Goal: Book appointment/travel/reservation

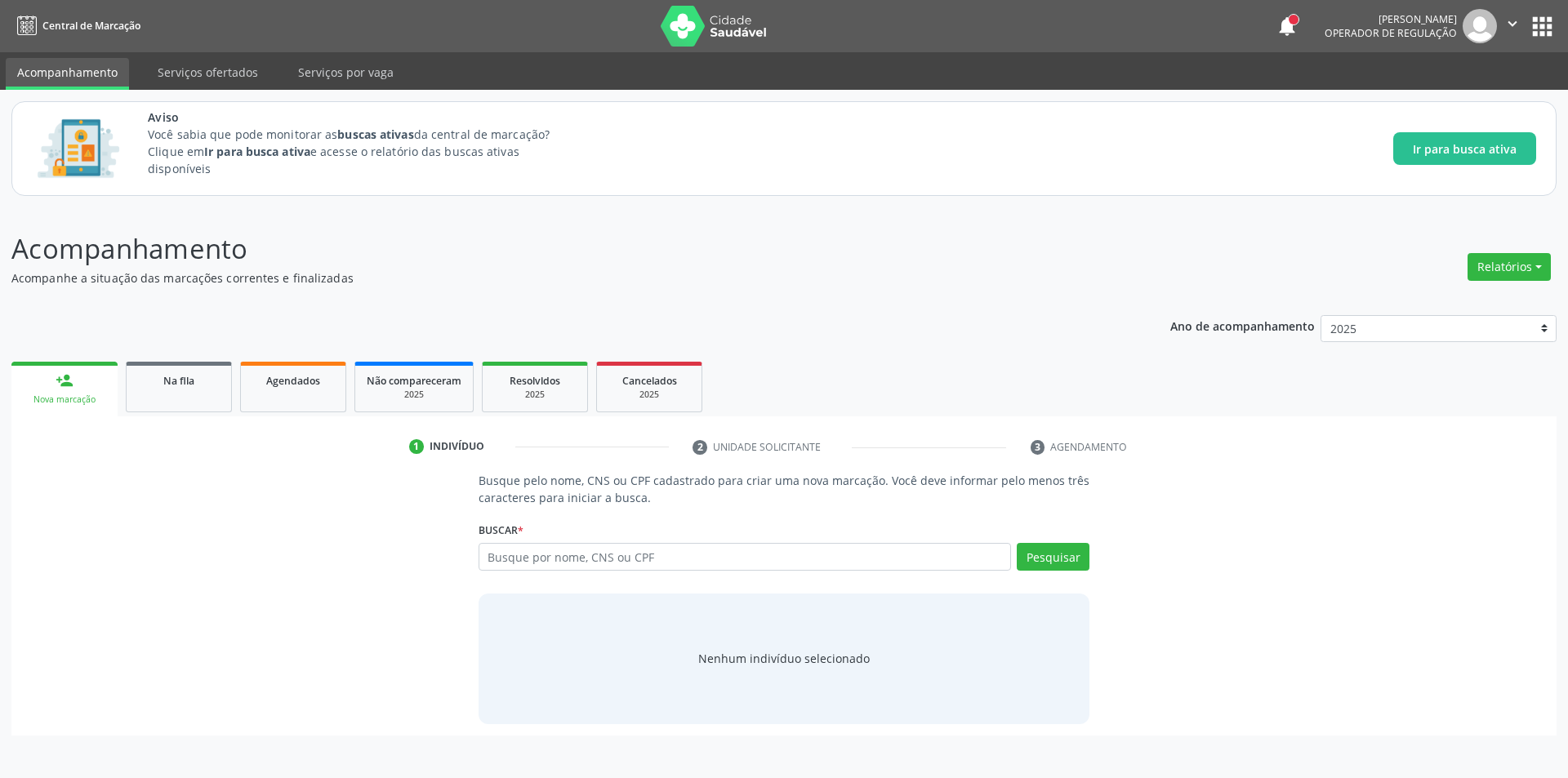
click at [209, 345] on div "Ano de acompanhamento 2025 person_add Nova marcação Na fila Agendados Não compa…" at bounding box center [784, 519] width 1545 height 432
click at [199, 395] on link "Na fila" at bounding box center [179, 386] width 106 height 50
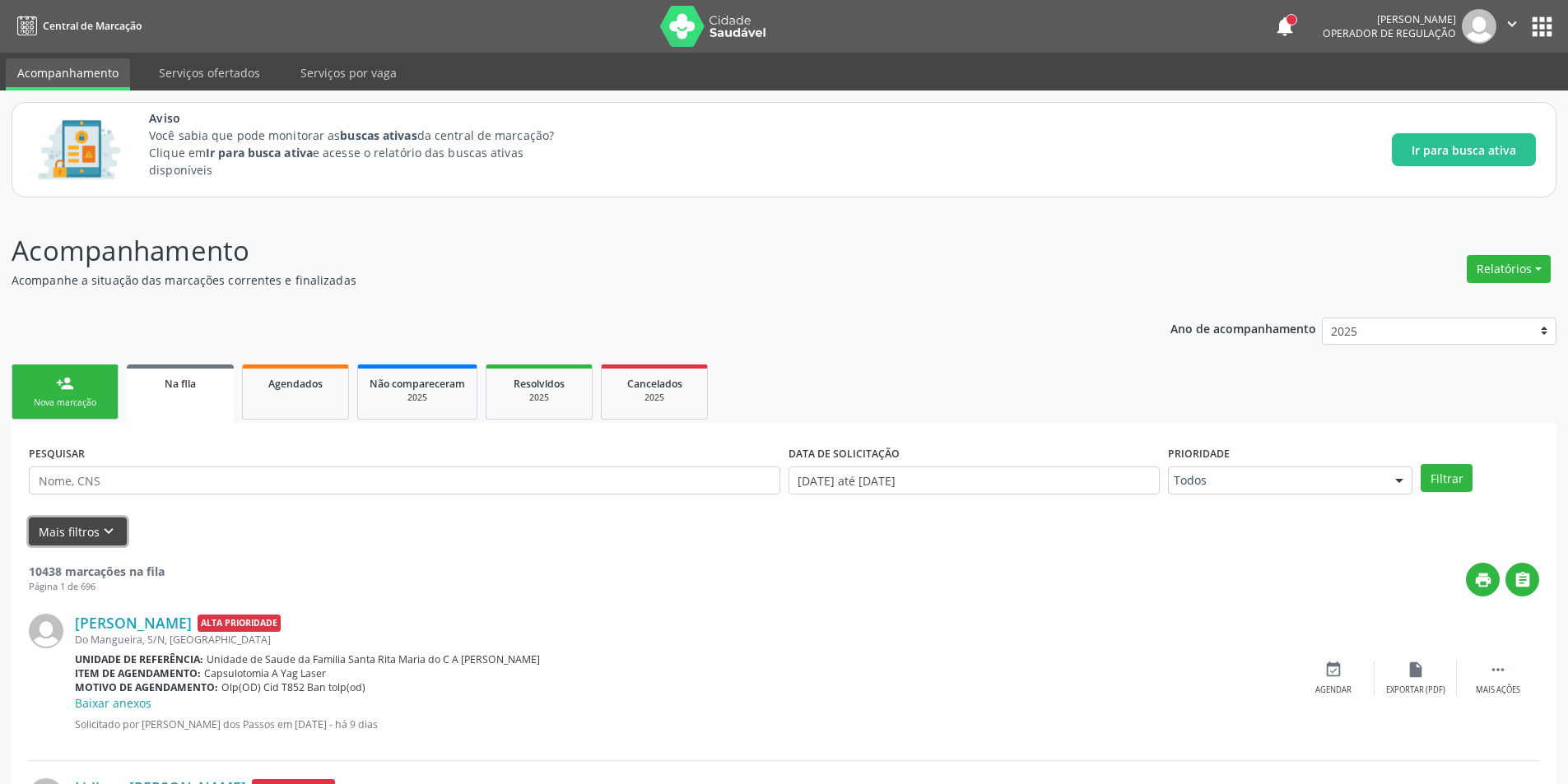
click at [100, 541] on icon "keyboard_arrow_down" at bounding box center [109, 532] width 18 height 18
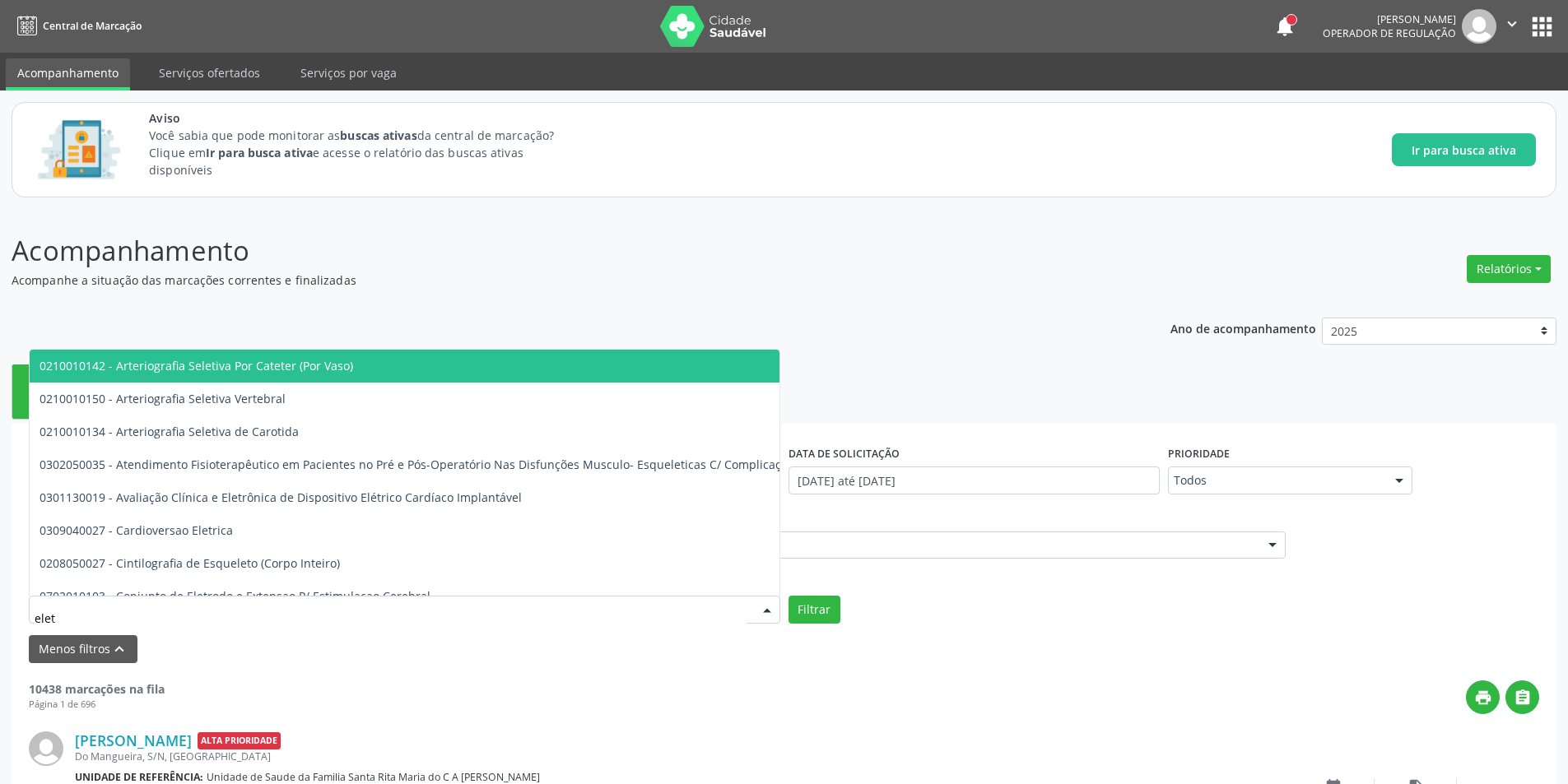
type input "eletr"
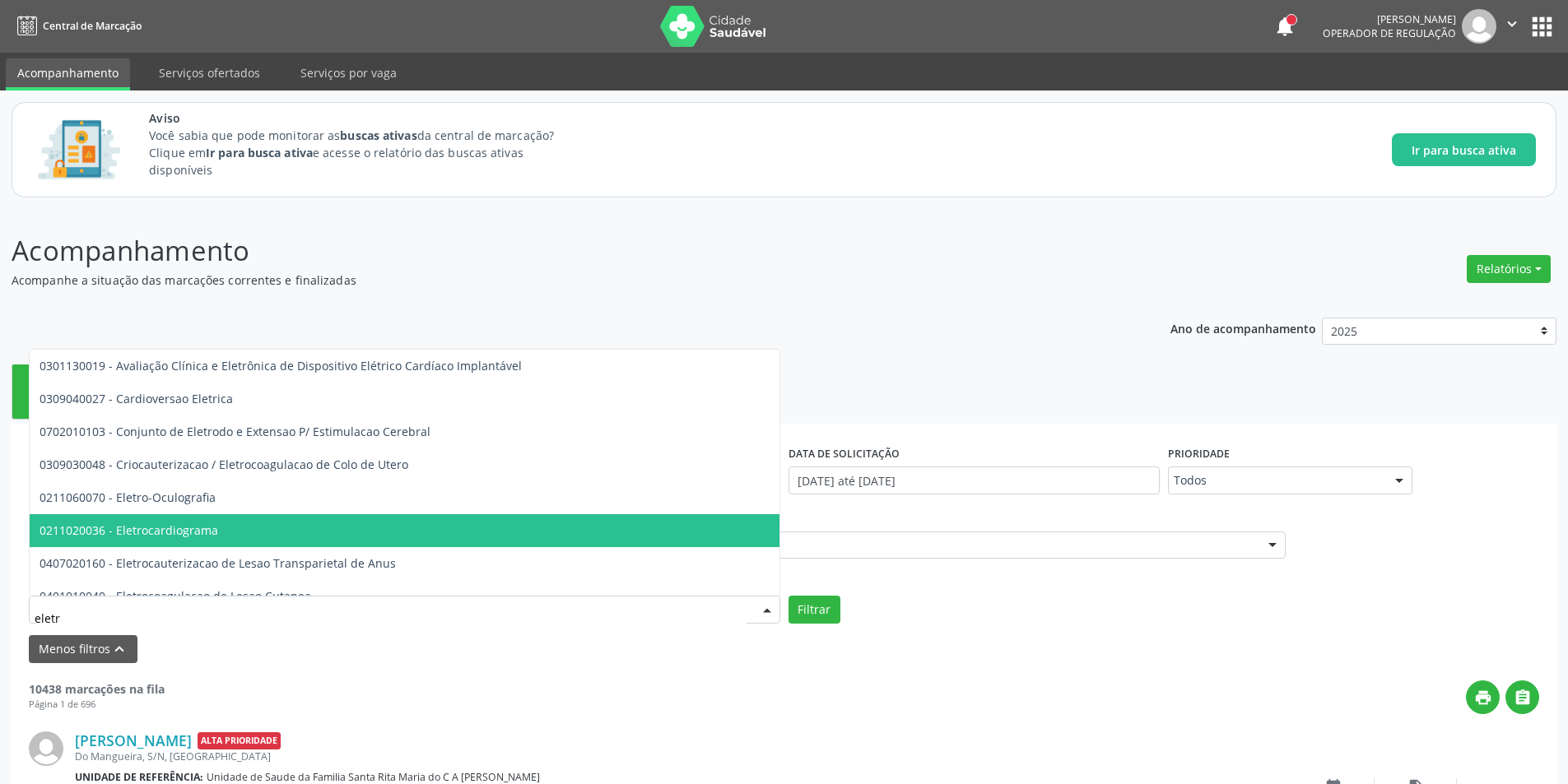
click at [240, 536] on span "0211020036 - Eletrocardiograma" at bounding box center [552, 531] width 1046 height 33
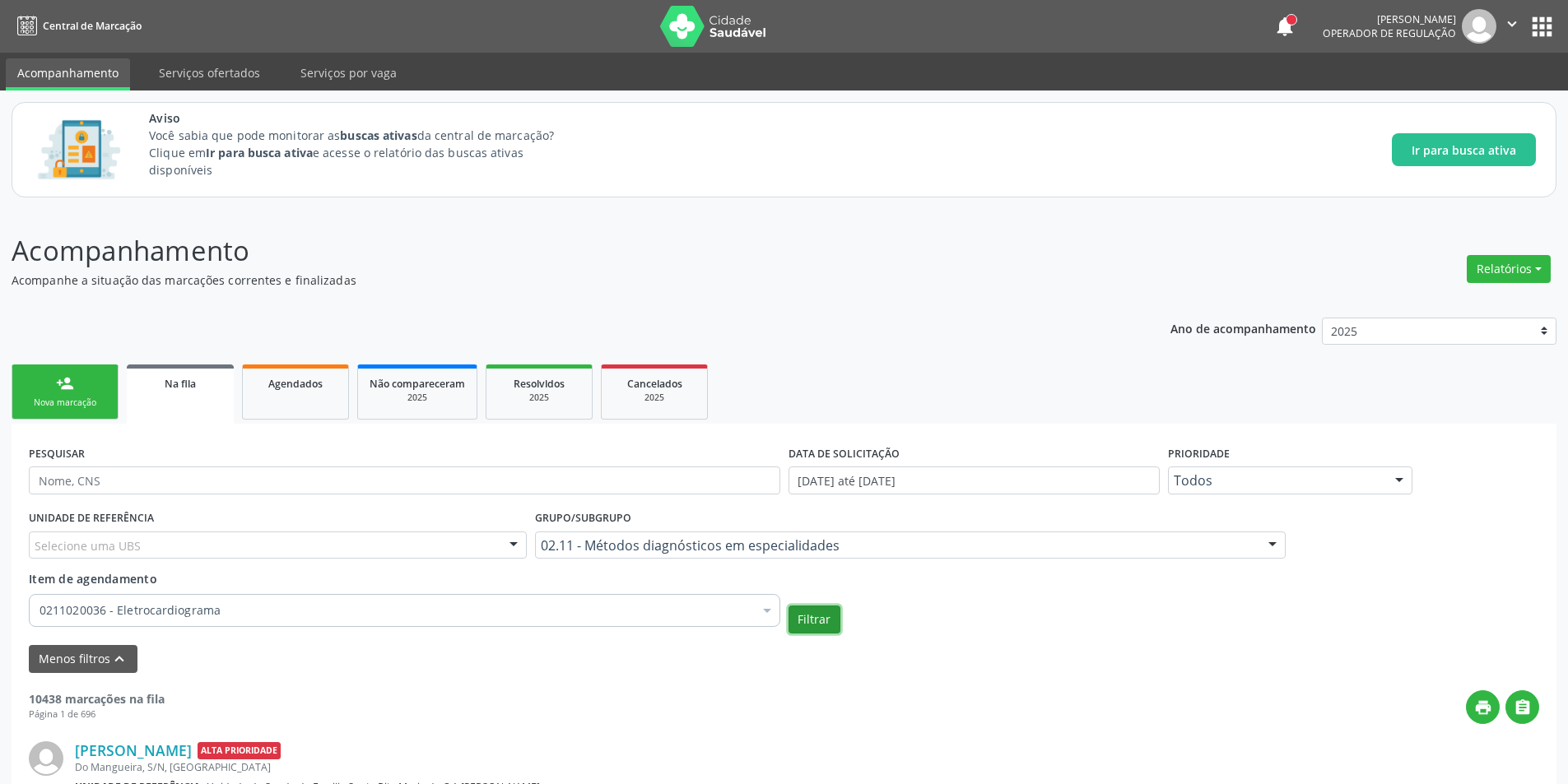
click at [818, 627] on button "Filtrar" at bounding box center [815, 619] width 52 height 28
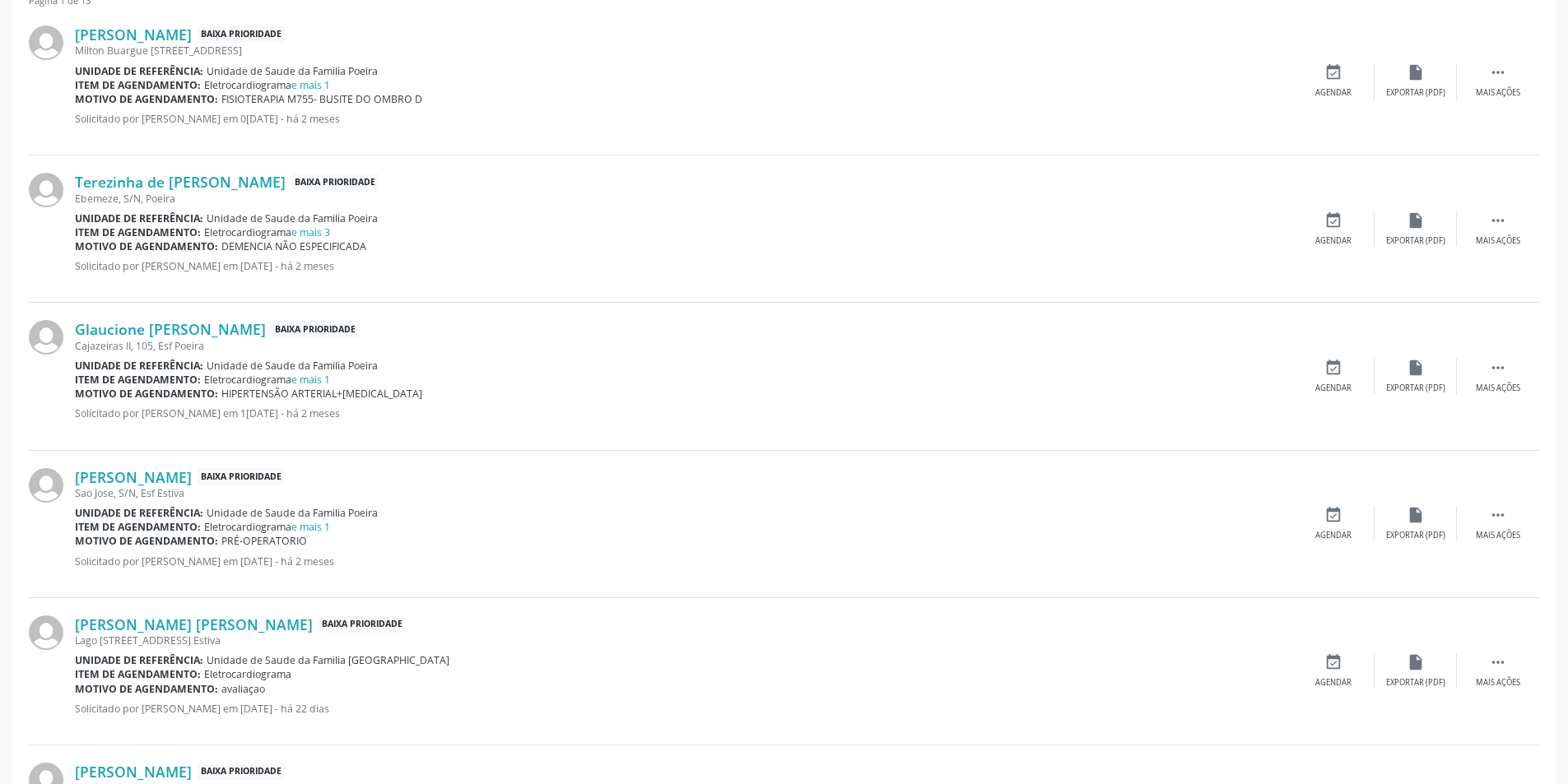
scroll to position [905, 0]
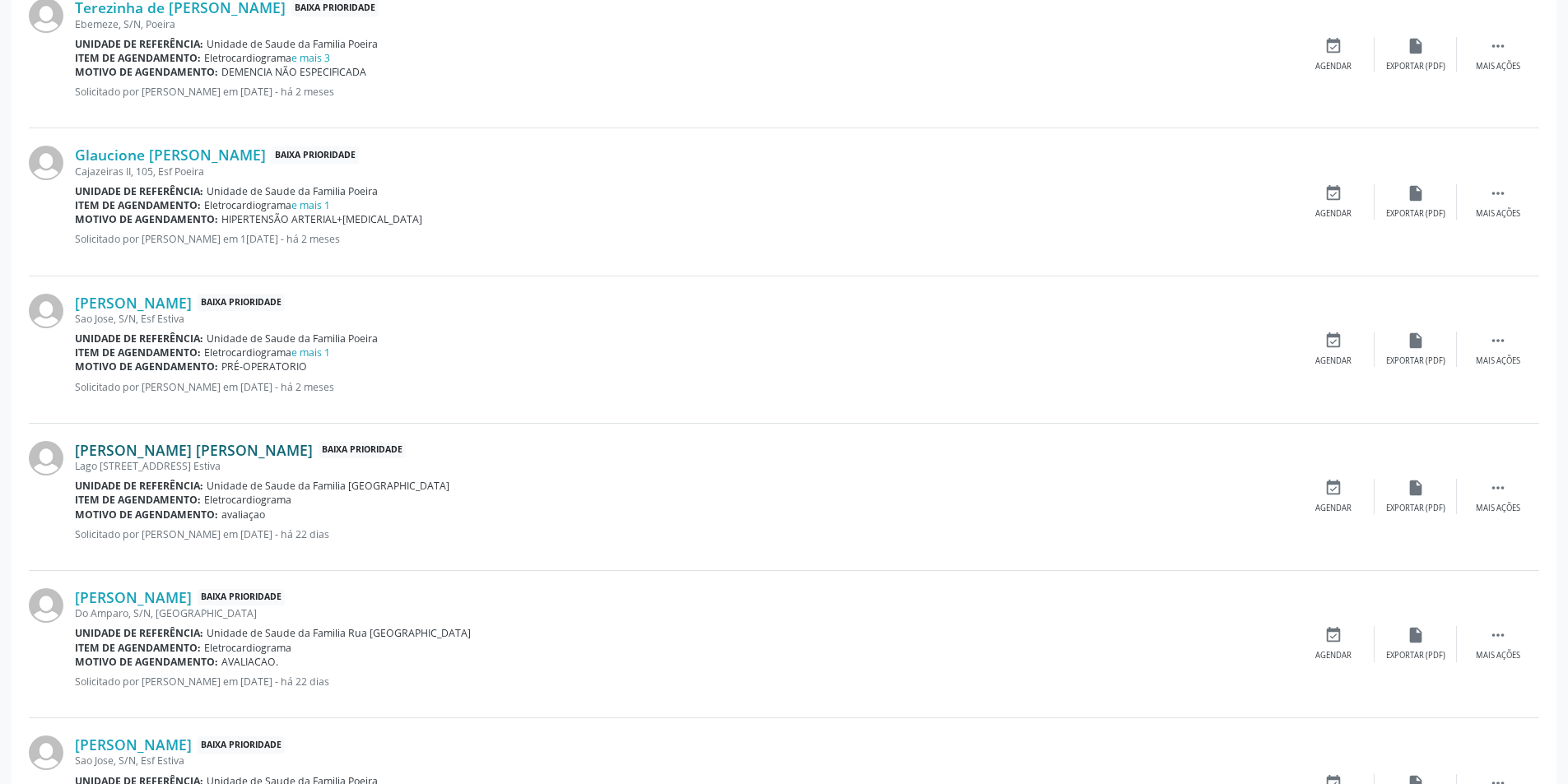
click at [189, 458] on link "[PERSON_NAME] [PERSON_NAME]" at bounding box center [193, 450] width 238 height 18
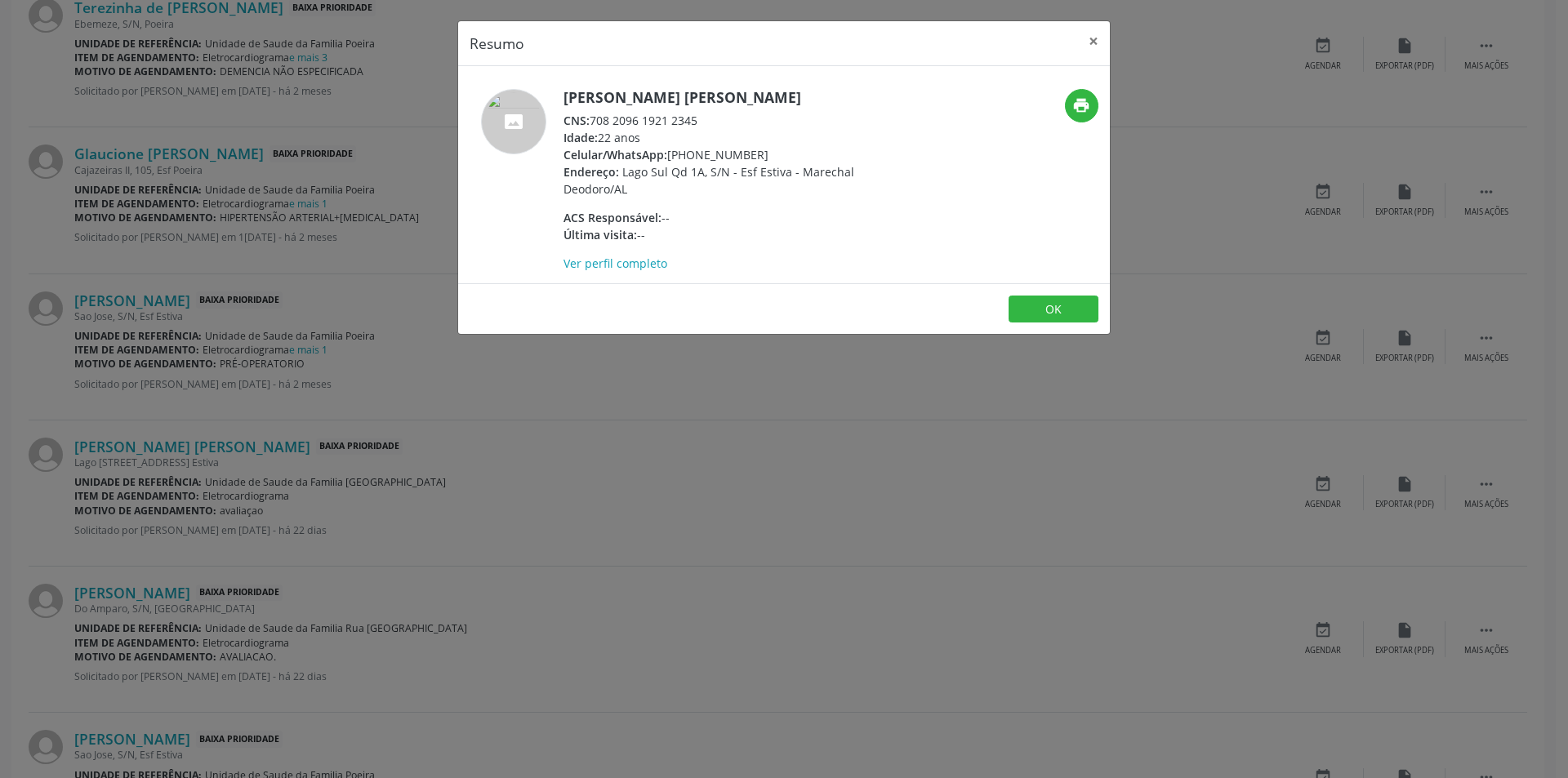
click at [594, 119] on div "CNS: 708 2096 1921 2345" at bounding box center [722, 120] width 317 height 17
drag, startPoint x: 594, startPoint y: 119, endPoint x: 694, endPoint y: 125, distance: 100.2
click at [694, 125] on div "CNS: 708 2096 1921 2345" at bounding box center [722, 120] width 317 height 17
copy div "708 2096 1921 2345"
drag, startPoint x: 302, startPoint y: 498, endPoint x: 330, endPoint y: 496, distance: 28.1
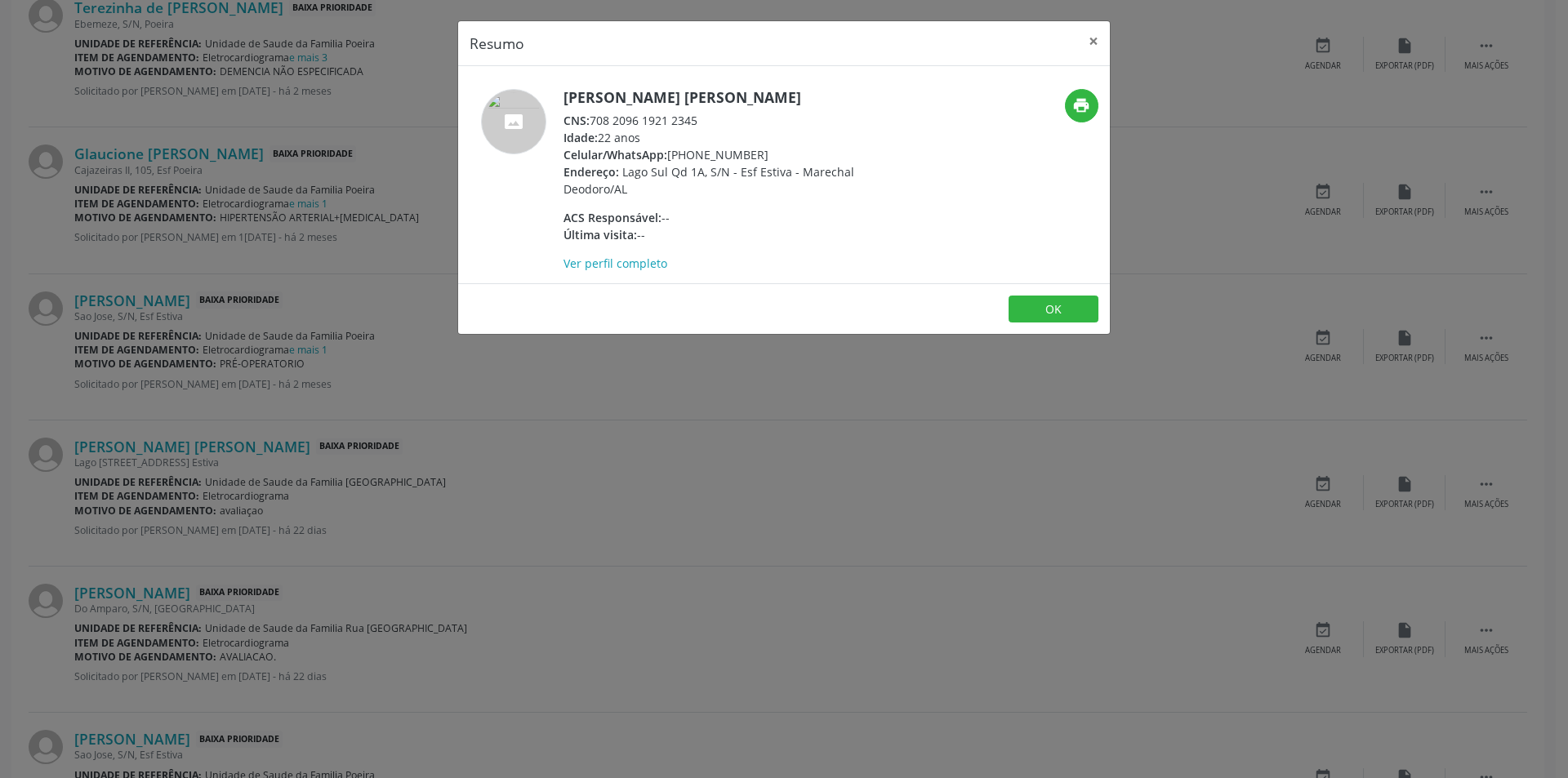
click at [308, 498] on div "Resumo × [PERSON_NAME] CNS: 708 2096 1921 2345 Idade: 22 anos Celular/WhatsApp:…" at bounding box center [784, 389] width 1568 height 778
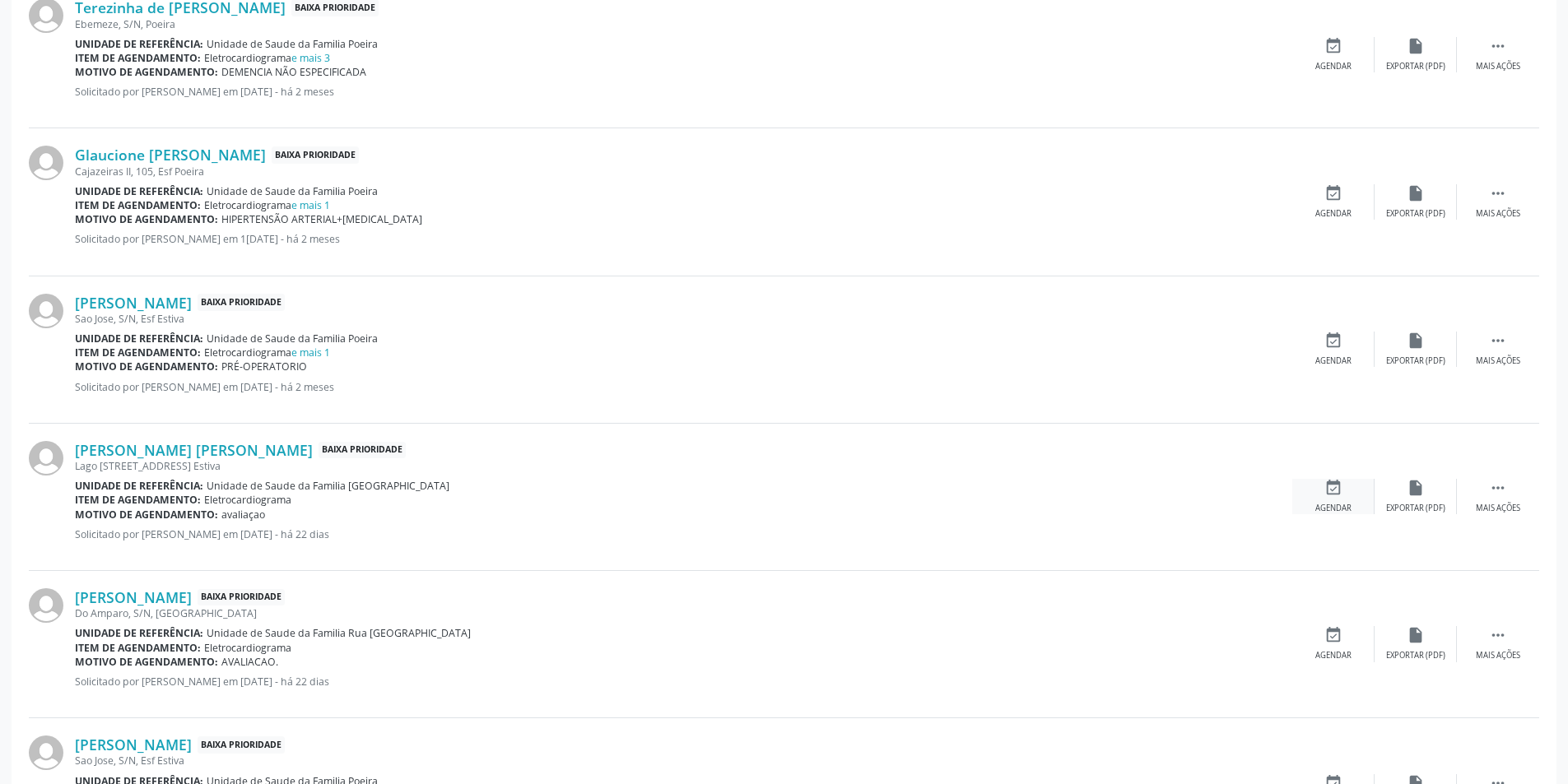
click at [1314, 504] on div "event_available Agendar" at bounding box center [1333, 496] width 82 height 35
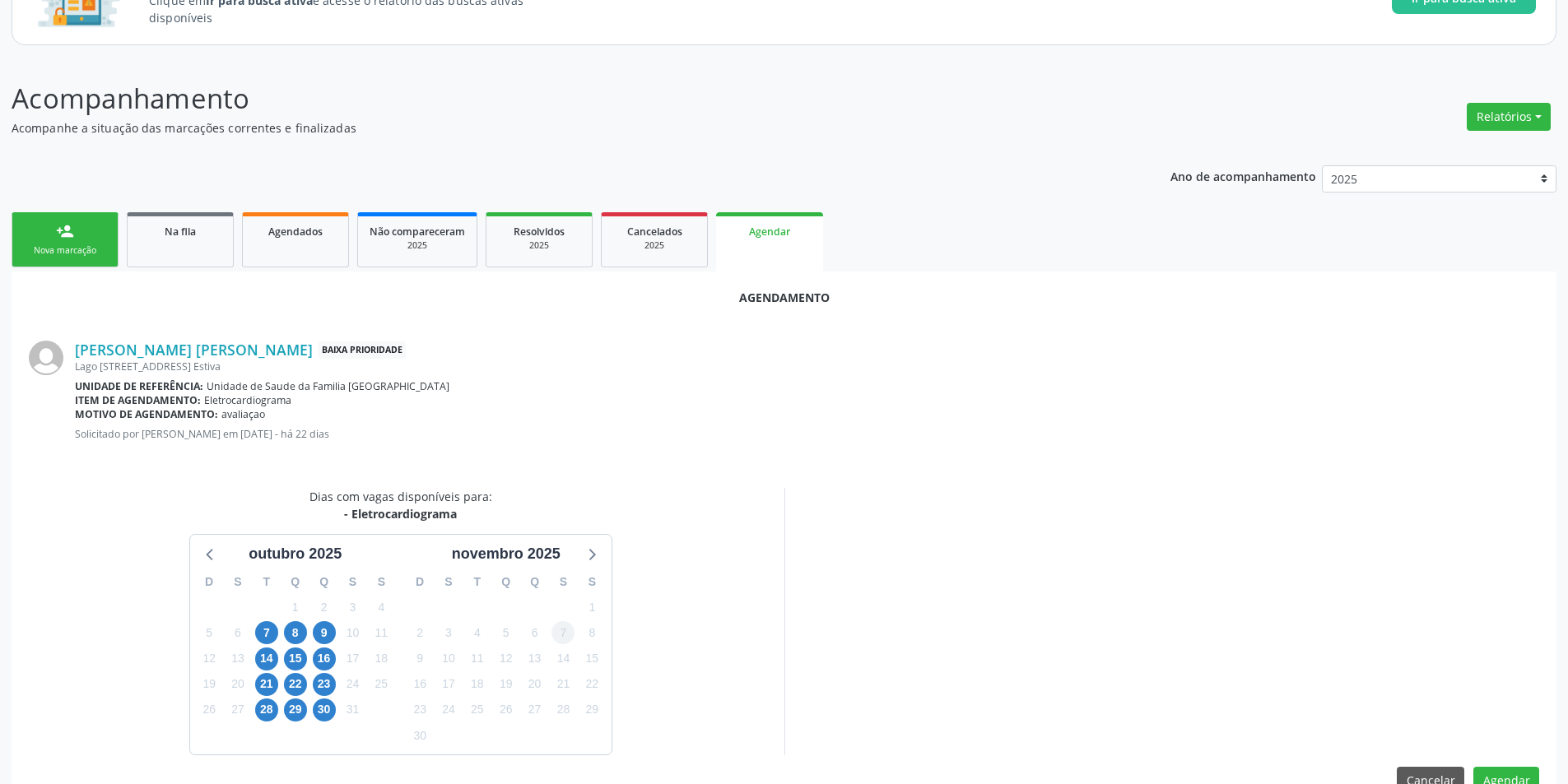
scroll to position [191, 0]
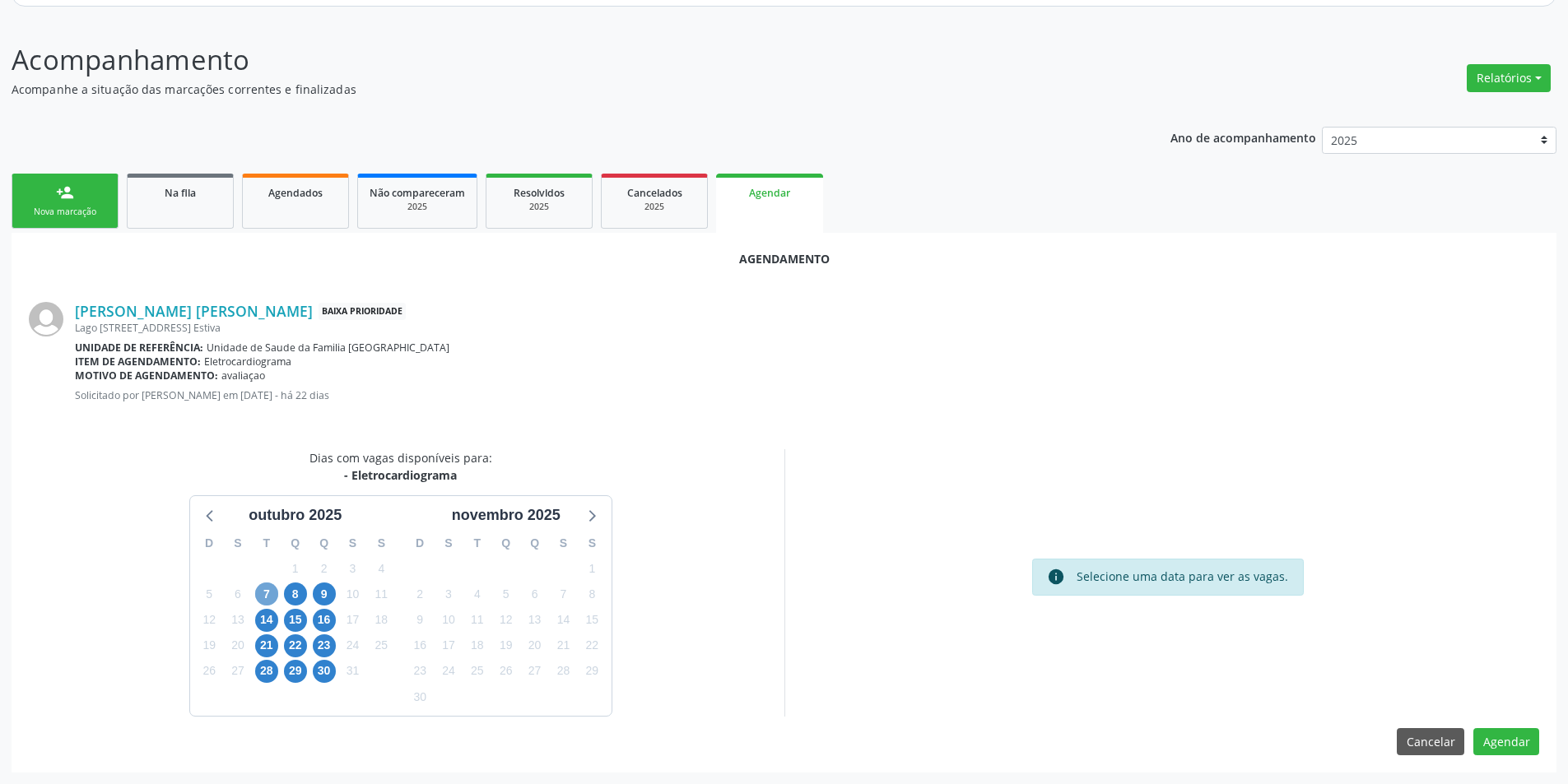
click at [266, 596] on span "7" at bounding box center [266, 594] width 23 height 23
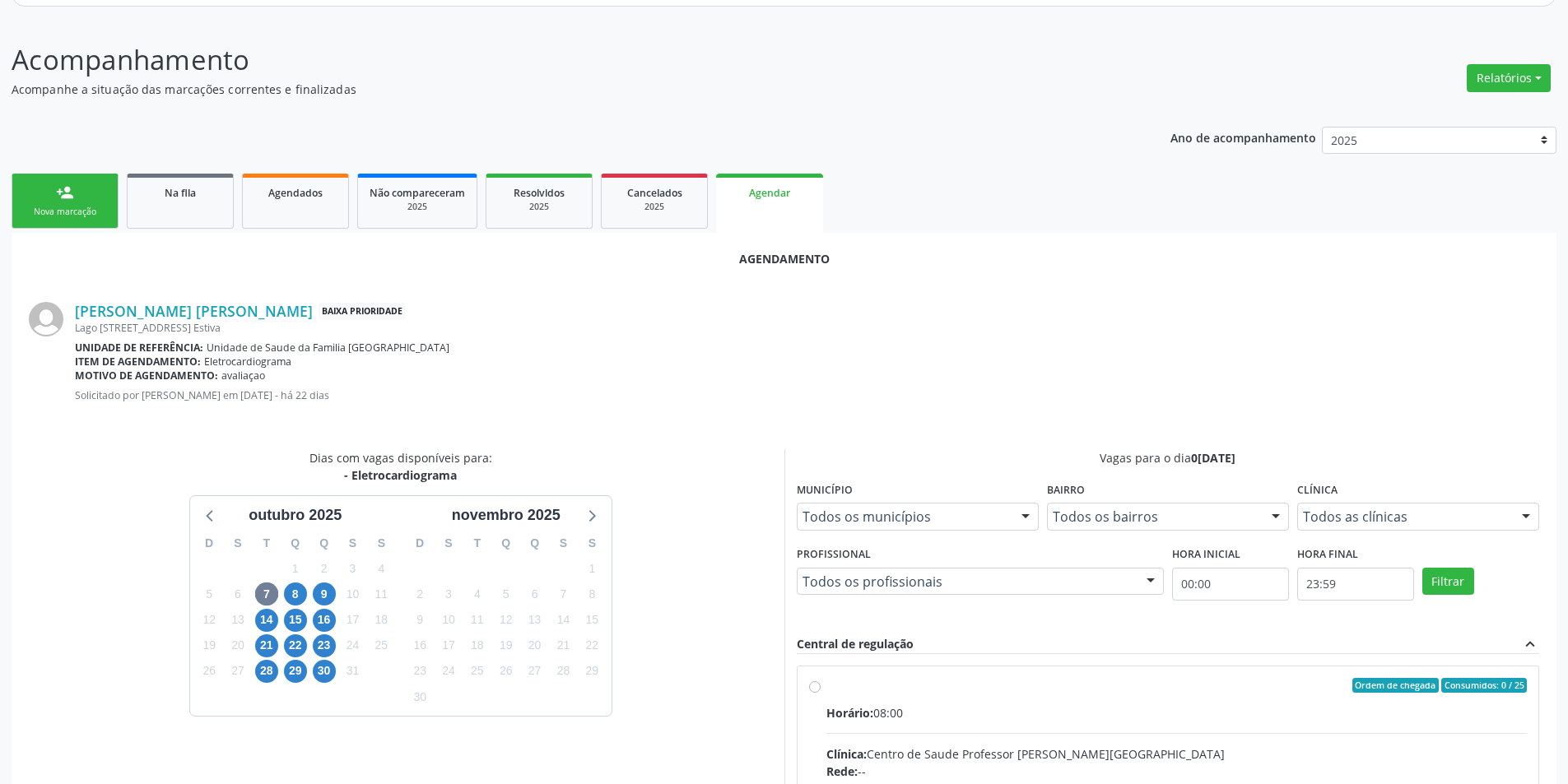
drag, startPoint x: 814, startPoint y: 689, endPoint x: 891, endPoint y: 536, distance: 171.3
click at [814, 688] on input "Ordem de chegada Consumidos: 0 / 25 Horário: 08:00 Clínica: Centro de Saude Pro…" at bounding box center [815, 686] width 11 height 15
radio input "true"
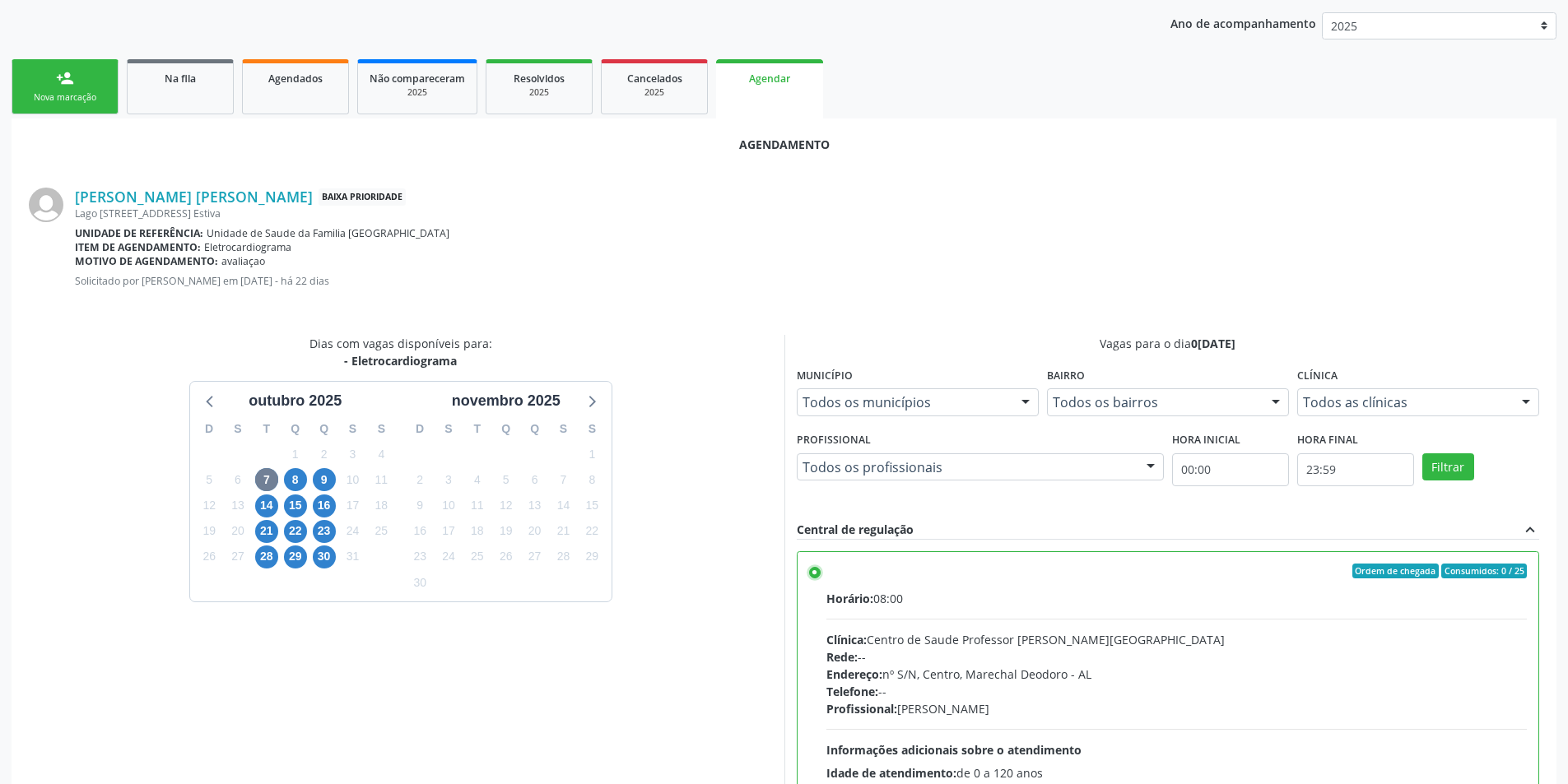
scroll to position [459, 0]
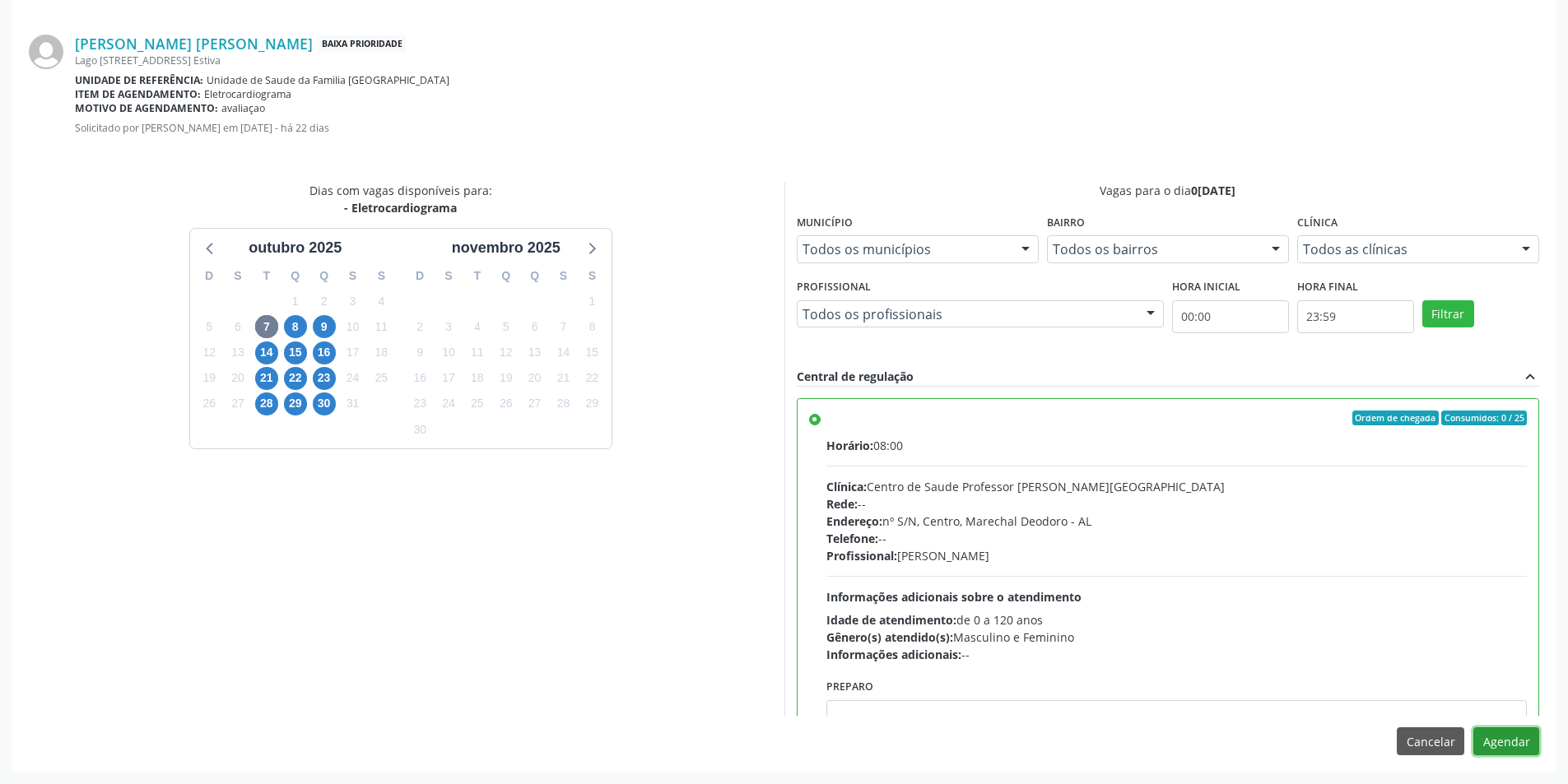
click at [1515, 731] on button "Agendar" at bounding box center [1506, 741] width 66 height 28
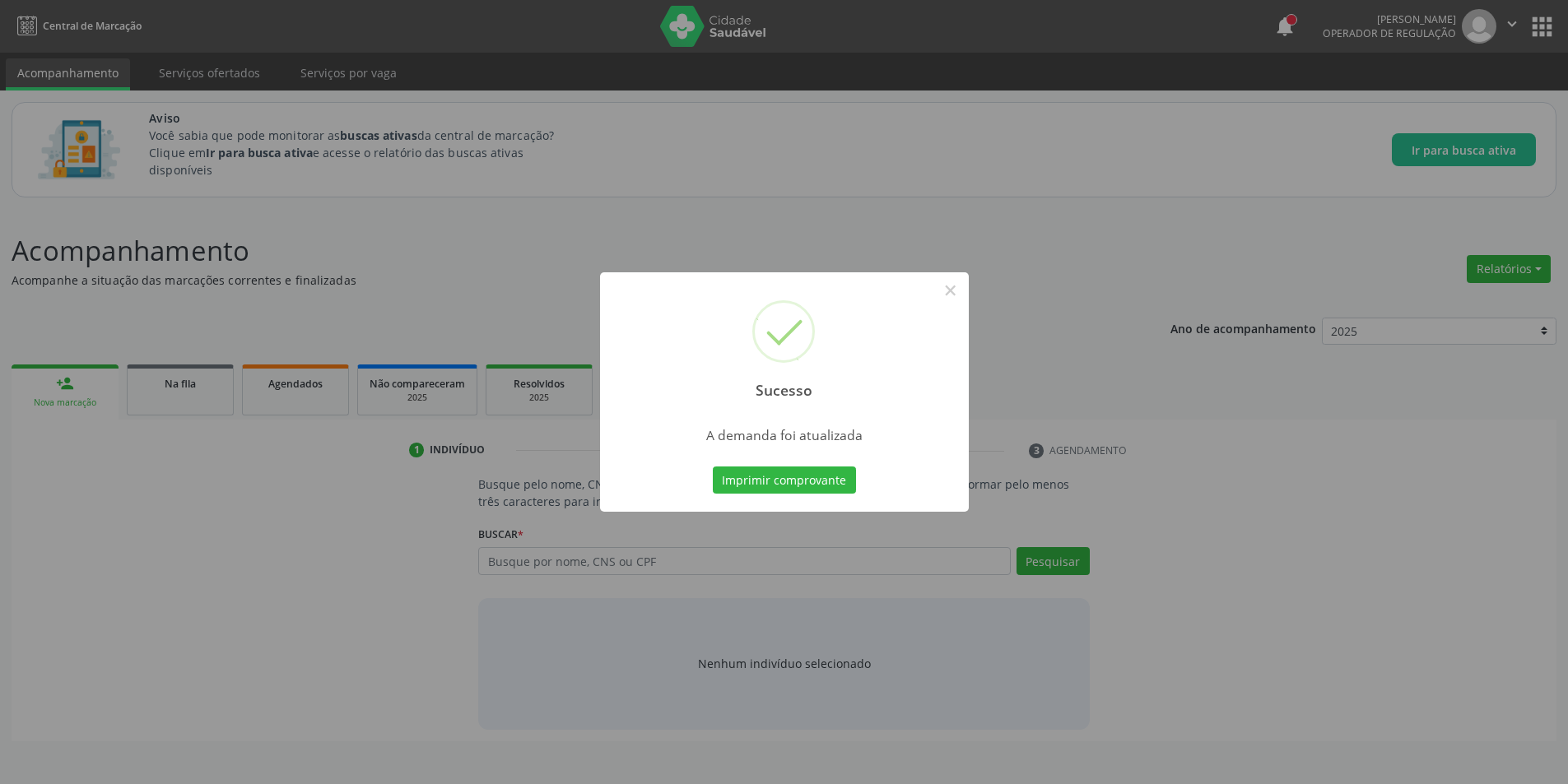
scroll to position [0, 0]
click at [956, 292] on button "×" at bounding box center [956, 290] width 28 height 28
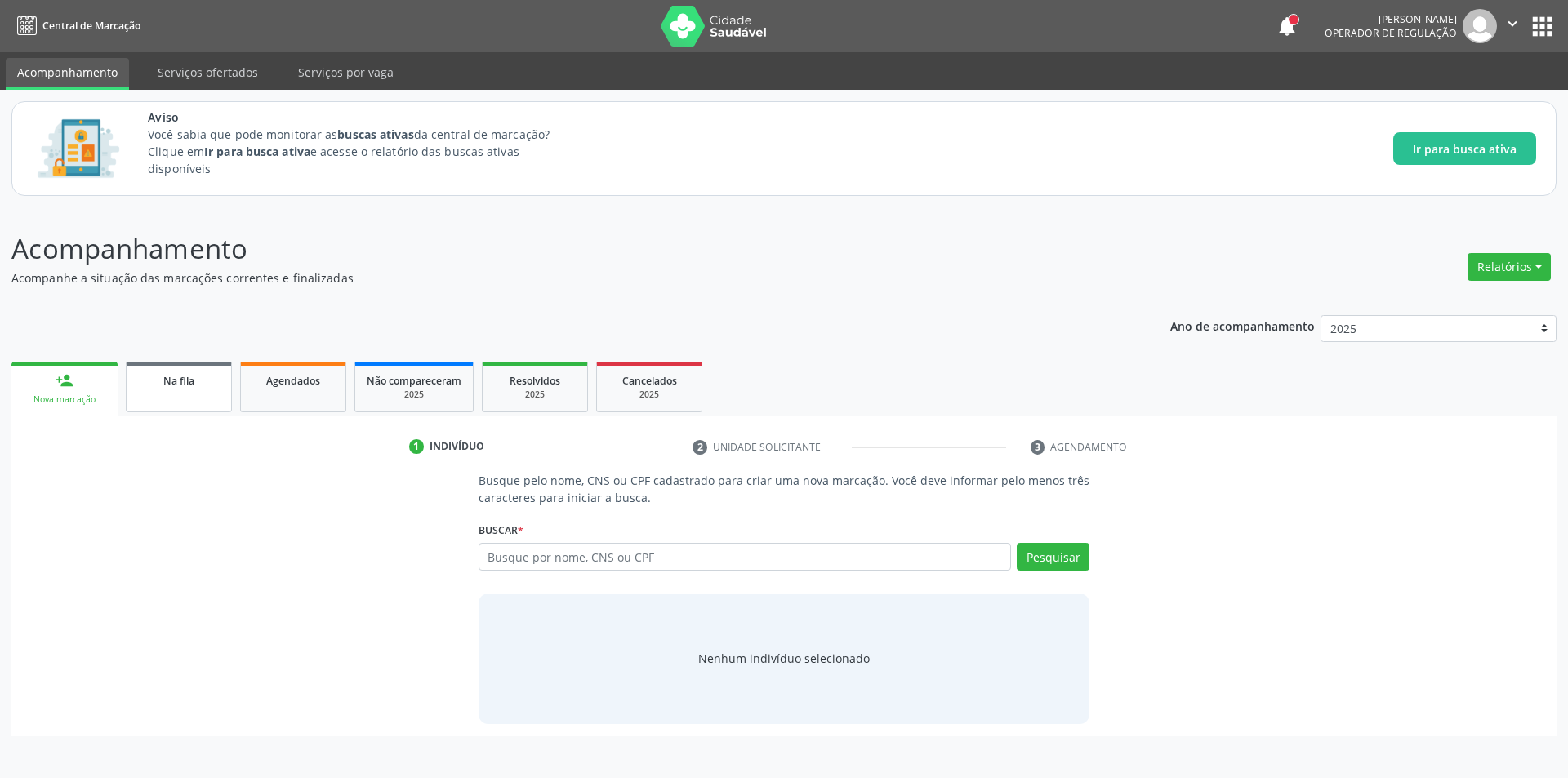
click at [212, 410] on link "Na fila" at bounding box center [179, 386] width 106 height 50
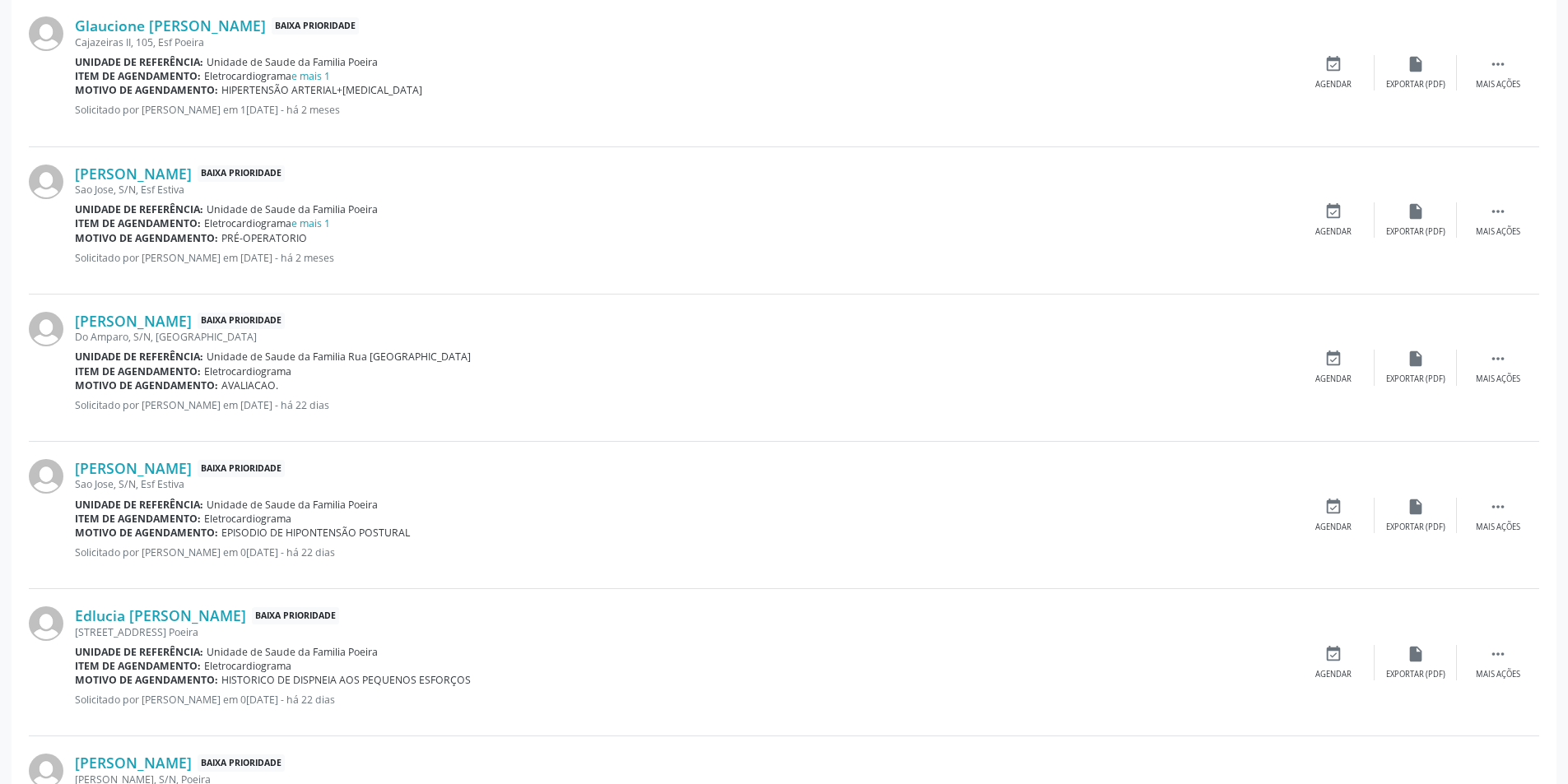
scroll to position [987, 0]
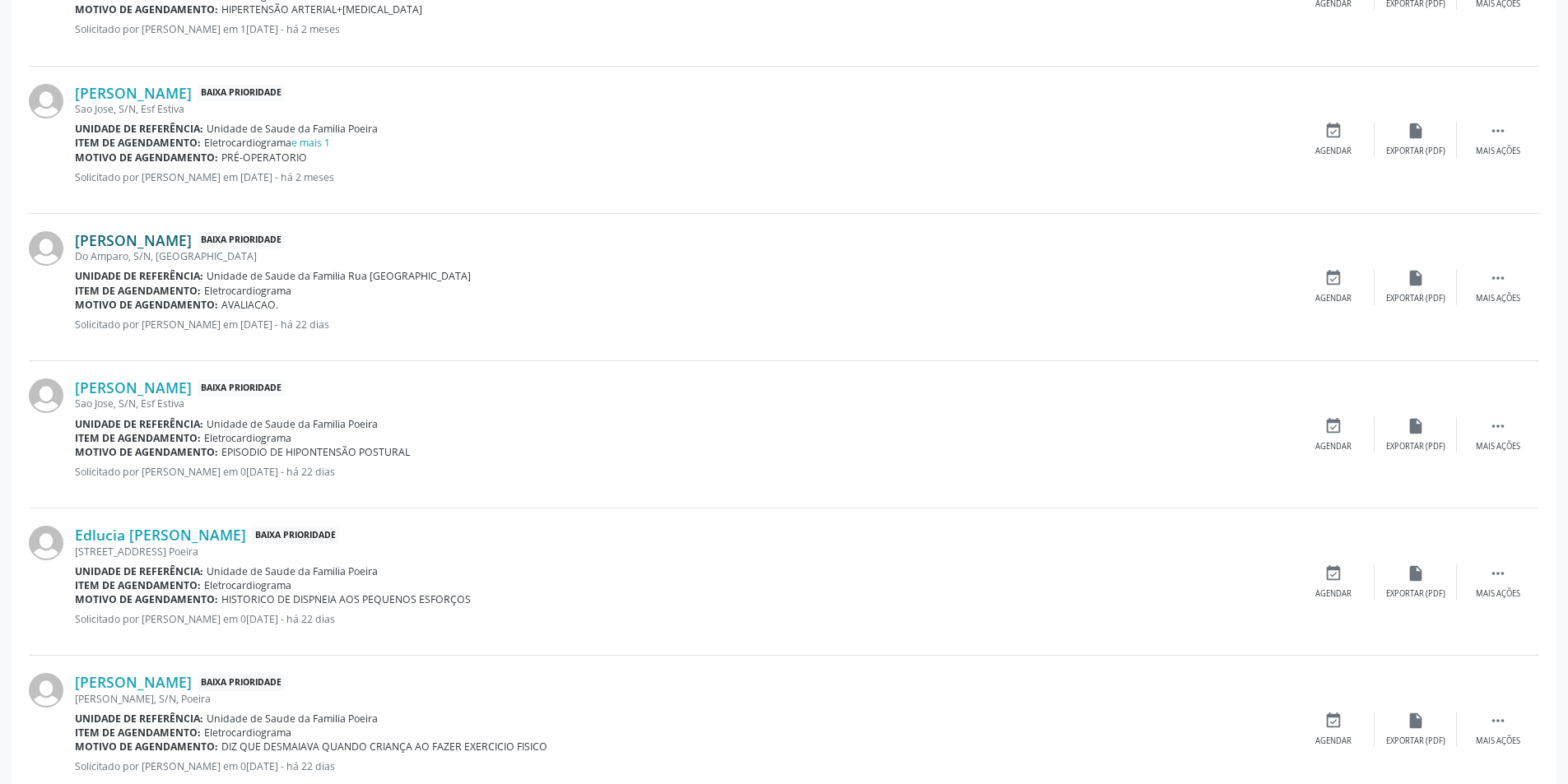
click at [154, 248] on link "[PERSON_NAME]" at bounding box center [133, 240] width 116 height 18
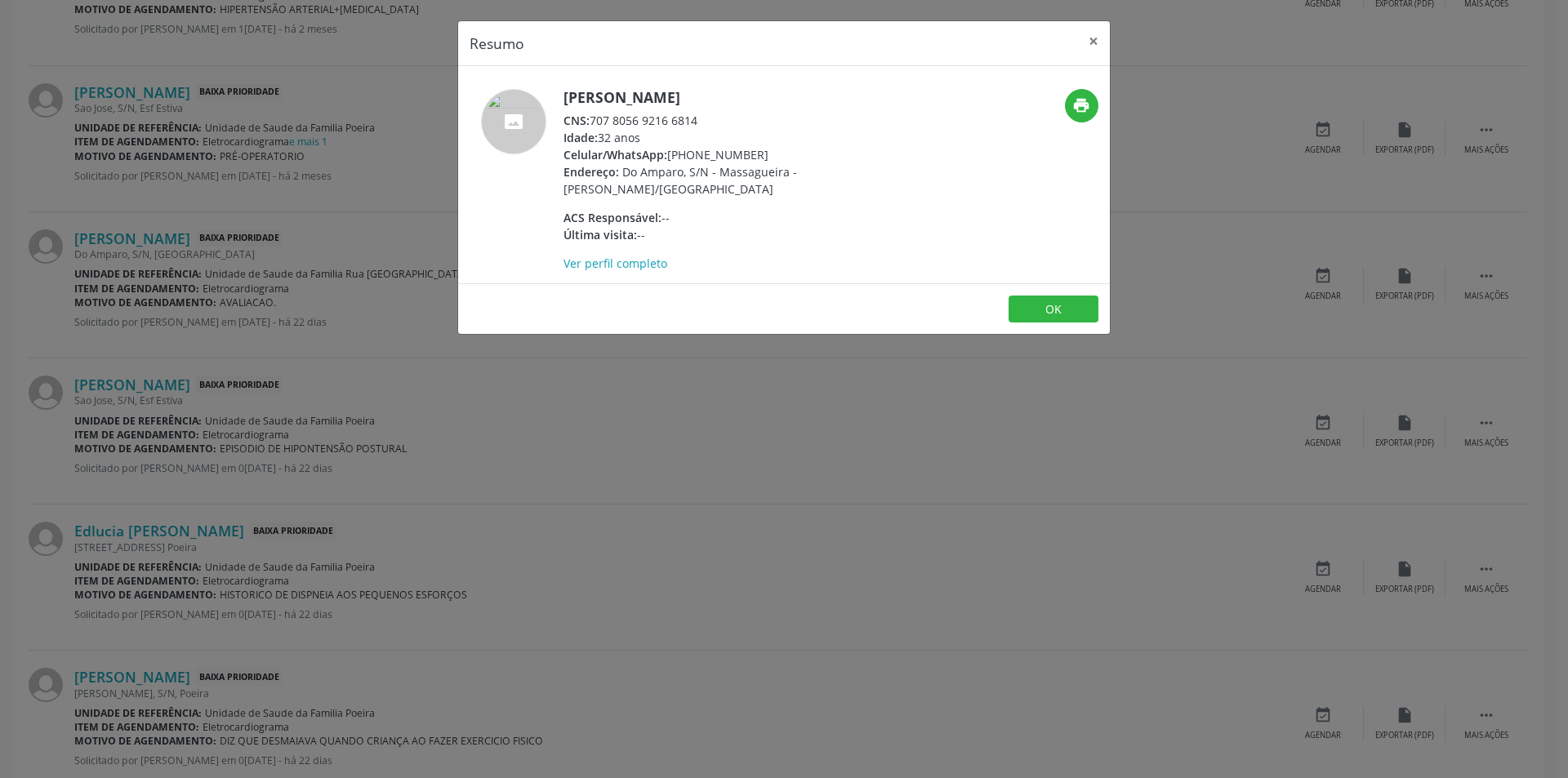
click at [590, 117] on span "CNS:" at bounding box center [576, 120] width 26 height 16
click at [595, 117] on div "CNS: 707 8056 9216 6814" at bounding box center [722, 120] width 317 height 17
drag, startPoint x: 595, startPoint y: 117, endPoint x: 695, endPoint y: 118, distance: 100.0
click at [695, 118] on div "CNS: 707 8056 9216 6814" at bounding box center [722, 120] width 317 height 17
copy div "707 8056 9216 6814"
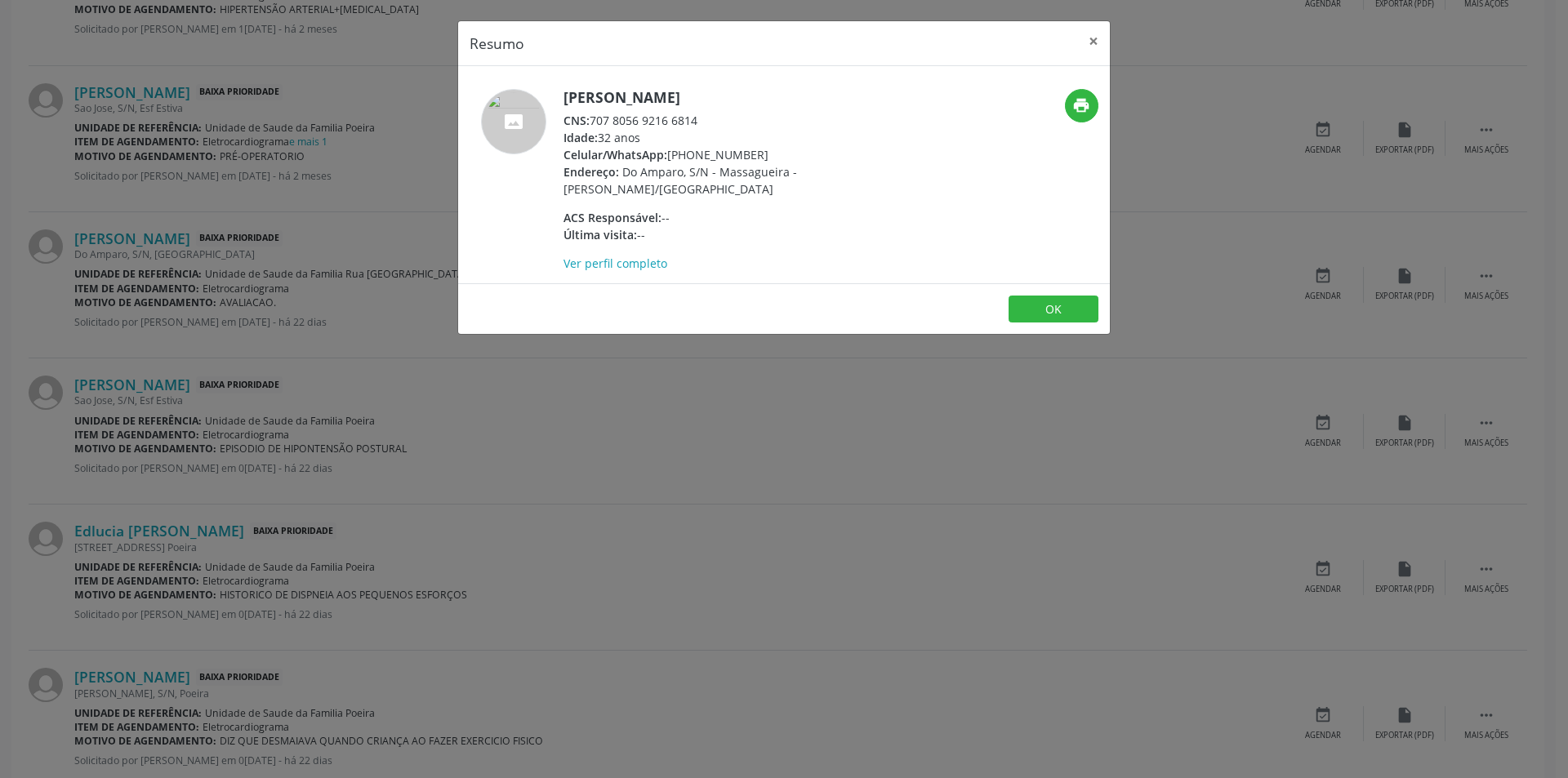
click at [370, 416] on div "Resumo × [PERSON_NAME] CNS: 707 8056 9216 6814 Idade: 32 anos Celular/WhatsApp:…" at bounding box center [784, 389] width 1568 height 778
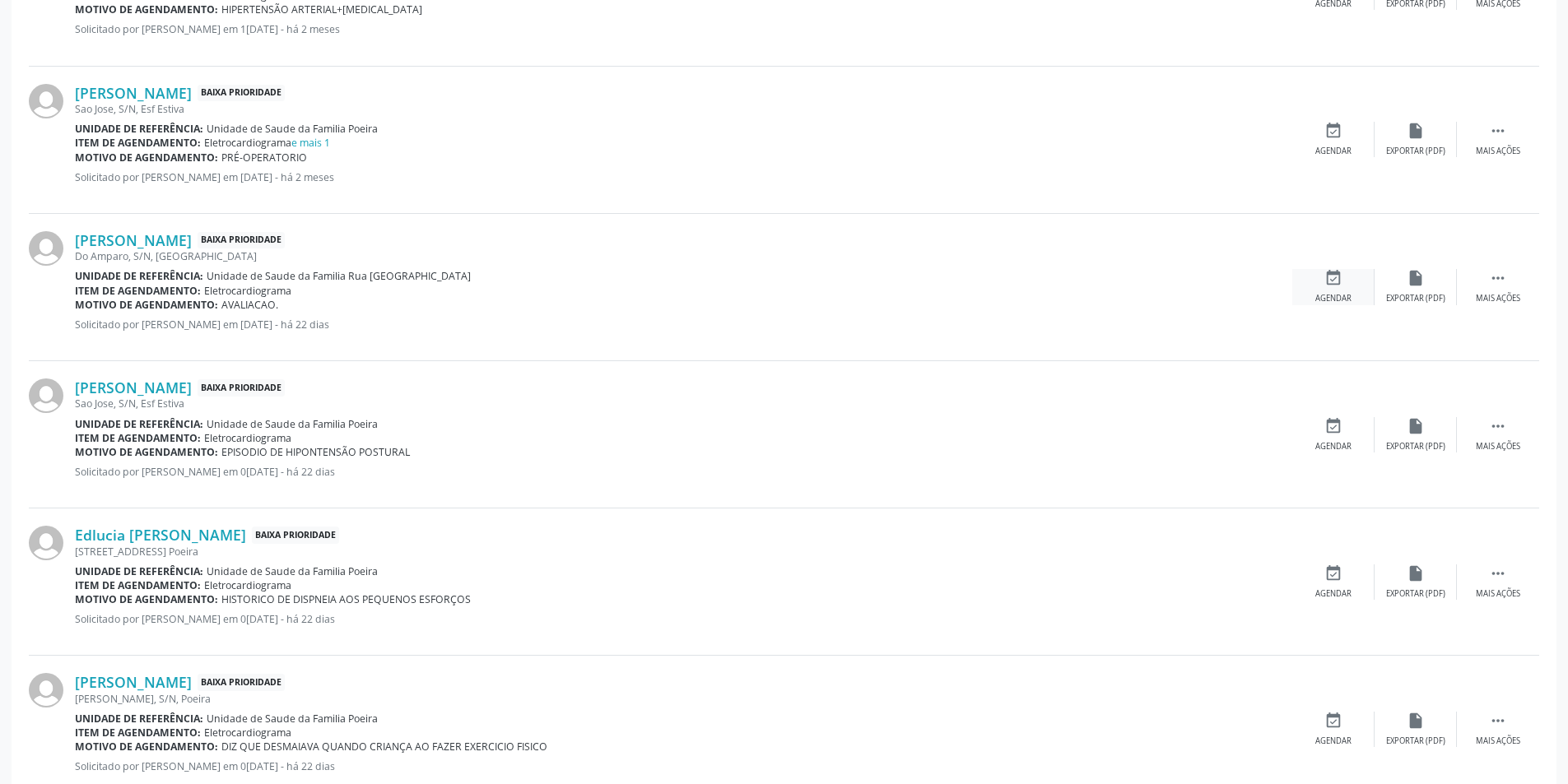
click at [1346, 293] on div "Agendar" at bounding box center [1333, 299] width 36 height 11
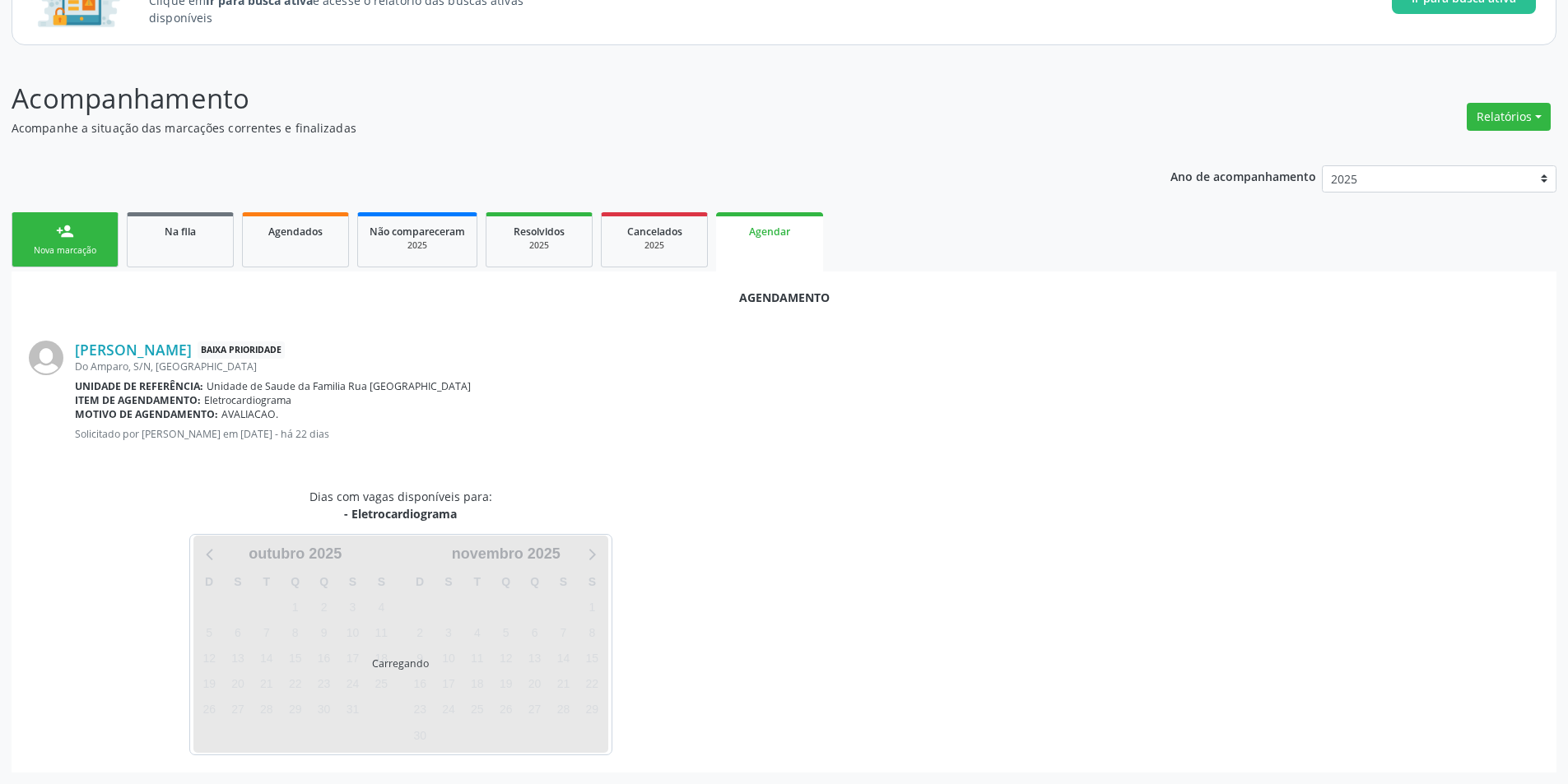
scroll to position [191, 0]
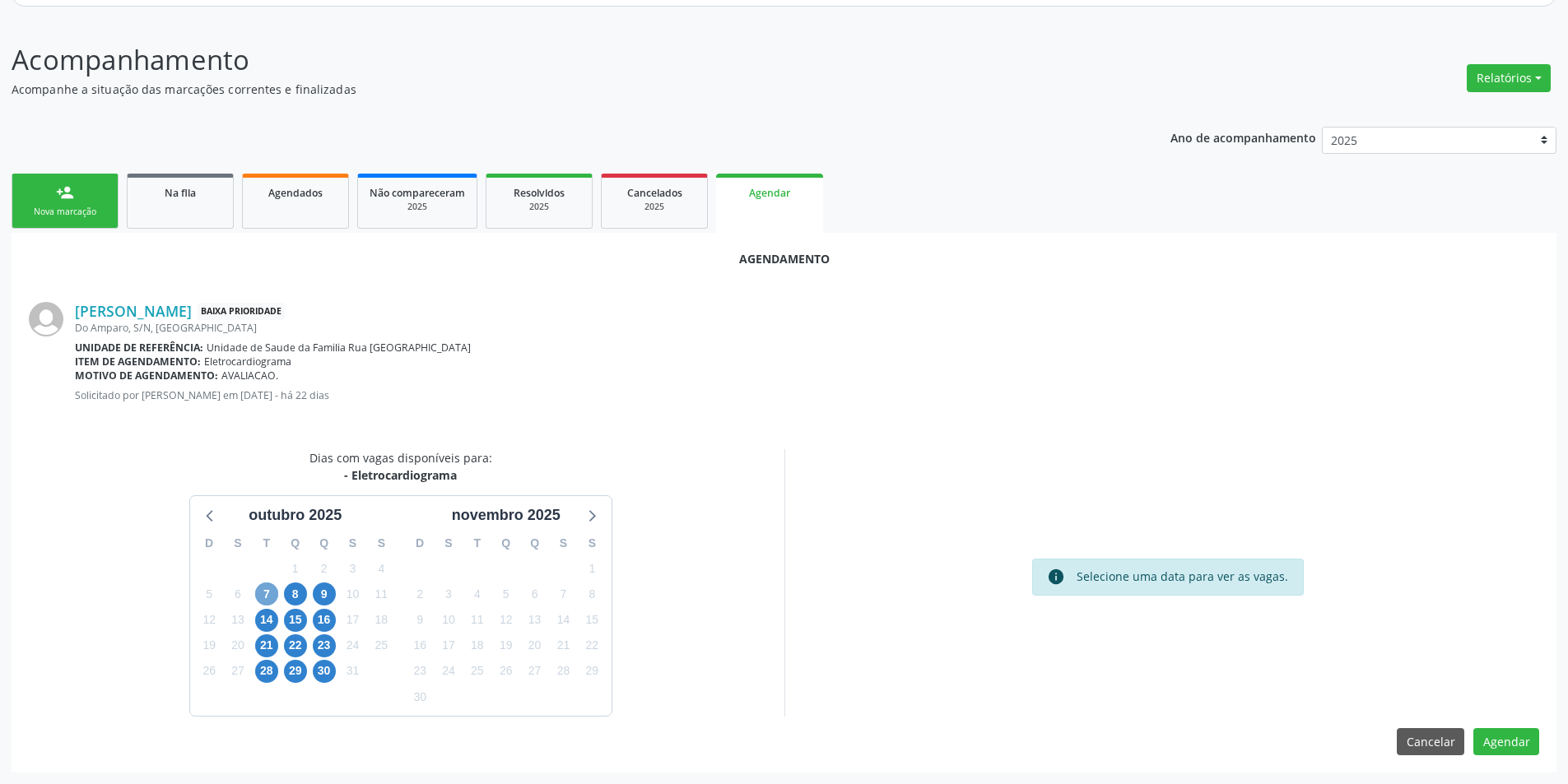
drag, startPoint x: 265, startPoint y: 594, endPoint x: 306, endPoint y: 592, distance: 41.0
click at [266, 594] on span "7" at bounding box center [266, 594] width 23 height 23
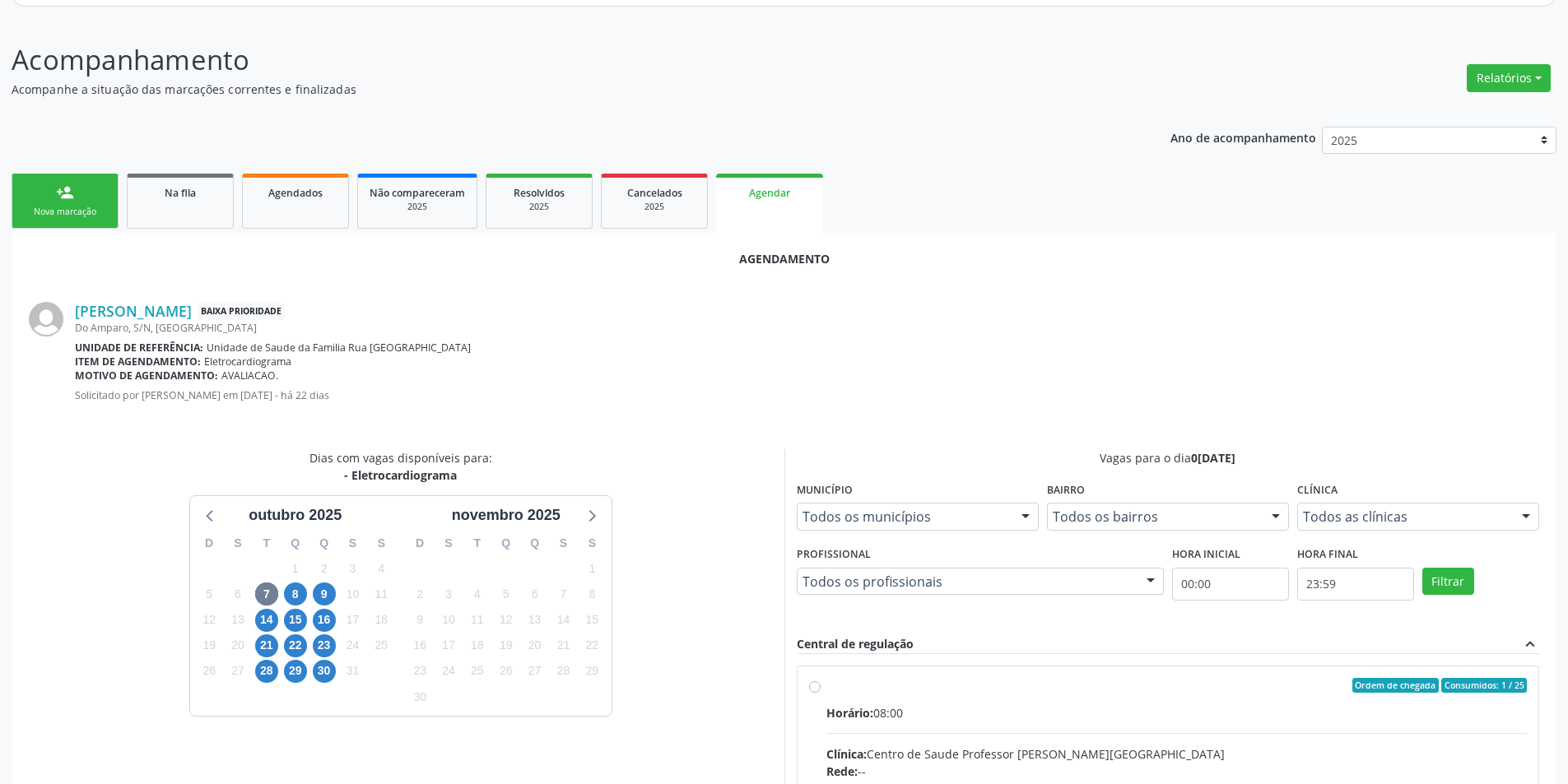
click at [815, 689] on input "Ordem de chegada Consumidos: 1 / 25 Horário: 08:00 Clínica: Centro de Saude Pro…" at bounding box center [815, 686] width 11 height 15
radio input "true"
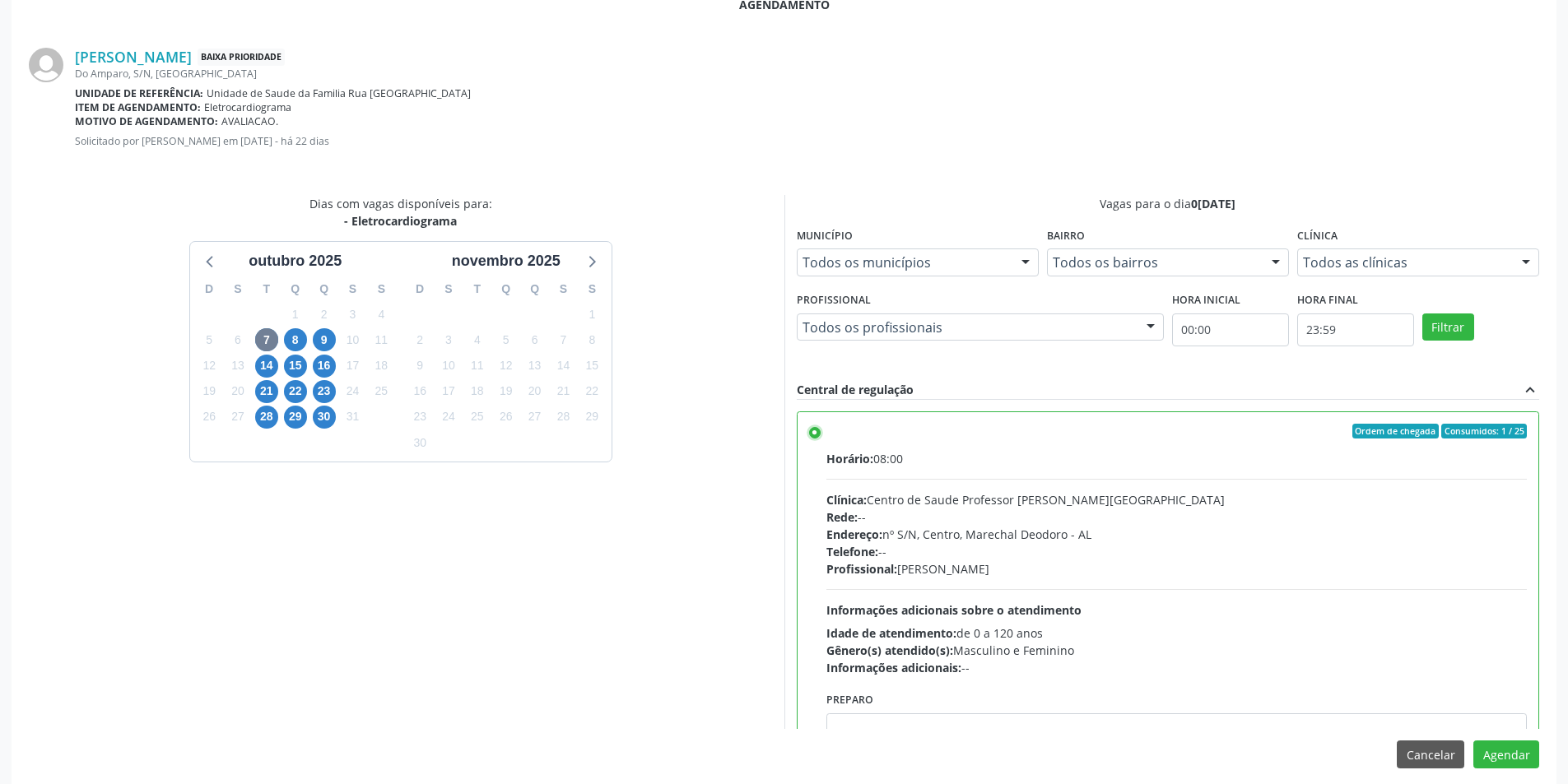
scroll to position [459, 0]
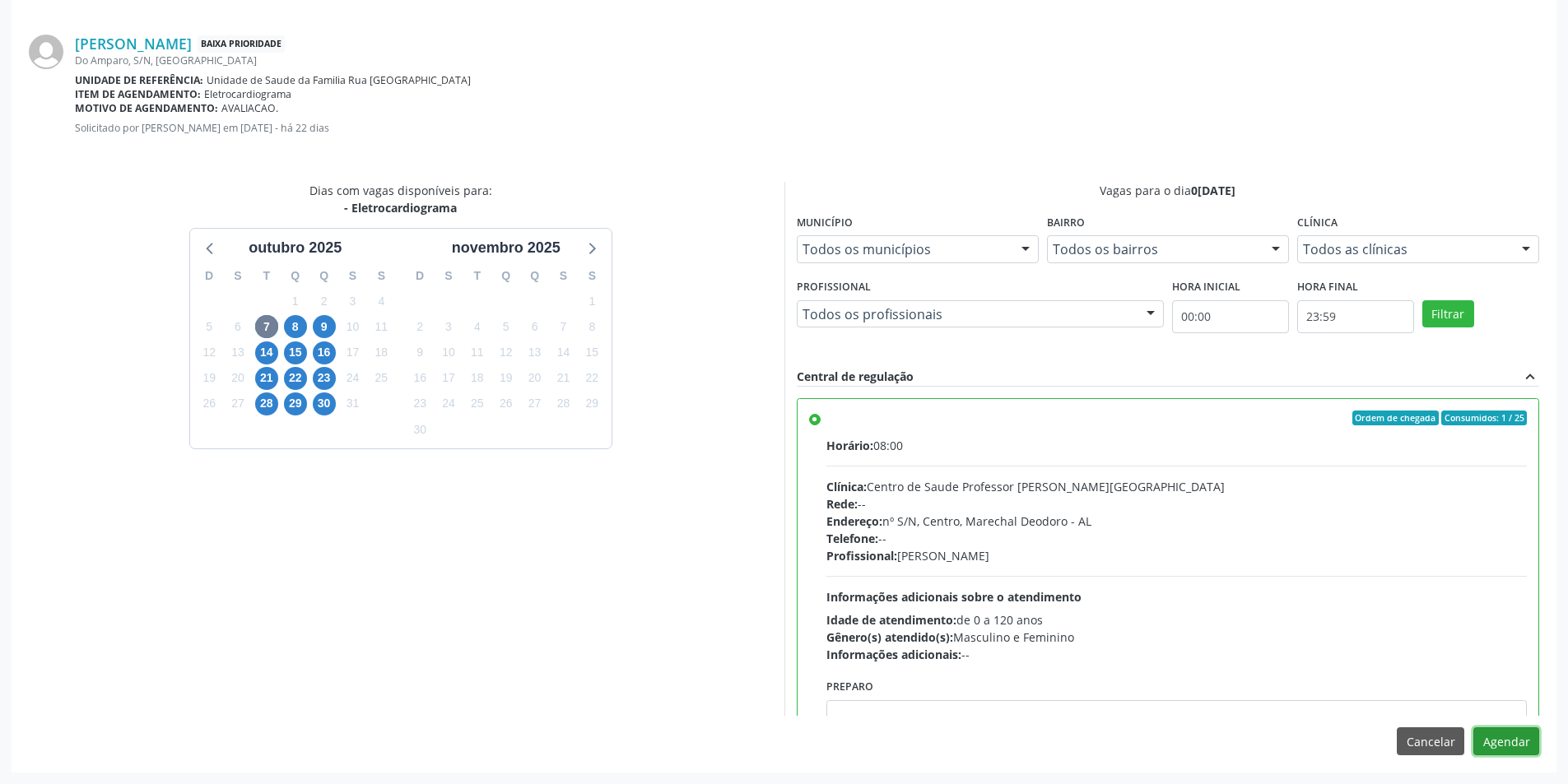
click at [1533, 744] on button "Agendar" at bounding box center [1506, 741] width 66 height 28
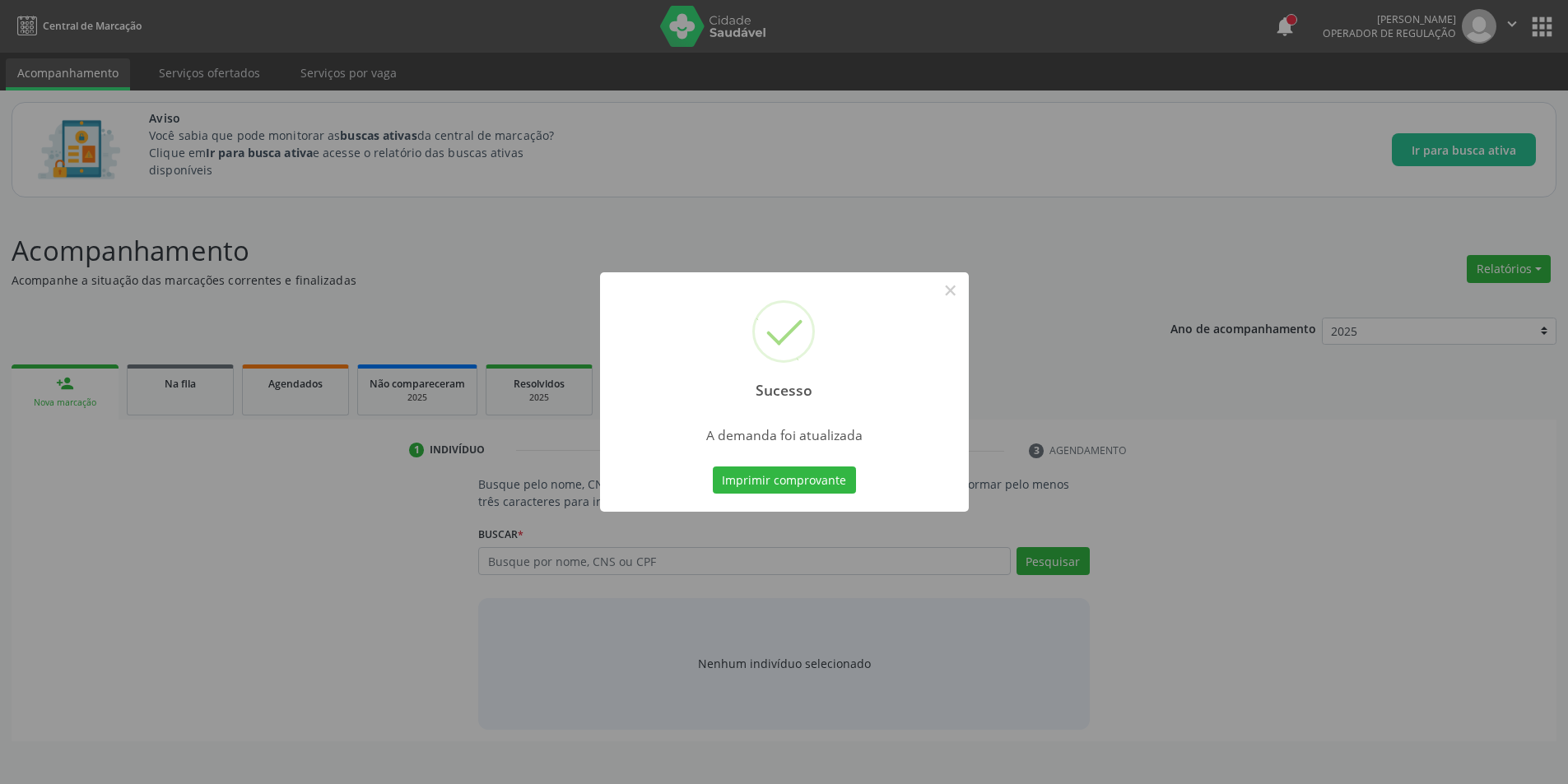
scroll to position [0, 0]
click at [950, 288] on button "×" at bounding box center [956, 290] width 28 height 28
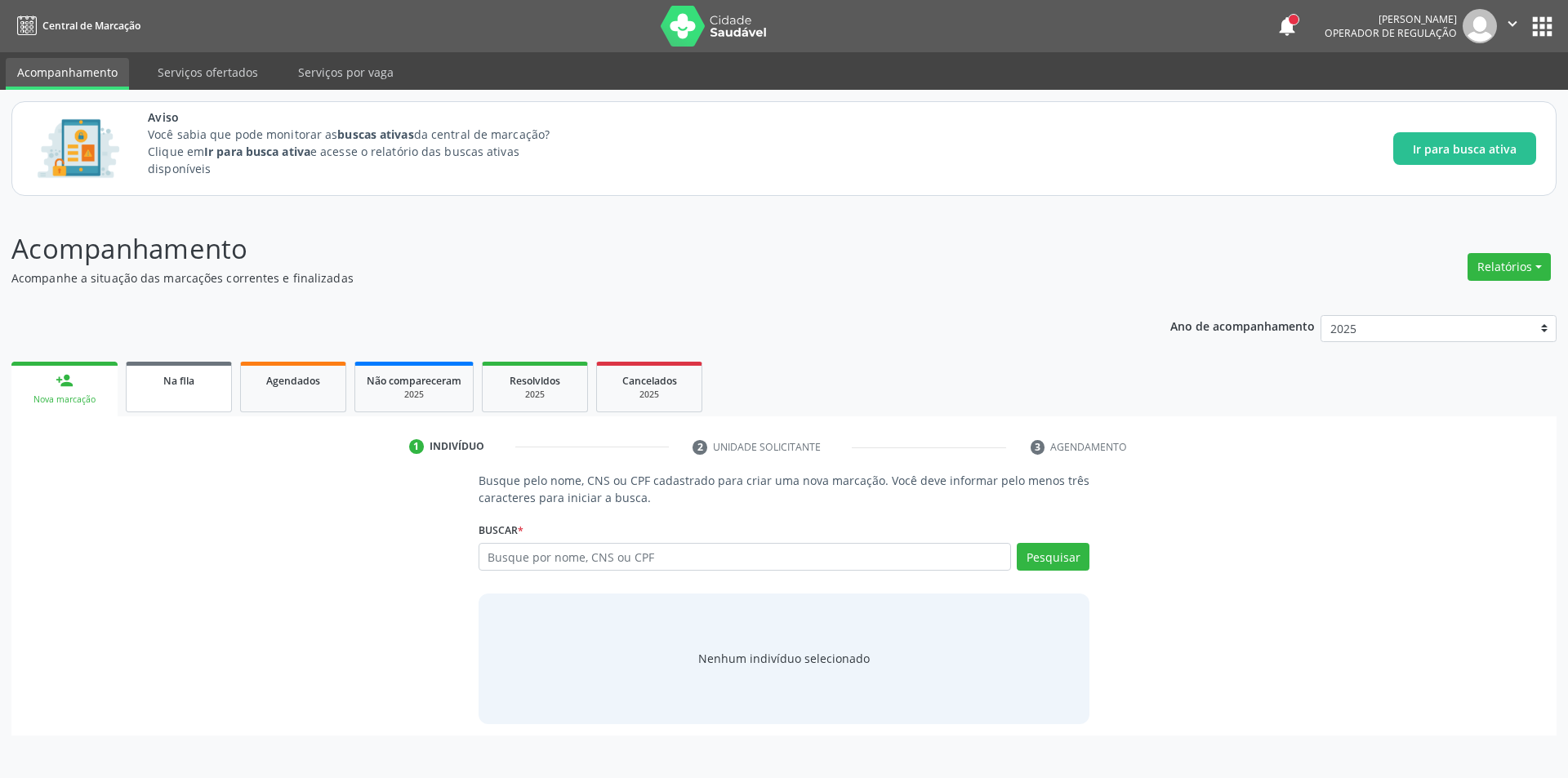
click at [168, 383] on span "Na fila" at bounding box center [179, 381] width 31 height 14
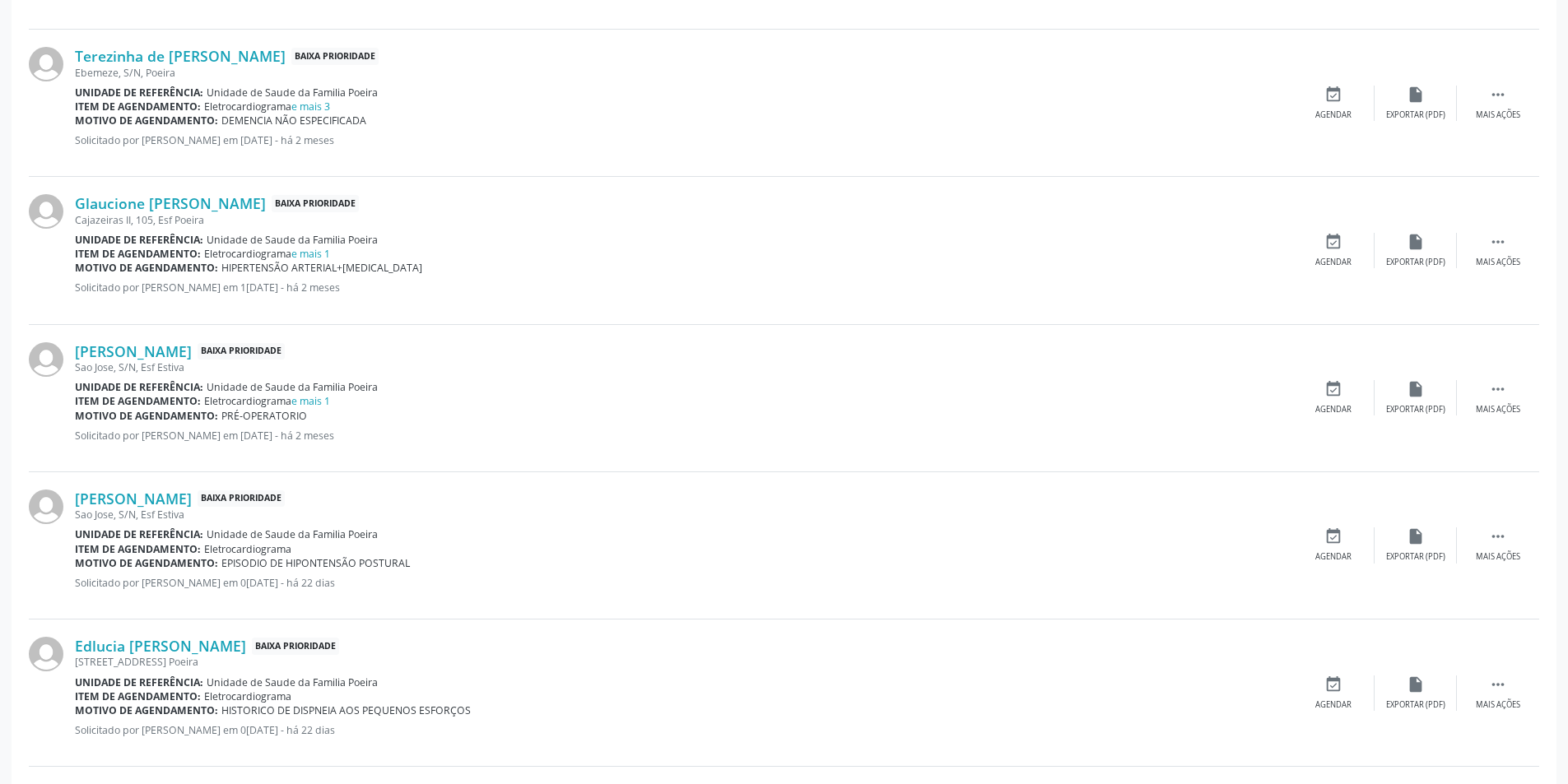
scroll to position [823, 0]
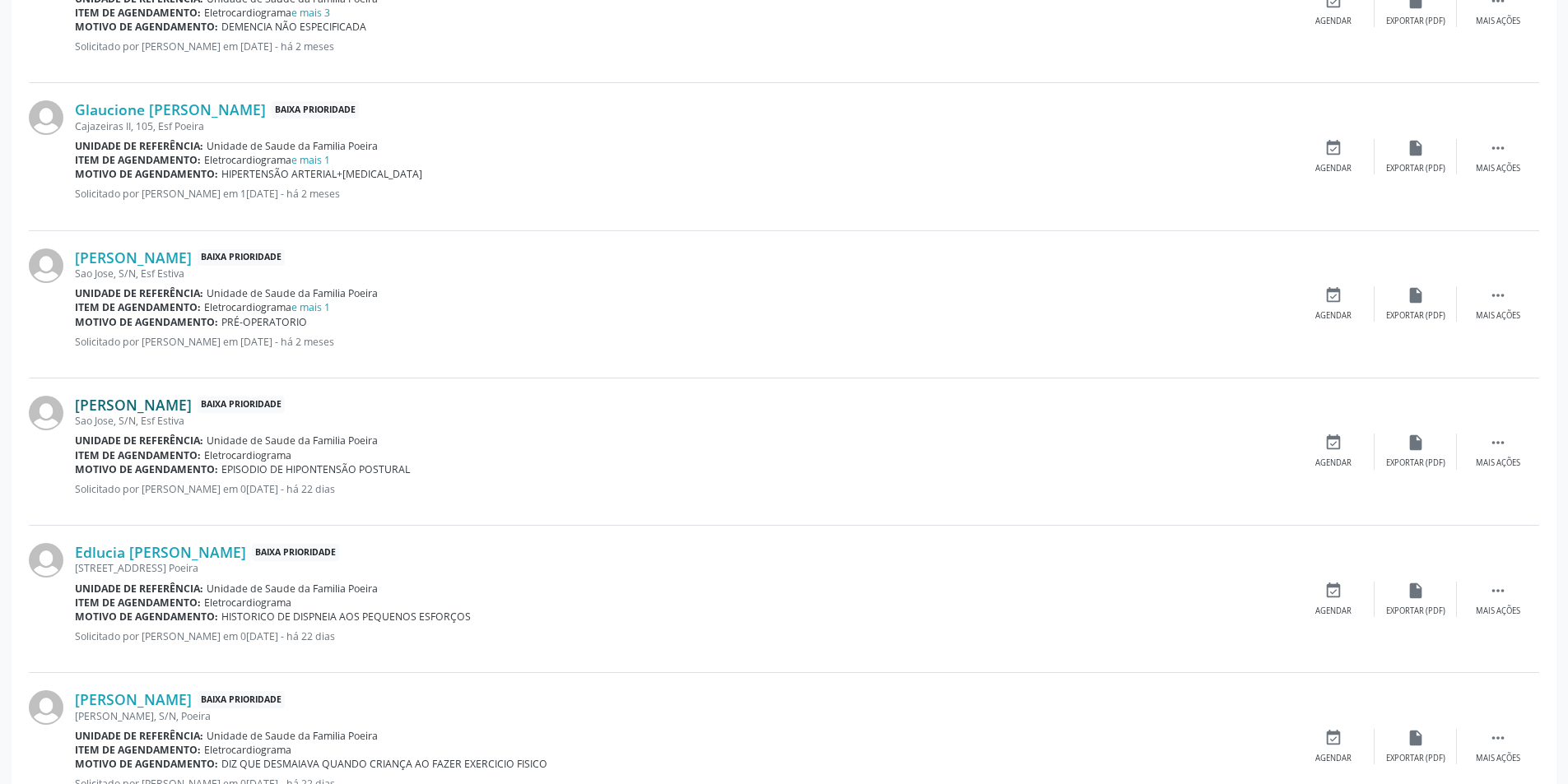
click at [184, 398] on link "[PERSON_NAME]" at bounding box center [133, 405] width 116 height 18
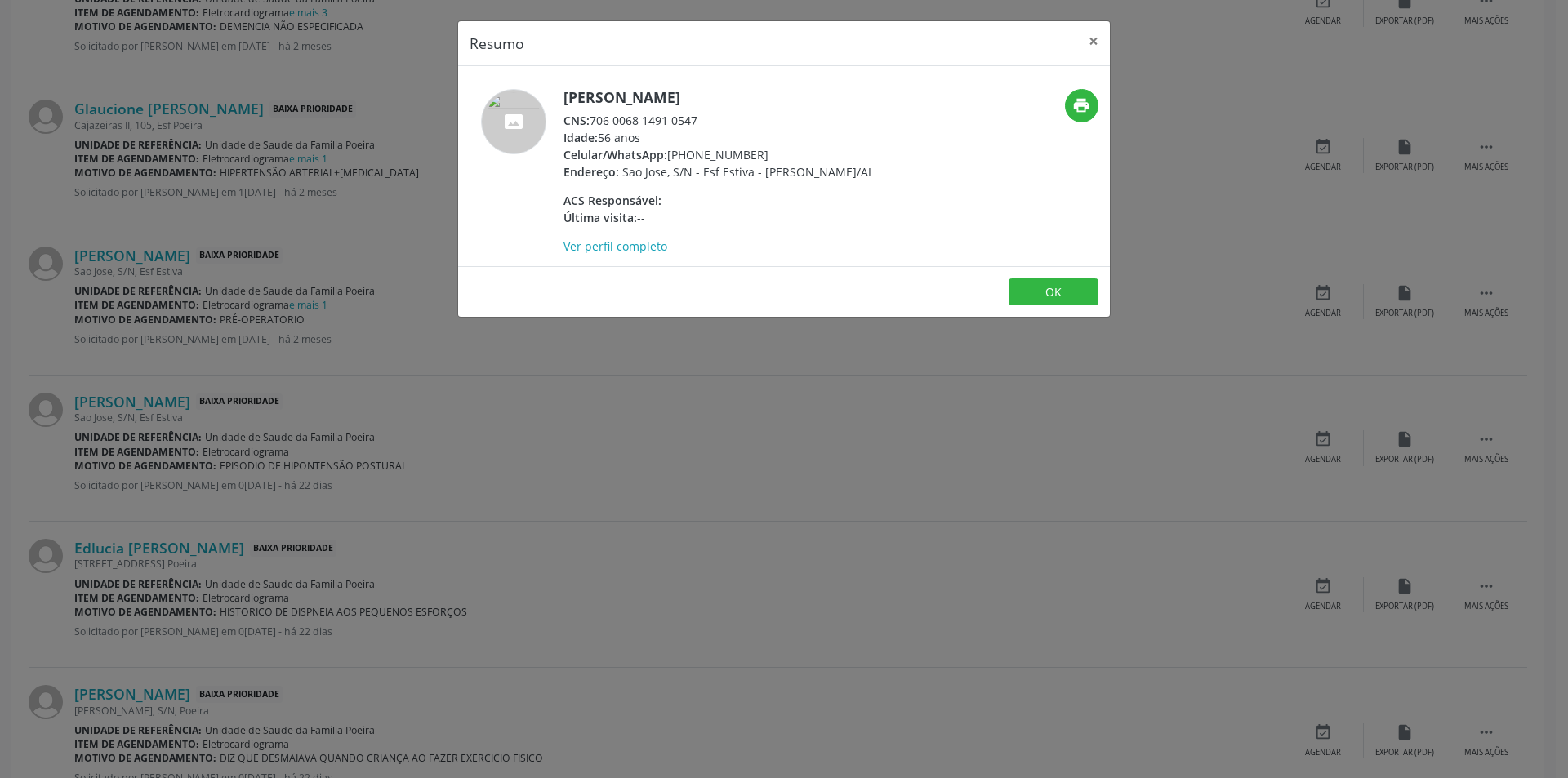
click at [594, 121] on div "CNS: 706 0068 1491 0547" at bounding box center [718, 120] width 310 height 17
drag, startPoint x: 594, startPoint y: 121, endPoint x: 675, endPoint y: 123, distance: 81.0
click at [675, 123] on div "CNS: 706 0068 1491 0547" at bounding box center [718, 120] width 310 height 17
copy div "706 0068 1491 0547"
click at [377, 431] on div "Resumo × [PERSON_NAME] CNS: 706 0068 1491 0547 Idade: 56 anos Celular/WhatsApp:…" at bounding box center [784, 389] width 1568 height 778
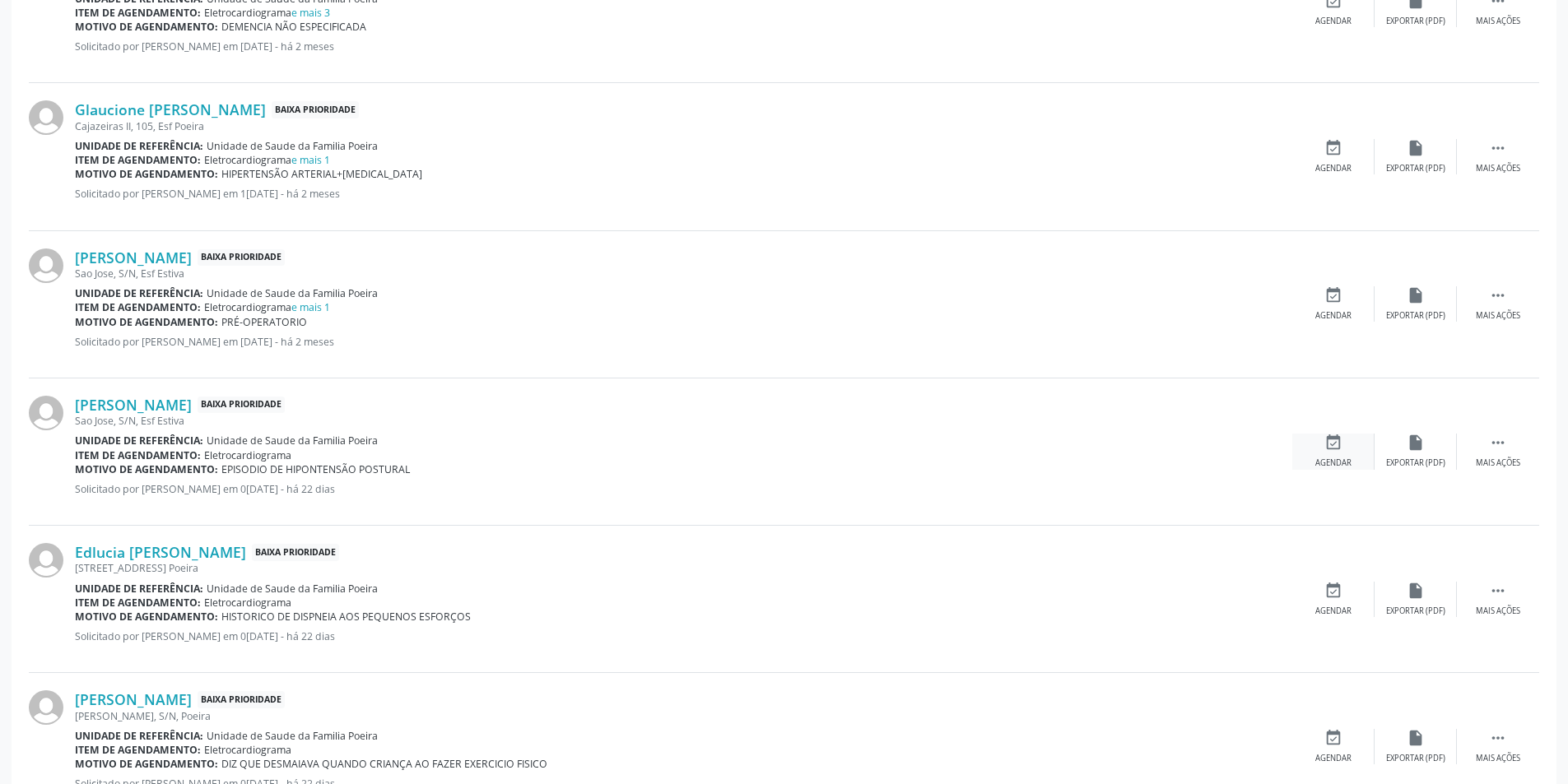
click at [1325, 453] on div "event_available Agendar" at bounding box center [1333, 451] width 82 height 35
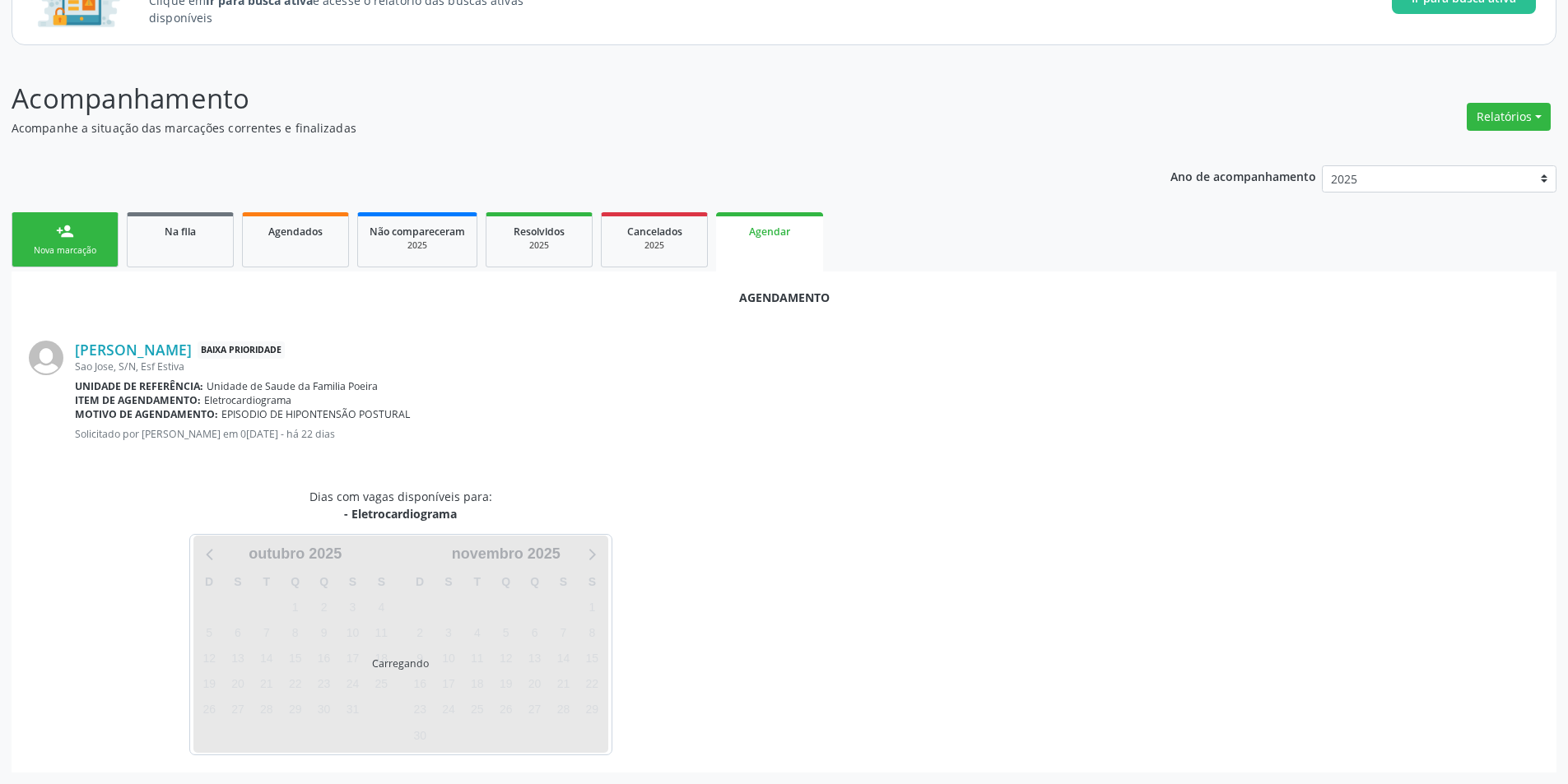
scroll to position [191, 0]
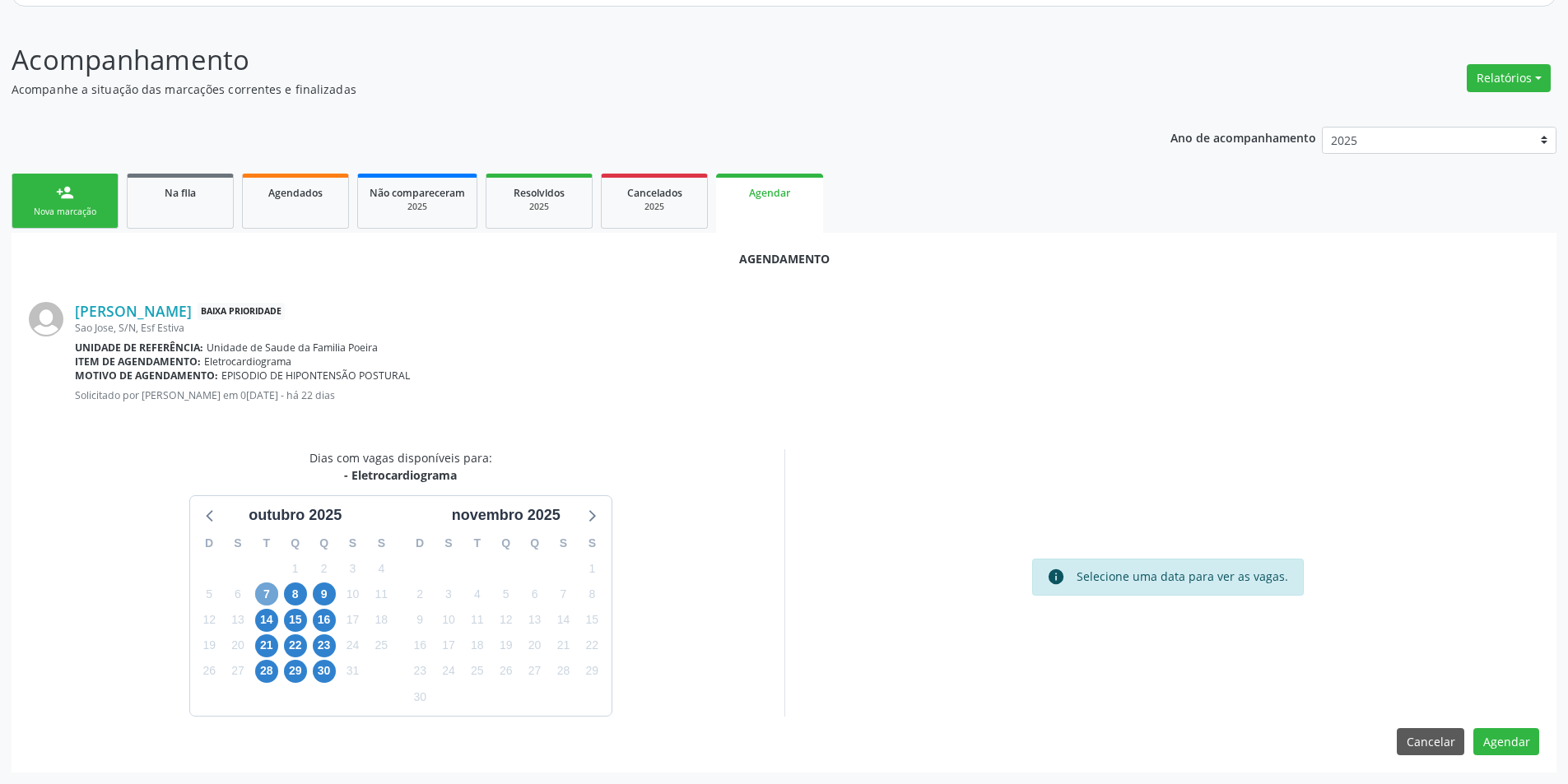
click at [270, 596] on span "7" at bounding box center [266, 594] width 23 height 23
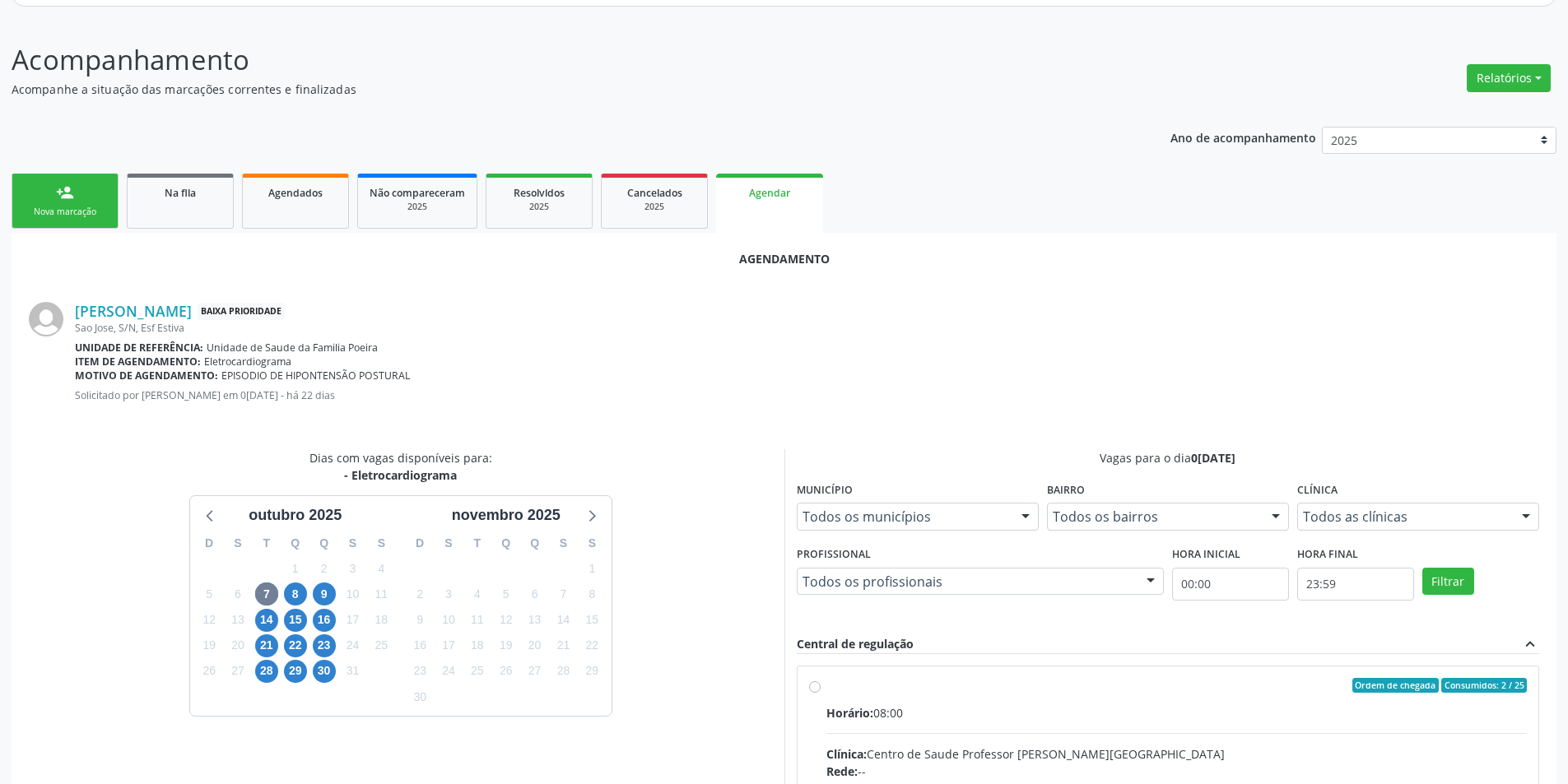
click at [815, 684] on input "Ordem de chegada Consumidos: 2 / 25 Horário: 08:00 Clínica: Centro de Saude Pro…" at bounding box center [815, 686] width 11 height 15
radio input "true"
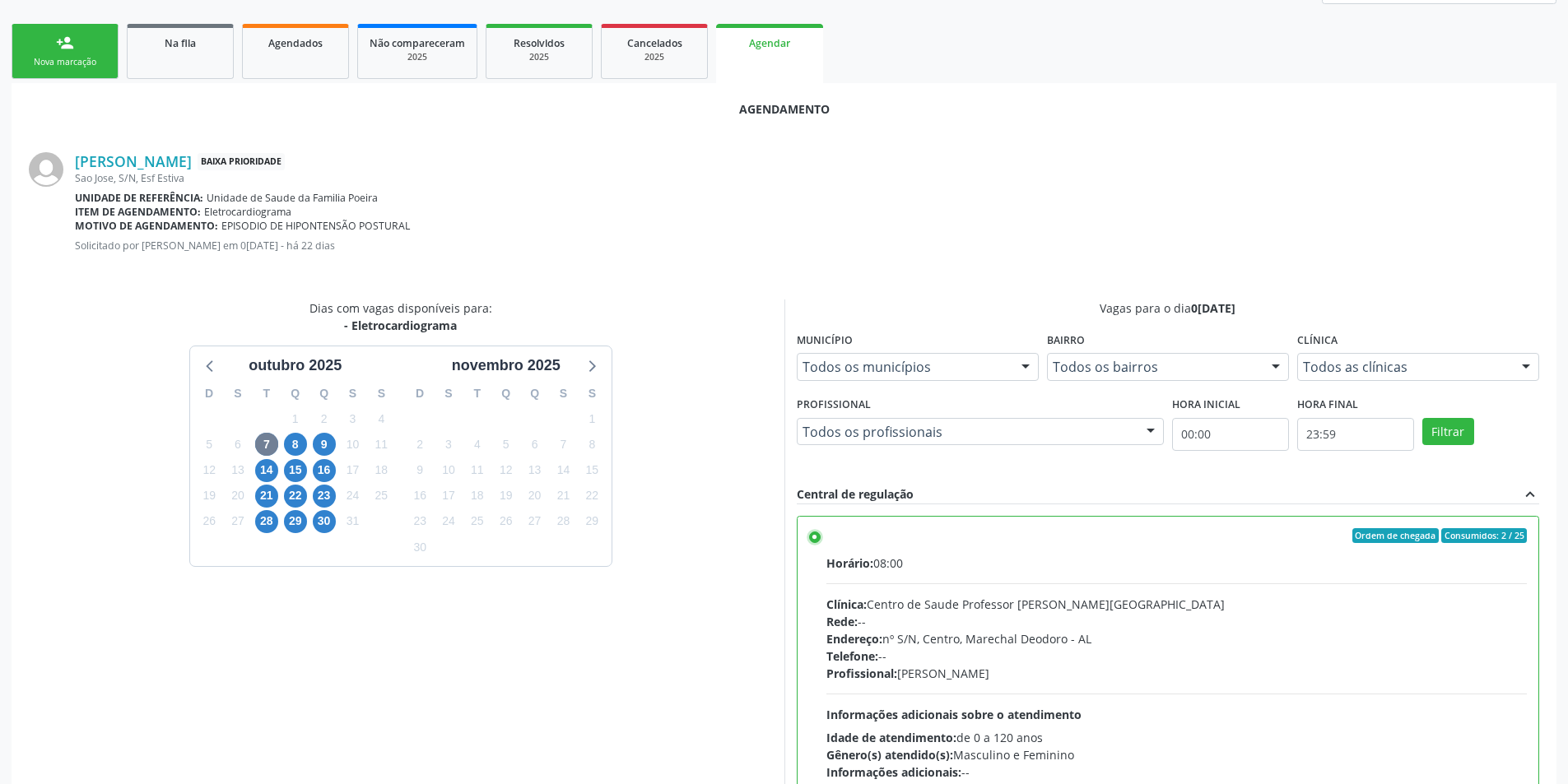
scroll to position [459, 0]
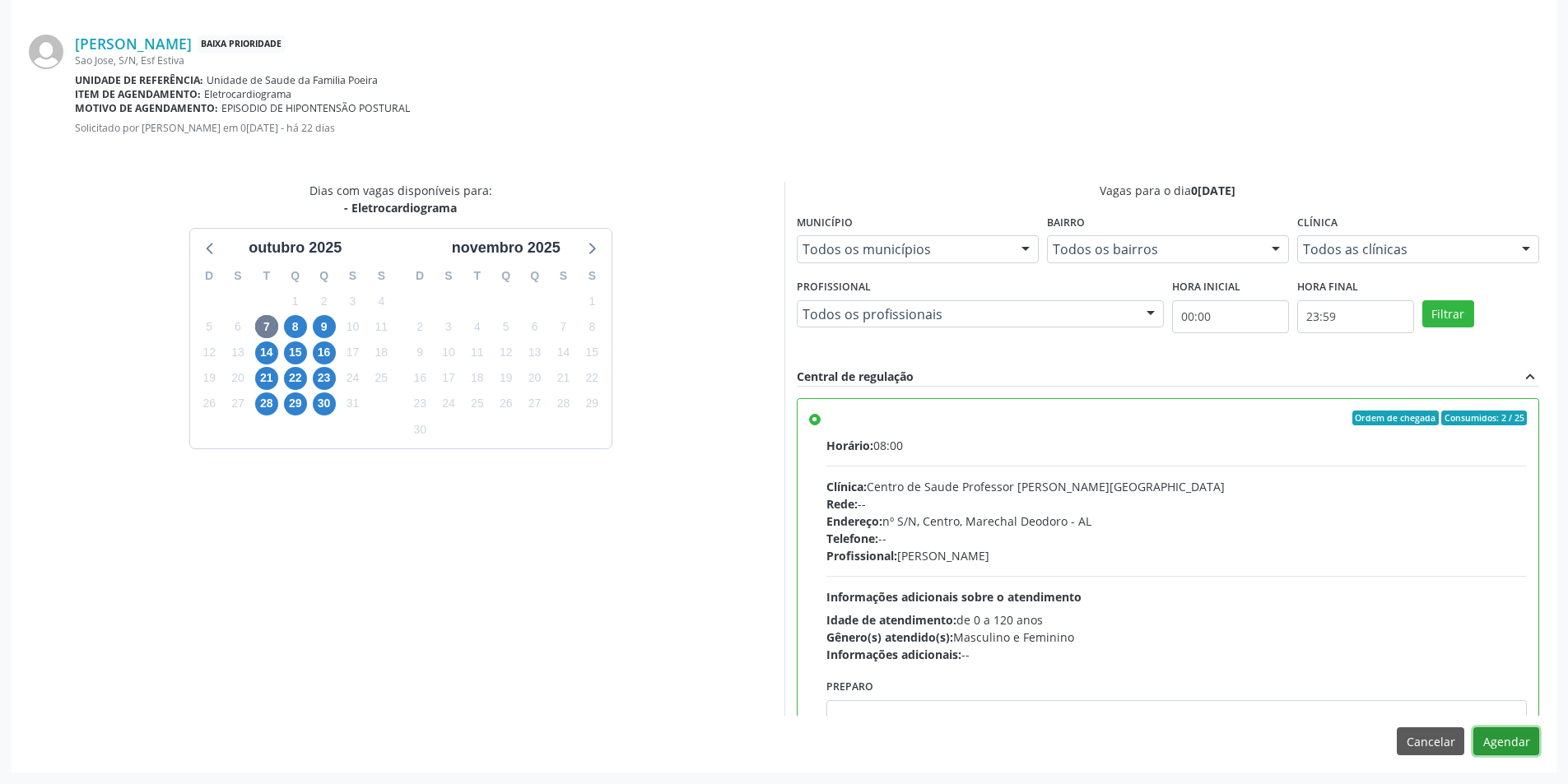
click at [1515, 741] on button "Agendar" at bounding box center [1506, 741] width 66 height 28
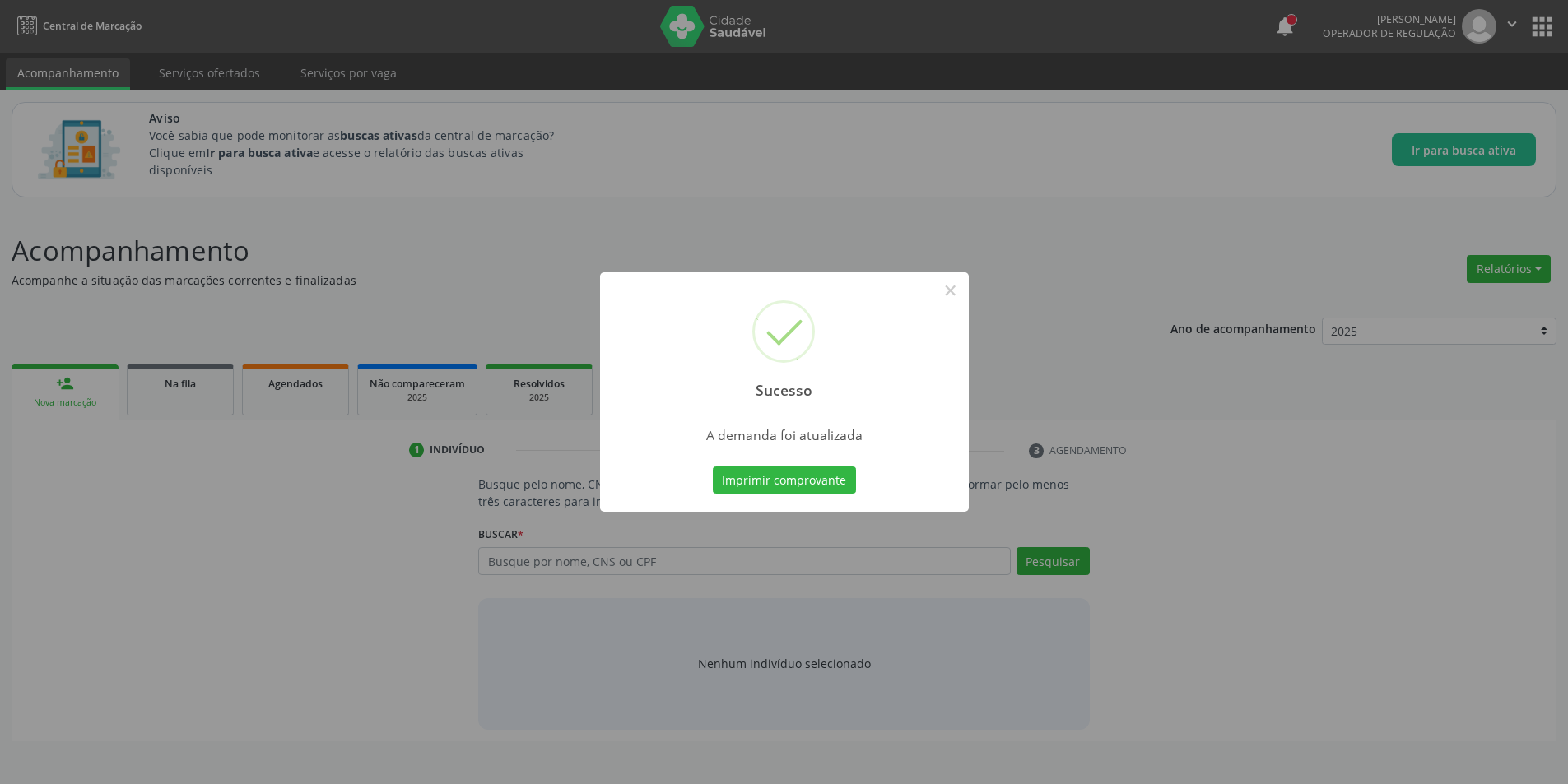
scroll to position [0, 0]
click at [964, 294] on button "×" at bounding box center [956, 290] width 28 height 28
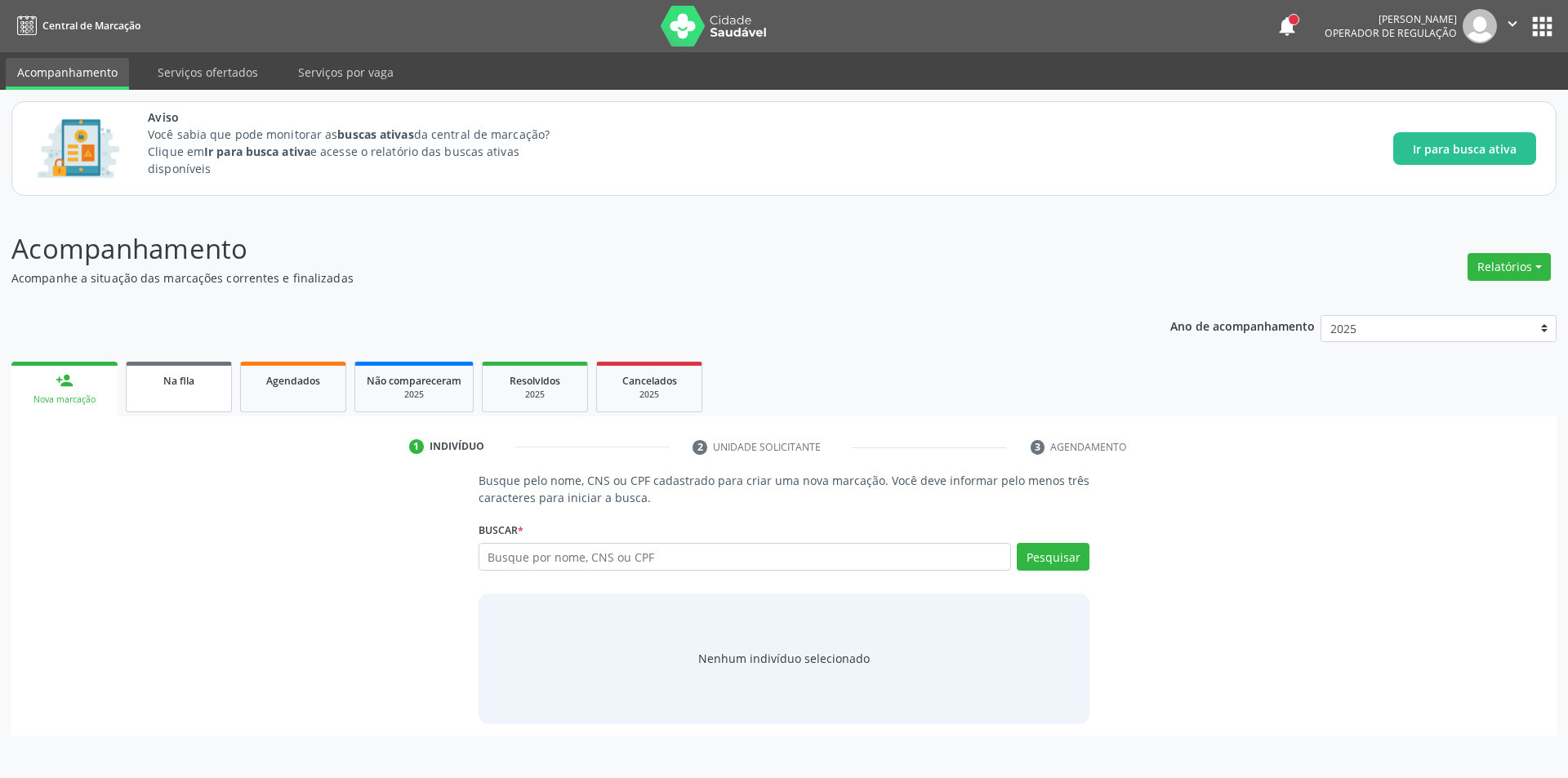
click at [190, 385] on span "Na fila" at bounding box center [179, 381] width 31 height 14
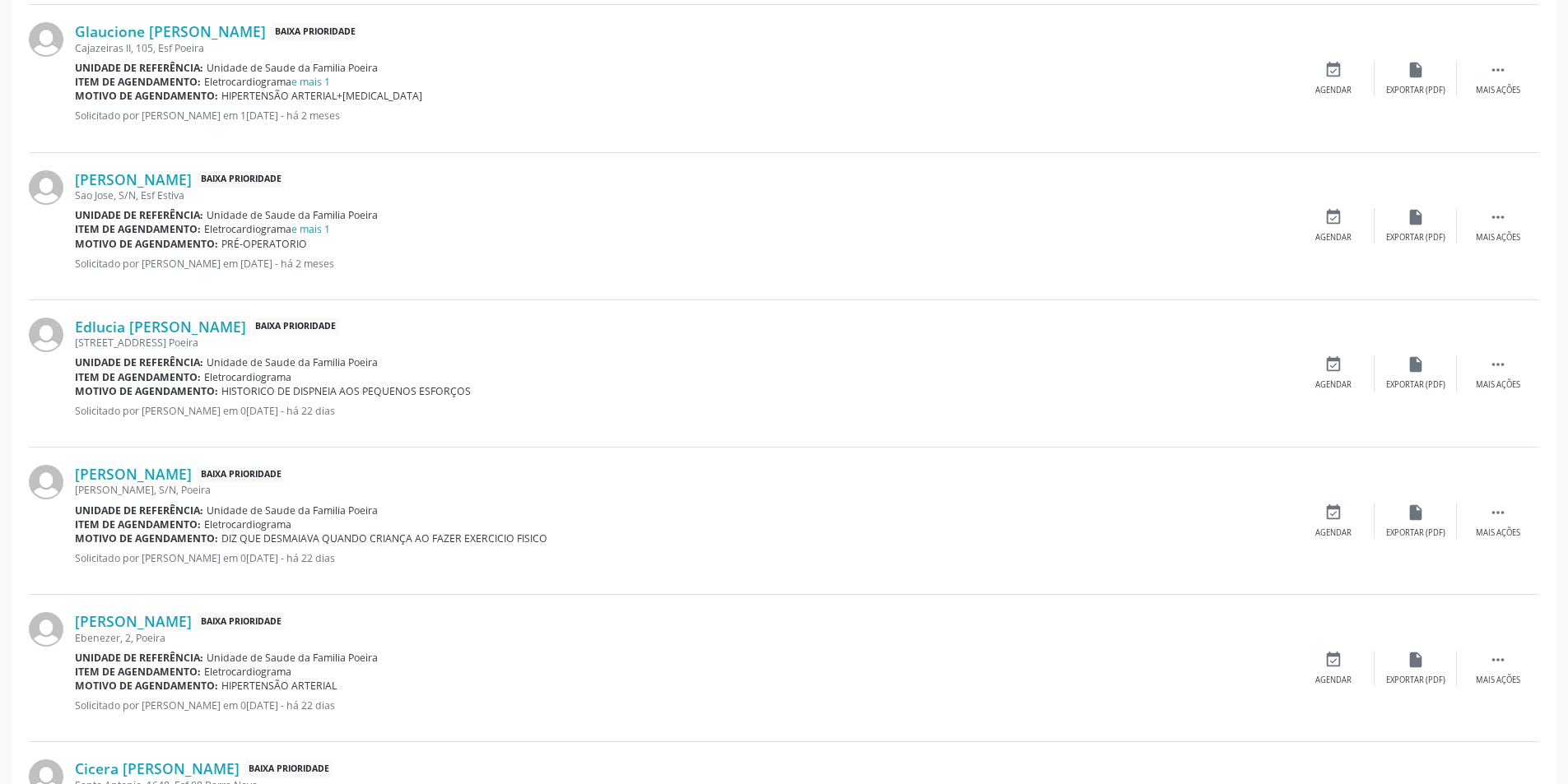
scroll to position [905, 0]
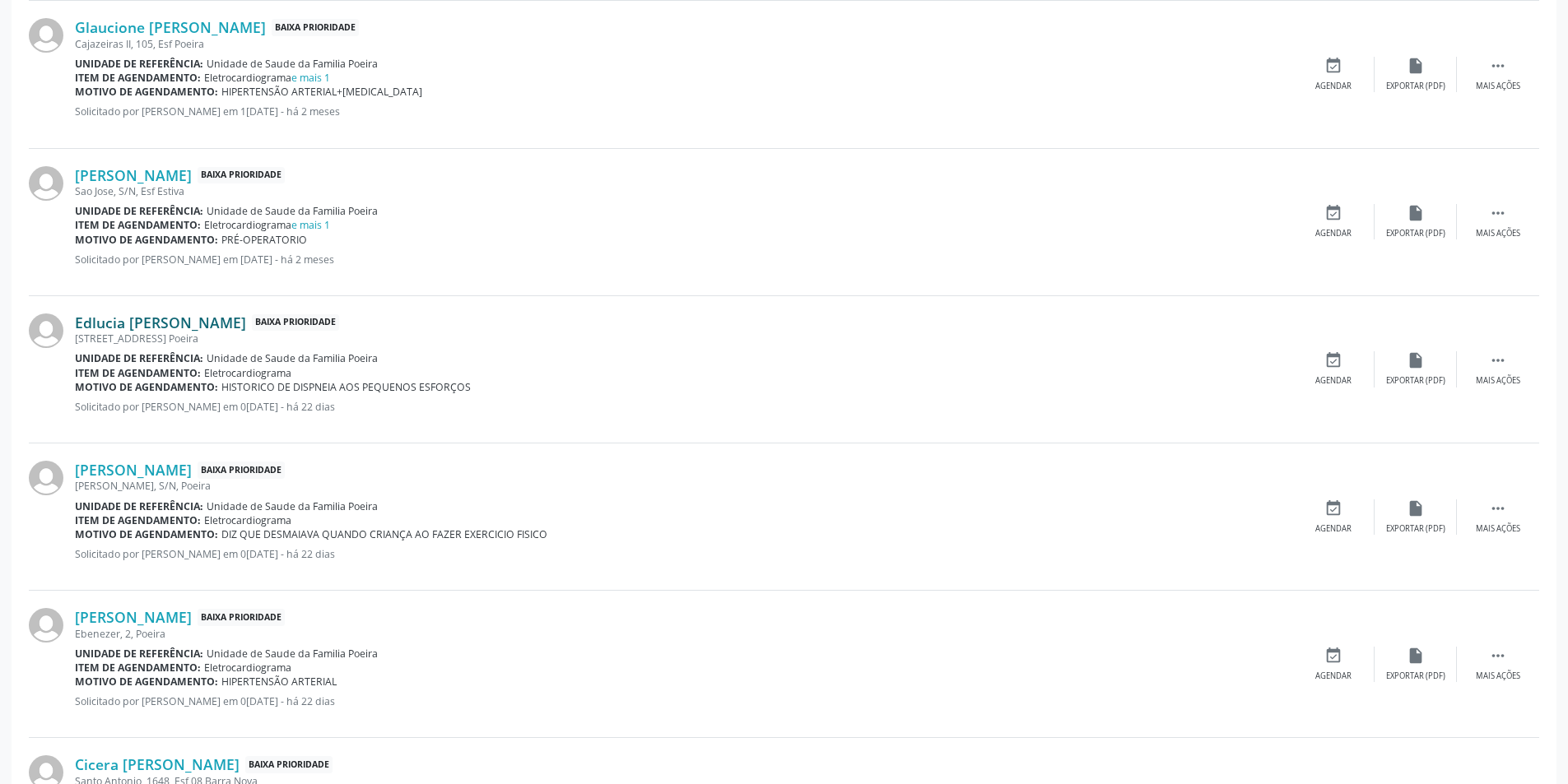
click at [236, 326] on link "Edlucia [PERSON_NAME]" at bounding box center [160, 323] width 171 height 18
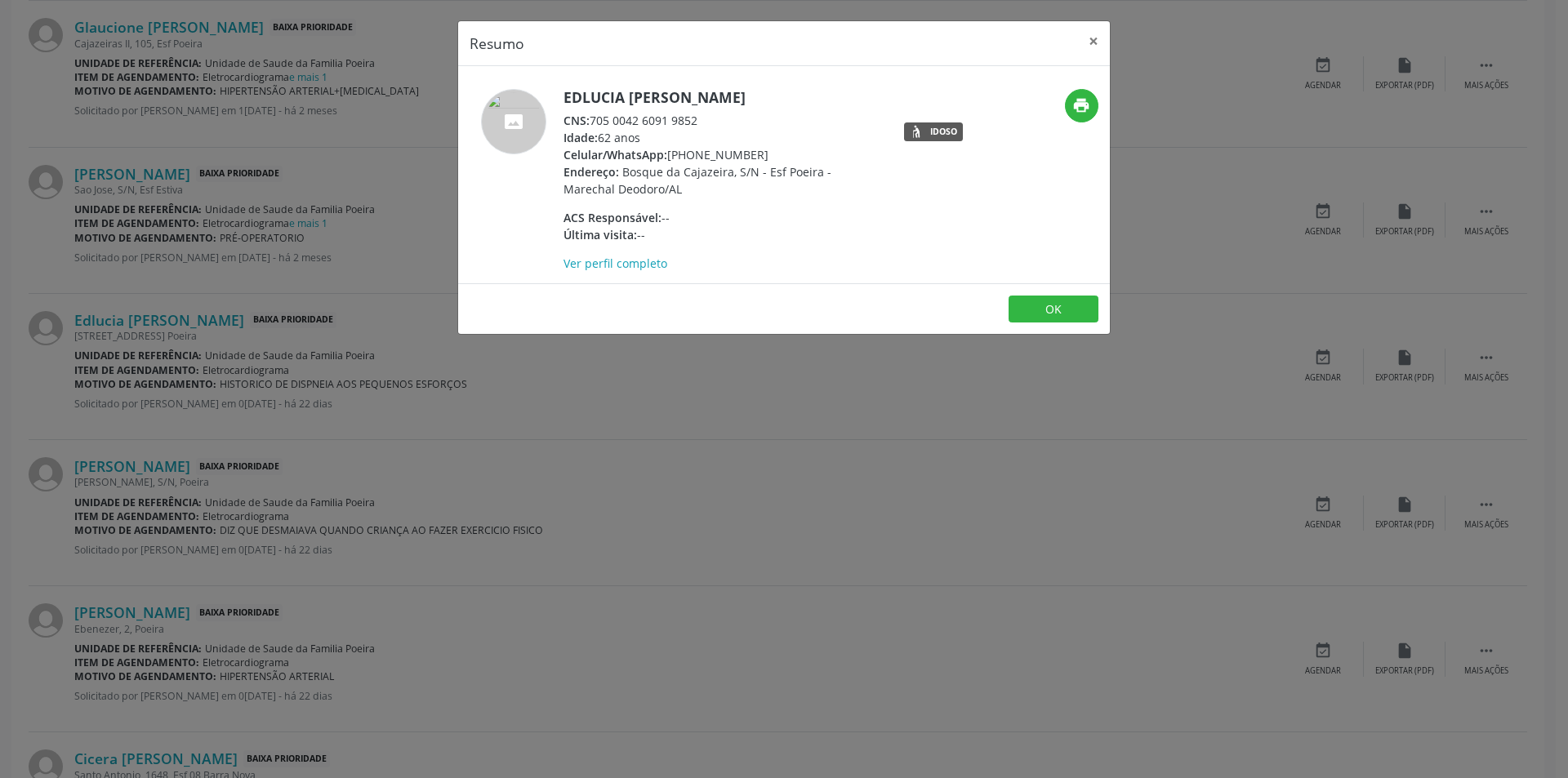
click at [593, 129] on div "CNS: 705 0042 6091 9852" at bounding box center [722, 120] width 317 height 17
drag, startPoint x: 593, startPoint y: 138, endPoint x: 677, endPoint y: 138, distance: 84.0
click at [690, 129] on div "CNS: 705 0042 6091 9852" at bounding box center [722, 120] width 317 height 17
copy div "705 0042 6091 9852"
click at [361, 390] on div "Resumo × [PERSON_NAME] CNS: 705 0042 6091 9852 Idade: 62 anos Celular/WhatsApp:…" at bounding box center [784, 389] width 1568 height 778
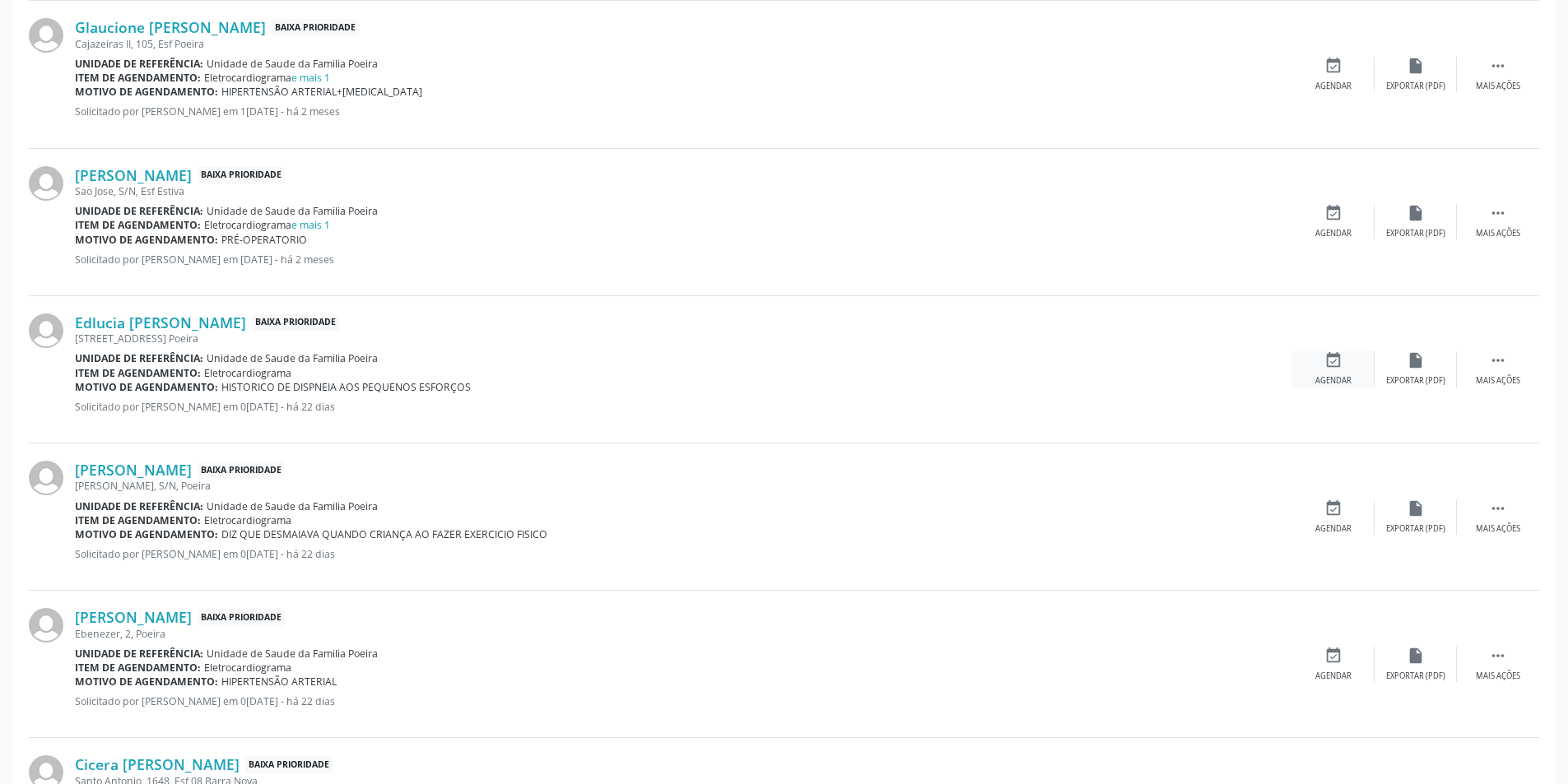
click at [1341, 375] on div "Agendar" at bounding box center [1333, 381] width 36 height 11
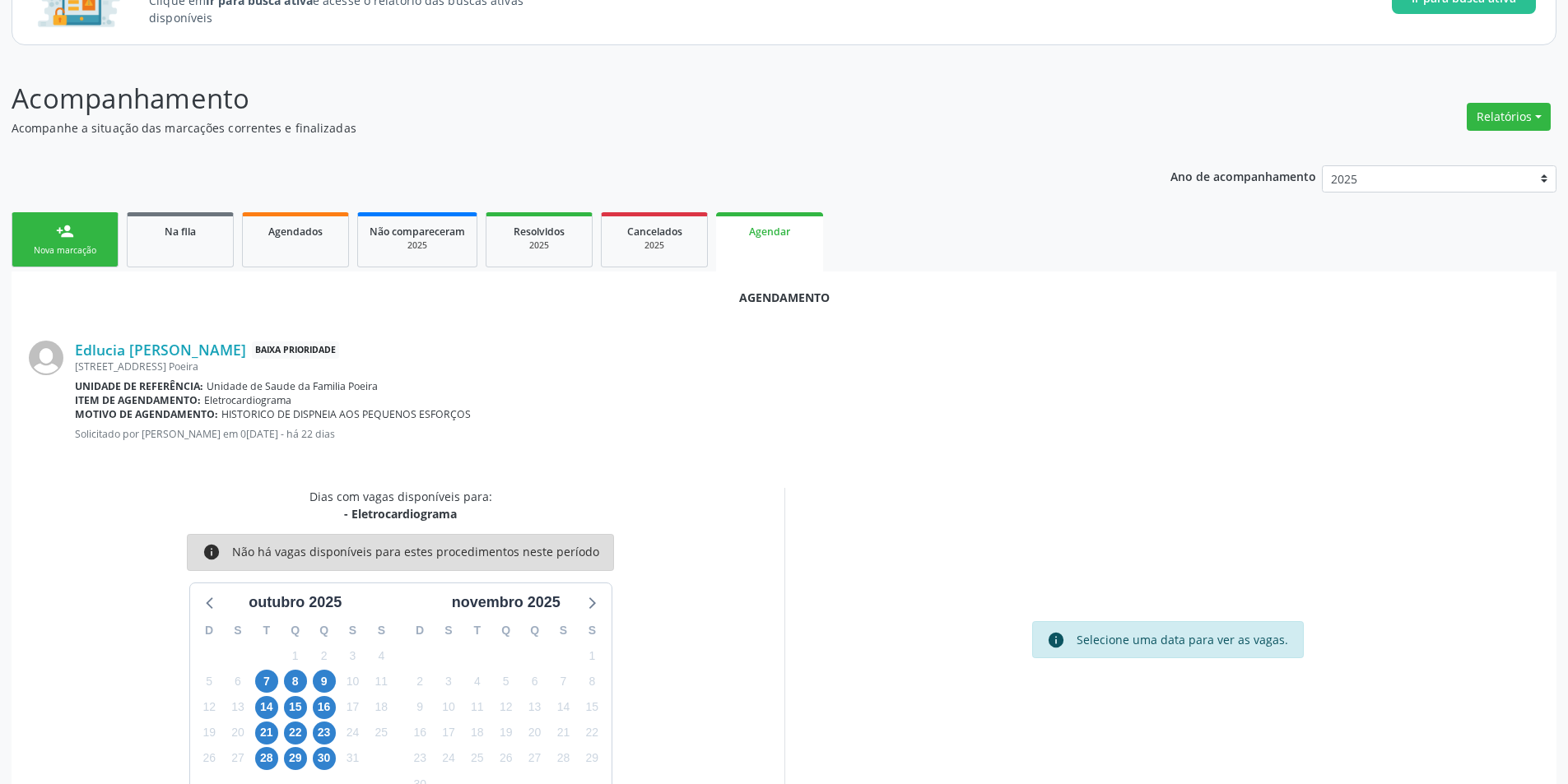
scroll to position [191, 0]
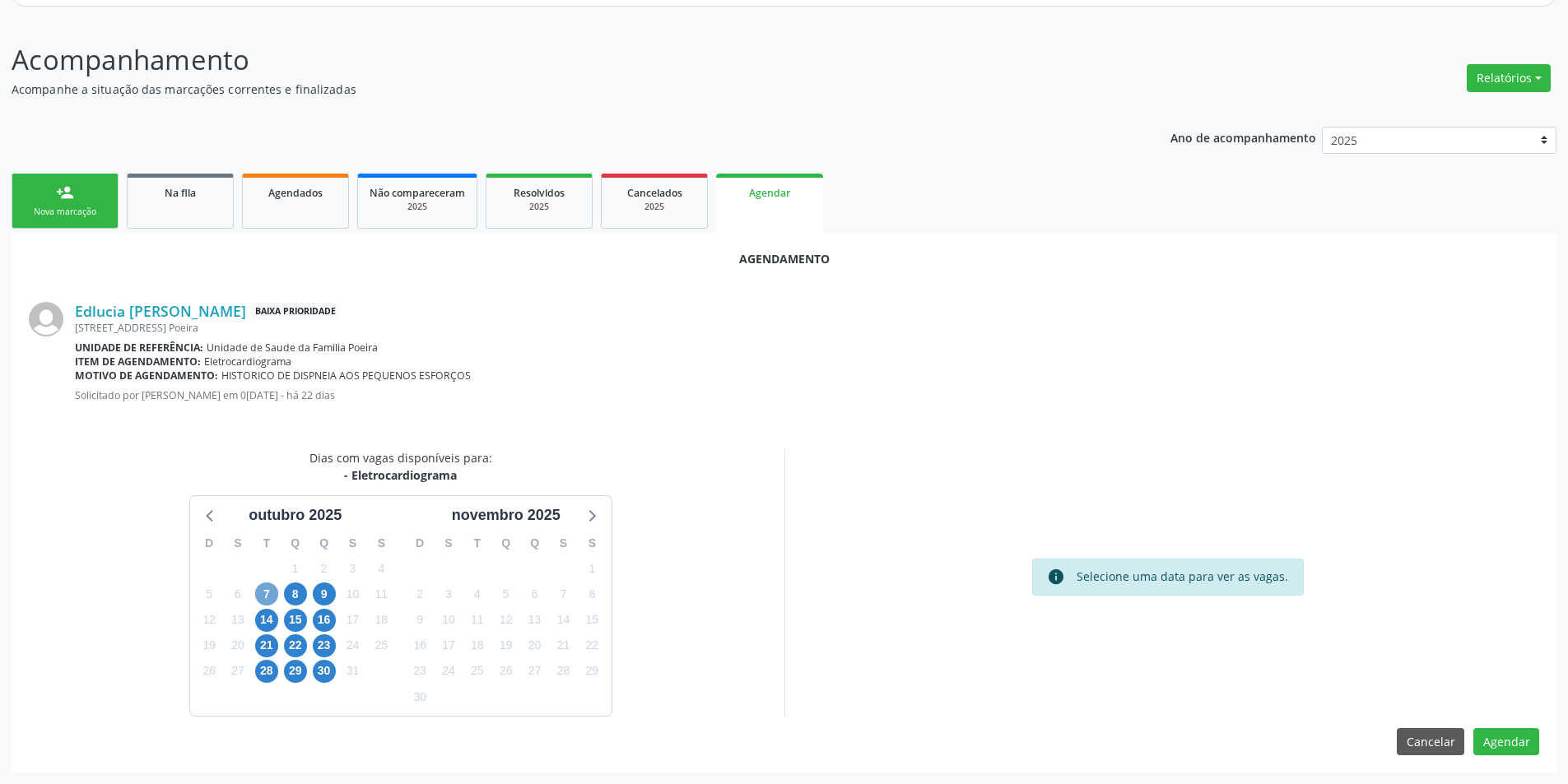
click at [269, 590] on span "7" at bounding box center [266, 594] width 23 height 23
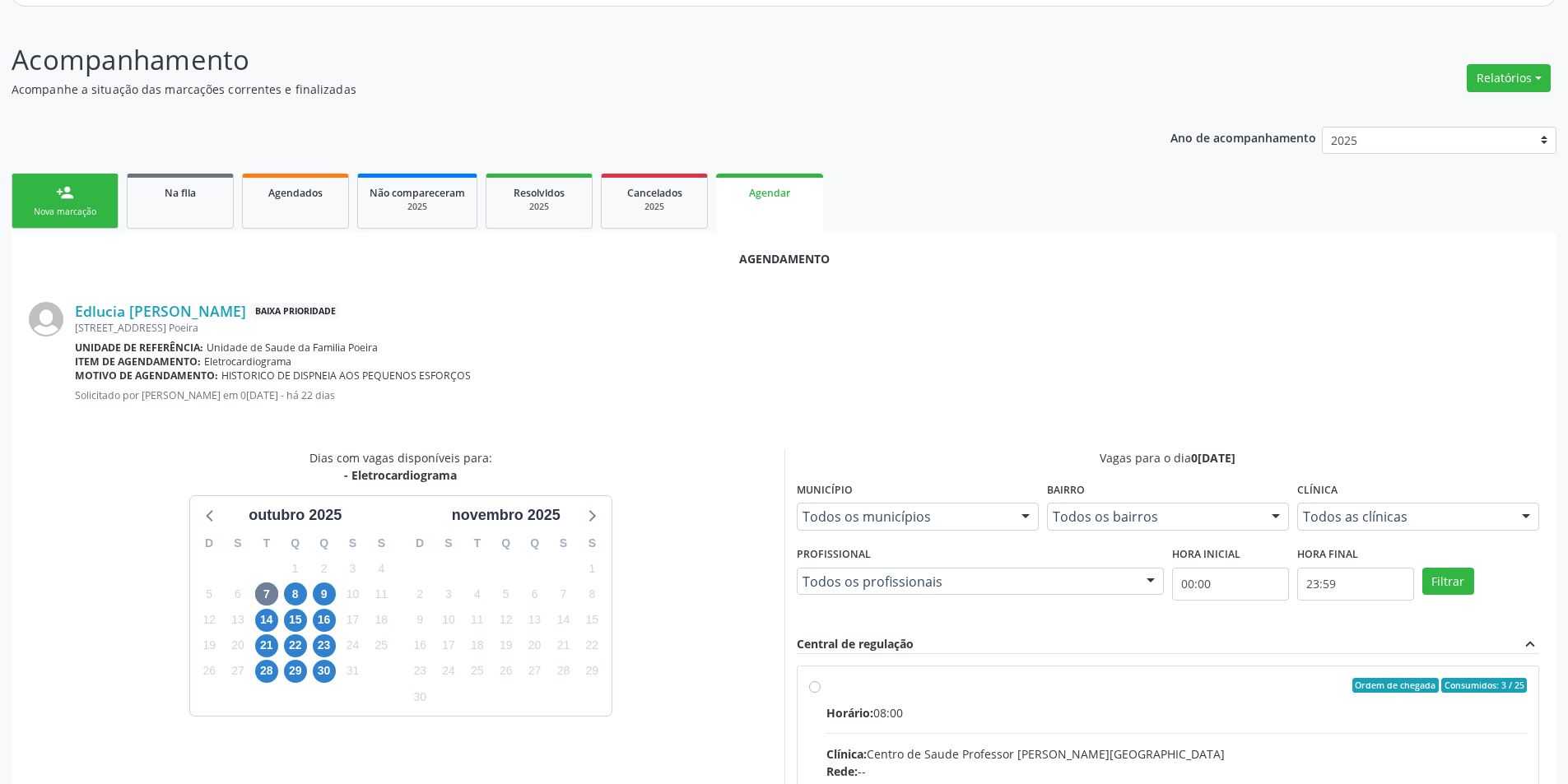
click at [815, 691] on input "Ordem de chegada Consumidos: 3 / 25 Horário: 08:00 Clínica: Centro de Saude Pro…" at bounding box center [815, 686] width 11 height 15
radio input "true"
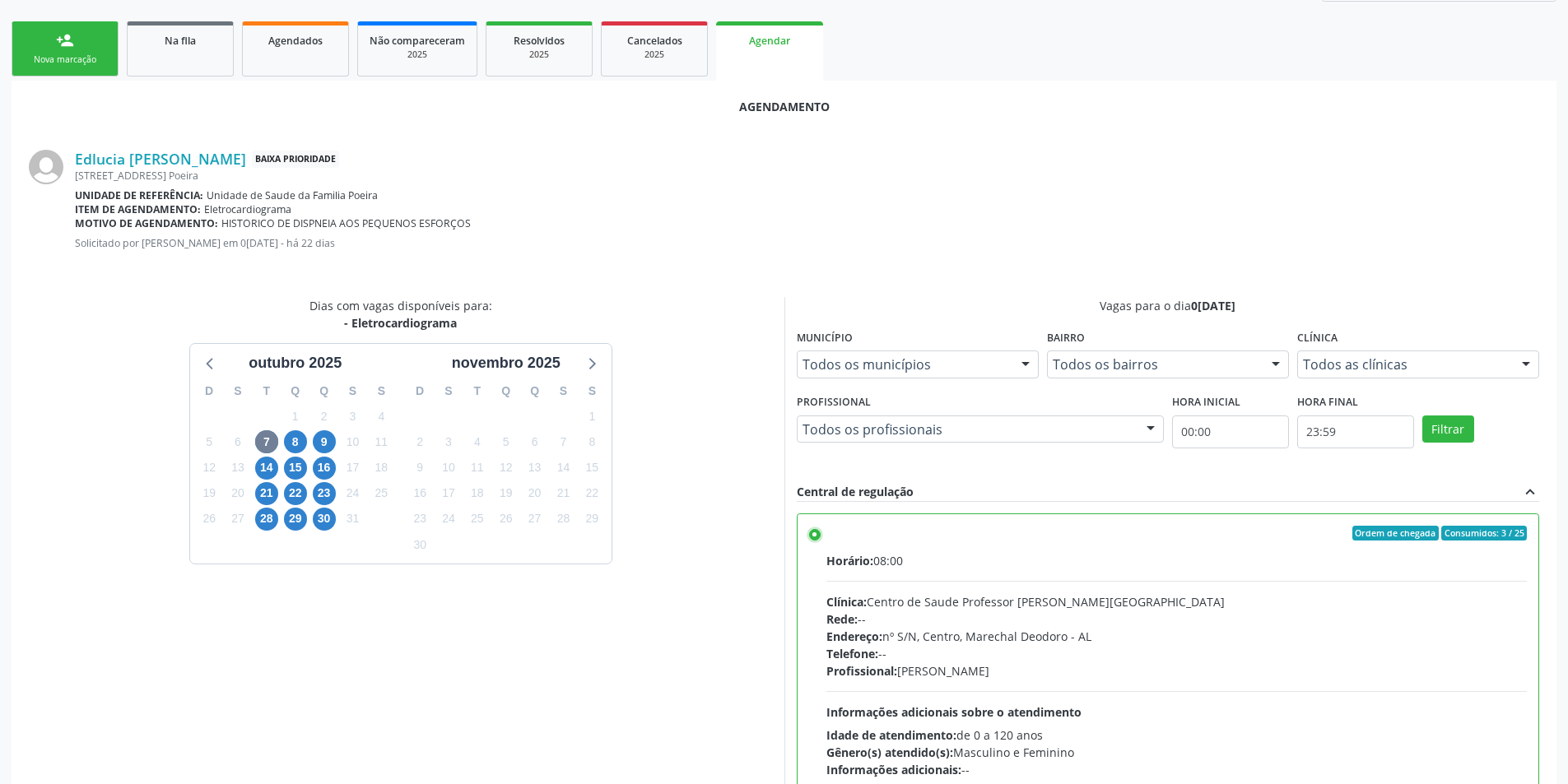
scroll to position [459, 0]
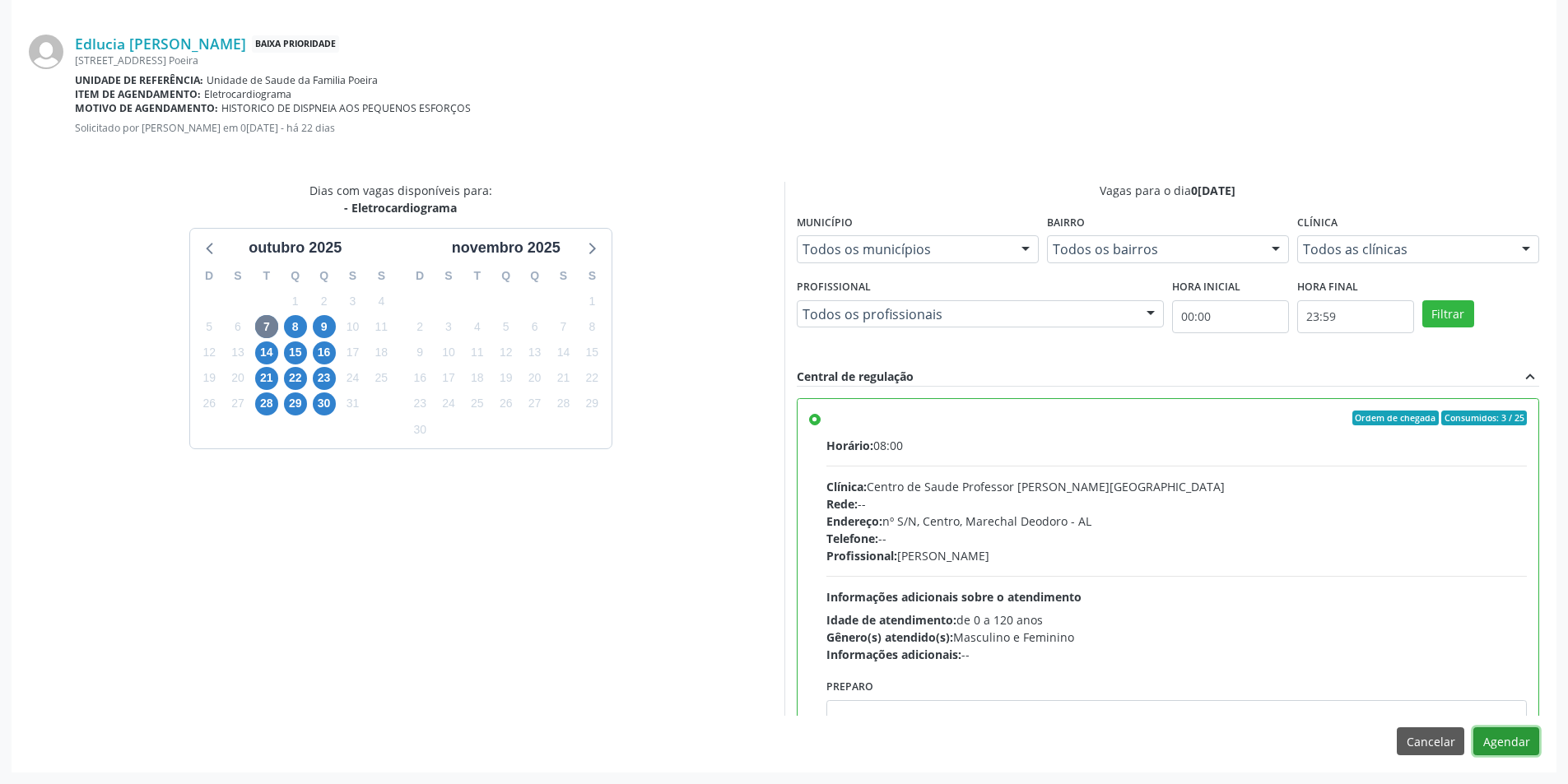
click at [1517, 752] on button "Agendar" at bounding box center [1506, 741] width 66 height 28
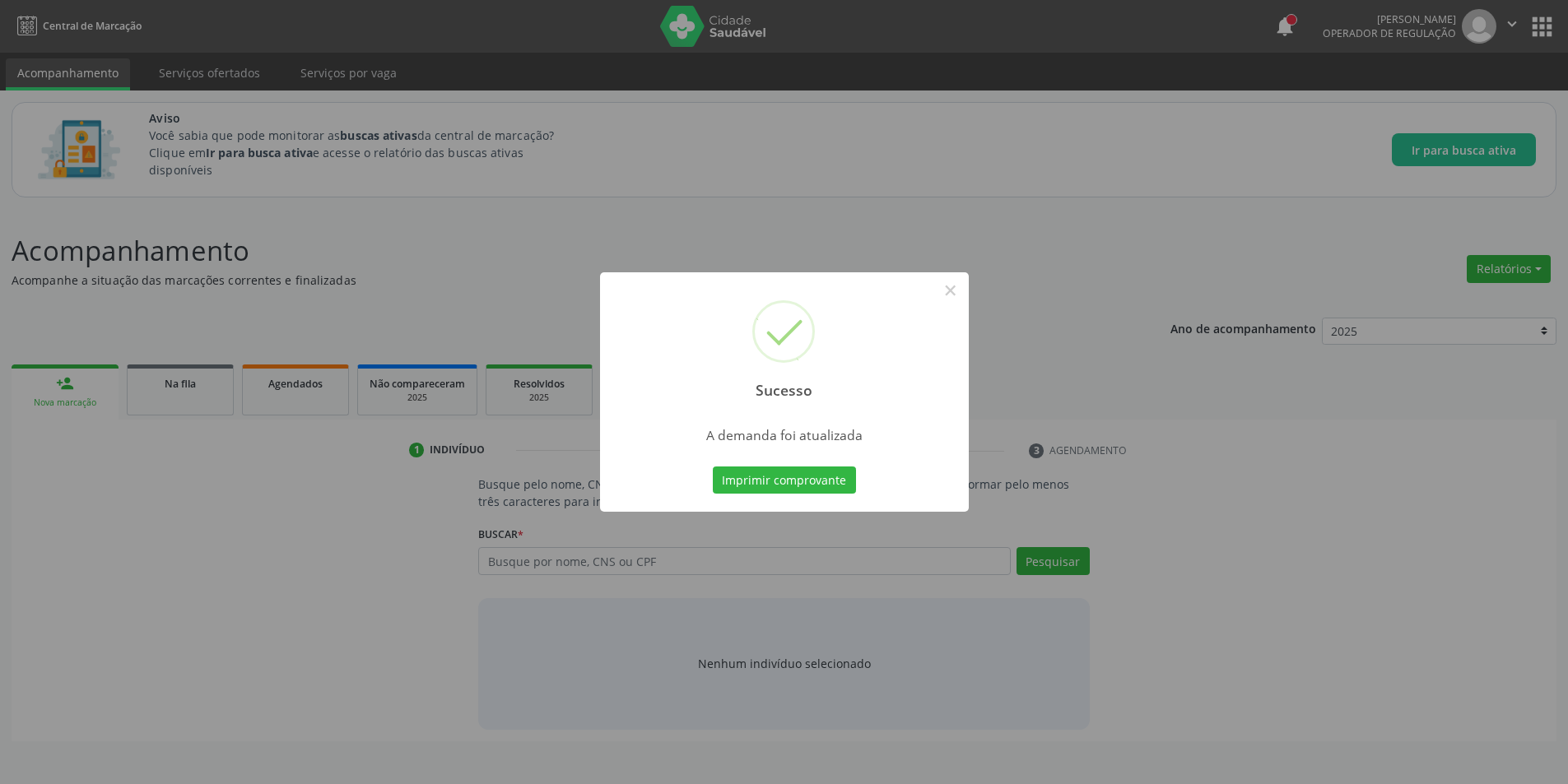
scroll to position [0, 0]
click at [965, 299] on button "×" at bounding box center [956, 290] width 28 height 28
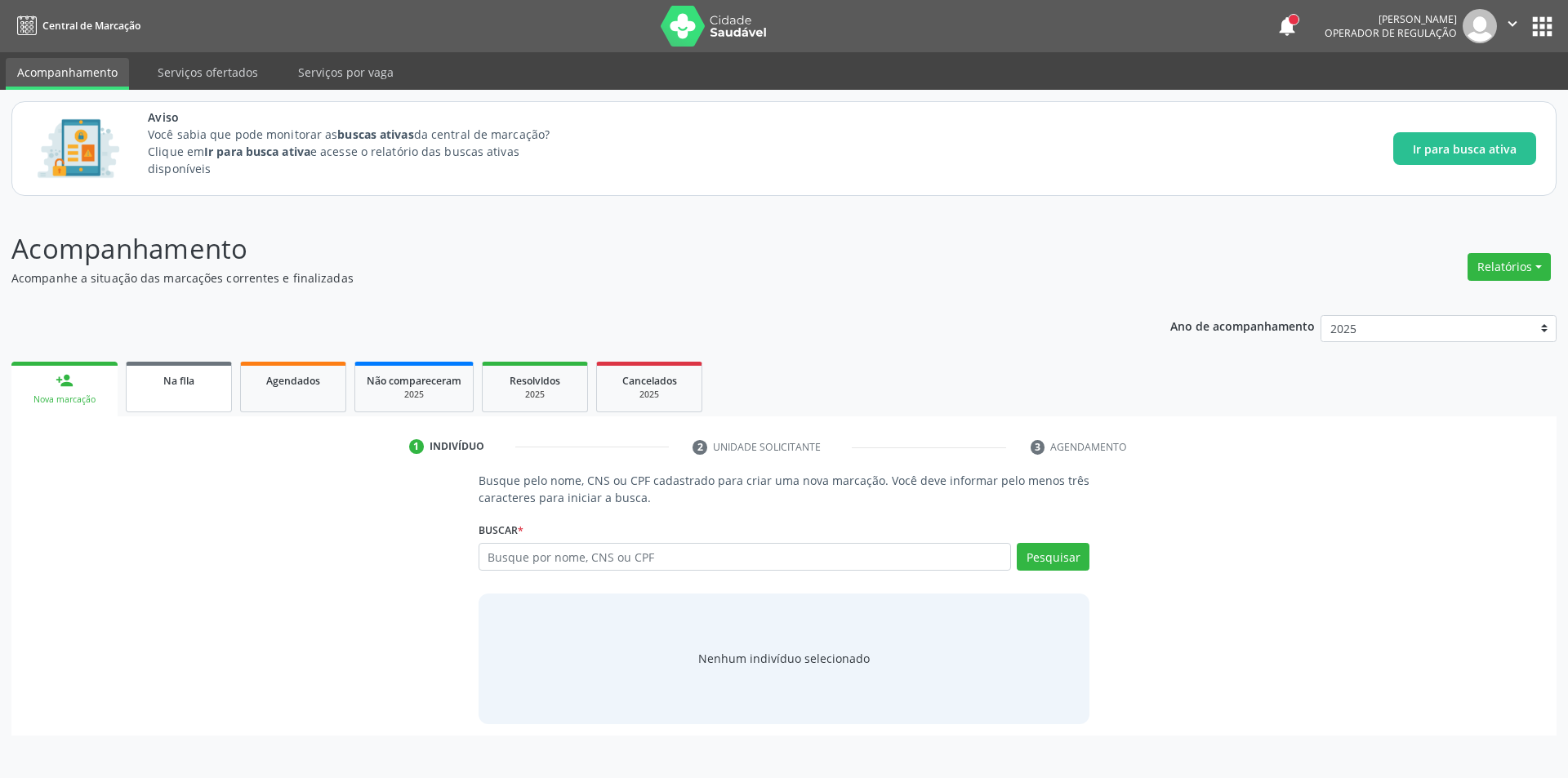
click at [161, 383] on div "Na fila" at bounding box center [178, 380] width 82 height 17
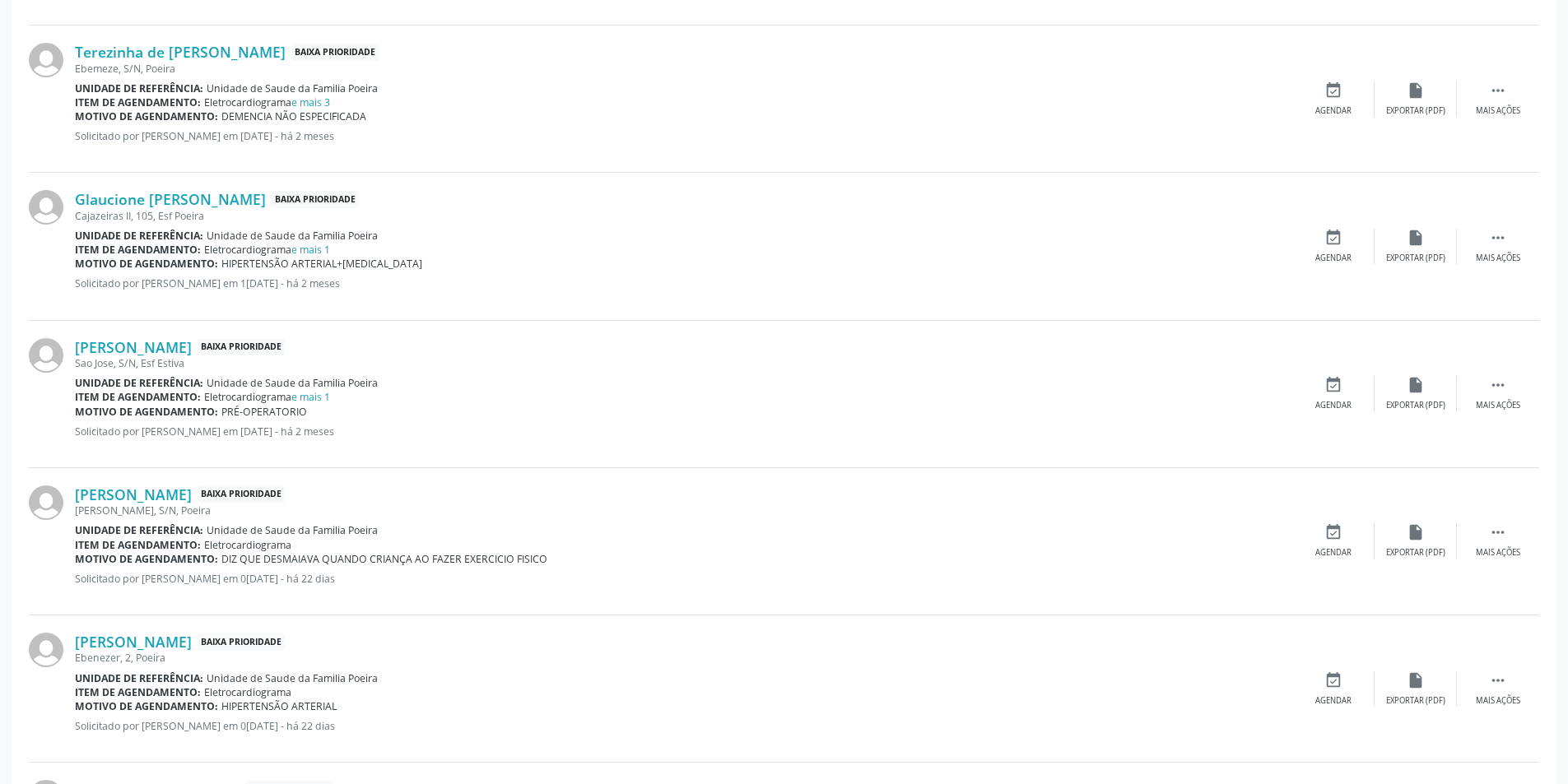
scroll to position [741, 0]
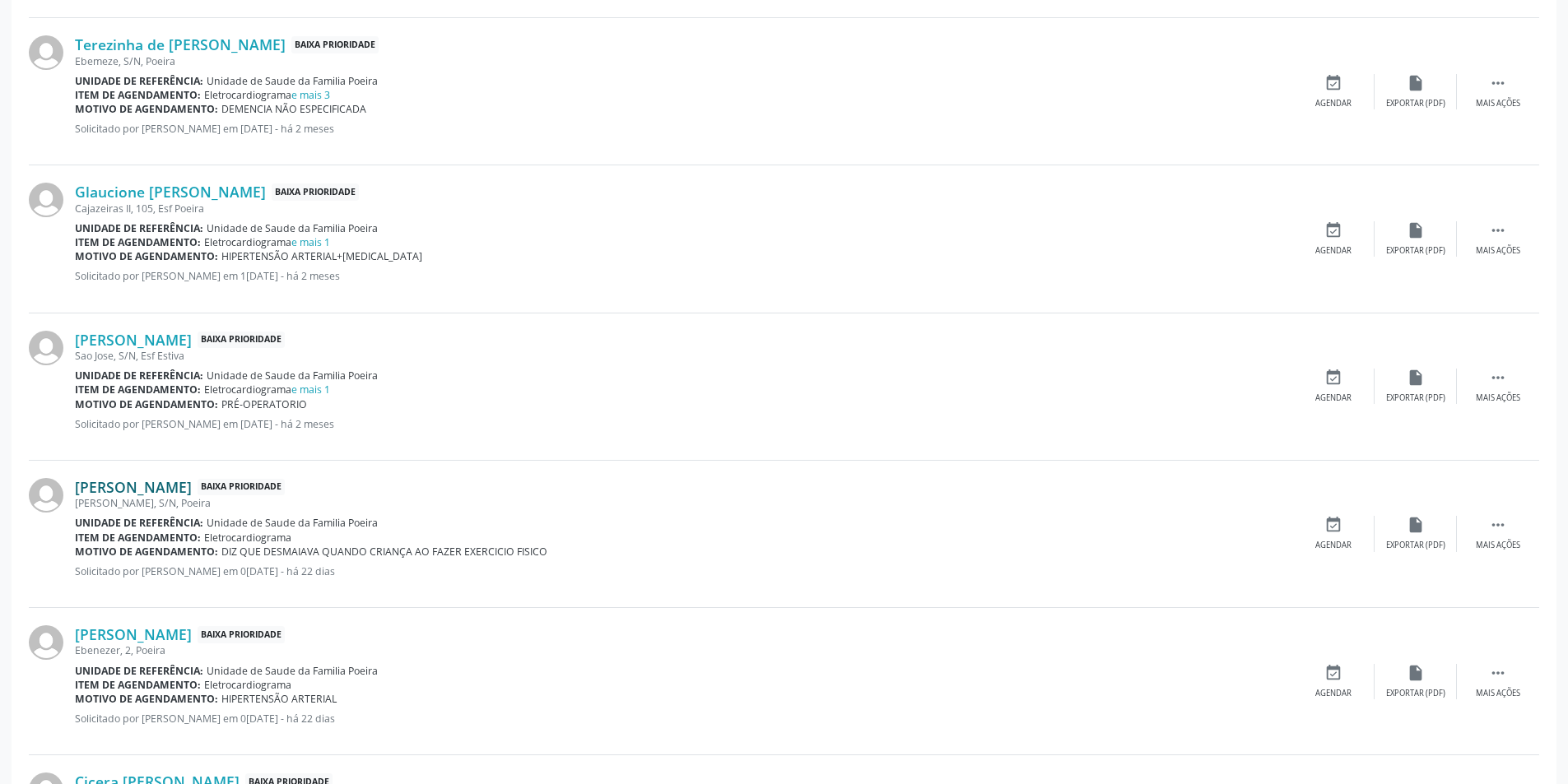
click at [189, 484] on link "[PERSON_NAME]" at bounding box center [133, 487] width 116 height 18
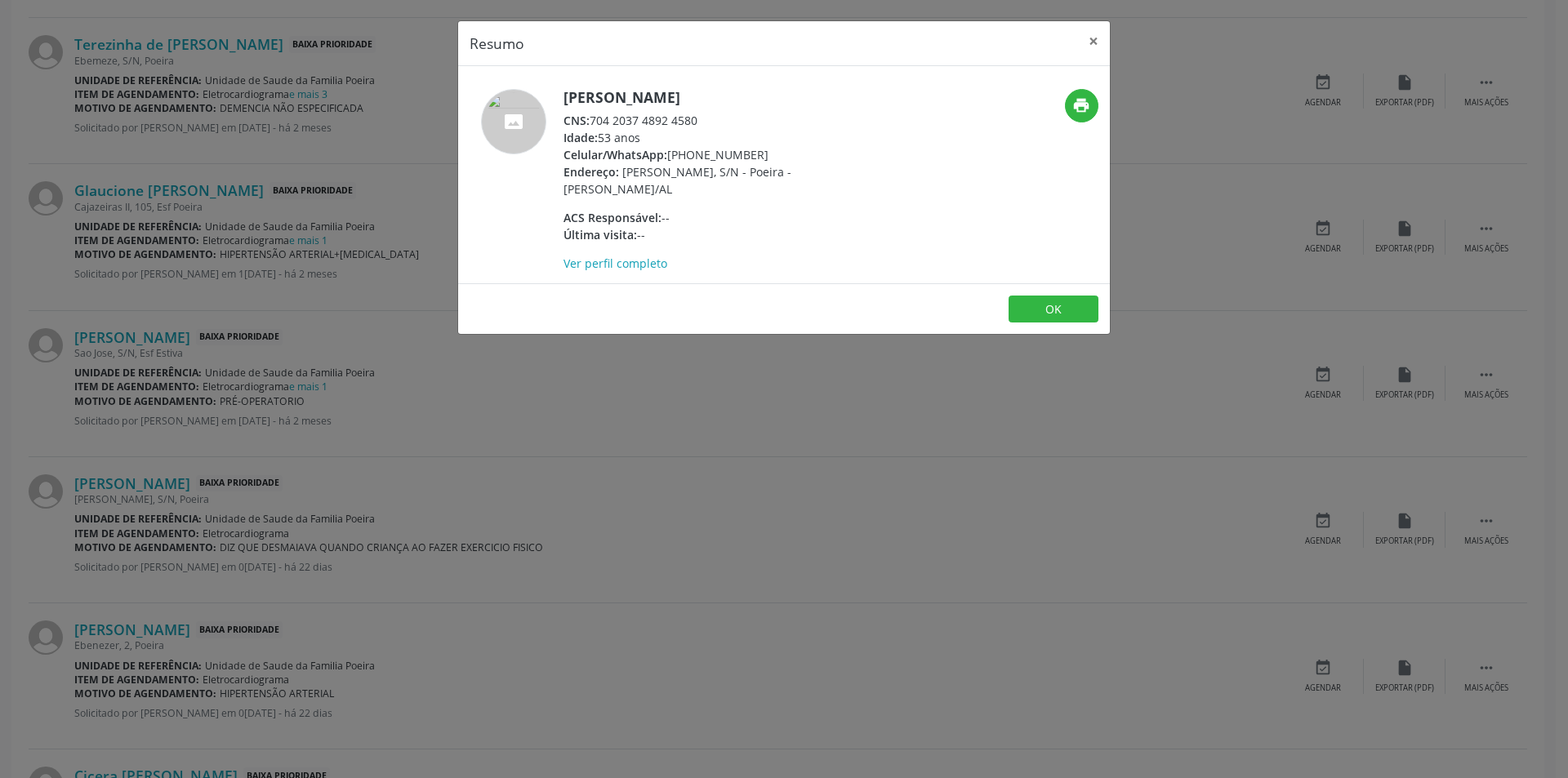
click at [593, 120] on div "CNS: 704 2037 4892 4580" at bounding box center [722, 120] width 317 height 17
drag, startPoint x: 594, startPoint y: 119, endPoint x: 673, endPoint y: 123, distance: 79.1
click at [673, 123] on div "CNS: 704 2037 4892 4580" at bounding box center [722, 120] width 317 height 17
copy div "704 2037 4892 4580"
click at [683, 425] on div "Resumo × [PERSON_NAME] CNS: 704 2037 4892 4580 Idade: 53 anos Celular/WhatsApp:…" at bounding box center [784, 389] width 1568 height 778
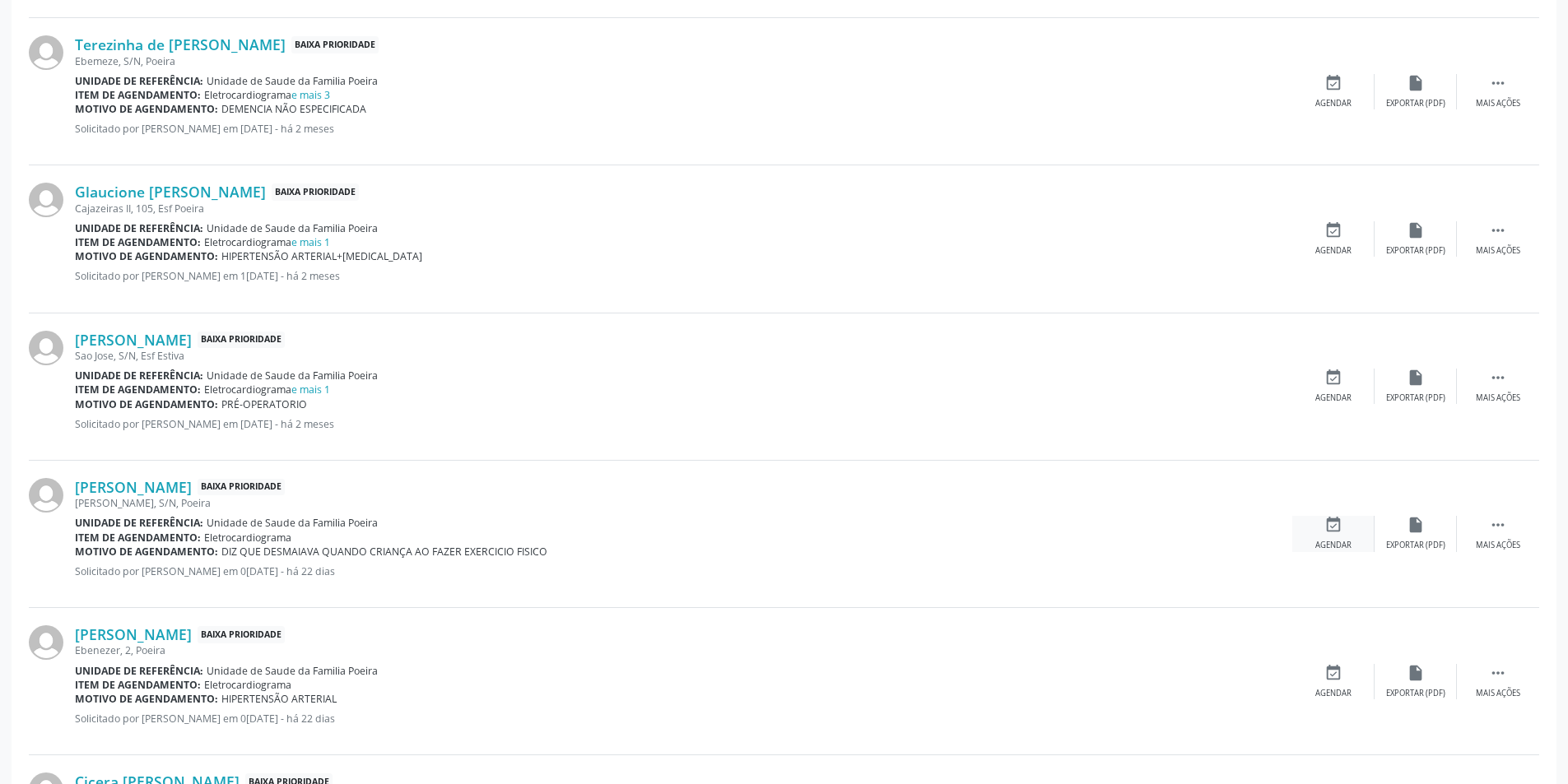
click at [1333, 533] on icon "event_available" at bounding box center [1333, 525] width 18 height 18
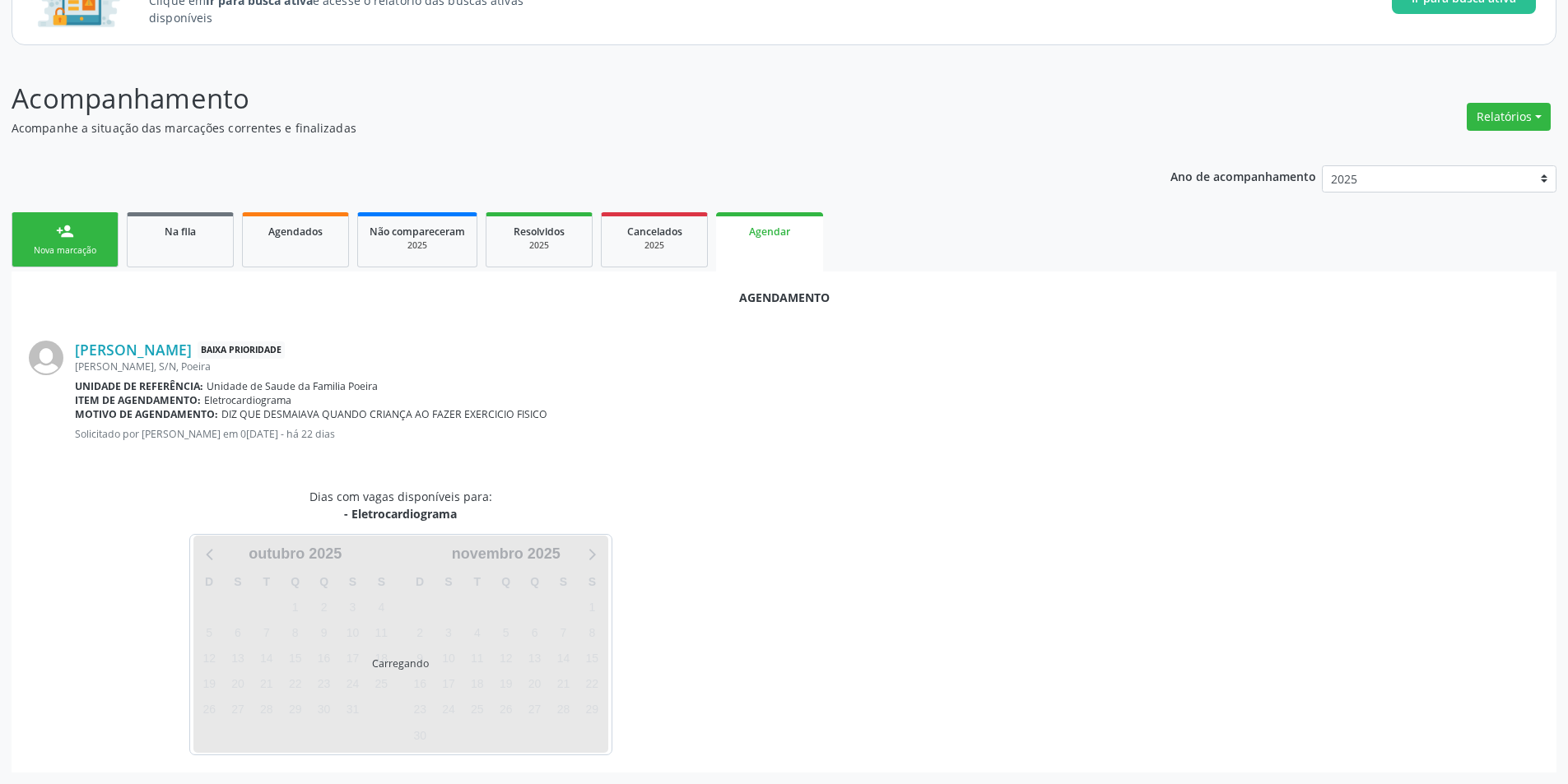
scroll to position [191, 0]
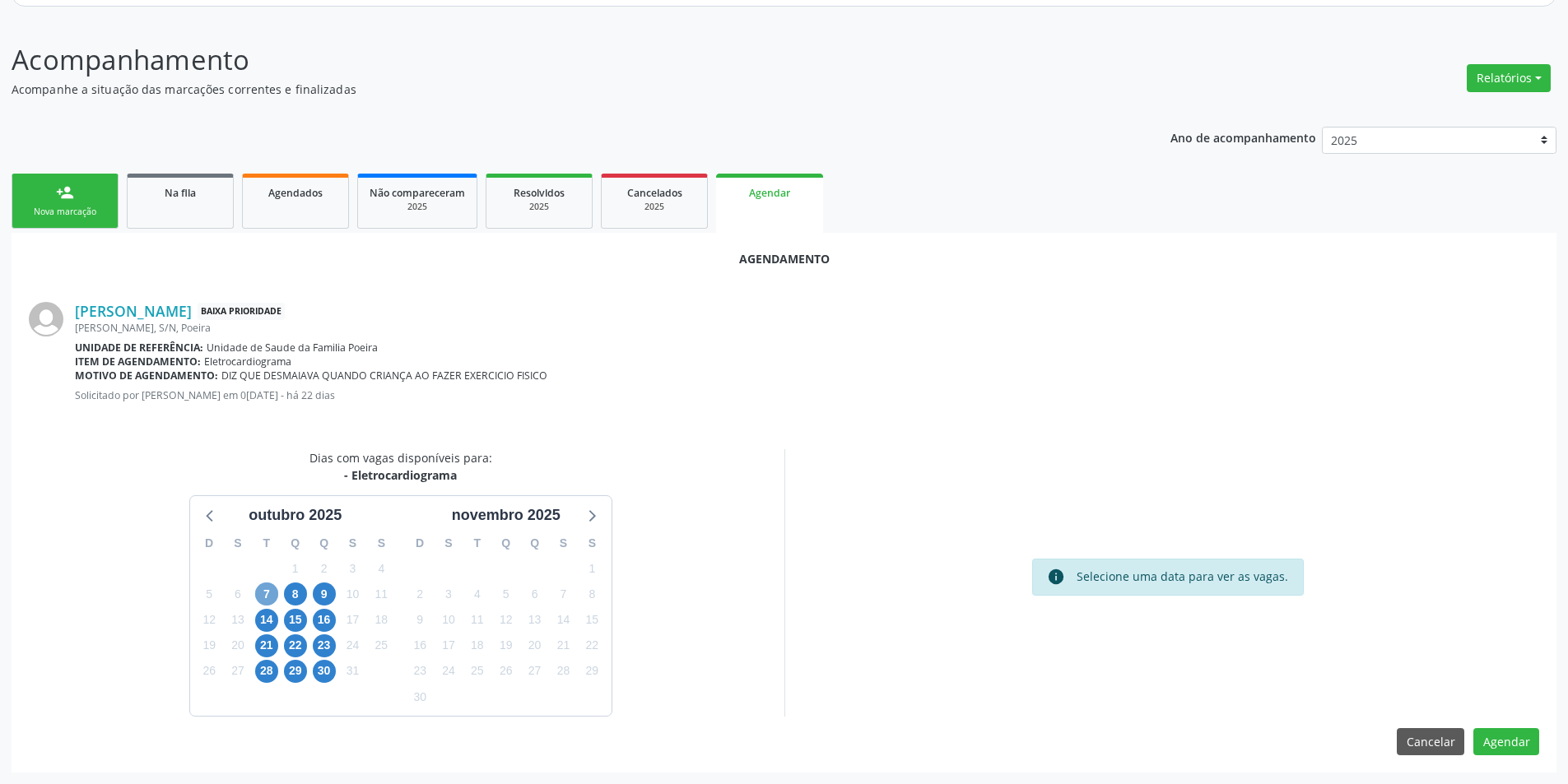
click at [269, 594] on span "7" at bounding box center [266, 594] width 23 height 23
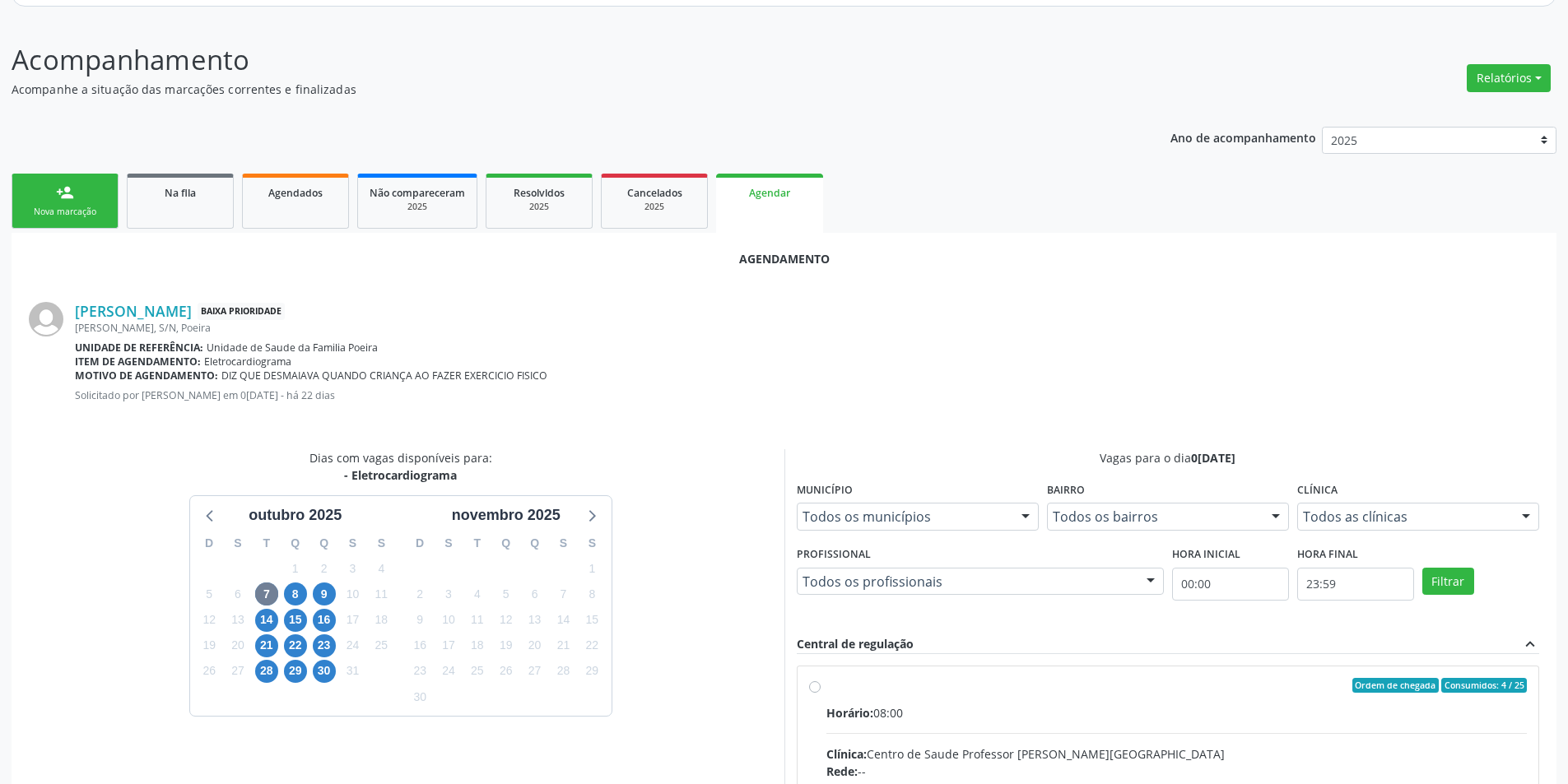
click at [814, 682] on input "Ordem de chegada Consumidos: 4 / 25 Horário: 08:00 Clínica: Centro de Saude Pro…" at bounding box center [815, 686] width 11 height 15
radio input "true"
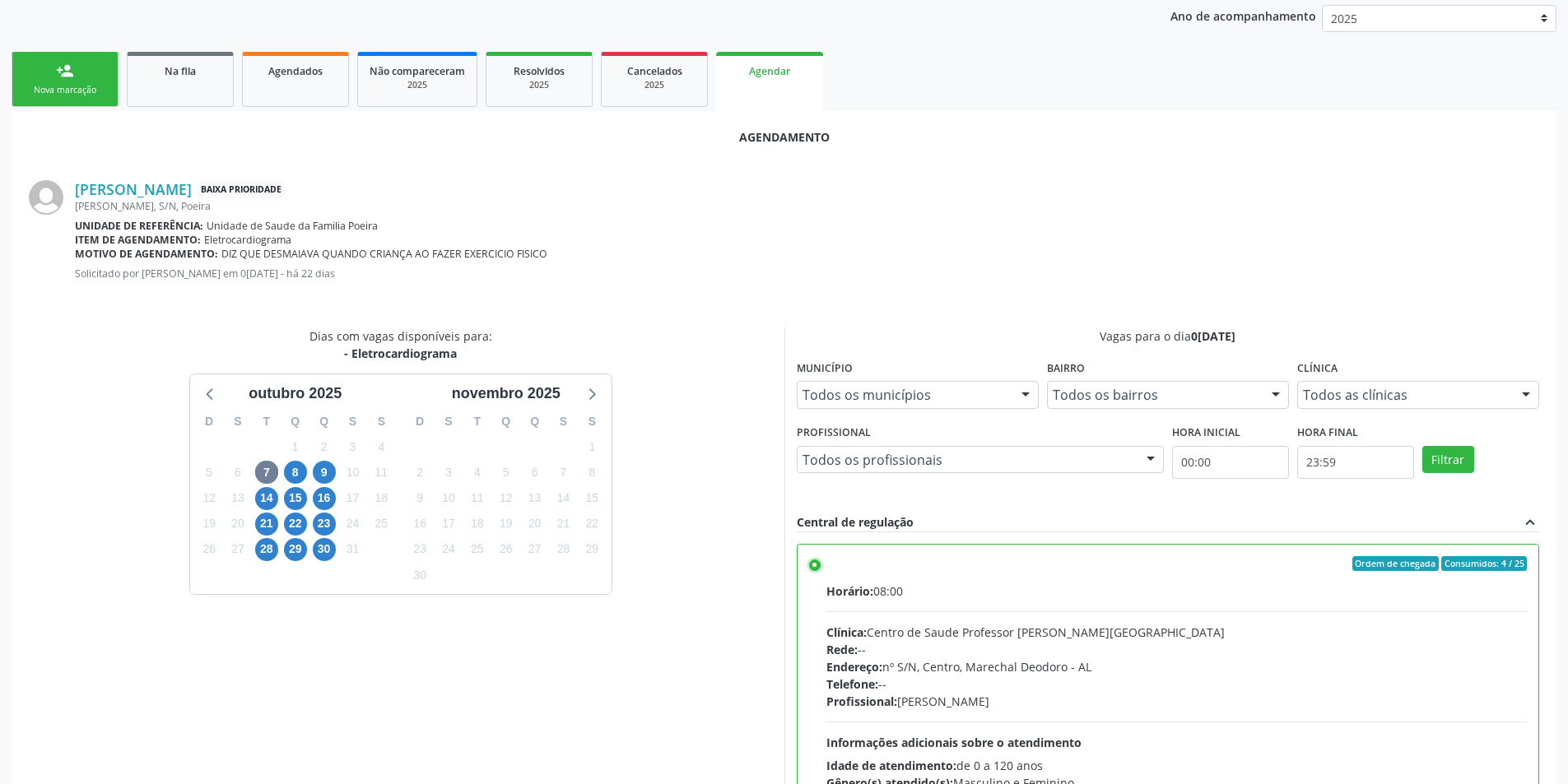
scroll to position [459, 0]
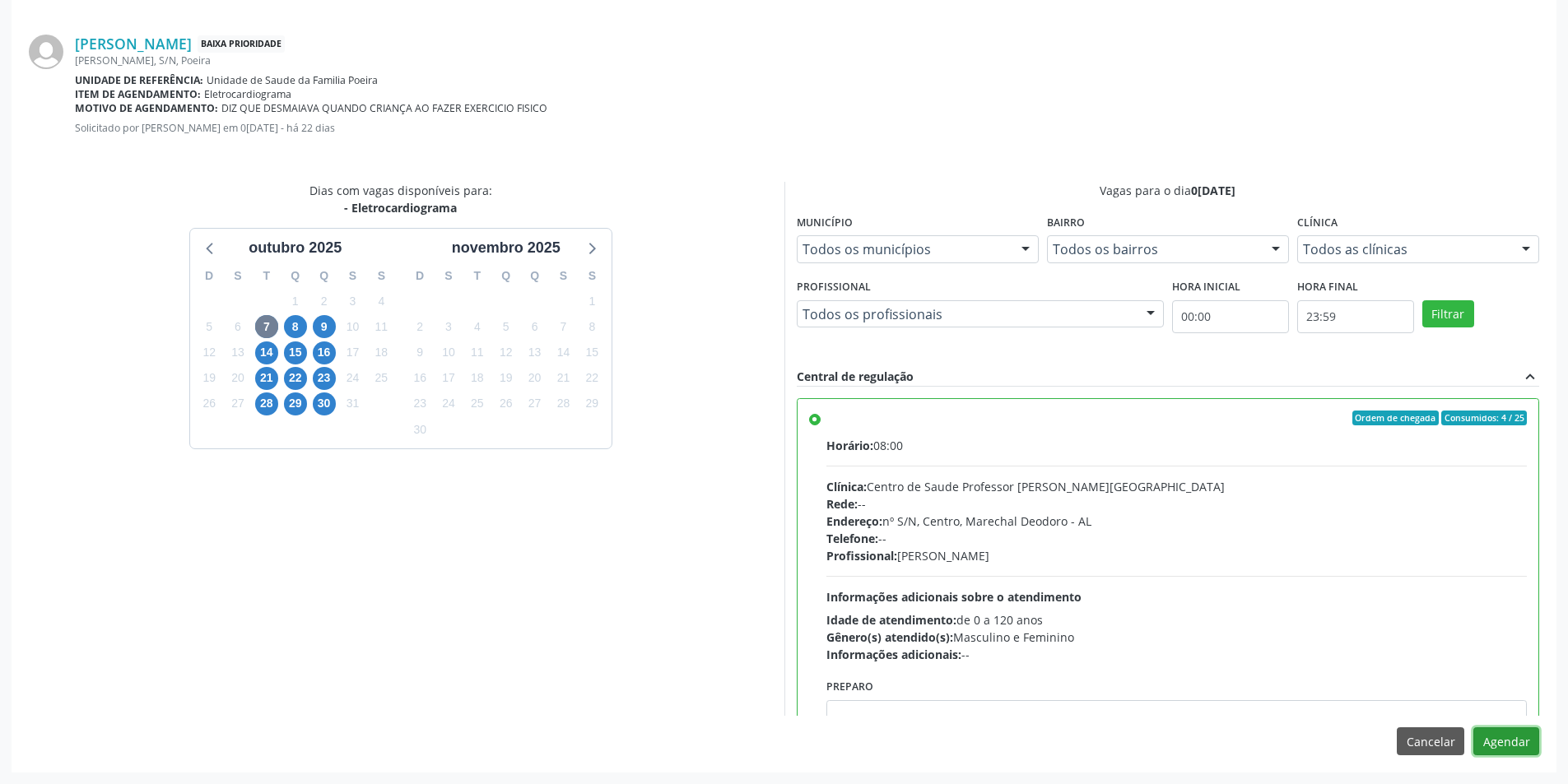
click at [1529, 741] on button "Agendar" at bounding box center [1506, 741] width 66 height 28
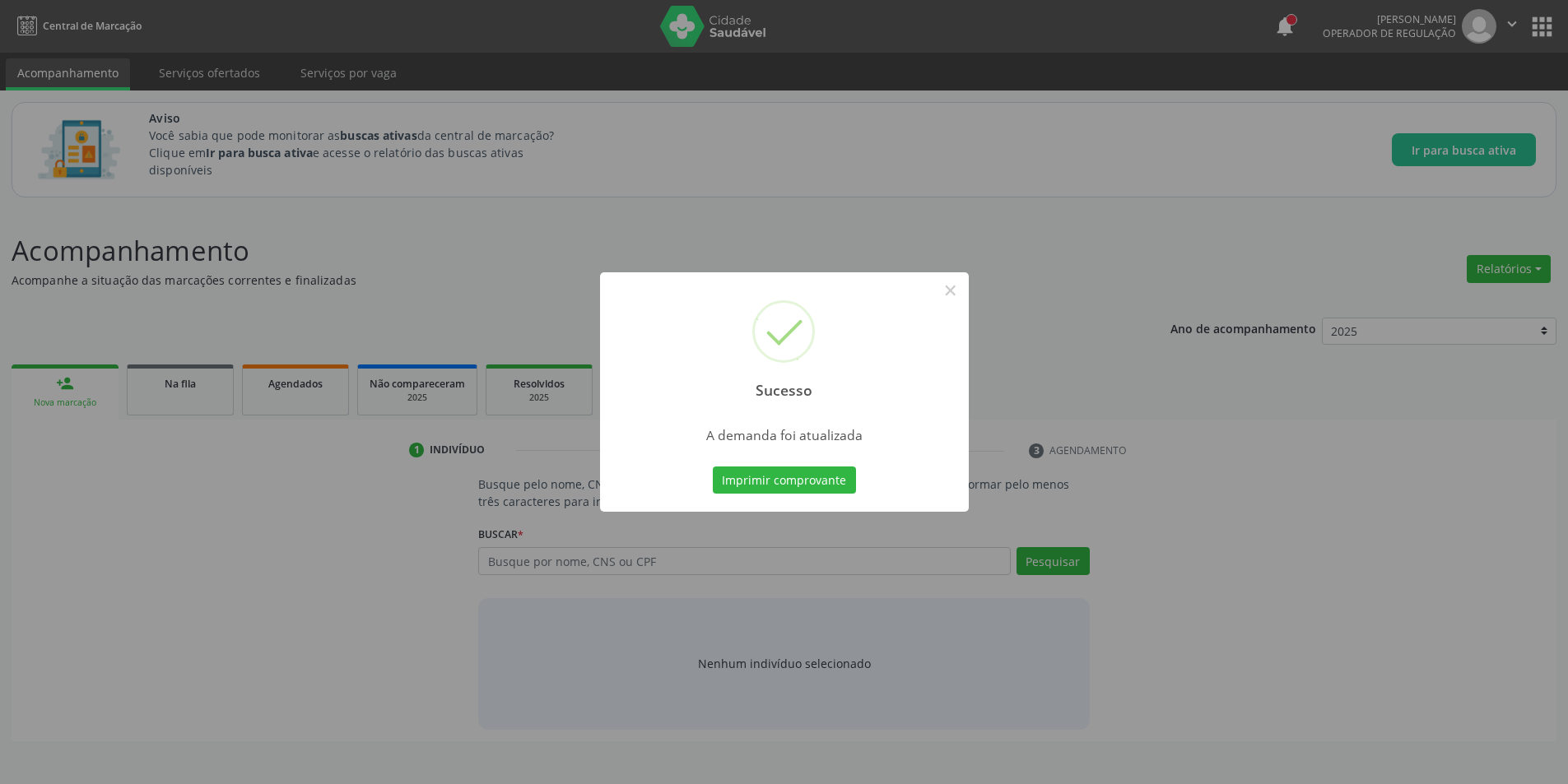
scroll to position [0, 0]
click at [957, 292] on button "×" at bounding box center [956, 290] width 28 height 28
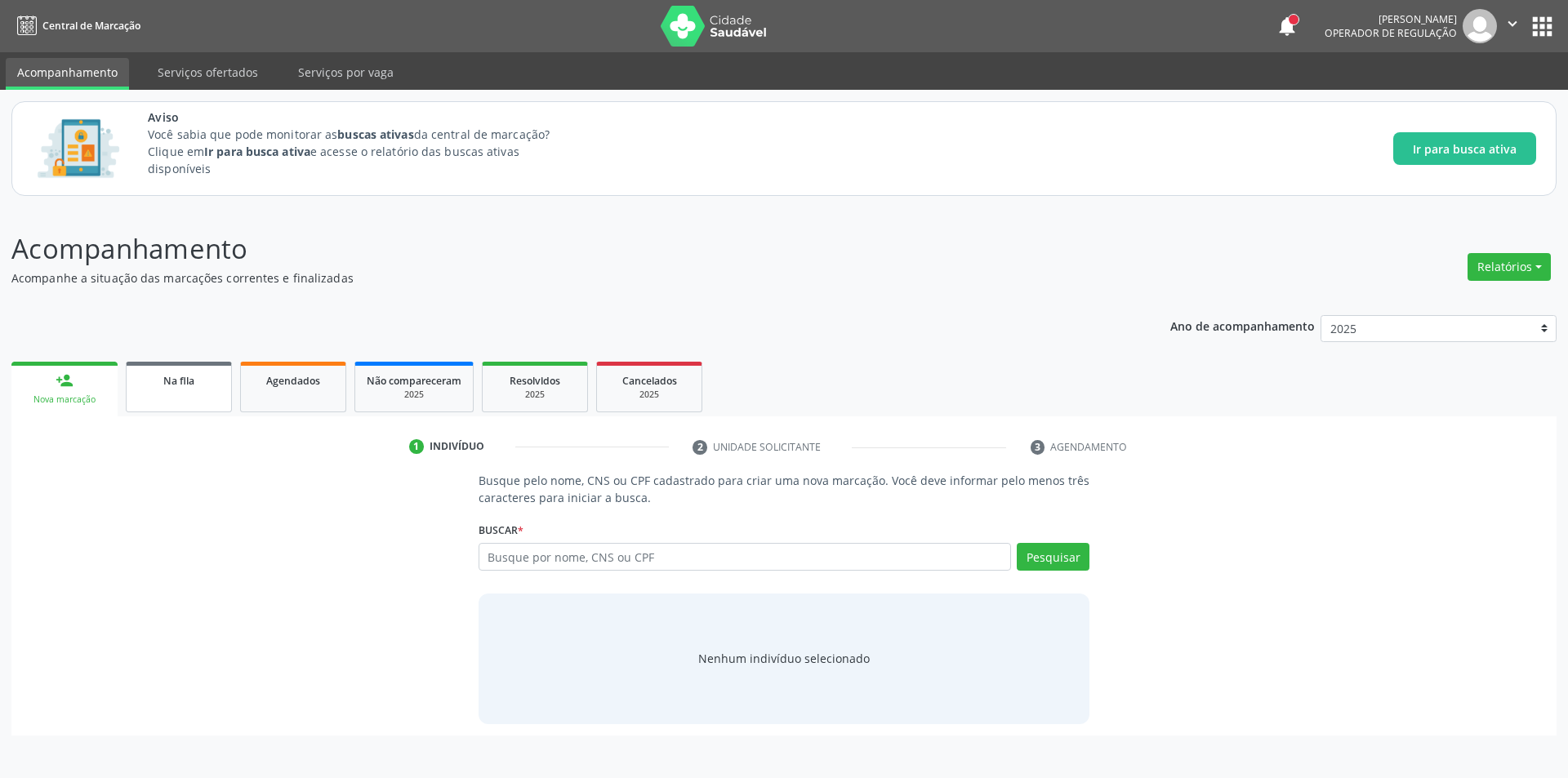
click at [213, 391] on link "Na fila" at bounding box center [179, 386] width 106 height 50
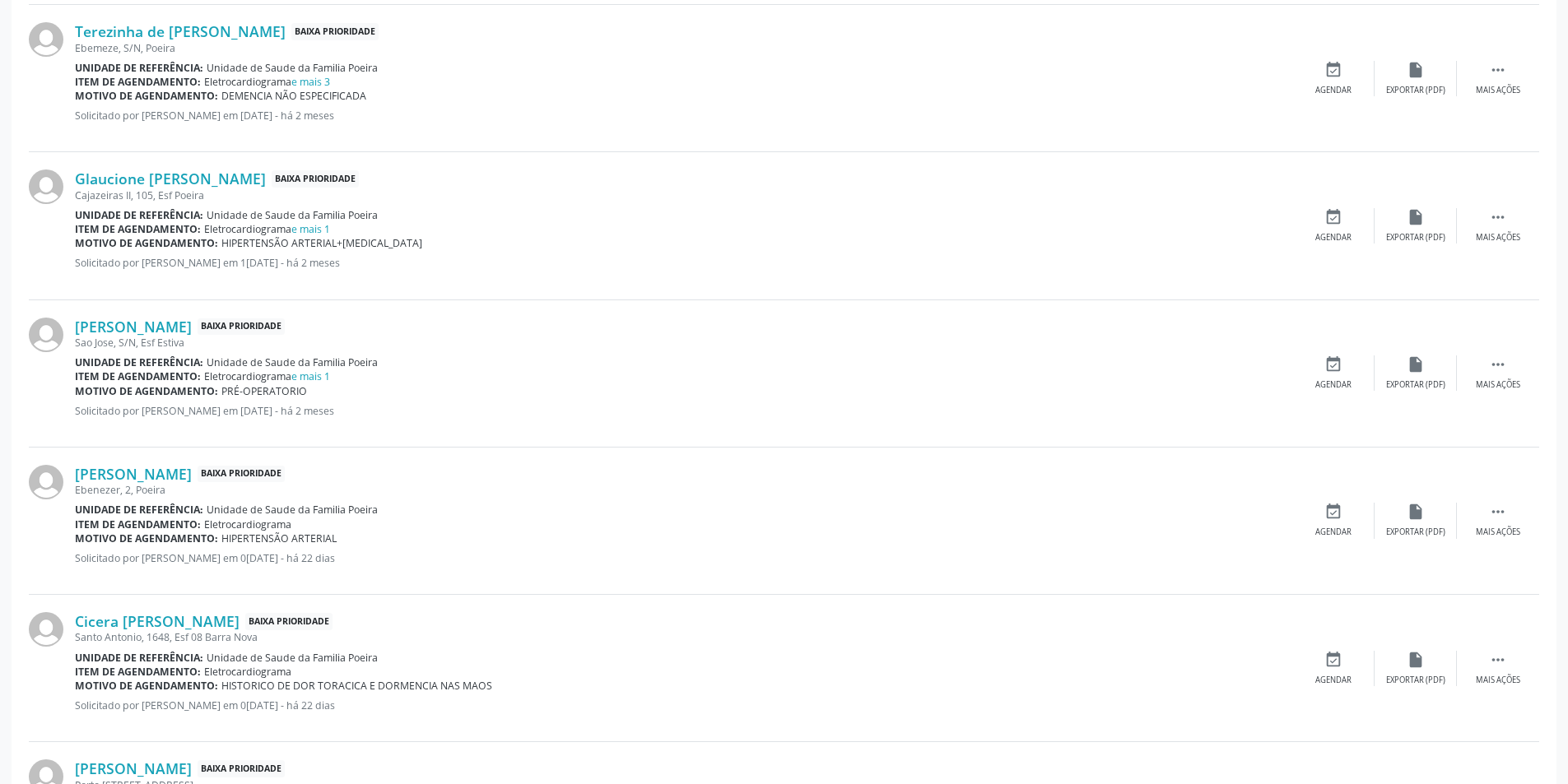
scroll to position [823, 0]
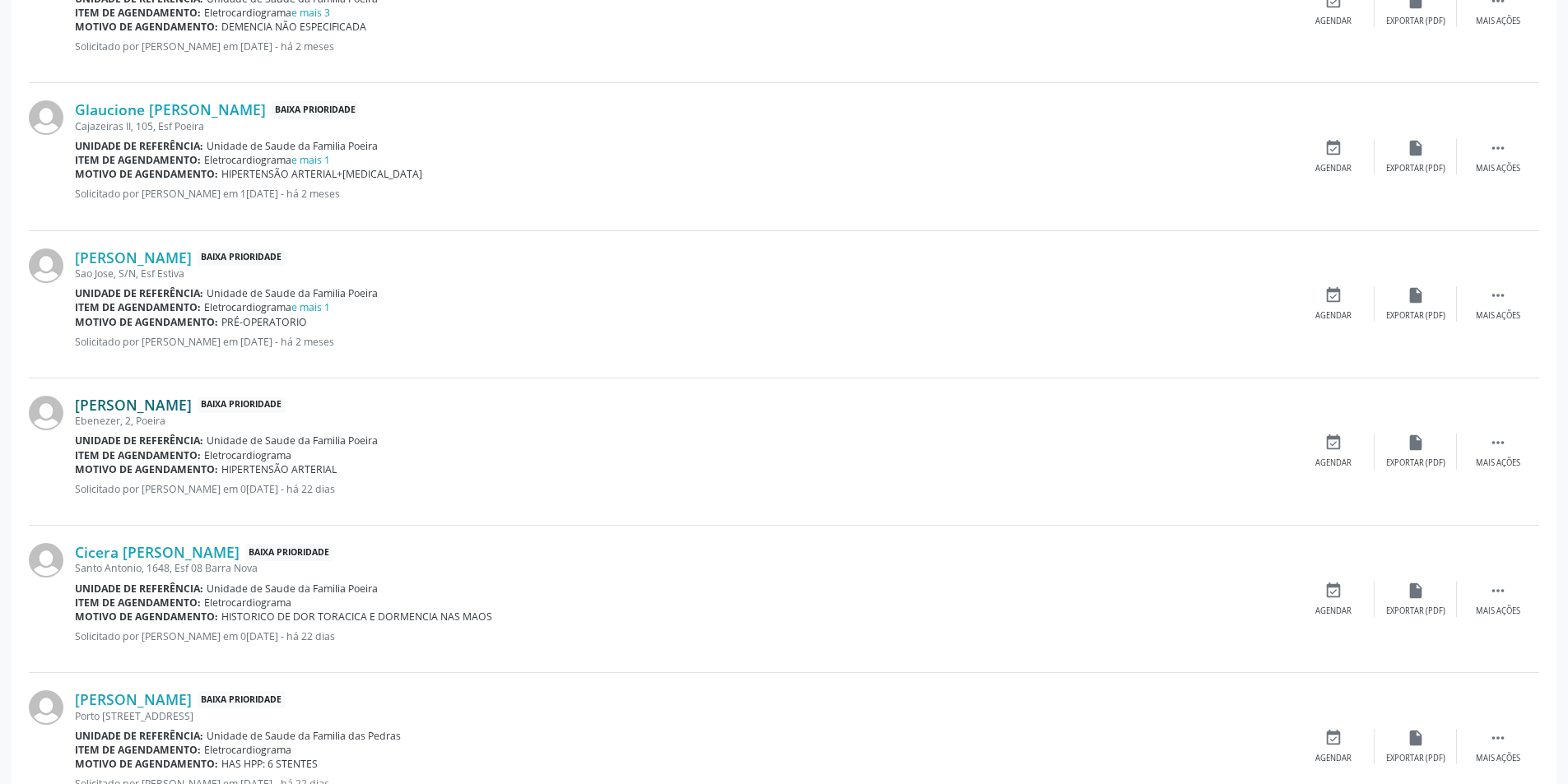
click at [178, 405] on link "[PERSON_NAME]" at bounding box center [133, 405] width 116 height 18
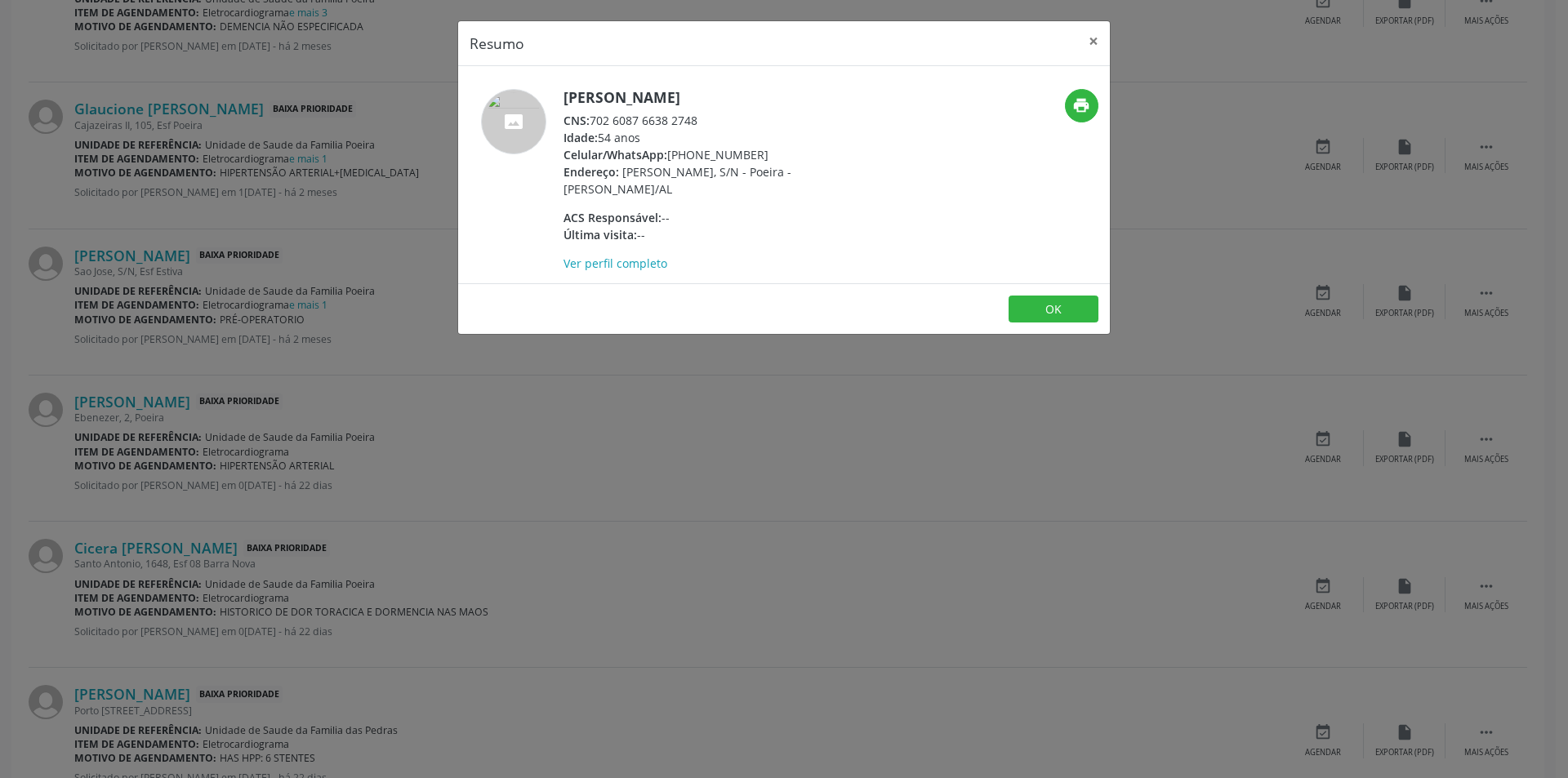
click at [594, 121] on div "CNS: 702 6087 6638 2748" at bounding box center [722, 120] width 317 height 17
drag, startPoint x: 594, startPoint y: 121, endPoint x: 681, endPoint y: 123, distance: 87.0
click at [681, 123] on div "CNS: 702 6087 6638 2748" at bounding box center [722, 120] width 317 height 17
copy div "702 6087 6638 2748"
drag, startPoint x: 401, startPoint y: 459, endPoint x: 391, endPoint y: 458, distance: 10.0
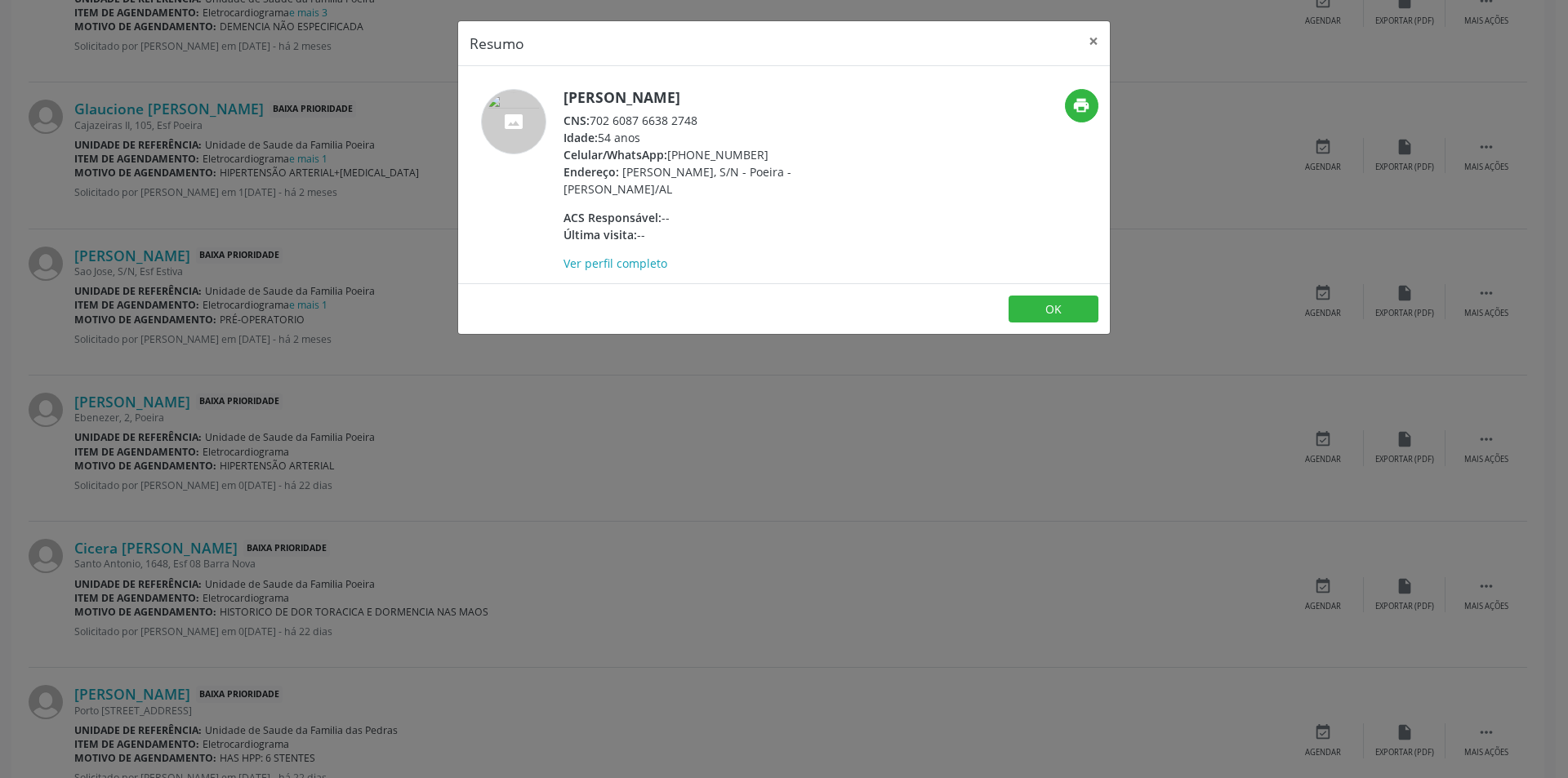
click at [405, 459] on div "Resumo × [PERSON_NAME] CNS: 702 6087 6638 2748 Idade: 54 anos Celular/WhatsApp:…" at bounding box center [784, 389] width 1568 height 778
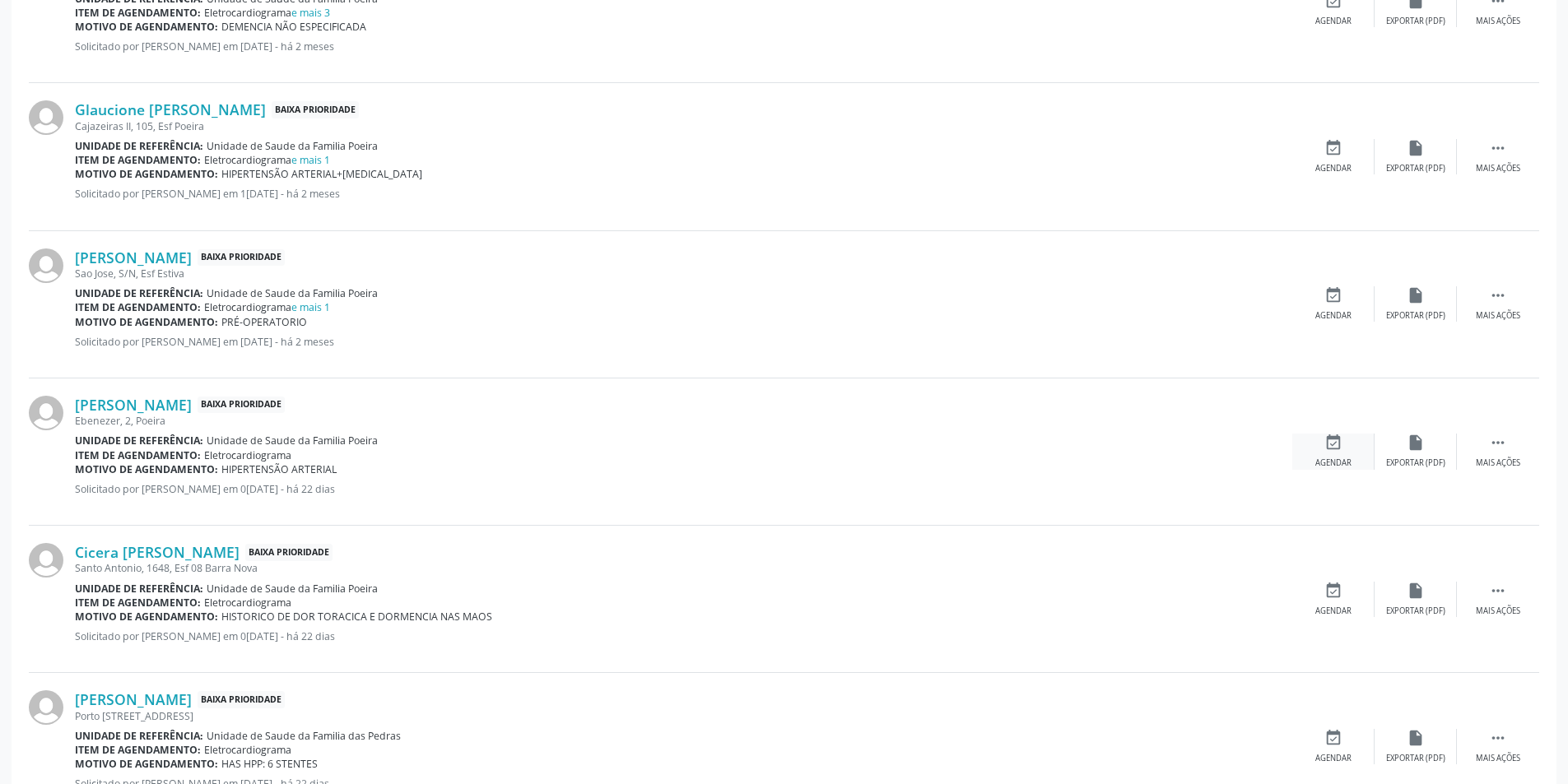
click at [1339, 458] on div "Agendar" at bounding box center [1333, 463] width 36 height 11
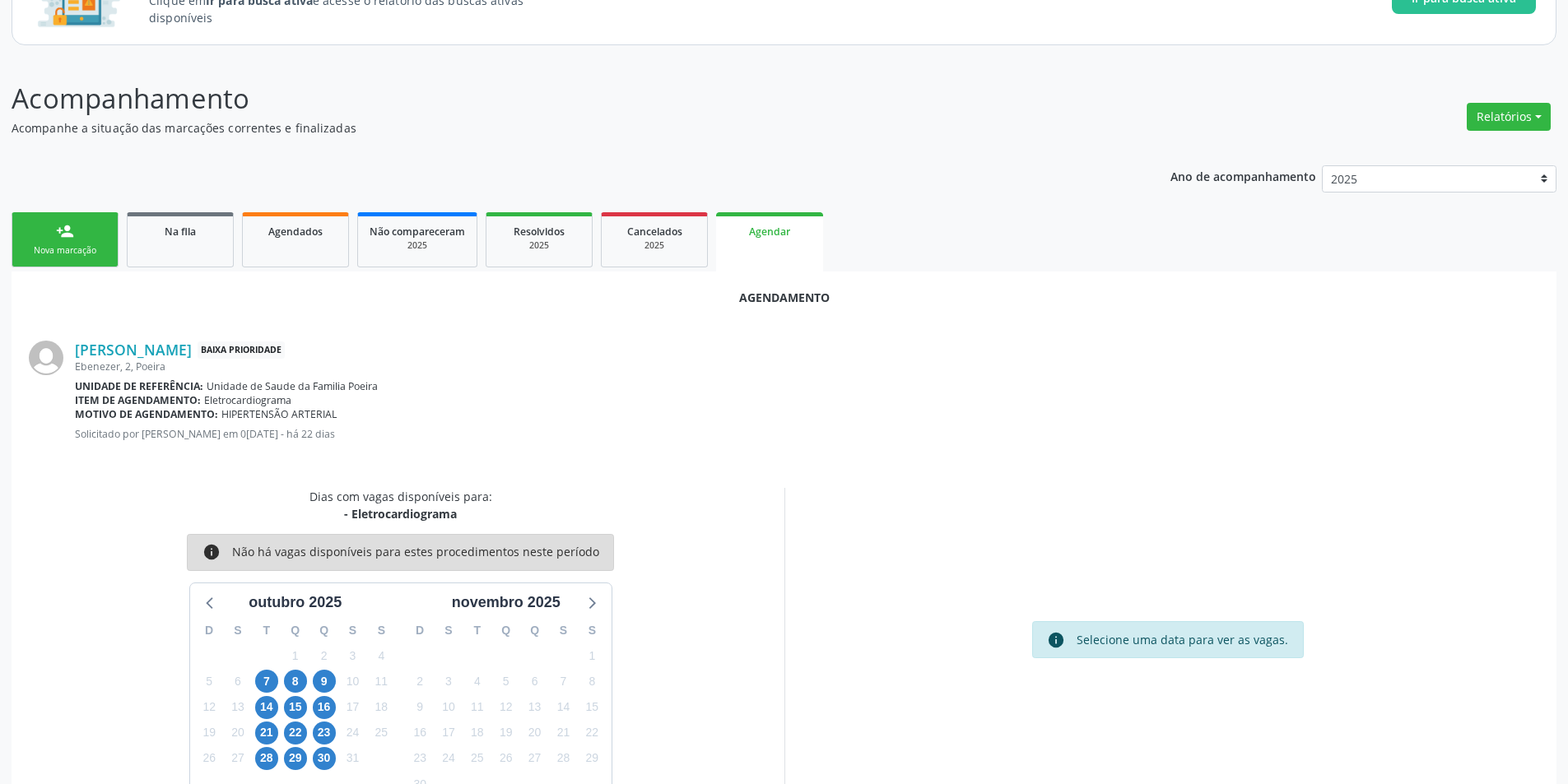
scroll to position [191, 0]
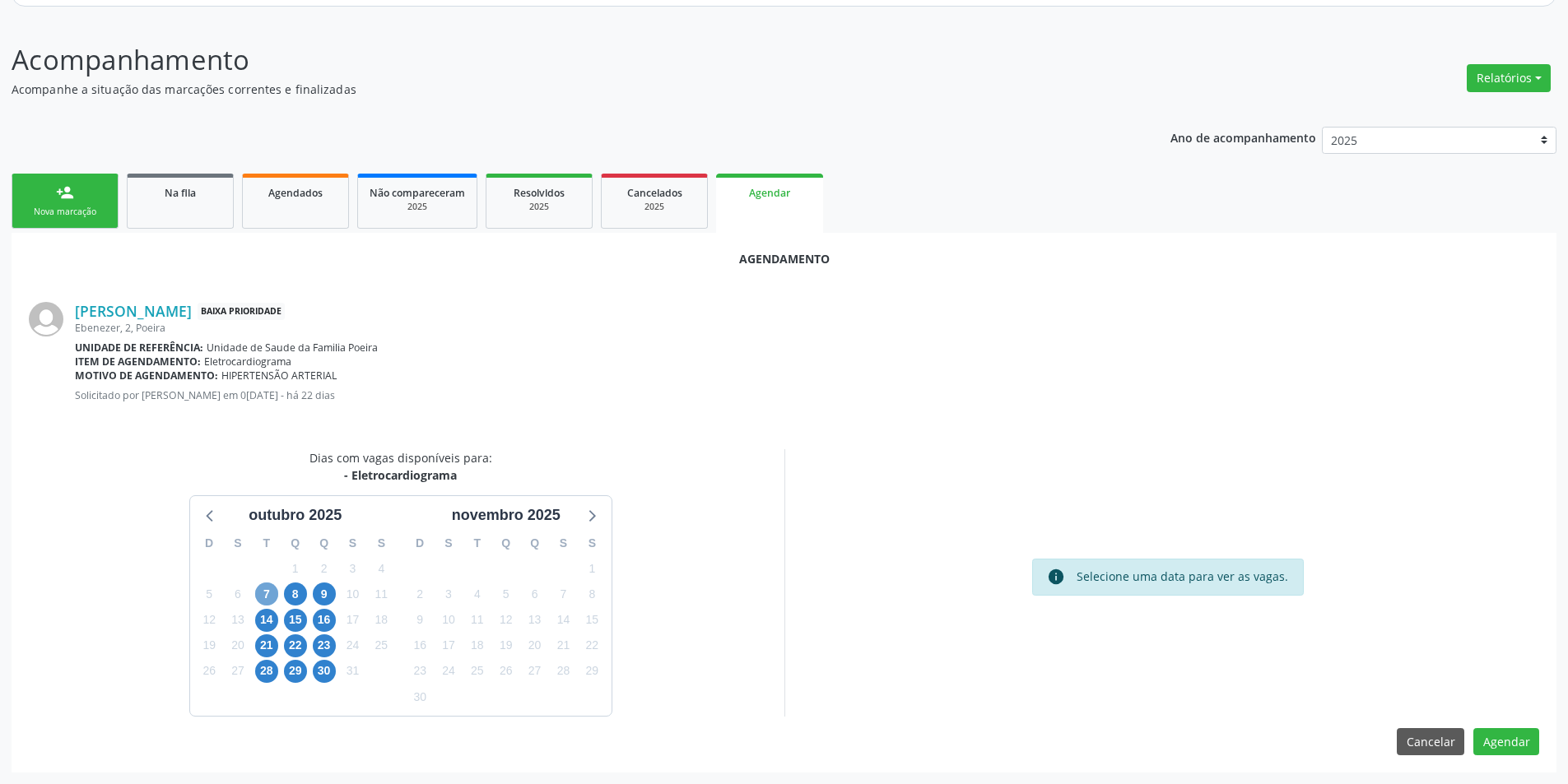
click at [266, 589] on span "7" at bounding box center [266, 594] width 23 height 23
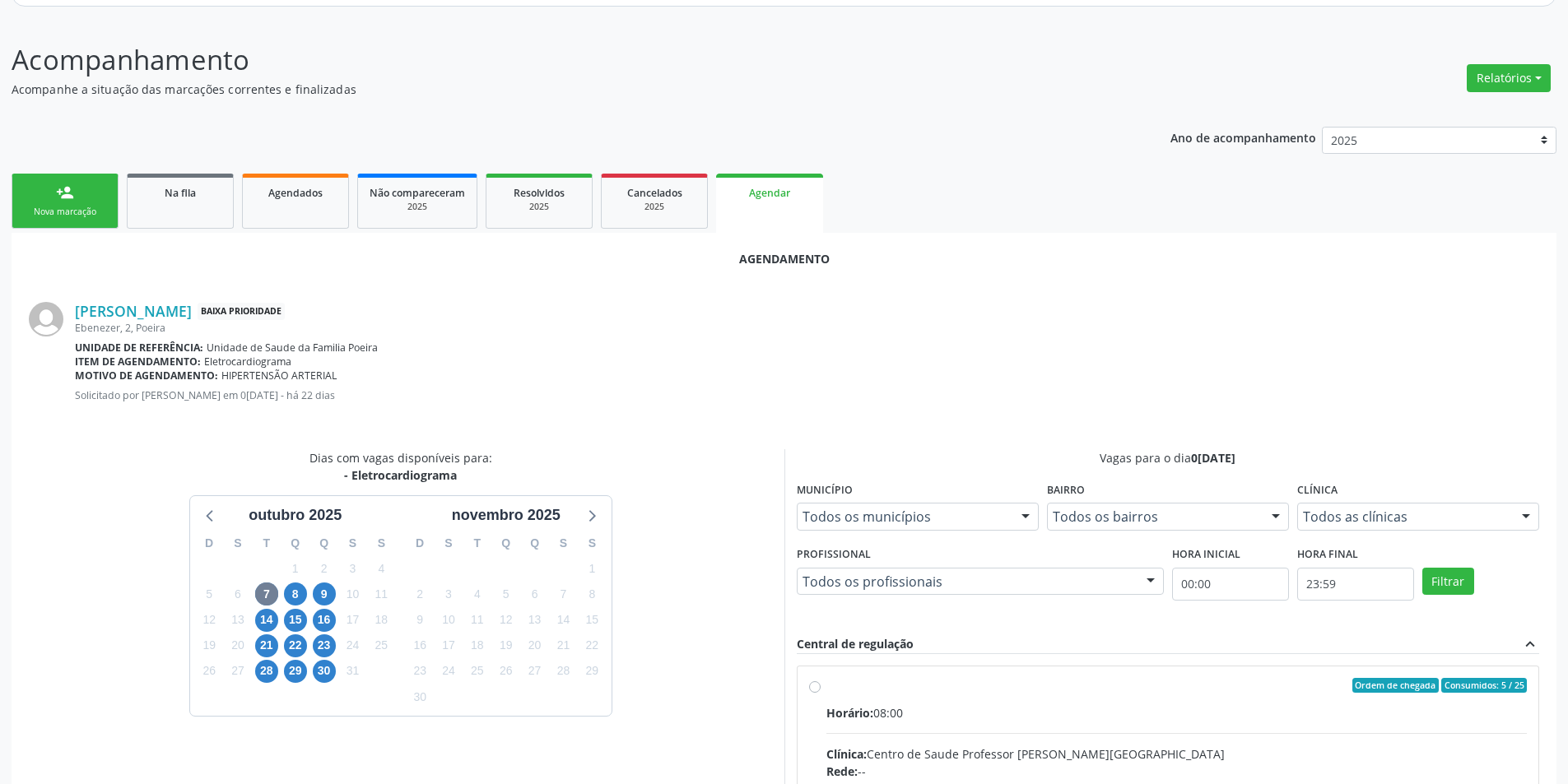
drag, startPoint x: 813, startPoint y: 686, endPoint x: 886, endPoint y: 635, distance: 89.1
click at [816, 686] on input "Ordem de chegada Consumidos: 5 / 25 Horário: 08:00 Clínica: Centro de Saude Pro…" at bounding box center [815, 686] width 11 height 15
radio input "true"
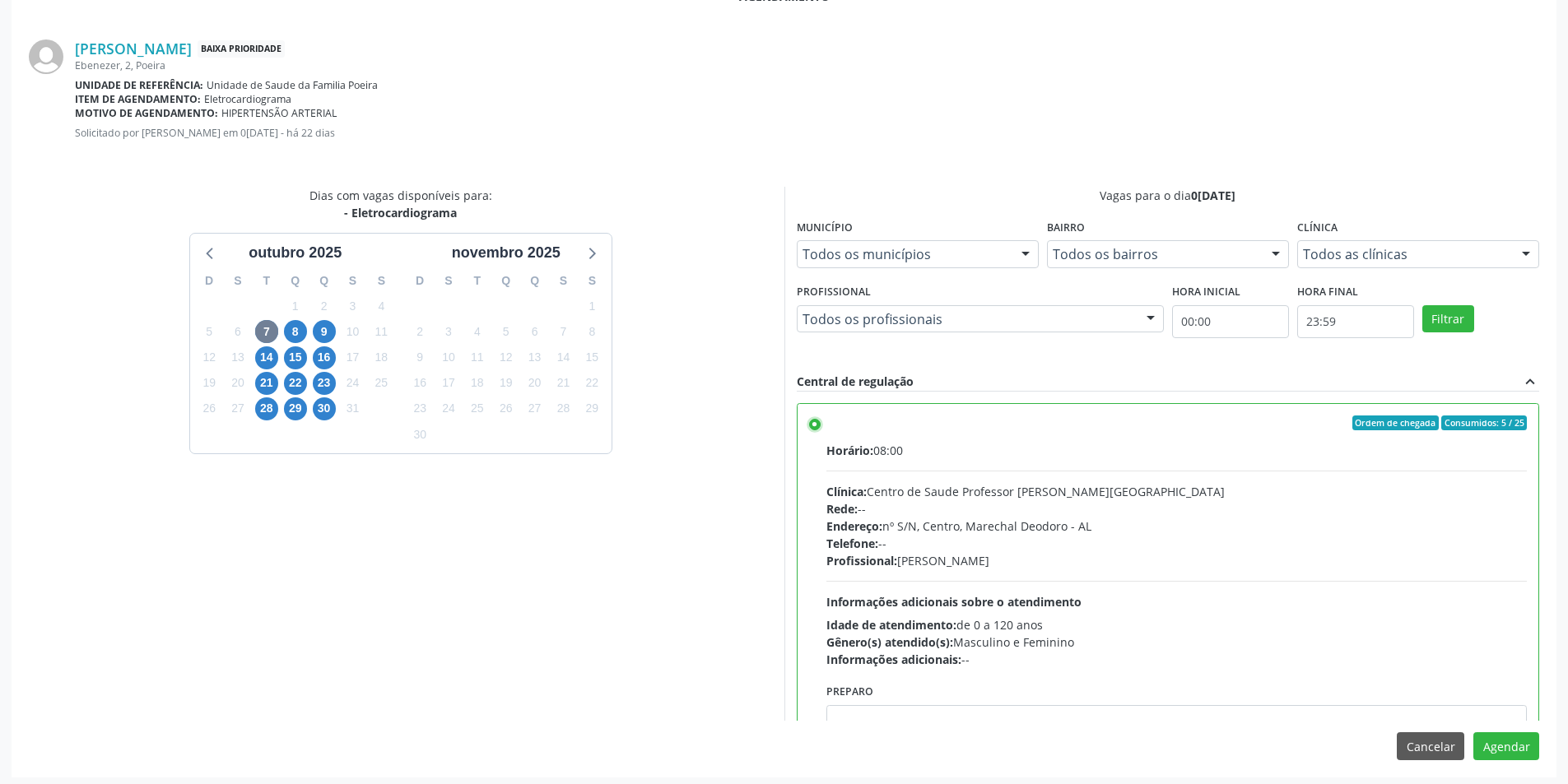
scroll to position [459, 0]
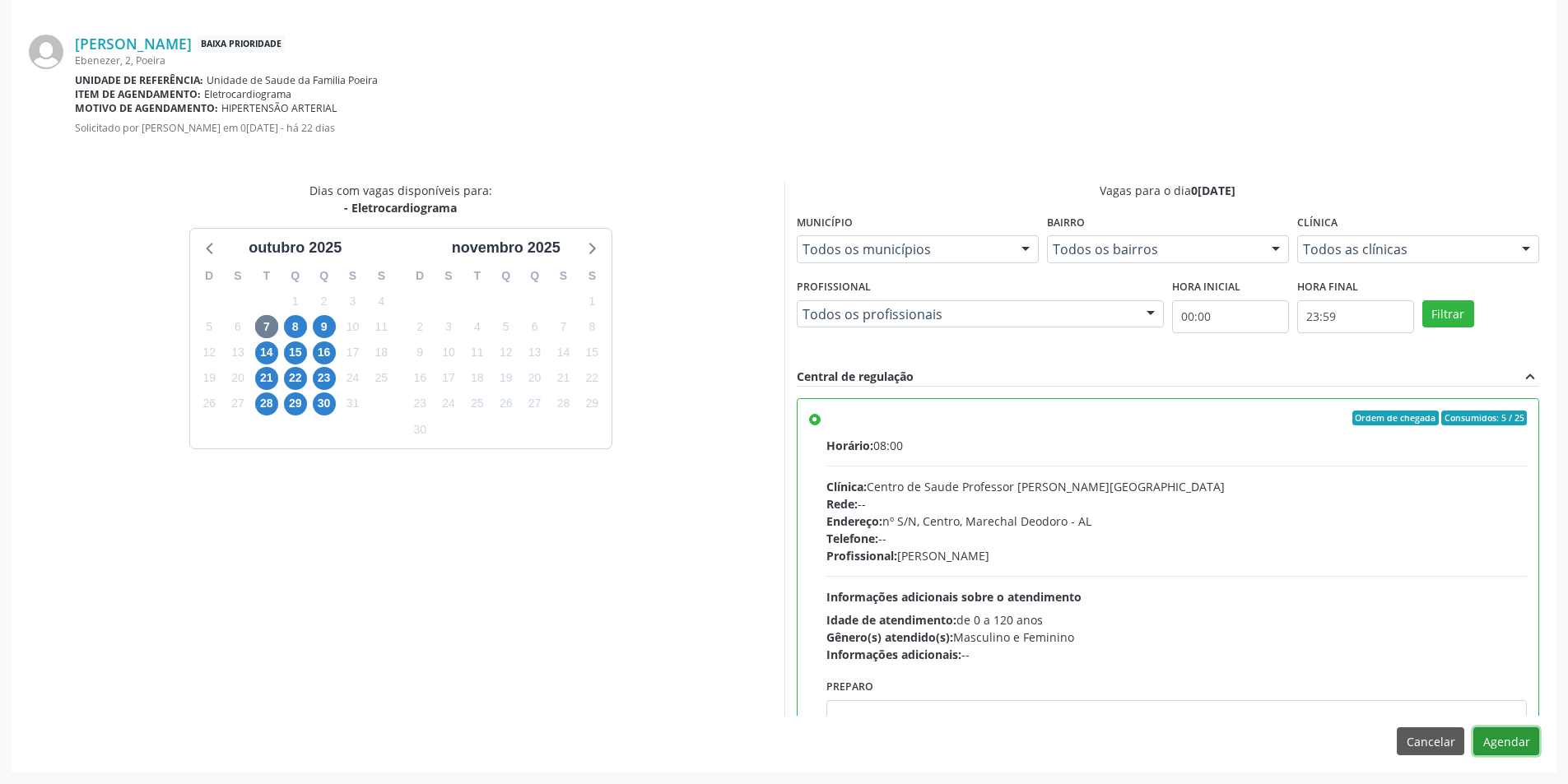
click at [1487, 741] on button "Agendar" at bounding box center [1506, 741] width 66 height 28
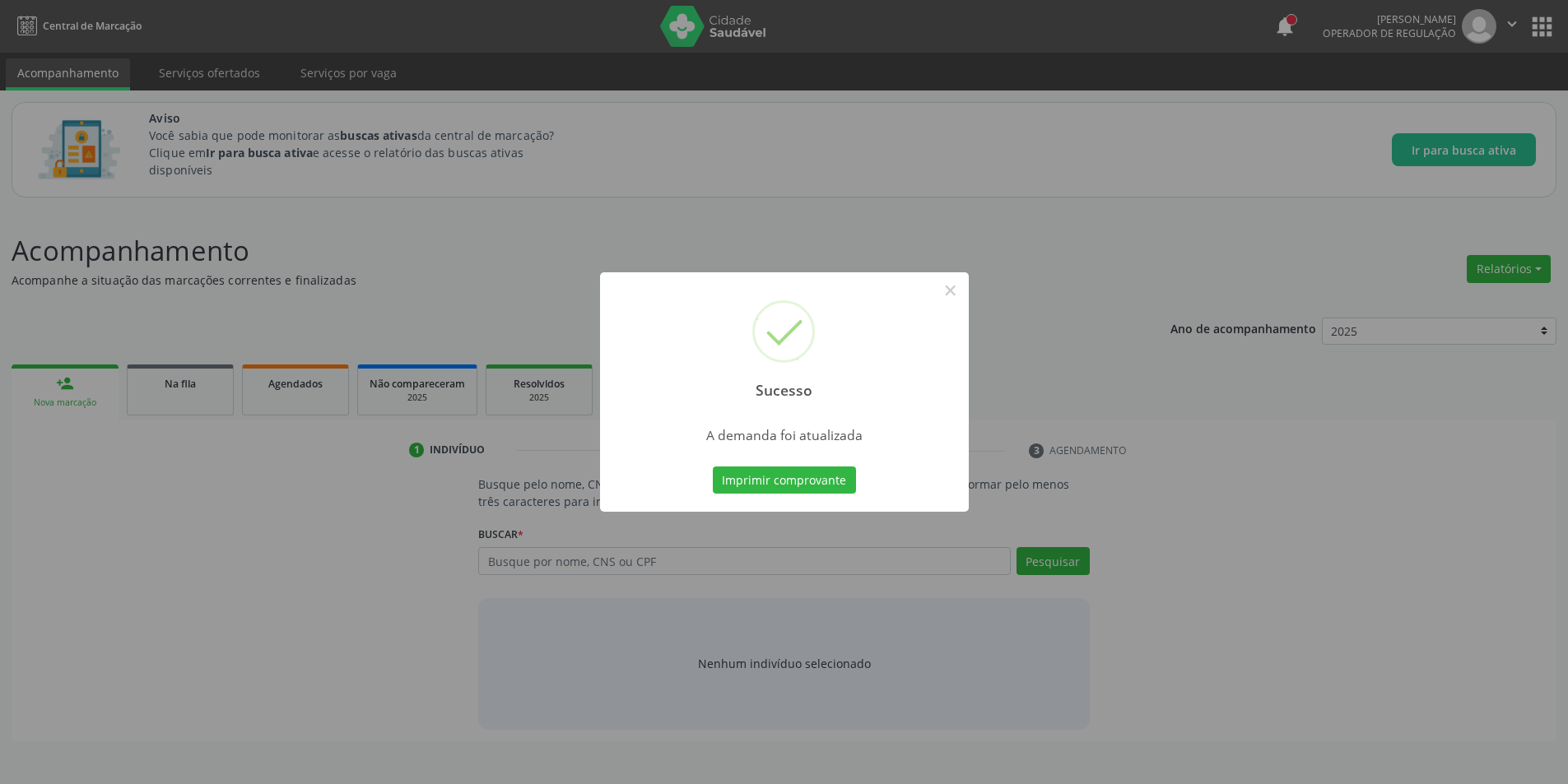
scroll to position [0, 0]
click at [958, 285] on button "×" at bounding box center [956, 290] width 28 height 28
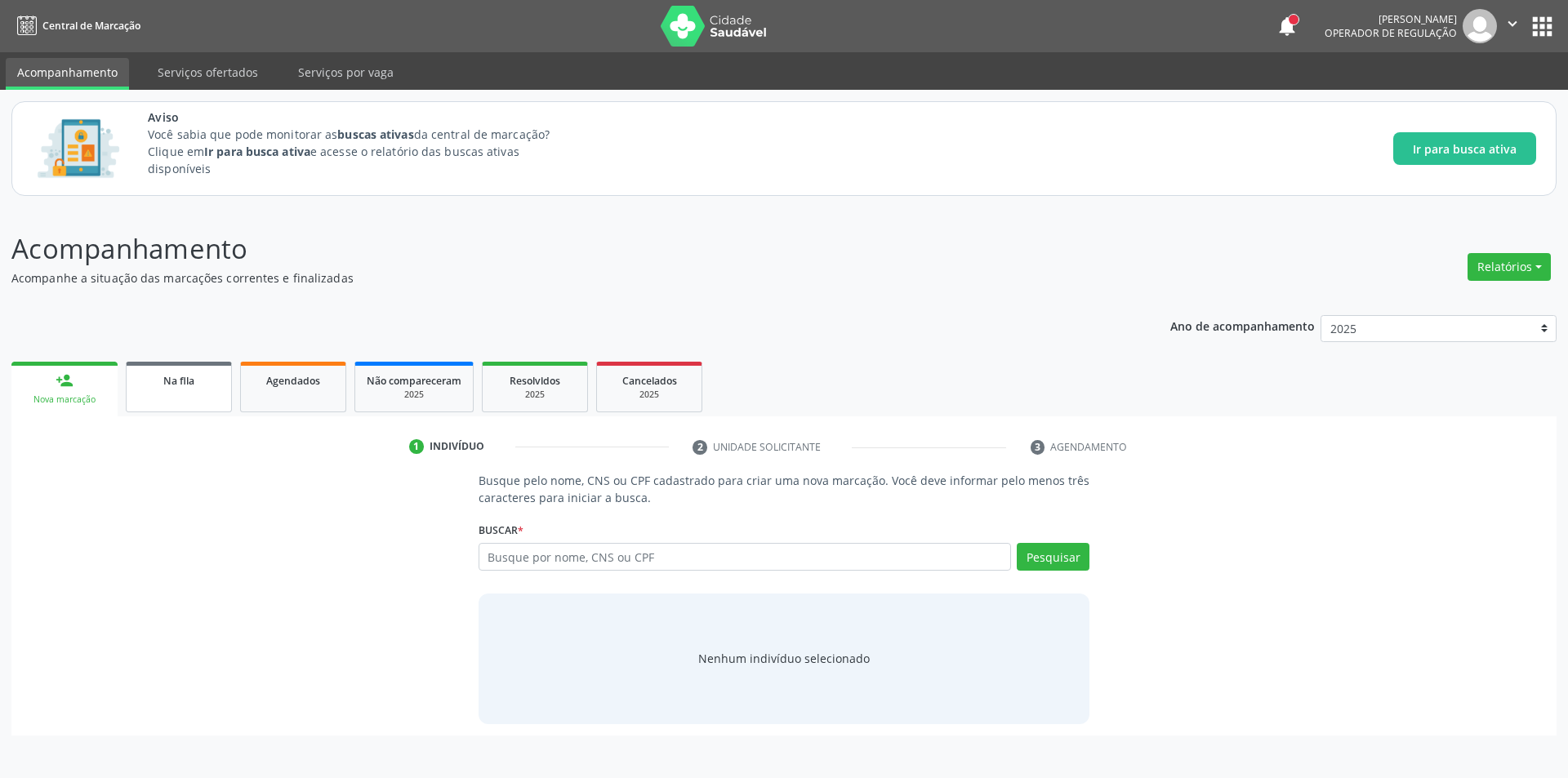
click at [190, 379] on span "Na fila" at bounding box center [179, 381] width 31 height 14
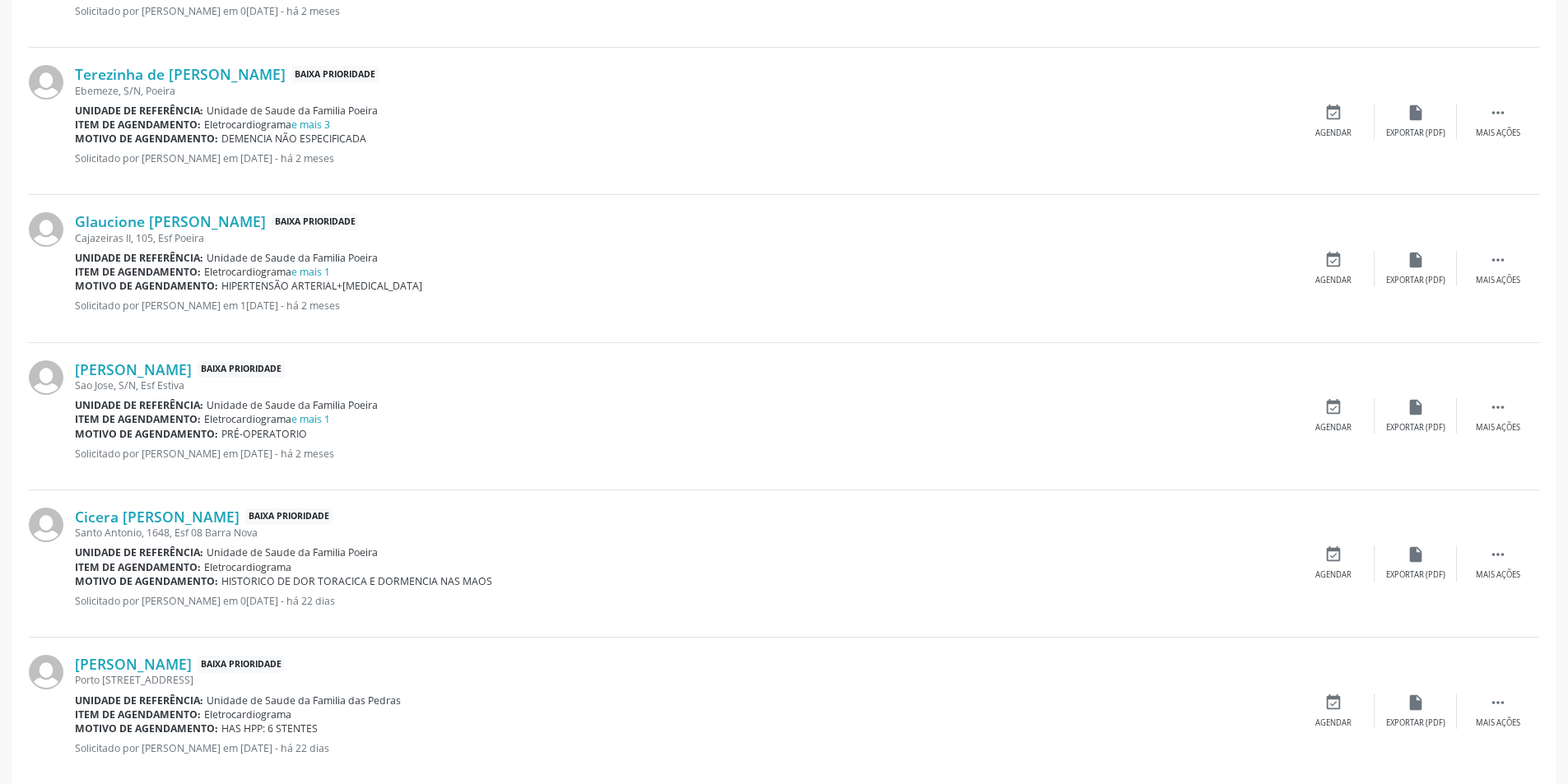
scroll to position [741, 0]
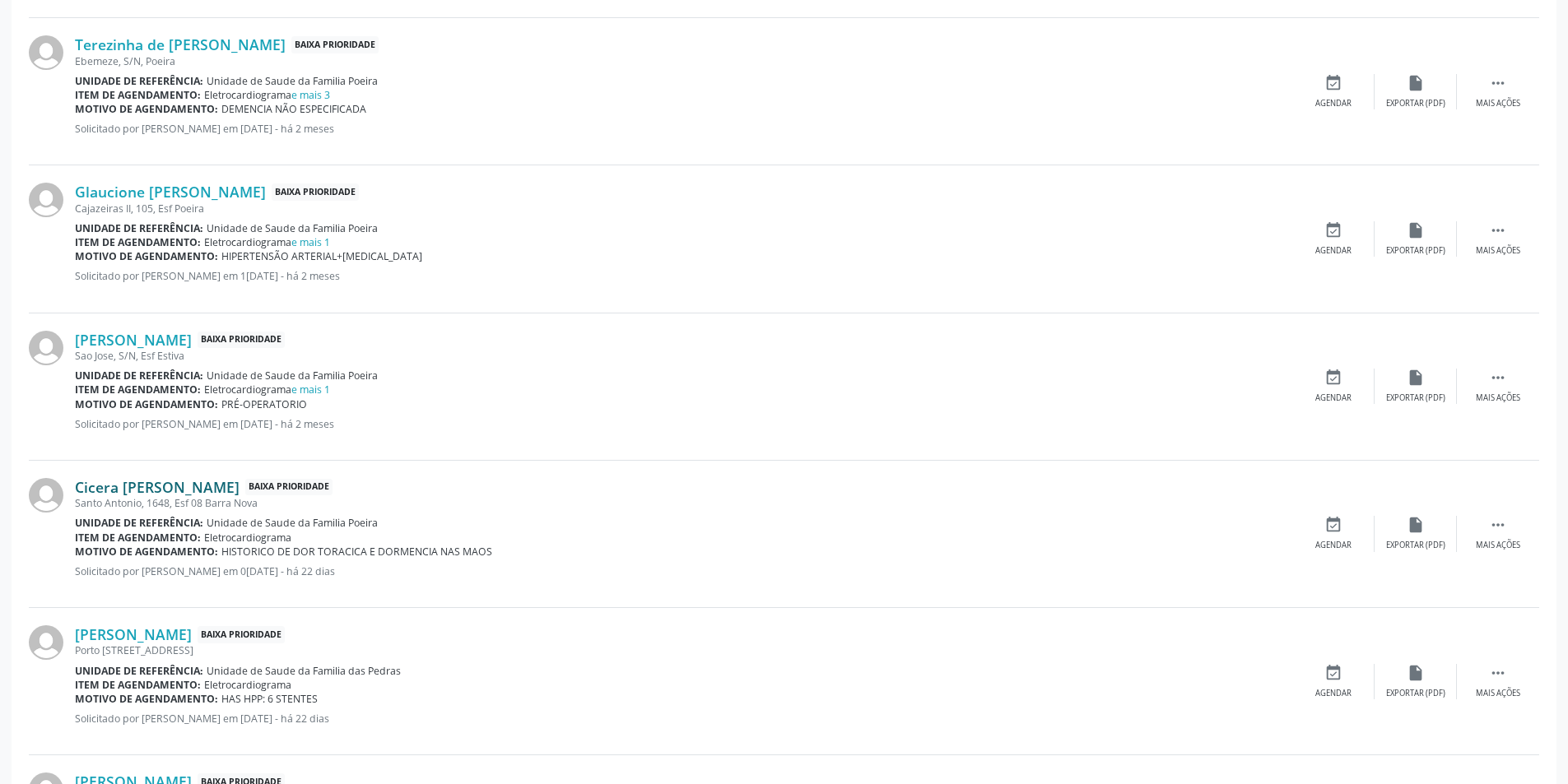
click at [194, 484] on link "Cicera [PERSON_NAME]" at bounding box center [157, 487] width 165 height 18
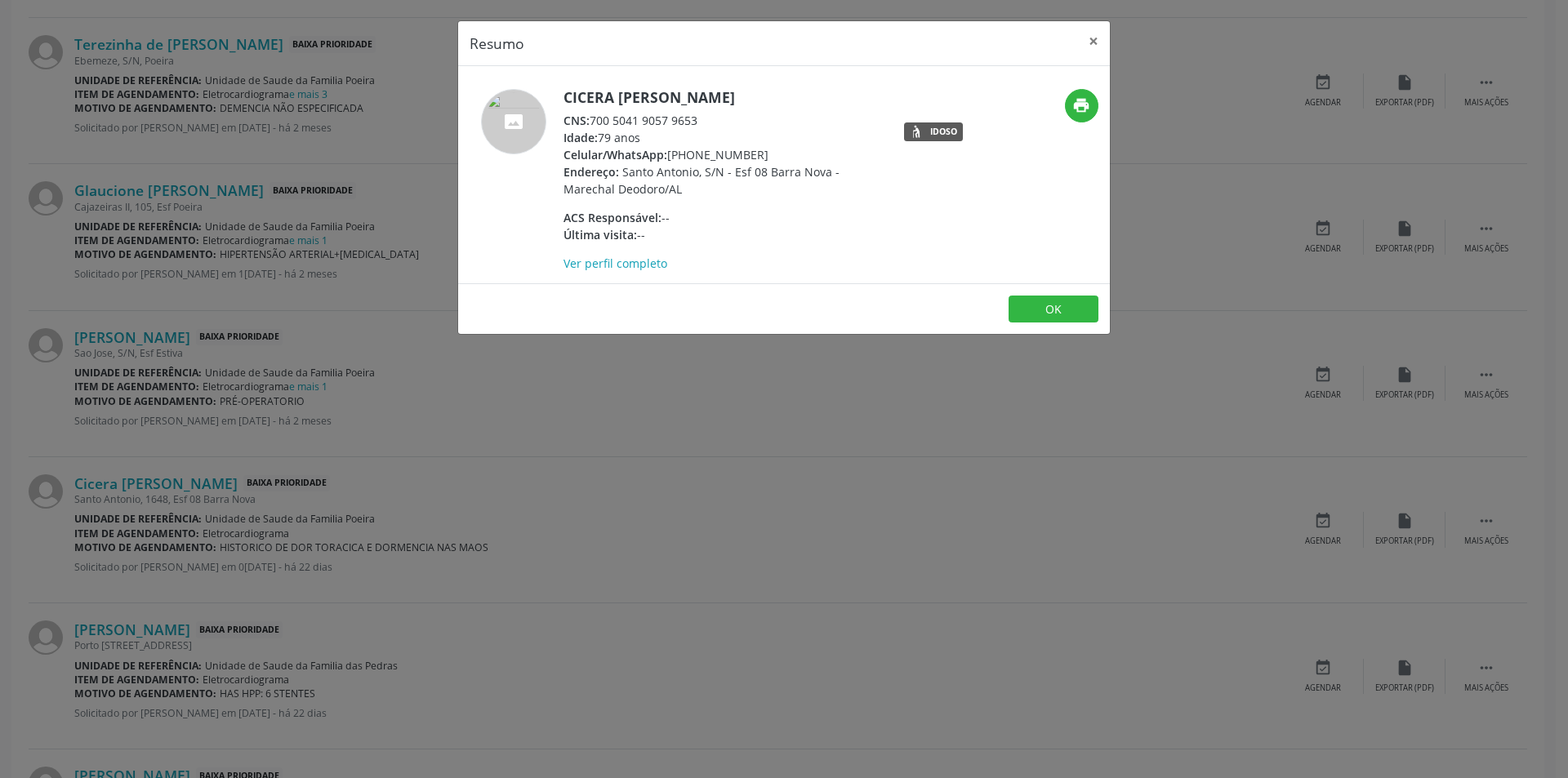
click at [594, 121] on div "CNS: 700 5041 9057 9653" at bounding box center [722, 120] width 317 height 17
drag, startPoint x: 594, startPoint y: 121, endPoint x: 679, endPoint y: 122, distance: 85.0
click at [679, 122] on div "CNS: 700 5041 9057 9653" at bounding box center [722, 120] width 317 height 17
copy div "700 5041 9057 9653"
click at [639, 398] on div "Resumo × Cicera [PERSON_NAME] CNS: 700 5041 9057 9653 Idade: 79 anos Celular/Wh…" at bounding box center [784, 389] width 1568 height 778
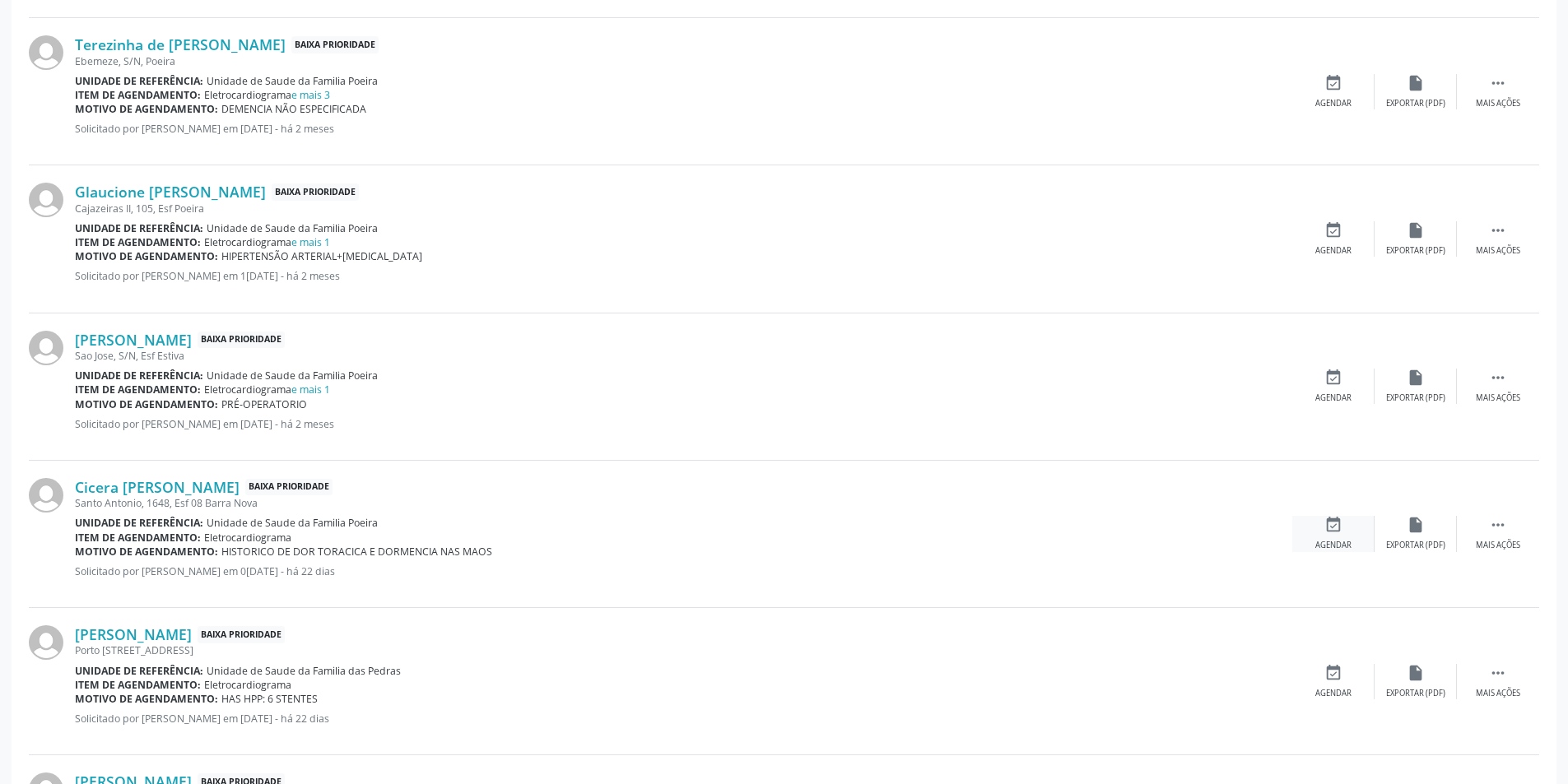
click at [1321, 536] on div "event_available Agendar" at bounding box center [1333, 533] width 82 height 35
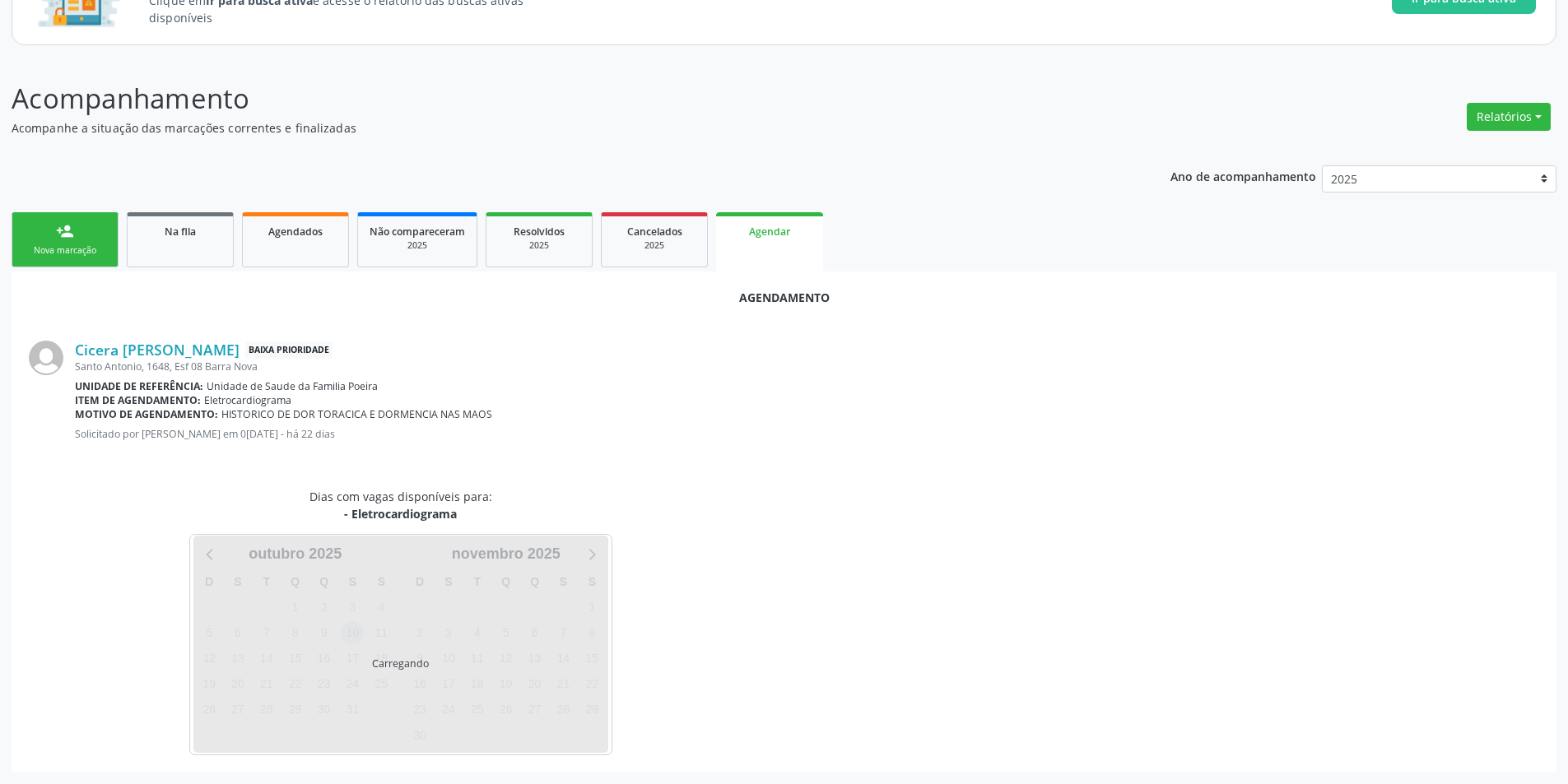
scroll to position [191, 0]
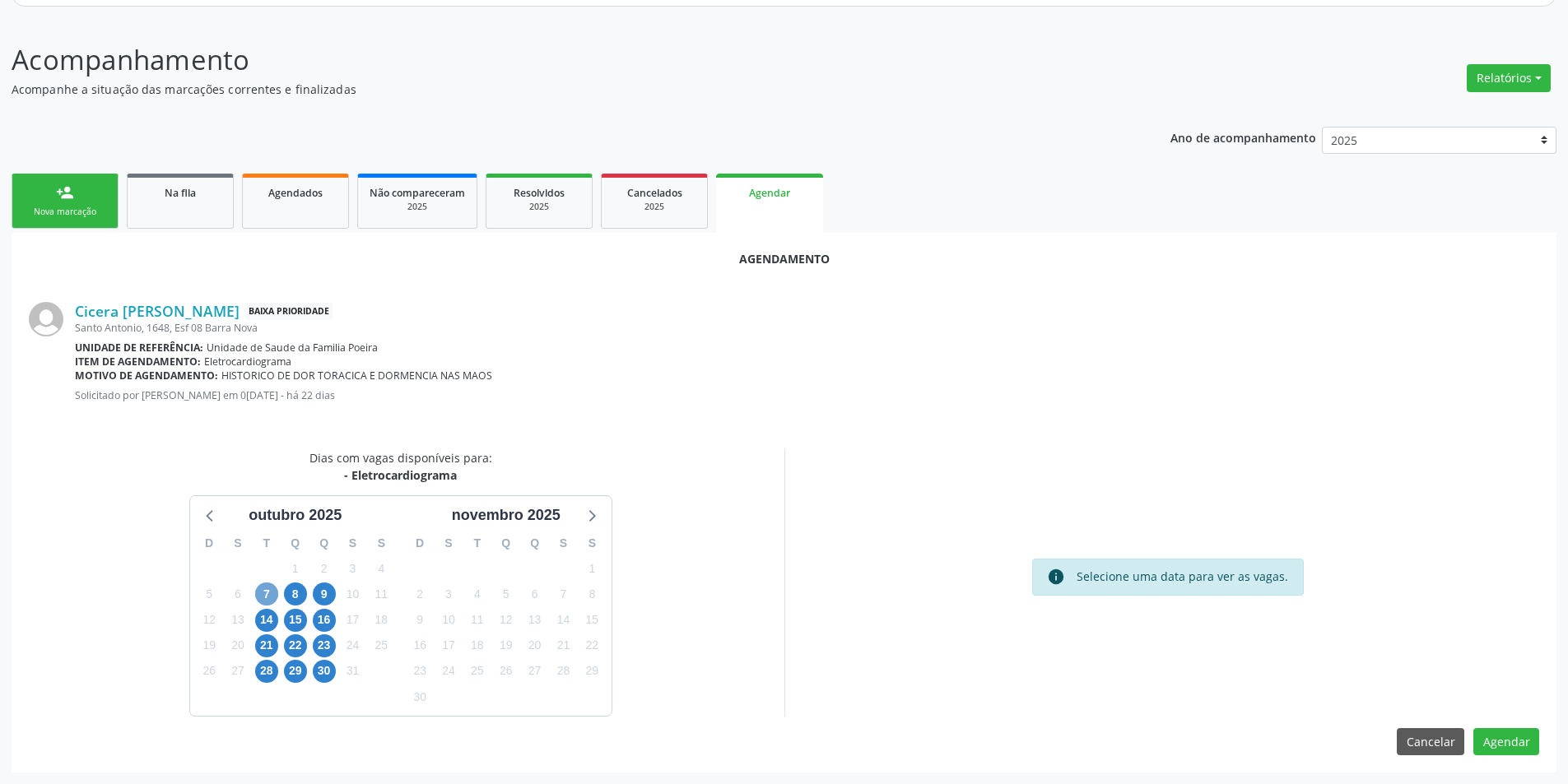
click at [257, 600] on span "7" at bounding box center [266, 594] width 23 height 23
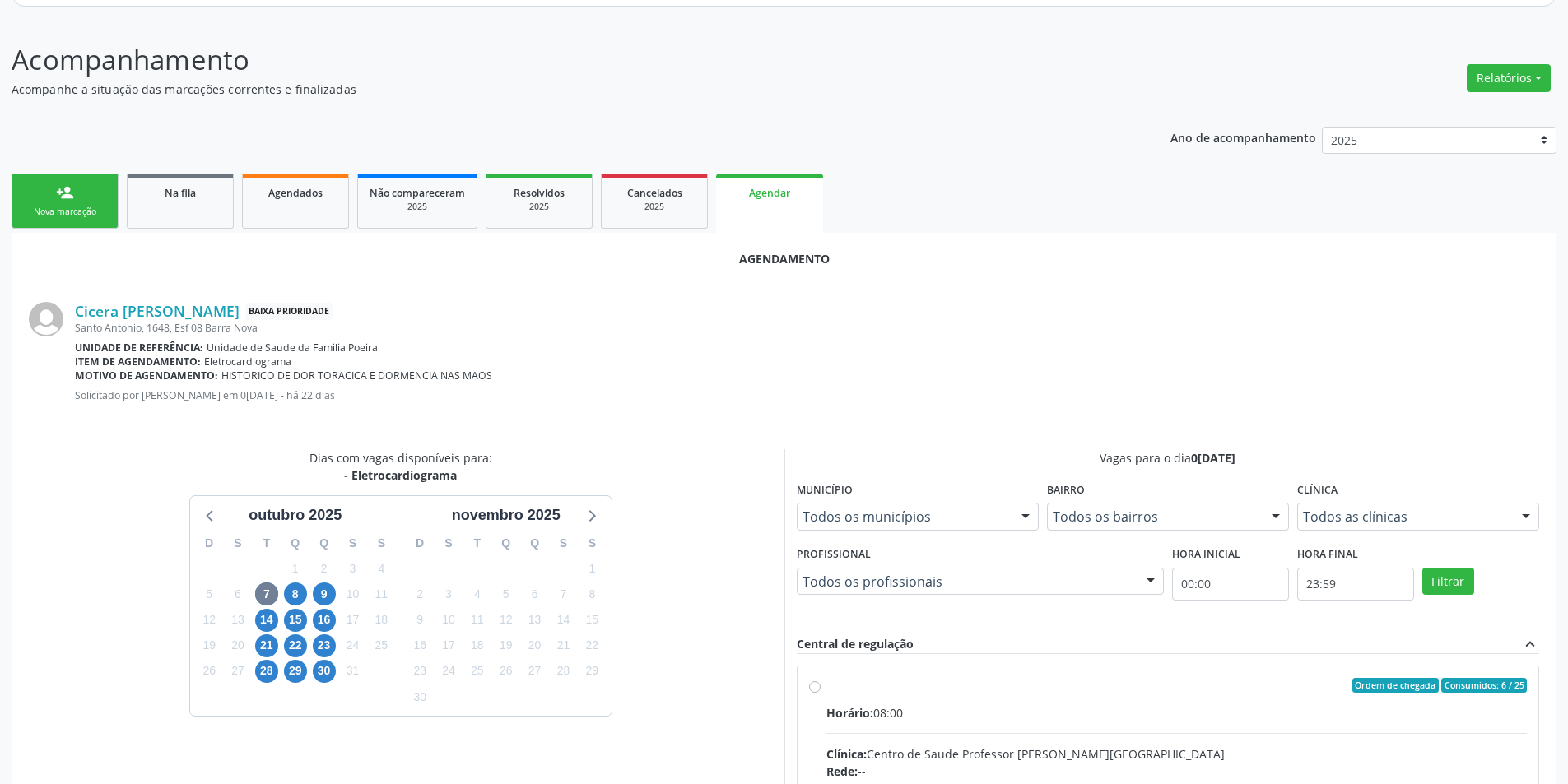
click at [814, 686] on input "Ordem de chegada Consumidos: 6 / 25 Horário: 08:00 Clínica: Centro de Saude Pro…" at bounding box center [815, 686] width 11 height 15
radio input "true"
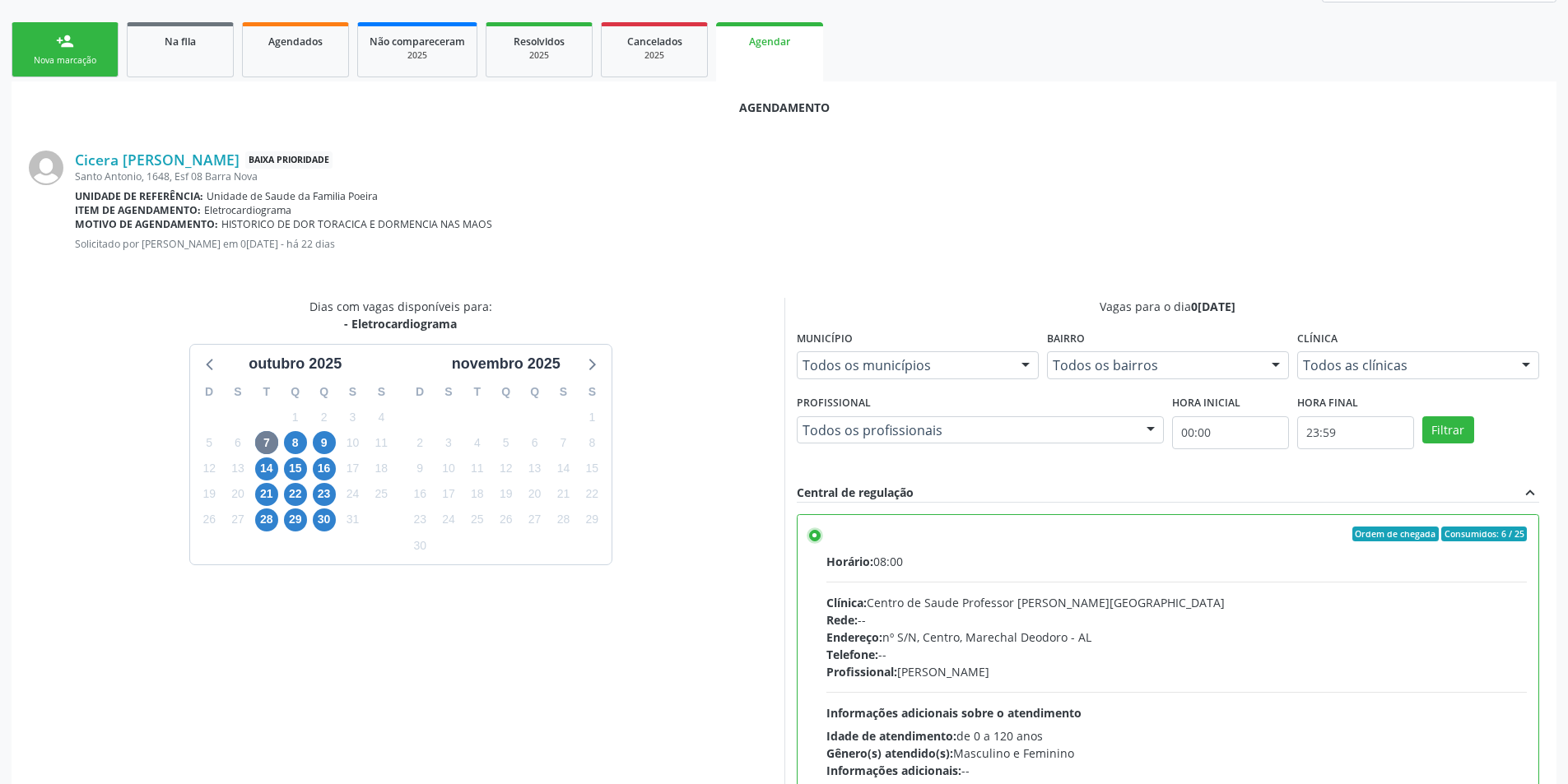
scroll to position [459, 0]
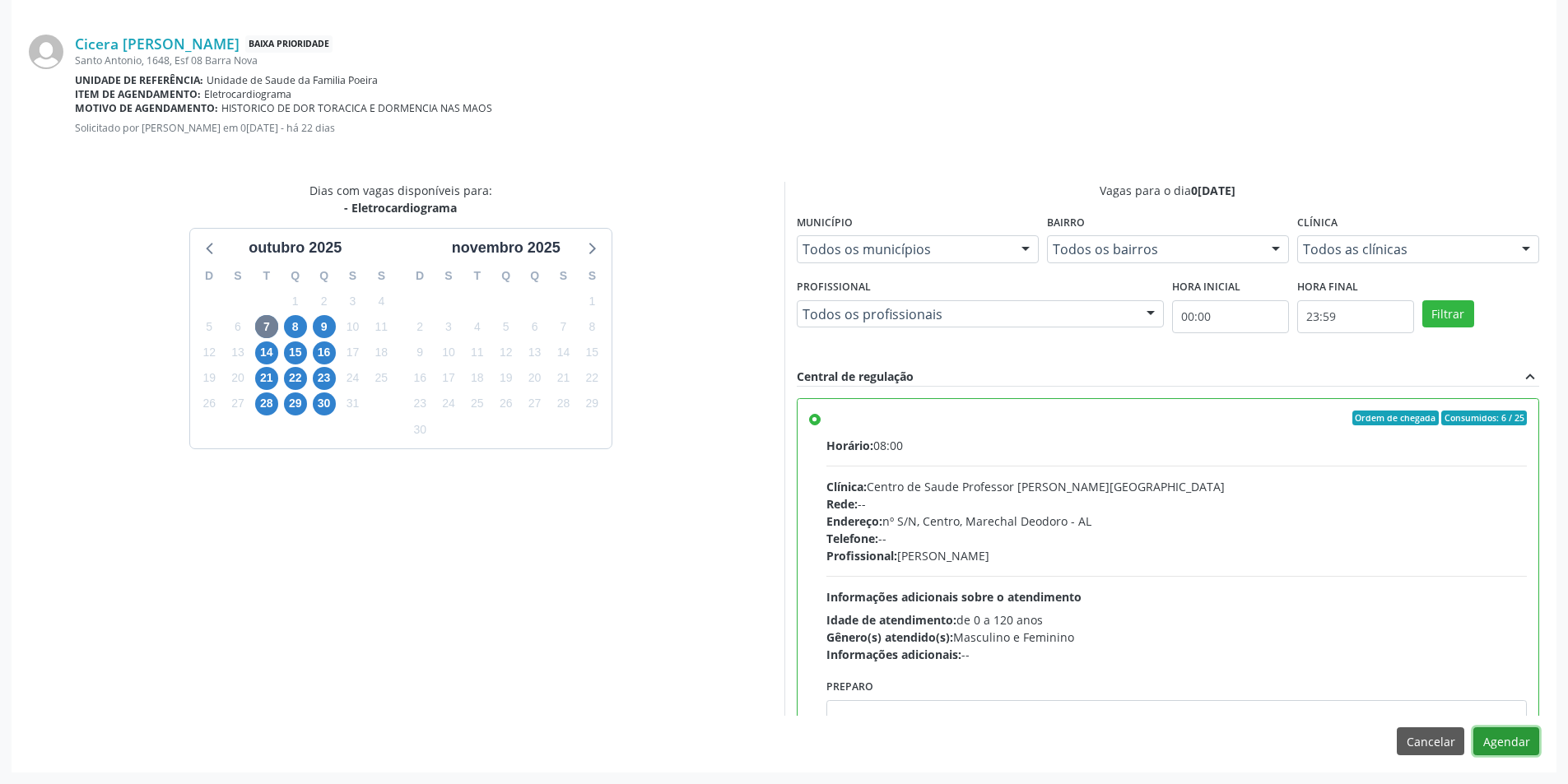
click at [1493, 740] on button "Agendar" at bounding box center [1506, 741] width 66 height 28
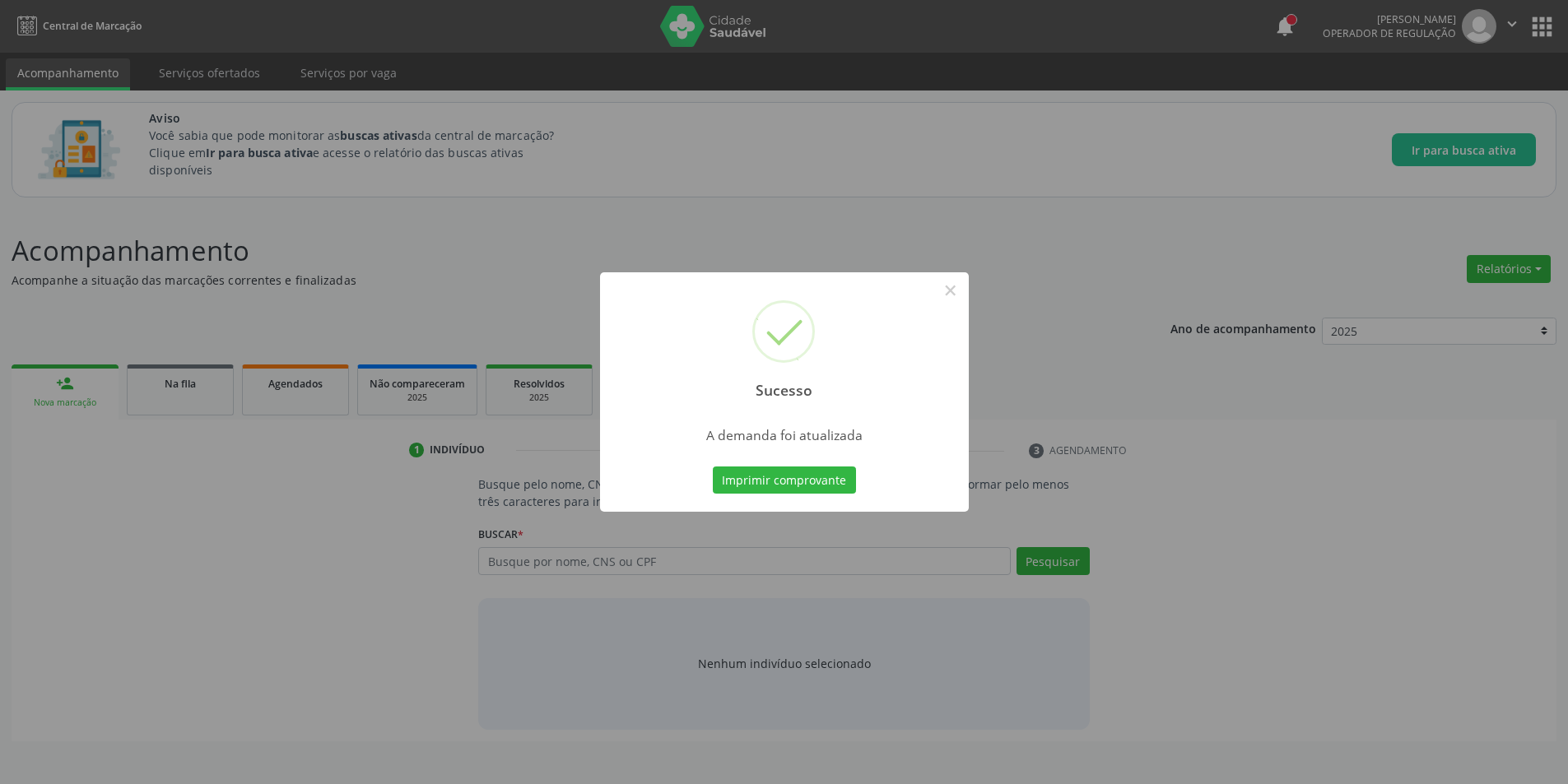
scroll to position [0, 0]
click at [960, 289] on button "×" at bounding box center [956, 290] width 28 height 28
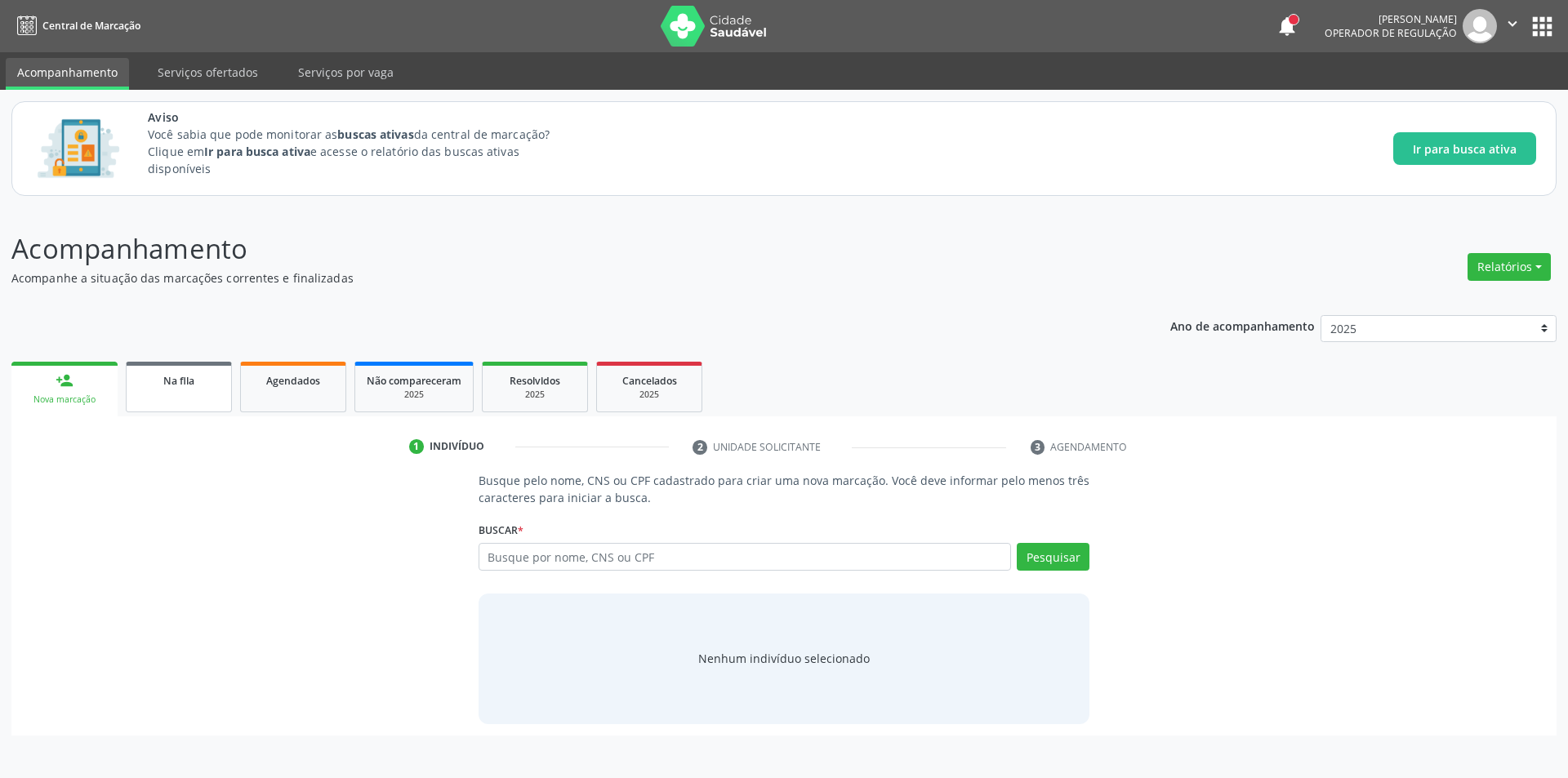
click at [175, 406] on link "Na fila" at bounding box center [179, 386] width 106 height 50
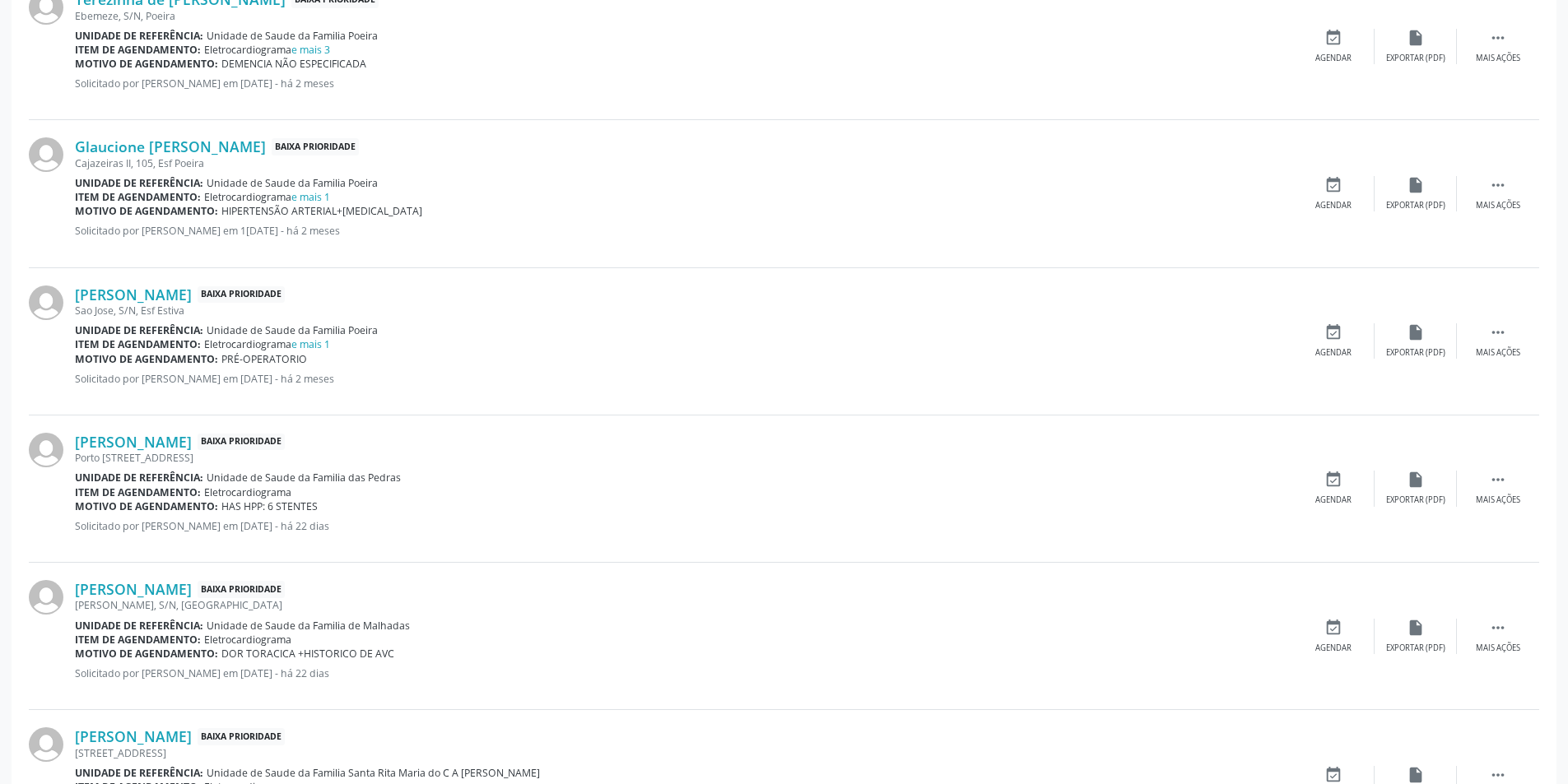
scroll to position [905, 0]
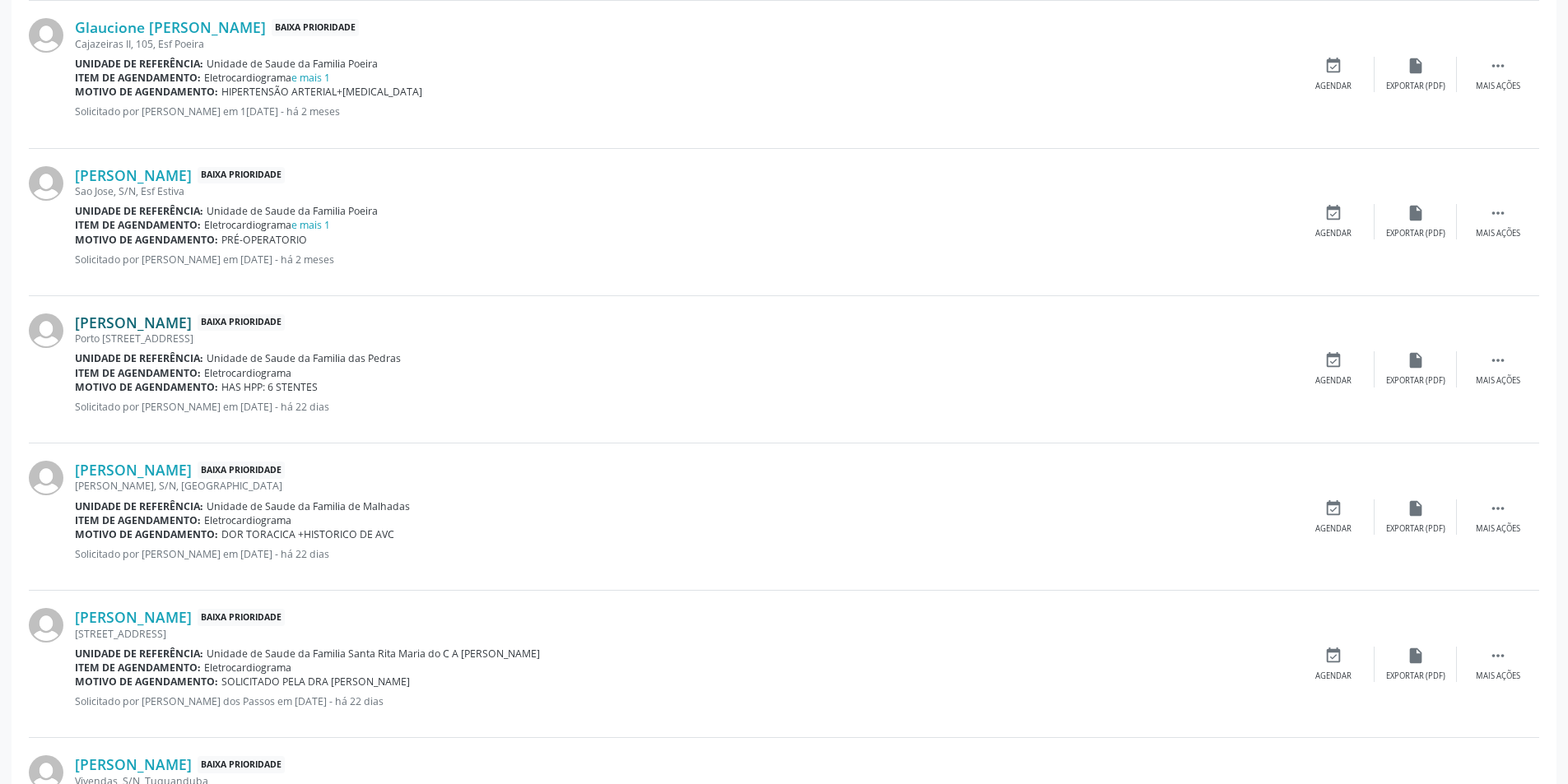
click at [179, 319] on link "[PERSON_NAME]" at bounding box center [133, 323] width 116 height 18
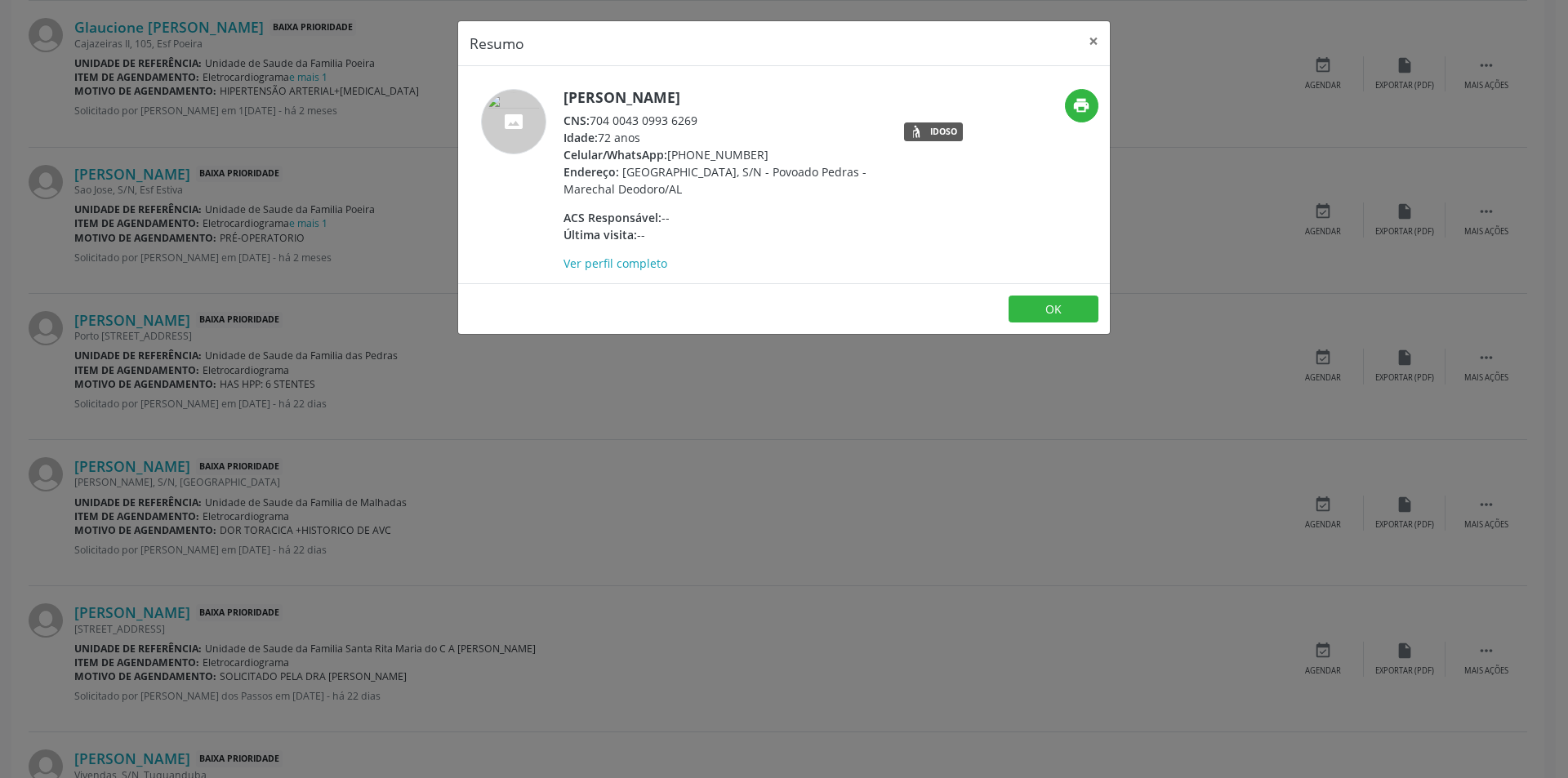
click at [593, 121] on div "CNS: 704 0043 0993 6269" at bounding box center [722, 120] width 317 height 17
drag, startPoint x: 593, startPoint y: 121, endPoint x: 684, endPoint y: 123, distance: 91.0
click at [684, 123] on div "CNS: 704 0043 0993 6269" at bounding box center [722, 120] width 317 height 17
copy div "704 0043 0993 6269"
click at [341, 380] on div "Resumo × [PERSON_NAME] CNS: 704 0043 0993 6269 Idade: 72 anos Celular/WhatsApp:…" at bounding box center [784, 389] width 1568 height 778
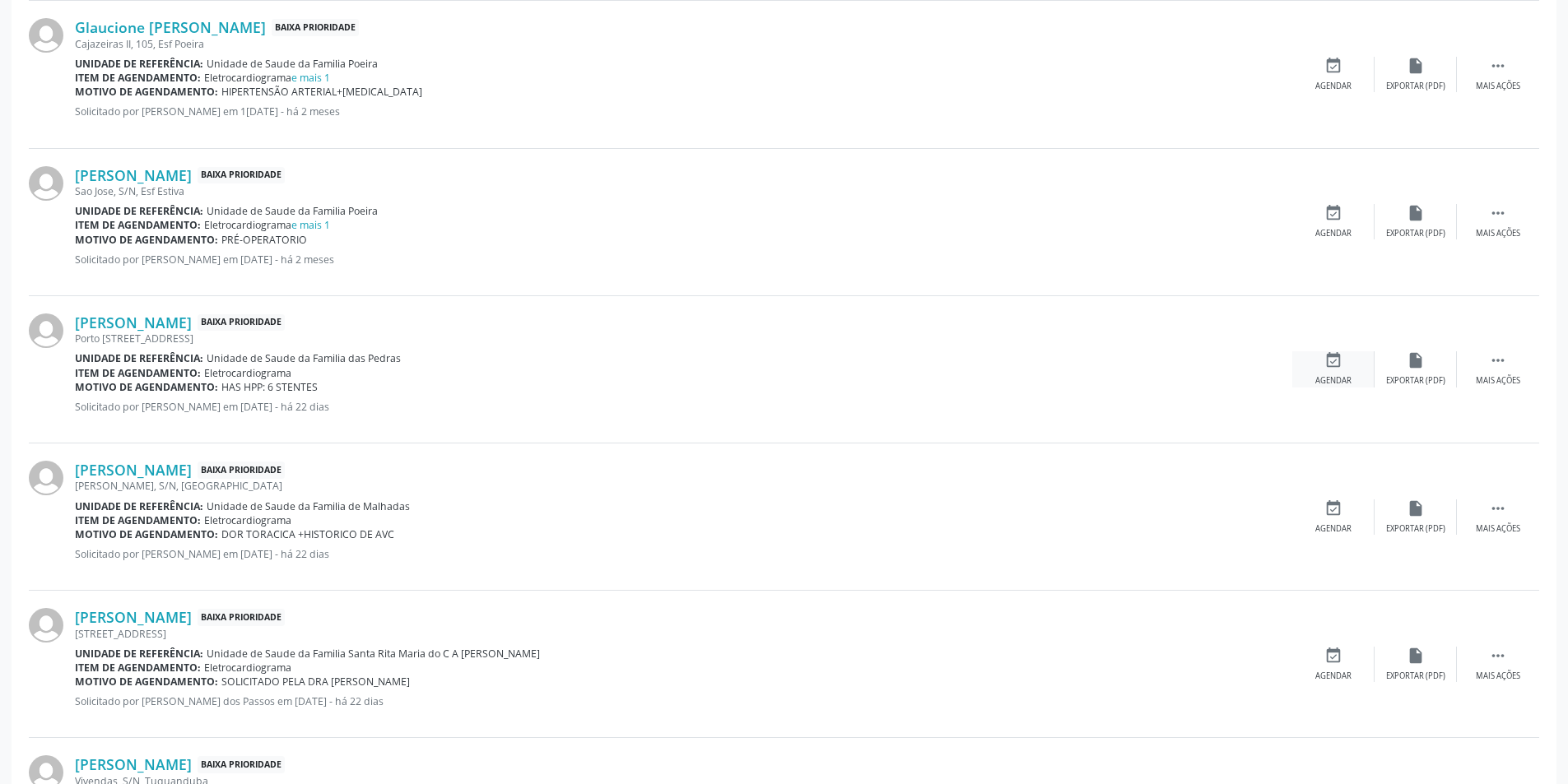
click at [1324, 364] on icon "event_available" at bounding box center [1333, 361] width 18 height 18
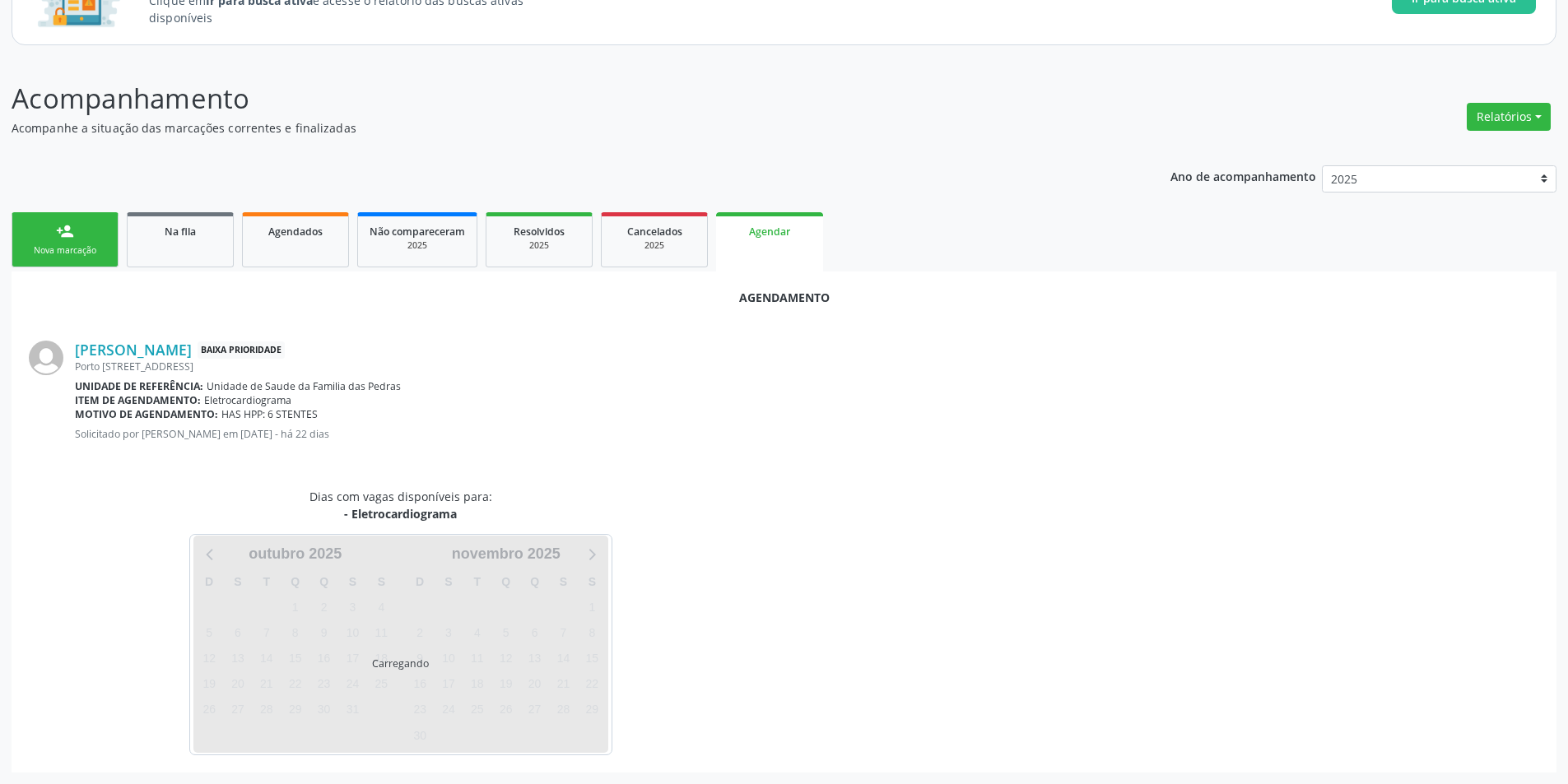
scroll to position [191, 0]
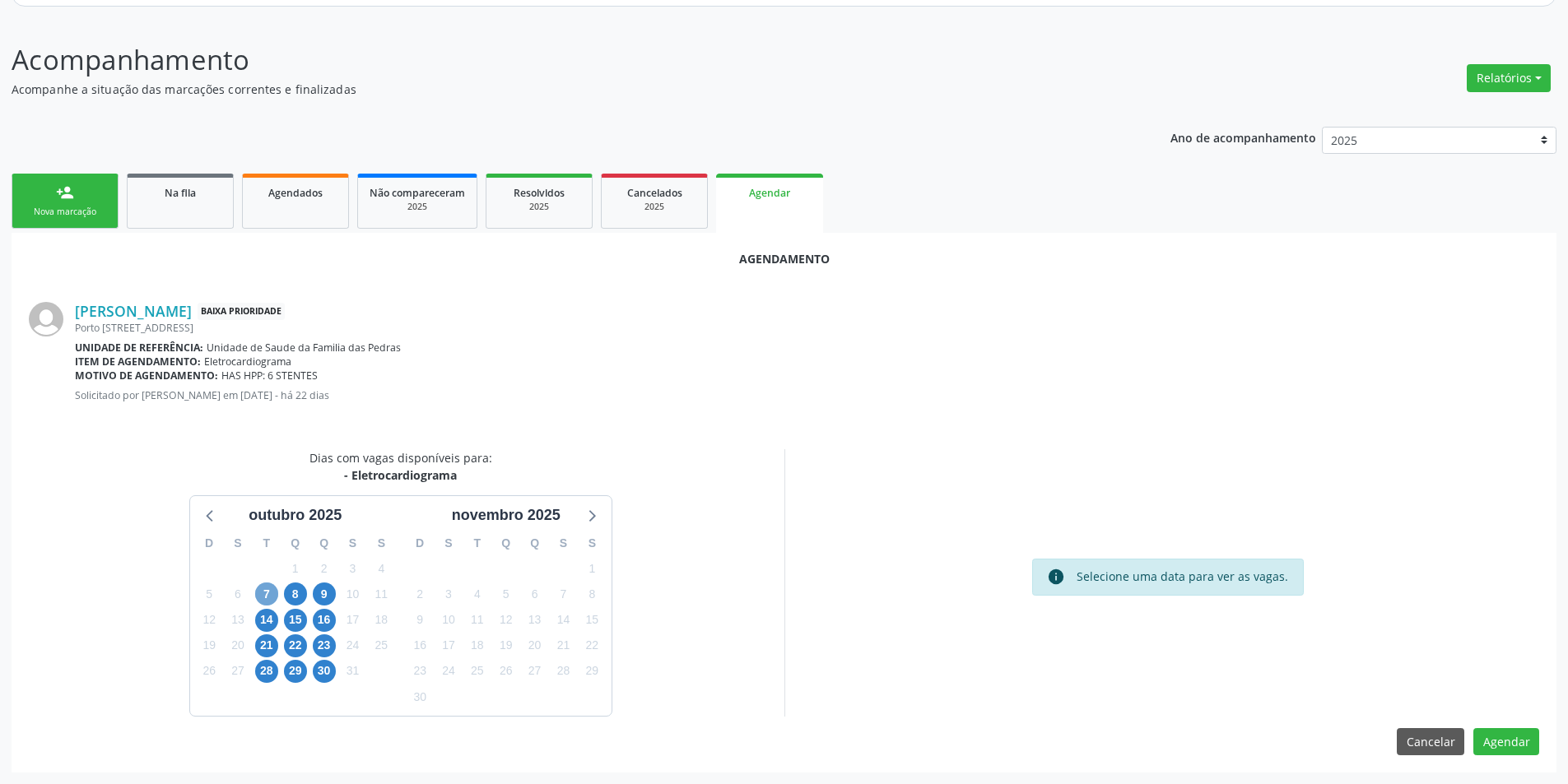
click at [269, 593] on span "7" at bounding box center [266, 594] width 23 height 23
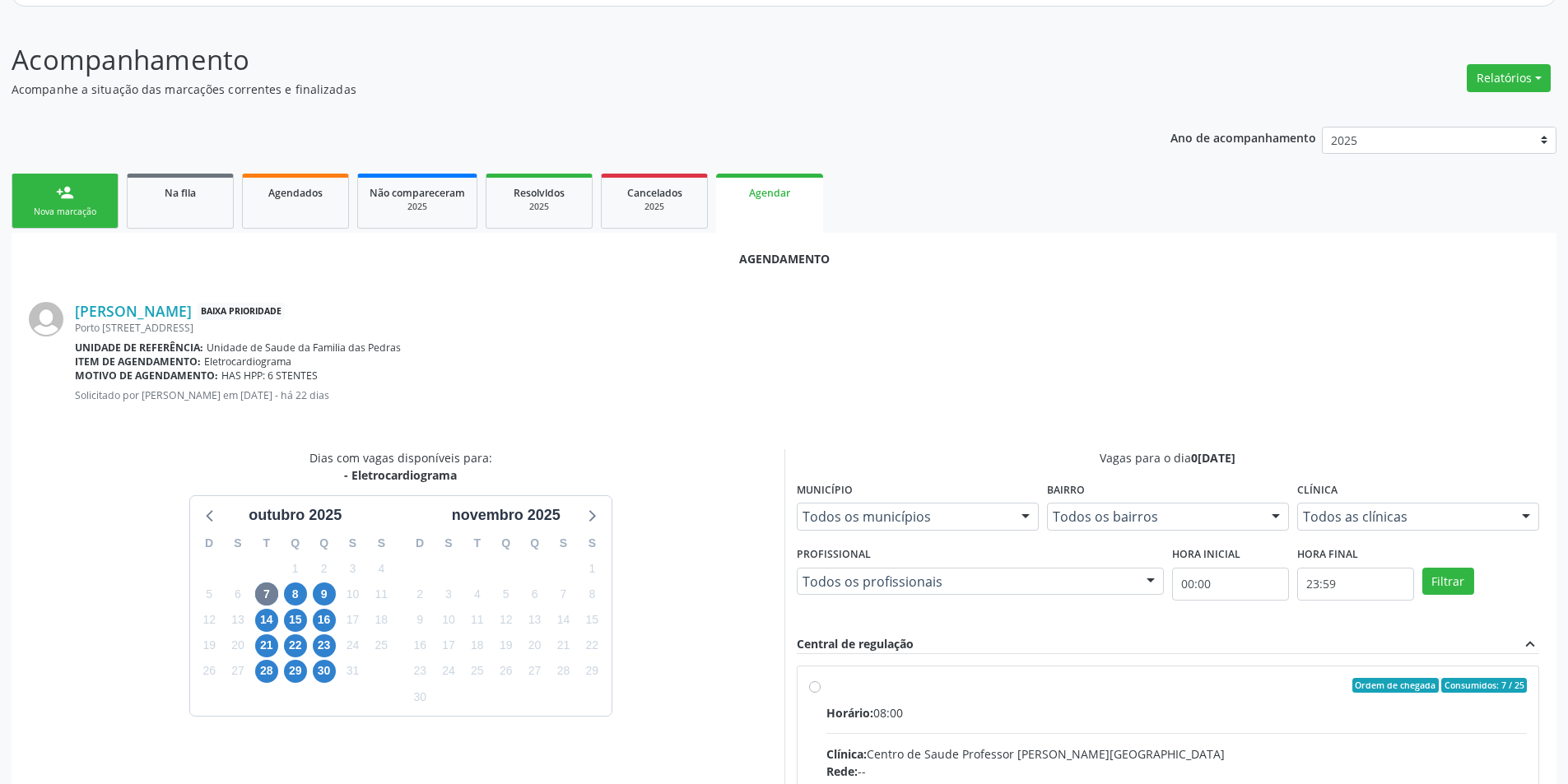
drag, startPoint x: 814, startPoint y: 693, endPoint x: 899, endPoint y: 546, distance: 169.8
radio input "true"
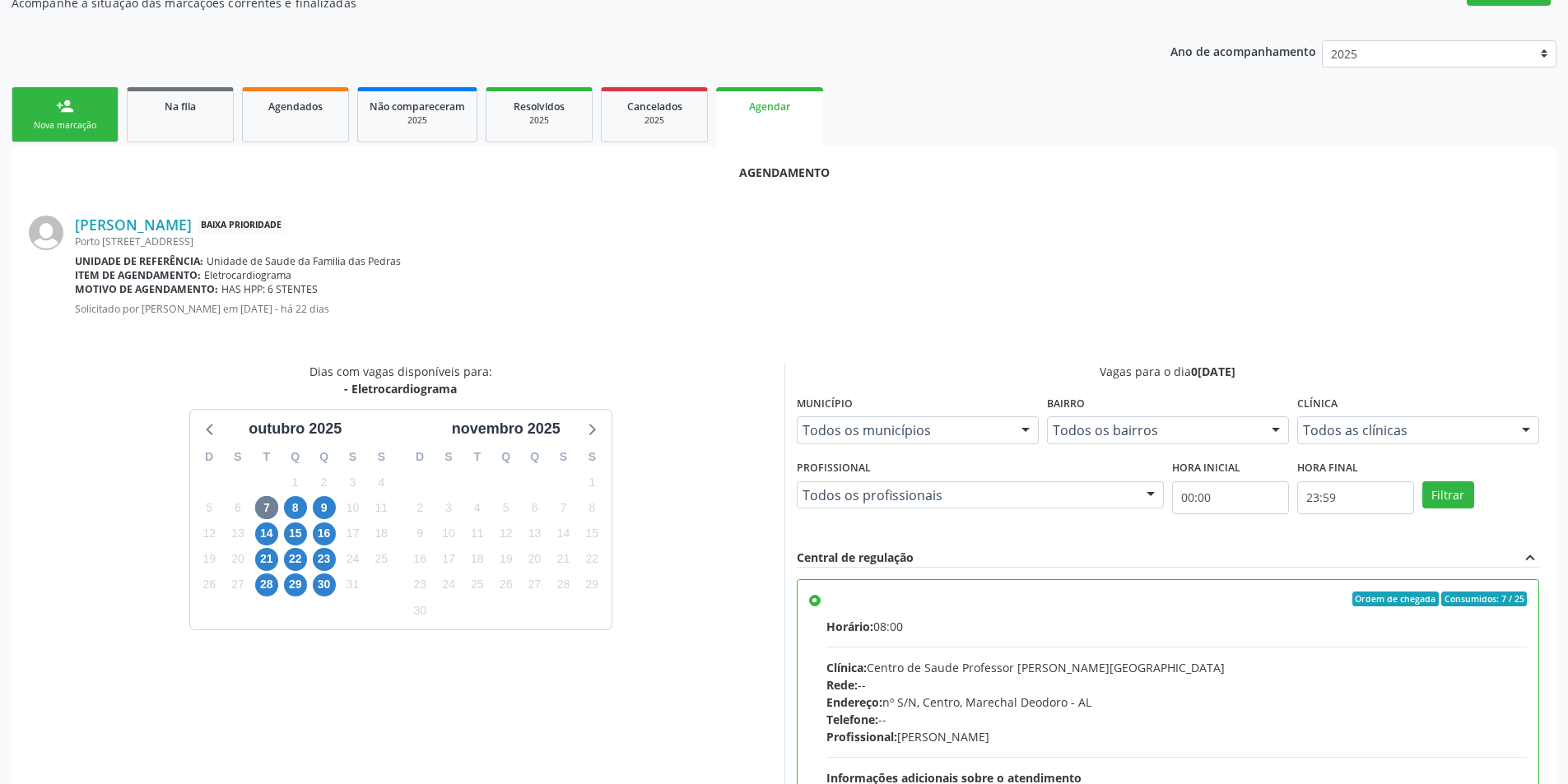
scroll to position [459, 0]
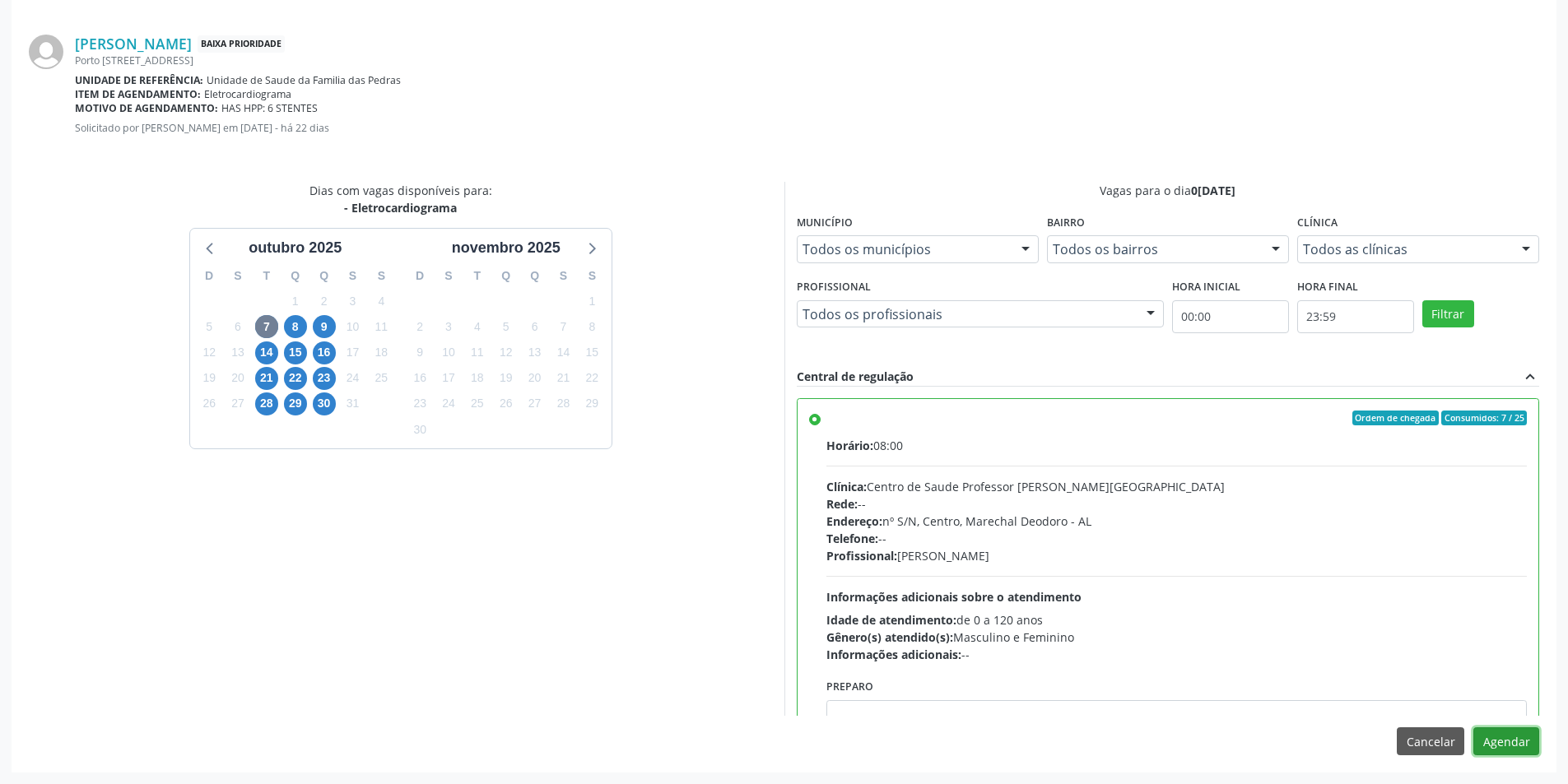
click at [1508, 742] on button "Agendar" at bounding box center [1506, 741] width 66 height 28
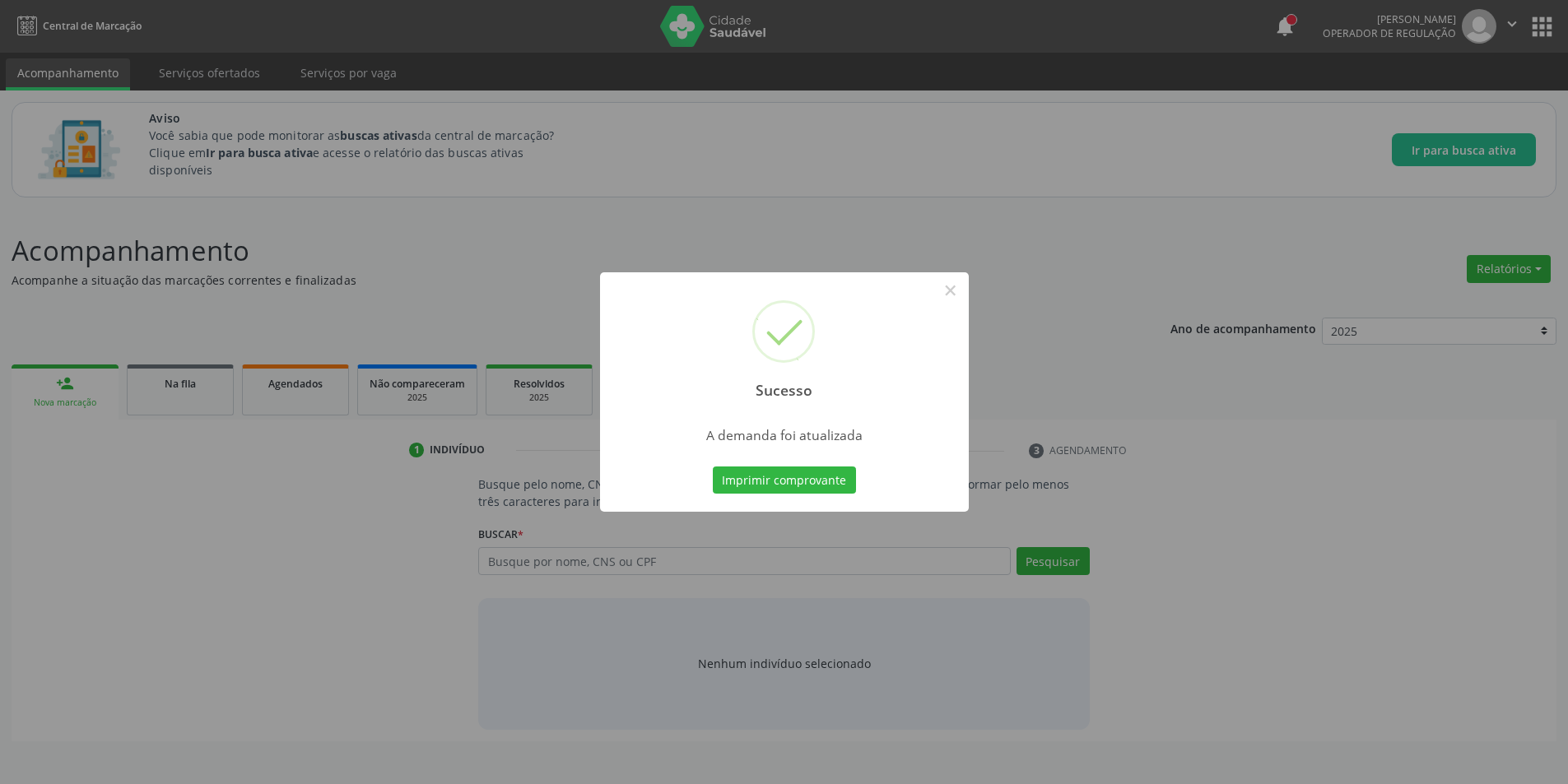
scroll to position [0, 0]
click at [958, 288] on button "×" at bounding box center [956, 290] width 28 height 28
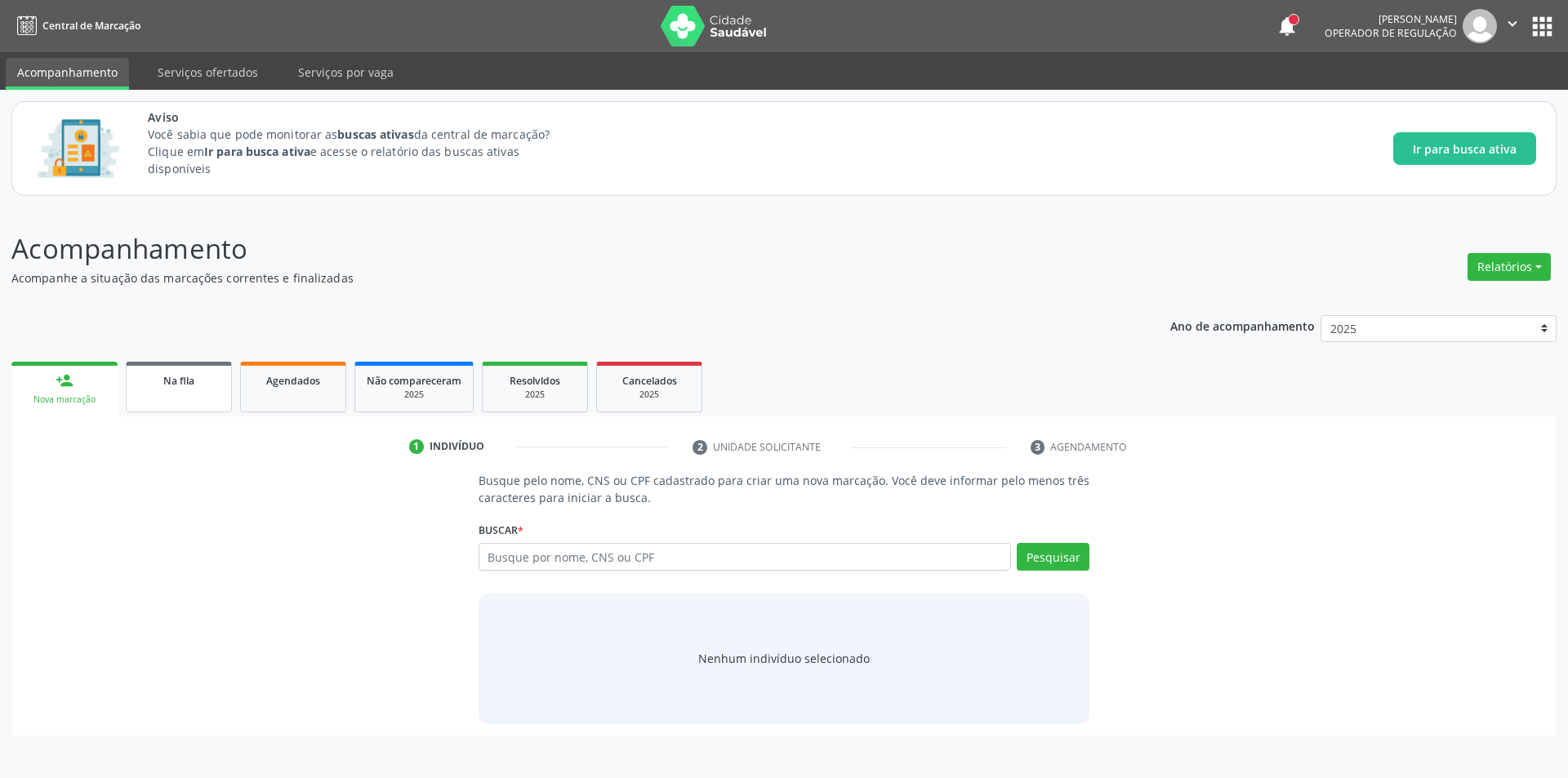
click at [184, 383] on span "Na fila" at bounding box center [179, 381] width 31 height 14
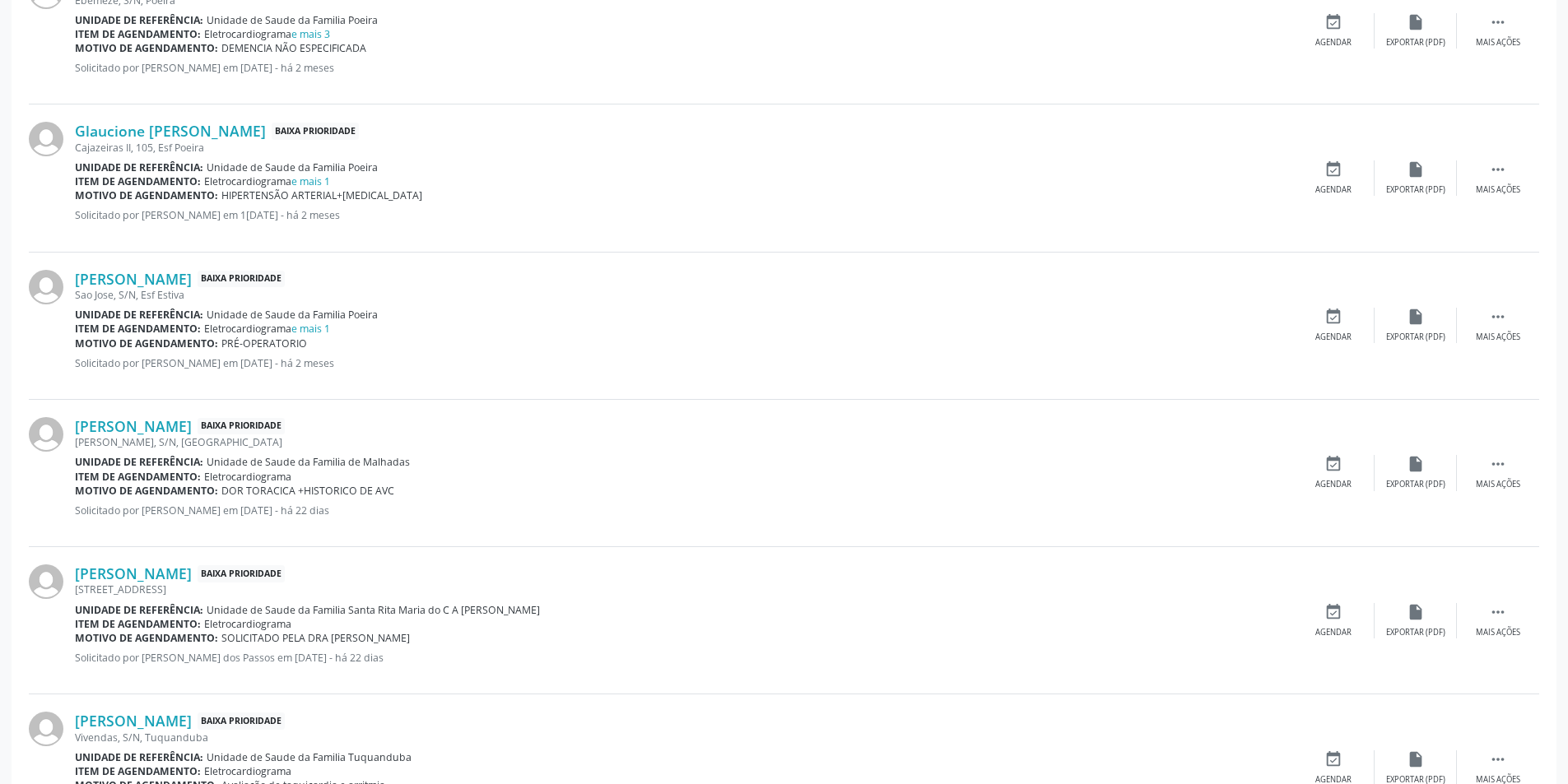
scroll to position [905, 0]
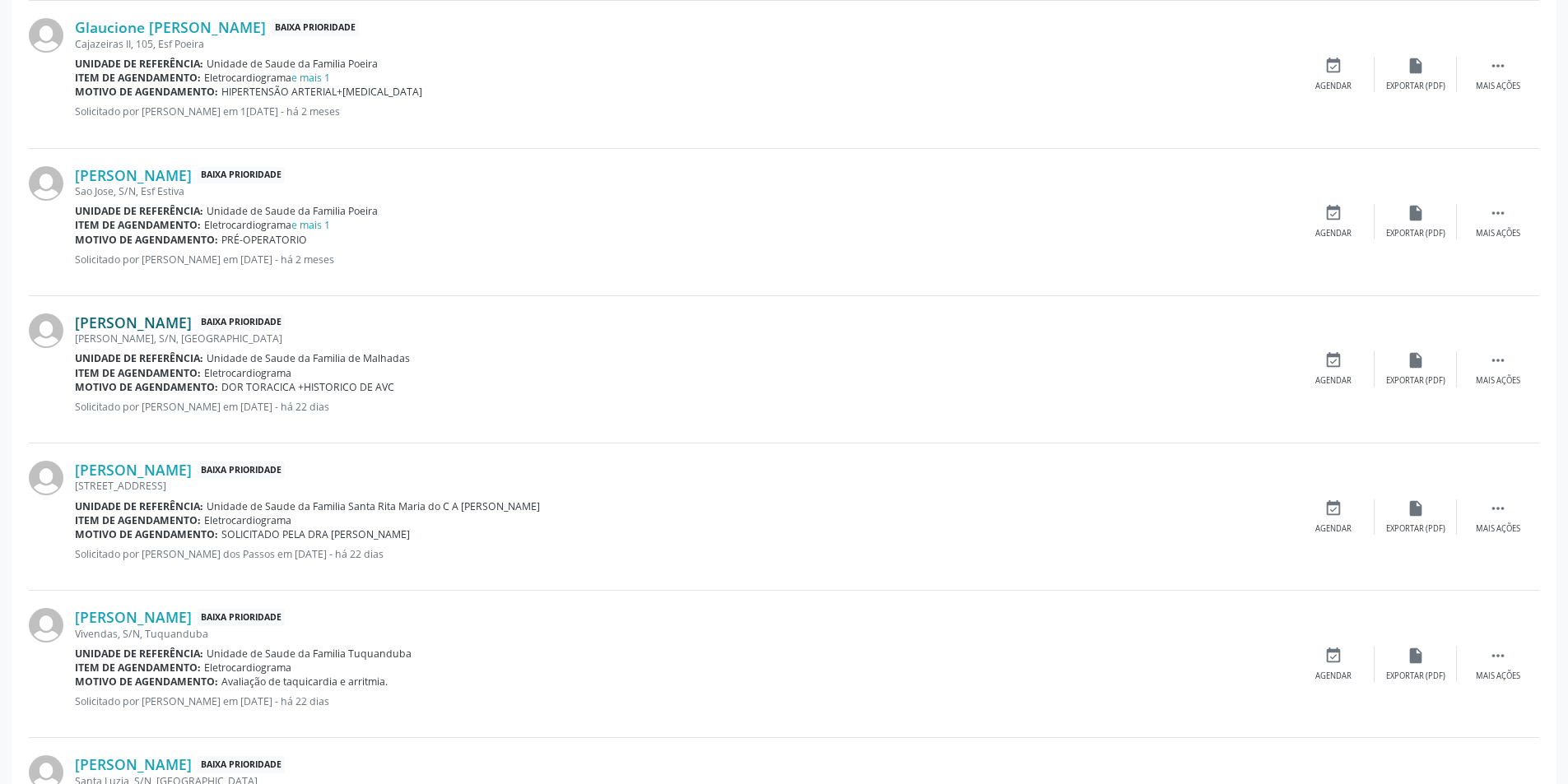
click at [168, 325] on link "[PERSON_NAME]" at bounding box center [133, 323] width 116 height 18
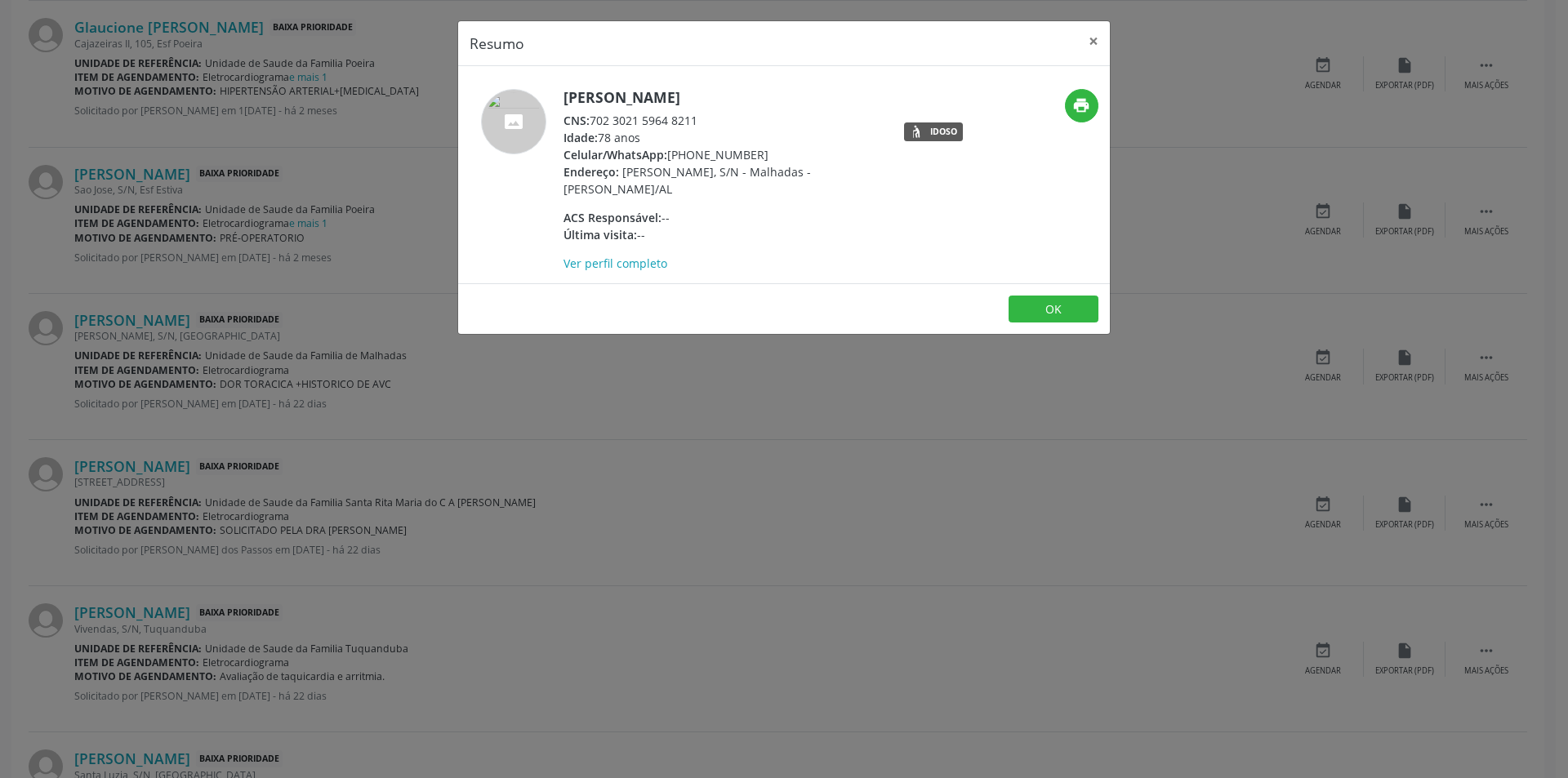
click at [593, 120] on div "CNS: 702 3021 5964 8211" at bounding box center [722, 120] width 317 height 17
drag, startPoint x: 593, startPoint y: 119, endPoint x: 687, endPoint y: 119, distance: 94.0
click at [687, 119] on div "CNS: 702 3021 5964 8211" at bounding box center [722, 120] width 317 height 17
copy div "702 3021 5964 8211"
click at [543, 436] on div "Resumo × [PERSON_NAME] CNS: 702 3021 5964 8211 Idade: 78 anos Celular/WhatsApp:…" at bounding box center [784, 389] width 1568 height 778
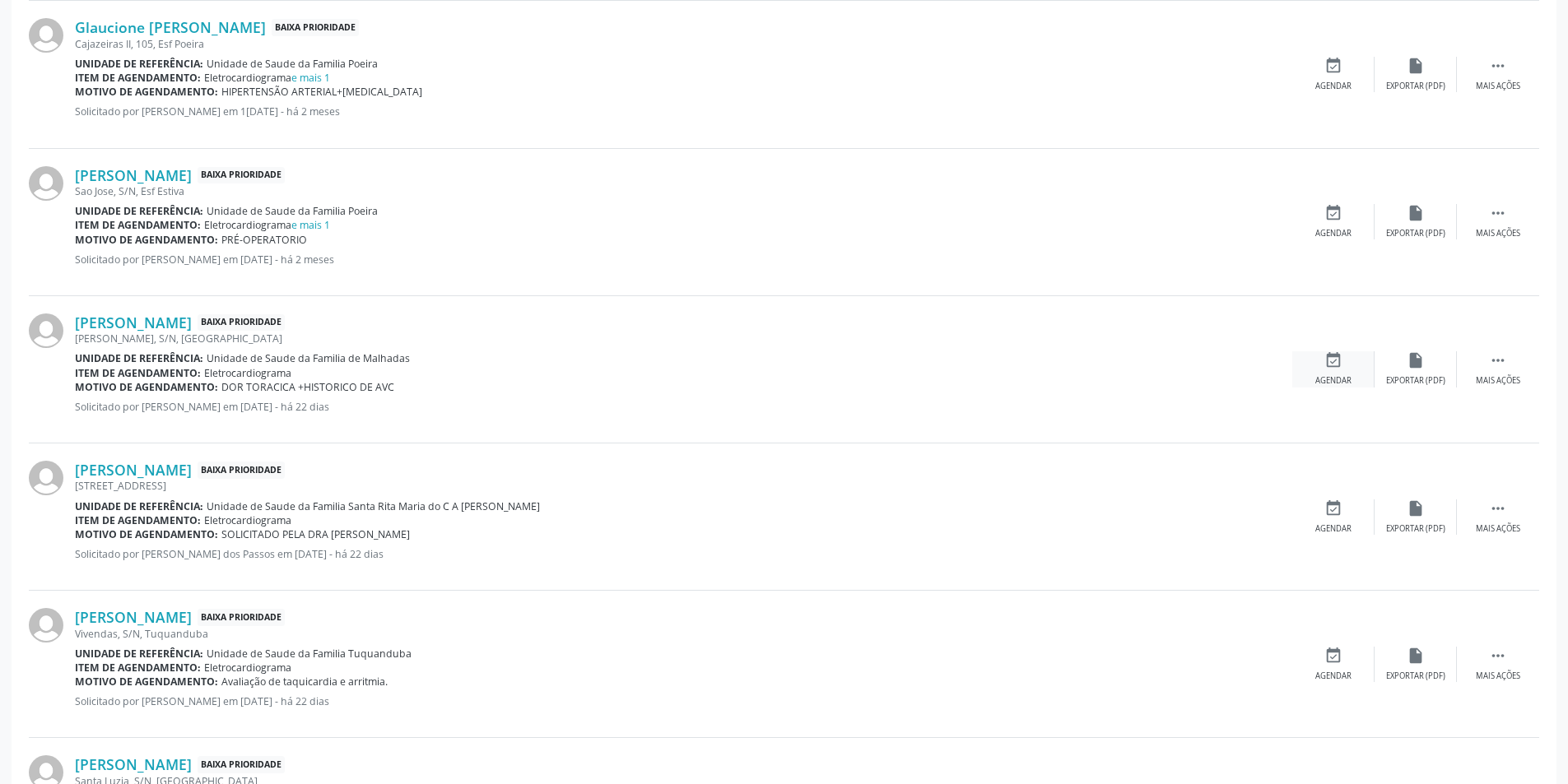
click at [1354, 379] on div "event_available Agendar" at bounding box center [1333, 369] width 82 height 35
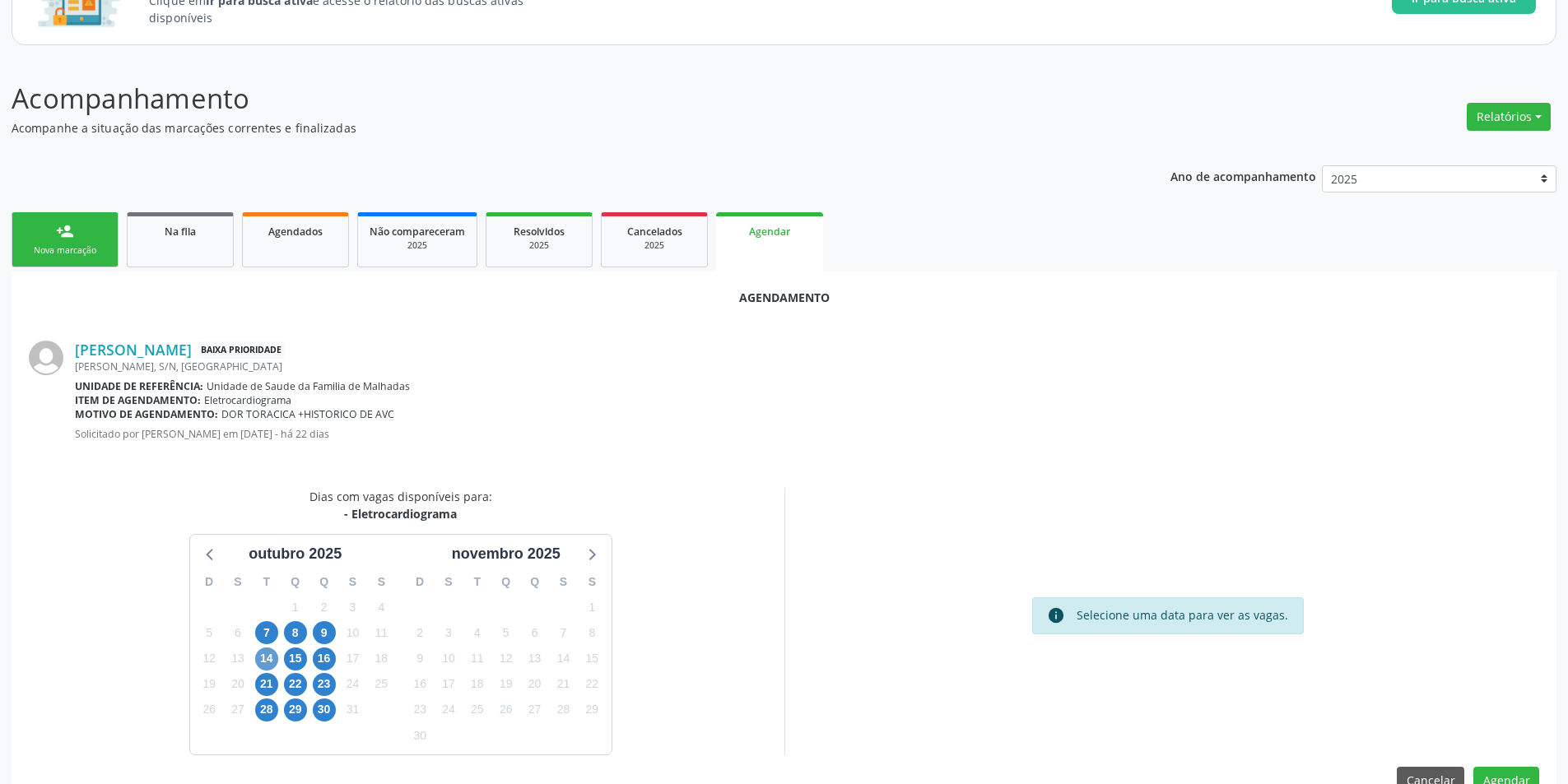
scroll to position [191, 0]
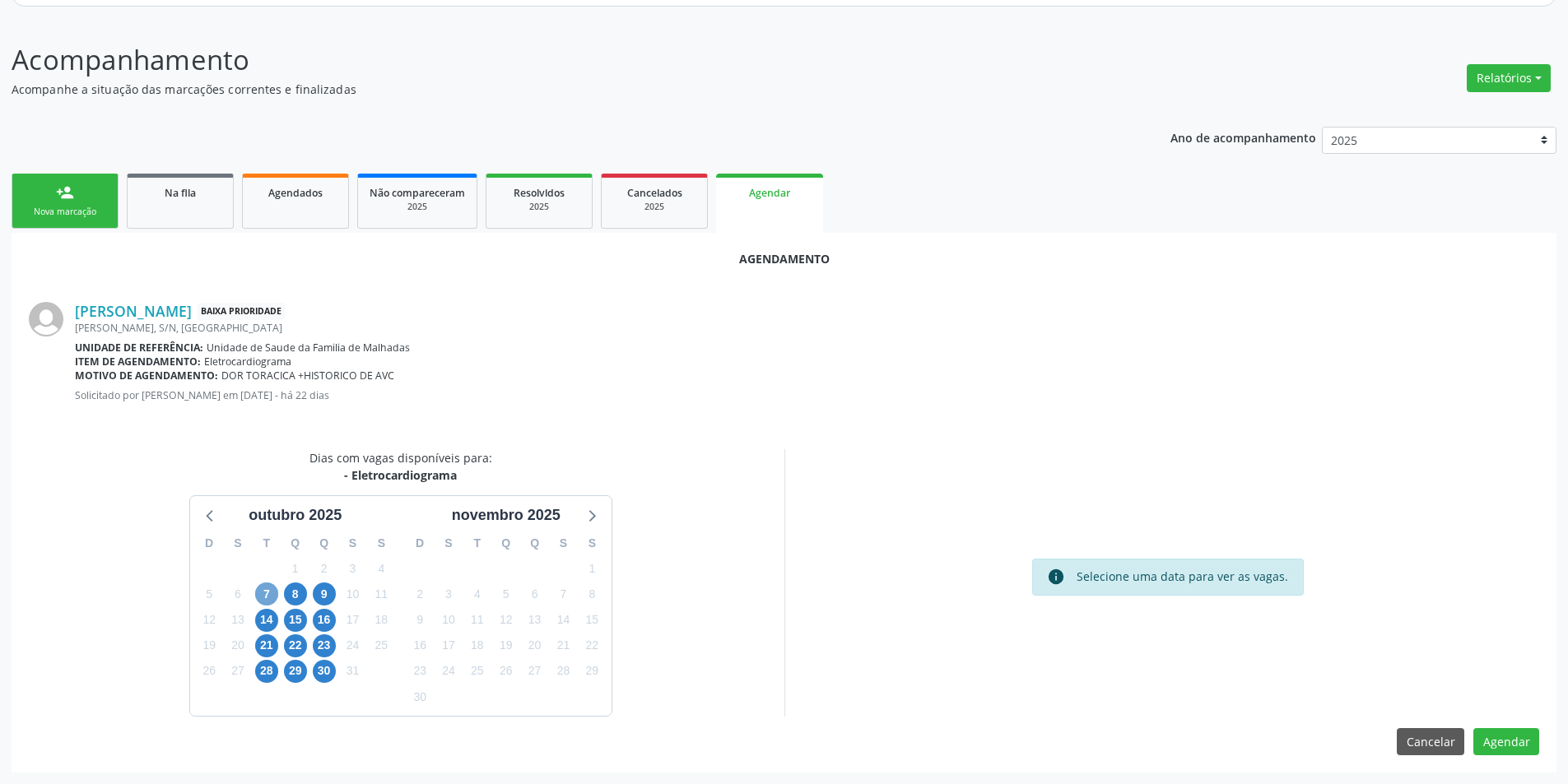
click at [267, 594] on span "7" at bounding box center [266, 594] width 23 height 23
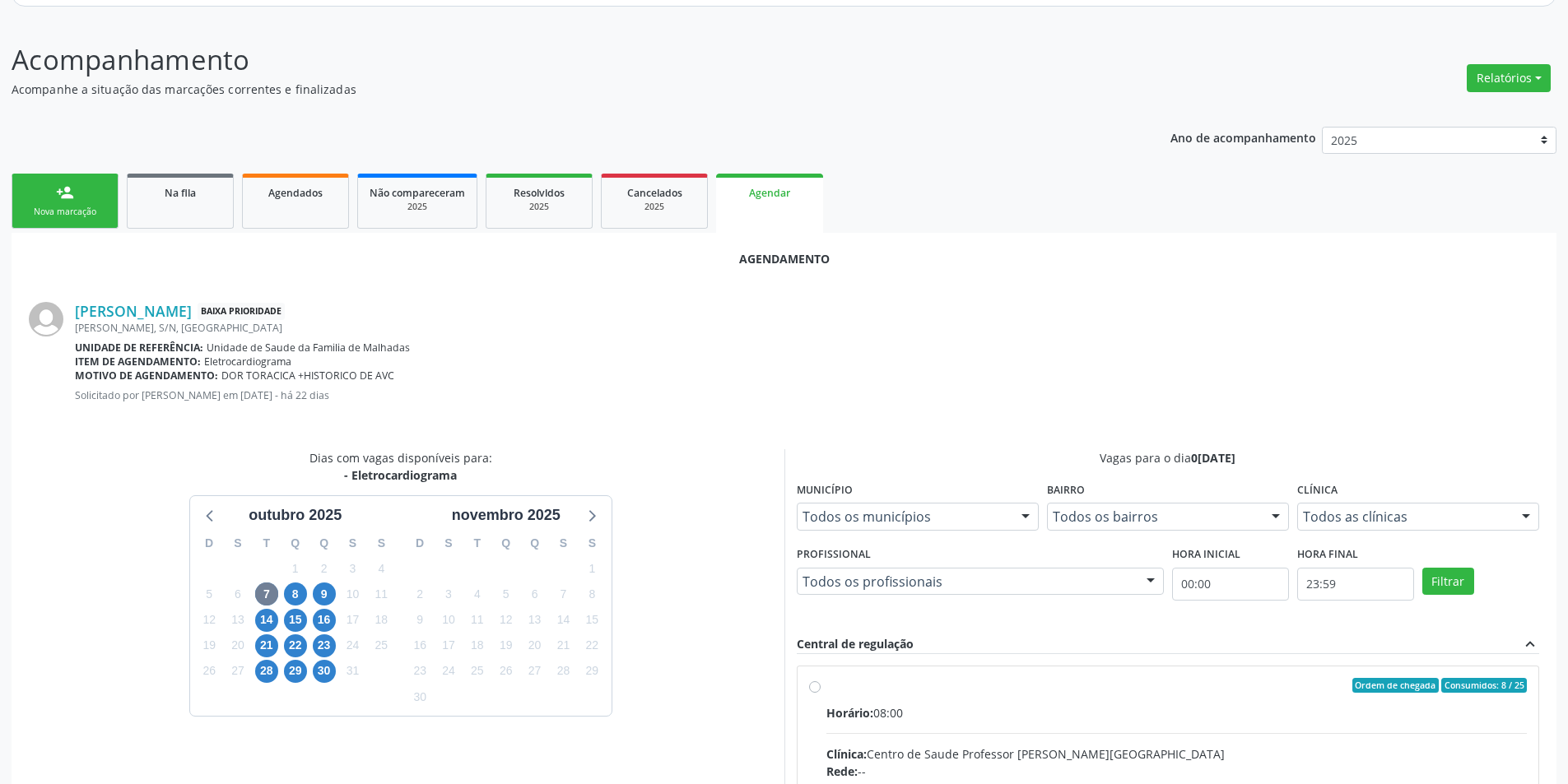
click at [820, 689] on input "Ordem de chegada Consumidos: 8 / 25 Horário: 08:00 Clínica: Centro de Saude Pro…" at bounding box center [815, 686] width 11 height 15
radio input "true"
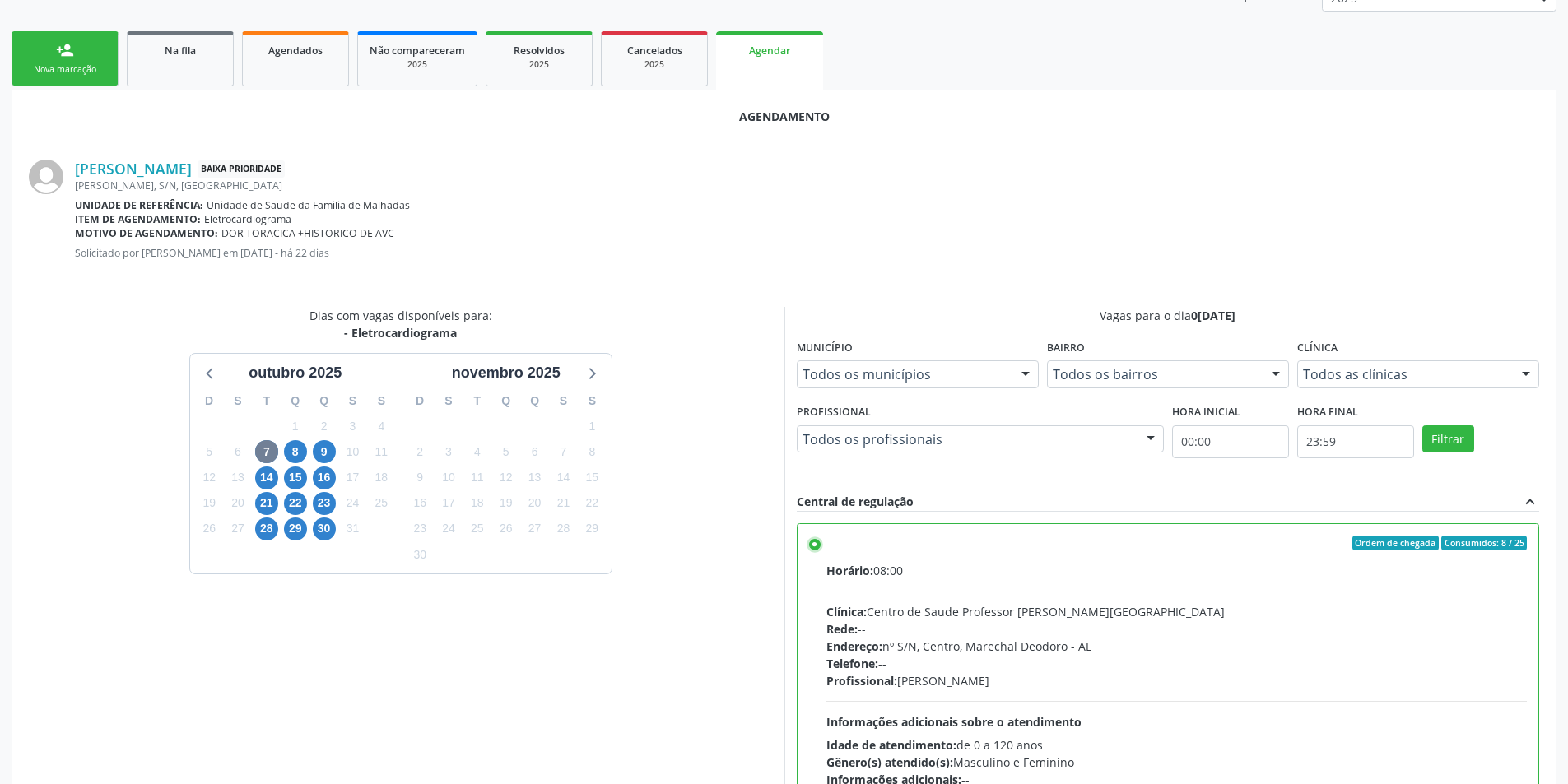
scroll to position [459, 0]
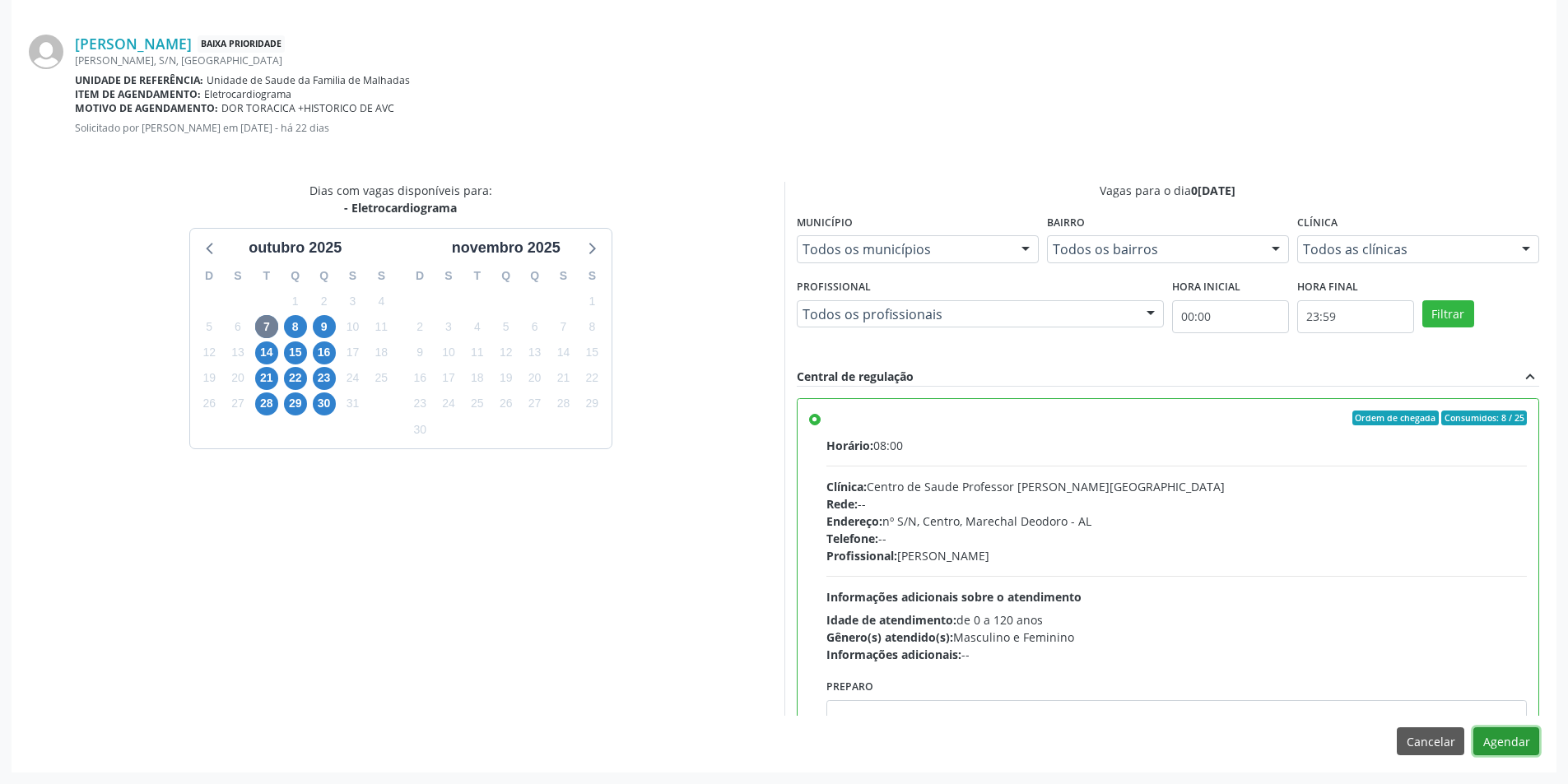
click at [1507, 745] on button "Agendar" at bounding box center [1506, 741] width 66 height 28
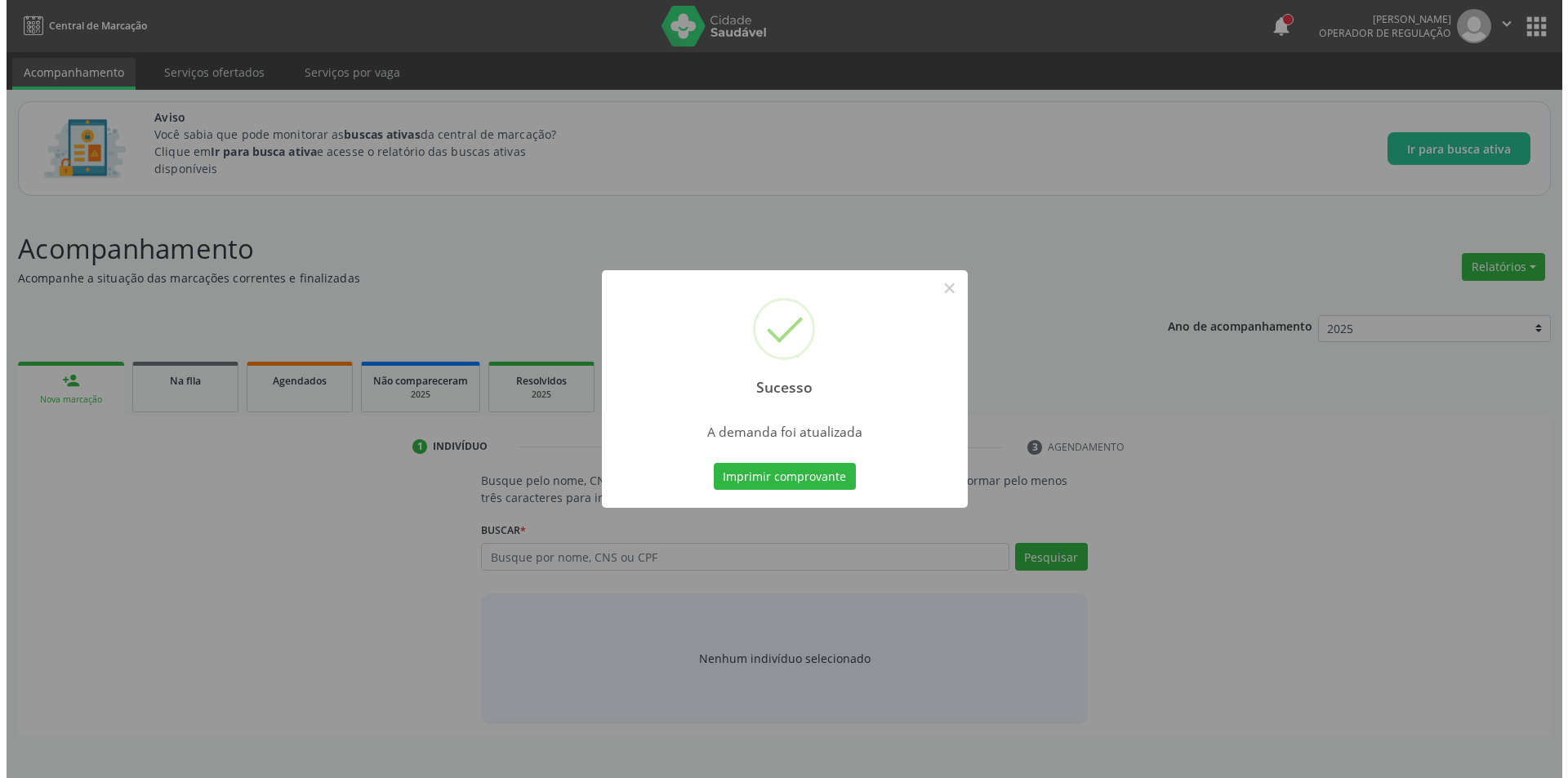
scroll to position [0, 0]
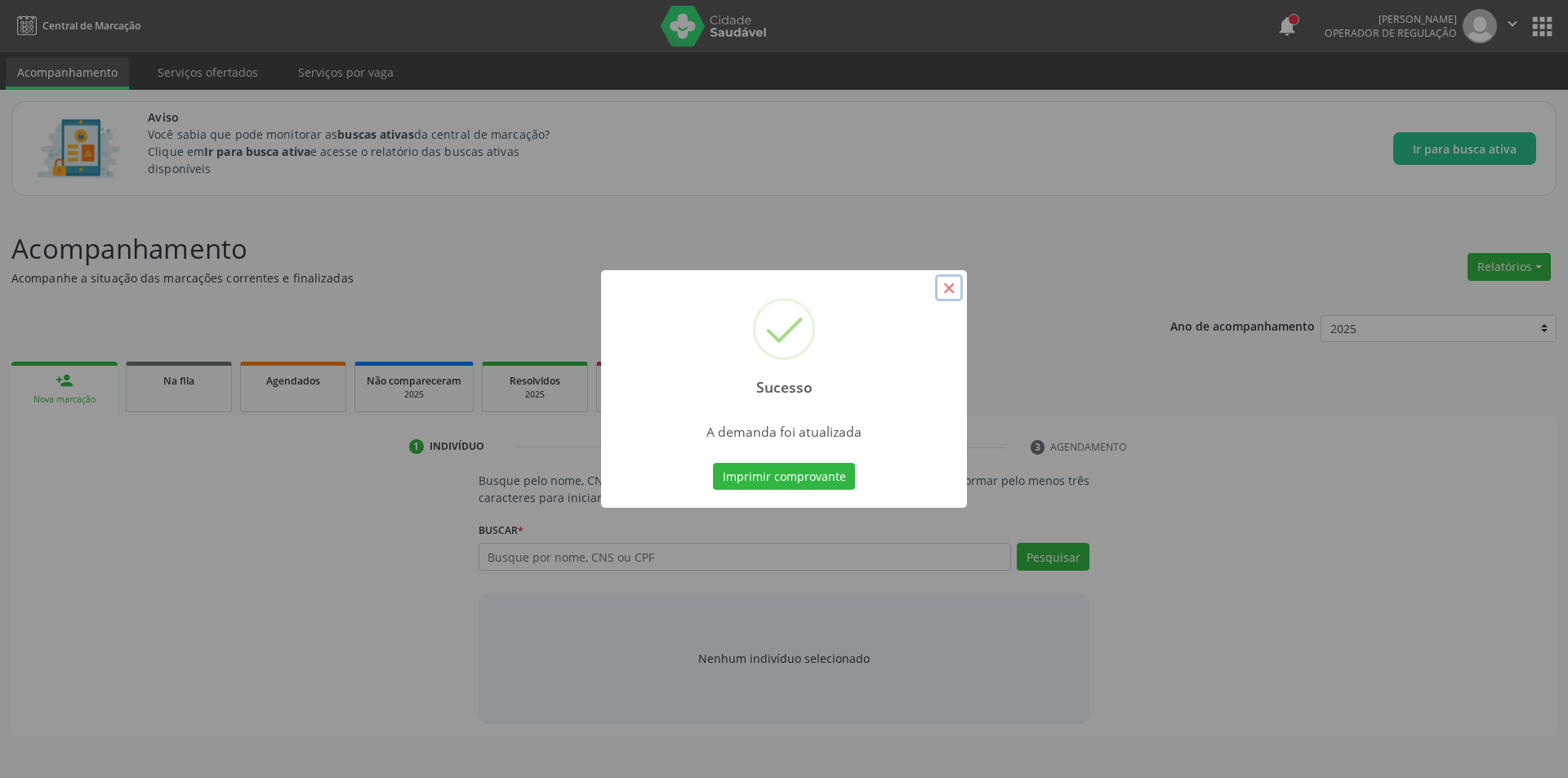
click at [949, 286] on button "×" at bounding box center [949, 288] width 28 height 28
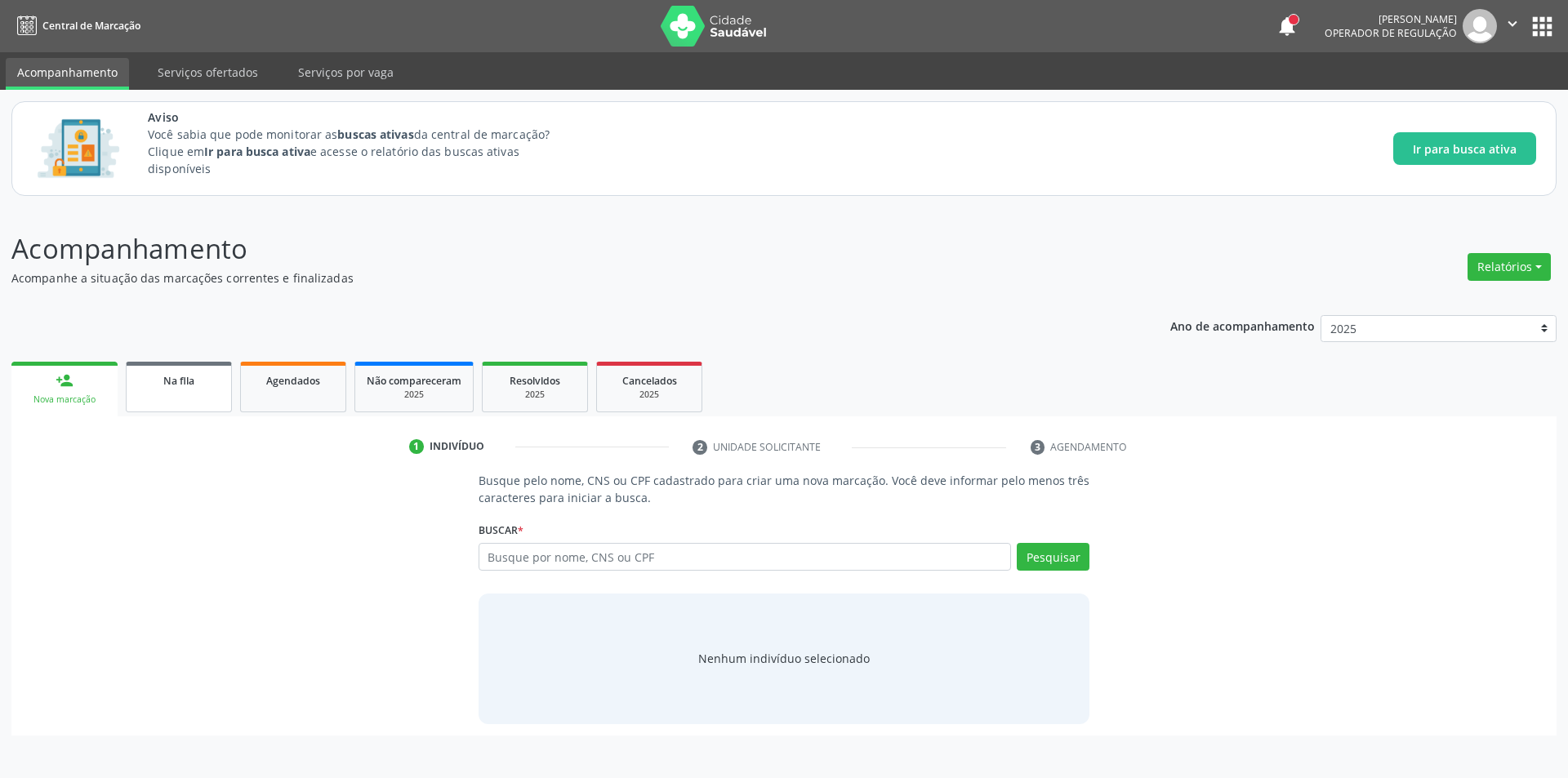
click at [163, 395] on link "Na fila" at bounding box center [179, 386] width 106 height 50
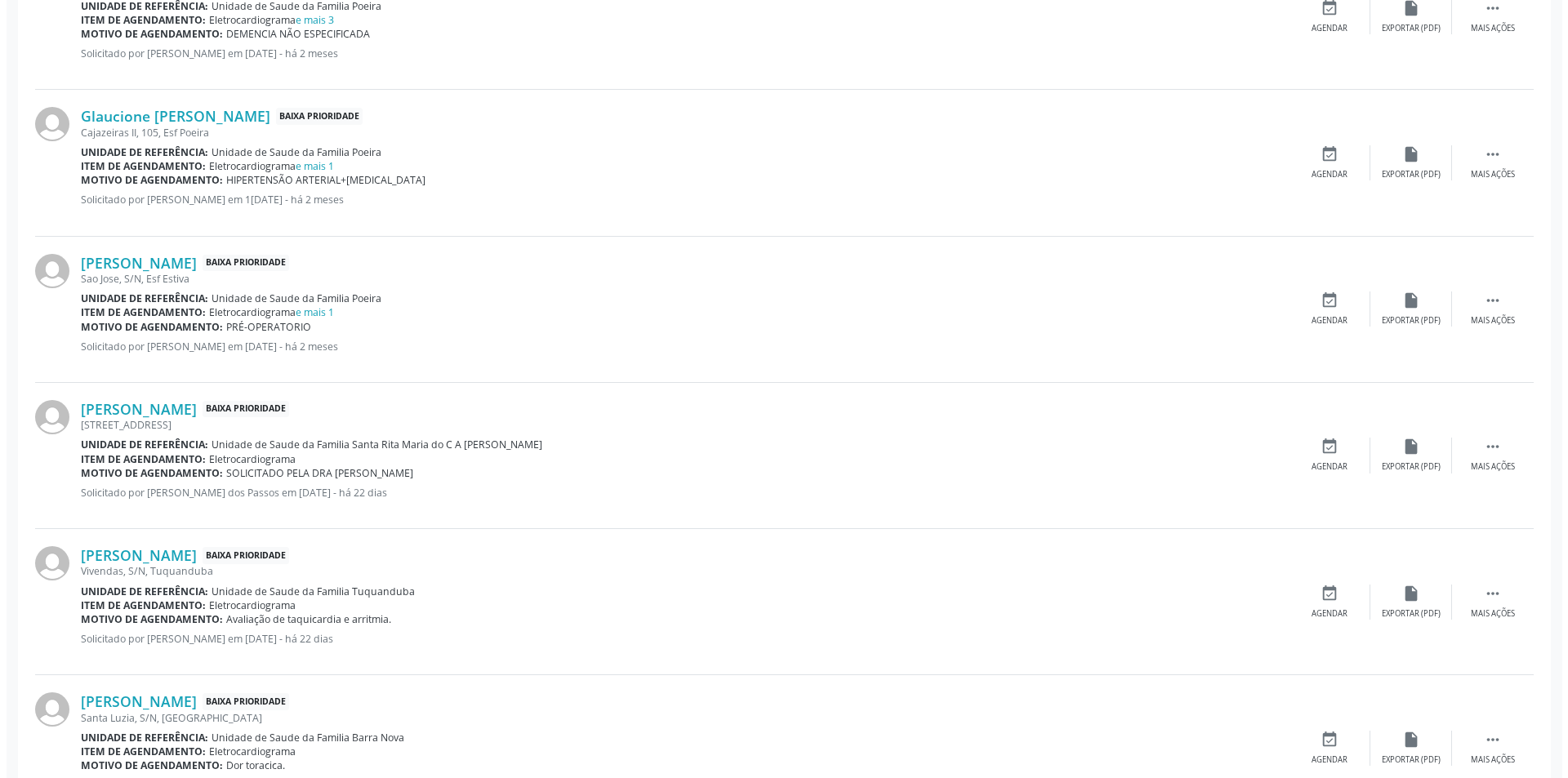
scroll to position [898, 0]
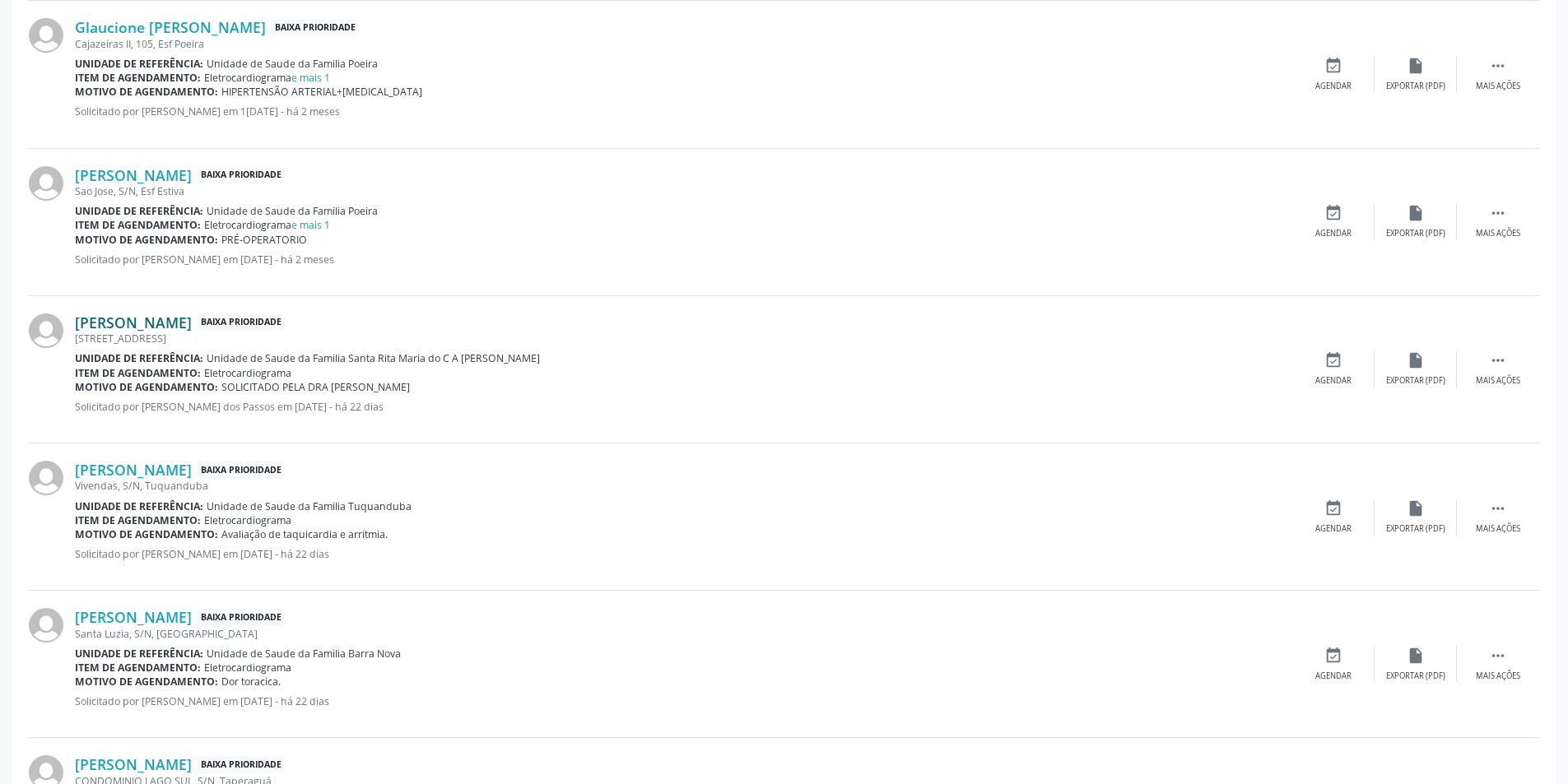
click at [140, 313] on link "[PERSON_NAME]" at bounding box center [133, 323] width 116 height 18
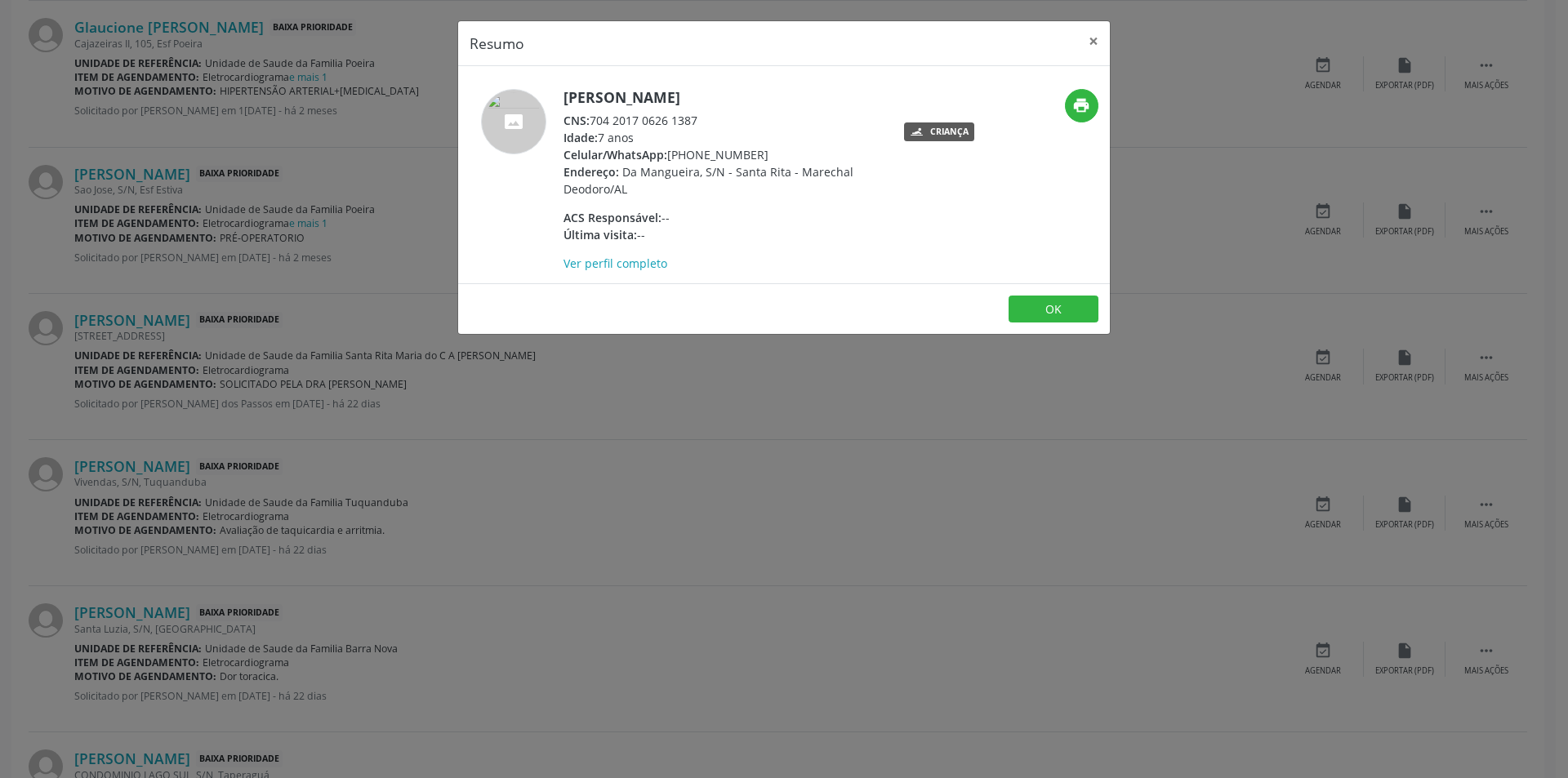
click at [595, 118] on div "CNS: 704 2017 0626 1387" at bounding box center [722, 120] width 317 height 17
drag, startPoint x: 595, startPoint y: 118, endPoint x: 681, endPoint y: 124, distance: 86.2
click at [681, 124] on div "CNS: 704 2017 0626 1387" at bounding box center [722, 120] width 317 height 17
copy div "704 2017 0626 1387"
click at [474, 490] on div "Resumo × [PERSON_NAME] CNS: 704 2017 0626 1387 Idade: 7 anos Celular/WhatsApp: …" at bounding box center [784, 389] width 1568 height 778
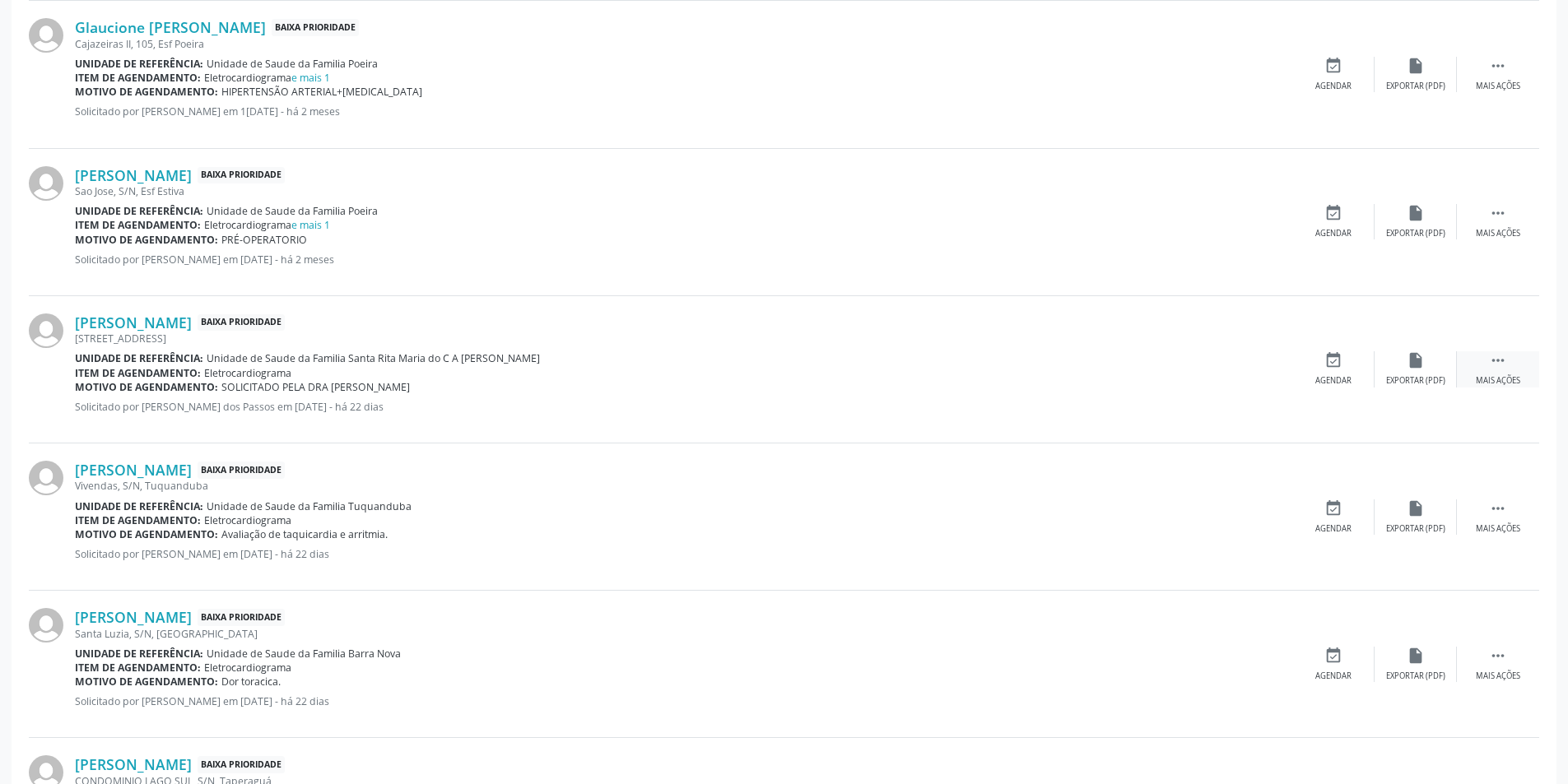
click at [1479, 371] on div " Mais ações" at bounding box center [1498, 369] width 82 height 35
click at [1345, 374] on div "cancel Cancelar" at bounding box center [1333, 369] width 82 height 35
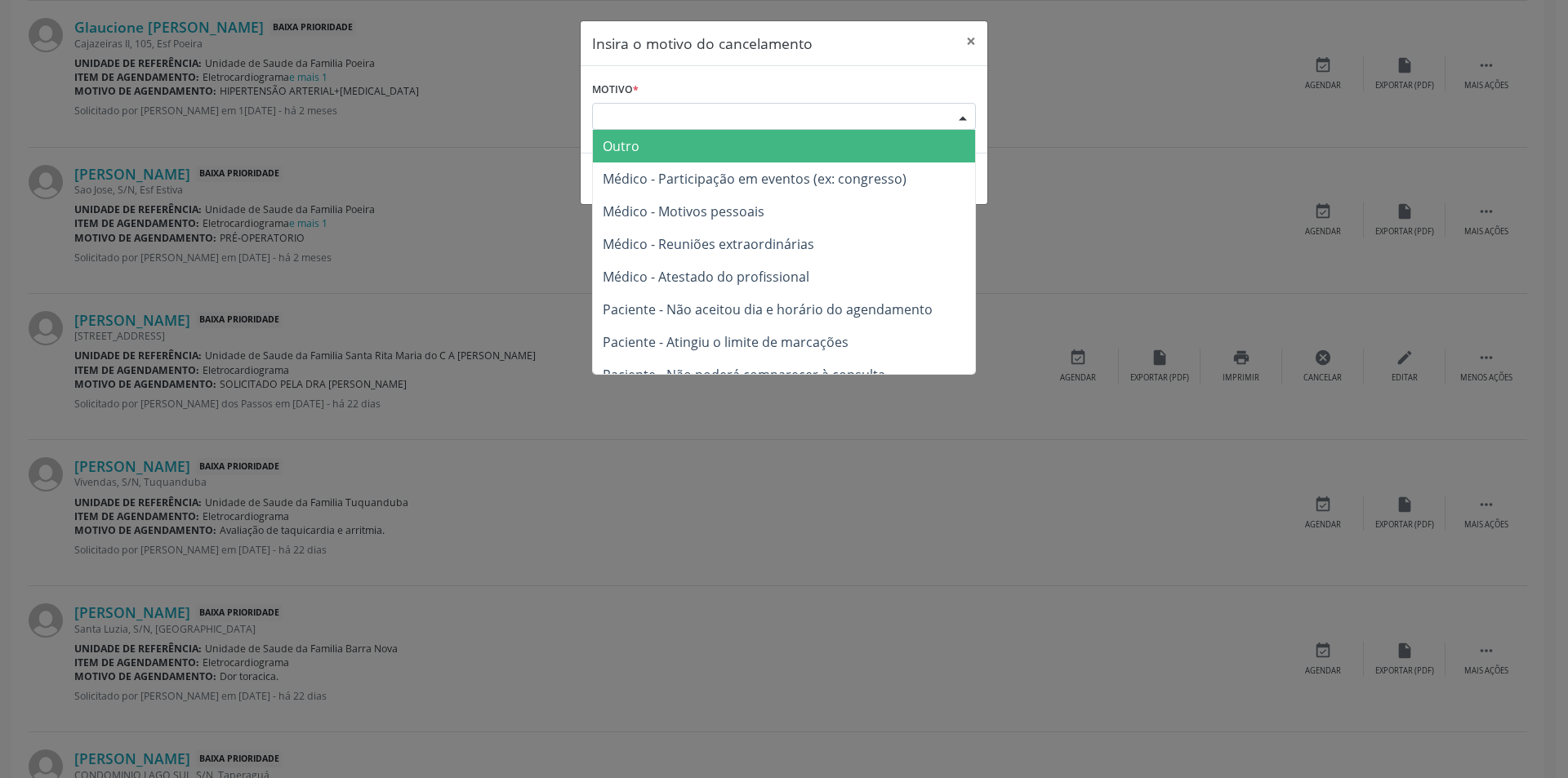
click at [652, 116] on div "Escolha o motivo" at bounding box center [784, 117] width 384 height 28
click at [654, 147] on span "Outro" at bounding box center [784, 147] width 383 height 33
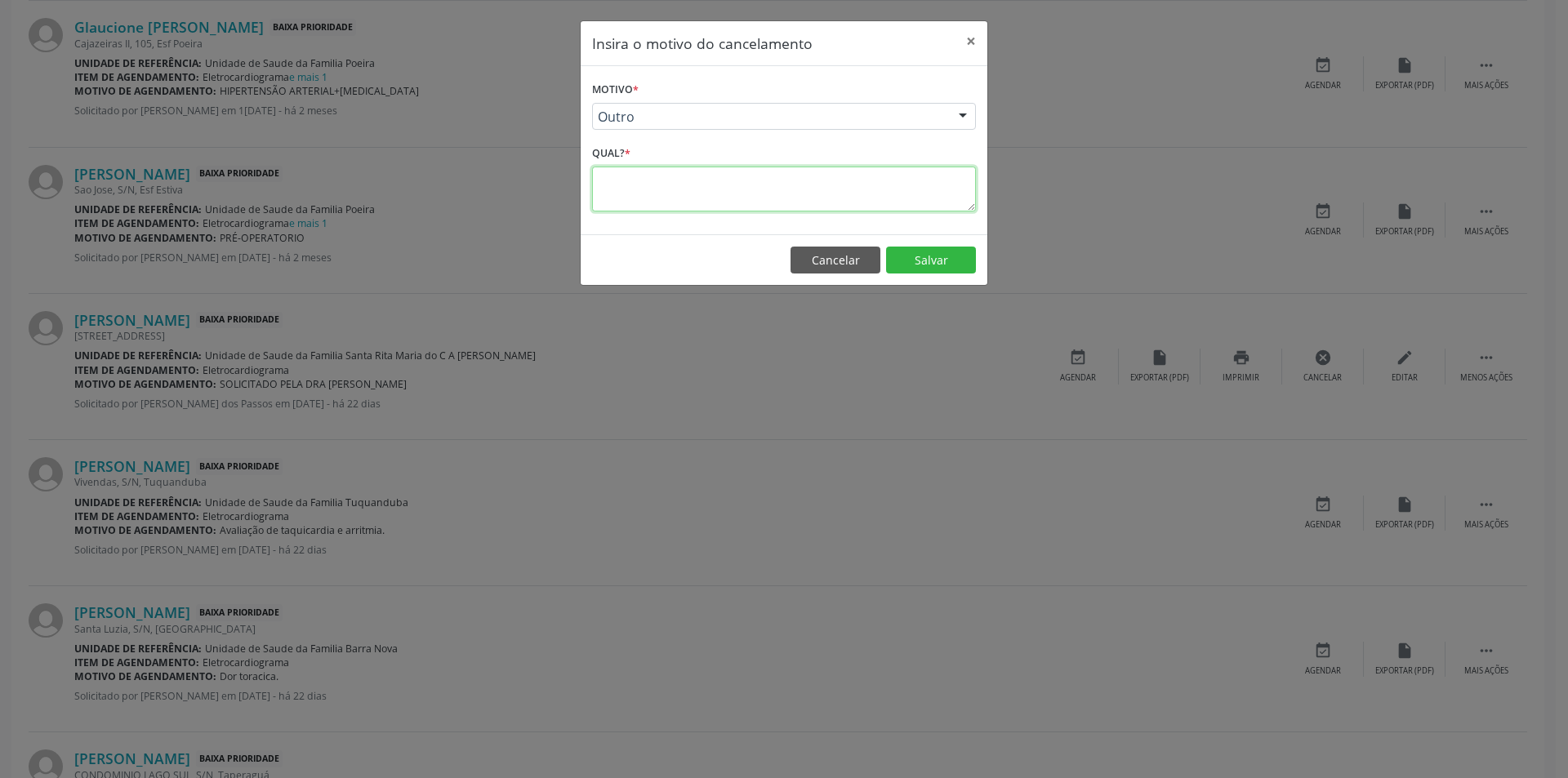
click at [657, 194] on textarea at bounding box center [784, 189] width 384 height 45
type textarea "Idade não compatível"
click at [953, 268] on button "Salvar" at bounding box center [931, 261] width 90 height 28
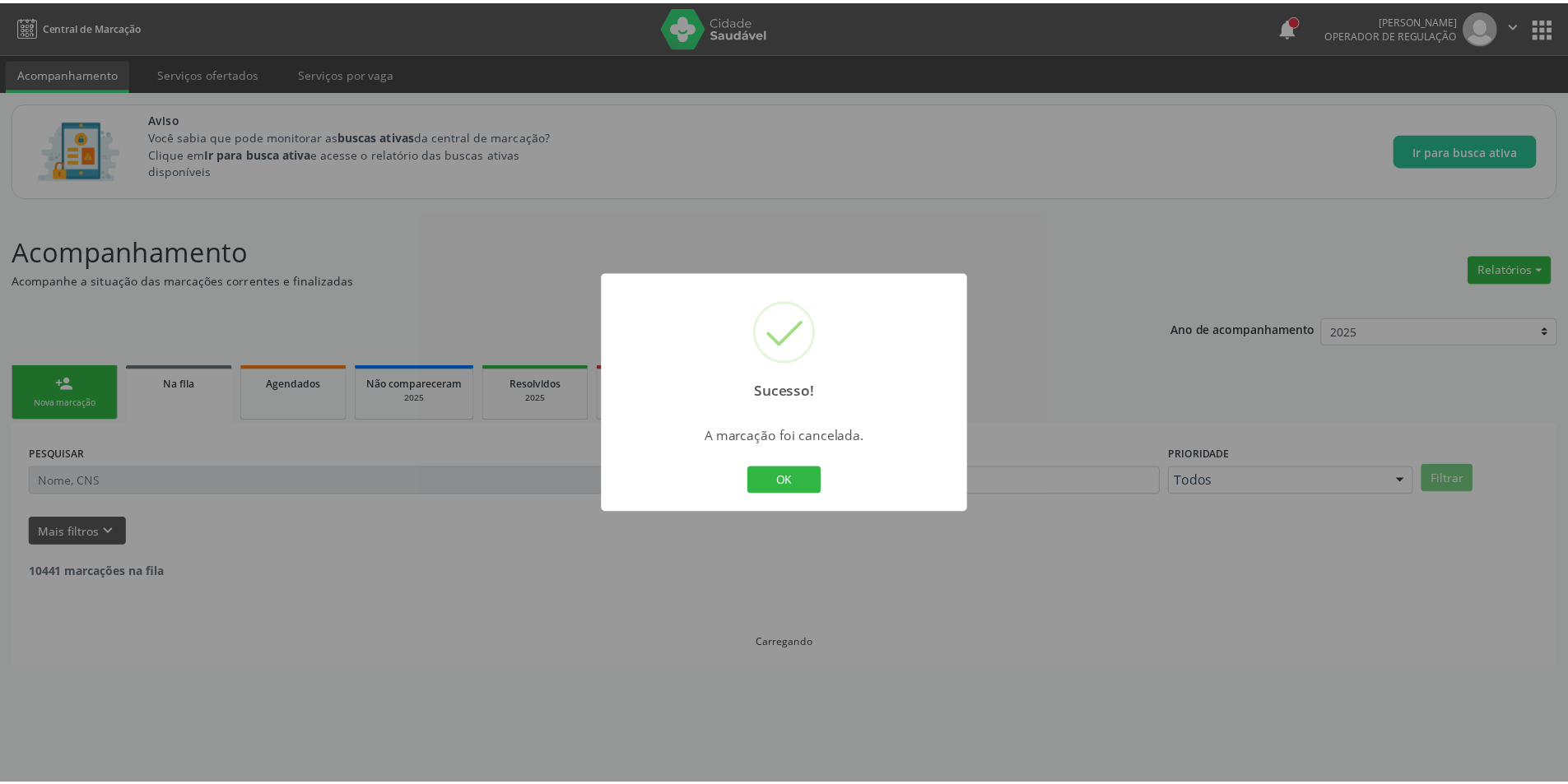
scroll to position [0, 0]
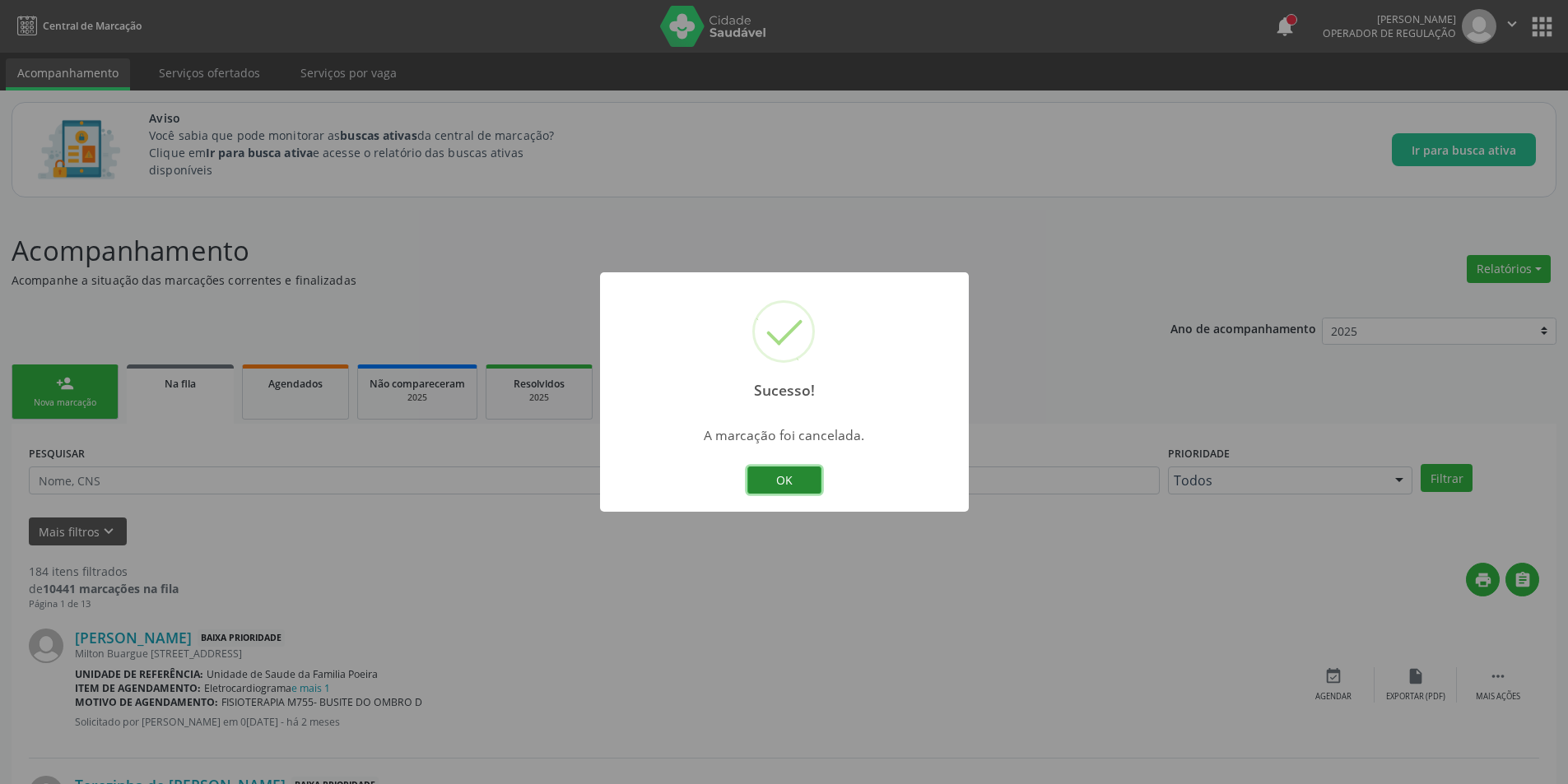
click at [814, 485] on button "OK" at bounding box center [784, 481] width 74 height 28
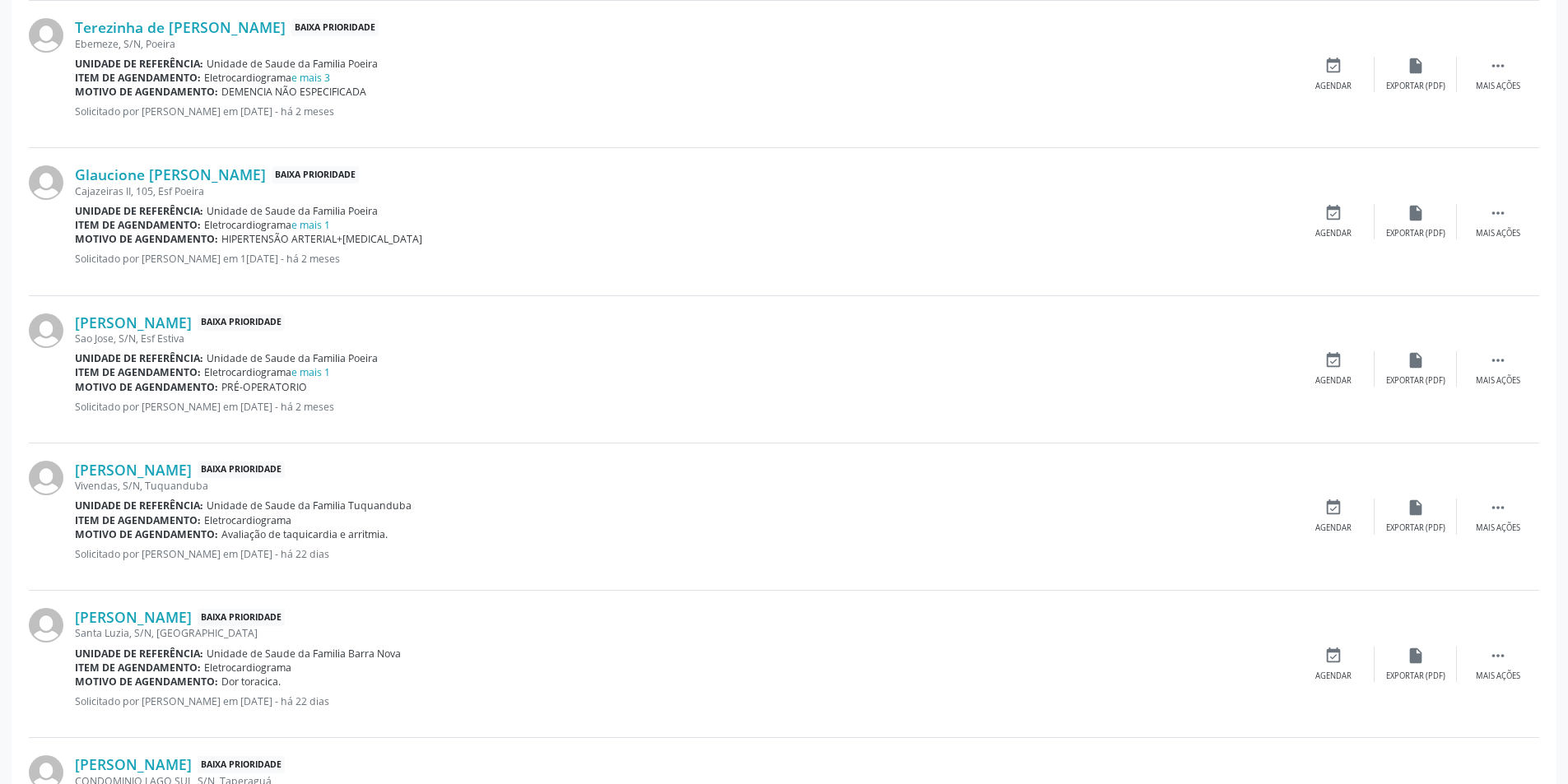
scroll to position [823, 0]
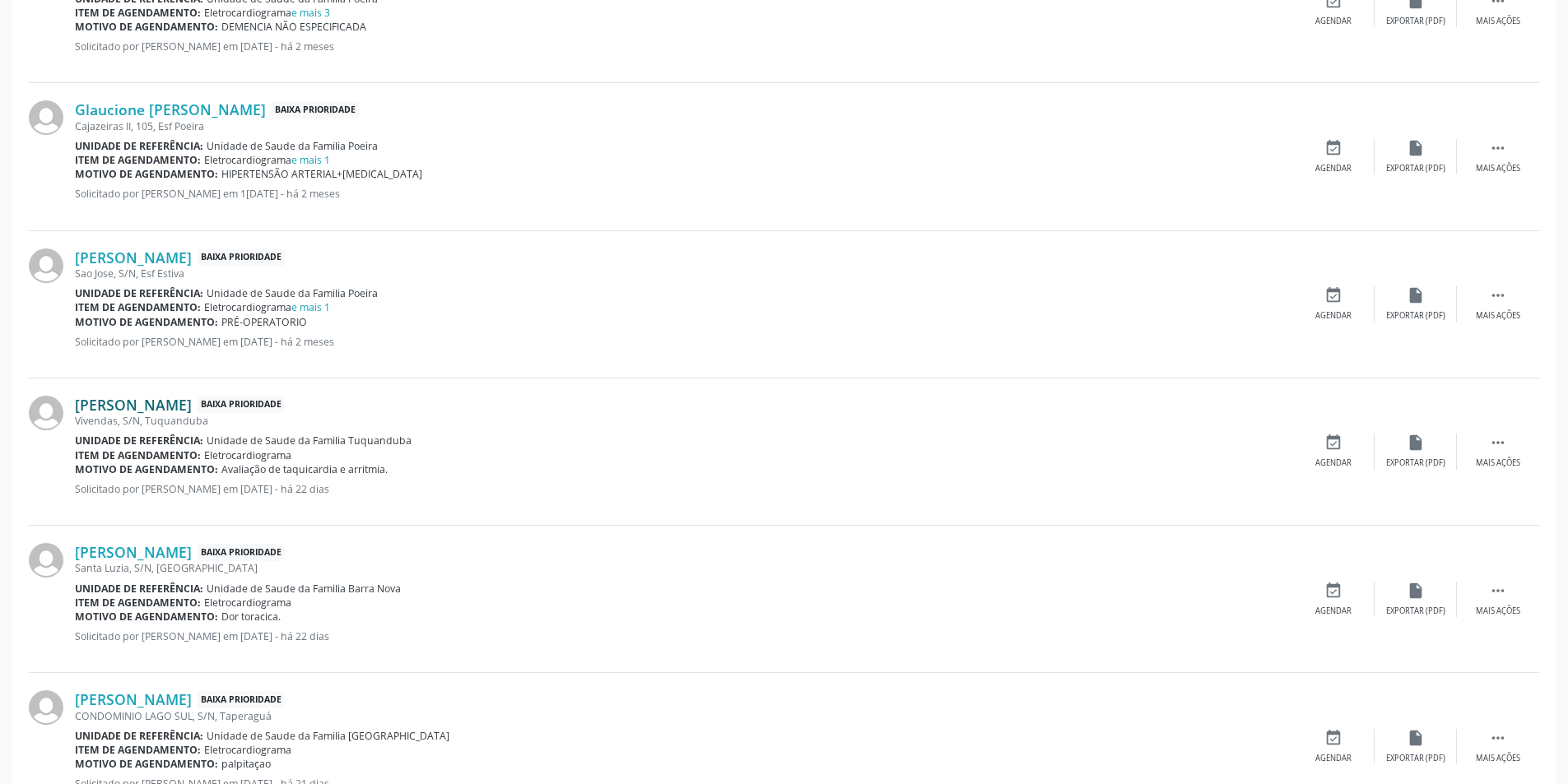
click at [191, 404] on link "[PERSON_NAME]" at bounding box center [133, 405] width 116 height 18
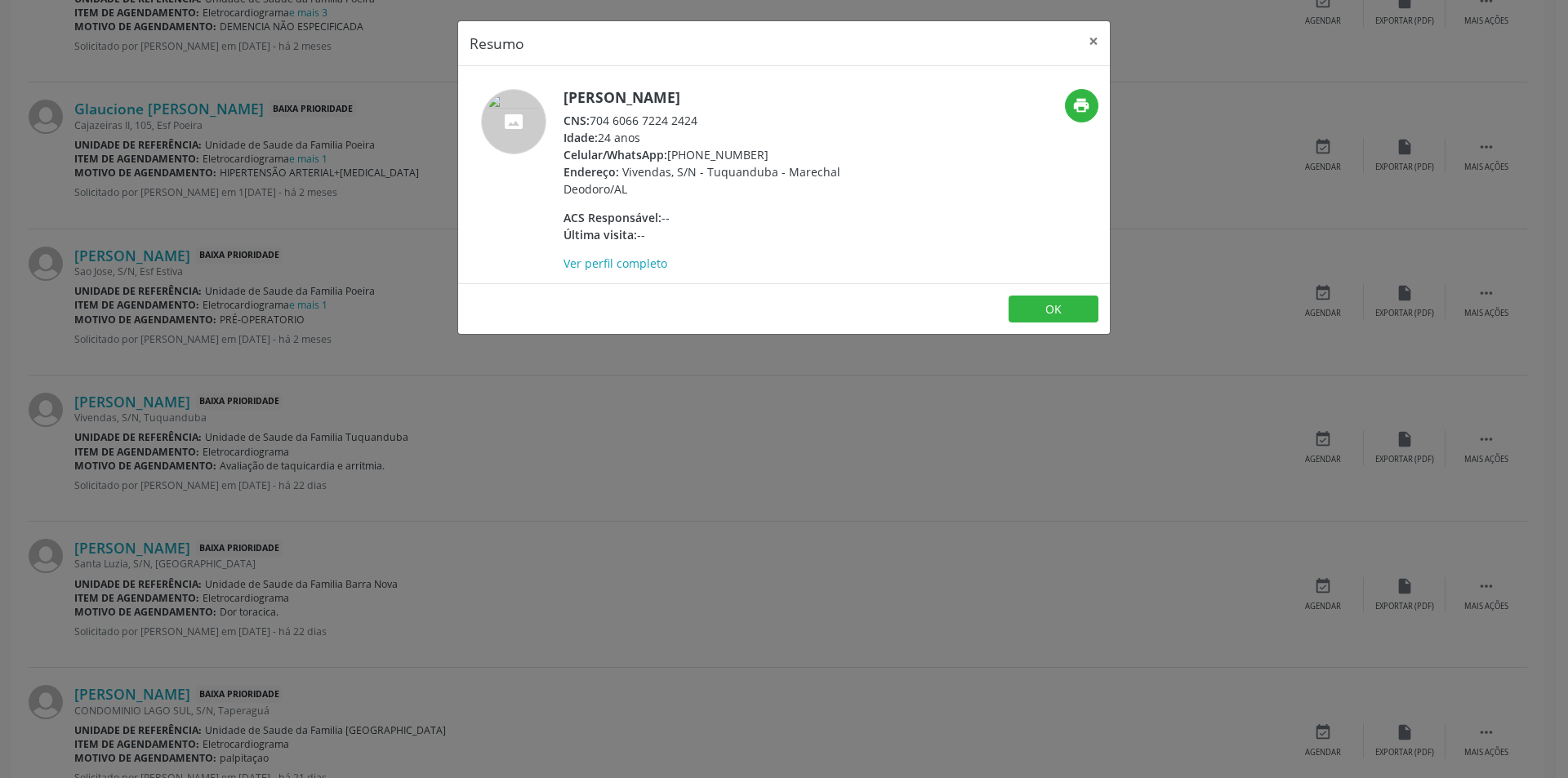
click at [594, 120] on div "CNS: 704 6066 7224 2424" at bounding box center [722, 120] width 317 height 17
drag, startPoint x: 594, startPoint y: 120, endPoint x: 677, endPoint y: 122, distance: 83.0
click at [677, 122] on div "CNS: 704 6066 7224 2424" at bounding box center [722, 120] width 317 height 17
click at [419, 483] on div "Resumo × [PERSON_NAME] CNS: 704 6066 7224 2424 Idade: 24 anos Celular/WhatsApp:…" at bounding box center [784, 389] width 1568 height 778
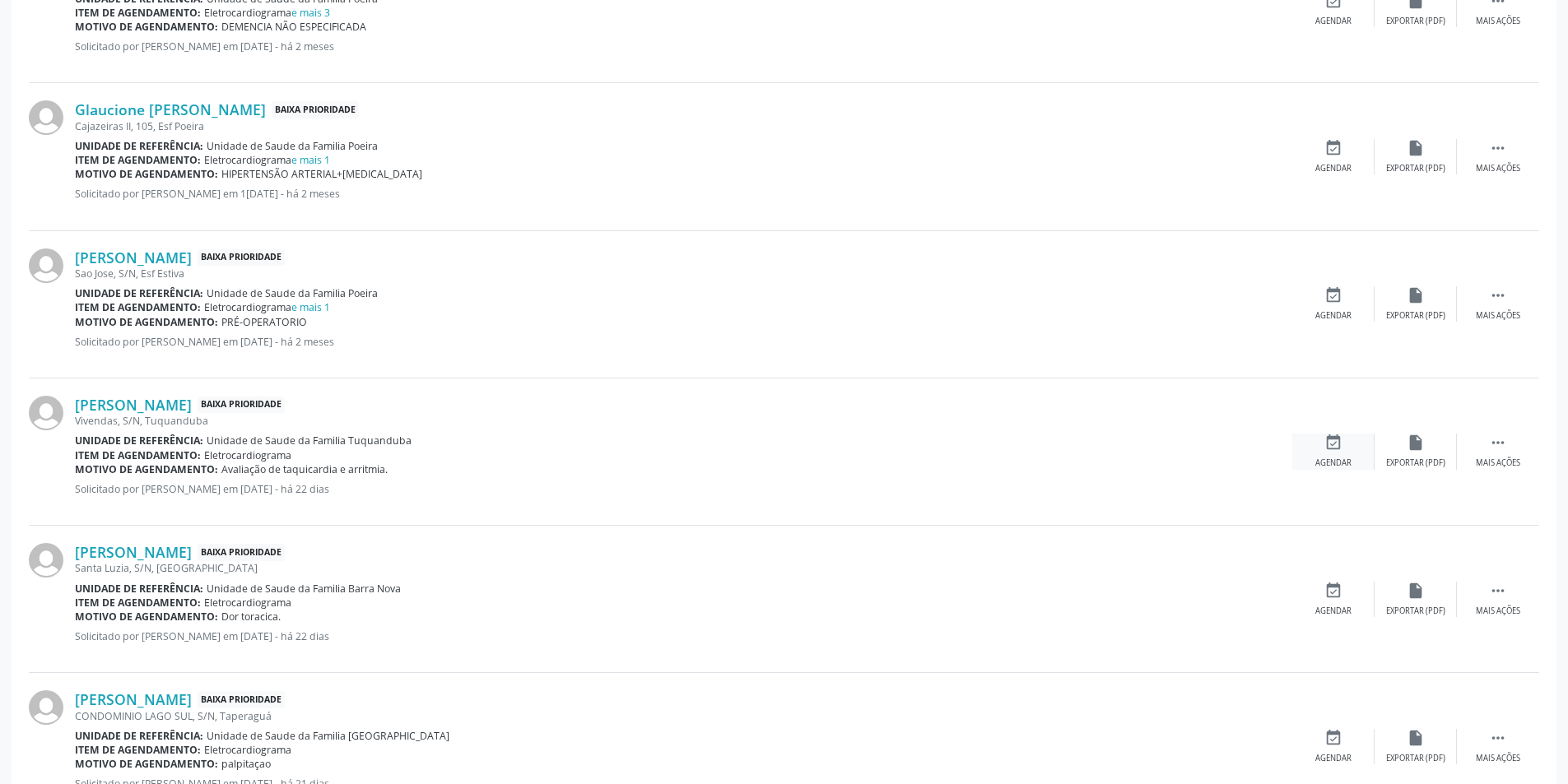
drag, startPoint x: 1301, startPoint y: 459, endPoint x: 1317, endPoint y: 460, distance: 16.0
click at [1303, 460] on div "event_available Agendar" at bounding box center [1333, 451] width 82 height 35
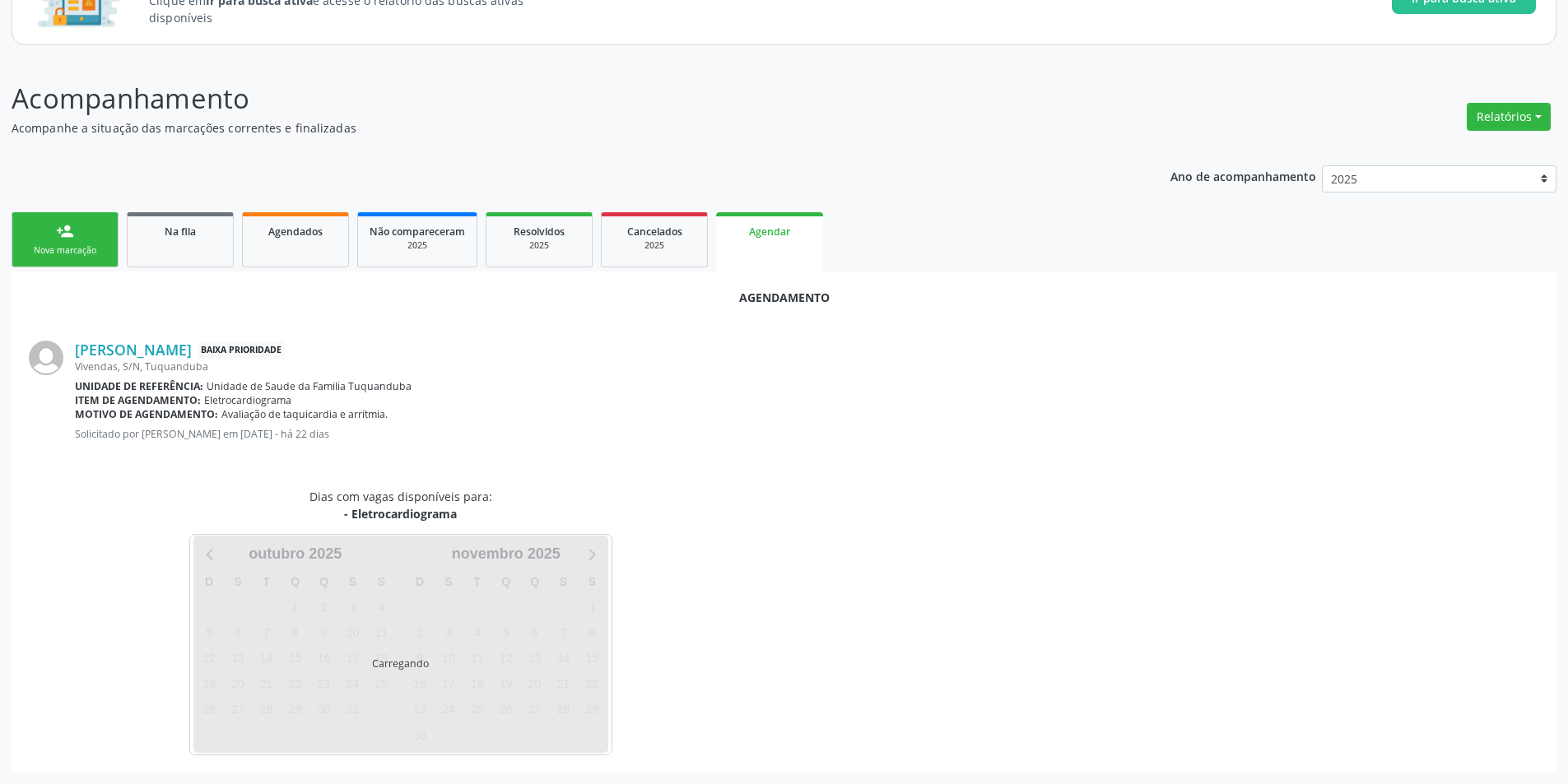
scroll to position [191, 0]
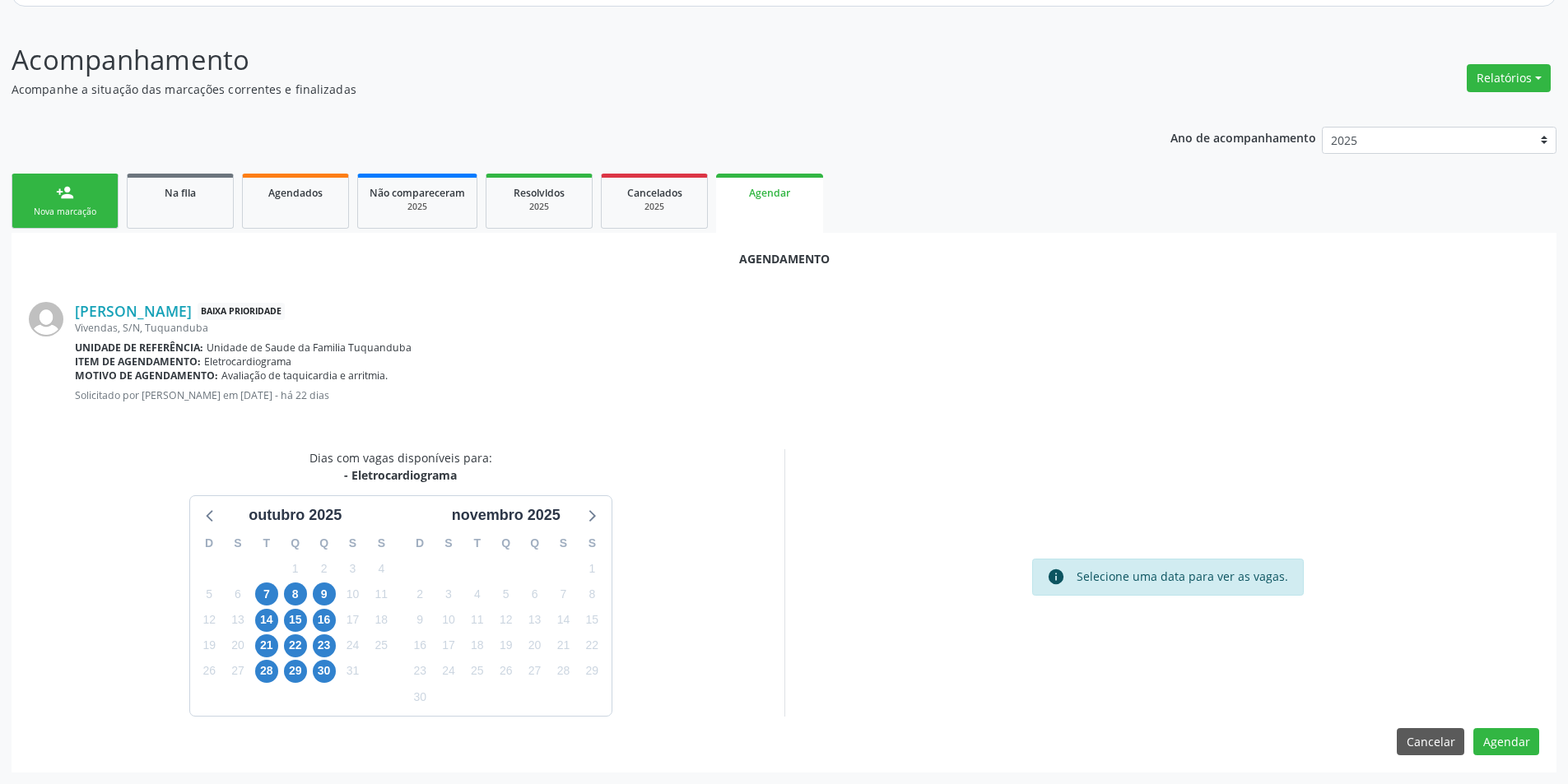
click at [255, 590] on div "7" at bounding box center [266, 594] width 23 height 26
click at [263, 593] on span "7" at bounding box center [266, 594] width 23 height 23
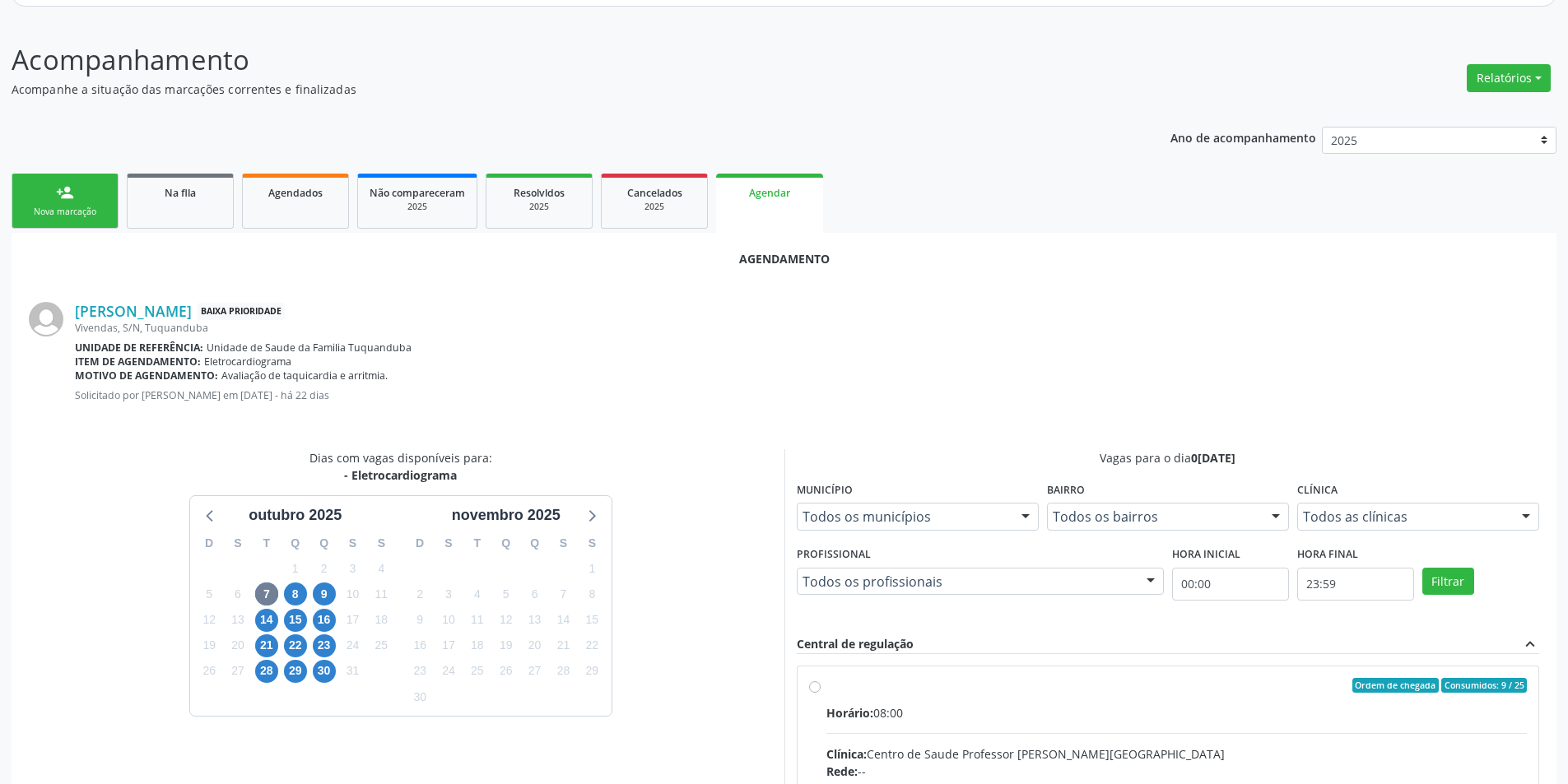
click at [816, 692] on input "Ordem de chegada Consumidos: 9 / 25 Horário: 08:00 Clínica: Centro de Saude Pro…" at bounding box center [815, 686] width 11 height 15
radio input "true"
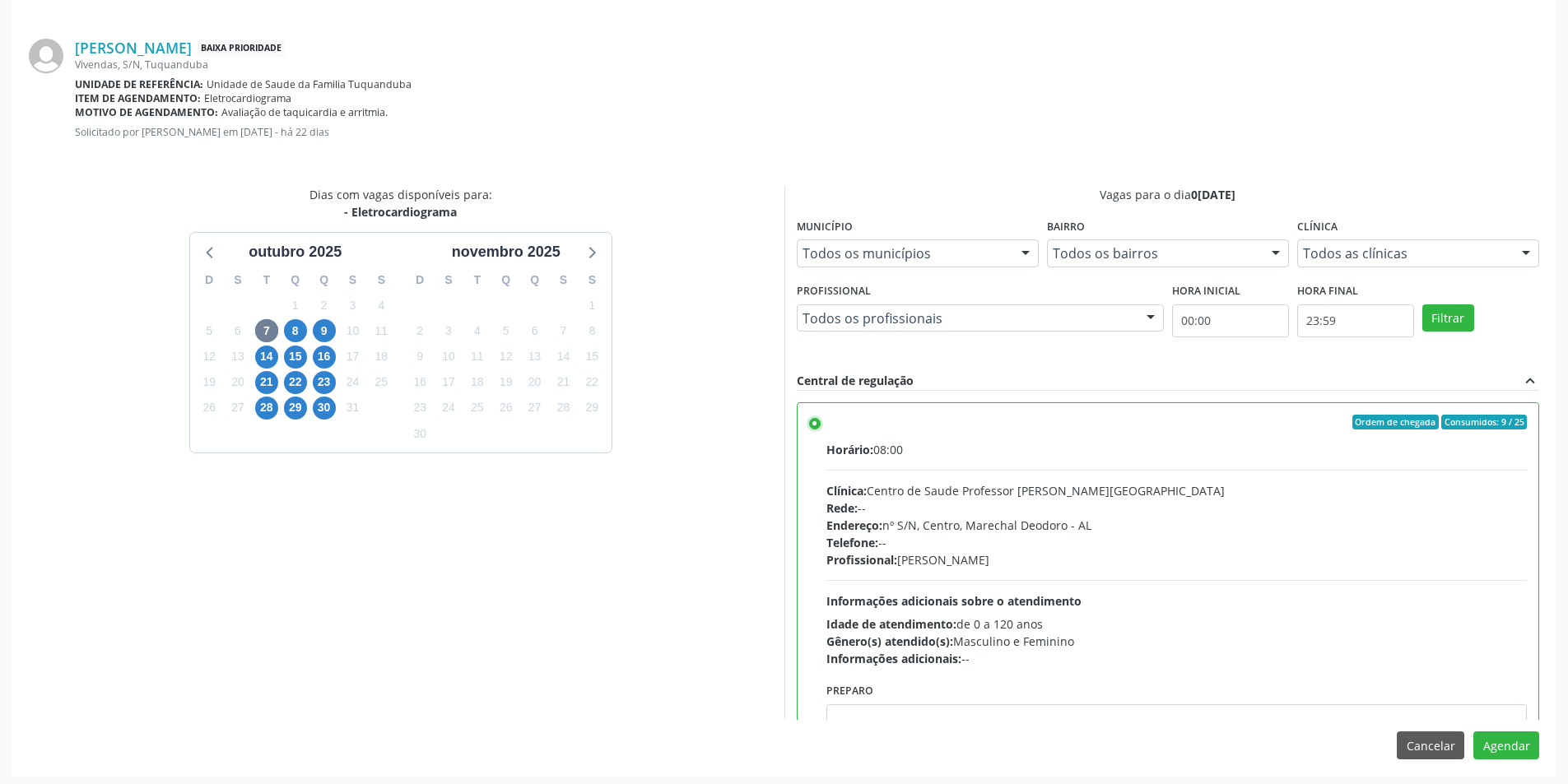
scroll to position [459, 0]
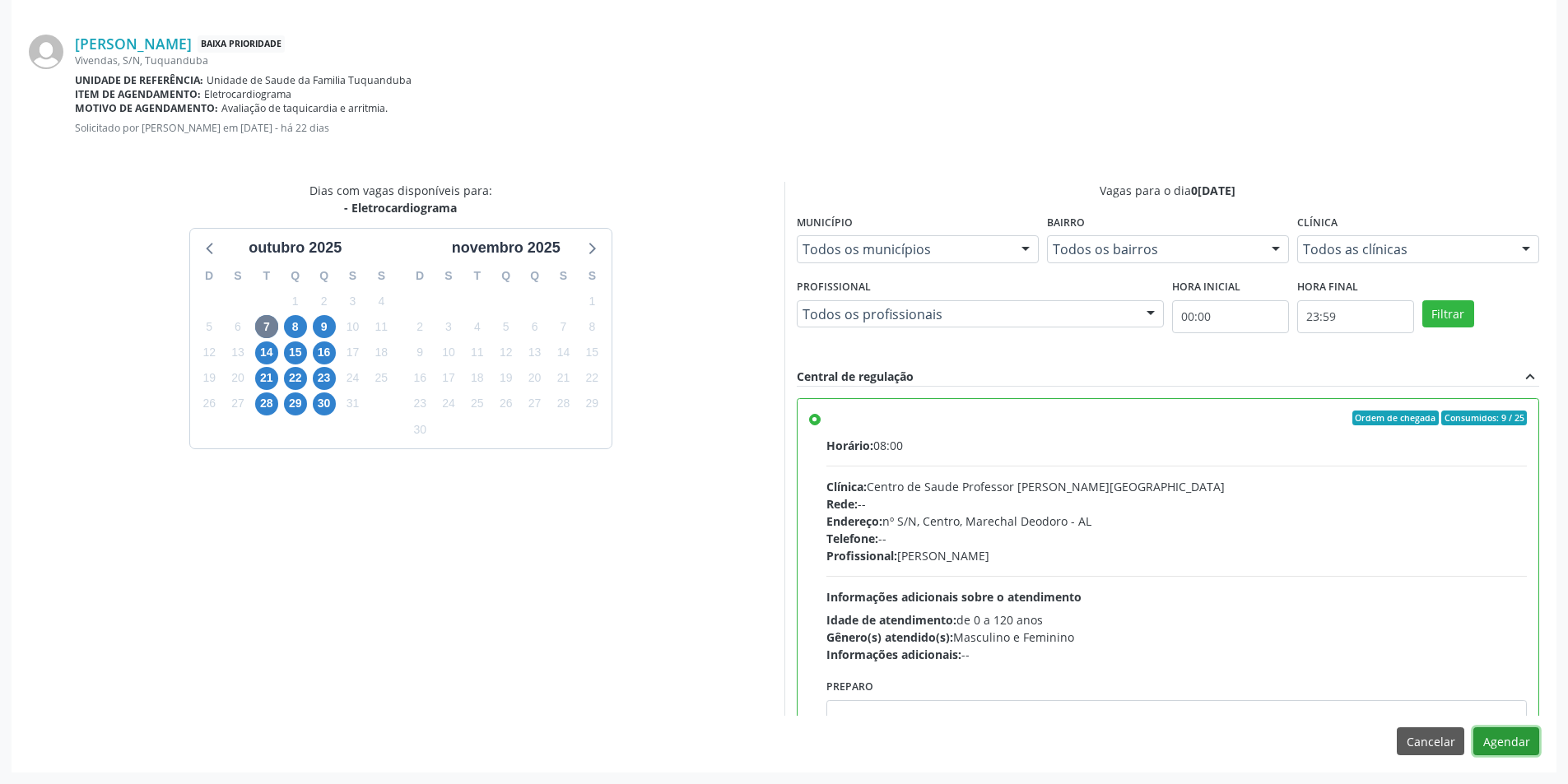
click at [1497, 746] on button "Agendar" at bounding box center [1506, 741] width 66 height 28
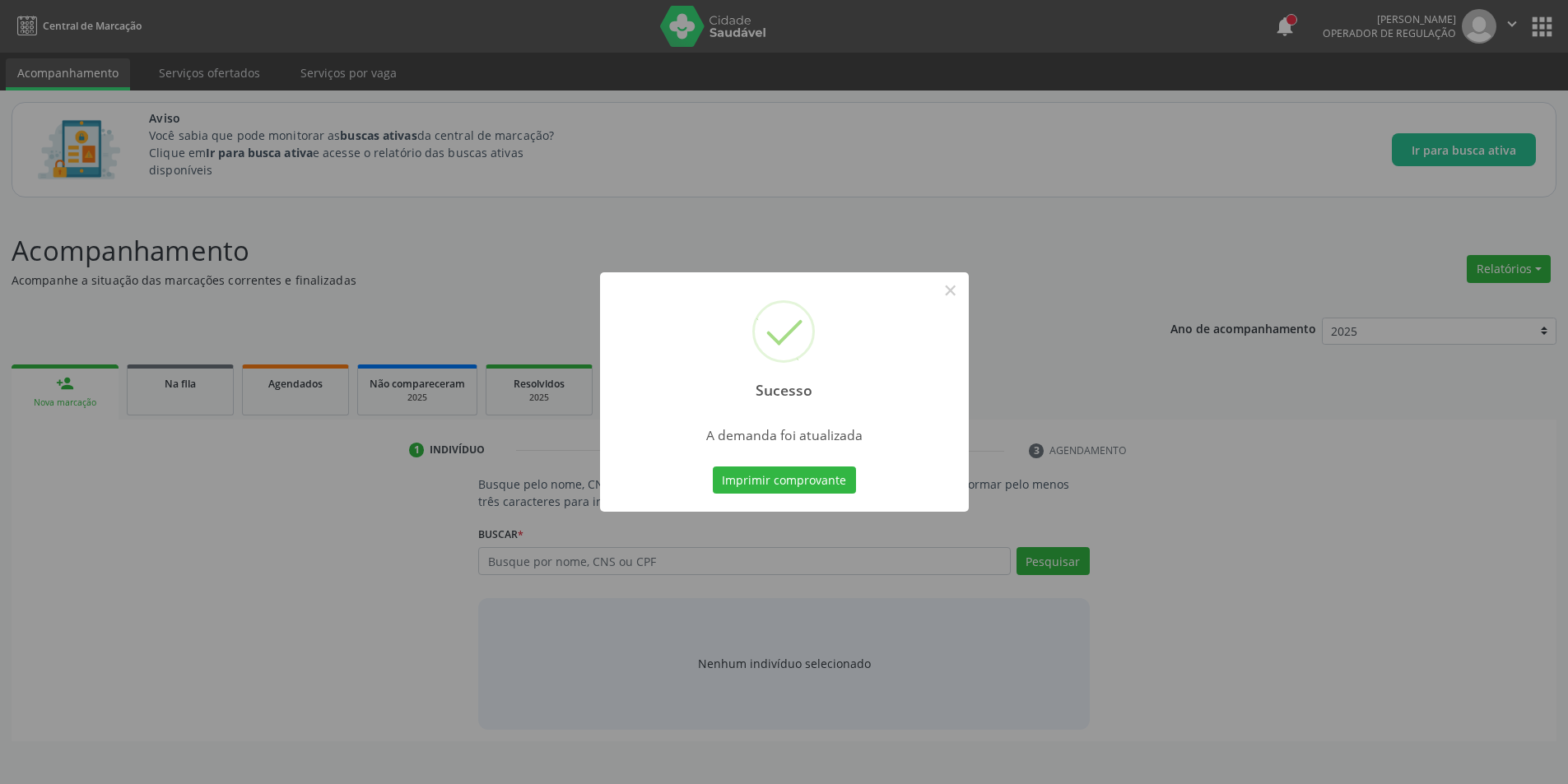
scroll to position [0, 0]
click at [960, 298] on button "×" at bounding box center [956, 290] width 28 height 28
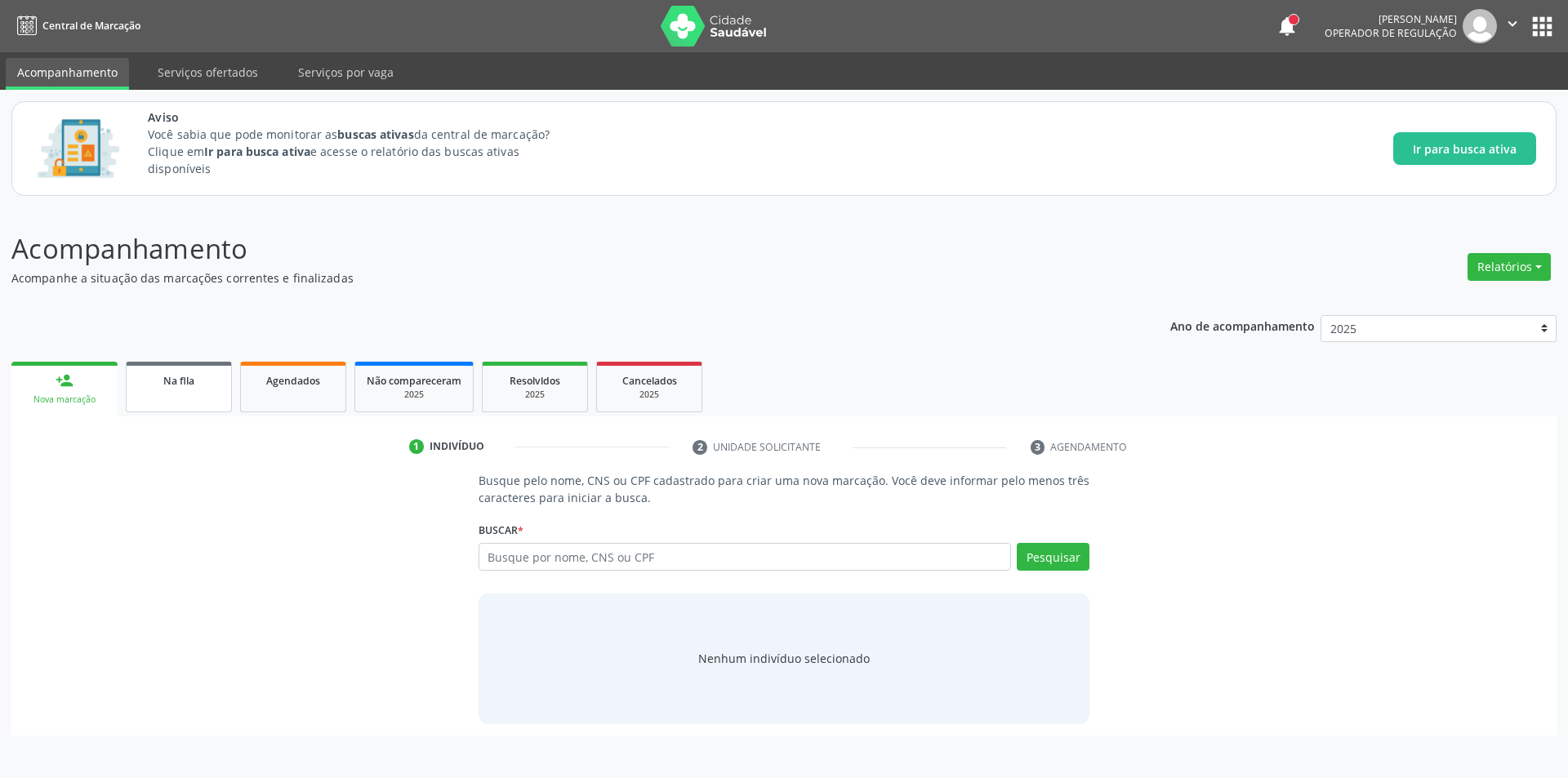
click at [160, 378] on div "Na fila" at bounding box center [178, 380] width 82 height 17
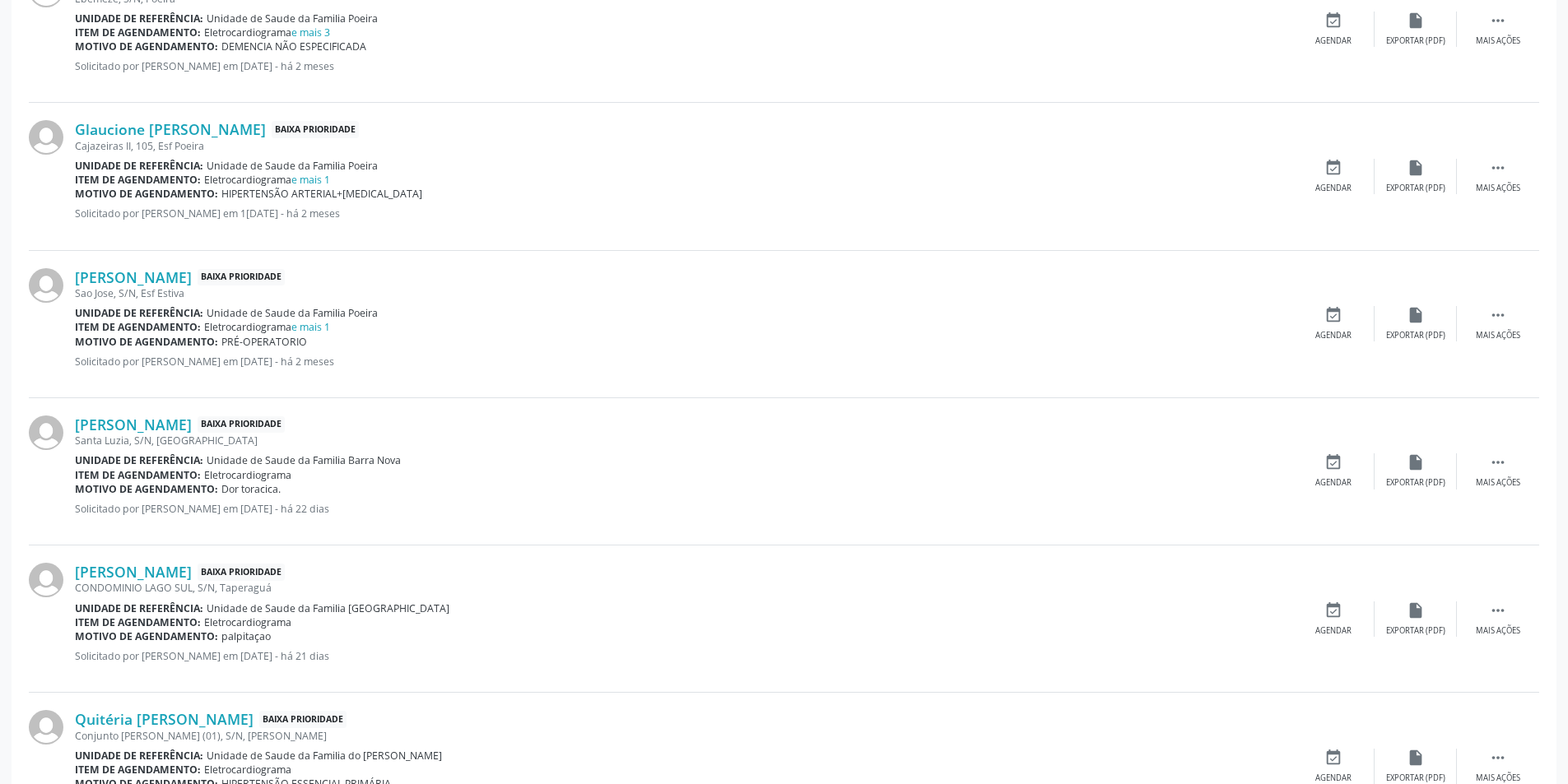
scroll to position [905, 0]
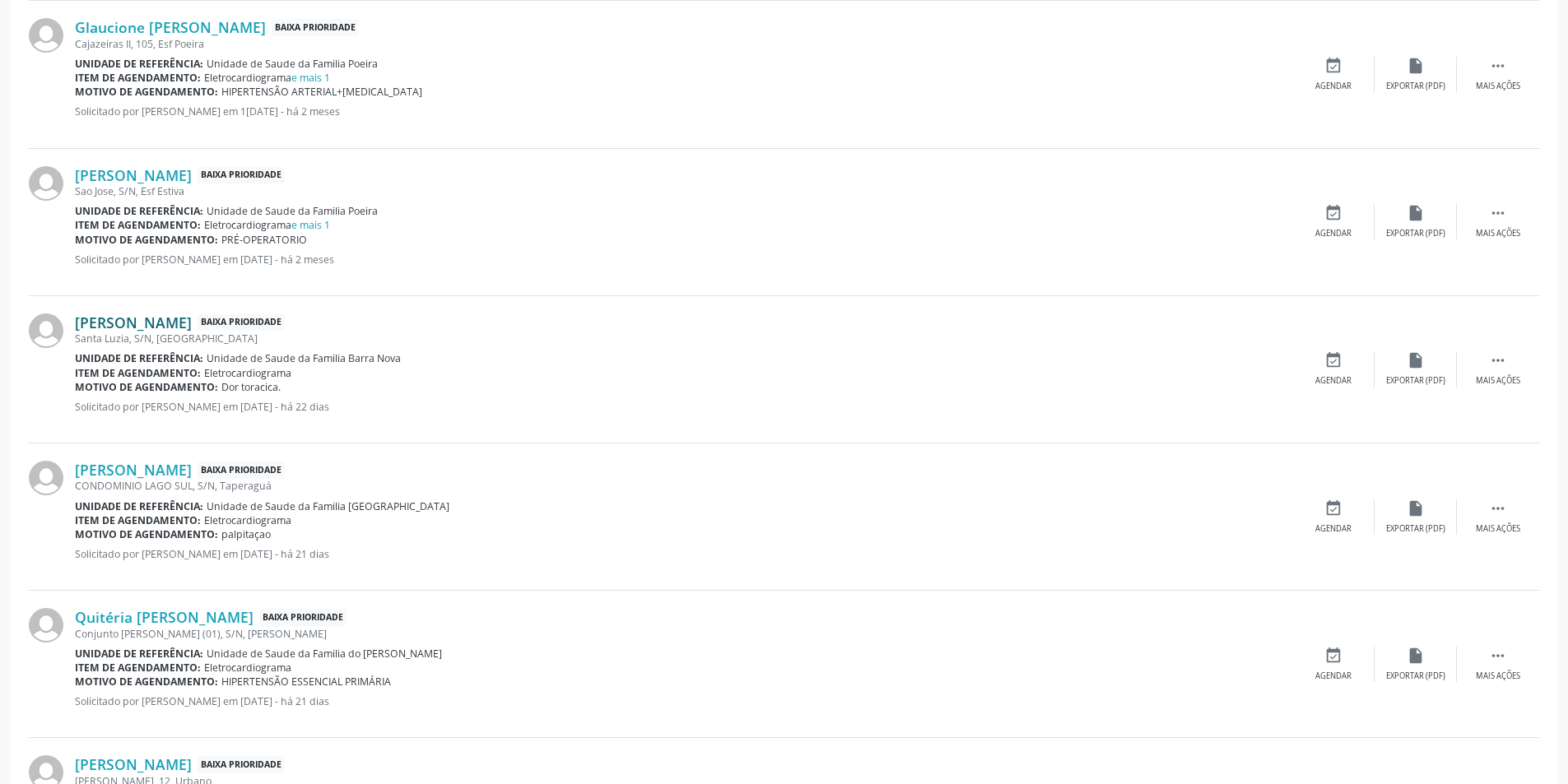
click at [146, 323] on link "[PERSON_NAME]" at bounding box center [133, 323] width 116 height 18
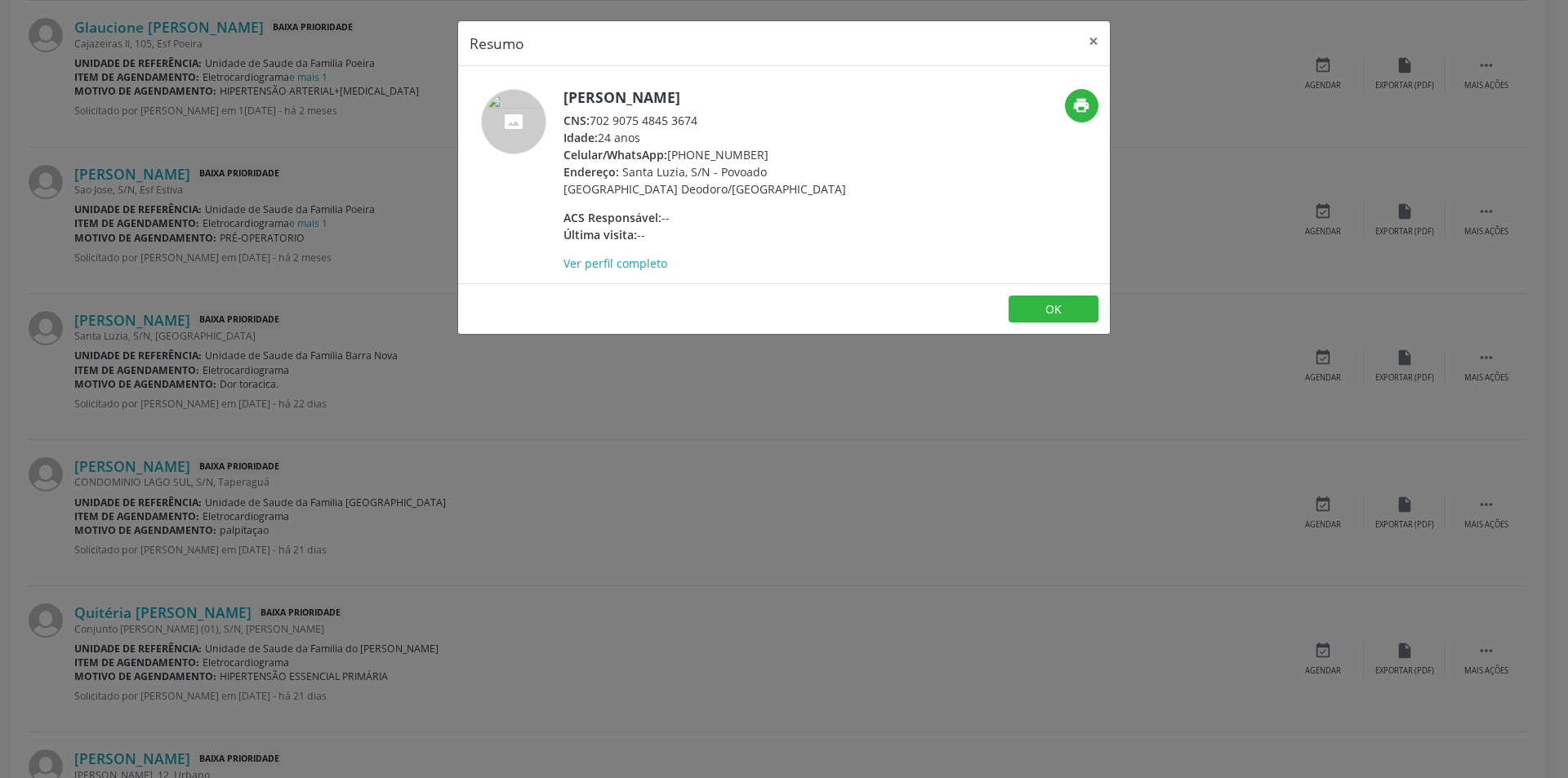
click at [593, 120] on div "CNS: 702 9075 4845 3674" at bounding box center [722, 120] width 317 height 17
drag, startPoint x: 593, startPoint y: 120, endPoint x: 681, endPoint y: 120, distance: 88.0
click at [681, 120] on div "CNS: 702 9075 4845 3674" at bounding box center [722, 120] width 317 height 17
click at [317, 406] on div "Resumo × [PERSON_NAME] CNS: 702 9075 4845 3674 Idade: 24 anos Celular/WhatsApp:…" at bounding box center [784, 389] width 1568 height 778
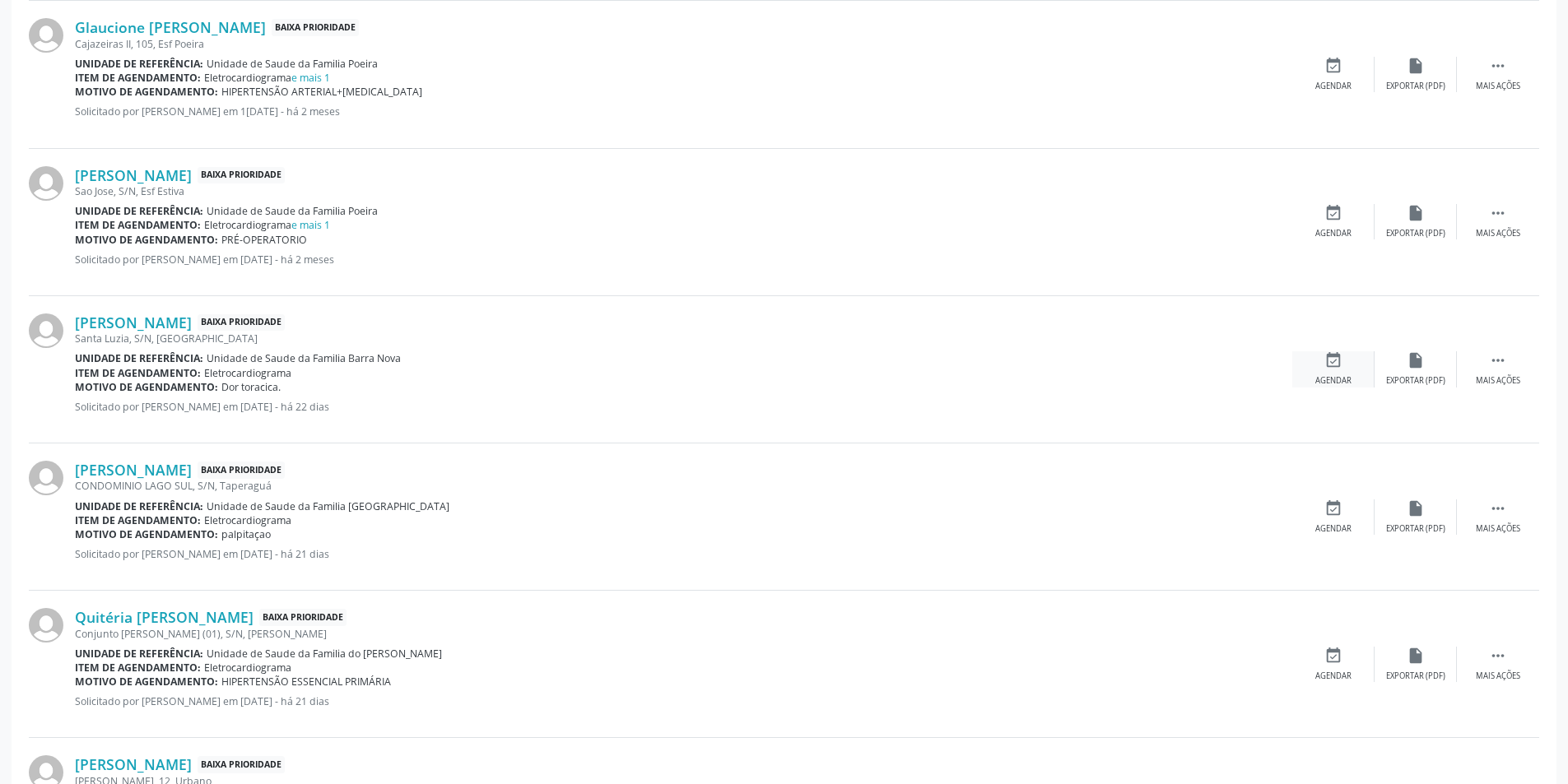
click at [1339, 369] on icon "event_available" at bounding box center [1333, 361] width 18 height 18
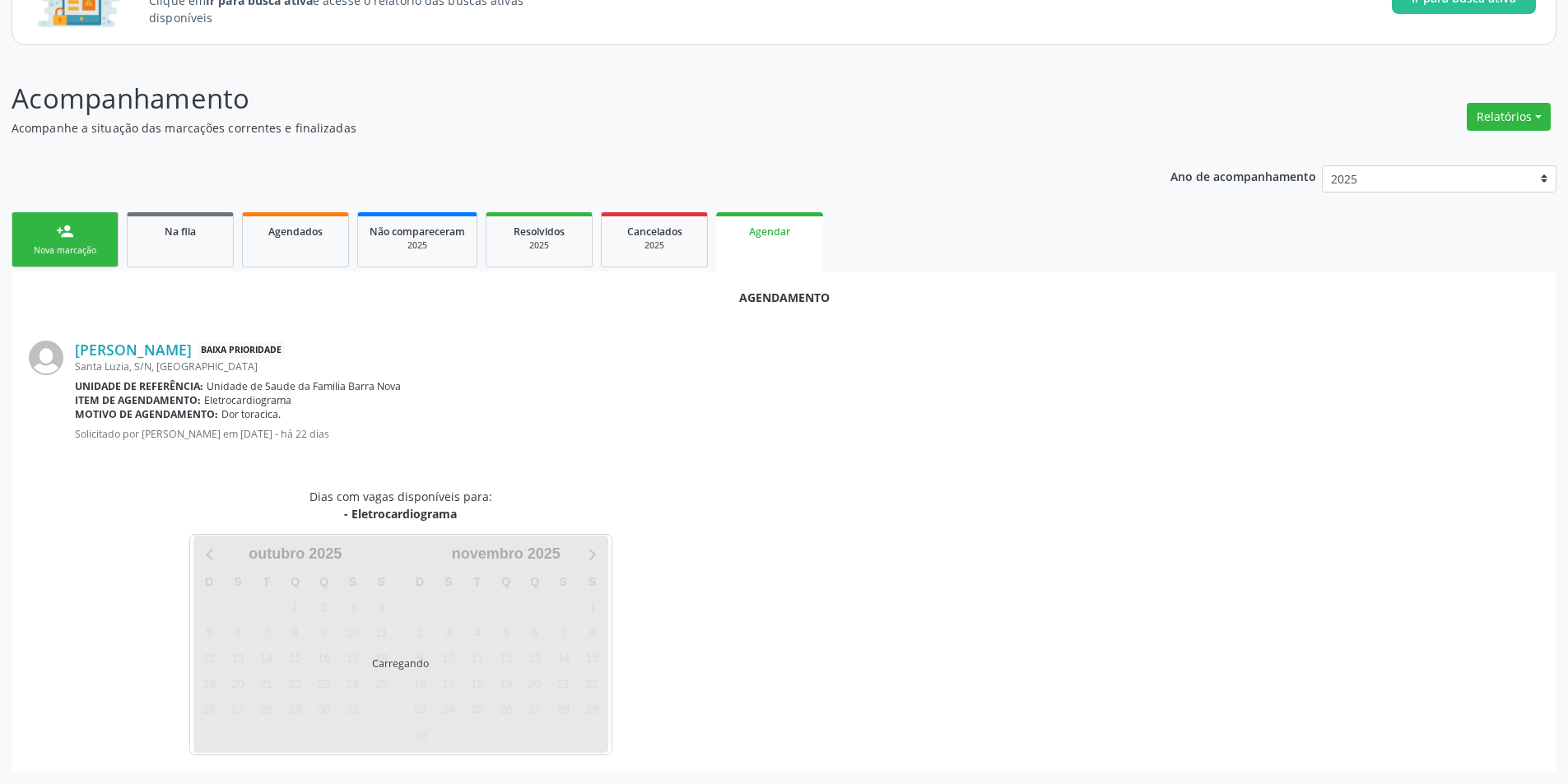
scroll to position [191, 0]
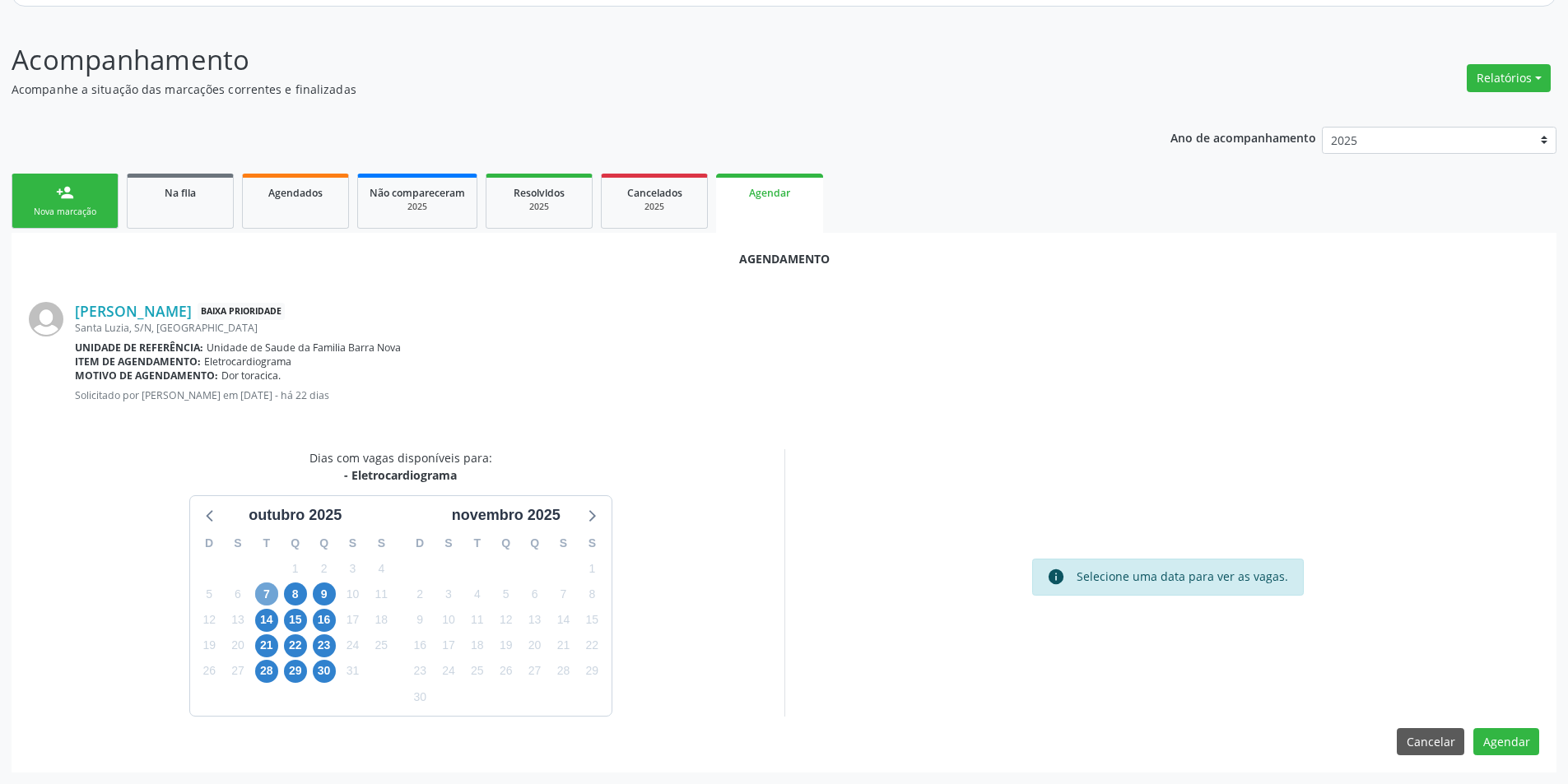
click at [258, 587] on span "7" at bounding box center [266, 594] width 23 height 23
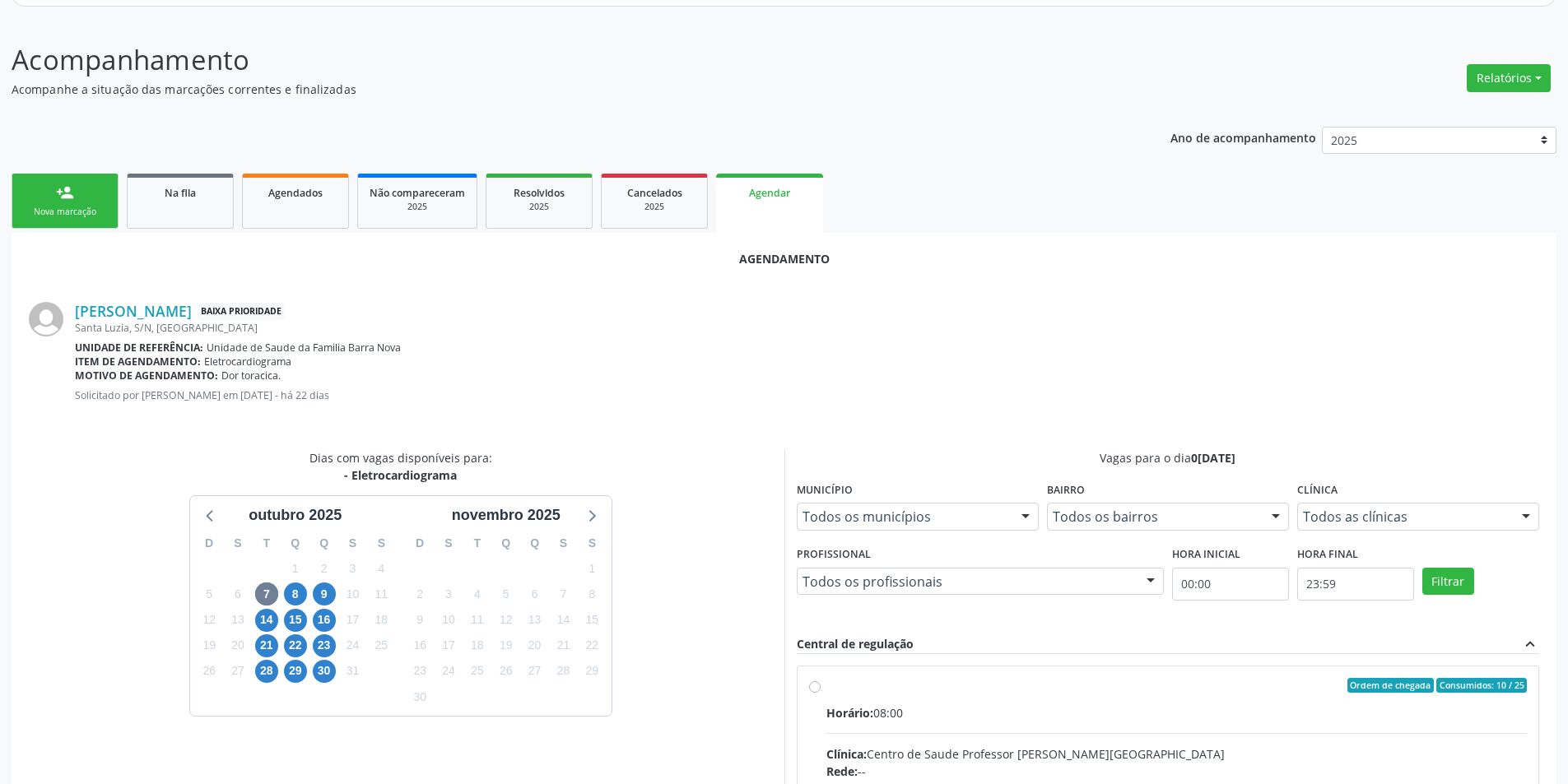
drag, startPoint x: 814, startPoint y: 693, endPoint x: 840, endPoint y: 642, distance: 57.2
radio input "true"
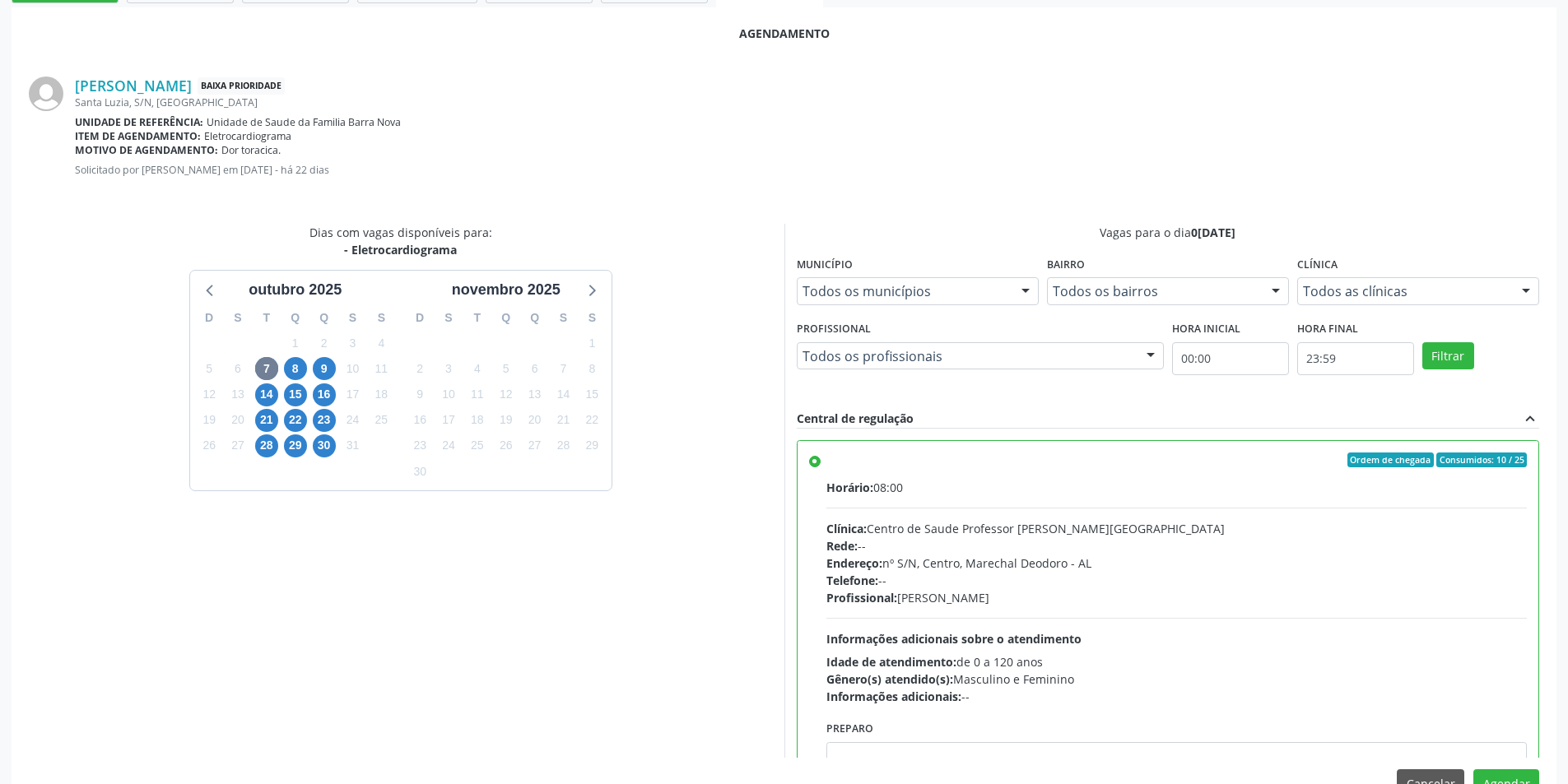
scroll to position [459, 0]
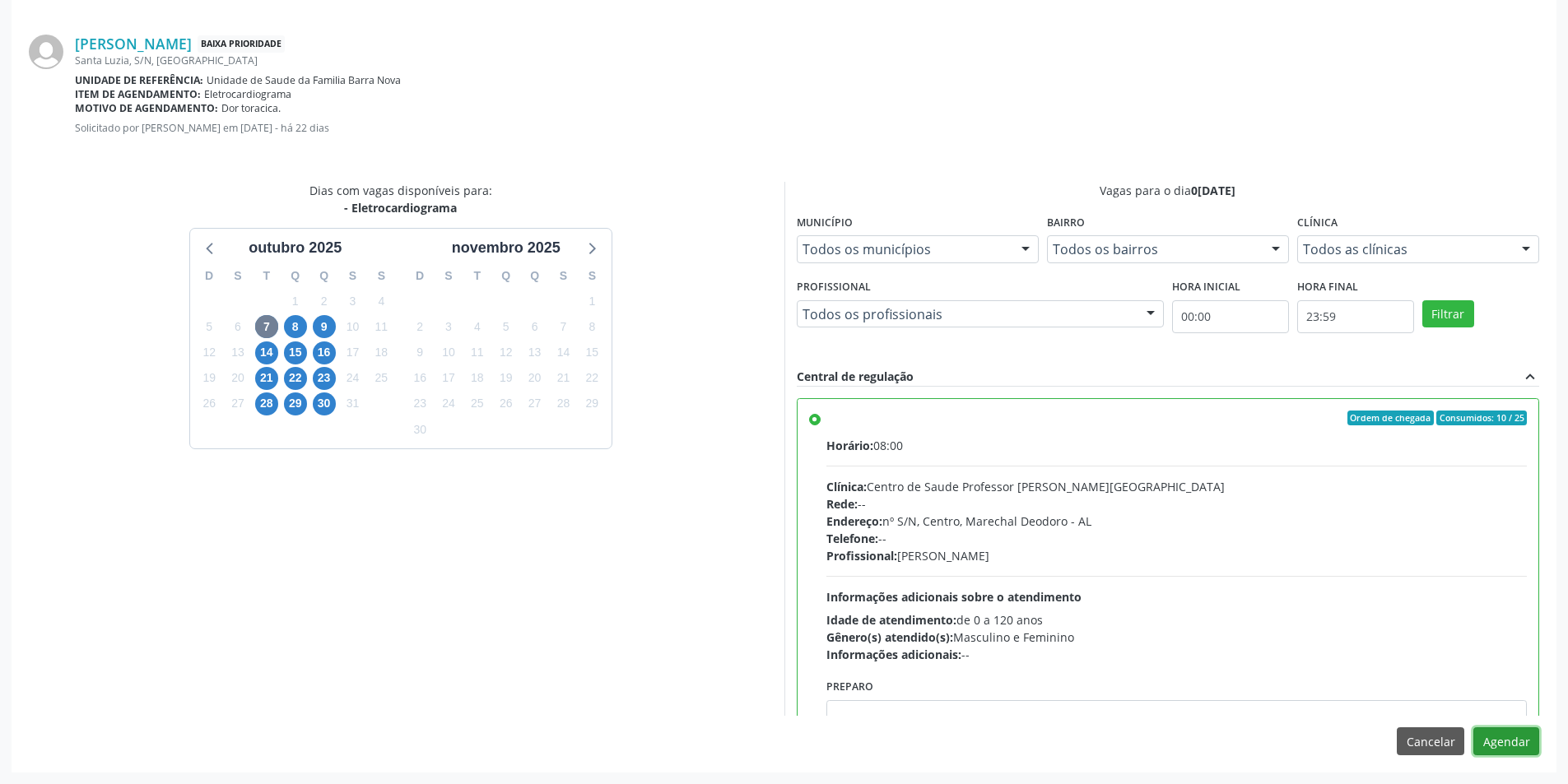
click at [1499, 748] on button "Agendar" at bounding box center [1506, 741] width 66 height 28
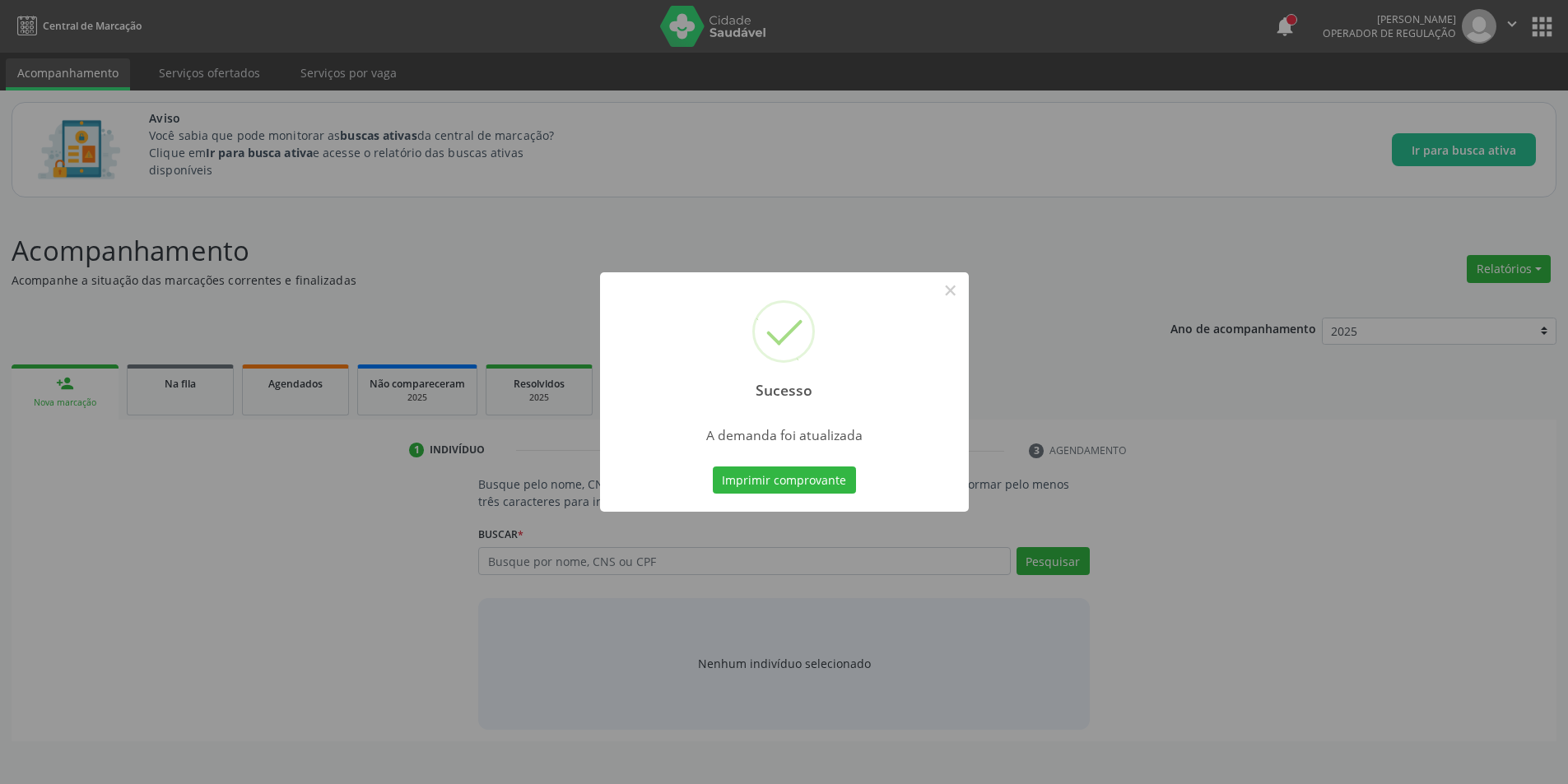
scroll to position [0, 0]
click at [957, 292] on button "×" at bounding box center [956, 290] width 28 height 28
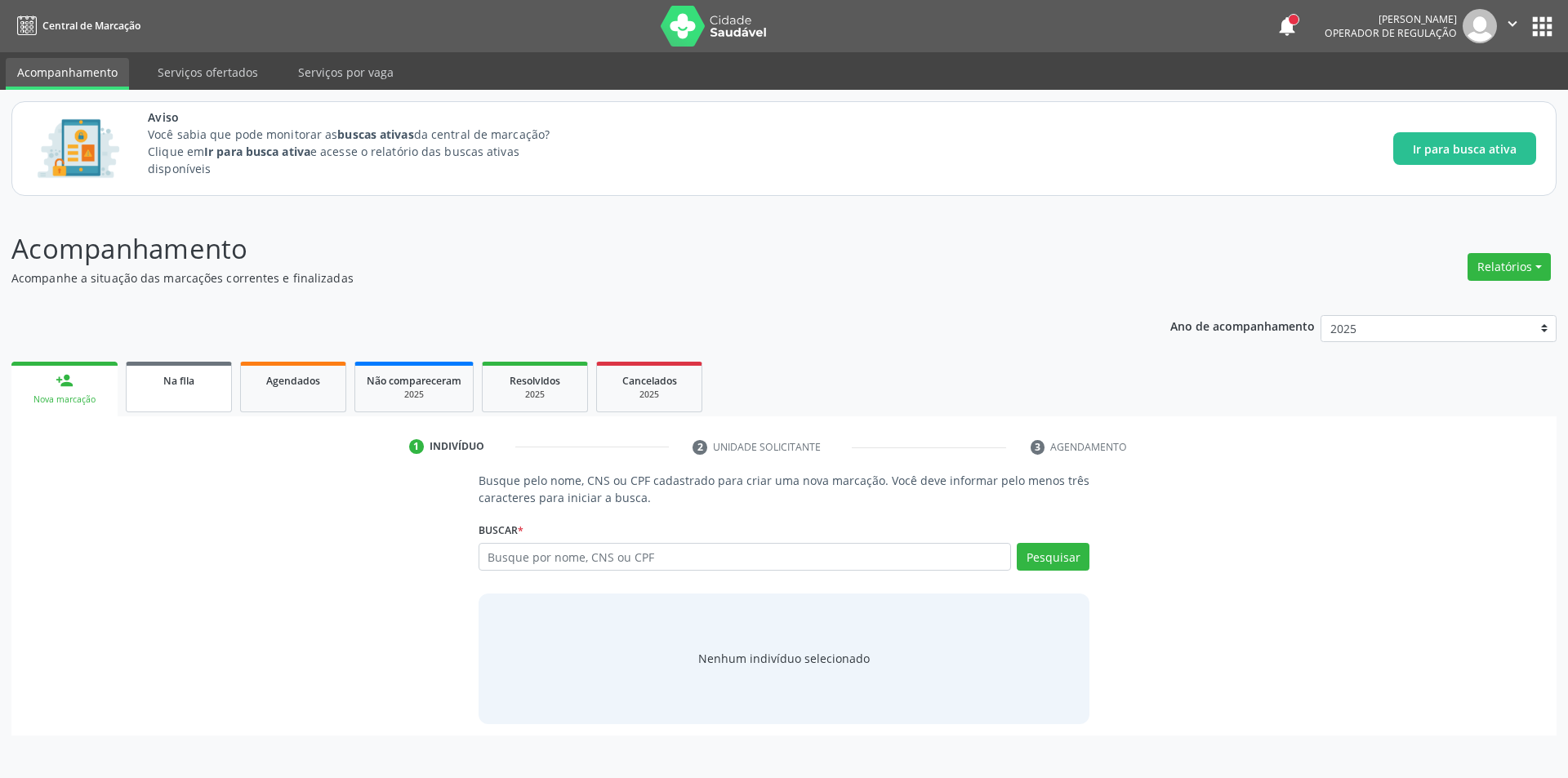
click at [190, 372] on div "Na fila" at bounding box center [178, 380] width 82 height 17
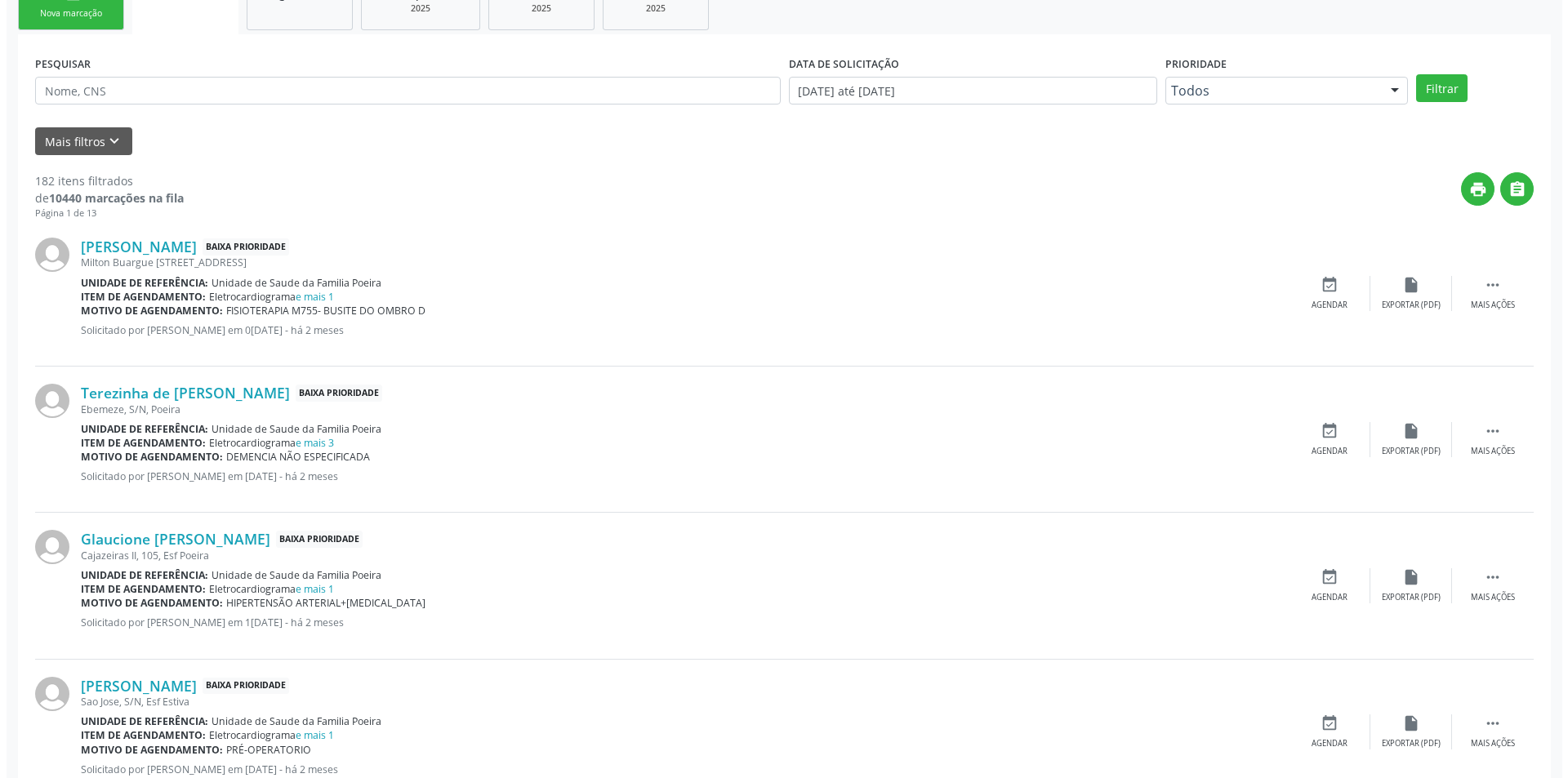
scroll to position [408, 0]
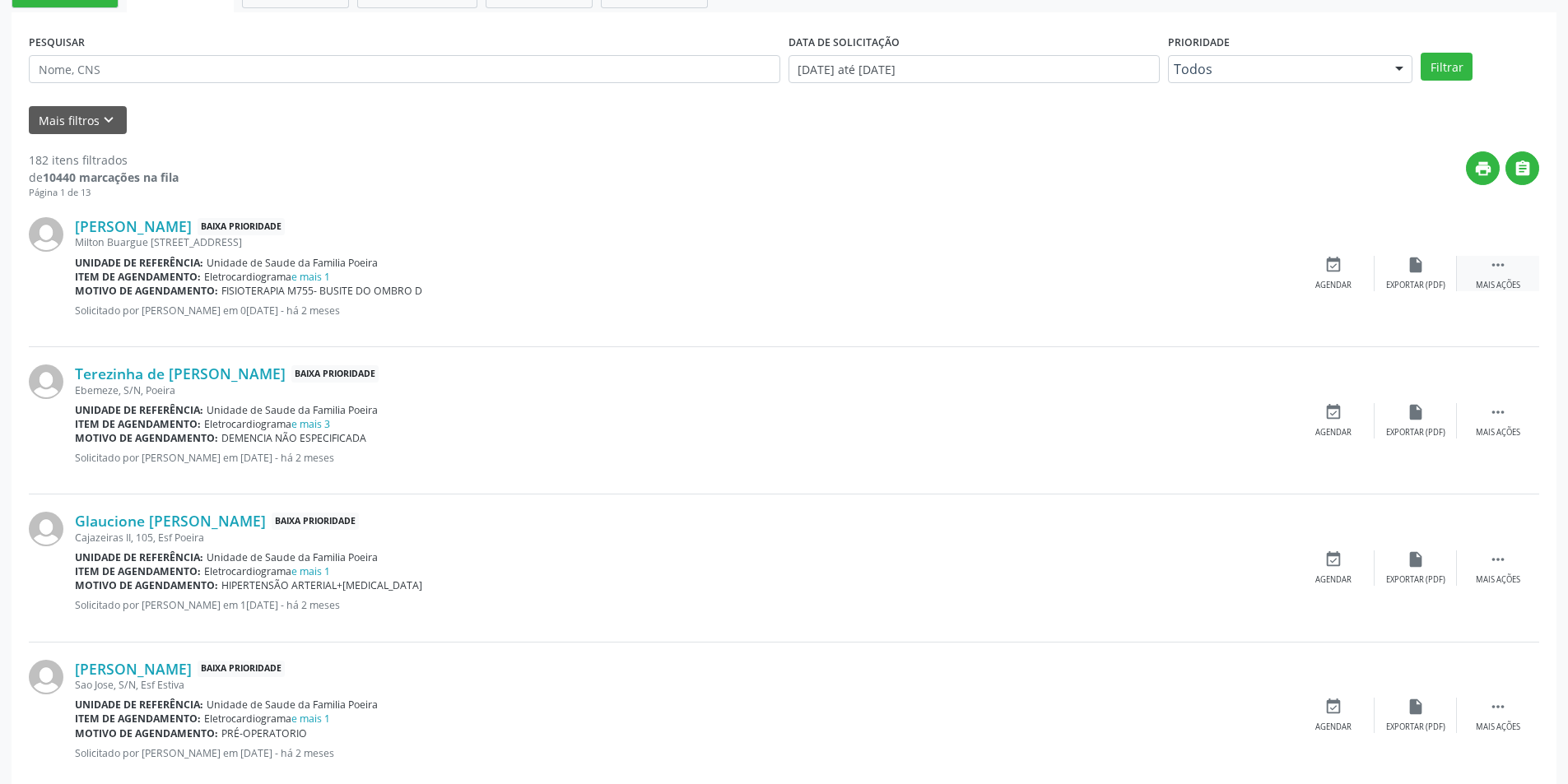
click at [1525, 281] on div " Mais ações" at bounding box center [1498, 274] width 82 height 35
click at [1316, 278] on div "cancel Cancelar" at bounding box center [1333, 274] width 82 height 35
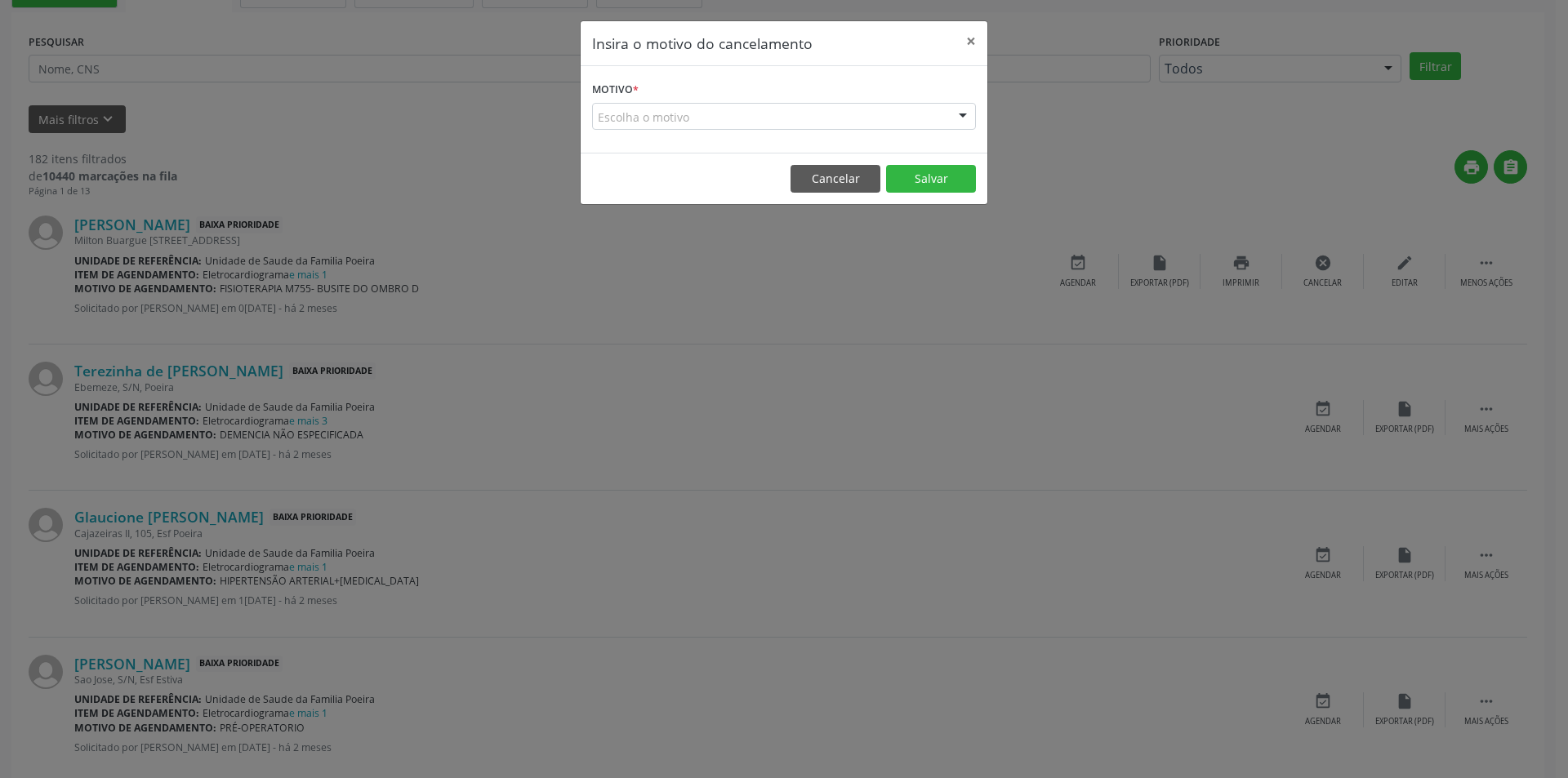
click at [643, 127] on div "Escolha o motivo" at bounding box center [784, 117] width 384 height 28
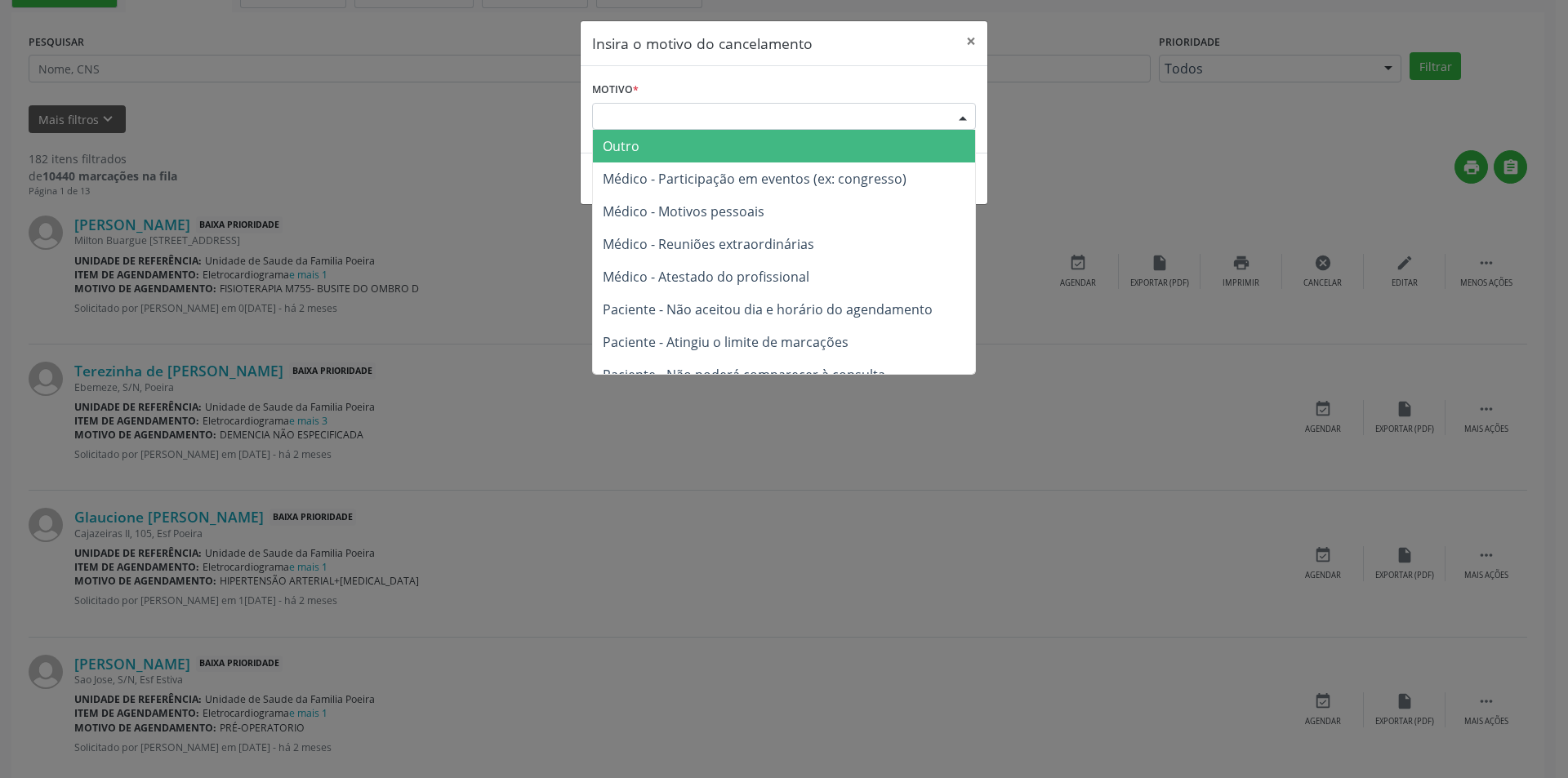
click at [649, 151] on span "Outro" at bounding box center [784, 147] width 383 height 33
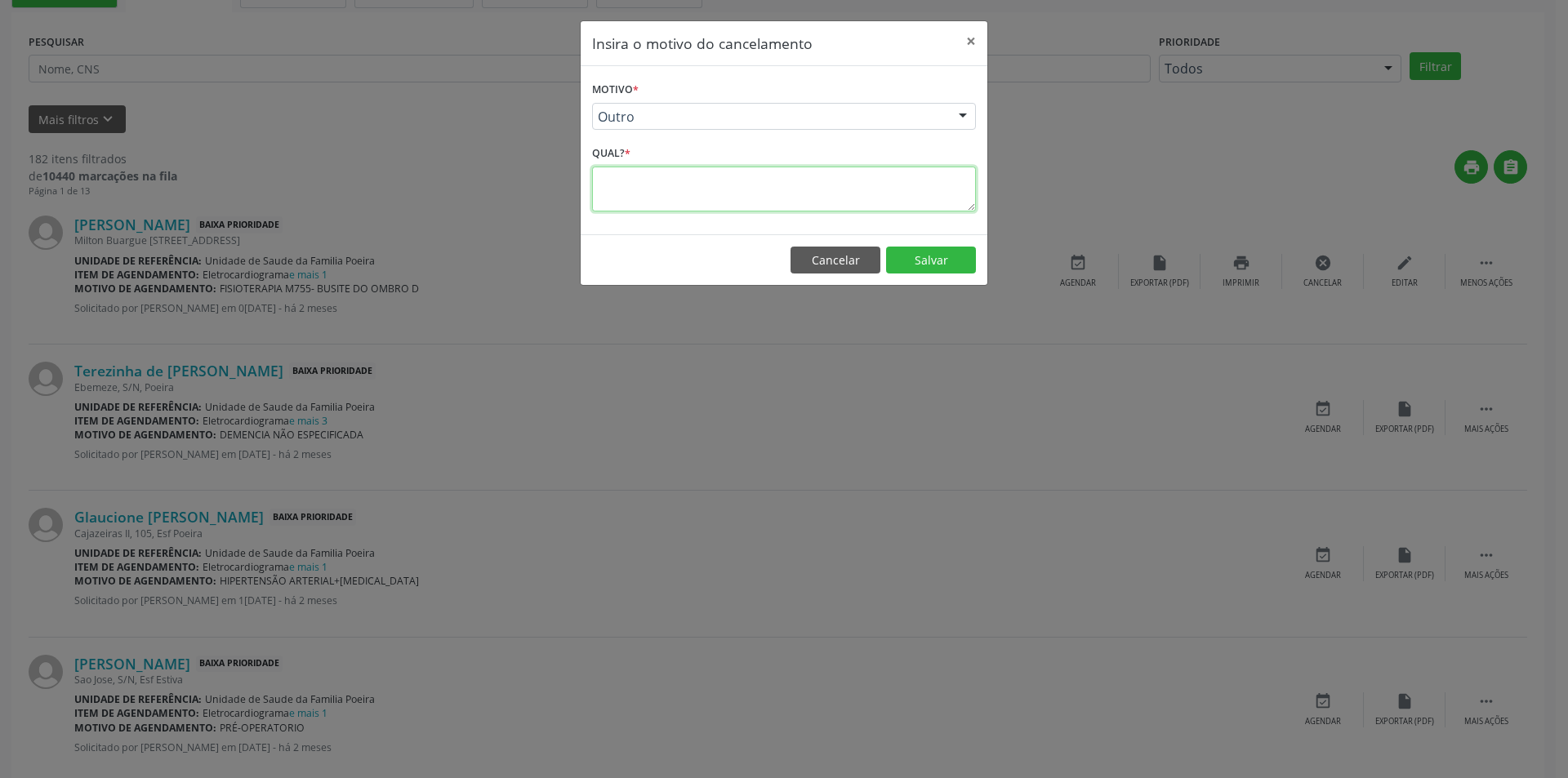
click at [656, 179] on textarea at bounding box center [784, 189] width 384 height 45
click at [604, 181] on textarea "Mais de um pedido no mesmo agendamento" at bounding box center [784, 189] width 384 height 45
drag, startPoint x: 604, startPoint y: 181, endPoint x: 796, endPoint y: 175, distance: 192.1
click at [796, 190] on textarea "Mais de um pedido no mesmo agendamento" at bounding box center [784, 189] width 384 height 45
type textarea "Mais de um pedido no mesmo agendamento"
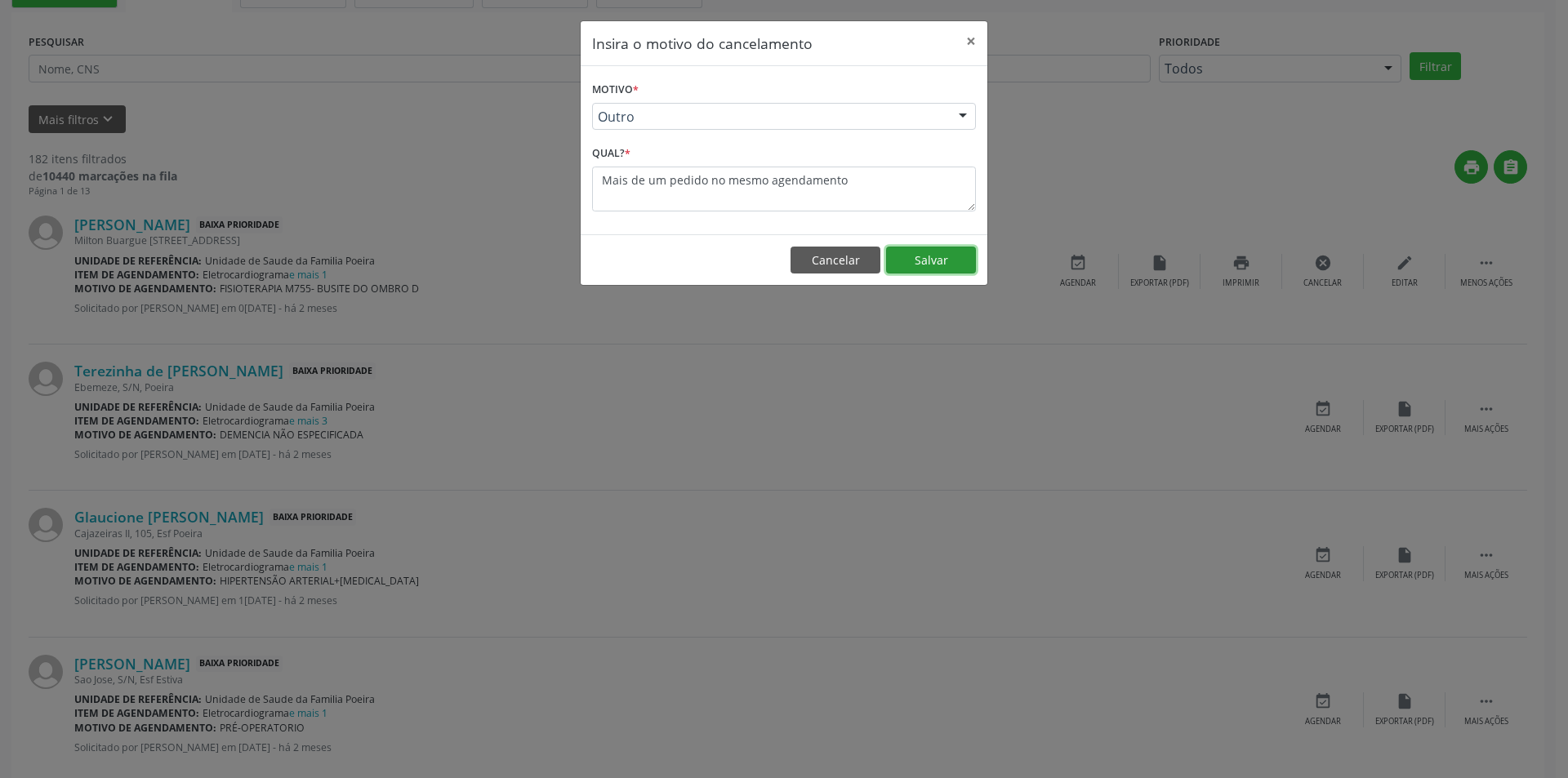
click at [937, 260] on button "Salvar" at bounding box center [931, 261] width 90 height 28
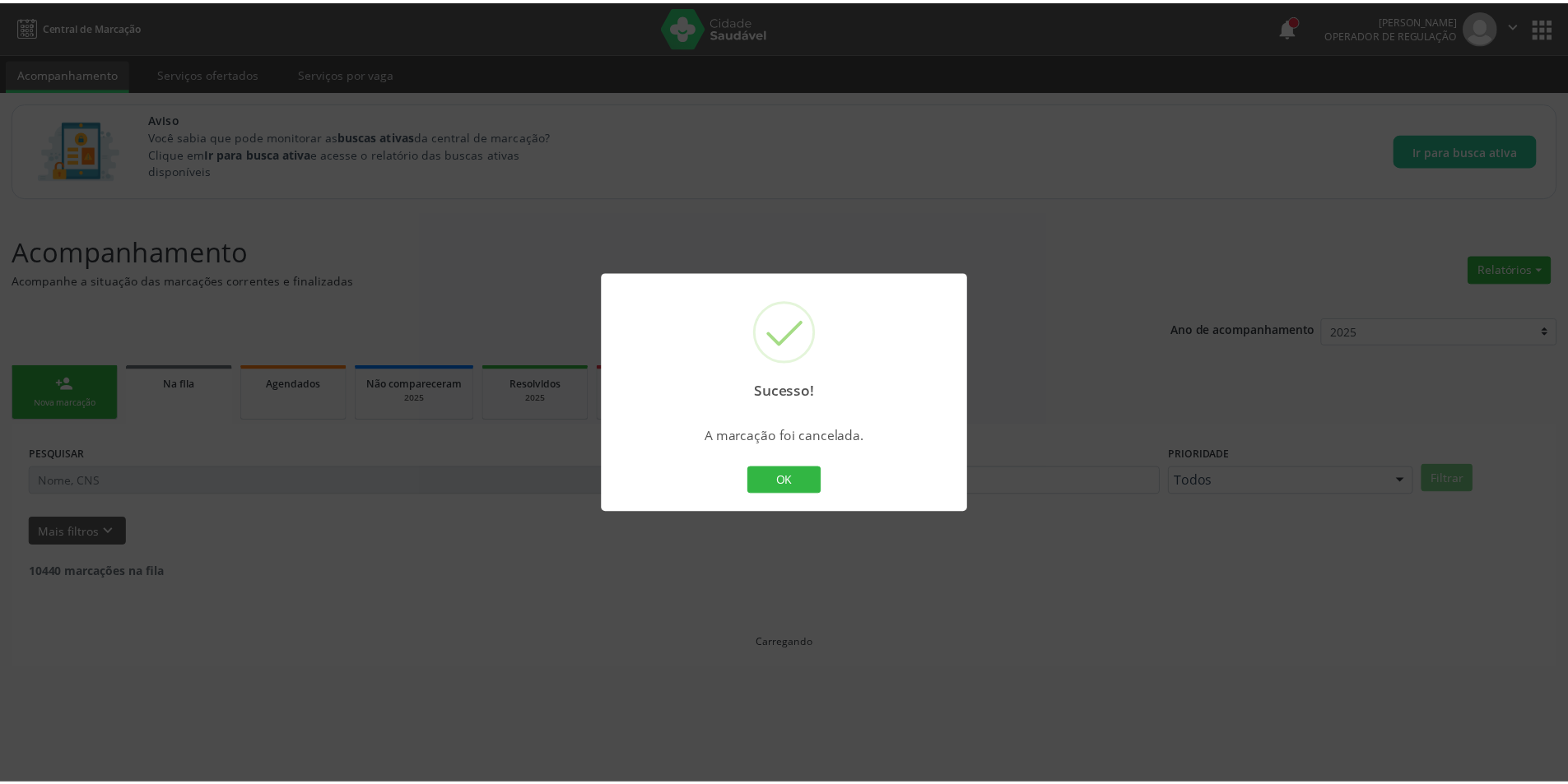
scroll to position [0, 0]
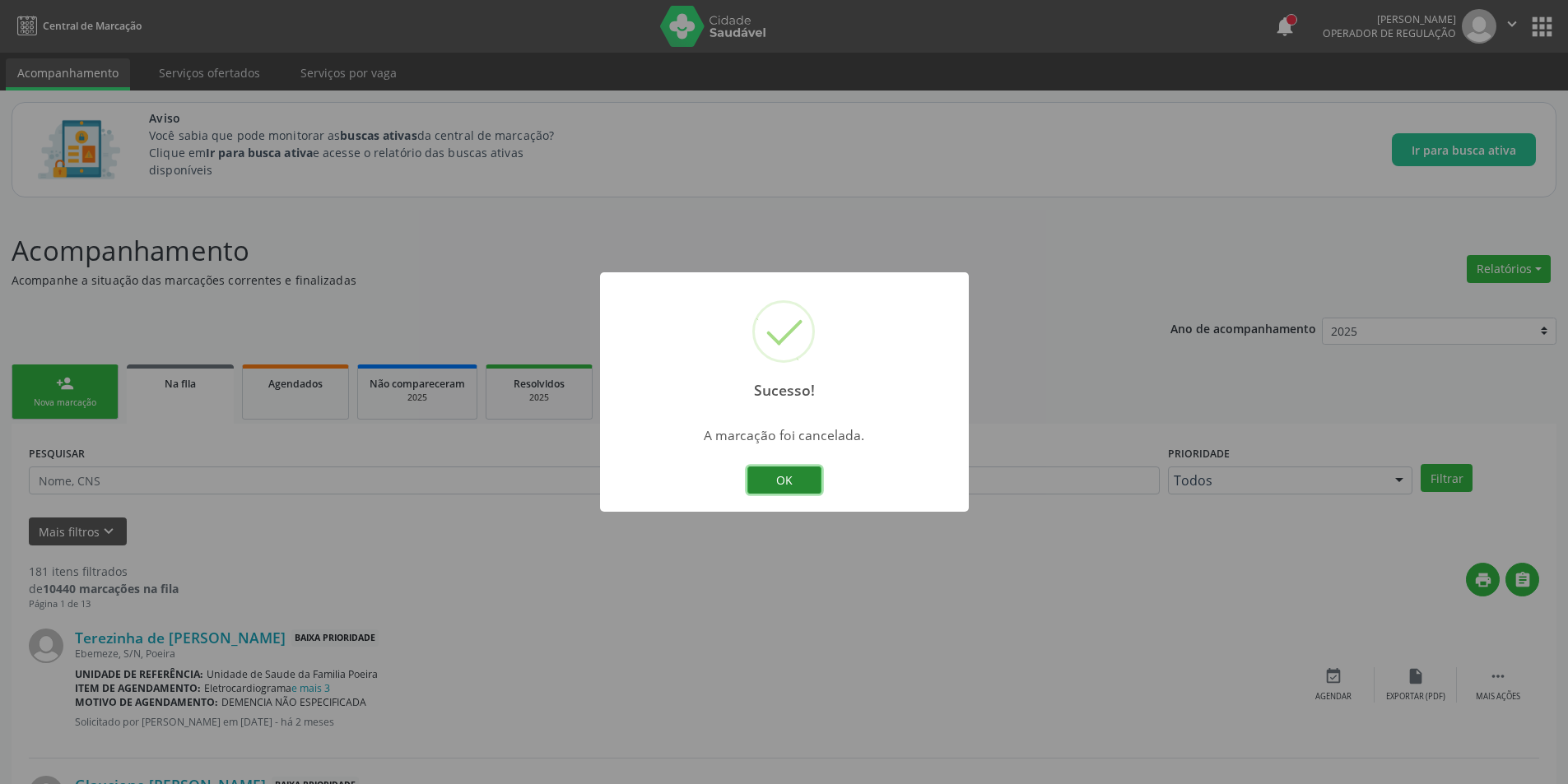
click at [787, 487] on button "OK" at bounding box center [784, 481] width 74 height 28
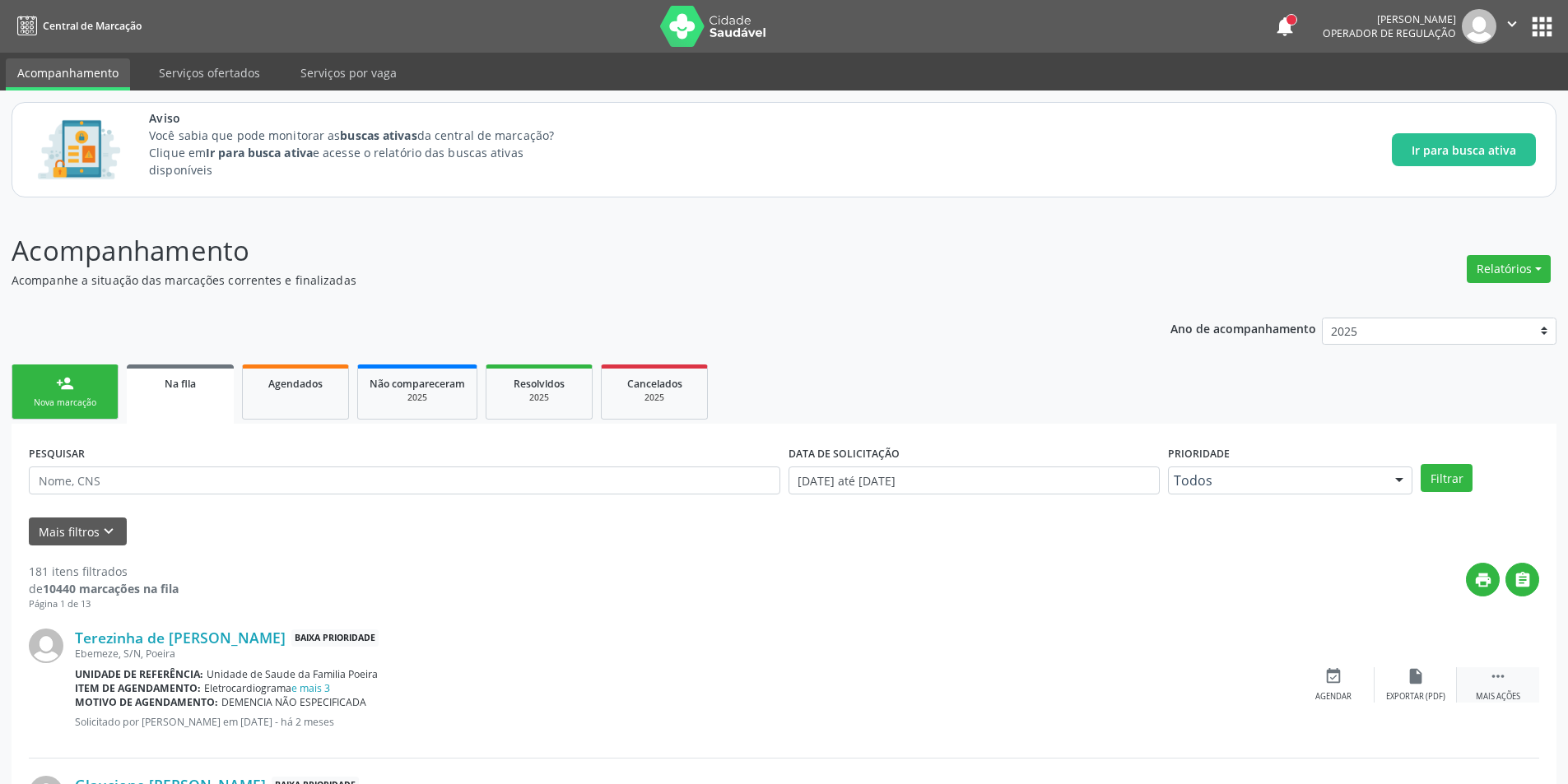
click at [1508, 692] on div "Mais ações" at bounding box center [1498, 697] width 44 height 11
click at [1320, 694] on div "Cancelar" at bounding box center [1333, 697] width 39 height 11
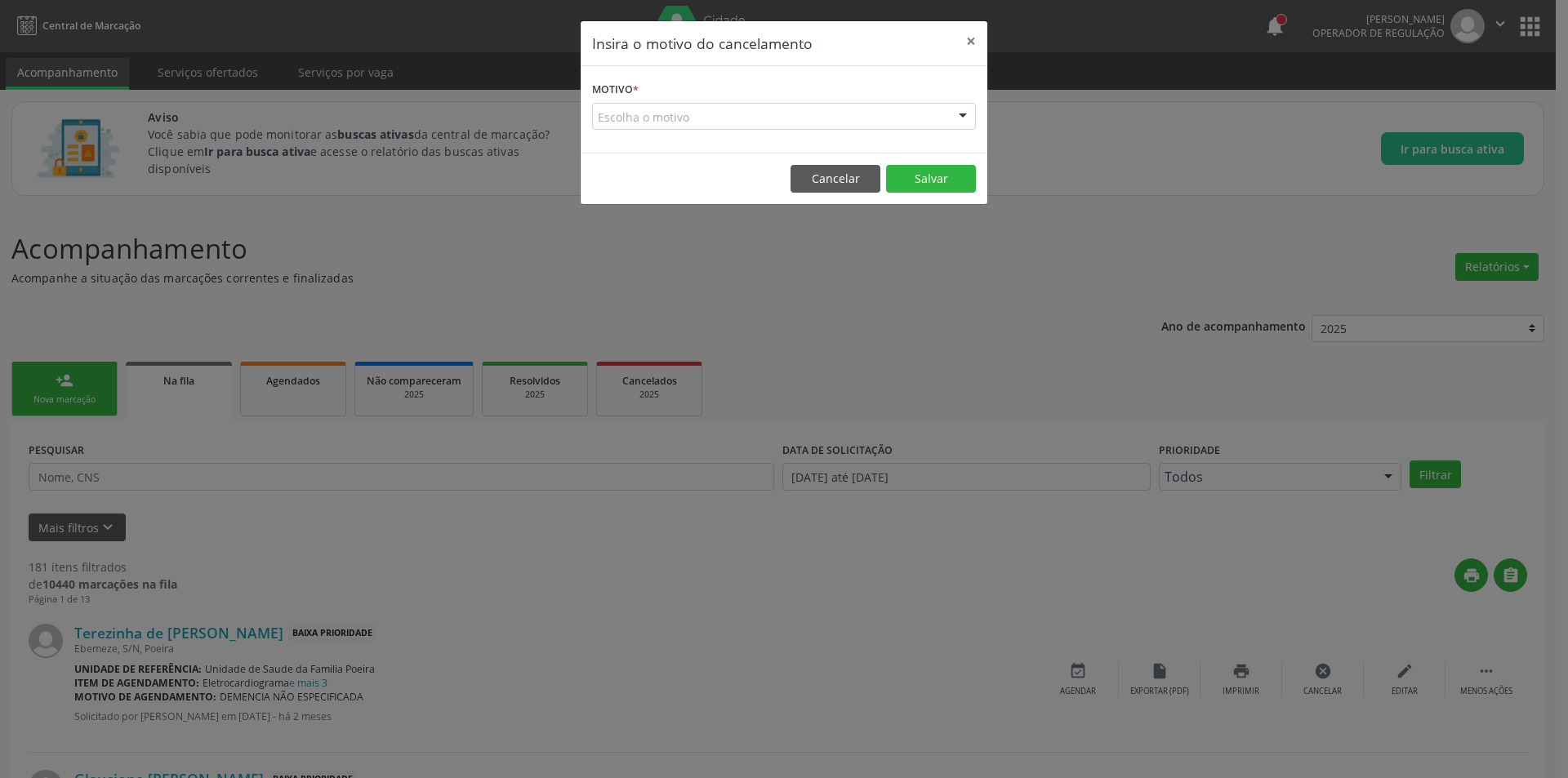
click at [720, 124] on div "Escolha o motivo" at bounding box center [784, 117] width 384 height 28
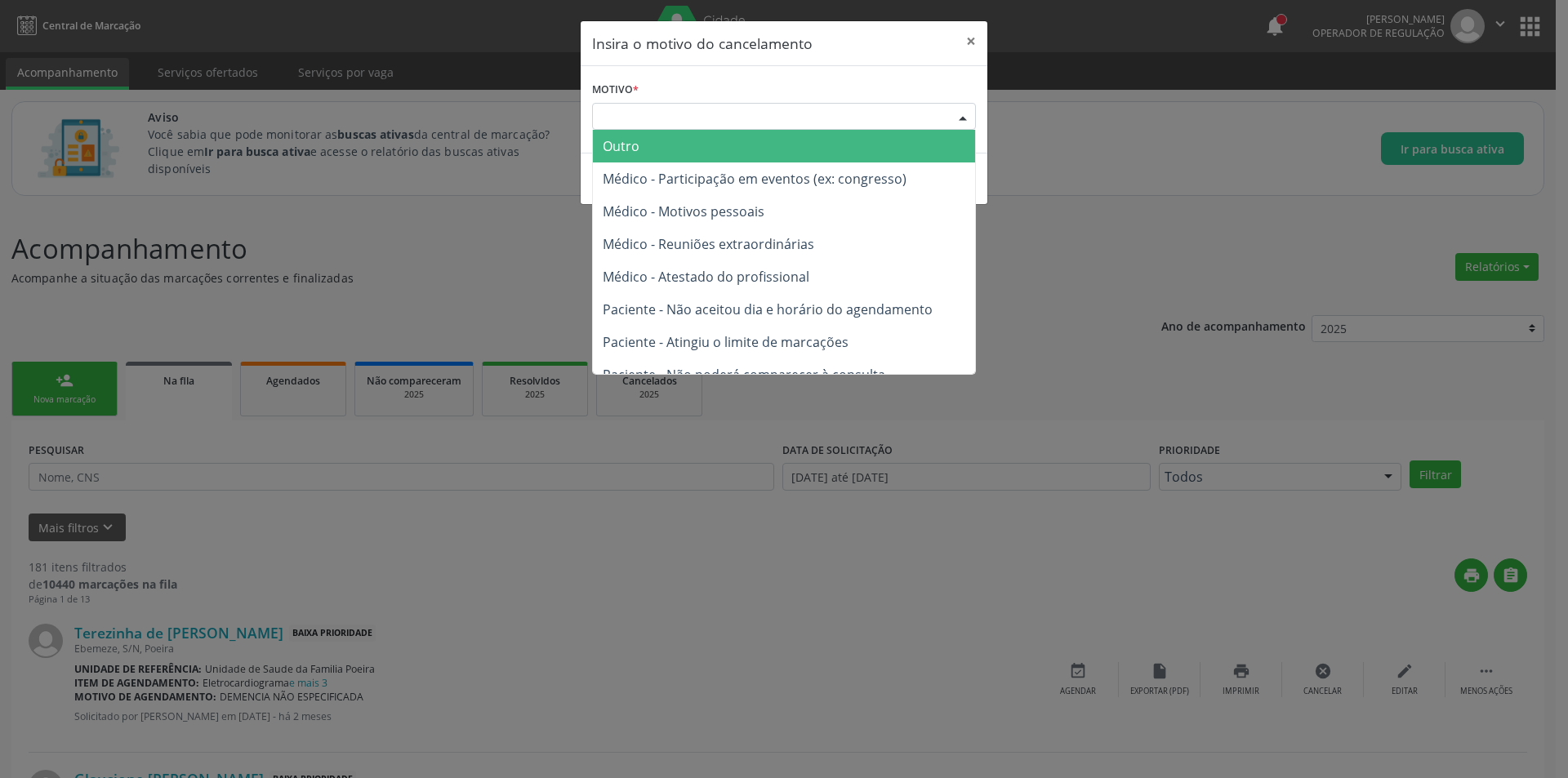
click at [706, 150] on span "Outro" at bounding box center [784, 147] width 383 height 33
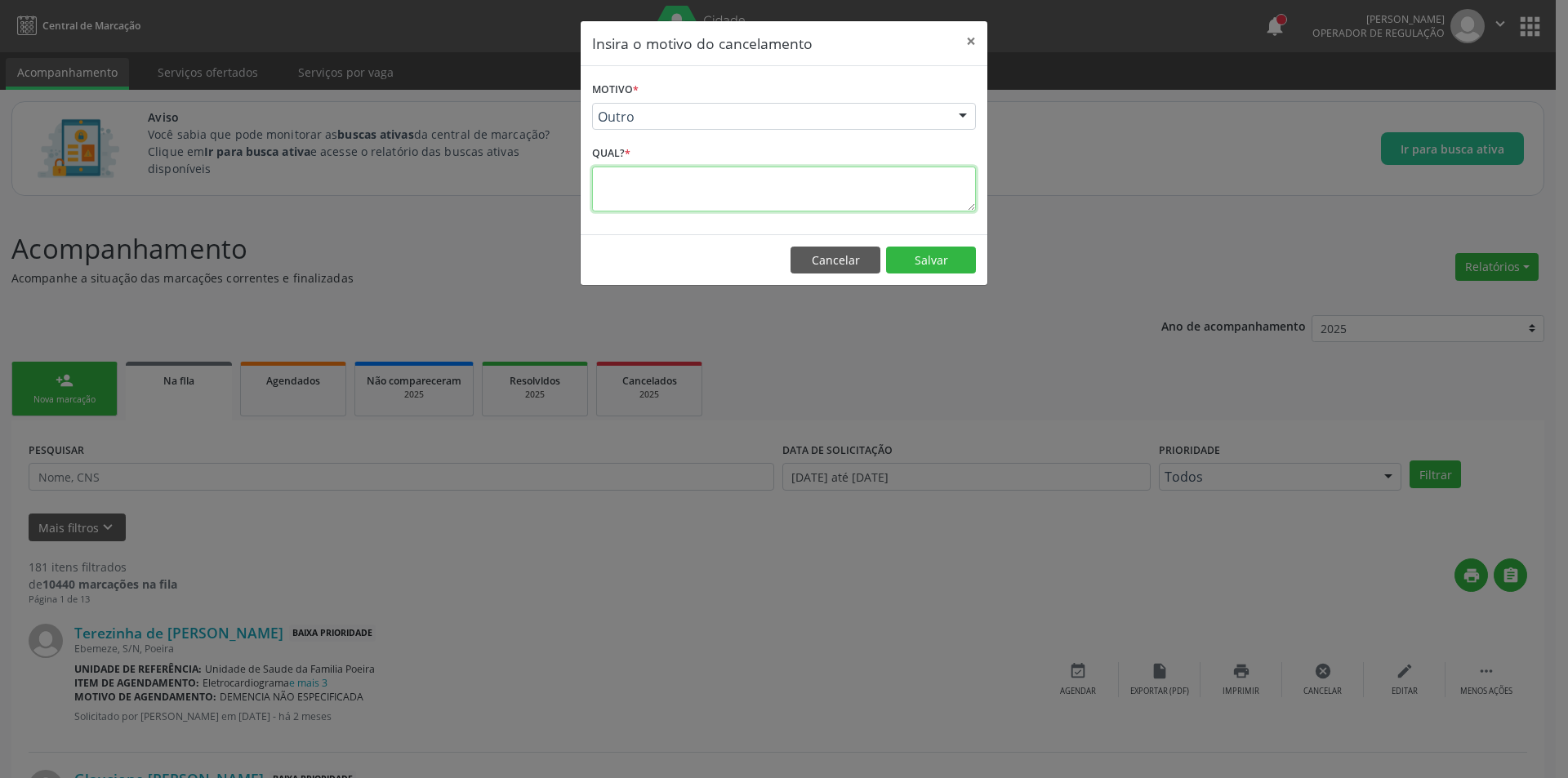
paste textarea "Mais de um pedido no mesmo agendamento"
type textarea "Mais de um pedido no mesmo agendamento"
click at [938, 269] on button "Salvar" at bounding box center [931, 261] width 90 height 28
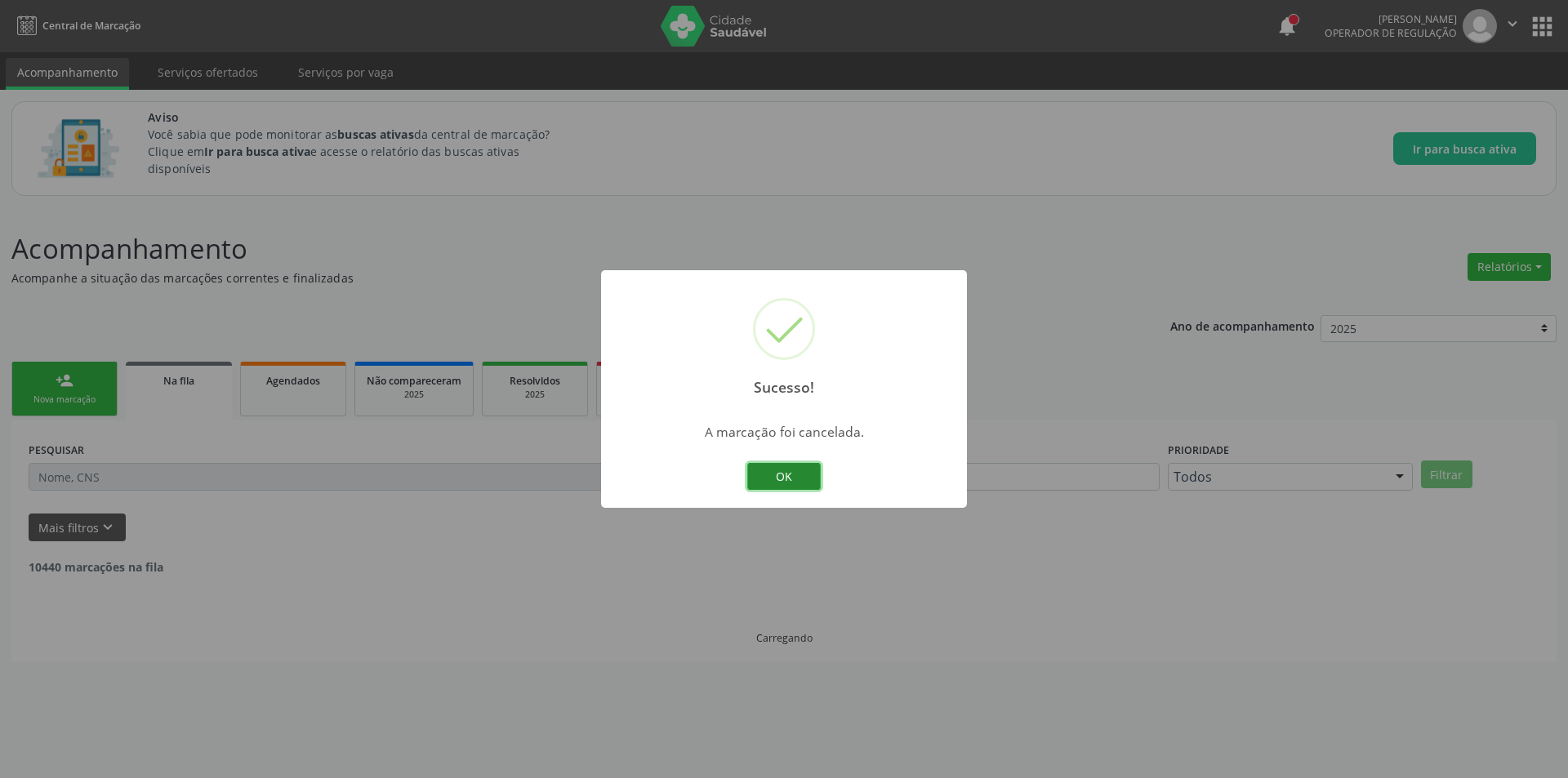
click at [778, 469] on button "OK" at bounding box center [784, 477] width 73 height 28
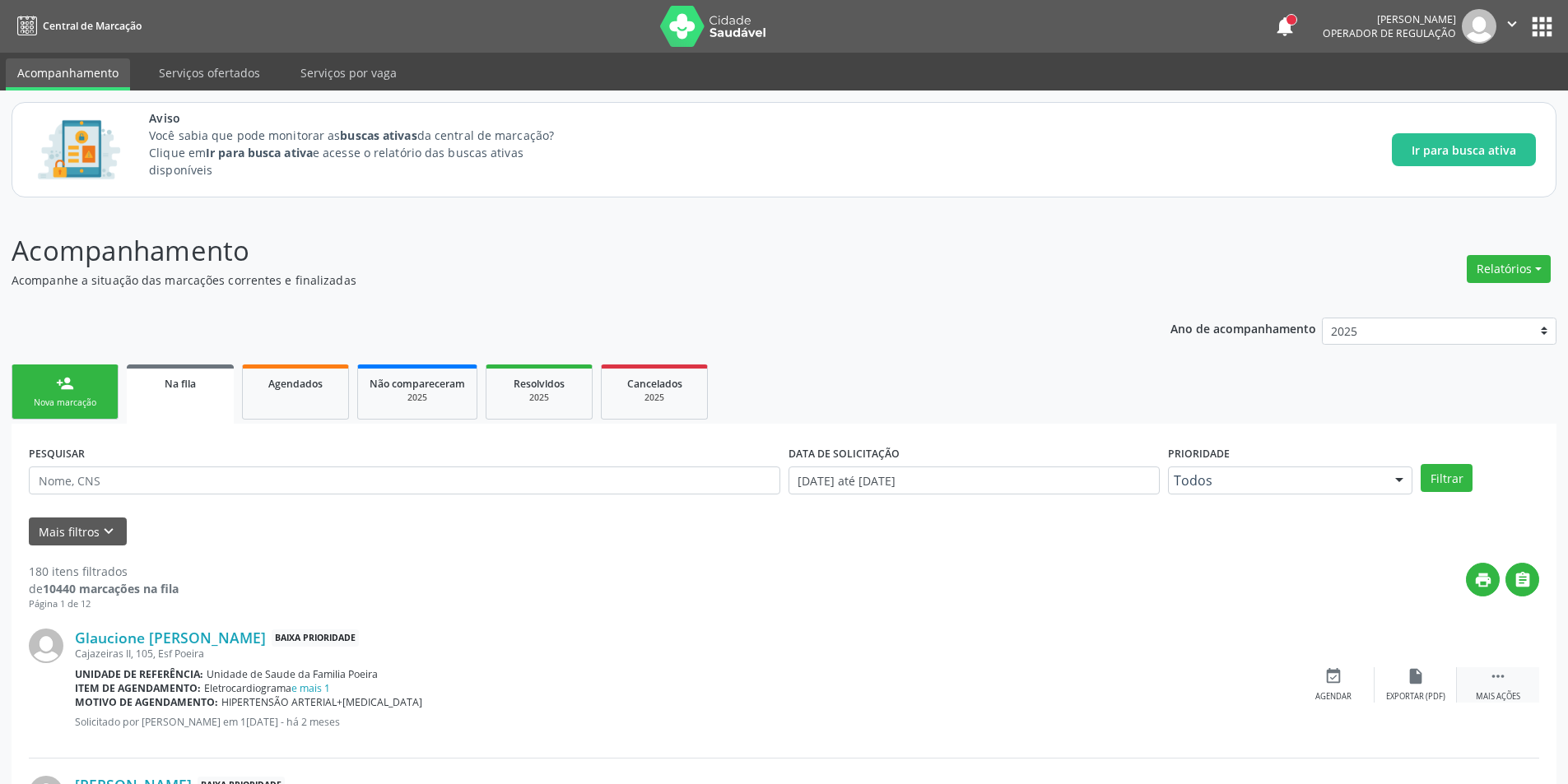
click at [1481, 680] on div " Mais ações" at bounding box center [1498, 685] width 82 height 35
click at [1339, 686] on div "cancel Cancelar" at bounding box center [1333, 685] width 82 height 35
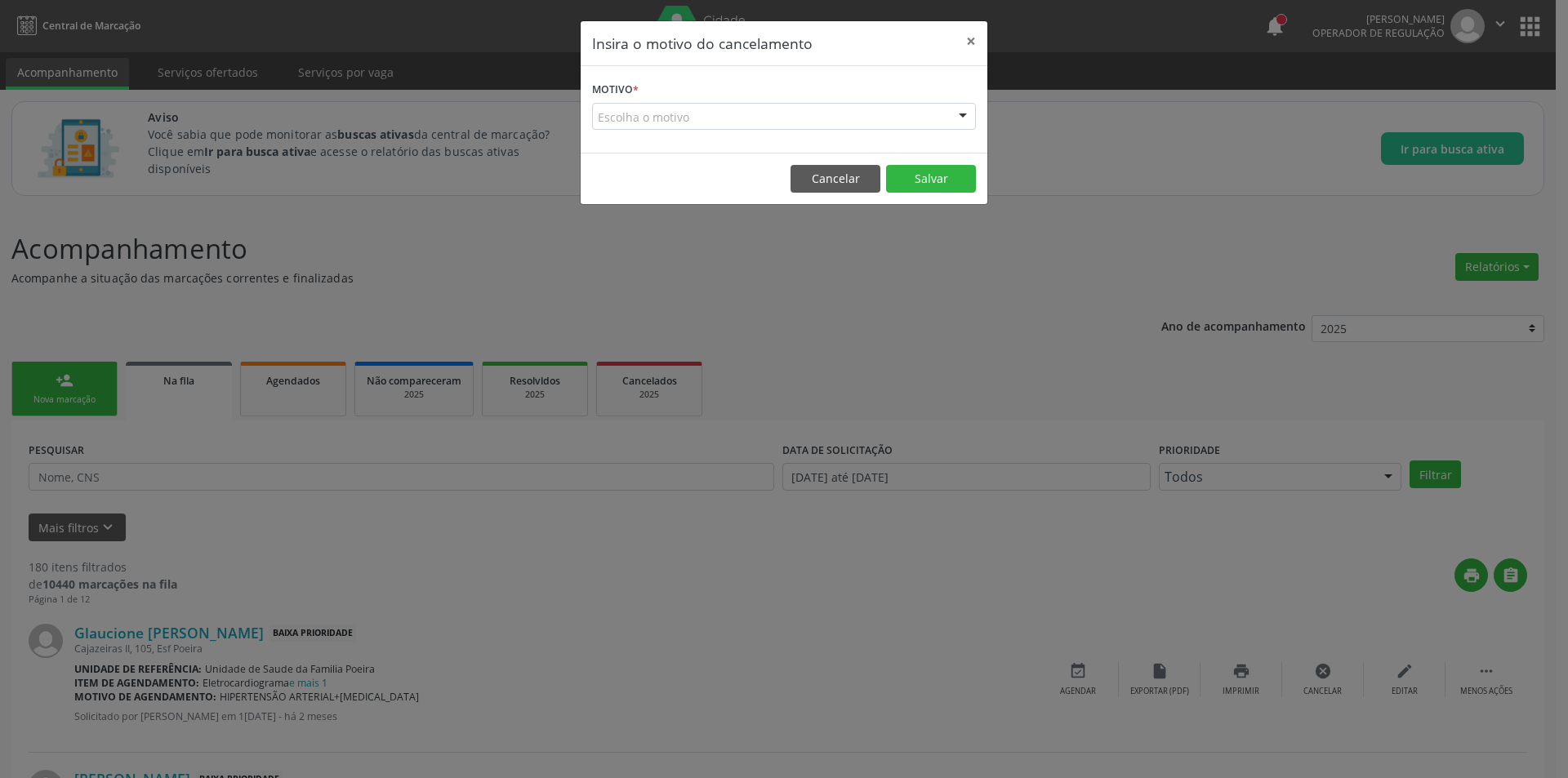
click at [704, 109] on div "Escolha o motivo" at bounding box center [784, 117] width 384 height 28
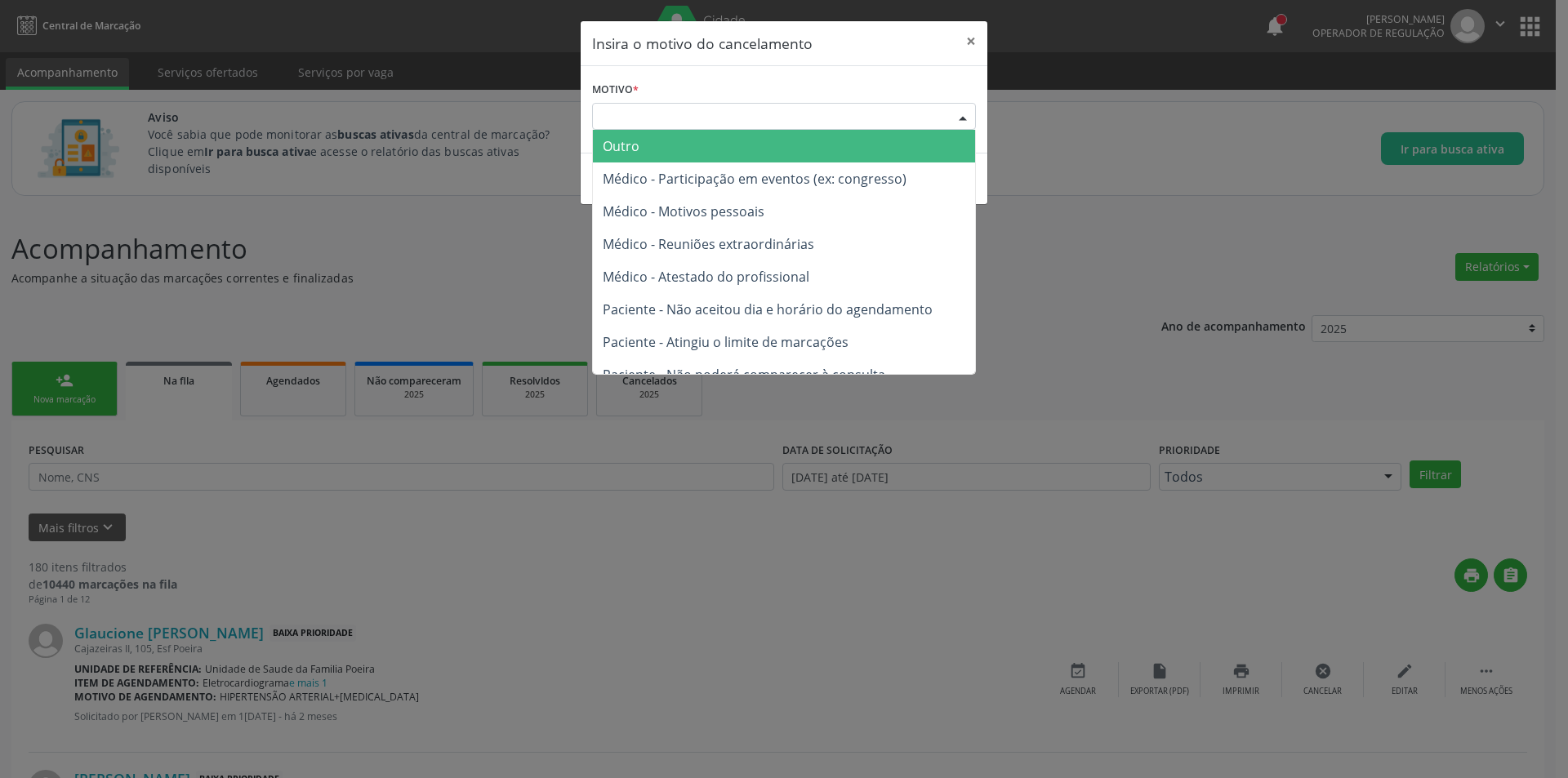
click at [694, 145] on span "Outro" at bounding box center [784, 147] width 383 height 33
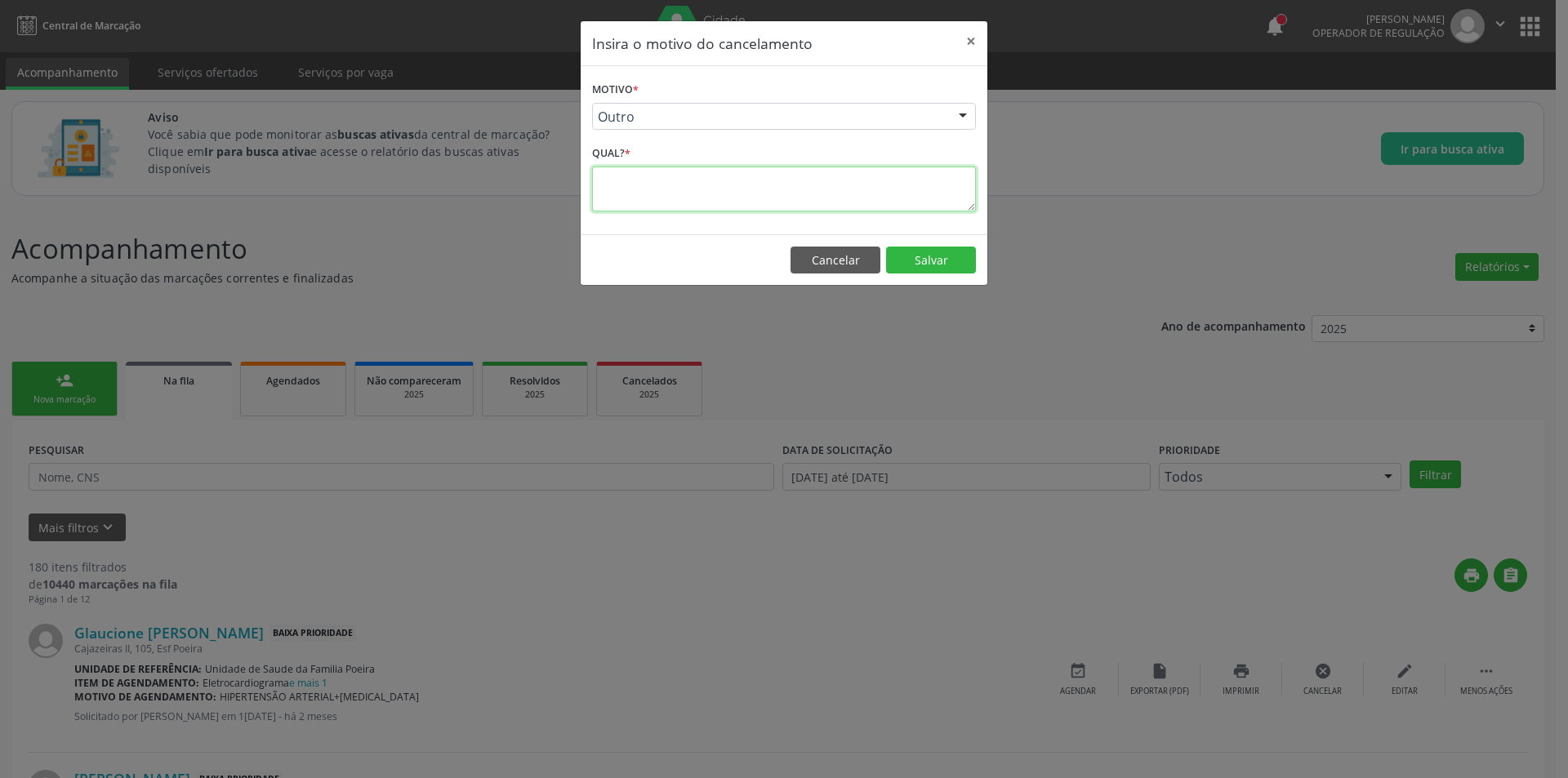
paste textarea "Mais de um pedido no mesmo agendamento"
type textarea "Mais de um pedido no mesmo agendamento"
click at [936, 272] on button "Salvar" at bounding box center [931, 261] width 90 height 28
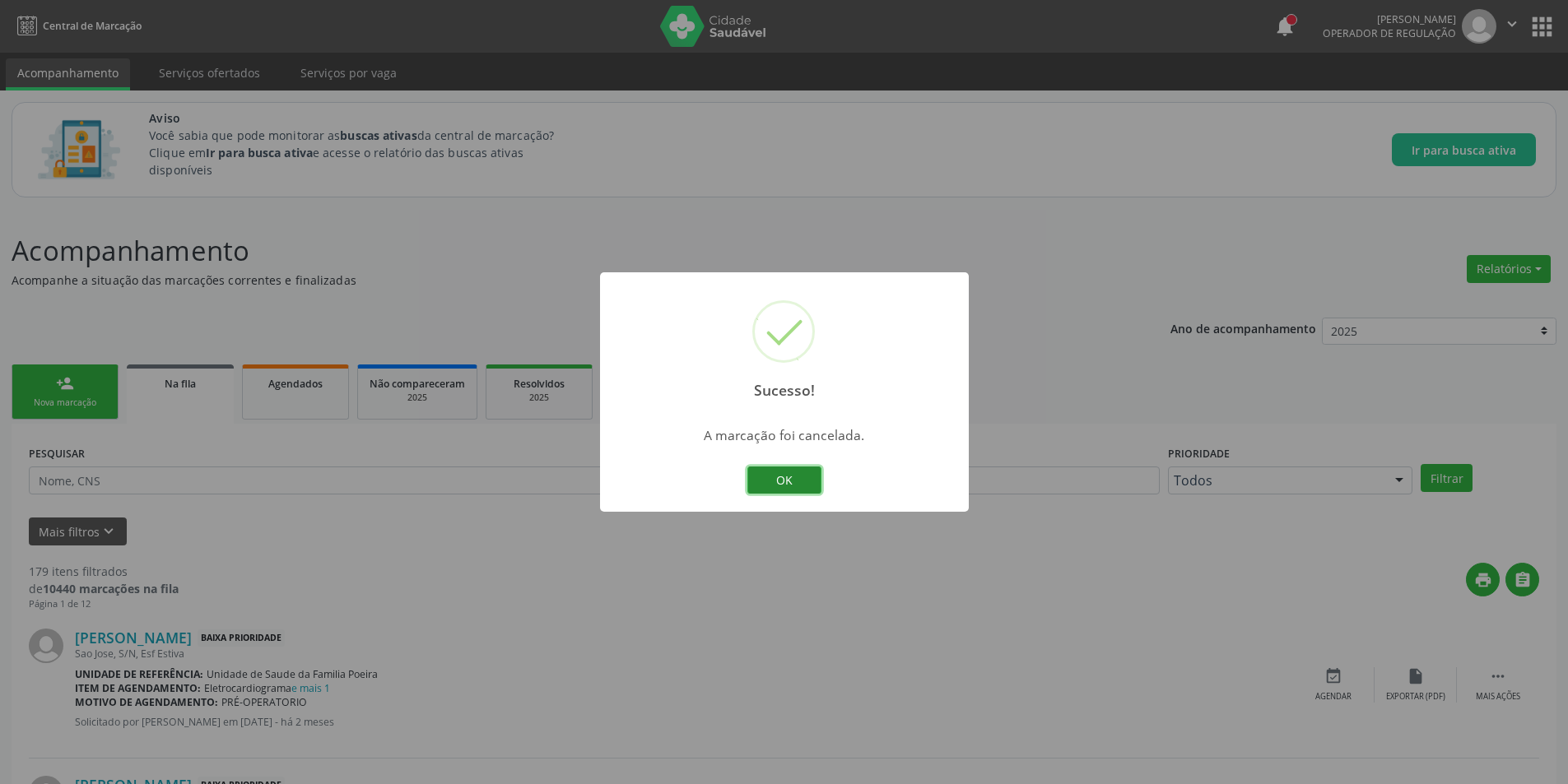
click at [811, 482] on button "OK" at bounding box center [784, 481] width 74 height 28
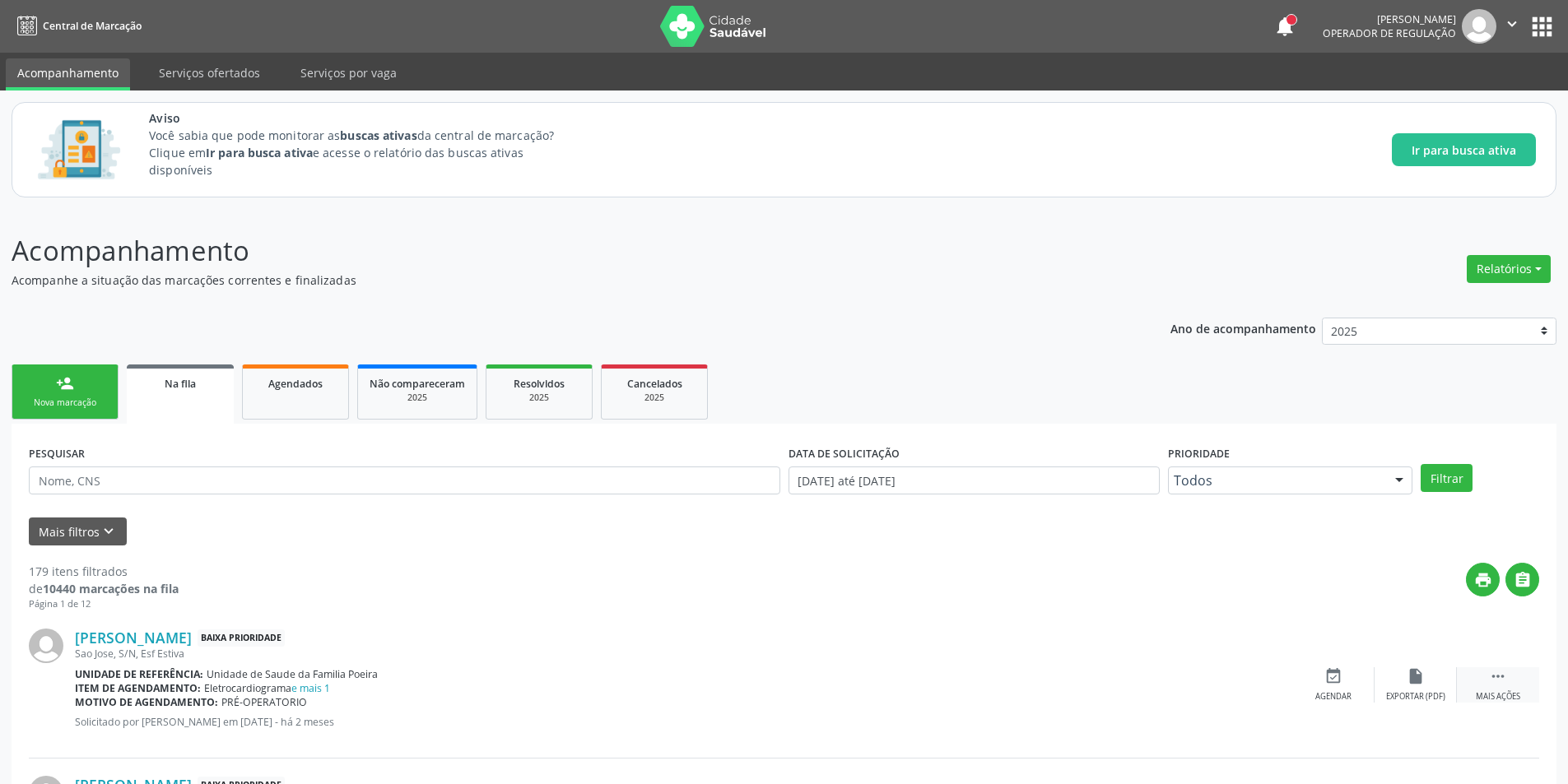
click at [1483, 689] on div " Mais ações" at bounding box center [1498, 685] width 82 height 35
click at [1331, 693] on div "Cancelar" at bounding box center [1333, 697] width 39 height 11
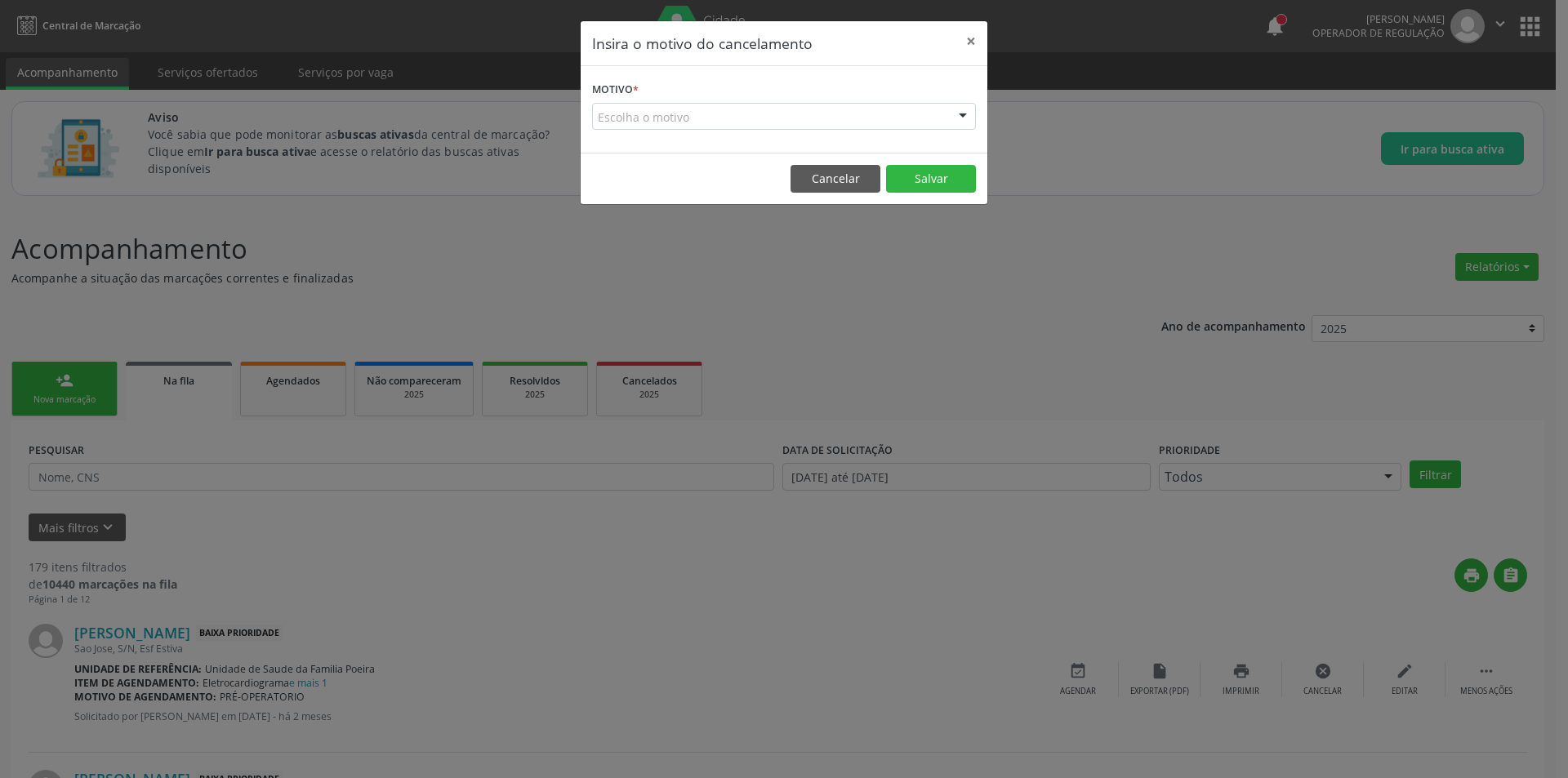
click at [710, 106] on form "Motivo * Escolha o motivo Outro Médico - Participação em eventos (ex: congresso…" at bounding box center [784, 104] width 384 height 52
click at [705, 114] on div "Escolha o motivo" at bounding box center [784, 117] width 384 height 28
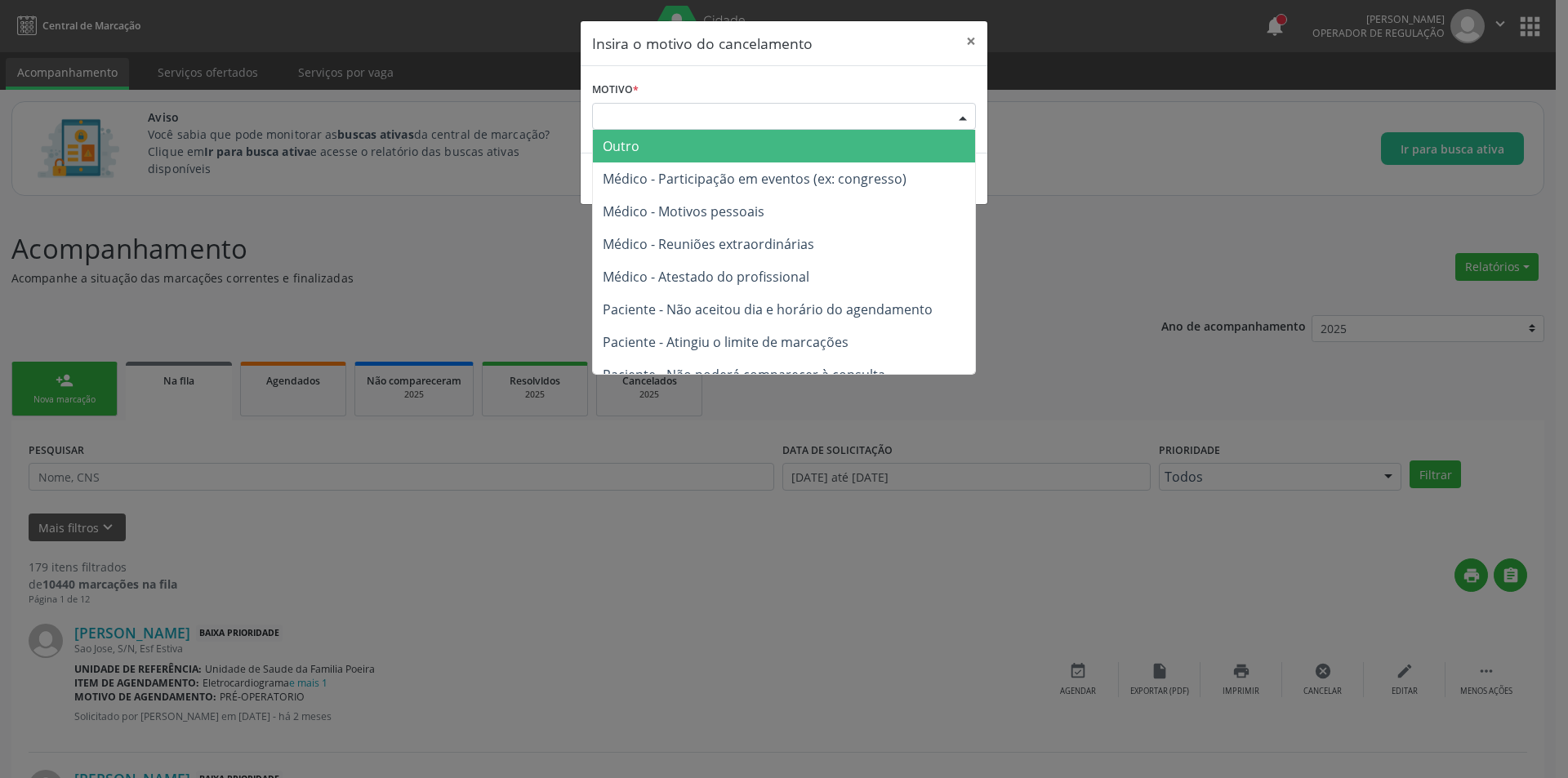
click at [681, 151] on span "Outro" at bounding box center [784, 147] width 383 height 33
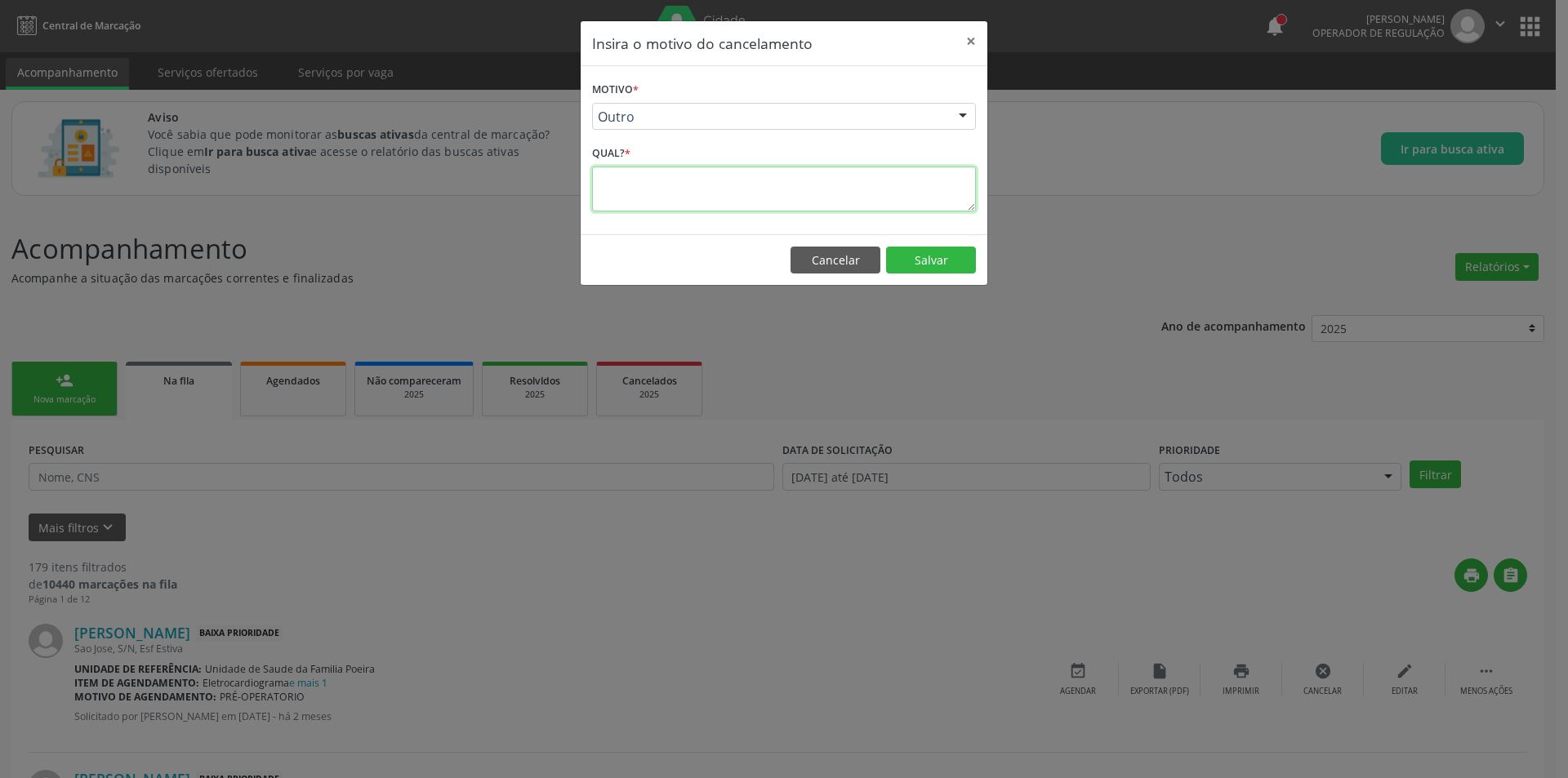
paste textarea "Mais de um pedido no mesmo agendamento"
type textarea "Mais de um pedido no mesmo agendamento"
click at [954, 263] on button "Salvar" at bounding box center [931, 261] width 90 height 28
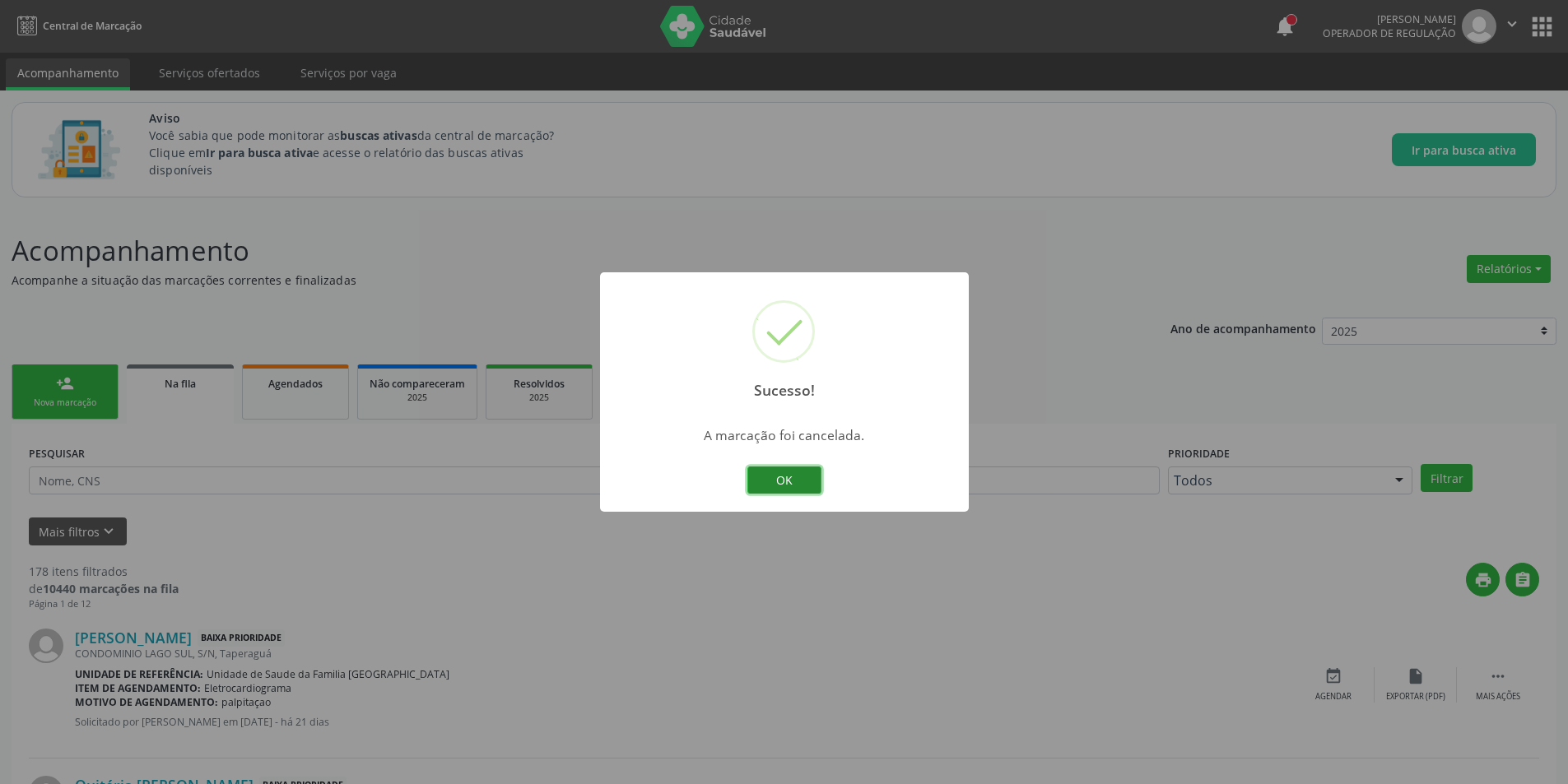
click at [761, 488] on button "OK" at bounding box center [784, 481] width 74 height 28
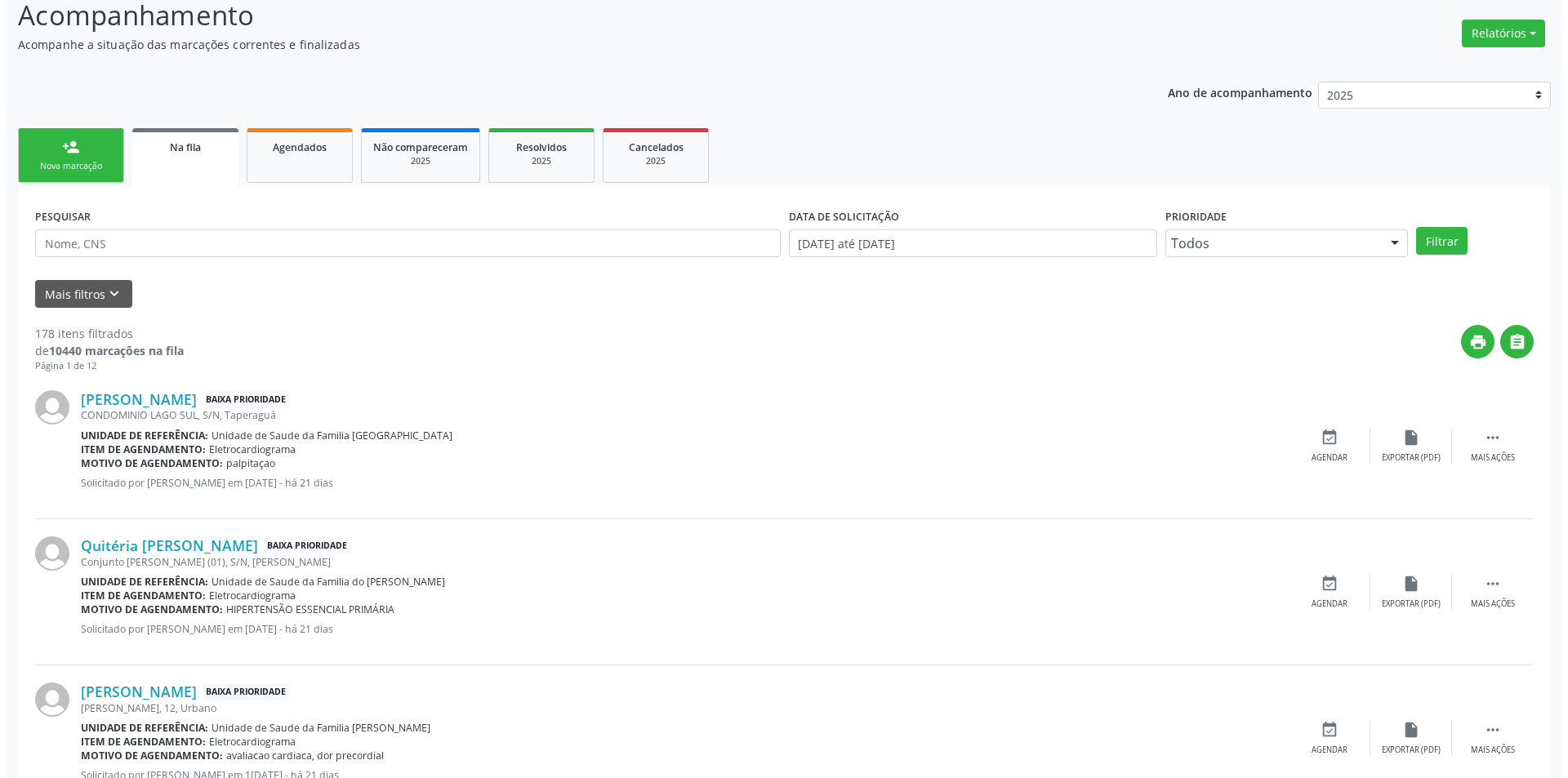
scroll to position [408, 0]
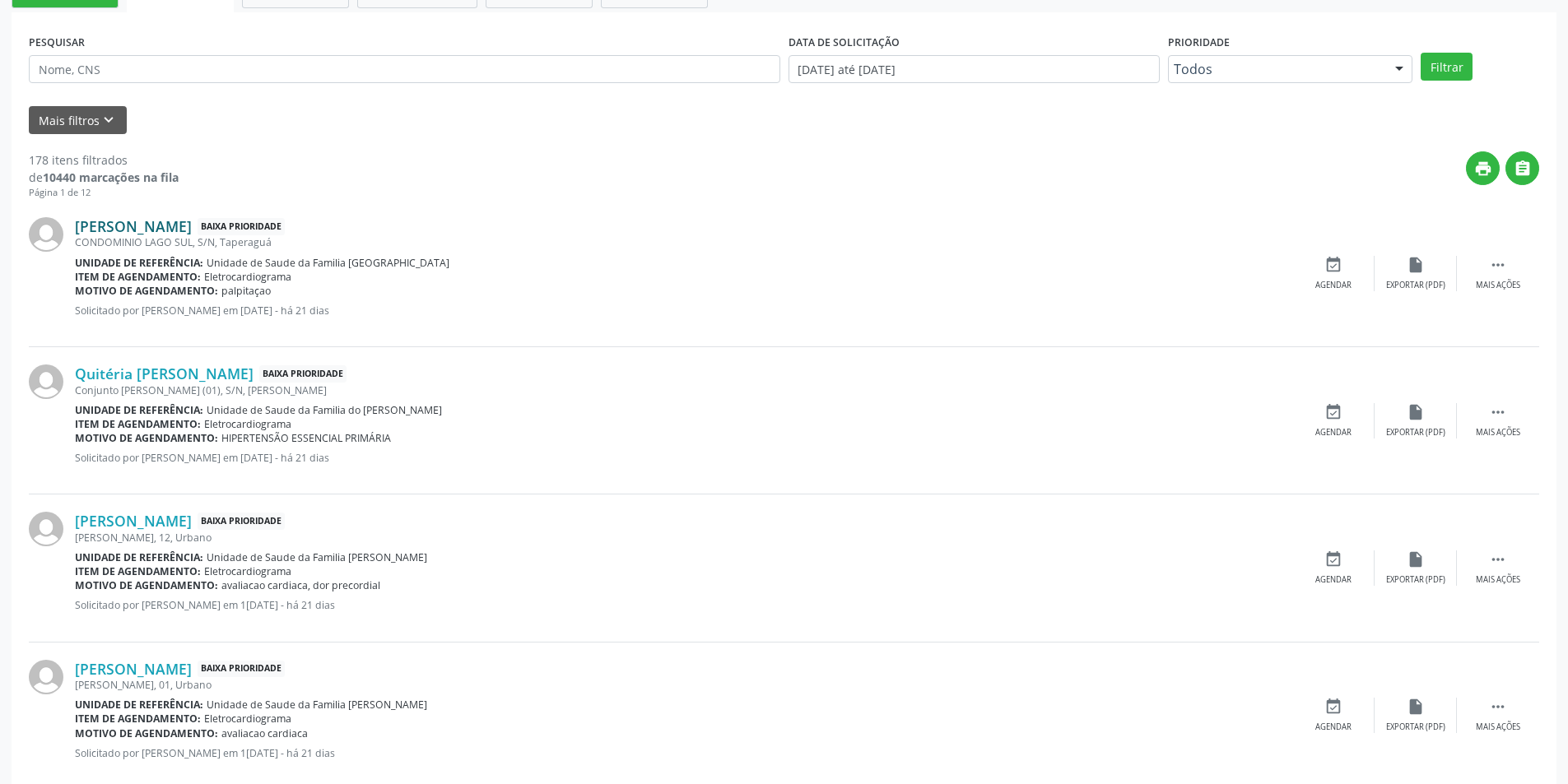
click at [168, 221] on link "[PERSON_NAME]" at bounding box center [133, 227] width 116 height 18
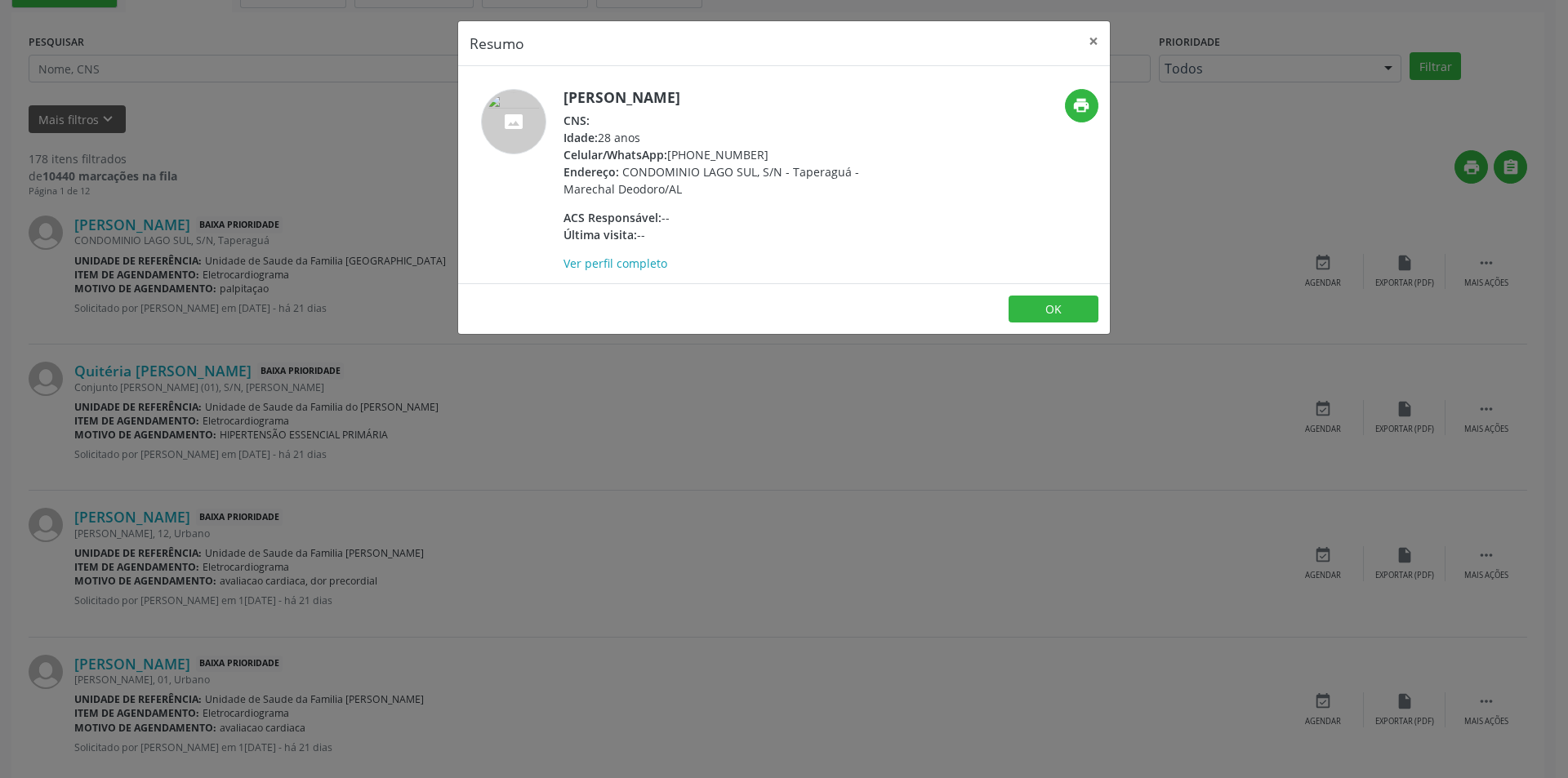
click at [515, 372] on div "Resumo × [PERSON_NAME] CNS: Idade: 28 anos Celular/WhatsApp: [PHONE_NUMBER] End…" at bounding box center [784, 389] width 1568 height 778
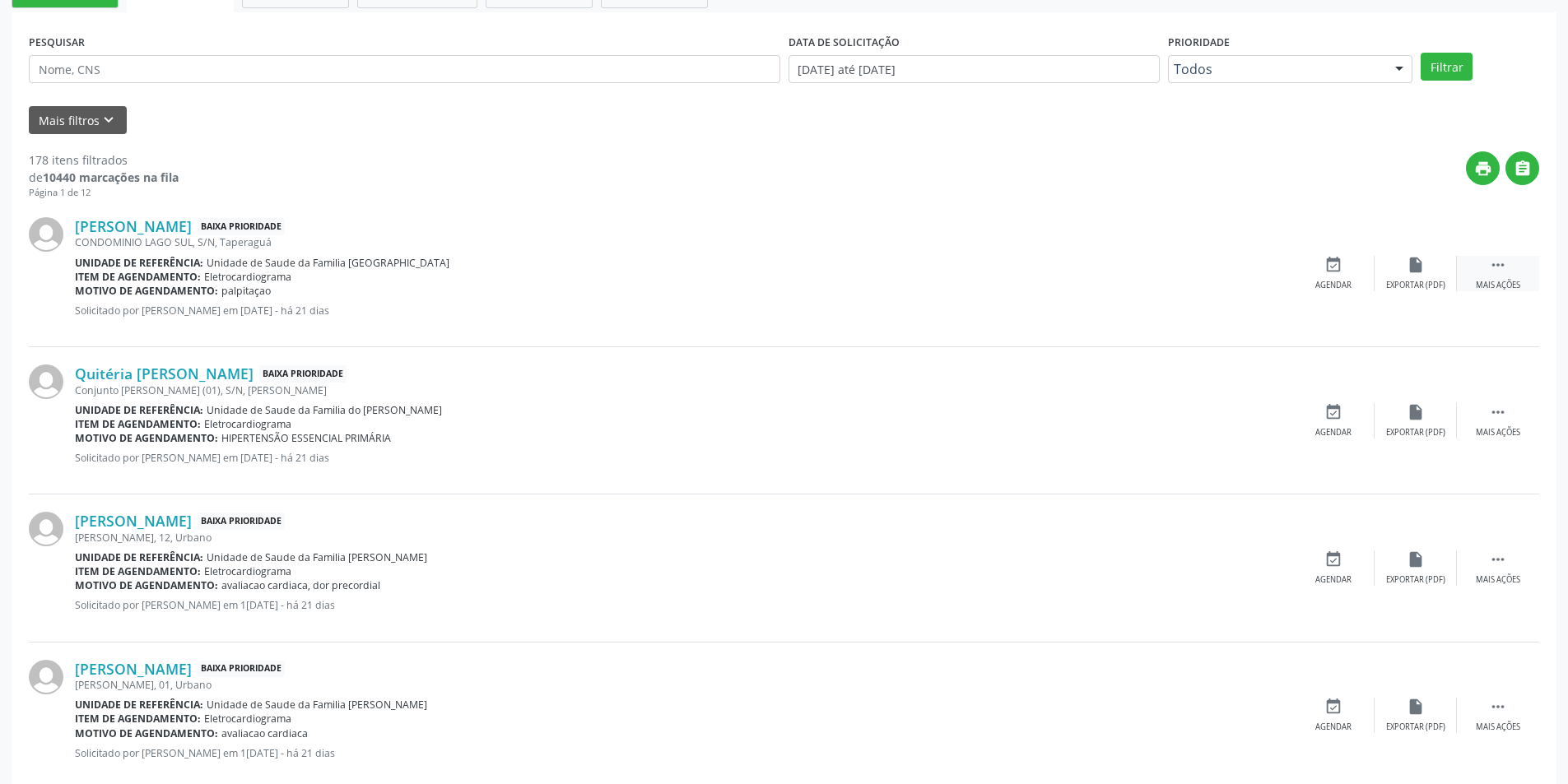
click at [1508, 267] on div " Mais ações" at bounding box center [1498, 274] width 82 height 35
click at [1334, 281] on div "Cancelar" at bounding box center [1333, 286] width 39 height 11
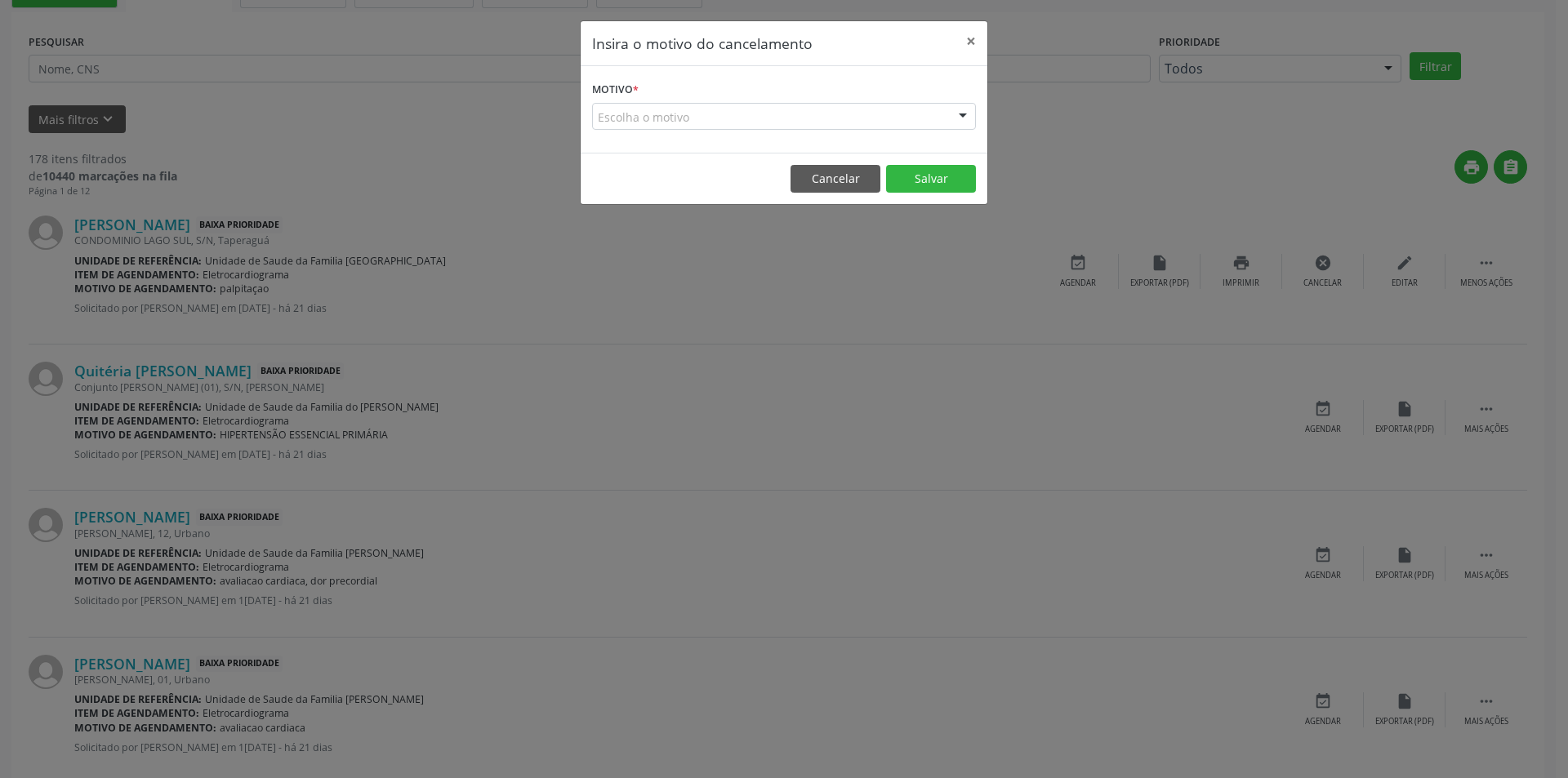
click at [695, 112] on div "Escolha o motivo" at bounding box center [784, 117] width 384 height 28
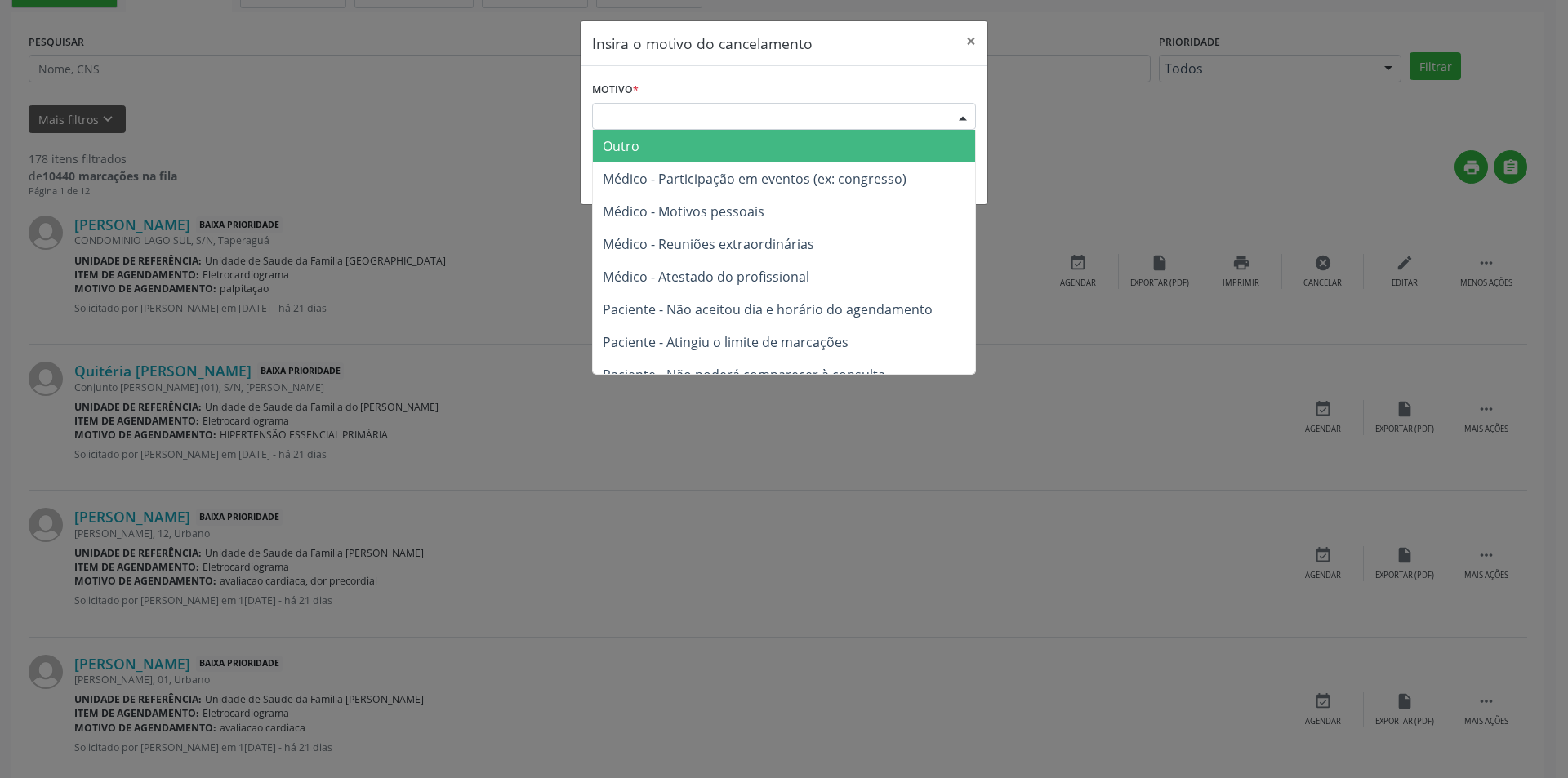
click at [688, 144] on span "Outro" at bounding box center [784, 147] width 383 height 33
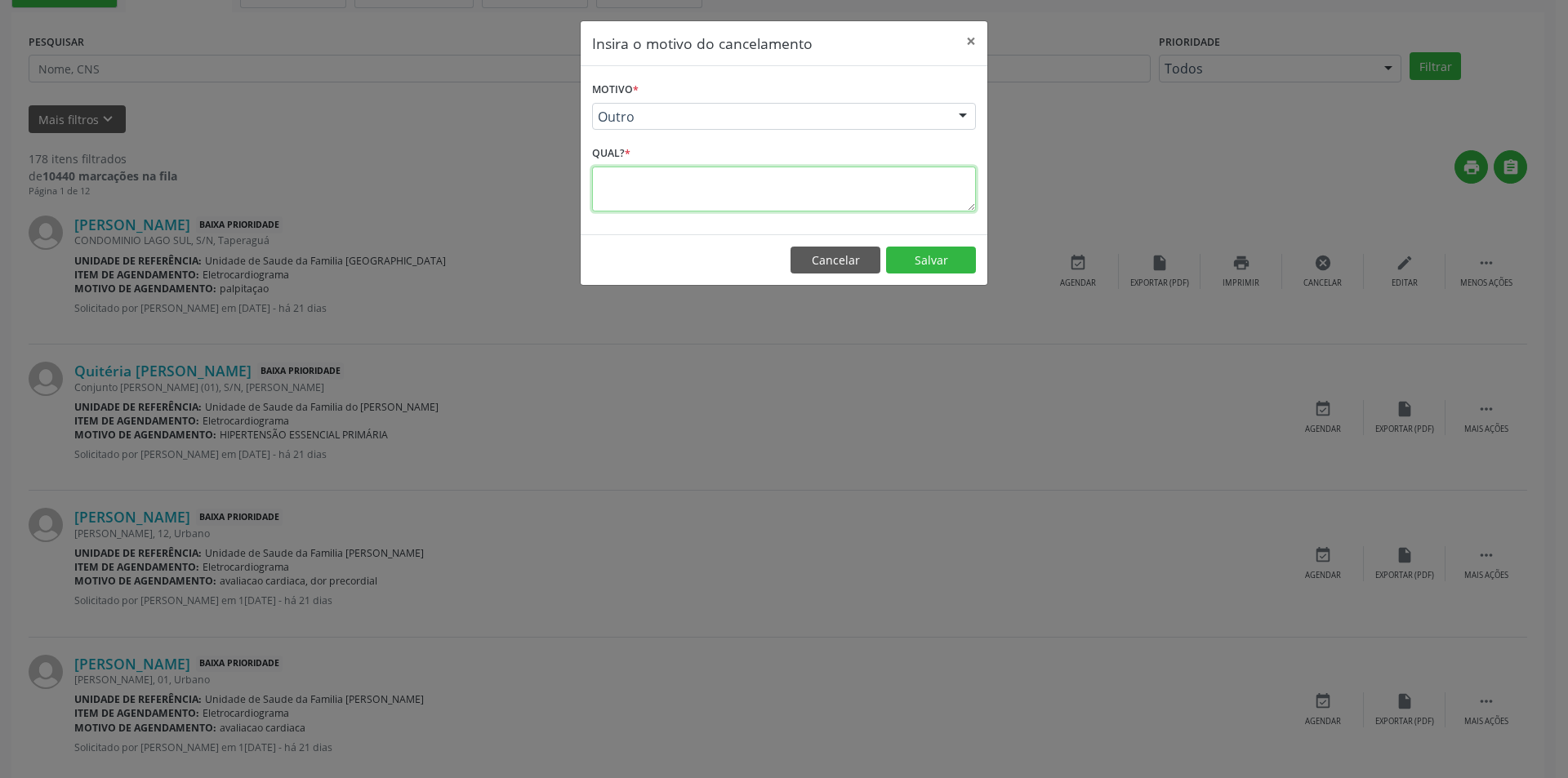
click at [650, 185] on textarea at bounding box center [784, 189] width 384 height 45
type textarea "Sem SUS"
click at [958, 262] on button "Salvar" at bounding box center [931, 261] width 90 height 28
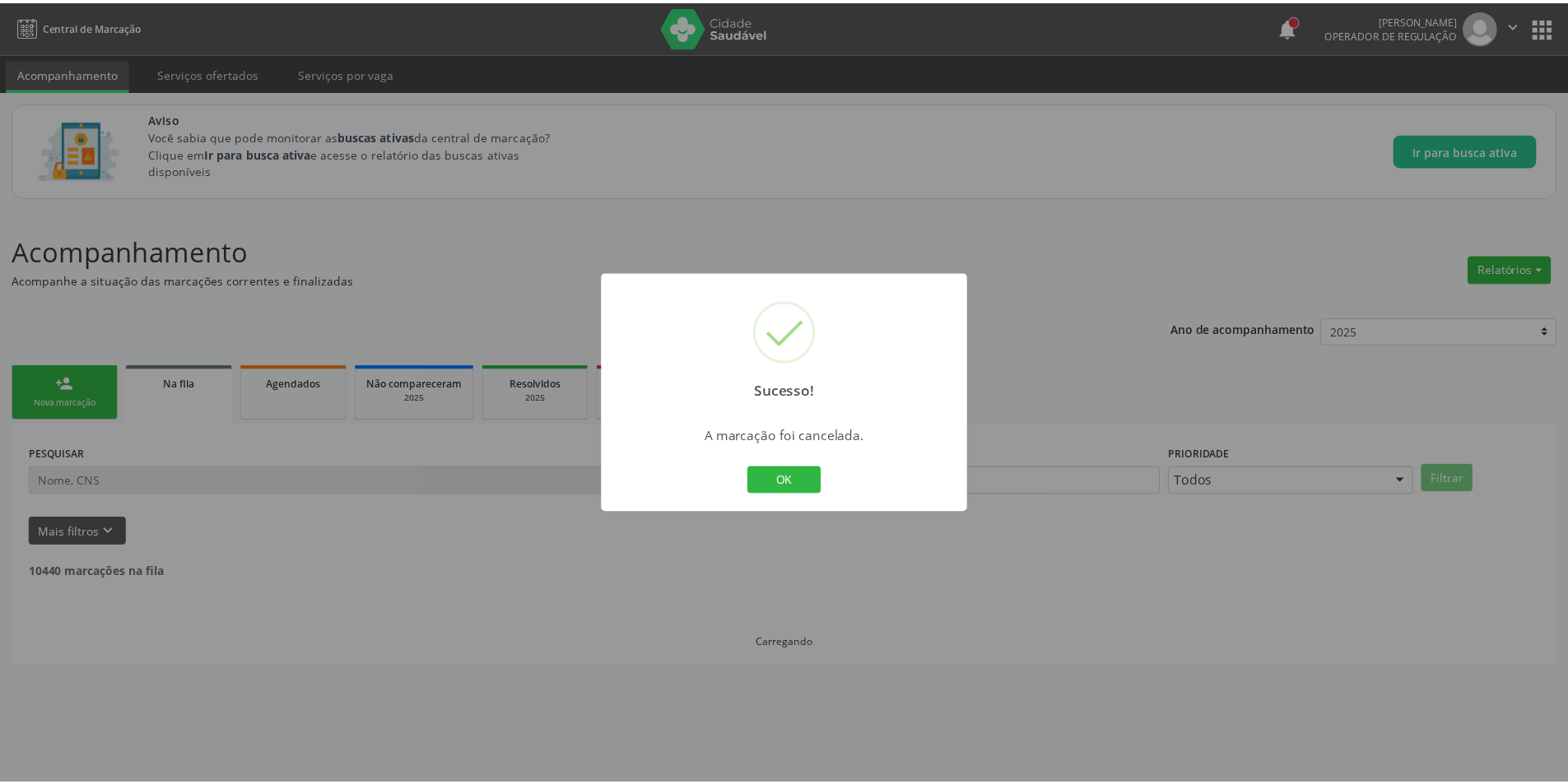
scroll to position [0, 0]
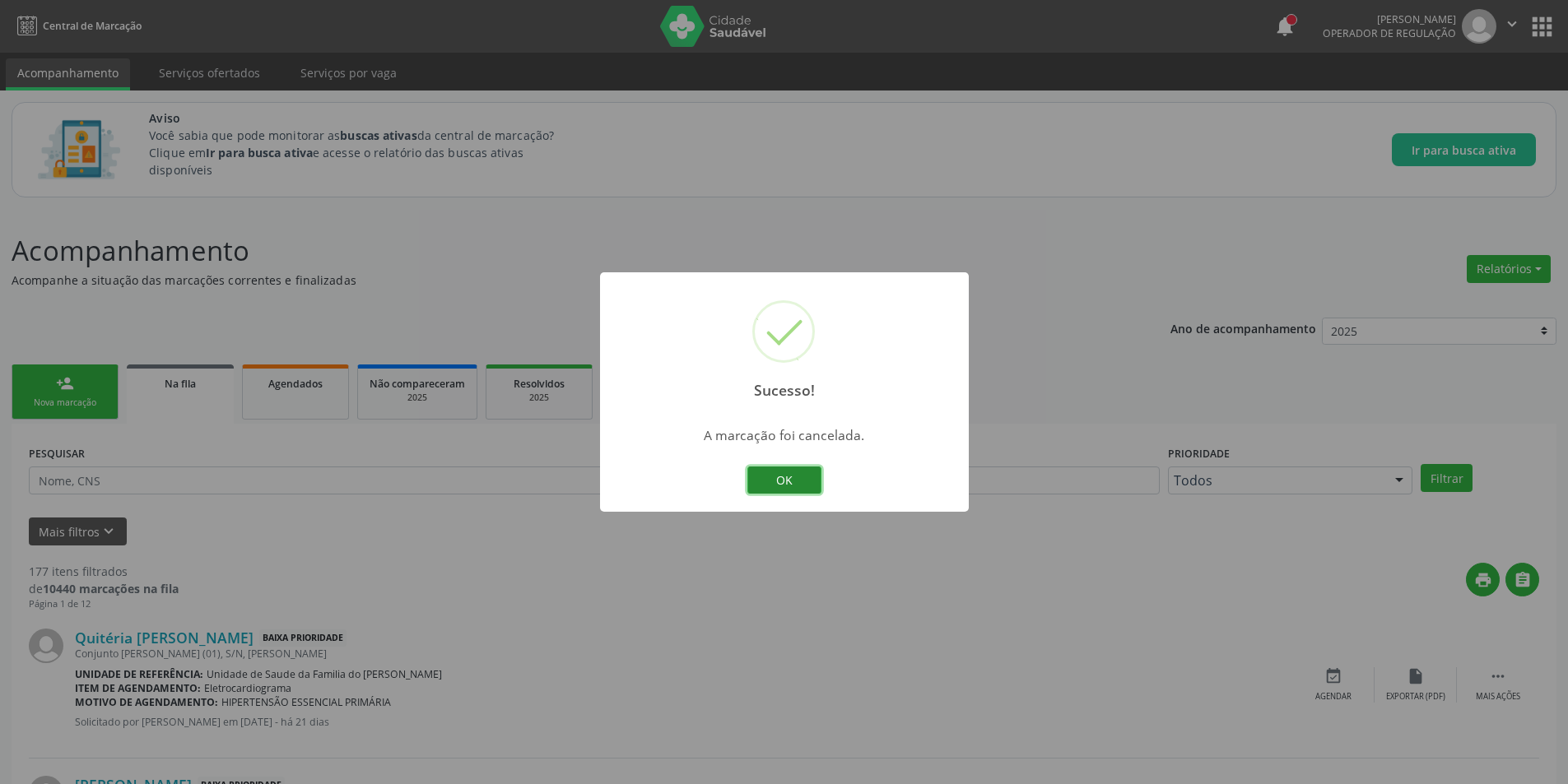
click at [787, 476] on button "OK" at bounding box center [784, 481] width 74 height 28
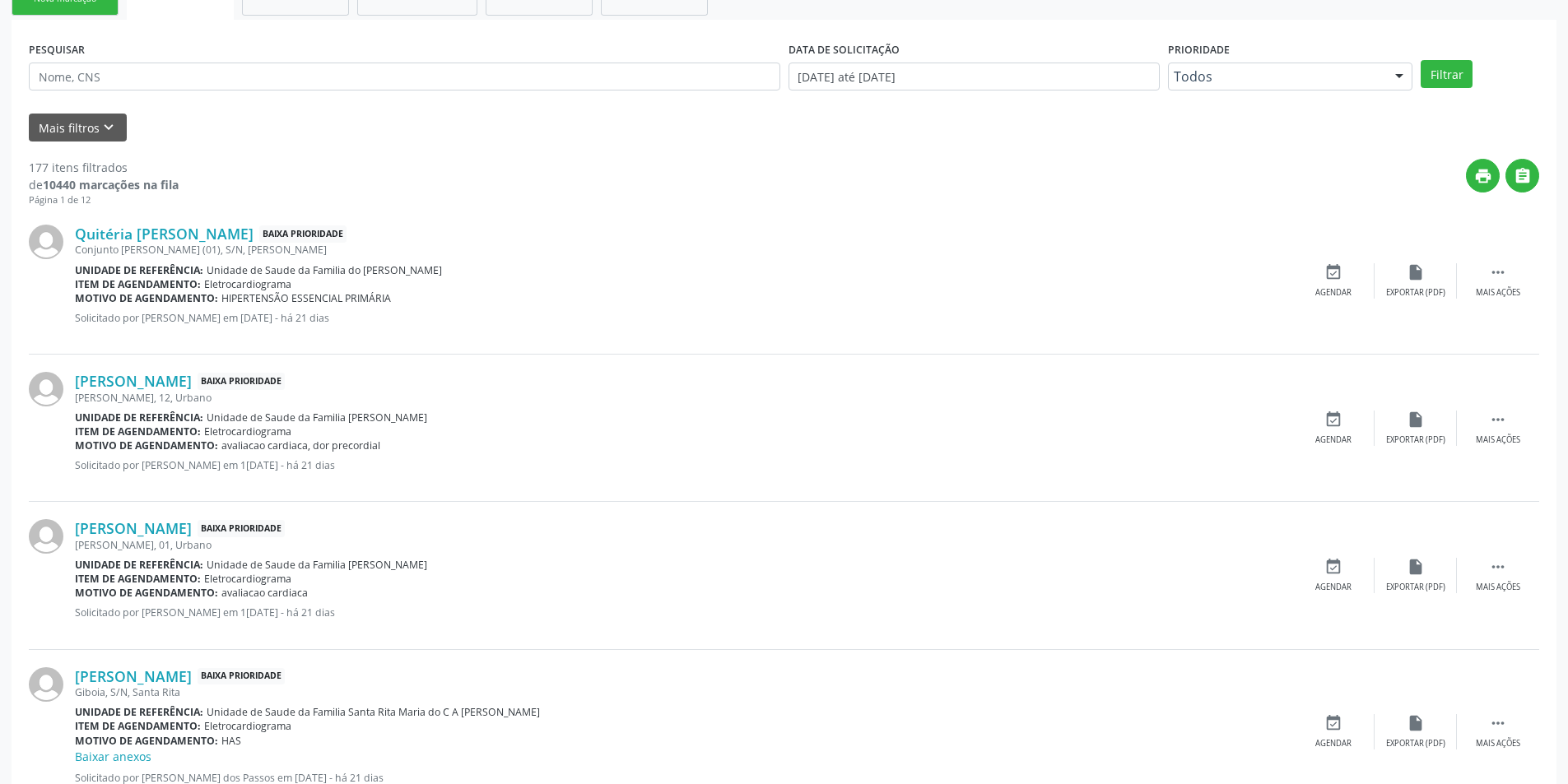
scroll to position [411, 0]
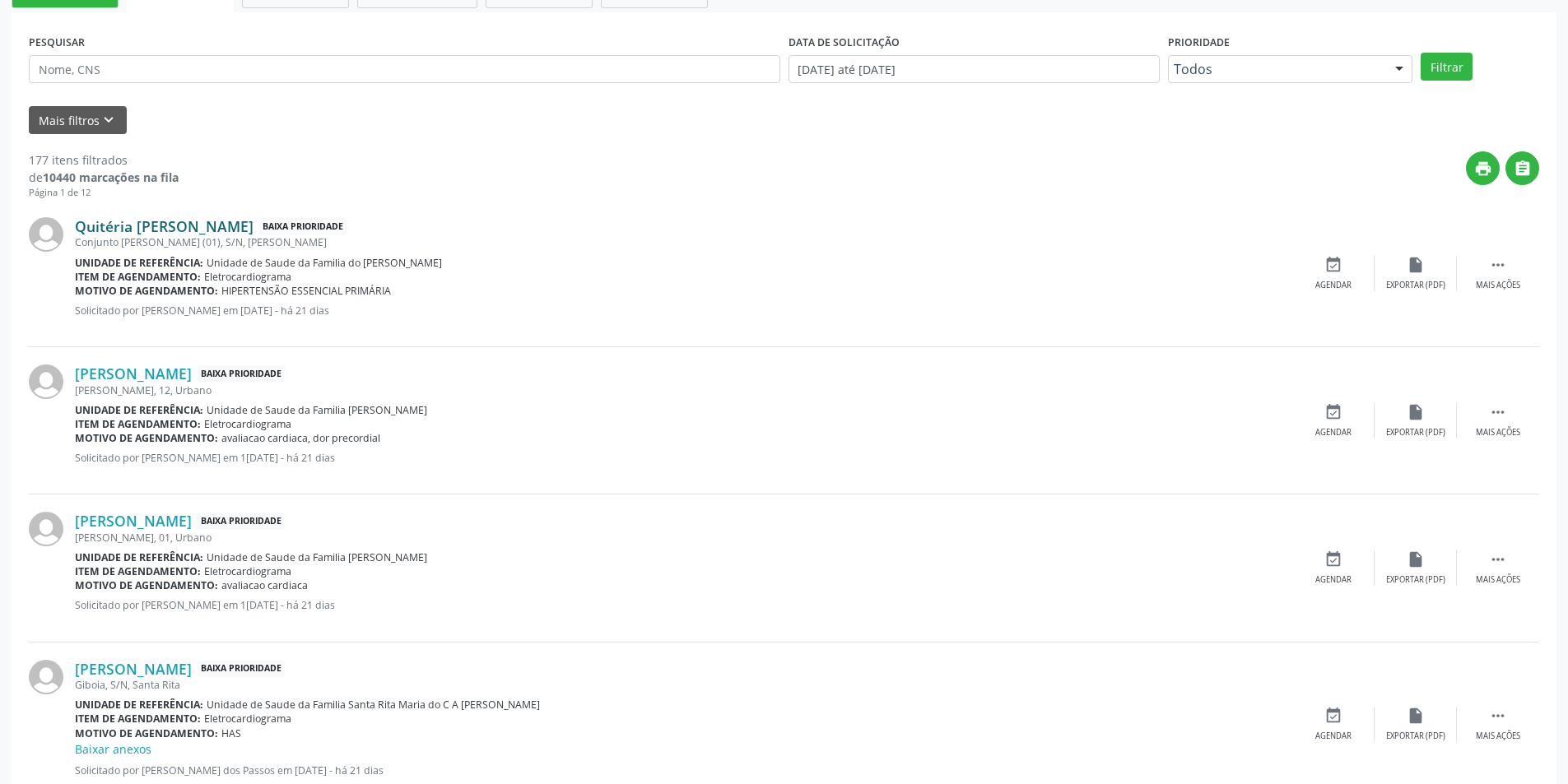
click at [137, 230] on link "Quitéria [PERSON_NAME]" at bounding box center [164, 227] width 178 height 18
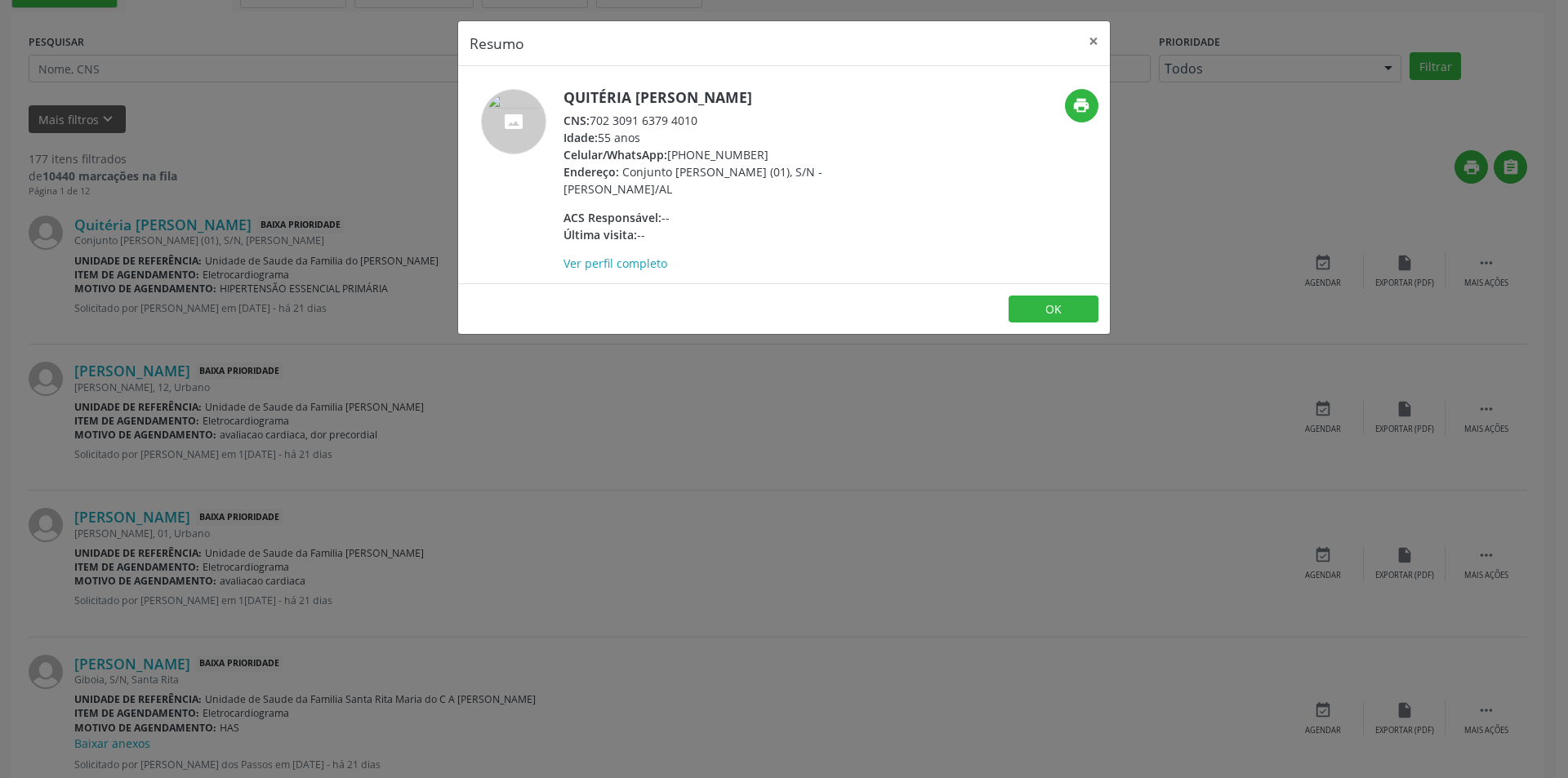
click at [593, 118] on div "CNS: 702 3091 6379 4010" at bounding box center [722, 120] width 317 height 17
drag, startPoint x: 593, startPoint y: 118, endPoint x: 701, endPoint y: 124, distance: 108.2
click at [701, 124] on div "CNS: 702 3091 6379 4010" at bounding box center [722, 120] width 317 height 17
click at [472, 436] on div "Resumo × Quitéria [PERSON_NAME] CNS: 702 3091 6379 4010 Idade: 55 anos Celular/…" at bounding box center [784, 389] width 1568 height 778
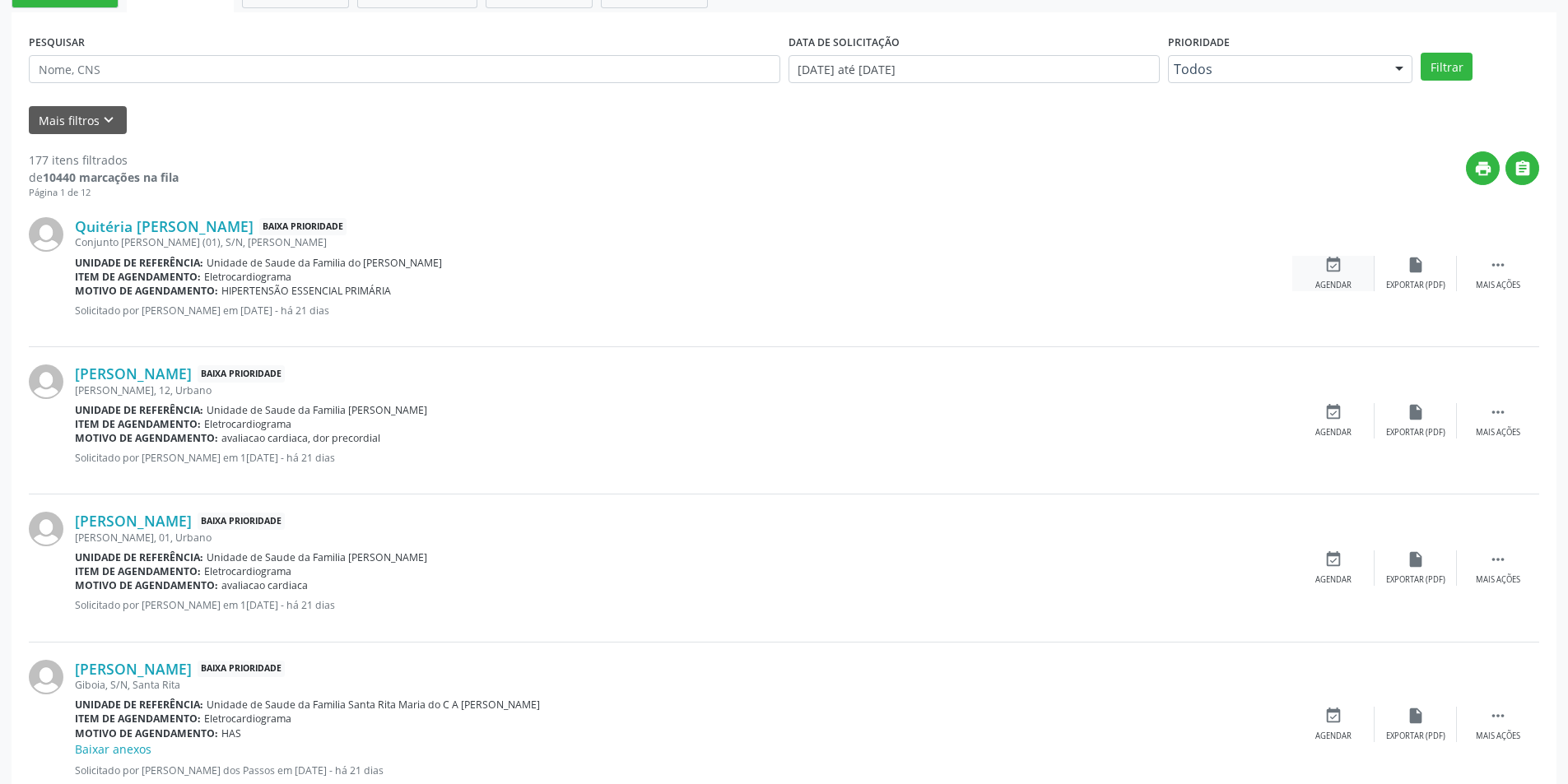
click at [1332, 276] on div "event_available Agendar" at bounding box center [1333, 274] width 82 height 35
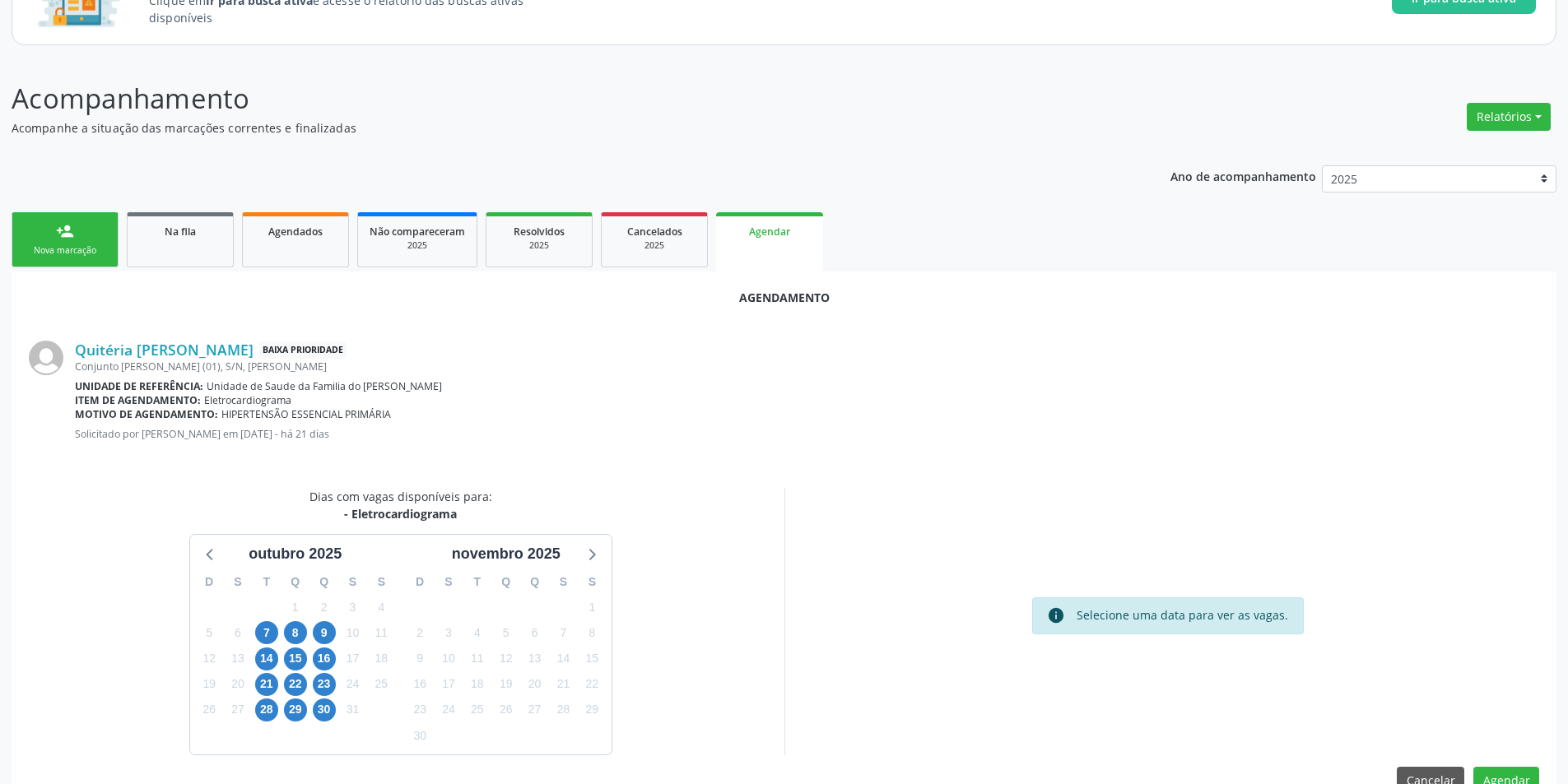
scroll to position [191, 0]
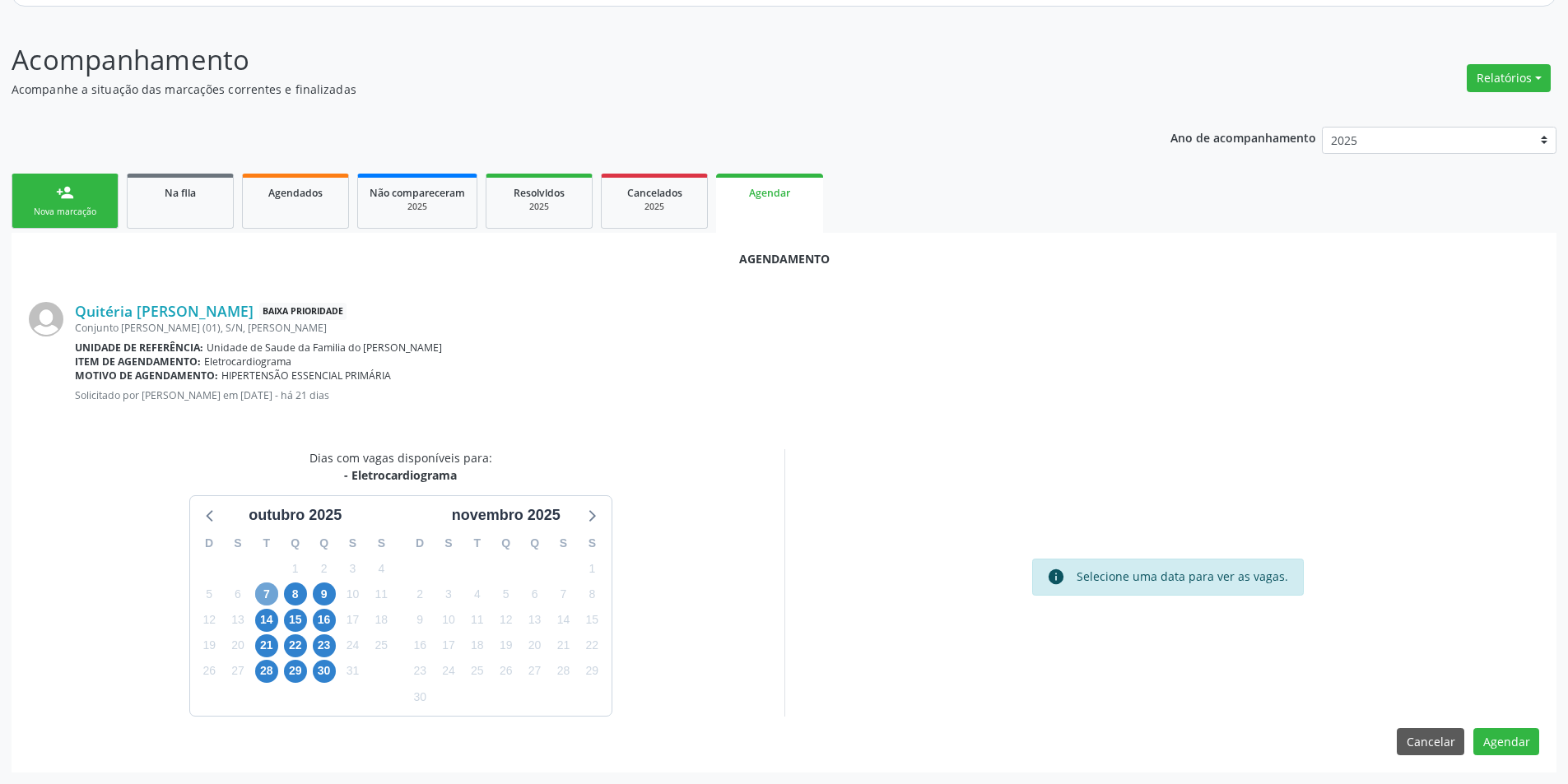
click at [266, 594] on span "7" at bounding box center [266, 594] width 23 height 23
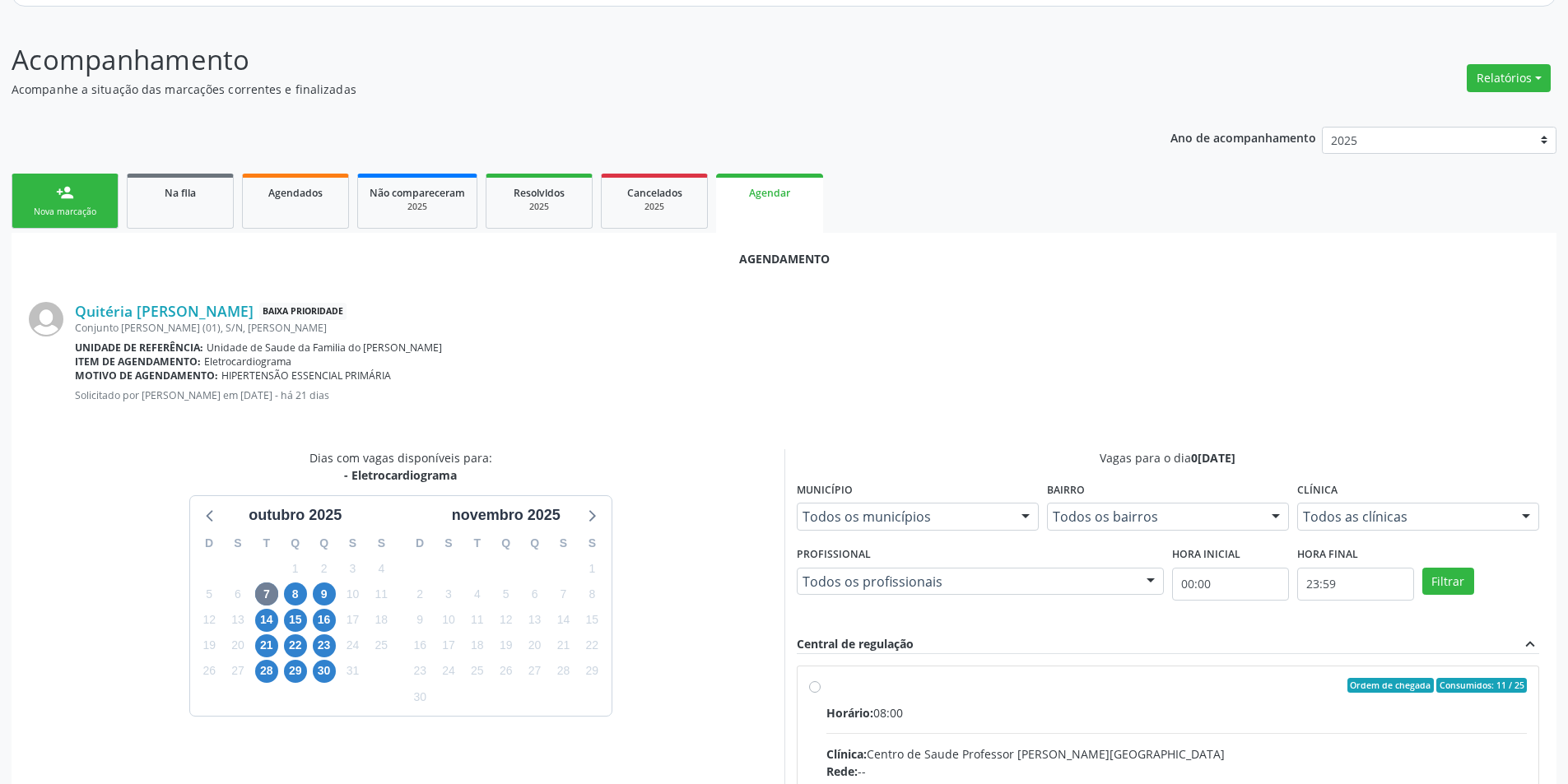
click at [815, 688] on input "Ordem de chegada Consumidos: 11 / 25 Horário: 08:00 Clínica: Centro de Saude Pr…" at bounding box center [815, 686] width 11 height 15
radio input "true"
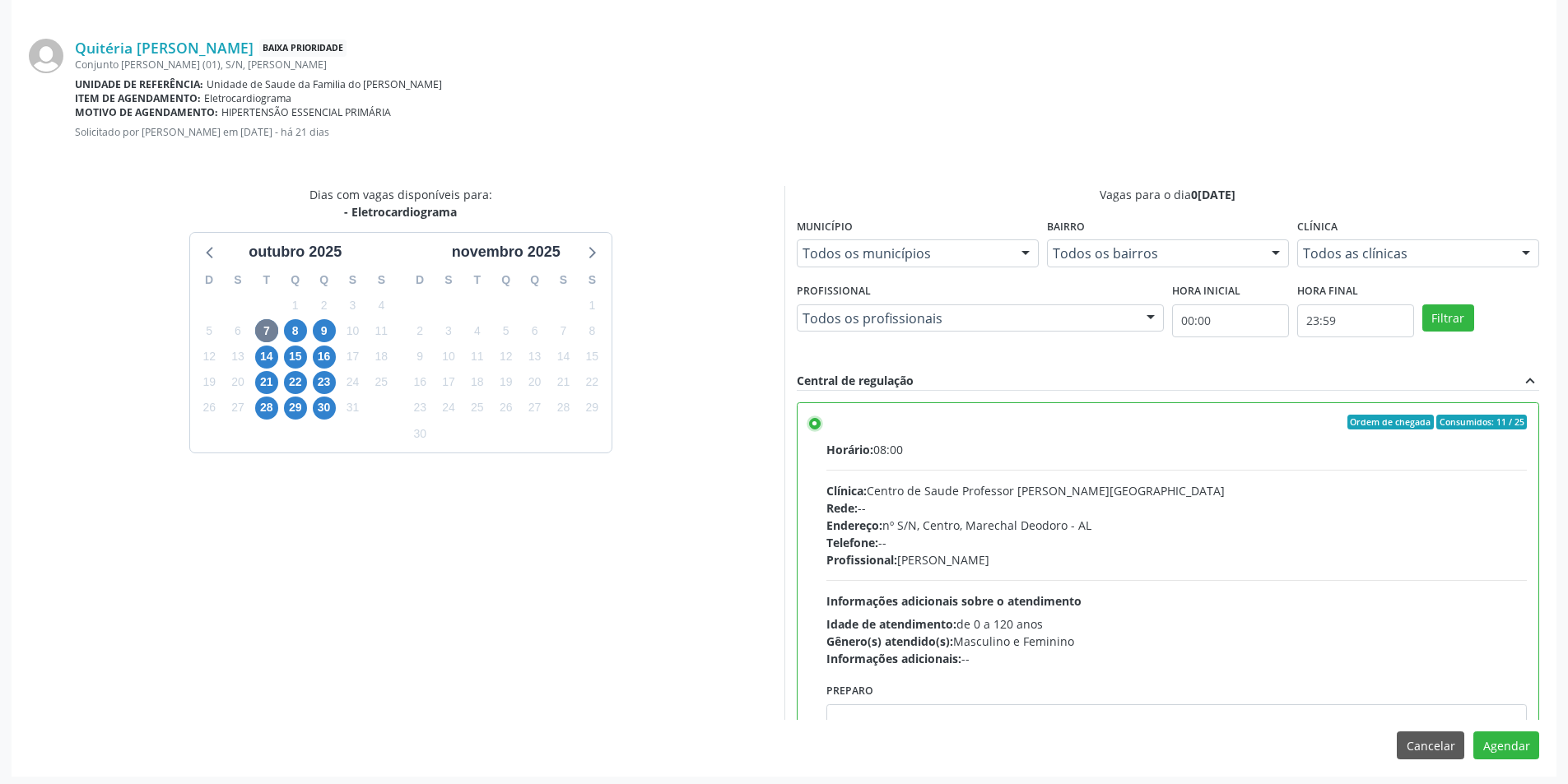
scroll to position [459, 0]
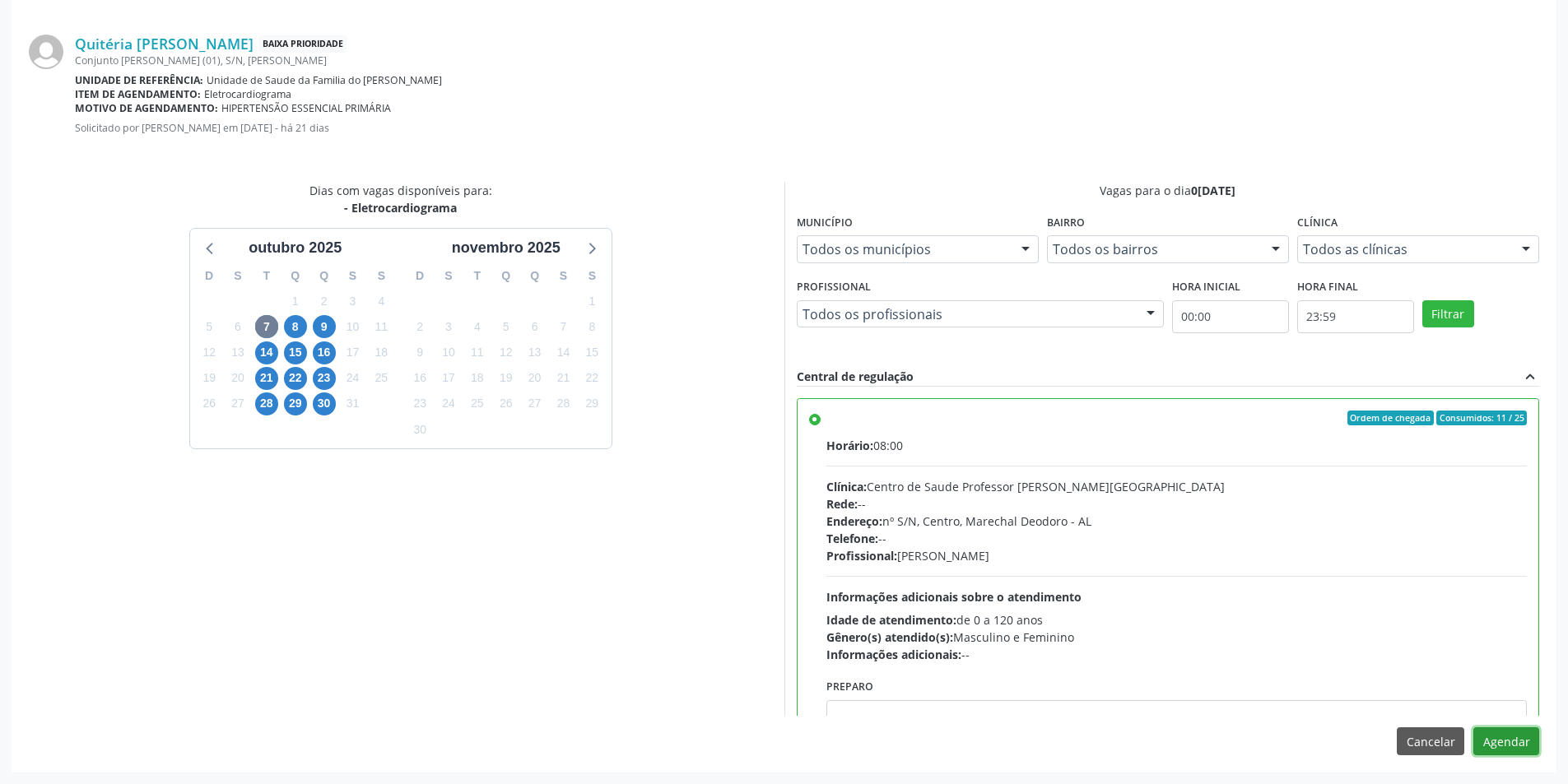
click at [1512, 740] on button "Agendar" at bounding box center [1506, 741] width 66 height 28
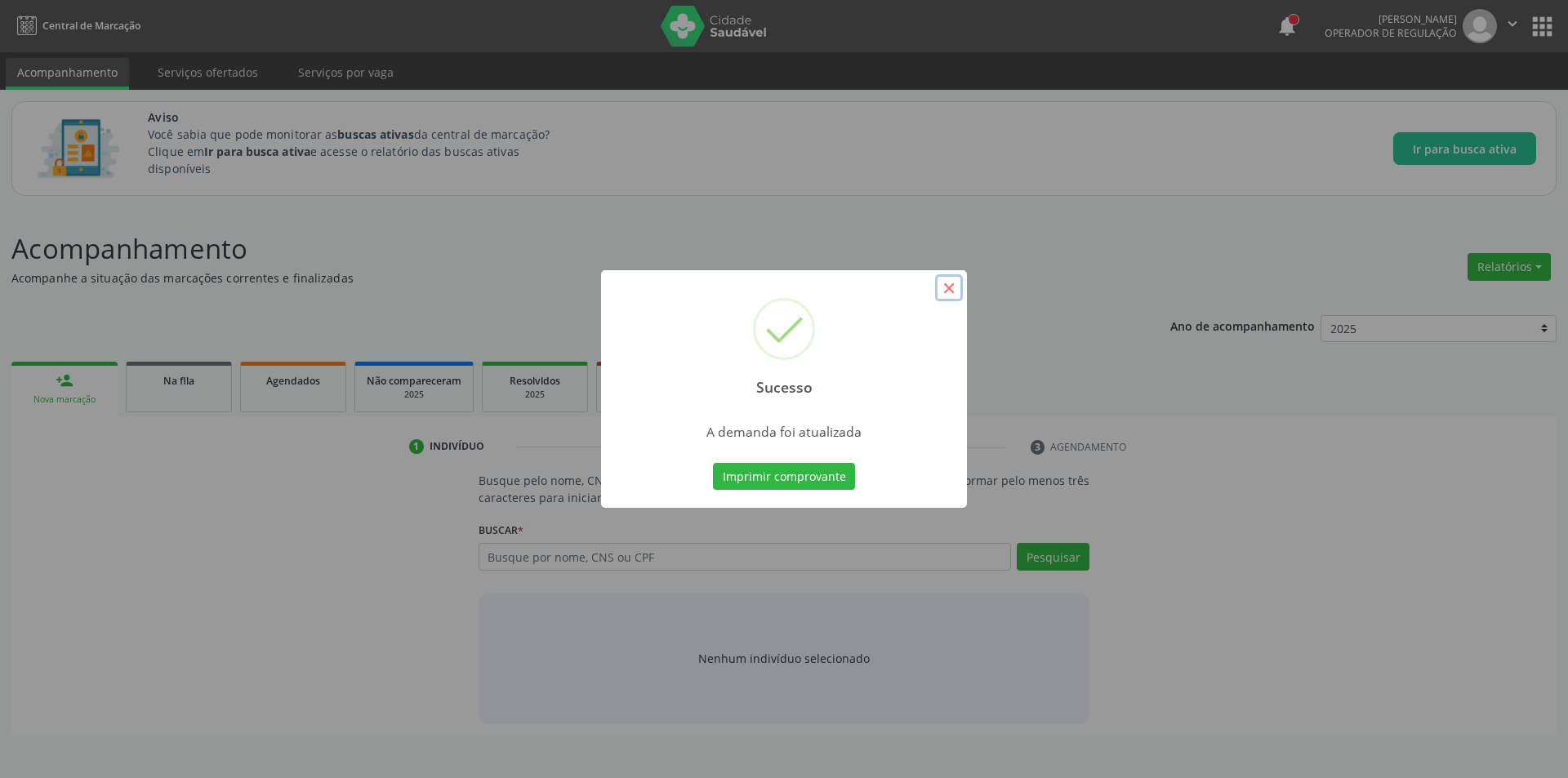
click at [955, 284] on button "×" at bounding box center [949, 288] width 28 height 28
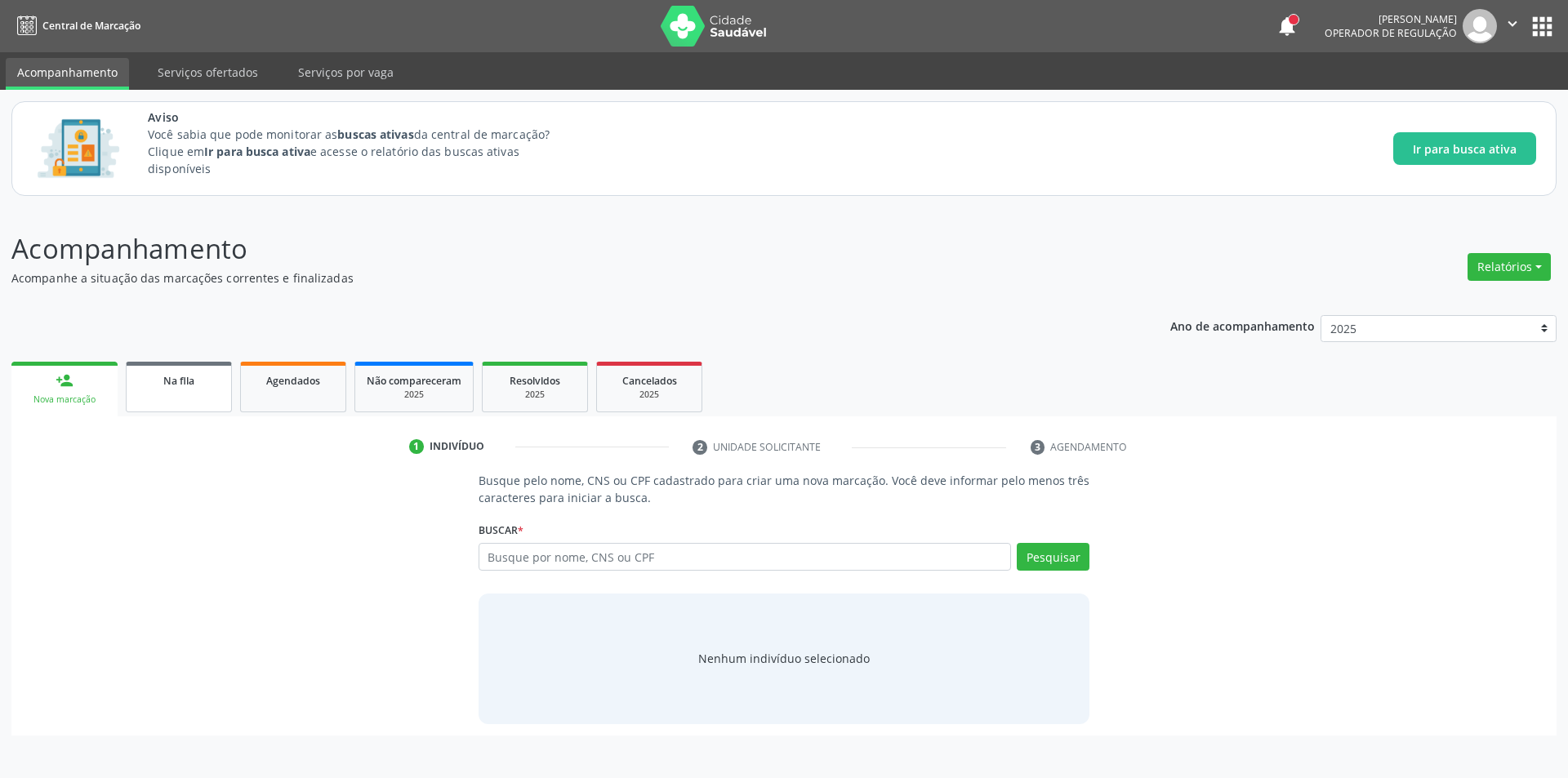
click at [195, 388] on div "Na fila" at bounding box center [178, 380] width 82 height 17
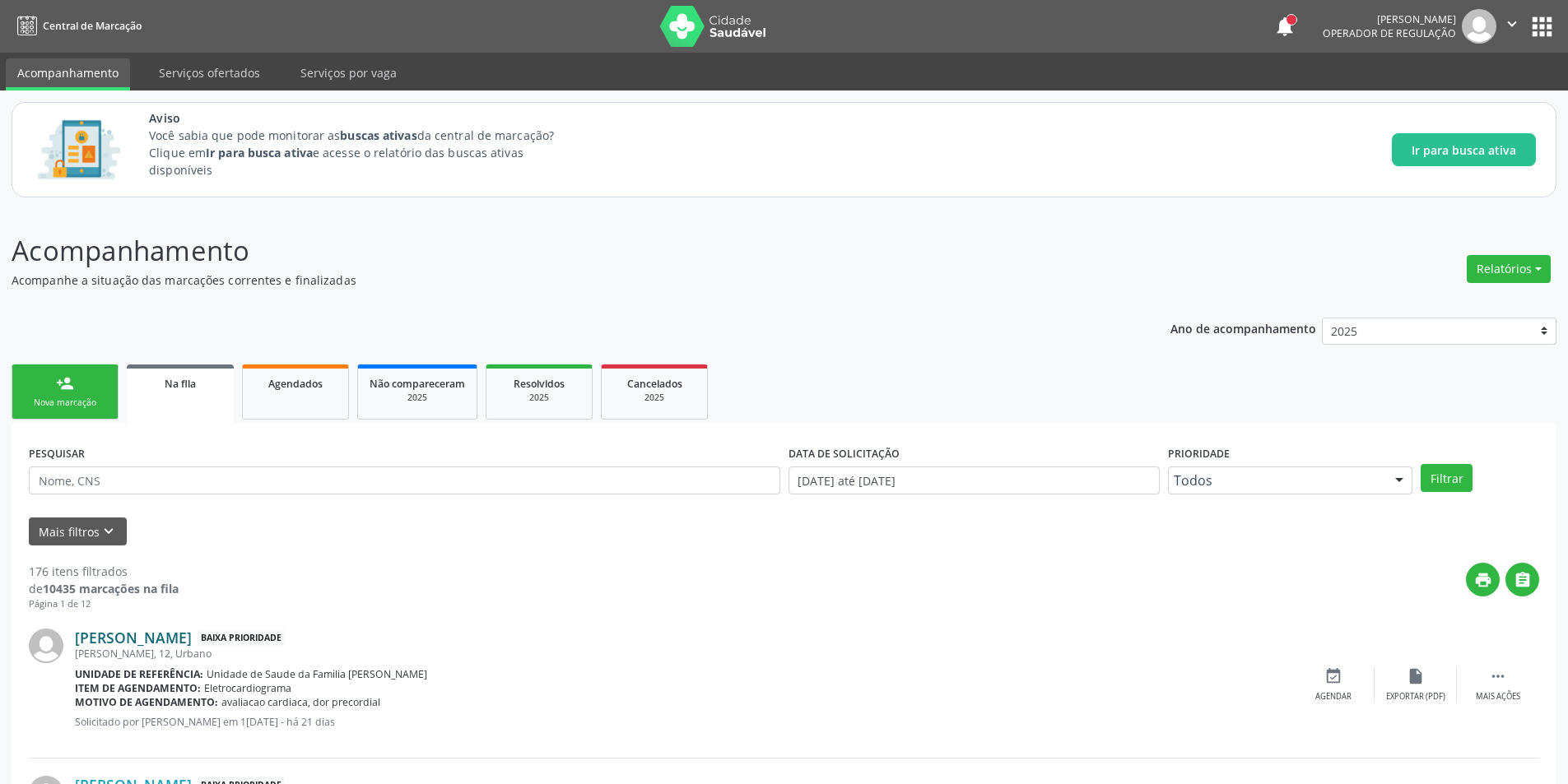
click at [170, 645] on link "[PERSON_NAME]" at bounding box center [133, 638] width 116 height 18
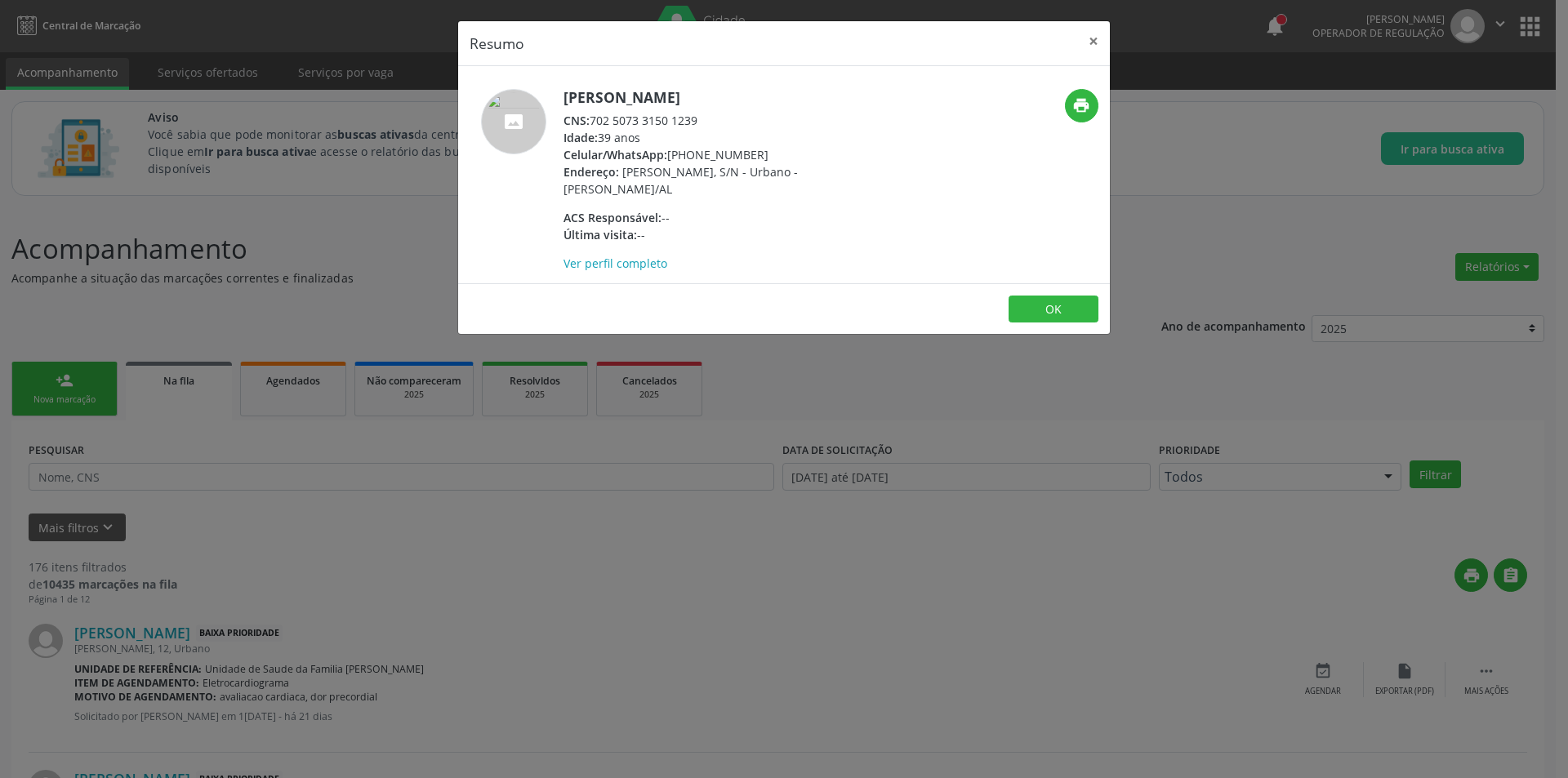
click at [595, 119] on div "CNS: 702 5073 3150 1239" at bounding box center [722, 120] width 317 height 17
drag, startPoint x: 595, startPoint y: 119, endPoint x: 680, endPoint y: 120, distance: 85.0
click at [680, 120] on div "CNS: 702 5073 3150 1239" at bounding box center [722, 120] width 317 height 17
drag, startPoint x: 457, startPoint y: 536, endPoint x: 461, endPoint y: 488, distance: 48.2
click at [458, 534] on div "Resumo × [PERSON_NAME] CNS: 702 5073 3150 1239 Idade: 39 anos Celular/WhatsApp:…" at bounding box center [784, 389] width 1568 height 778
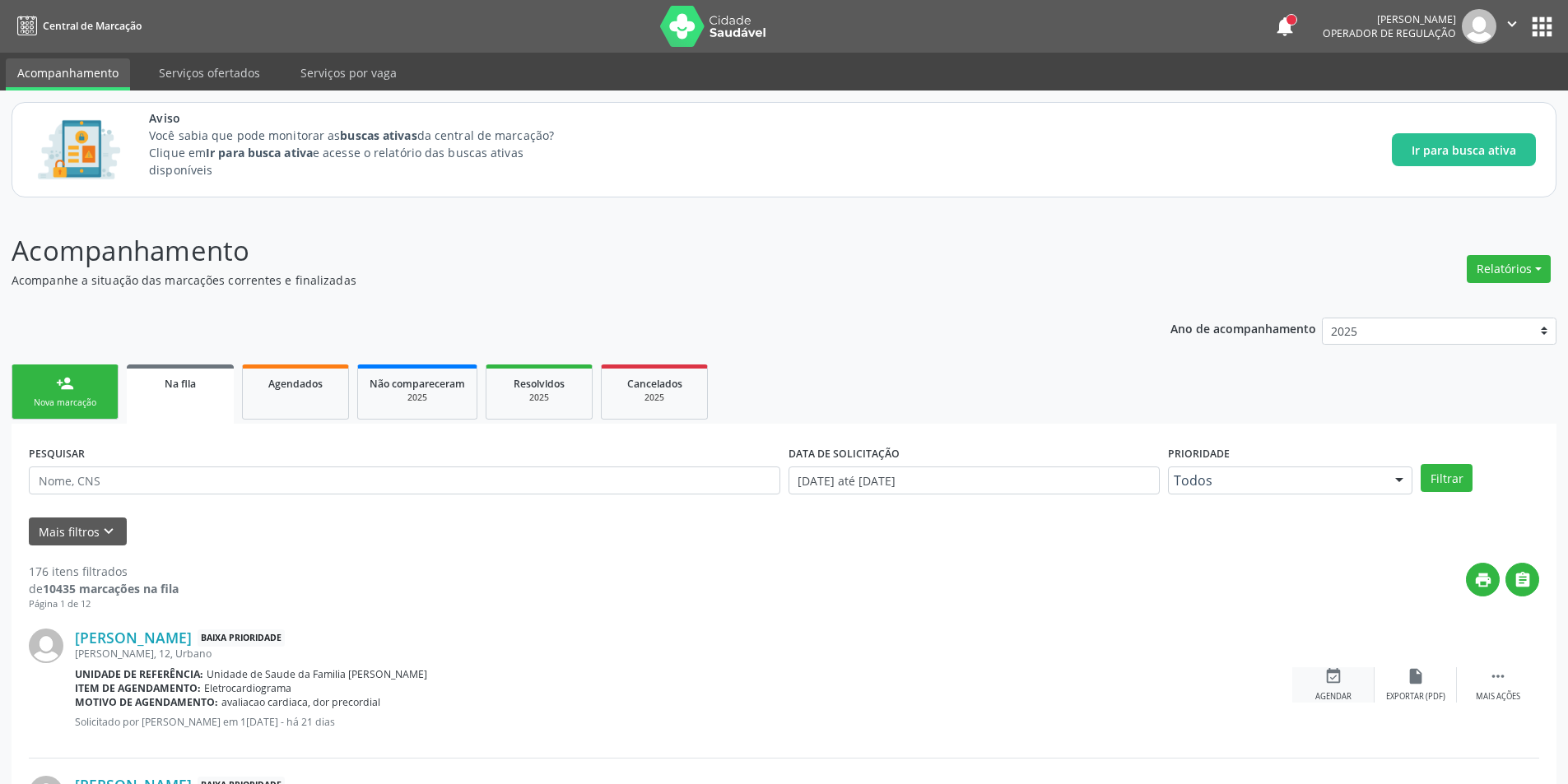
click at [1322, 694] on div "Agendar" at bounding box center [1333, 697] width 36 height 11
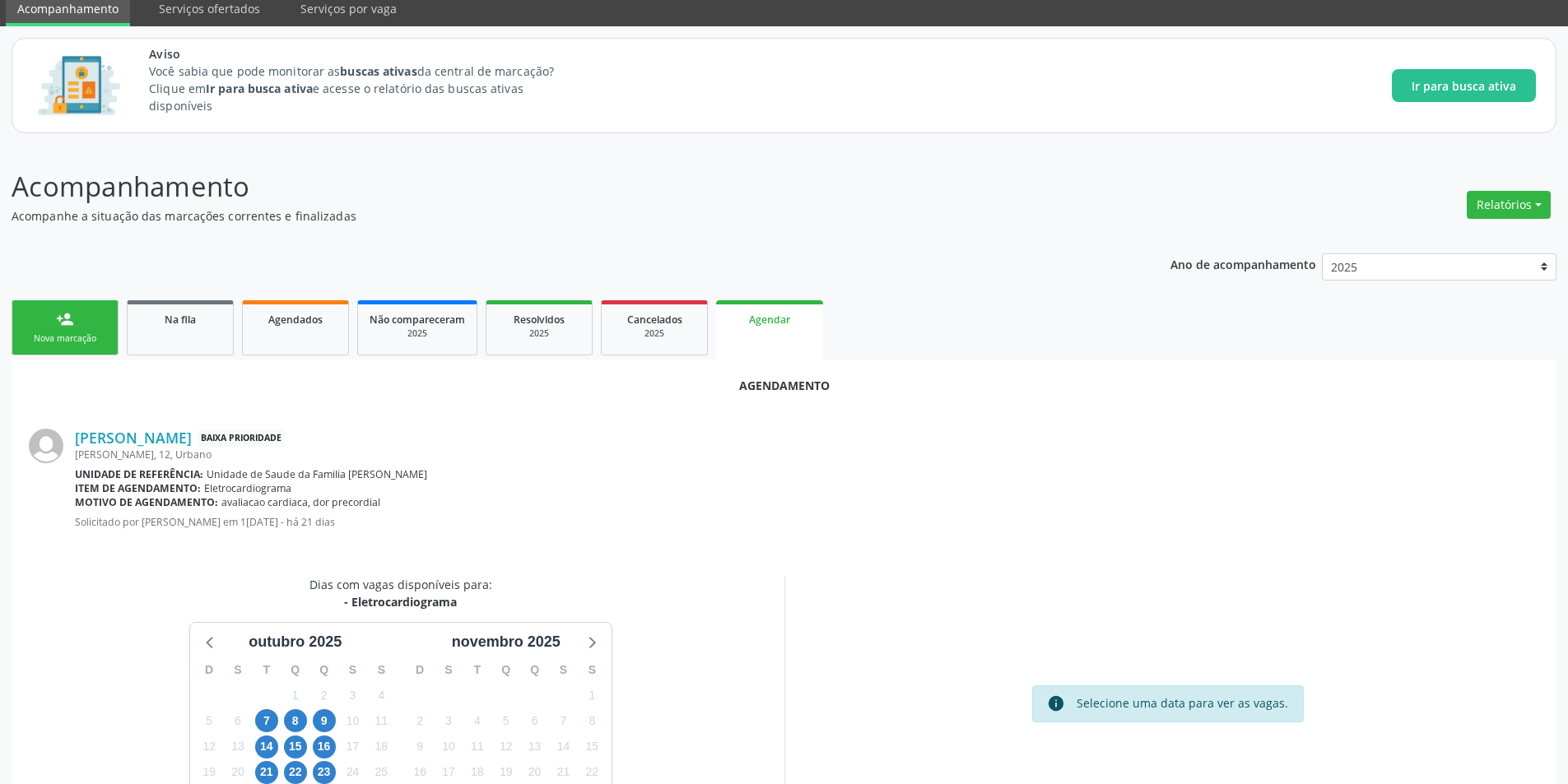
scroll to position [191, 0]
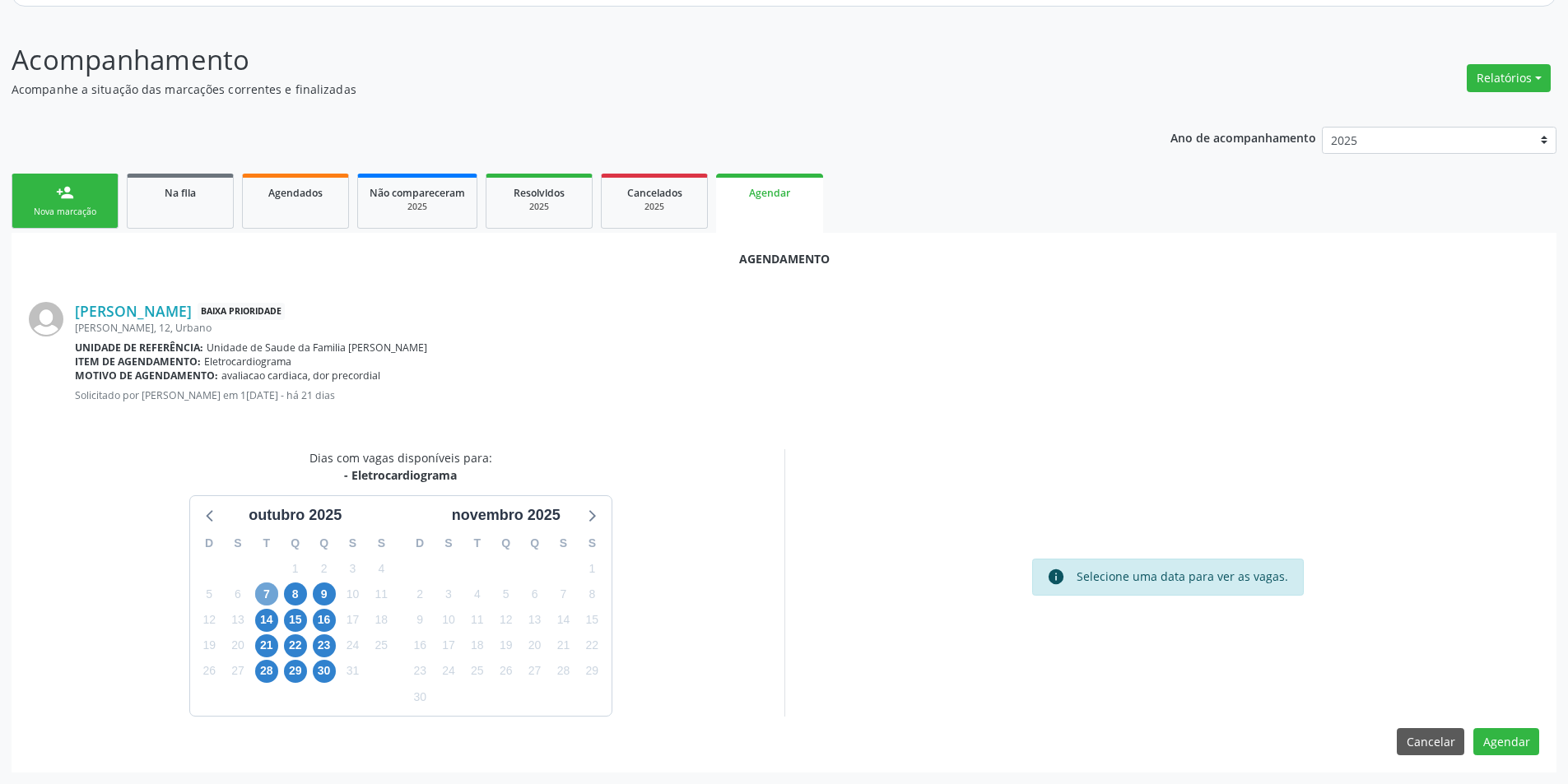
click at [266, 589] on span "7" at bounding box center [266, 594] width 23 height 23
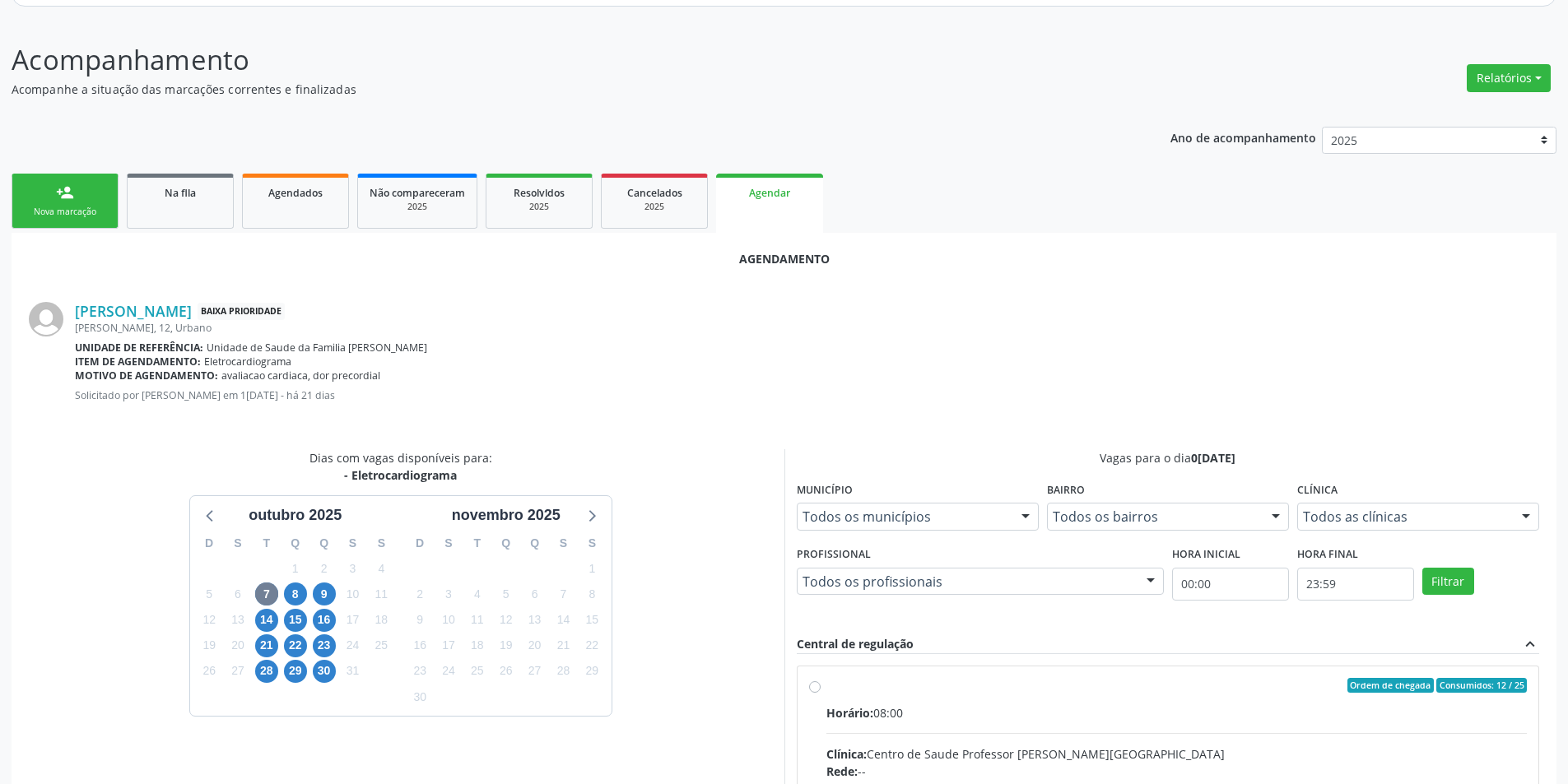
click at [817, 687] on input "Ordem de chegada Consumidos: 12 / 25 Horário: 08:00 Clínica: Centro de Saude Pr…" at bounding box center [815, 686] width 11 height 15
radio input "true"
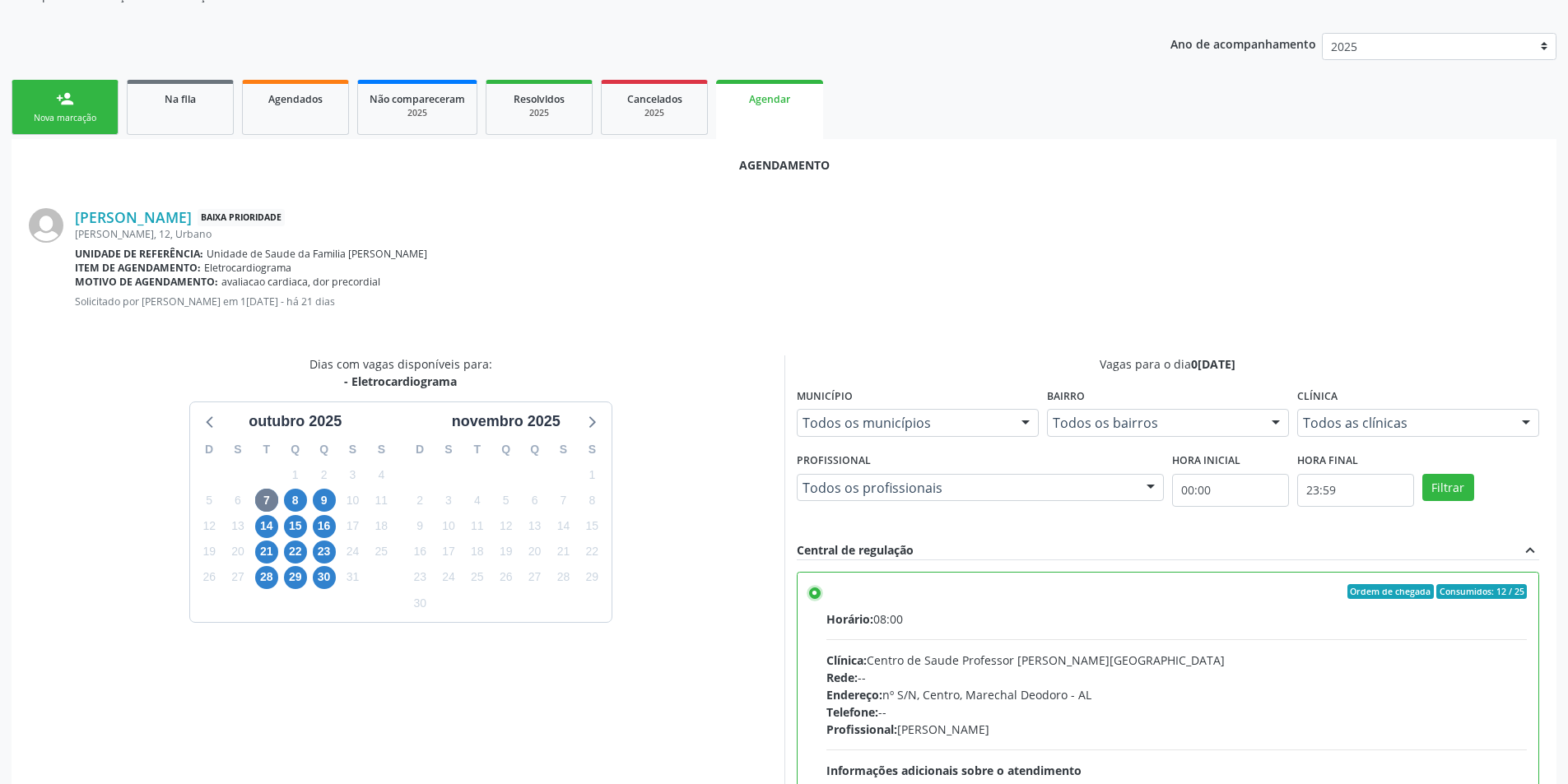
scroll to position [459, 0]
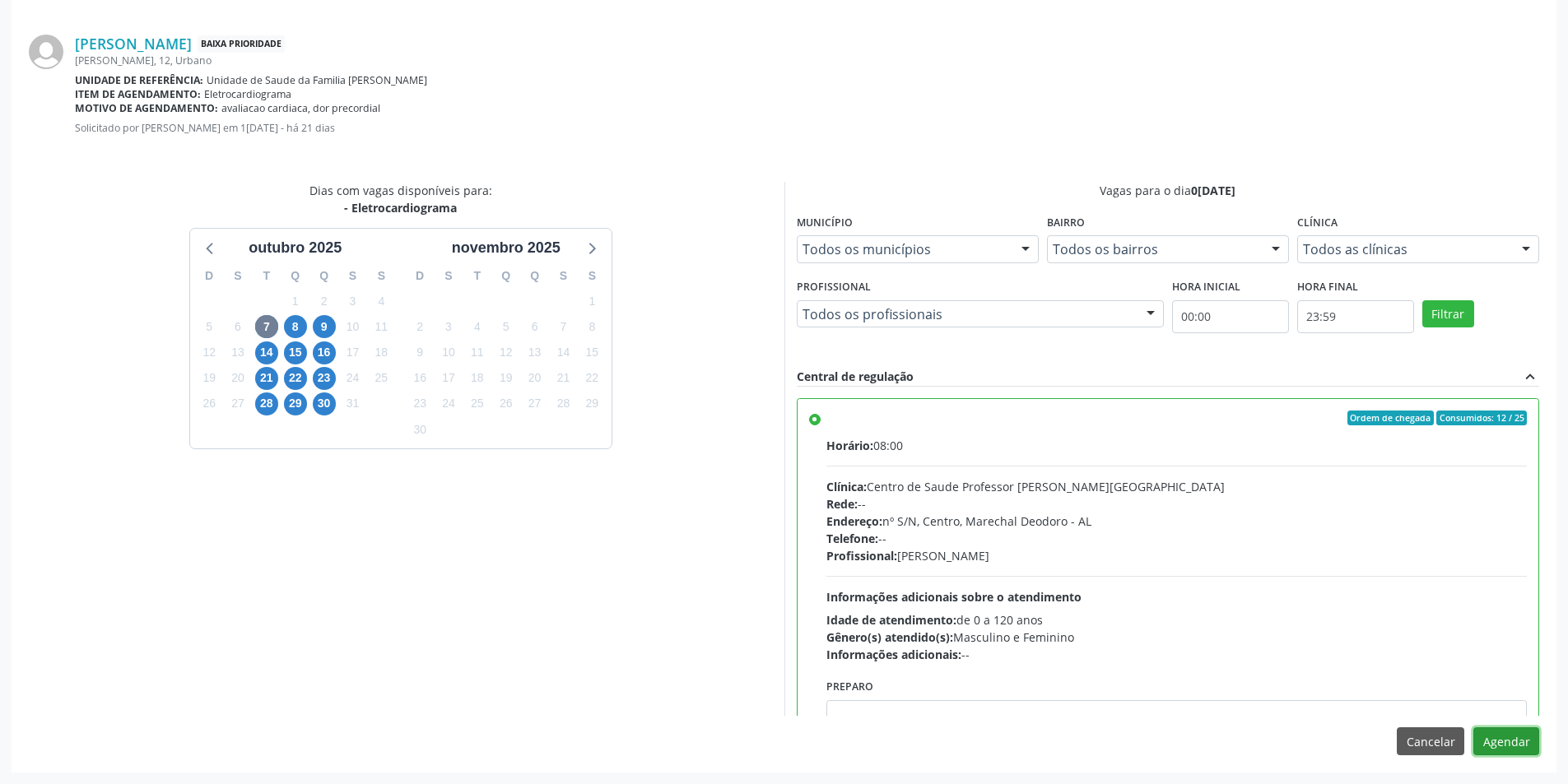
click at [1515, 744] on button "Agendar" at bounding box center [1506, 741] width 66 height 28
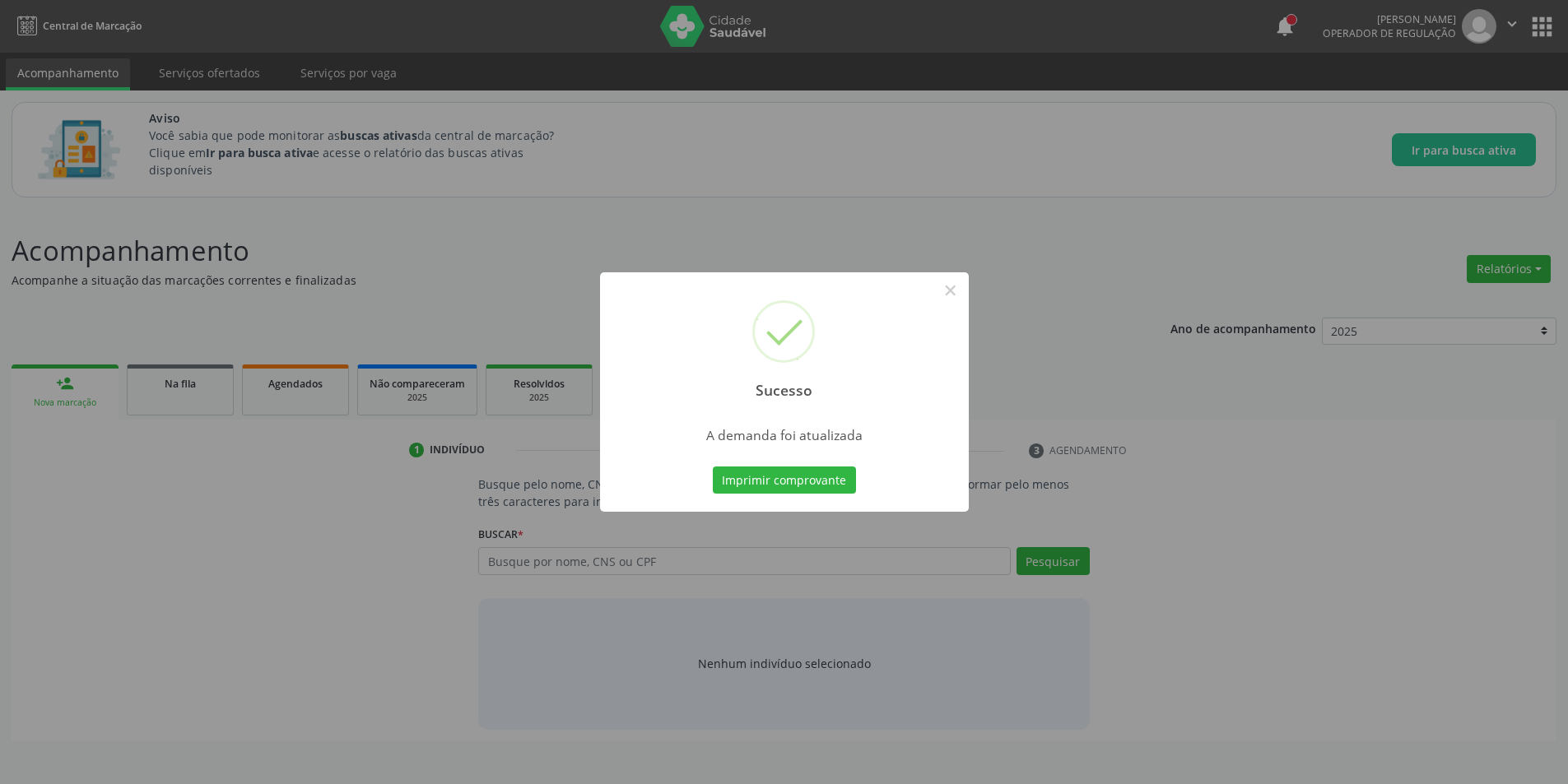
scroll to position [0, 0]
click at [954, 299] on button "×" at bounding box center [956, 290] width 28 height 28
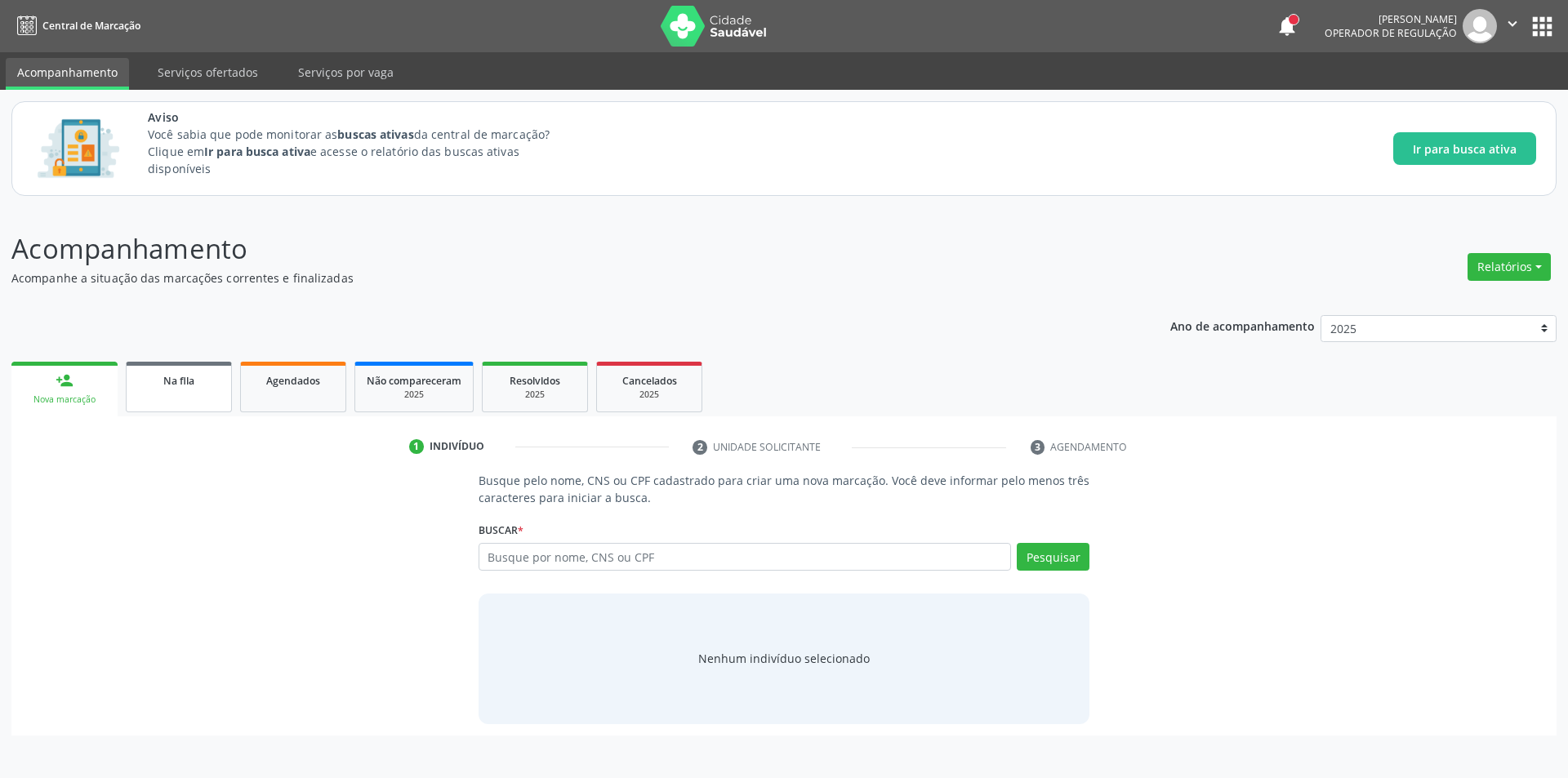
click at [180, 376] on span "Na fila" at bounding box center [179, 381] width 31 height 14
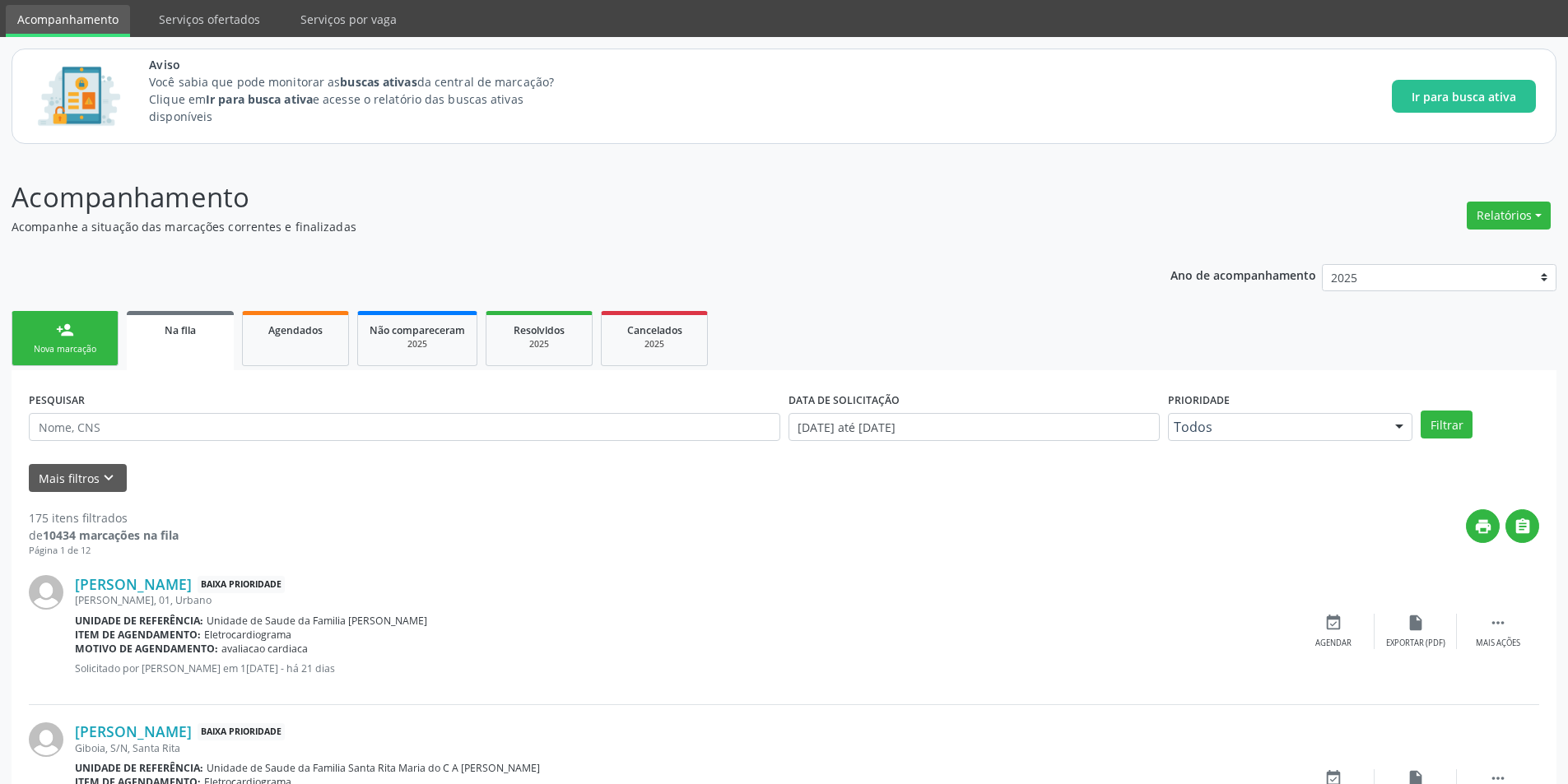
scroll to position [82, 0]
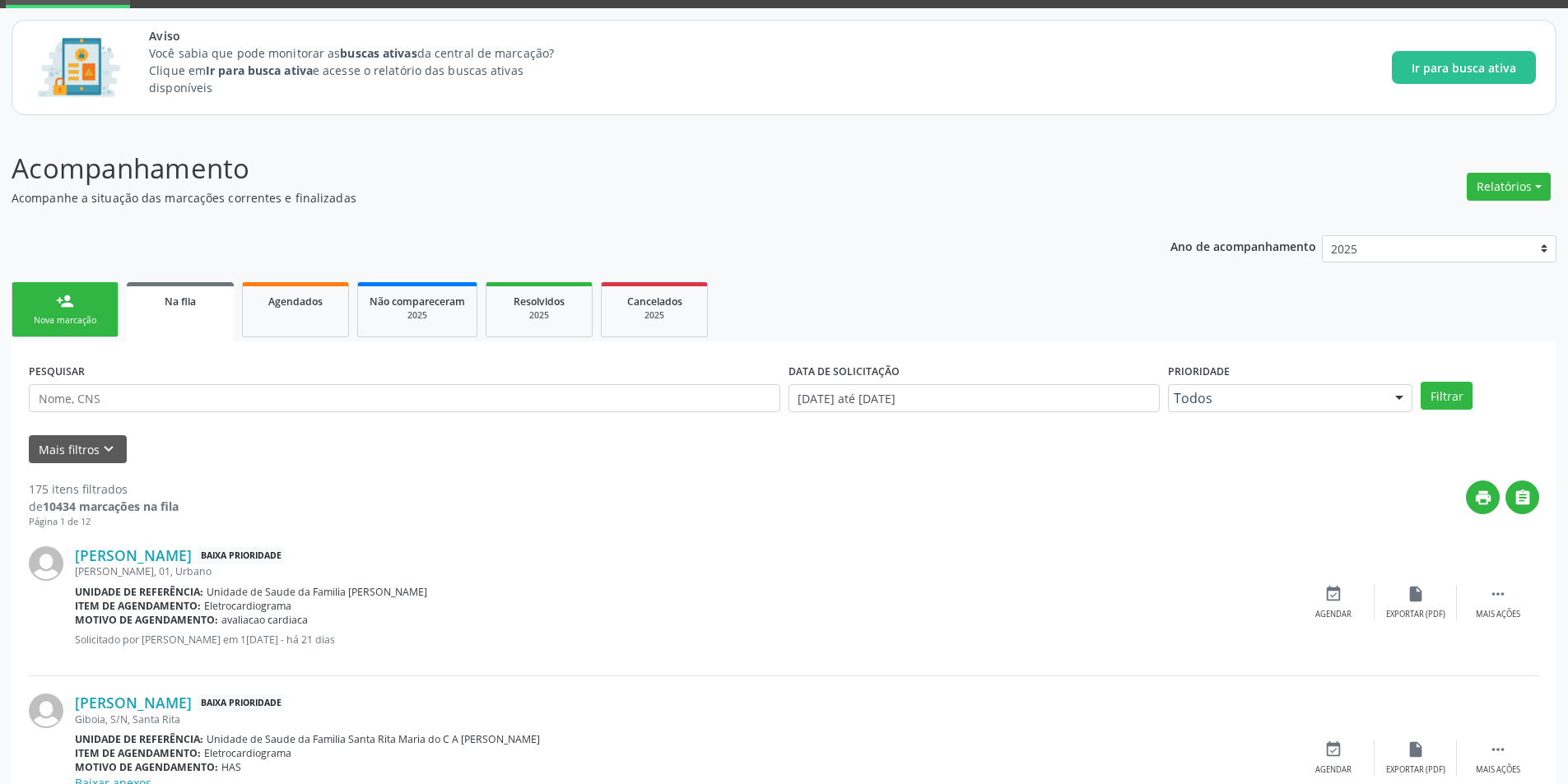
click at [157, 542] on div "[PERSON_NAME] Baixa Prioridade [PERSON_NAME], 01, Urbano Unidade de referência:…" at bounding box center [784, 602] width 1511 height 147
click at [157, 551] on link "[PERSON_NAME]" at bounding box center [133, 556] width 116 height 18
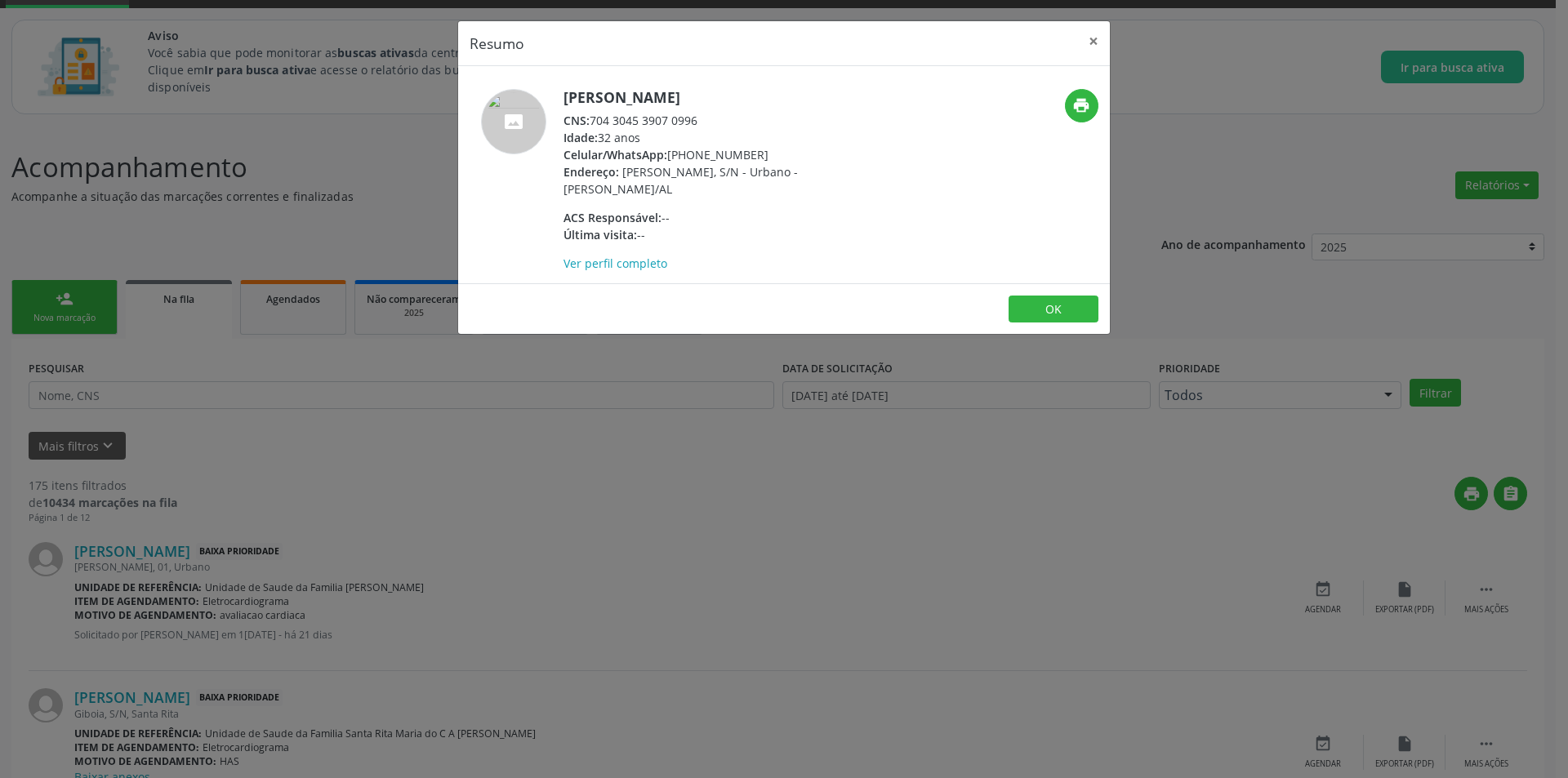
click at [594, 122] on div "CNS: 704 3045 3907 0996" at bounding box center [722, 120] width 317 height 17
drag, startPoint x: 594, startPoint y: 122, endPoint x: 684, endPoint y: 117, distance: 90.1
click at [684, 117] on div "CNS: 704 3045 3907 0996" at bounding box center [722, 120] width 317 height 17
click at [465, 411] on div "Resumo × [PERSON_NAME] CNS: 704 3045 3907 0996 Idade: 32 anos Celular/WhatsApp:…" at bounding box center [784, 389] width 1568 height 778
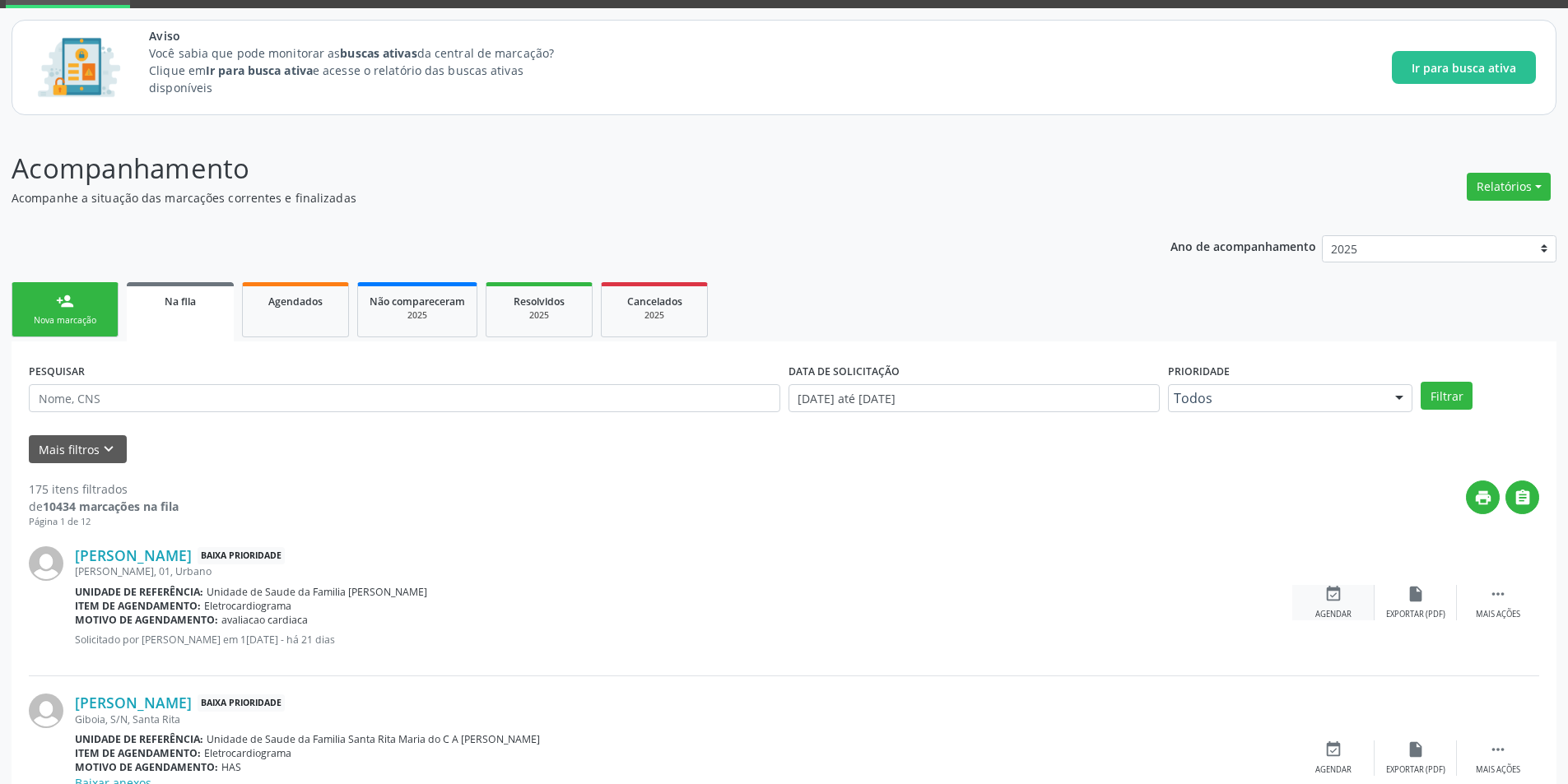
click at [1346, 607] on div "event_available Agendar" at bounding box center [1333, 603] width 82 height 35
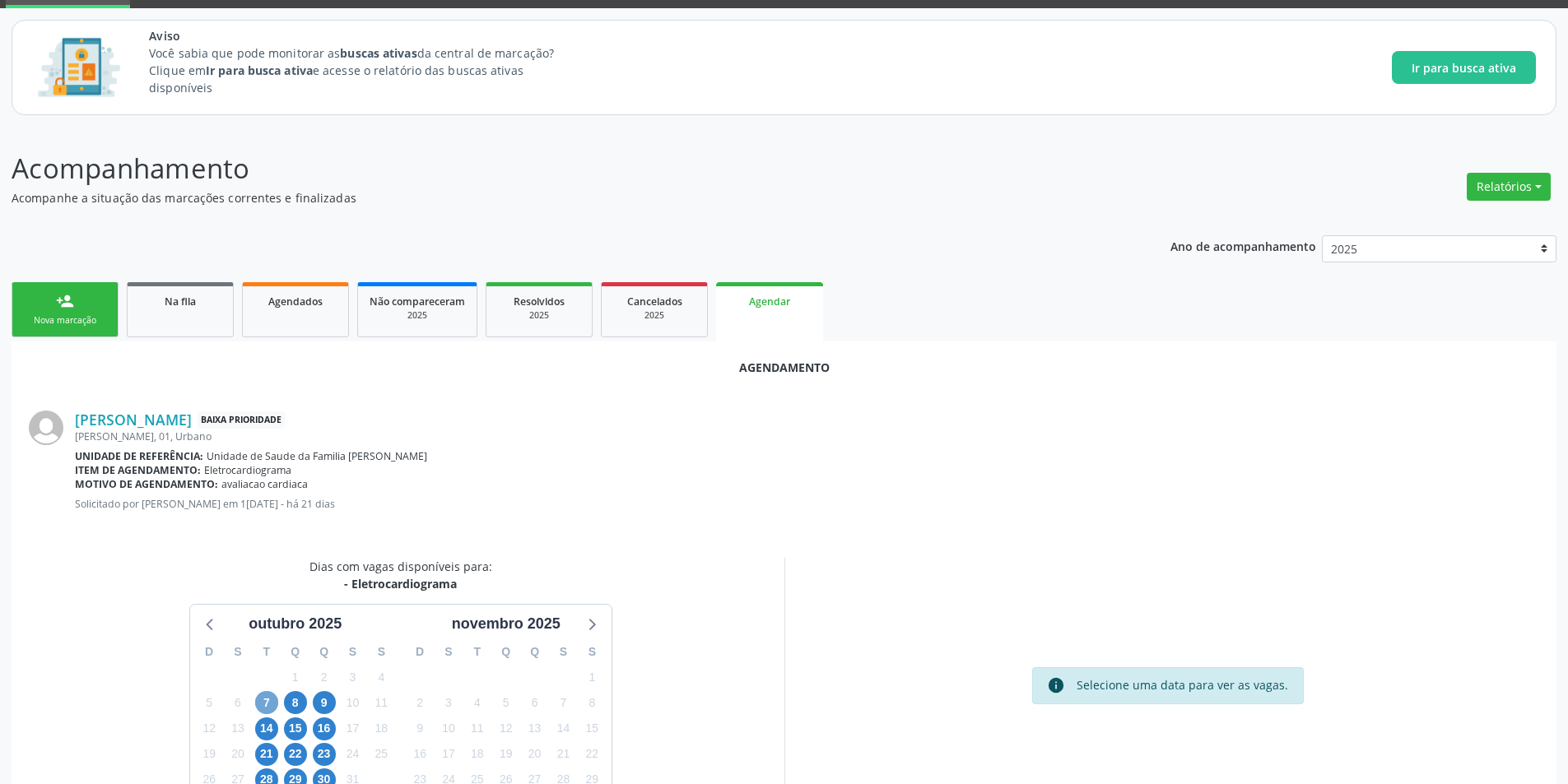
click at [266, 701] on span "7" at bounding box center [266, 703] width 23 height 23
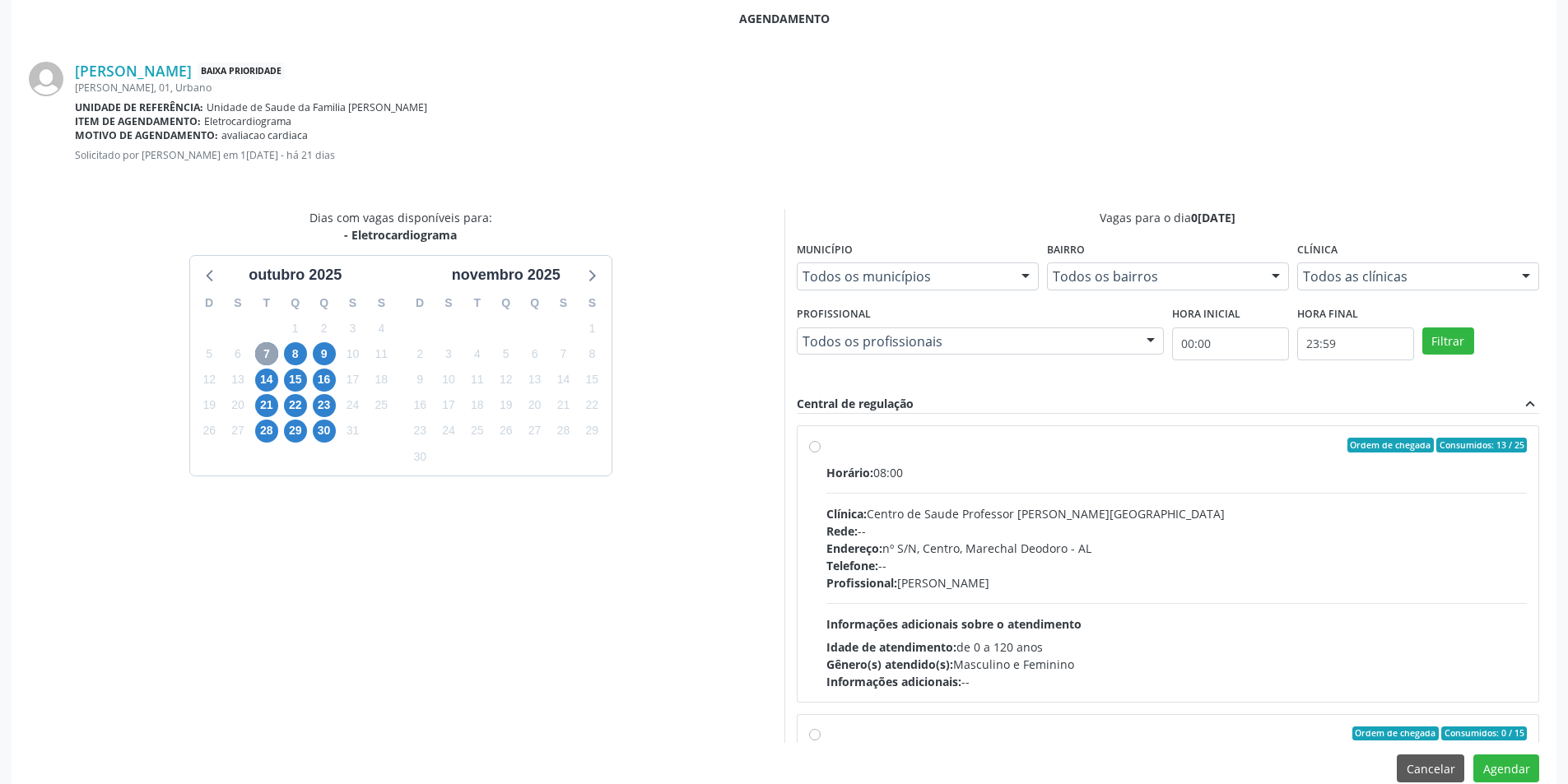
scroll to position [459, 0]
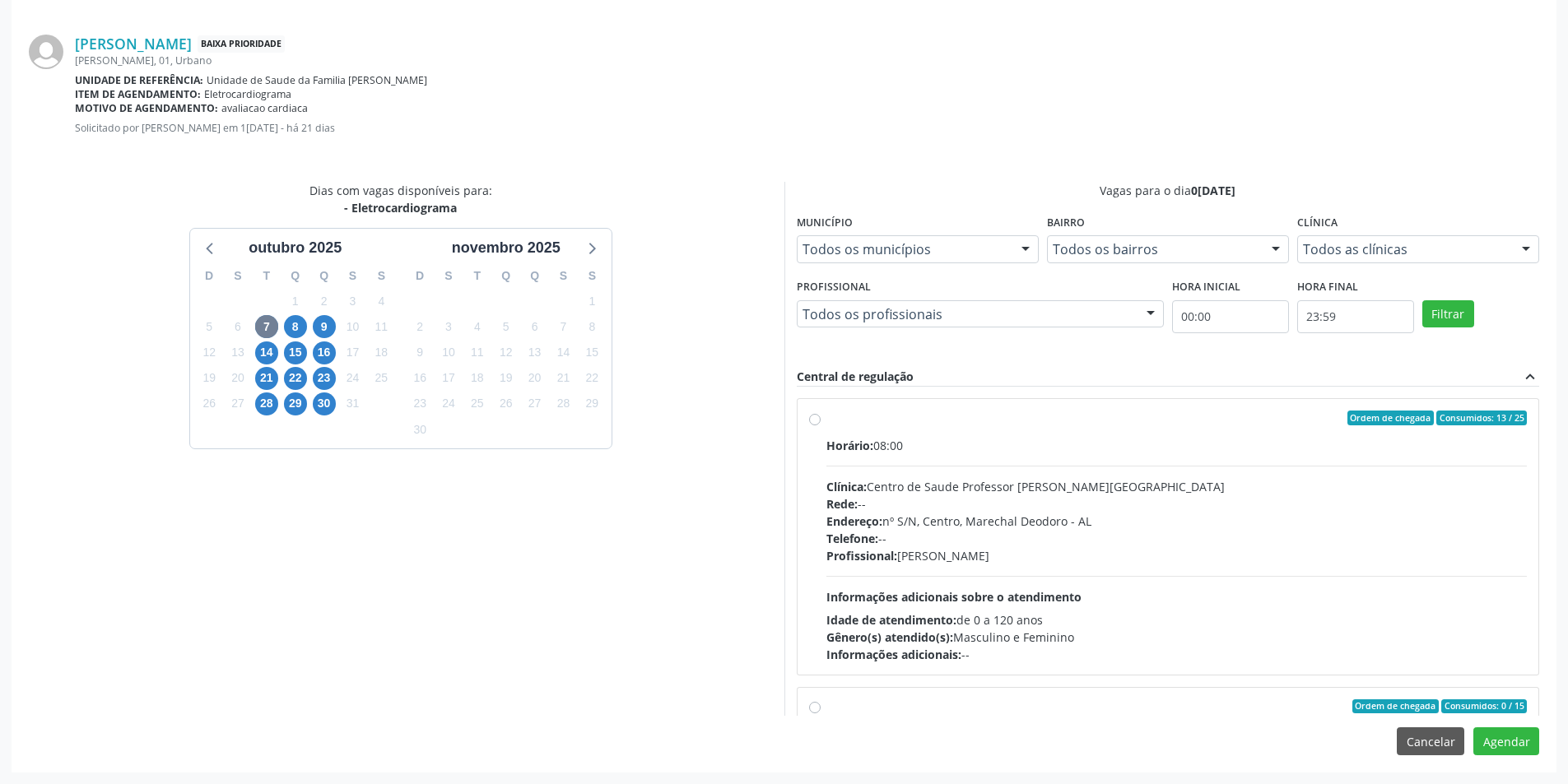
click at [827, 418] on label "Ordem de chegada Consumidos: 13 / 25 Horário: 08:00 Clínica: Centro de Saude Pr…" at bounding box center [1177, 536] width 701 height 252
click at [817, 418] on input "Ordem de chegada Consumidos: 13 / 25 Horário: 08:00 Clínica: Centro de Saude Pr…" at bounding box center [815, 418] width 11 height 15
radio input "true"
click at [1507, 748] on button "Agendar" at bounding box center [1506, 741] width 66 height 28
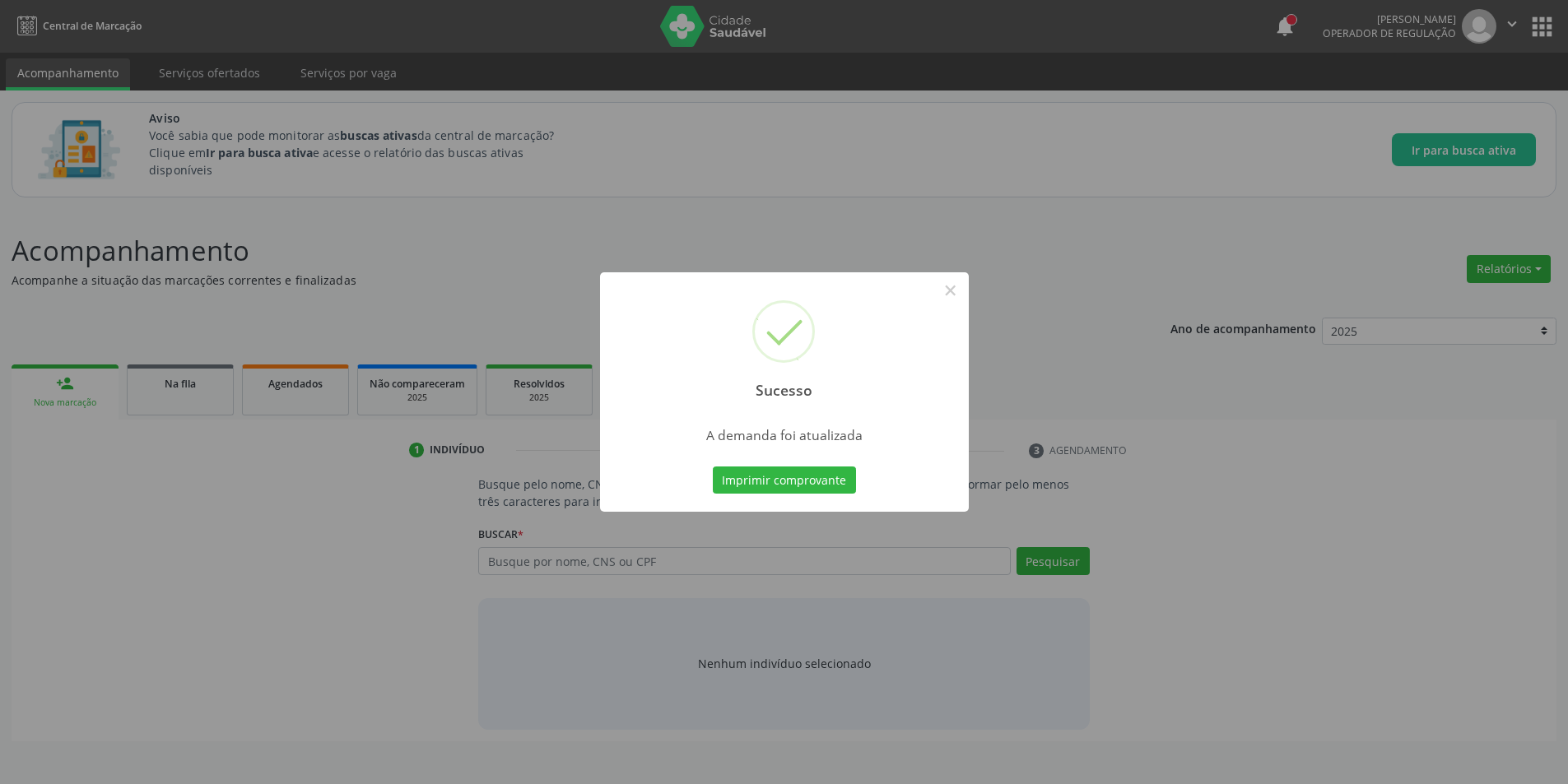
scroll to position [0, 0]
click at [955, 290] on button "×" at bounding box center [956, 290] width 28 height 28
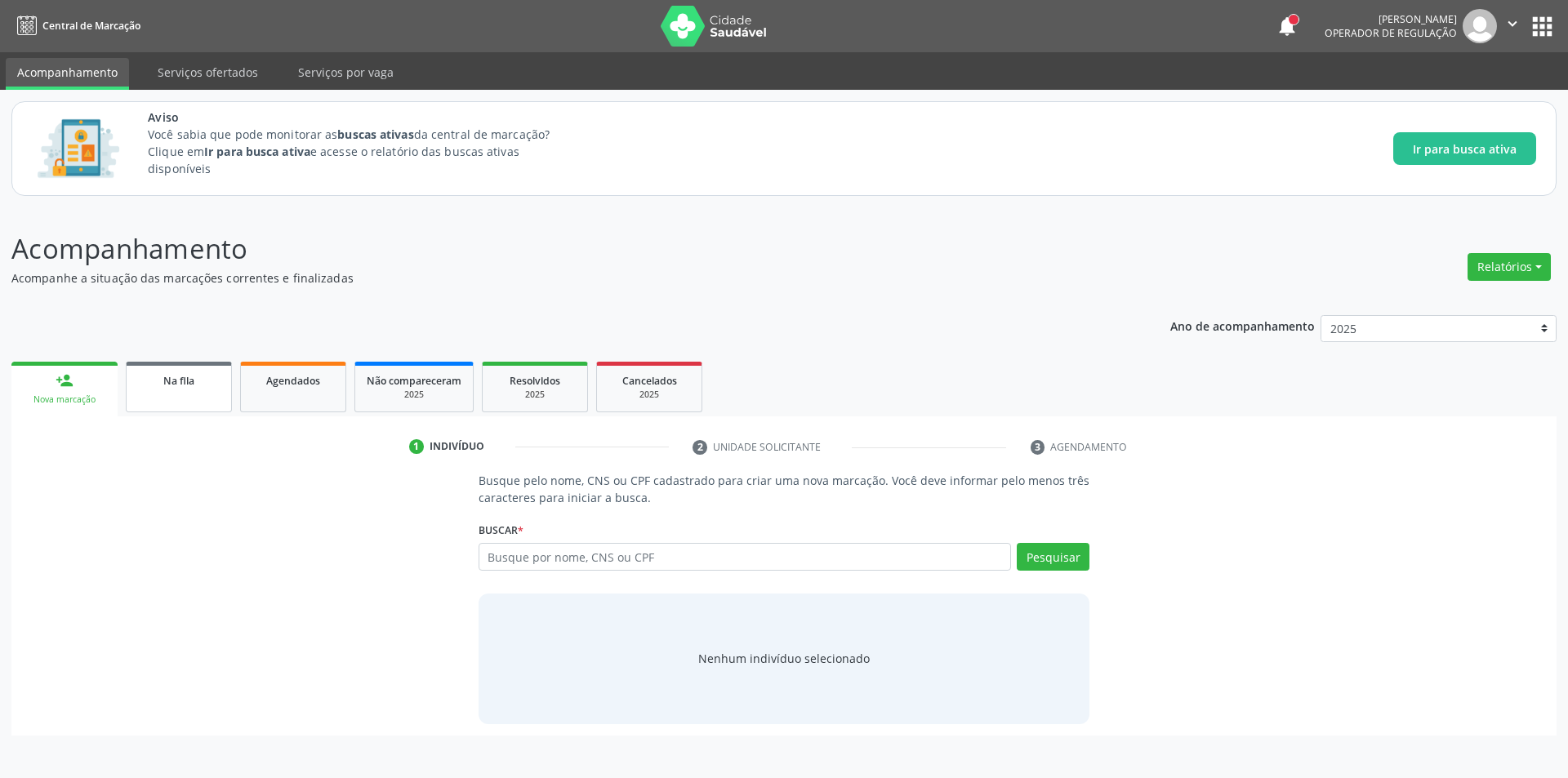
click at [195, 371] on link "Na fila" at bounding box center [179, 386] width 106 height 50
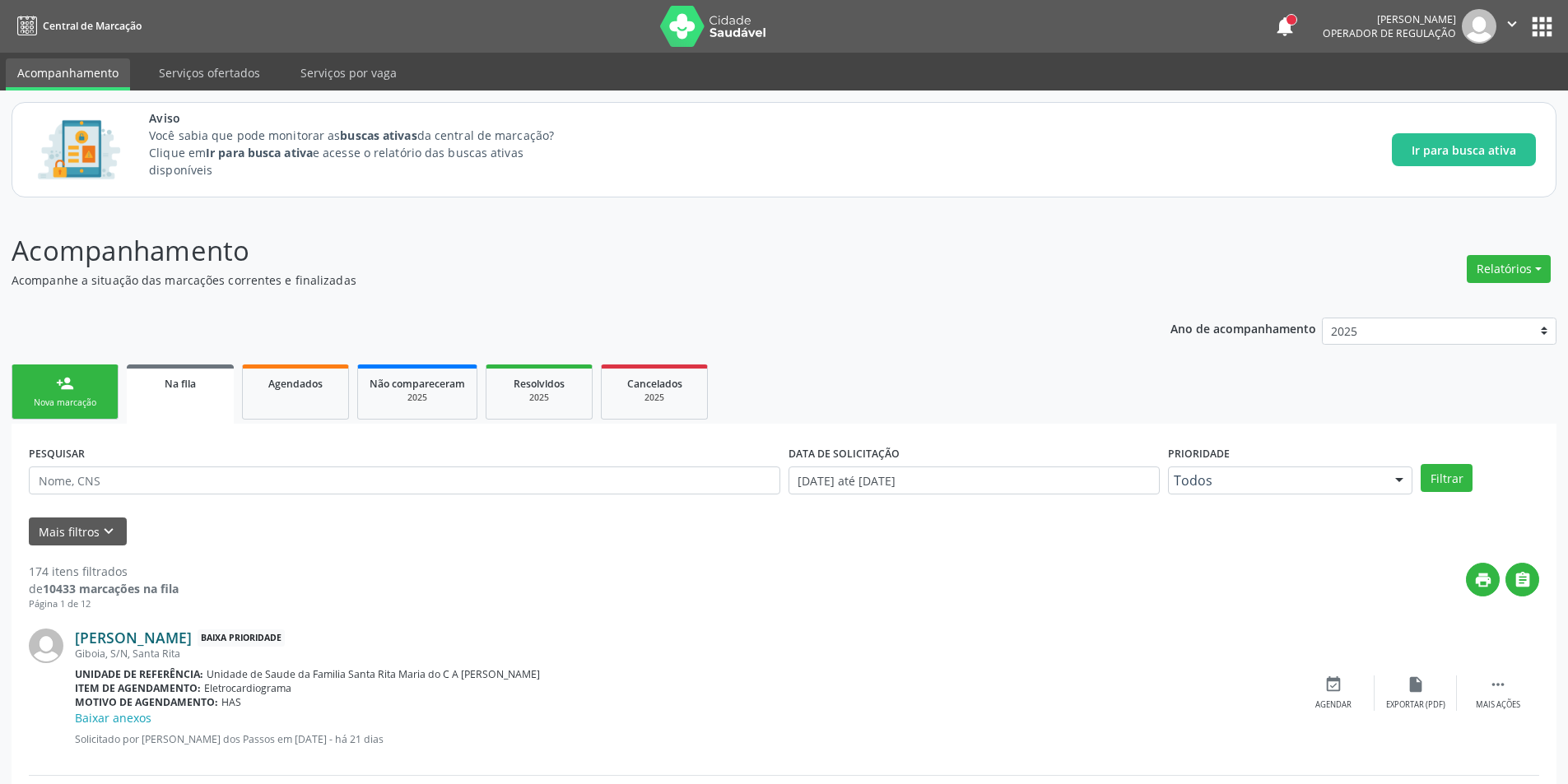
click at [191, 635] on link "[PERSON_NAME]" at bounding box center [133, 638] width 116 height 18
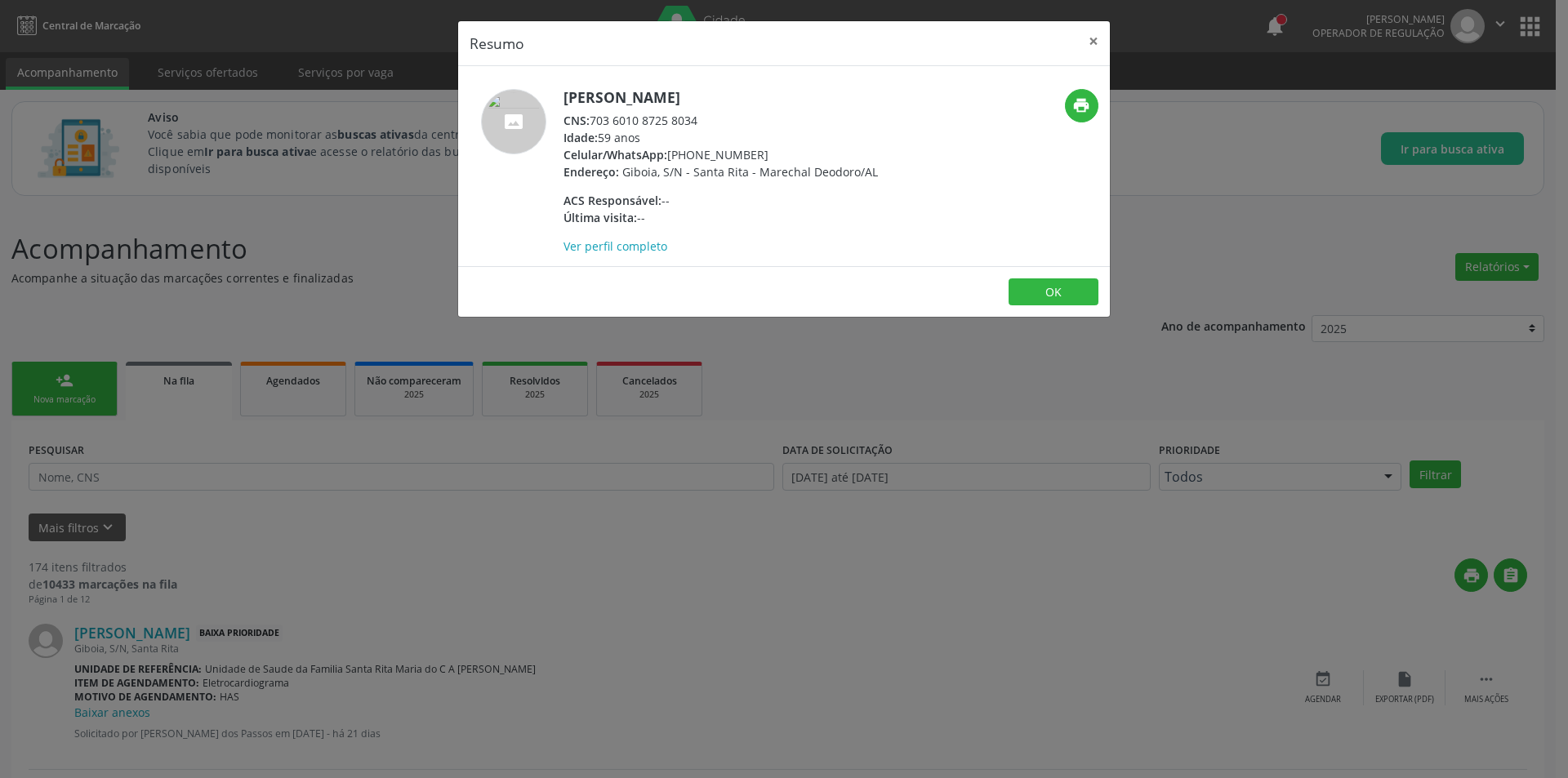
click at [595, 121] on div "CNS: 703 6010 8725 8034" at bounding box center [720, 120] width 315 height 17
click at [659, 121] on div "CNS: 703 6010 8725 8034" at bounding box center [720, 120] width 315 height 17
click at [595, 120] on div "CNS: 703 6010 8725 8034" at bounding box center [720, 120] width 315 height 17
drag, startPoint x: 595, startPoint y: 120, endPoint x: 689, endPoint y: 117, distance: 94.0
click at [689, 117] on div "CNS: 703 6010 8725 8034" at bounding box center [720, 120] width 315 height 17
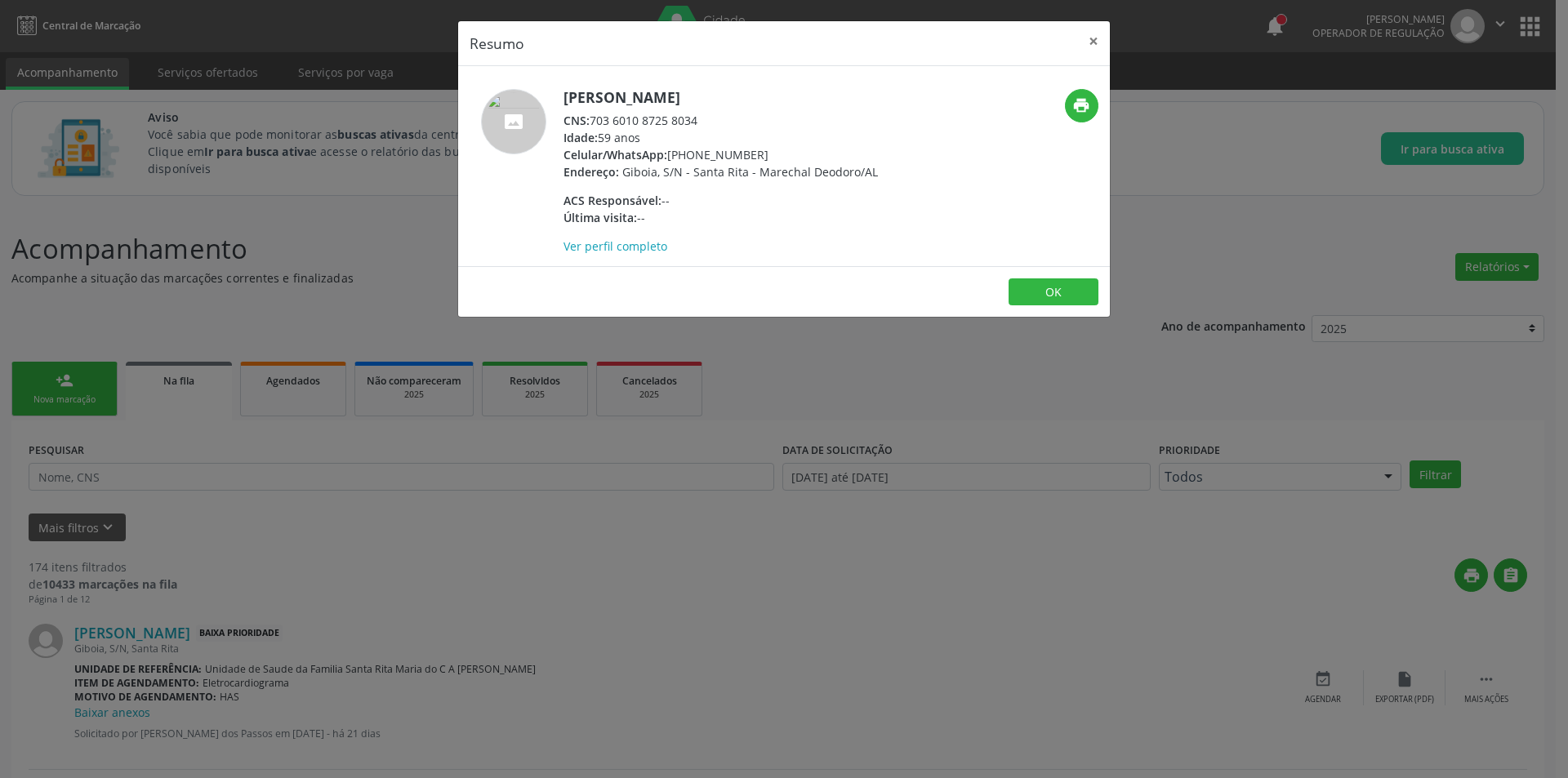
click at [406, 568] on div "Resumo × [PERSON_NAME] CNS: 703 6010 8725 8034 Idade: 59 anos Celular/WhatsApp:…" at bounding box center [784, 389] width 1568 height 778
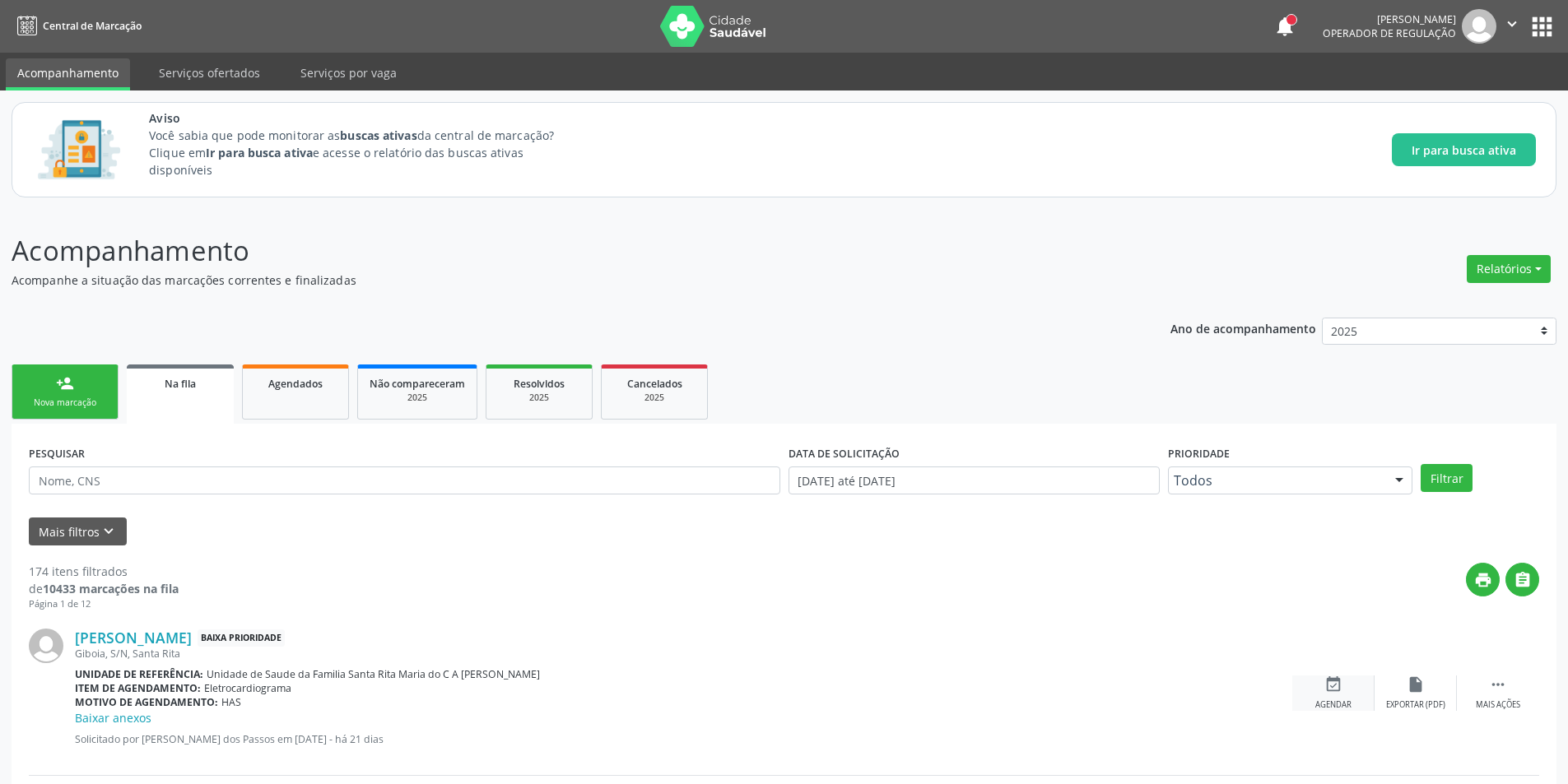
click at [1325, 699] on div "event_available Agendar" at bounding box center [1333, 693] width 82 height 35
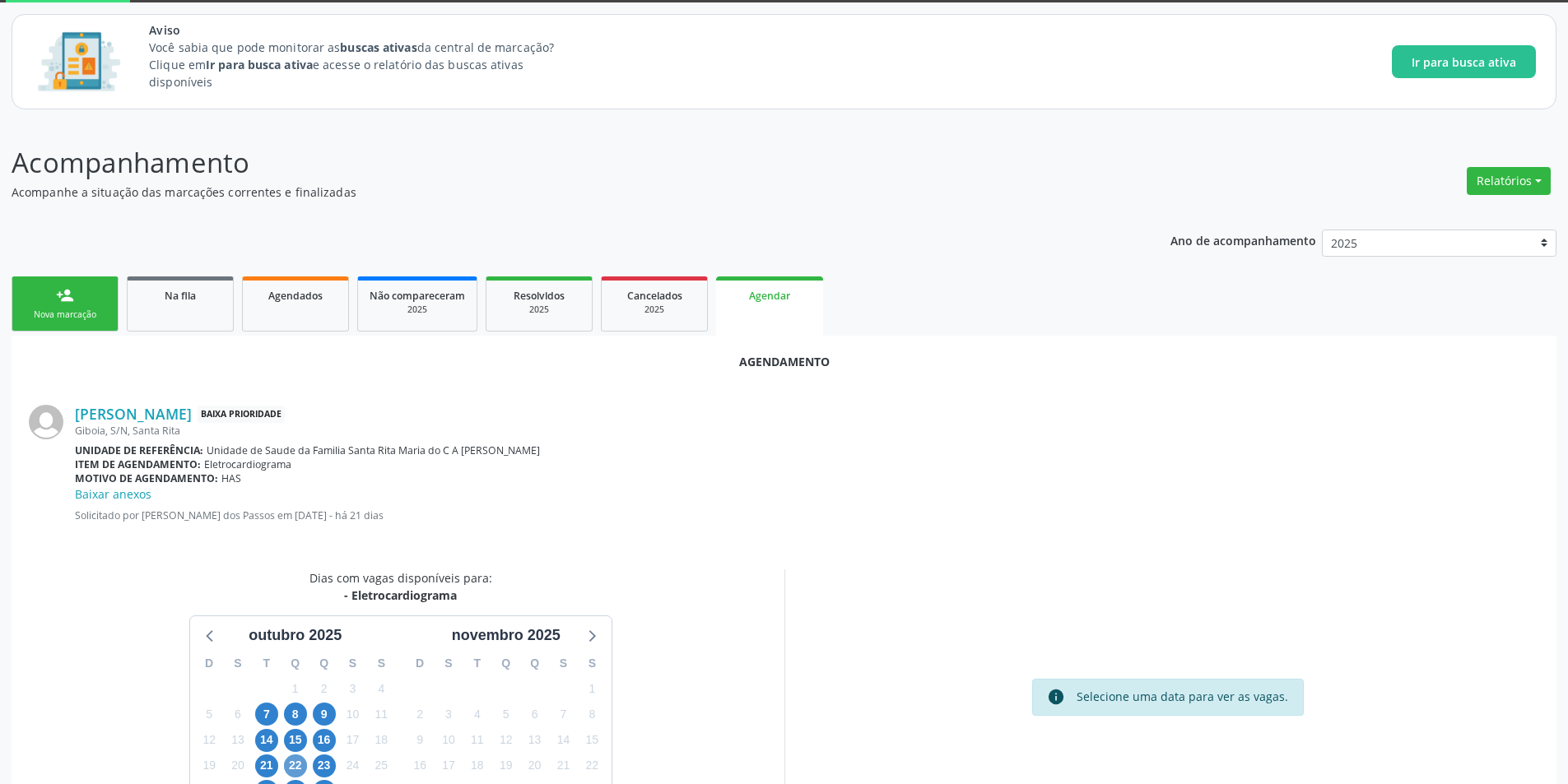
scroll to position [208, 0]
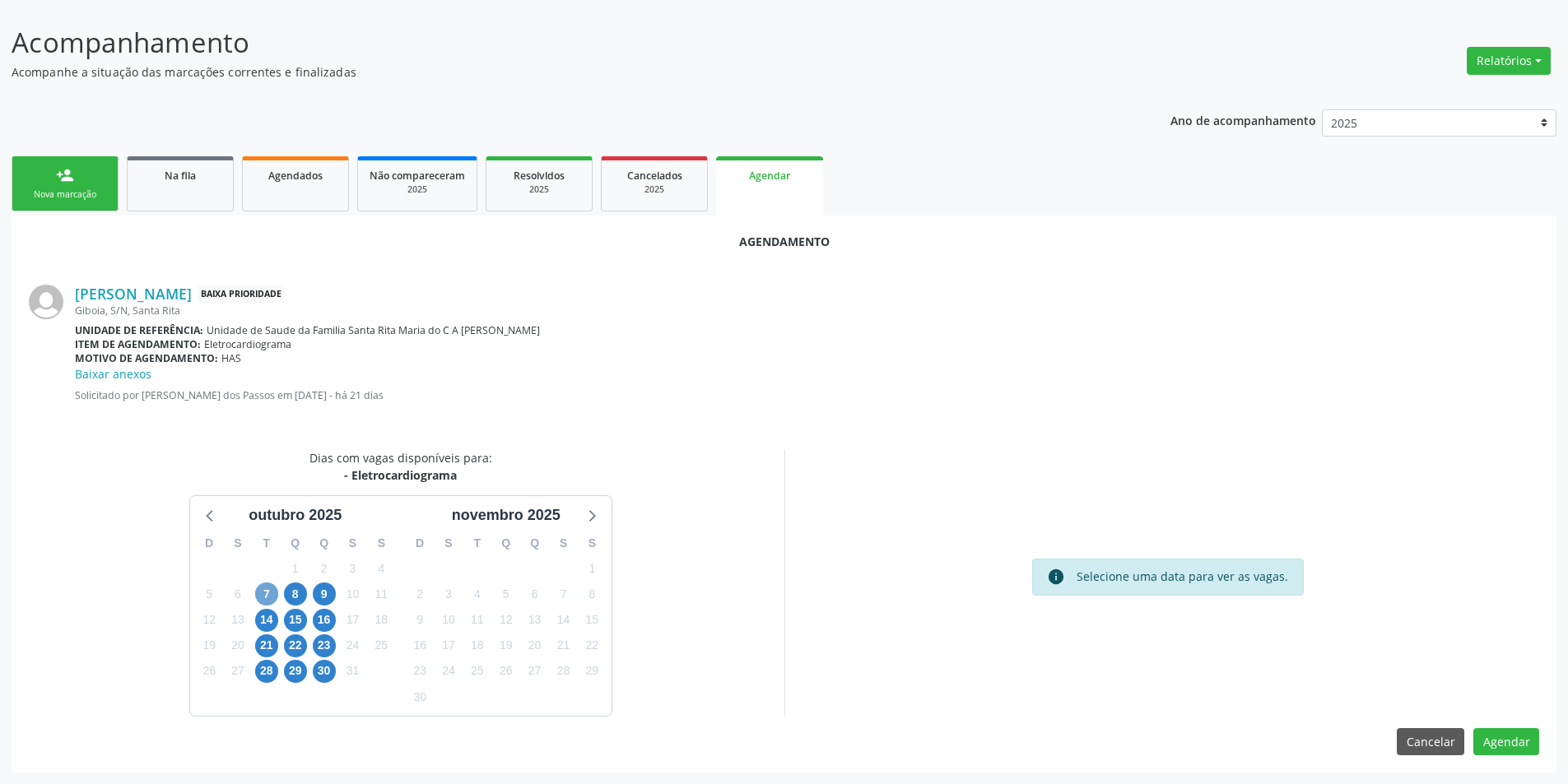
click at [274, 600] on span "7" at bounding box center [266, 594] width 23 height 23
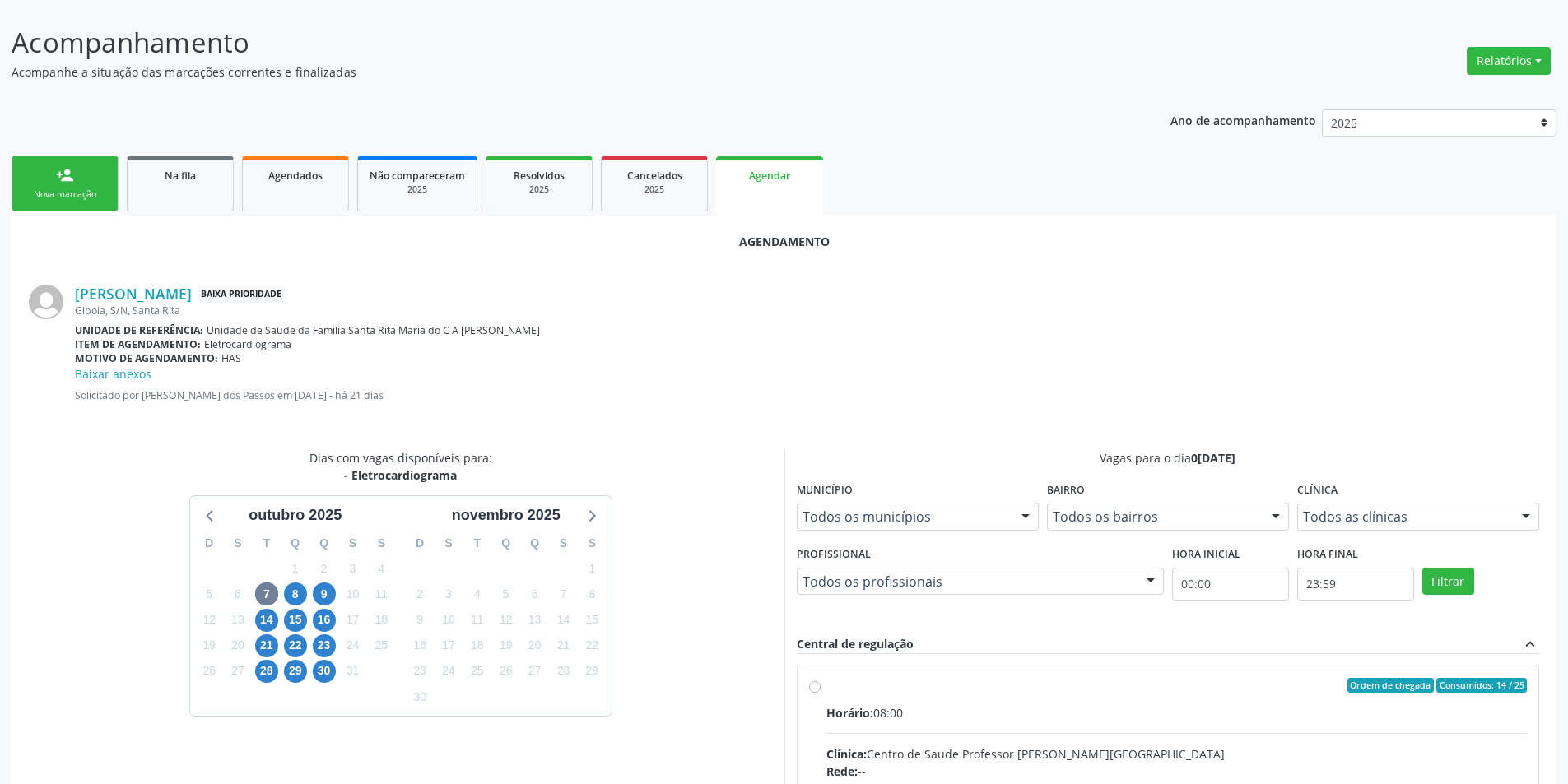
radio input "true"
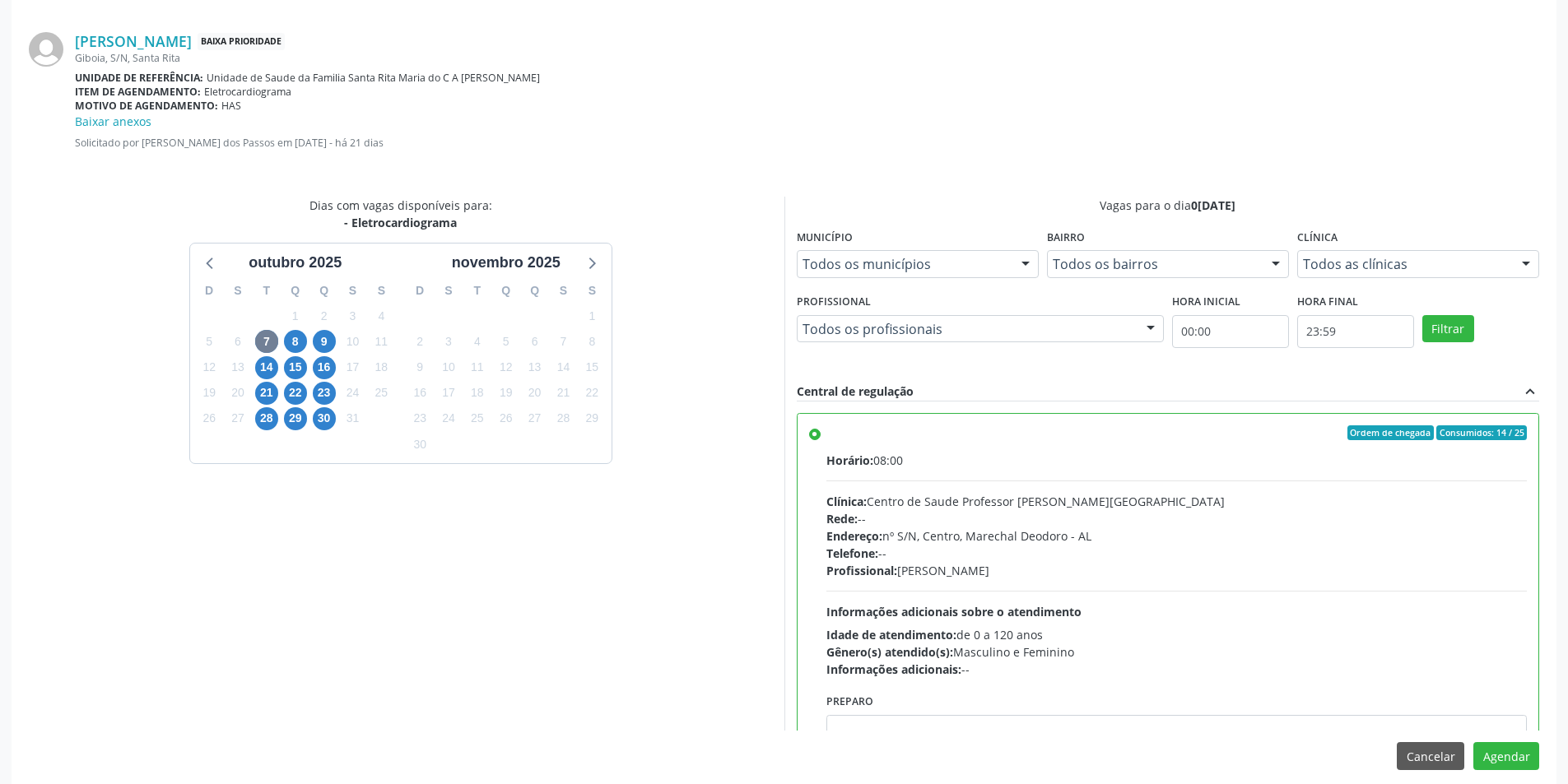
scroll to position [476, 0]
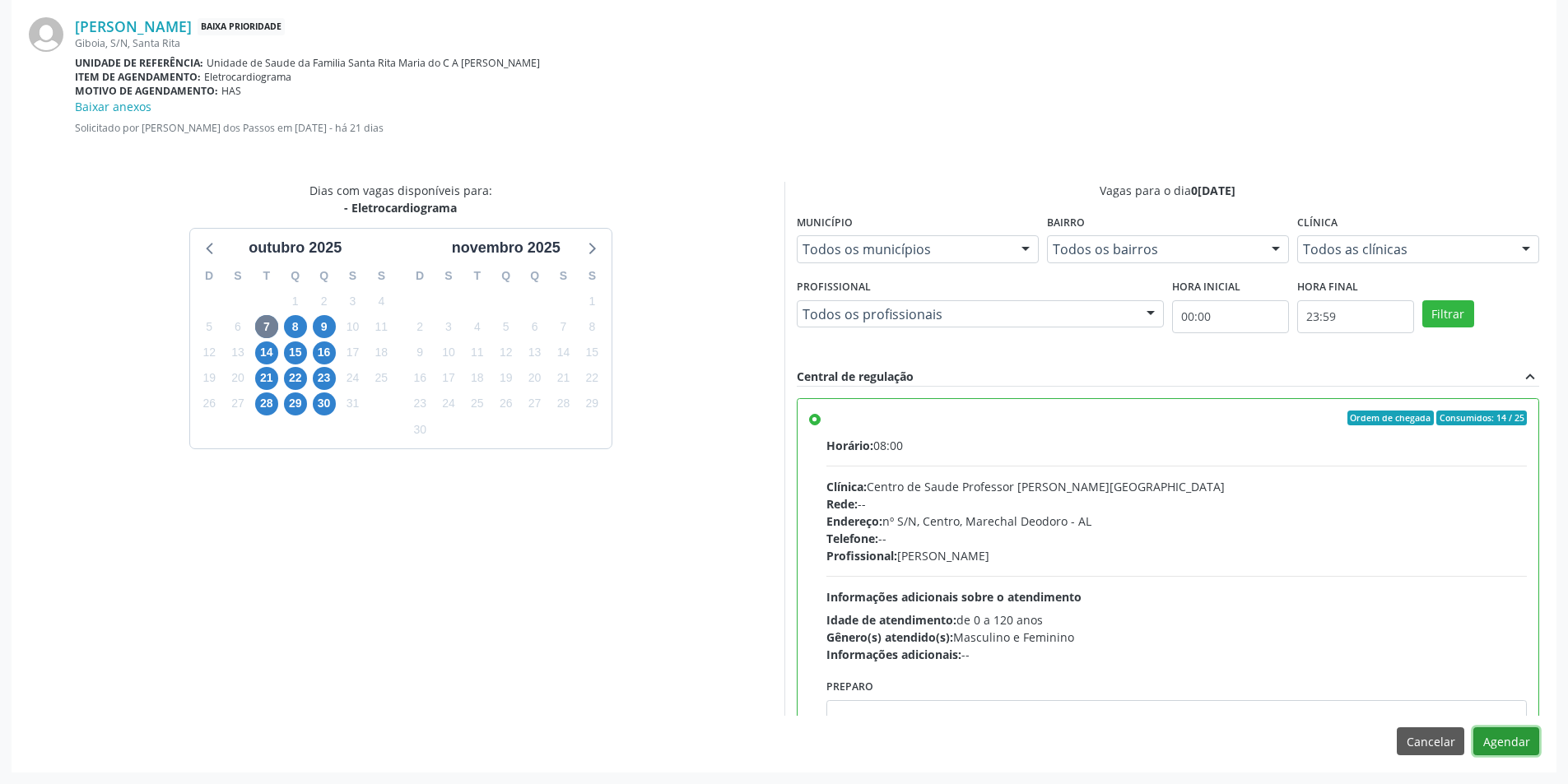
click at [1524, 737] on button "Agendar" at bounding box center [1506, 741] width 66 height 28
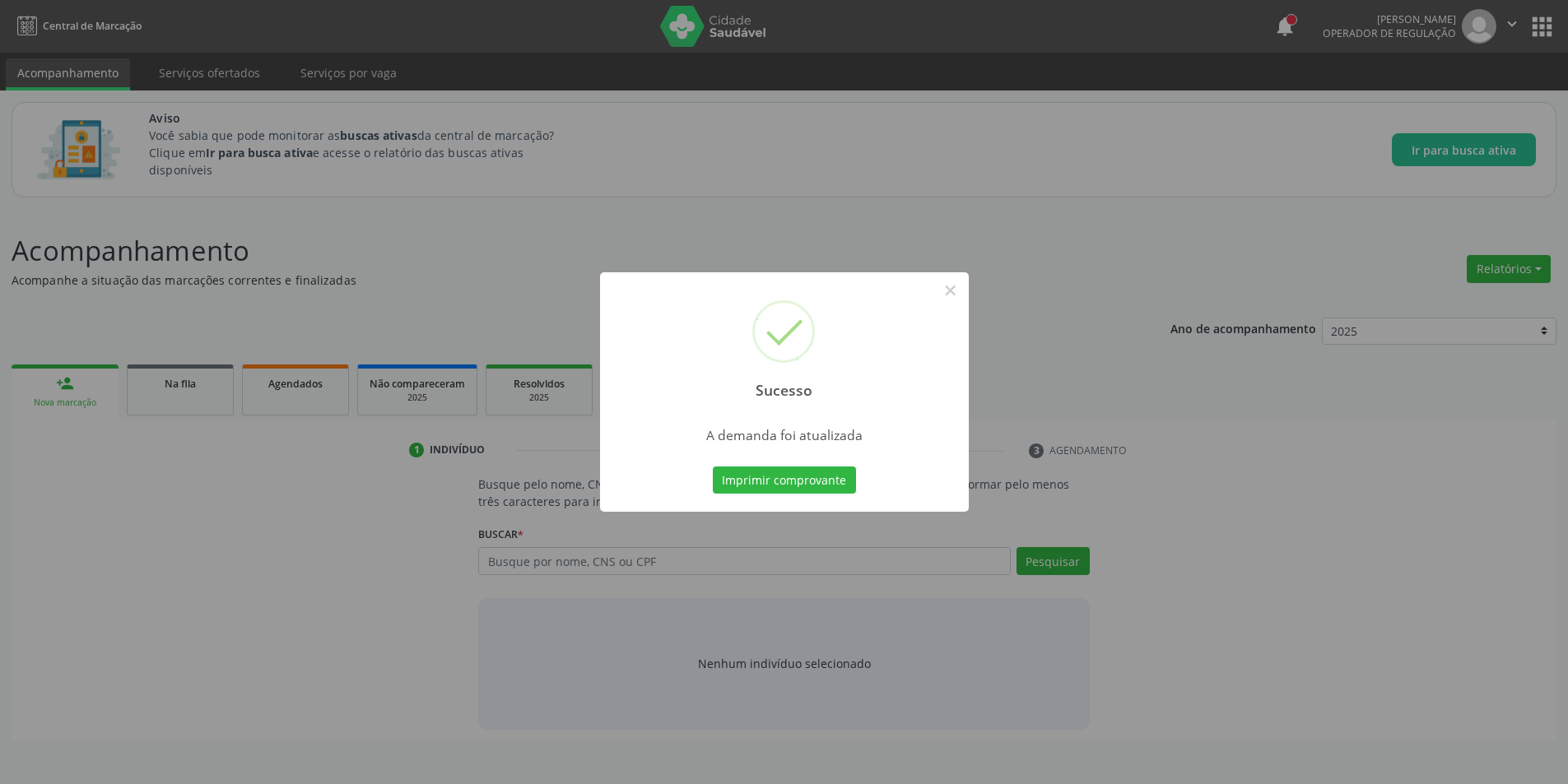
scroll to position [0, 0]
click at [952, 287] on button "×" at bounding box center [956, 290] width 28 height 28
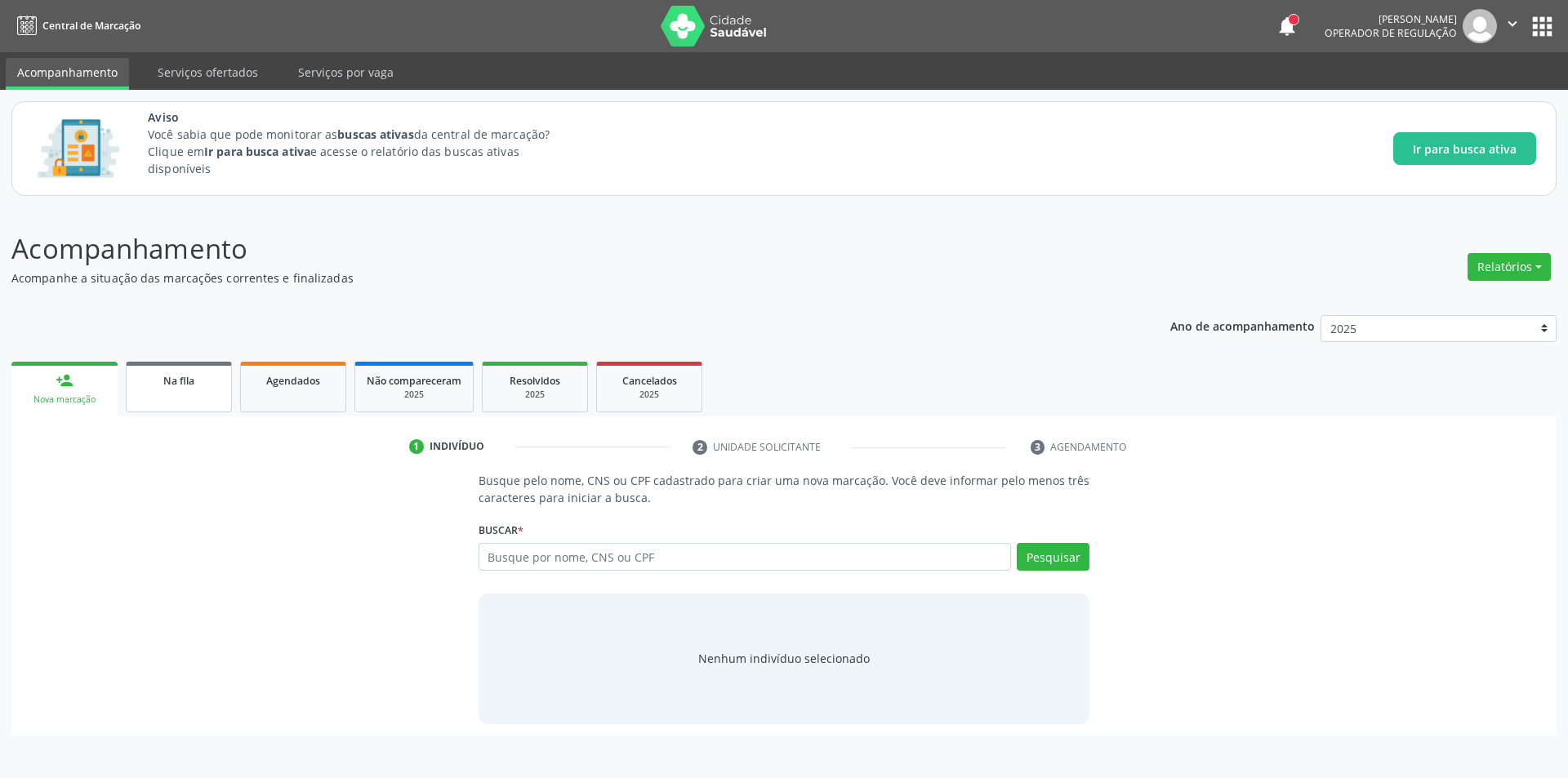
click at [169, 407] on link "Na fila" at bounding box center [179, 386] width 106 height 50
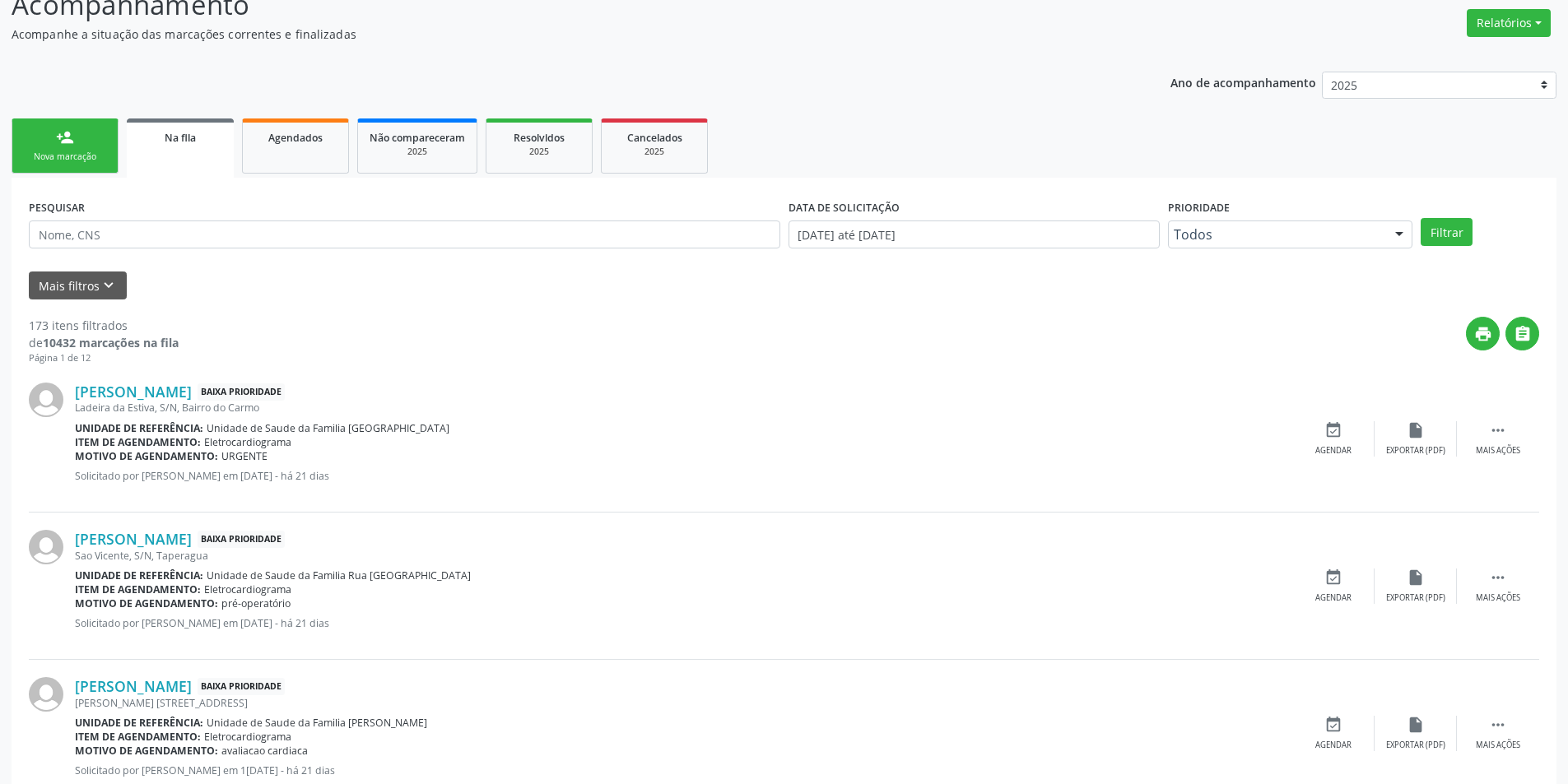
scroll to position [247, 0]
click at [168, 386] on link "[PERSON_NAME]" at bounding box center [133, 391] width 116 height 18
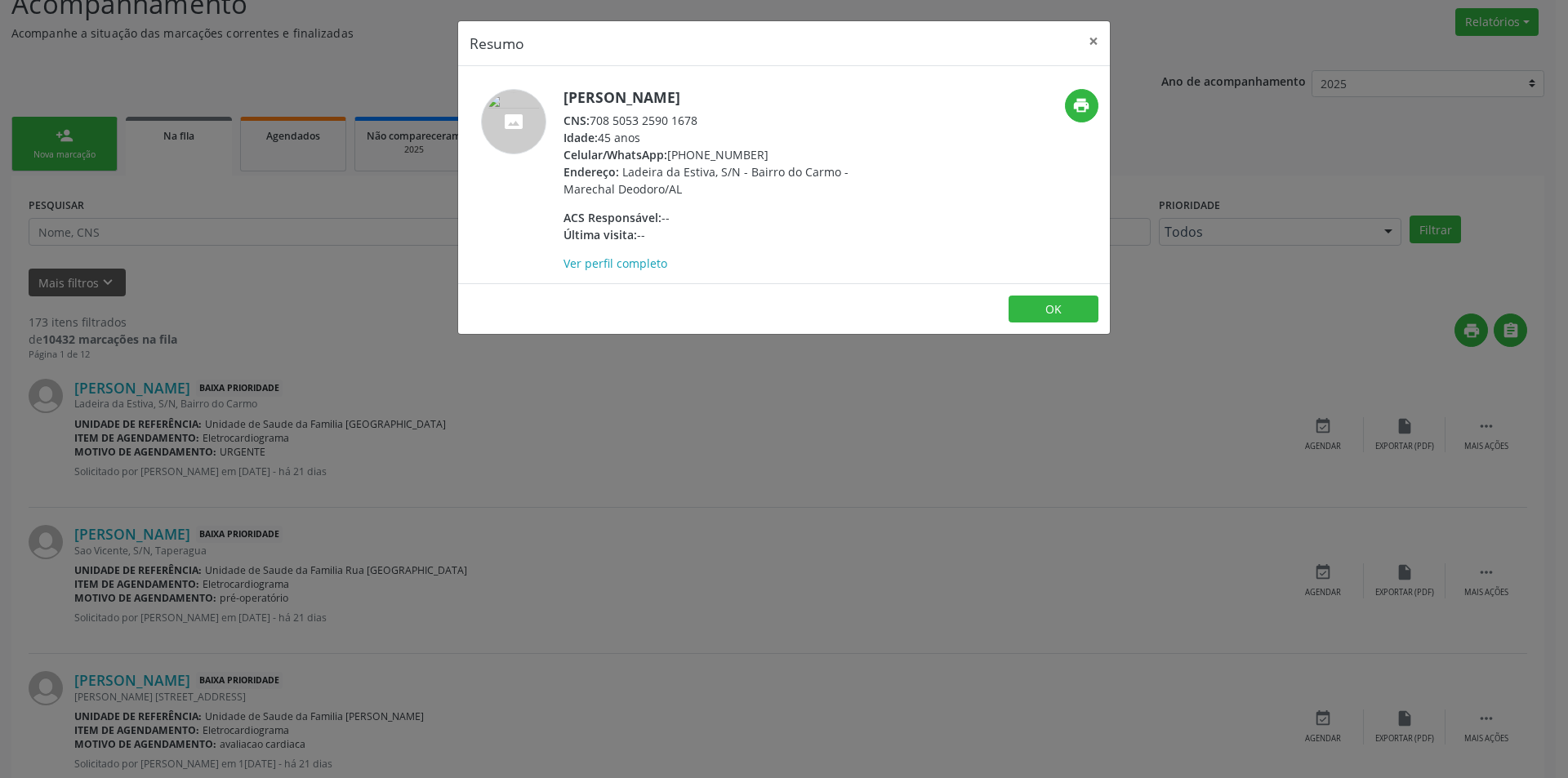
click at [594, 120] on div "CNS: 708 5053 2590 1678" at bounding box center [722, 120] width 317 height 17
drag, startPoint x: 594, startPoint y: 120, endPoint x: 683, endPoint y: 121, distance: 89.0
click at [683, 121] on div "CNS: 708 5053 2590 1678" at bounding box center [722, 120] width 317 height 17
click at [663, 466] on div "Resumo × [PERSON_NAME] CNS: 708 5053 2590 1678 Idade: 45 anos Celular/WhatsApp:…" at bounding box center [784, 389] width 1568 height 778
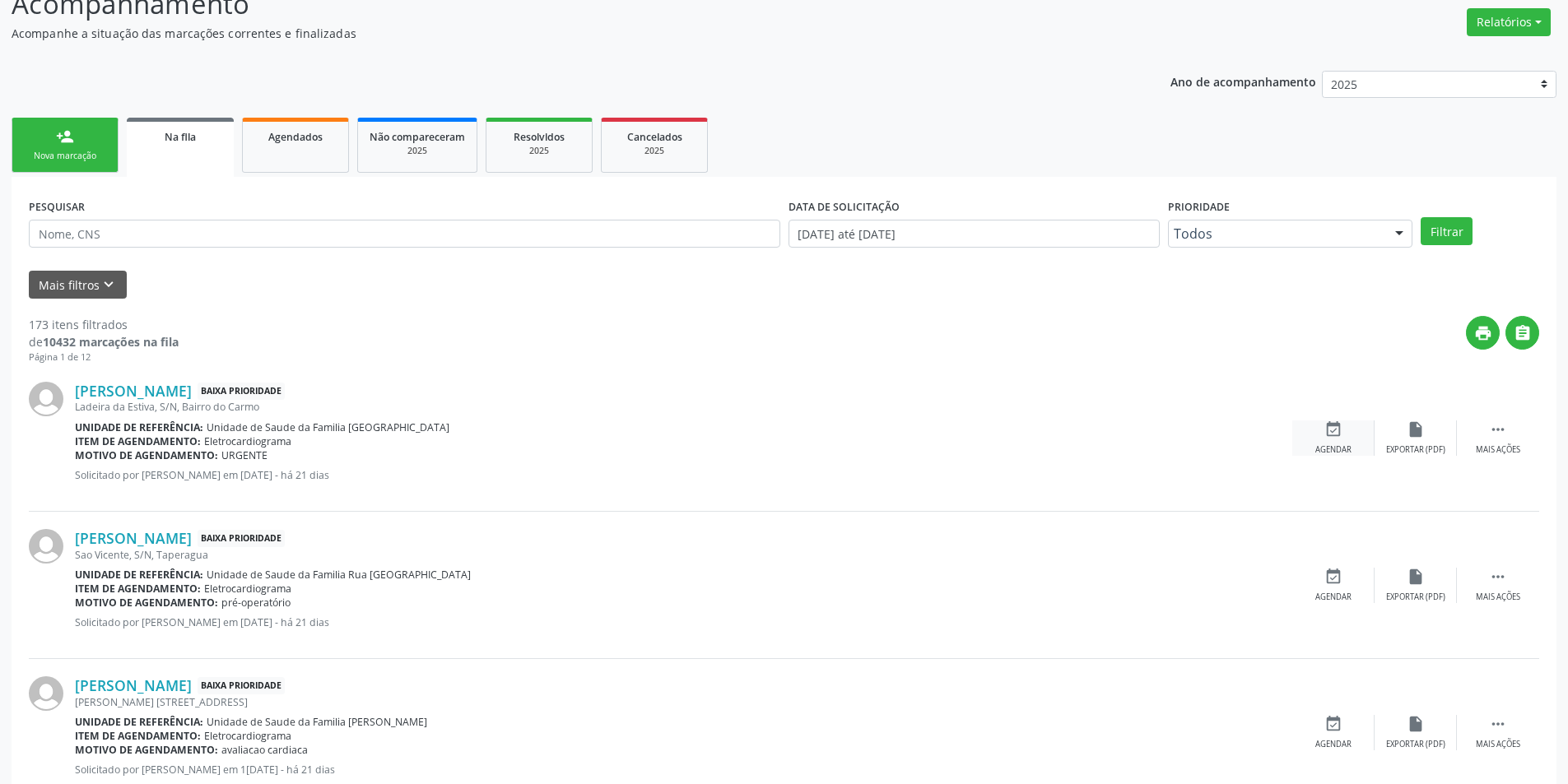
click at [1341, 450] on div "Agendar" at bounding box center [1333, 450] width 36 height 11
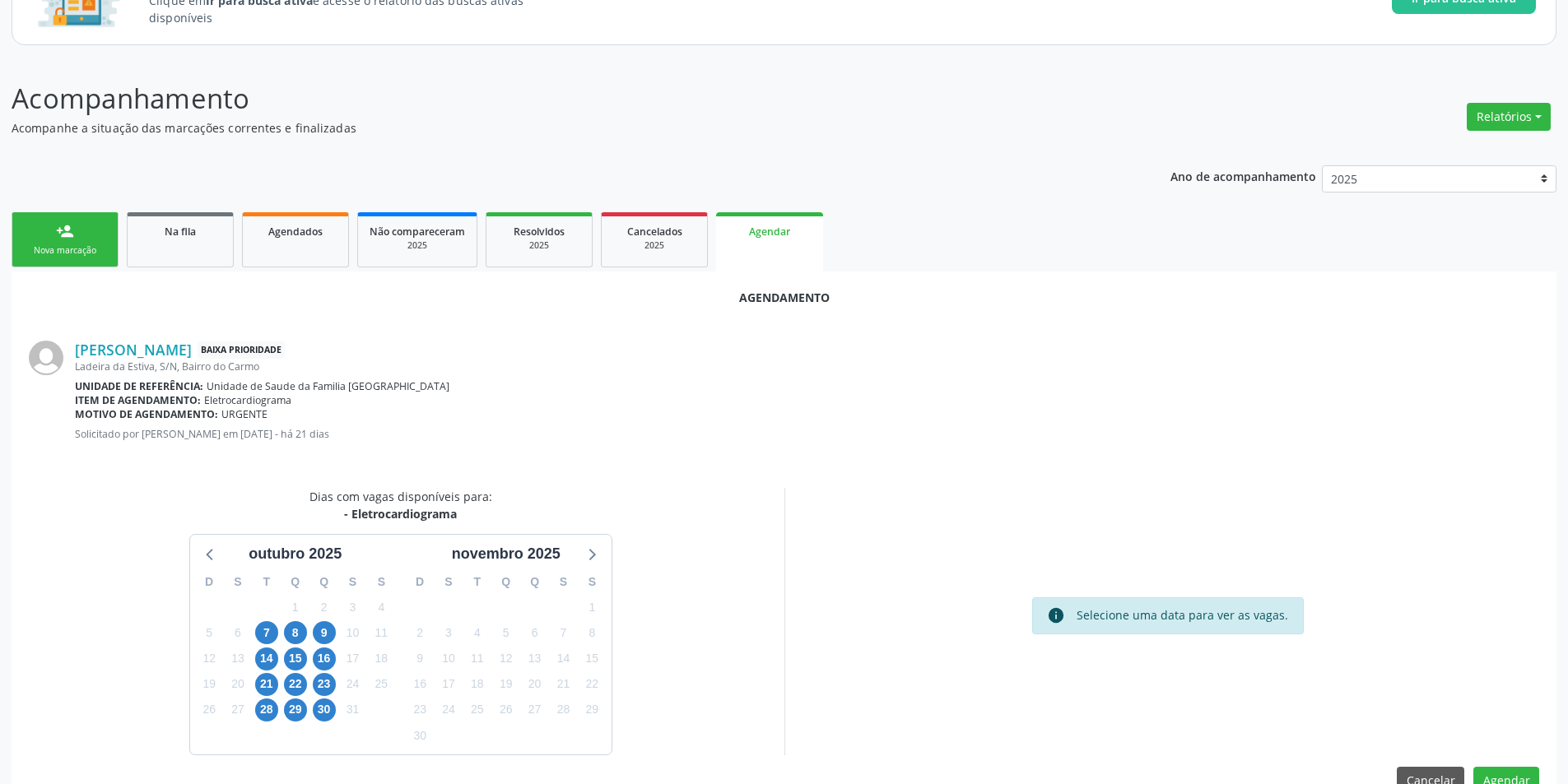
scroll to position [191, 0]
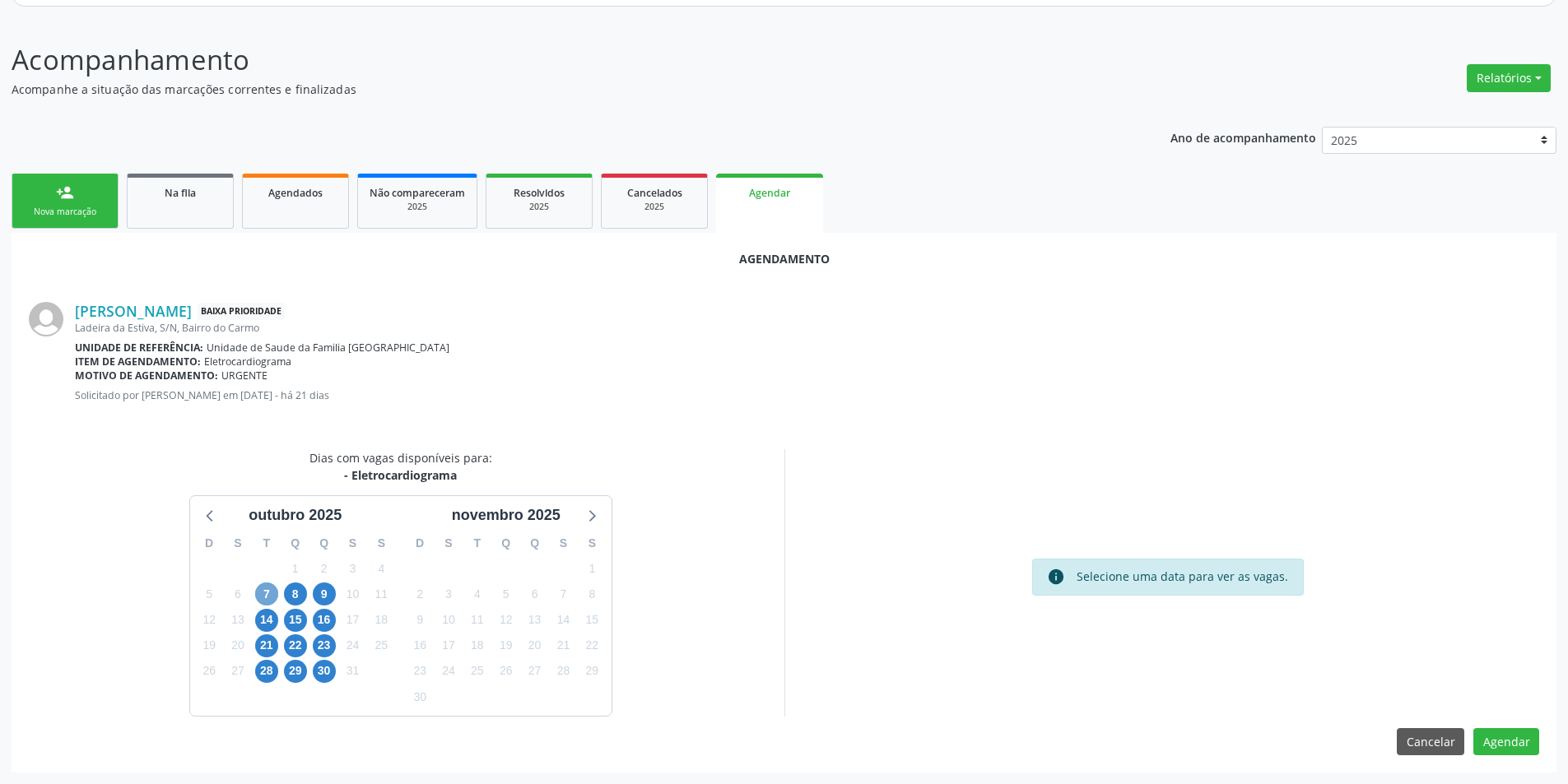
click at [265, 594] on span "7" at bounding box center [266, 594] width 23 height 23
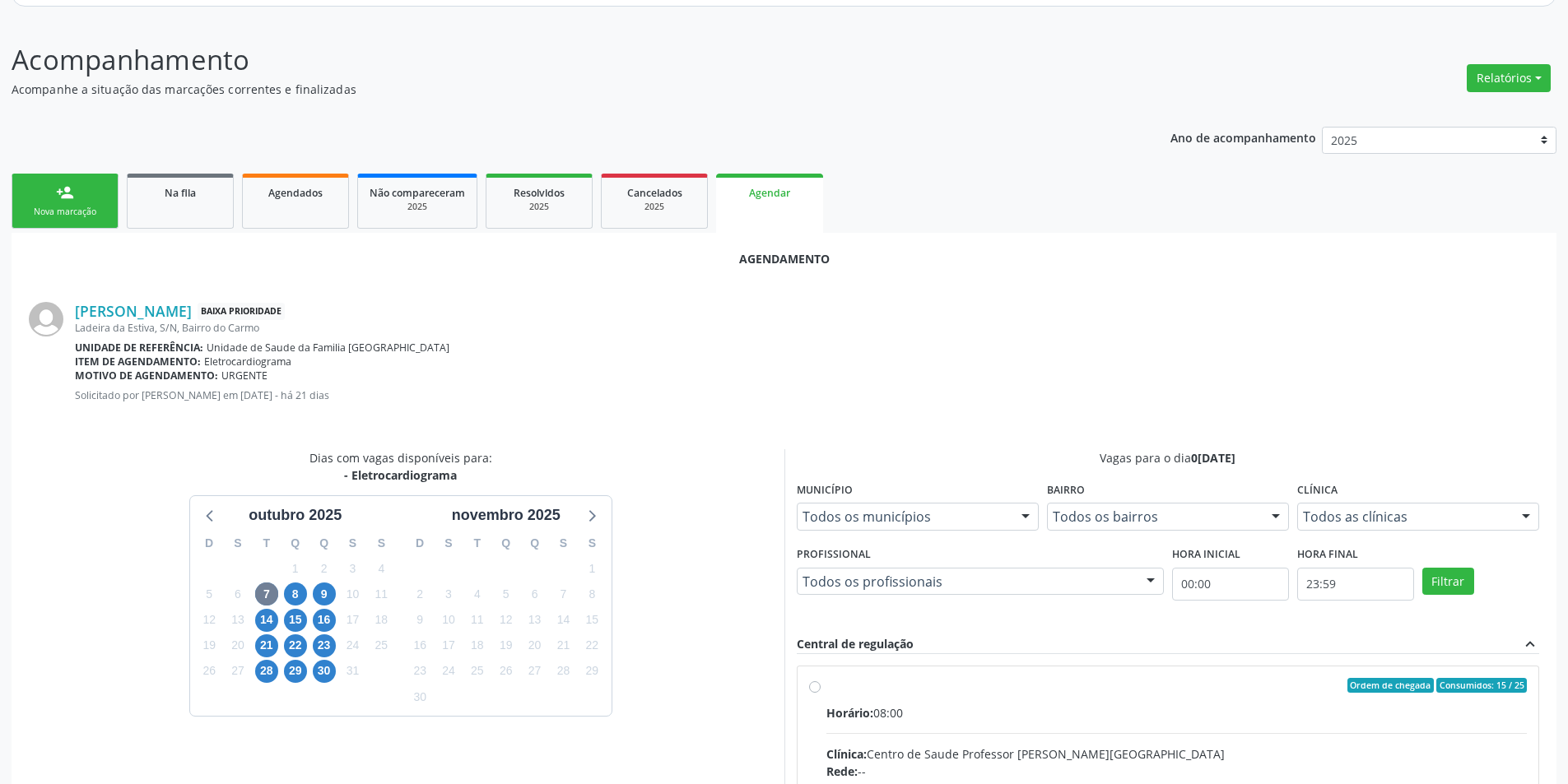
drag, startPoint x: 807, startPoint y: 688, endPoint x: 851, endPoint y: 617, distance: 83.5
radio input "true"
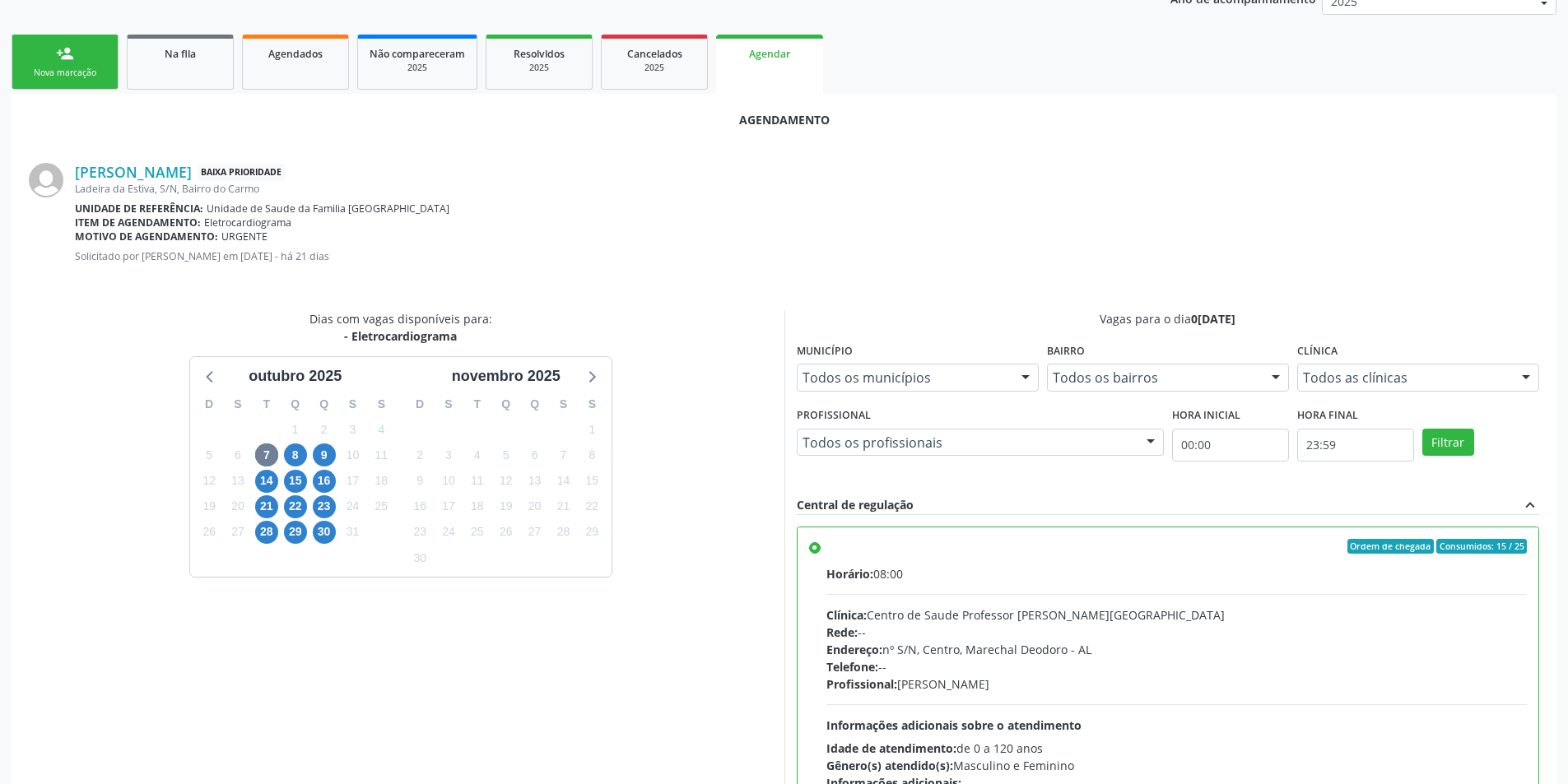
scroll to position [459, 0]
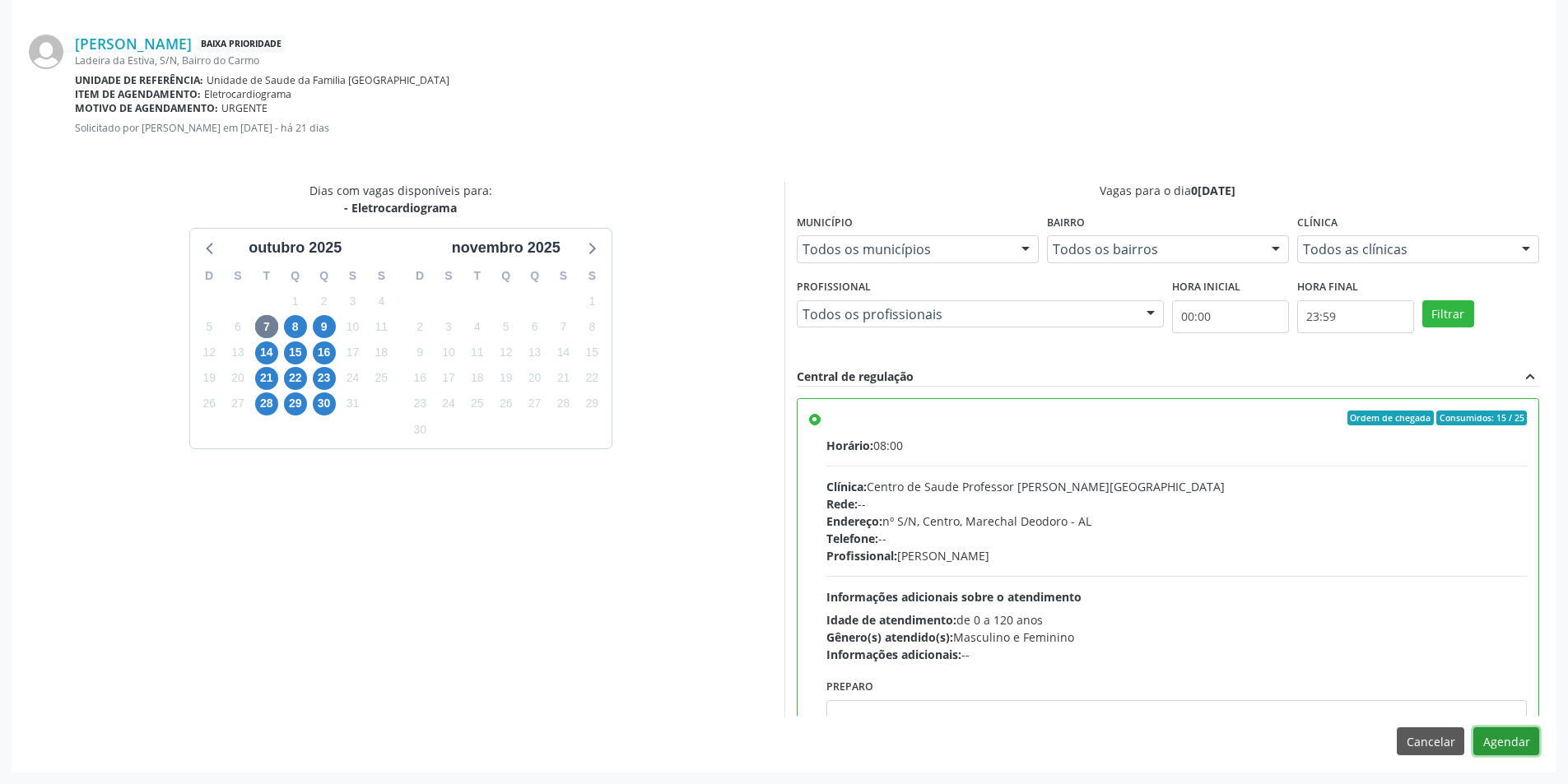
click at [1521, 739] on button "Agendar" at bounding box center [1506, 741] width 66 height 28
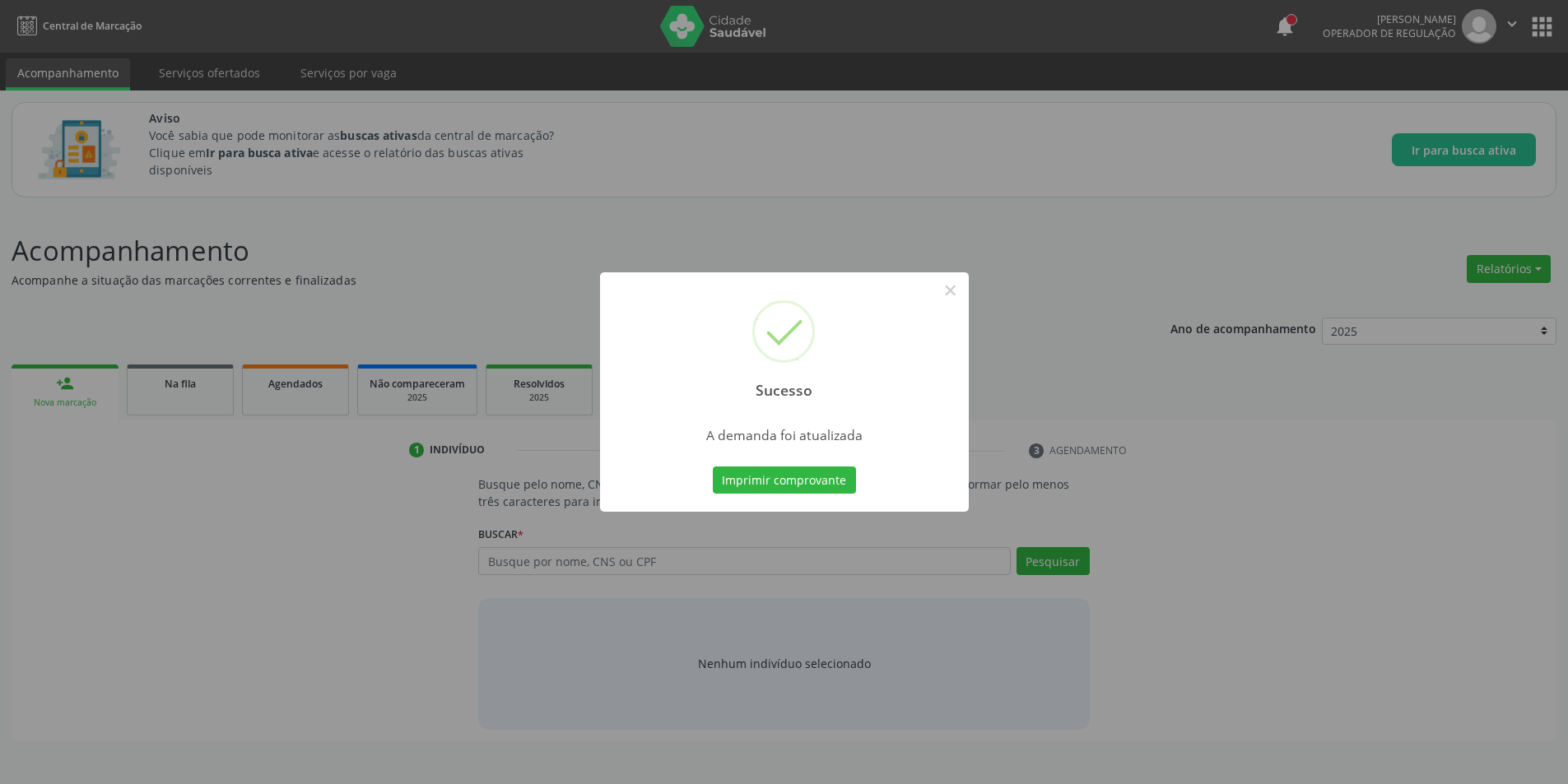
scroll to position [0, 0]
click at [955, 299] on button "×" at bounding box center [956, 290] width 28 height 28
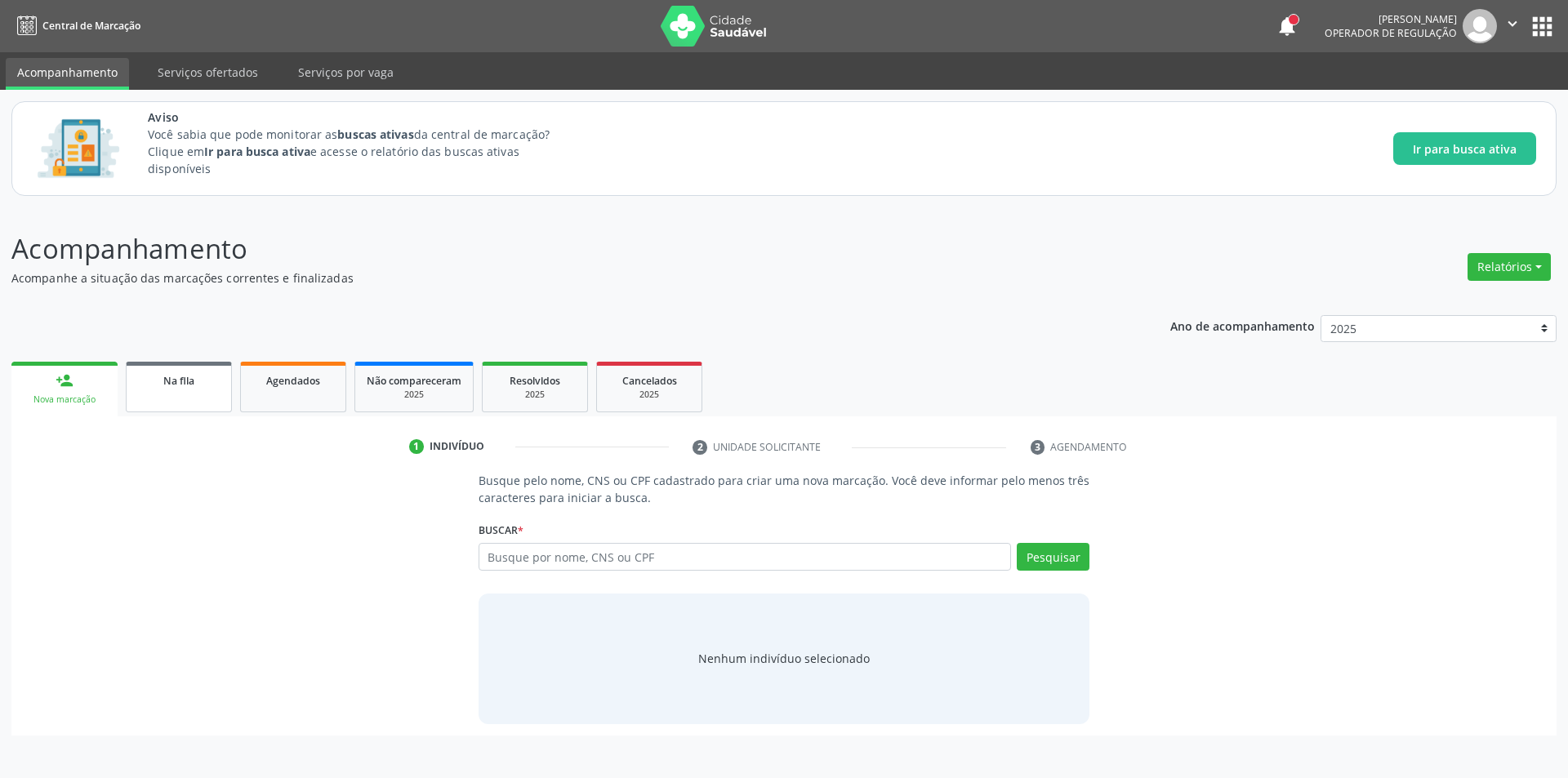
click at [183, 381] on span "Na fila" at bounding box center [179, 381] width 31 height 14
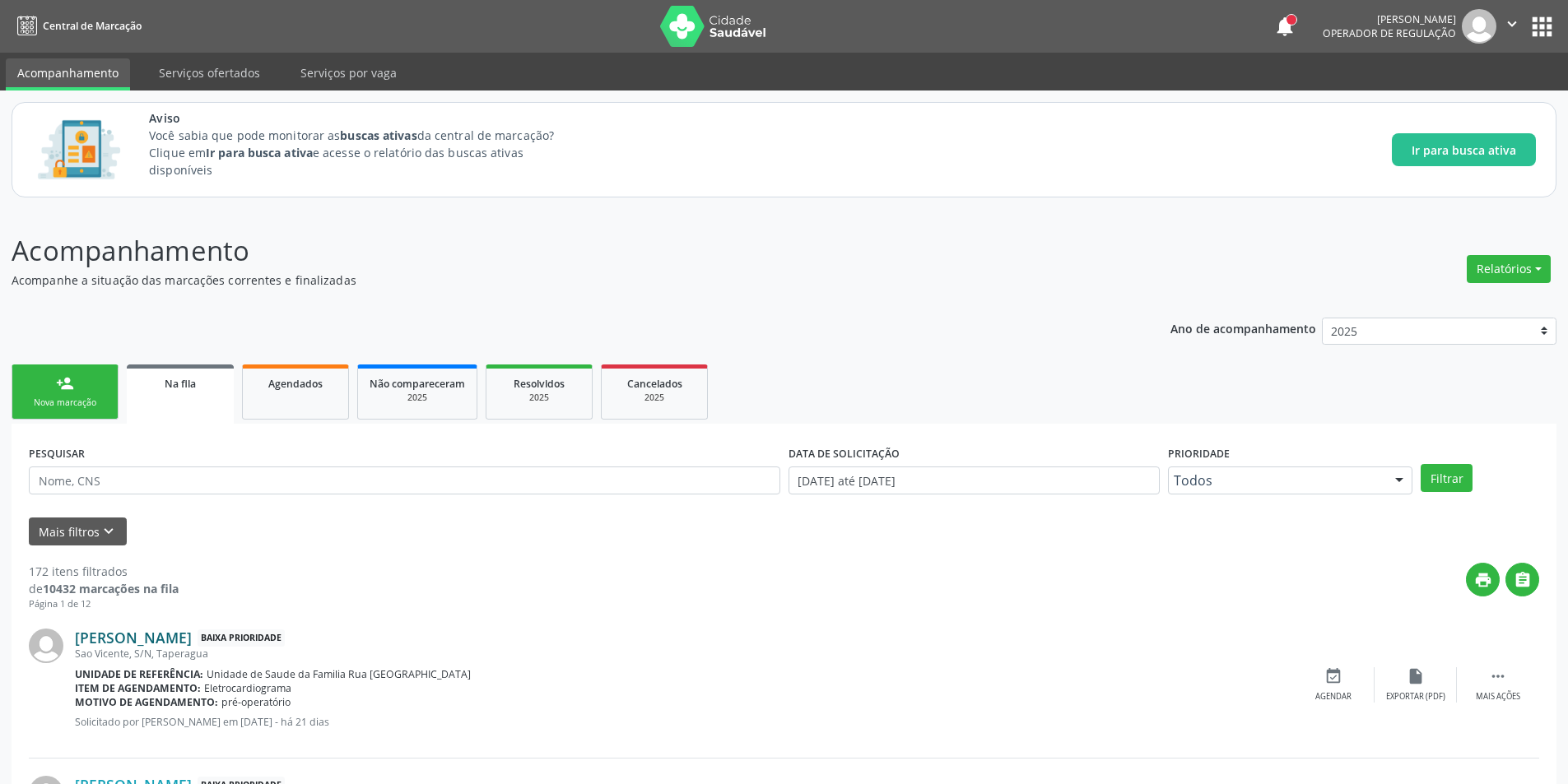
click at [190, 638] on link "[PERSON_NAME]" at bounding box center [133, 638] width 116 height 18
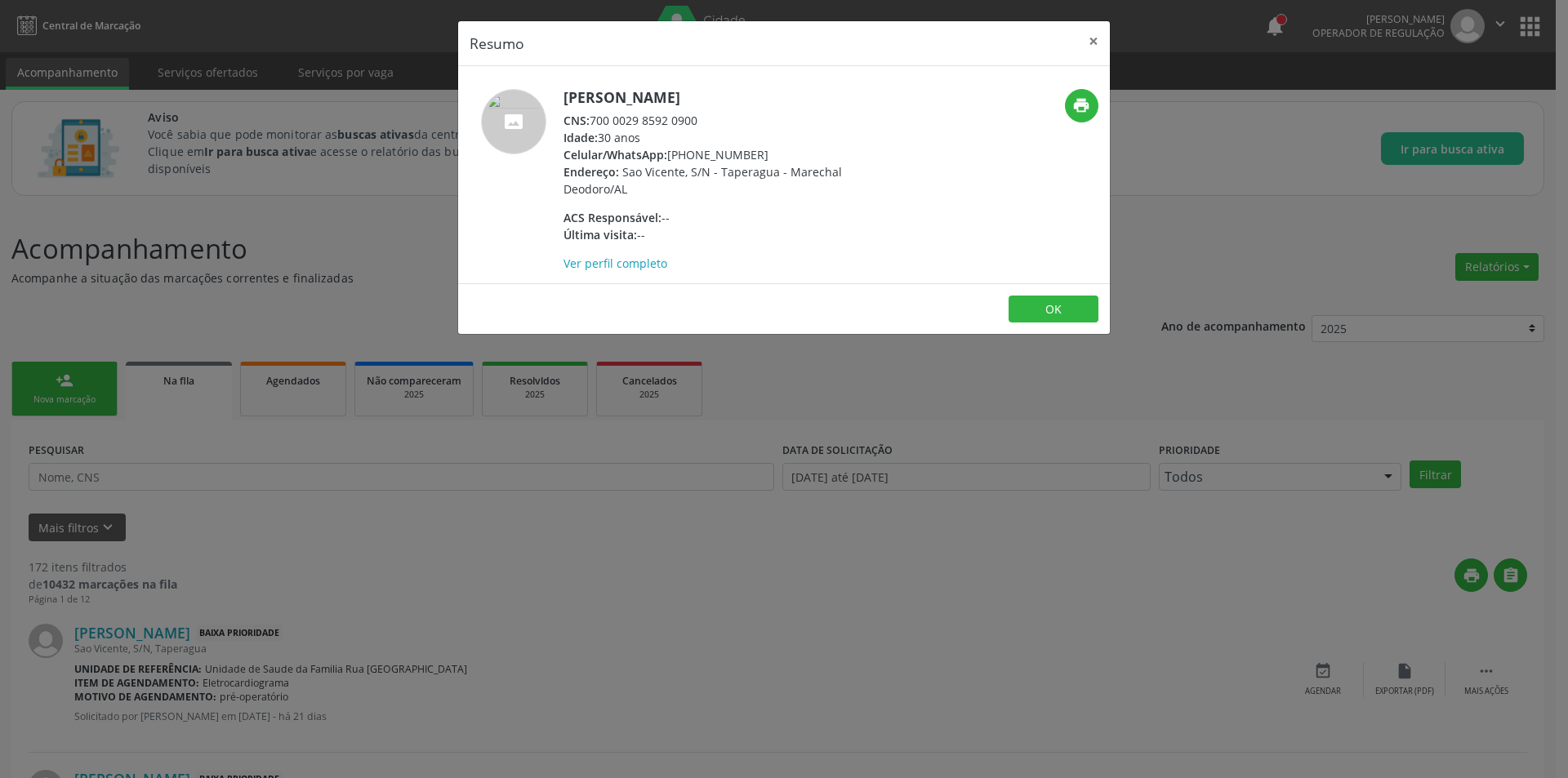
click at [594, 119] on div "CNS: 700 0029 8592 0900" at bounding box center [722, 120] width 317 height 17
drag, startPoint x: 594, startPoint y: 119, endPoint x: 694, endPoint y: 124, distance: 100.1
click at [694, 124] on div "CNS: 700 0029 8592 0900" at bounding box center [722, 120] width 317 height 17
click at [473, 542] on div "Resumo × [PERSON_NAME] CNS: 700 0029 8592 0900 Idade: 30 anos Celular/WhatsApp:…" at bounding box center [784, 389] width 1568 height 778
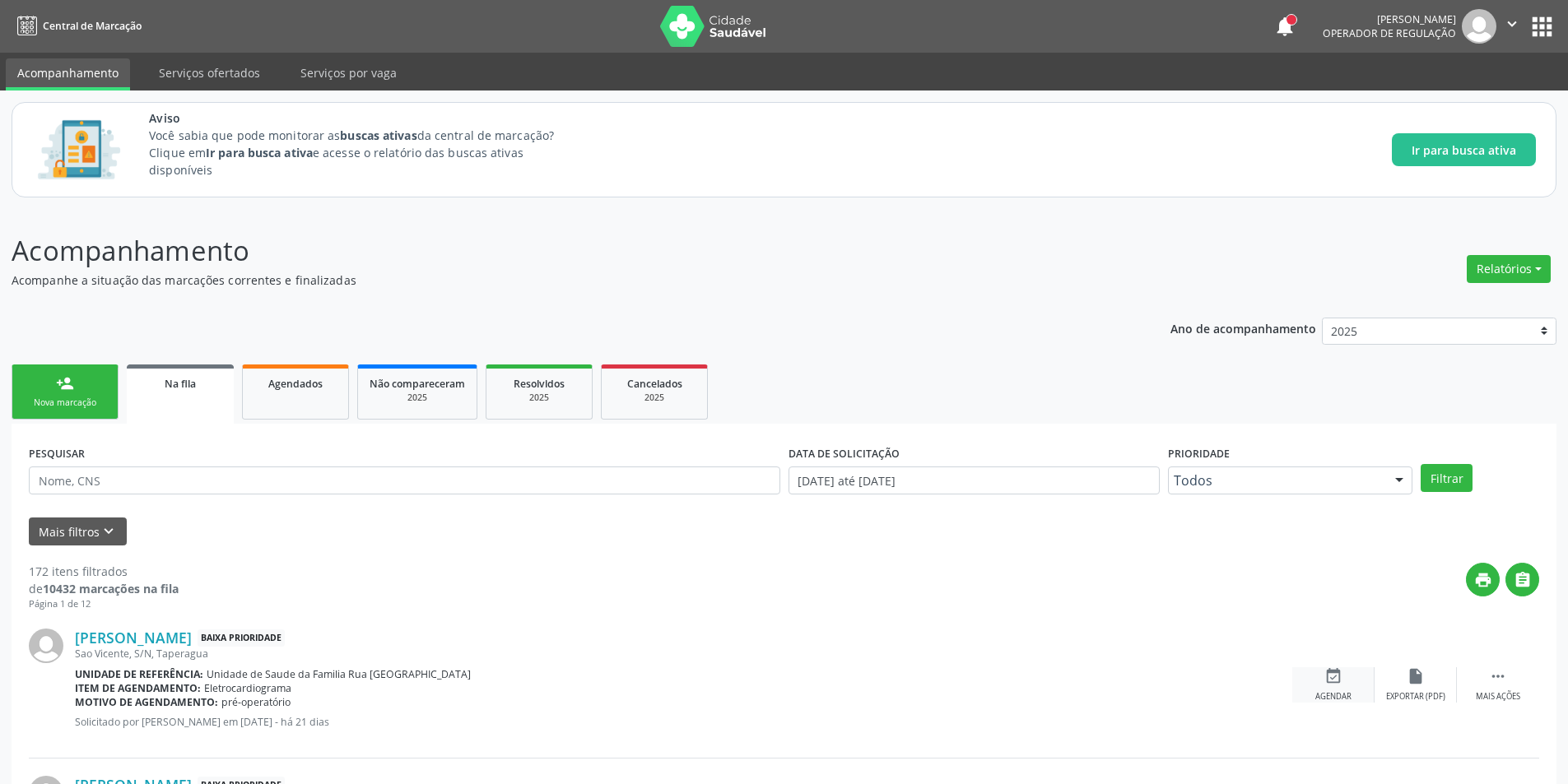
click at [1338, 701] on div "Agendar" at bounding box center [1333, 697] width 36 height 11
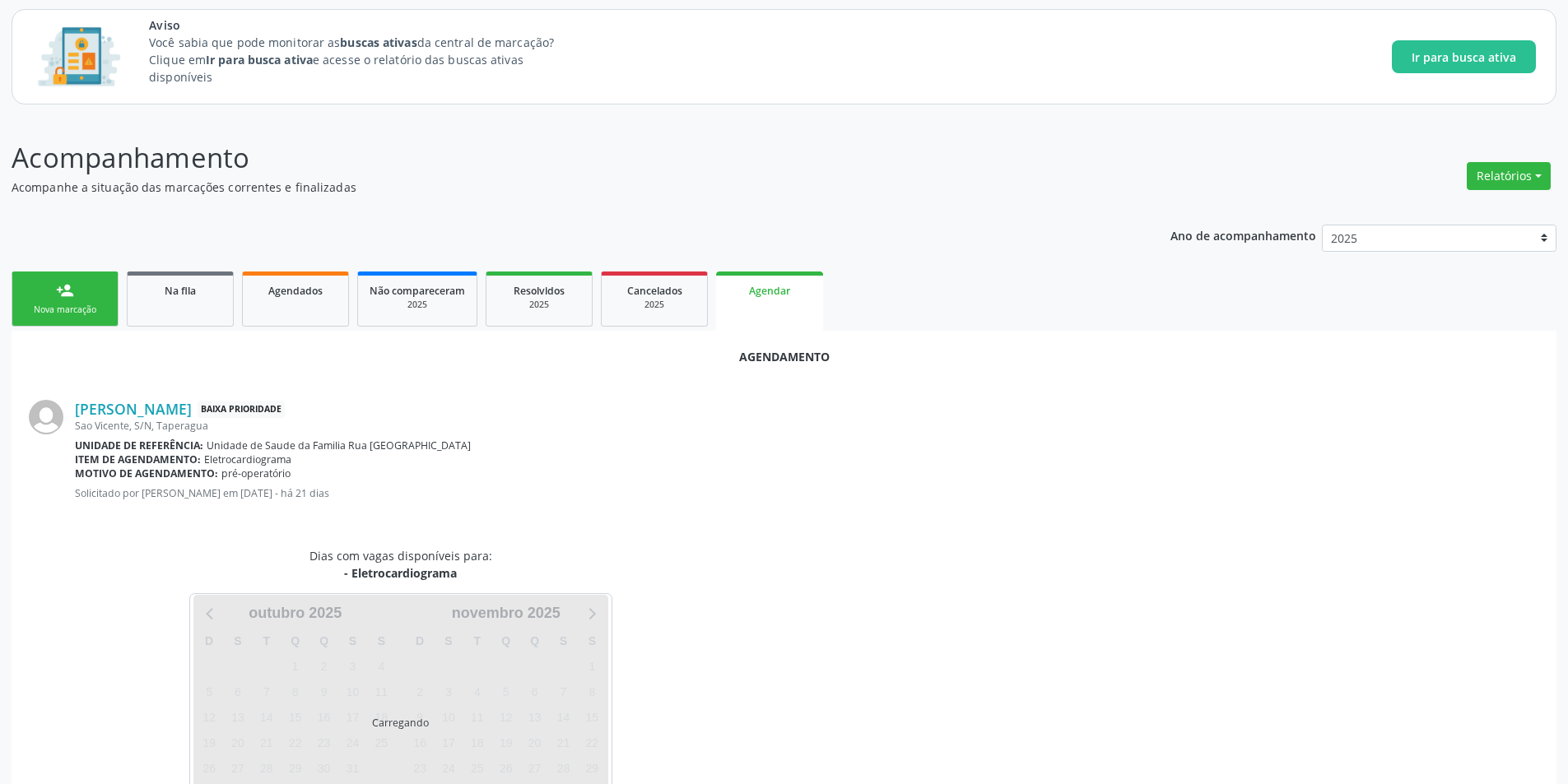
scroll to position [153, 0]
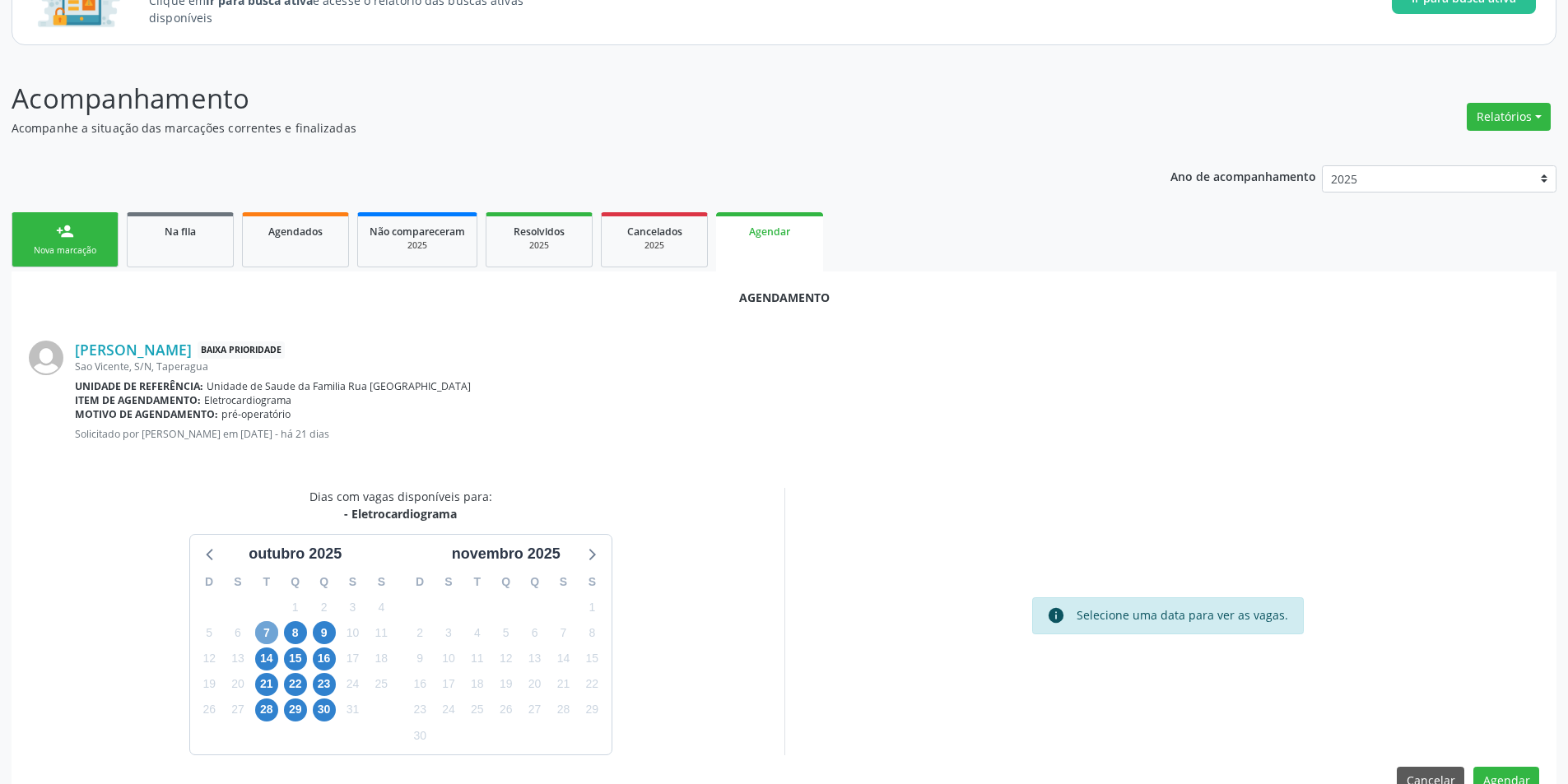
click at [265, 631] on span "7" at bounding box center [266, 632] width 23 height 23
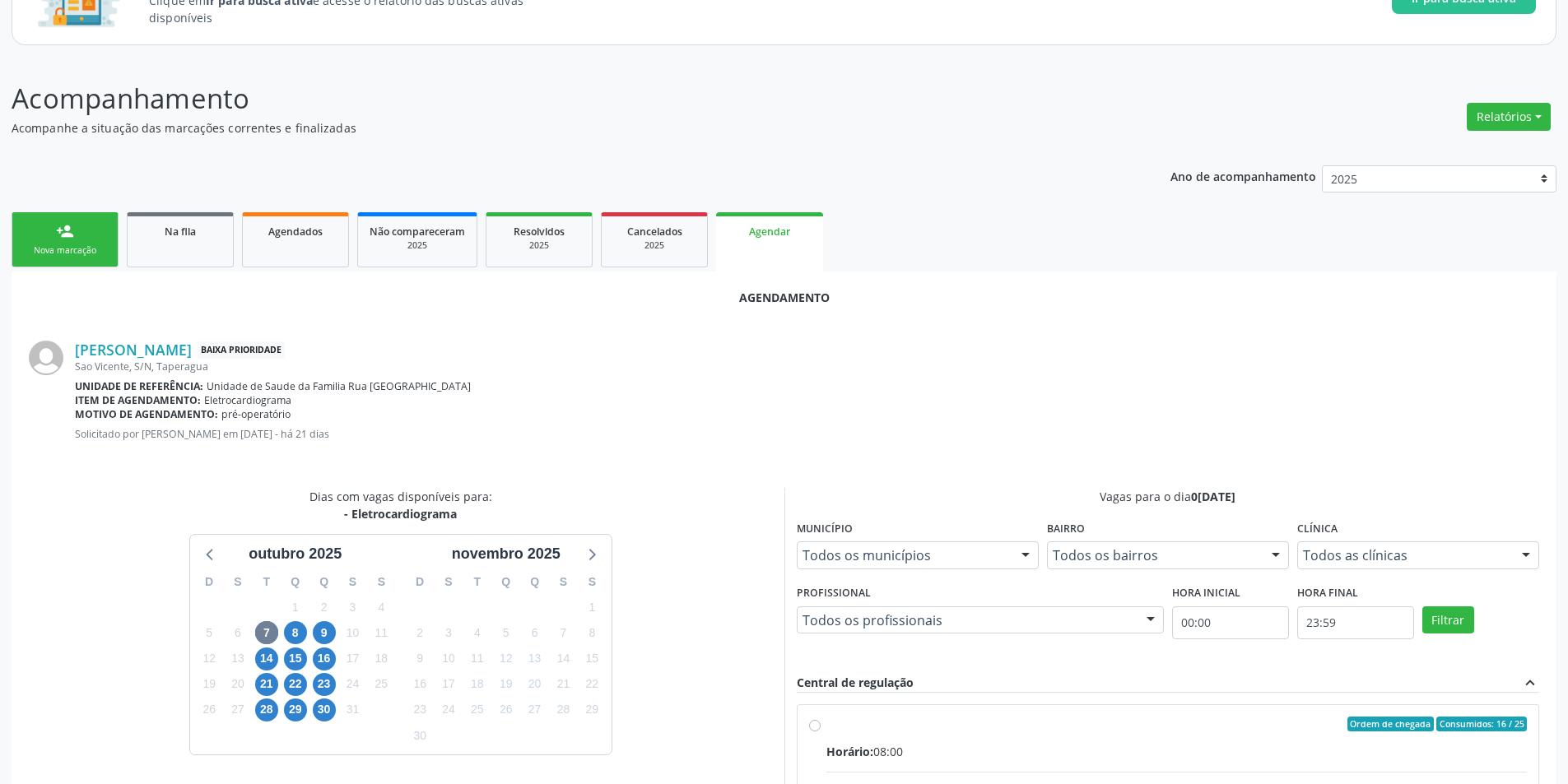
drag, startPoint x: 812, startPoint y: 724, endPoint x: 1017, endPoint y: 507, distance: 298.5
radio input "true"
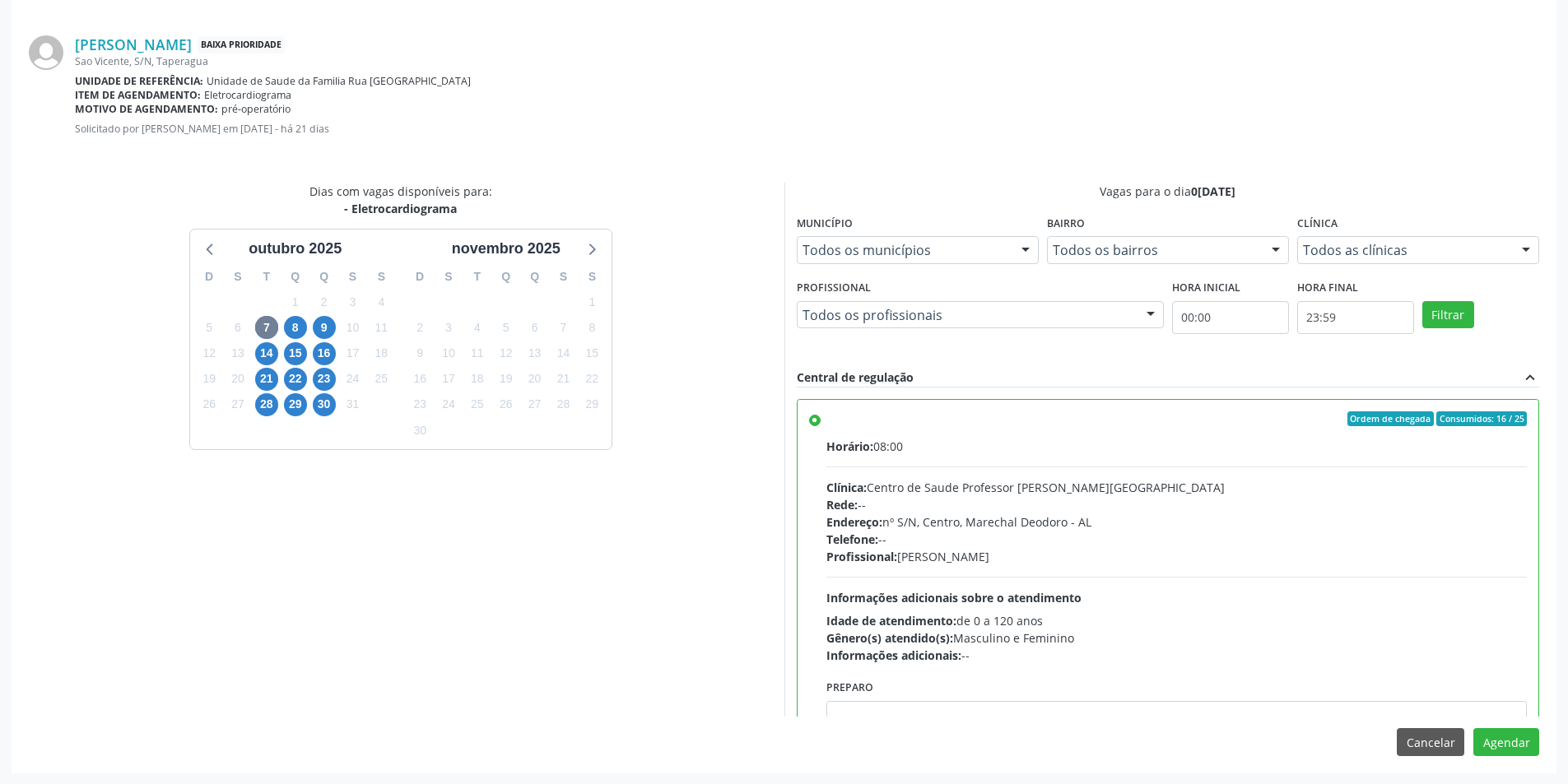
scroll to position [459, 0]
click at [1502, 739] on button "Agendar" at bounding box center [1506, 741] width 66 height 28
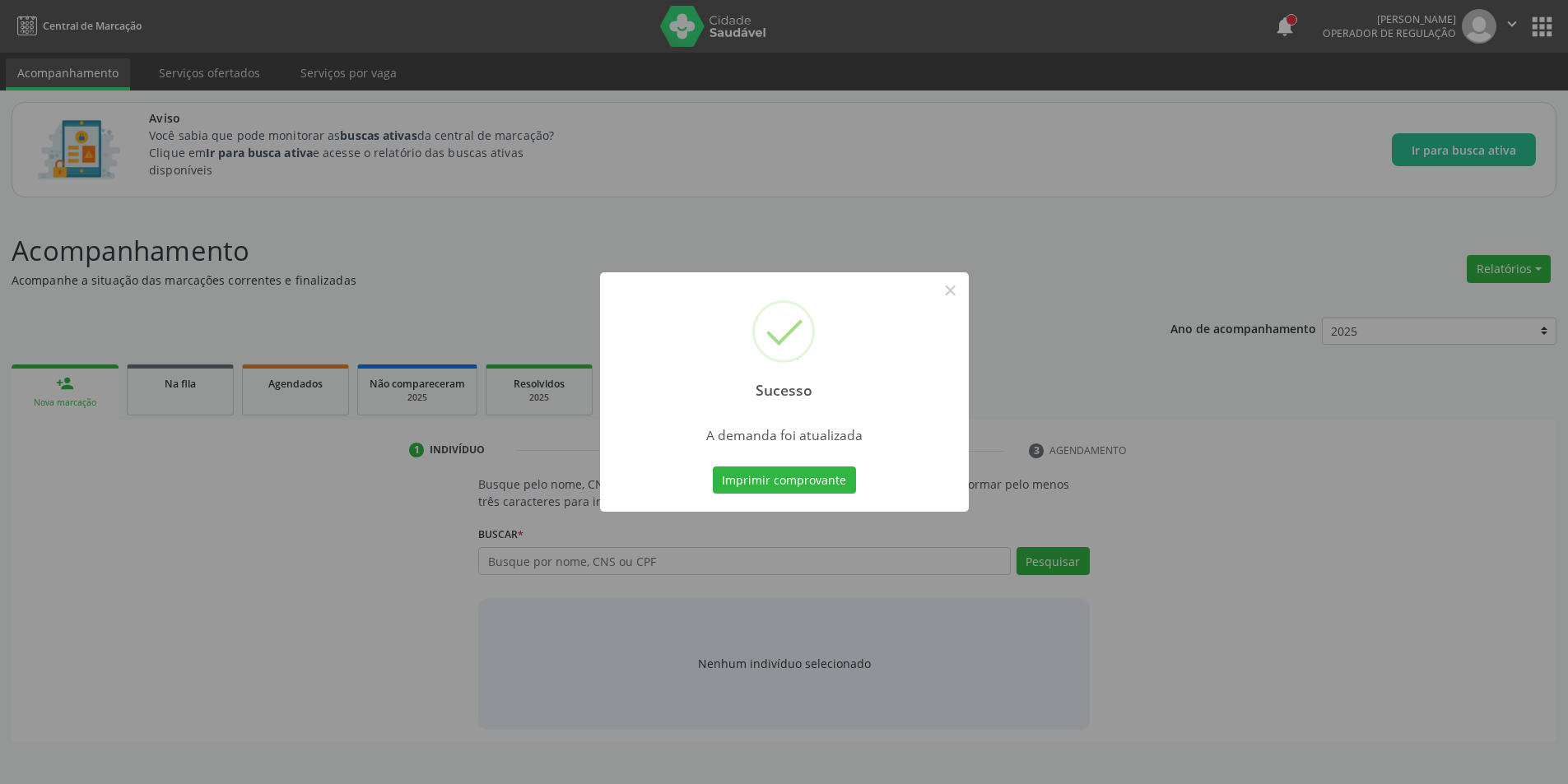
scroll to position [0, 0]
click at [962, 289] on button "×" at bounding box center [956, 290] width 28 height 28
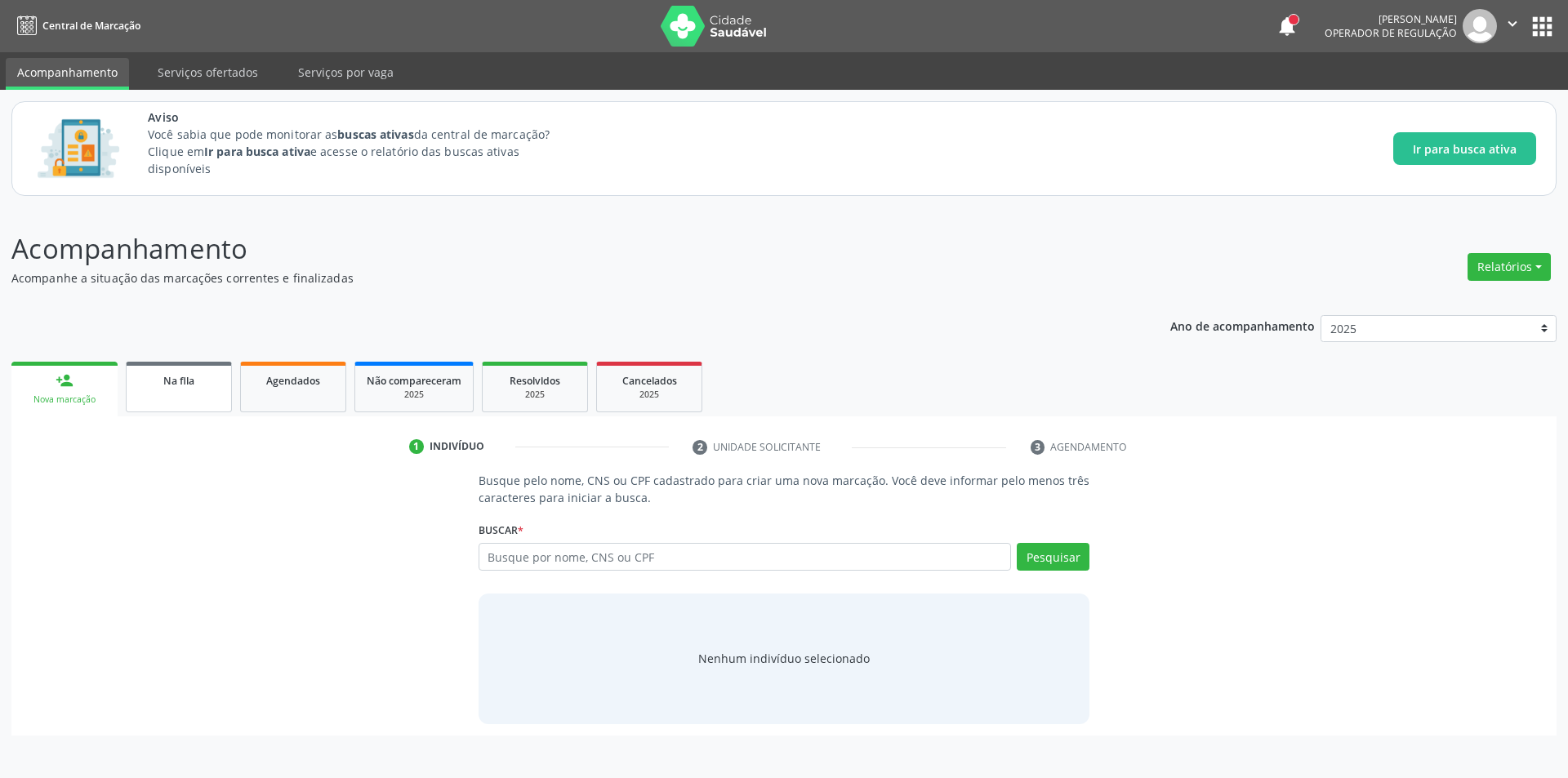
click at [187, 387] on span "Na fila" at bounding box center [179, 381] width 31 height 14
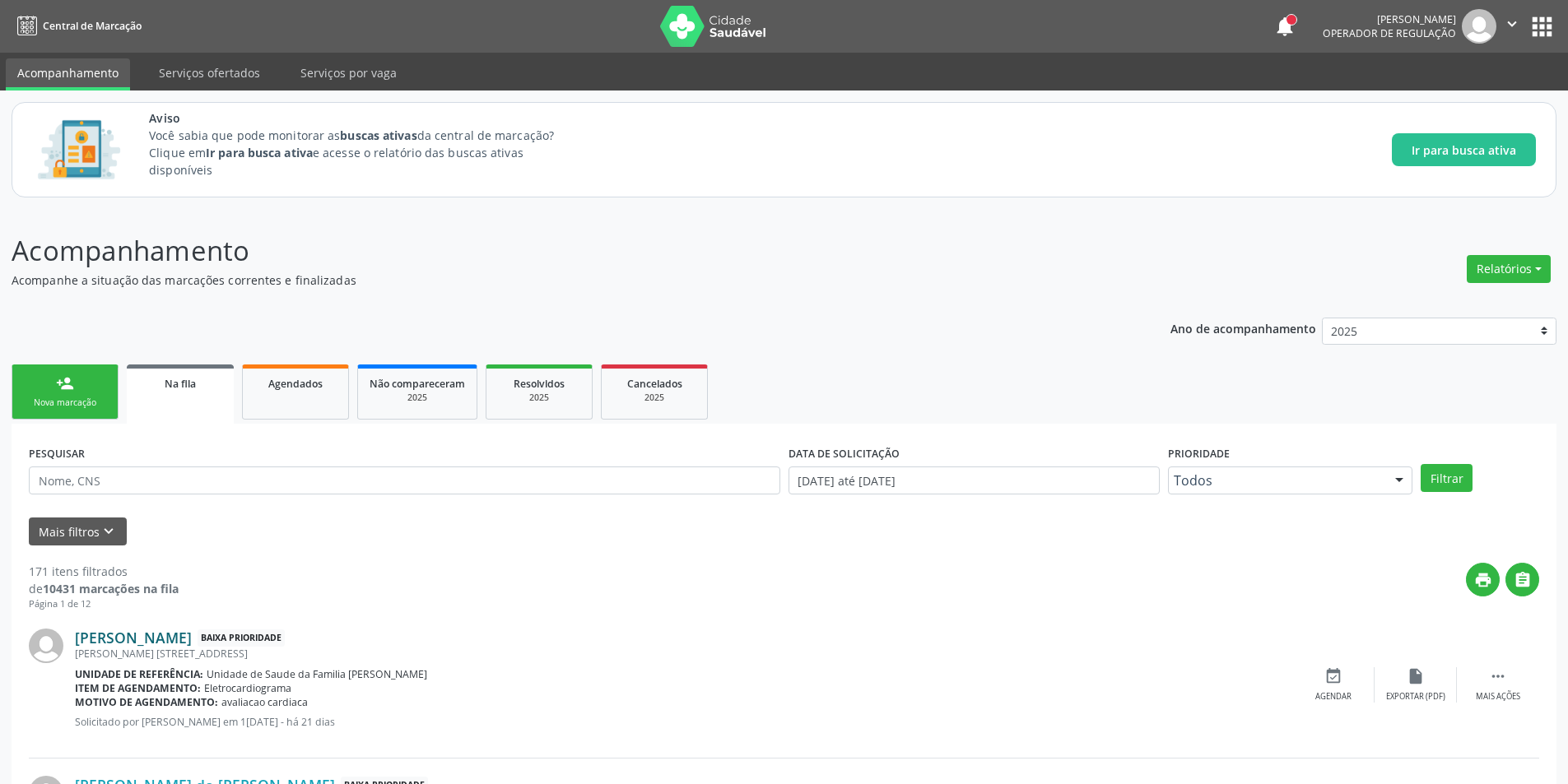
click at [166, 631] on link "[PERSON_NAME]" at bounding box center [133, 638] width 116 height 18
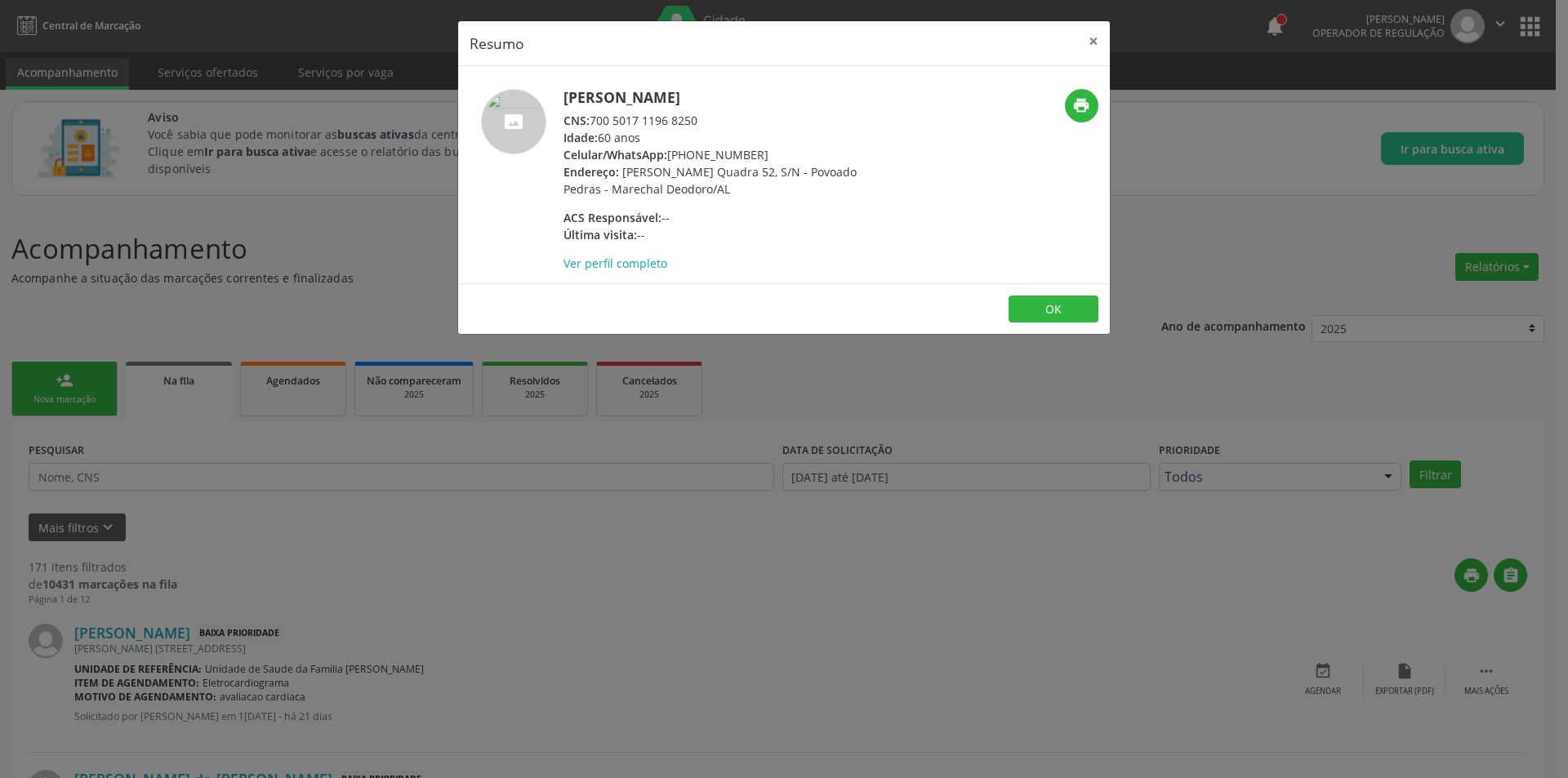
click at [595, 122] on div "CNS: 700 5017 1196 8250" at bounding box center [722, 120] width 317 height 17
drag, startPoint x: 595, startPoint y: 122, endPoint x: 674, endPoint y: 117, distance: 79.2
click at [674, 117] on div "CNS: 700 5017 1196 8250" at bounding box center [722, 120] width 317 height 17
click at [511, 510] on div "Resumo × [PERSON_NAME] CNS: 700 5017 1196 8250 Idade: 60 anos Celular/WhatsApp:…" at bounding box center [784, 389] width 1568 height 778
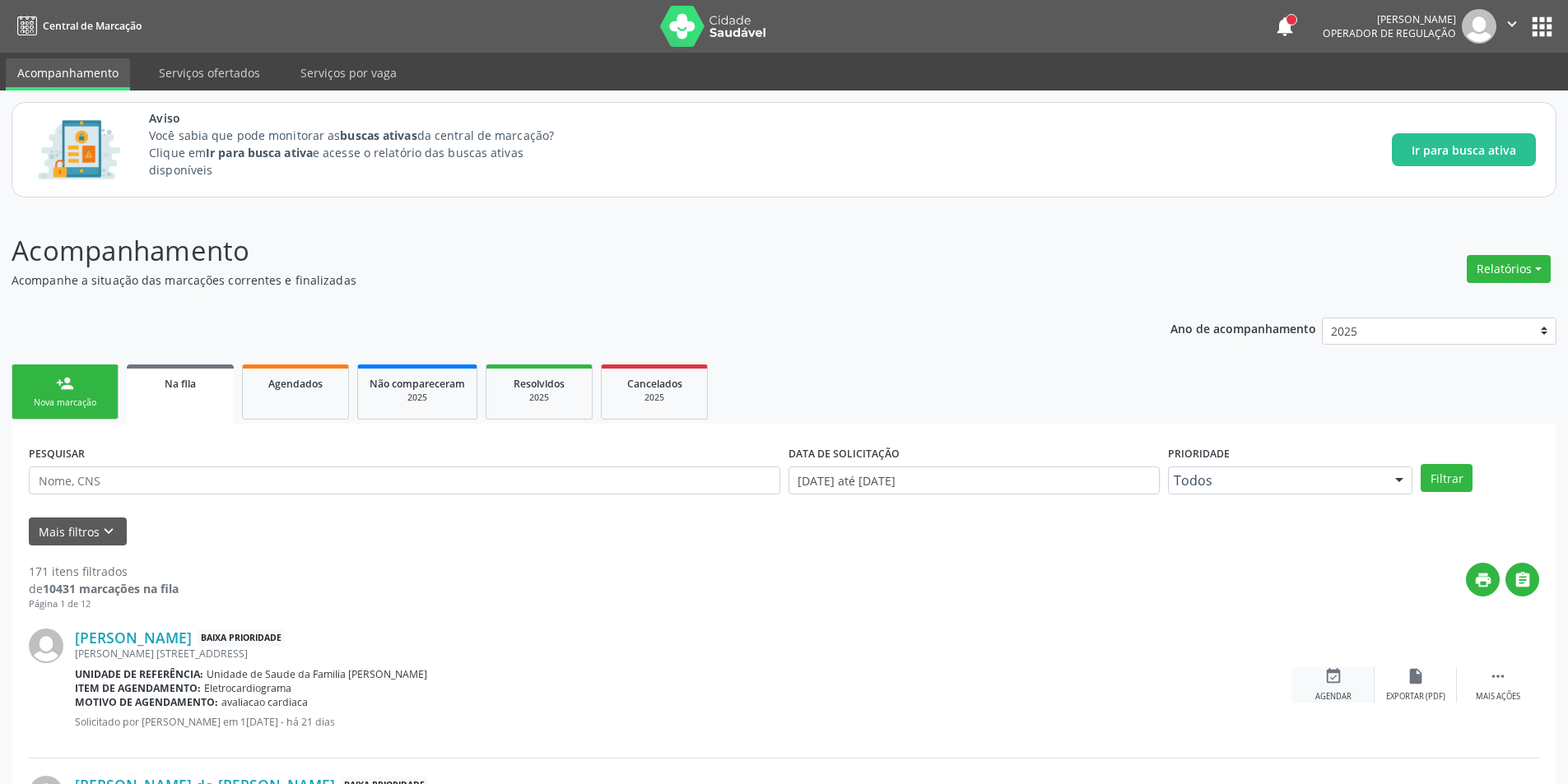
click at [1361, 684] on div "event_available Agendar" at bounding box center [1333, 685] width 82 height 35
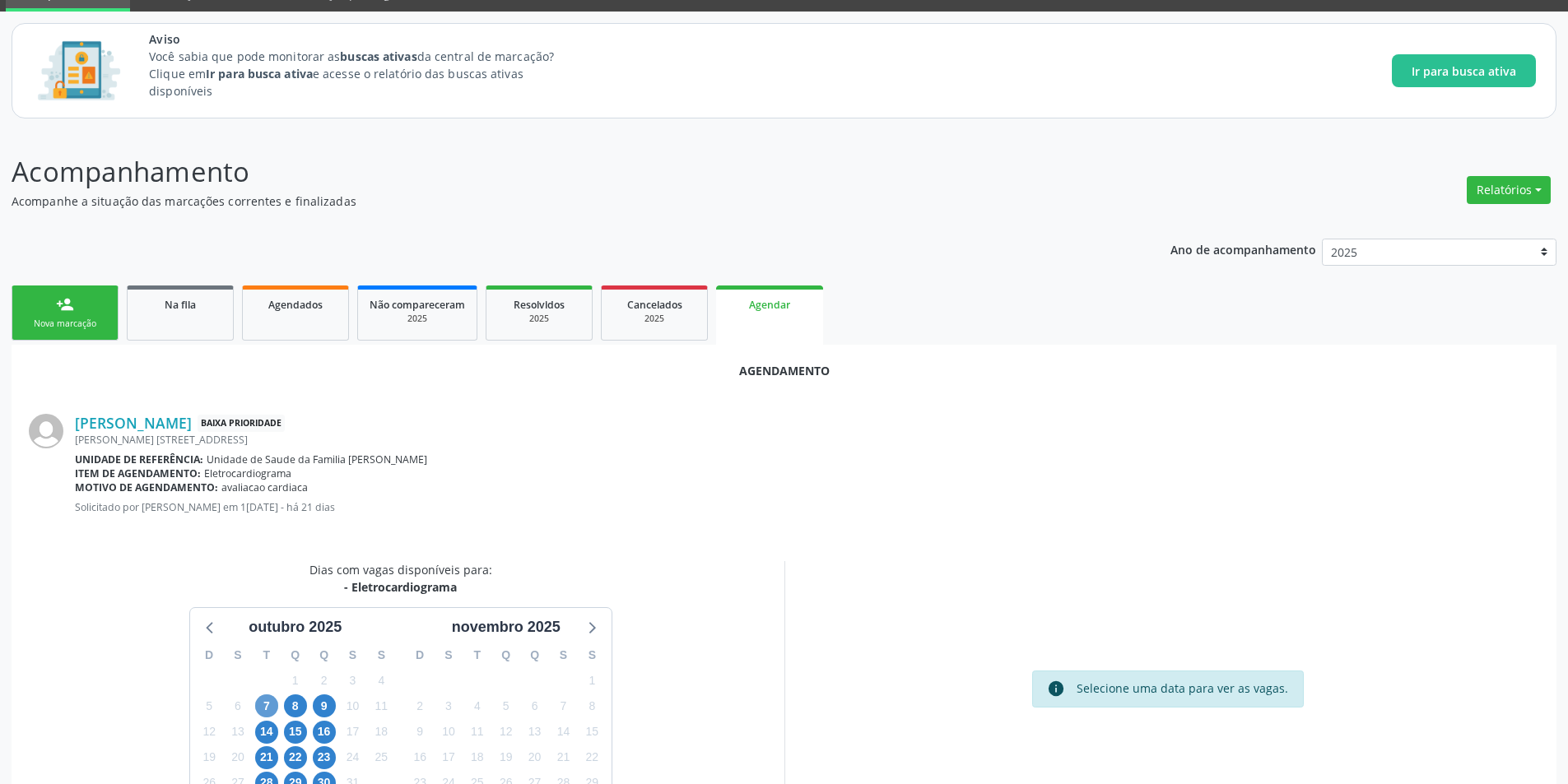
scroll to position [165, 0]
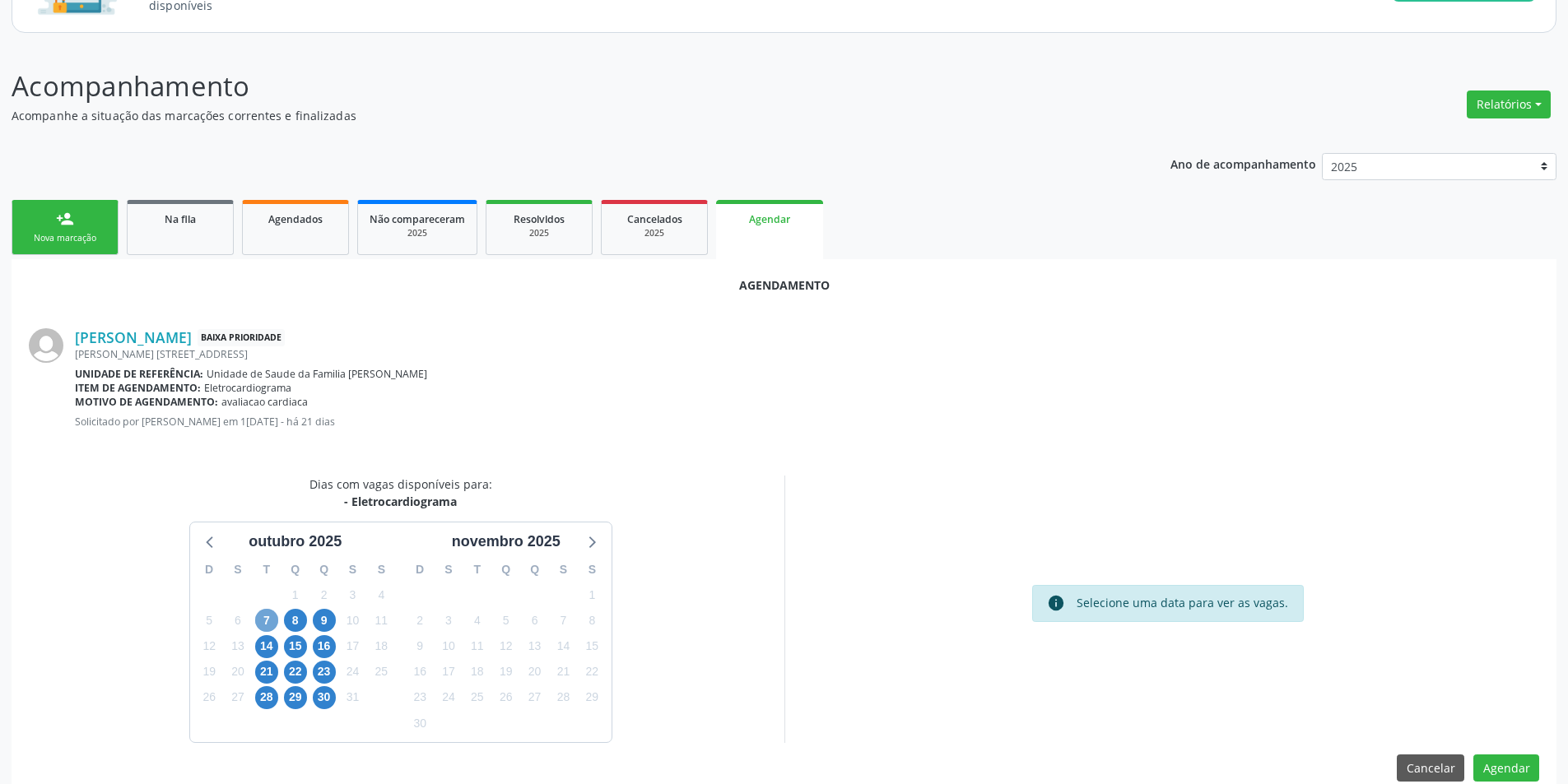
click at [266, 623] on span "7" at bounding box center [266, 620] width 23 height 23
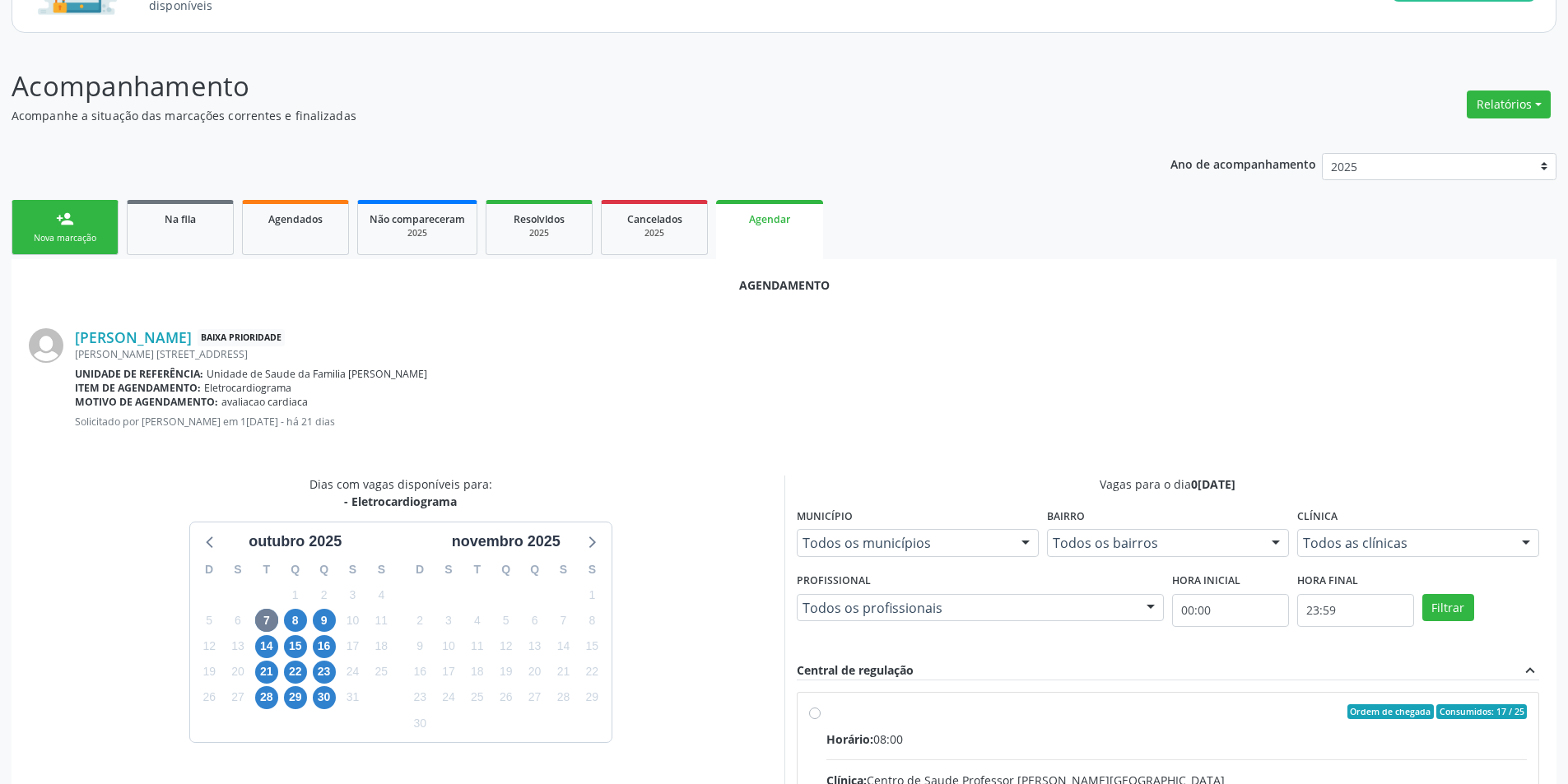
drag, startPoint x: 815, startPoint y: 718, endPoint x: 862, endPoint y: 589, distance: 137.3
click at [815, 717] on input "Ordem de chegada Consumidos: 17 / 25 Horário: 08:00 Clínica: Centro de Saude Pr…" at bounding box center [815, 712] width 11 height 15
radio input "true"
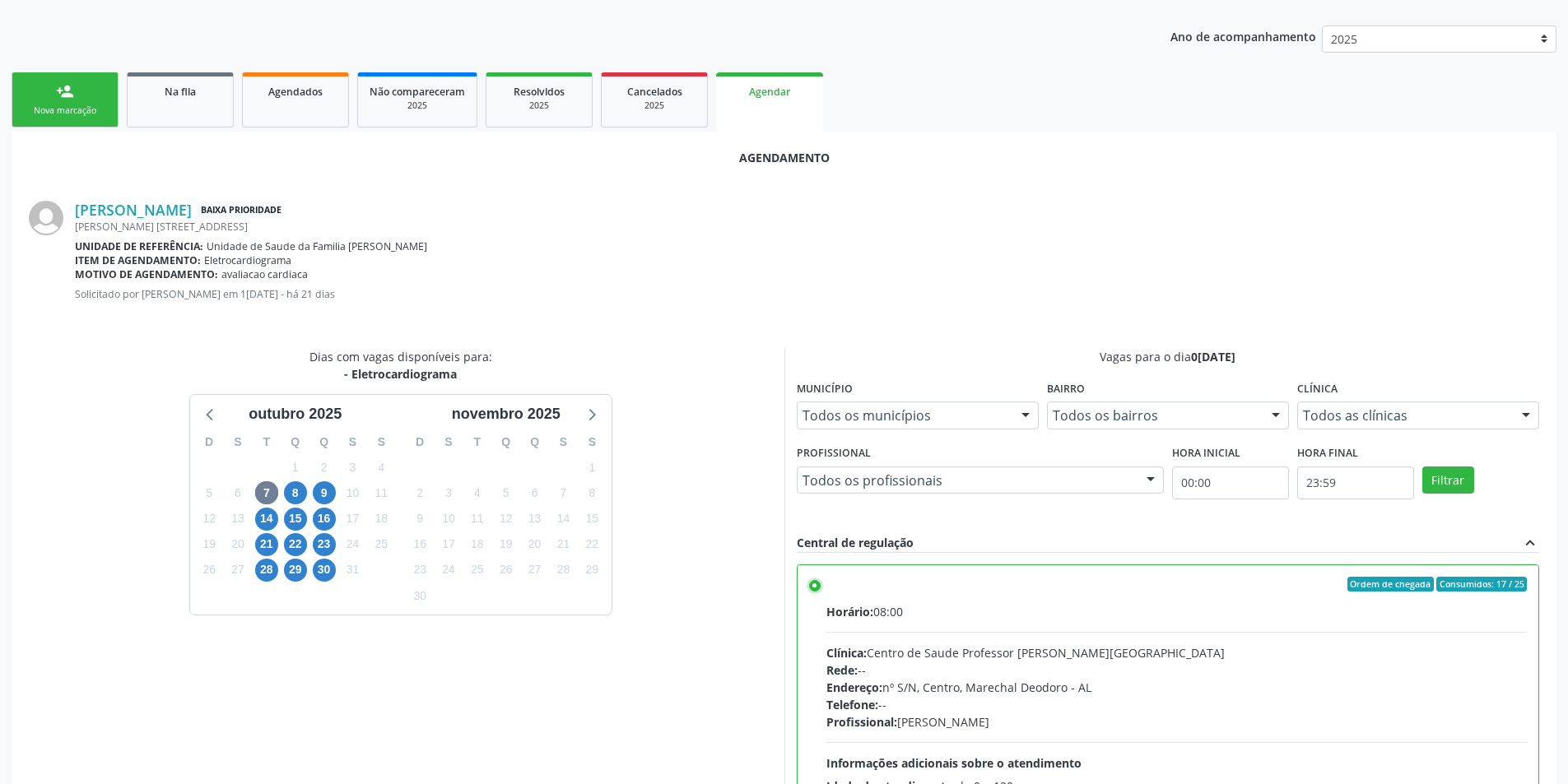
scroll to position [459, 0]
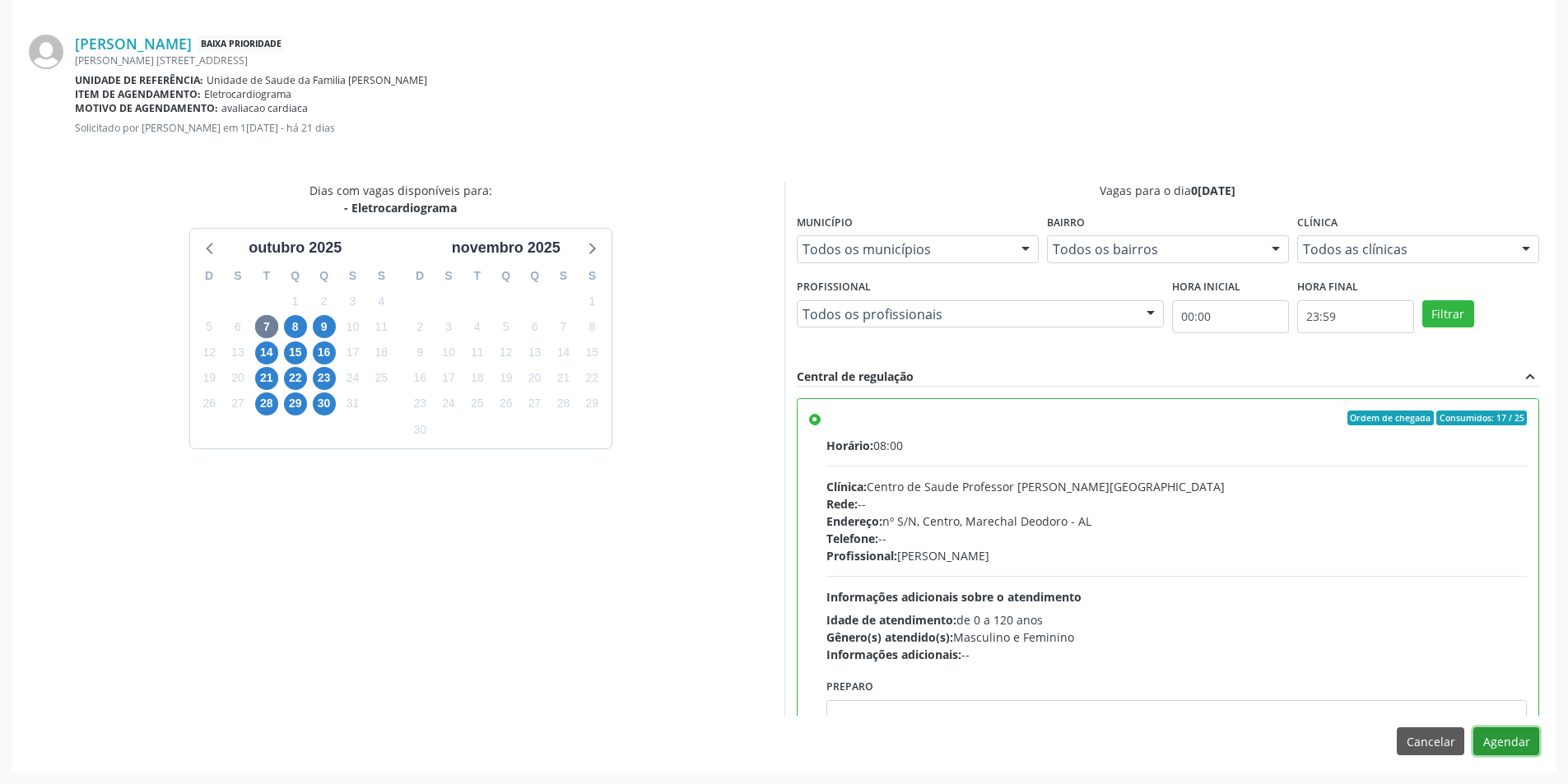
click at [1525, 746] on button "Agendar" at bounding box center [1506, 741] width 66 height 28
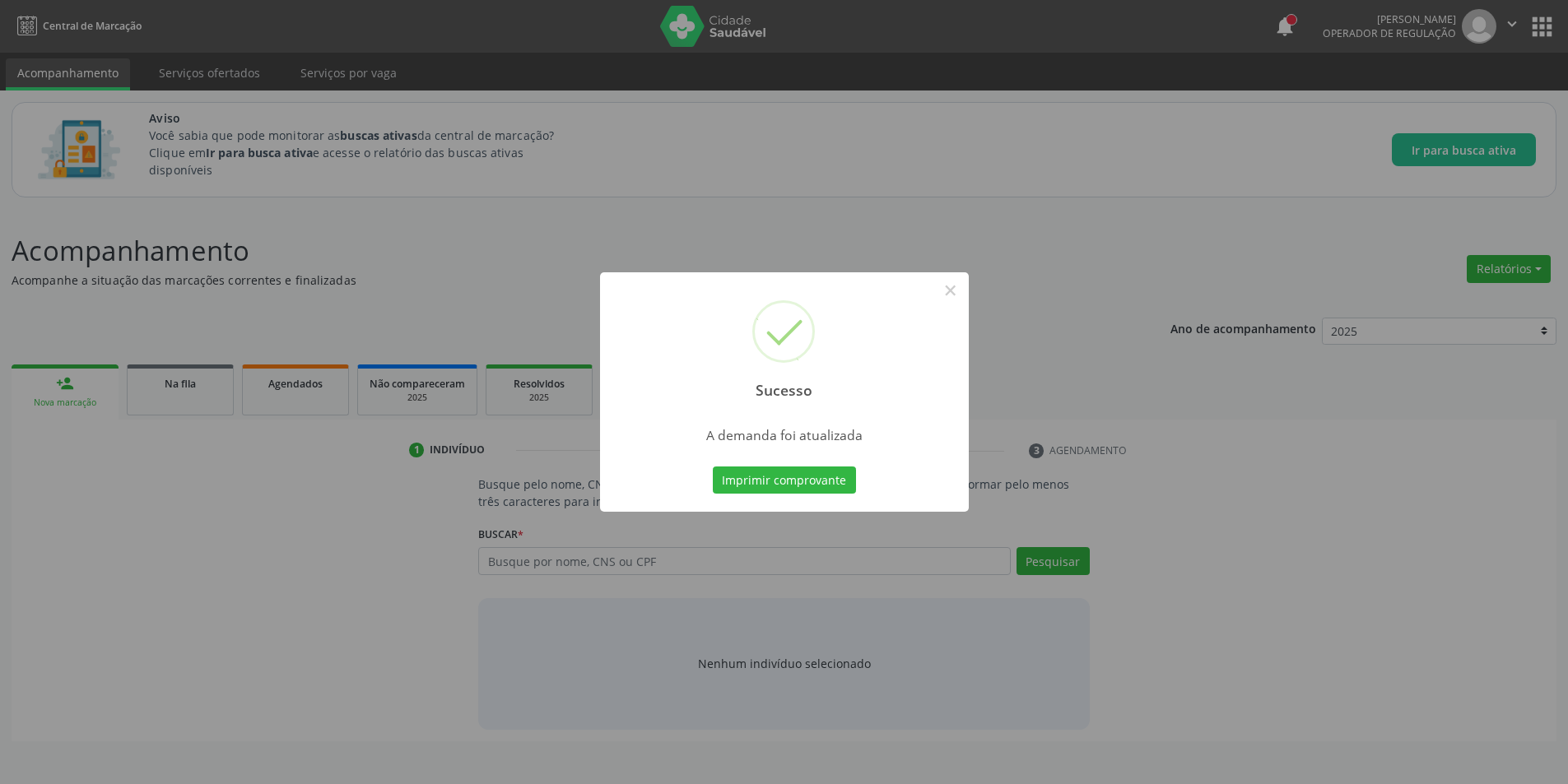
scroll to position [0, 0]
click at [946, 290] on button "×" at bounding box center [956, 290] width 28 height 28
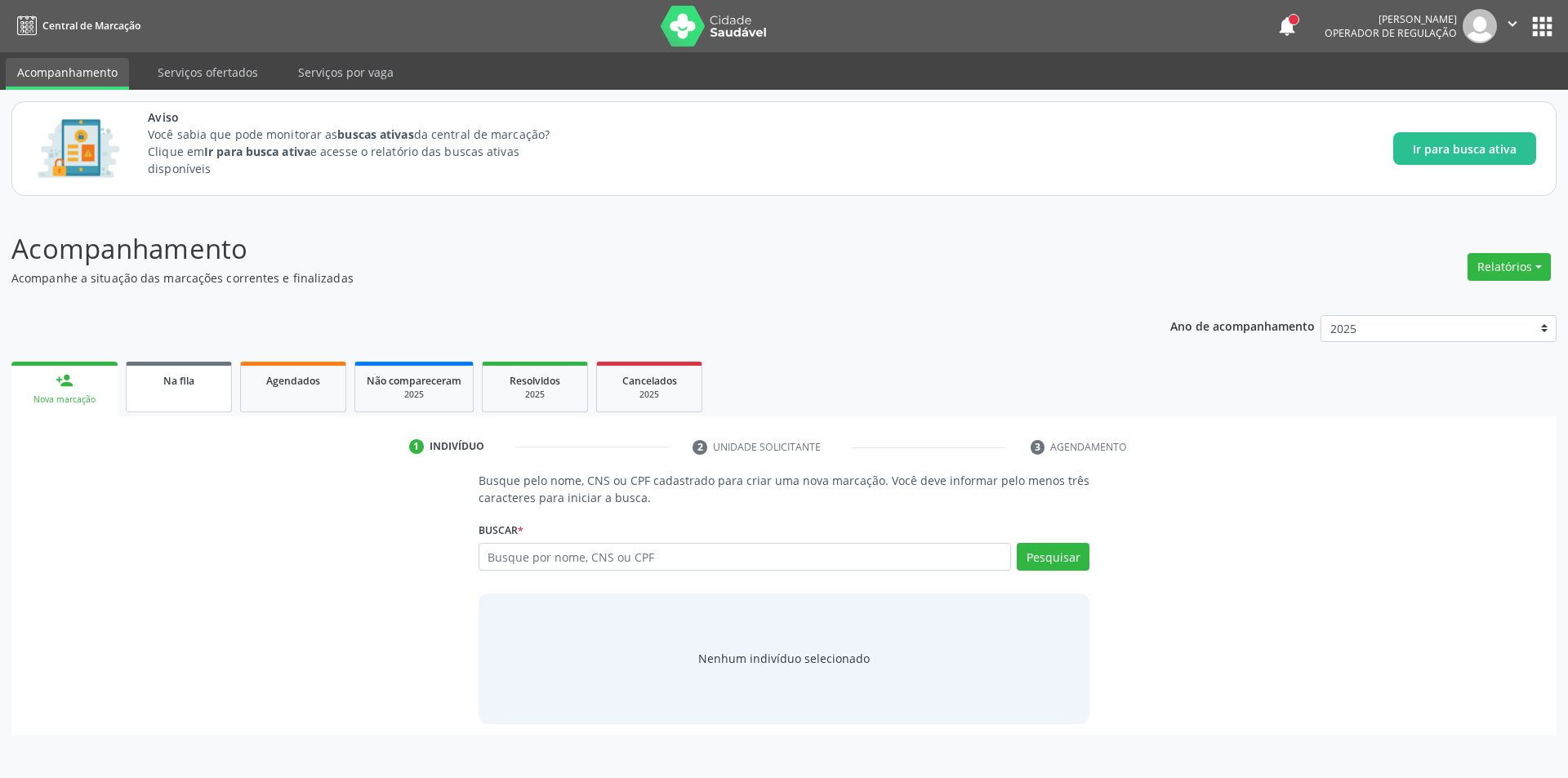
click at [157, 403] on link "Na fila" at bounding box center [179, 386] width 106 height 50
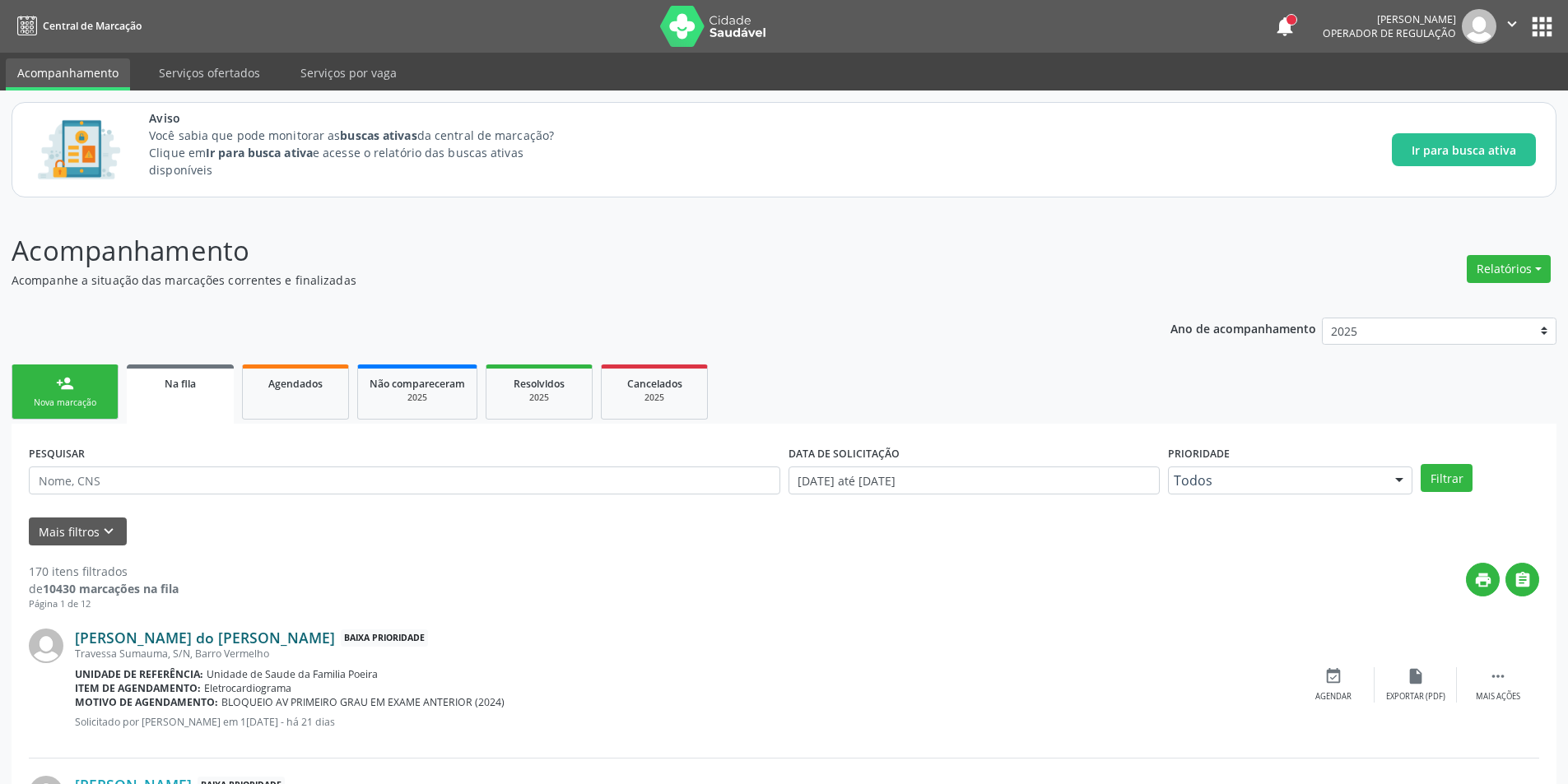
click at [199, 642] on link "[PERSON_NAME] do [PERSON_NAME]" at bounding box center [204, 638] width 260 height 18
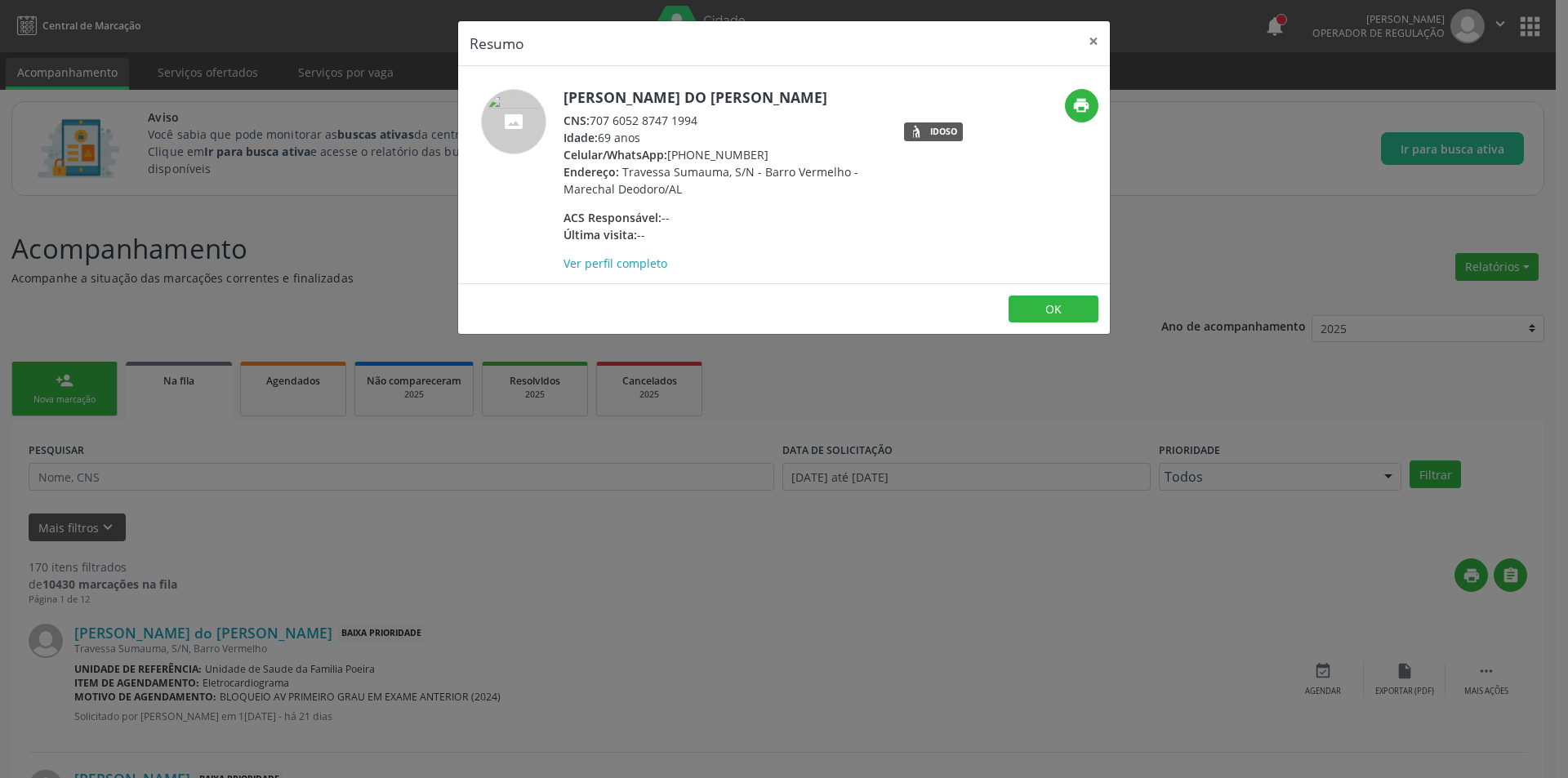
click at [593, 117] on div "CNS: 707 6052 8747 1994" at bounding box center [722, 120] width 317 height 17
drag, startPoint x: 593, startPoint y: 117, endPoint x: 686, endPoint y: 119, distance: 93.0
click at [686, 119] on div "CNS: 707 6052 8747 1994" at bounding box center [722, 120] width 317 height 17
click at [621, 559] on div "Resumo × [PERSON_NAME] do [PERSON_NAME] CNS: 707 6052 8747 1994 Idade: 69 anos …" at bounding box center [784, 389] width 1568 height 778
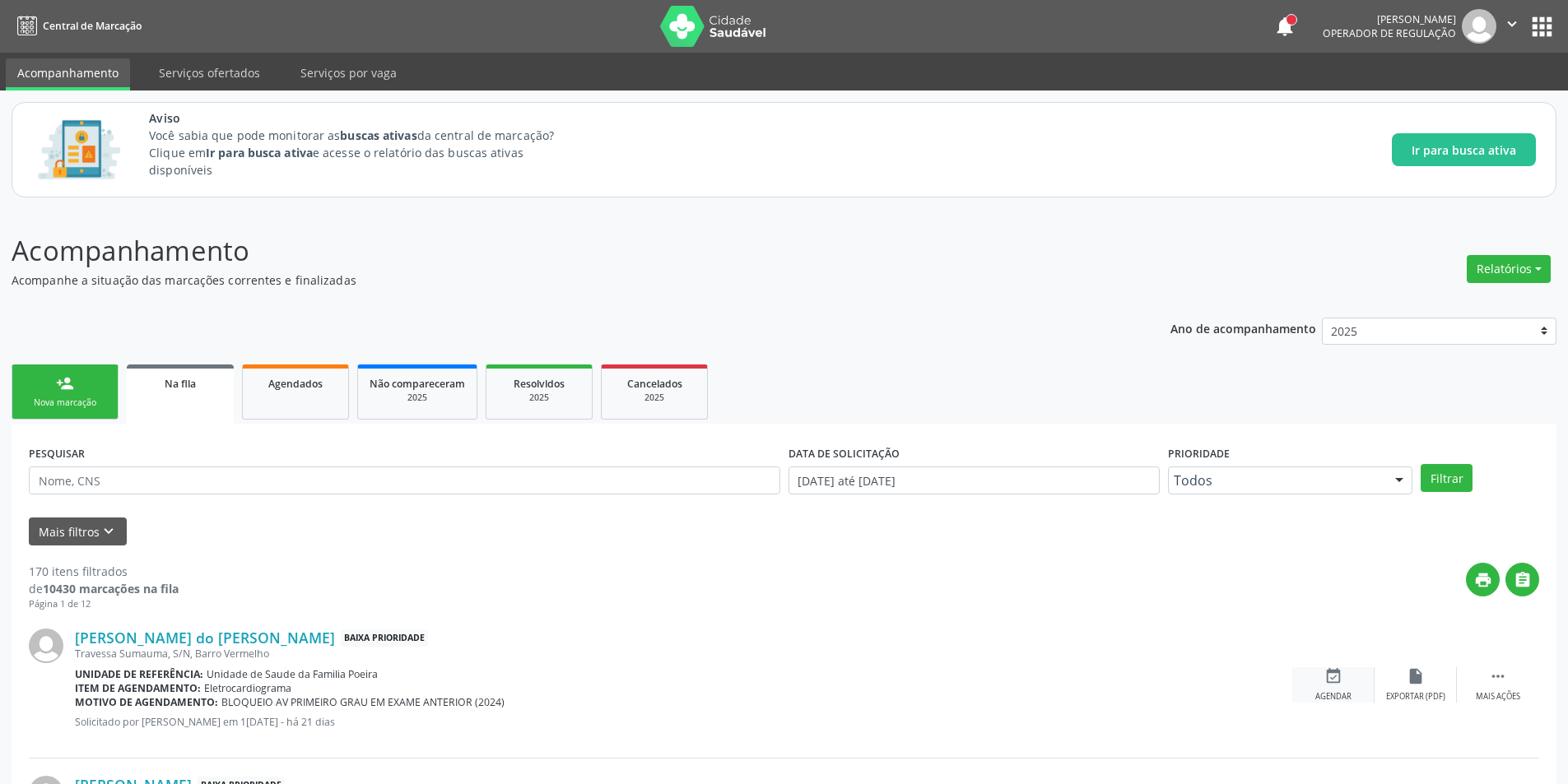
click at [1332, 686] on div "event_available Agendar" at bounding box center [1333, 685] width 82 height 35
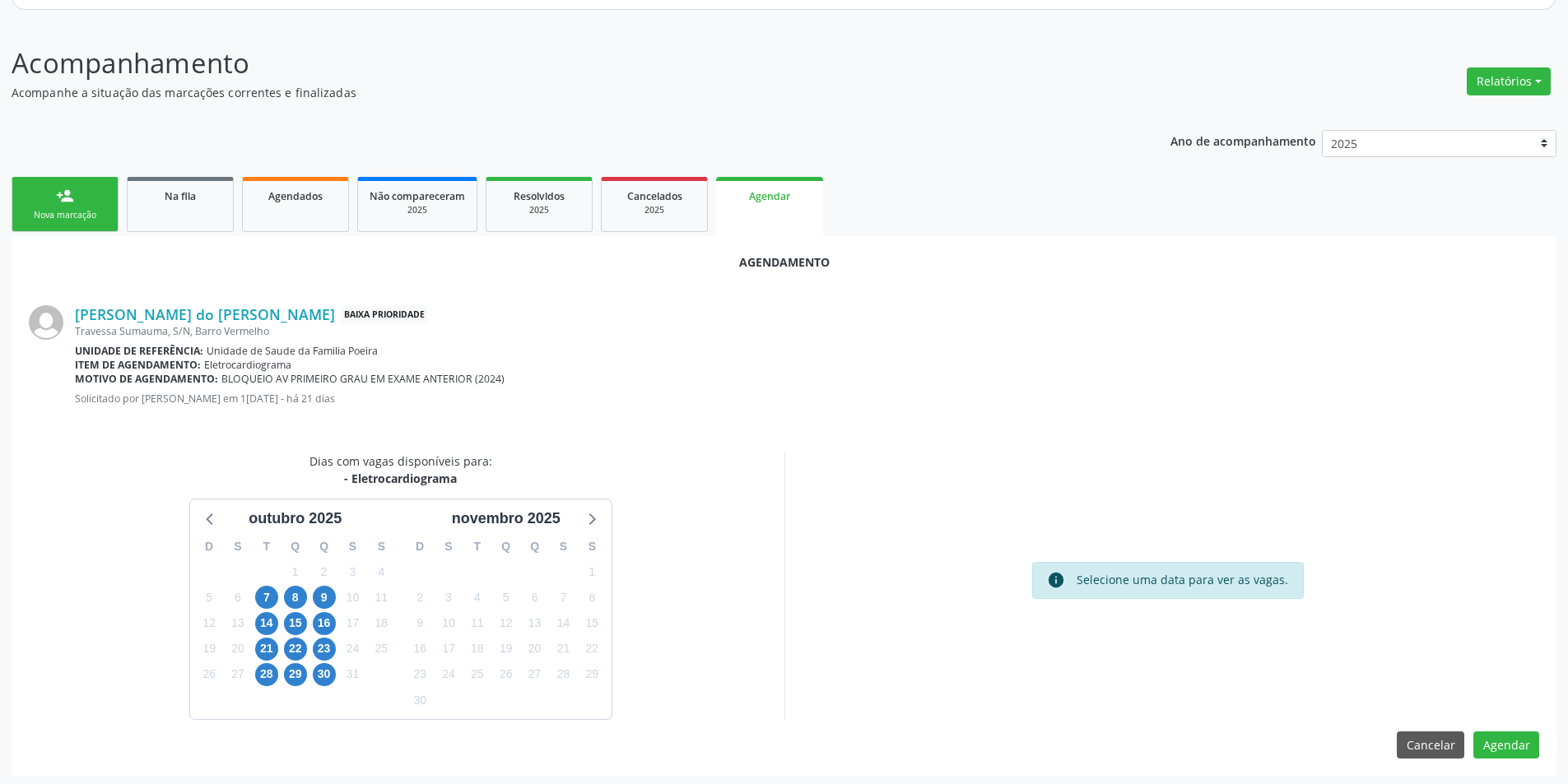
scroll to position [191, 0]
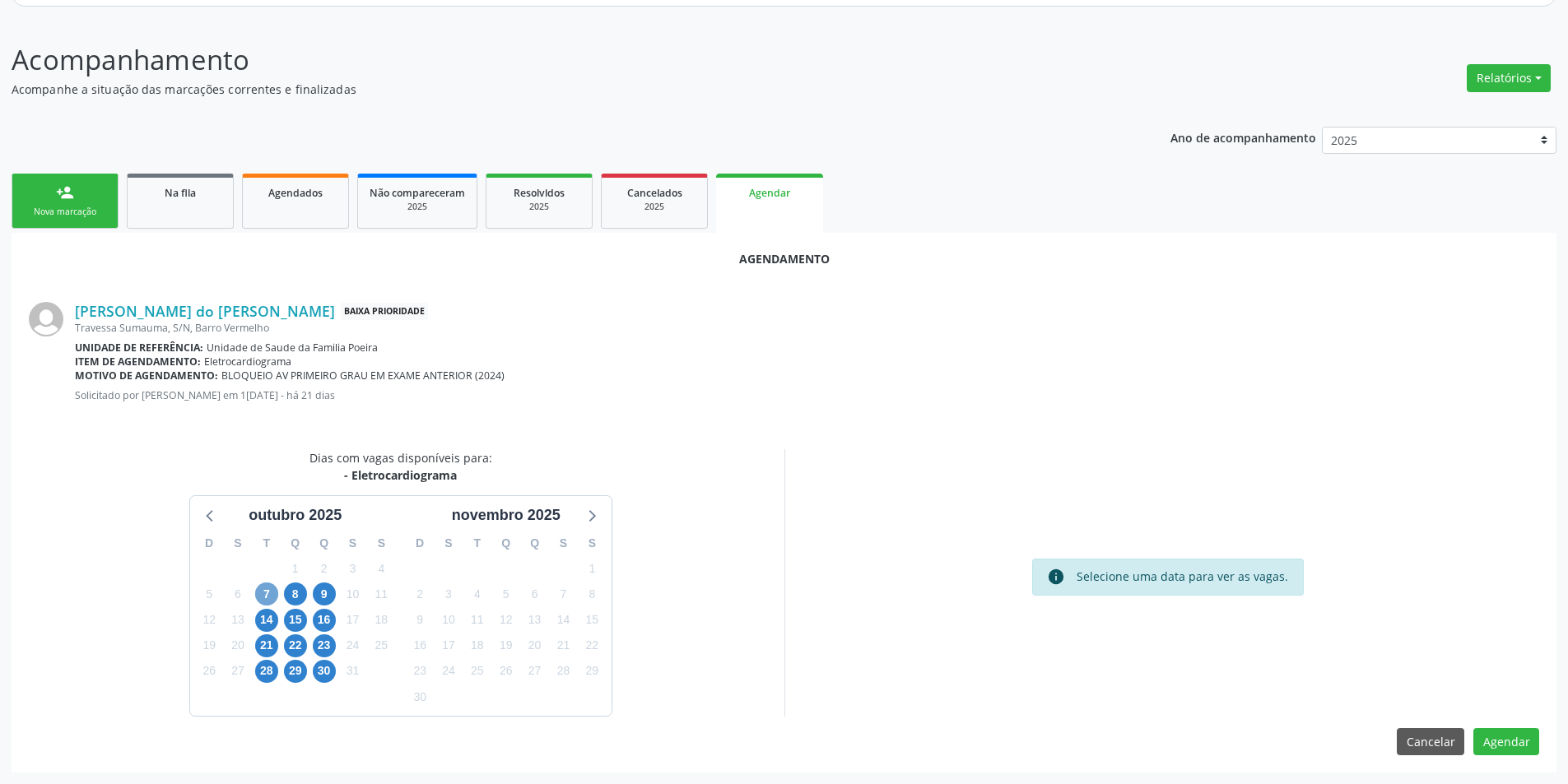
click at [257, 596] on span "7" at bounding box center [266, 594] width 23 height 23
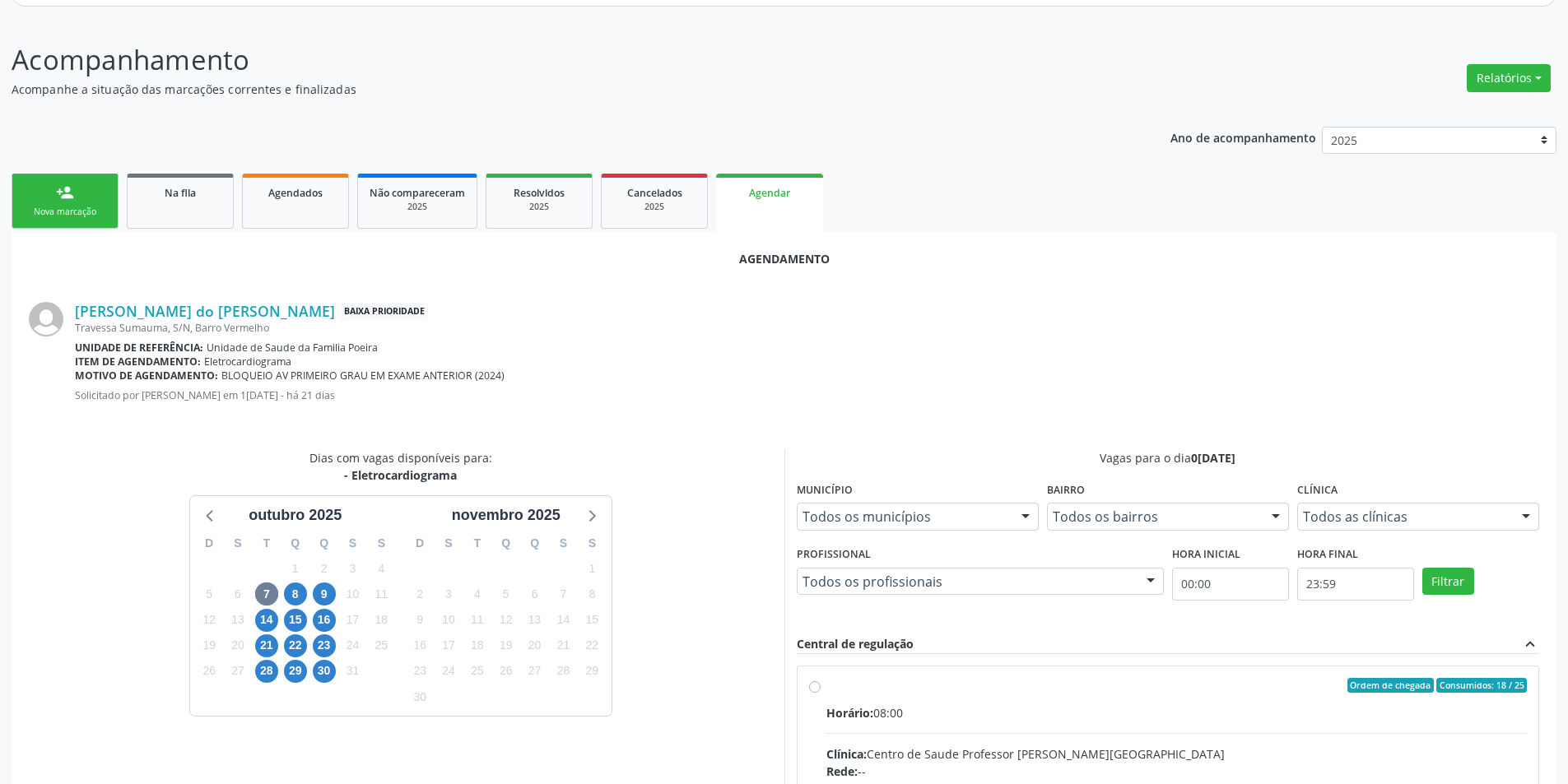
click at [812, 687] on input "Ordem de chegada Consumidos: 18 / 25 Horário: 08:00 Clínica: Centro de Saude Pr…" at bounding box center [815, 686] width 11 height 15
radio input "true"
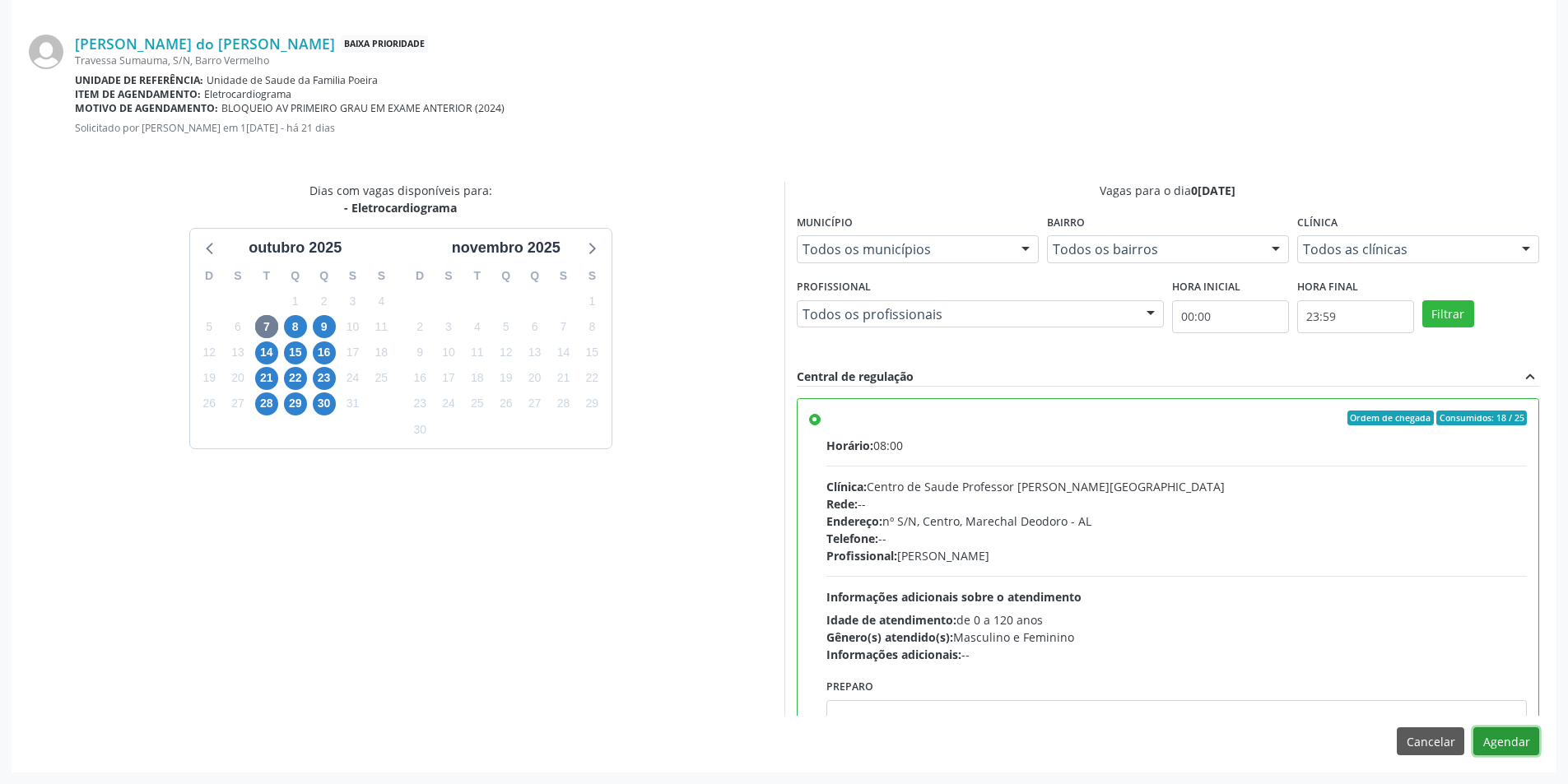
click at [1531, 749] on button "Agendar" at bounding box center [1506, 741] width 66 height 28
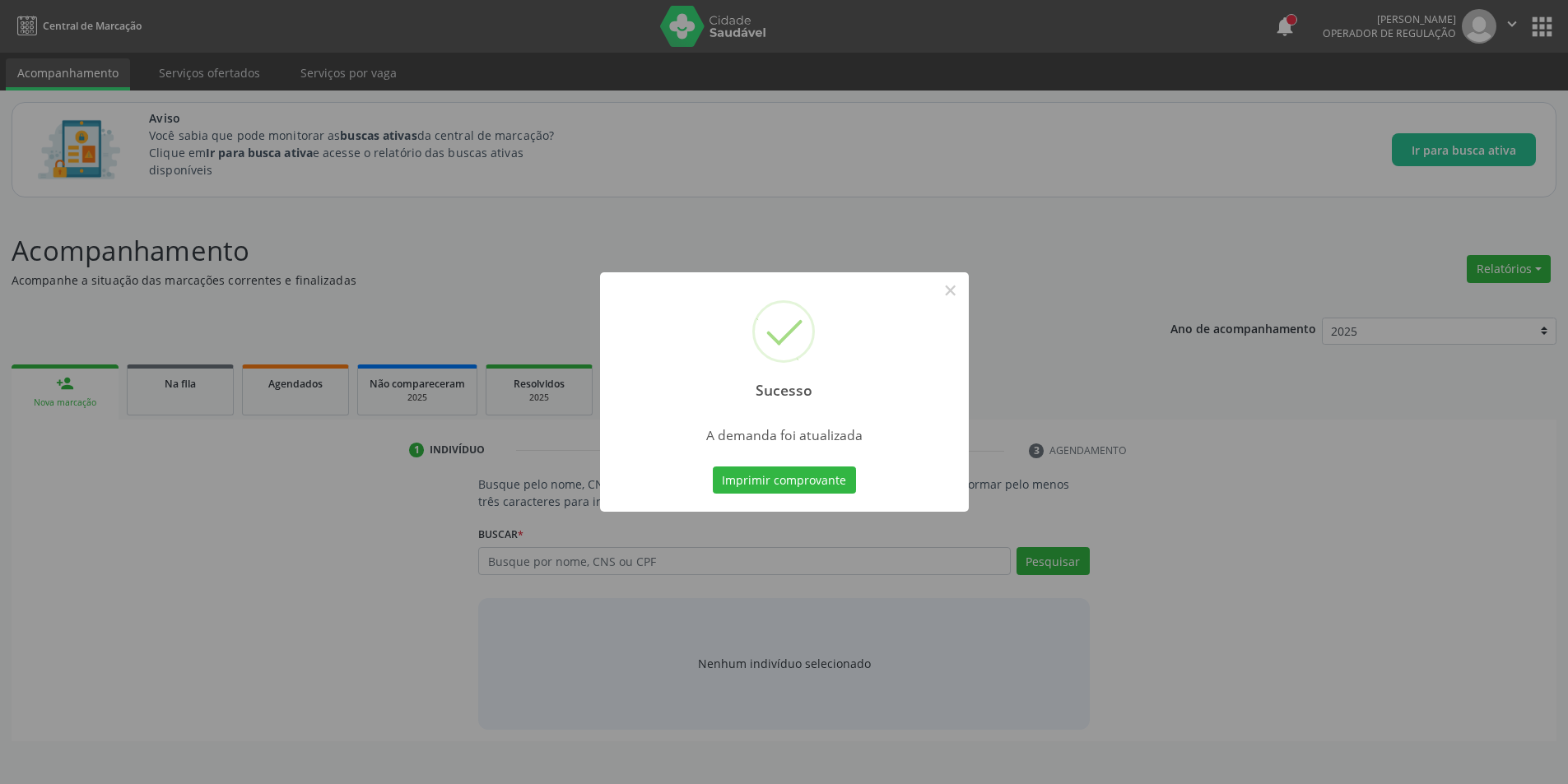
scroll to position [0, 0]
click at [958, 291] on button "×" at bounding box center [956, 290] width 28 height 28
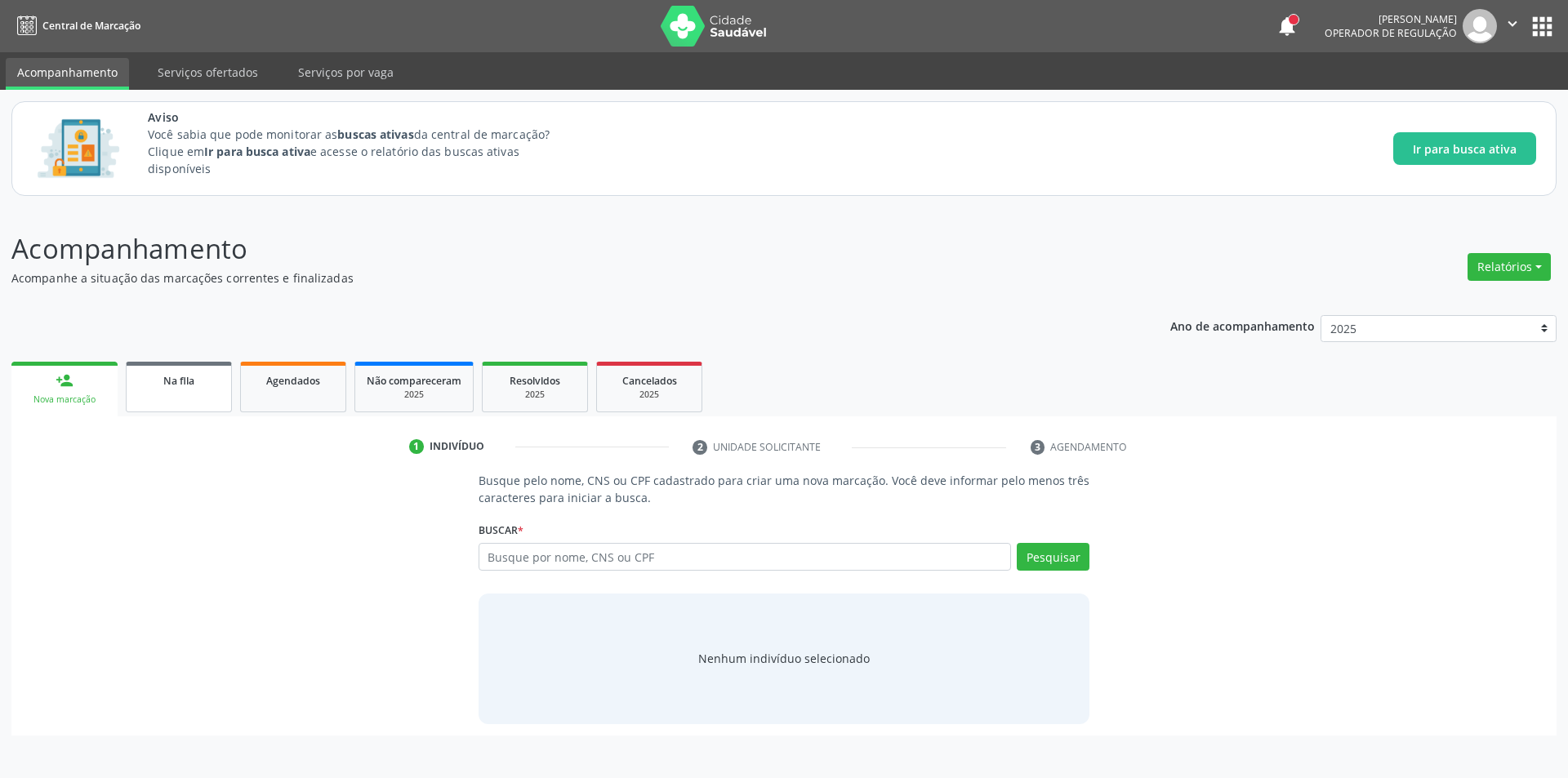
click at [175, 391] on link "Na fila" at bounding box center [179, 386] width 106 height 50
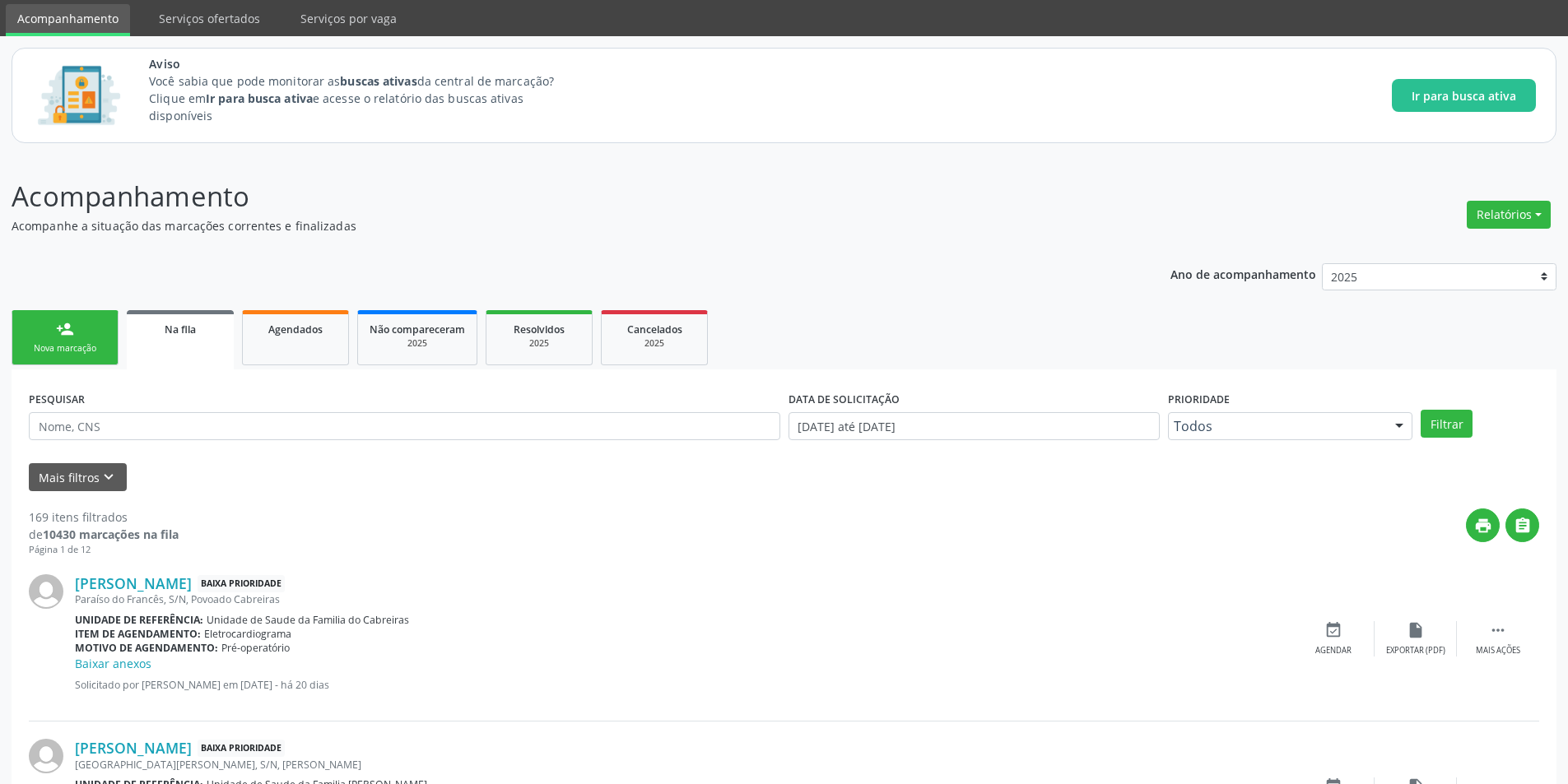
scroll to position [82, 0]
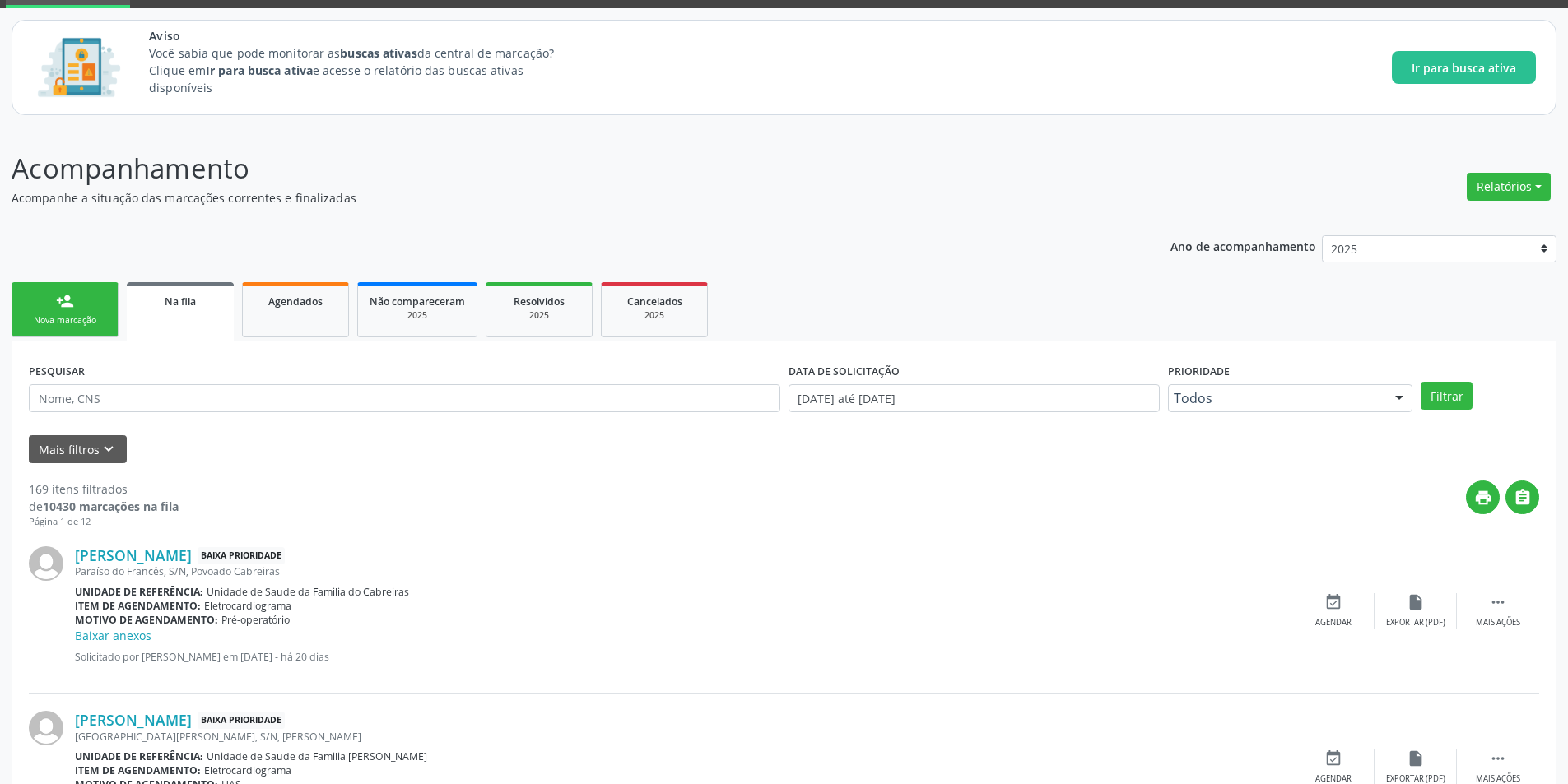
click at [181, 565] on div "Paraíso do Francês, S/N, Povoado Cabreiras" at bounding box center [683, 571] width 1218 height 14
click at [191, 549] on link "[PERSON_NAME]" at bounding box center [133, 556] width 116 height 18
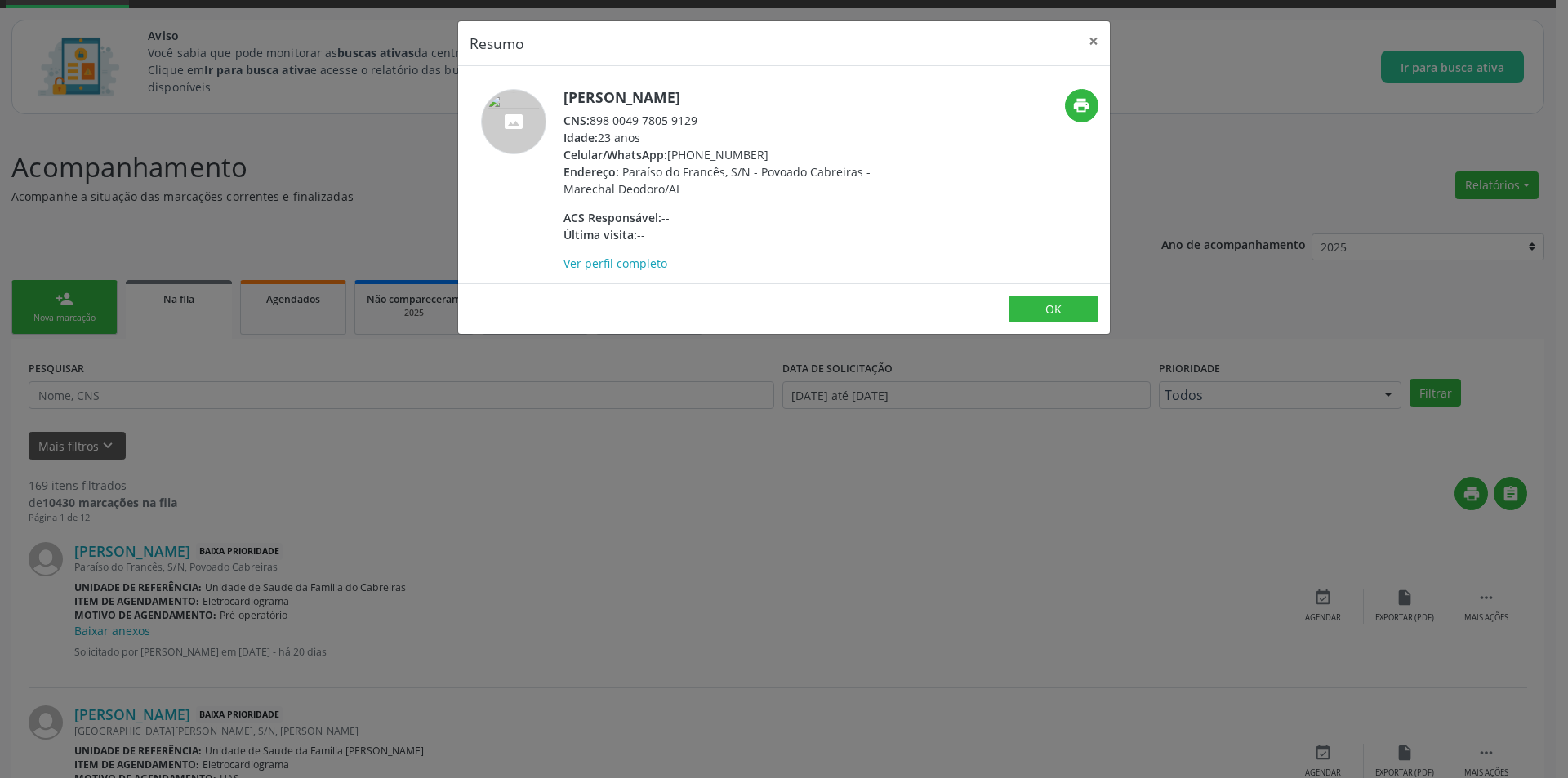
click at [593, 119] on div "CNS: 898 0049 7805 9129" at bounding box center [722, 120] width 317 height 17
drag, startPoint x: 593, startPoint y: 119, endPoint x: 680, endPoint y: 117, distance: 87.0
click at [680, 117] on div "CNS: 898 0049 7805 9129" at bounding box center [722, 120] width 317 height 17
click at [536, 589] on div "Resumo × [PERSON_NAME] CNS: 898 0049 7805 9129 Idade: 23 anos Celular/WhatsApp:…" at bounding box center [784, 389] width 1568 height 778
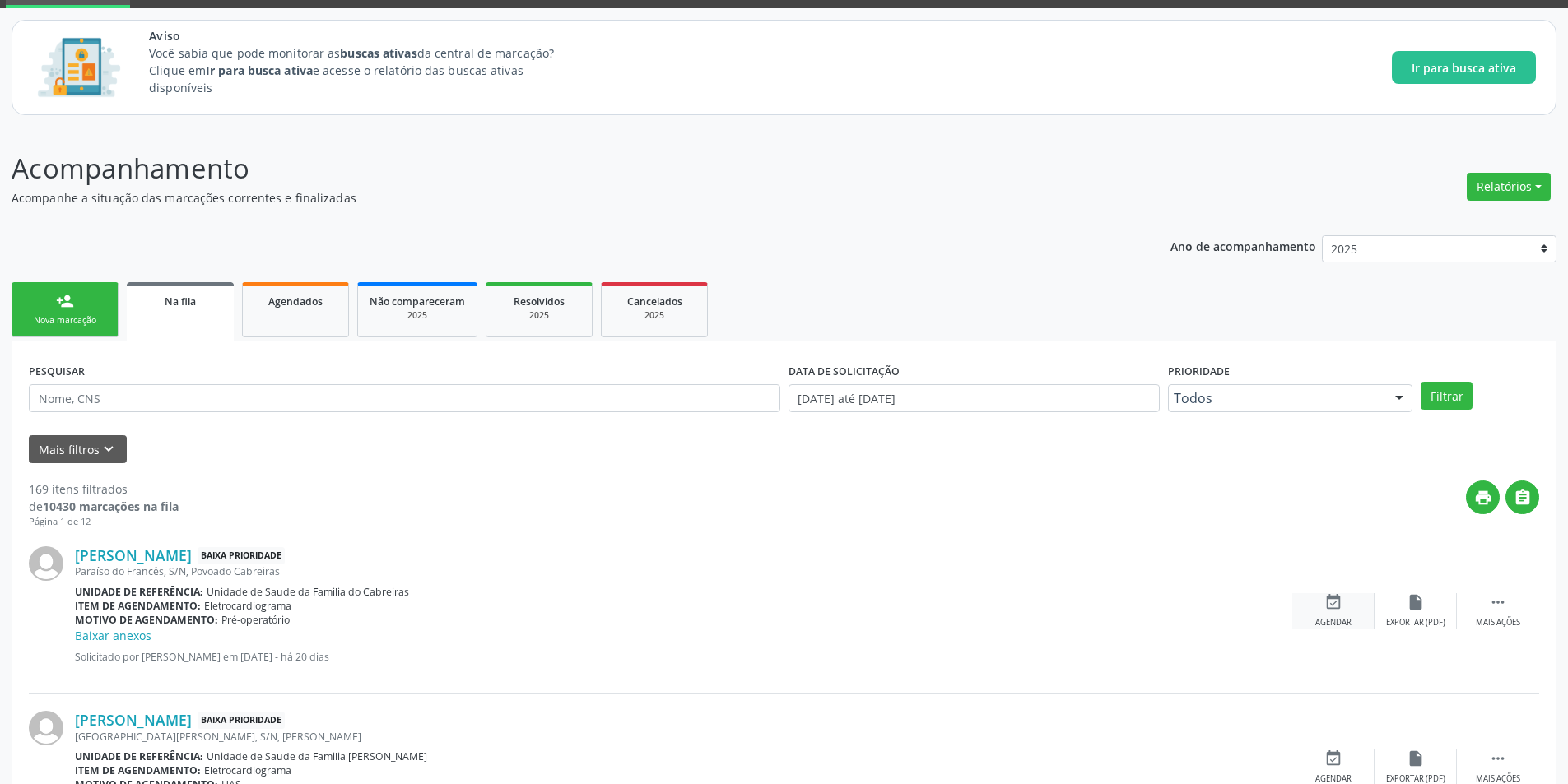
click at [1326, 605] on icon "event_available" at bounding box center [1333, 603] width 18 height 18
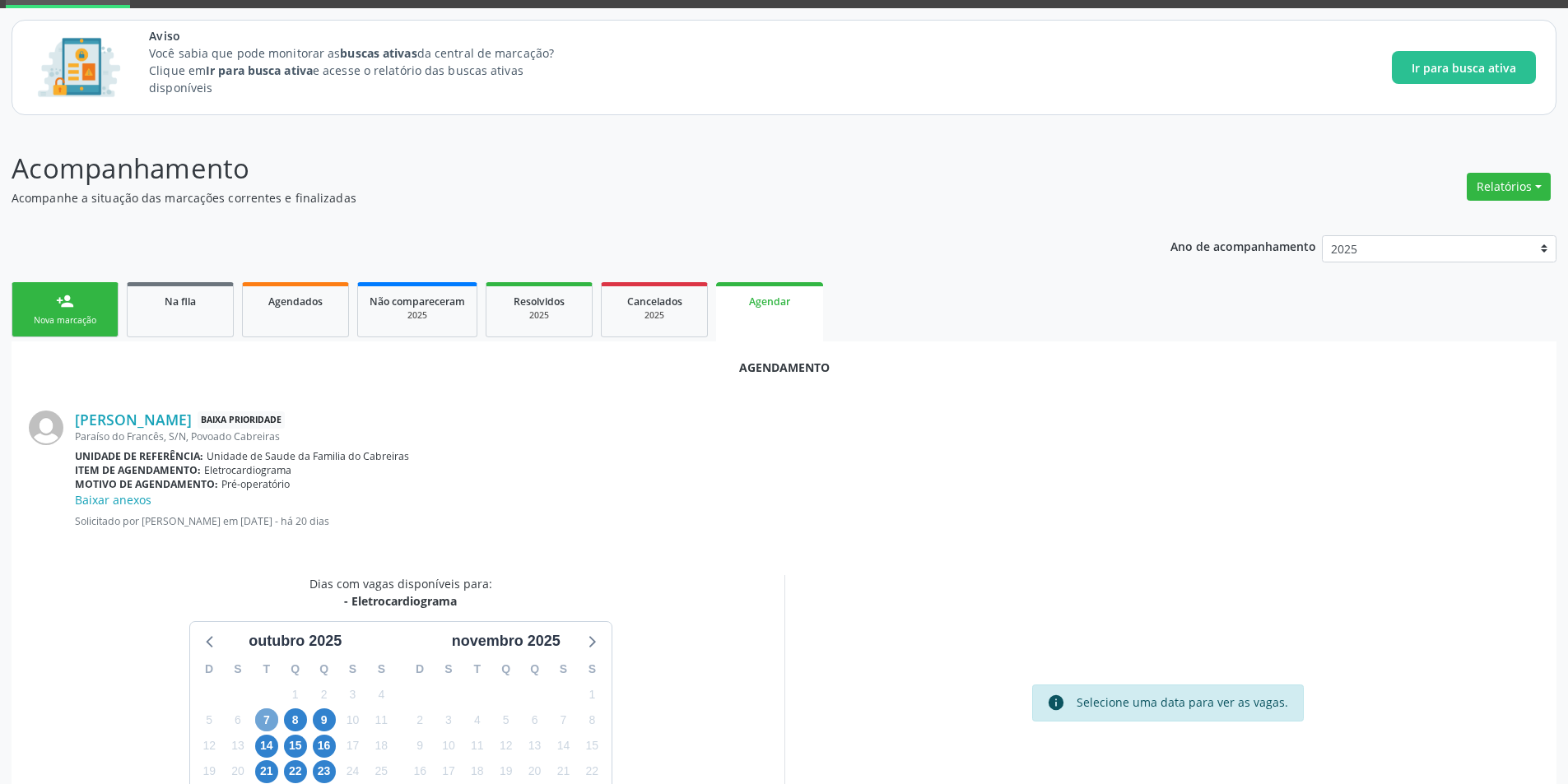
drag, startPoint x: 259, startPoint y: 722, endPoint x: 321, endPoint y: 727, distance: 62.2
click at [260, 722] on span "7" at bounding box center [266, 719] width 23 height 23
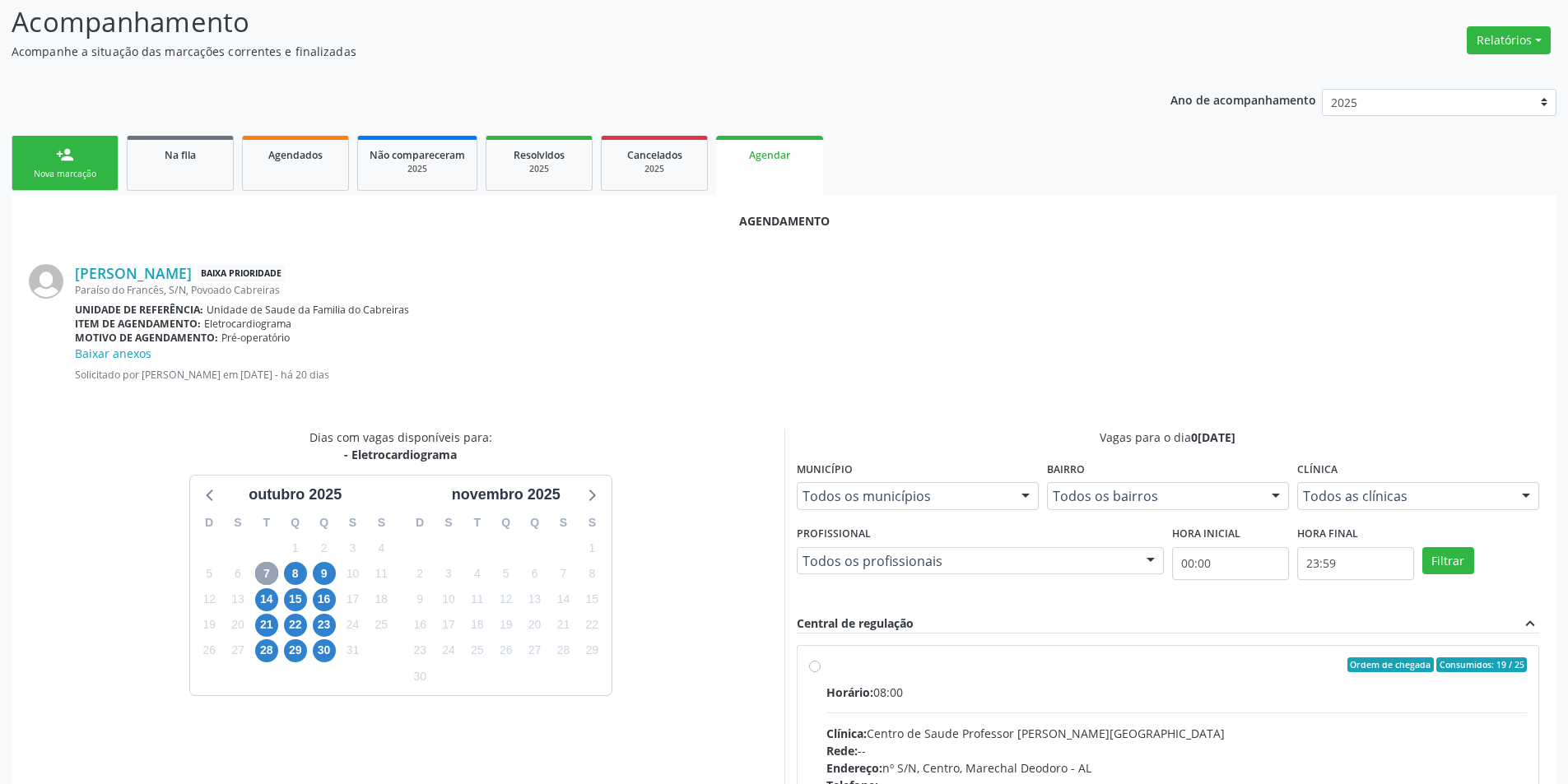
scroll to position [476, 0]
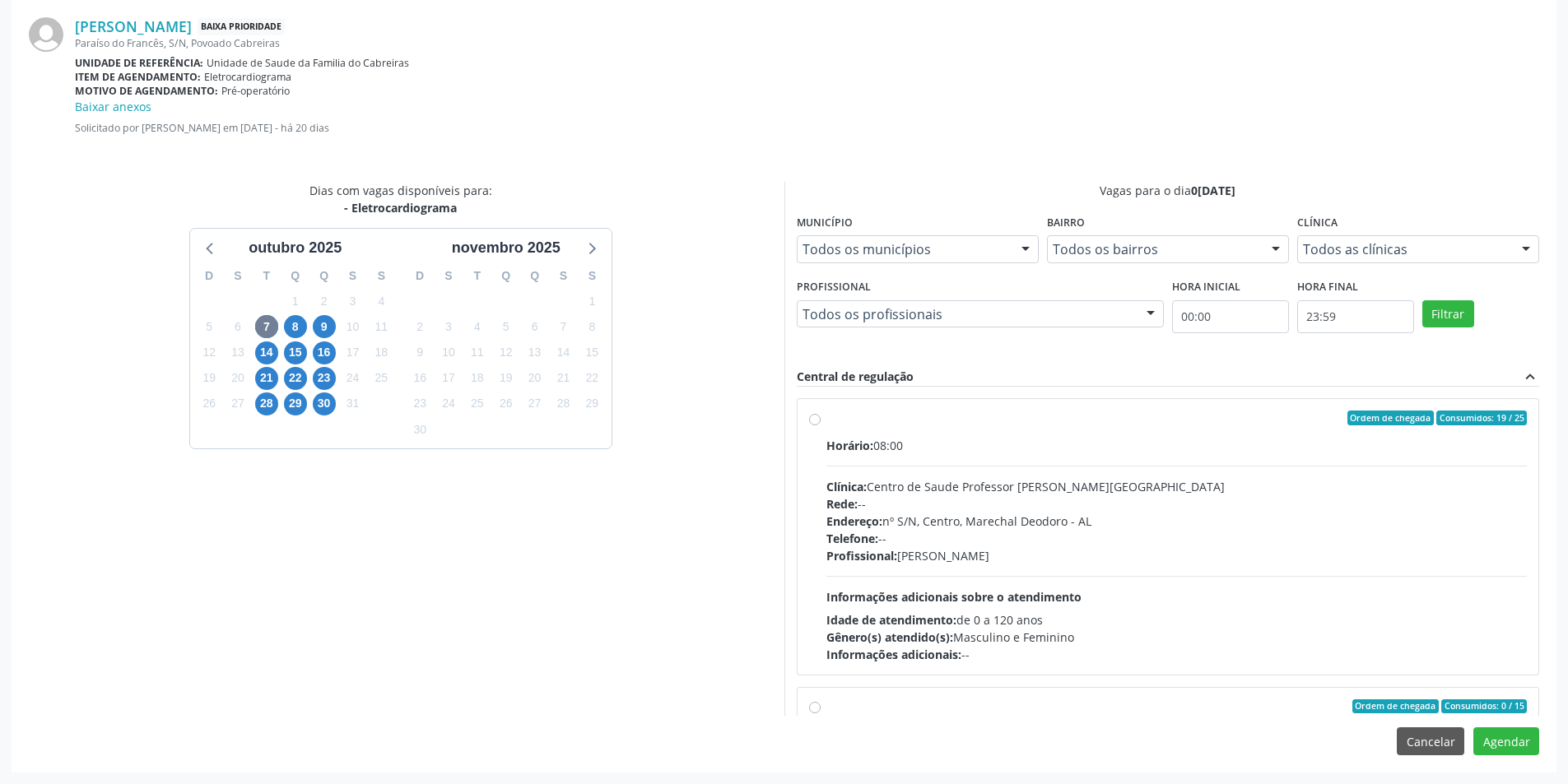
click at [827, 416] on label "Ordem de chegada Consumidos: 19 / 25 Horário: 08:00 Clínica: Centro de Saude Pr…" at bounding box center [1177, 536] width 701 height 252
click at [812, 416] on input "Ordem de chegada Consumidos: 19 / 25 Horário: 08:00 Clínica: Centro de Saude Pr…" at bounding box center [815, 418] width 11 height 15
radio input "true"
click at [1515, 724] on div "Agendamento [PERSON_NAME] Baixa Prioridade Paraíso do Francês, S/N, Povoado Cab…" at bounding box center [783, 360] width 1545 height 824
click at [1515, 737] on button "Agendar" at bounding box center [1506, 741] width 66 height 28
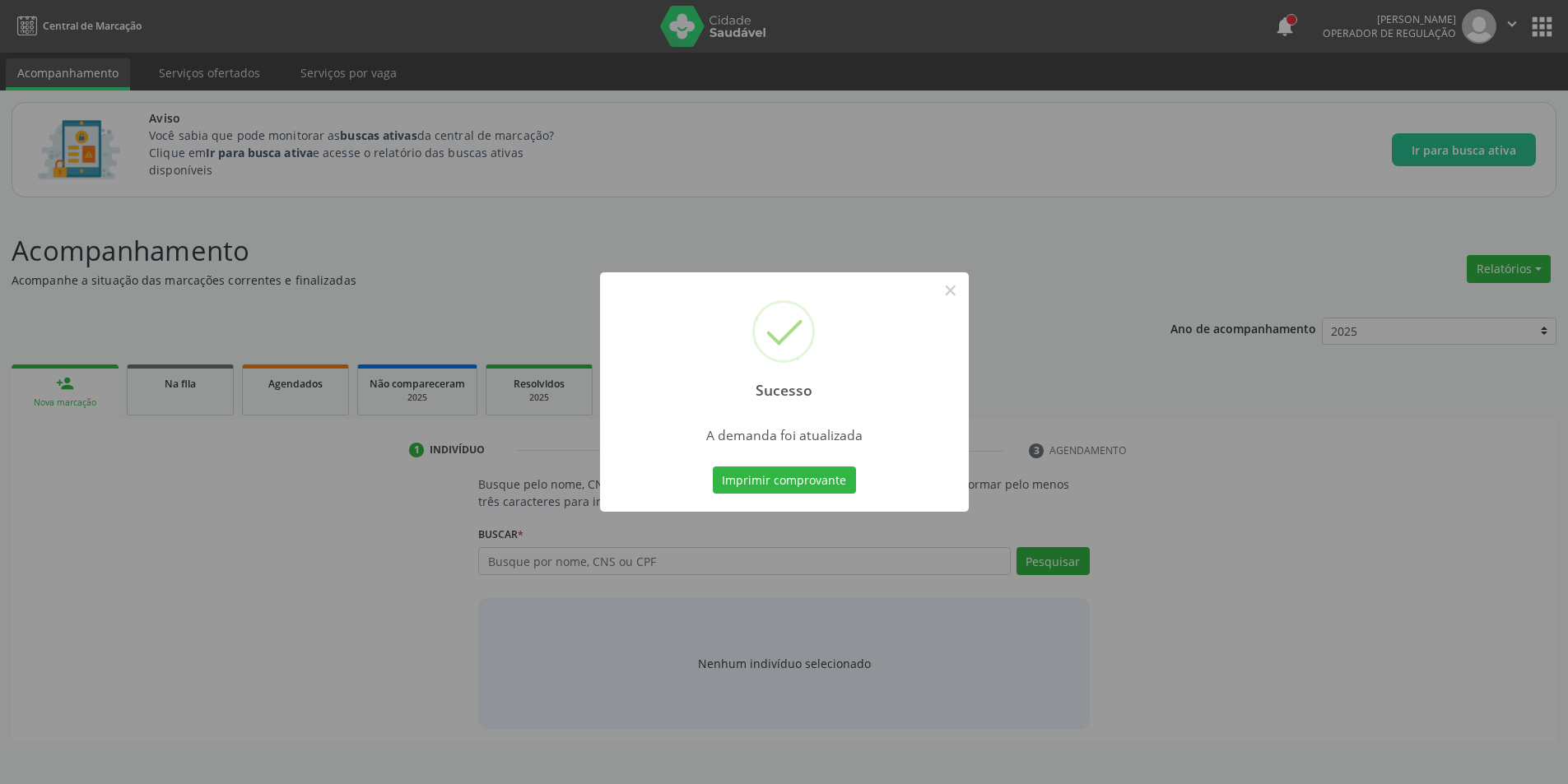
scroll to position [0, 0]
click at [950, 288] on button "×" at bounding box center [956, 290] width 28 height 28
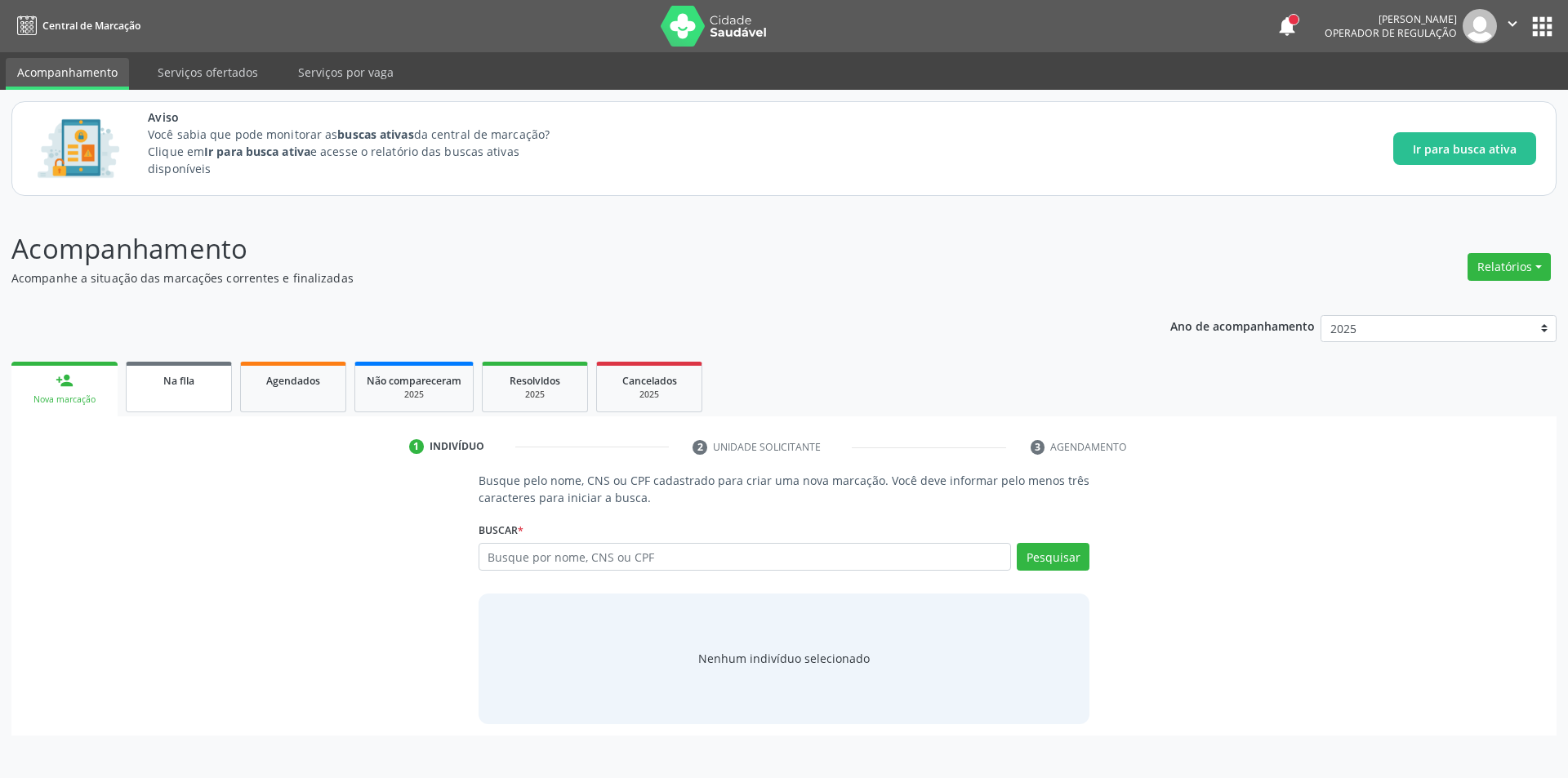
click at [201, 382] on div "Na fila" at bounding box center [178, 380] width 82 height 17
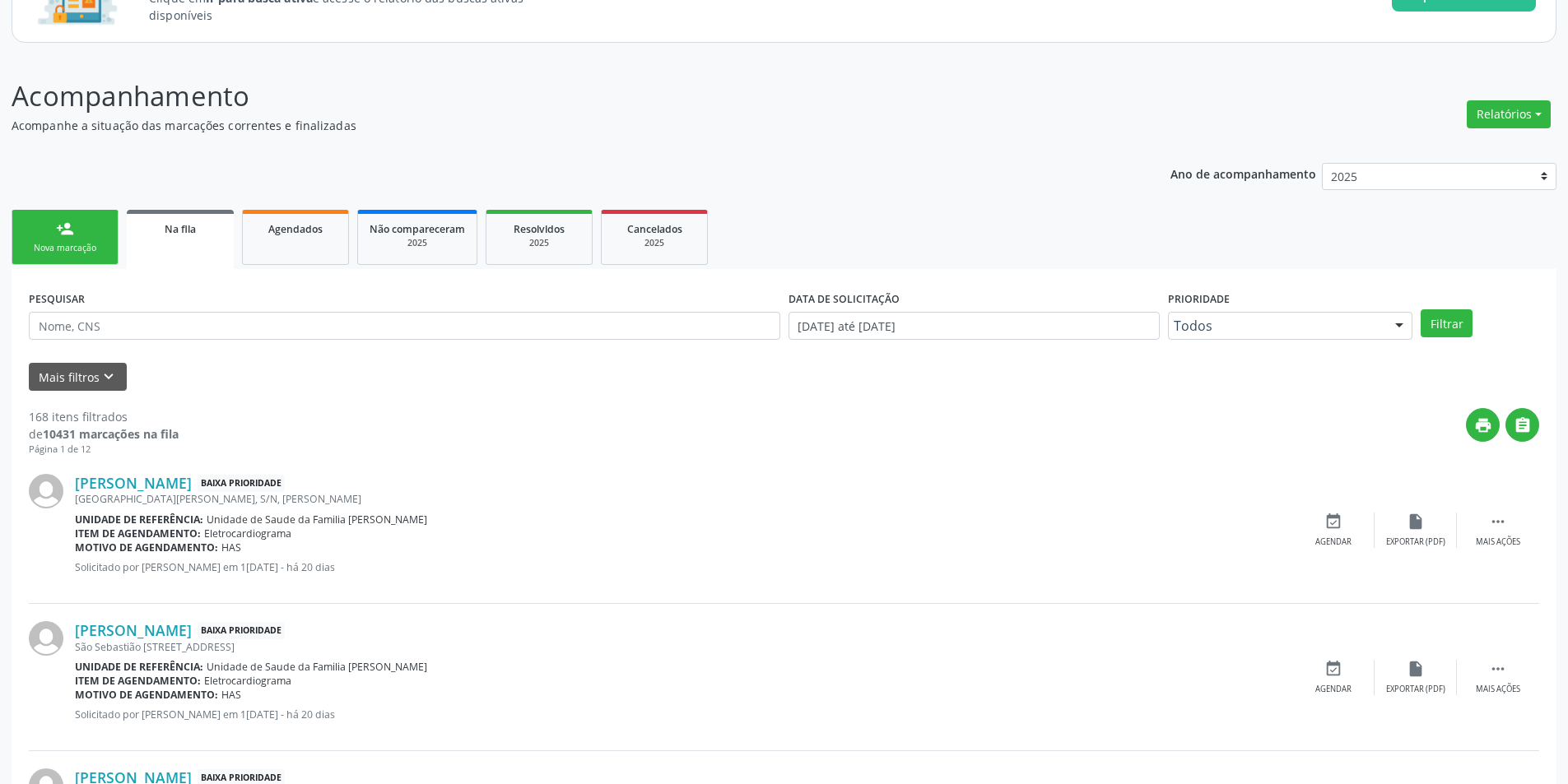
scroll to position [165, 0]
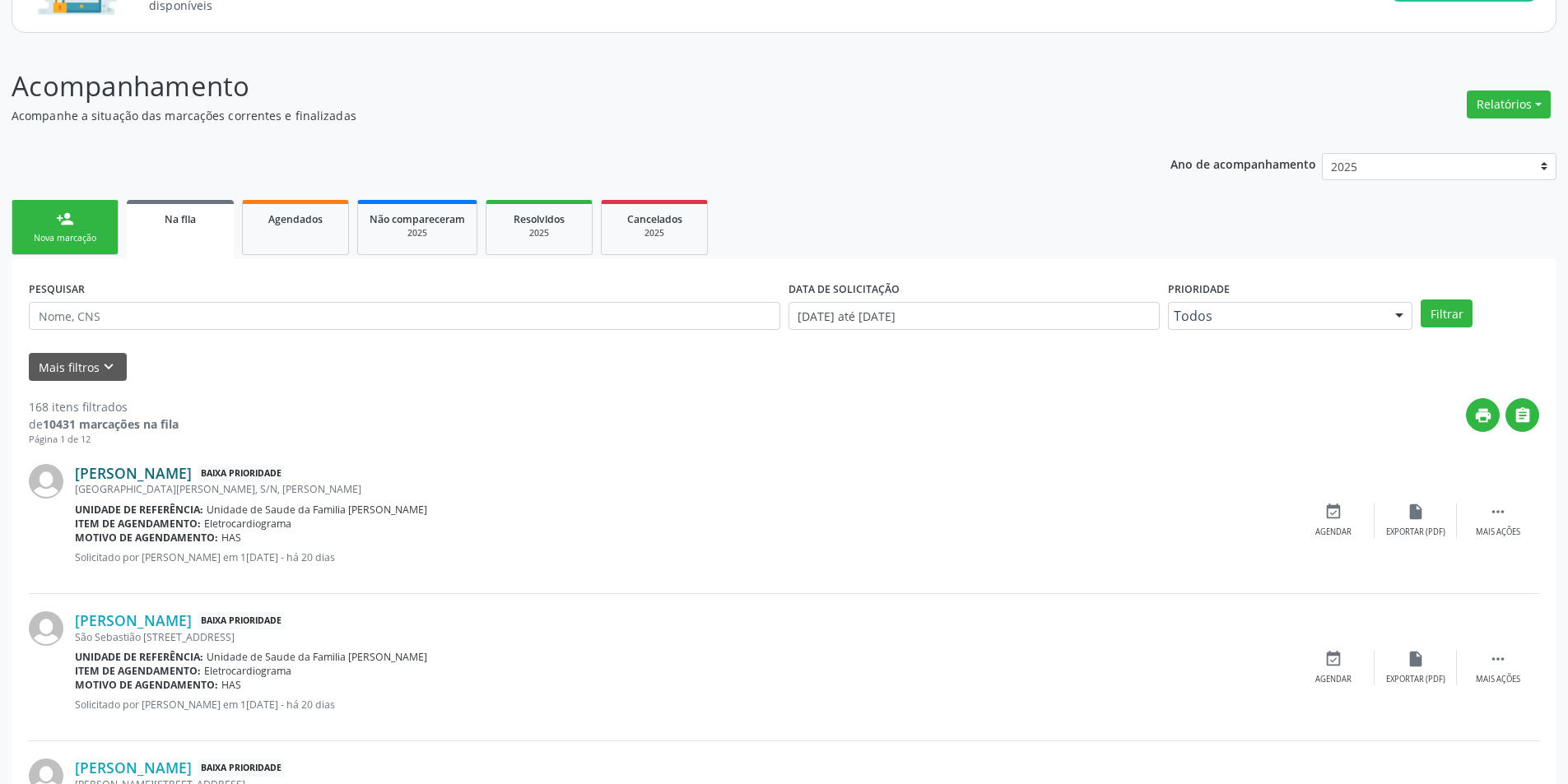
click at [191, 467] on link "[PERSON_NAME]" at bounding box center [133, 473] width 116 height 18
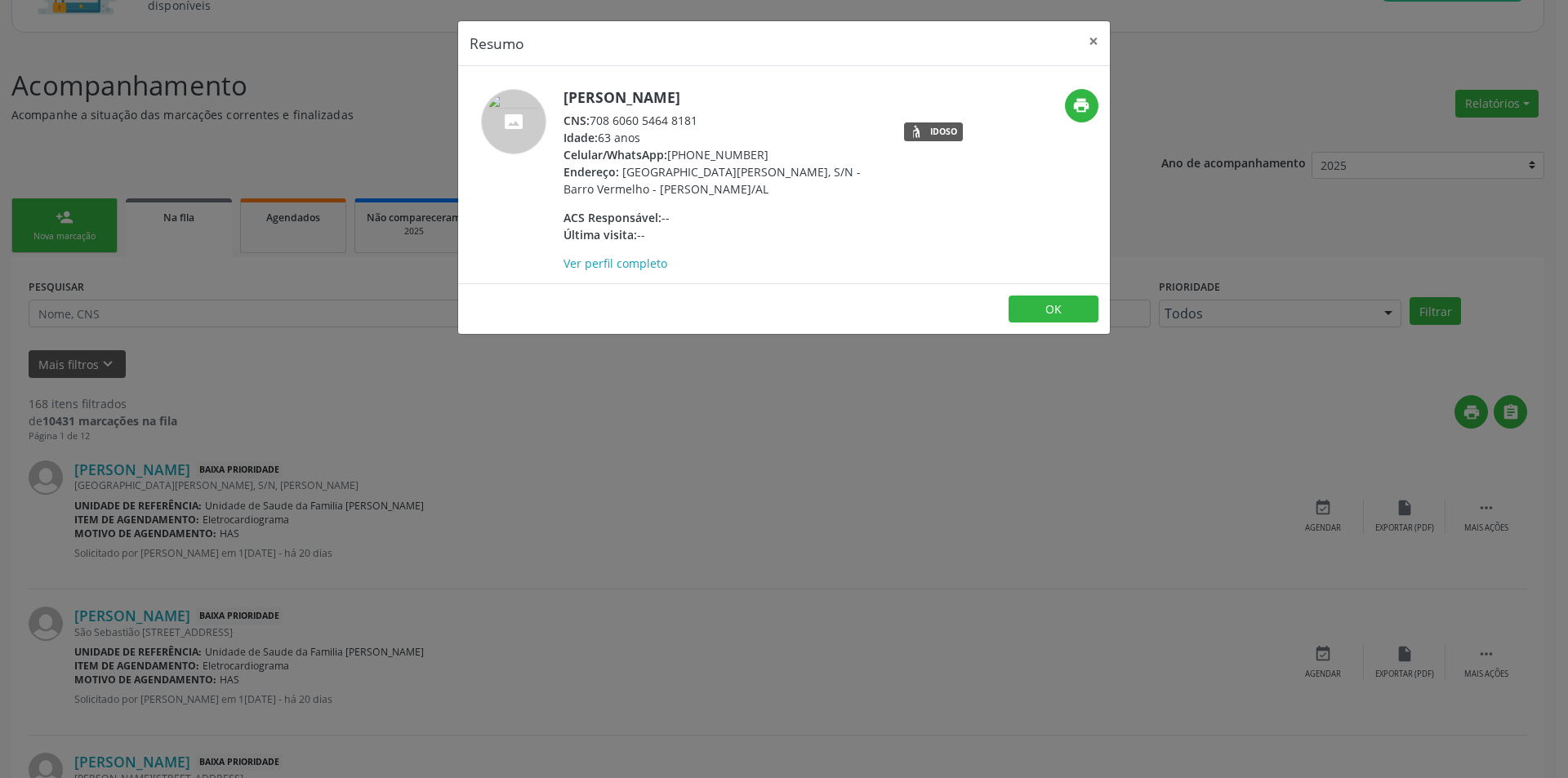
click at [595, 120] on div "CNS: 708 6060 5464 8181" at bounding box center [722, 120] width 317 height 17
drag, startPoint x: 595, startPoint y: 120, endPoint x: 684, endPoint y: 120, distance: 89.0
click at [684, 120] on div "CNS: 708 6060 5464 8181" at bounding box center [722, 120] width 317 height 17
click at [502, 420] on div "Resumo × [PERSON_NAME] CNS: 708 6060 5464 8181 Idade: 63 anos Celular/WhatsApp:…" at bounding box center [784, 389] width 1568 height 778
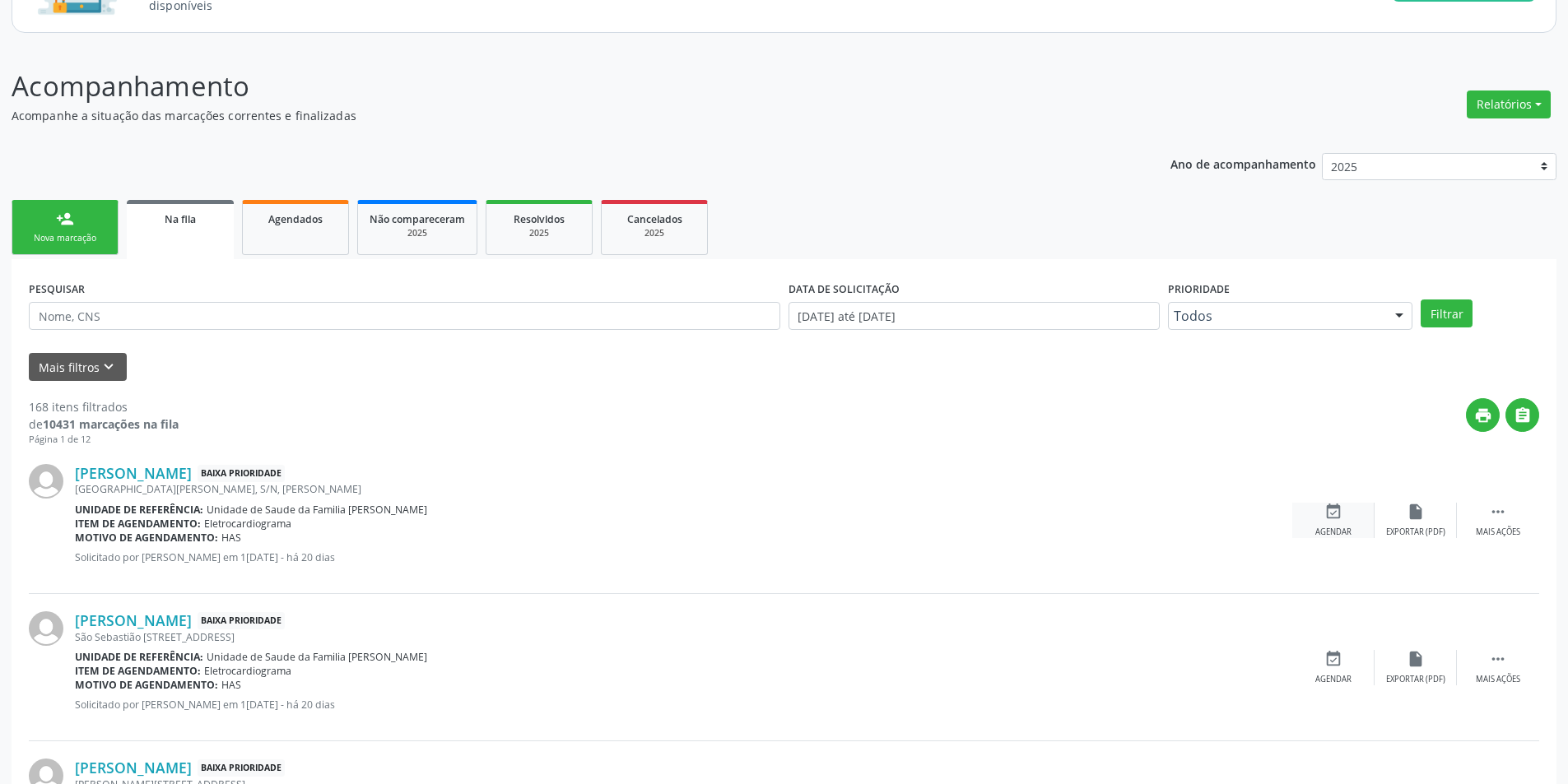
click at [1326, 520] on icon "event_available" at bounding box center [1333, 512] width 18 height 18
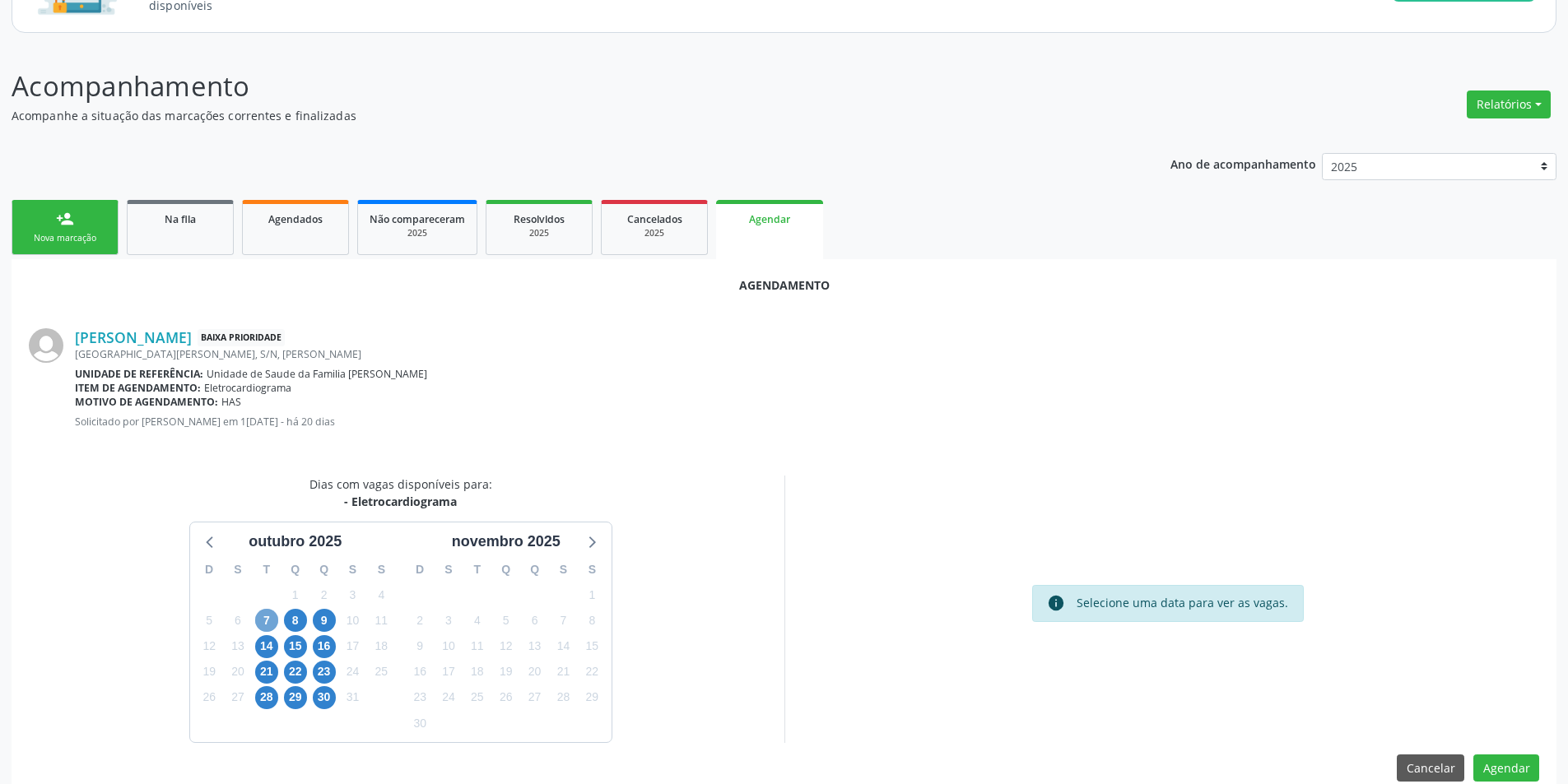
click at [276, 613] on span "7" at bounding box center [266, 620] width 23 height 23
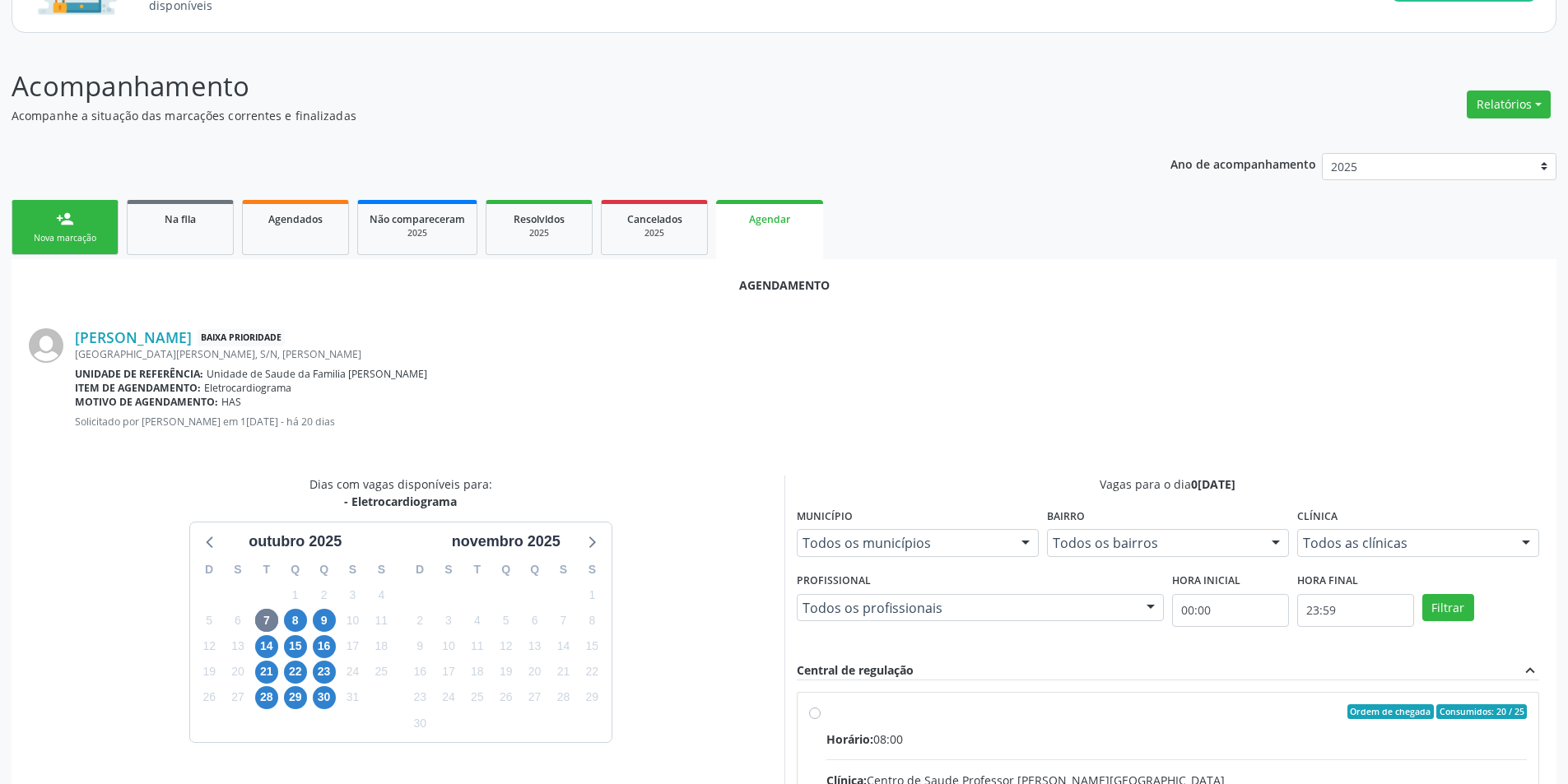
click at [809, 707] on input "Ordem de chegada Consumidos: 20 / 25 Horário: 08:00 Clínica: Centro de Saude Pr…" at bounding box center [815, 712] width 11 height 15
radio input "true"
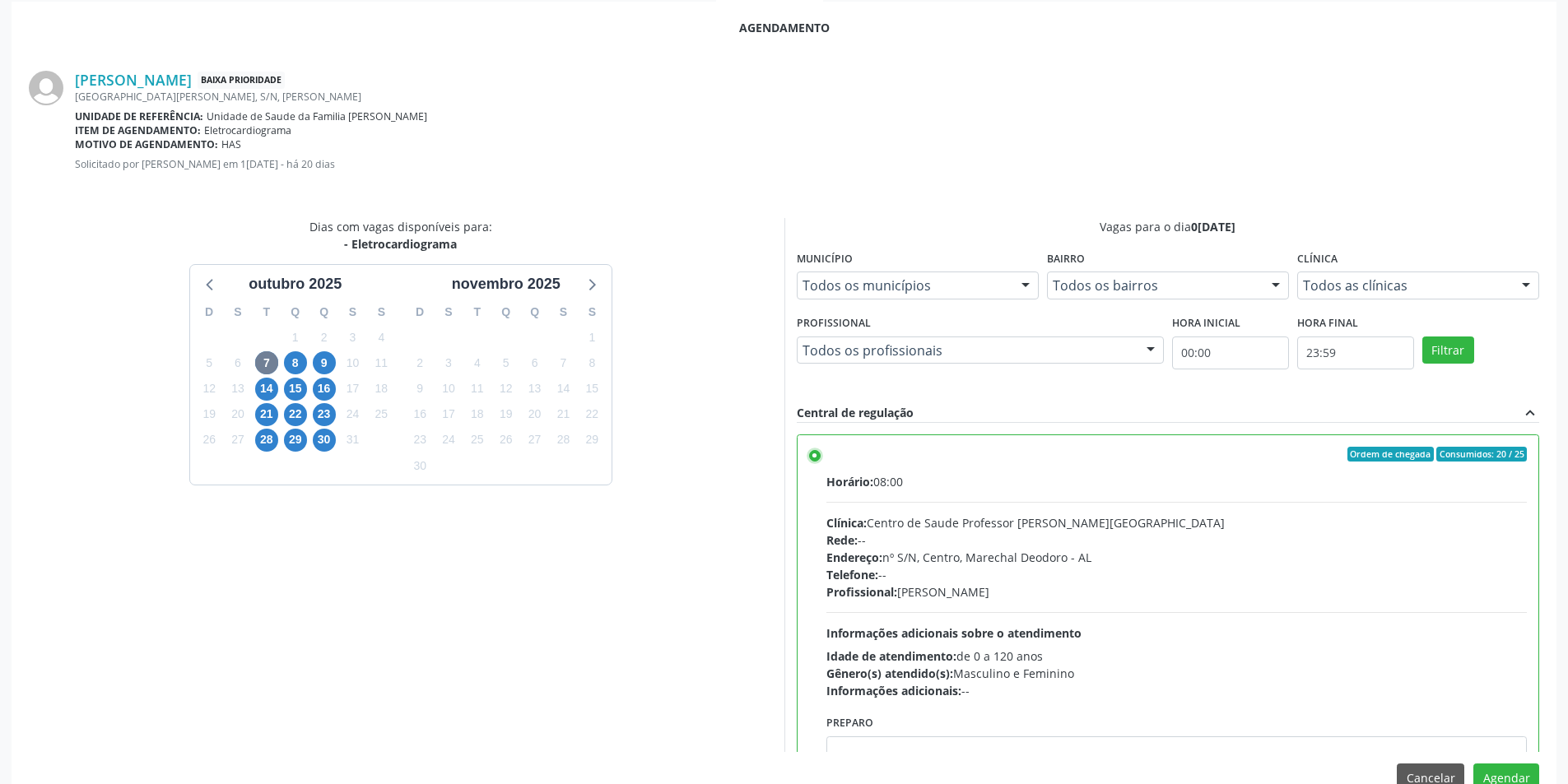
scroll to position [459, 0]
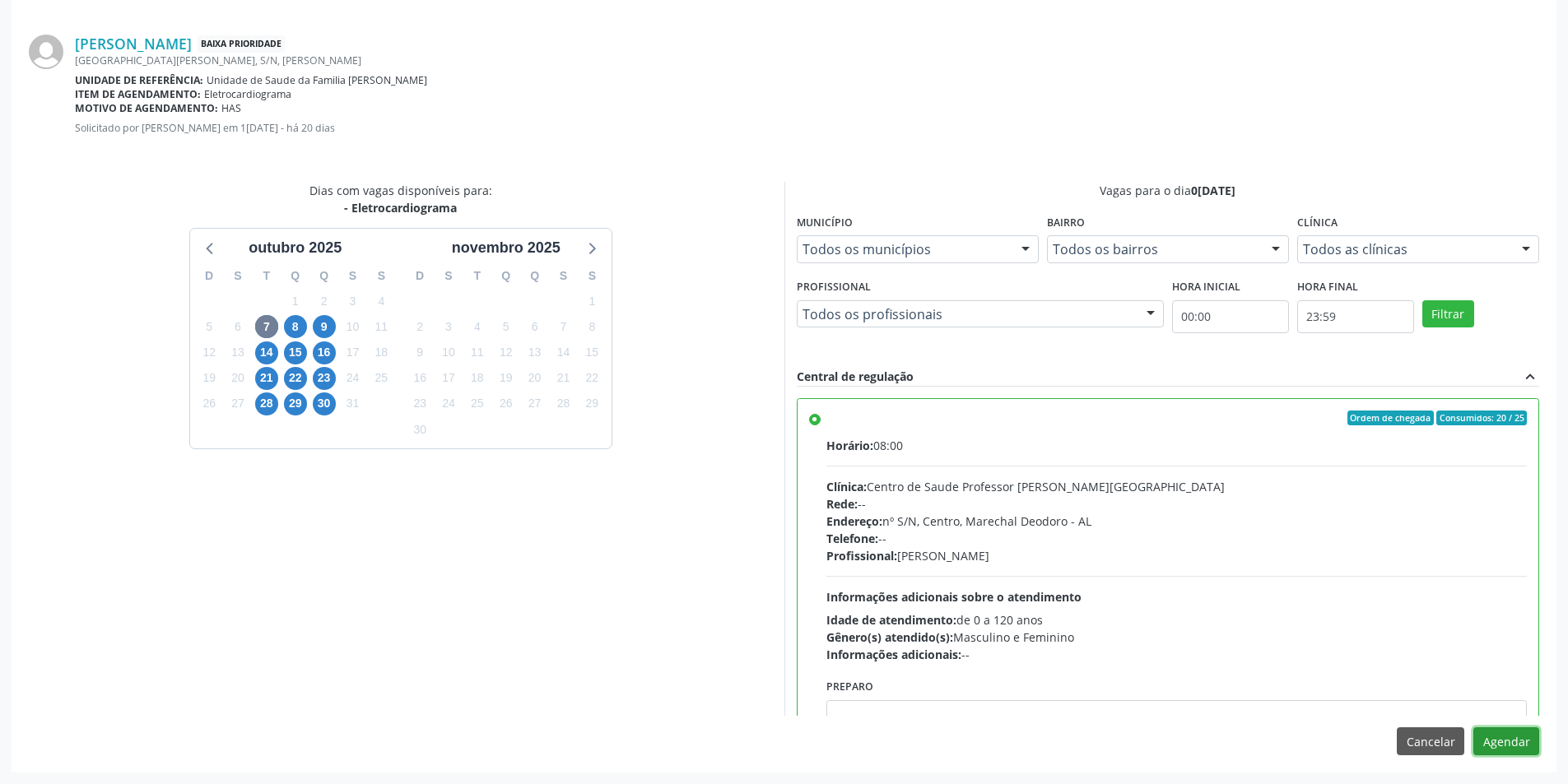
click at [1525, 746] on button "Agendar" at bounding box center [1506, 741] width 66 height 28
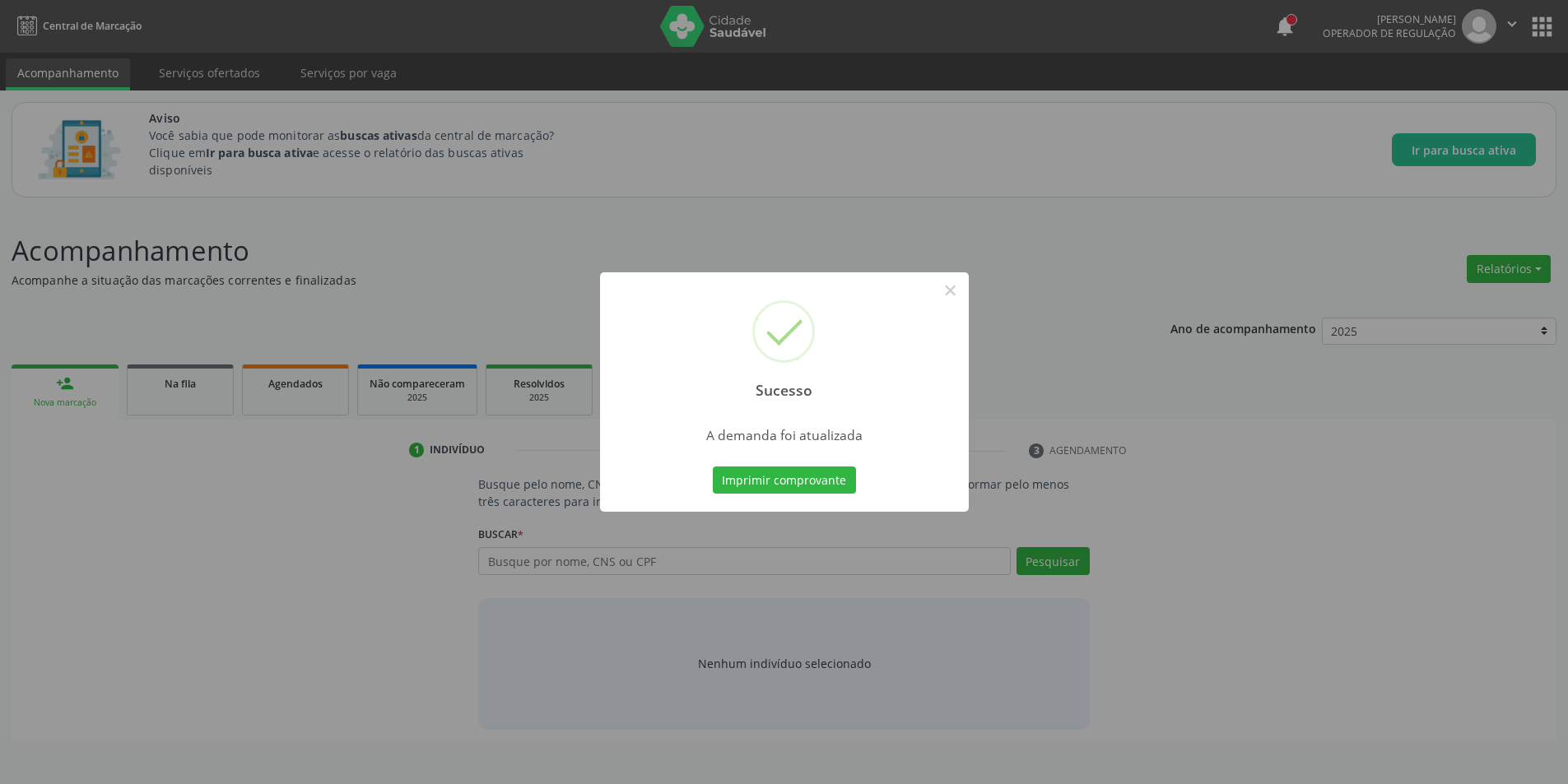
scroll to position [0, 0]
click at [949, 290] on button "×" at bounding box center [956, 290] width 28 height 28
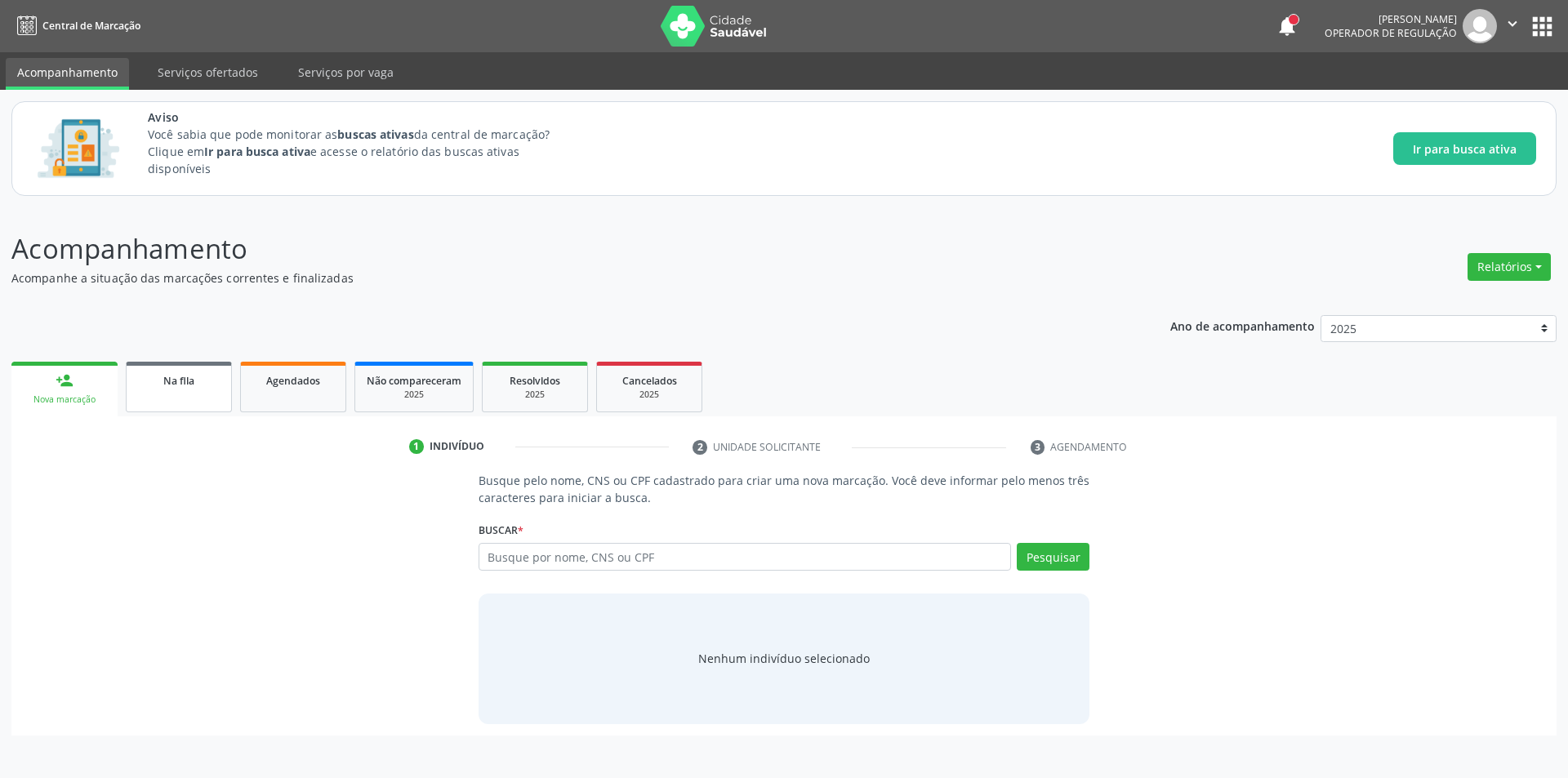
click at [139, 383] on div "Na fila" at bounding box center [178, 380] width 82 height 17
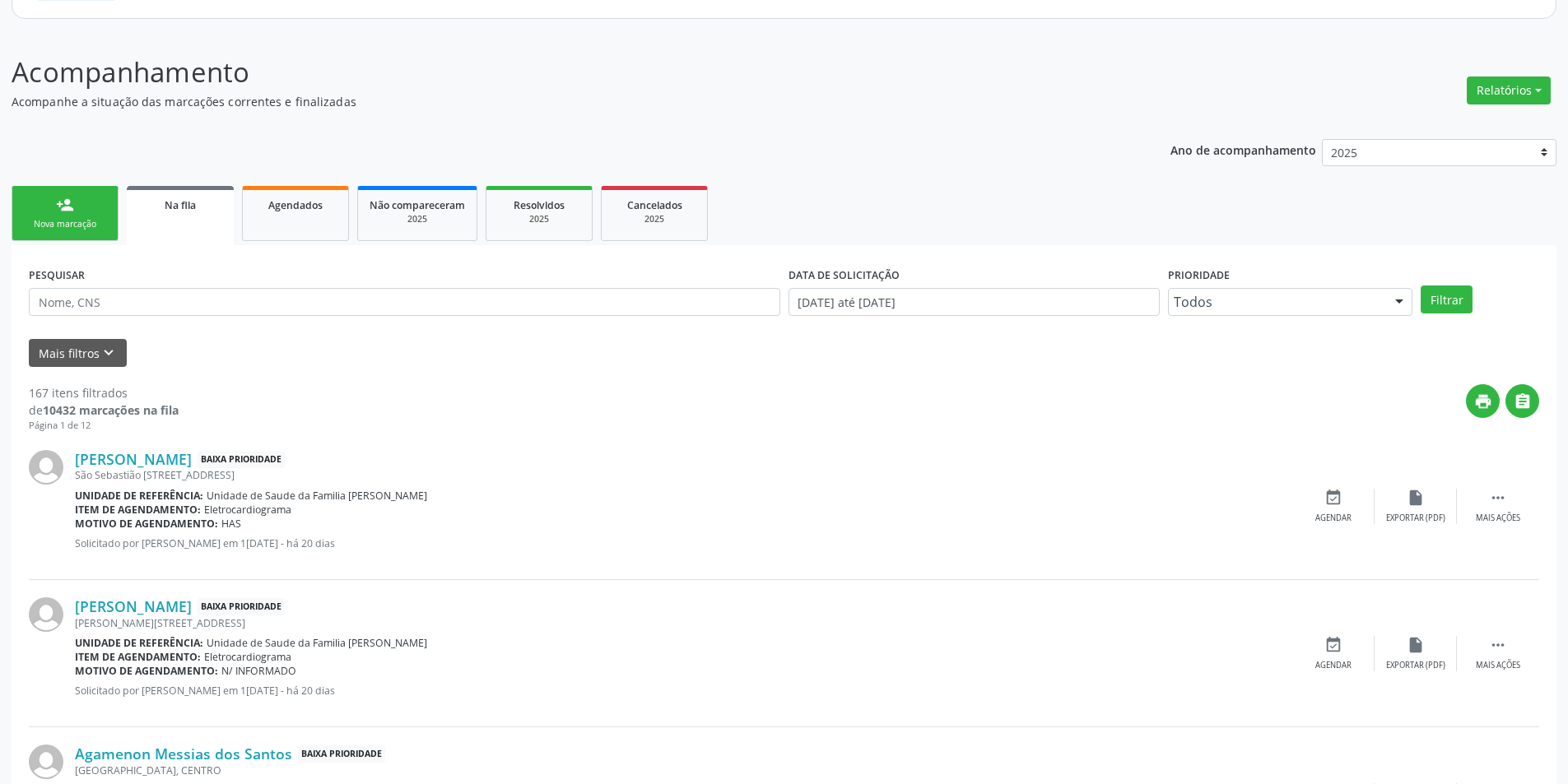
scroll to position [411, 0]
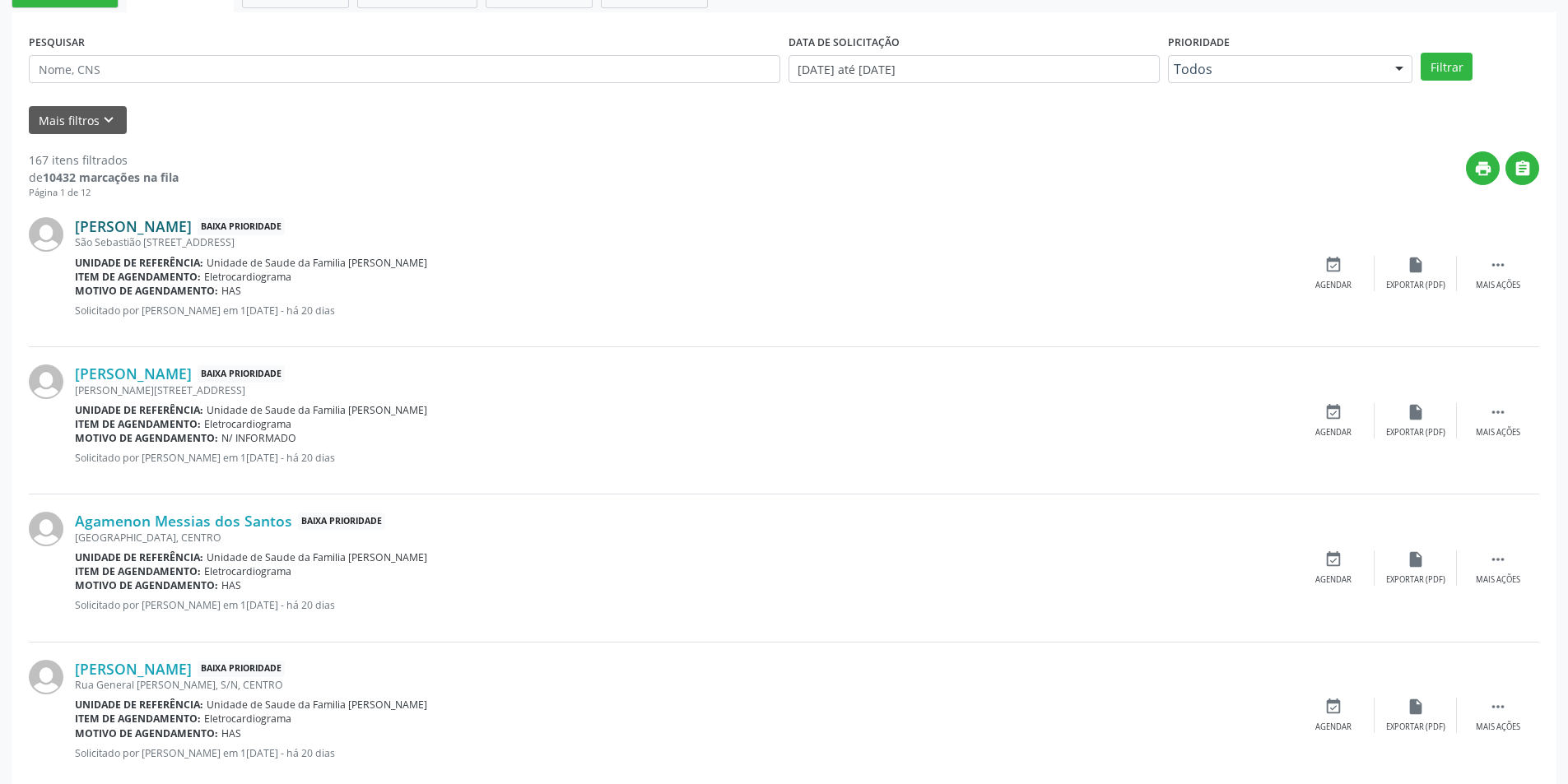
click at [191, 222] on link "[PERSON_NAME]" at bounding box center [133, 227] width 116 height 18
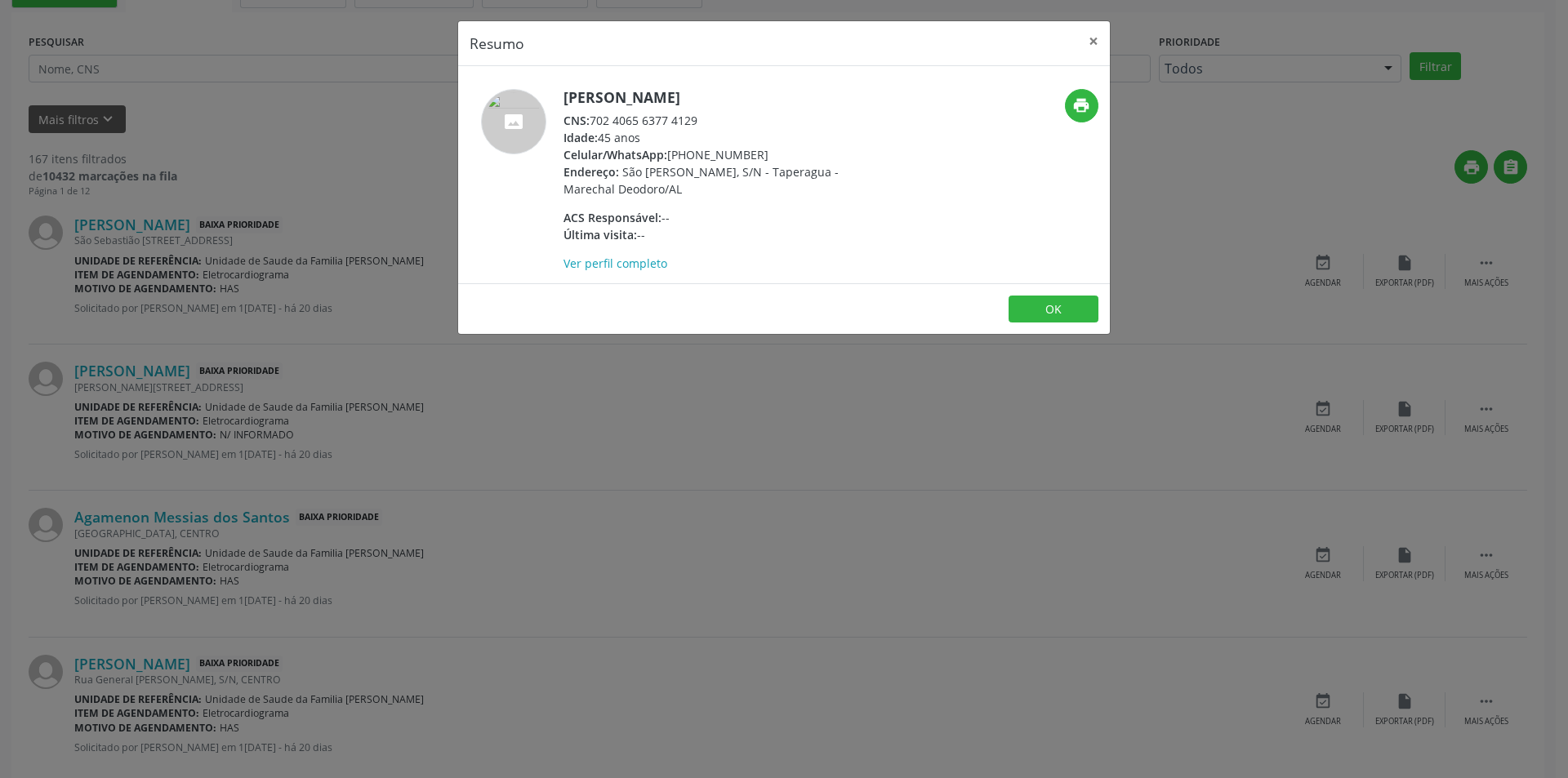
click at [594, 119] on div "CNS: 702 4065 6377 4129" at bounding box center [722, 120] width 317 height 17
drag, startPoint x: 594, startPoint y: 119, endPoint x: 673, endPoint y: 123, distance: 79.1
click at [673, 123] on div "CNS: 702 4065 6377 4129" at bounding box center [722, 120] width 317 height 17
drag, startPoint x: 418, startPoint y: 435, endPoint x: 307, endPoint y: 367, distance: 130.2
click at [420, 435] on div "Resumo × [PERSON_NAME] CNS: 702 4065 6377 4129 Idade: 45 anos Celular/WhatsApp:…" at bounding box center [784, 389] width 1568 height 778
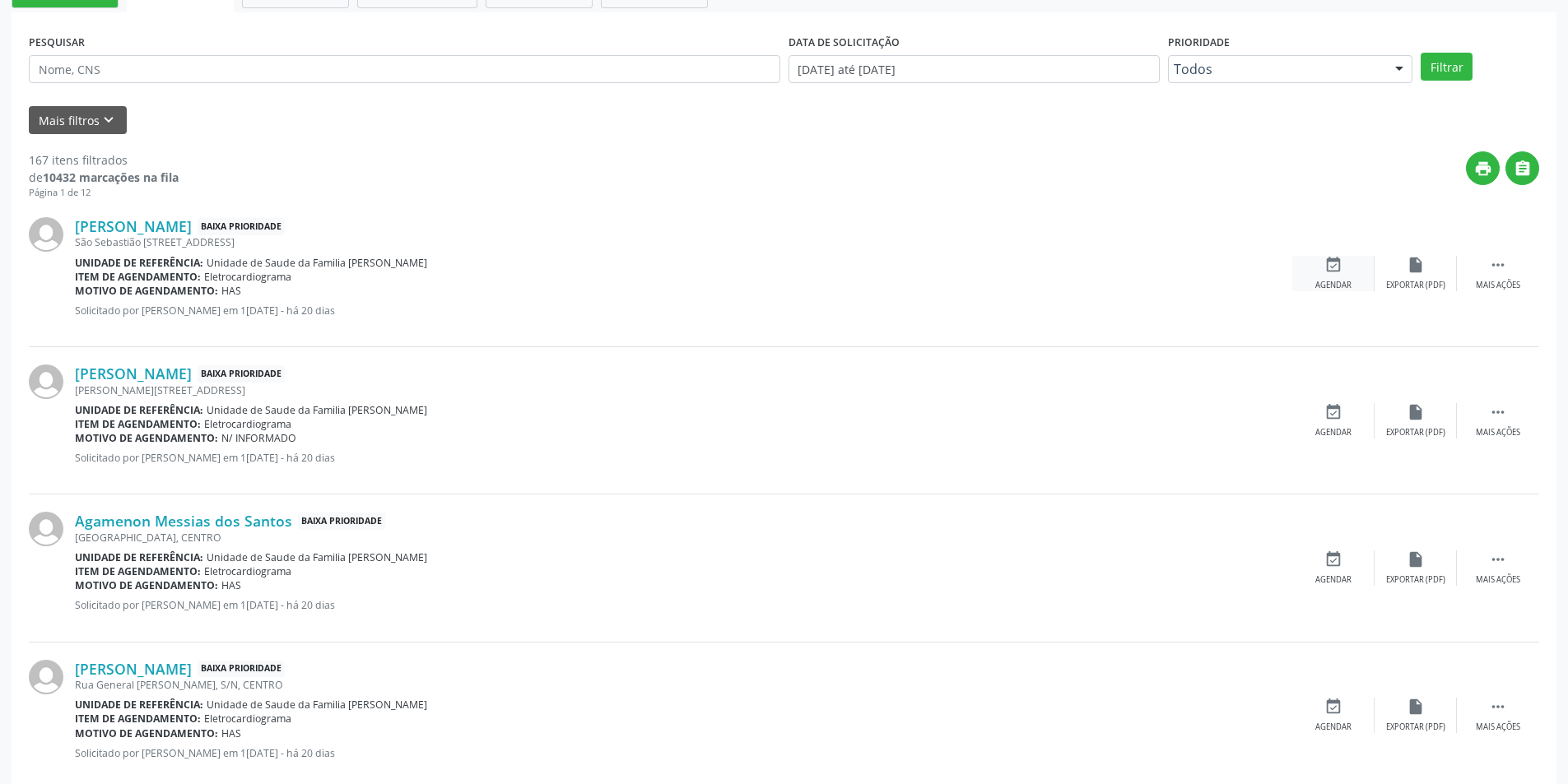
click at [1329, 274] on div "event_available Agendar" at bounding box center [1333, 274] width 82 height 35
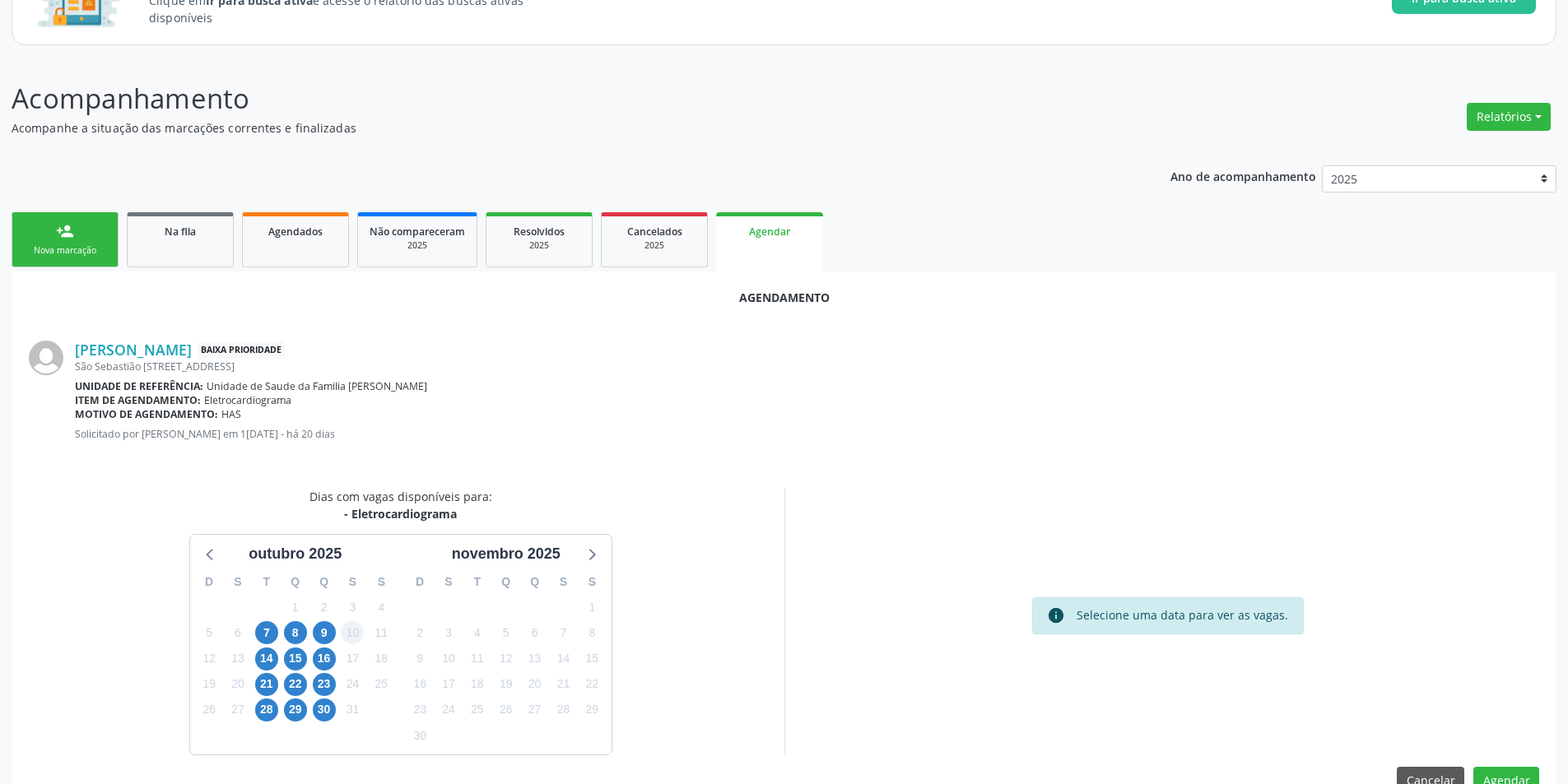
scroll to position [191, 0]
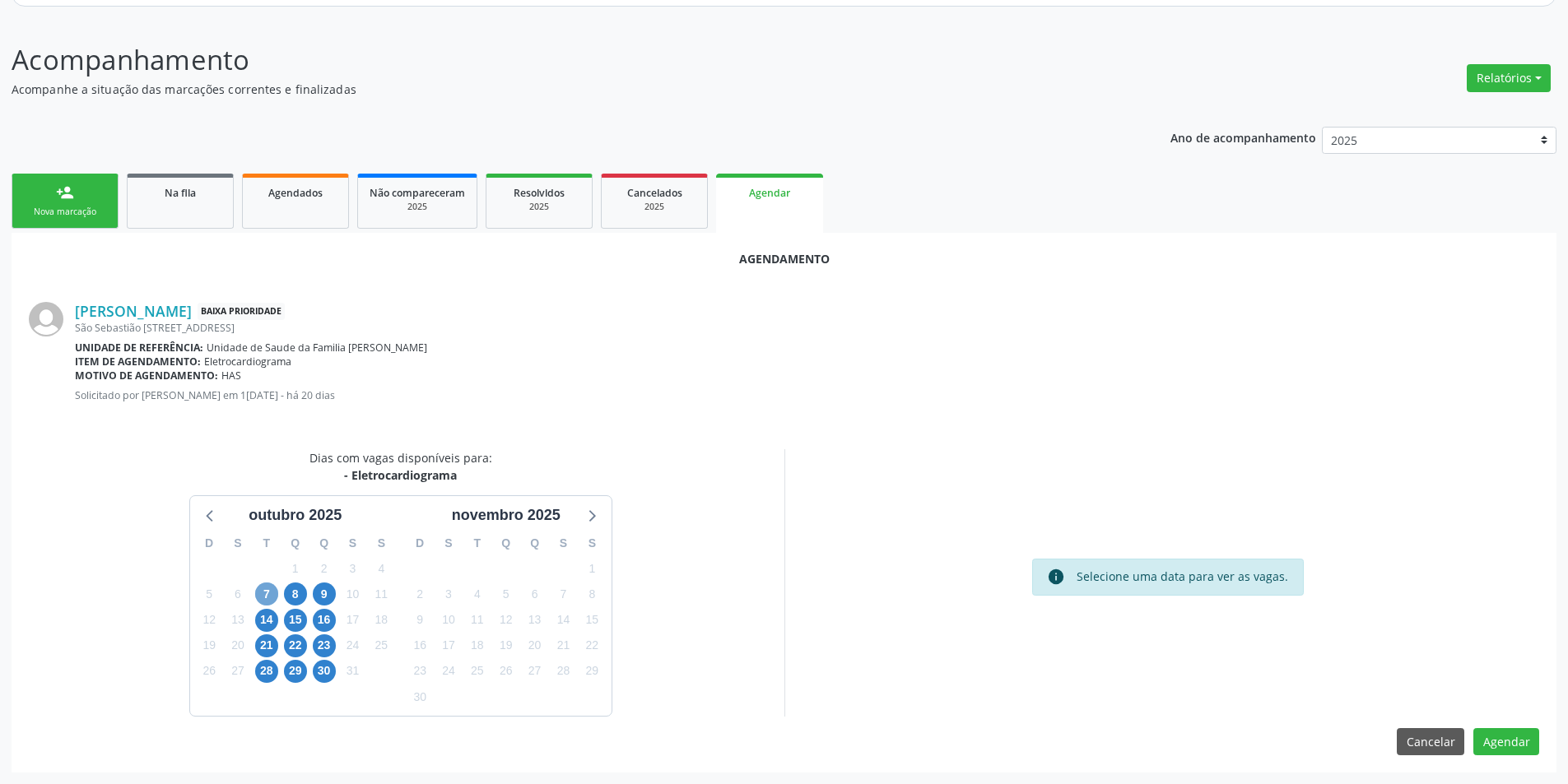
drag, startPoint x: 267, startPoint y: 593, endPoint x: 394, endPoint y: 596, distance: 127.0
click at [269, 593] on span "7" at bounding box center [266, 594] width 23 height 23
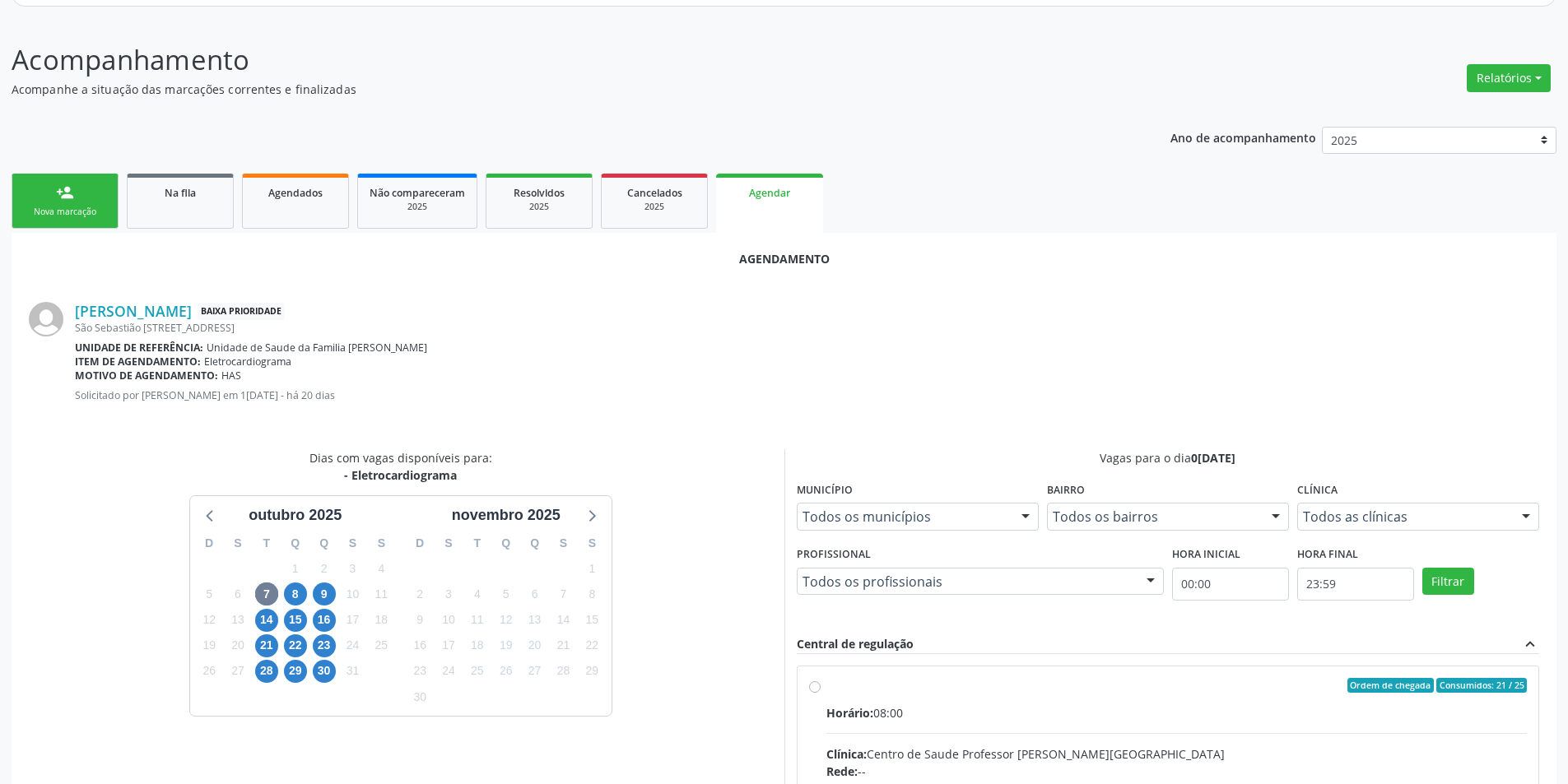
click at [815, 690] on input "Ordem de chegada Consumidos: 21 / 25 Horário: 08:00 Clínica: Centro de Saude Pr…" at bounding box center [815, 686] width 11 height 15
radio input "true"
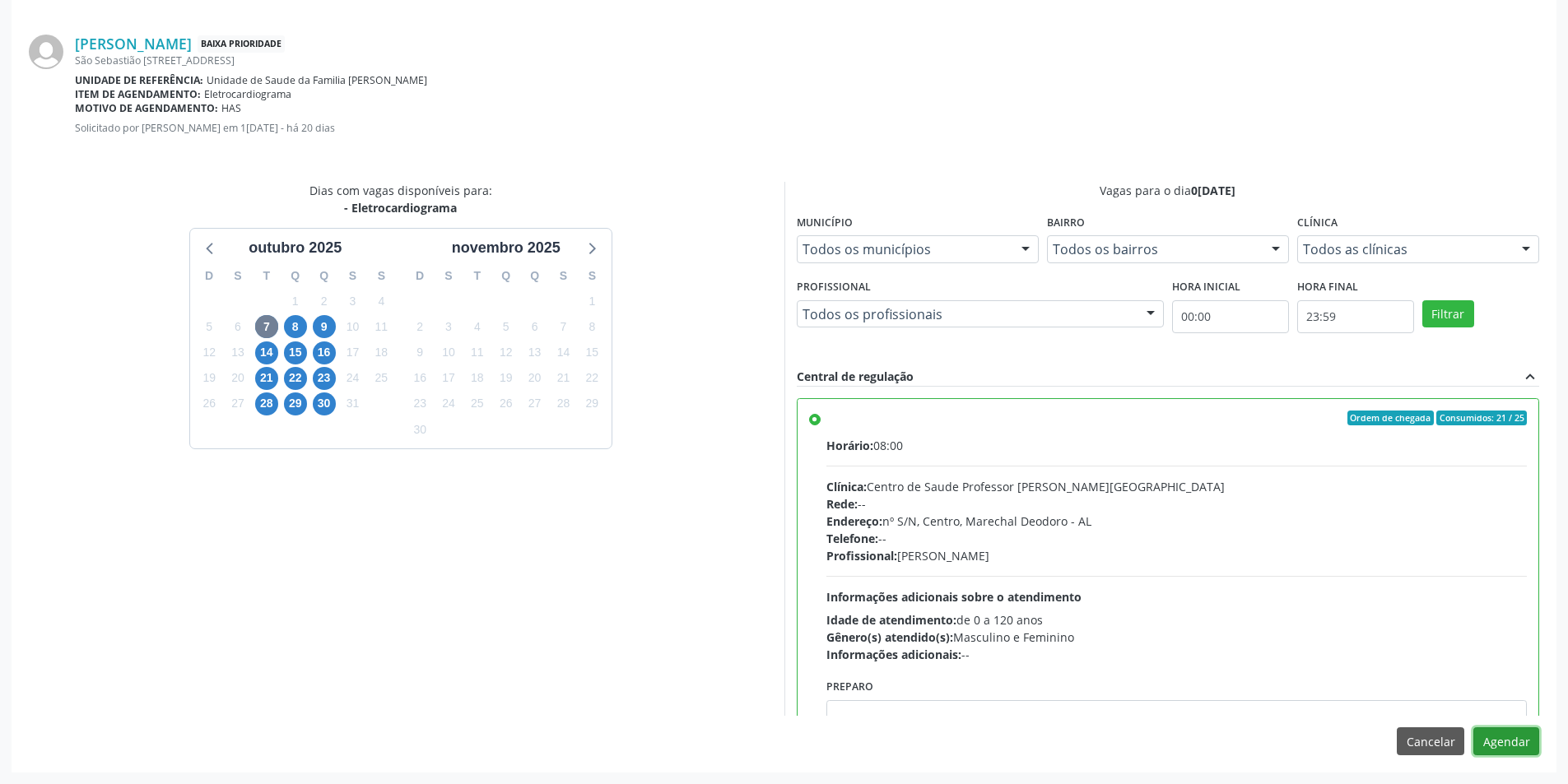
click at [1487, 736] on button "Agendar" at bounding box center [1506, 741] width 66 height 28
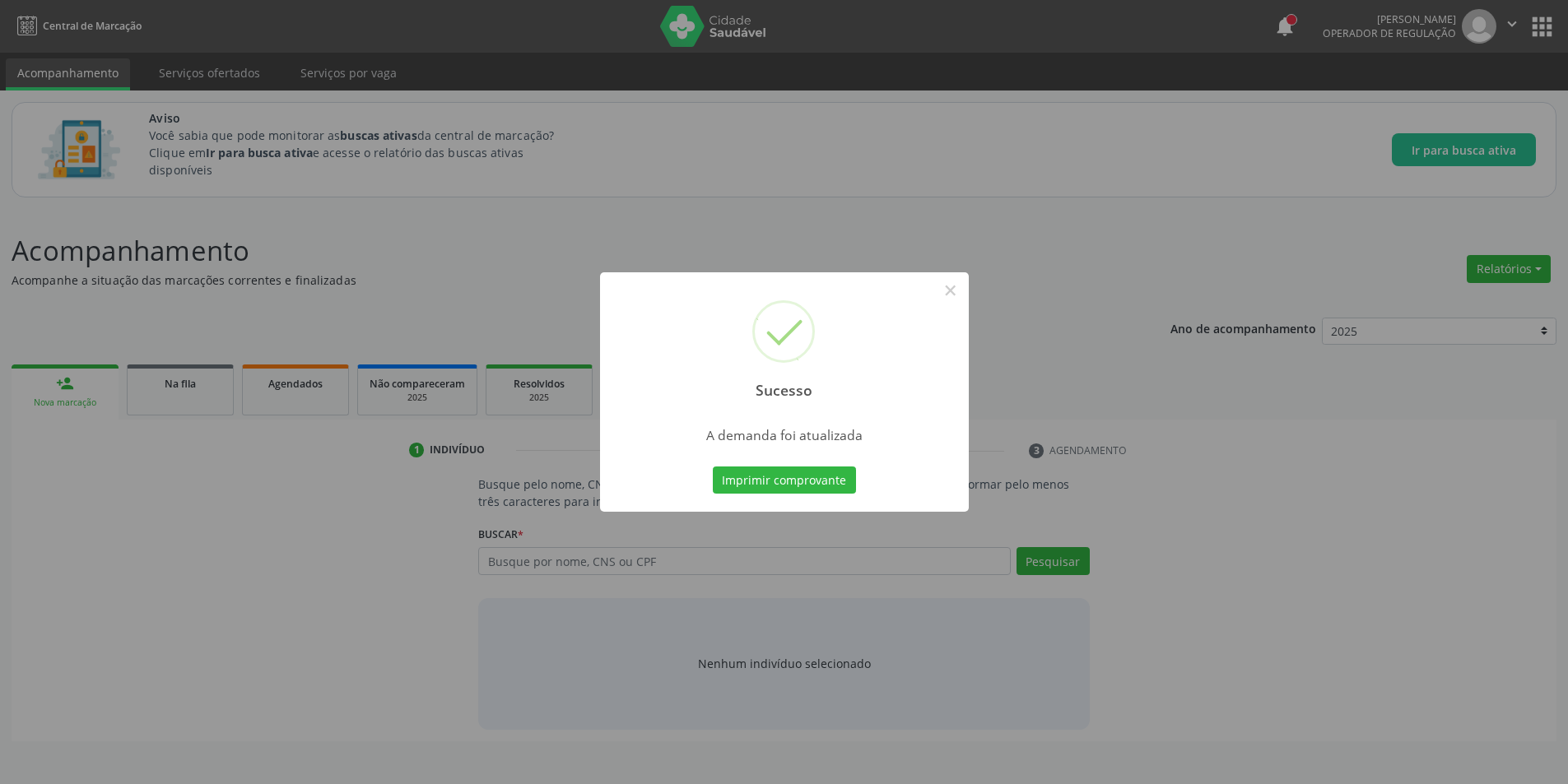
scroll to position [0, 0]
click at [949, 291] on button "×" at bounding box center [956, 290] width 28 height 28
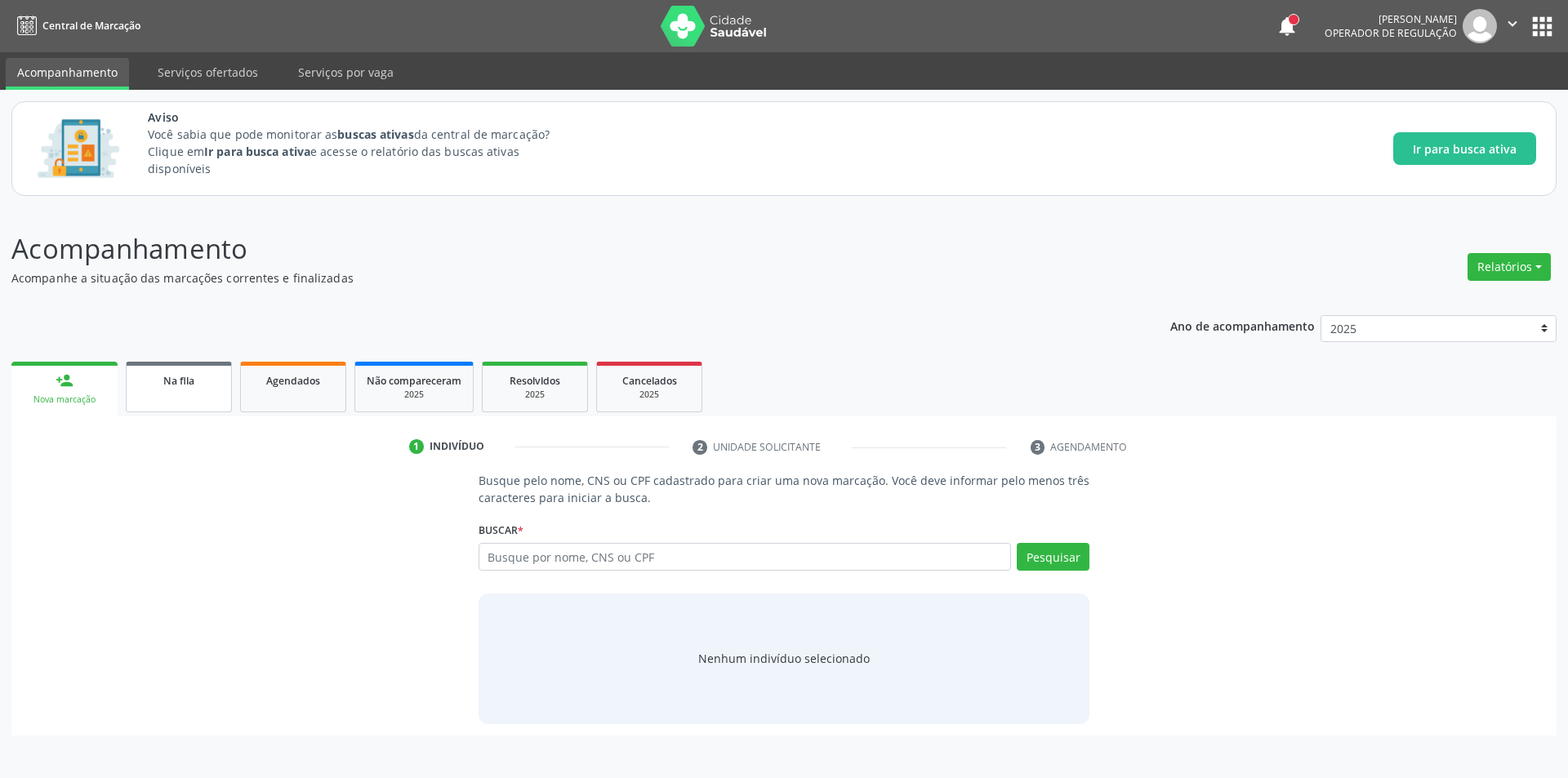
click at [204, 376] on div "Na fila" at bounding box center [178, 380] width 82 height 17
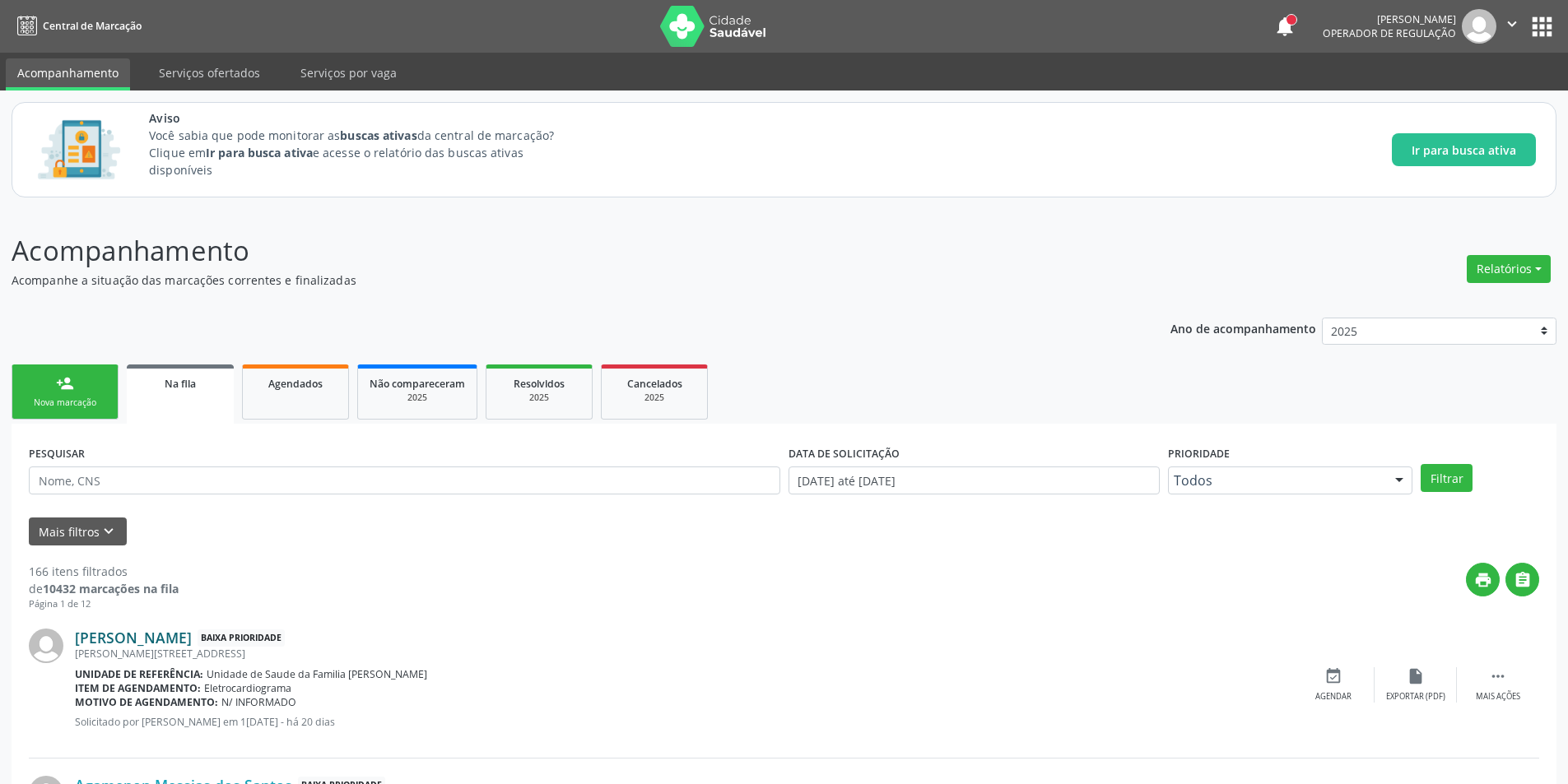
click at [142, 643] on link "[PERSON_NAME]" at bounding box center [133, 638] width 116 height 18
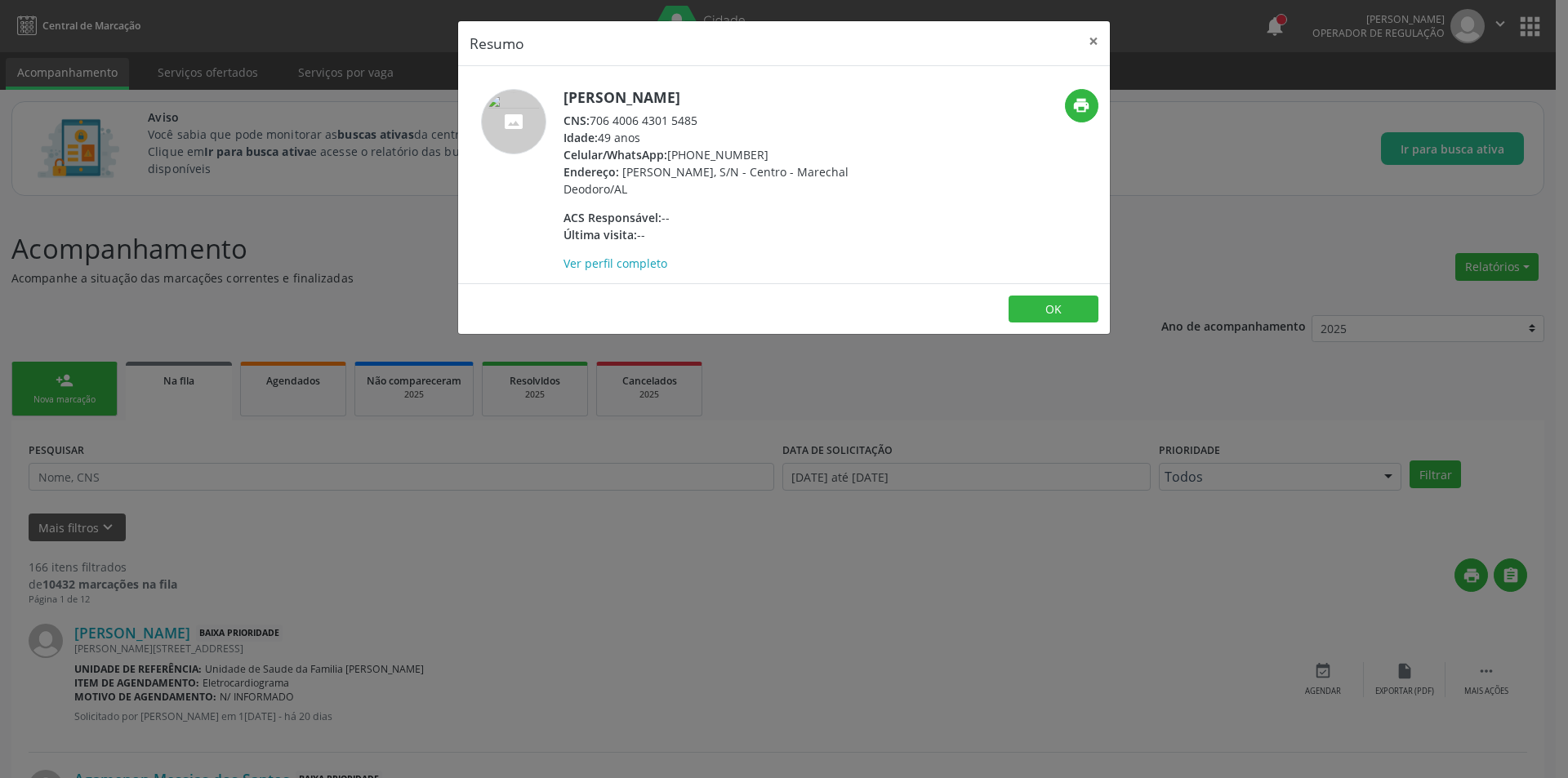
click at [595, 117] on div "CNS: 706 4006 4301 5485" at bounding box center [722, 120] width 317 height 17
drag, startPoint x: 595, startPoint y: 117, endPoint x: 685, endPoint y: 120, distance: 90.0
click at [685, 120] on div "CNS: 706 4006 4301 5485" at bounding box center [722, 120] width 317 height 17
drag, startPoint x: 334, startPoint y: 510, endPoint x: 385, endPoint y: 597, distance: 100.8
click at [351, 547] on div "Resumo × [PERSON_NAME] CNS: 706 4006 4301 5485 Idade: 49 anos Celular/WhatsApp:…" at bounding box center [784, 389] width 1568 height 778
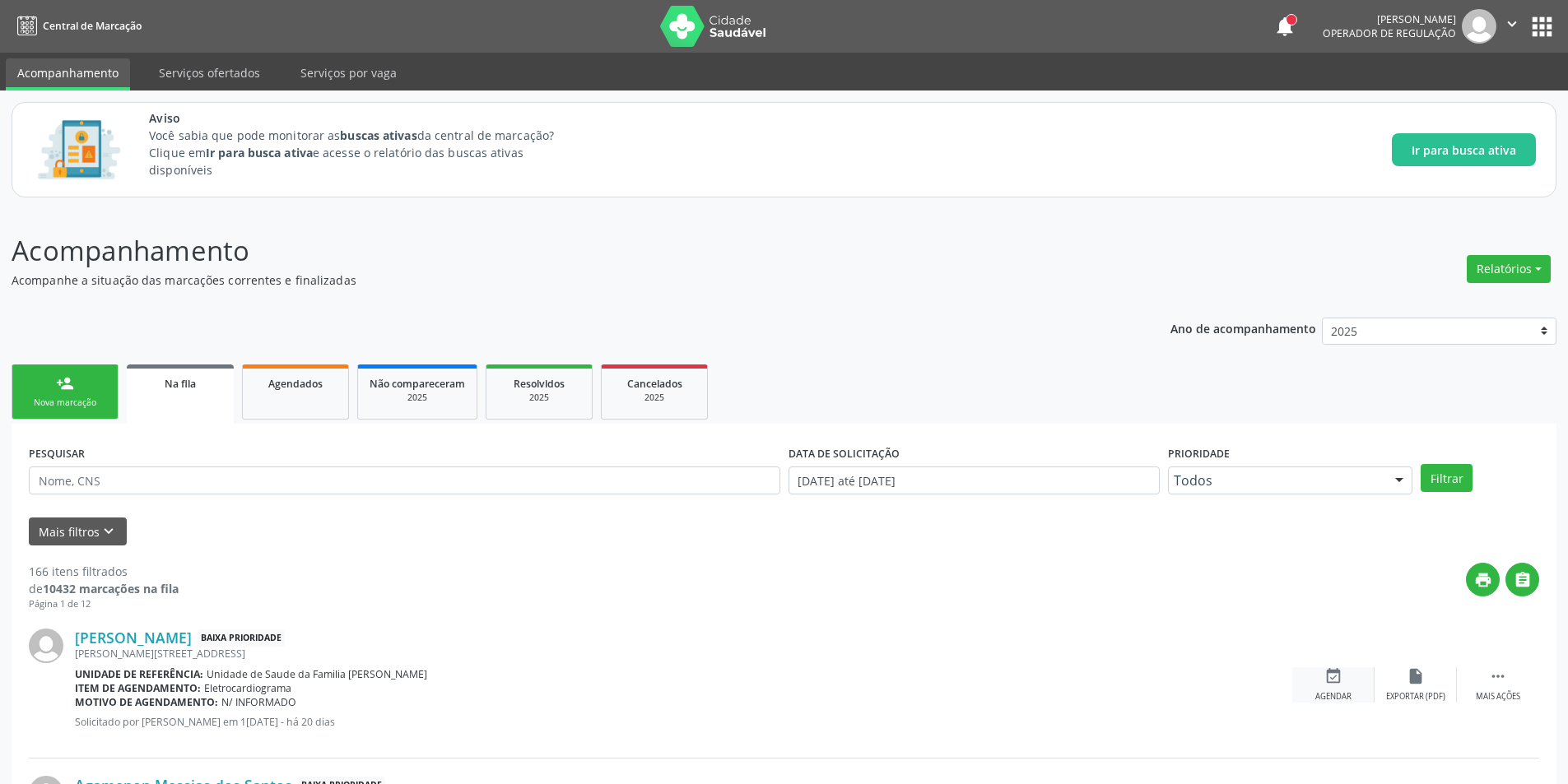
click at [1330, 697] on div "Agendar" at bounding box center [1333, 697] width 36 height 11
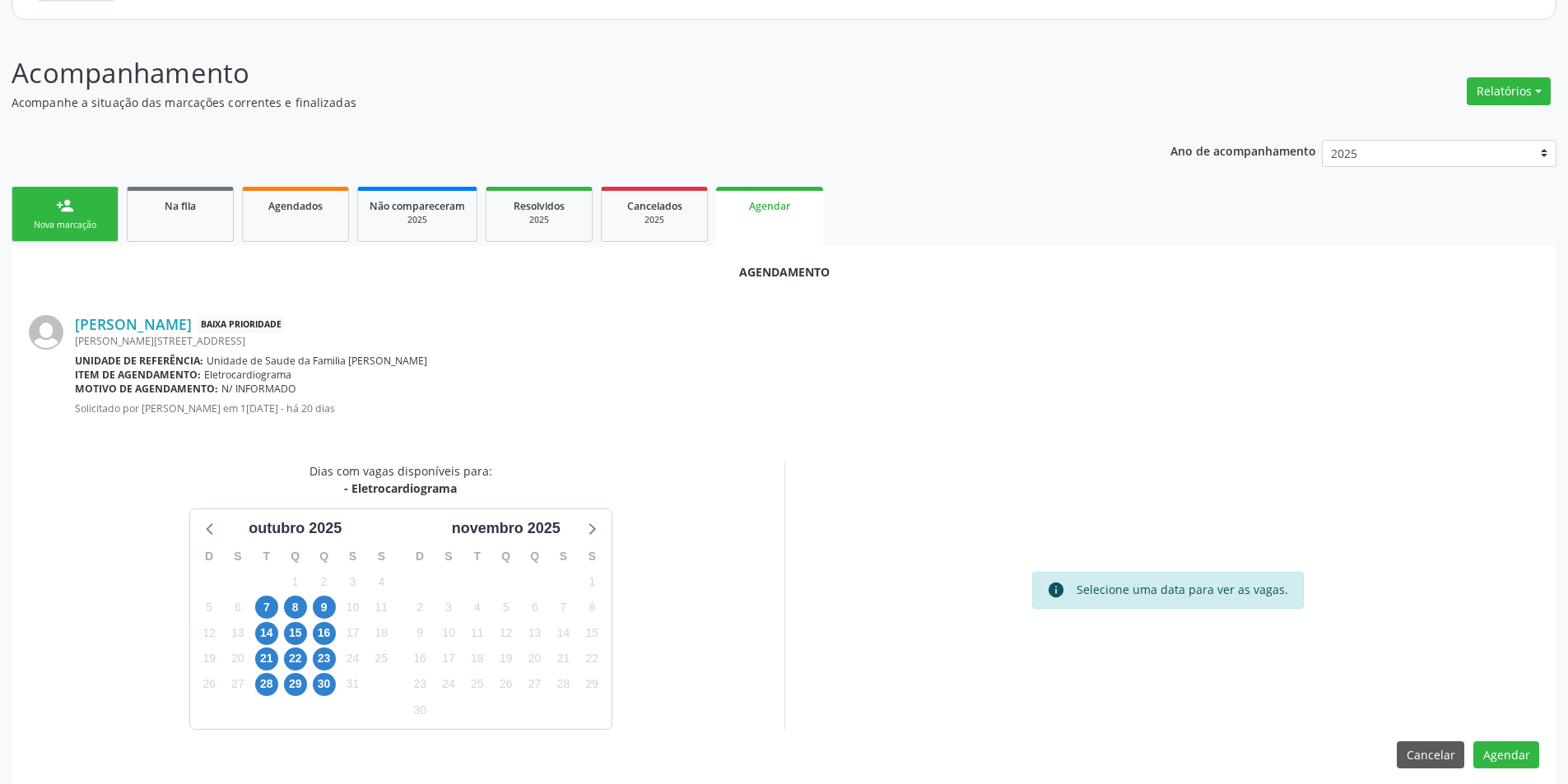
scroll to position [191, 0]
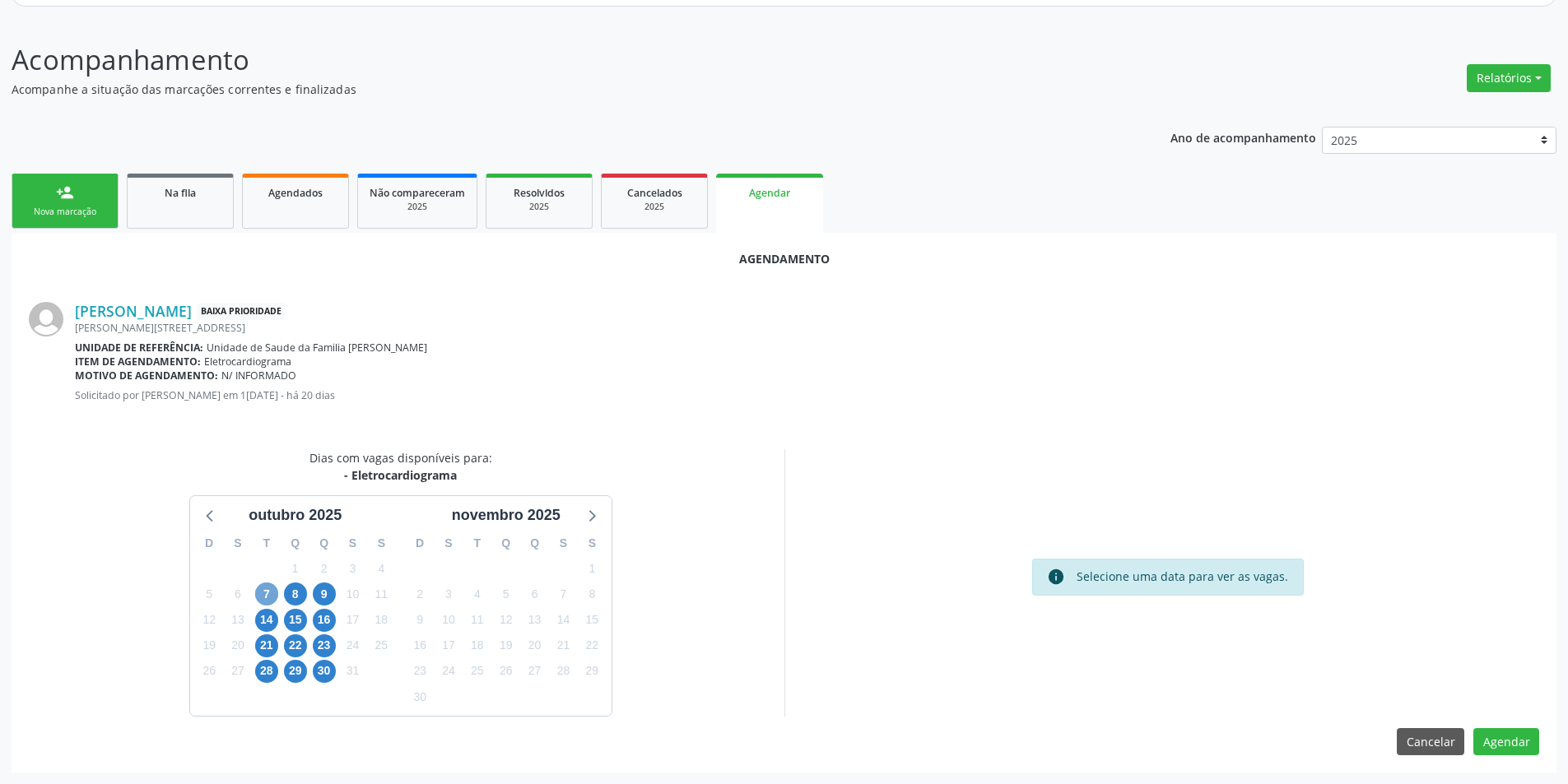
click at [265, 598] on span "7" at bounding box center [266, 594] width 23 height 23
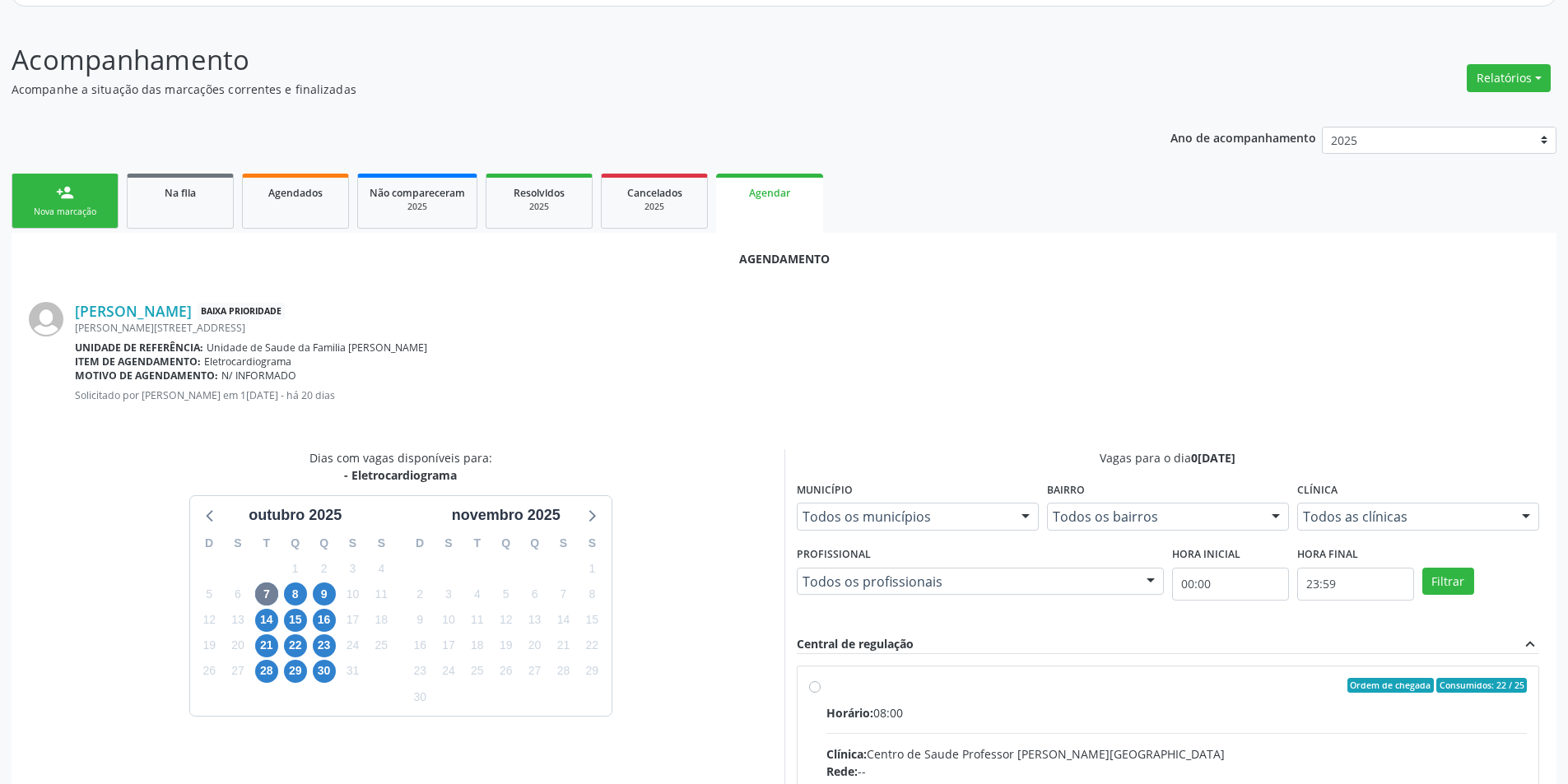
click at [816, 686] on input "Ordem de chegada Consumidos: 22 / 25 Horário: 08:00 Clínica: Centro de Saude Pr…" at bounding box center [815, 686] width 11 height 15
radio input "true"
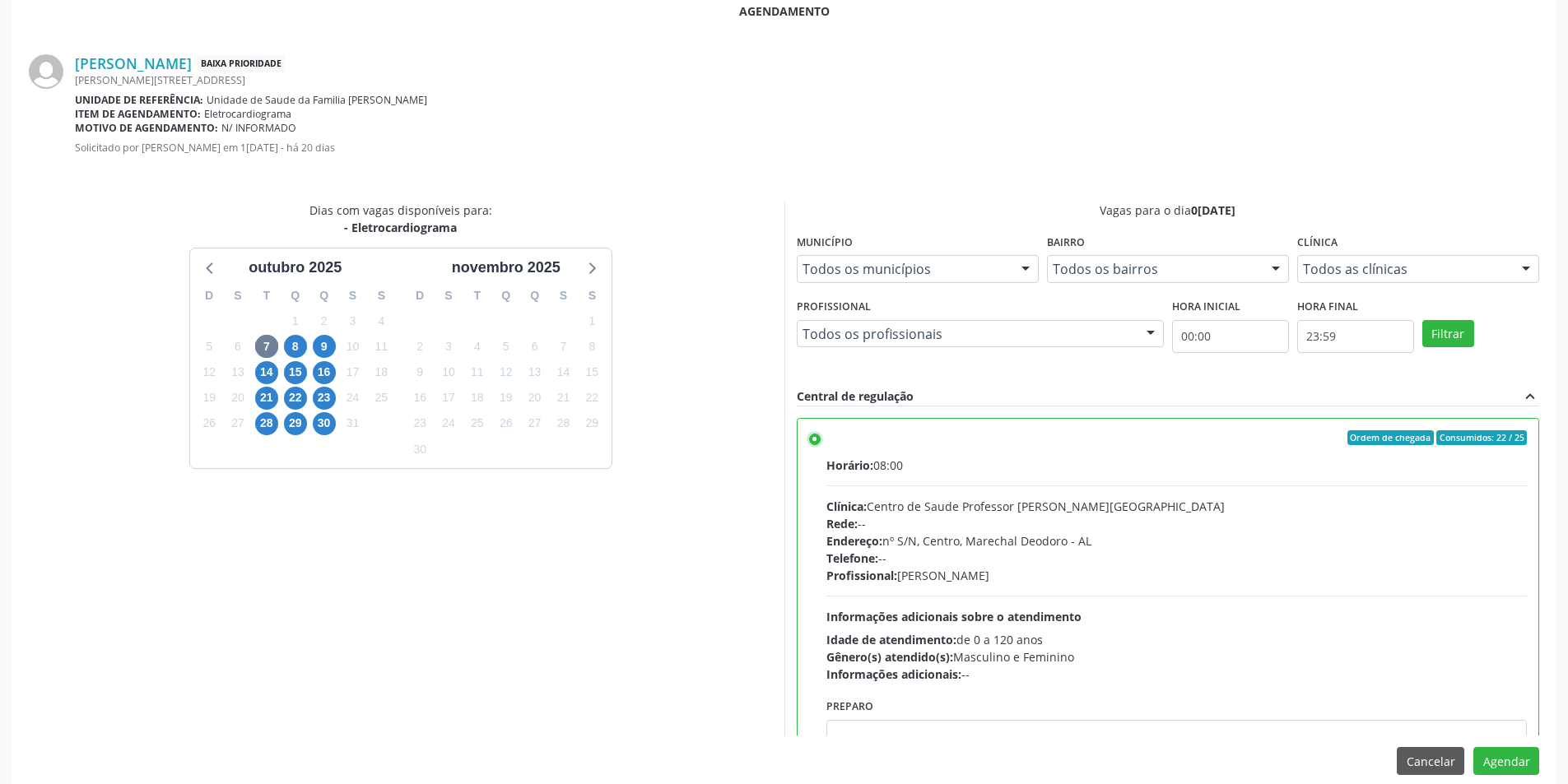
scroll to position [459, 0]
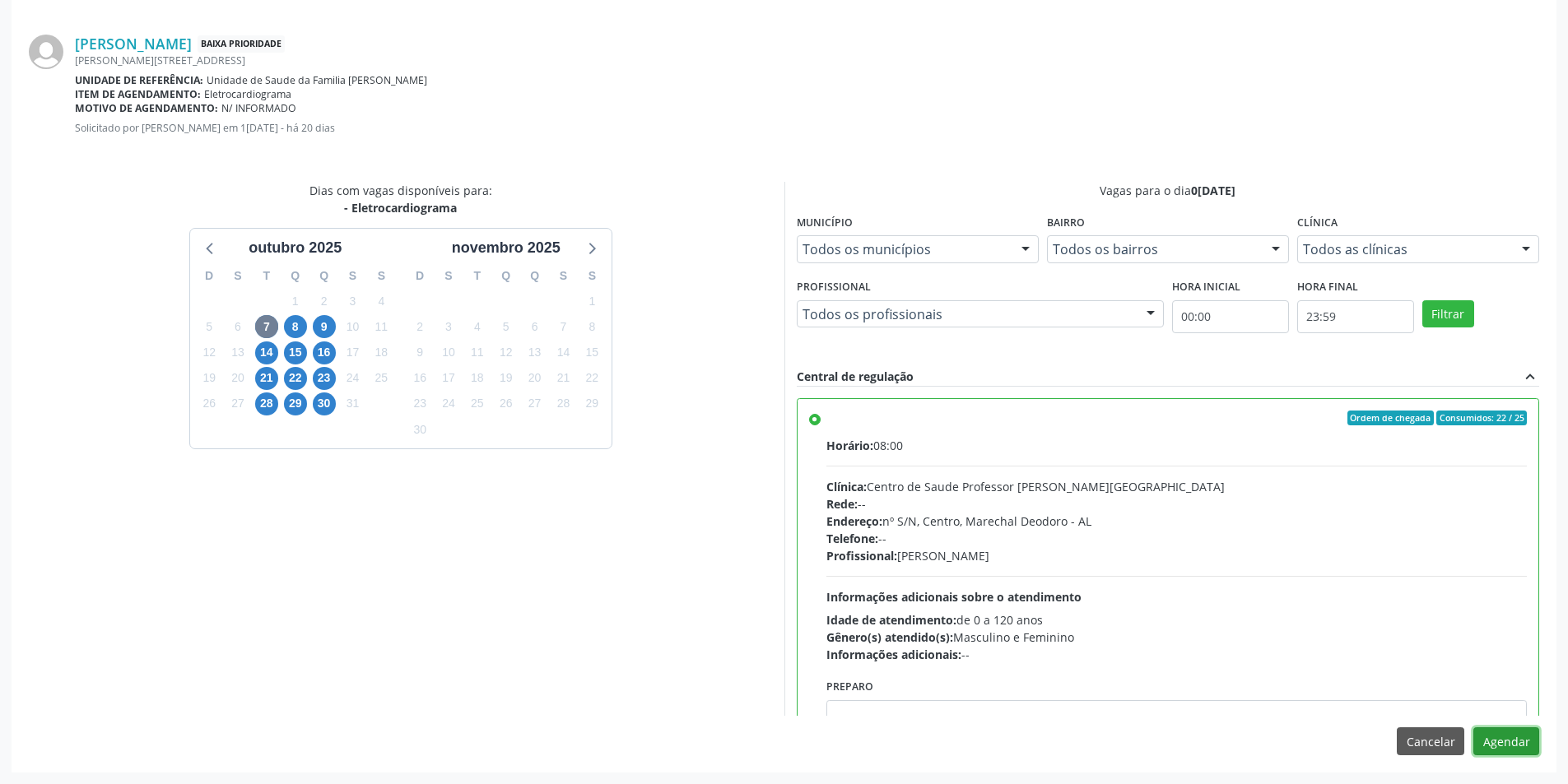
click at [1500, 743] on button "Agendar" at bounding box center [1506, 741] width 66 height 28
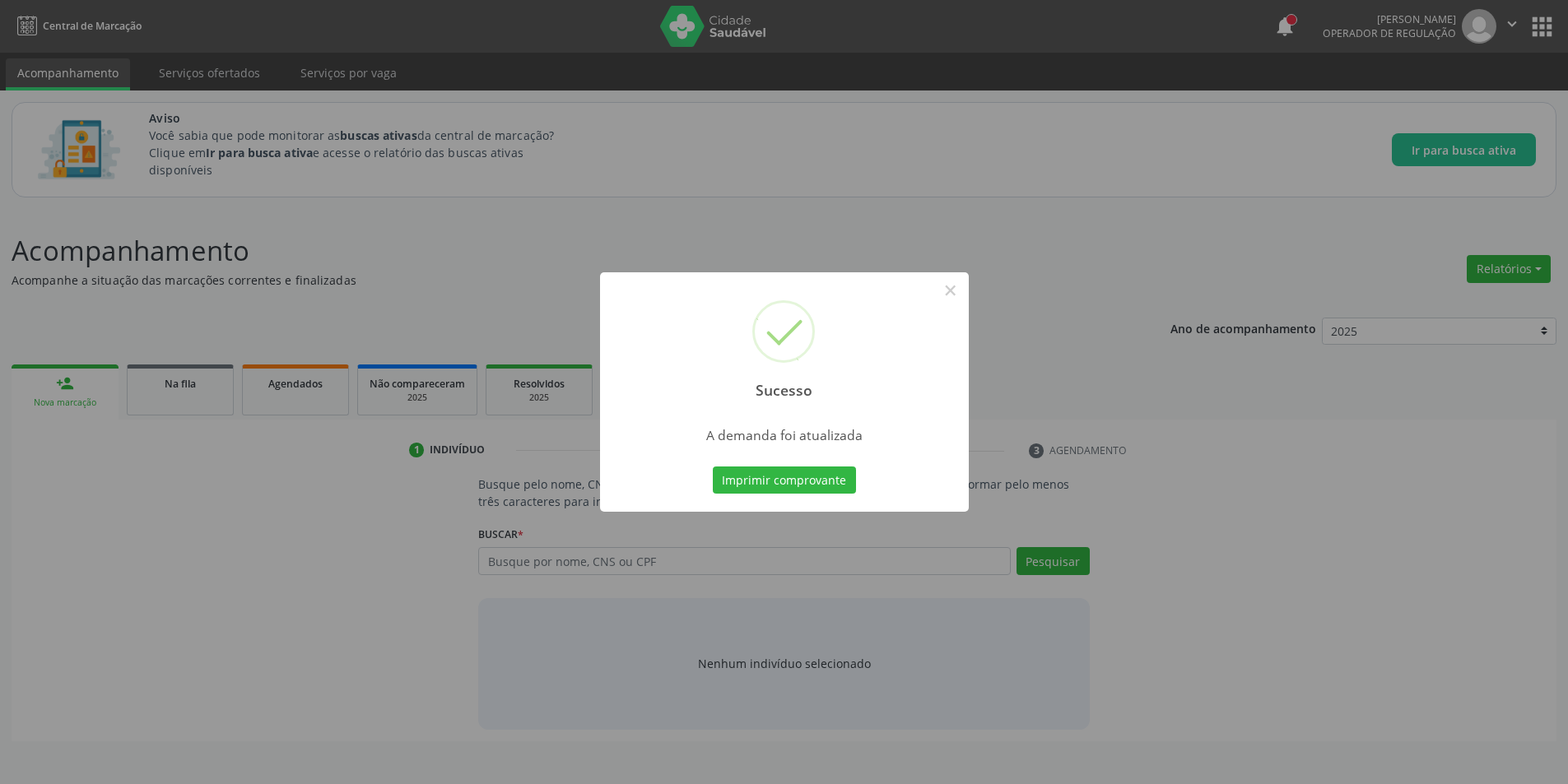
scroll to position [0, 0]
click at [960, 299] on button "×" at bounding box center [956, 290] width 28 height 28
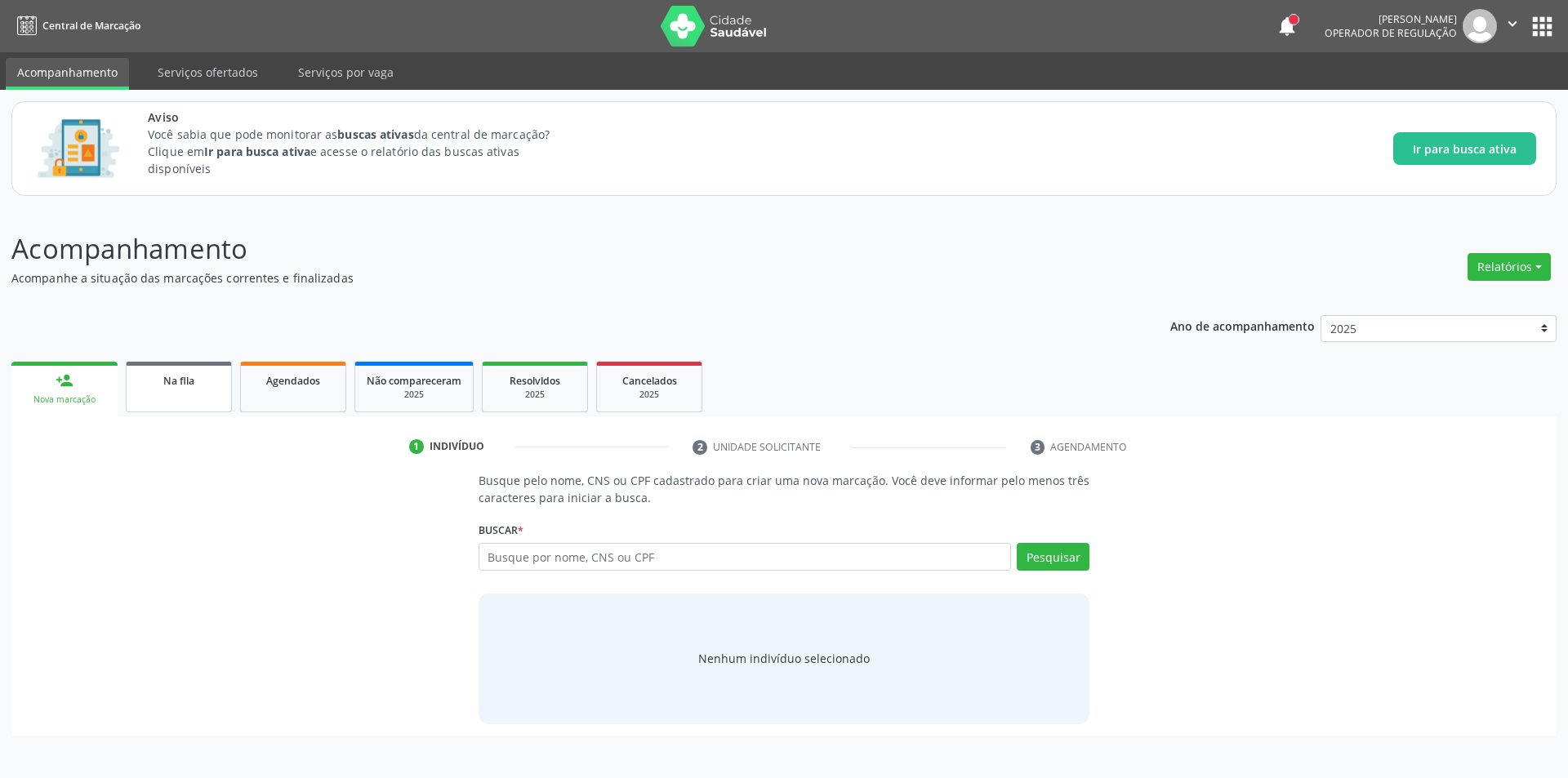
click at [164, 397] on link "Na fila" at bounding box center [179, 386] width 106 height 50
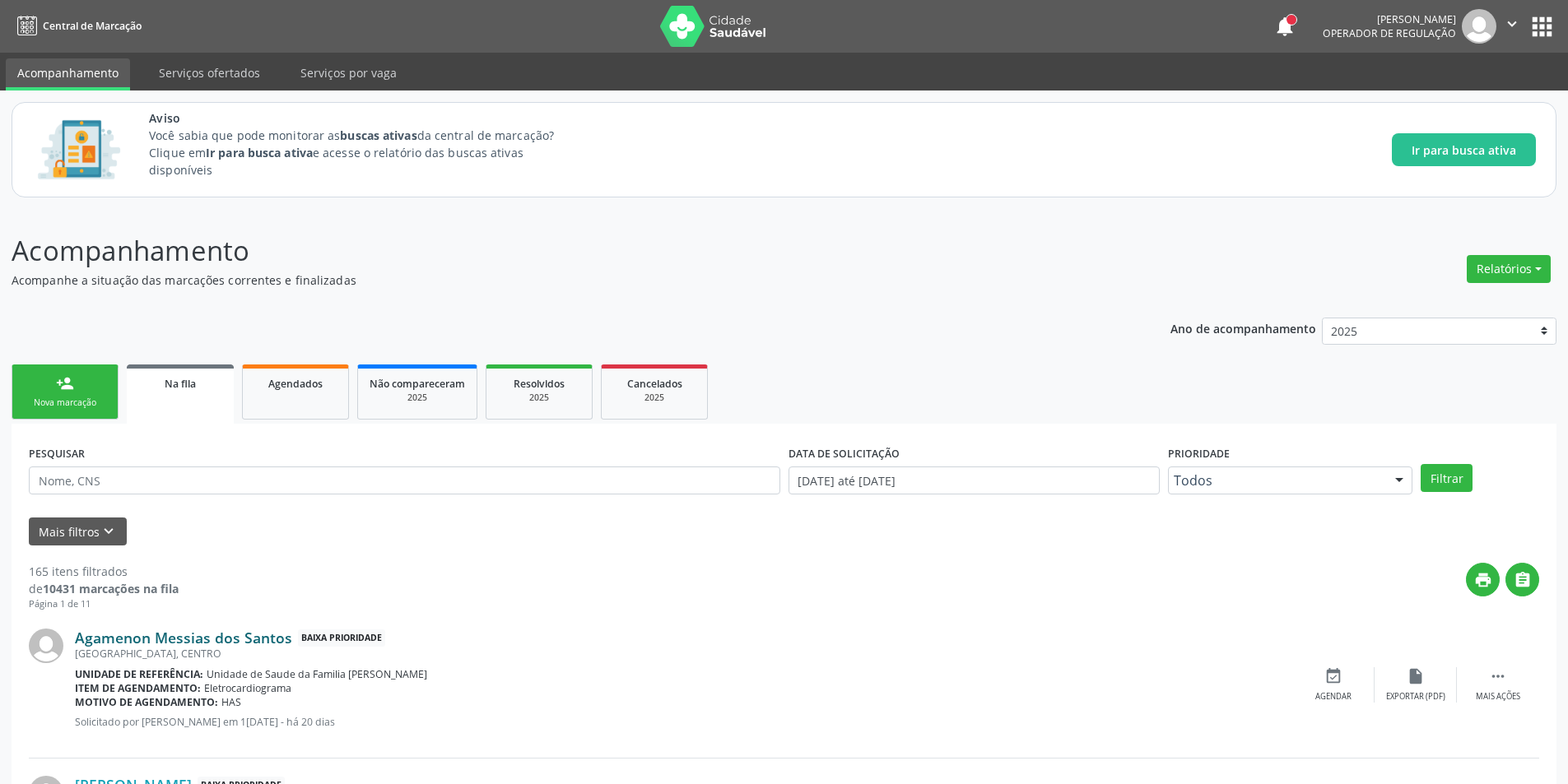
click at [163, 639] on link "Agamenon Messias dos Santos" at bounding box center [183, 638] width 217 height 18
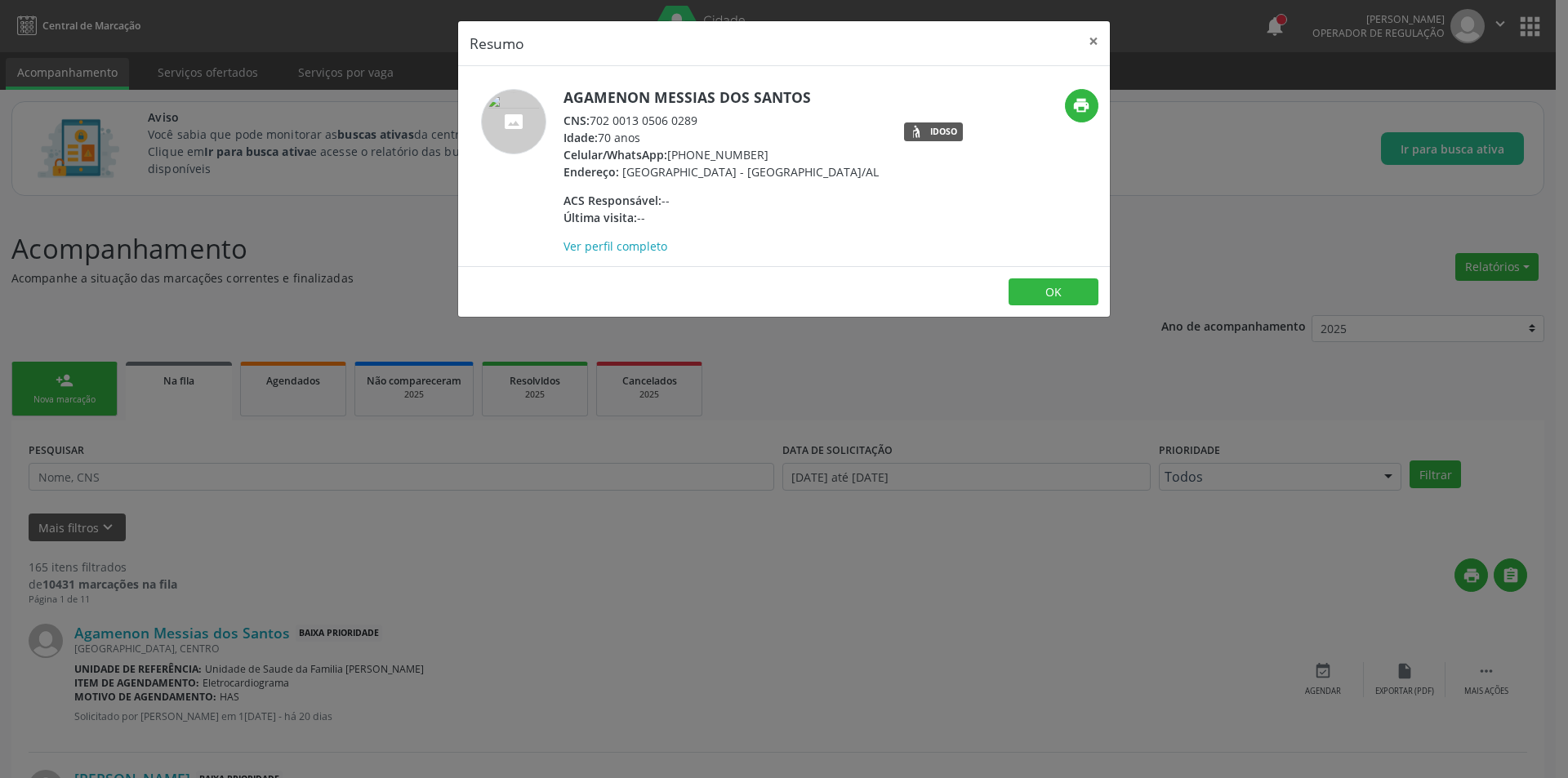
click at [595, 117] on div "CNS: 702 0013 0506 0289" at bounding box center [721, 120] width 316 height 17
drag, startPoint x: 595, startPoint y: 117, endPoint x: 687, endPoint y: 122, distance: 92.1
click at [687, 122] on div "CNS: 702 0013 0506 0289" at bounding box center [721, 120] width 316 height 17
click at [546, 567] on div "Resumo × Agamenon Messias dos Santos CNS: 702 0013 0506 0289 Idade: 70 anos Cel…" at bounding box center [784, 389] width 1568 height 778
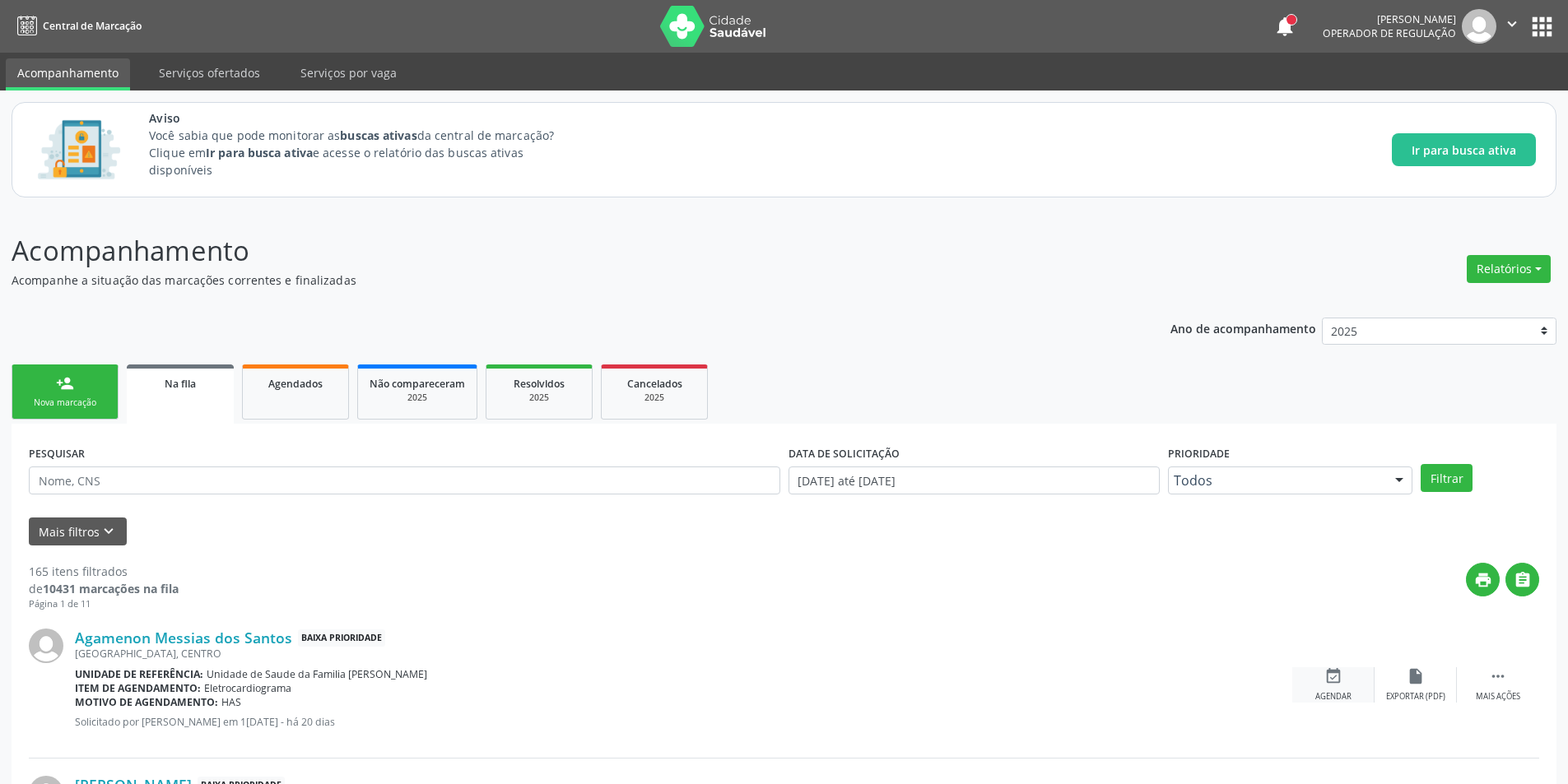
click at [1351, 686] on div "event_available Agendar" at bounding box center [1333, 685] width 82 height 35
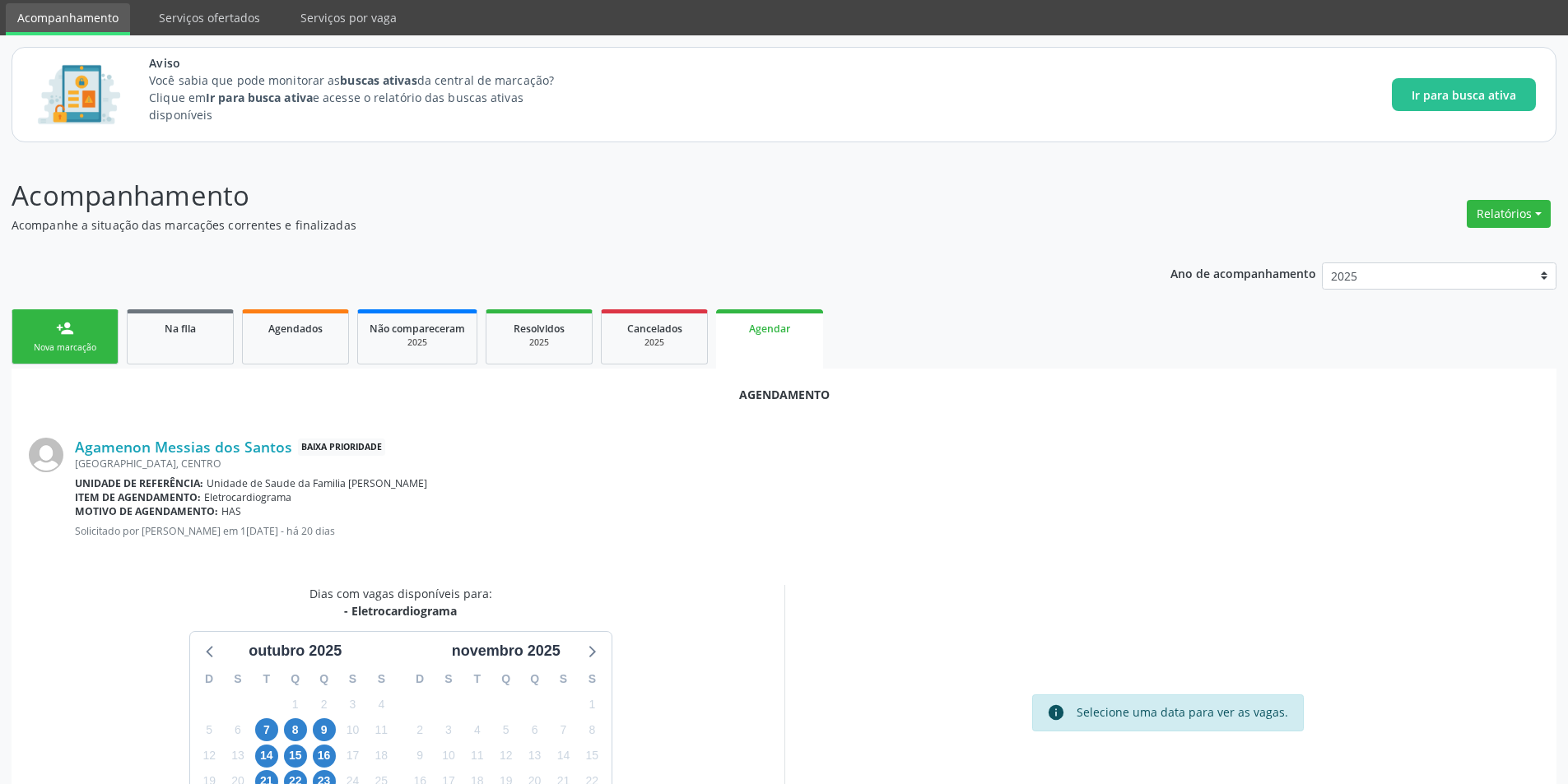
scroll to position [165, 0]
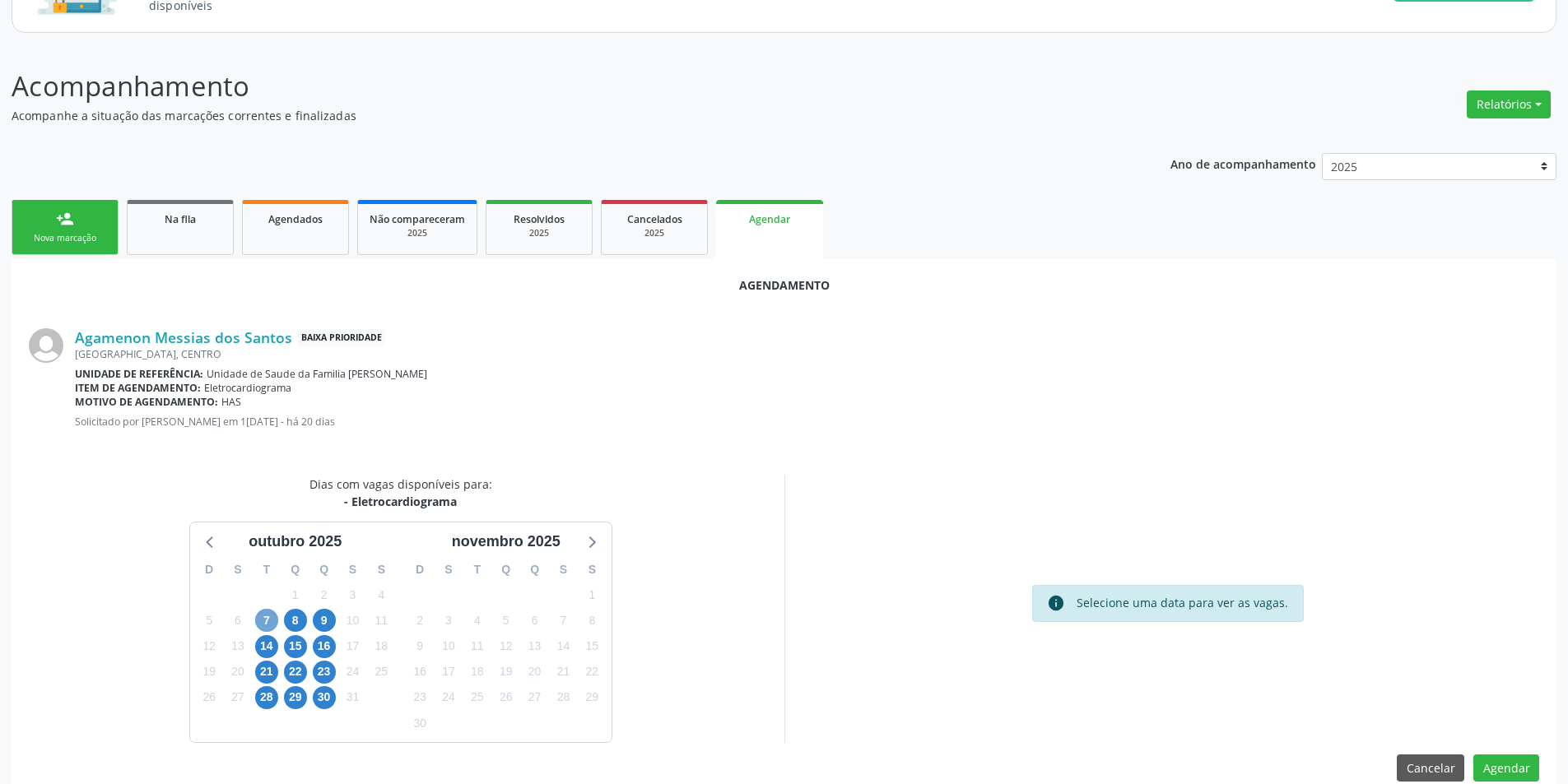
click at [270, 620] on span "7" at bounding box center [266, 620] width 23 height 23
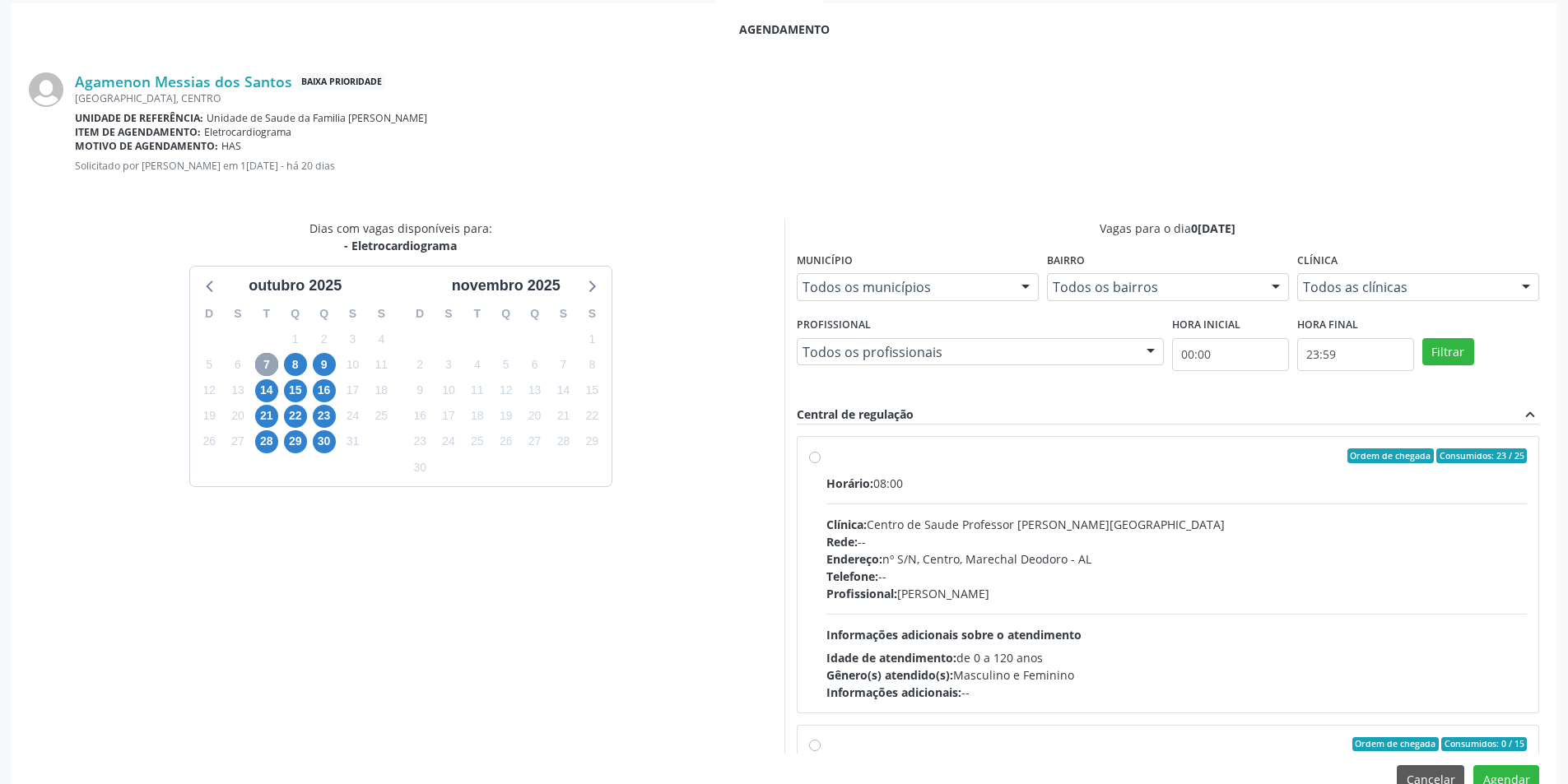
scroll to position [459, 0]
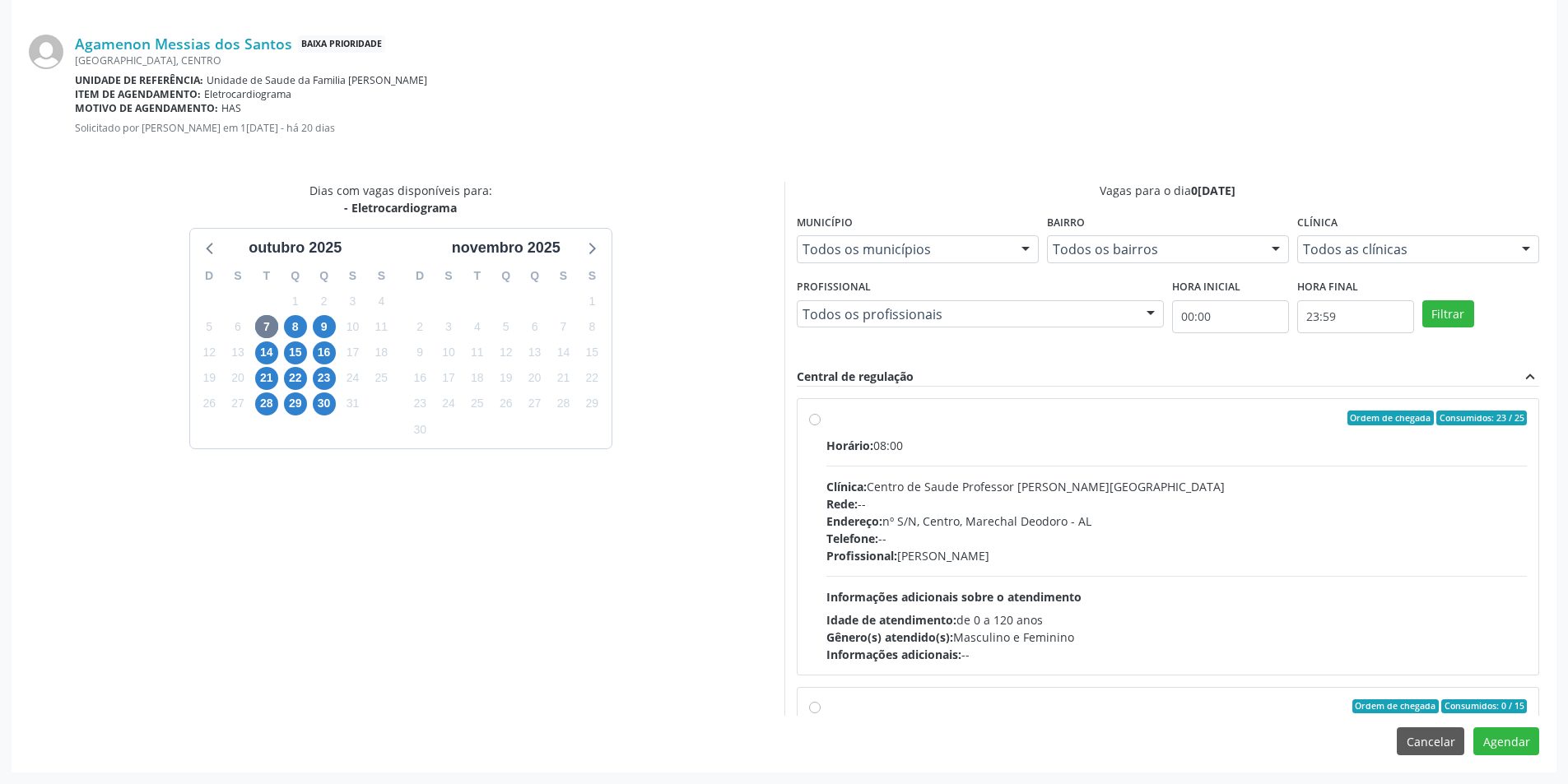
click at [827, 419] on label "Ordem de chegada Consumidos: 23 / 25 Horário: 08:00 Clínica: Centro de Saude Pr…" at bounding box center [1177, 536] width 701 height 252
click at [809, 419] on input "Ordem de chegada Consumidos: 23 / 25 Horário: 08:00 Clínica: Centro de Saude Pr…" at bounding box center [815, 418] width 11 height 15
radio input "true"
click at [1504, 745] on button "Agendar" at bounding box center [1506, 741] width 66 height 28
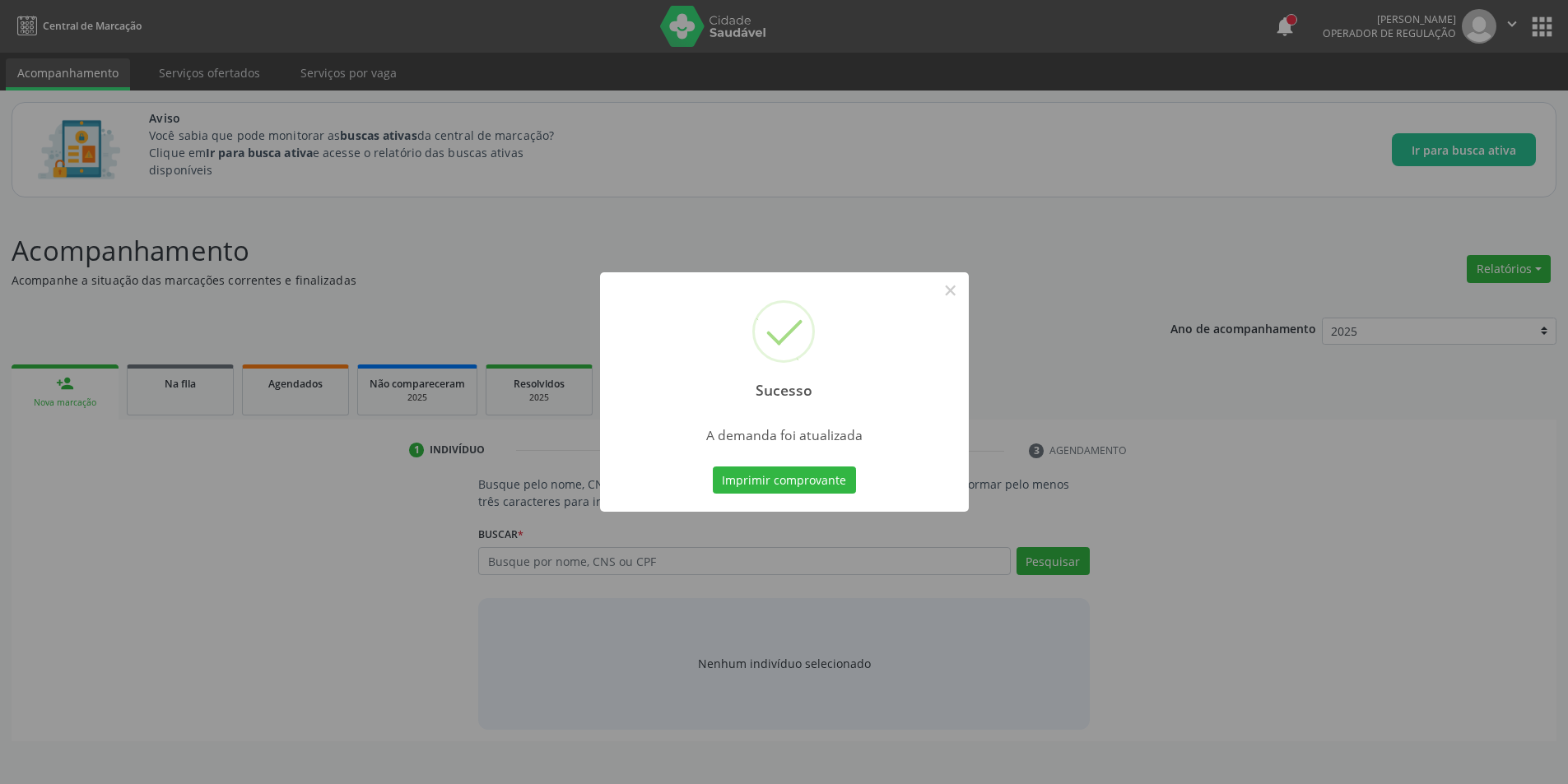
scroll to position [0, 0]
click at [957, 282] on button "×" at bounding box center [956, 290] width 28 height 28
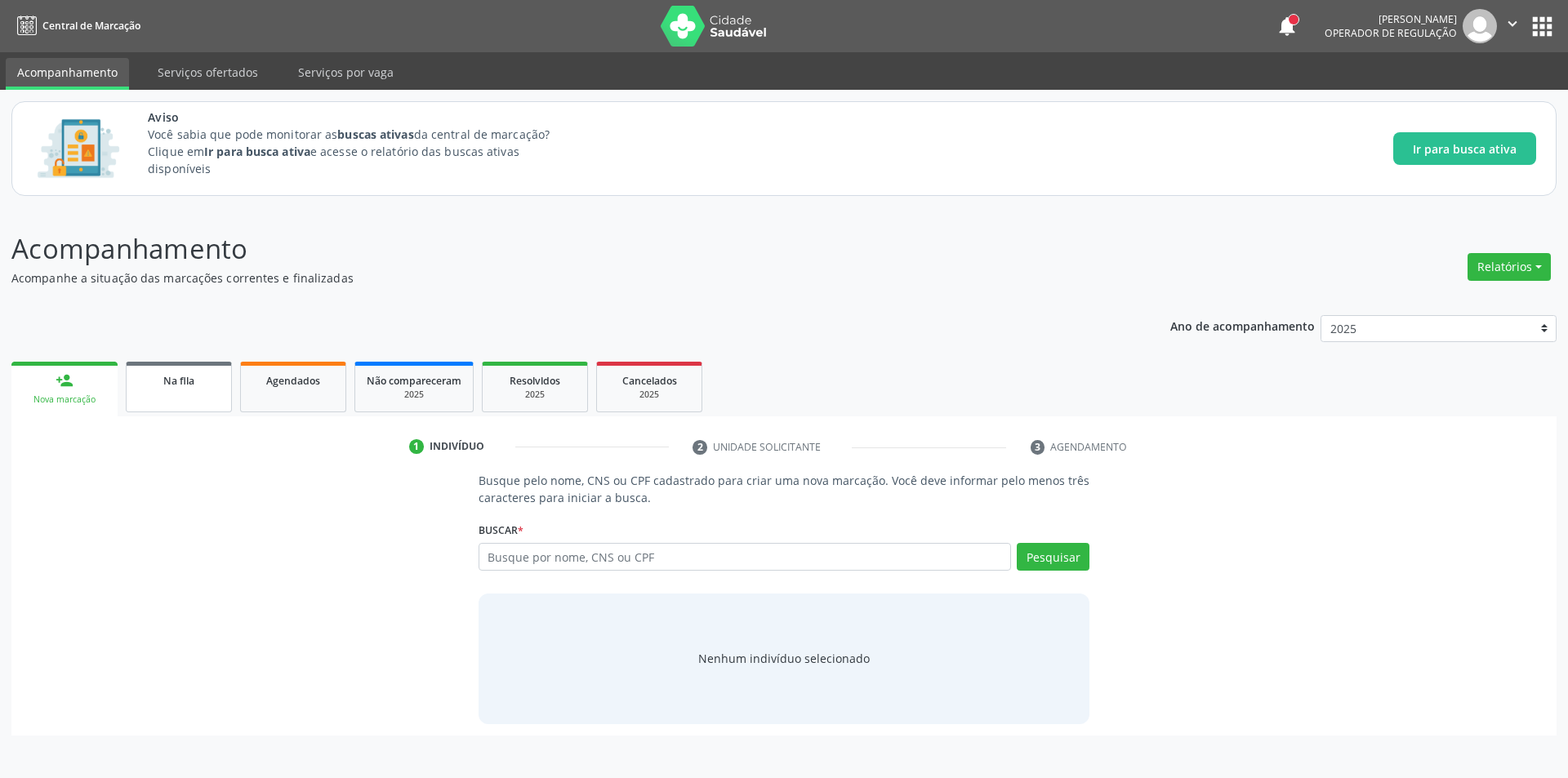
click at [190, 402] on link "Na fila" at bounding box center [179, 386] width 106 height 50
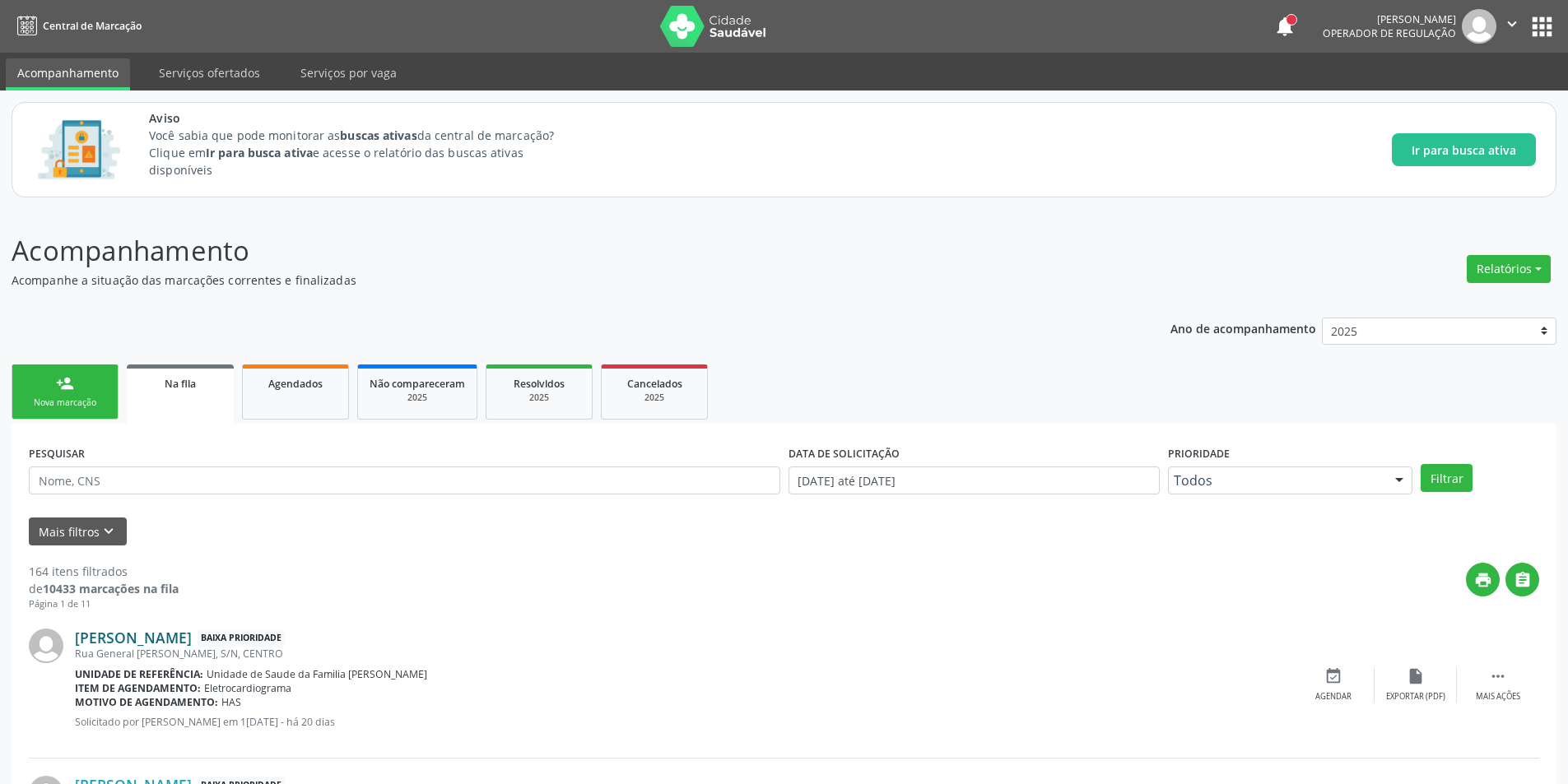
click at [141, 633] on link "[PERSON_NAME]" at bounding box center [133, 638] width 116 height 18
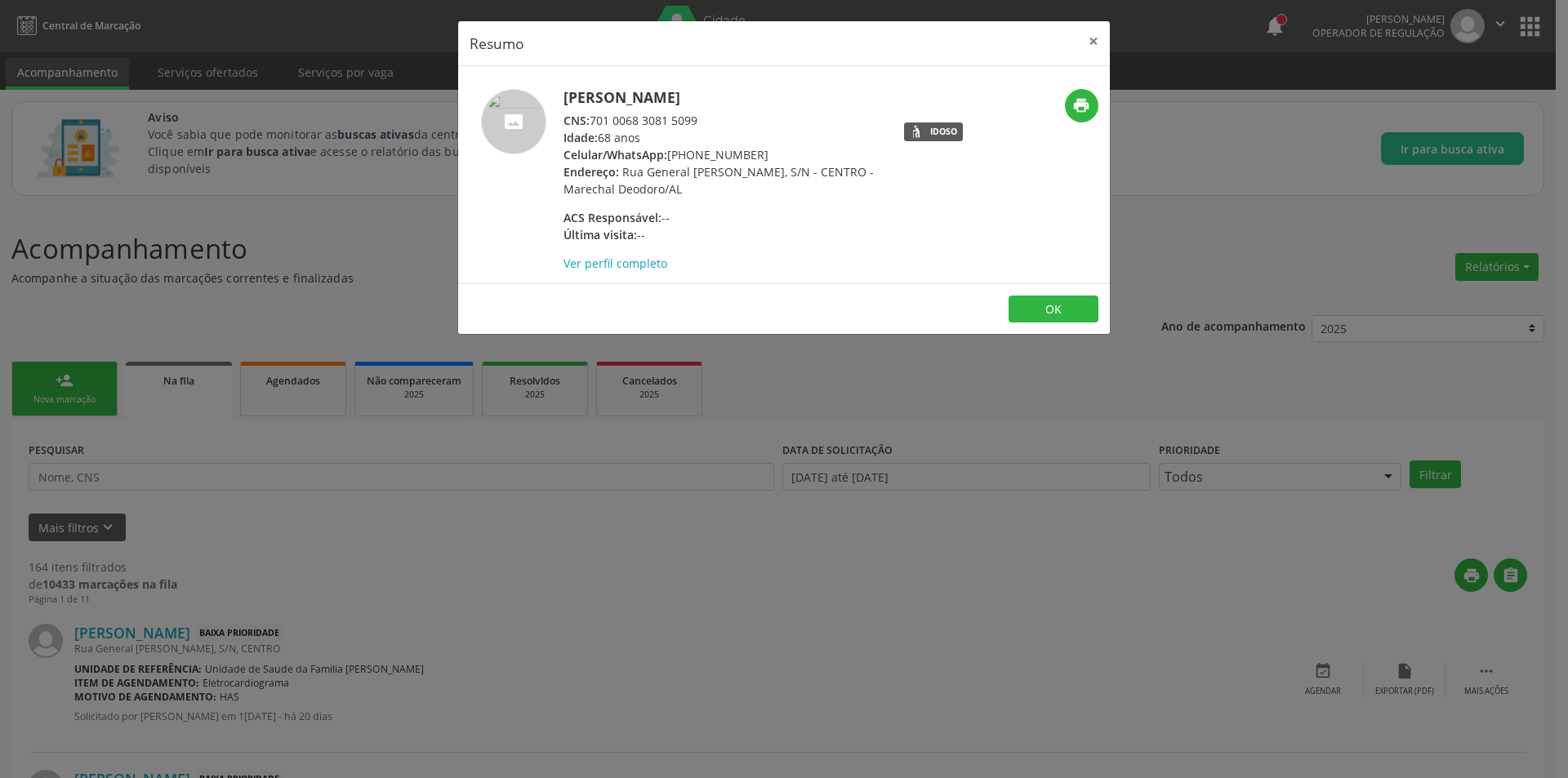
click at [595, 119] on div "CNS: 701 0068 3081 5099" at bounding box center [722, 120] width 317 height 17
drag, startPoint x: 595, startPoint y: 119, endPoint x: 699, endPoint y: 119, distance: 104.0
click at [699, 119] on div "CNS: 701 0068 3081 5099" at bounding box center [722, 120] width 317 height 17
click at [346, 510] on div "Resumo × [PERSON_NAME] CNS: 701 0068 3081 5099 Idade: 68 anos Celular/WhatsApp:…" at bounding box center [784, 389] width 1568 height 778
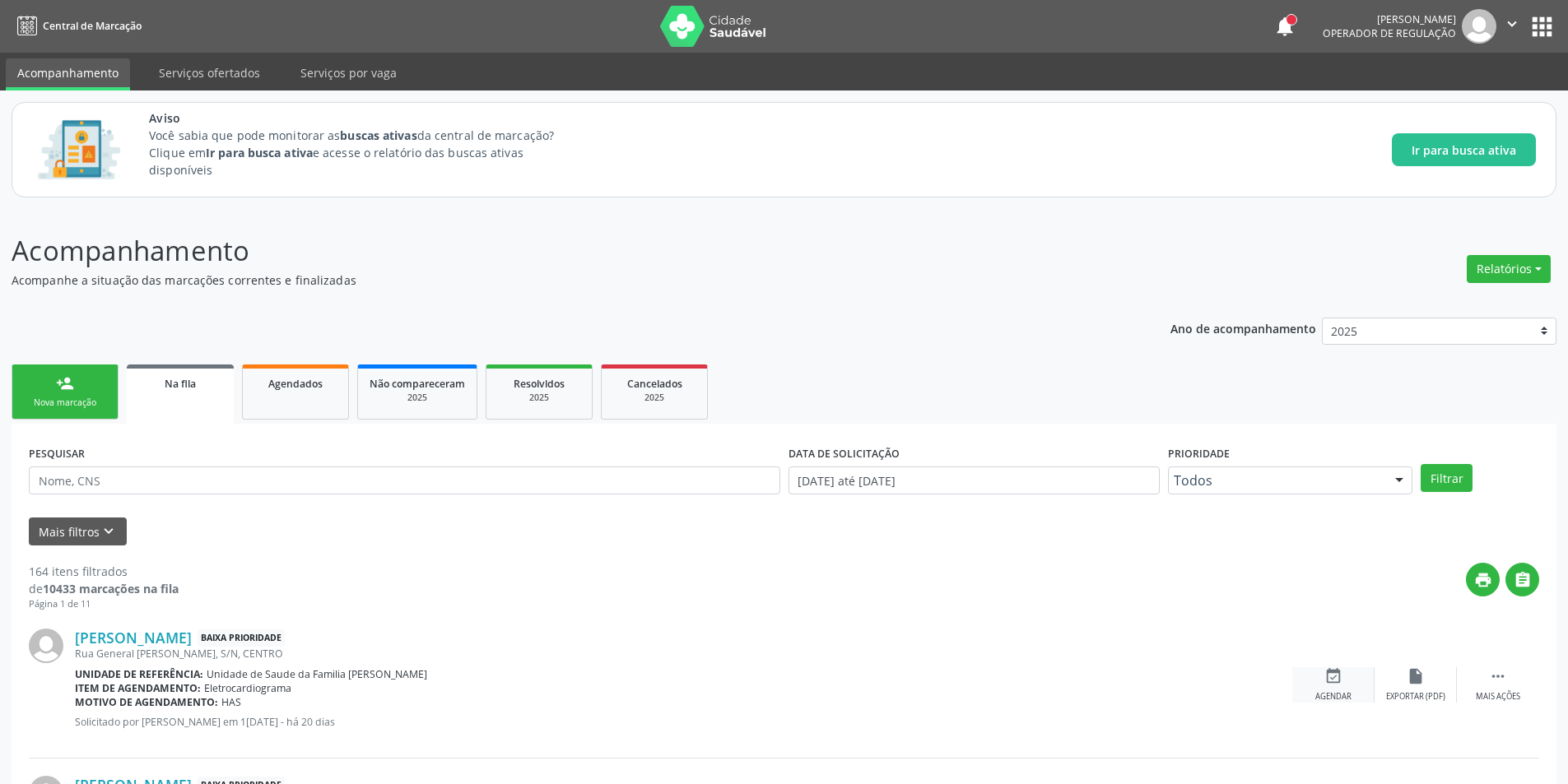
click at [1301, 697] on div "event_available Agendar" at bounding box center [1333, 685] width 82 height 35
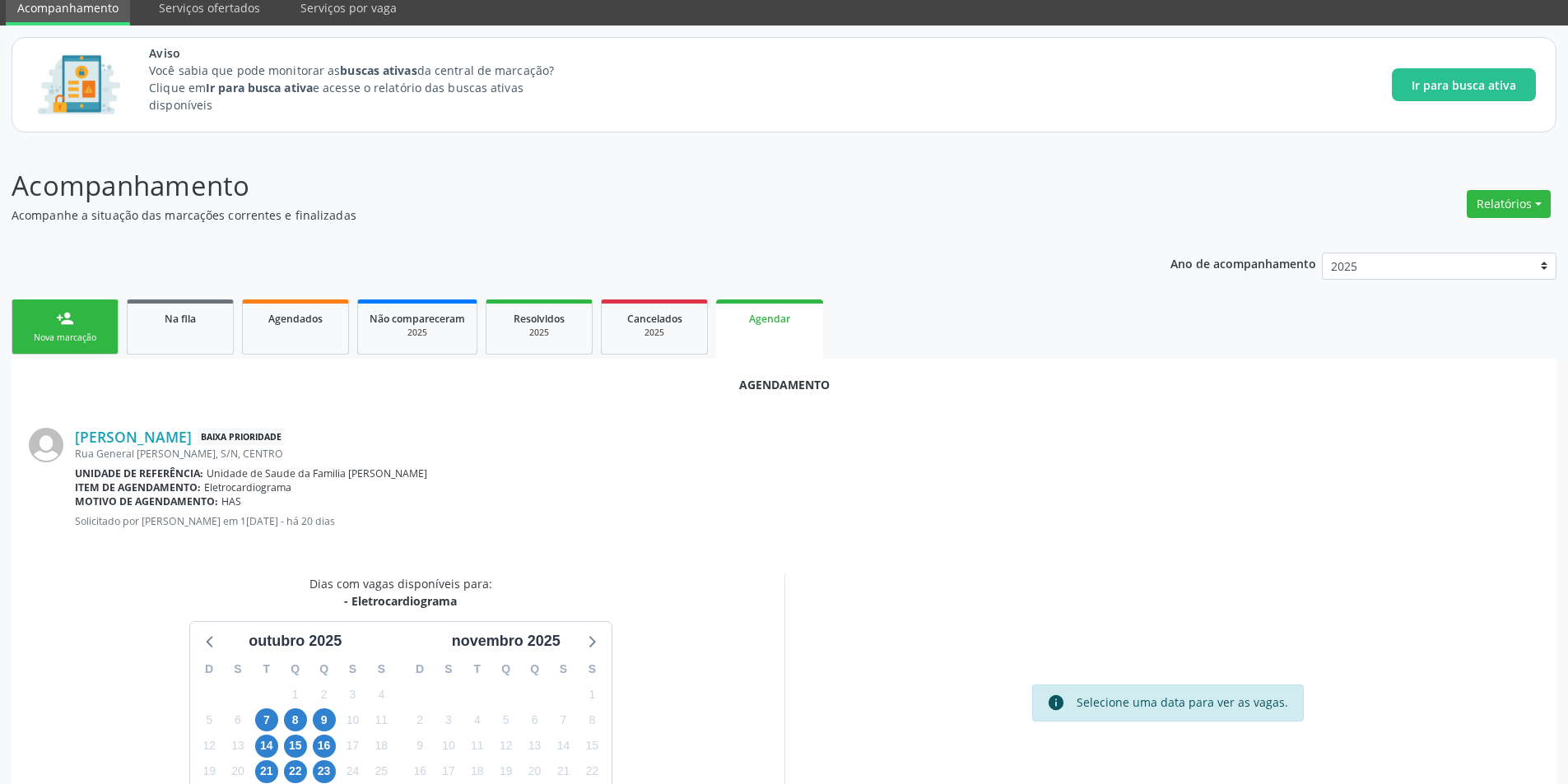
scroll to position [165, 0]
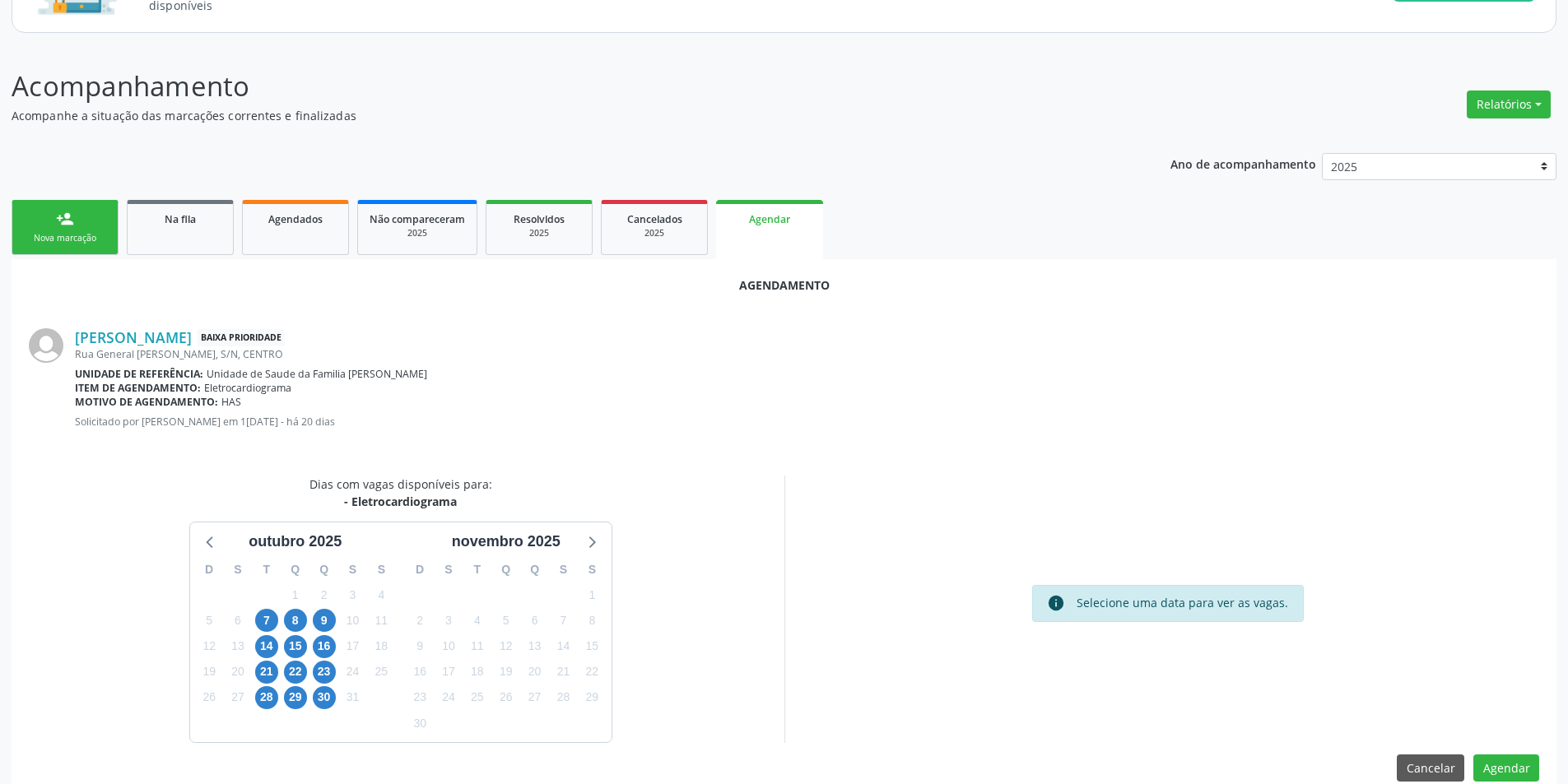
click at [252, 621] on div "7" at bounding box center [265, 621] width 29 height 26
click at [300, 621] on span "8" at bounding box center [295, 620] width 23 height 23
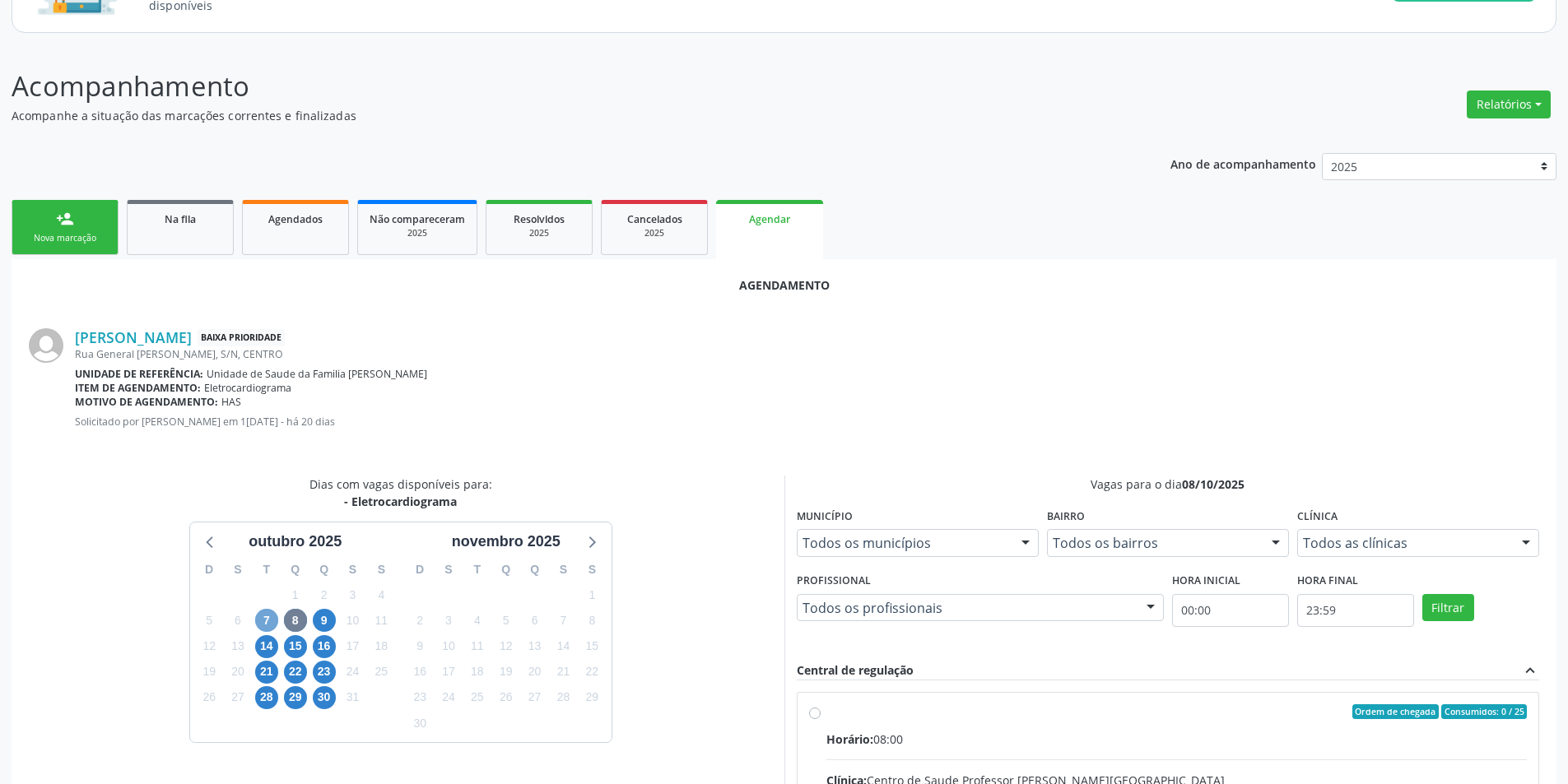
click at [263, 618] on span "7" at bounding box center [266, 620] width 23 height 23
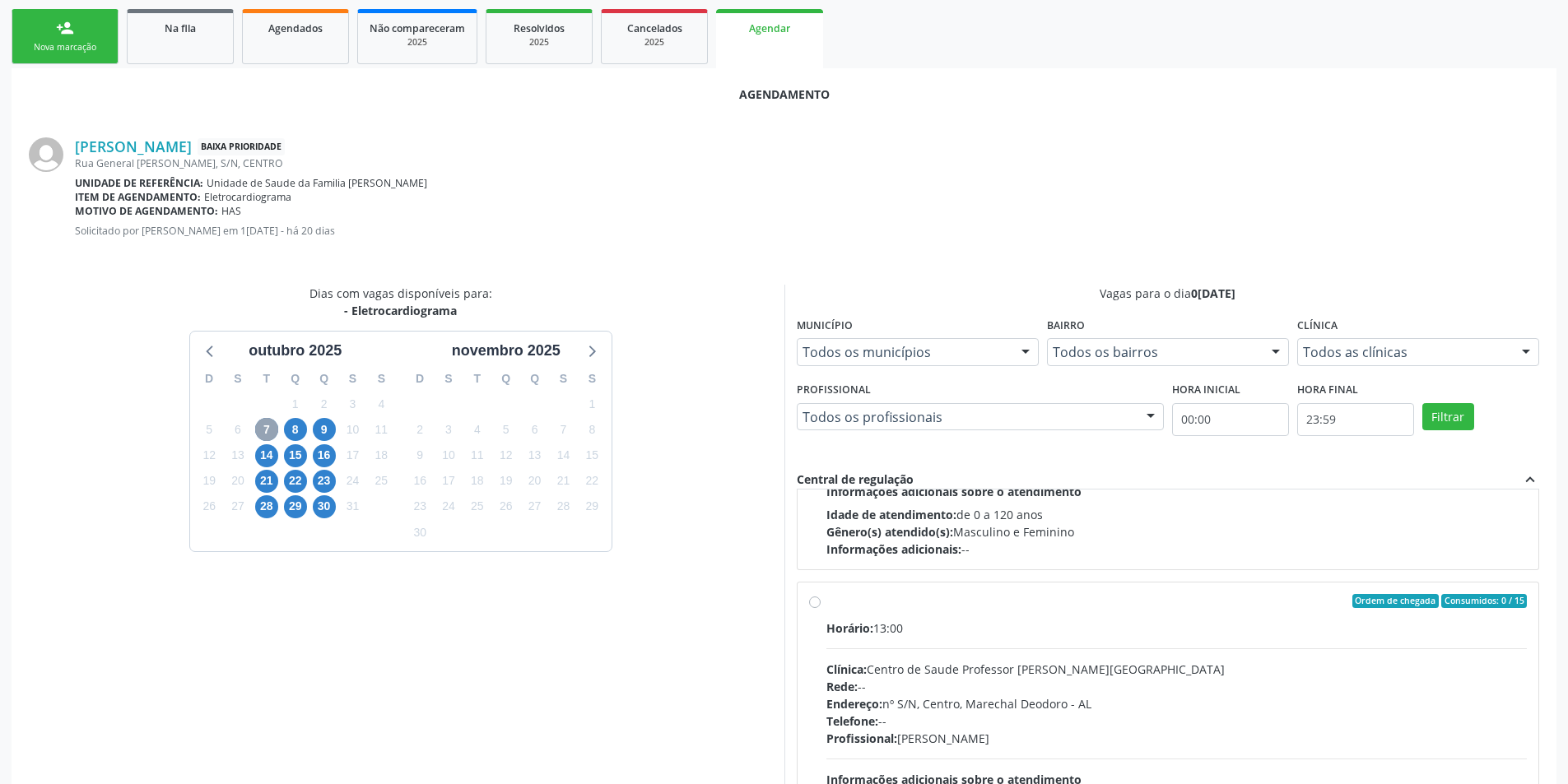
scroll to position [259, 0]
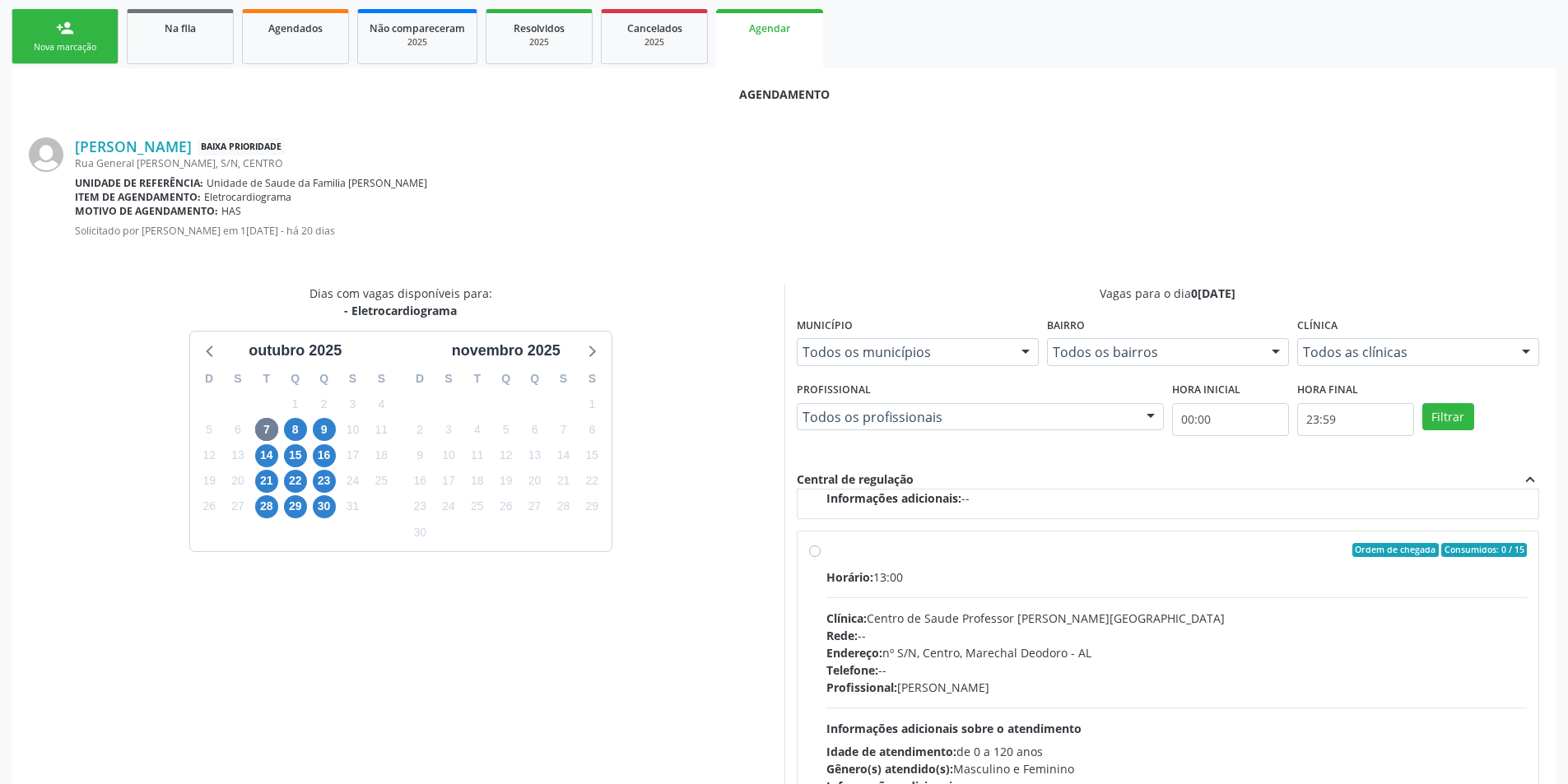
click at [827, 557] on label "Ordem de chegada Consumidos: 0 / 15 Horário: 13:00 Clínica: Centro de Saude Pro…" at bounding box center [1177, 669] width 701 height 252
click at [816, 557] on input "Ordem de chegada Consumidos: 0 / 15 Horário: 13:00 Clínica: Centro de Saude Pro…" at bounding box center [815, 551] width 11 height 15
radio input "true"
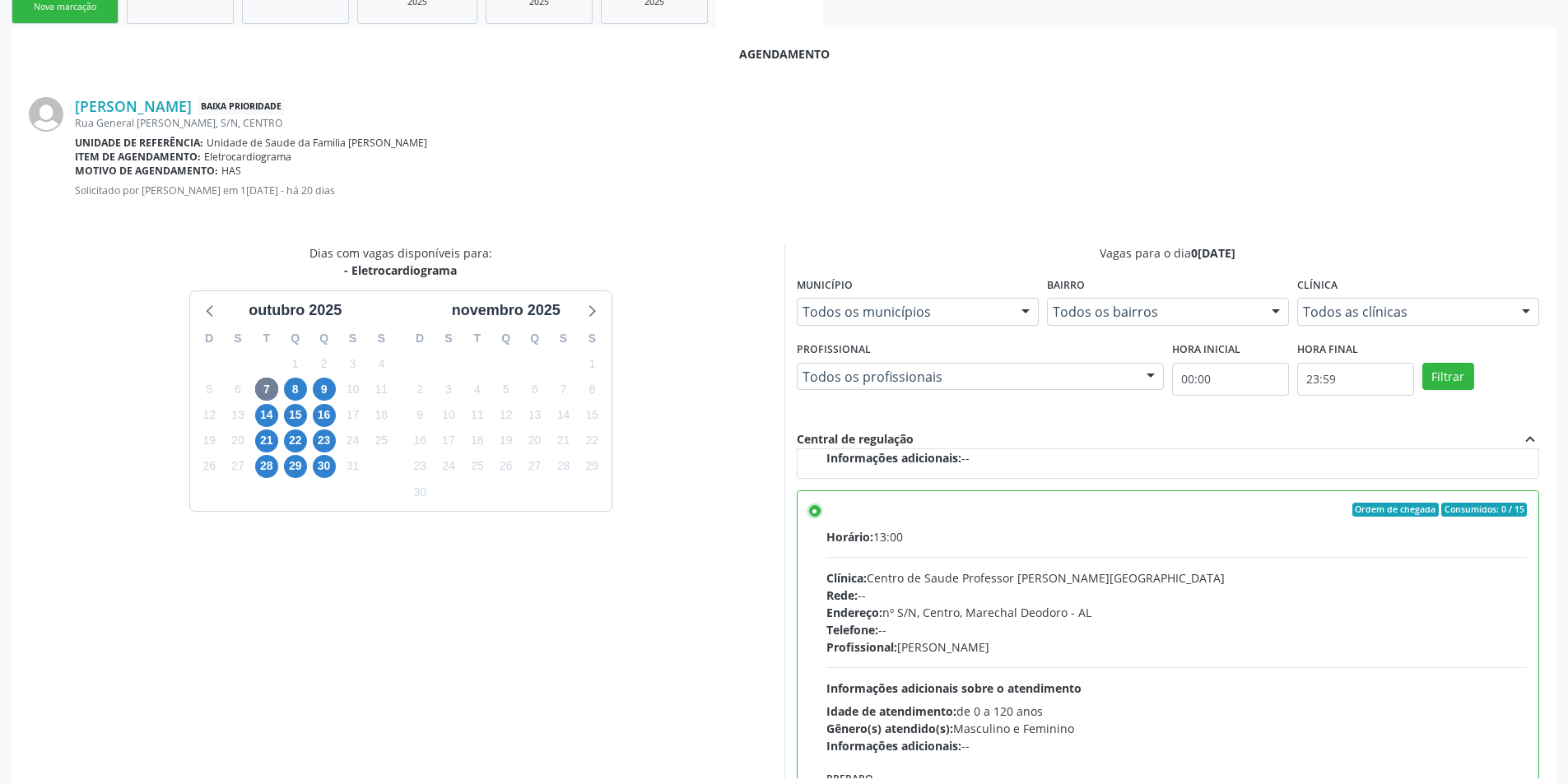
scroll to position [459, 0]
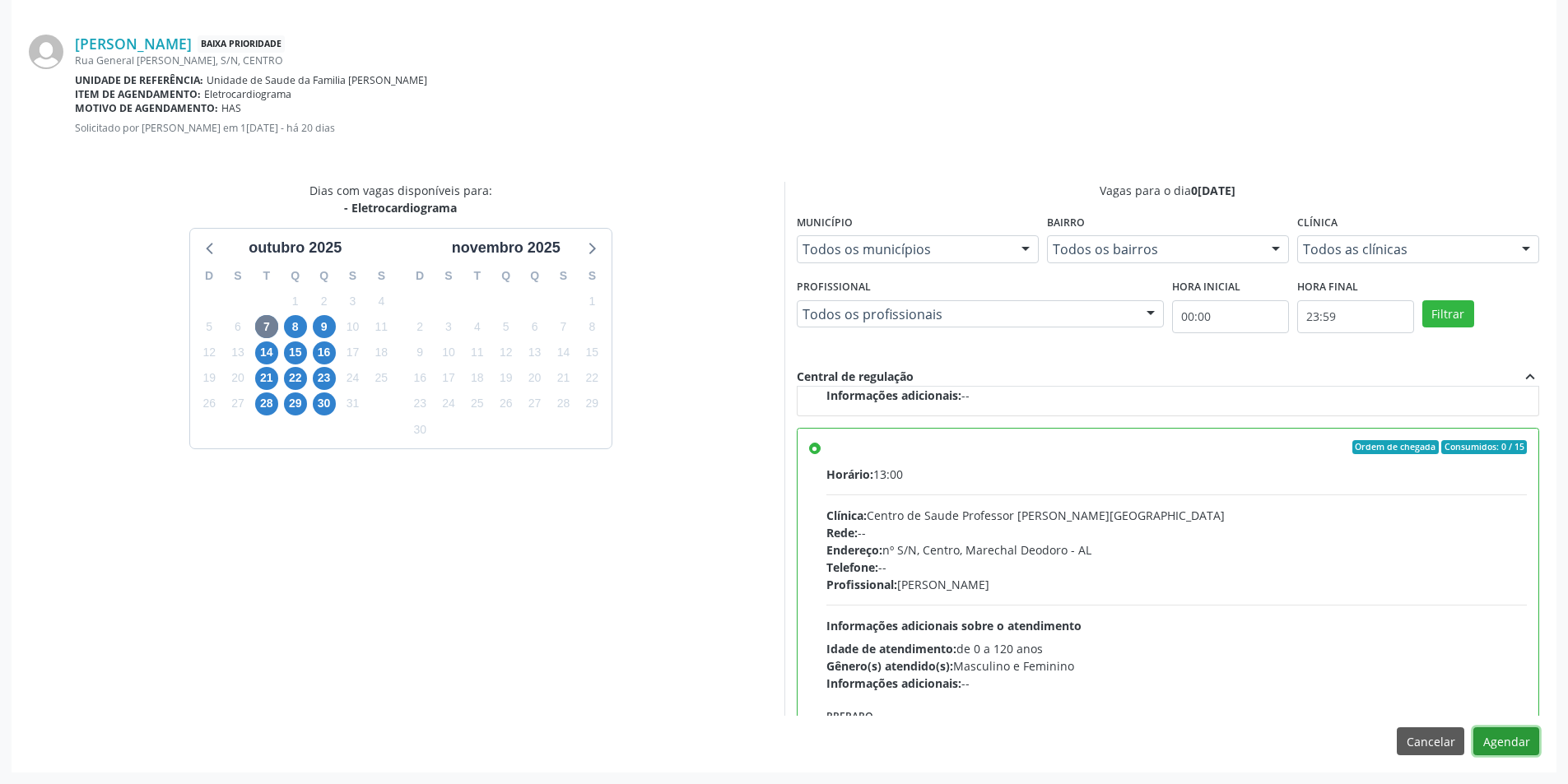
click at [1488, 744] on button "Agendar" at bounding box center [1506, 741] width 66 height 28
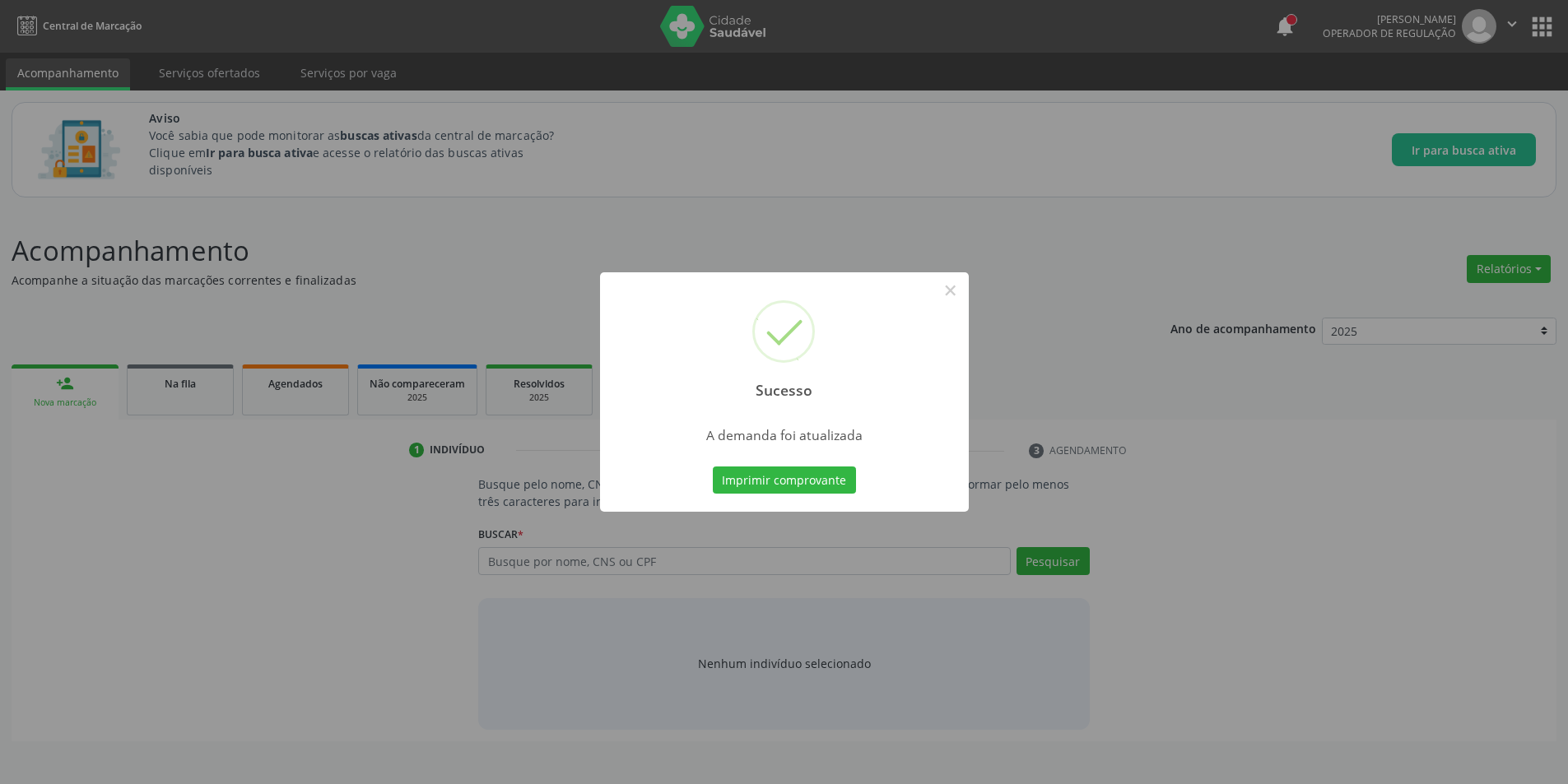
scroll to position [0, 0]
click at [957, 293] on button "×" at bounding box center [956, 290] width 28 height 28
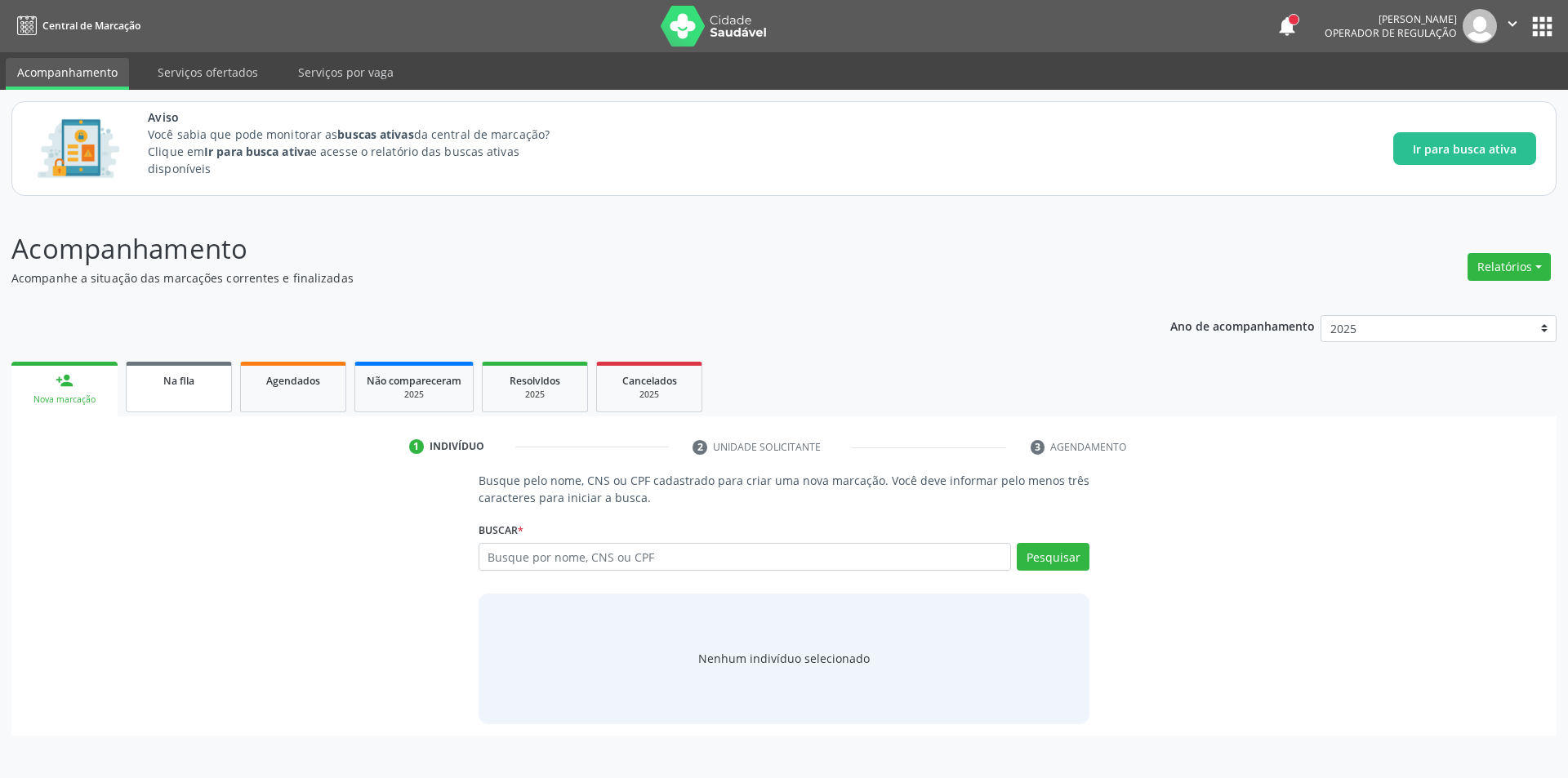
click at [172, 392] on link "Na fila" at bounding box center [179, 386] width 106 height 50
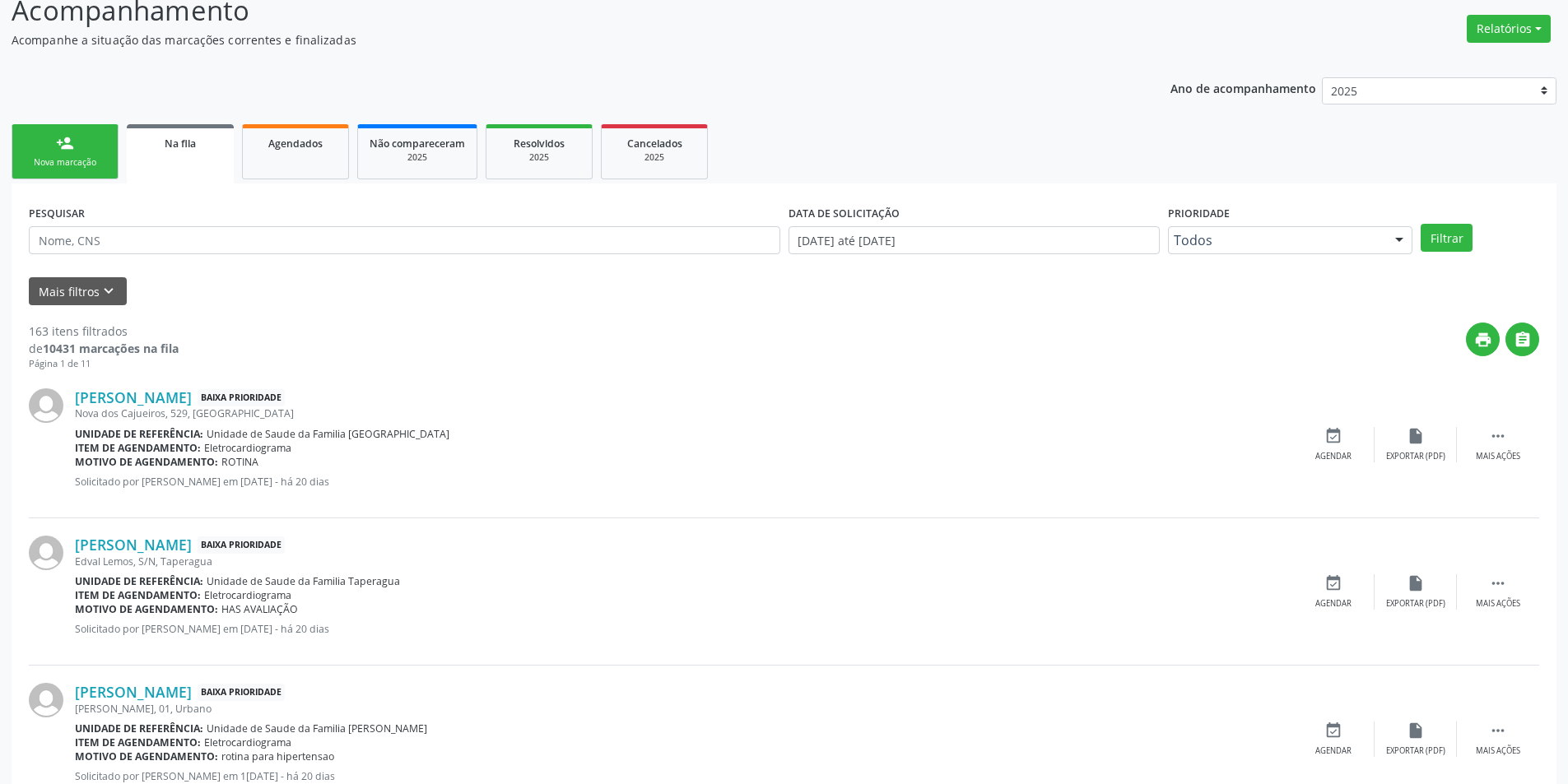
scroll to position [247, 0]
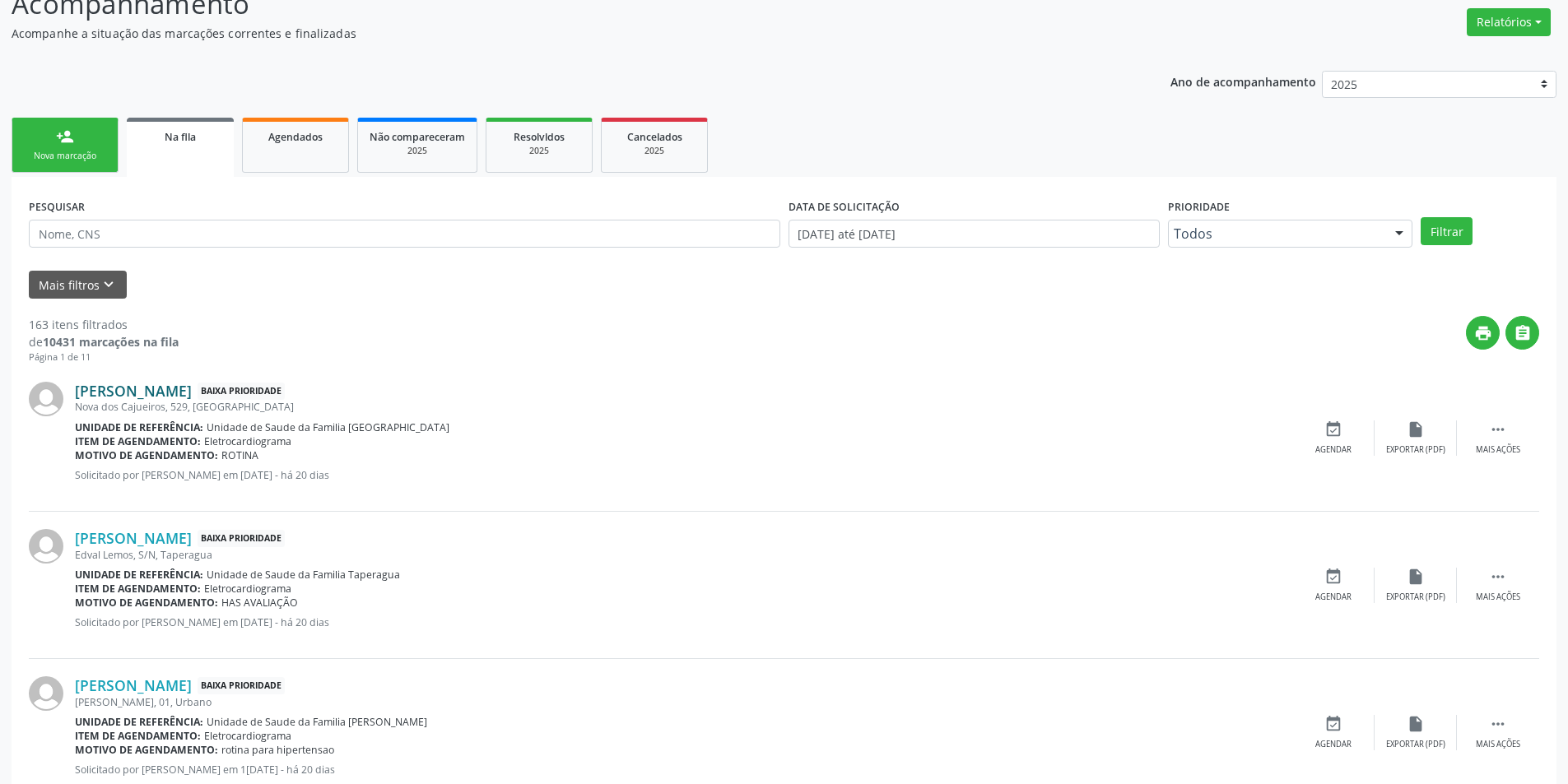
click at [168, 396] on link "[PERSON_NAME]" at bounding box center [133, 391] width 116 height 18
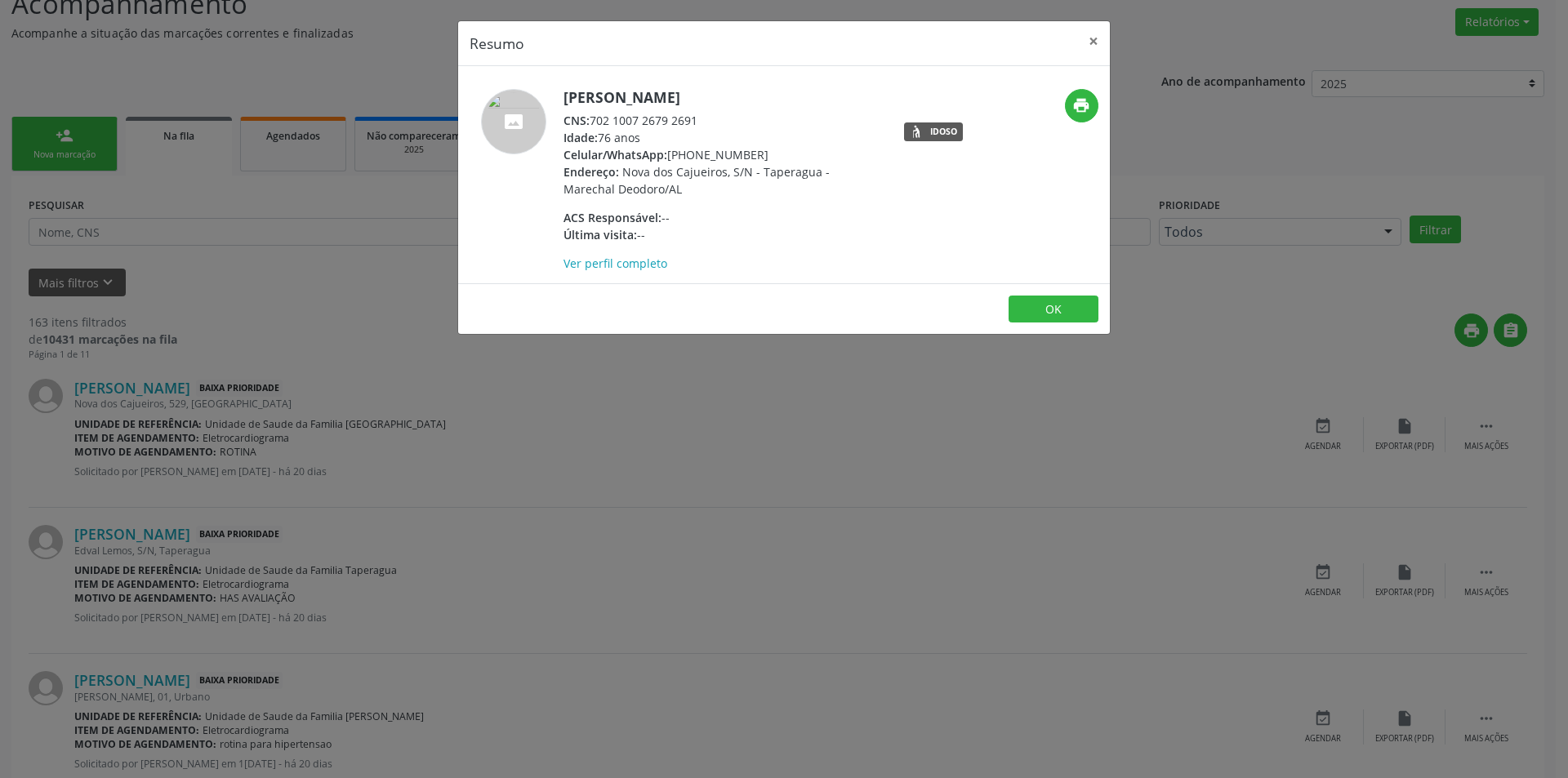
click at [594, 117] on div "CNS: 702 1007 2679 2691" at bounding box center [722, 120] width 317 height 17
drag, startPoint x: 594, startPoint y: 117, endPoint x: 688, endPoint y: 117, distance: 94.0
click at [688, 117] on div "CNS: 702 1007 2679 2691" at bounding box center [722, 120] width 317 height 17
click at [570, 452] on div "Resumo × [PERSON_NAME] CNS: 702 1007 2679 2691 Idade: 76 anos Celular/WhatsApp:…" at bounding box center [784, 389] width 1568 height 778
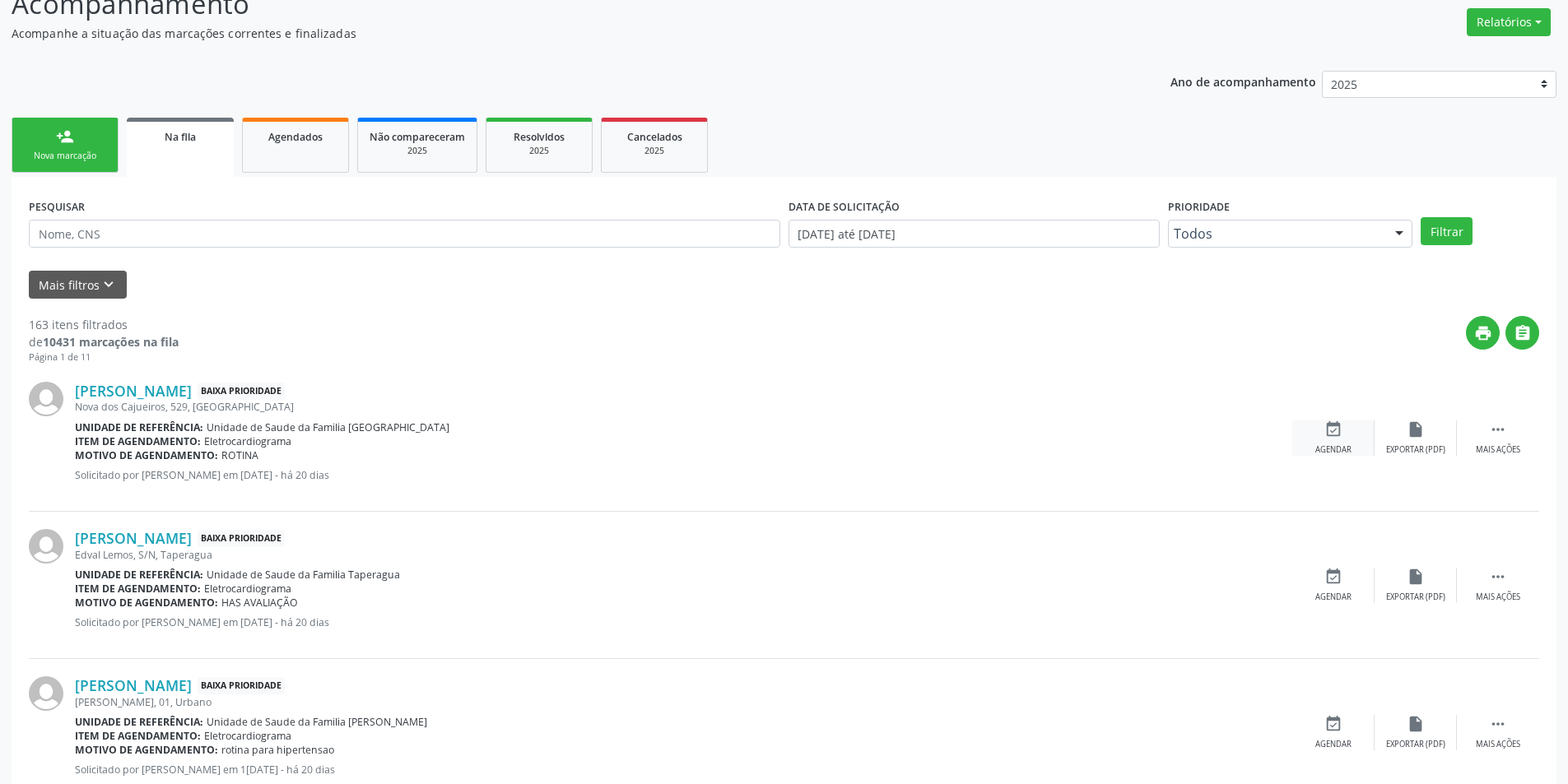
click at [1316, 447] on div "Agendar" at bounding box center [1333, 450] width 36 height 11
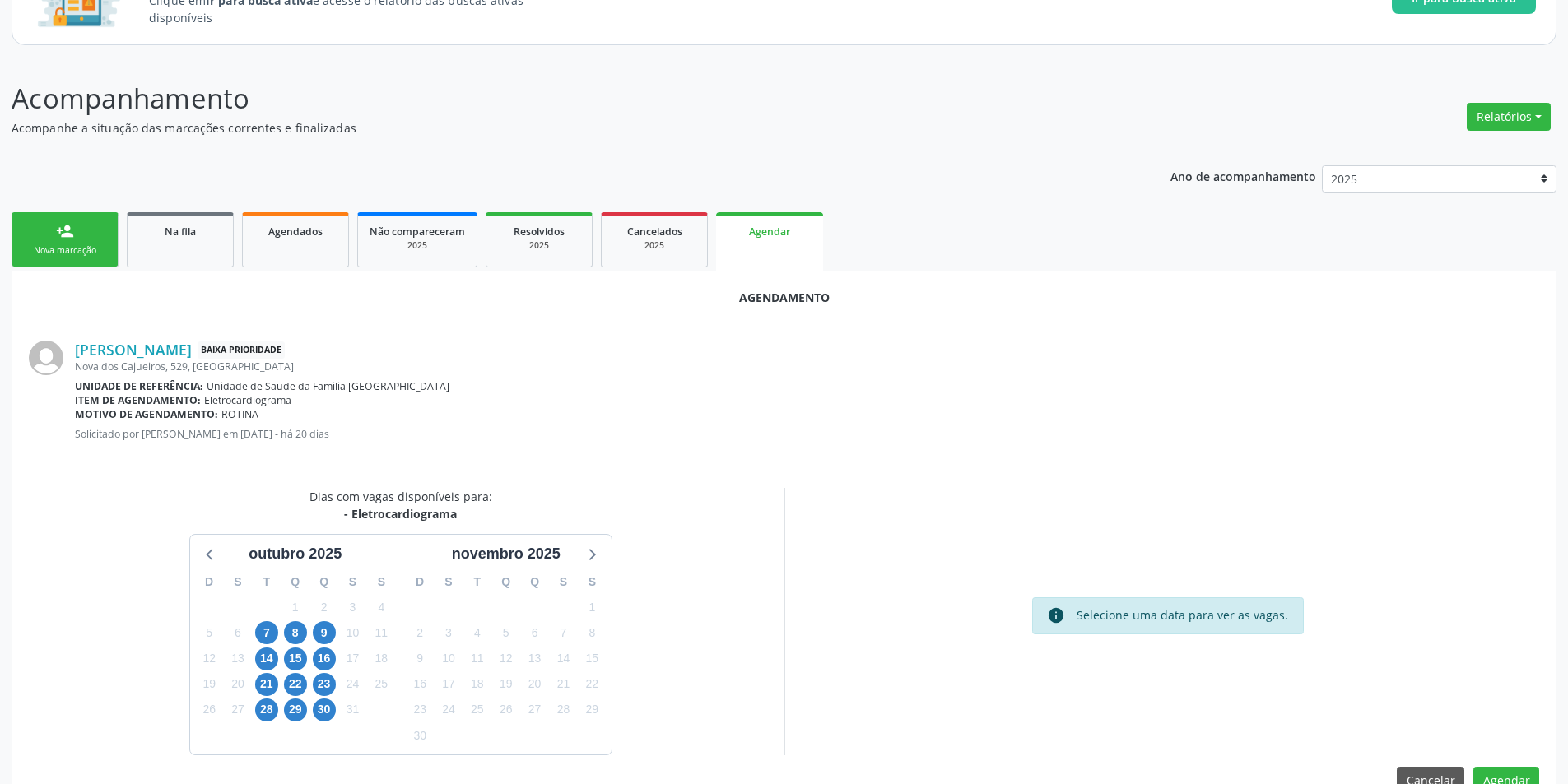
scroll to position [191, 0]
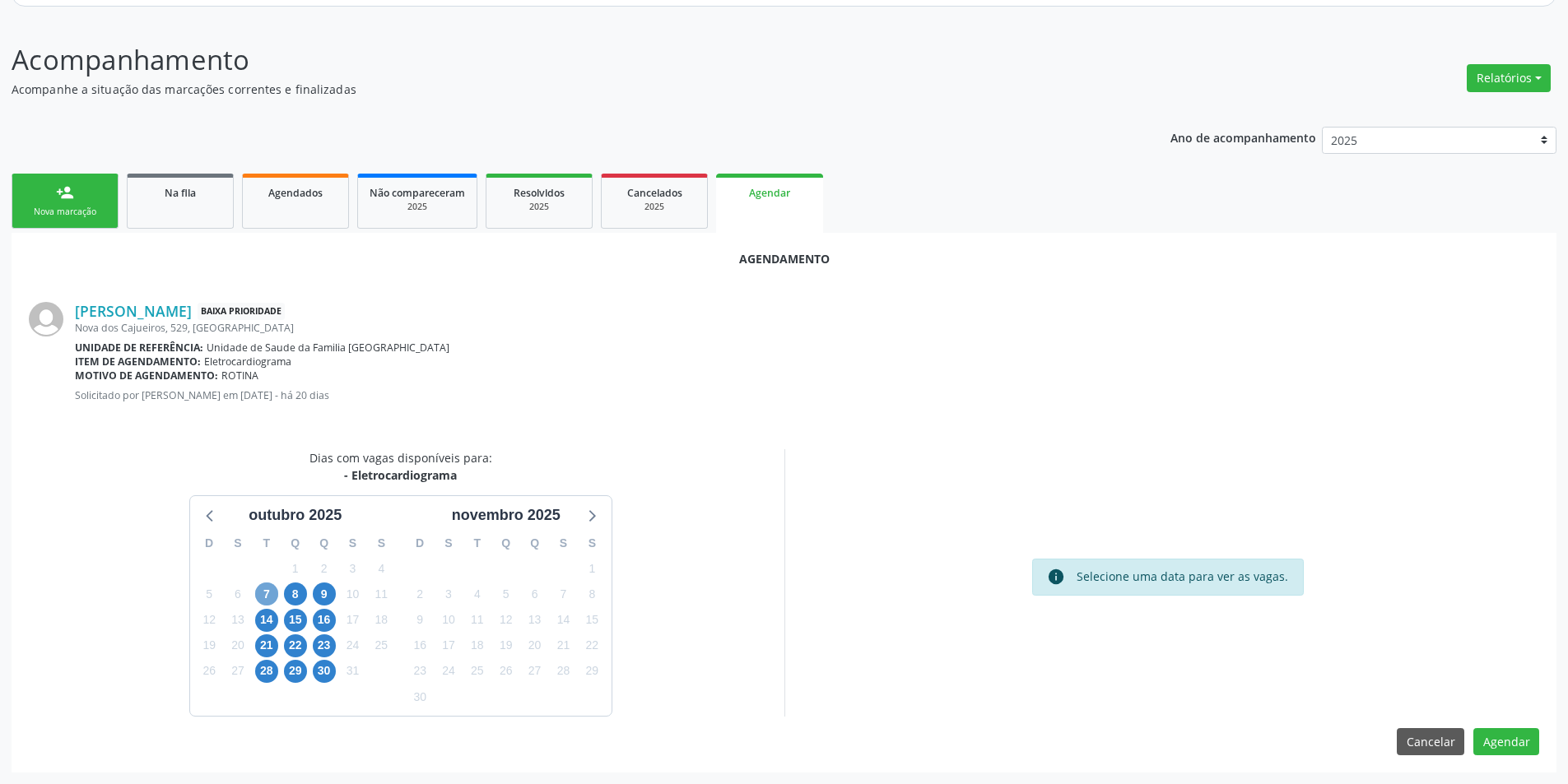
click at [264, 593] on span "7" at bounding box center [266, 594] width 23 height 23
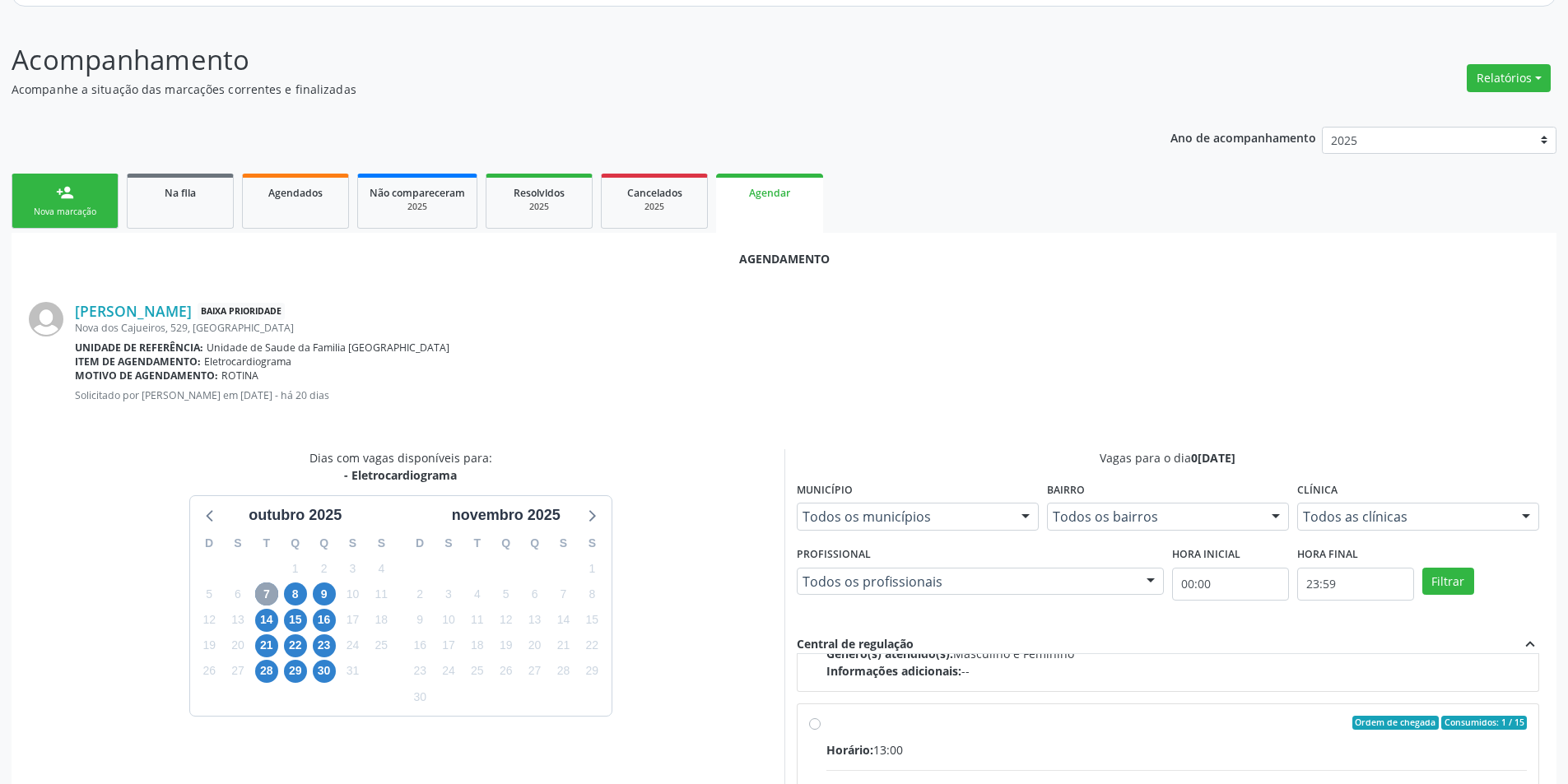
scroll to position [259, 0]
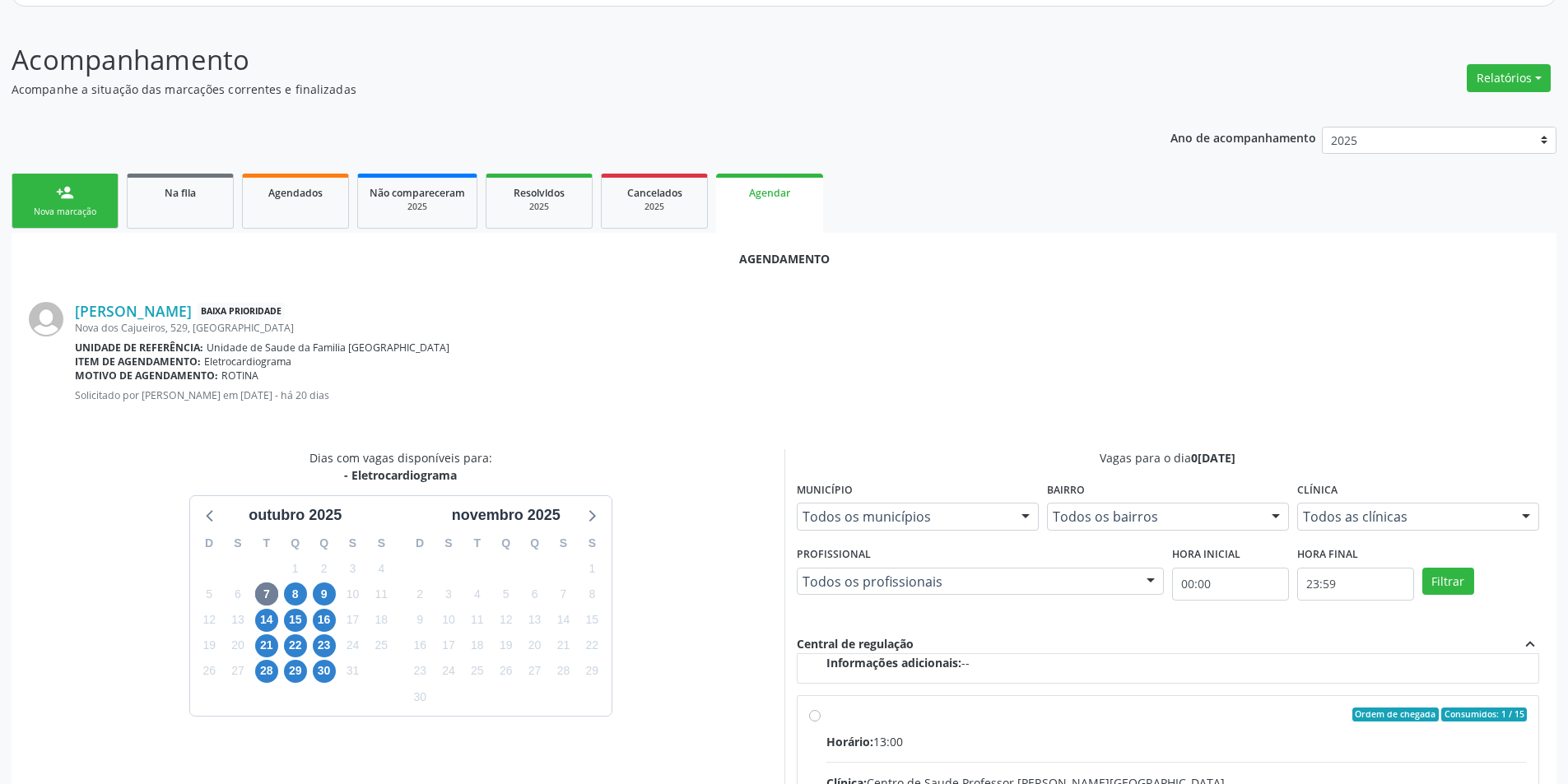
click at [810, 717] on input "Ordem de chegada Consumidos: 1 / 15 Horário: 13:00 Clínica: Centro de Saude Pro…" at bounding box center [815, 716] width 11 height 15
radio input "true"
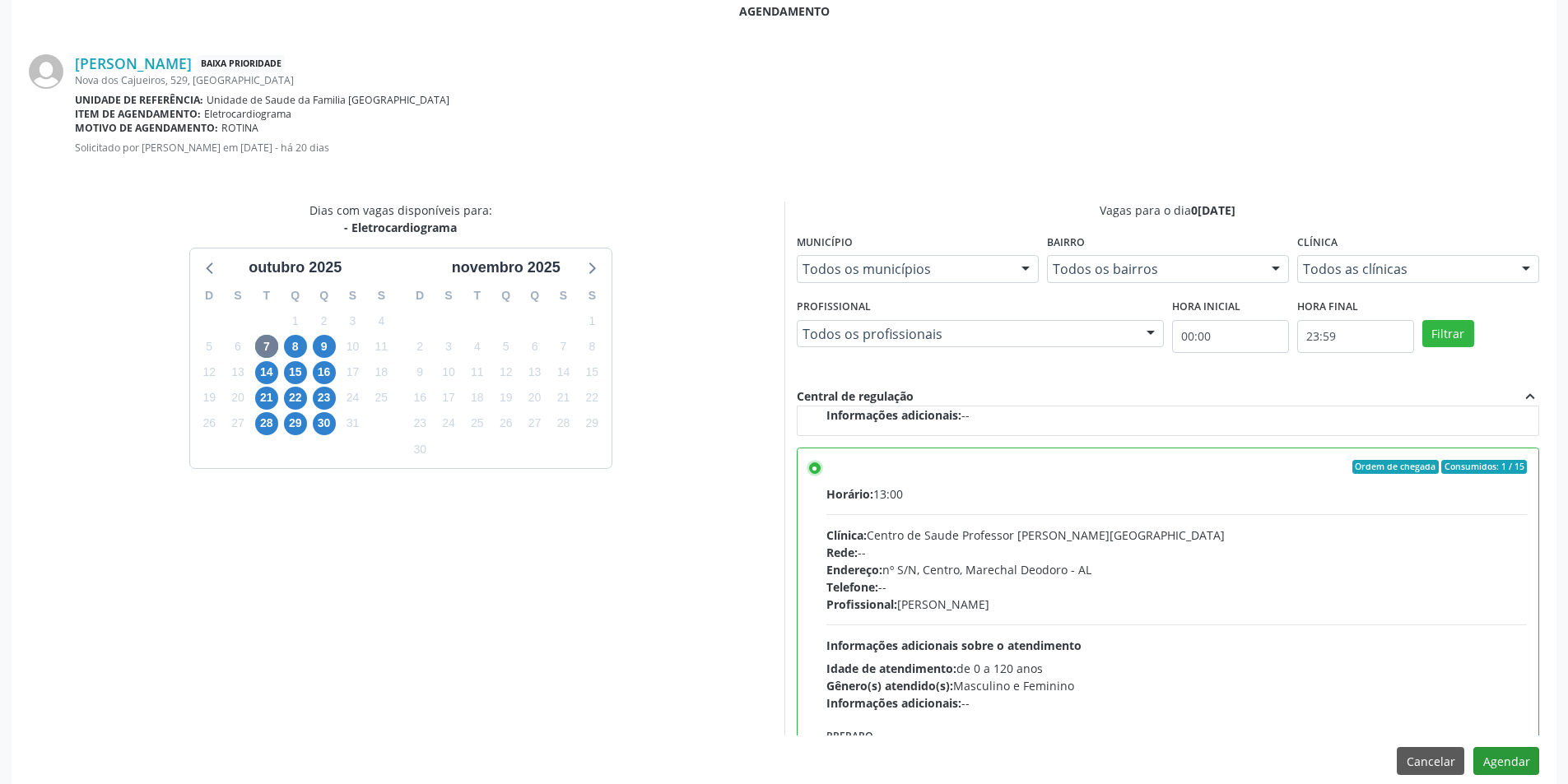
scroll to position [459, 0]
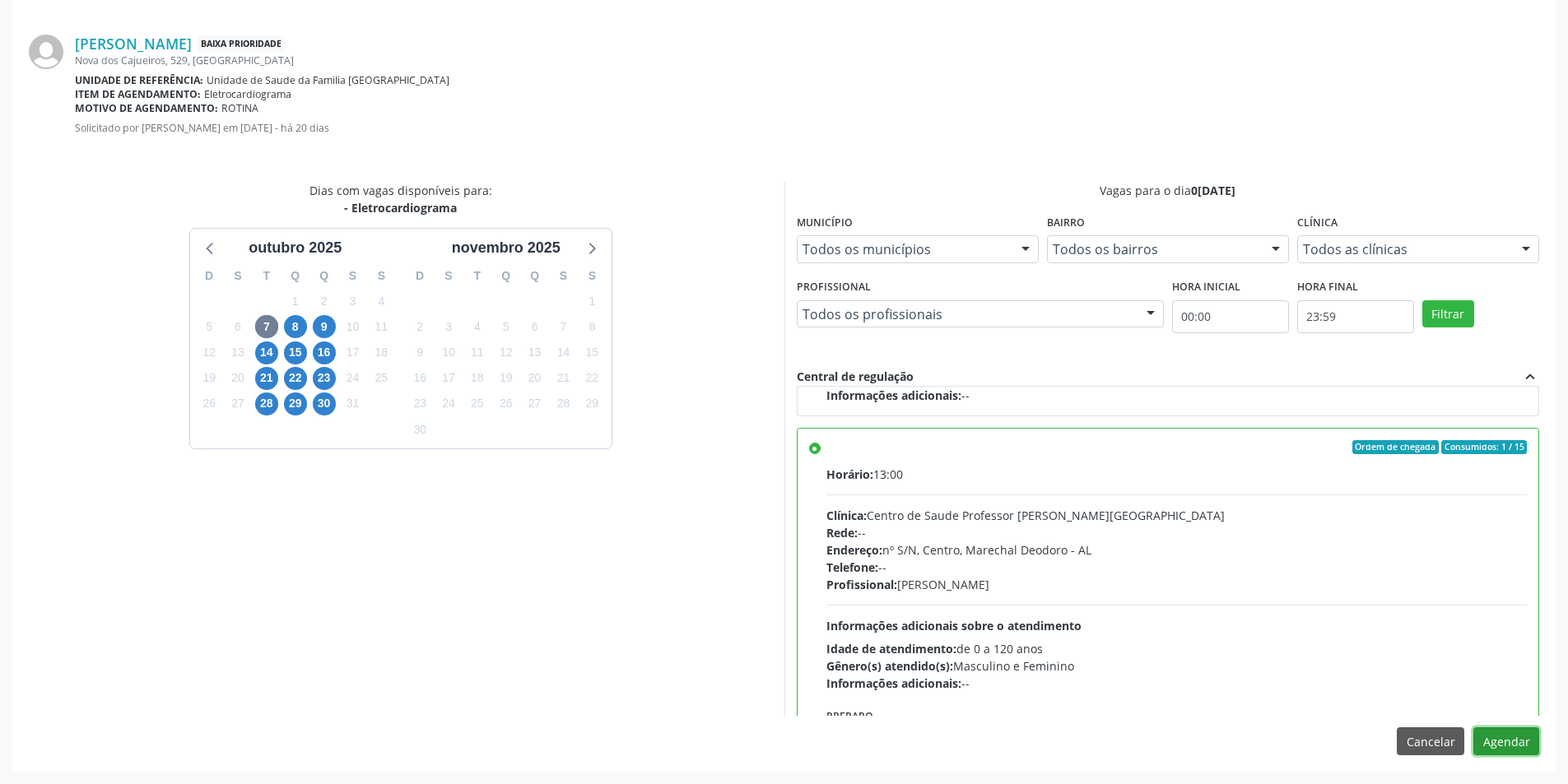
click at [1513, 741] on button "Agendar" at bounding box center [1506, 741] width 66 height 28
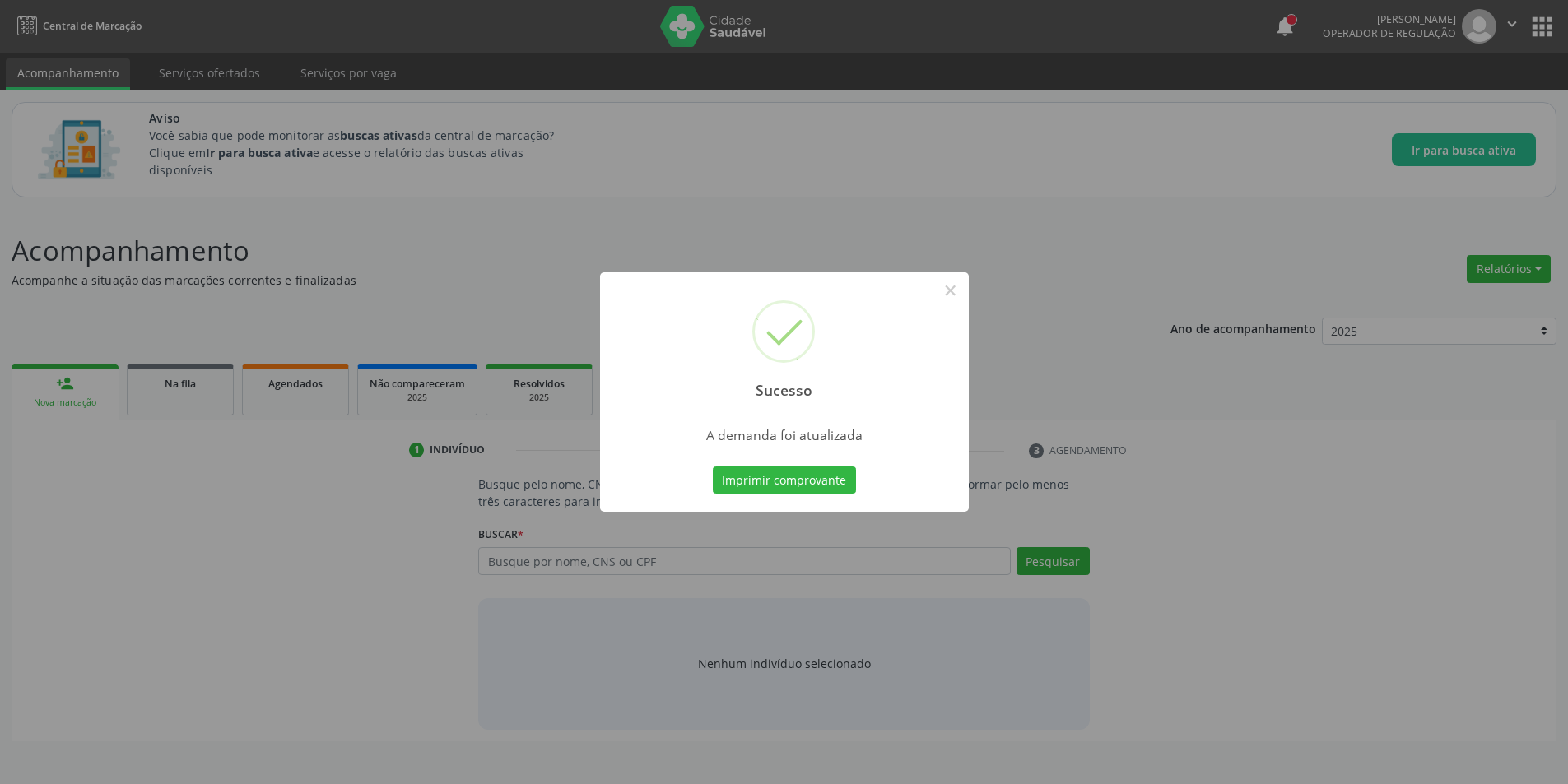
scroll to position [0, 0]
click at [958, 292] on button "×" at bounding box center [956, 290] width 28 height 28
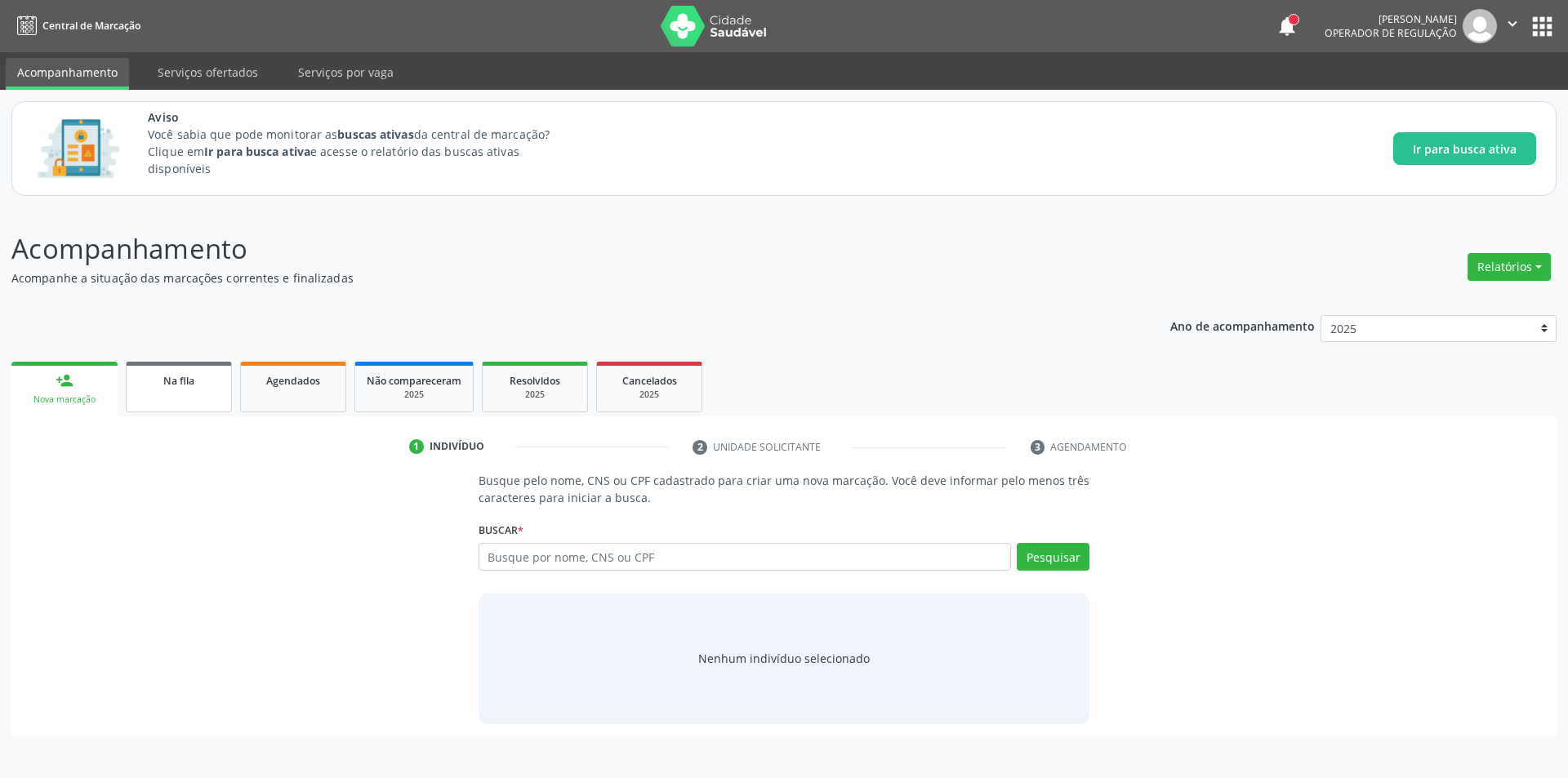
click at [145, 383] on div "Na fila" at bounding box center [178, 380] width 82 height 17
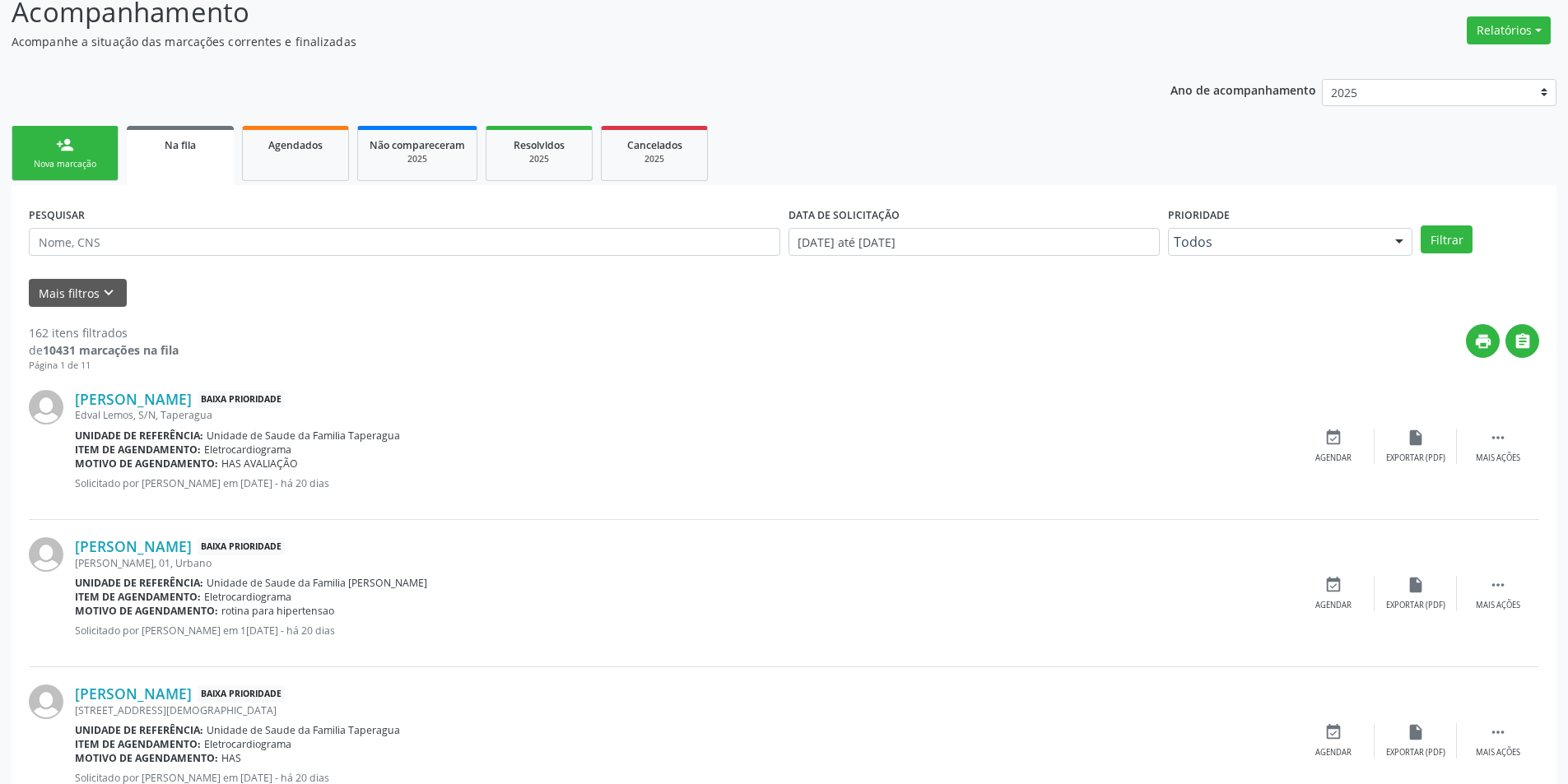
scroll to position [247, 0]
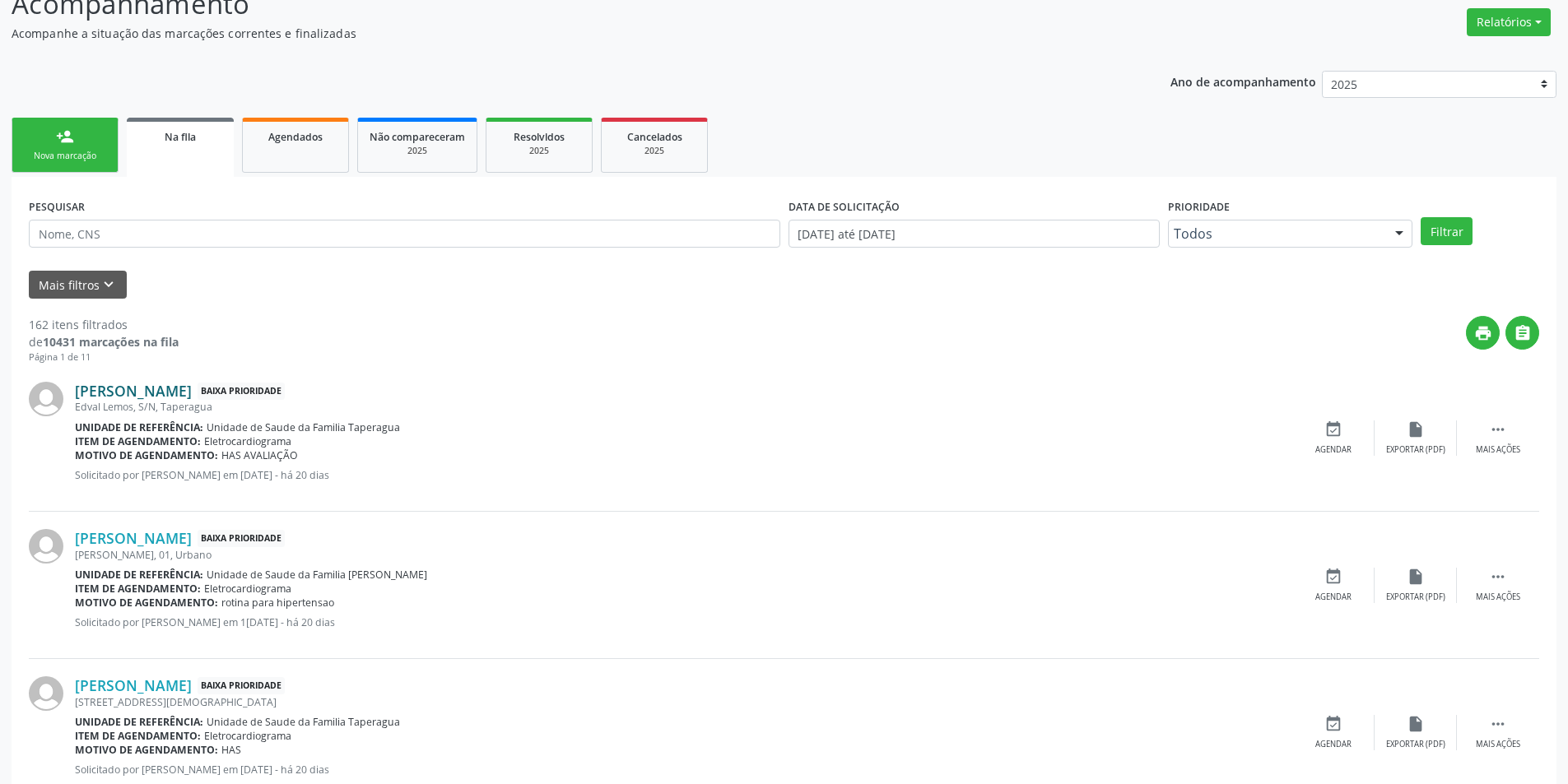
click at [164, 386] on link "[PERSON_NAME]" at bounding box center [133, 391] width 116 height 18
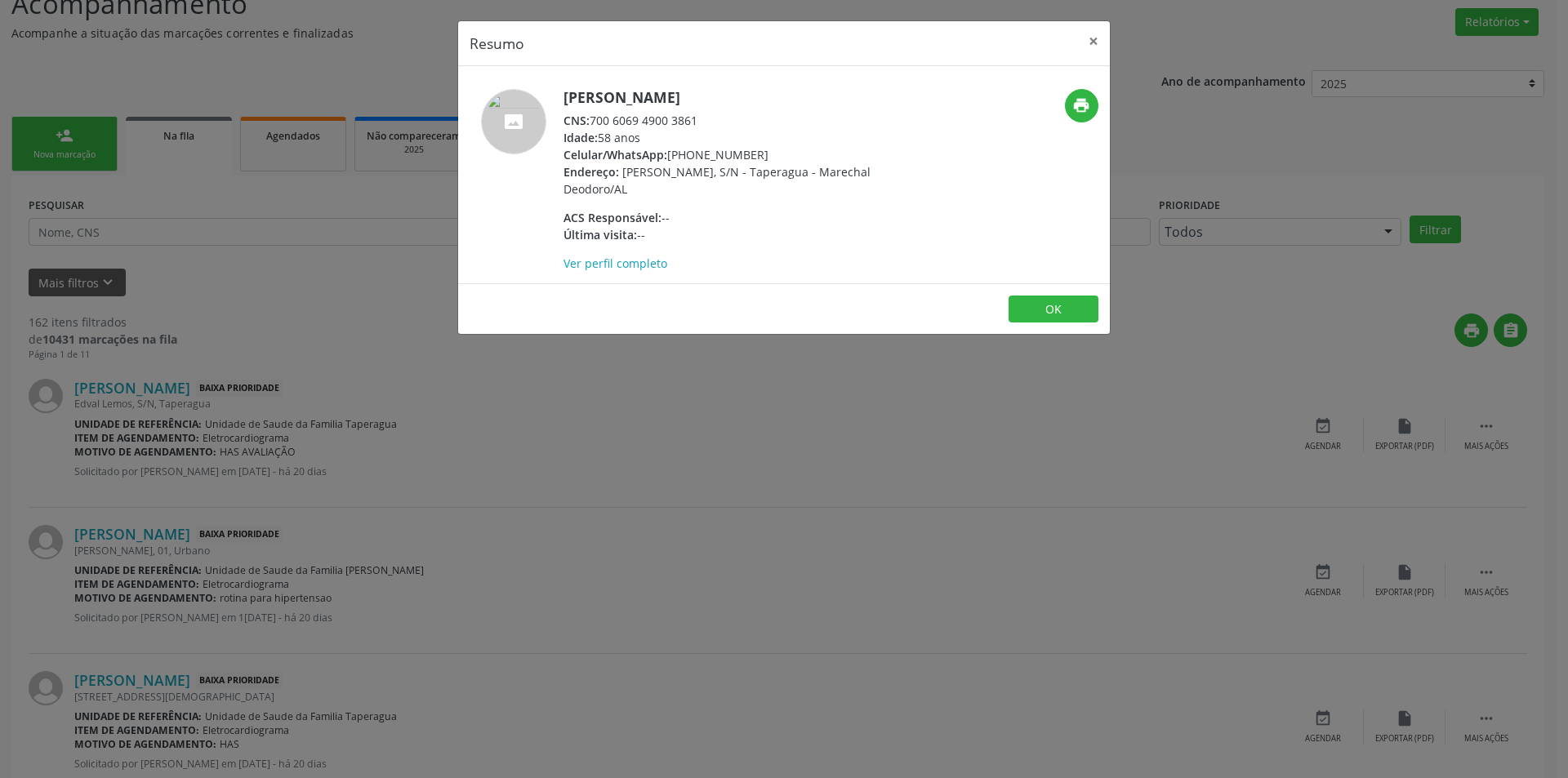
click at [594, 119] on div "CNS: 700 6069 4900 3861" at bounding box center [722, 120] width 317 height 17
drag, startPoint x: 594, startPoint y: 119, endPoint x: 677, endPoint y: 118, distance: 83.0
click at [677, 118] on div "CNS: 700 6069 4900 3861" at bounding box center [722, 120] width 317 height 17
click at [494, 508] on div "Resumo × [PERSON_NAME] CNS: 700 6069 4900 3861 Idade: 58 anos Celular/WhatsApp:…" at bounding box center [784, 389] width 1568 height 778
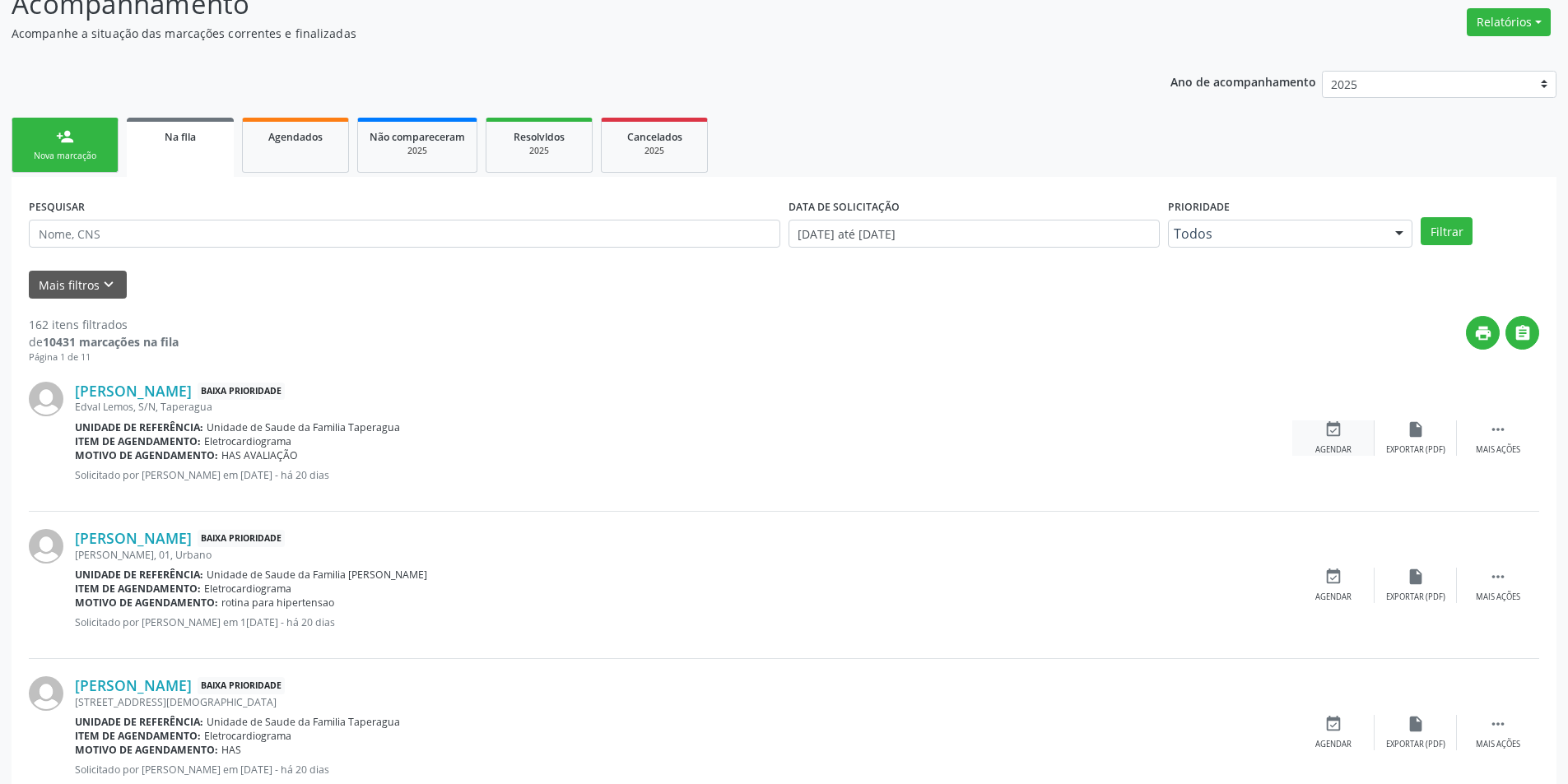
click at [1345, 445] on div "Agendar" at bounding box center [1333, 450] width 36 height 11
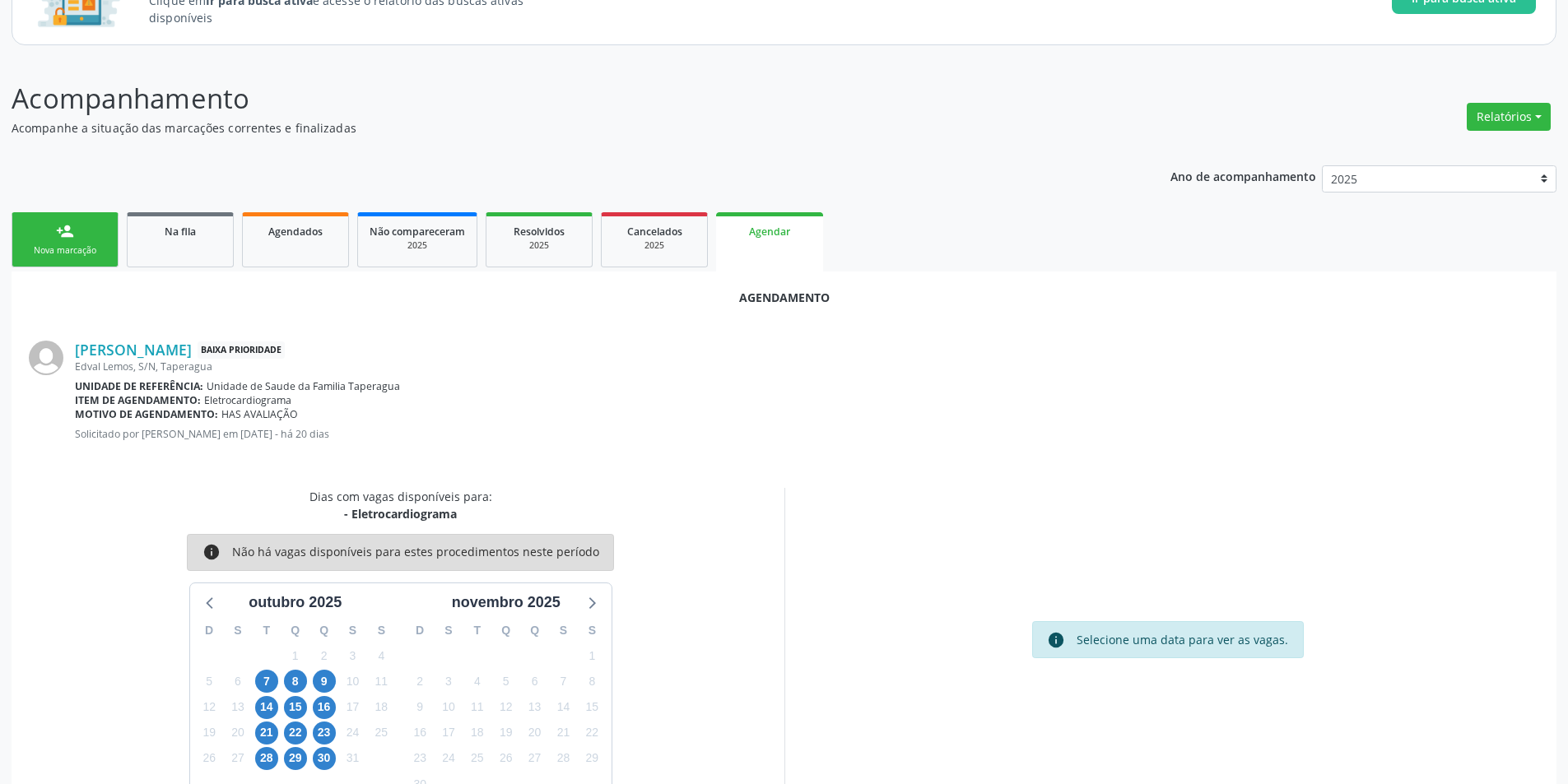
scroll to position [191, 0]
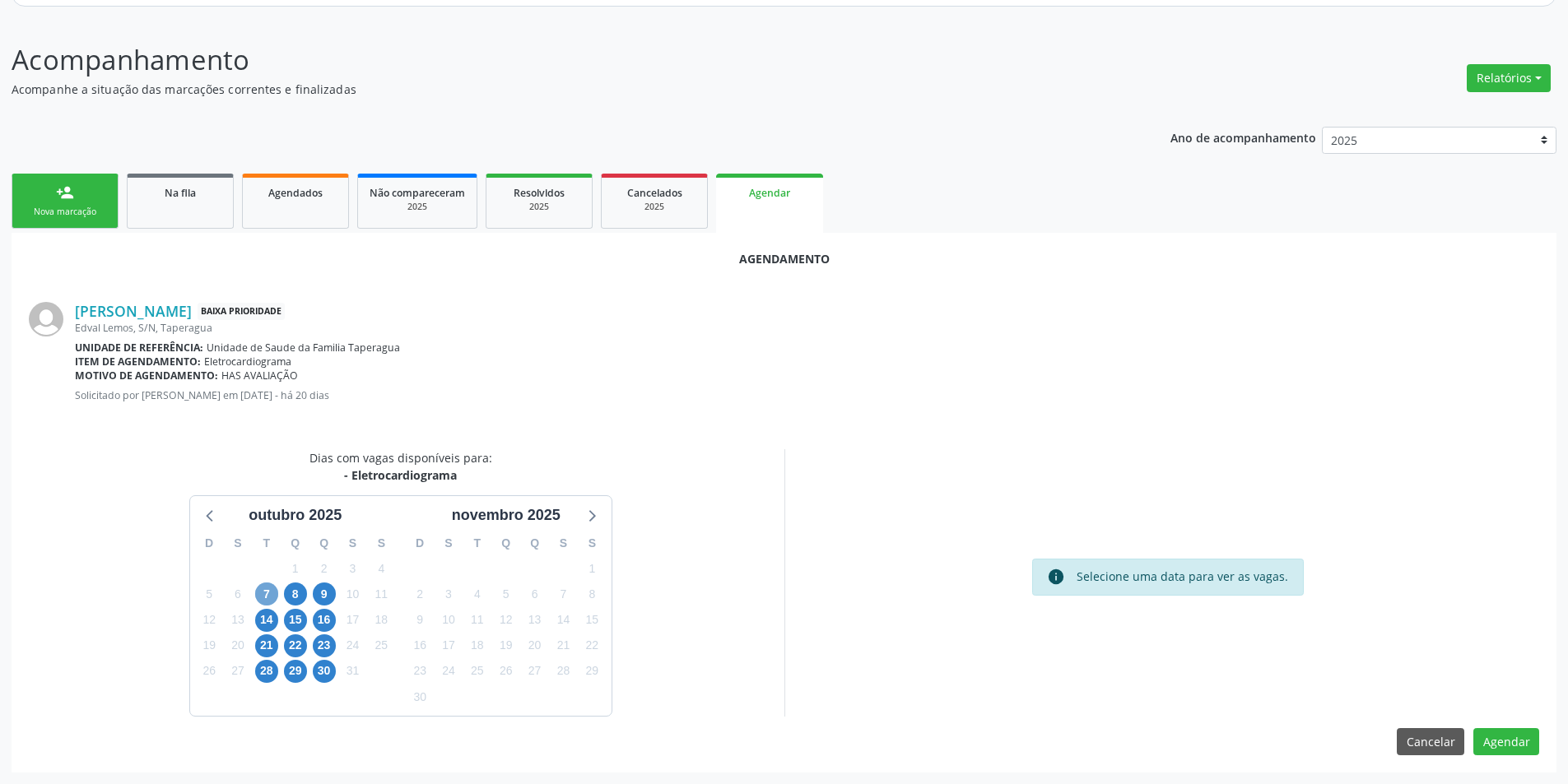
click at [267, 601] on span "7" at bounding box center [266, 594] width 23 height 23
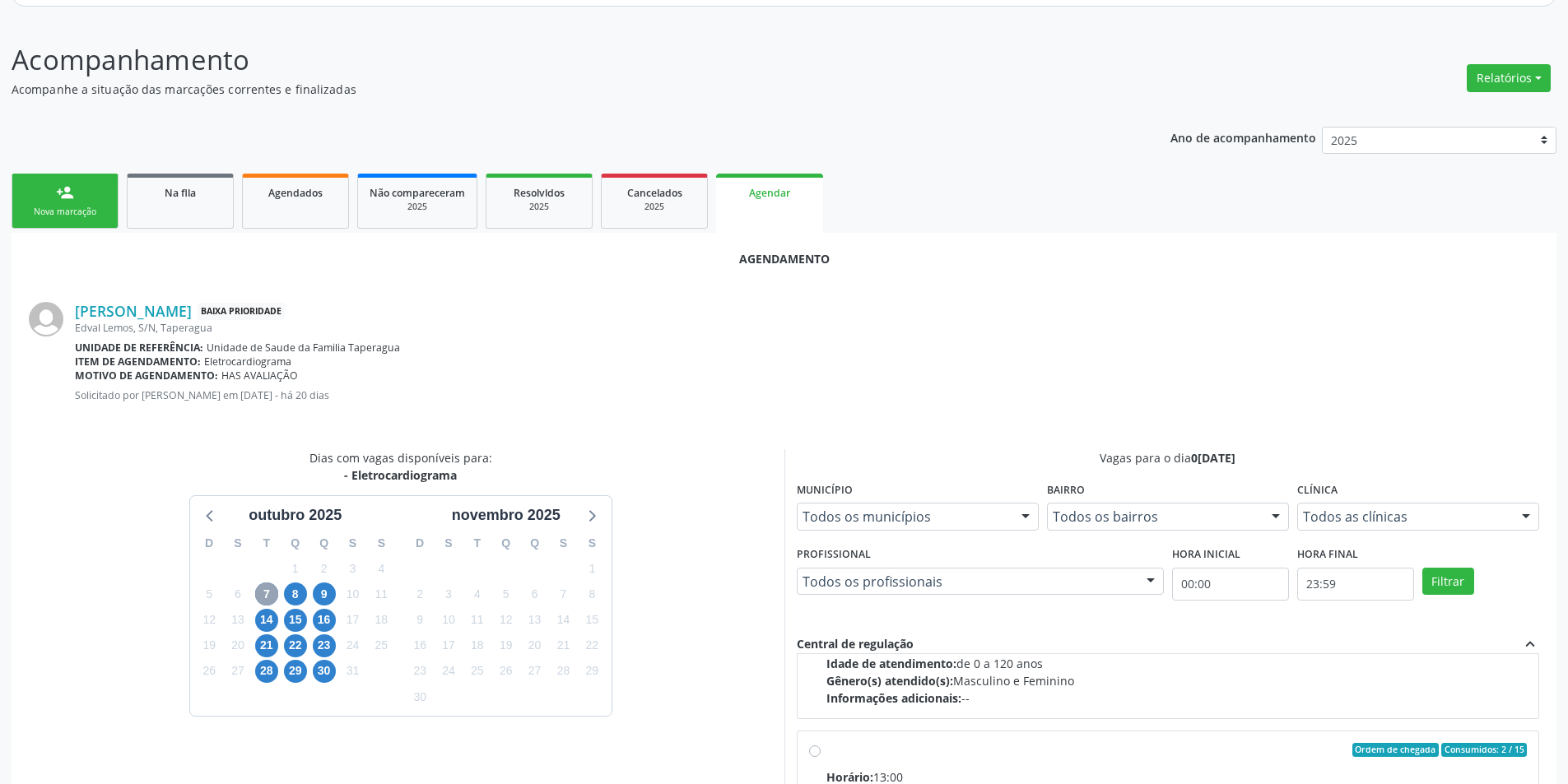
scroll to position [259, 0]
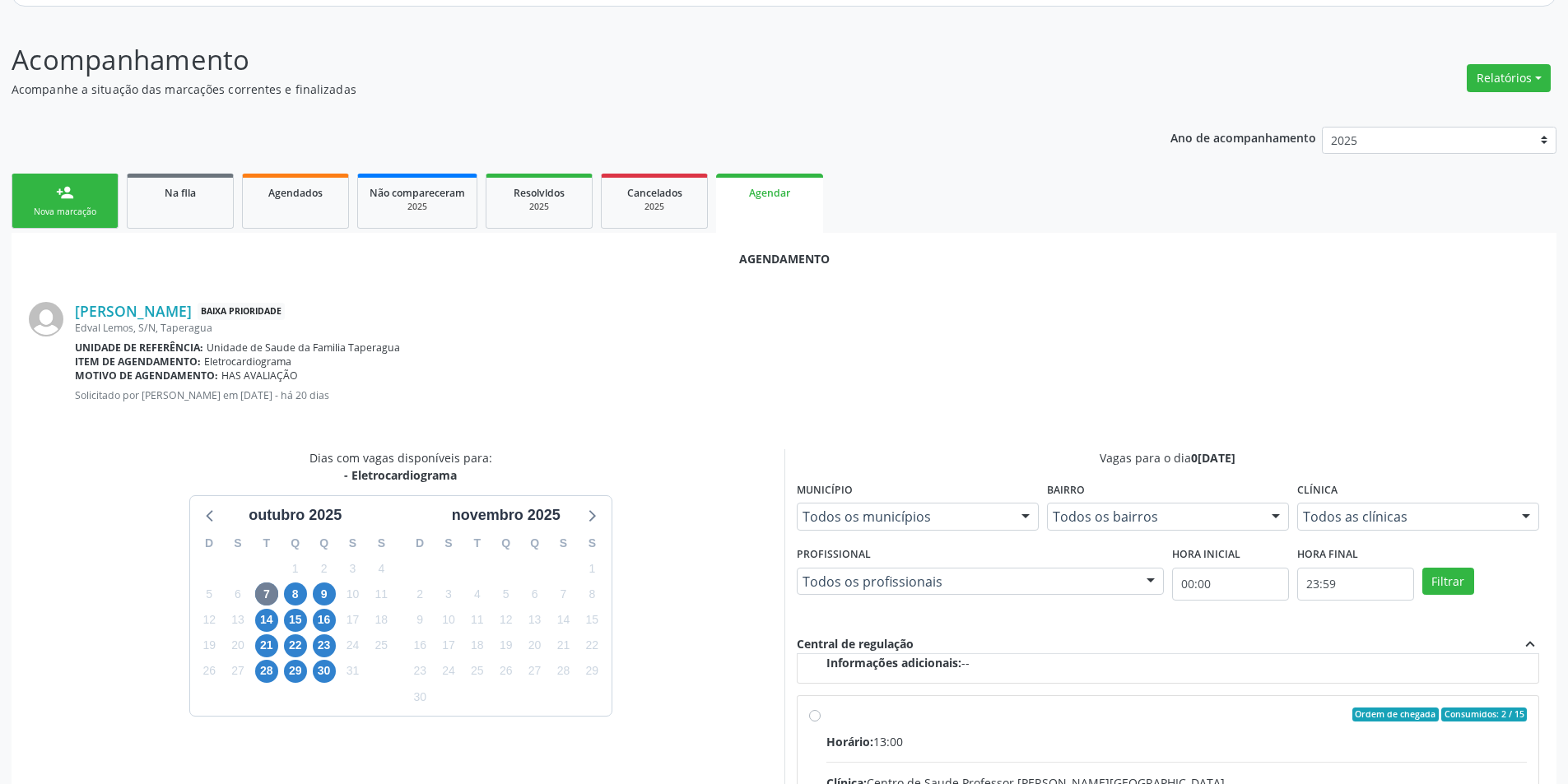
drag, startPoint x: 816, startPoint y: 717, endPoint x: 824, endPoint y: 693, distance: 25.3
click at [816, 716] on input "Ordem de chegada Consumidos: 2 / 15 Horário: 13:00 Clínica: Centro de Saude Pro…" at bounding box center [815, 716] width 11 height 15
radio input "true"
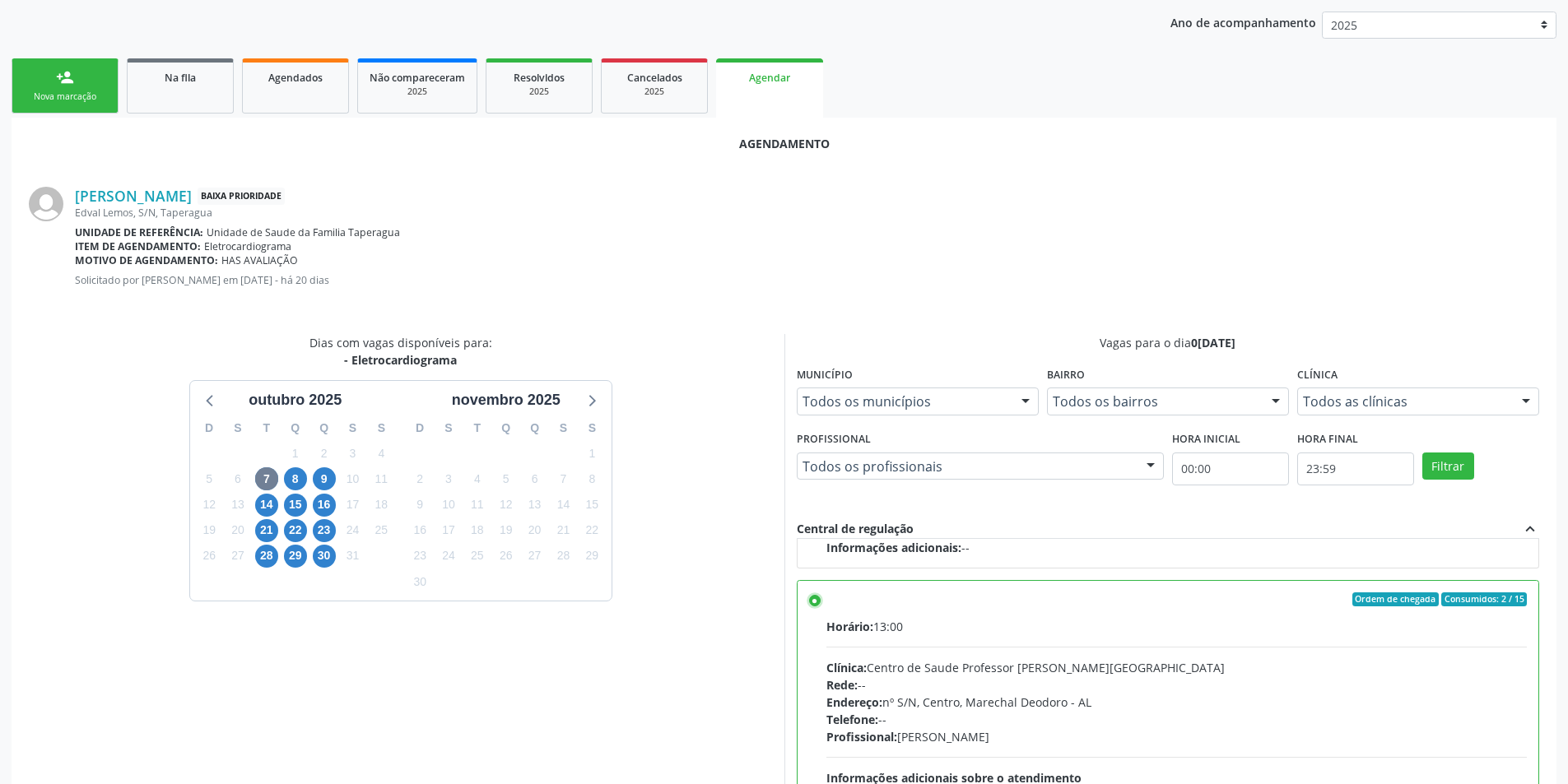
scroll to position [459, 0]
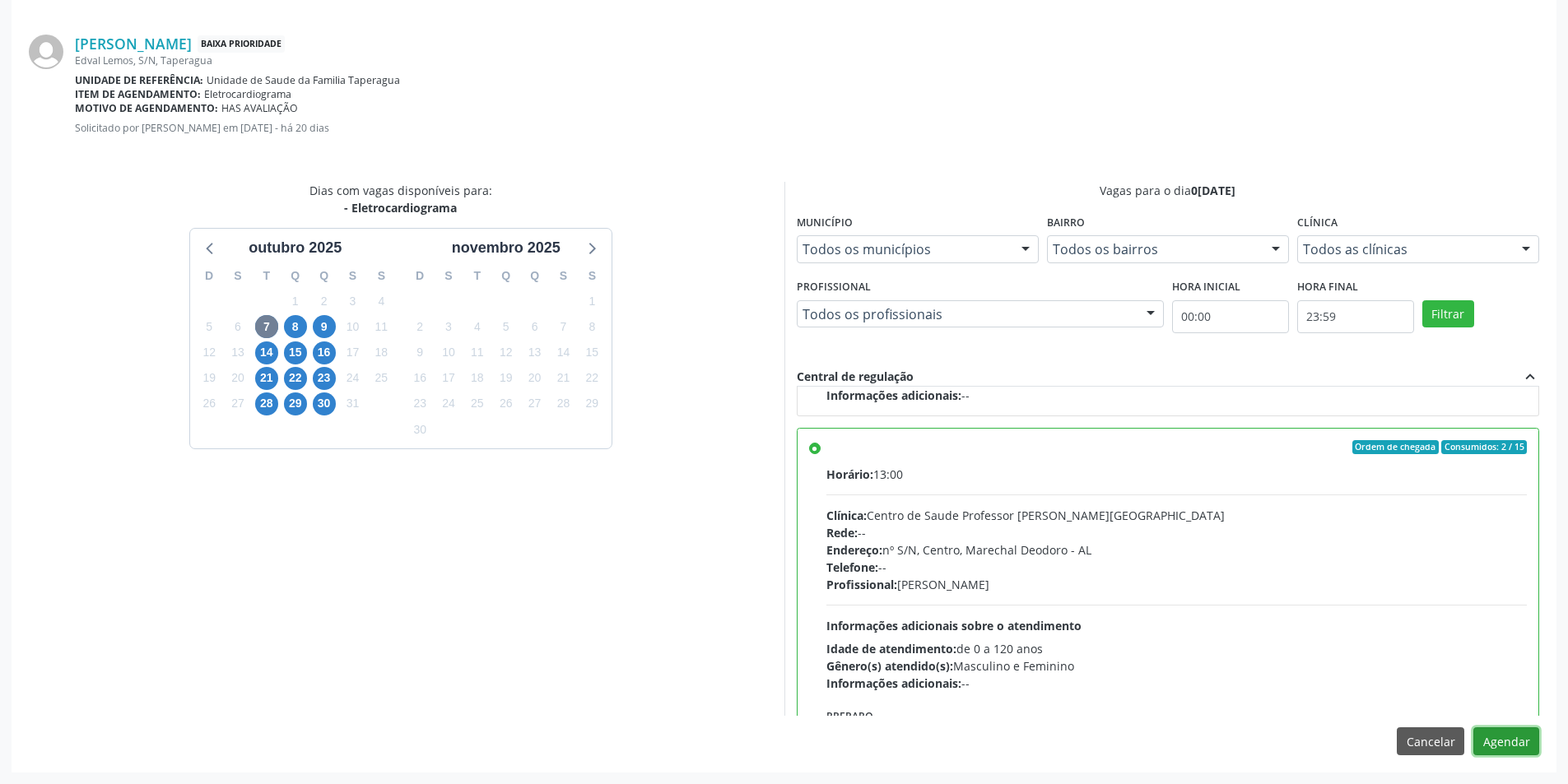
click at [1489, 748] on button "Agendar" at bounding box center [1506, 741] width 66 height 28
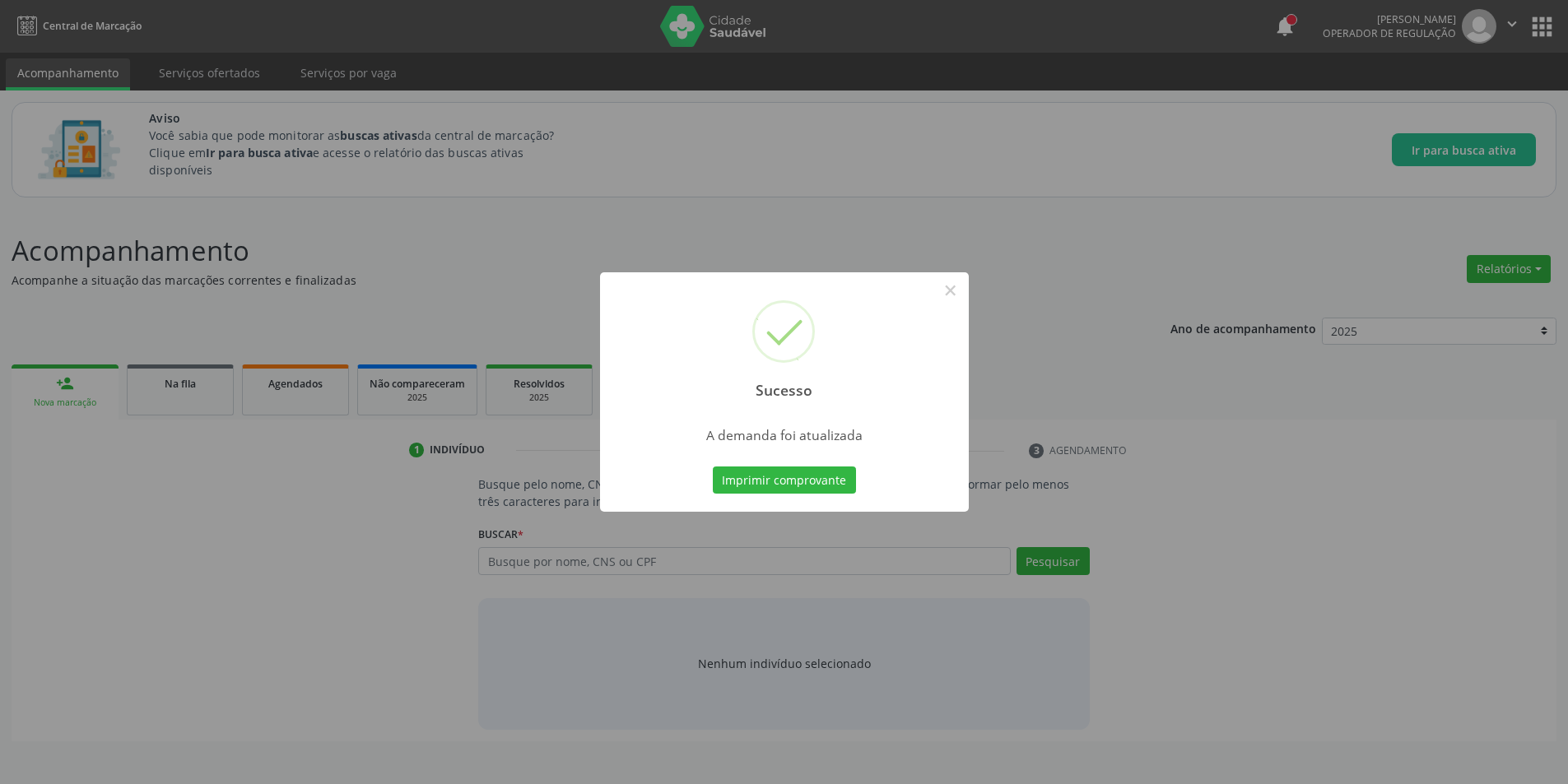
scroll to position [0, 0]
click at [951, 288] on button "×" at bounding box center [956, 290] width 28 height 28
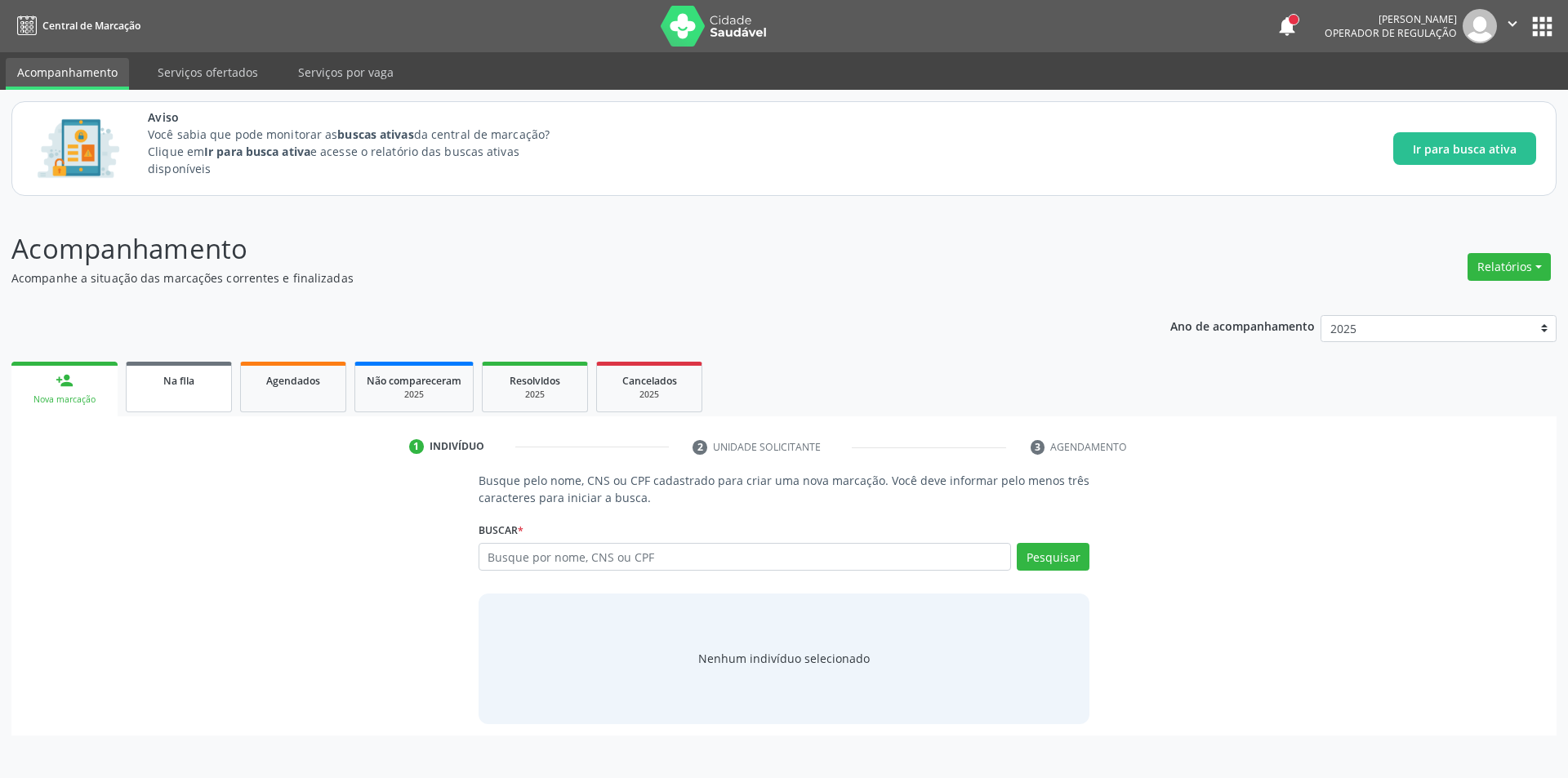
click at [197, 374] on div "Na fila" at bounding box center [178, 380] width 82 height 17
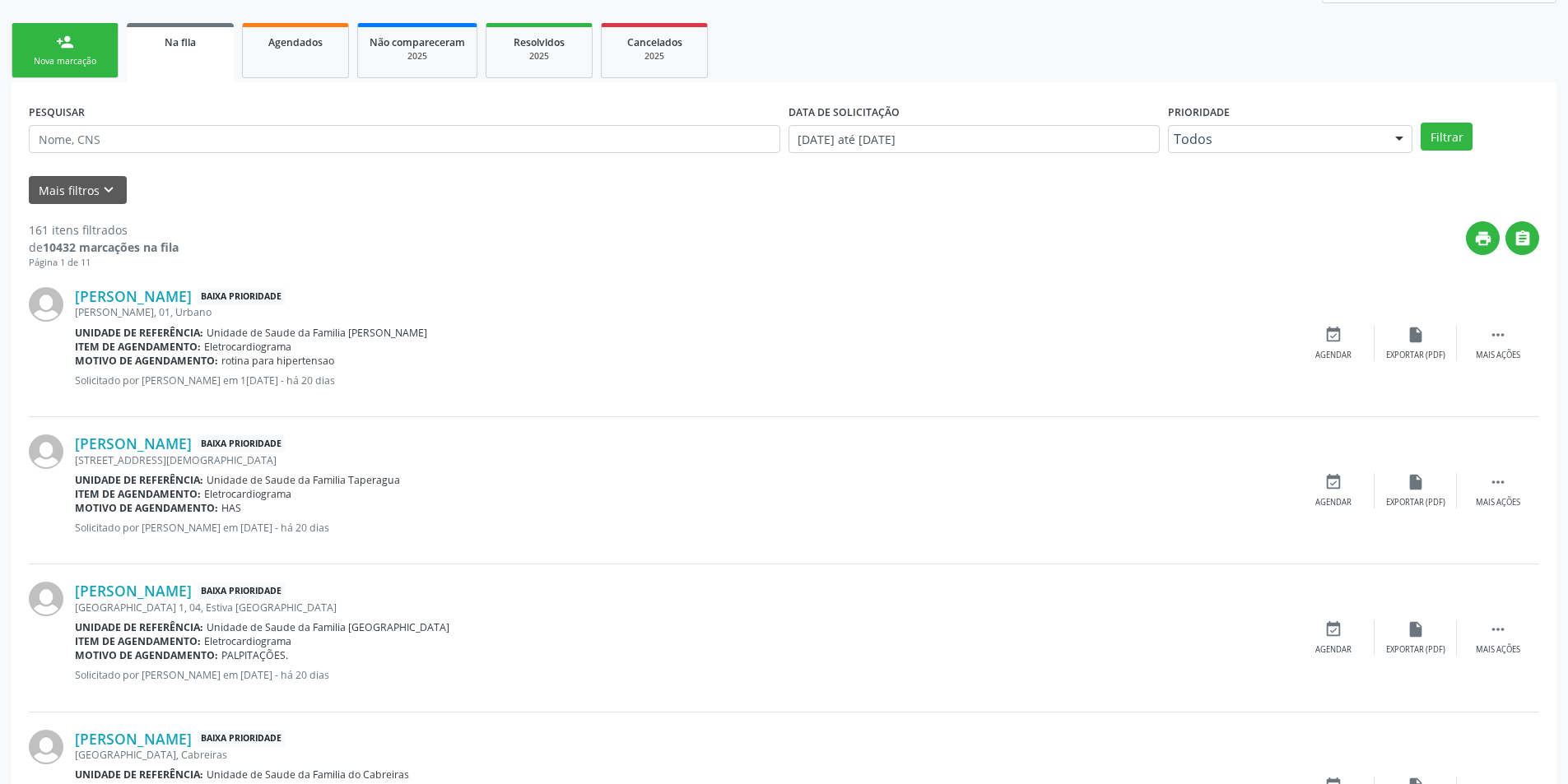
scroll to position [411, 0]
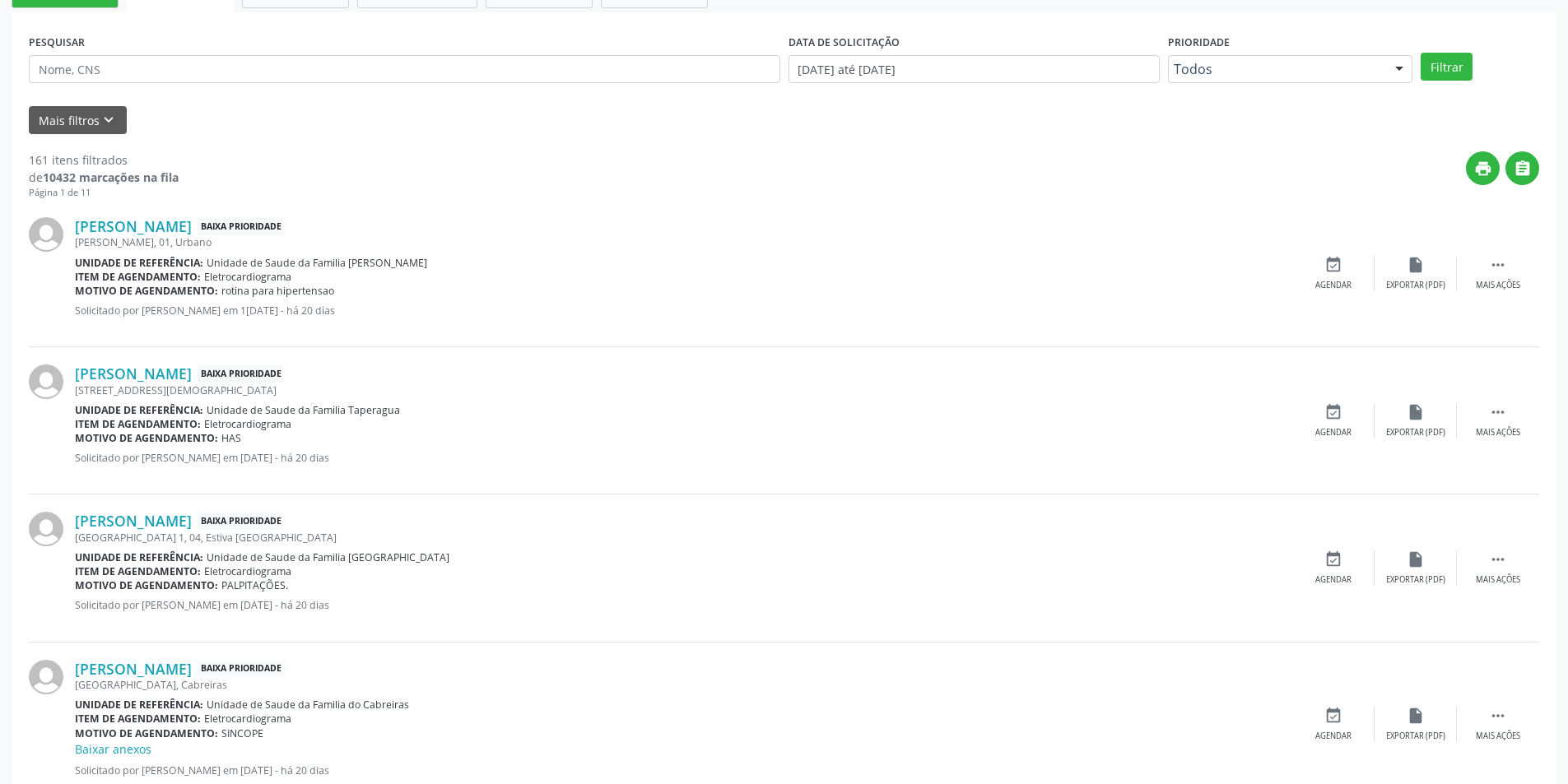
click at [154, 236] on div "[PERSON_NAME], 01, Urbano" at bounding box center [683, 242] width 1218 height 14
click at [154, 229] on link "[PERSON_NAME]" at bounding box center [133, 227] width 116 height 18
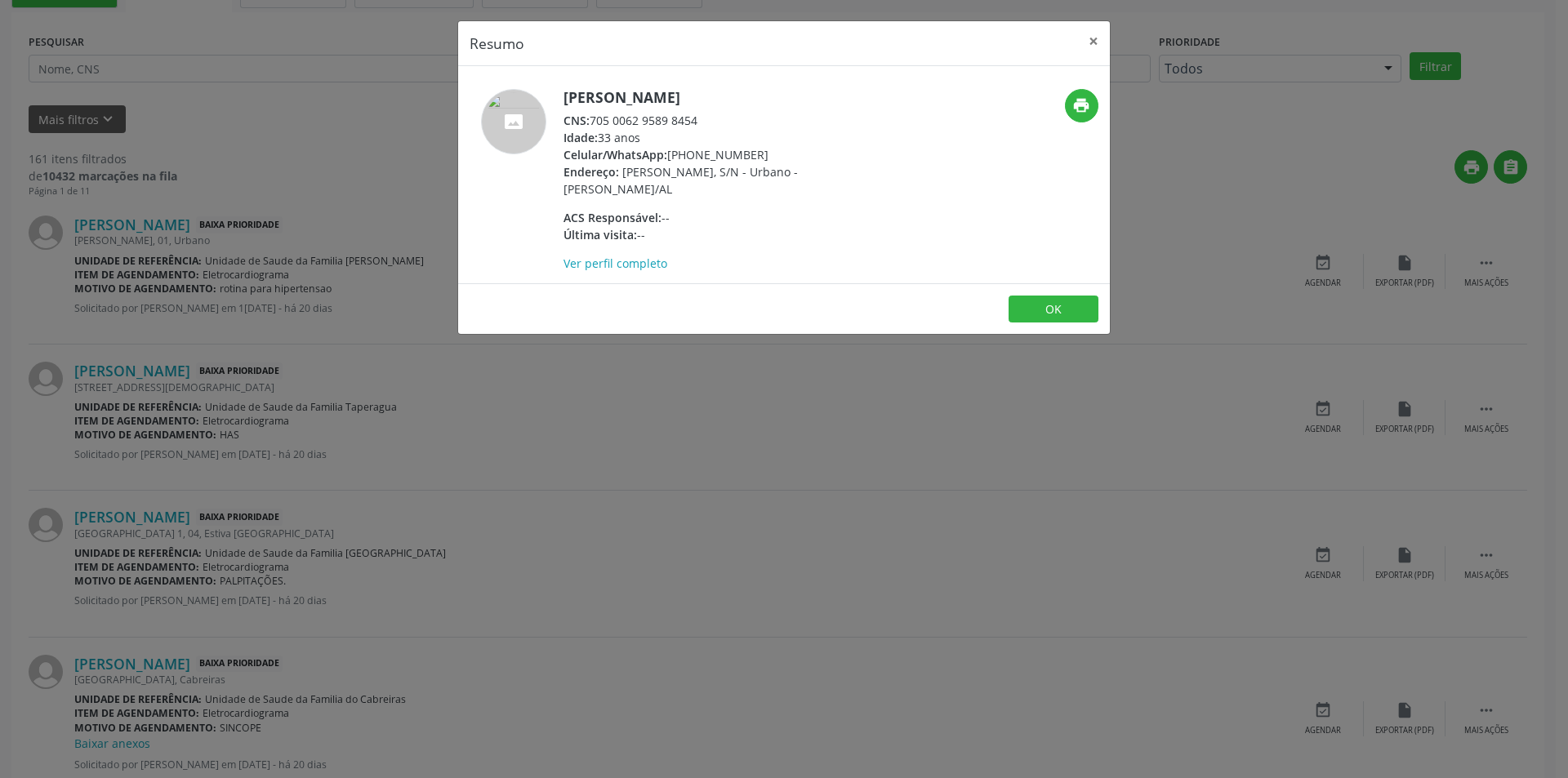
click at [595, 117] on div "CNS: 705 0062 9589 8454" at bounding box center [722, 120] width 317 height 17
drag, startPoint x: 595, startPoint y: 117, endPoint x: 682, endPoint y: 120, distance: 87.1
click at [682, 120] on div "CNS: 705 0062 9589 8454" at bounding box center [722, 120] width 317 height 17
drag, startPoint x: 398, startPoint y: 461, endPoint x: 387, endPoint y: 379, distance: 82.7
click at [398, 458] on div "Resumo × [PERSON_NAME] CNS: 705 0062 9589 8454 Idade: 33 anos Celular/WhatsApp:…" at bounding box center [784, 389] width 1568 height 778
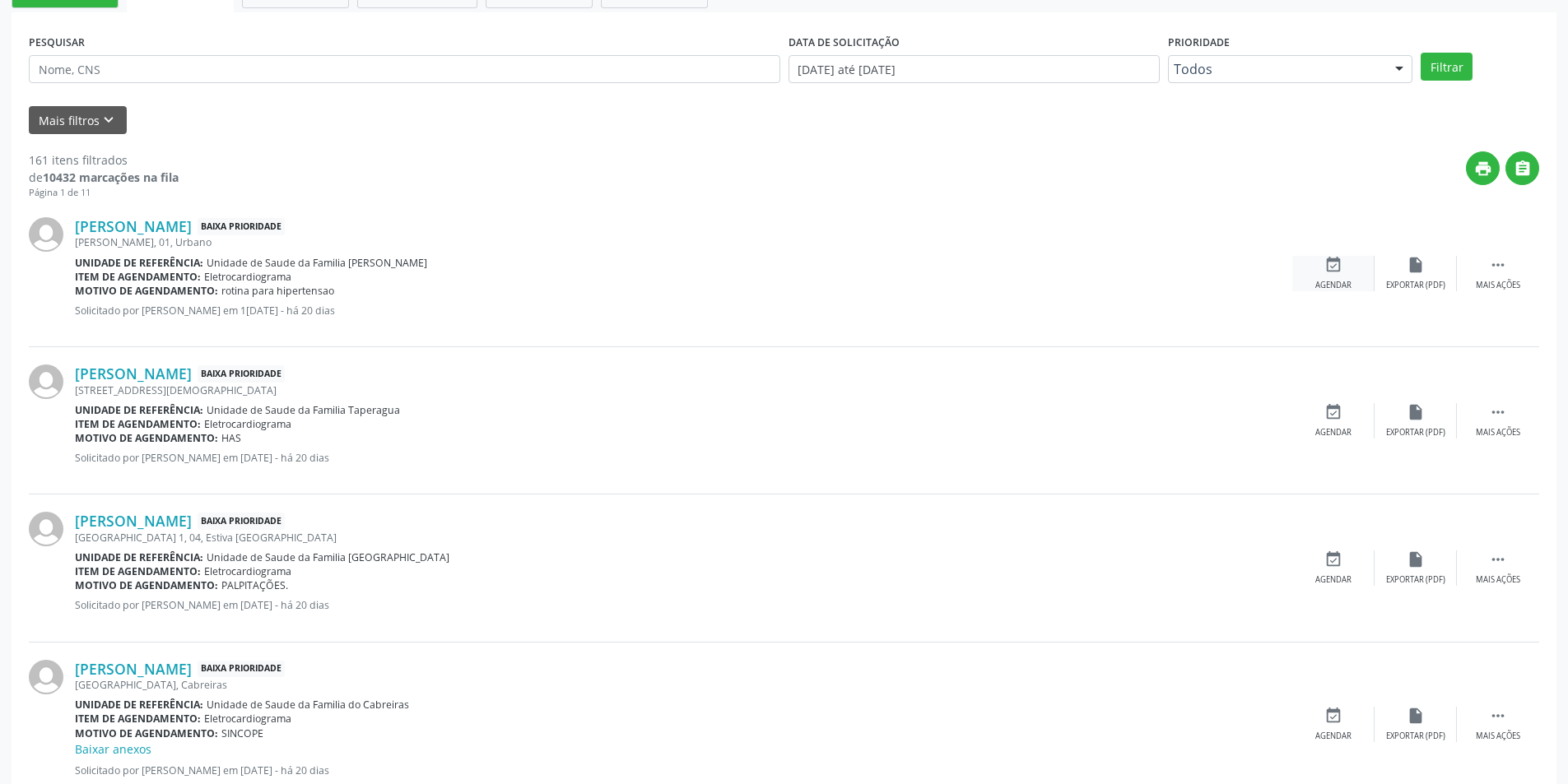
click at [1313, 276] on div "event_available Agendar" at bounding box center [1333, 274] width 82 height 35
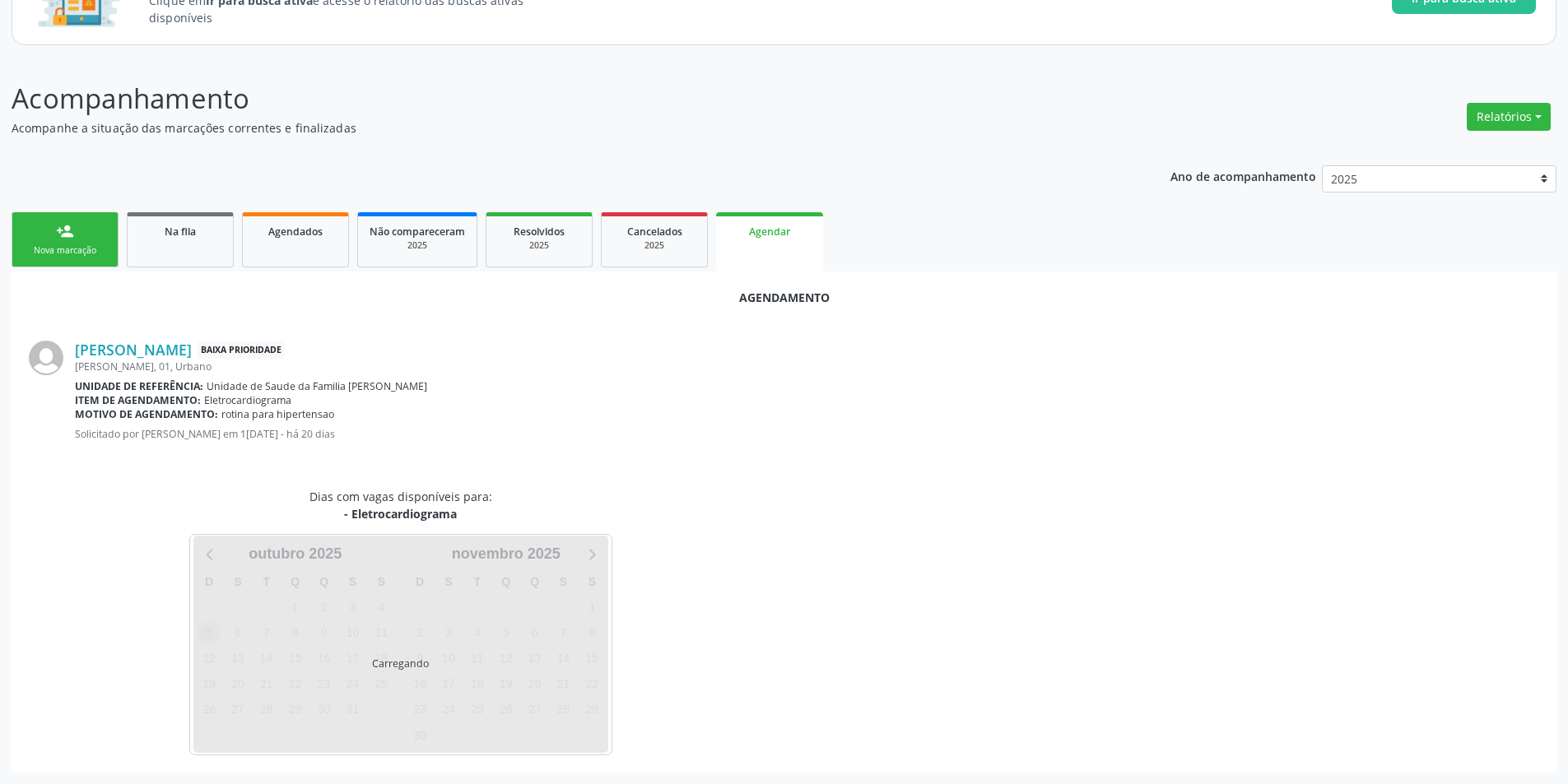
scroll to position [191, 0]
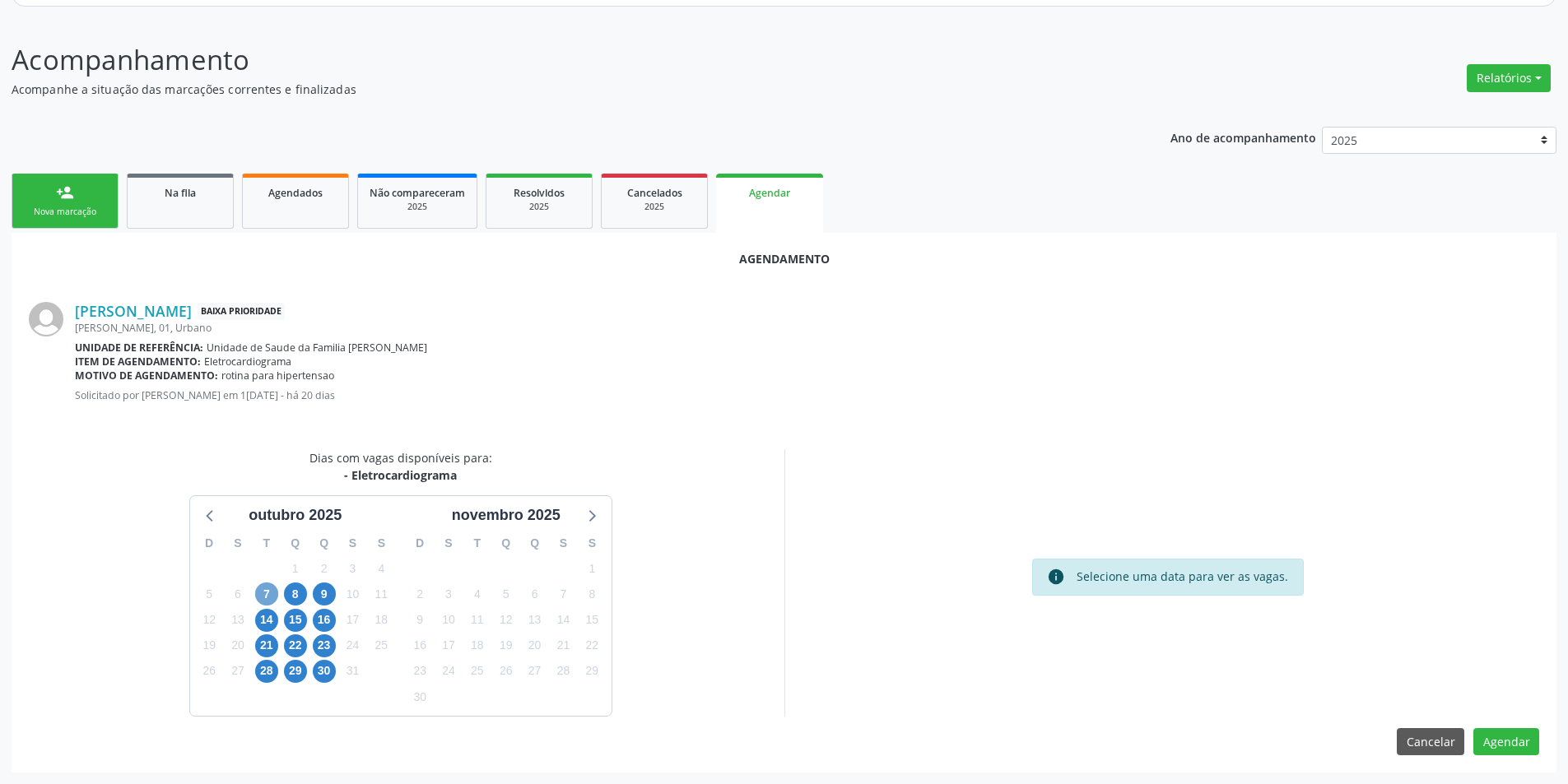
click at [273, 596] on span "7" at bounding box center [266, 594] width 23 height 23
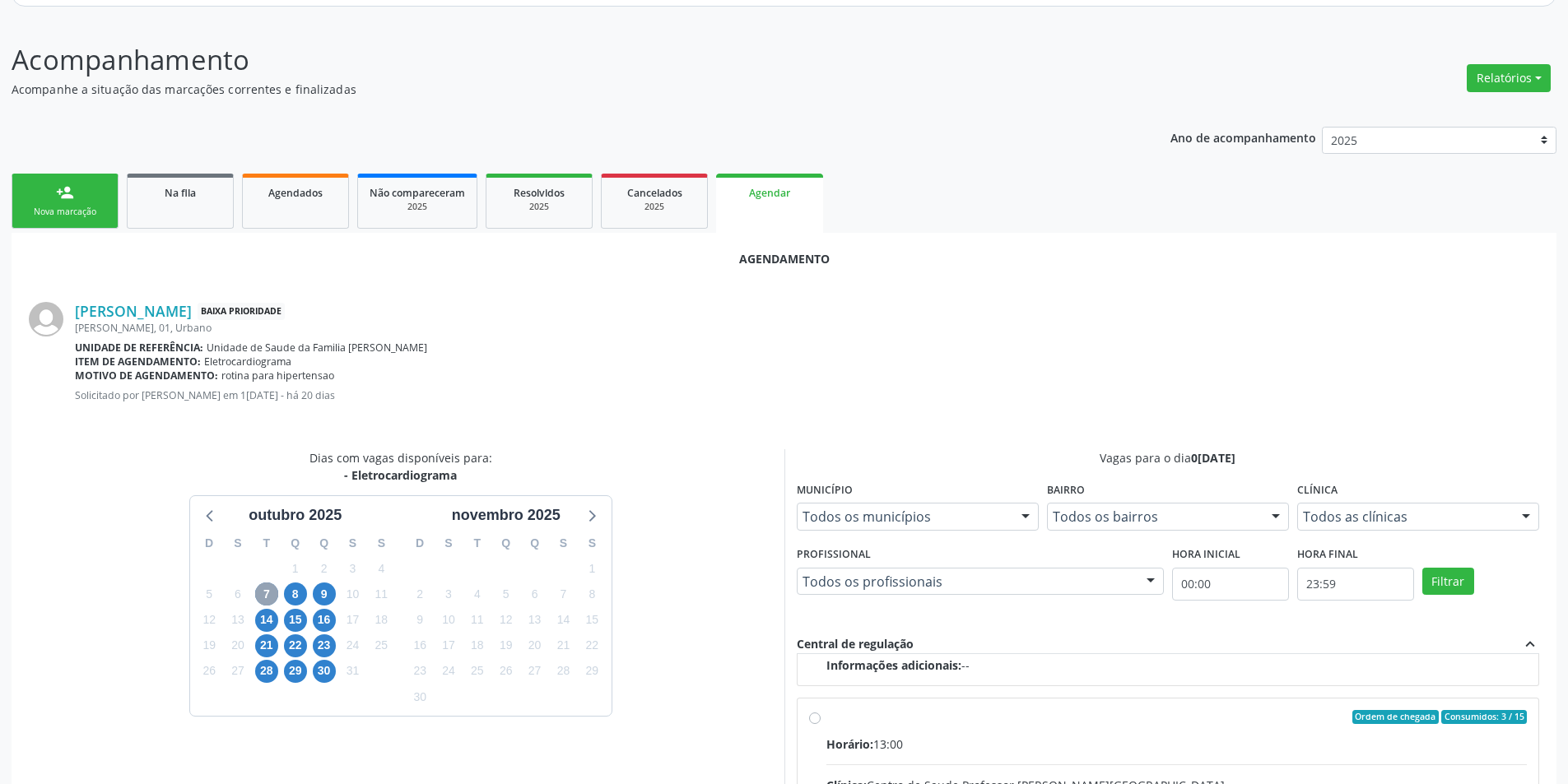
scroll to position [259, 0]
drag, startPoint x: 814, startPoint y: 716, endPoint x: 836, endPoint y: 687, distance: 36.4
click at [815, 715] on input "Ordem de chegada Consumidos: 3 / 15 Horário: 13:00 Clínica: Centro de Saude Pro…" at bounding box center [815, 716] width 11 height 15
radio input "true"
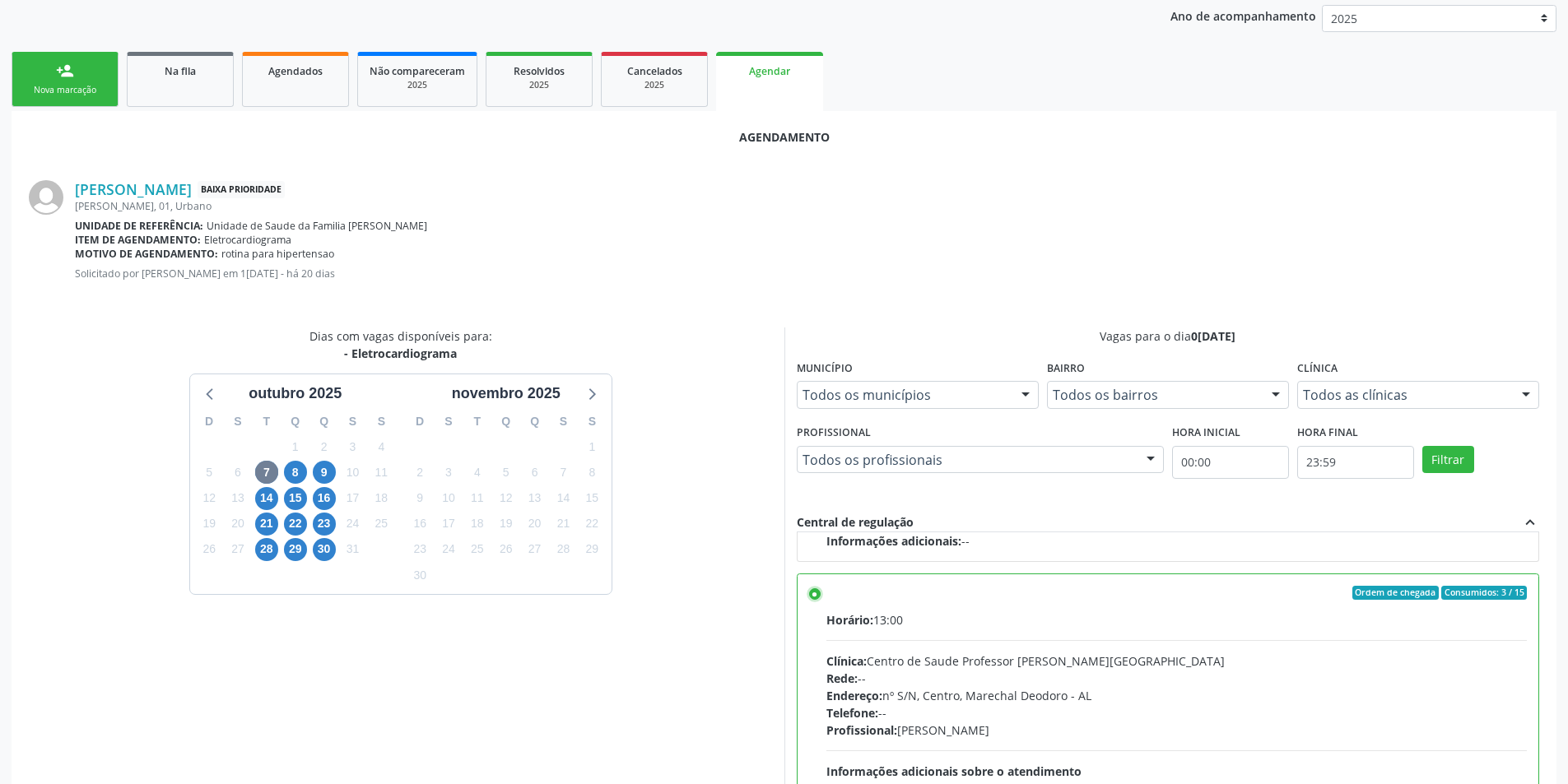
scroll to position [459, 0]
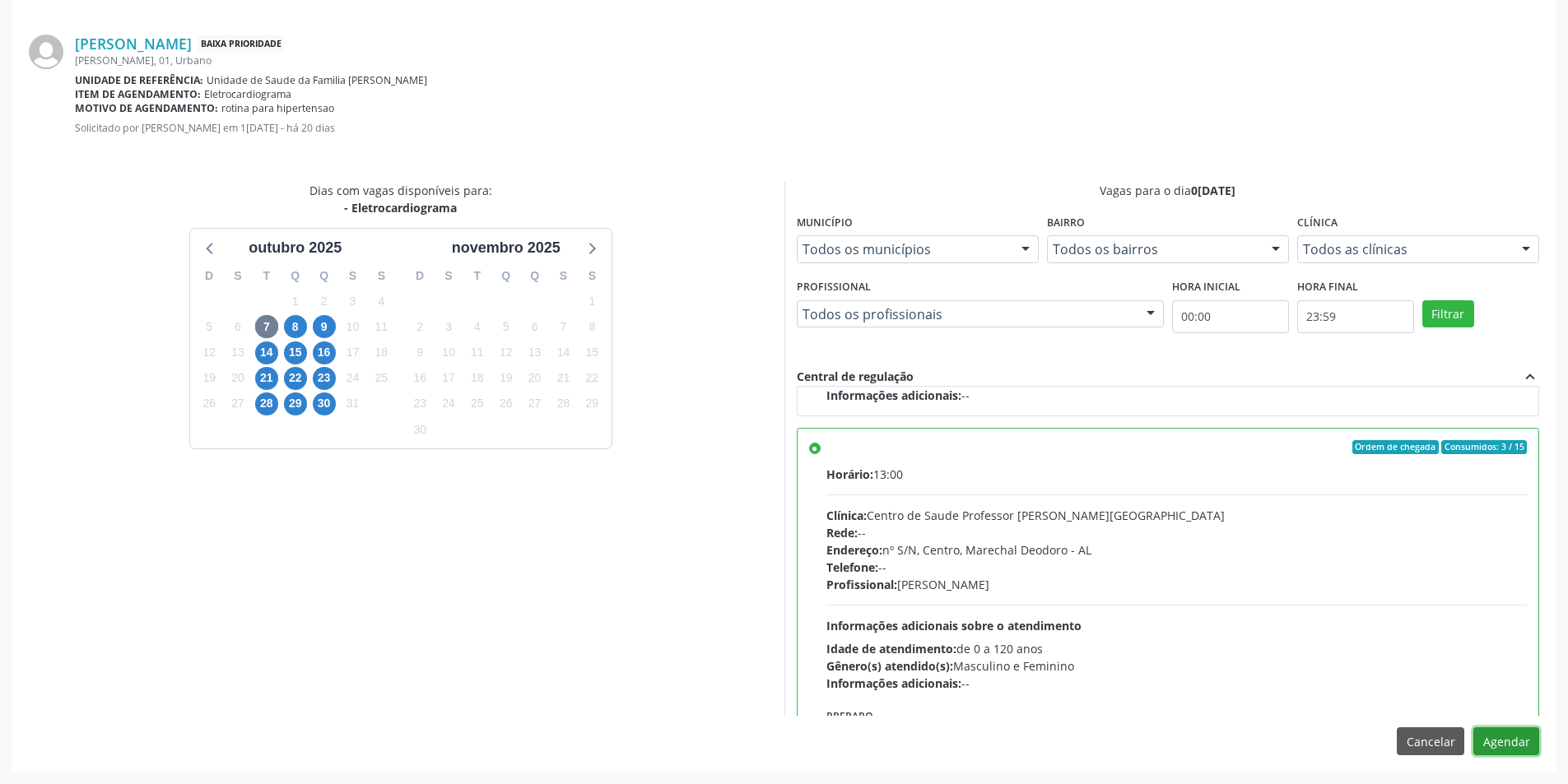
click at [1501, 737] on button "Agendar" at bounding box center [1506, 741] width 66 height 28
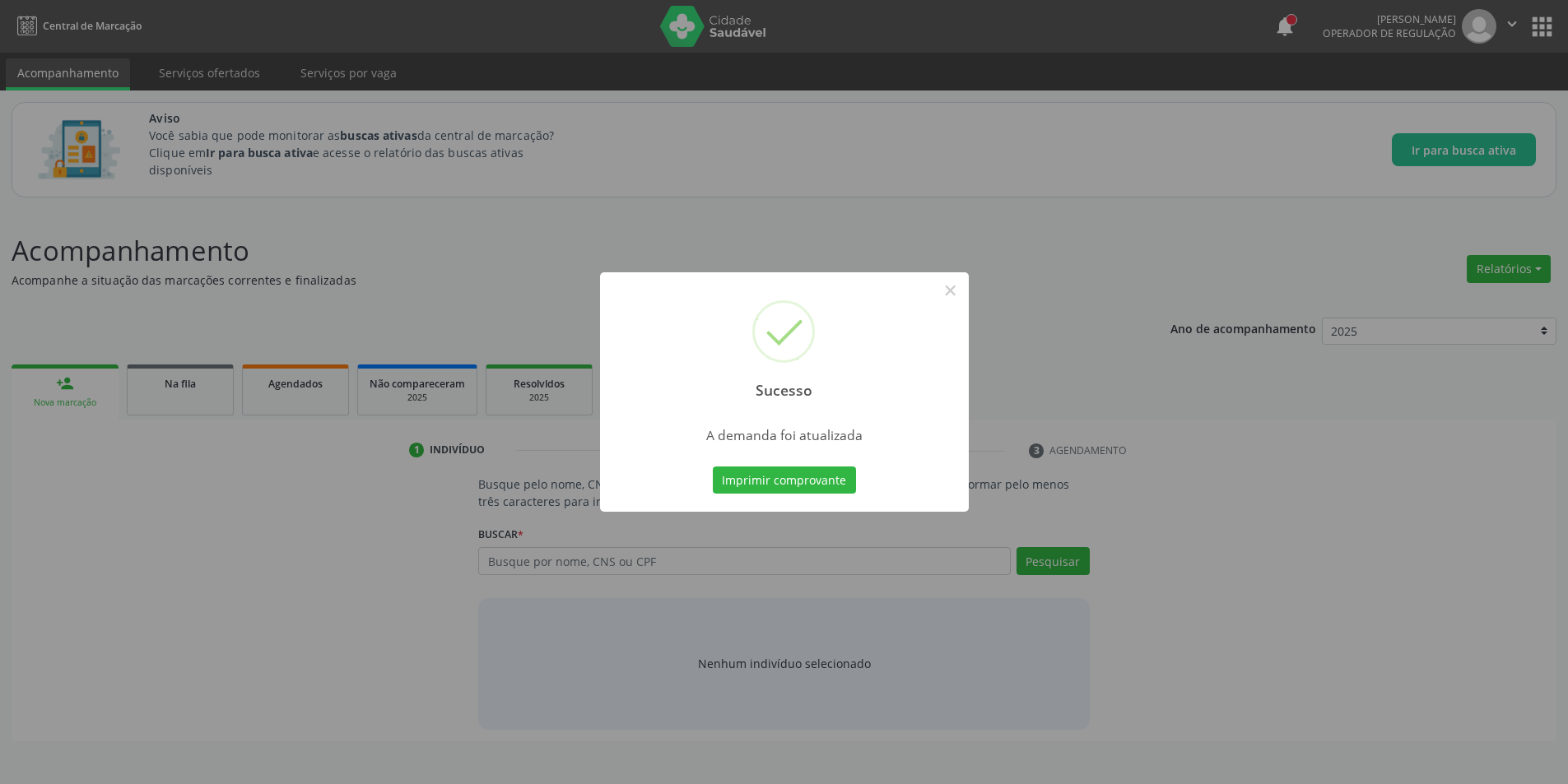
scroll to position [0, 0]
click at [962, 293] on button "×" at bounding box center [956, 290] width 28 height 28
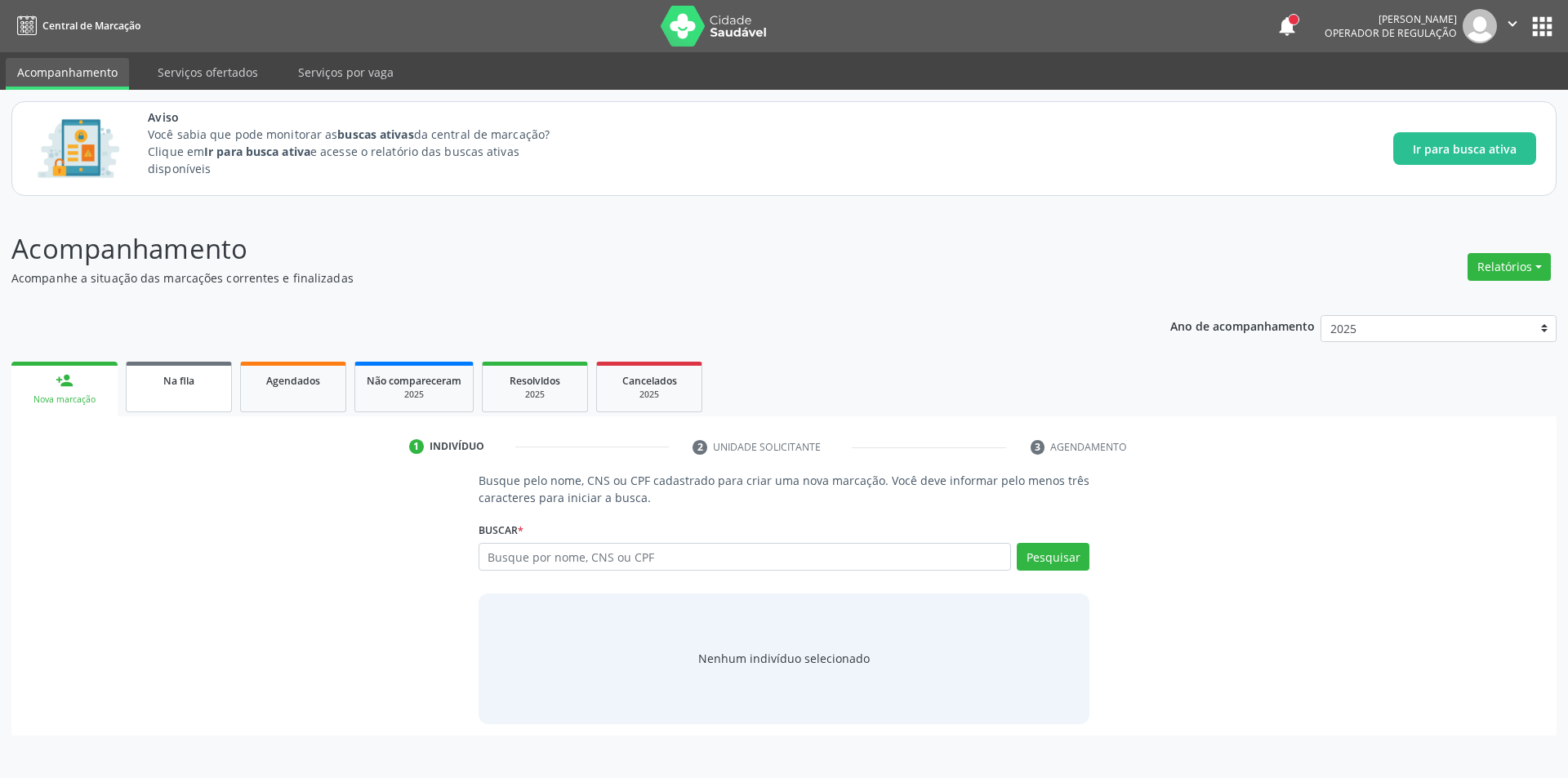
click at [223, 404] on link "Na fila" at bounding box center [179, 386] width 106 height 50
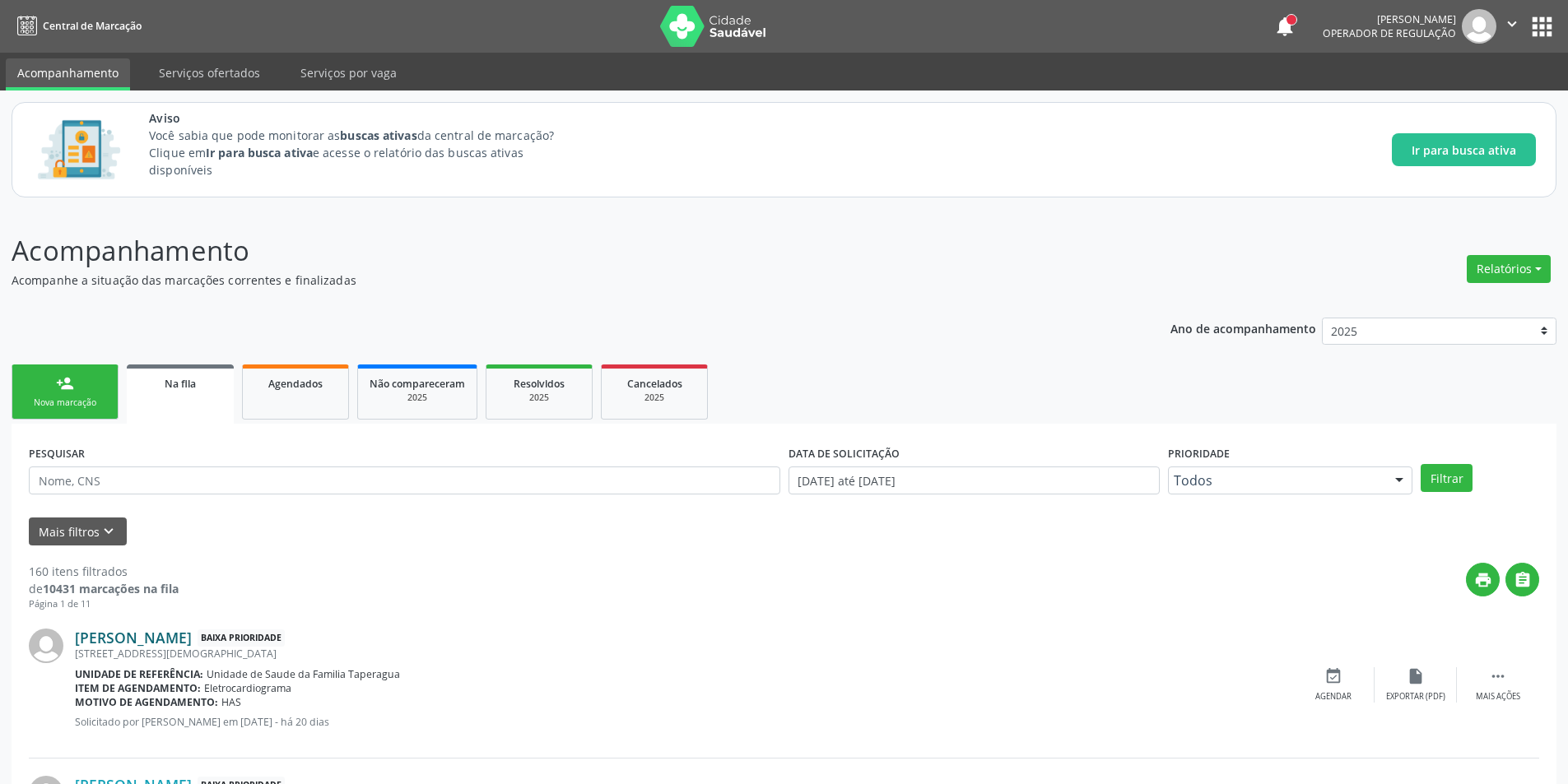
click at [149, 633] on link "[PERSON_NAME]" at bounding box center [133, 638] width 116 height 18
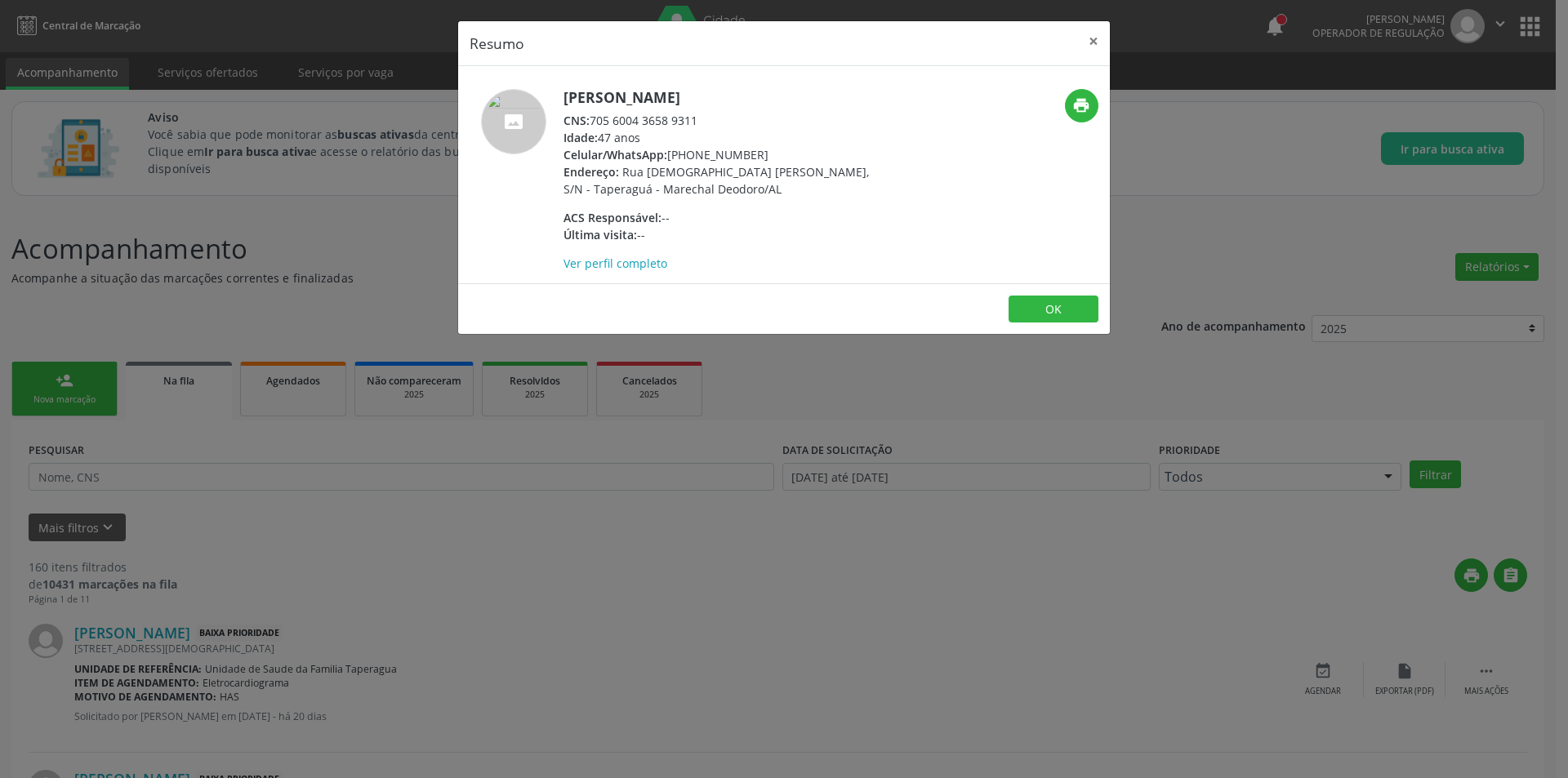
click at [594, 121] on div "CNS: 705 6004 3658 9311" at bounding box center [722, 120] width 317 height 17
drag, startPoint x: 594, startPoint y: 121, endPoint x: 688, endPoint y: 121, distance: 94.0
click at [688, 121] on div "CNS: 705 6004 3658 9311" at bounding box center [722, 120] width 317 height 17
click at [511, 491] on div "Resumo × [PERSON_NAME] CNS: 705 6004 3658 9311 Idade: 47 anos Celular/WhatsApp:…" at bounding box center [784, 389] width 1568 height 778
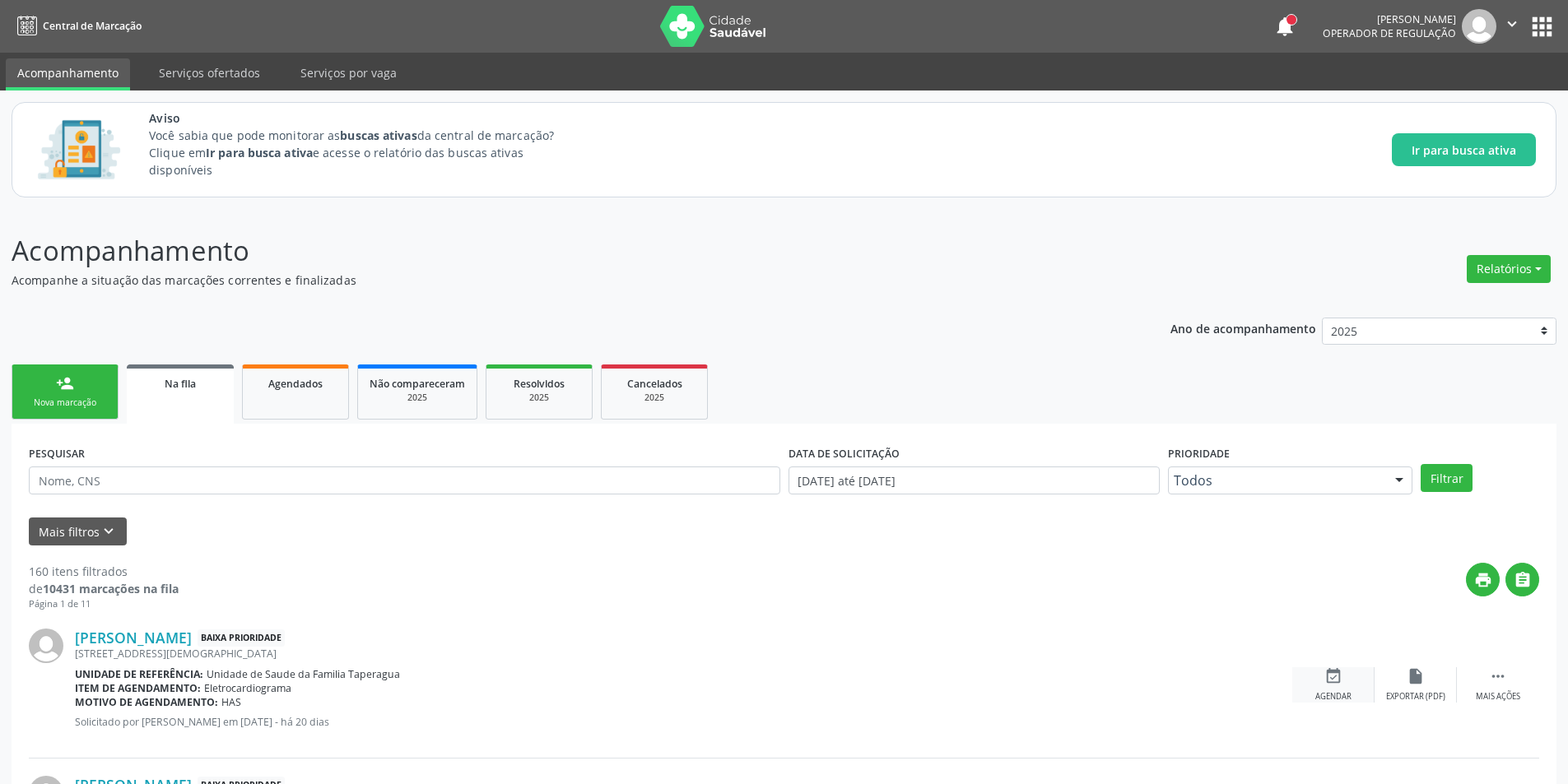
click at [1348, 696] on div "Agendar" at bounding box center [1333, 697] width 36 height 11
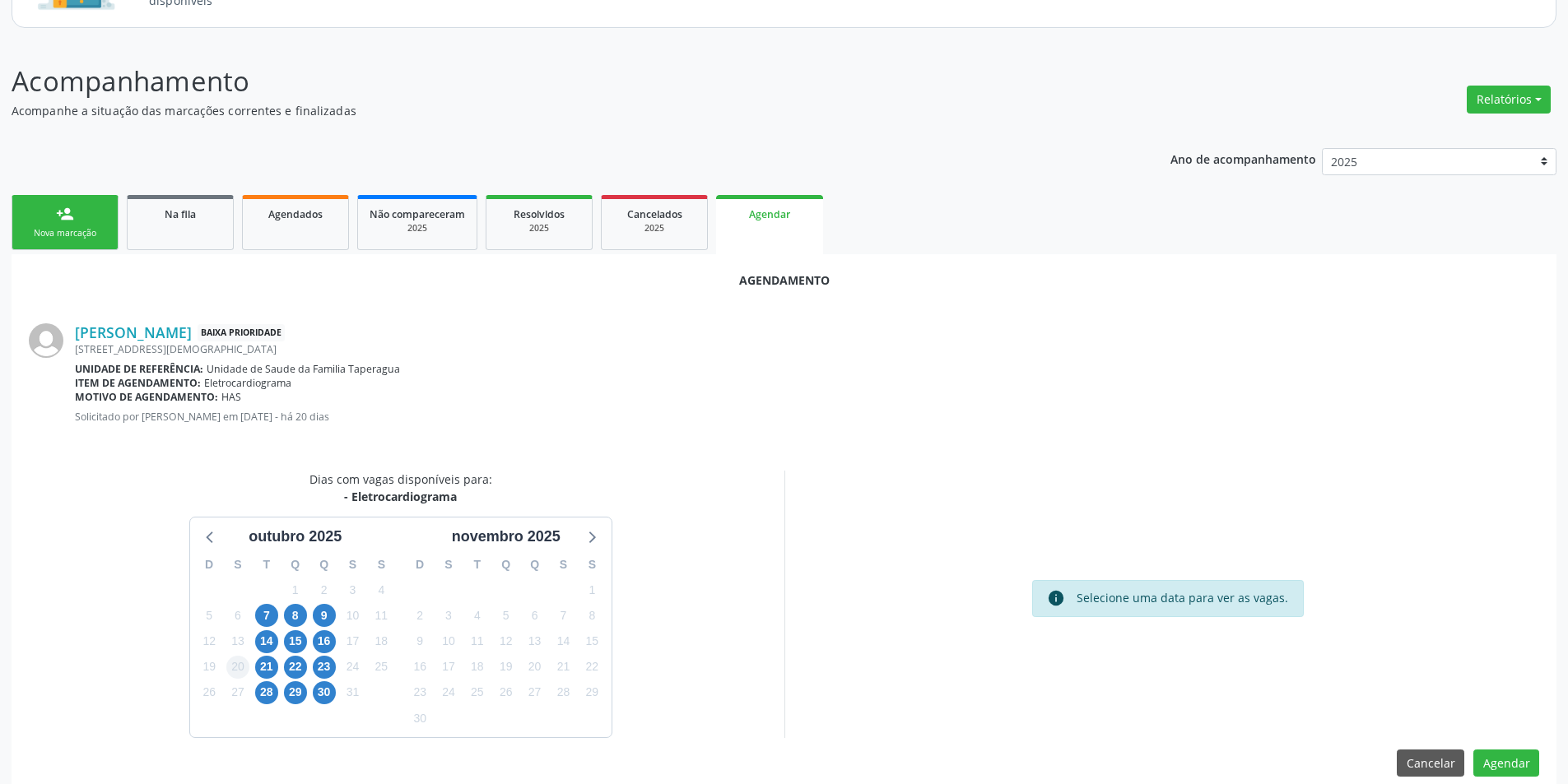
scroll to position [191, 0]
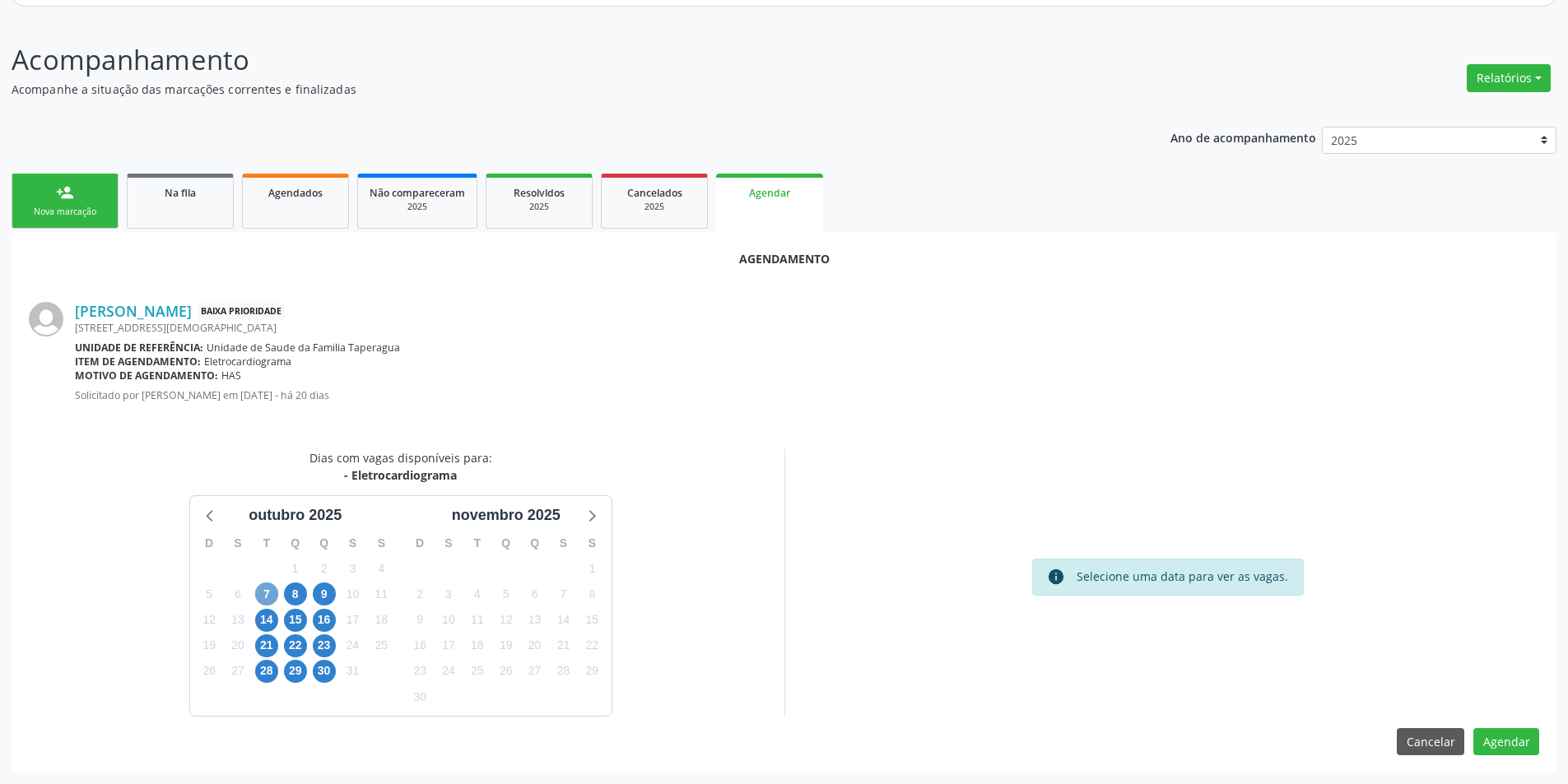
drag, startPoint x: 260, startPoint y: 600, endPoint x: 409, endPoint y: 666, distance: 163.0
click at [261, 600] on span "7" at bounding box center [266, 594] width 23 height 23
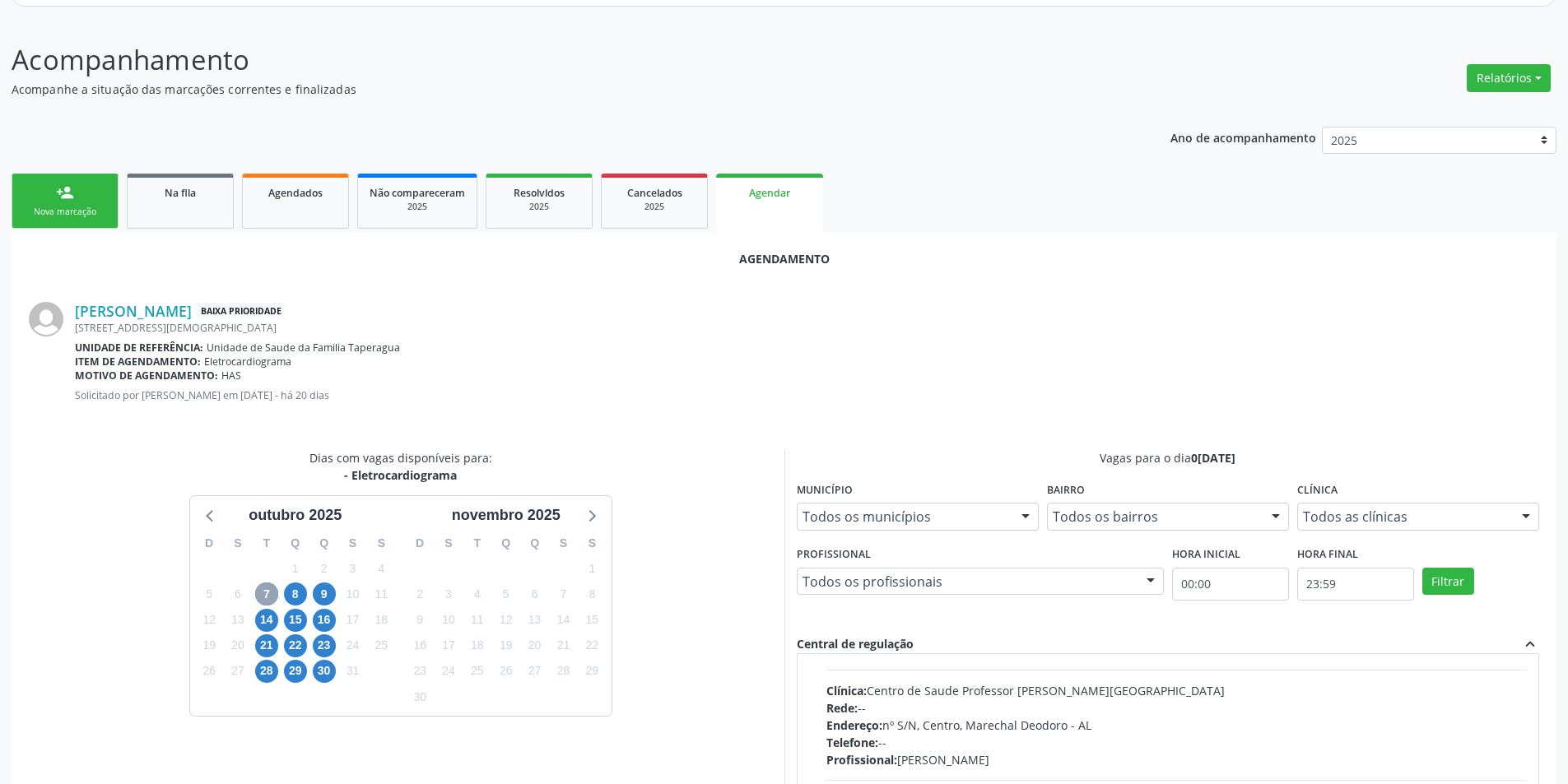
scroll to position [259, 0]
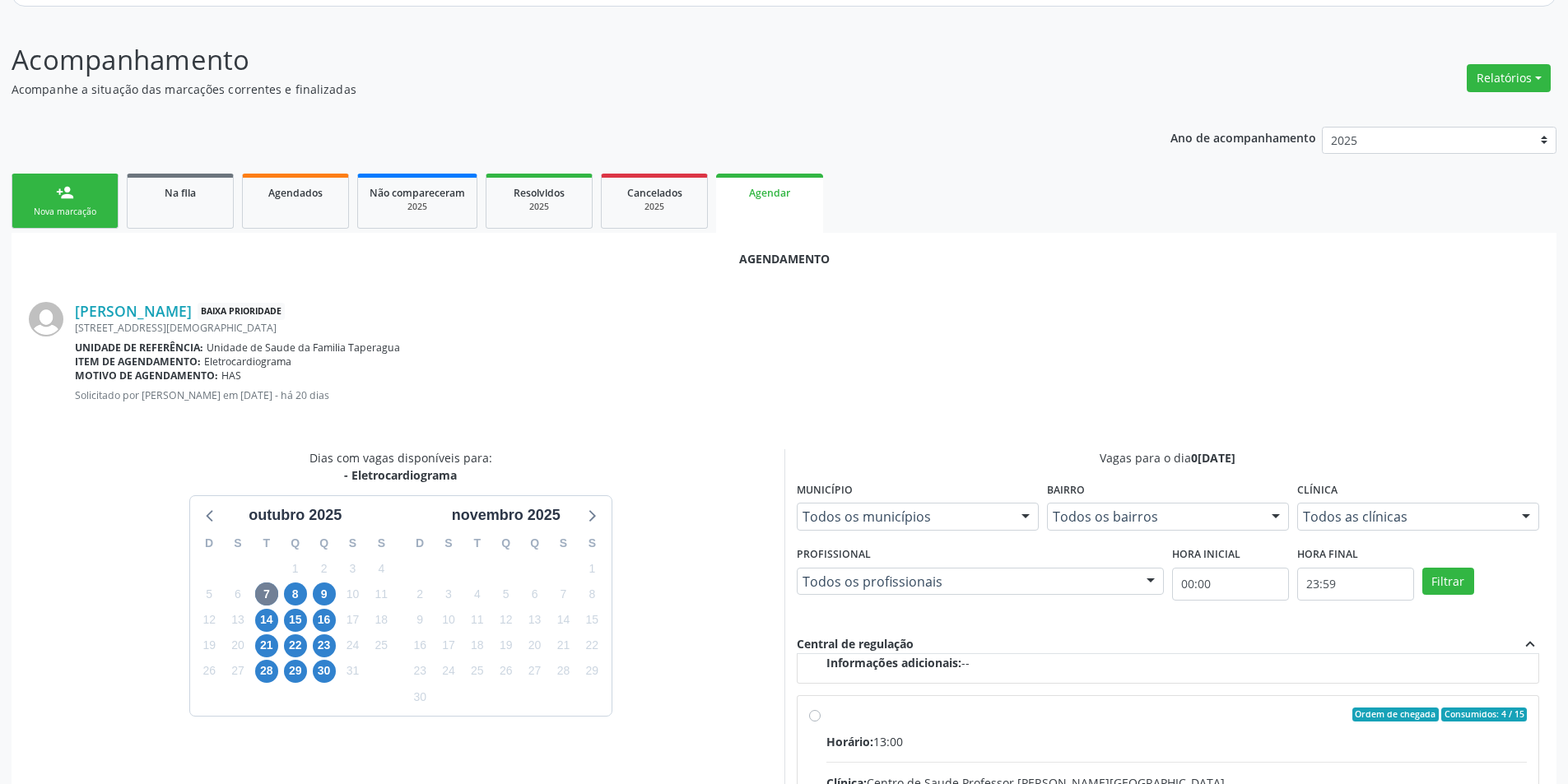
click at [814, 718] on input "Ordem de chegada Consumidos: 4 / 15 Horário: 13:00 Clínica: Centro de Saude Pro…" at bounding box center [815, 716] width 11 height 15
radio input "true"
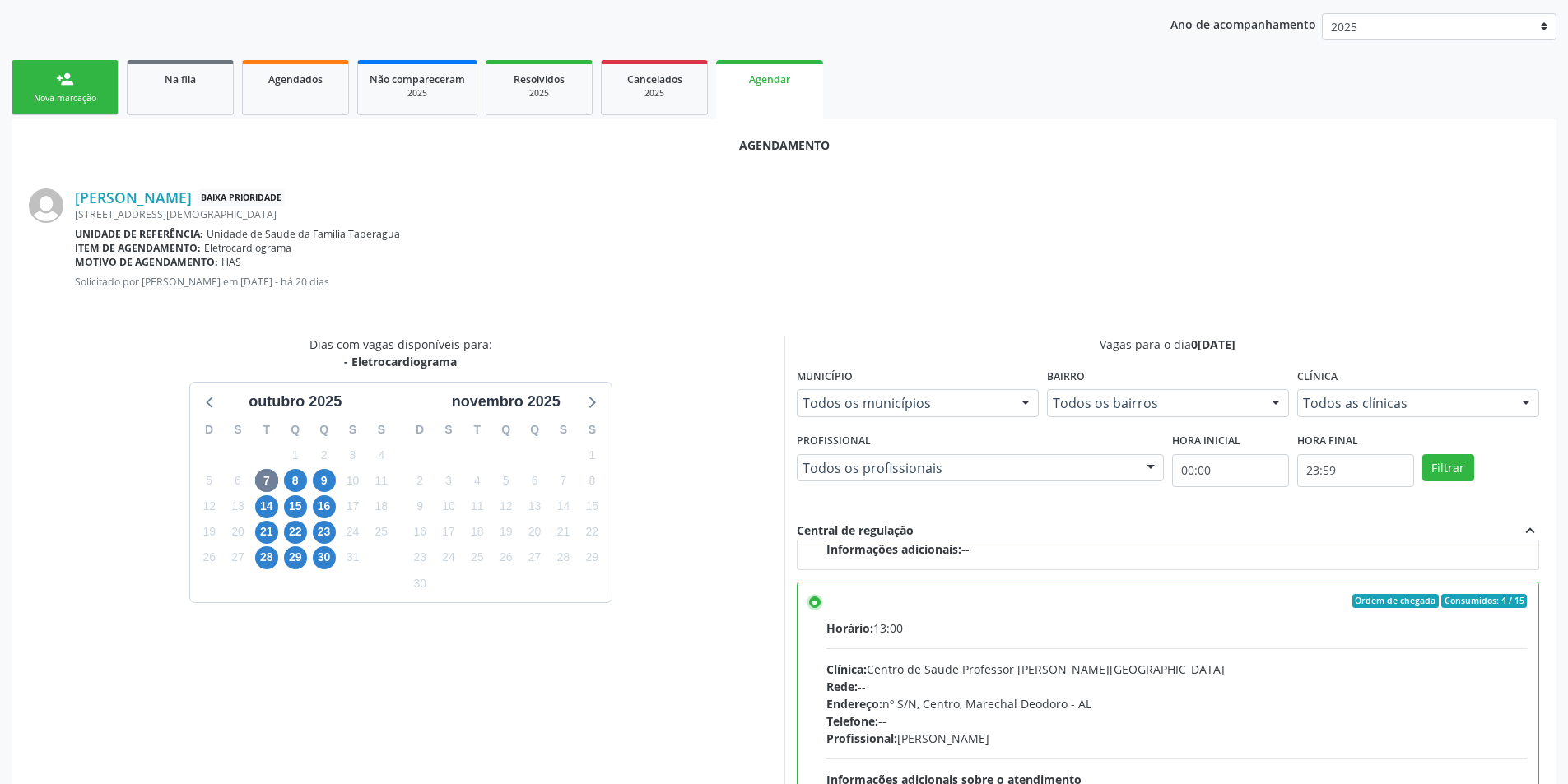
scroll to position [459, 0]
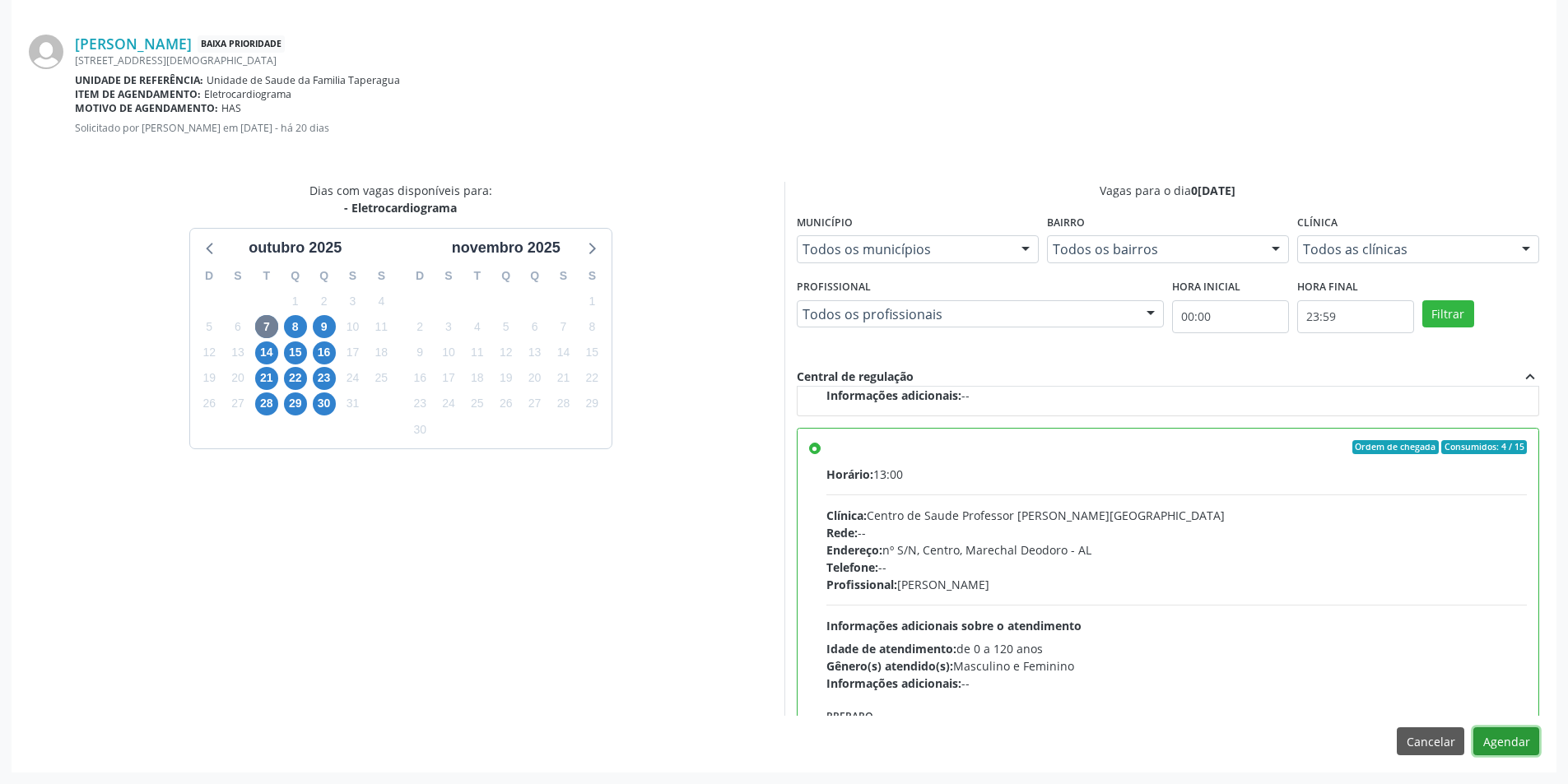
click at [1501, 749] on button "Agendar" at bounding box center [1506, 741] width 66 height 28
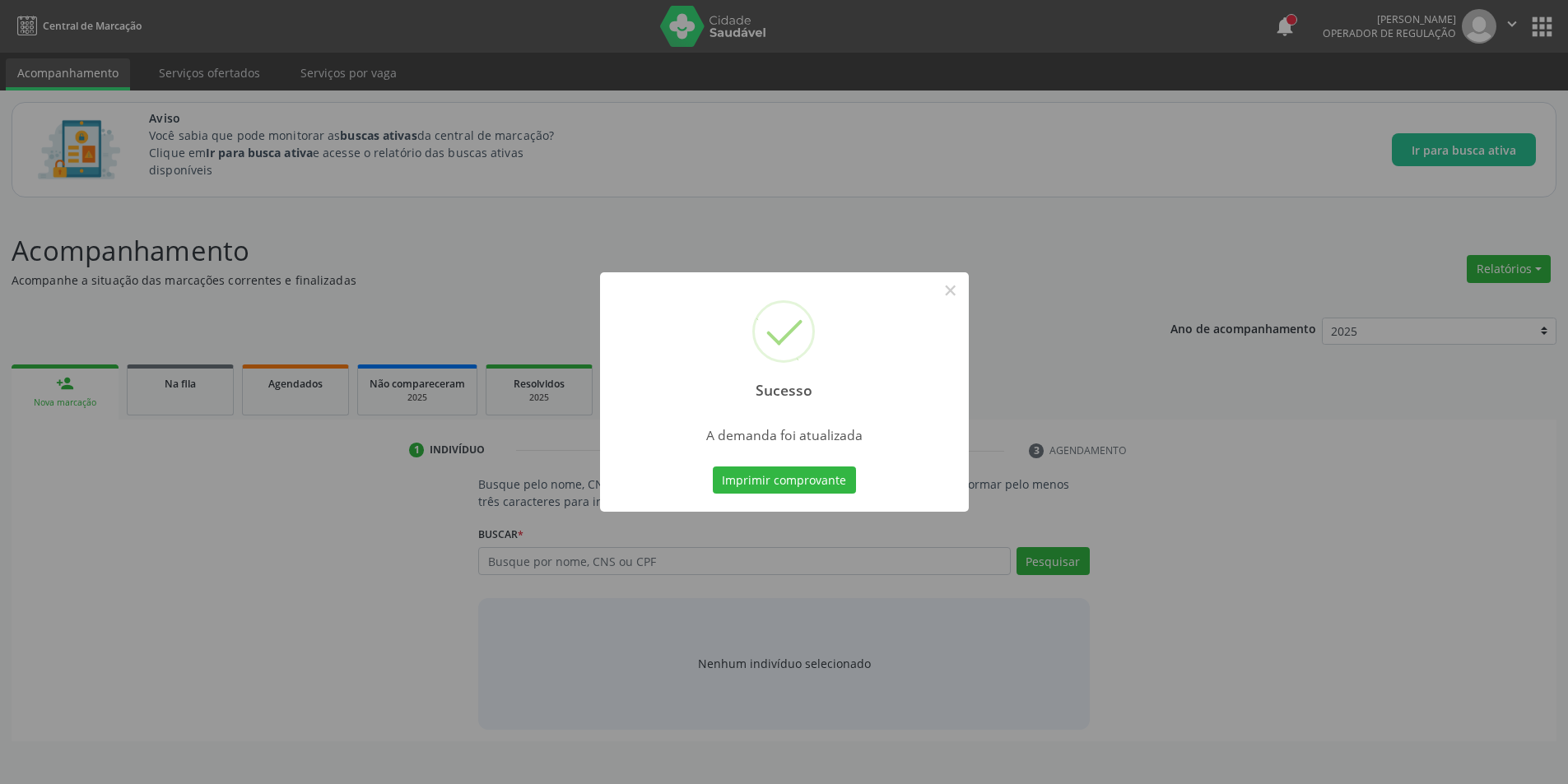
scroll to position [0, 0]
click at [954, 288] on button "×" at bounding box center [956, 290] width 28 height 28
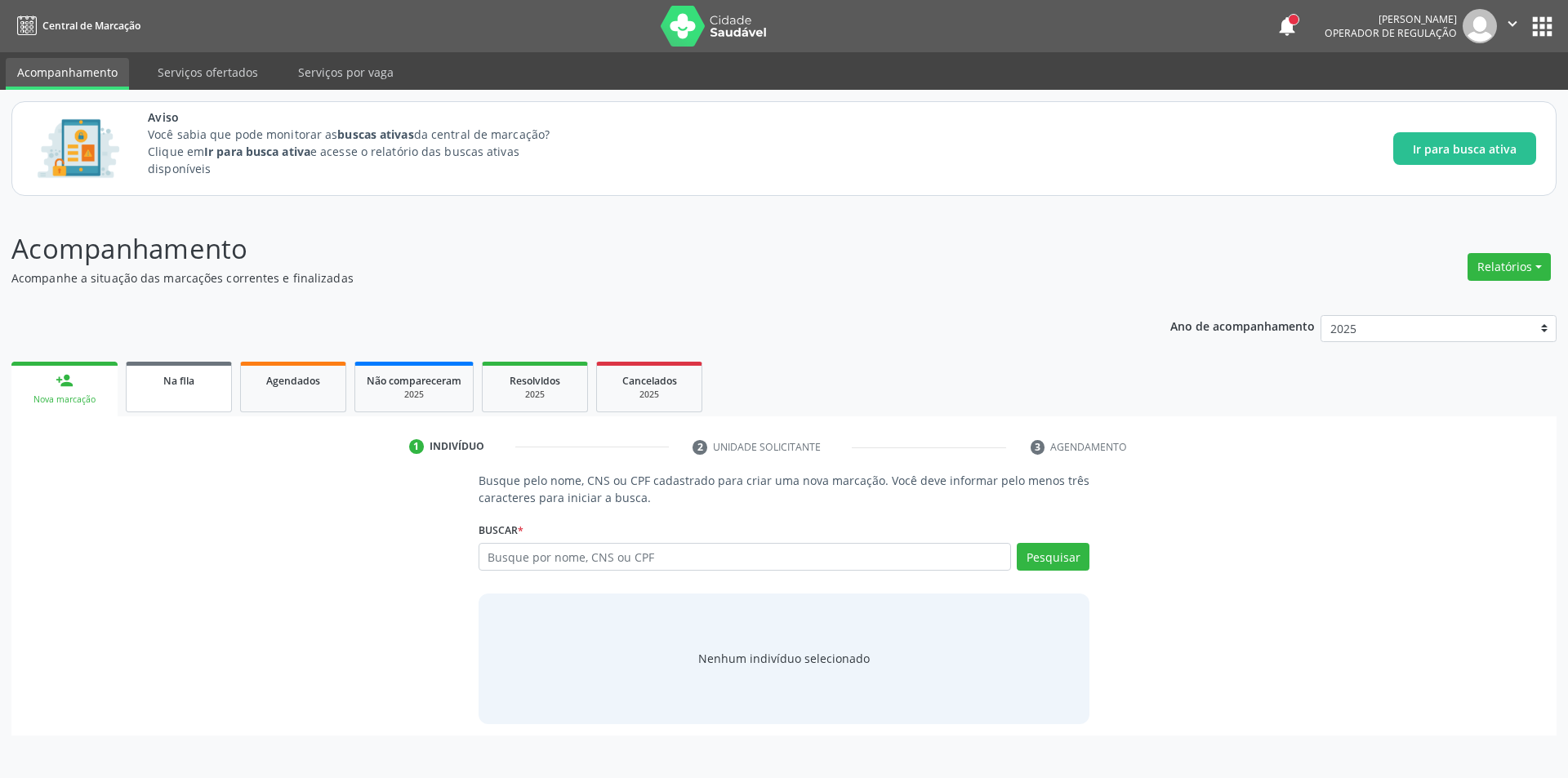
click at [212, 365] on link "Na fila" at bounding box center [179, 386] width 106 height 50
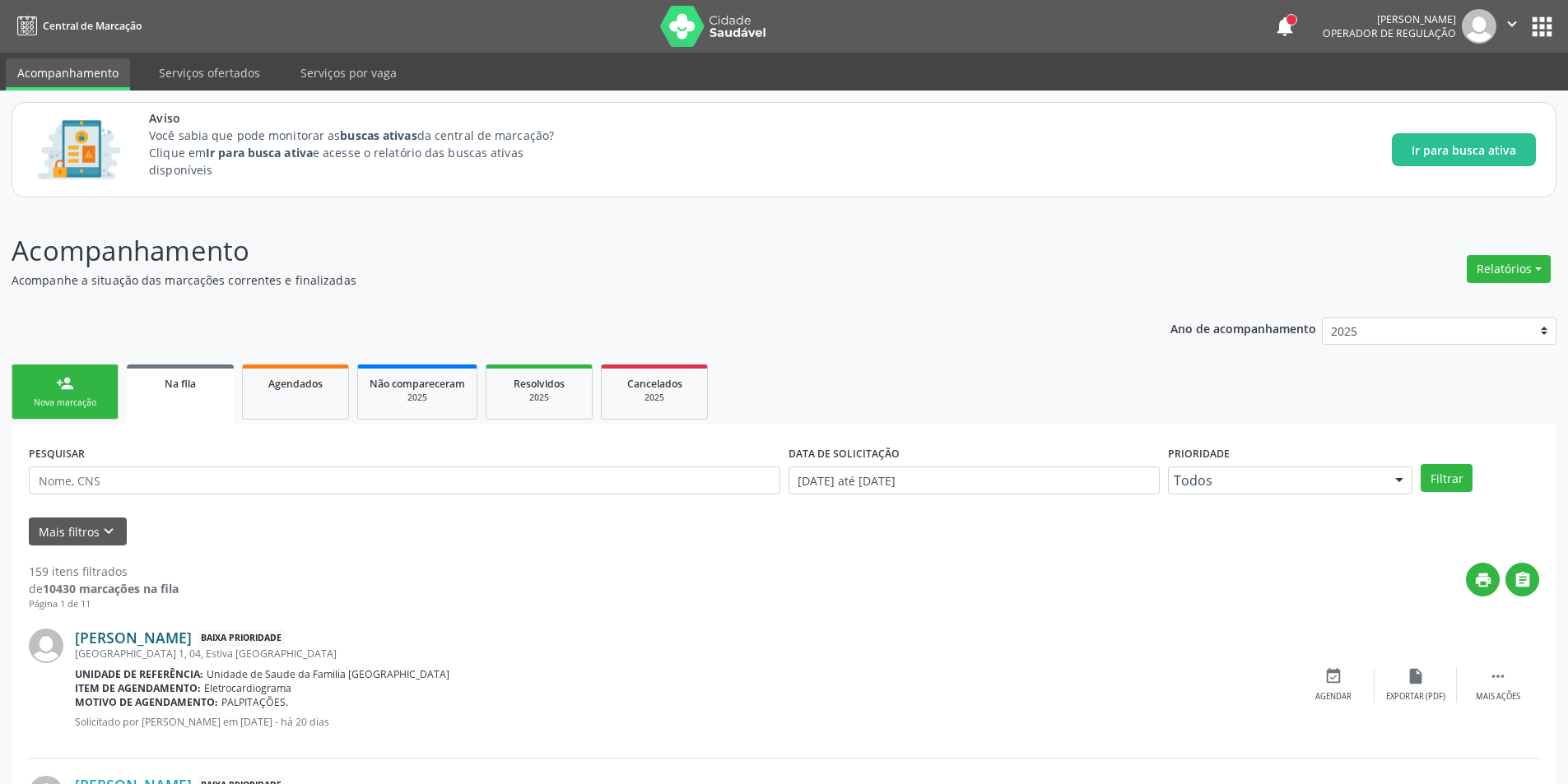
click at [161, 633] on link "[PERSON_NAME]" at bounding box center [133, 638] width 116 height 18
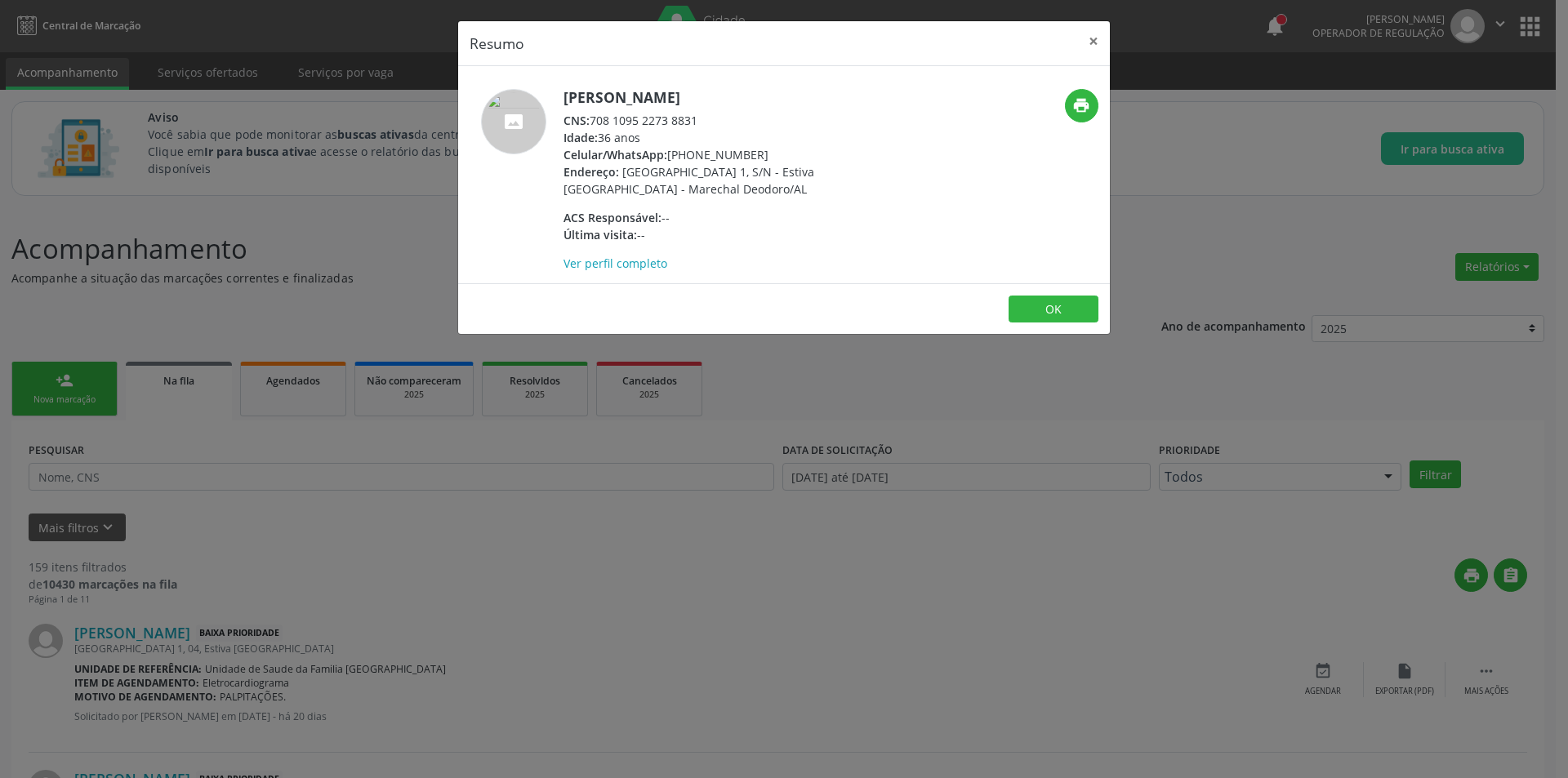
click at [594, 129] on div "CNS: 708 1095 2273 8831" at bounding box center [722, 120] width 317 height 17
drag, startPoint x: 594, startPoint y: 134, endPoint x: 683, endPoint y: 139, distance: 89.1
click at [683, 129] on div "CNS: 708 1095 2273 8831" at bounding box center [722, 120] width 317 height 17
click at [576, 695] on div "Resumo × [PERSON_NAME] CNS: 708 1095 2273 8831 Idade: 36 anos Celular/WhatsApp:…" at bounding box center [784, 389] width 1568 height 778
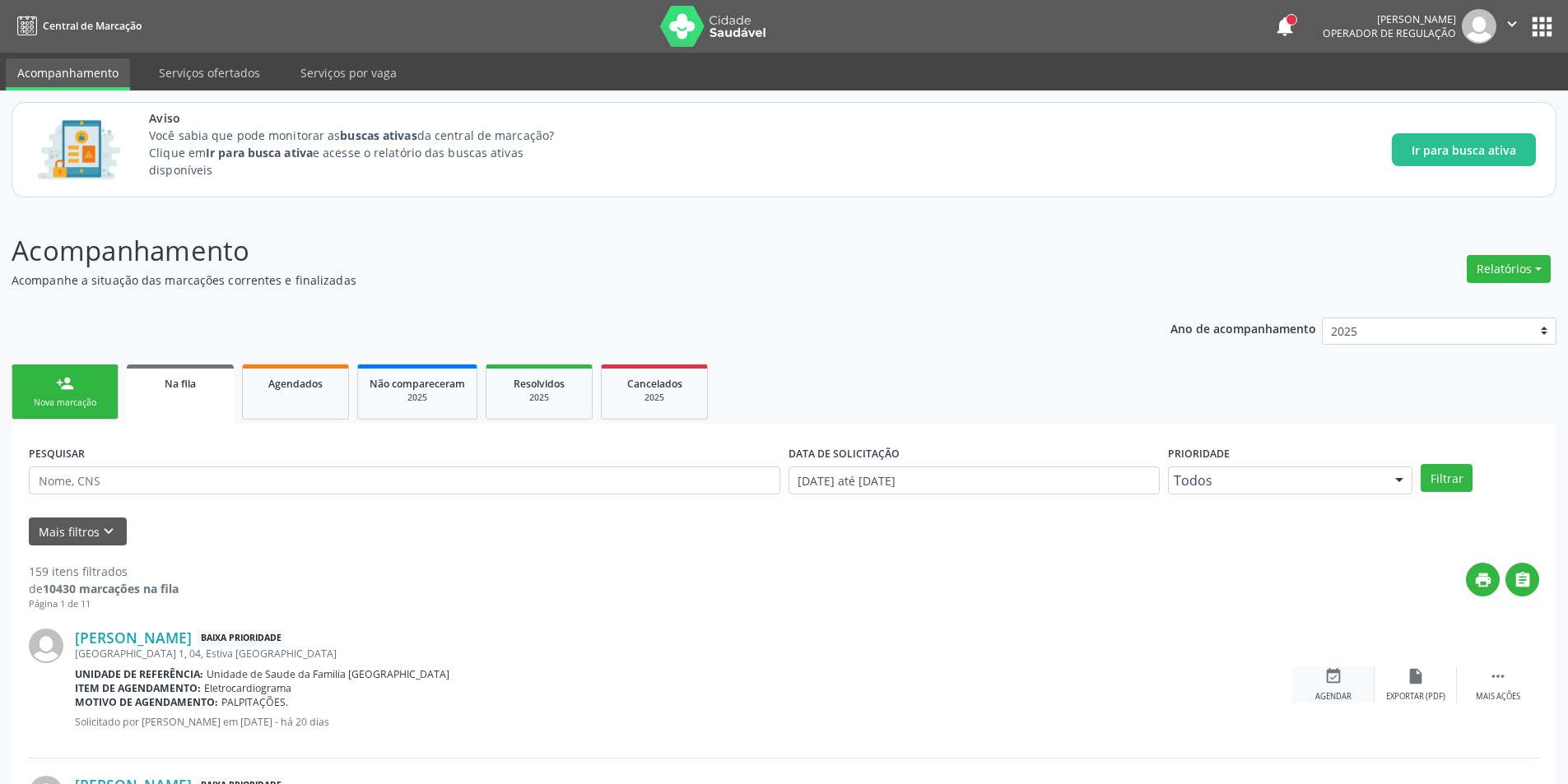
click at [1324, 686] on div "event_available Agendar" at bounding box center [1333, 685] width 82 height 35
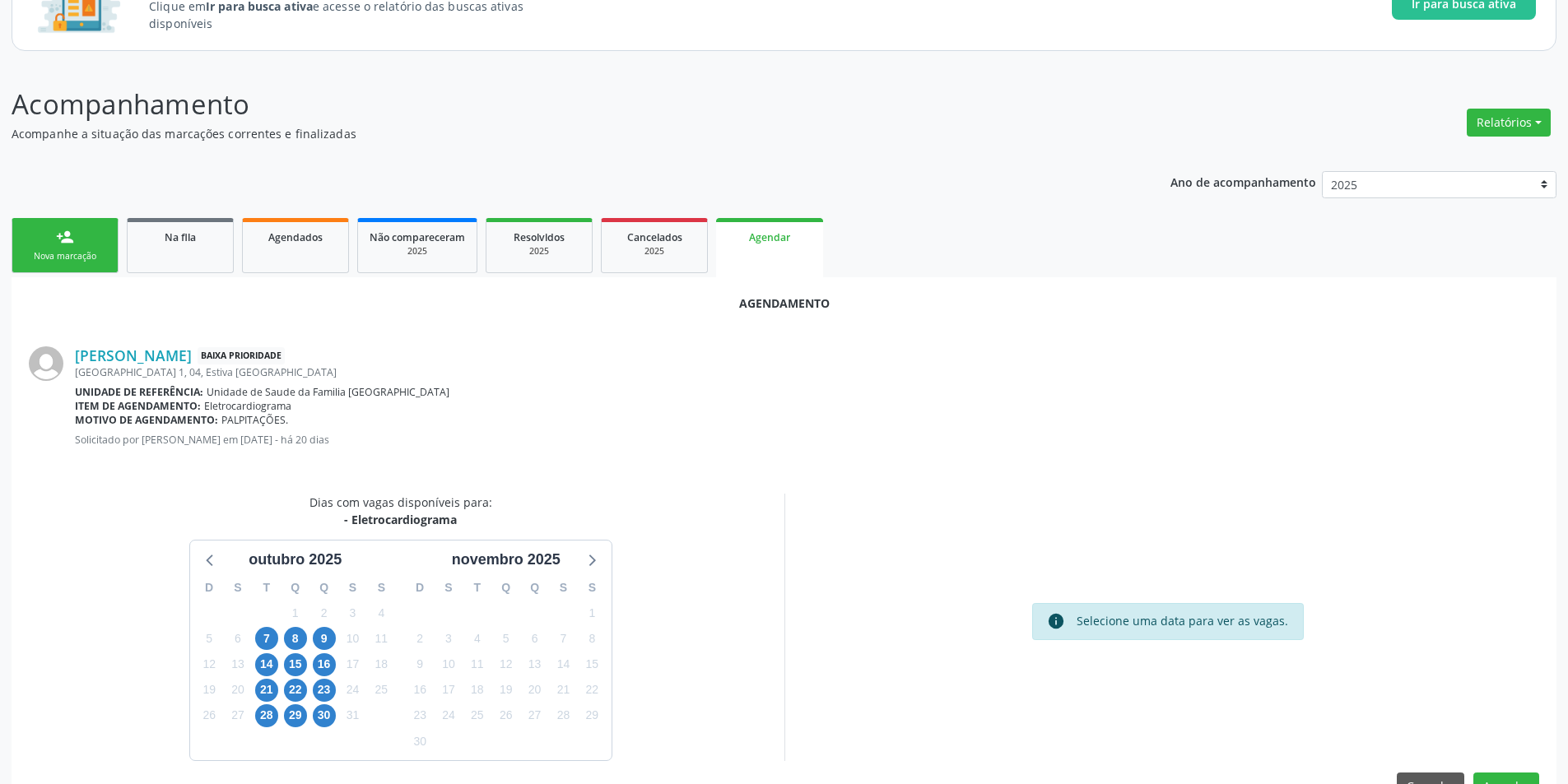
scroll to position [191, 0]
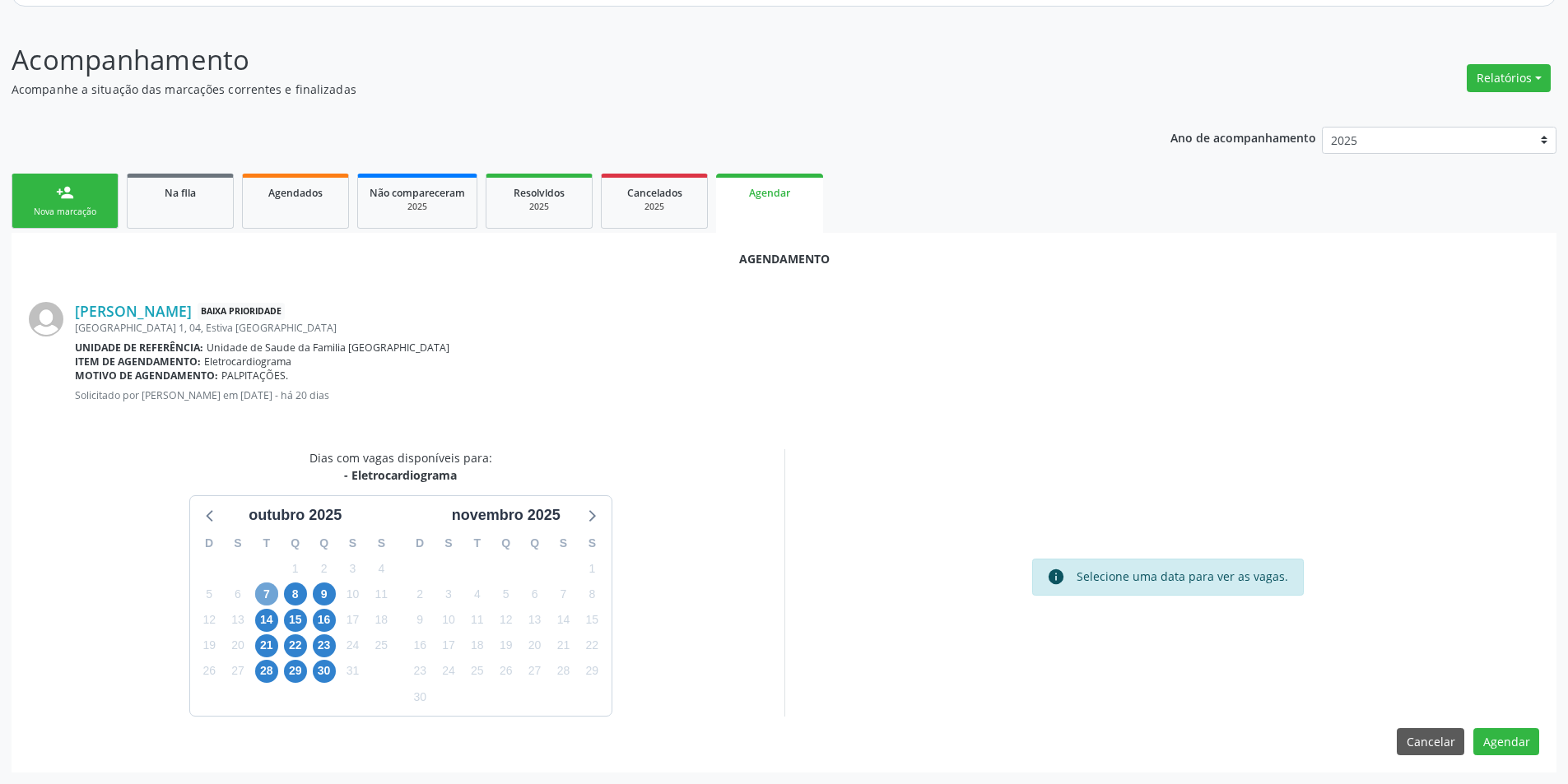
click at [275, 589] on span "7" at bounding box center [266, 594] width 23 height 23
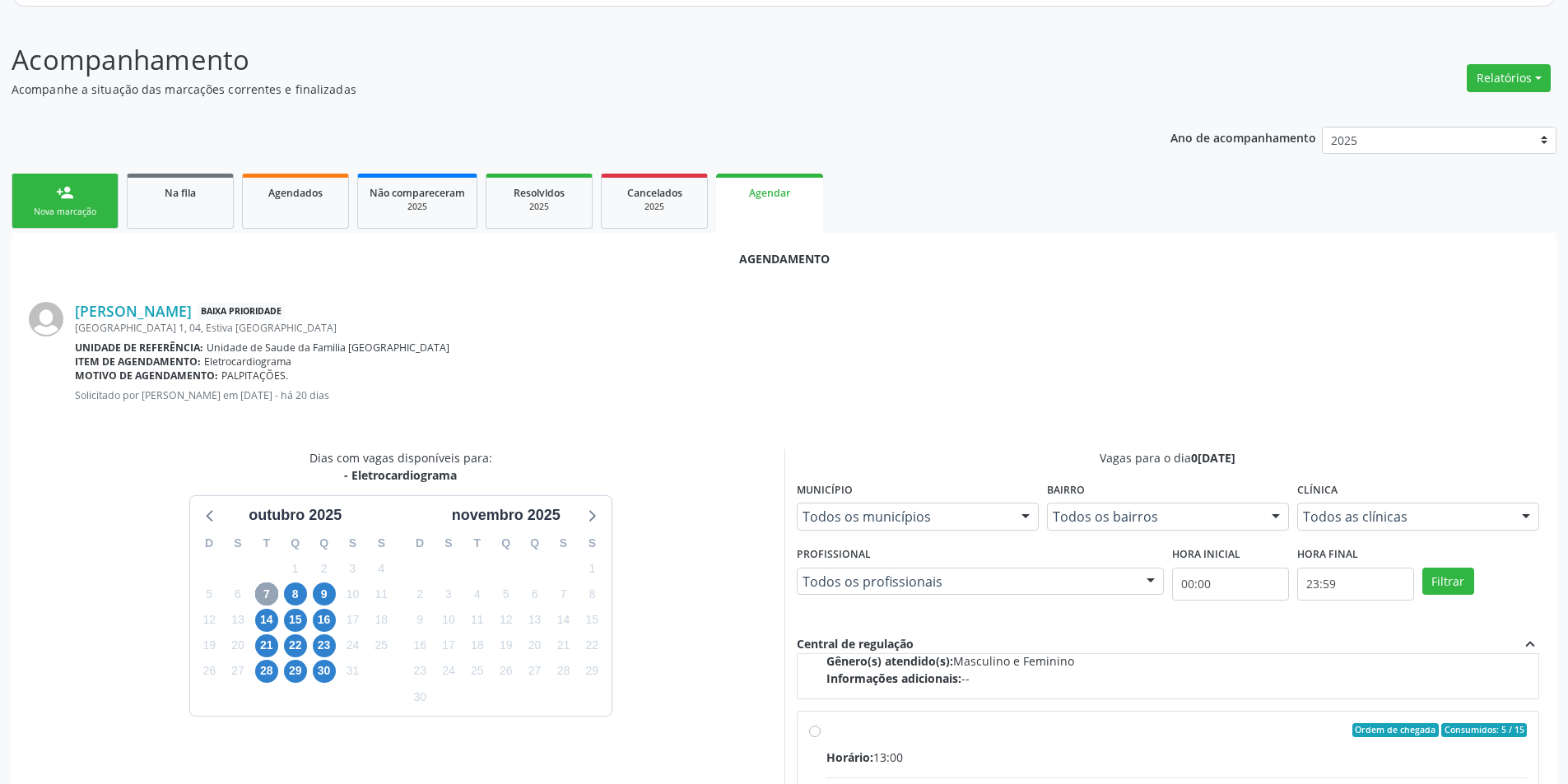
scroll to position [259, 0]
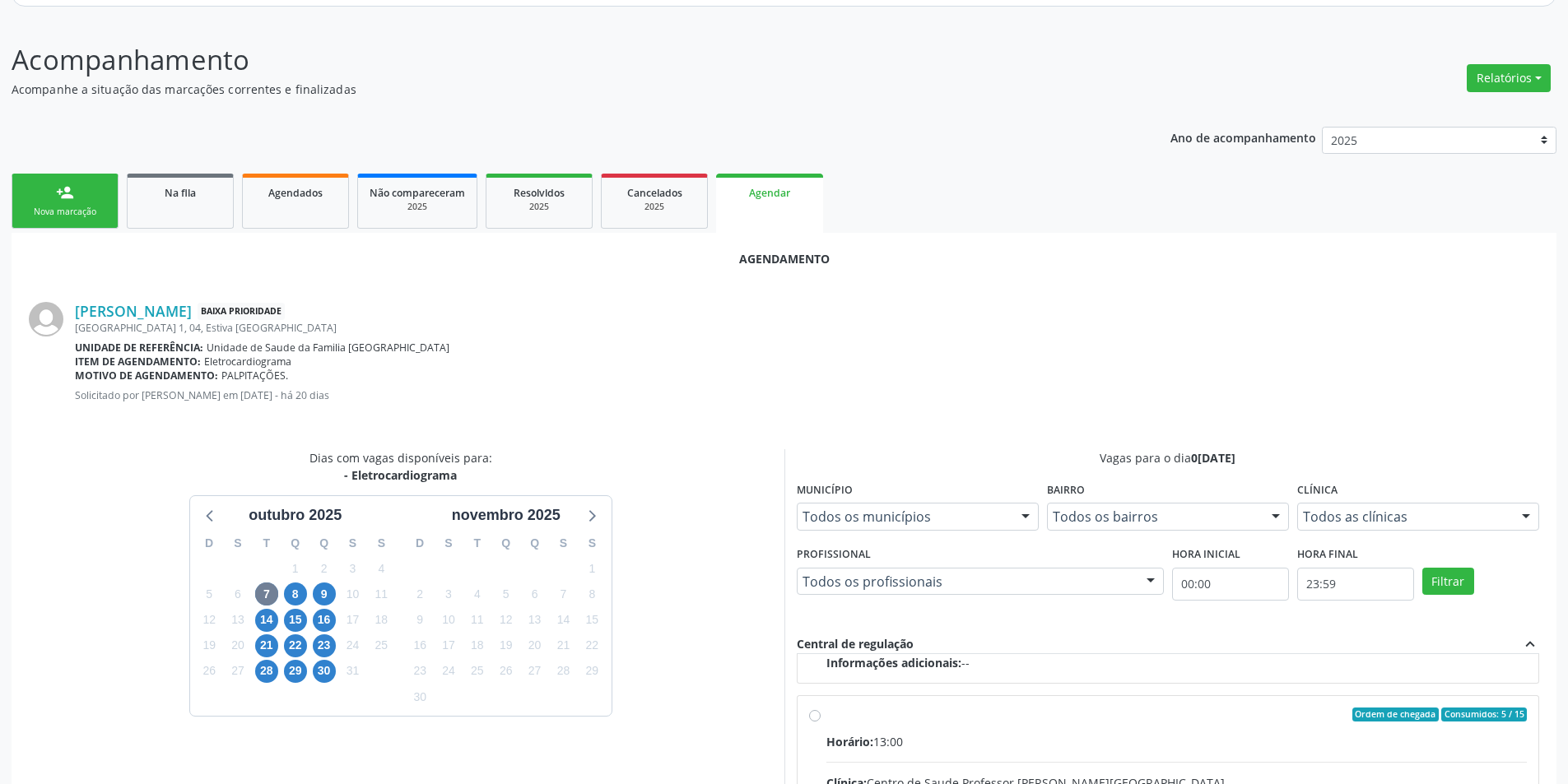
drag, startPoint x: 814, startPoint y: 715, endPoint x: 895, endPoint y: 634, distance: 114.6
click at [814, 714] on input "Ordem de chegada Consumidos: 5 / 15 Horário: 13:00 Clínica: Centro de Saude Pro…" at bounding box center [815, 716] width 11 height 15
radio input "true"
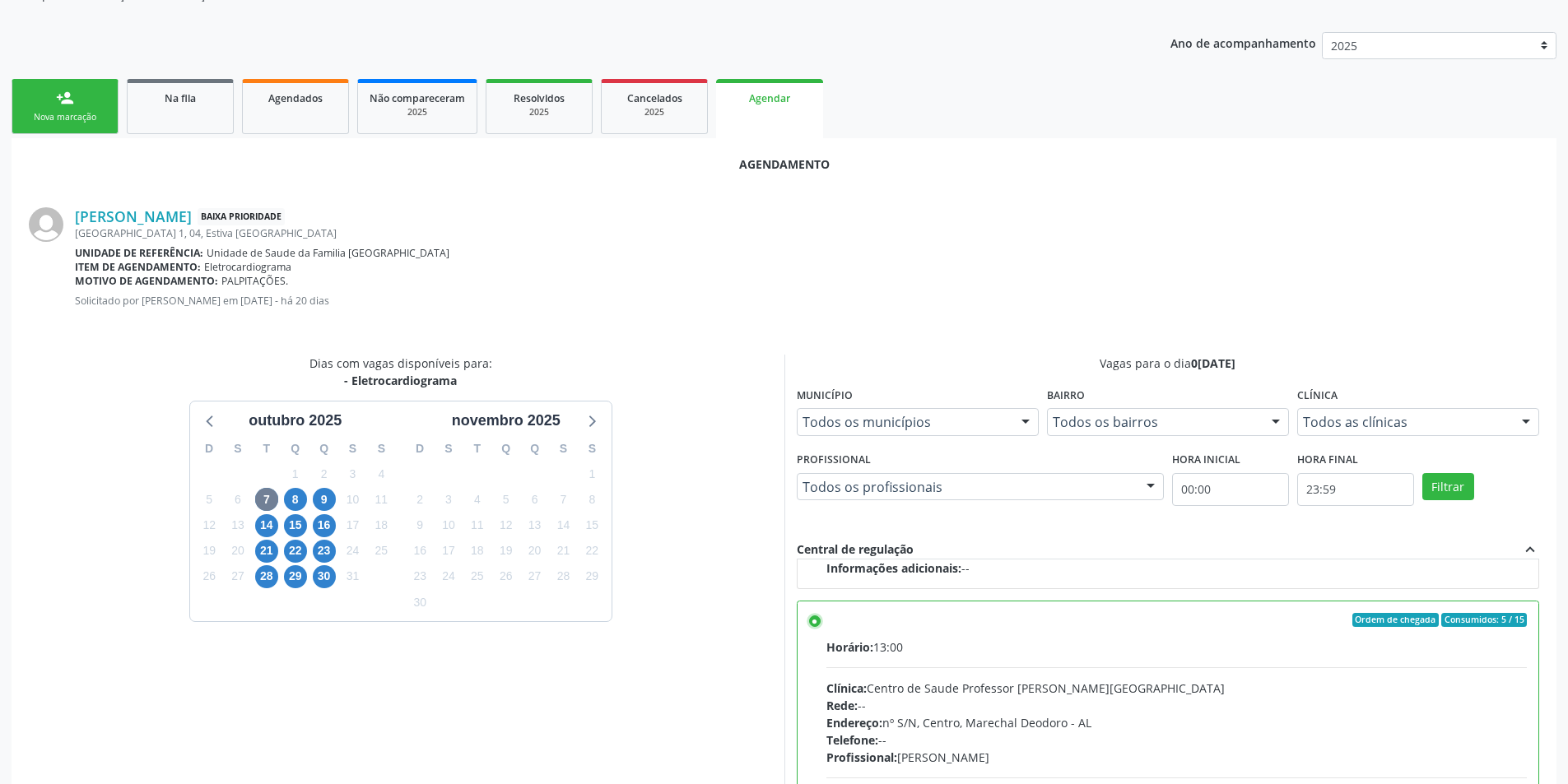
scroll to position [459, 0]
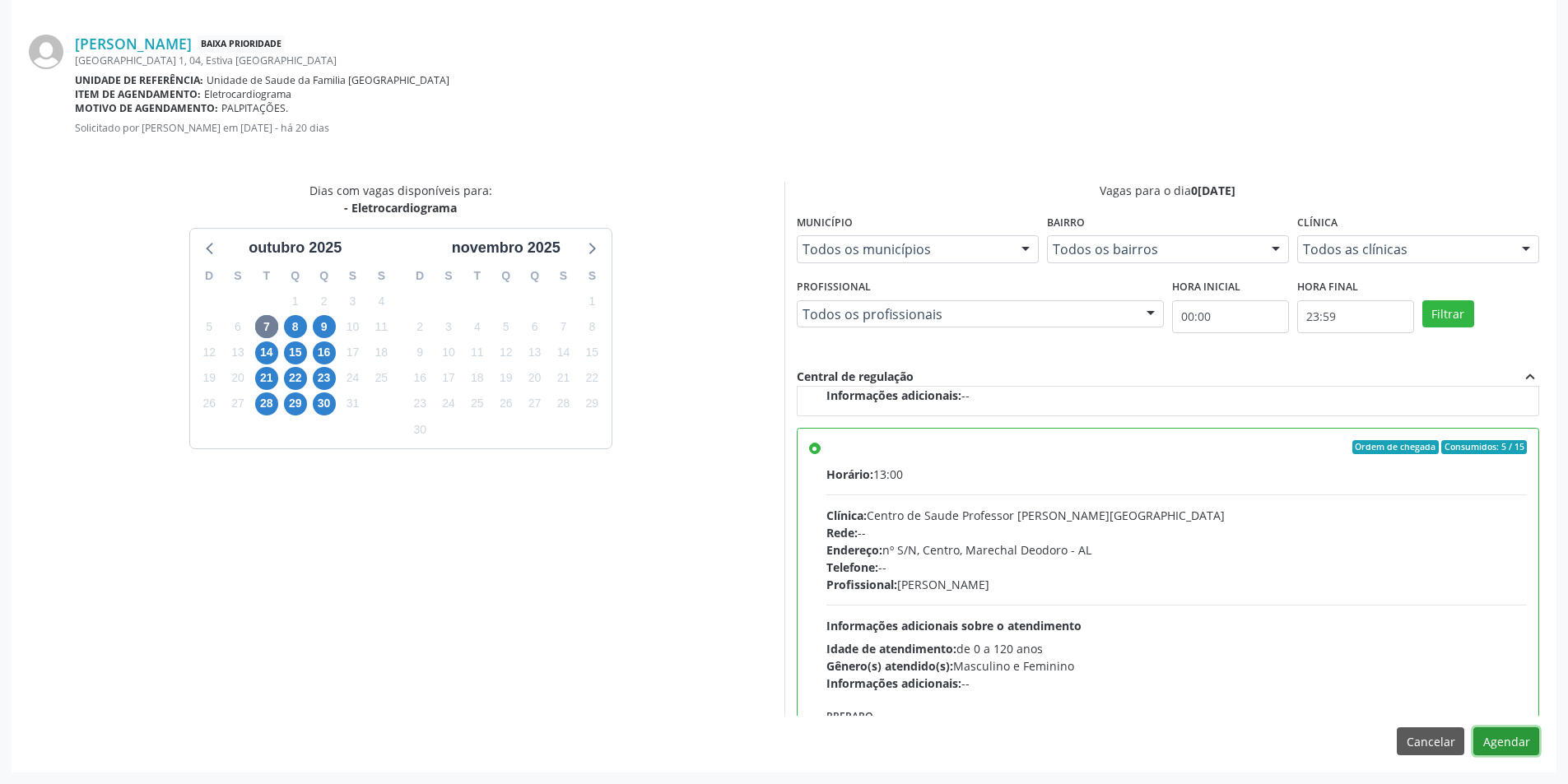
click at [1501, 747] on button "Agendar" at bounding box center [1506, 741] width 66 height 28
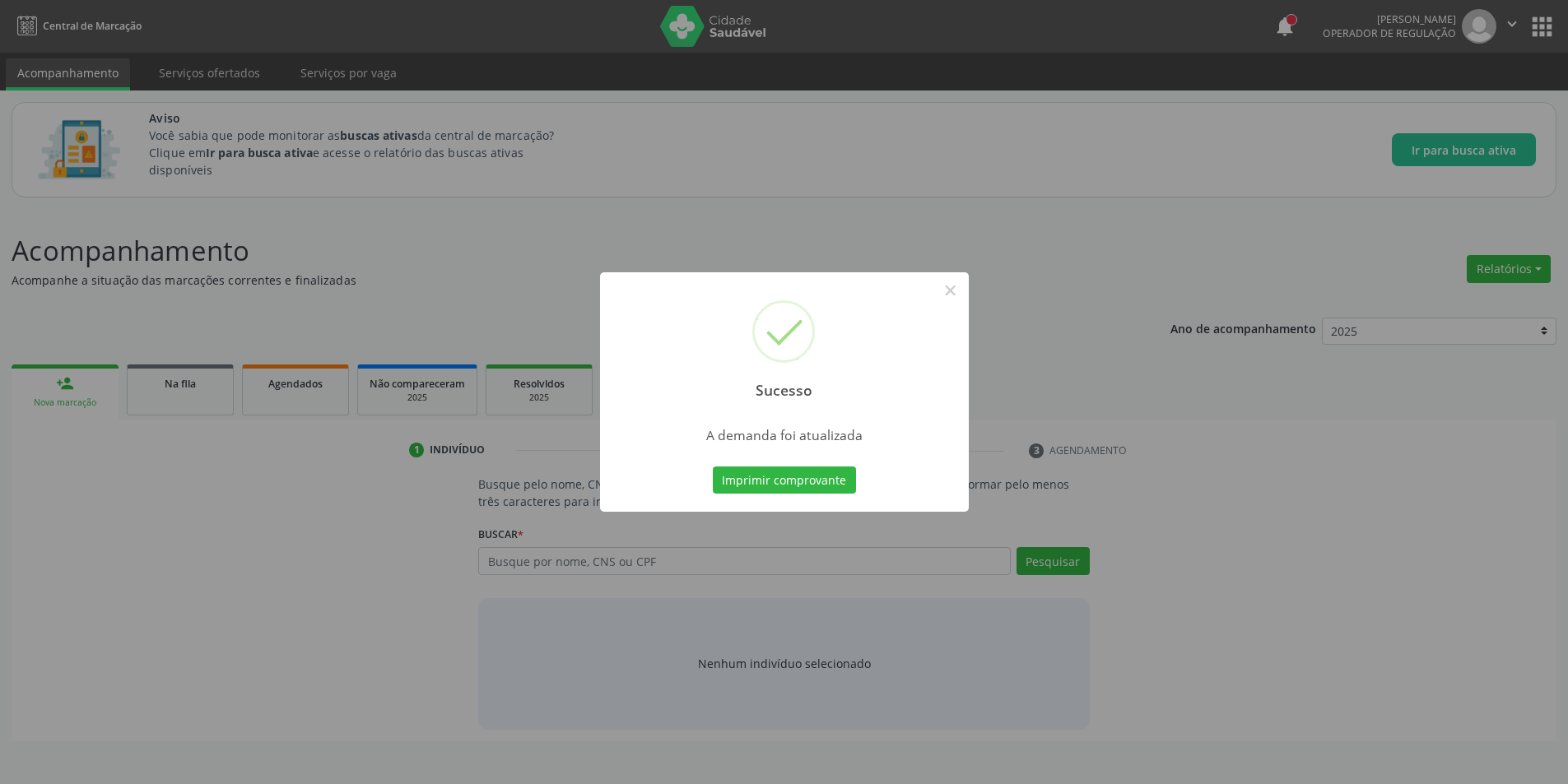
scroll to position [0, 0]
click at [956, 300] on button "×" at bounding box center [956, 290] width 28 height 28
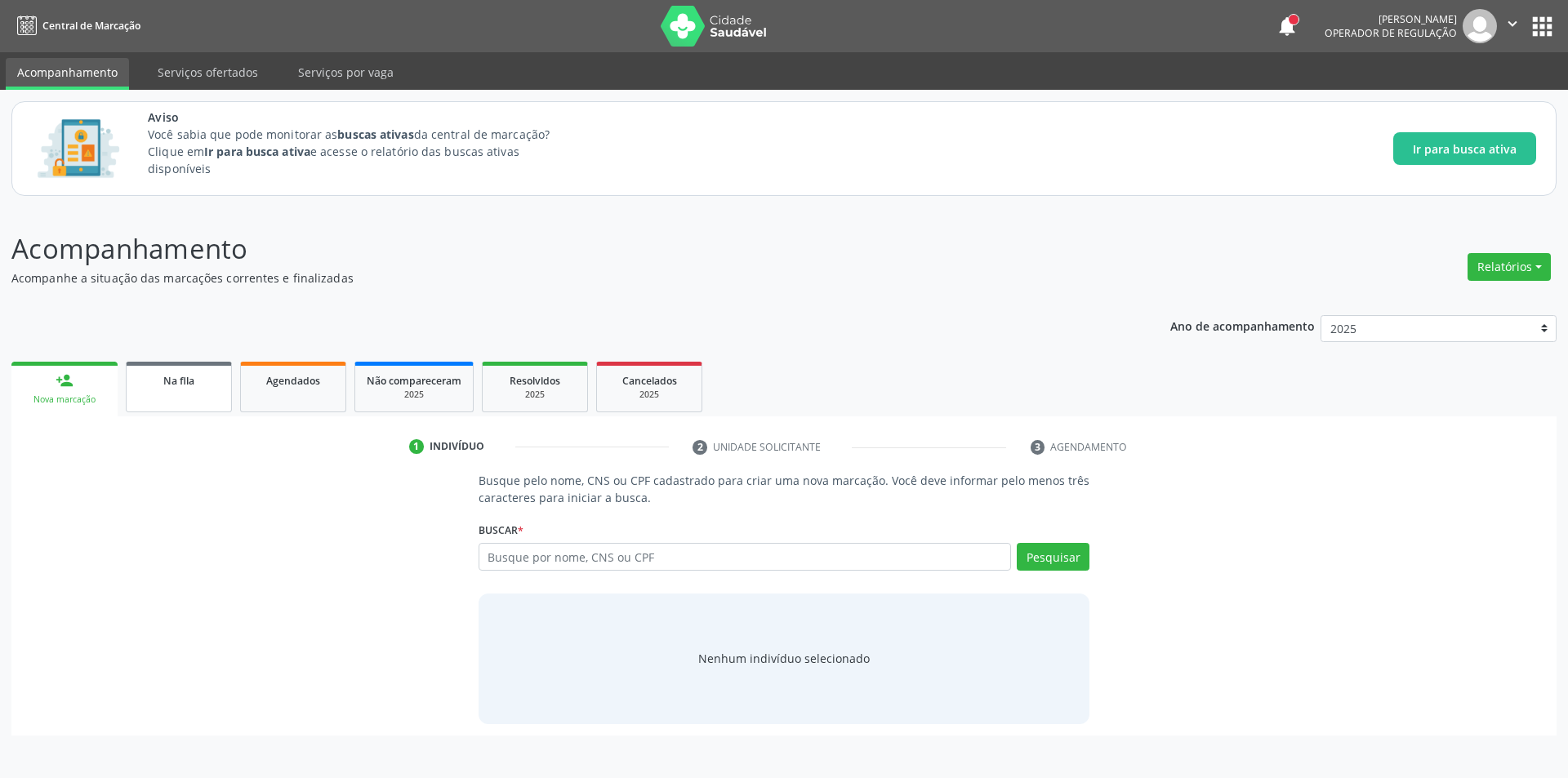
click at [193, 382] on span "Na fila" at bounding box center [179, 381] width 31 height 14
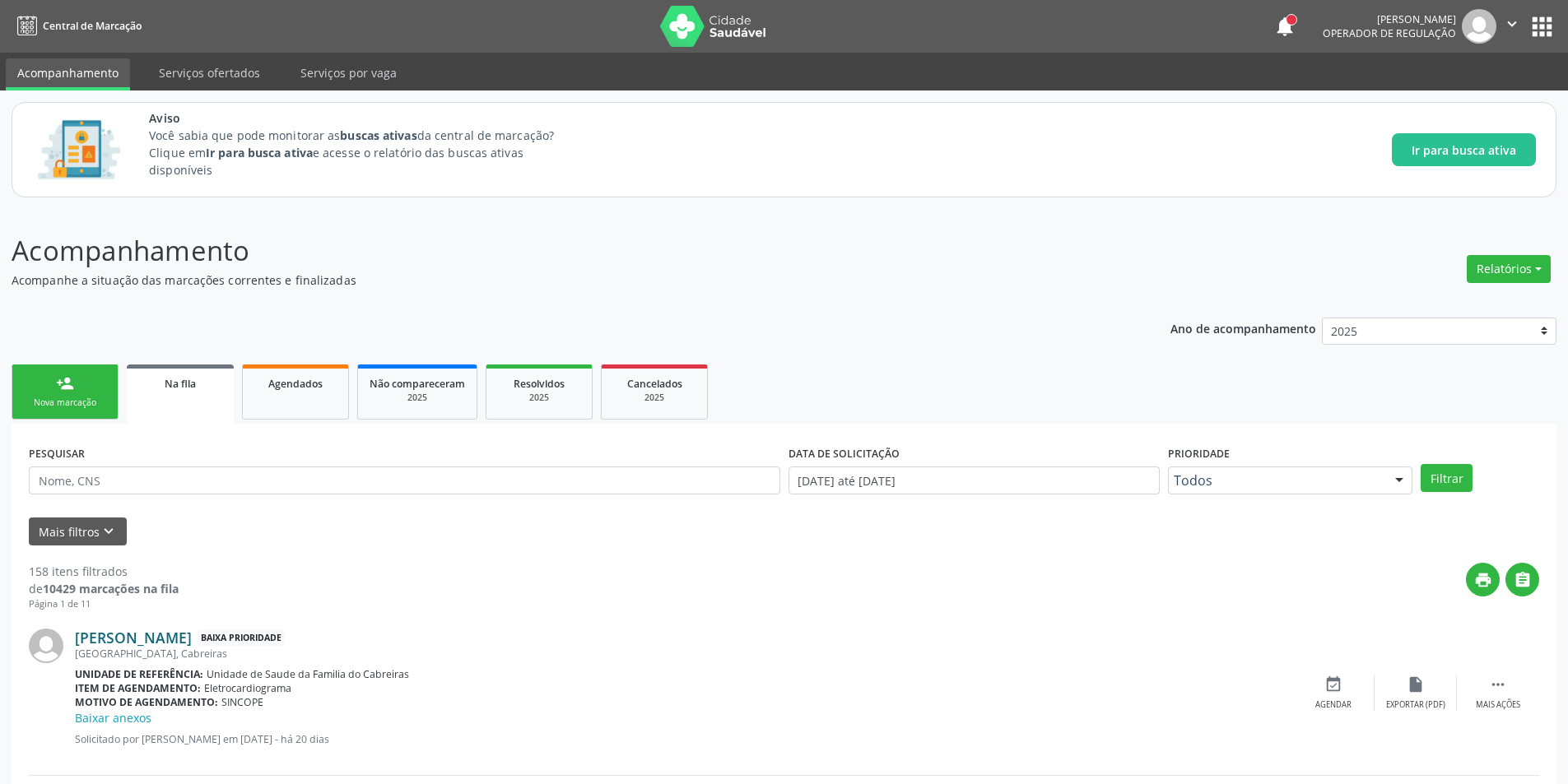
click at [152, 642] on link "[PERSON_NAME]" at bounding box center [133, 638] width 116 height 18
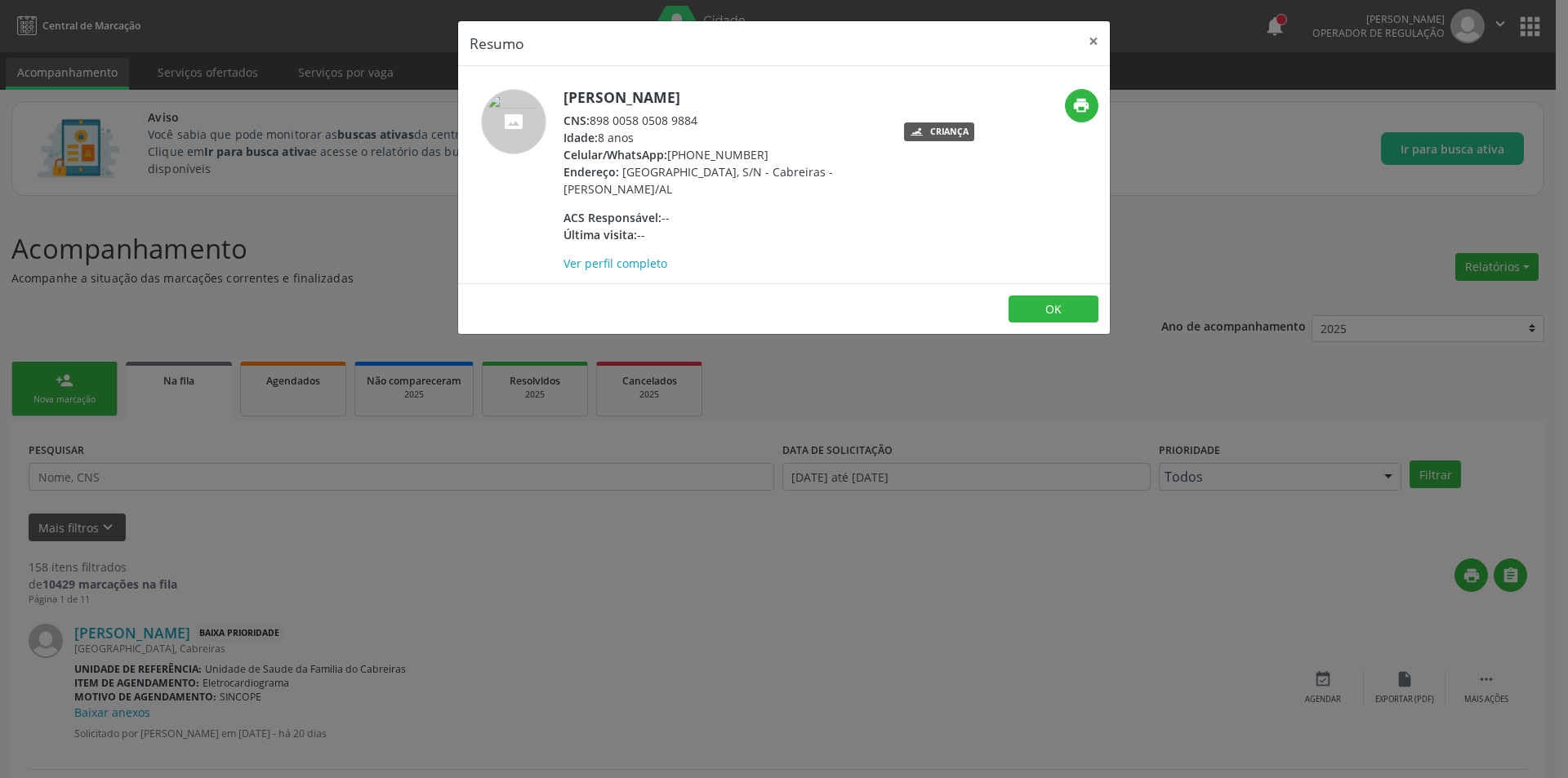
click at [590, 122] on span "CNS:" at bounding box center [576, 120] width 26 height 16
drag, startPoint x: 592, startPoint y: 122, endPoint x: 690, endPoint y: 122, distance: 98.0
click at [690, 122] on div "CNS: 898 0058 0508 9884" at bounding box center [722, 120] width 317 height 17
click at [626, 593] on div "Resumo × [PERSON_NAME] CNS: 898 0058 0508 9884 Idade: 8 anos Celular/WhatsApp: …" at bounding box center [784, 389] width 1568 height 778
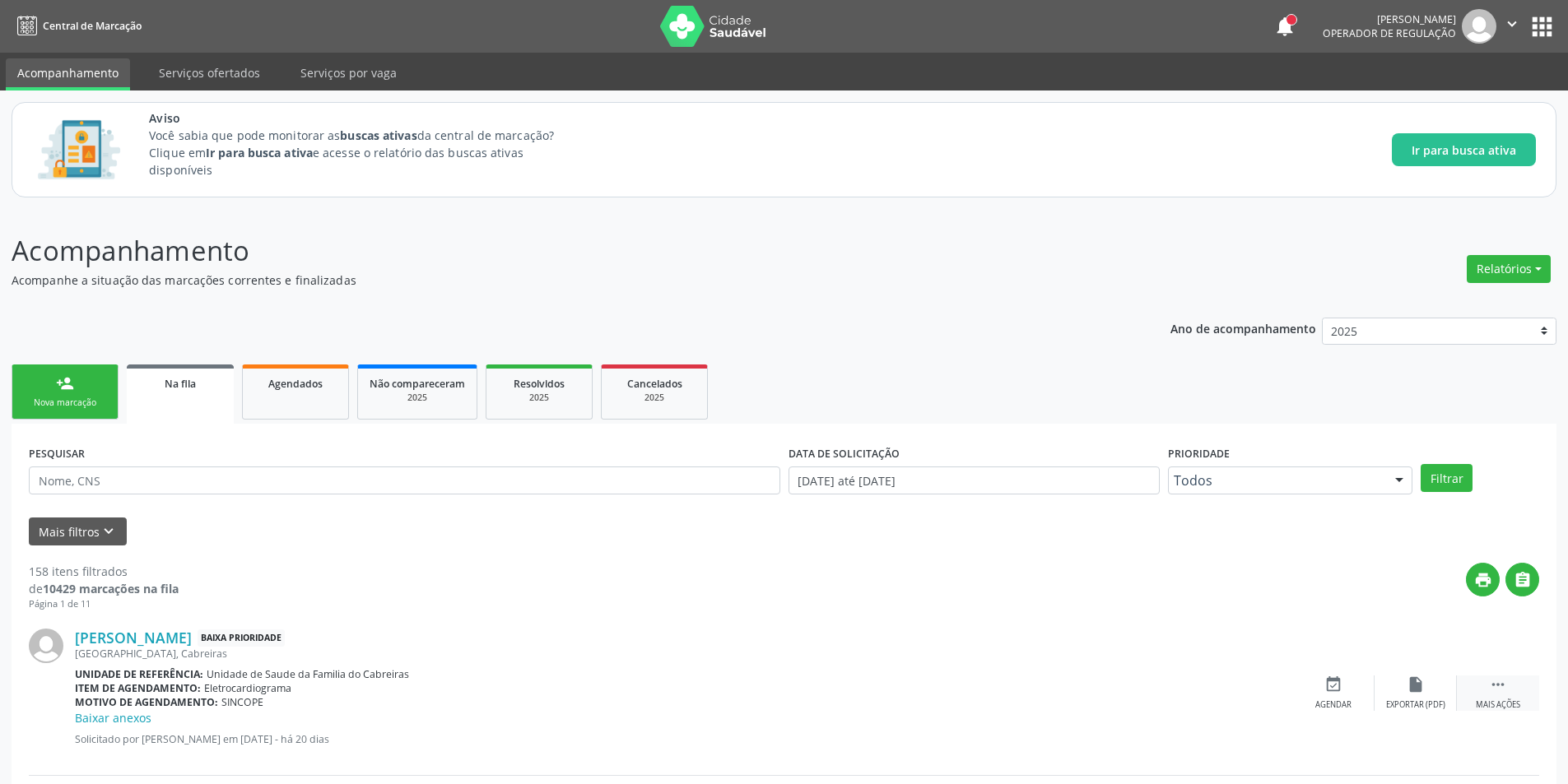
click at [1496, 699] on div " Mais ações" at bounding box center [1498, 693] width 82 height 35
click at [1339, 698] on div "cancel Cancelar" at bounding box center [1333, 693] width 82 height 35
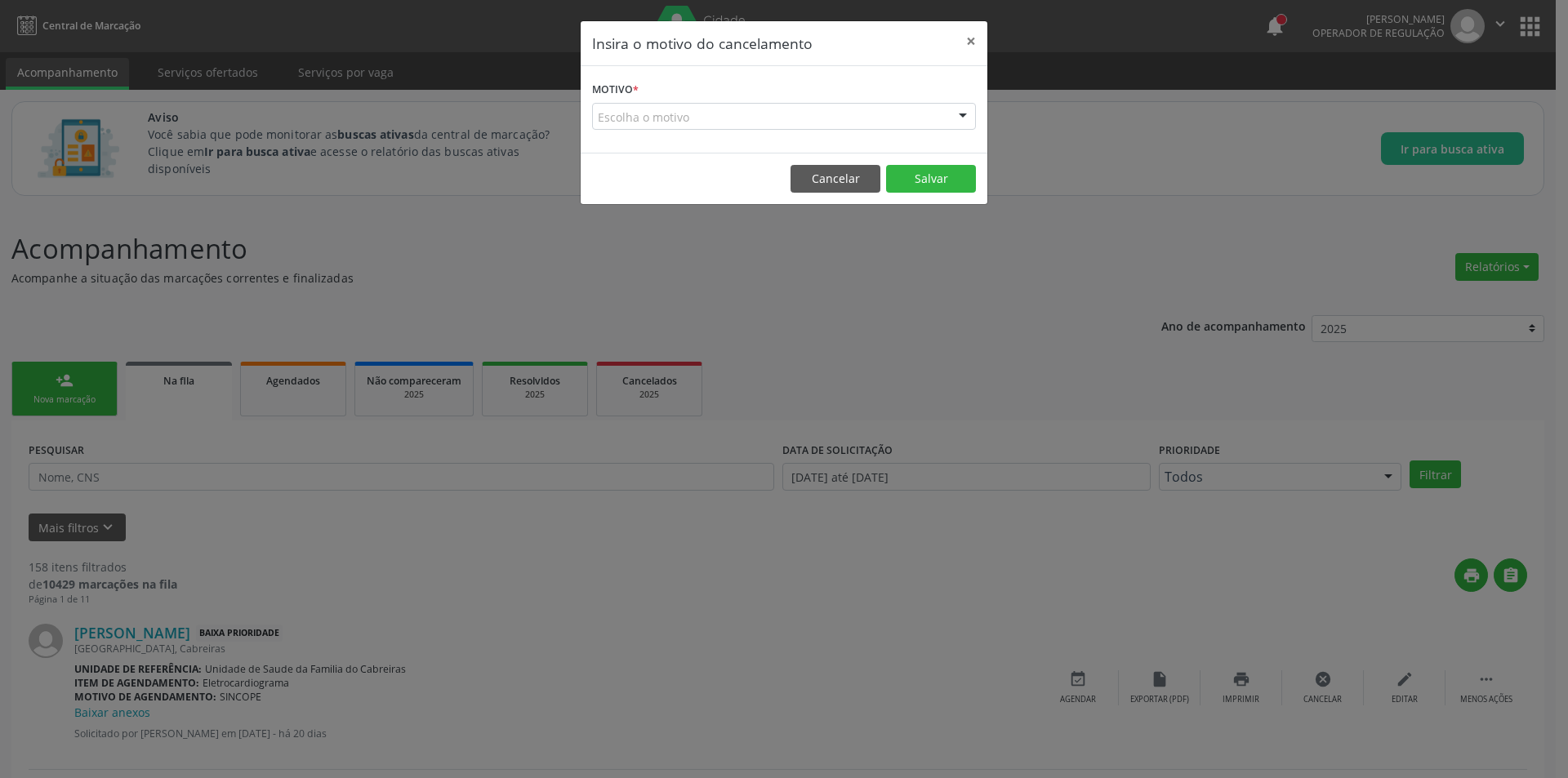
click at [643, 106] on div "Escolha o motivo" at bounding box center [784, 117] width 384 height 28
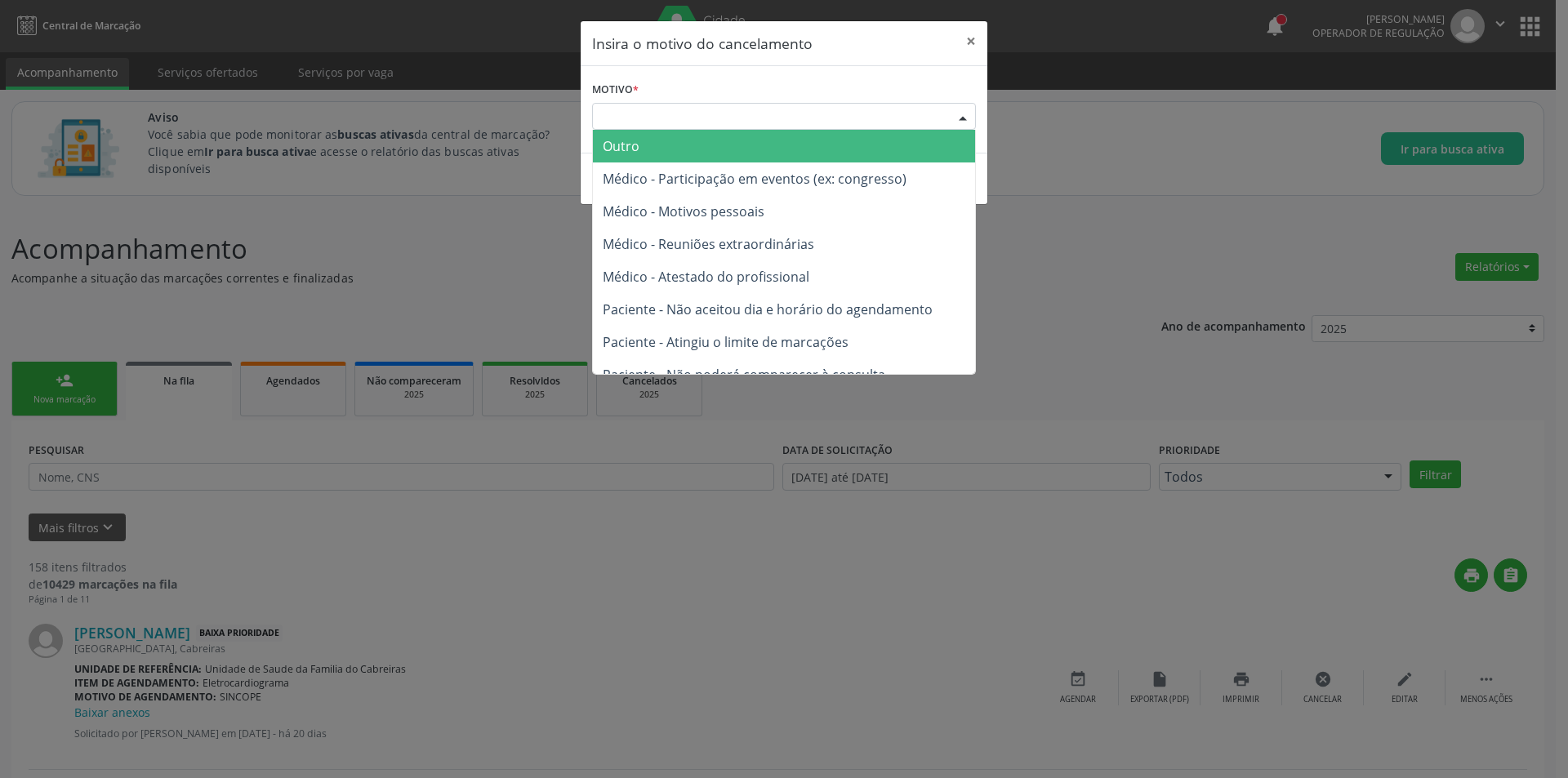
click at [645, 134] on span "Outro" at bounding box center [784, 147] width 383 height 33
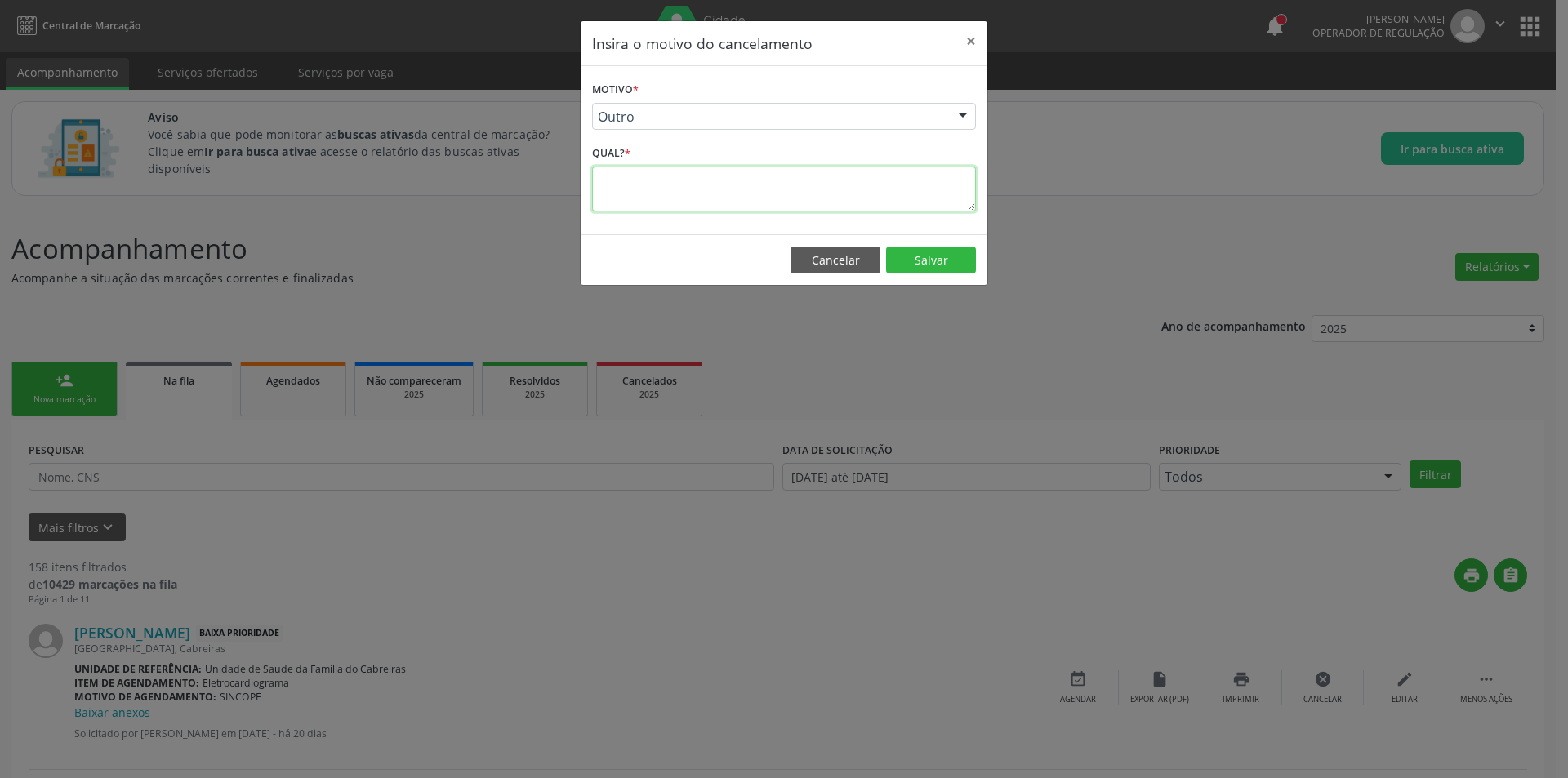
click at [647, 193] on textarea at bounding box center [784, 189] width 384 height 45
type textarea "Idade não compatível"
click at [925, 265] on button "Salvar" at bounding box center [931, 261] width 90 height 28
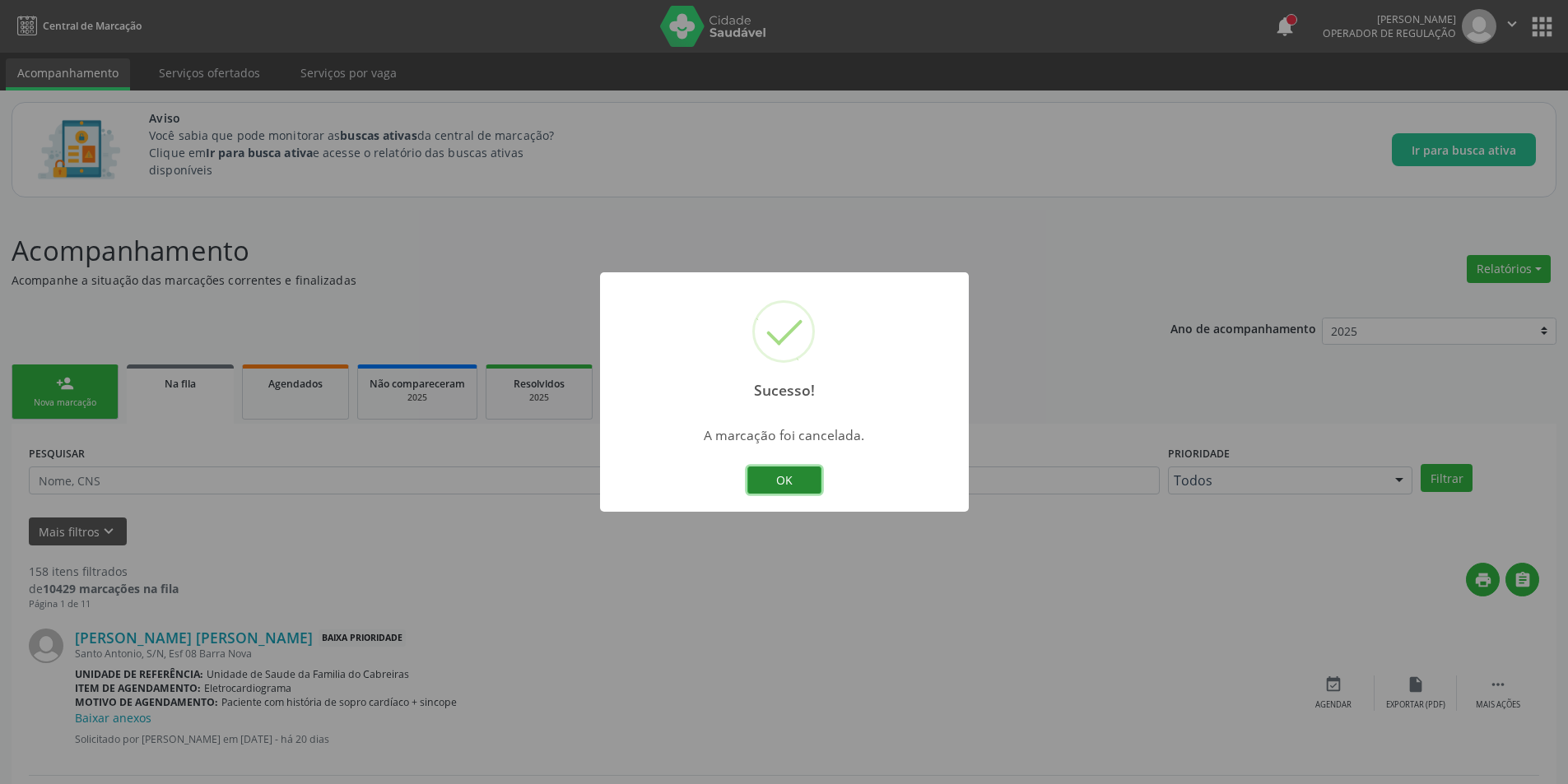
click at [782, 481] on button "OK" at bounding box center [784, 481] width 74 height 28
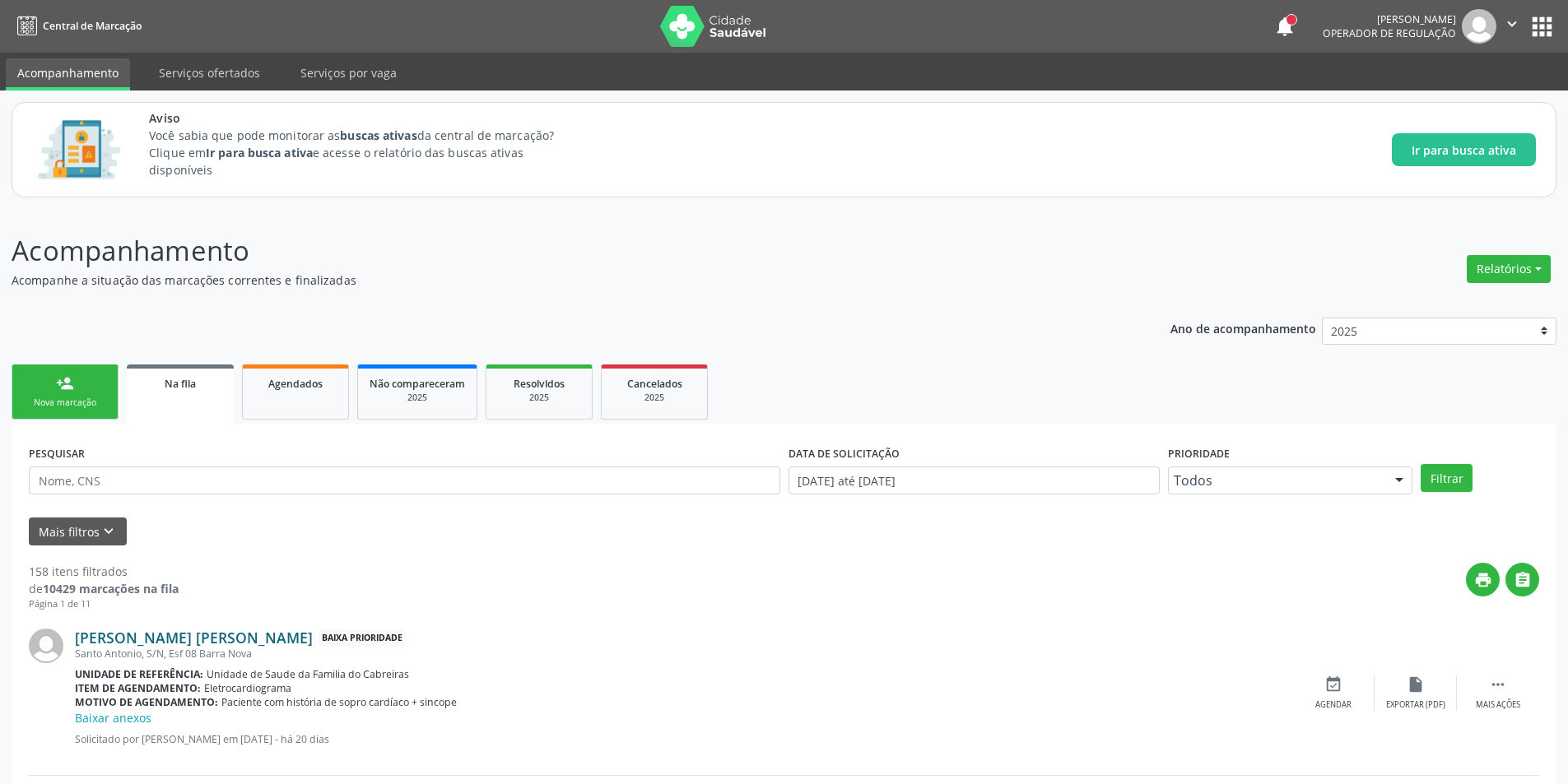
click at [196, 634] on link "[PERSON_NAME] [PERSON_NAME]" at bounding box center [193, 638] width 238 height 18
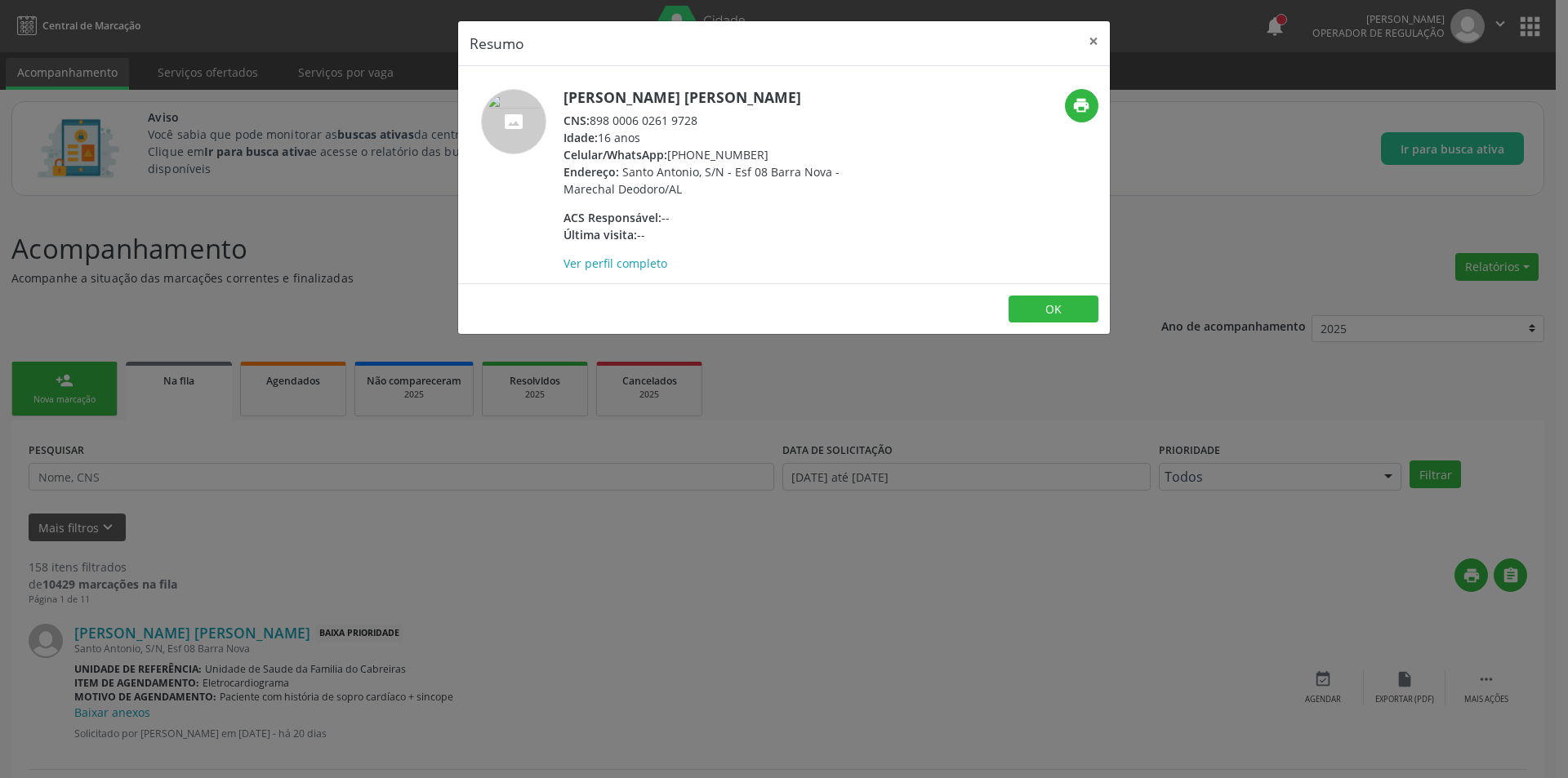
click at [487, 586] on div "Resumo × [PERSON_NAME] CNS: 898 0006 0261 9728 Idade: 16 anos Celular/WhatsApp:…" at bounding box center [784, 389] width 1568 height 778
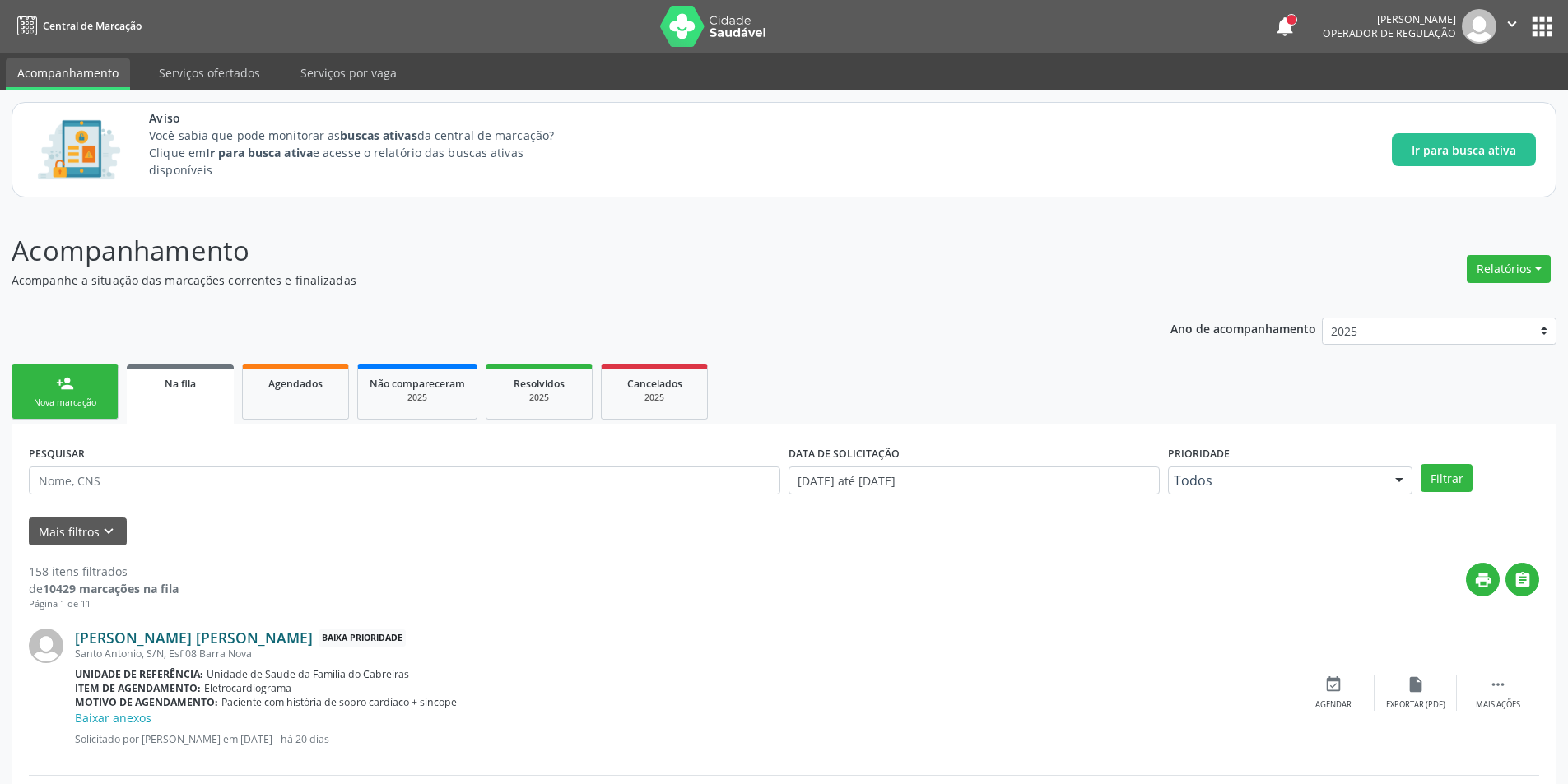
click at [228, 638] on link "[PERSON_NAME] [PERSON_NAME]" at bounding box center [193, 638] width 238 height 18
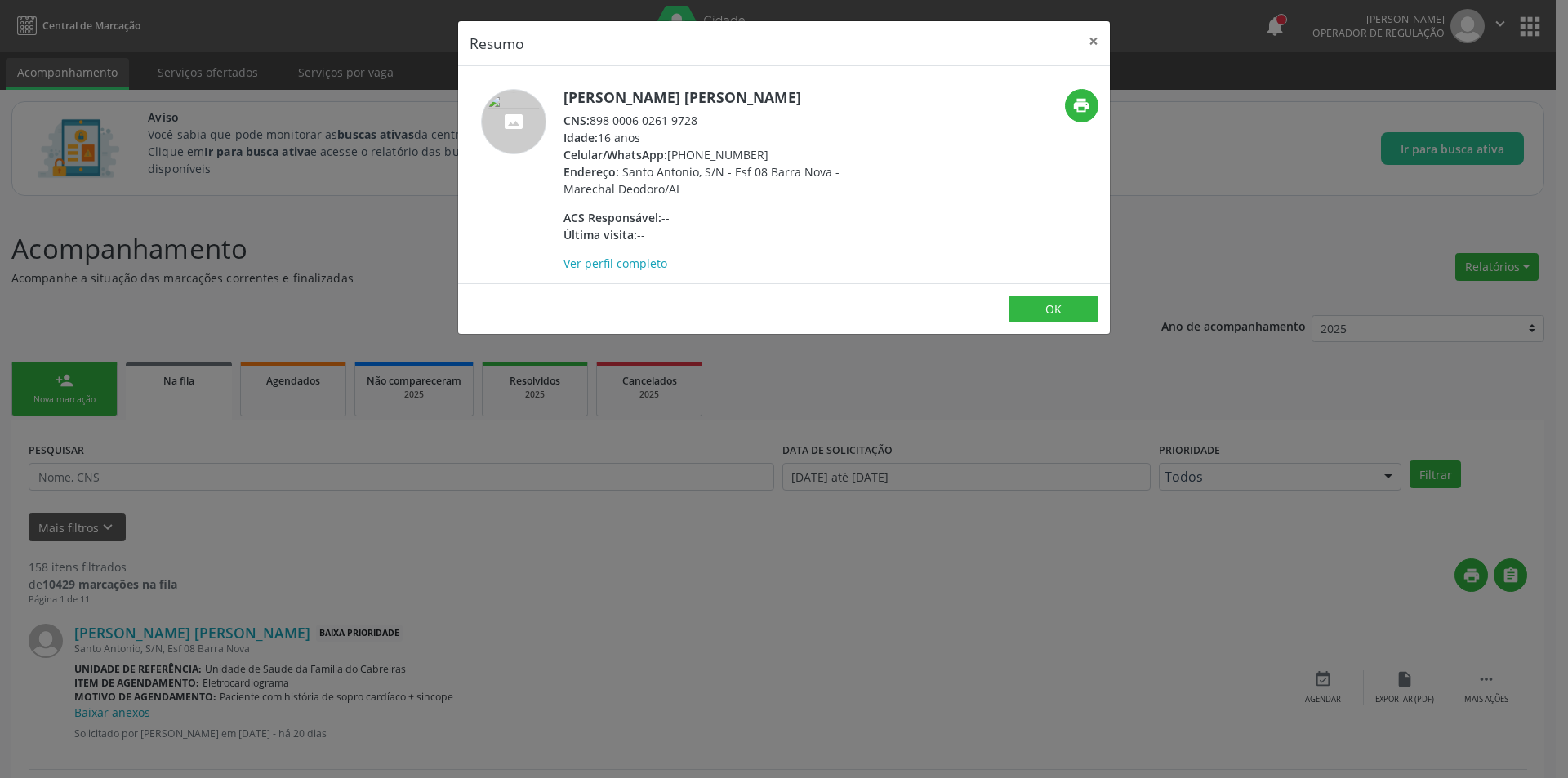
click at [594, 119] on div "CNS: 898 0006 0261 9728" at bounding box center [722, 120] width 317 height 17
drag, startPoint x: 594, startPoint y: 119, endPoint x: 678, endPoint y: 119, distance: 84.0
click at [678, 119] on div "CNS: 898 0006 0261 9728" at bounding box center [722, 120] width 317 height 17
click at [380, 465] on div "Resumo × [PERSON_NAME] CNS: 898 0006 0261 9728 Idade: 16 anos Celular/WhatsApp:…" at bounding box center [784, 389] width 1568 height 778
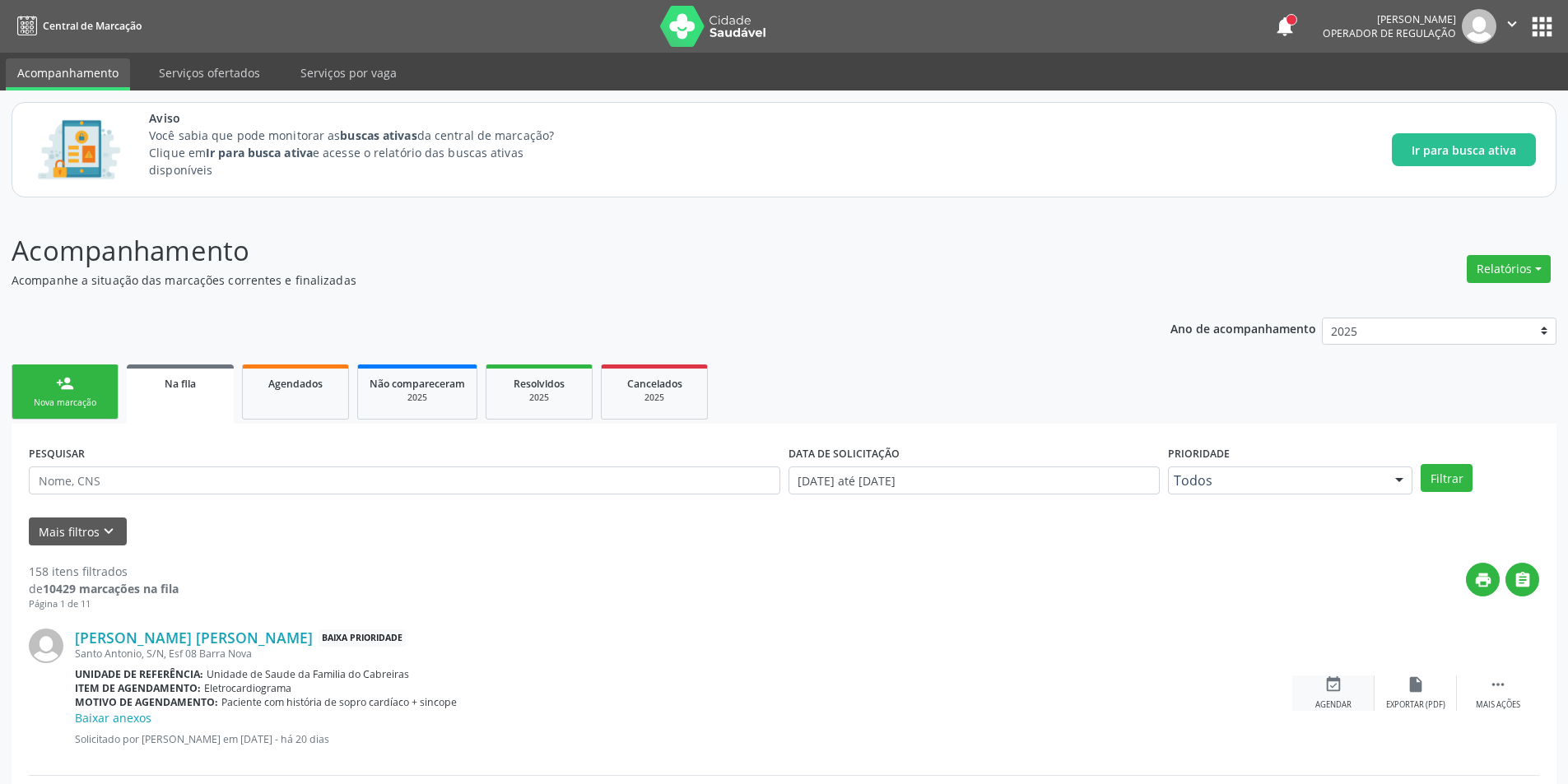
click at [1346, 686] on div "event_available Agendar" at bounding box center [1333, 693] width 82 height 35
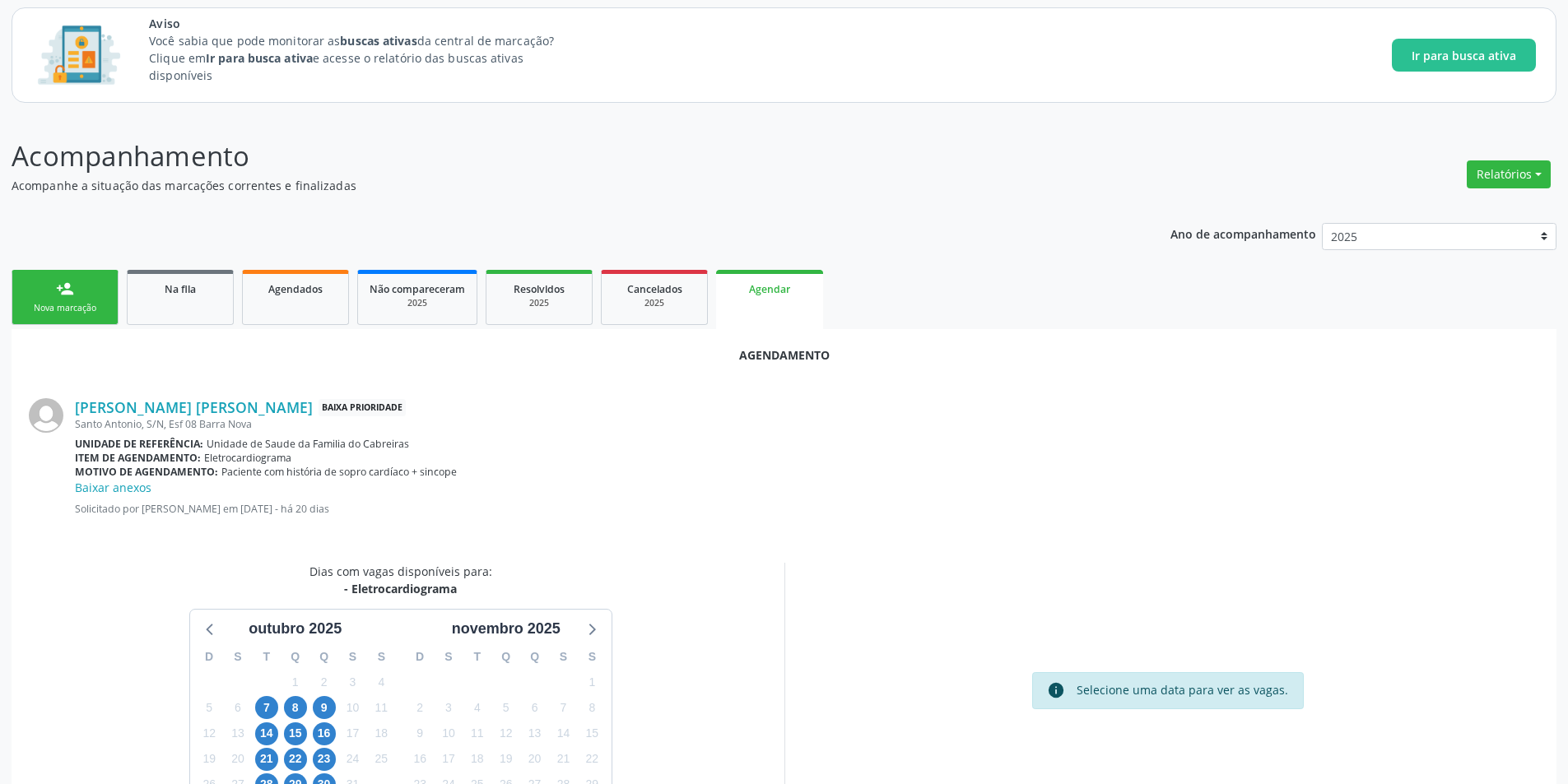
scroll to position [208, 0]
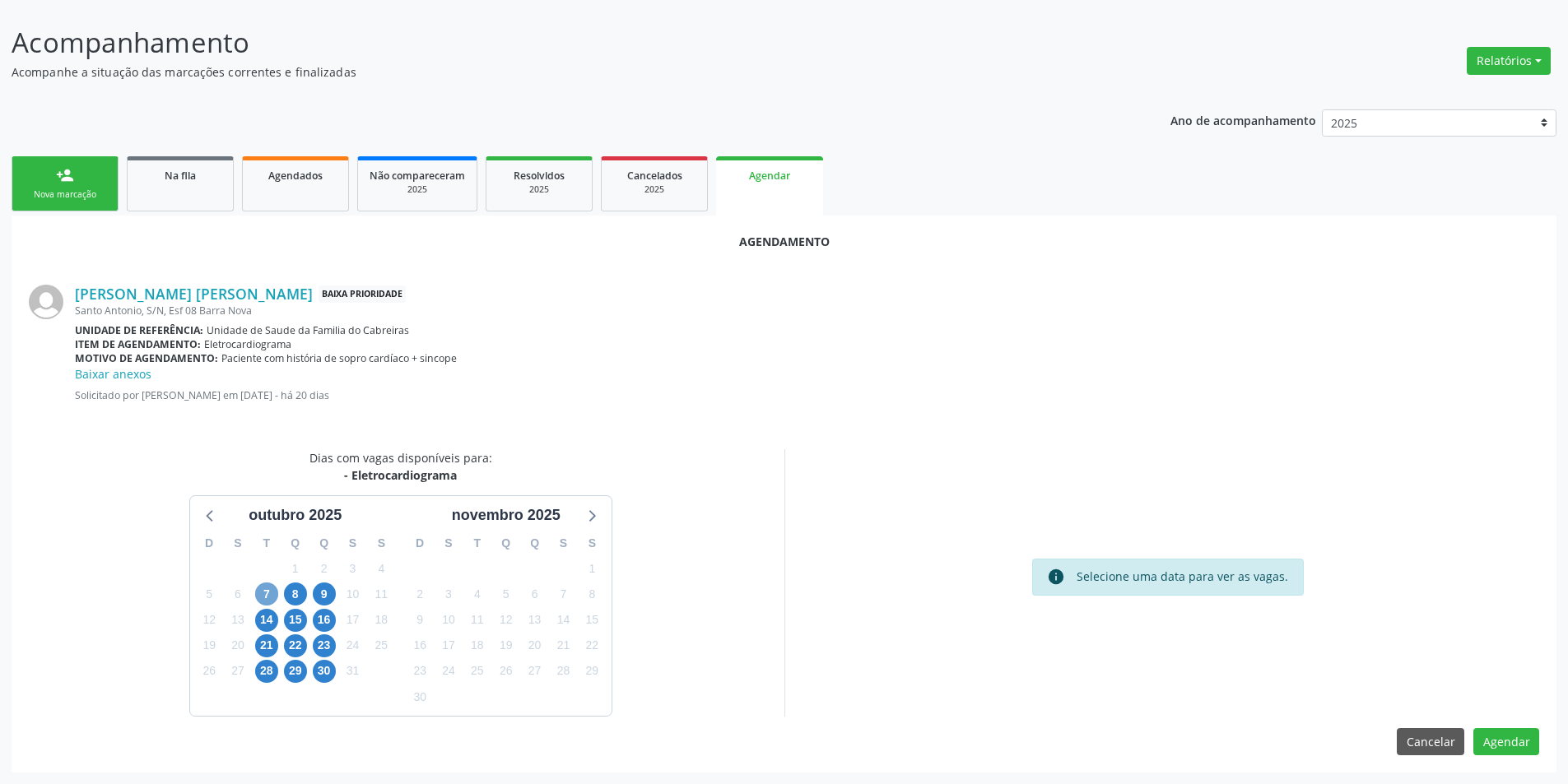
click at [256, 588] on span "7" at bounding box center [266, 594] width 23 height 23
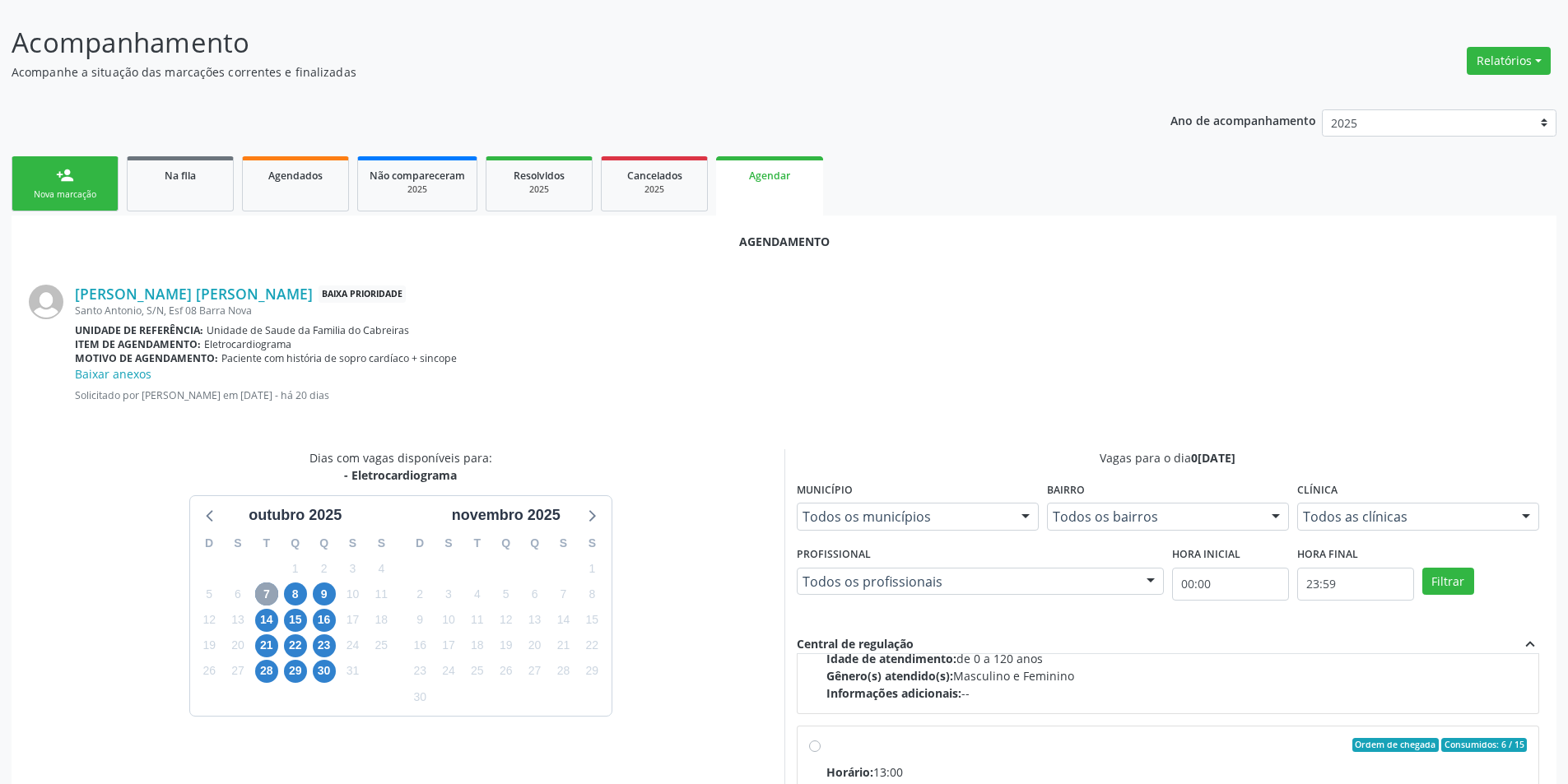
scroll to position [259, 0]
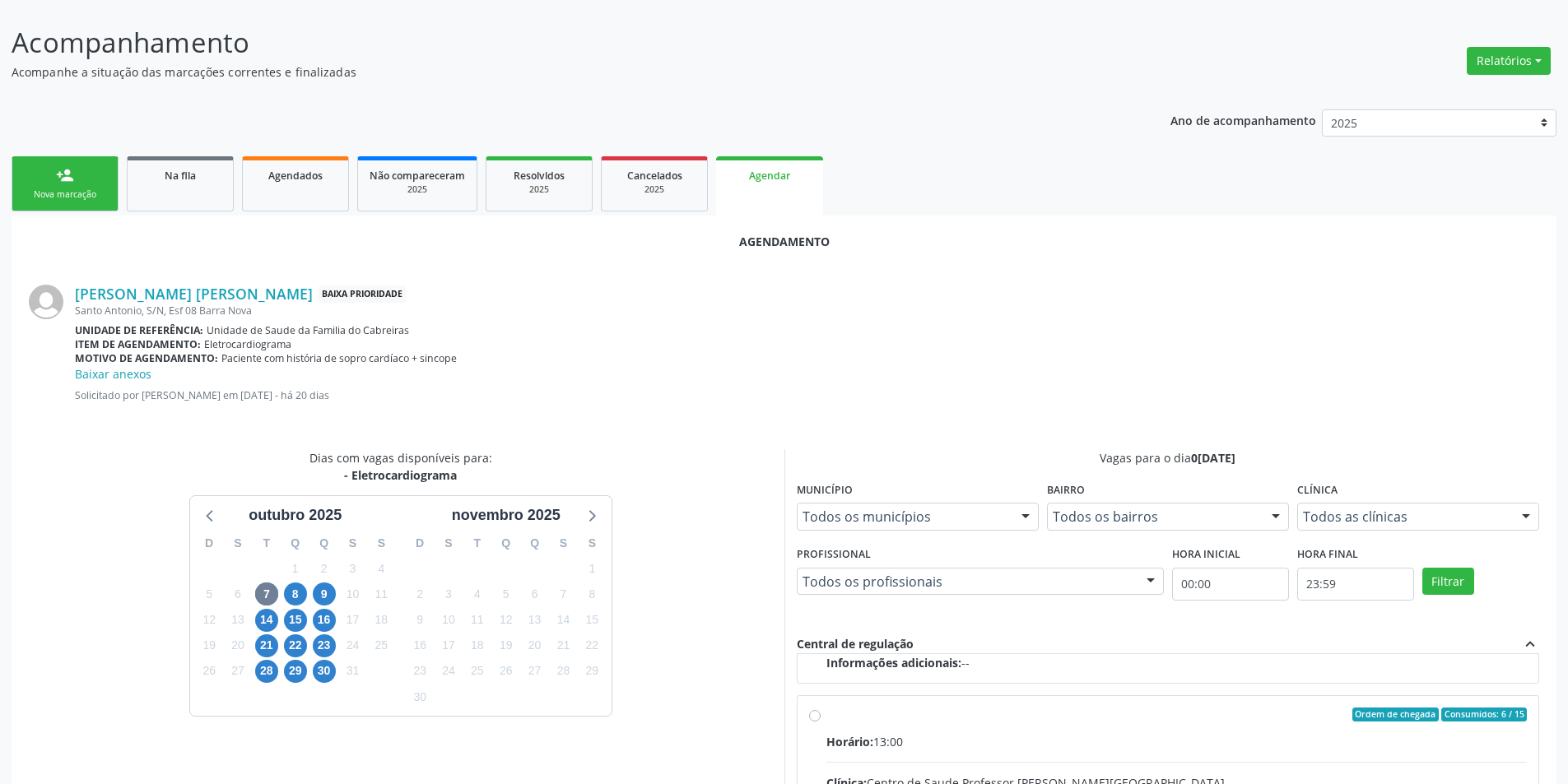
click at [812, 715] on input "Ordem de chegada Consumidos: 6 / 15 Horário: 13:00 Clínica: Centro de Saude Pro…" at bounding box center [815, 716] width 11 height 15
radio input "true"
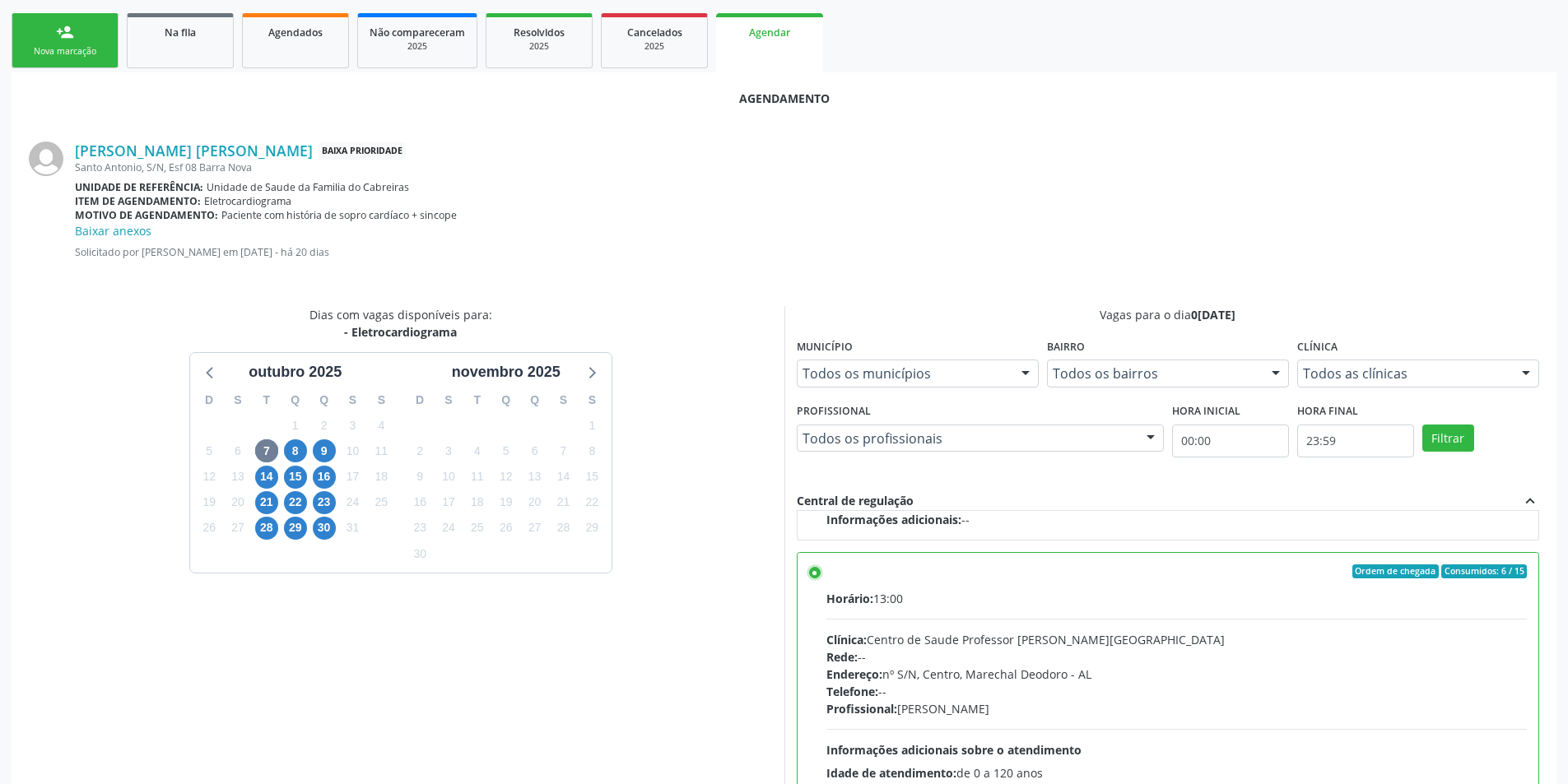
scroll to position [476, 0]
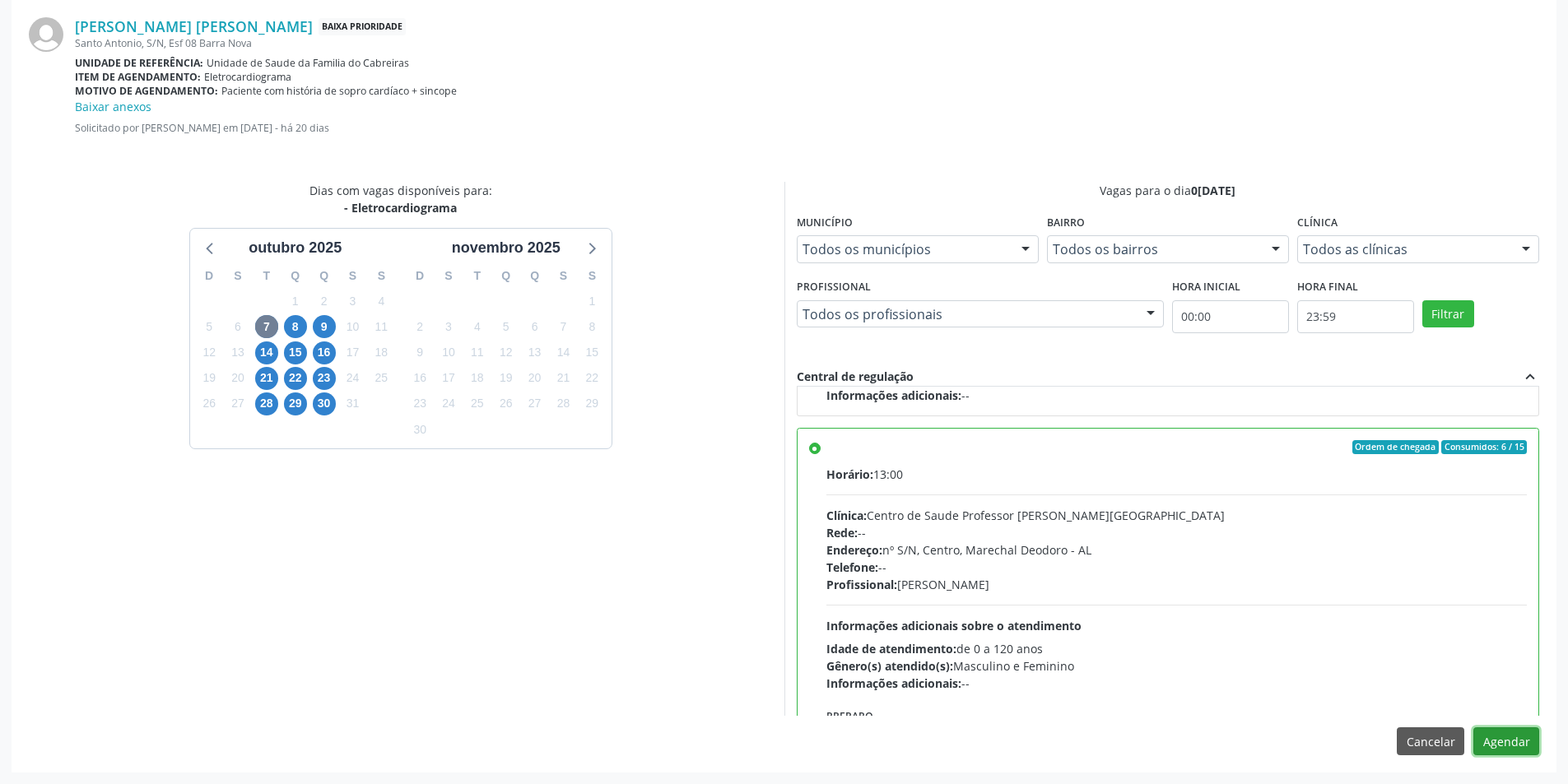
click at [1484, 741] on button "Agendar" at bounding box center [1506, 741] width 66 height 28
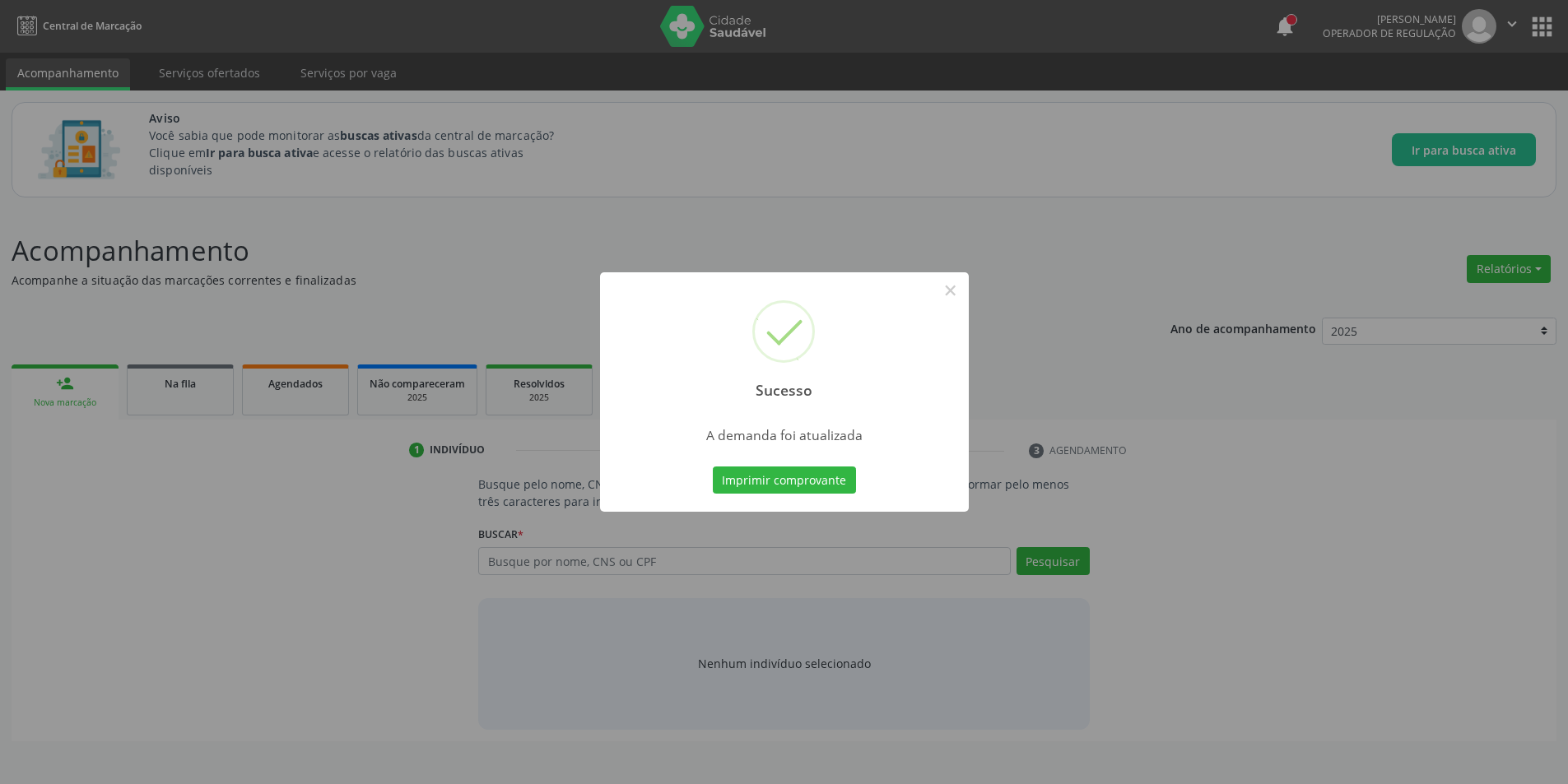
scroll to position [0, 0]
drag, startPoint x: 957, startPoint y: 289, endPoint x: 905, endPoint y: 299, distance: 53.0
click at [949, 289] on button "×" at bounding box center [956, 290] width 28 height 28
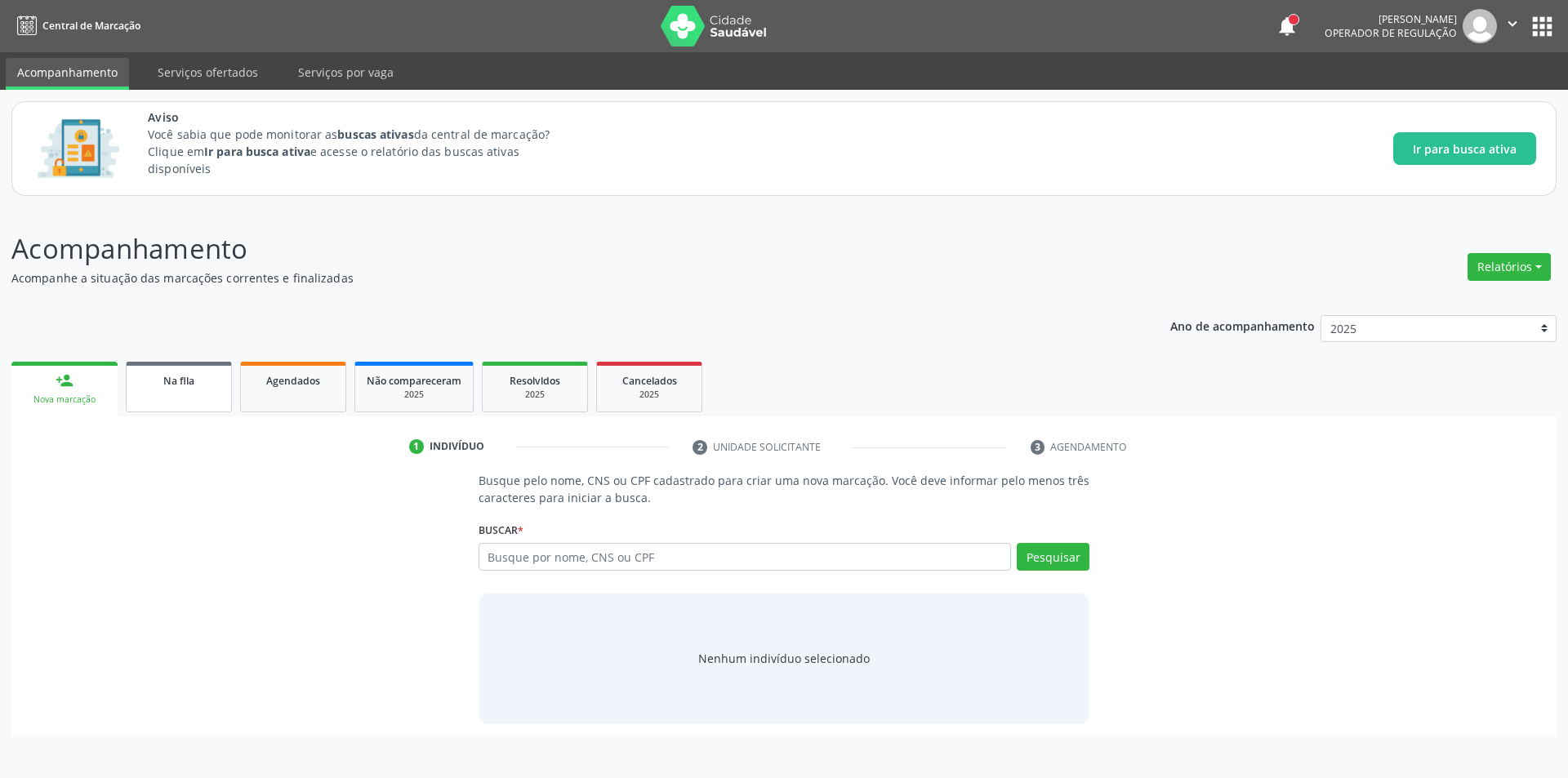
click at [139, 375] on div "Na fila" at bounding box center [178, 380] width 82 height 17
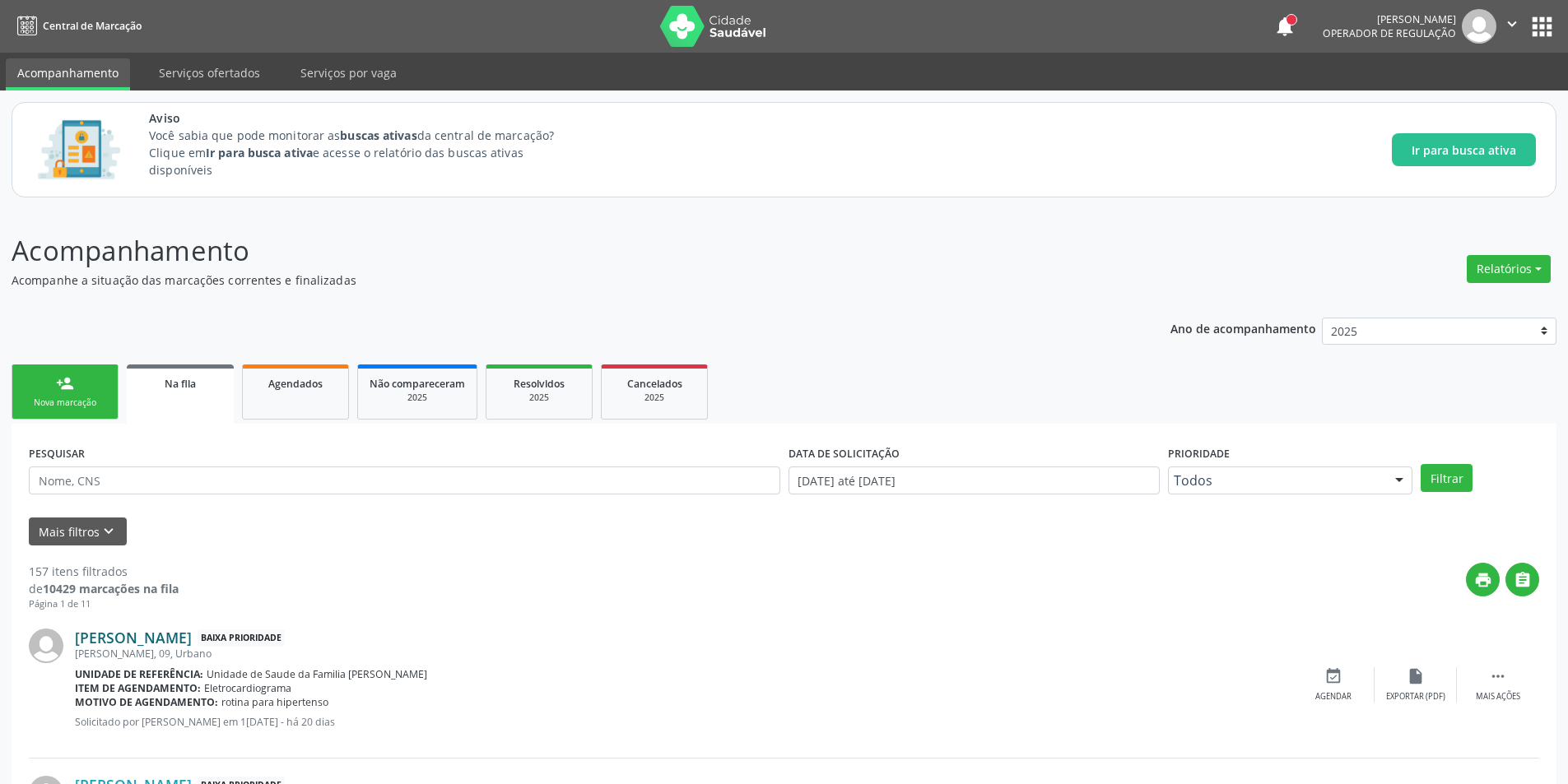
click at [149, 641] on link "[PERSON_NAME]" at bounding box center [133, 638] width 116 height 18
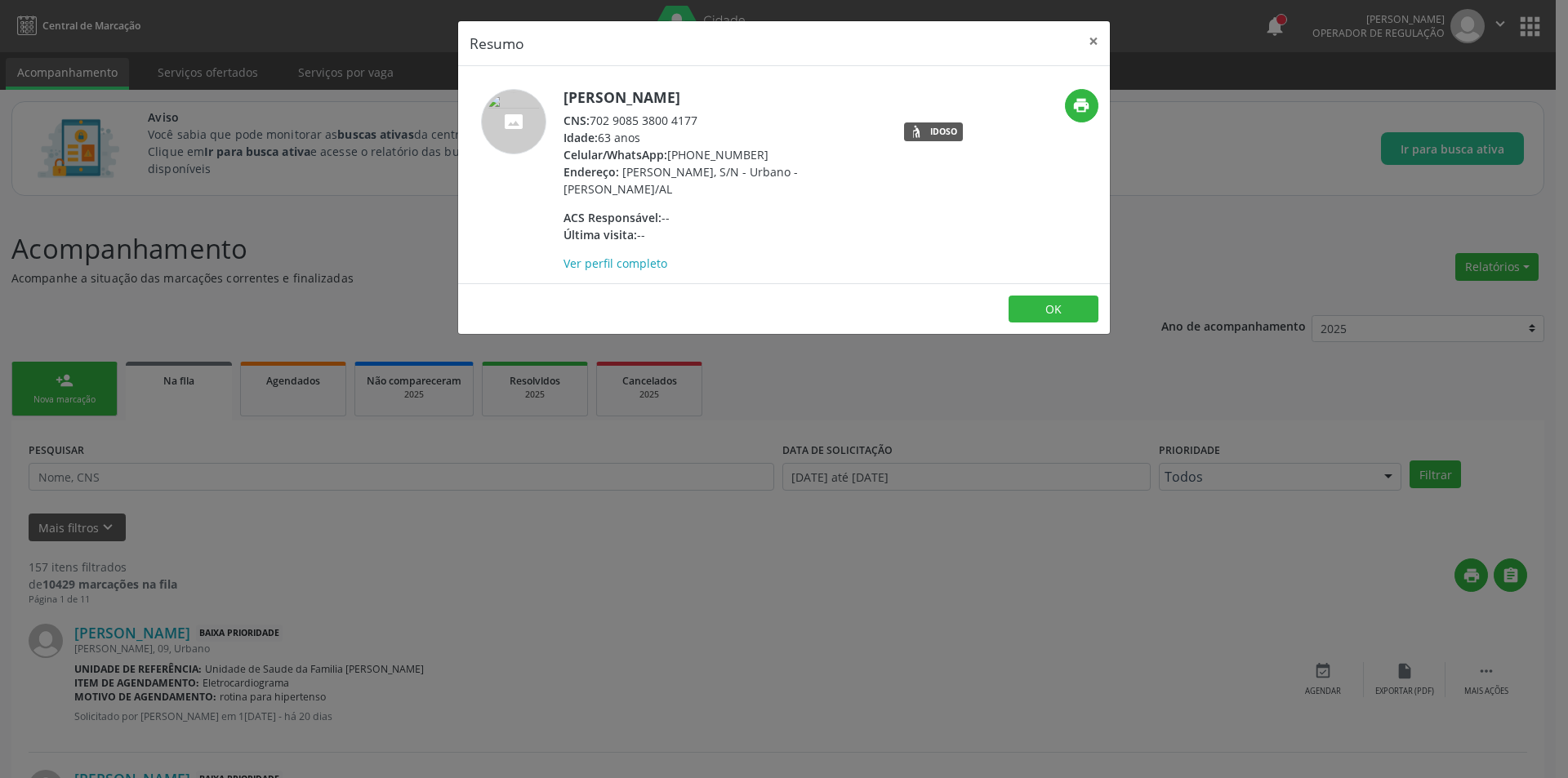
click at [595, 118] on div "CNS: 702 9085 3800 4177" at bounding box center [722, 120] width 317 height 17
drag, startPoint x: 595, startPoint y: 118, endPoint x: 691, endPoint y: 123, distance: 96.1
click at [691, 123] on div "CNS: 702 9085 3800 4177" at bounding box center [722, 120] width 317 height 17
click at [290, 693] on div "Resumo × [PERSON_NAME] CNS: 702 9085 3800 4177 Idade: 63 anos Celular/WhatsApp:…" at bounding box center [784, 389] width 1568 height 778
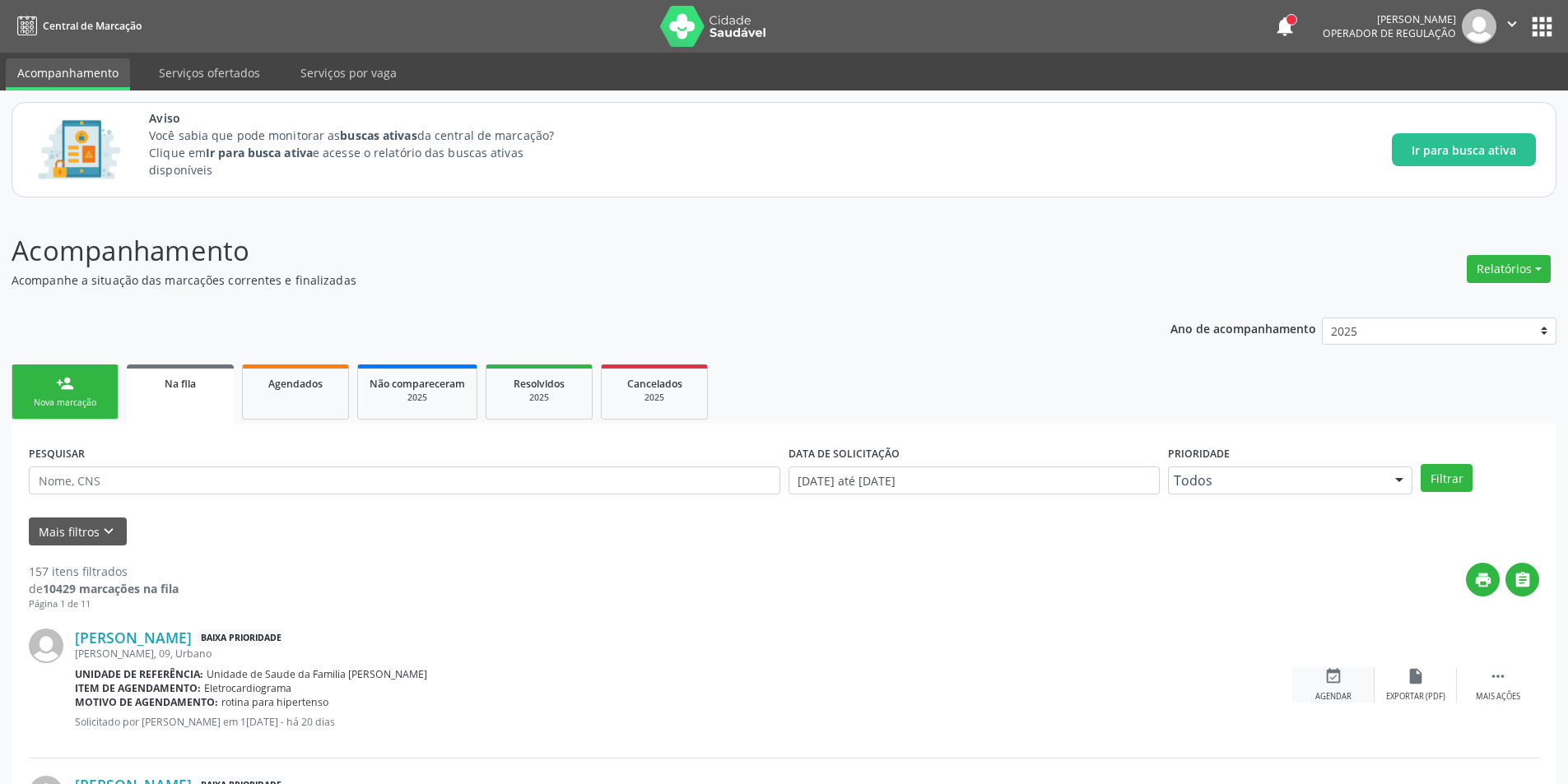
click at [1329, 693] on div "Agendar" at bounding box center [1333, 697] width 36 height 11
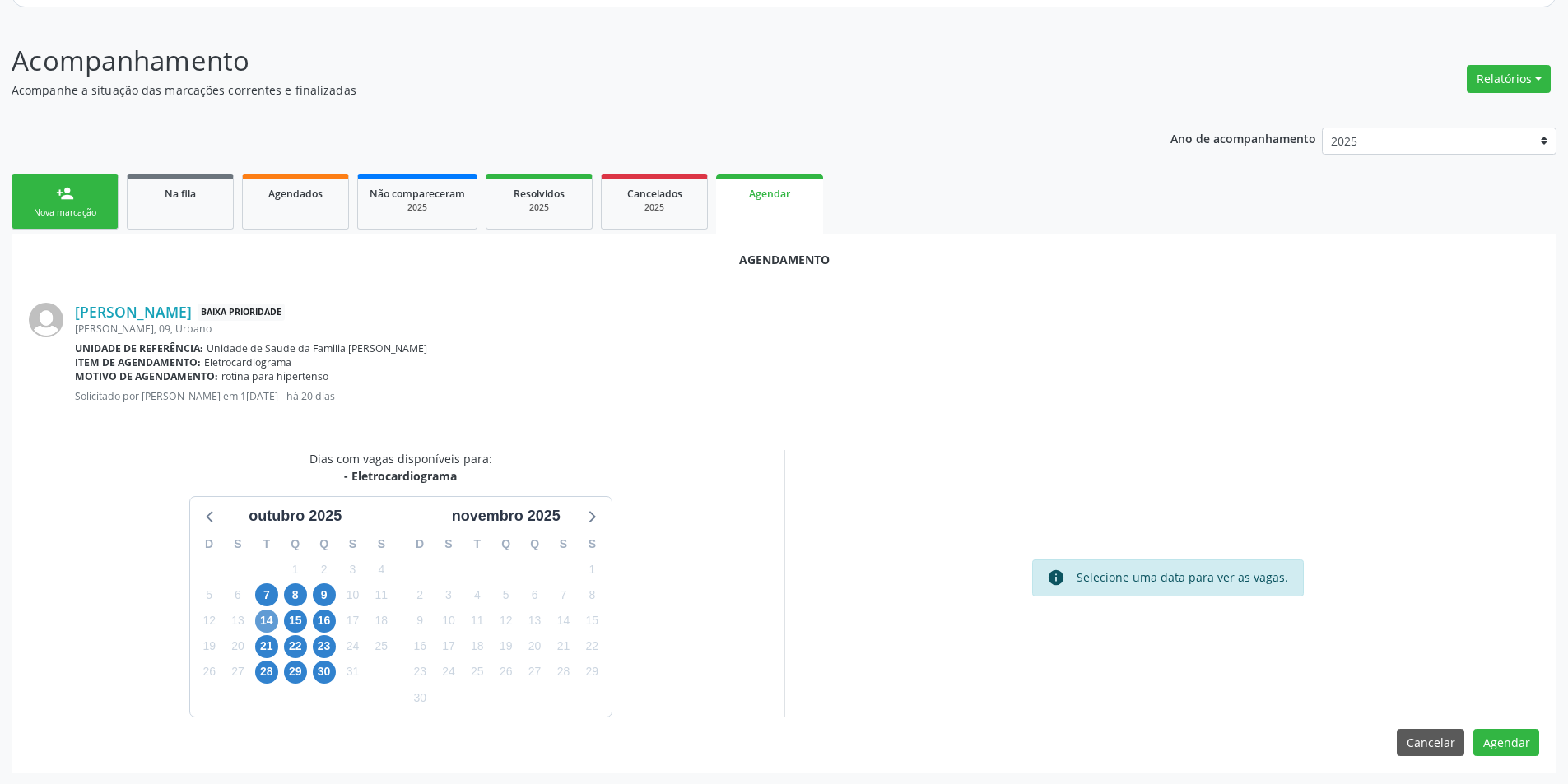
scroll to position [191, 0]
click at [266, 594] on span "7" at bounding box center [266, 594] width 23 height 23
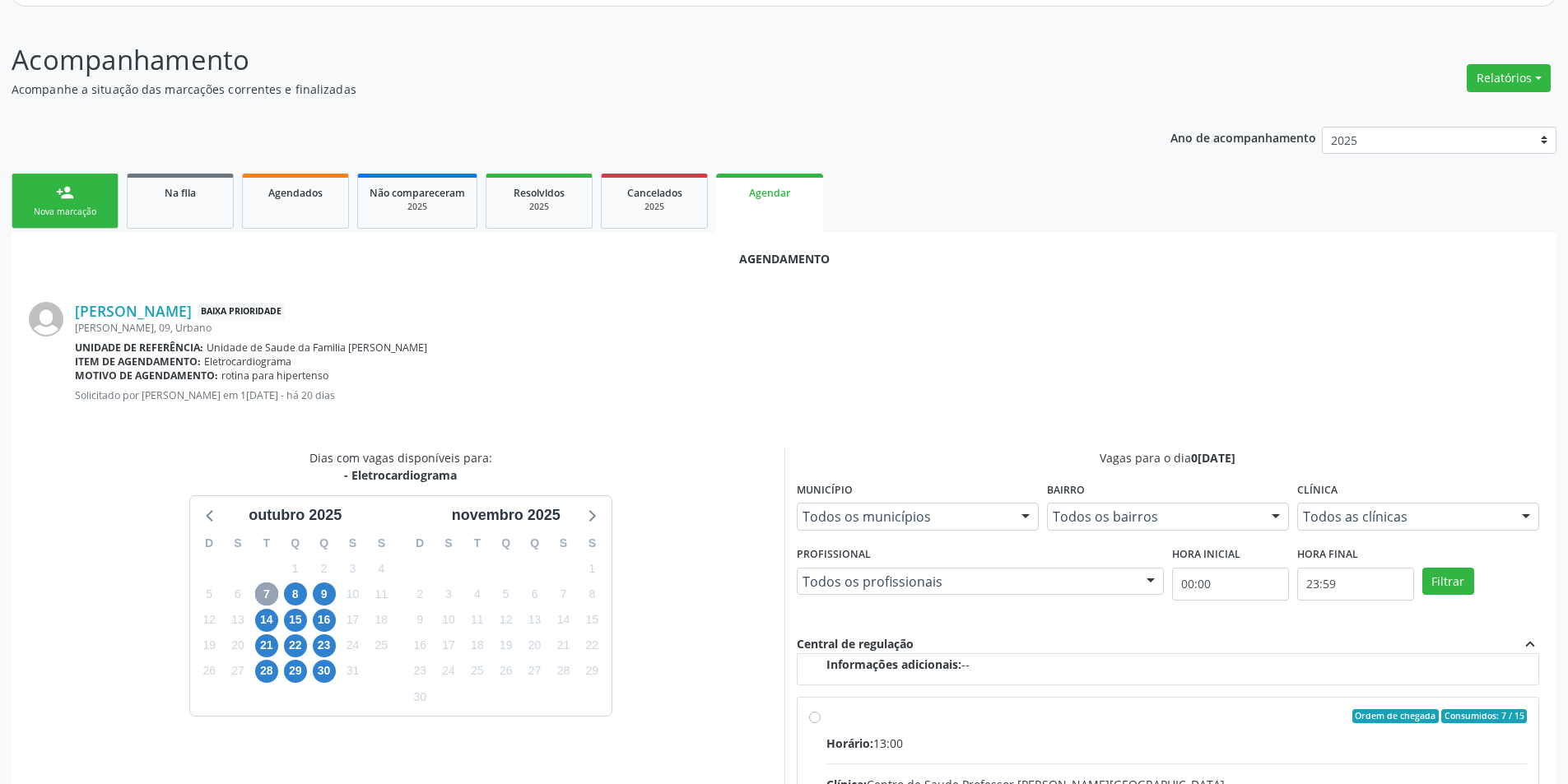
scroll to position [259, 0]
click at [809, 716] on input "Ordem de chegada Consumidos: 7 / 15 Horário: 13:00 Clínica: Centro de Saude Pro…" at bounding box center [815, 716] width 11 height 15
radio input "true"
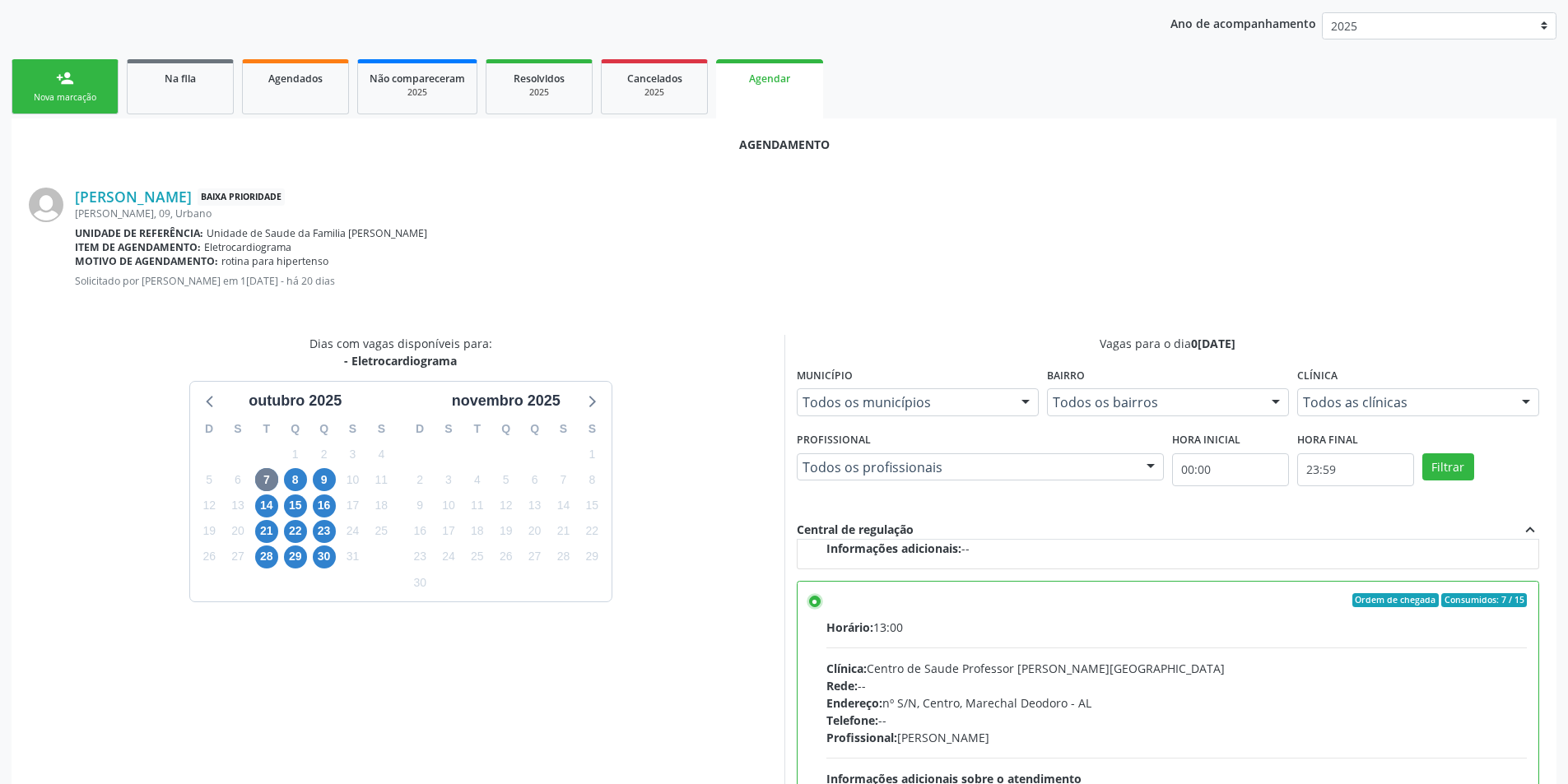
scroll to position [459, 0]
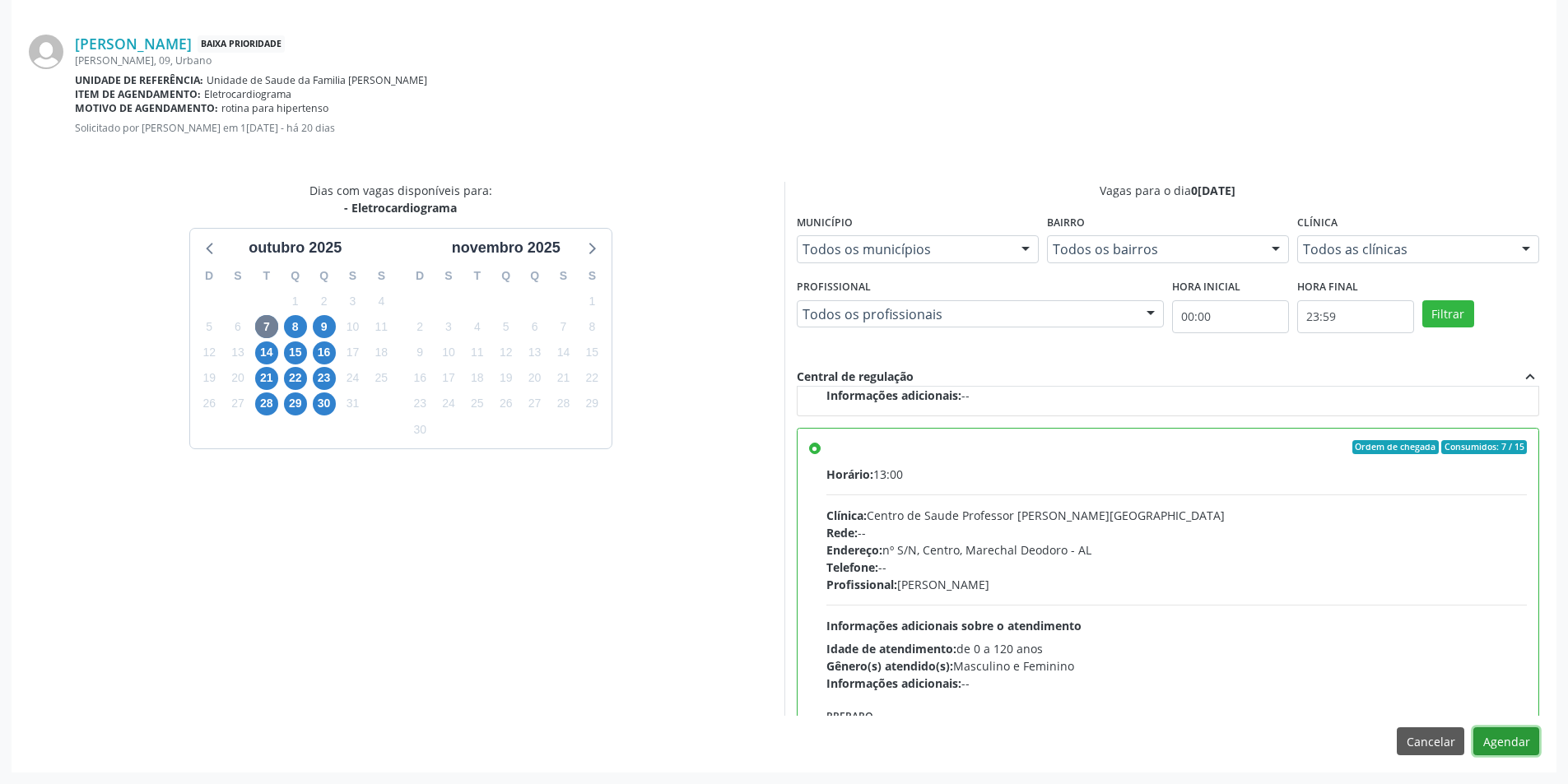
click at [1503, 735] on button "Agendar" at bounding box center [1506, 741] width 66 height 28
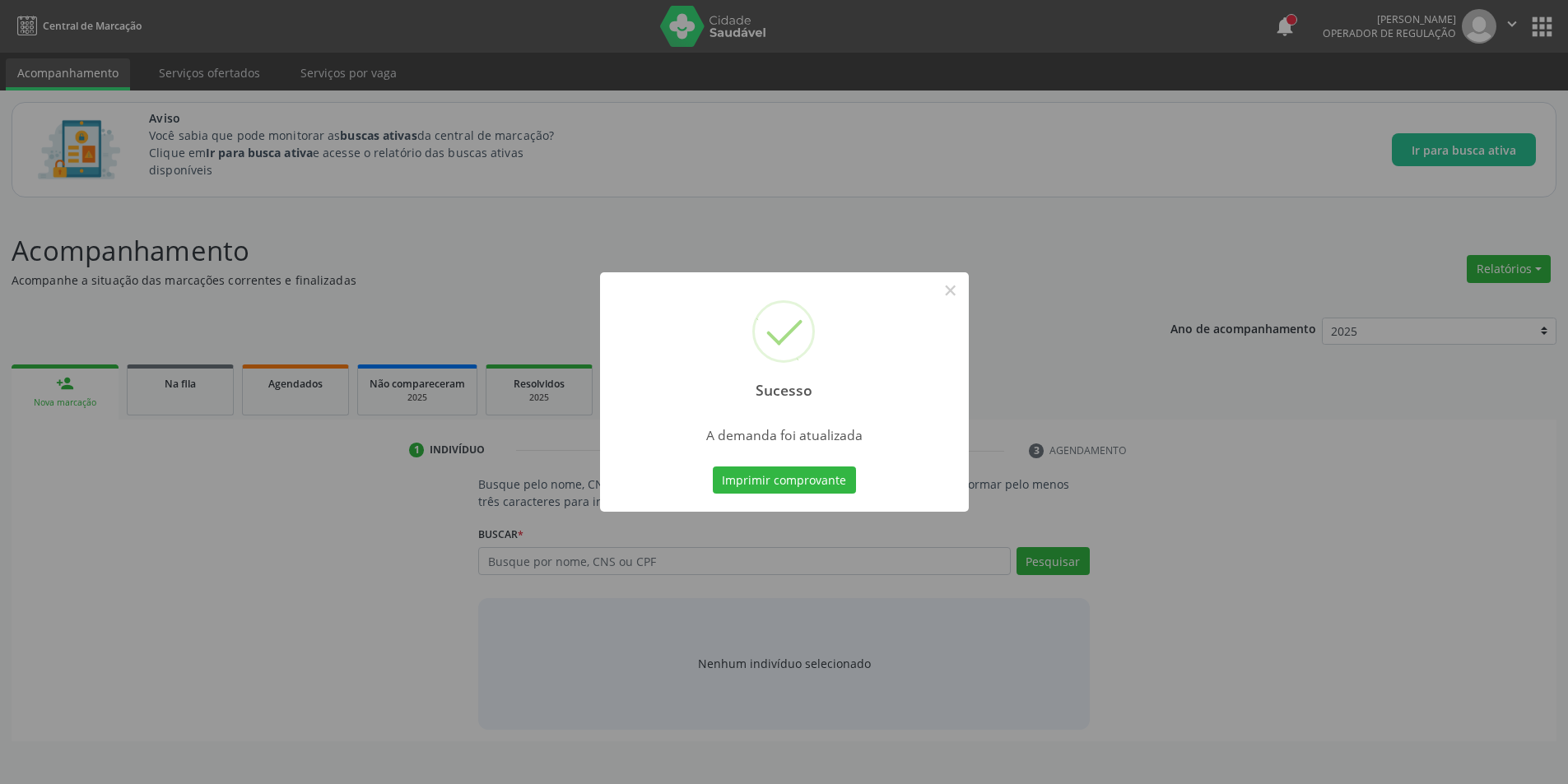
scroll to position [0, 0]
click at [950, 286] on button "×" at bounding box center [956, 290] width 28 height 28
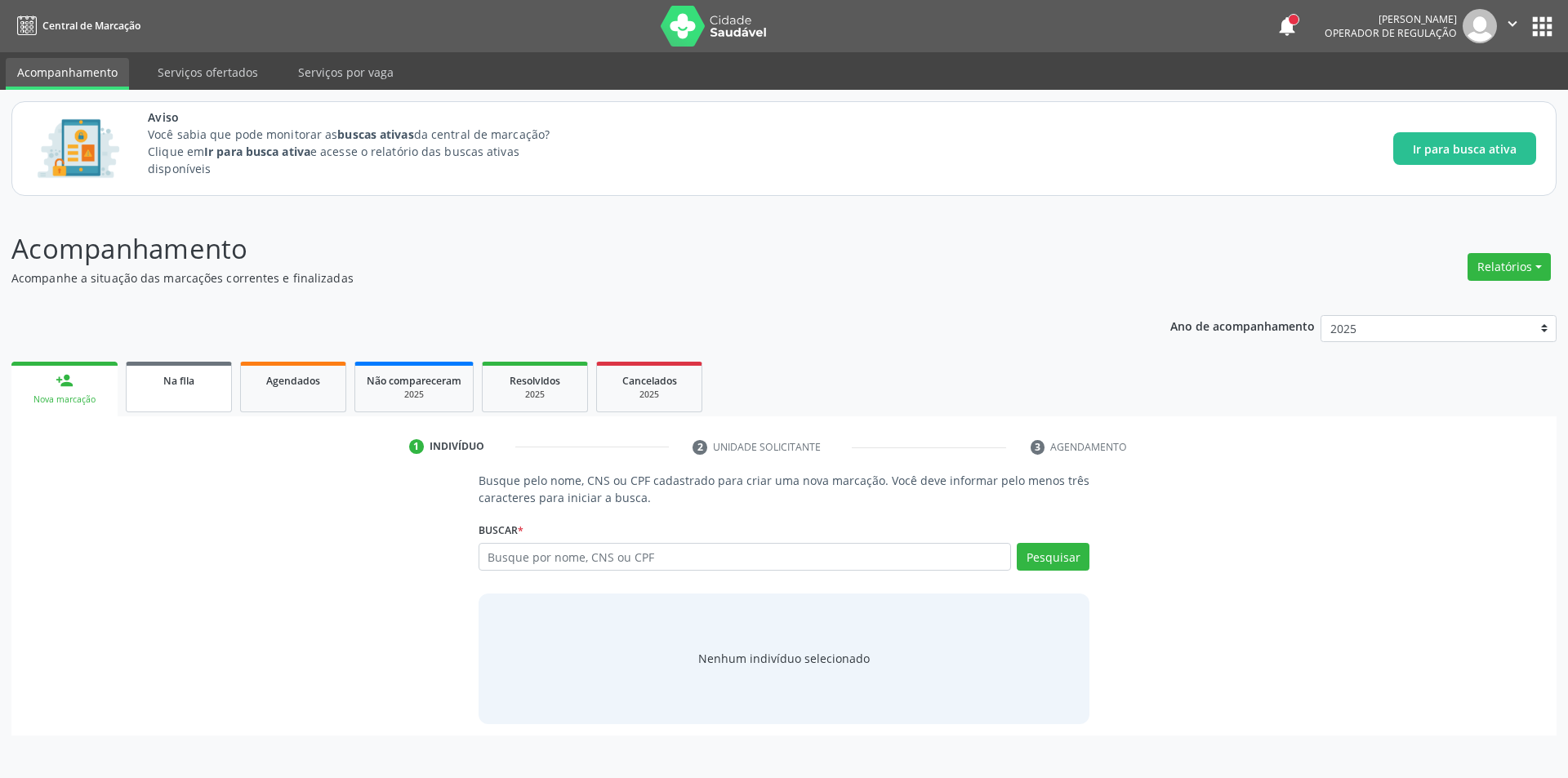
click at [212, 368] on link "Na fila" at bounding box center [179, 386] width 106 height 50
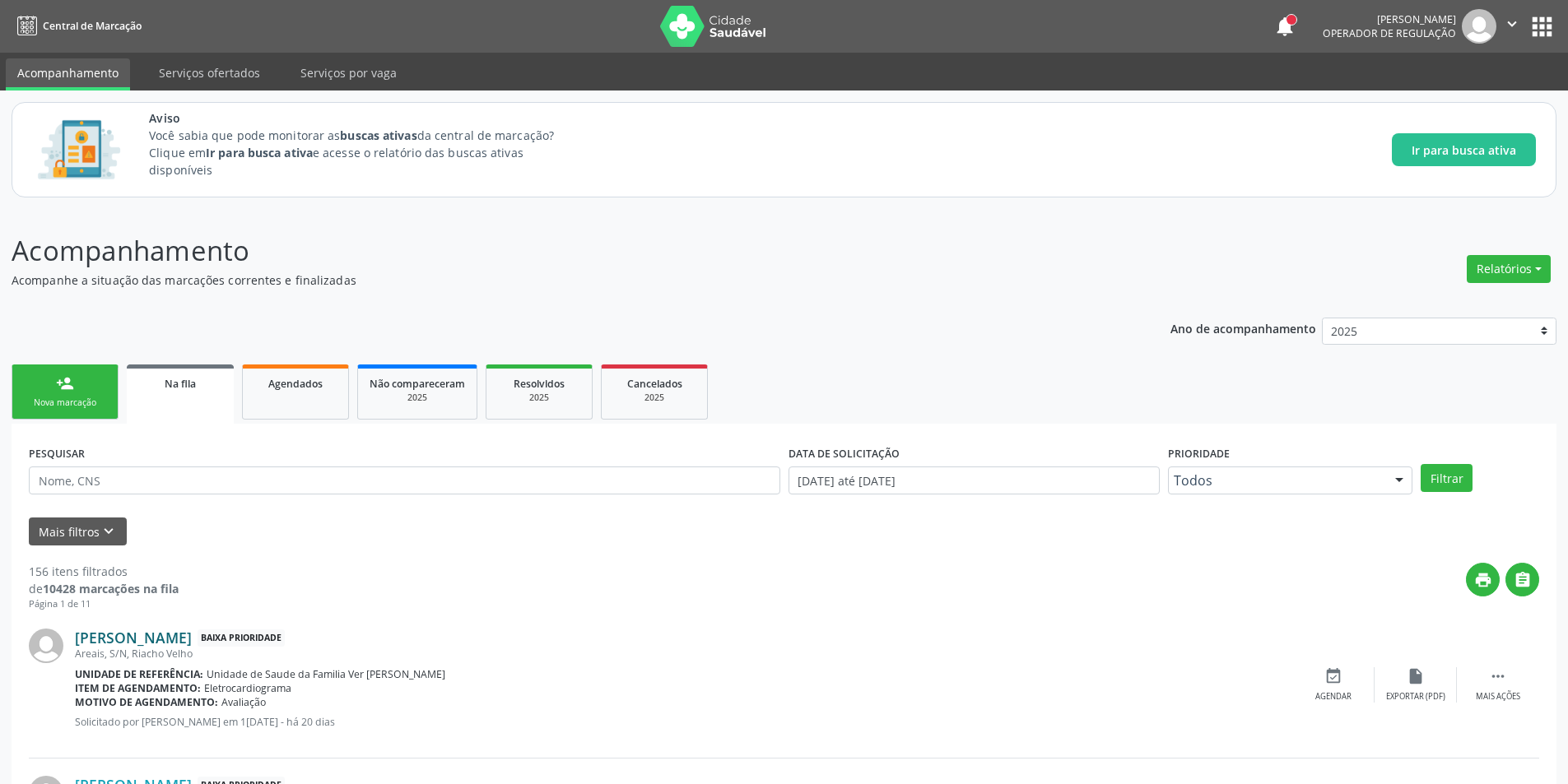
click at [193, 631] on div "[PERSON_NAME] Baixa Prioridade Areais, S/N, [GEOGRAPHIC_DATA] Unidade de referê…" at bounding box center [784, 684] width 1511 height 147
click at [191, 635] on link "[PERSON_NAME]" at bounding box center [133, 638] width 116 height 18
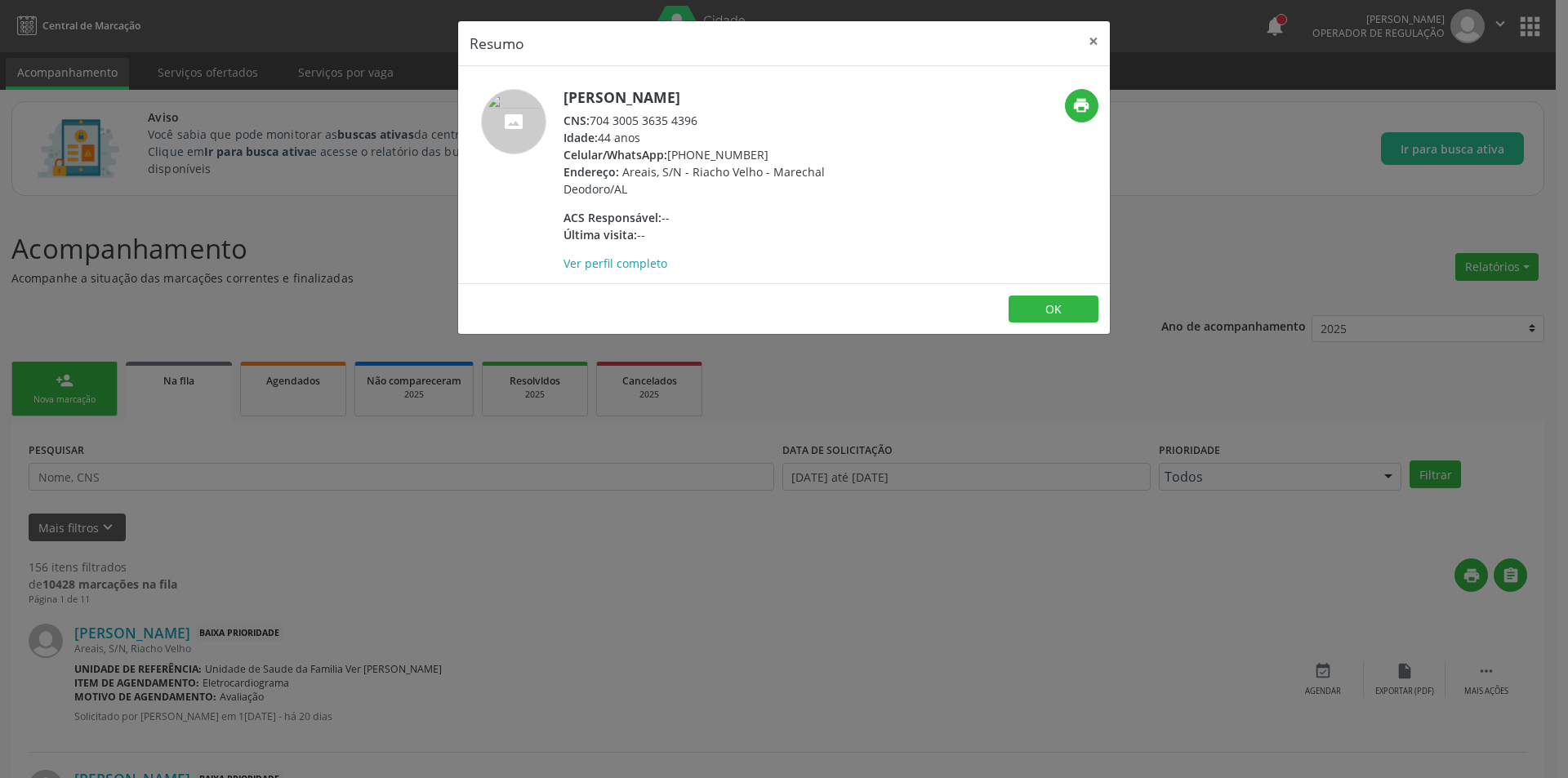
click at [592, 122] on div "CNS: 704 3005 3635 4396" at bounding box center [722, 120] width 317 height 17
drag, startPoint x: 592, startPoint y: 122, endPoint x: 687, endPoint y: 120, distance: 95.0
click at [687, 120] on div "CNS: 704 3005 3635 4396" at bounding box center [722, 120] width 317 height 17
click at [390, 632] on div "Resumo × [PERSON_NAME] CNS: 704 3005 3635 4396 Idade: 44 anos Celular/WhatsApp:…" at bounding box center [784, 389] width 1568 height 778
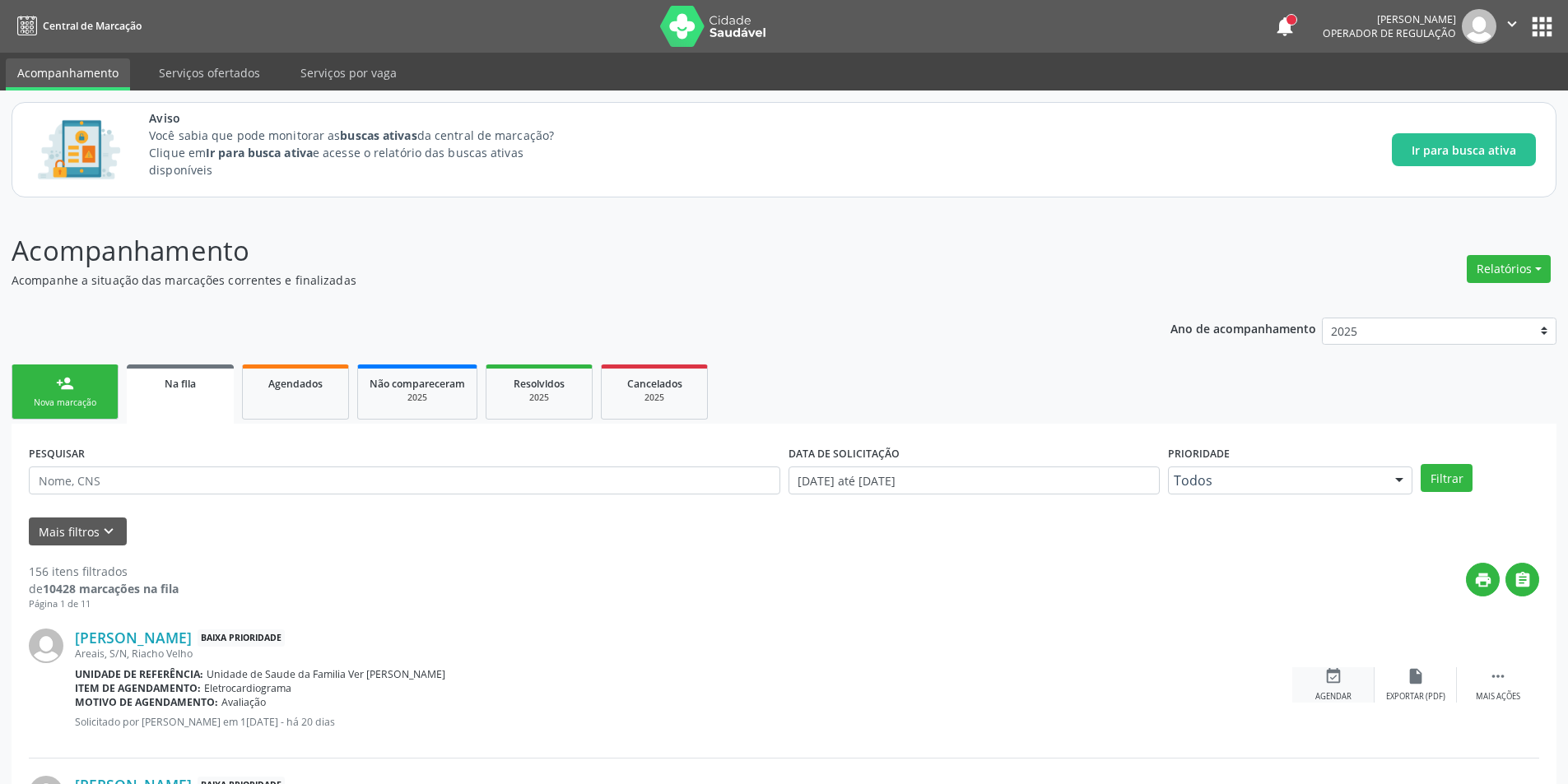
click at [1348, 692] on div "Agendar" at bounding box center [1333, 697] width 36 height 11
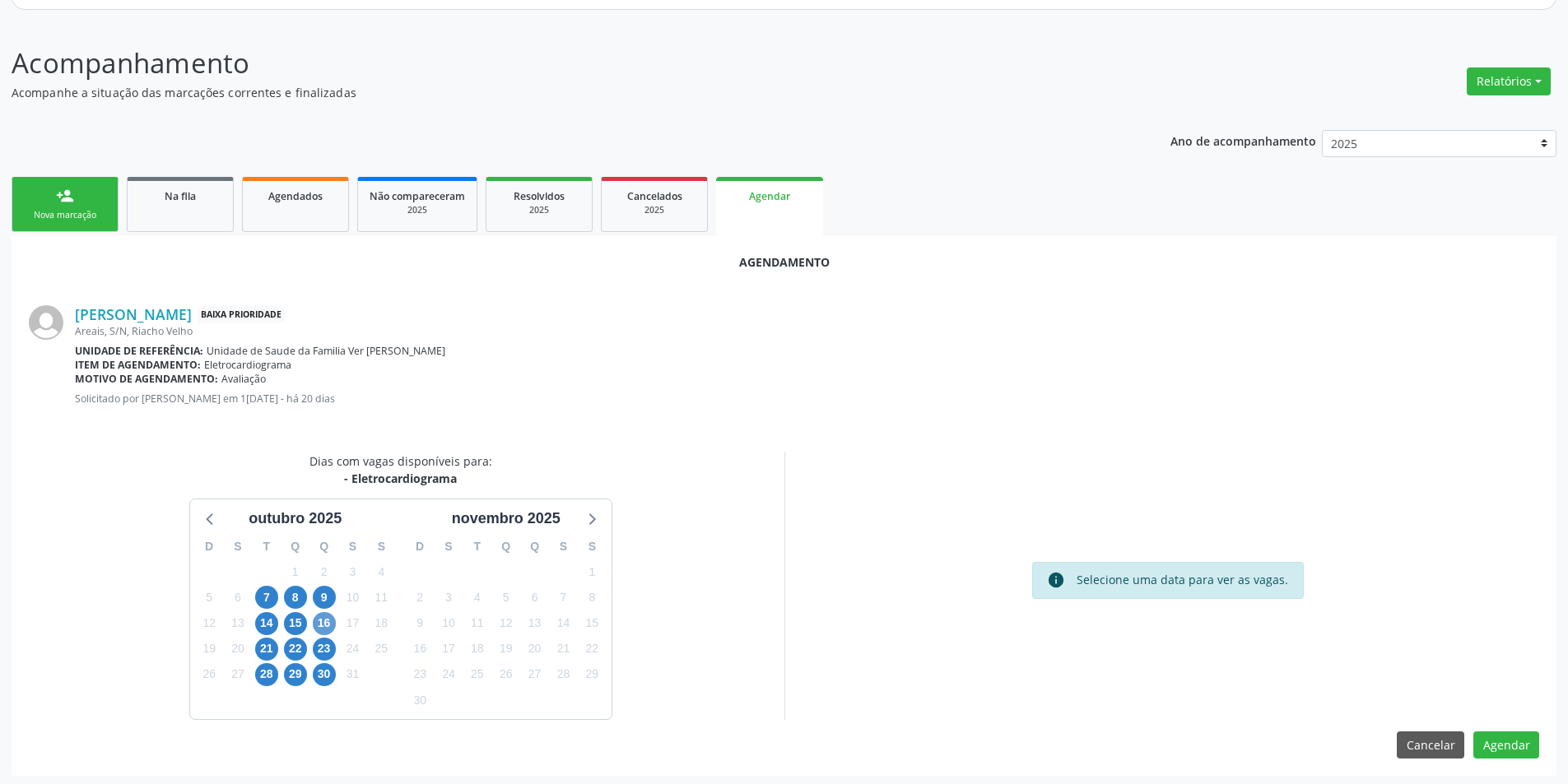
scroll to position [191, 0]
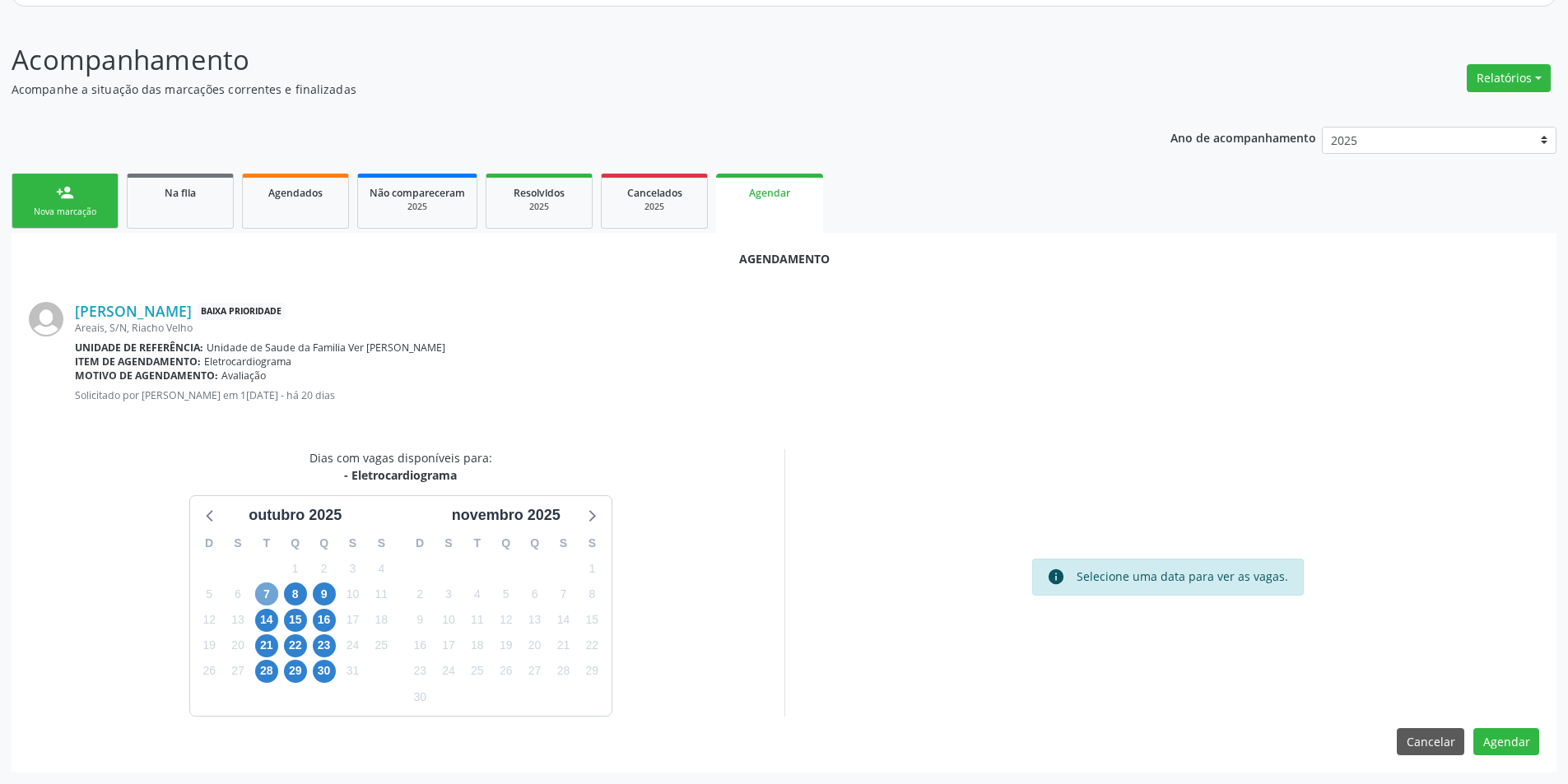
drag, startPoint x: 256, startPoint y: 594, endPoint x: 454, endPoint y: 656, distance: 207.5
click at [257, 594] on span "7" at bounding box center [266, 594] width 23 height 23
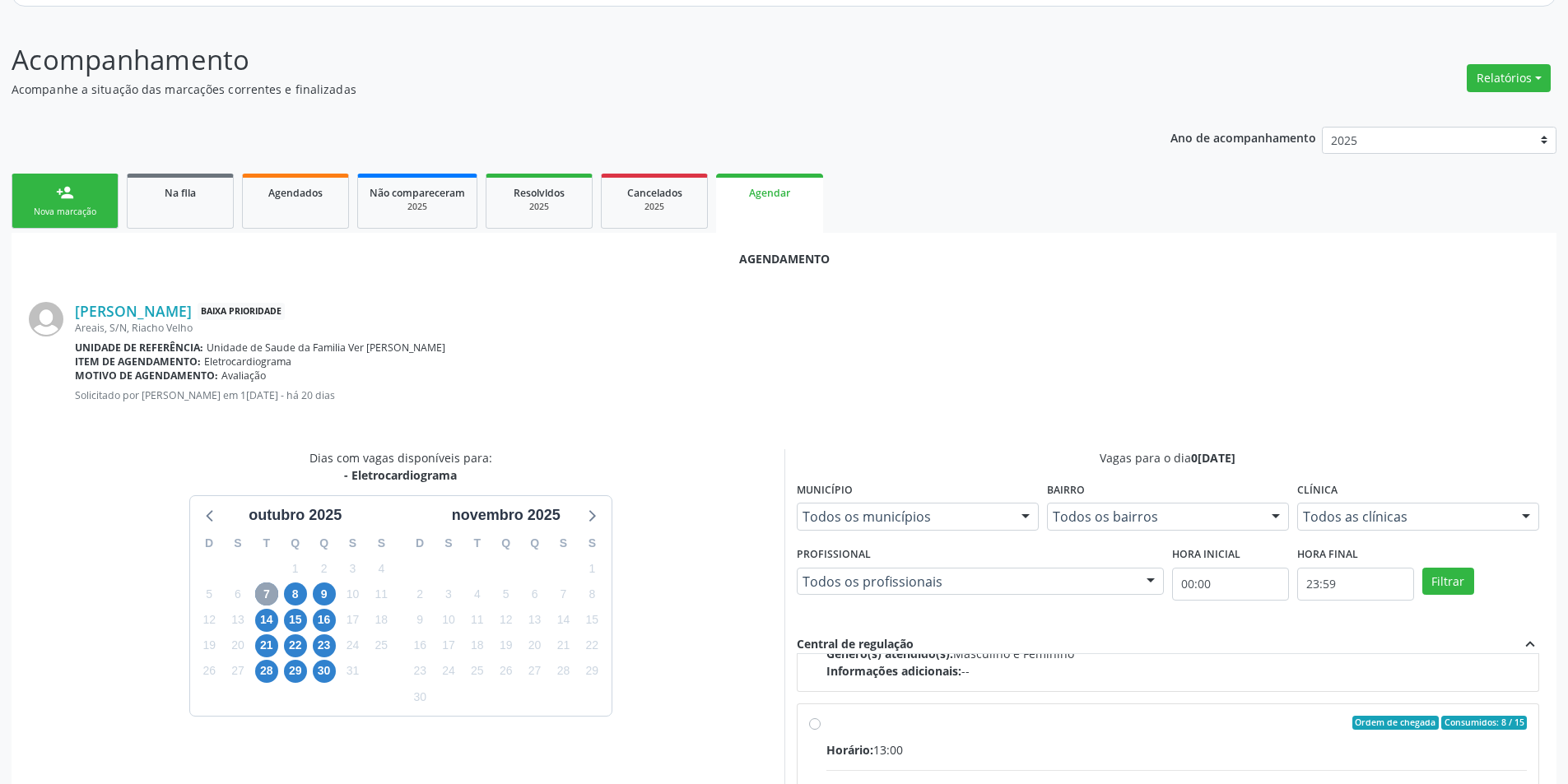
scroll to position [259, 0]
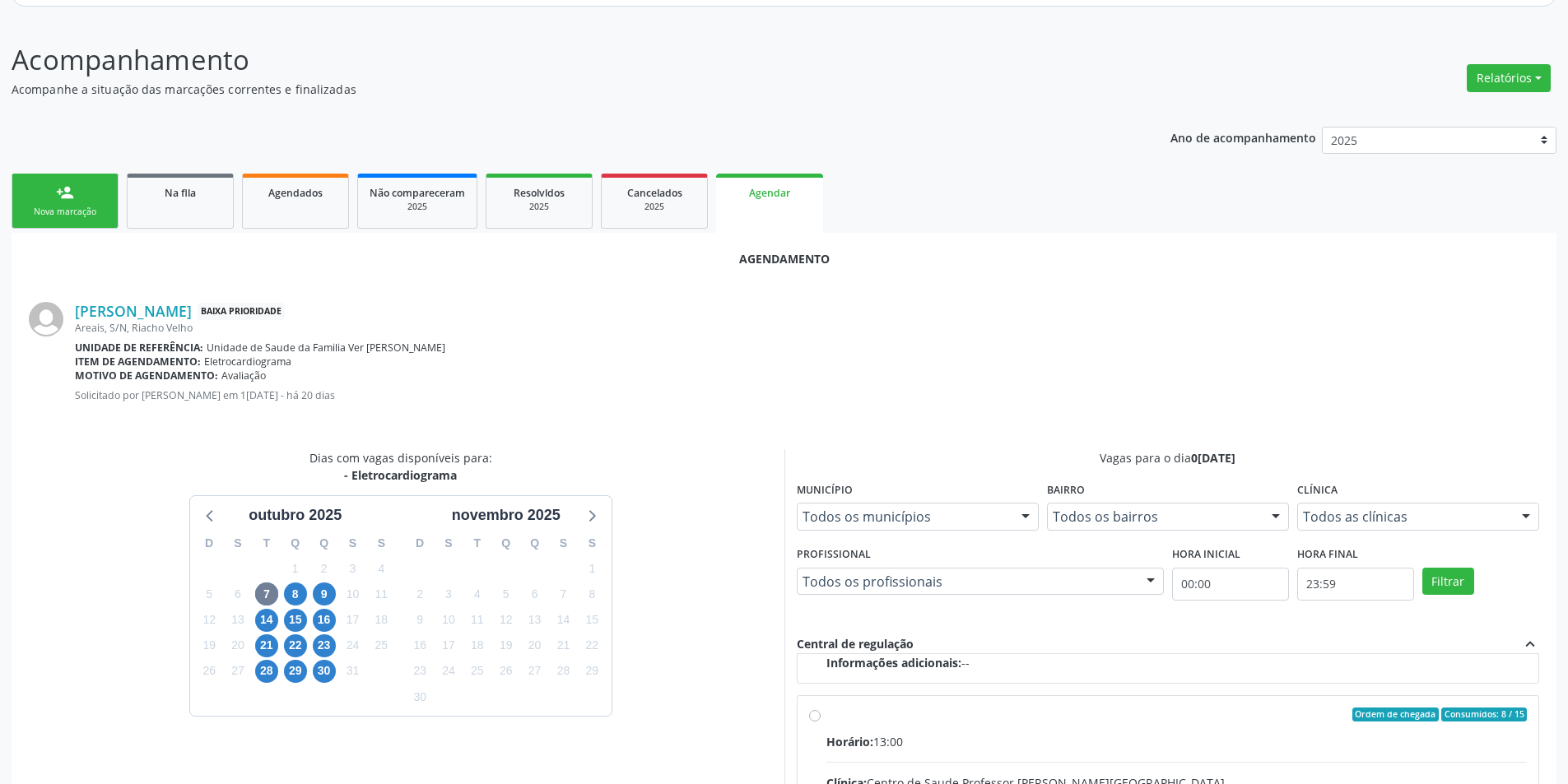
radio input "true"
click at [818, 710] on input "Ordem de chegada Consumidos: 8 / 15 Horário: 13:00 Clínica: Centro de Saude Pro…" at bounding box center [815, 716] width 11 height 15
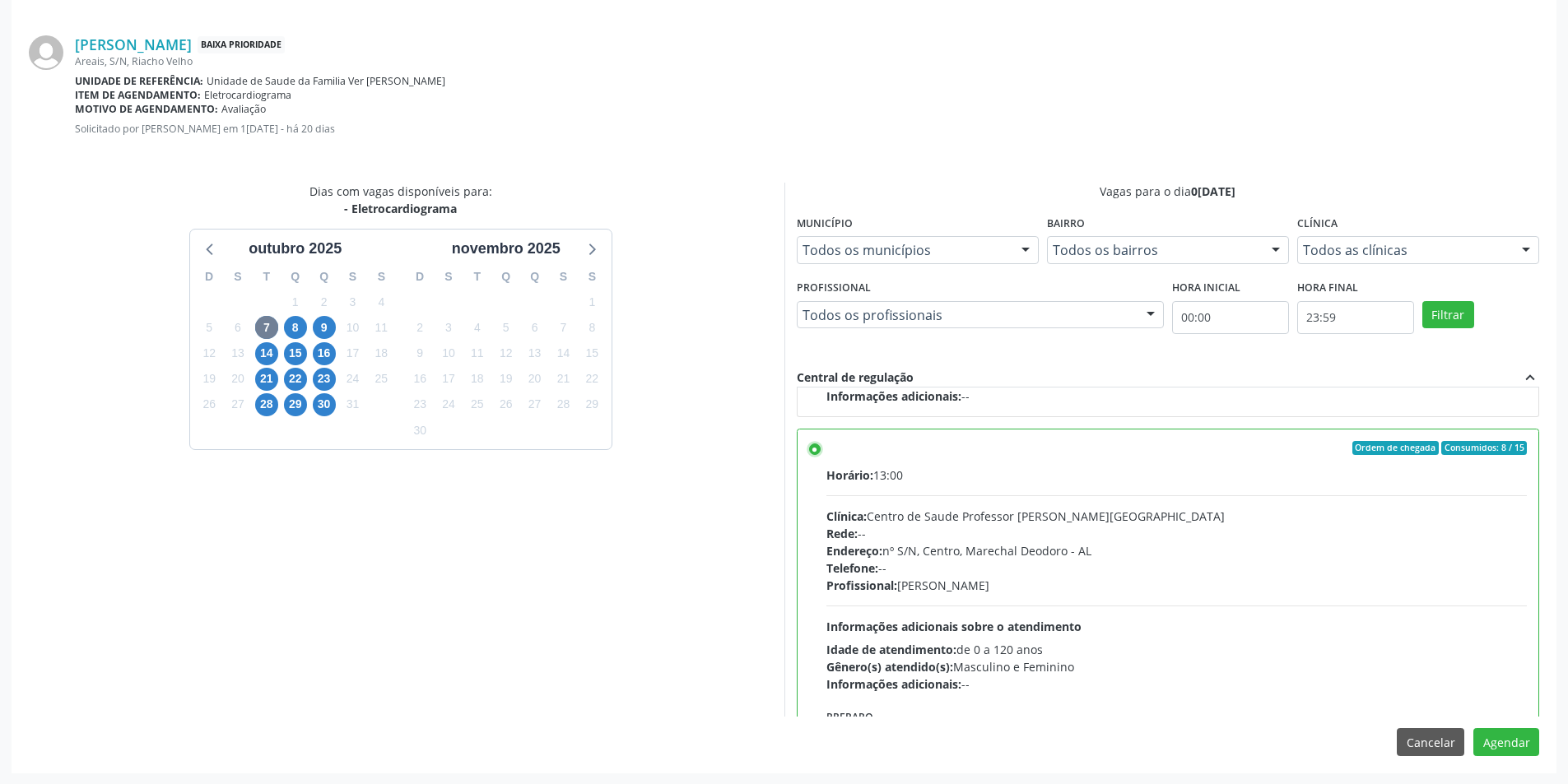
scroll to position [459, 0]
click at [1496, 746] on button "Agendar" at bounding box center [1506, 741] width 66 height 28
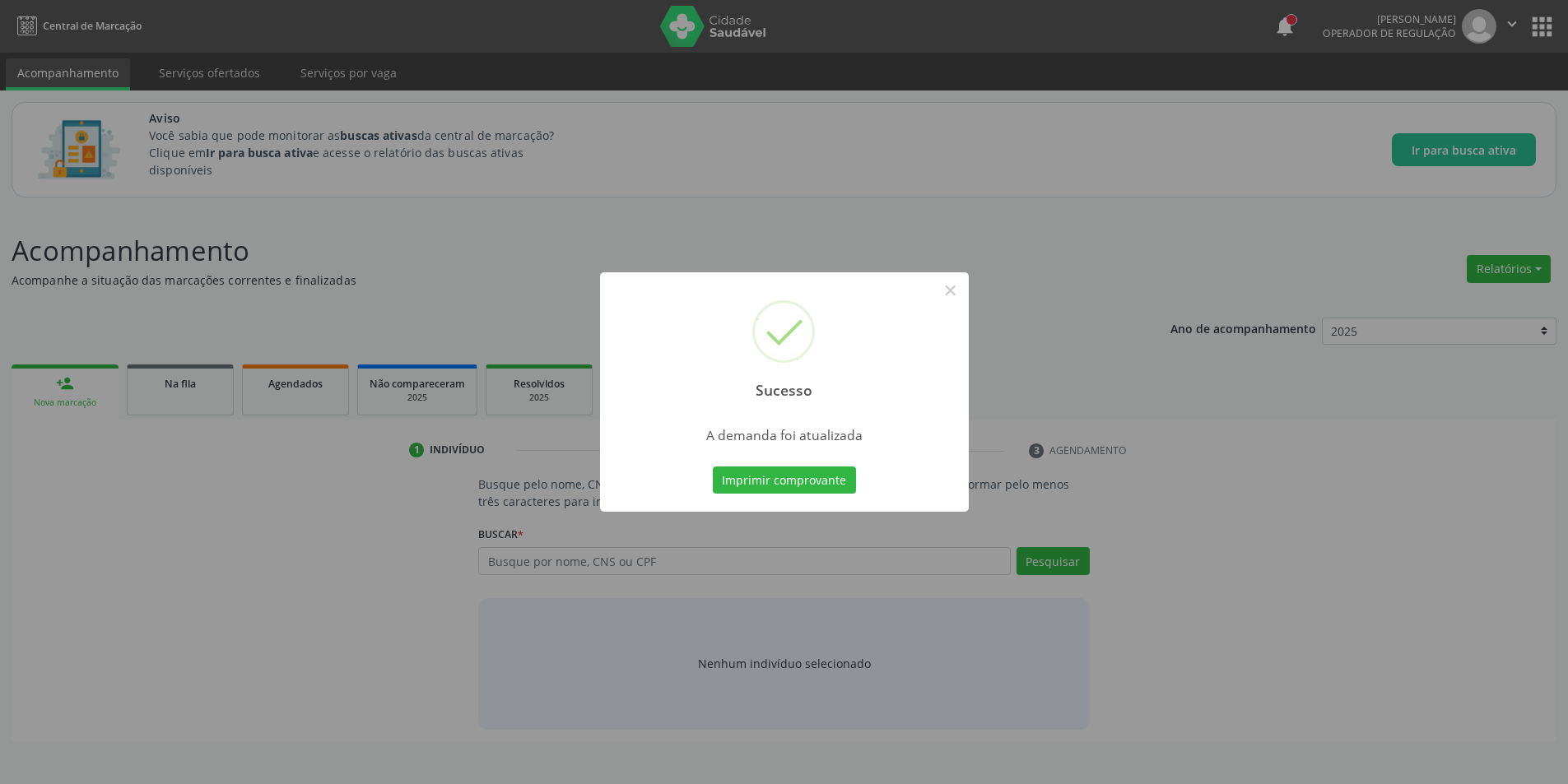
scroll to position [0, 0]
click at [949, 289] on button "×" at bounding box center [956, 290] width 28 height 28
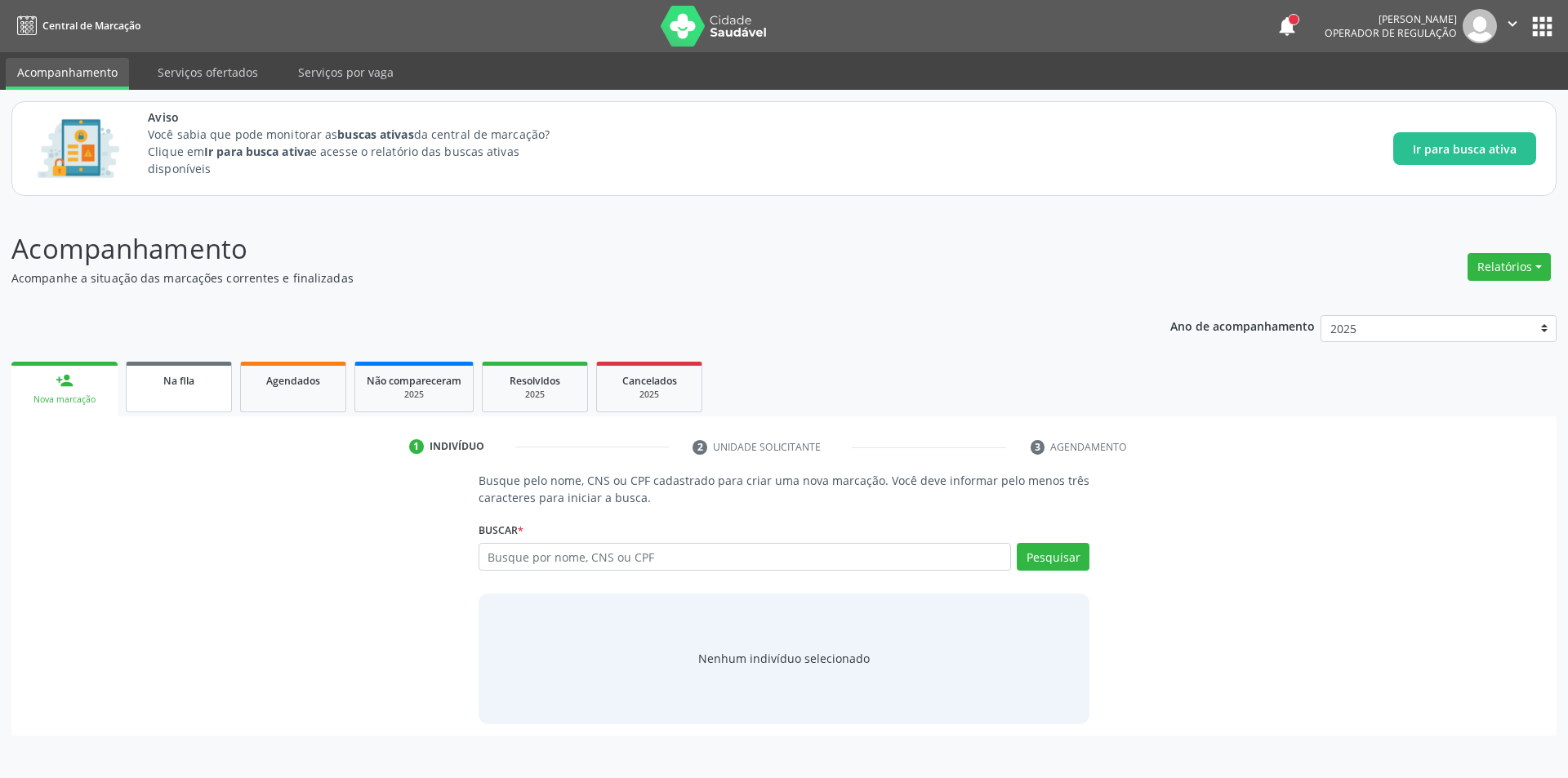
click at [138, 366] on link "Na fila" at bounding box center [179, 386] width 106 height 50
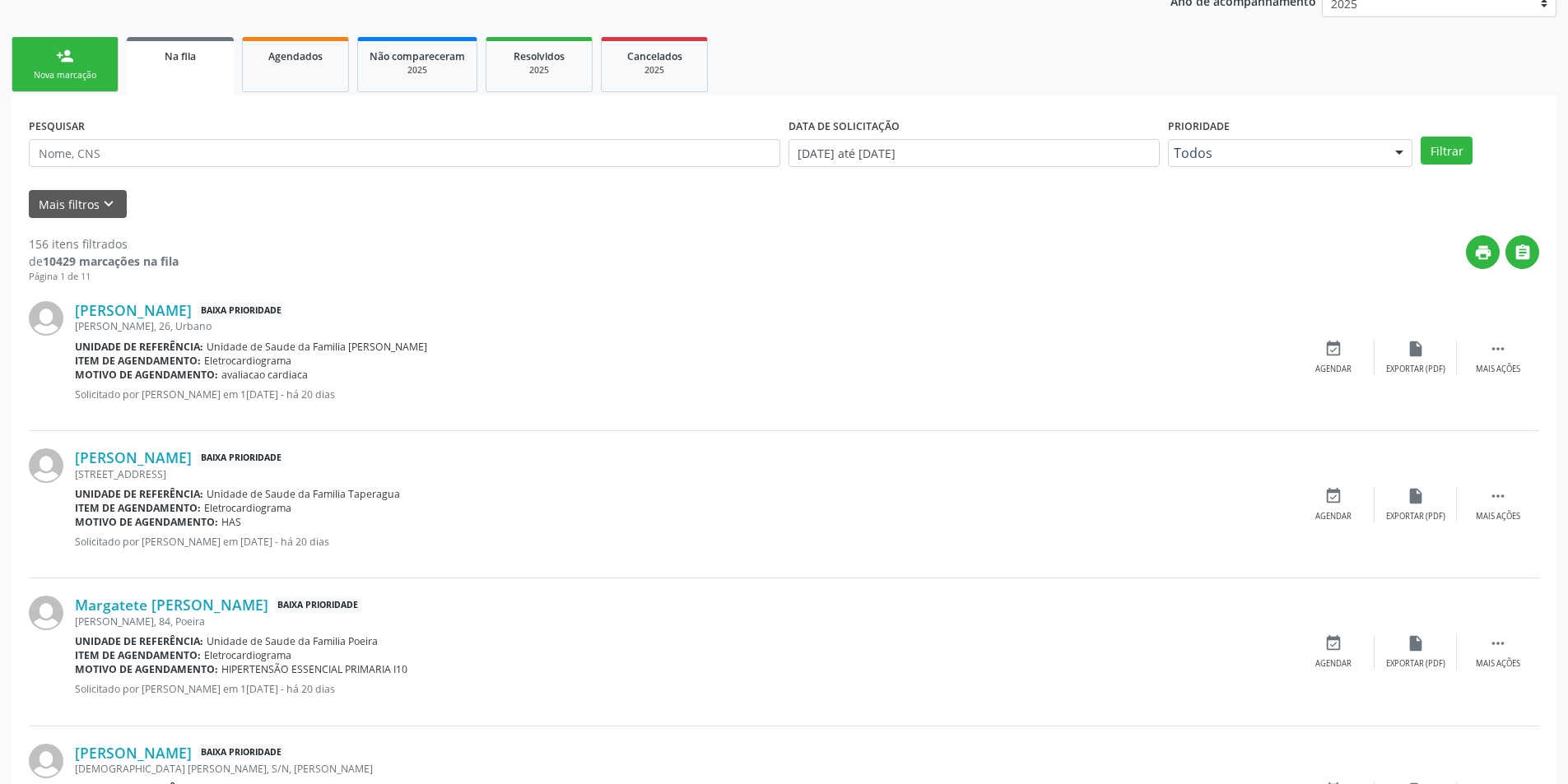
scroll to position [329, 0]
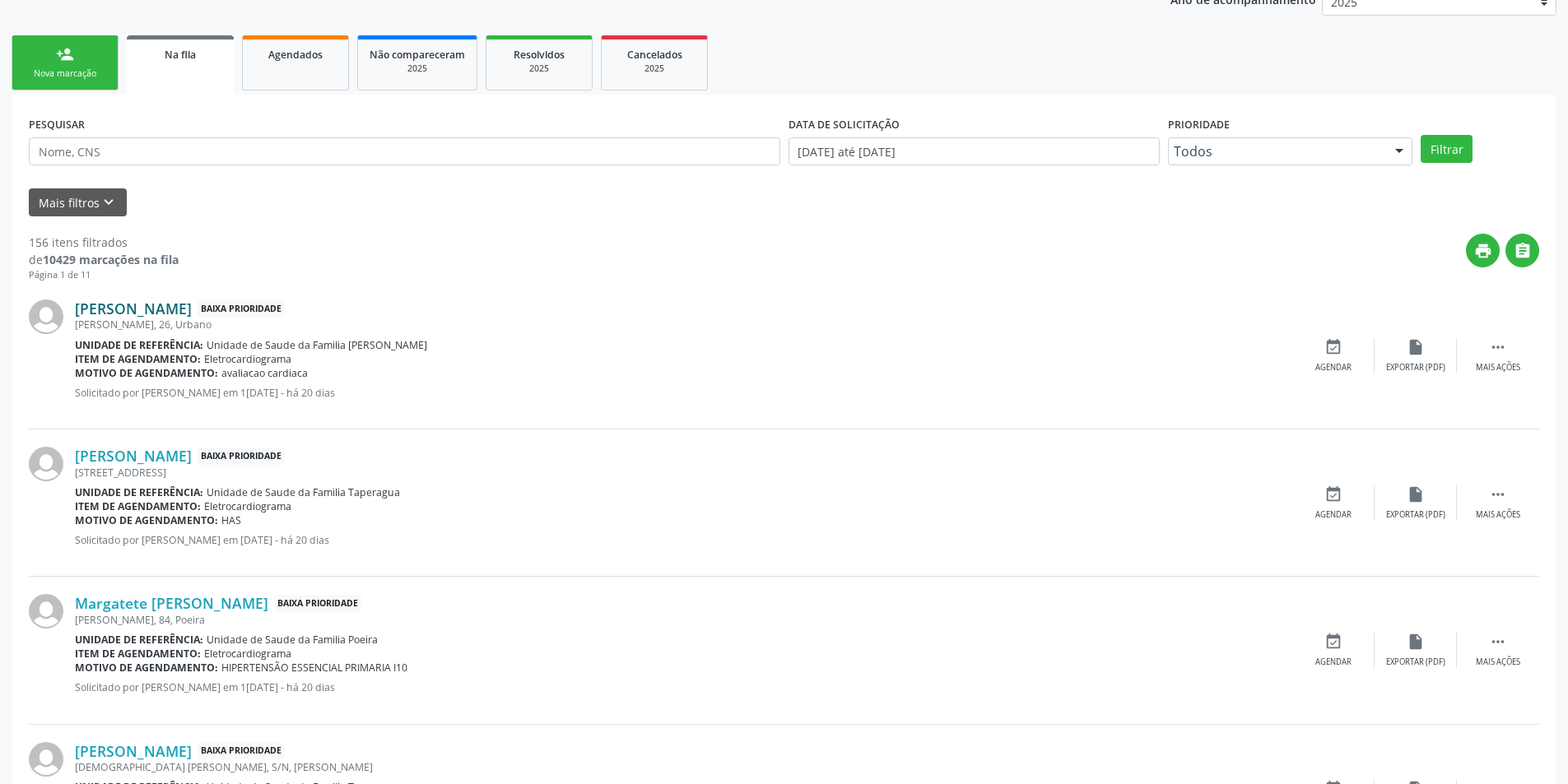
click at [145, 307] on link "[PERSON_NAME]" at bounding box center [133, 309] width 116 height 18
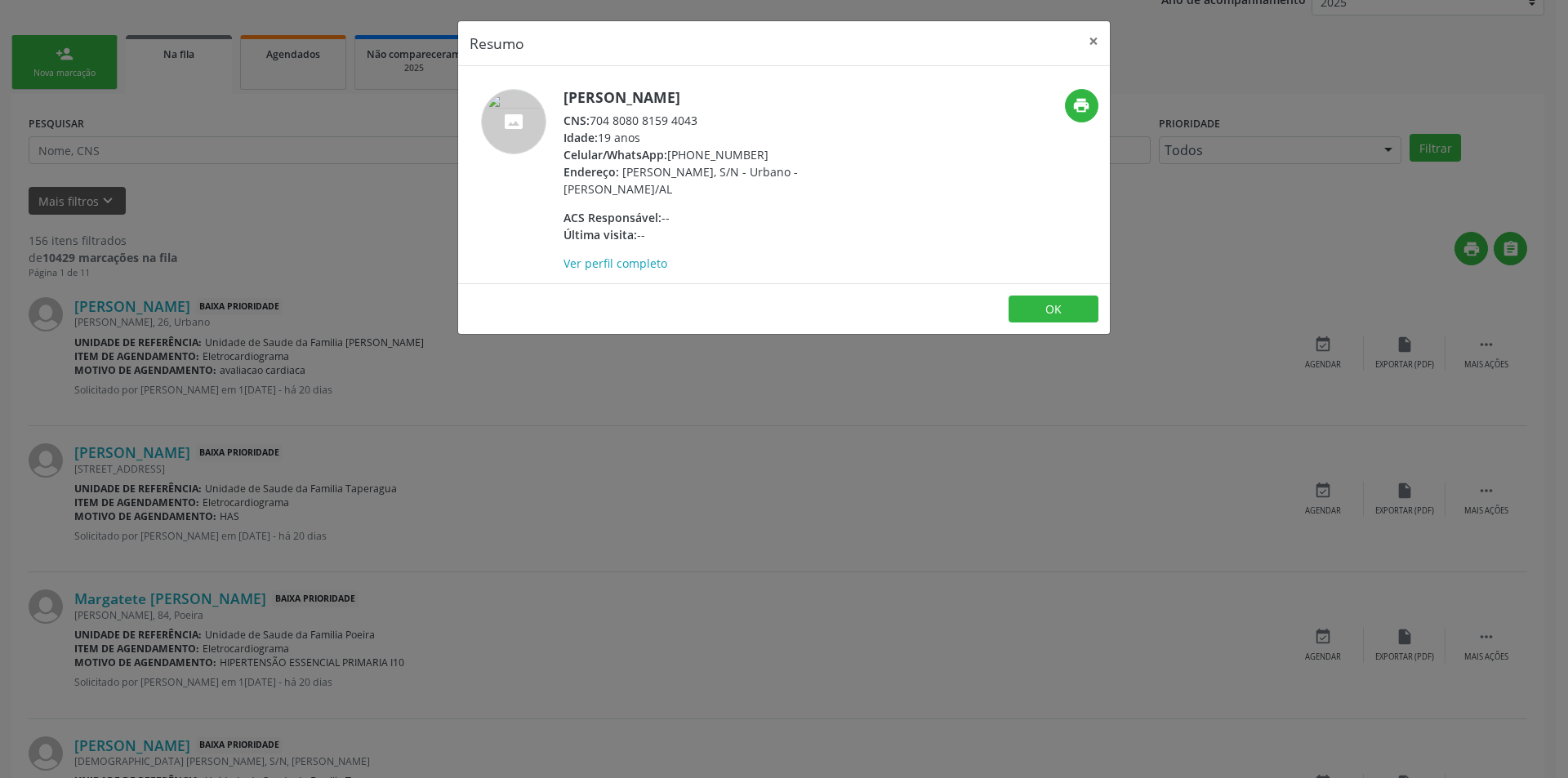
click at [593, 120] on div "CNS: 704 8080 8159 4043" at bounding box center [722, 120] width 317 height 17
drag, startPoint x: 593, startPoint y: 120, endPoint x: 705, endPoint y: 118, distance: 112.0
click at [705, 118] on div "CNS: 704 8080 8159 4043" at bounding box center [722, 120] width 317 height 17
click at [467, 404] on div "Resumo × [PERSON_NAME] CNS: 704 8080 8159 4043 Idade: 19 anos Celular/WhatsApp:…" at bounding box center [784, 389] width 1568 height 778
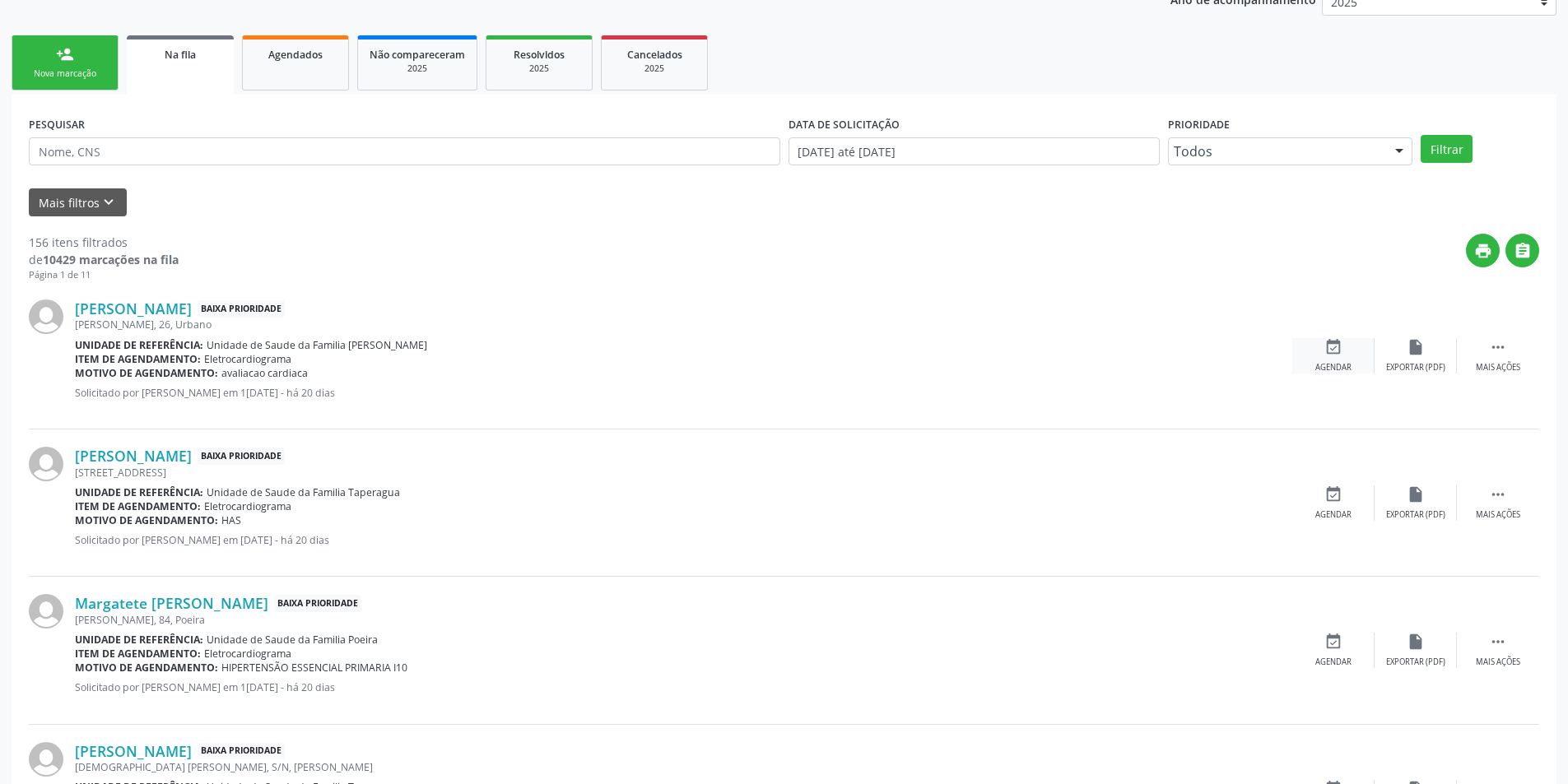
drag, startPoint x: 1315, startPoint y: 360, endPoint x: 1329, endPoint y: 361, distance: 14.0
click at [1317, 360] on div "event_available Agendar" at bounding box center [1333, 356] width 82 height 35
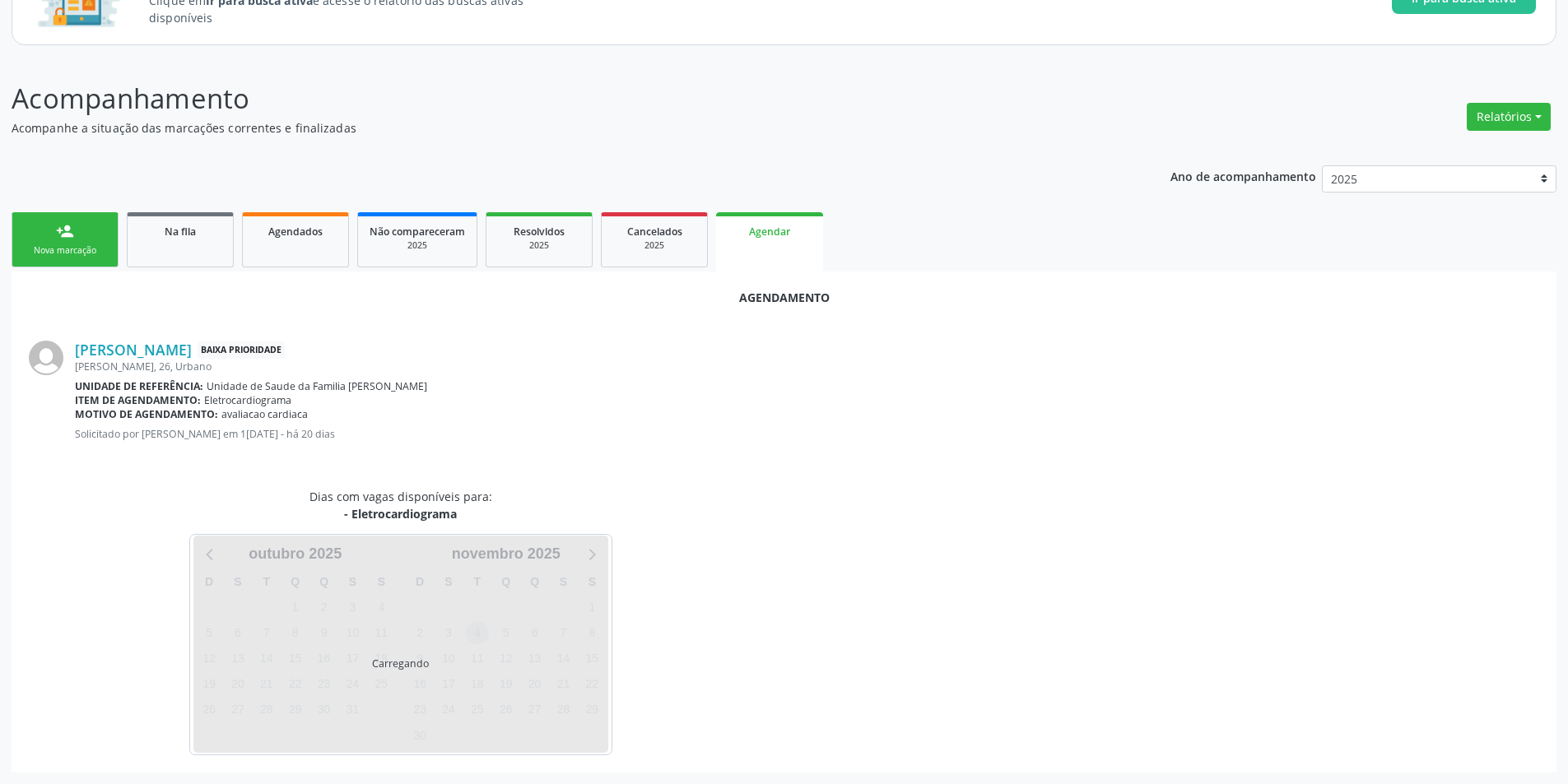
scroll to position [191, 0]
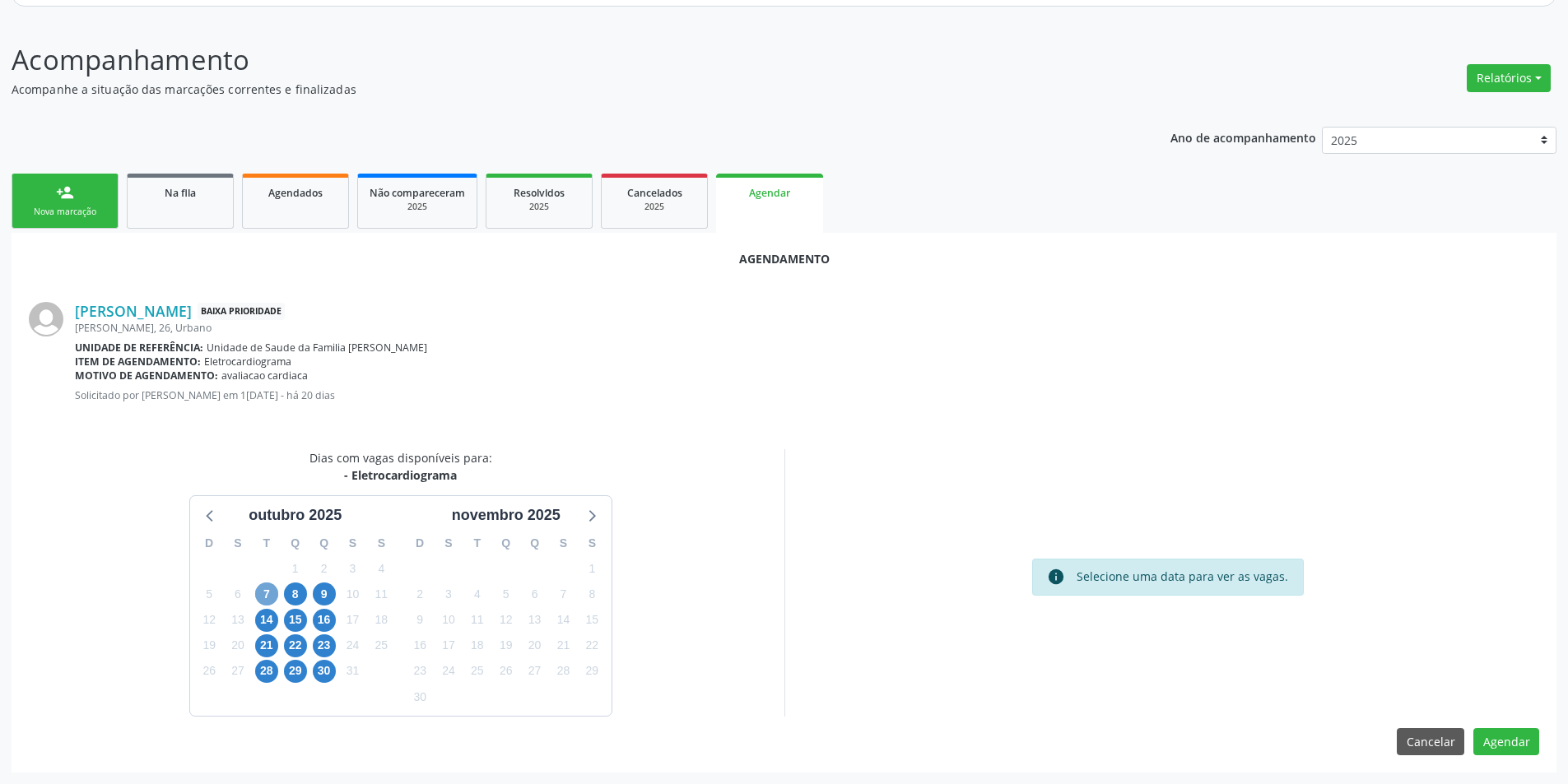
click at [266, 597] on span "7" at bounding box center [266, 594] width 23 height 23
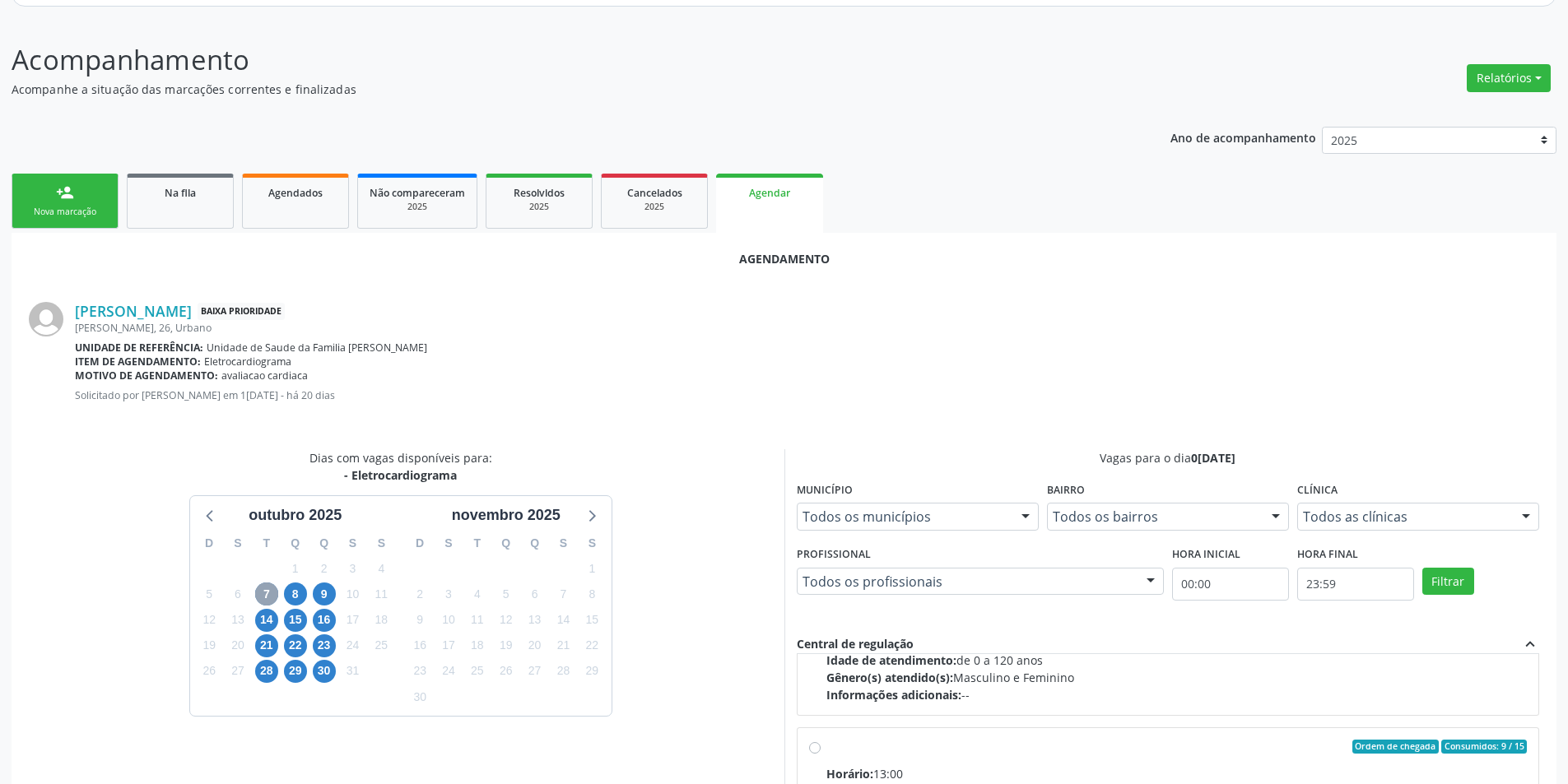
scroll to position [259, 0]
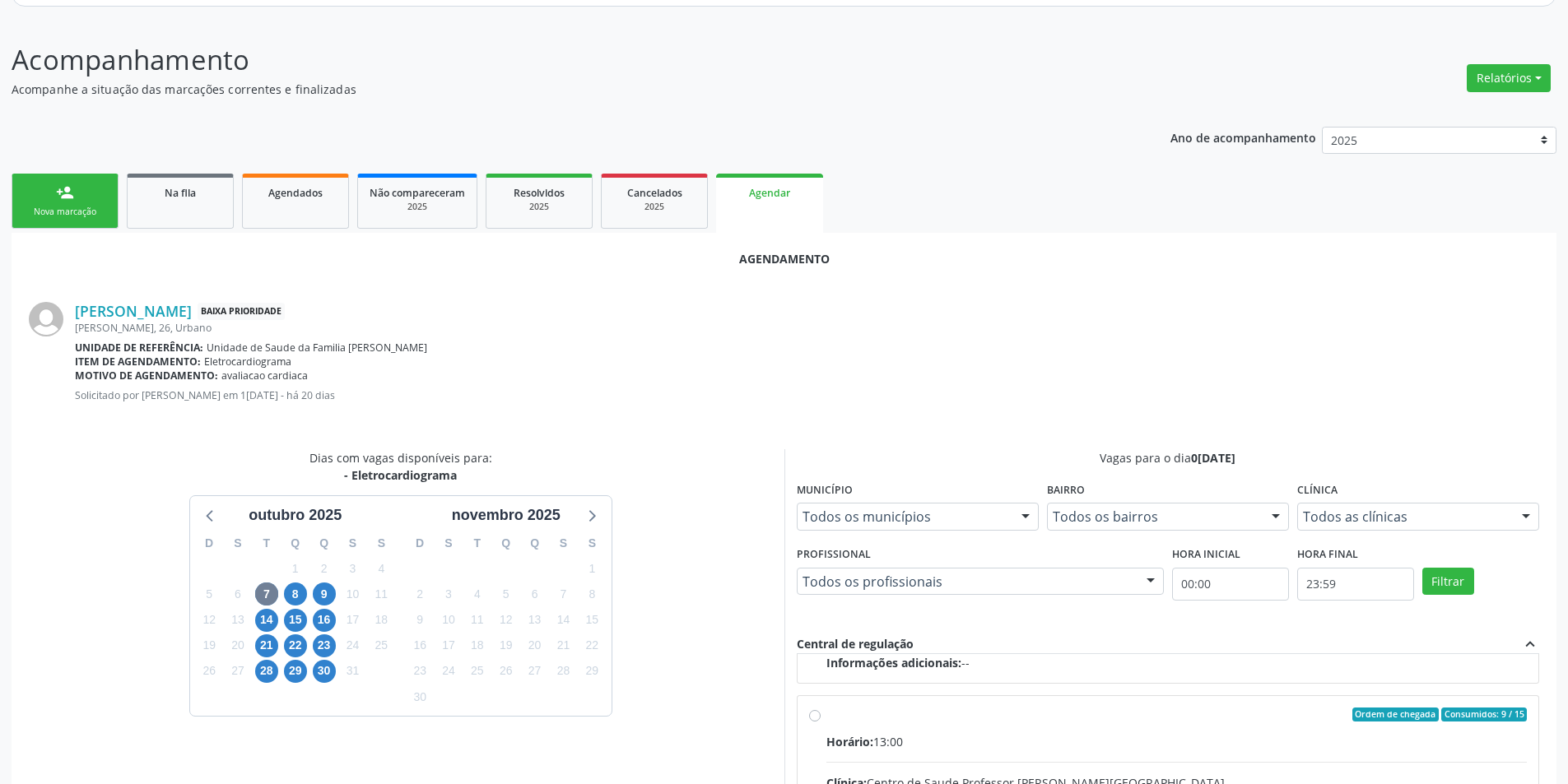
click at [815, 711] on input "Ordem de chegada Consumidos: 9 / 15 Horário: 13:00 Clínica: Centro de Saude Pro…" at bounding box center [815, 716] width 11 height 15
radio input "true"
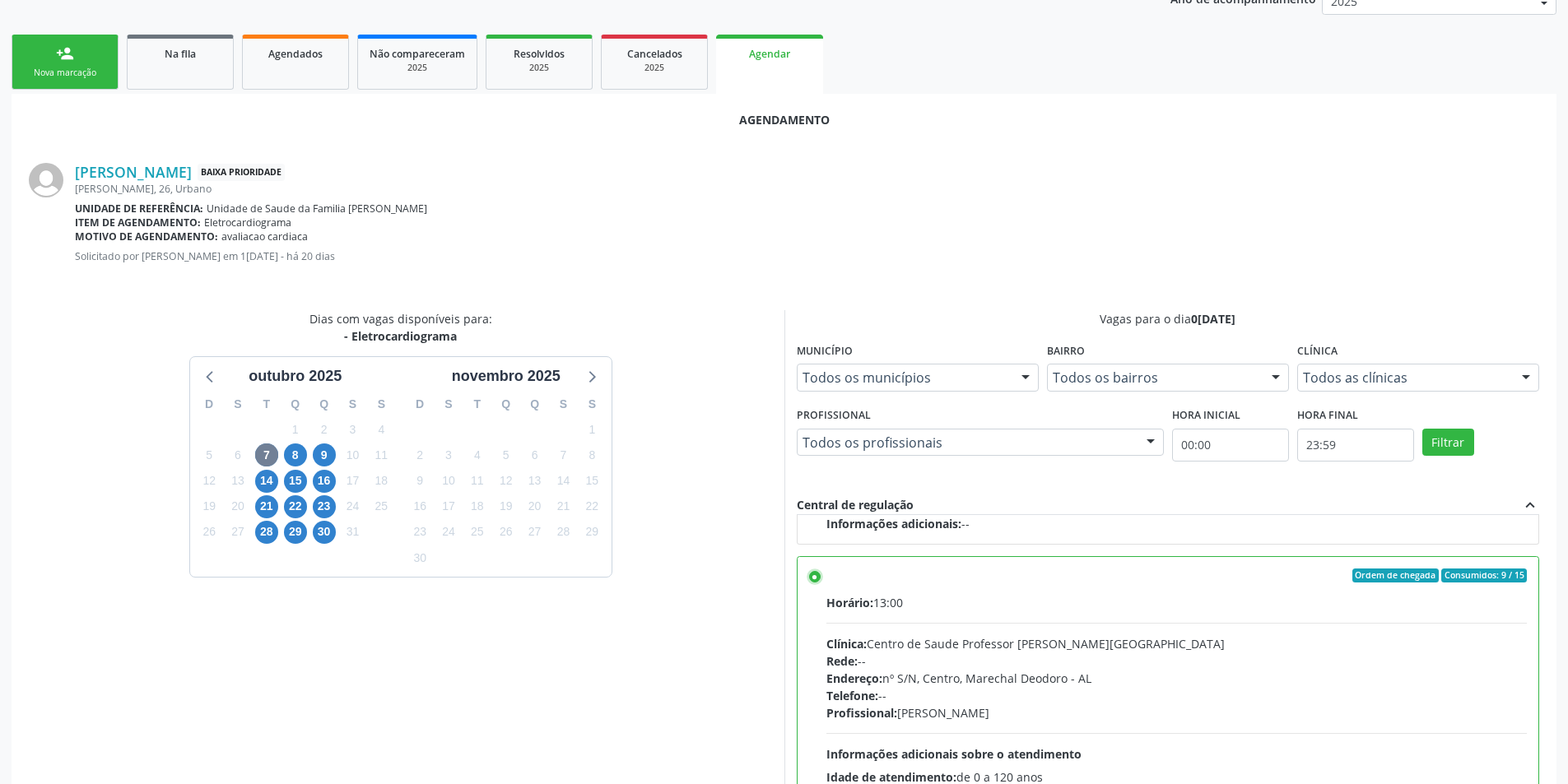
scroll to position [459, 0]
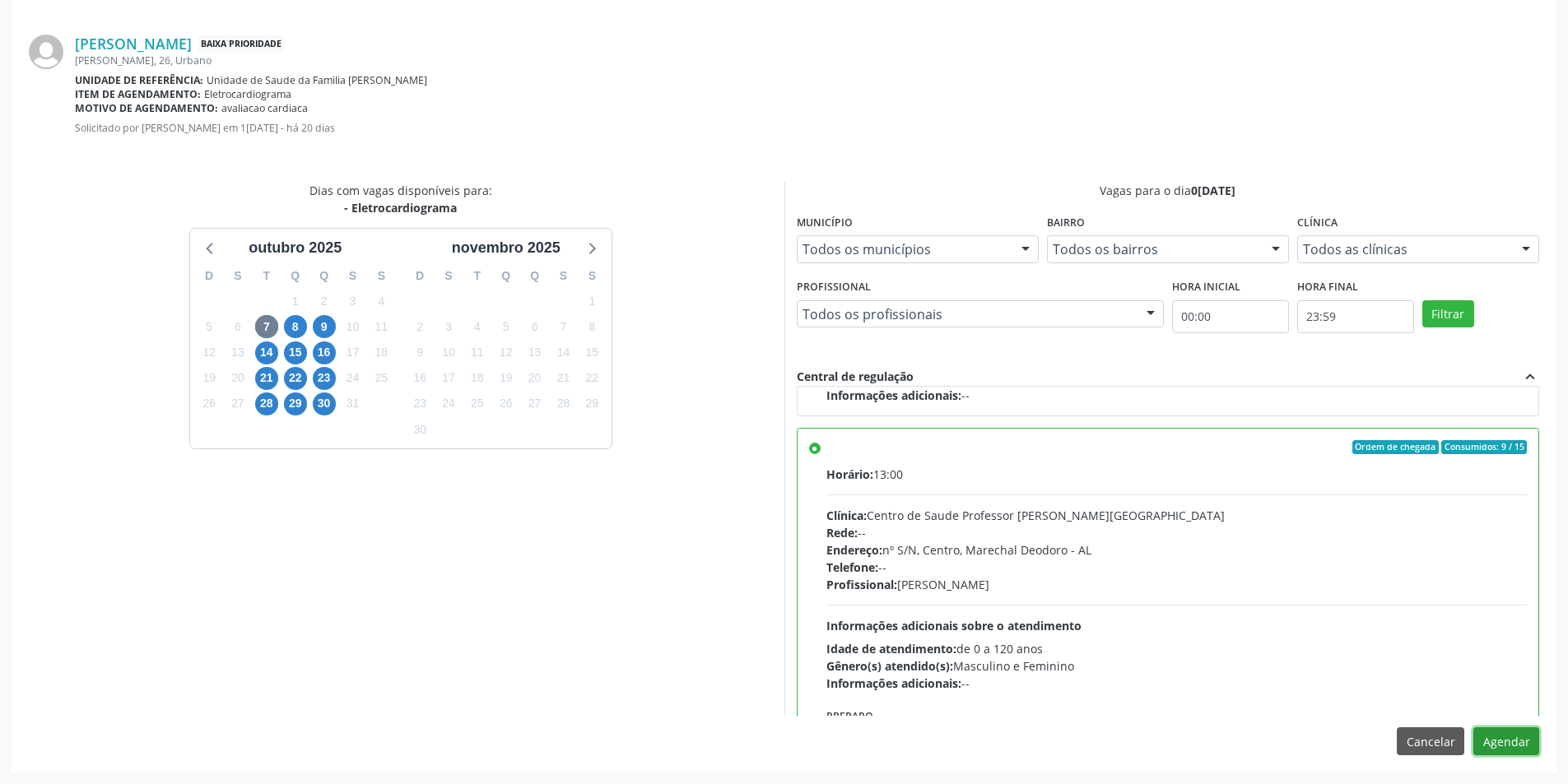
click at [1527, 736] on button "Agendar" at bounding box center [1506, 741] width 66 height 28
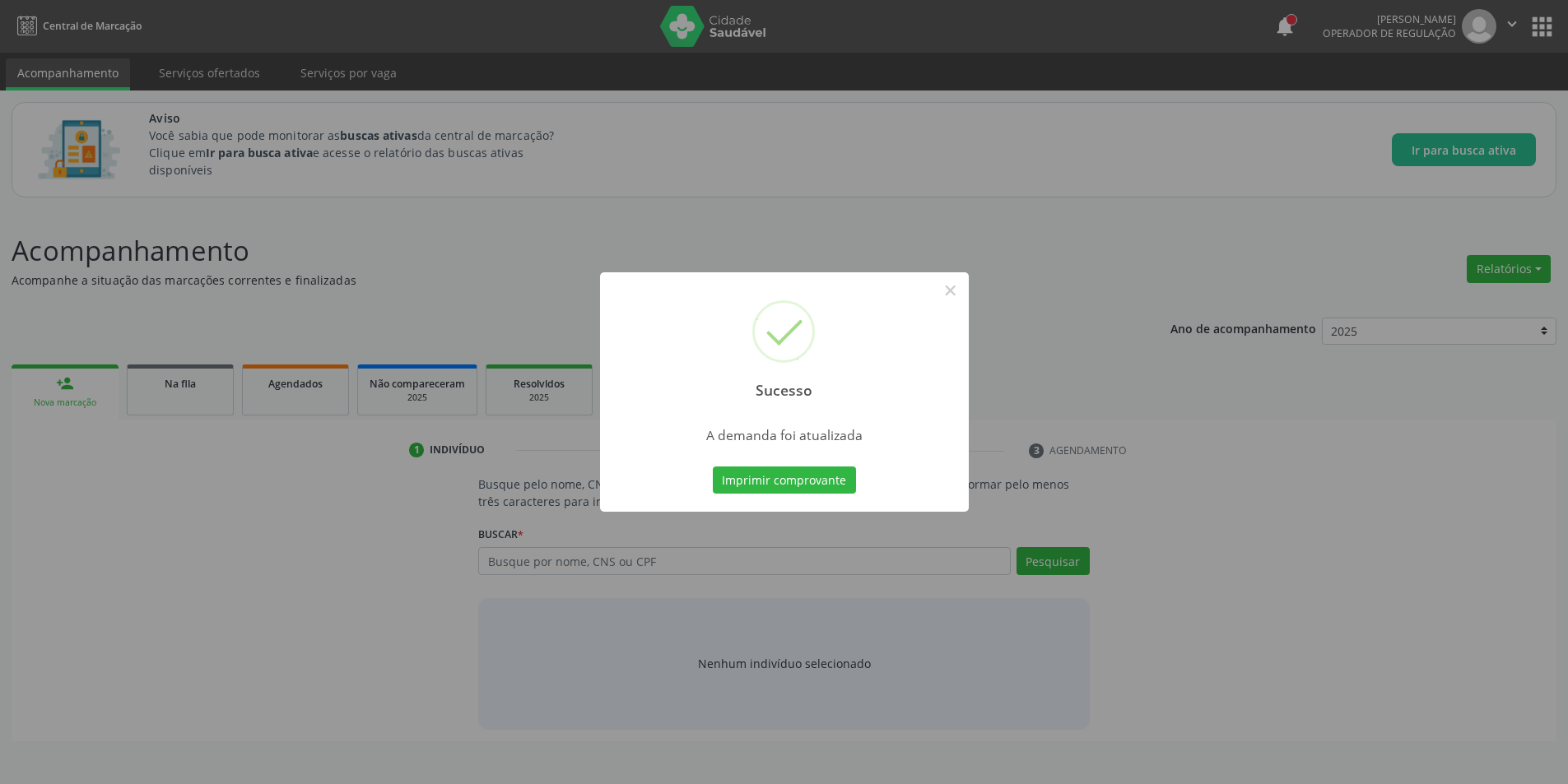
scroll to position [0, 0]
click at [963, 292] on button "×" at bounding box center [956, 290] width 28 height 28
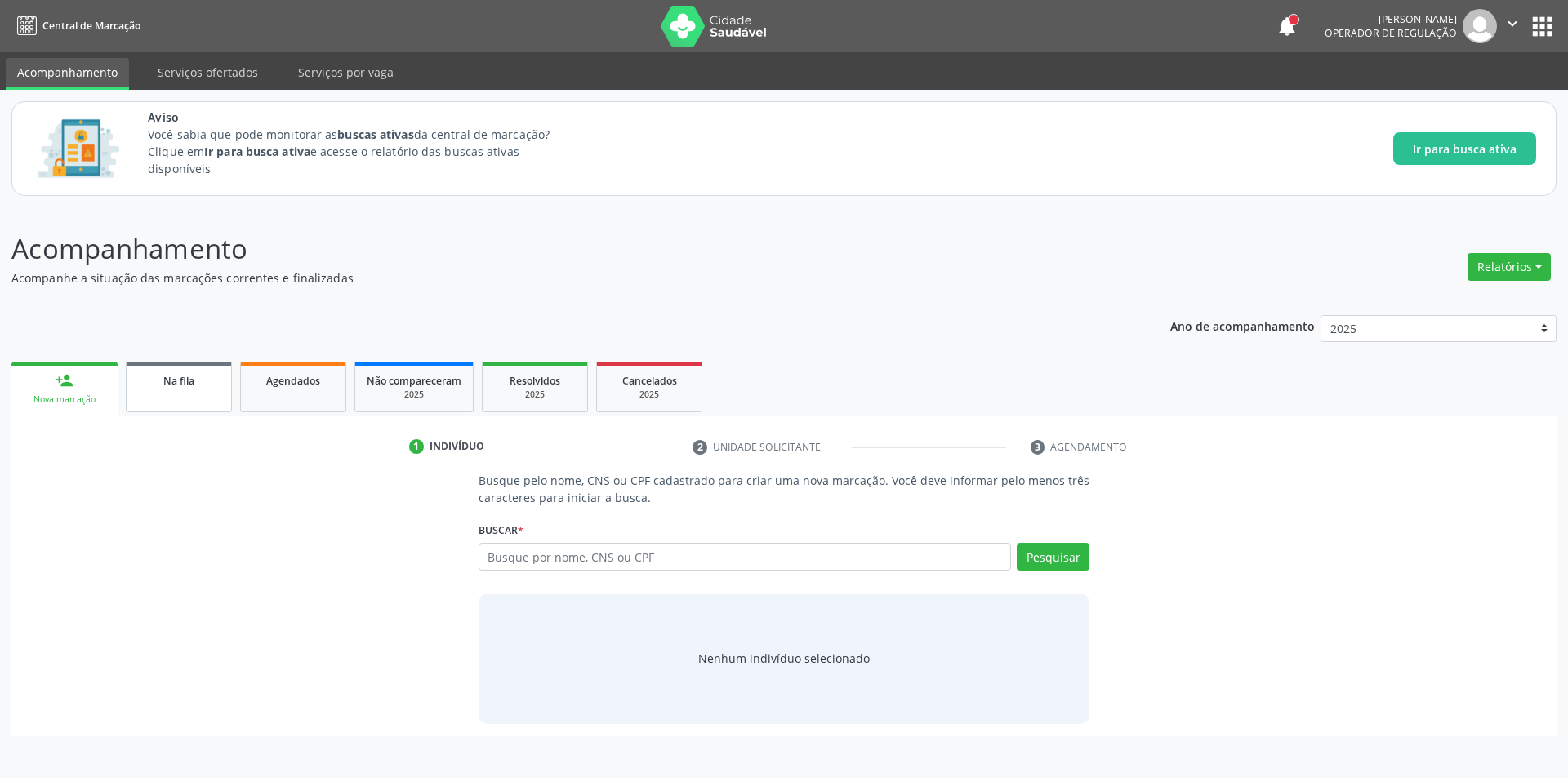
click at [168, 401] on link "Na fila" at bounding box center [179, 386] width 106 height 50
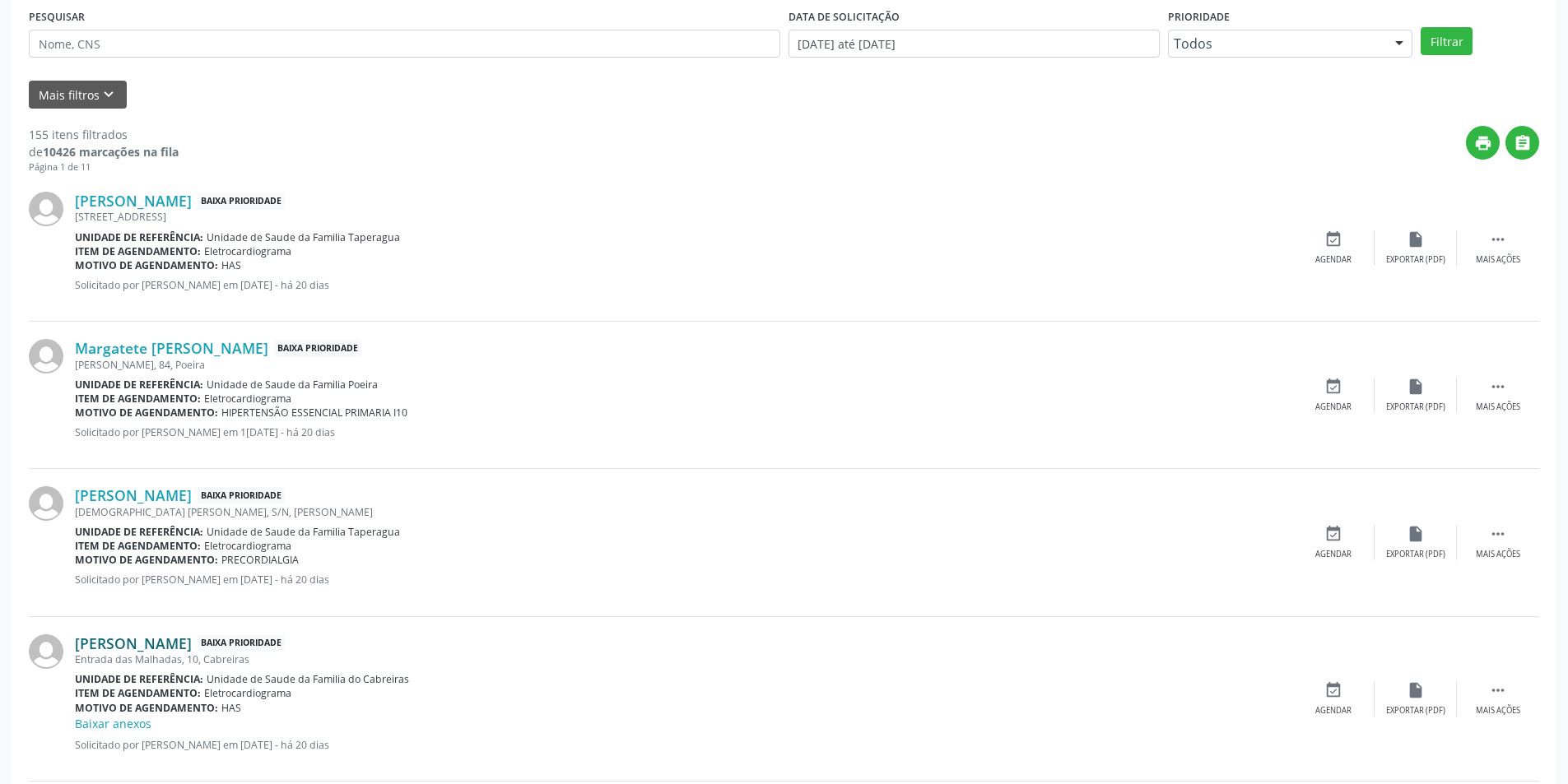
scroll to position [191, 0]
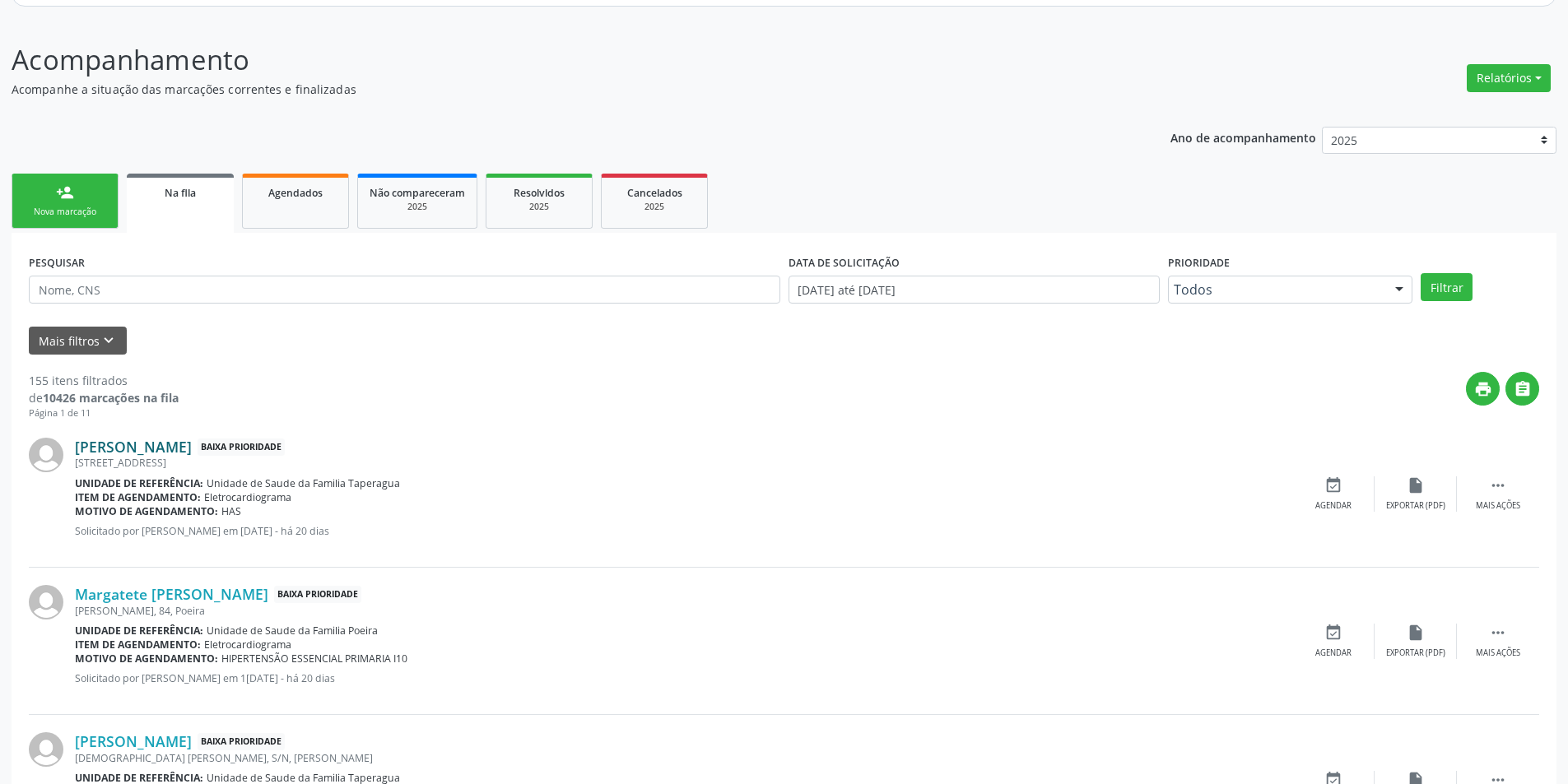
click at [177, 454] on link "[PERSON_NAME]" at bounding box center [133, 447] width 116 height 18
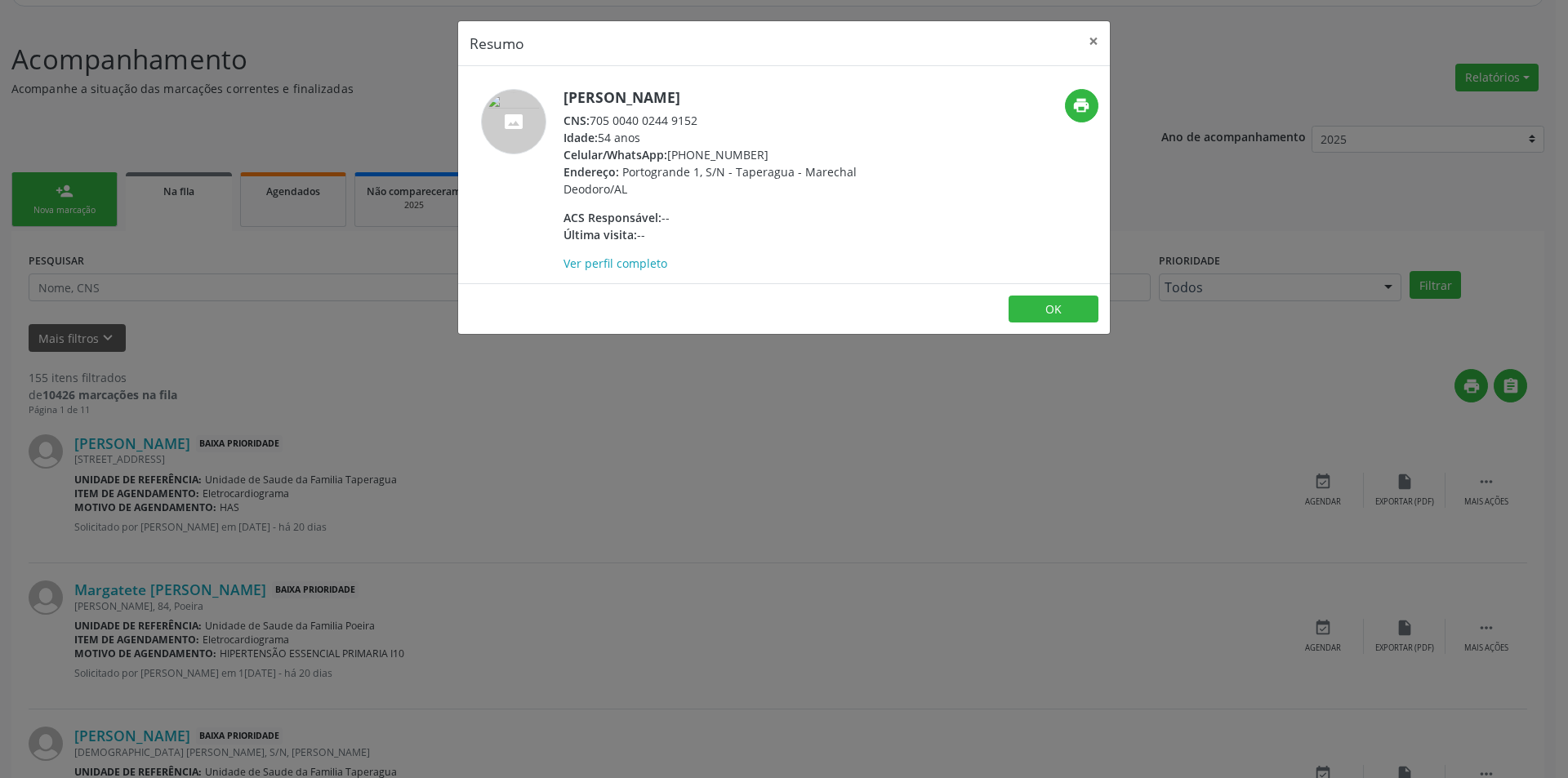
click at [595, 122] on div "CNS: 705 0040 0244 9152" at bounding box center [722, 120] width 317 height 17
drag, startPoint x: 595, startPoint y: 122, endPoint x: 697, endPoint y: 117, distance: 102.1
click at [697, 117] on div "CNS: 705 0040 0244 9152" at bounding box center [722, 120] width 317 height 17
click at [395, 557] on div "Resumo × [PERSON_NAME] CNS: 705 0040 0244 9152 Idade: 54 anos Celular/WhatsApp:…" at bounding box center [784, 389] width 1568 height 778
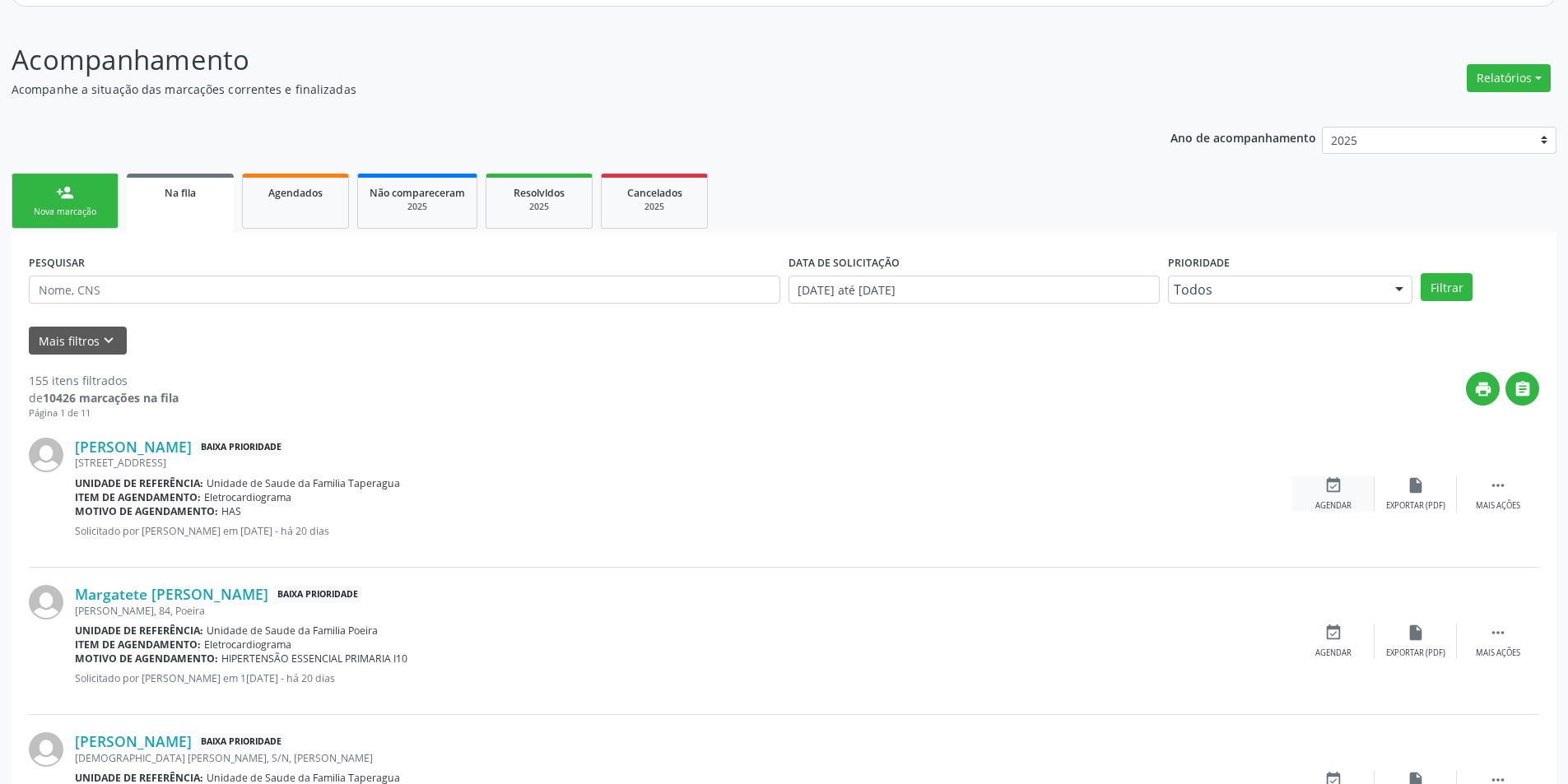
click at [1329, 498] on div "event_available Agendar" at bounding box center [1333, 494] width 82 height 35
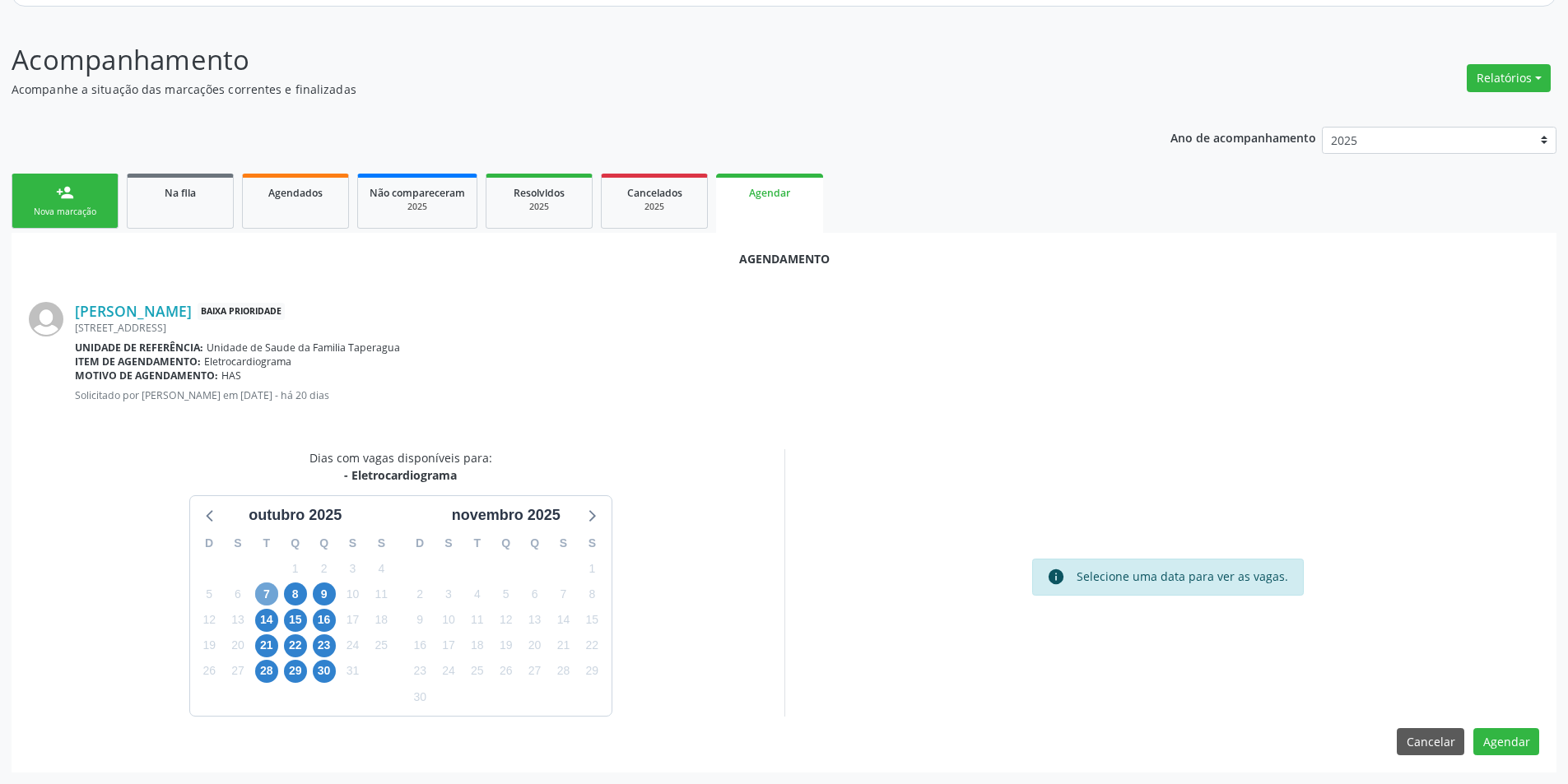
click at [264, 593] on span "7" at bounding box center [266, 594] width 23 height 23
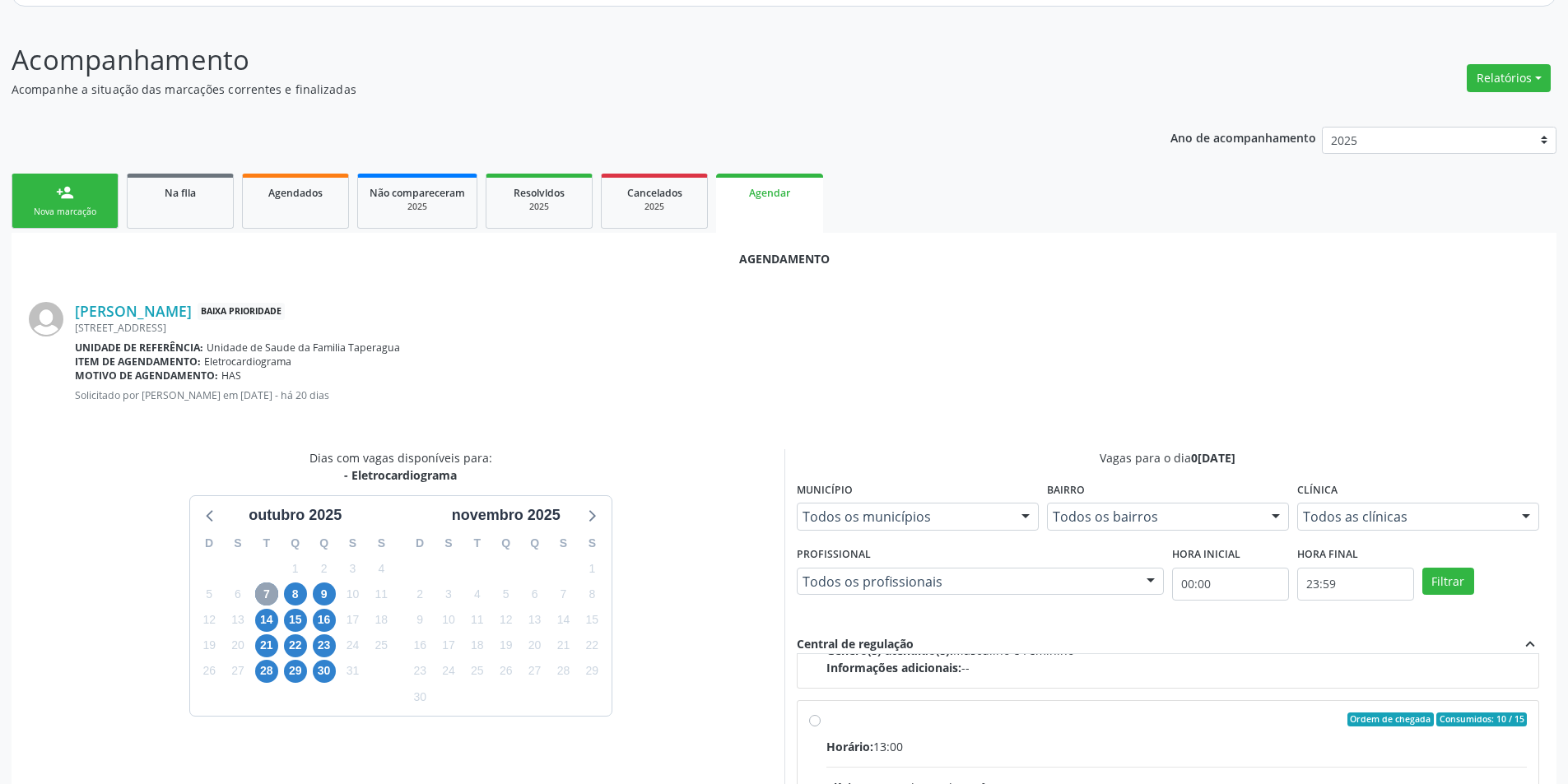
scroll to position [259, 0]
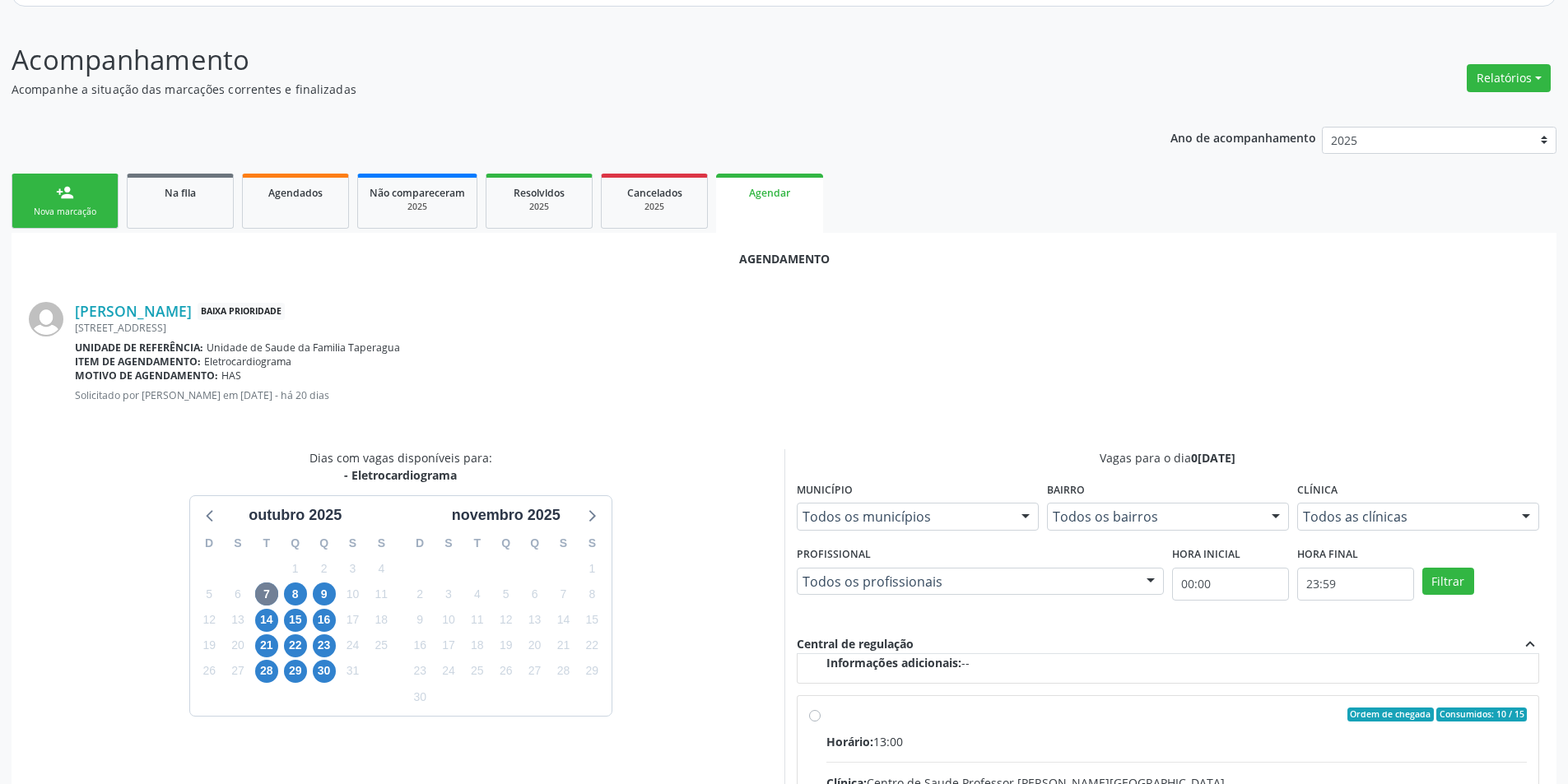
click at [815, 719] on input "Ordem de chegada Consumidos: 10 / 15 Horário: 13:00 Clínica: Centro de Saude Pr…" at bounding box center [815, 716] width 11 height 15
radio input "true"
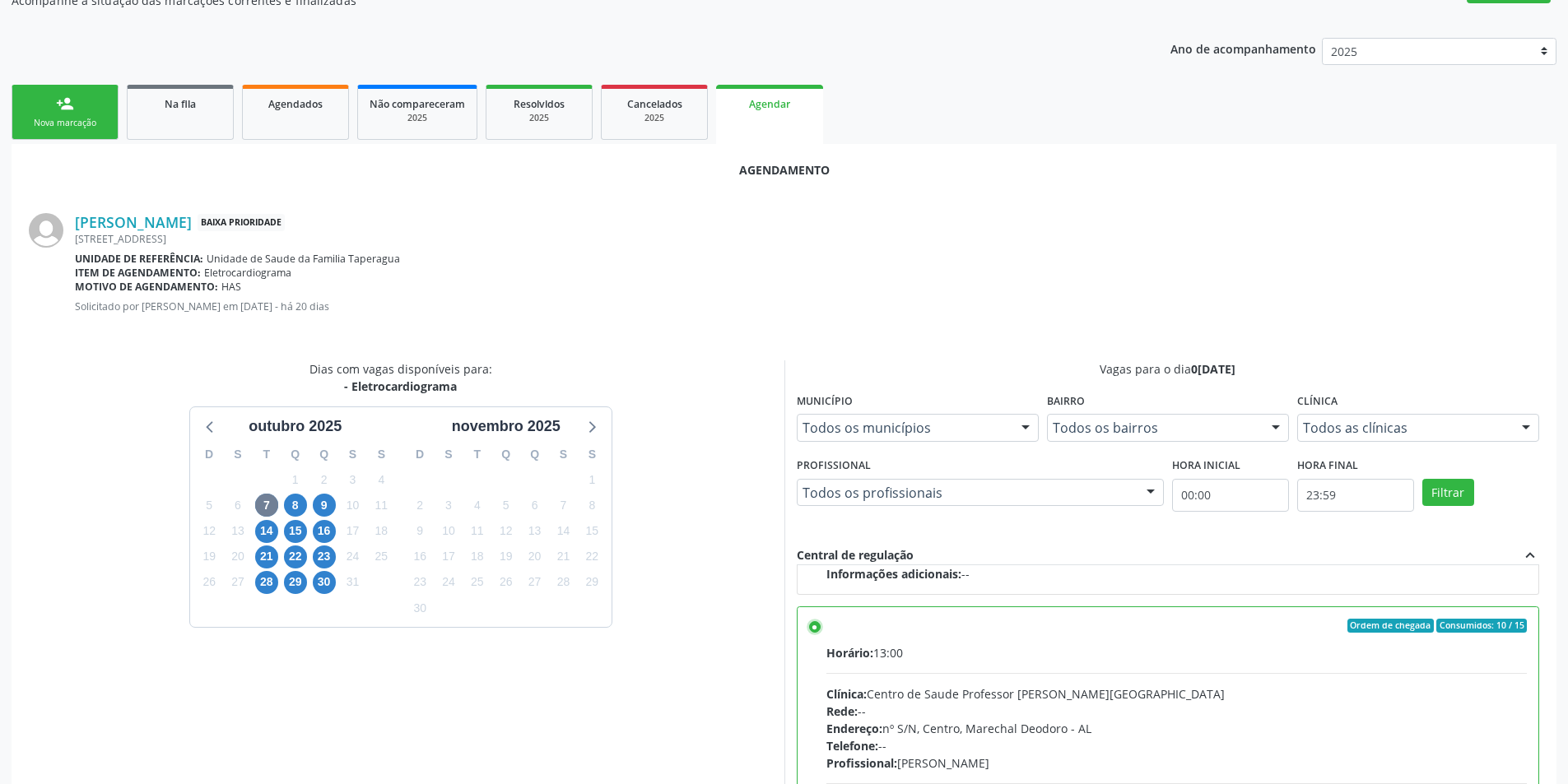
scroll to position [459, 0]
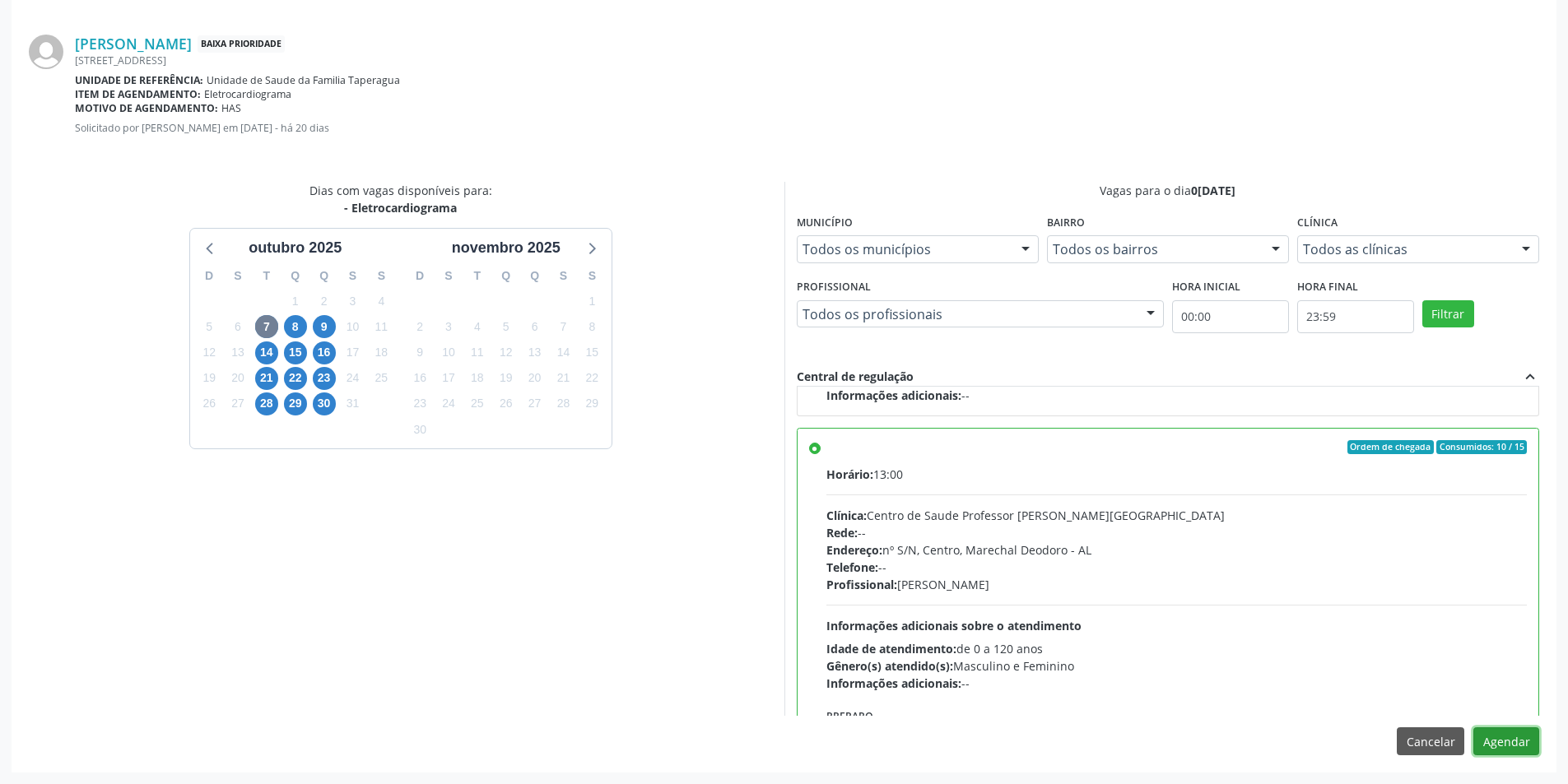
click at [1535, 738] on button "Agendar" at bounding box center [1506, 741] width 66 height 28
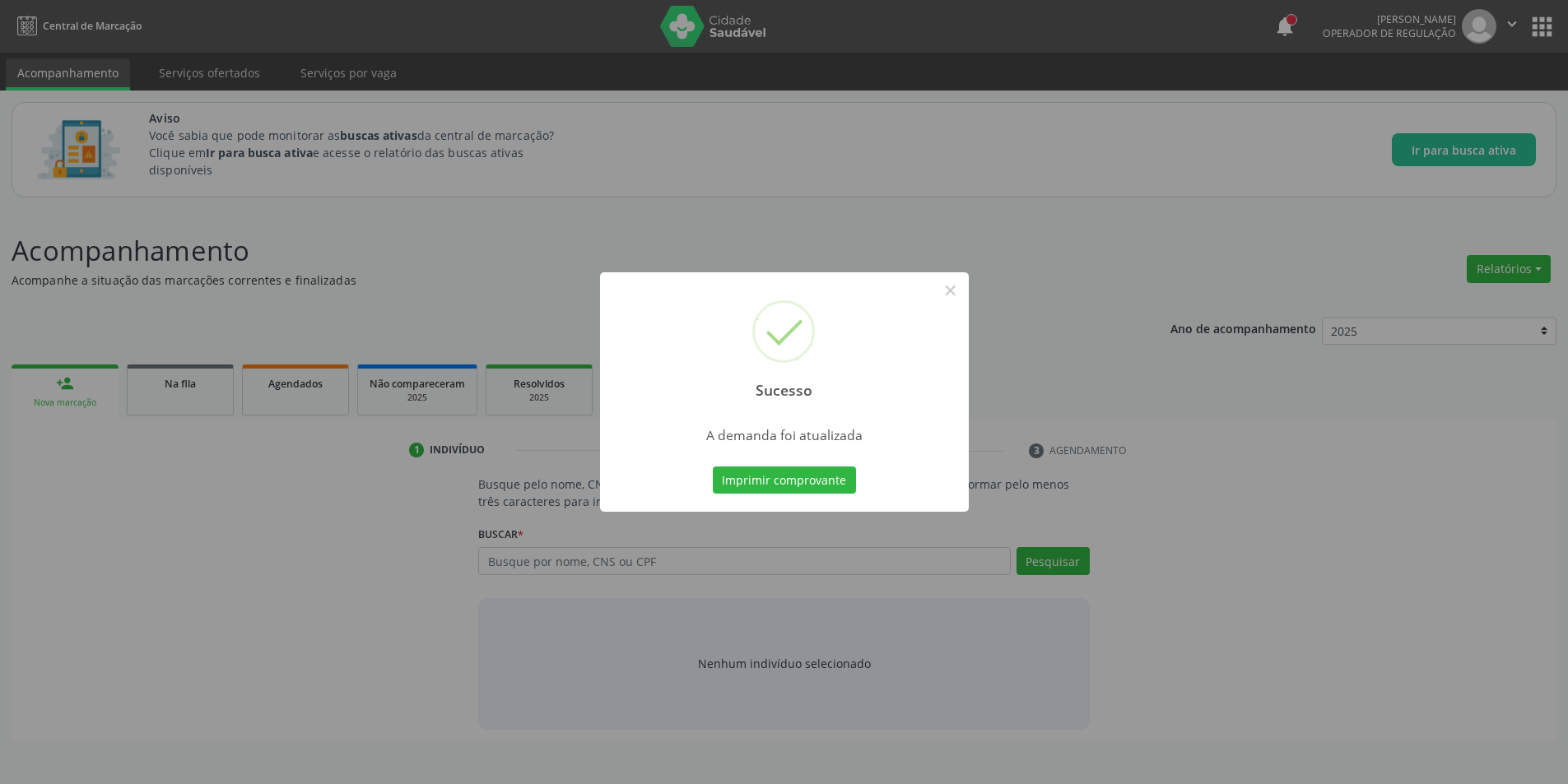
scroll to position [0, 0]
click at [948, 294] on button "×" at bounding box center [956, 290] width 28 height 28
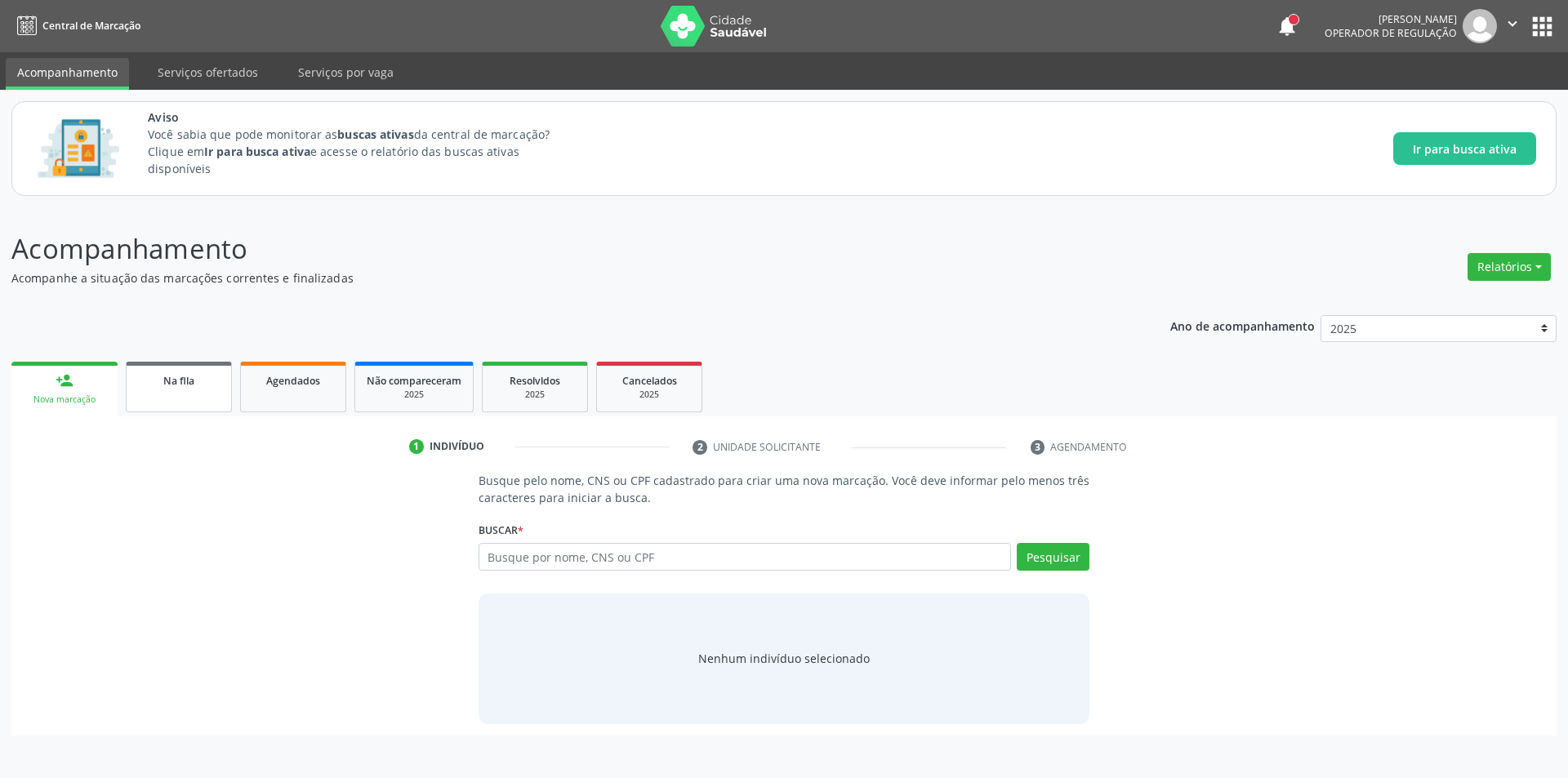
click at [150, 389] on link "Na fila" at bounding box center [179, 386] width 106 height 50
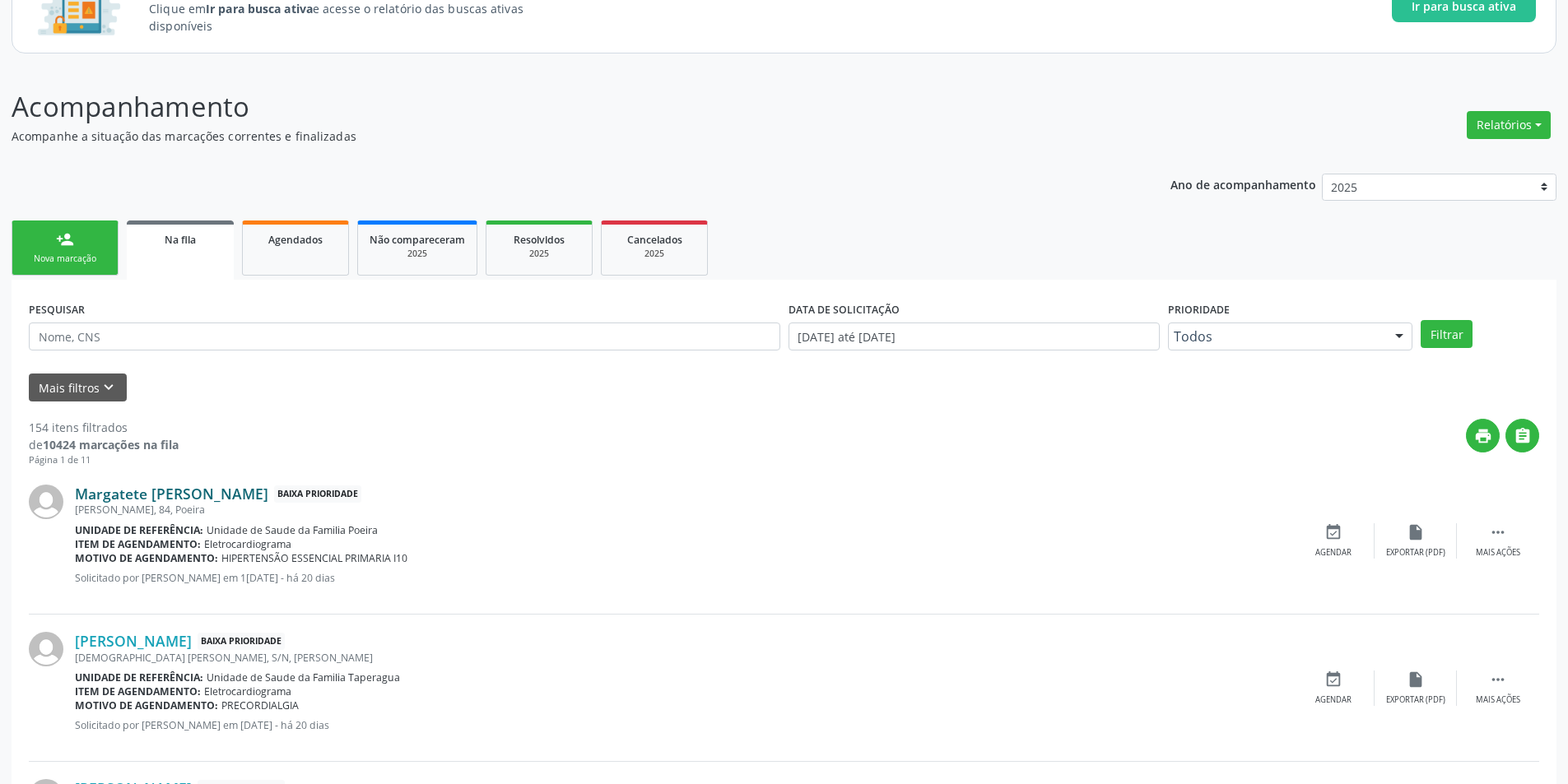
scroll to position [165, 0]
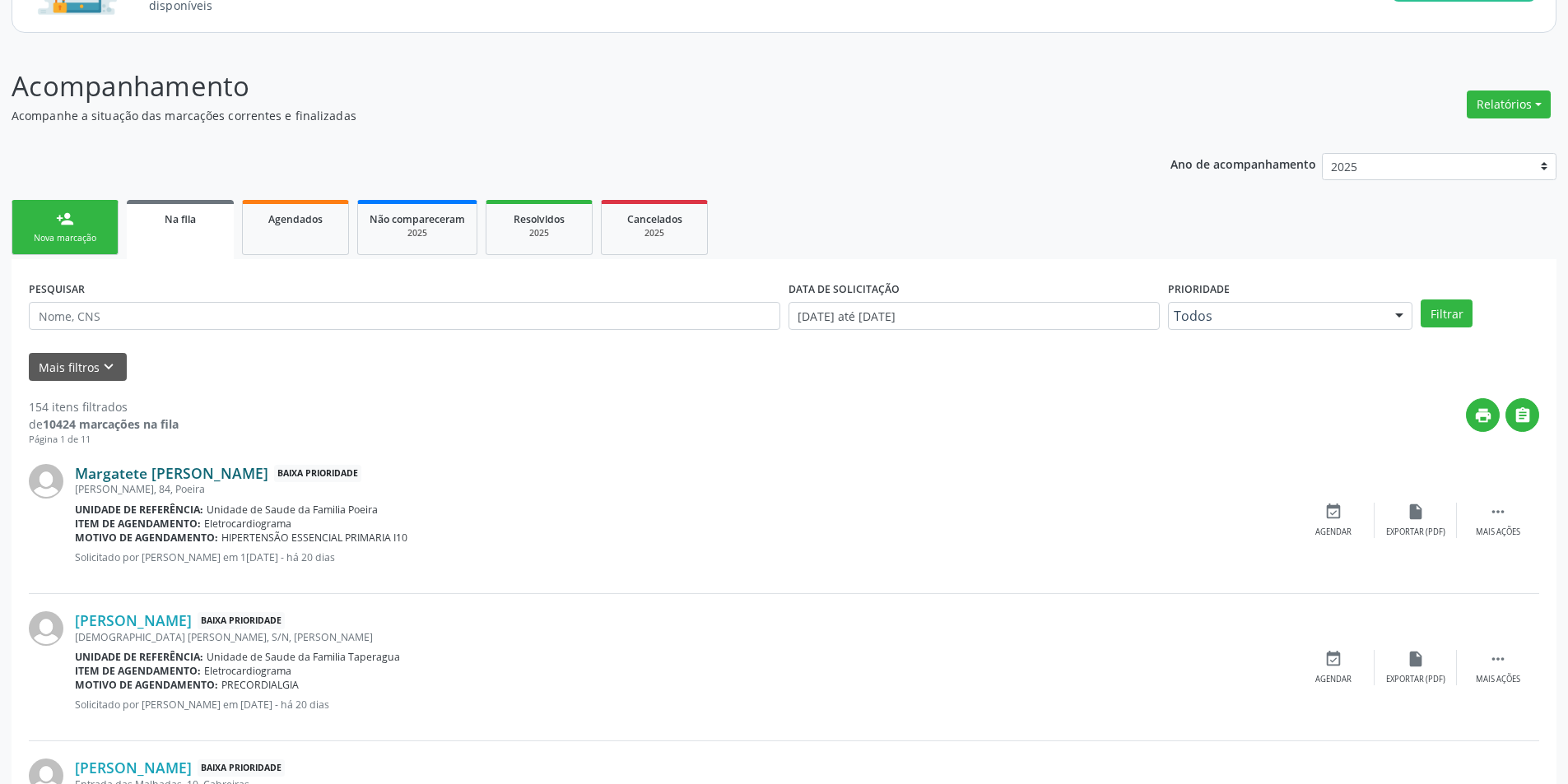
click at [178, 472] on link "Margatete [PERSON_NAME]" at bounding box center [171, 473] width 193 height 18
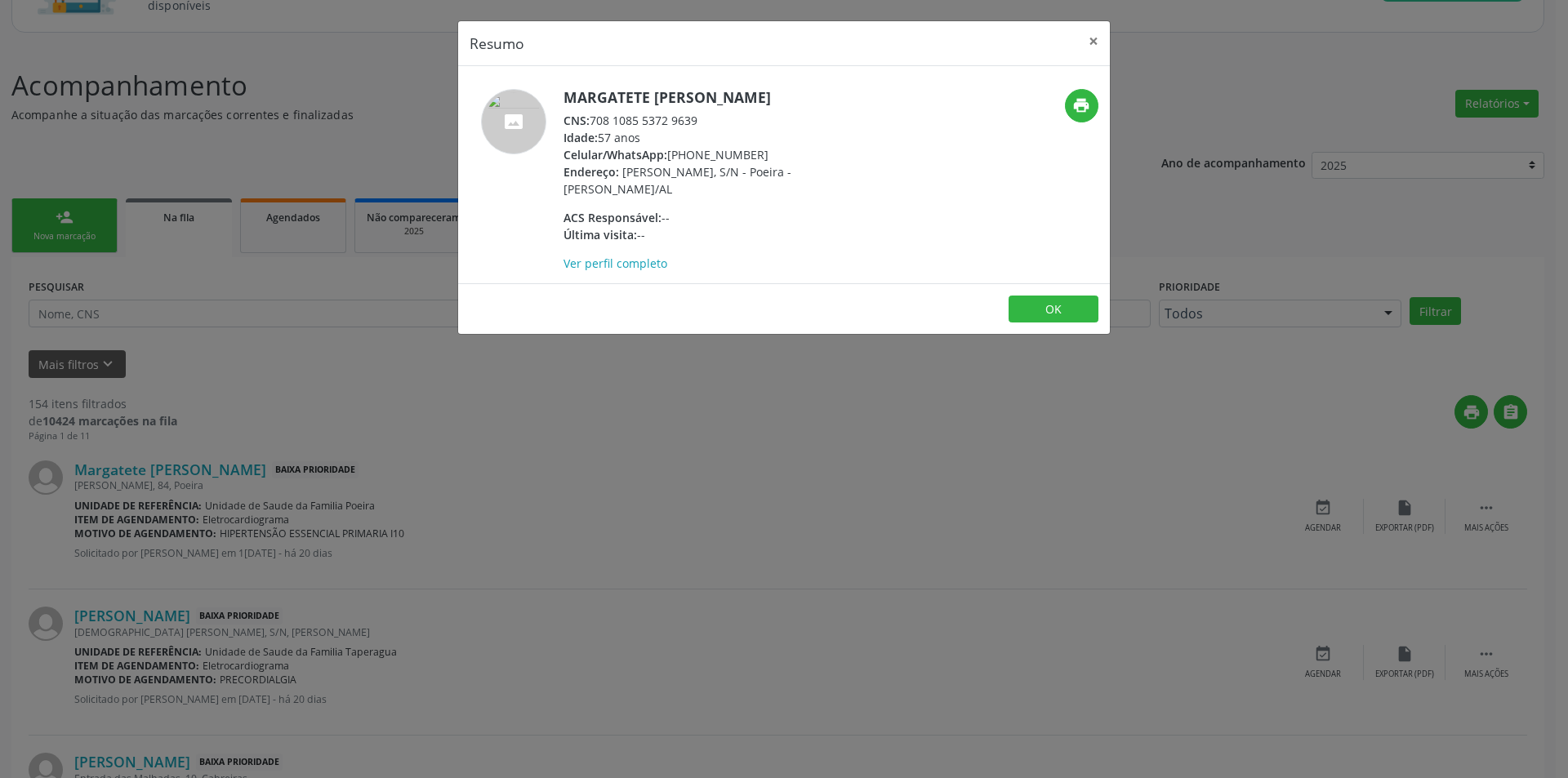
click at [593, 119] on div "CNS: 708 1085 5372 9639" at bounding box center [722, 120] width 317 height 17
drag, startPoint x: 593, startPoint y: 119, endPoint x: 678, endPoint y: 120, distance: 85.0
click at [678, 120] on div "CNS: 708 1085 5372 9639" at bounding box center [722, 120] width 317 height 17
click at [506, 439] on div "Resumo × Margatete [PERSON_NAME] CNS: 708 1085 5372 9639 Idade: 57 anos Celular…" at bounding box center [784, 389] width 1568 height 778
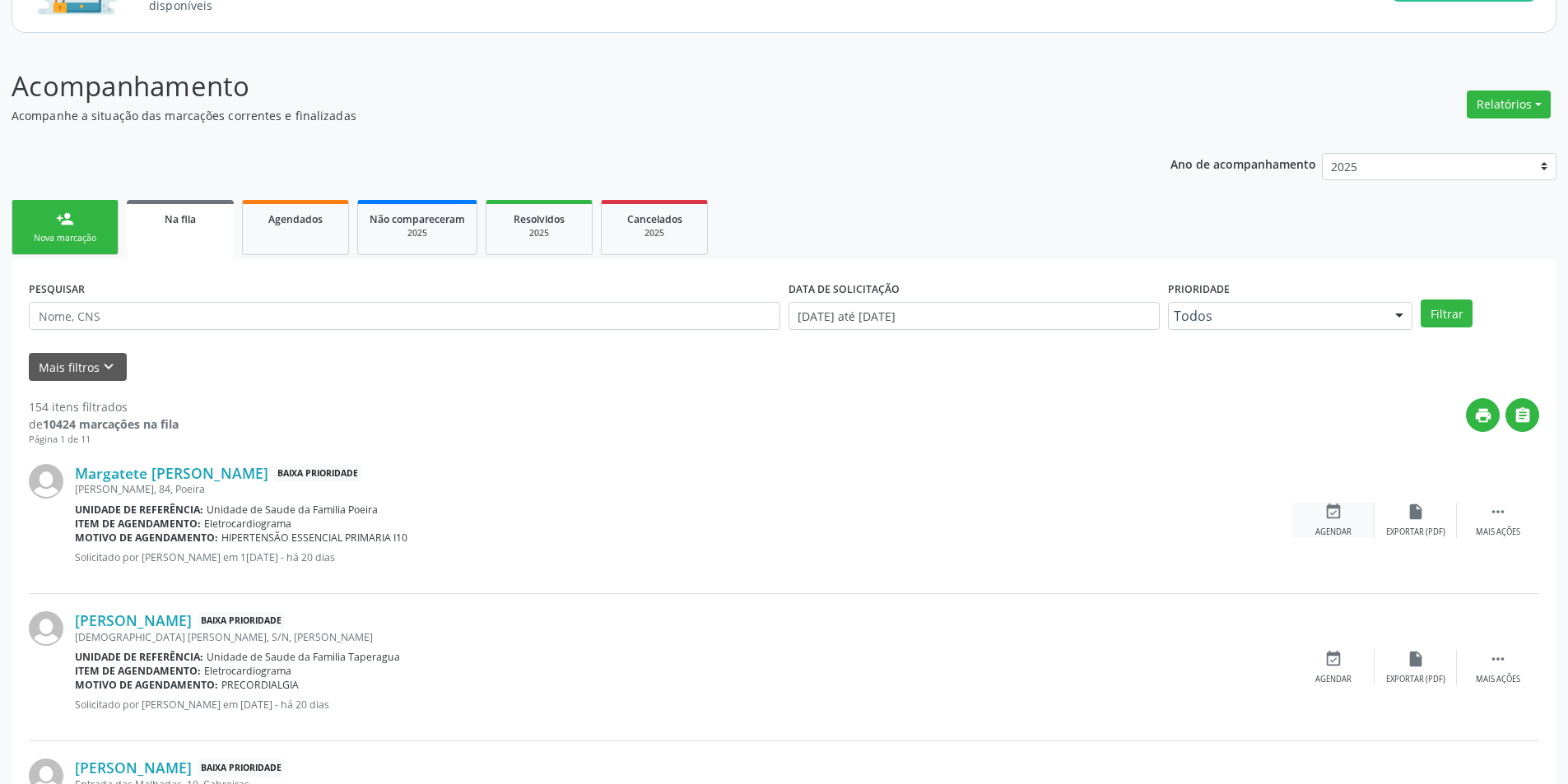
click at [1336, 528] on div "Agendar" at bounding box center [1333, 533] width 36 height 11
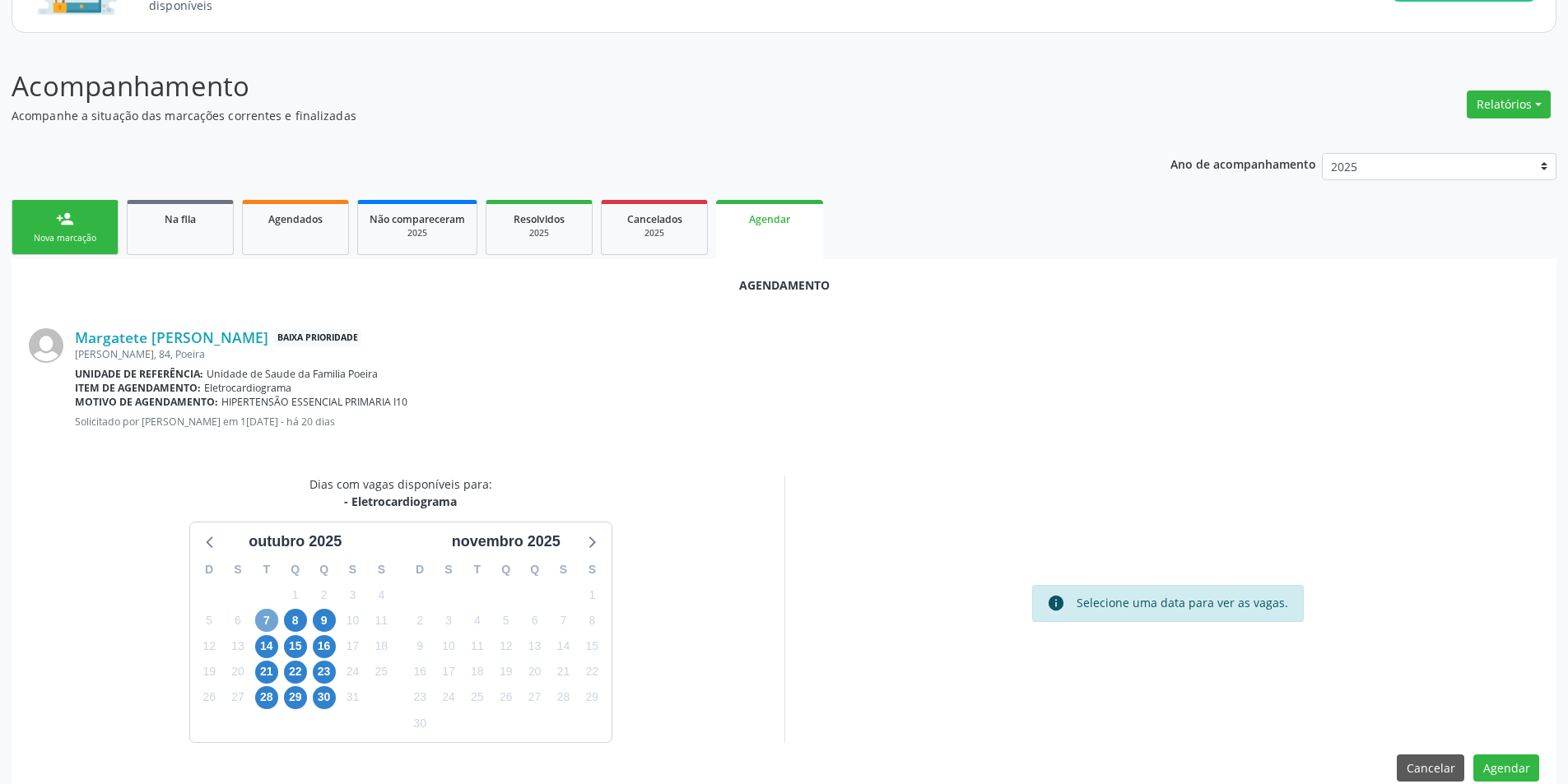
click at [265, 626] on span "7" at bounding box center [266, 620] width 23 height 23
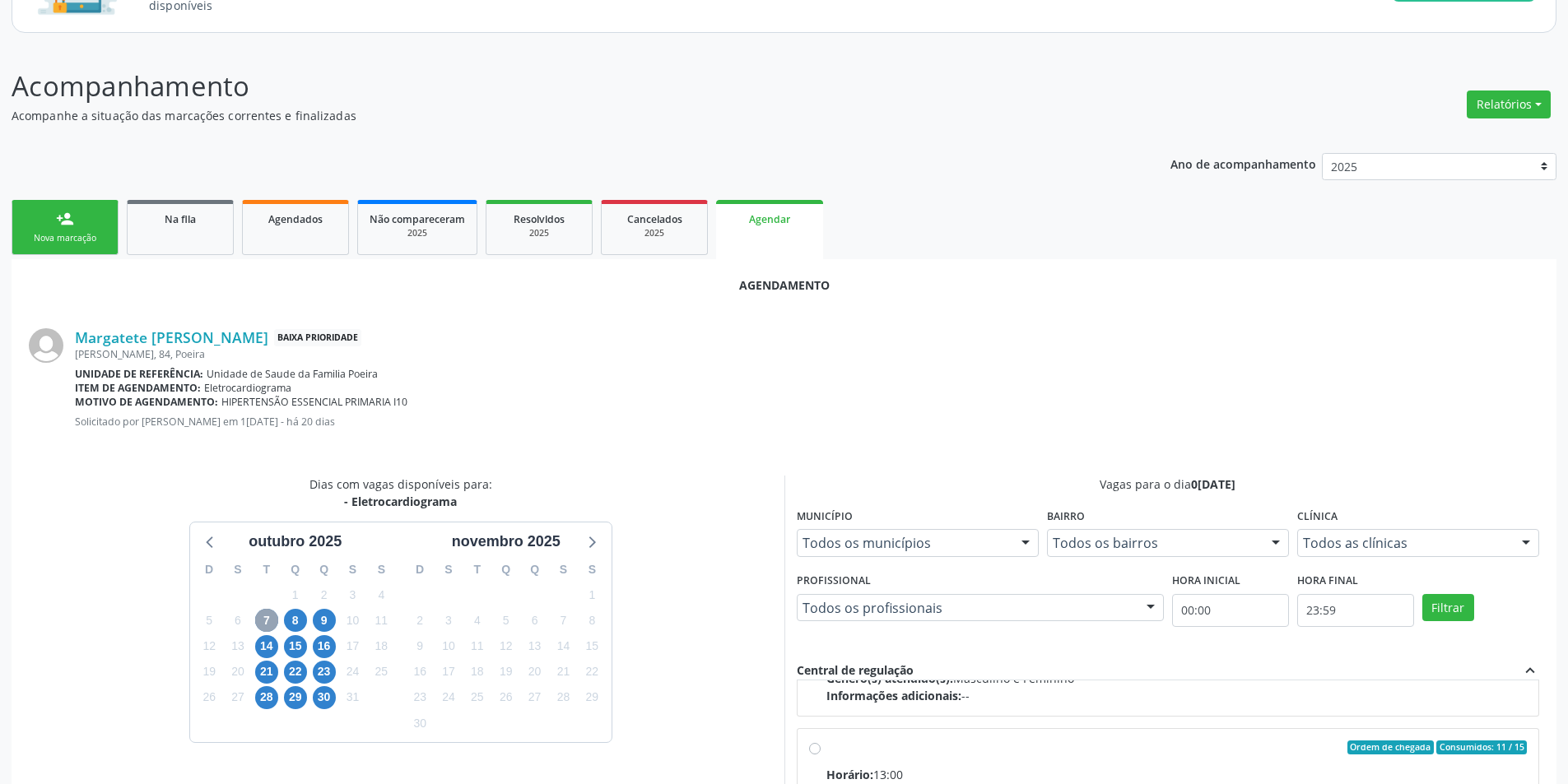
scroll to position [259, 0]
click at [811, 739] on input "Ordem de chegada Consumidos: 11 / 15 Horário: 13:00 Clínica: Centro de Saude Pr…" at bounding box center [815, 741] width 11 height 15
radio input "true"
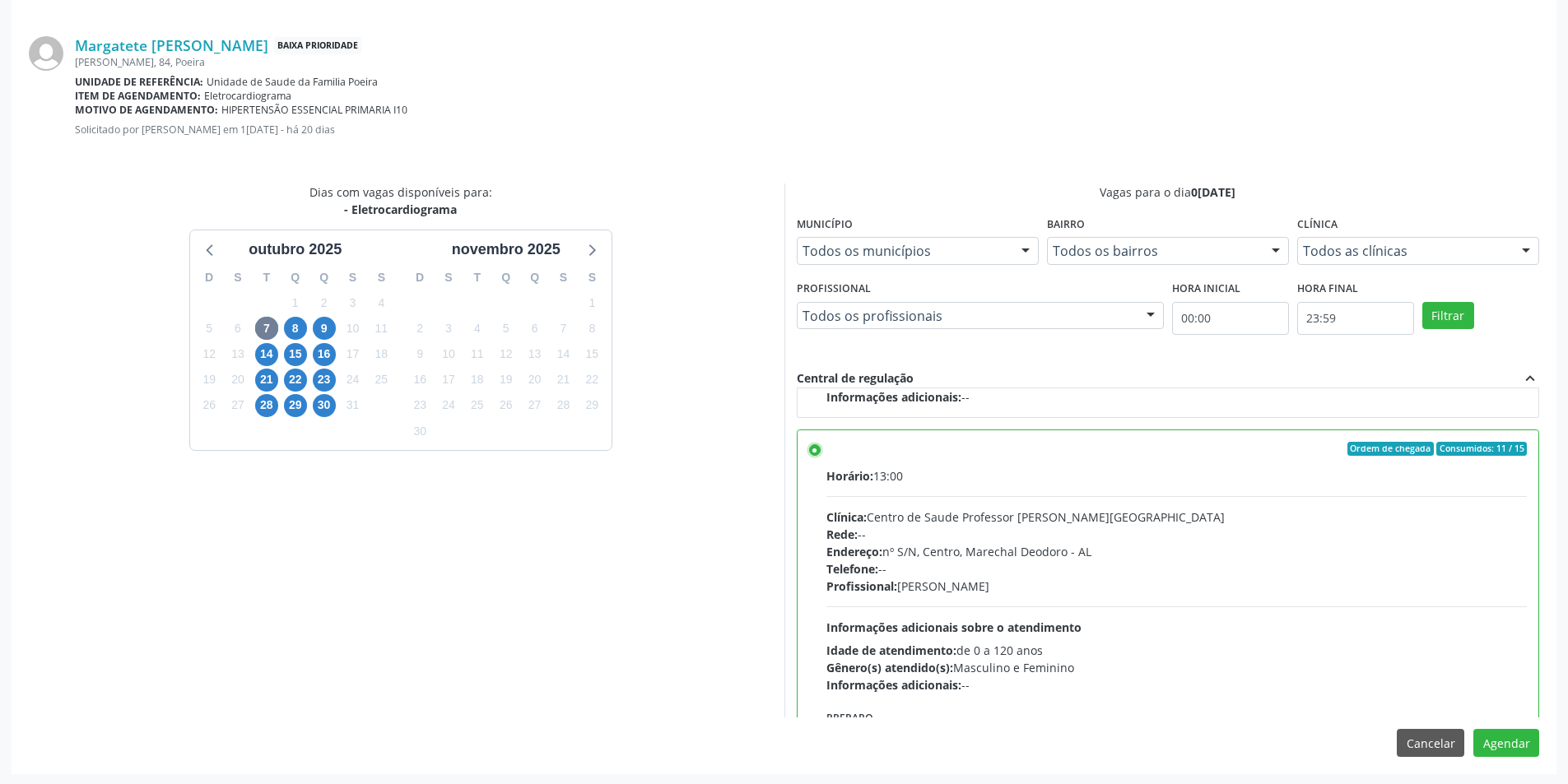
scroll to position [459, 0]
click at [1494, 750] on button "Agendar" at bounding box center [1506, 741] width 66 height 28
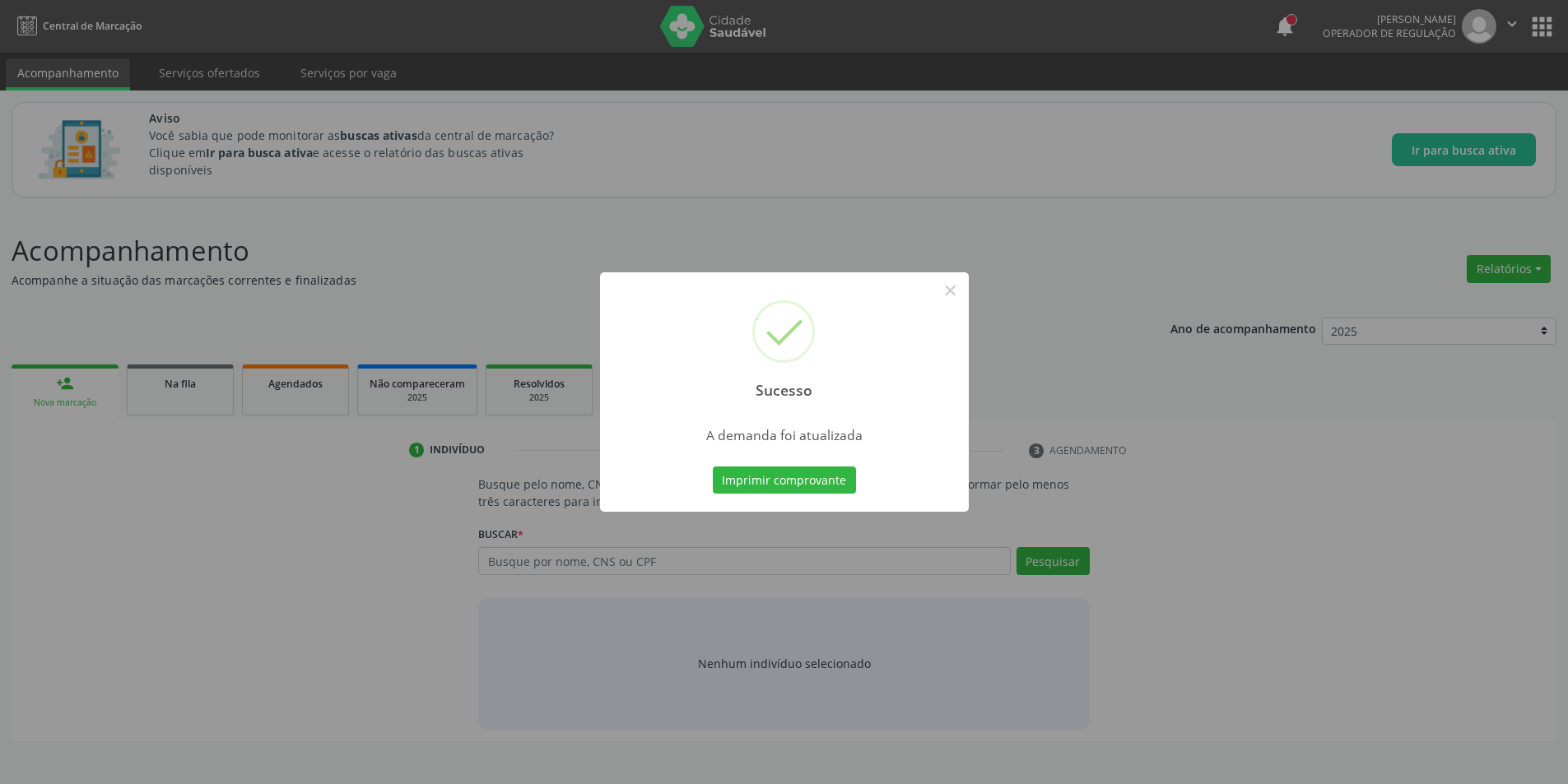
scroll to position [0, 0]
click at [956, 296] on button "×" at bounding box center [956, 290] width 28 height 28
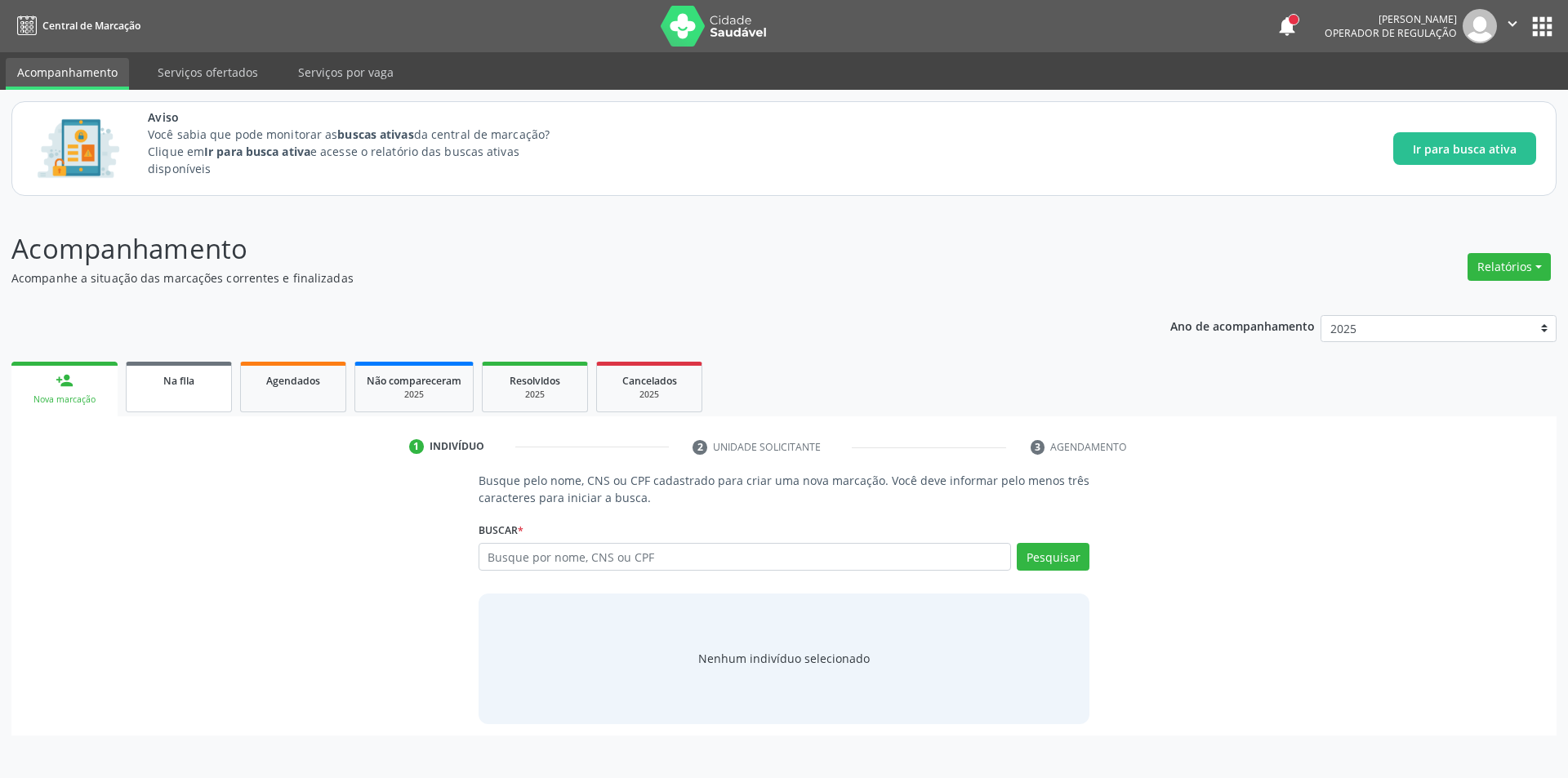
click at [172, 375] on span "Na fila" at bounding box center [179, 381] width 31 height 14
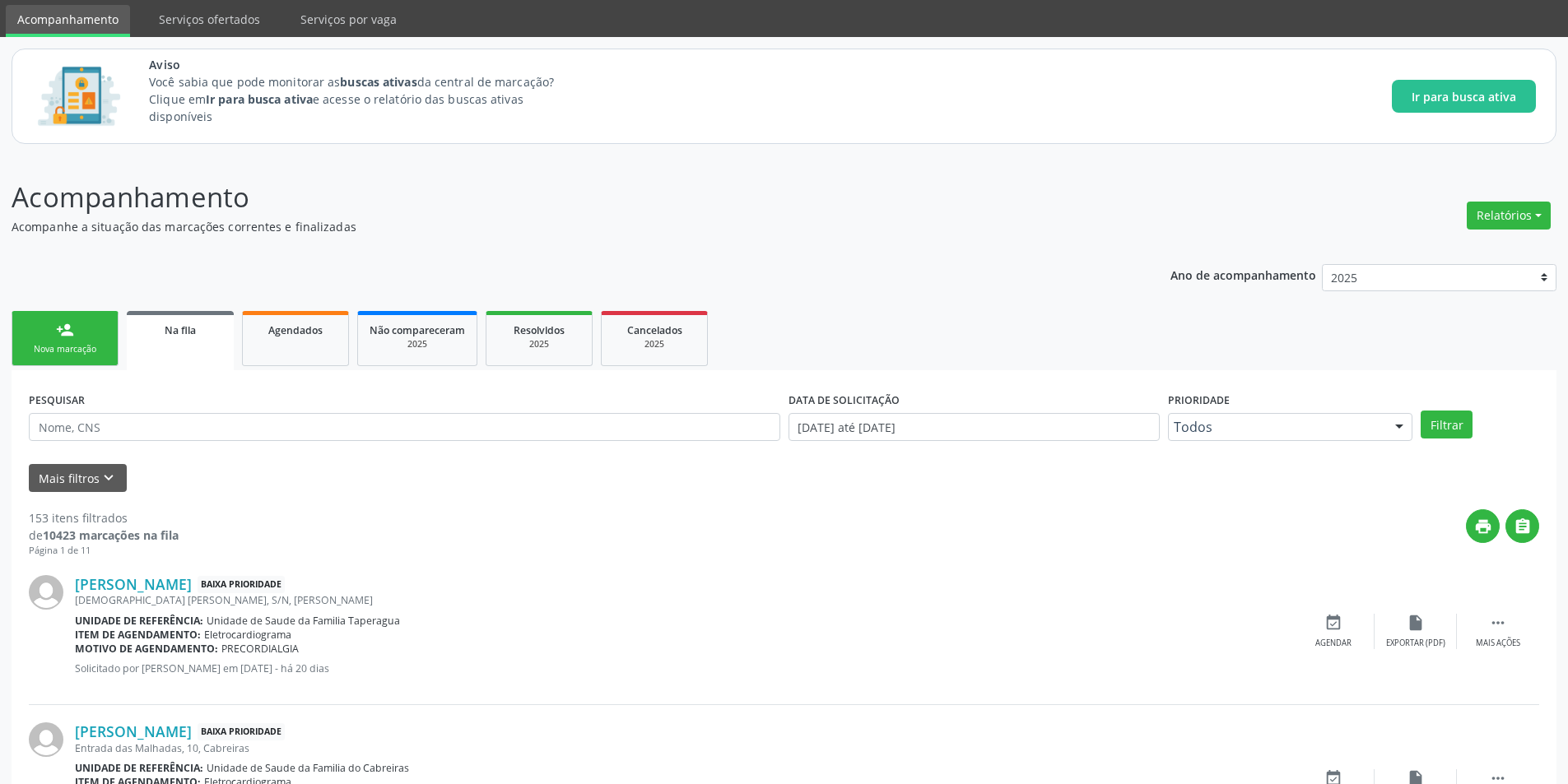
scroll to position [82, 0]
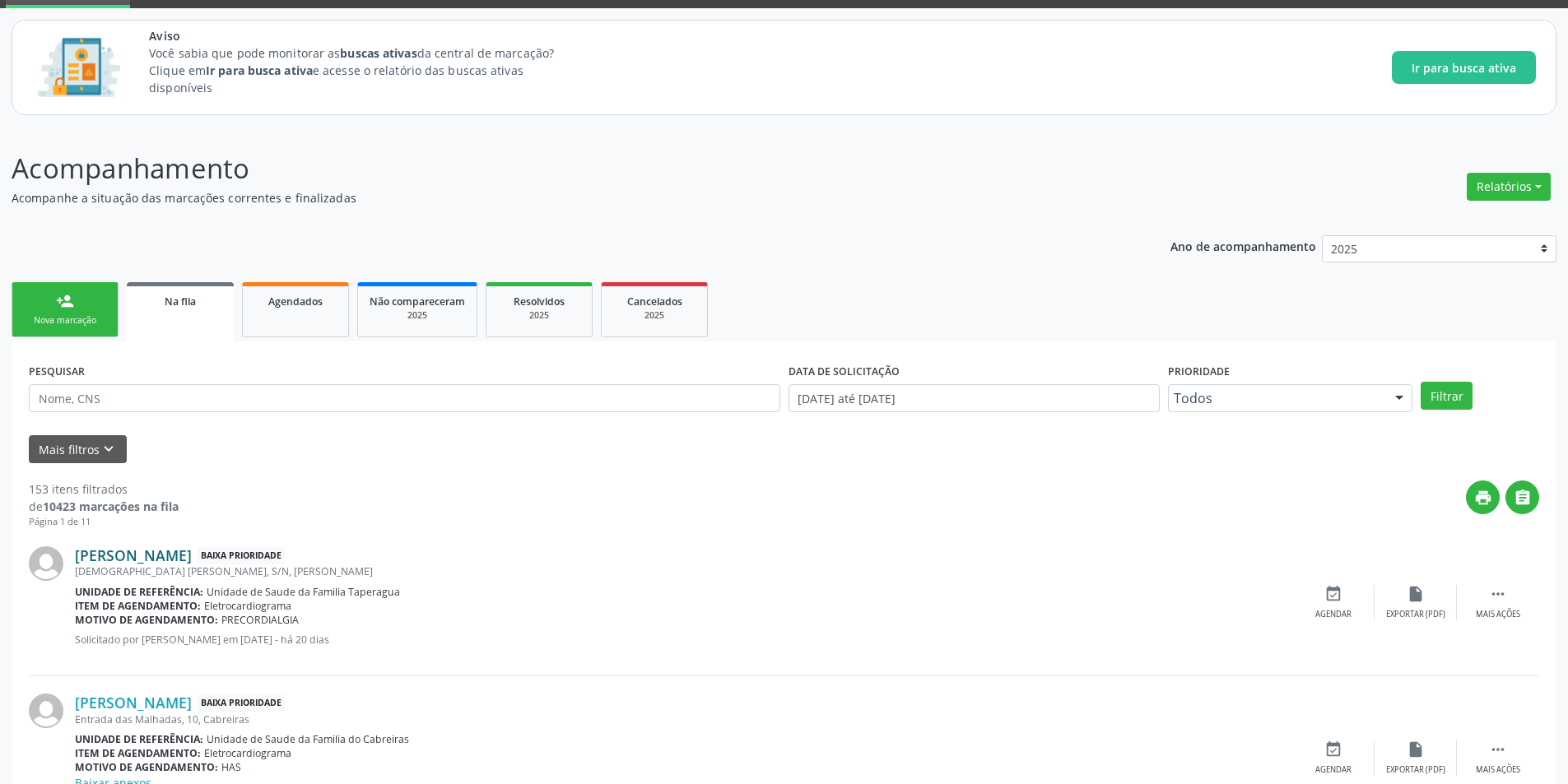
click at [170, 546] on link "[PERSON_NAME]" at bounding box center [133, 556] width 116 height 18
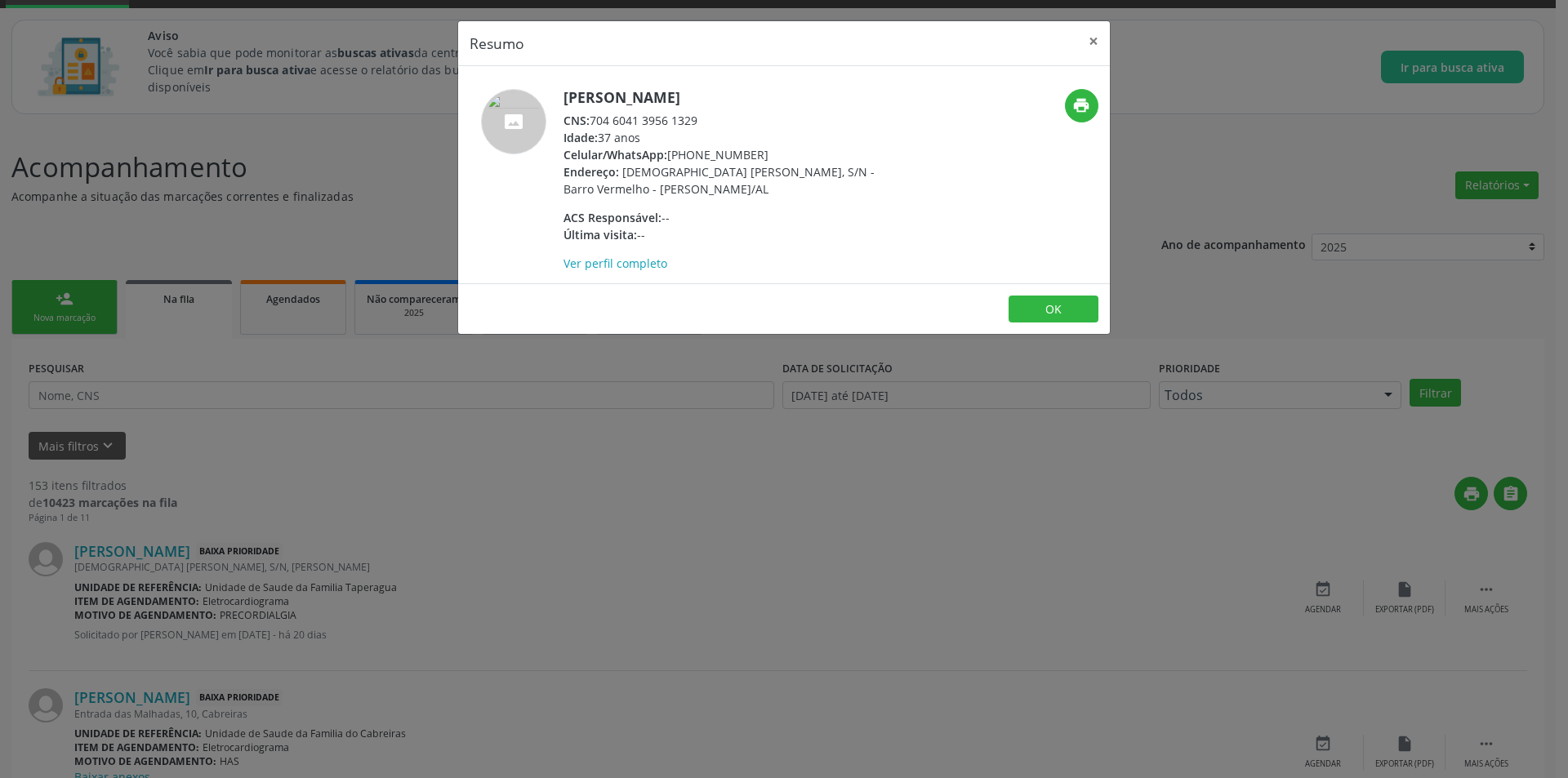
click at [595, 120] on div "CNS: 704 6041 3956 1329" at bounding box center [722, 120] width 317 height 17
drag, startPoint x: 595, startPoint y: 120, endPoint x: 683, endPoint y: 123, distance: 88.1
click at [683, 123] on div "CNS: 704 6041 3956 1329" at bounding box center [722, 120] width 317 height 17
click at [457, 480] on div "Resumo × [PERSON_NAME] CNS: 704 6041 3956 1329 Idade: 37 anos Celular/WhatsApp:…" at bounding box center [784, 389] width 1568 height 778
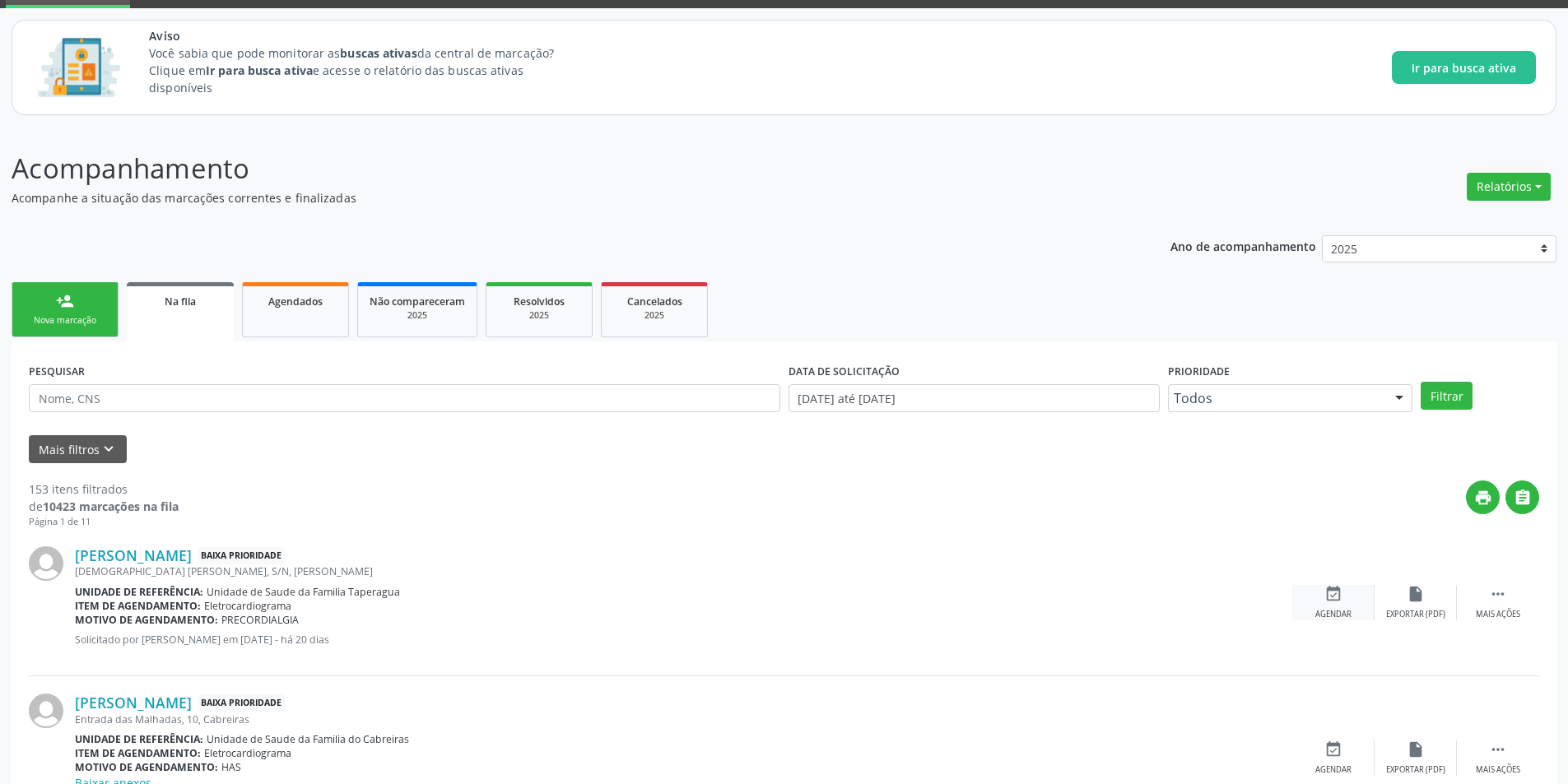
click at [1322, 595] on div "event_available Agendar" at bounding box center [1333, 603] width 82 height 35
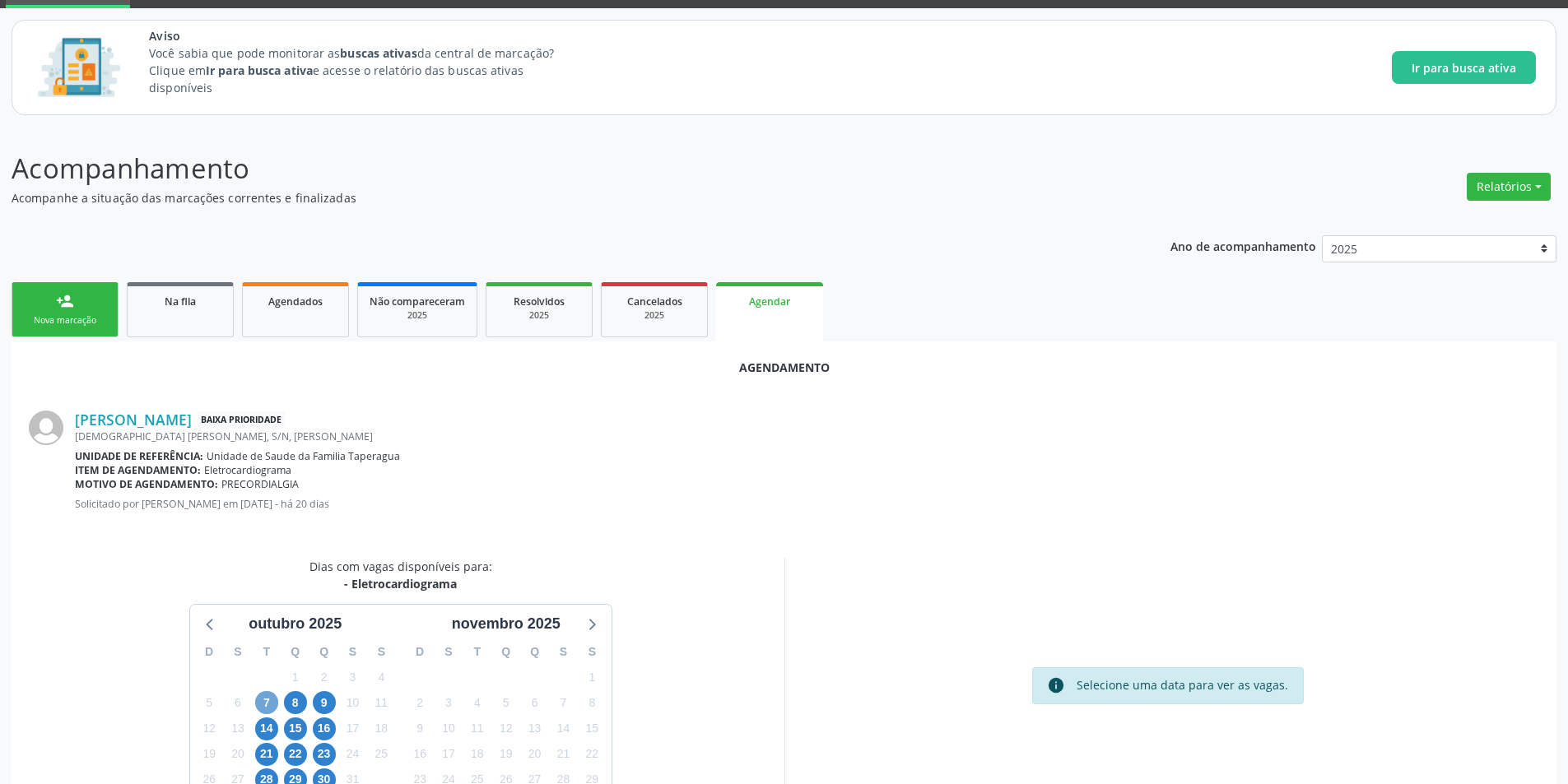
click at [273, 699] on span "7" at bounding box center [266, 703] width 23 height 23
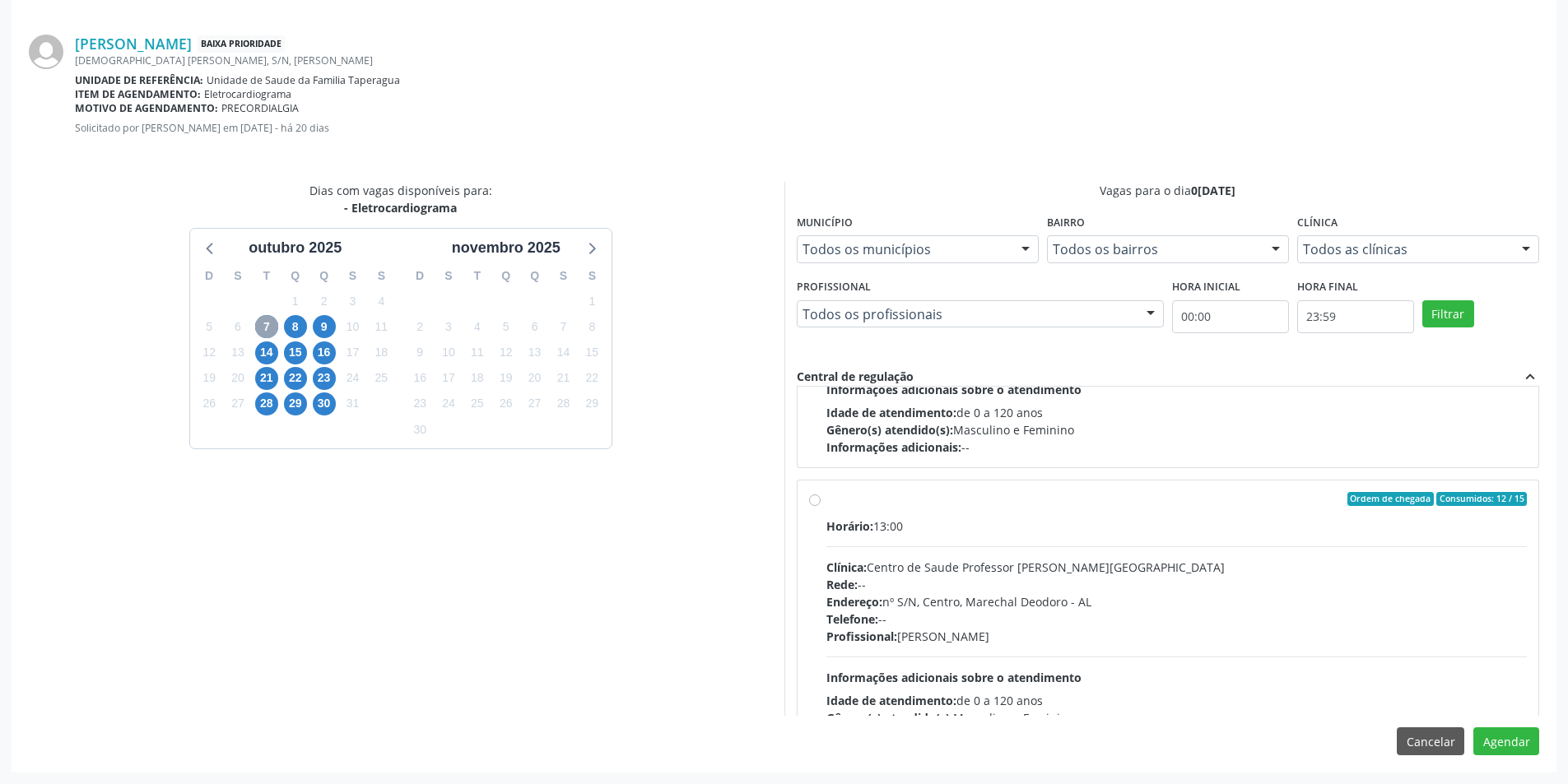
scroll to position [259, 0]
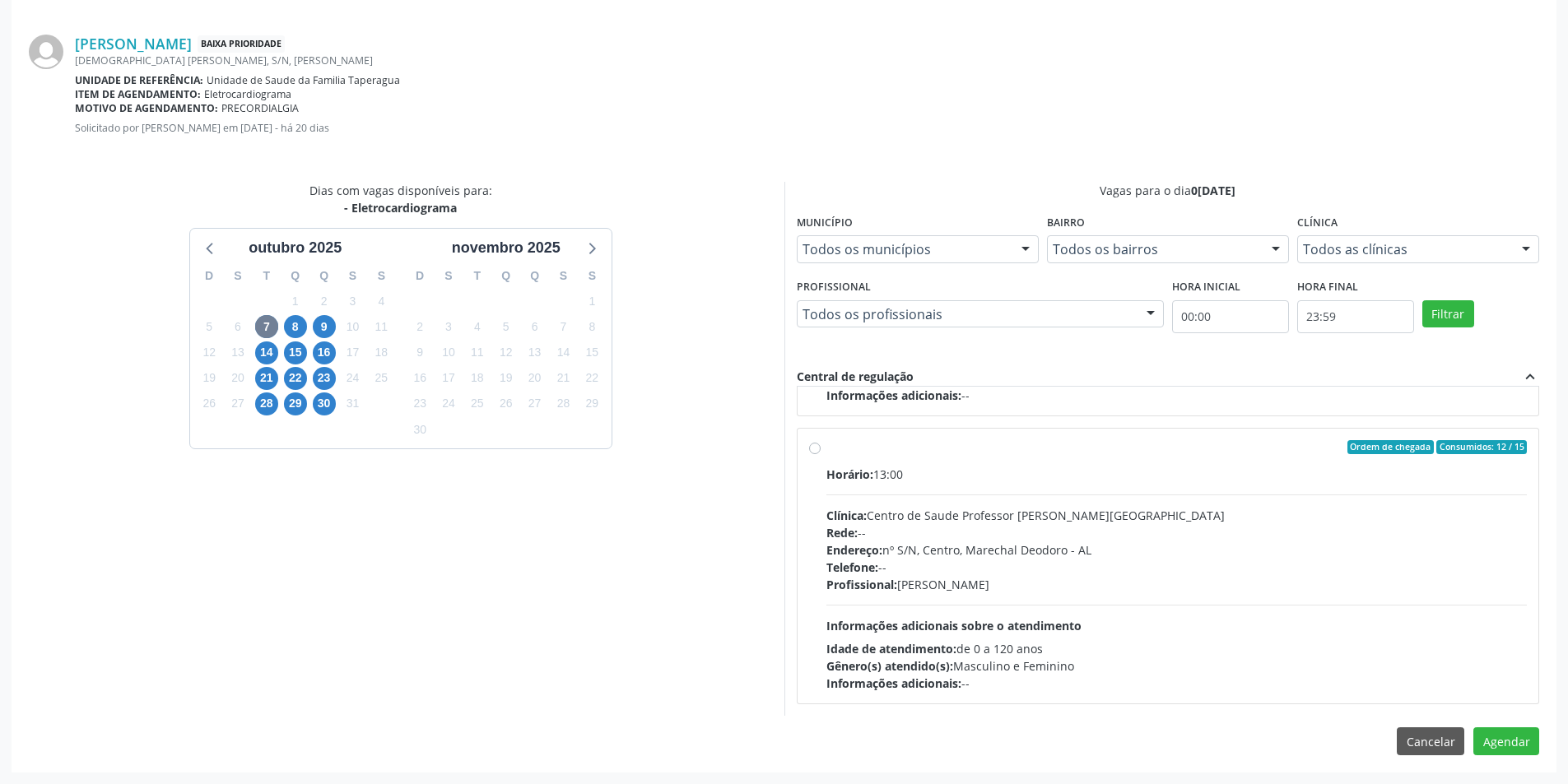
click at [827, 447] on label "Ordem de chegada Consumidos: 12 / 15 Horário: 13:00 Clínica: Centro de Saude Pr…" at bounding box center [1177, 566] width 701 height 252
click at [820, 447] on input "Ordem de chegada Consumidos: 12 / 15 Horário: 13:00 Clínica: Centro de Saude Pr…" at bounding box center [815, 447] width 11 height 15
radio input "true"
click at [1500, 736] on button "Agendar" at bounding box center [1506, 741] width 66 height 28
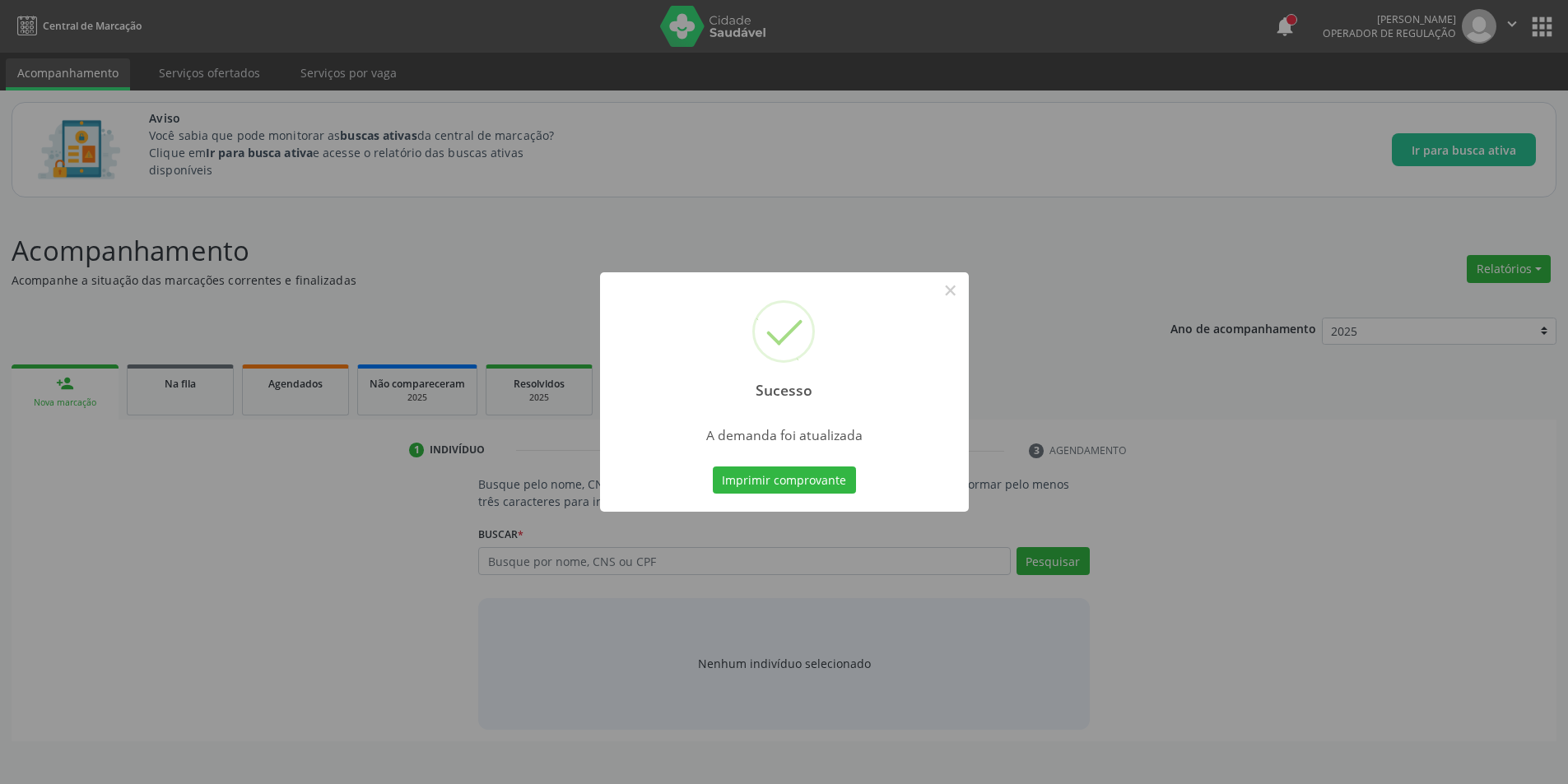
scroll to position [0, 0]
click at [963, 290] on button "×" at bounding box center [956, 290] width 28 height 28
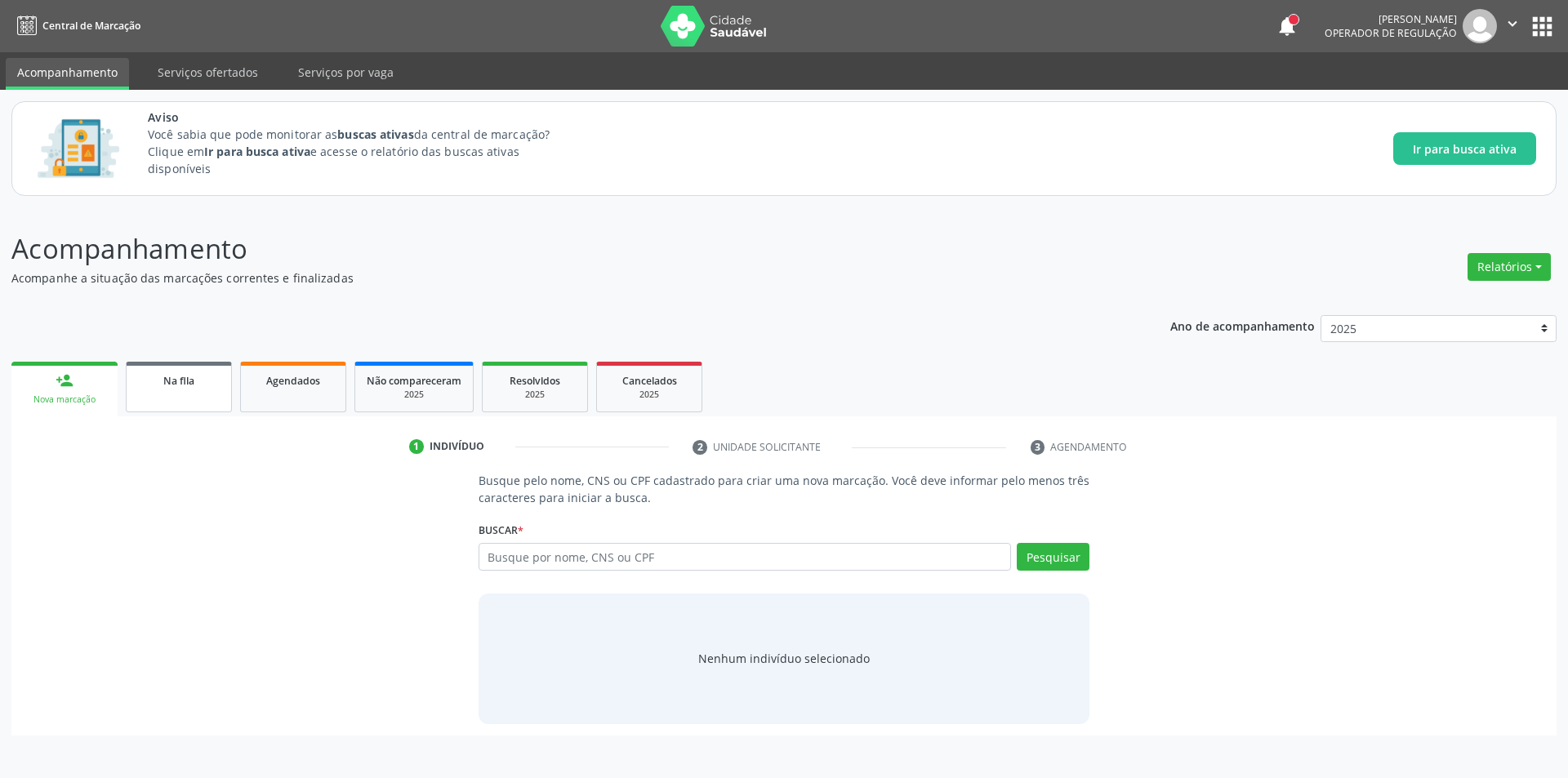
click at [183, 376] on span "Na fila" at bounding box center [179, 381] width 31 height 14
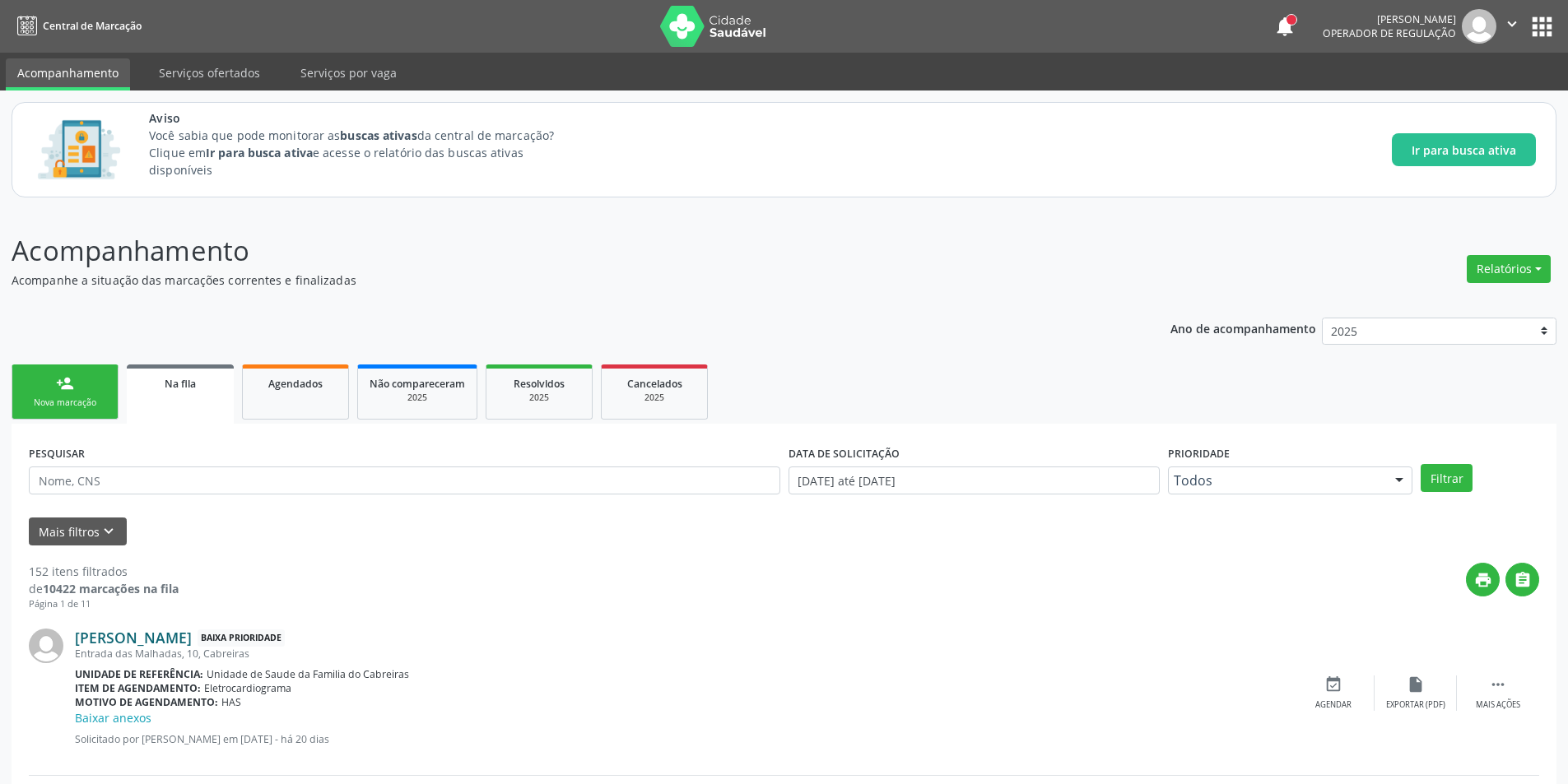
click at [154, 634] on link "[PERSON_NAME]" at bounding box center [133, 638] width 116 height 18
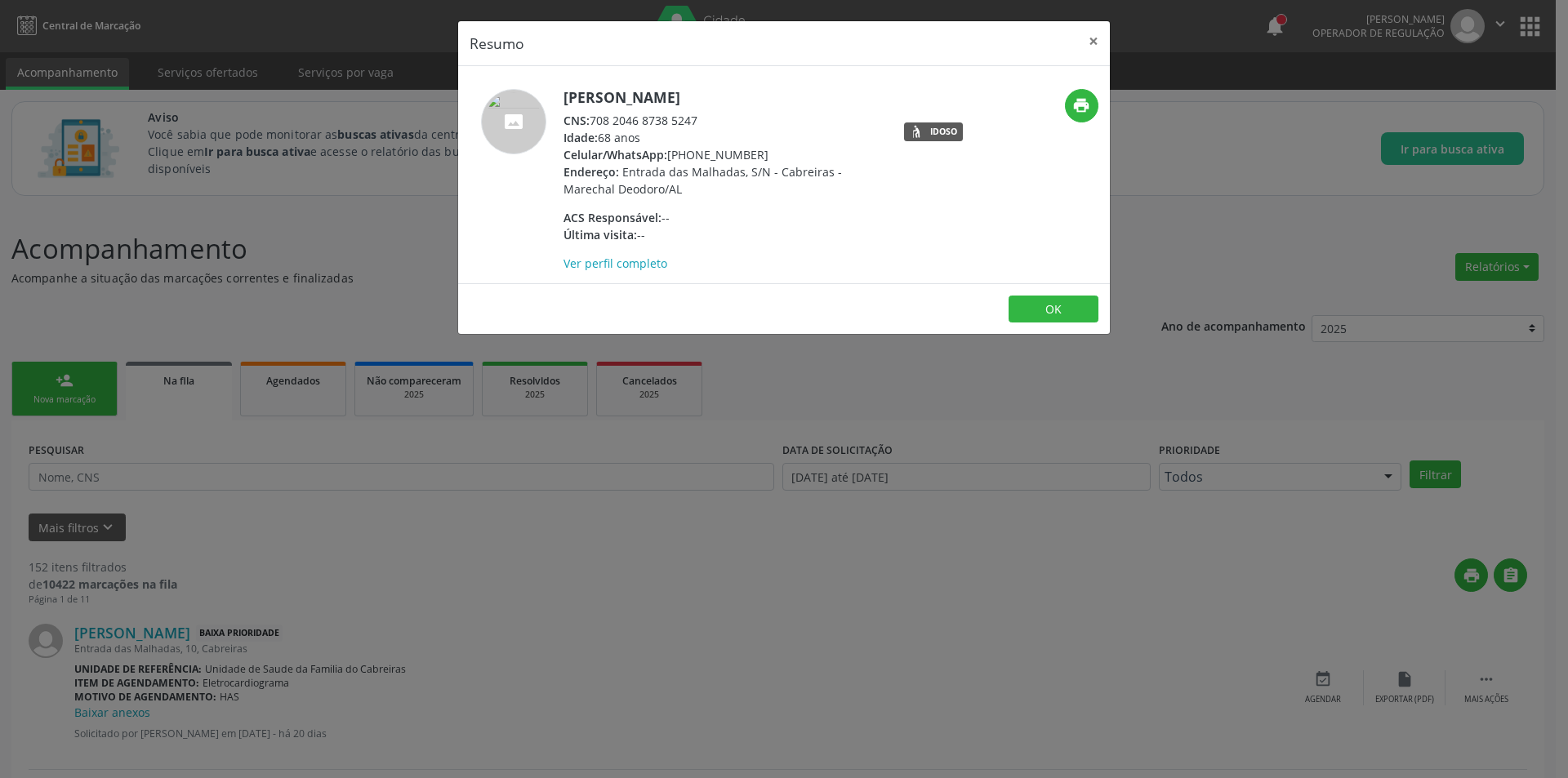
click at [592, 118] on div "CNS: 708 2046 8738 5247" at bounding box center [722, 120] width 317 height 17
drag, startPoint x: 592, startPoint y: 118, endPoint x: 675, endPoint y: 123, distance: 83.2
click at [675, 123] on div "CNS: 708 2046 8738 5247" at bounding box center [722, 120] width 317 height 17
click at [517, 630] on div "Resumo × [PERSON_NAME] CNS: 708 2046 8738 5247 Idade: 68 anos Celular/WhatsApp:…" at bounding box center [784, 389] width 1568 height 778
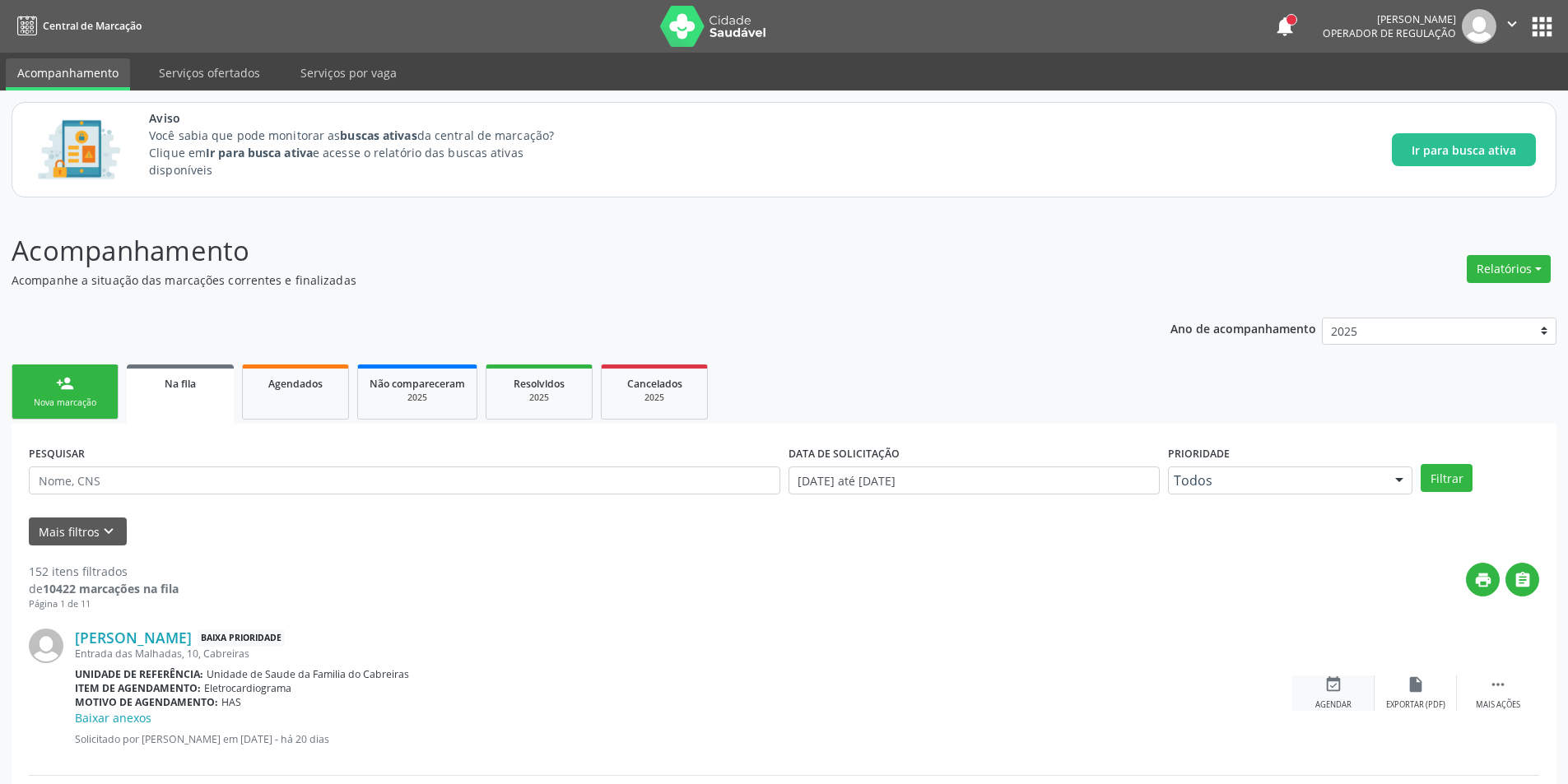
click at [1341, 705] on div "Agendar" at bounding box center [1333, 705] width 36 height 11
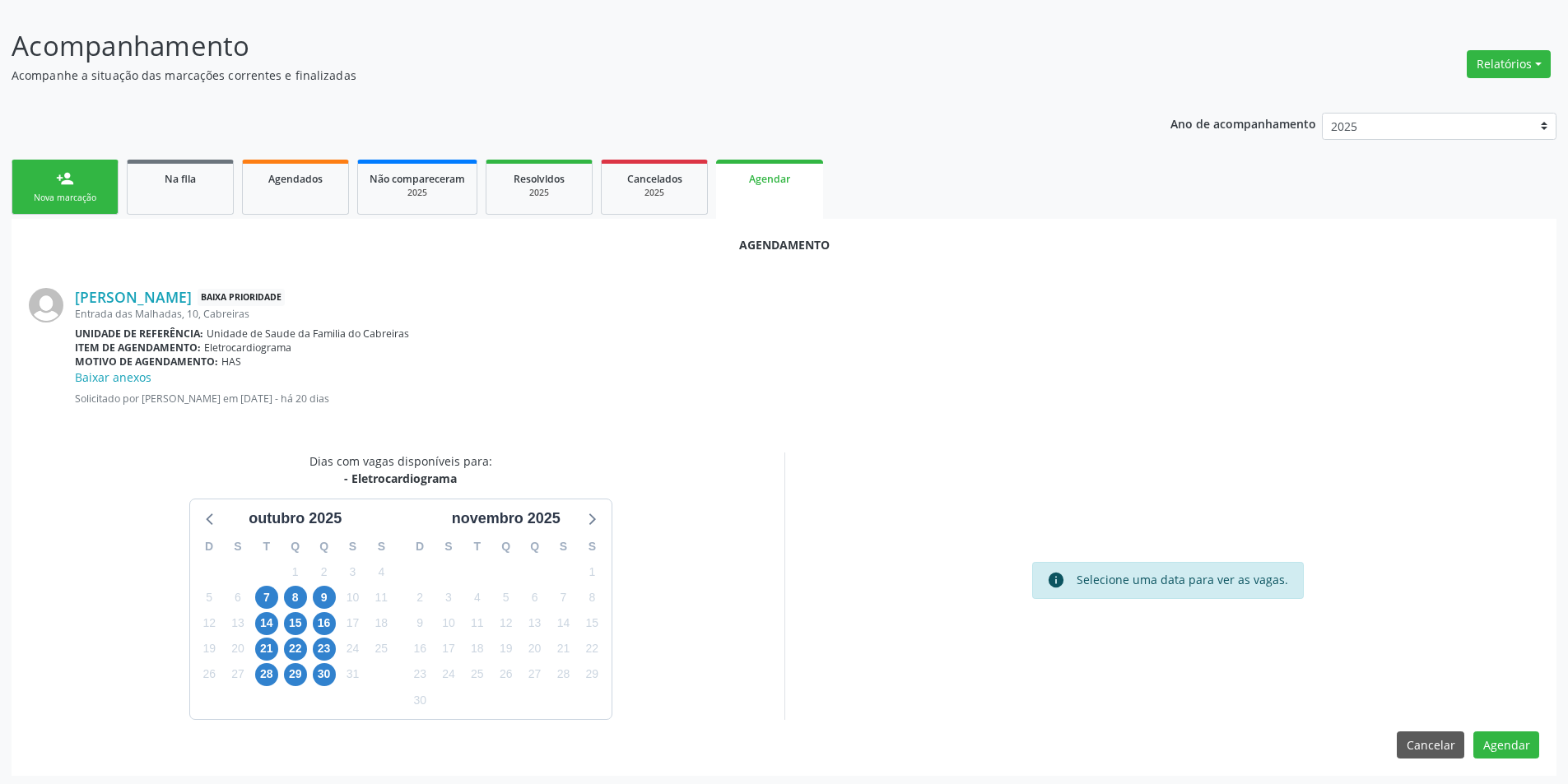
scroll to position [208, 0]
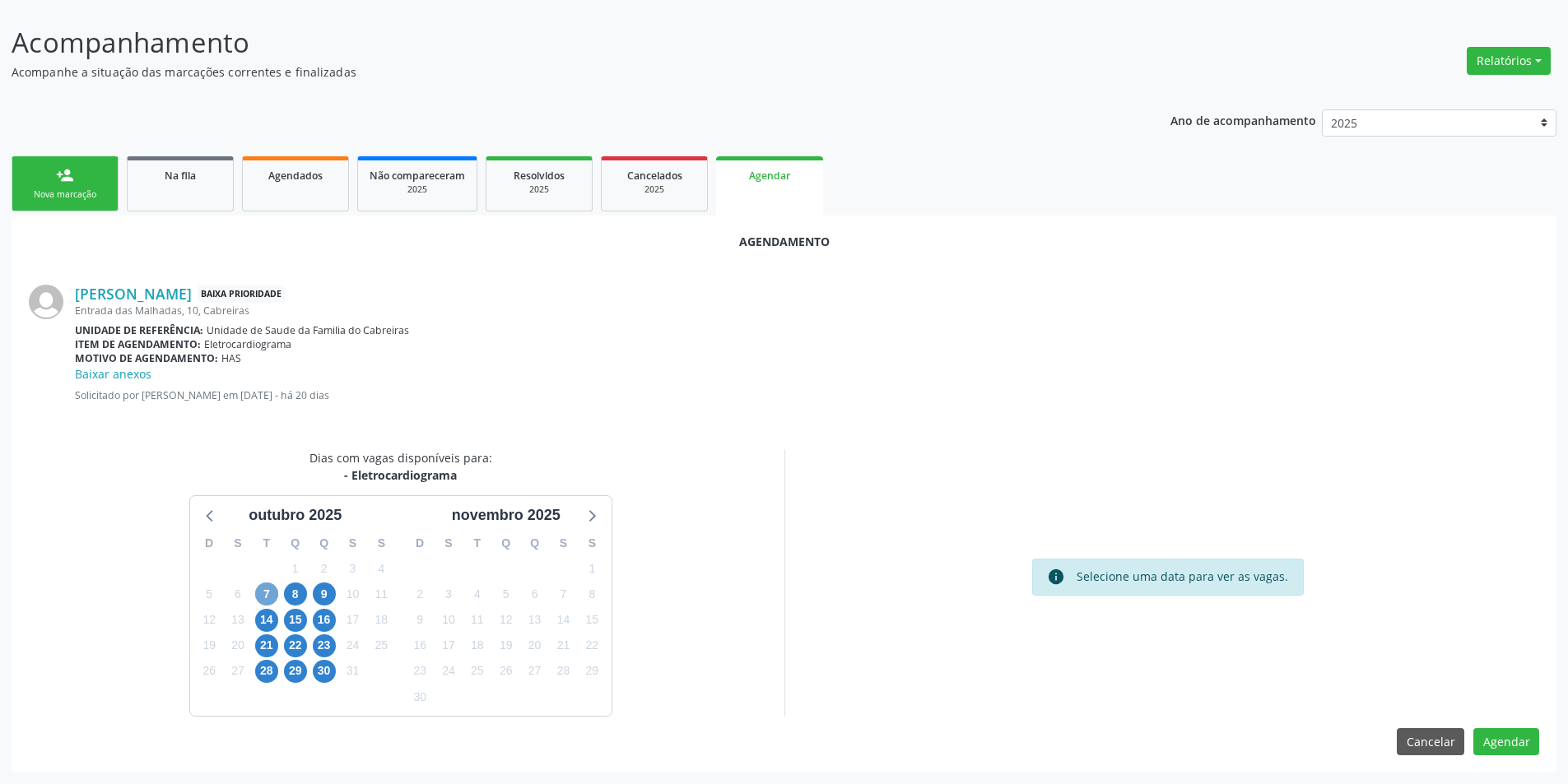
click at [268, 598] on span "7" at bounding box center [266, 594] width 23 height 23
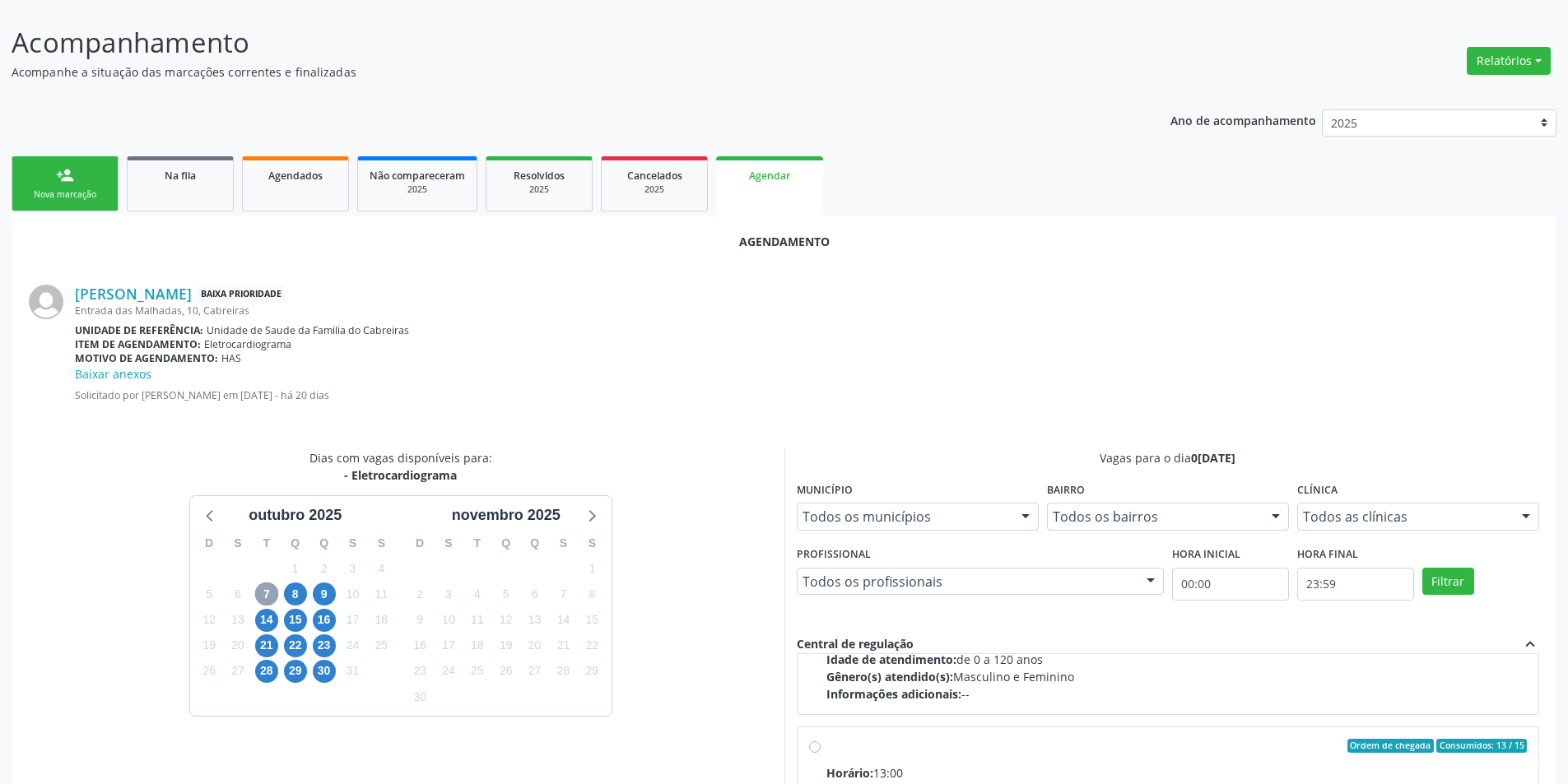
scroll to position [259, 0]
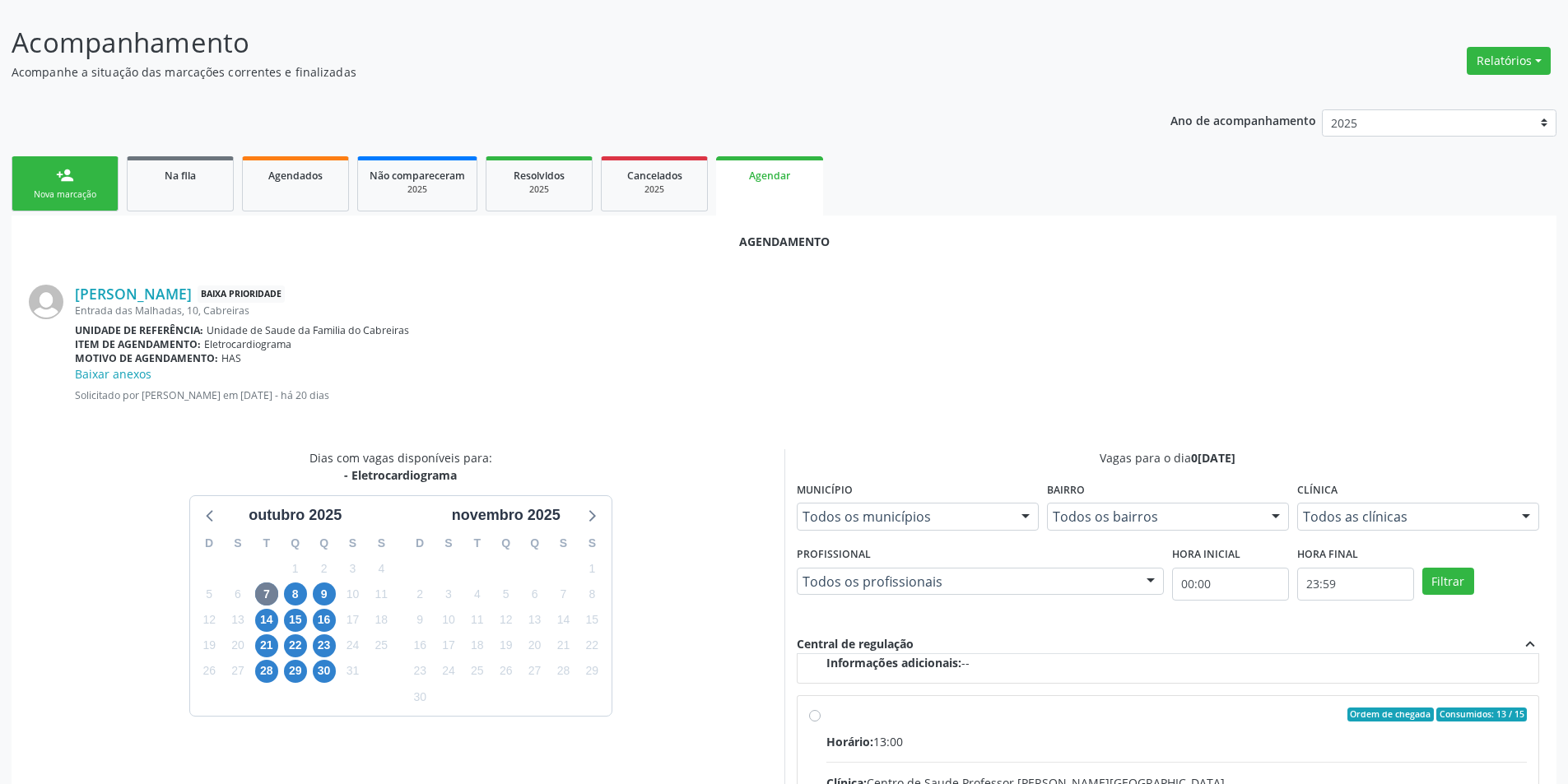
click at [817, 722] on input "Ordem de chegada Consumidos: 13 / 15 Horário: 13:00 Clínica: Centro de Saude Pr…" at bounding box center [815, 716] width 11 height 15
radio input "true"
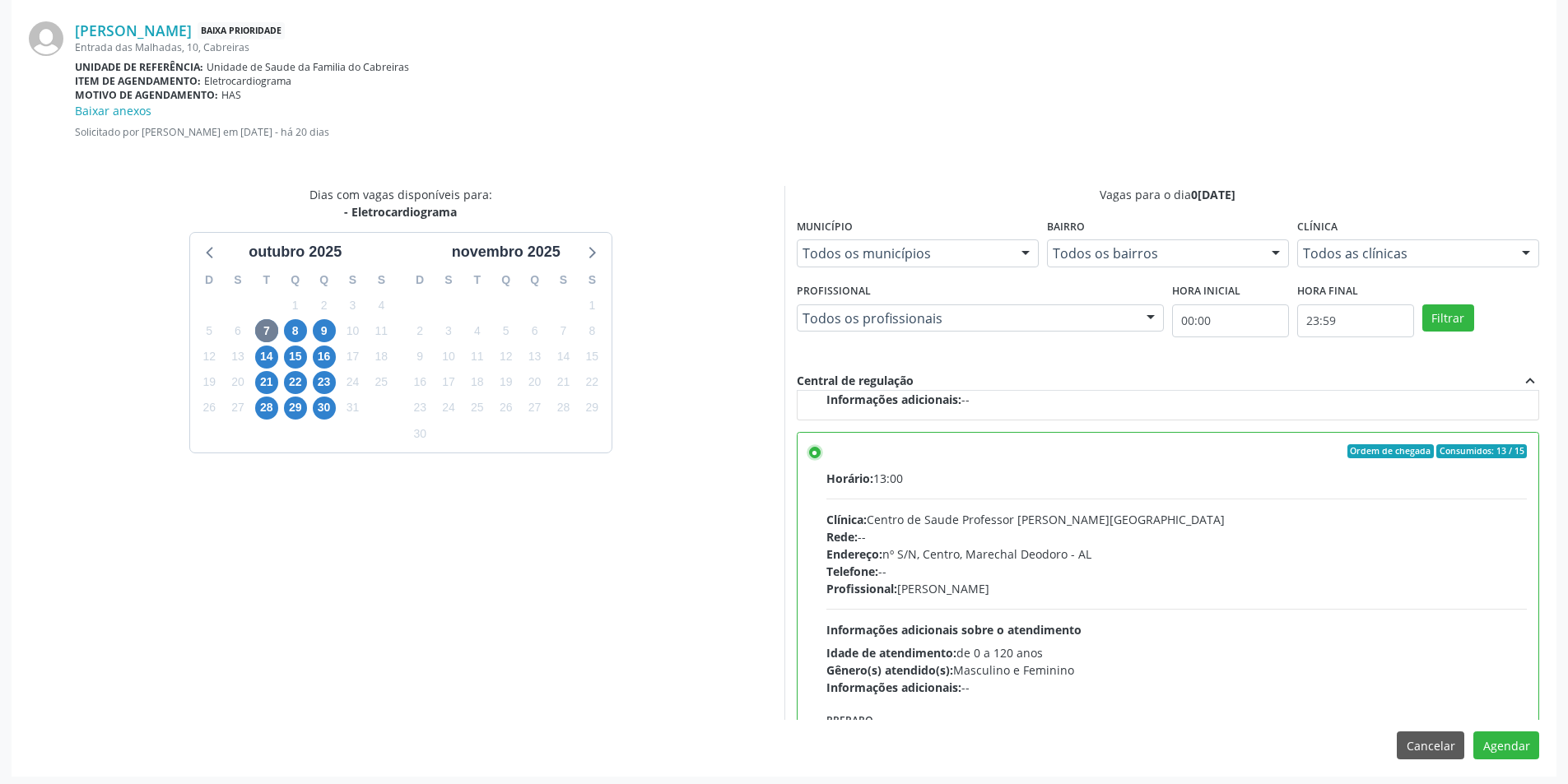
scroll to position [476, 0]
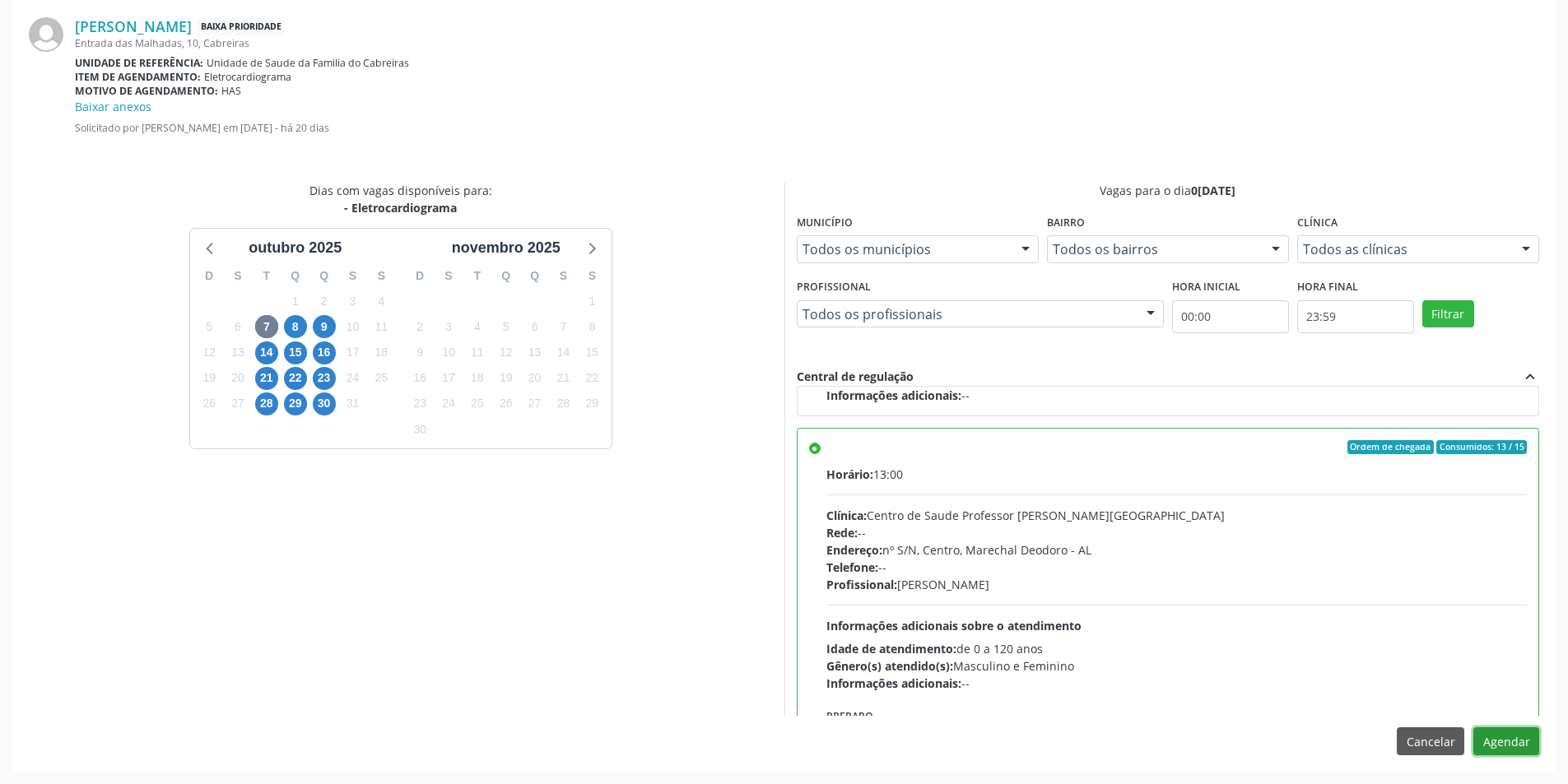
click at [1526, 744] on button "Agendar" at bounding box center [1506, 741] width 66 height 28
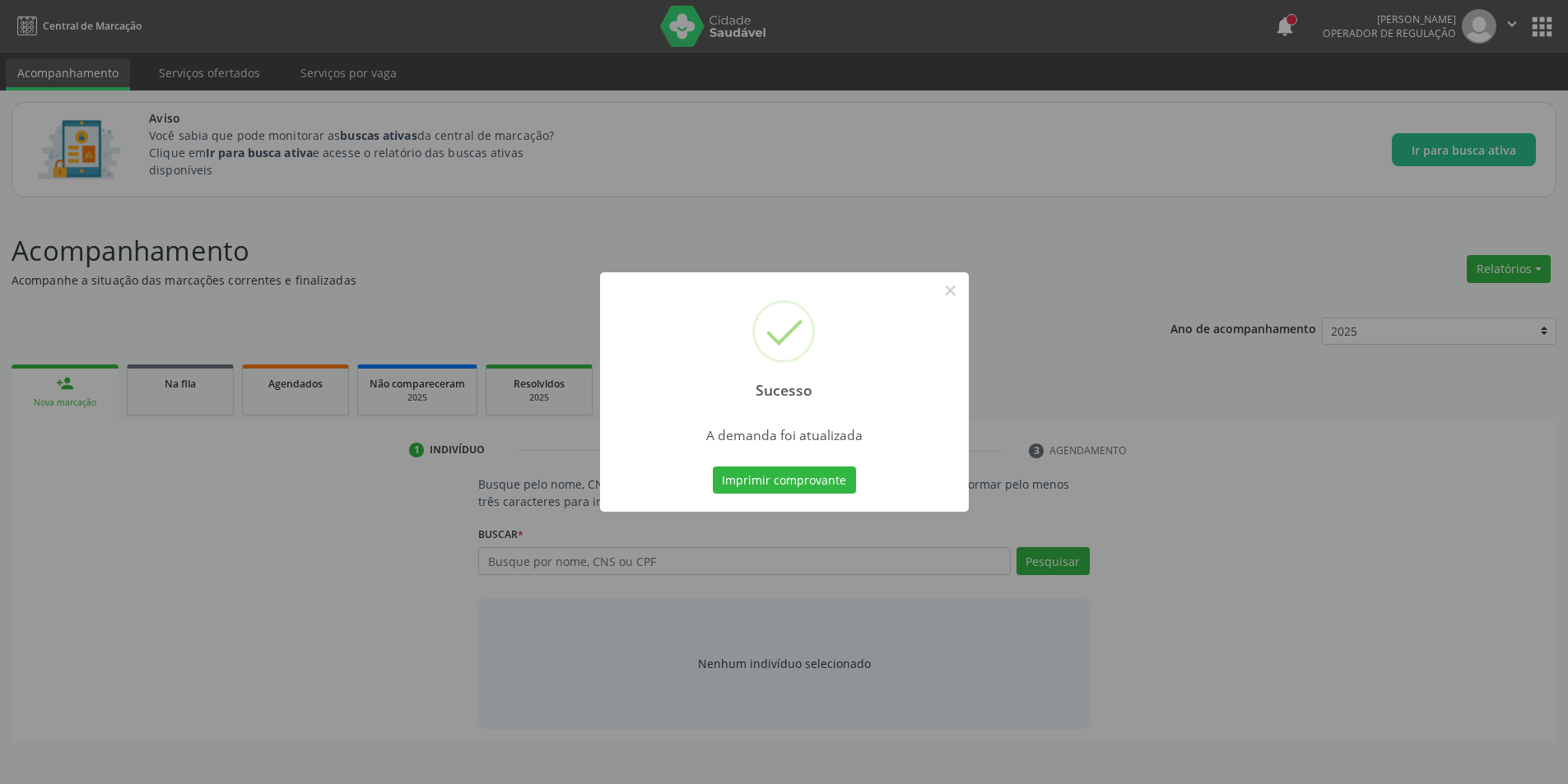
scroll to position [0, 0]
click at [962, 286] on button "×" at bounding box center [956, 290] width 28 height 28
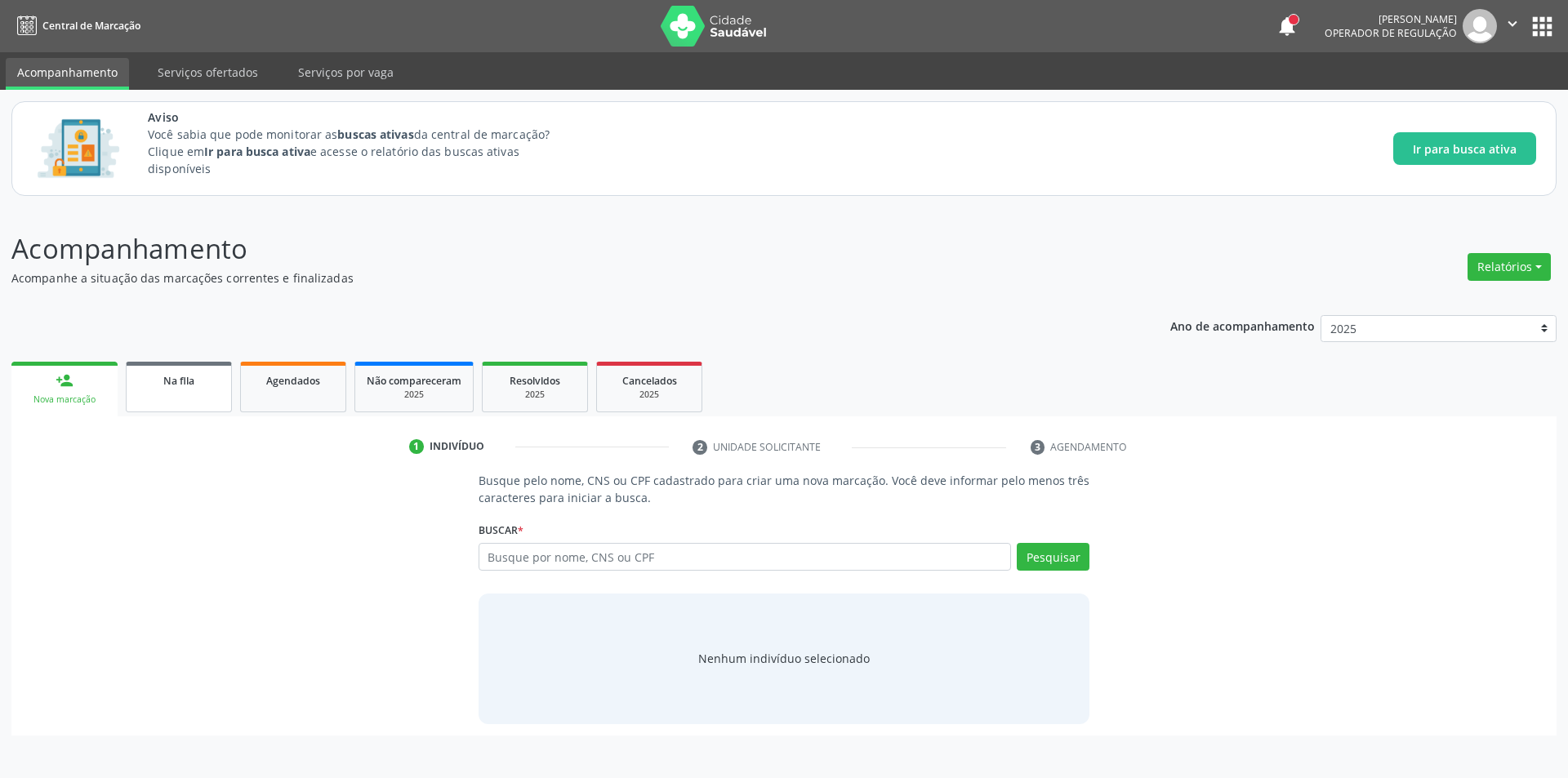
click at [188, 385] on span "Na fila" at bounding box center [179, 381] width 31 height 14
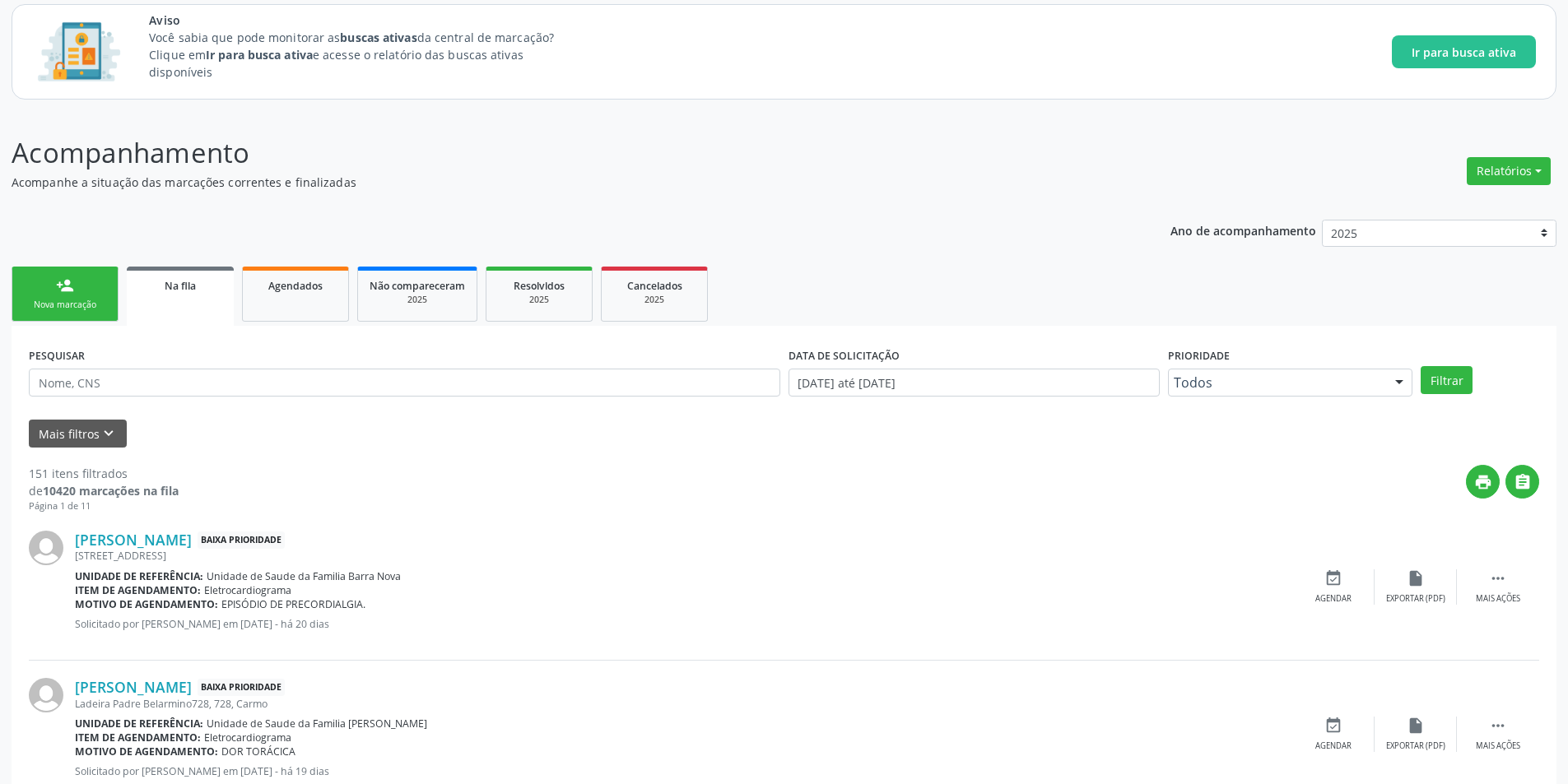
scroll to position [329, 0]
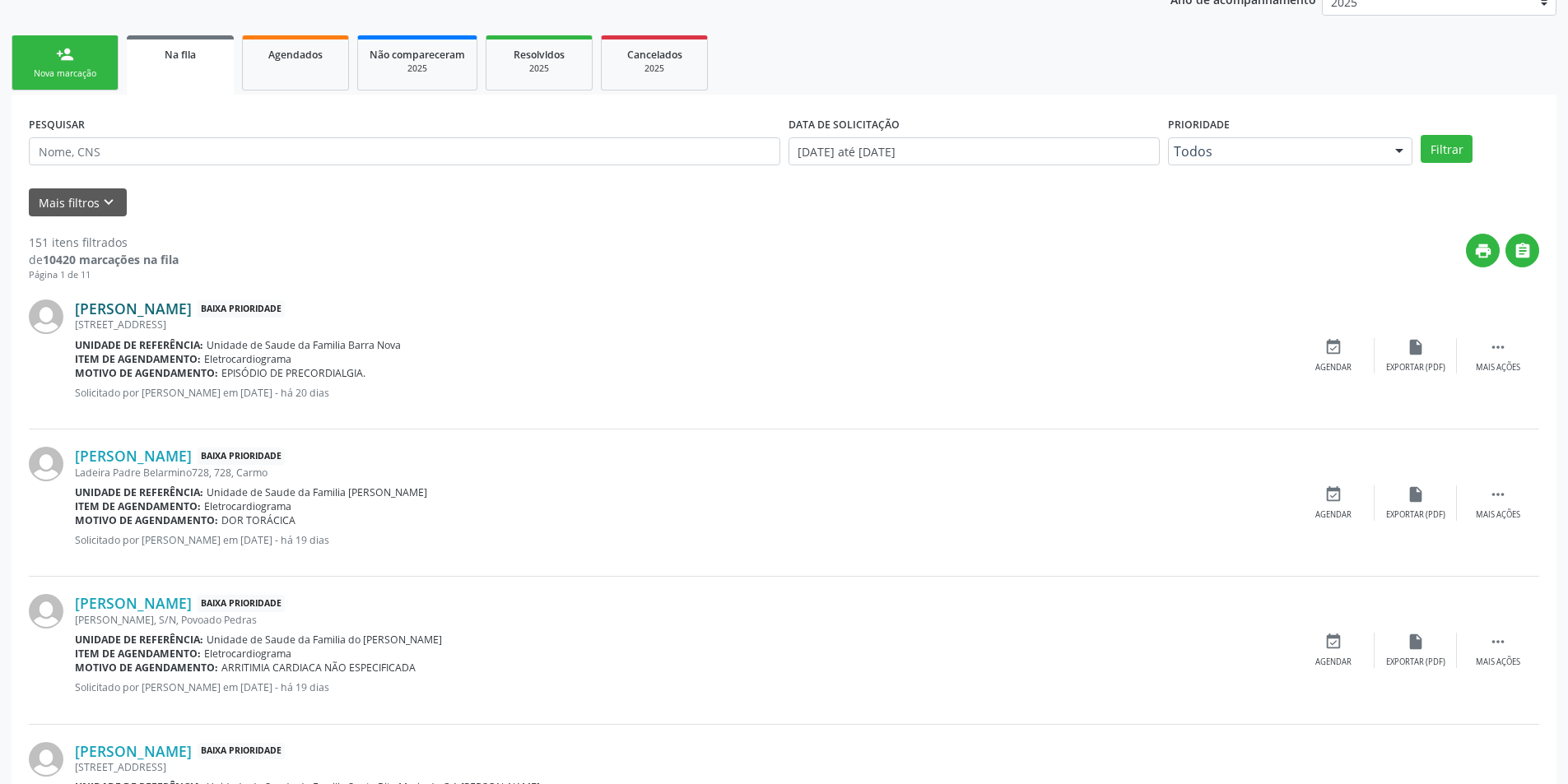
click at [188, 304] on link "[PERSON_NAME]" at bounding box center [133, 309] width 116 height 18
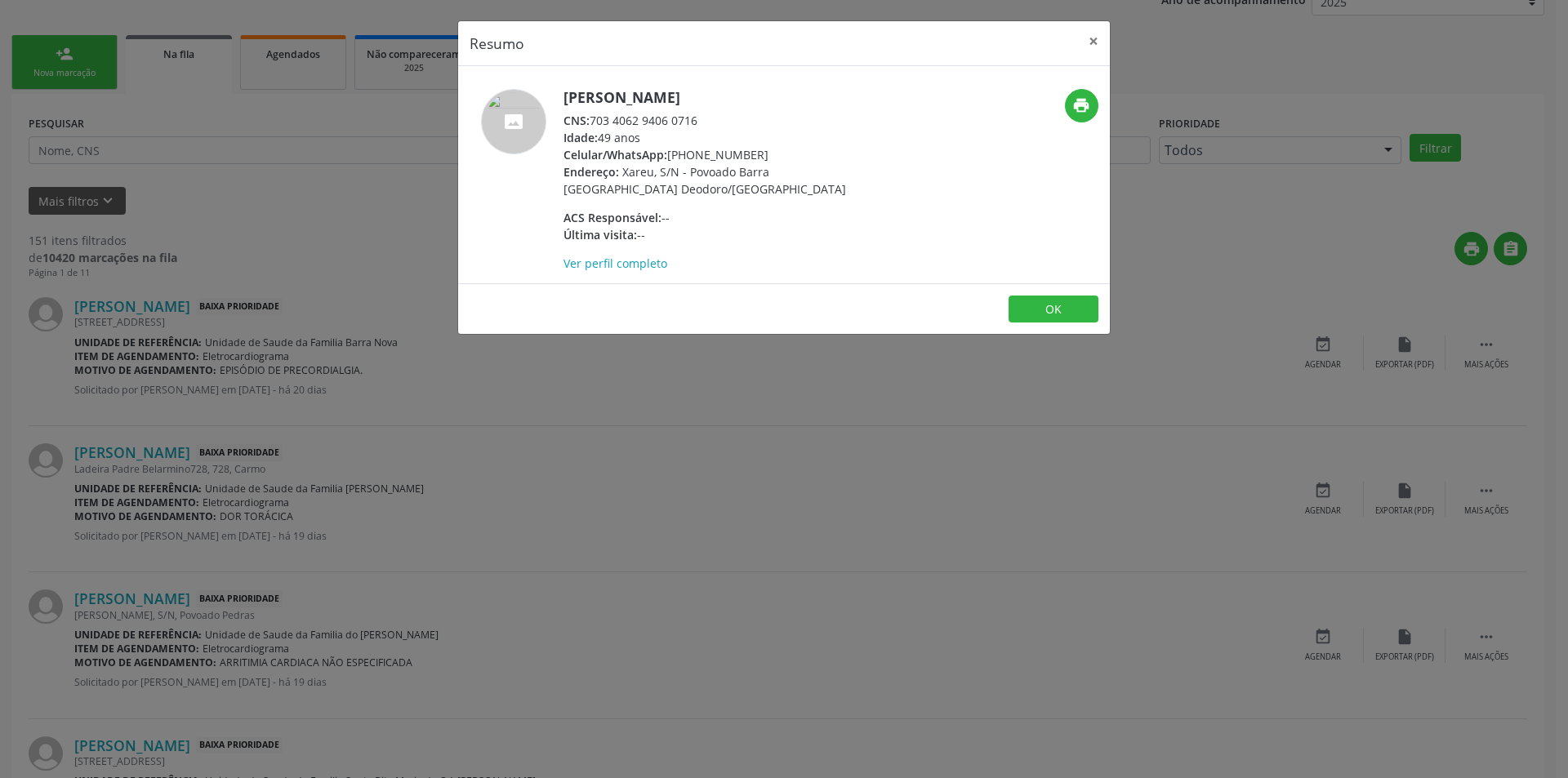
click at [596, 120] on div "CNS: 703 4062 9406 0716" at bounding box center [722, 120] width 317 height 17
drag, startPoint x: 596, startPoint y: 120, endPoint x: 717, endPoint y: 121, distance: 121.0
click at [717, 121] on div "CNS: 703 4062 9406 0716" at bounding box center [722, 120] width 317 height 17
click at [480, 622] on div "Resumo × [PERSON_NAME] CNS: 703 4062 9406 0716 Idade: 49 anos Celular/WhatsApp:…" at bounding box center [784, 389] width 1568 height 778
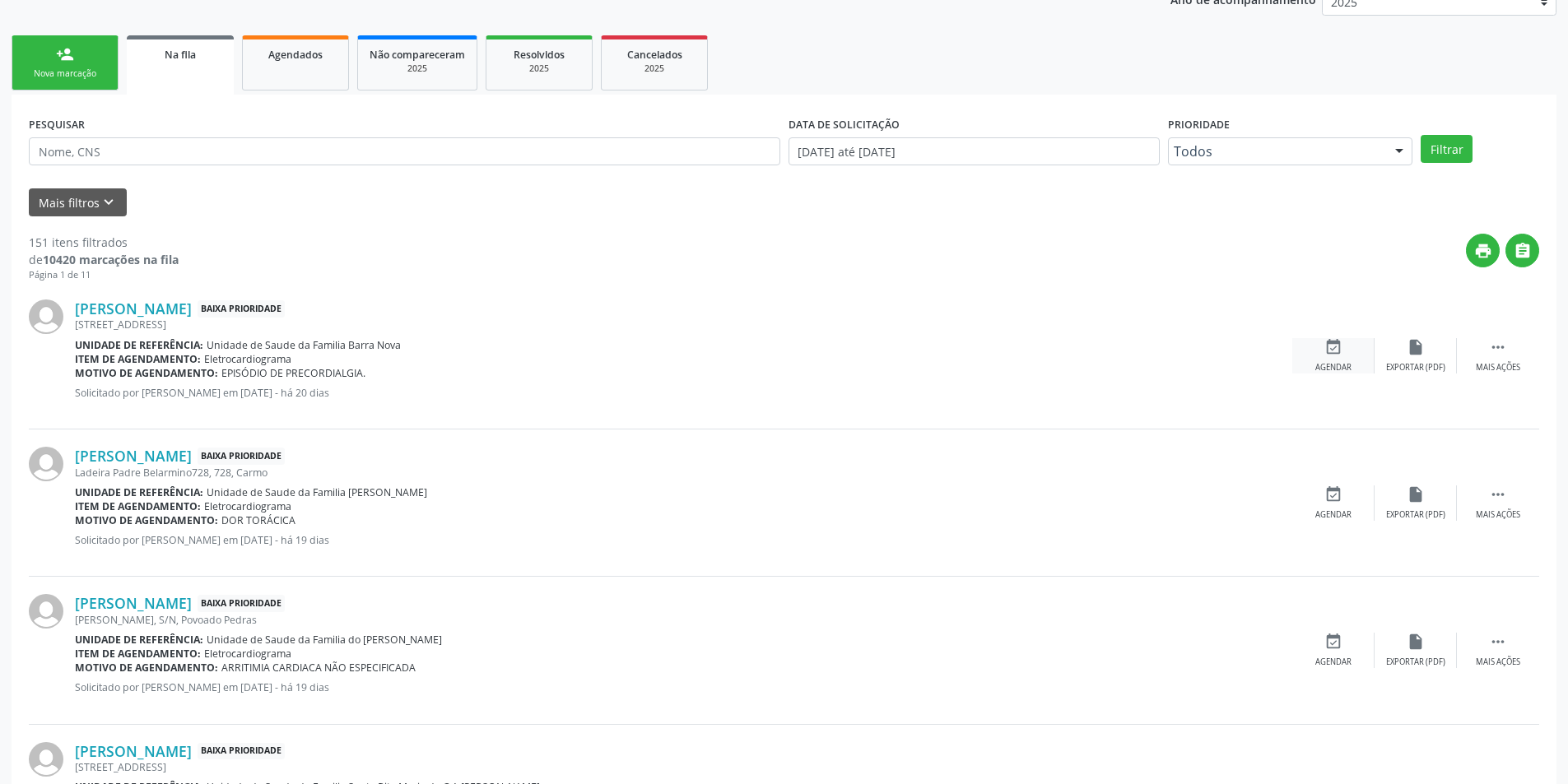
click at [1333, 351] on icon "event_available" at bounding box center [1333, 348] width 18 height 18
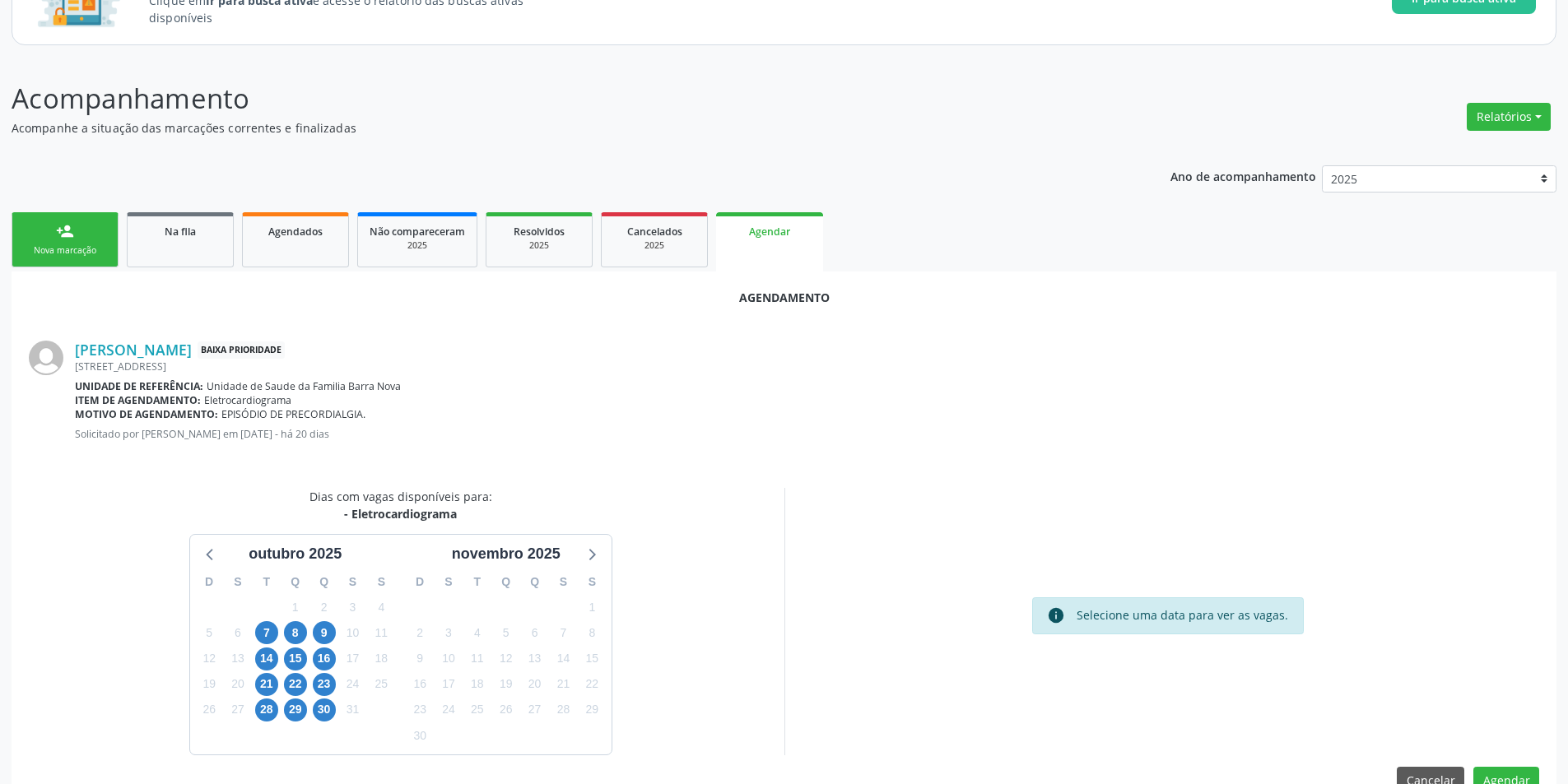
scroll to position [191, 0]
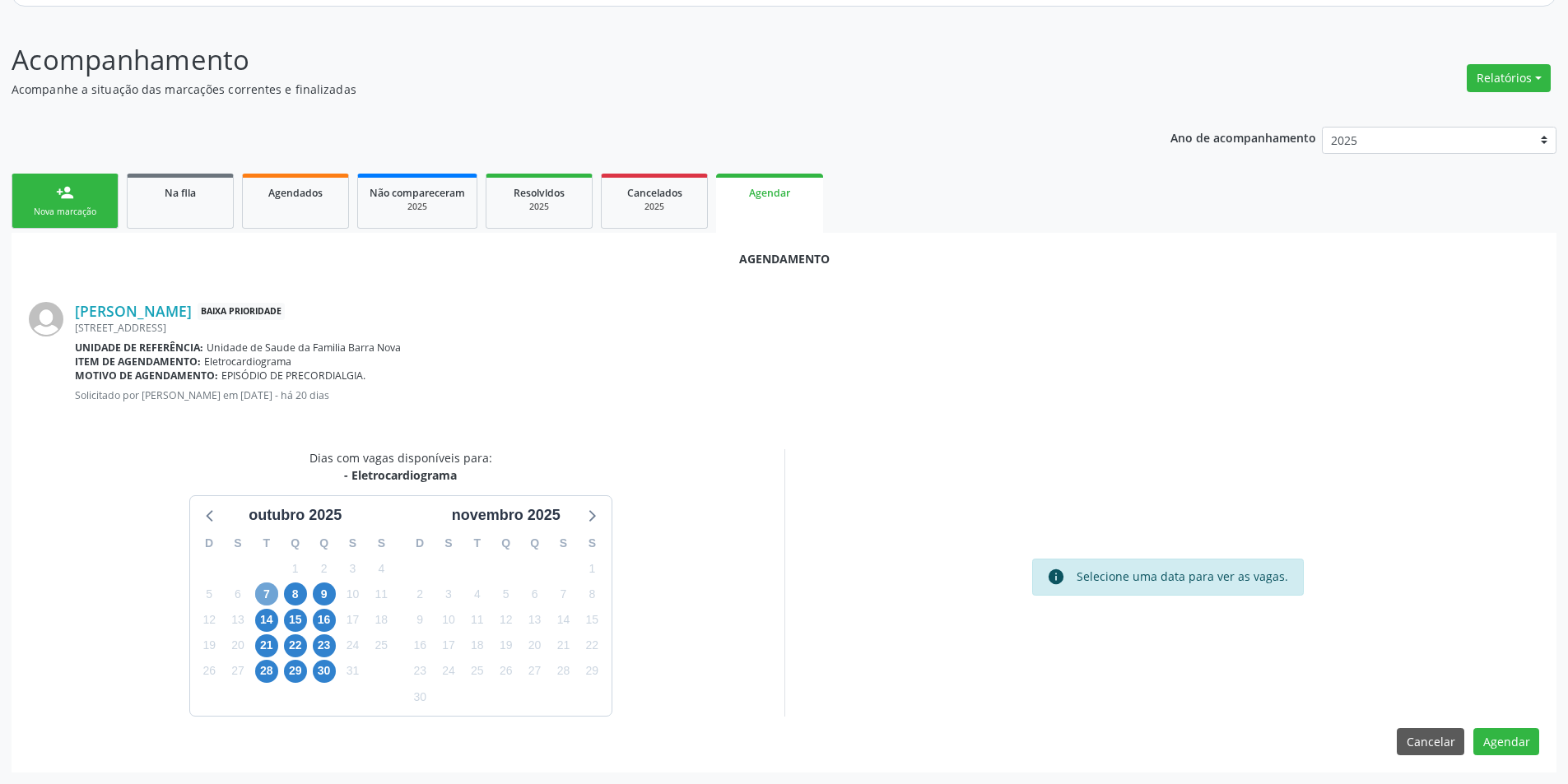
click at [269, 594] on span "7" at bounding box center [266, 594] width 23 height 23
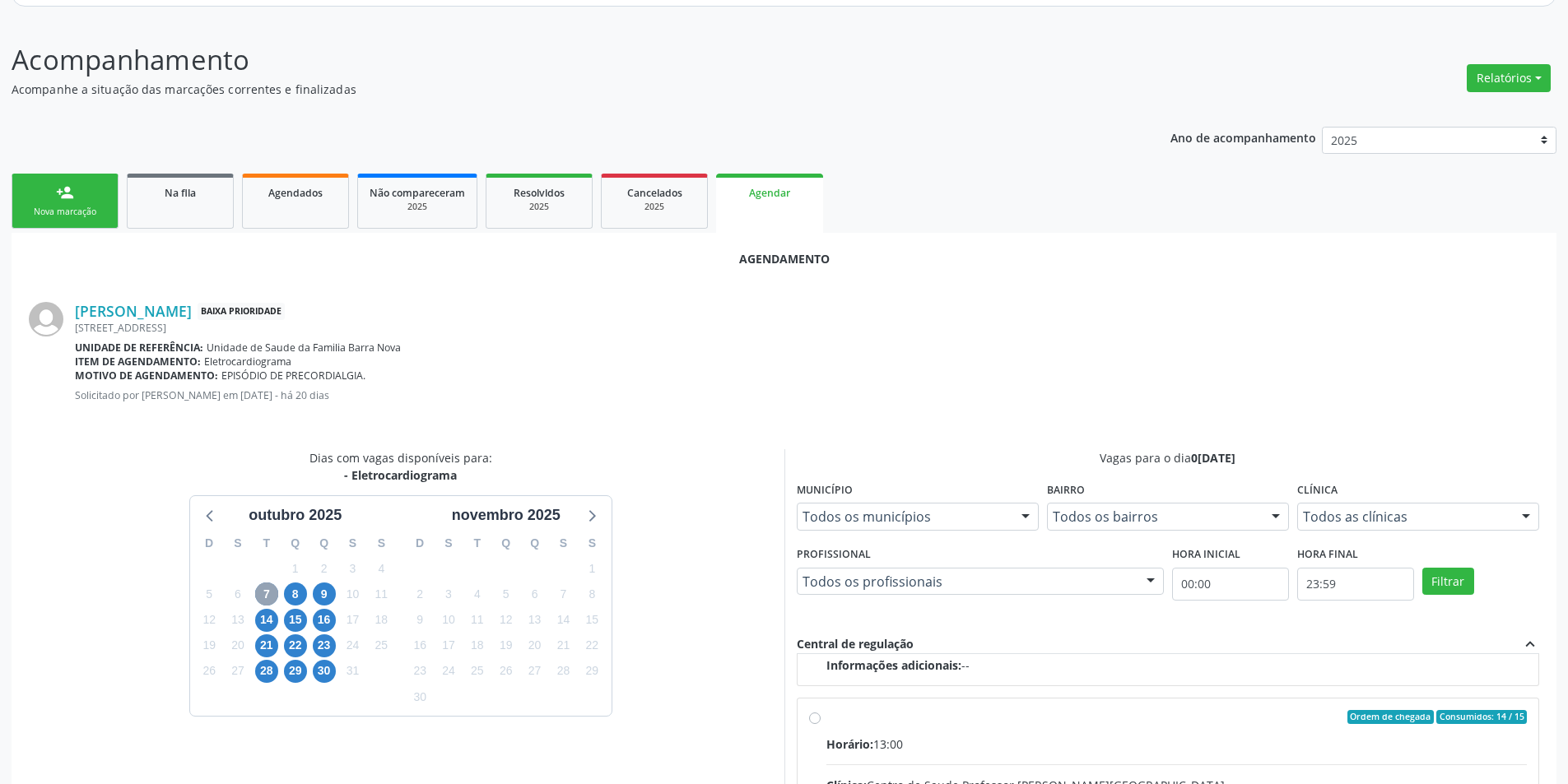
scroll to position [259, 0]
click at [815, 716] on input "Ordem de chegada Consumidos: 14 / 15 Horário: 13:00 Clínica: Centro de Saude Pr…" at bounding box center [815, 716] width 11 height 15
radio input "true"
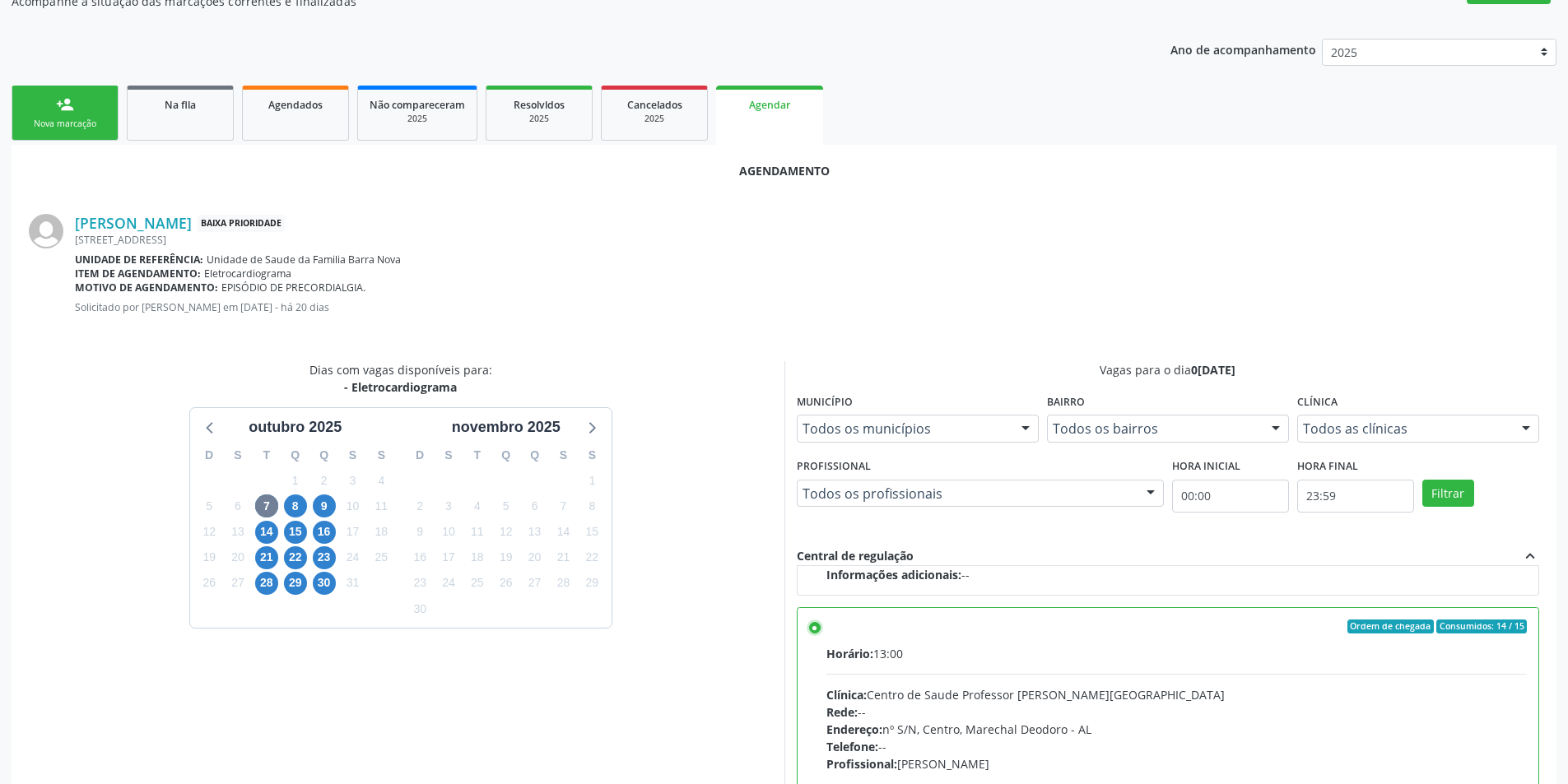
scroll to position [459, 0]
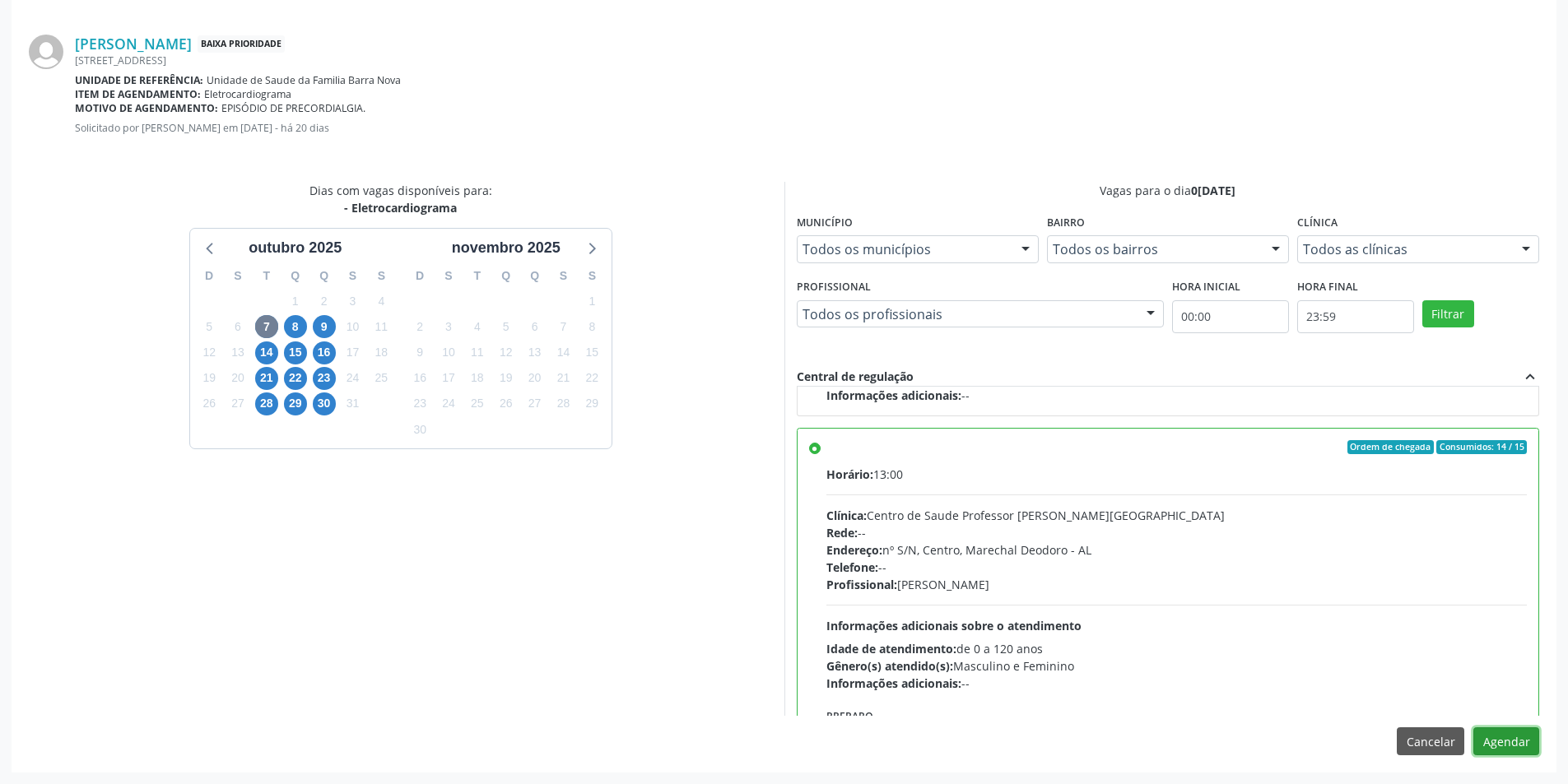
click at [1507, 742] on button "Agendar" at bounding box center [1506, 741] width 66 height 28
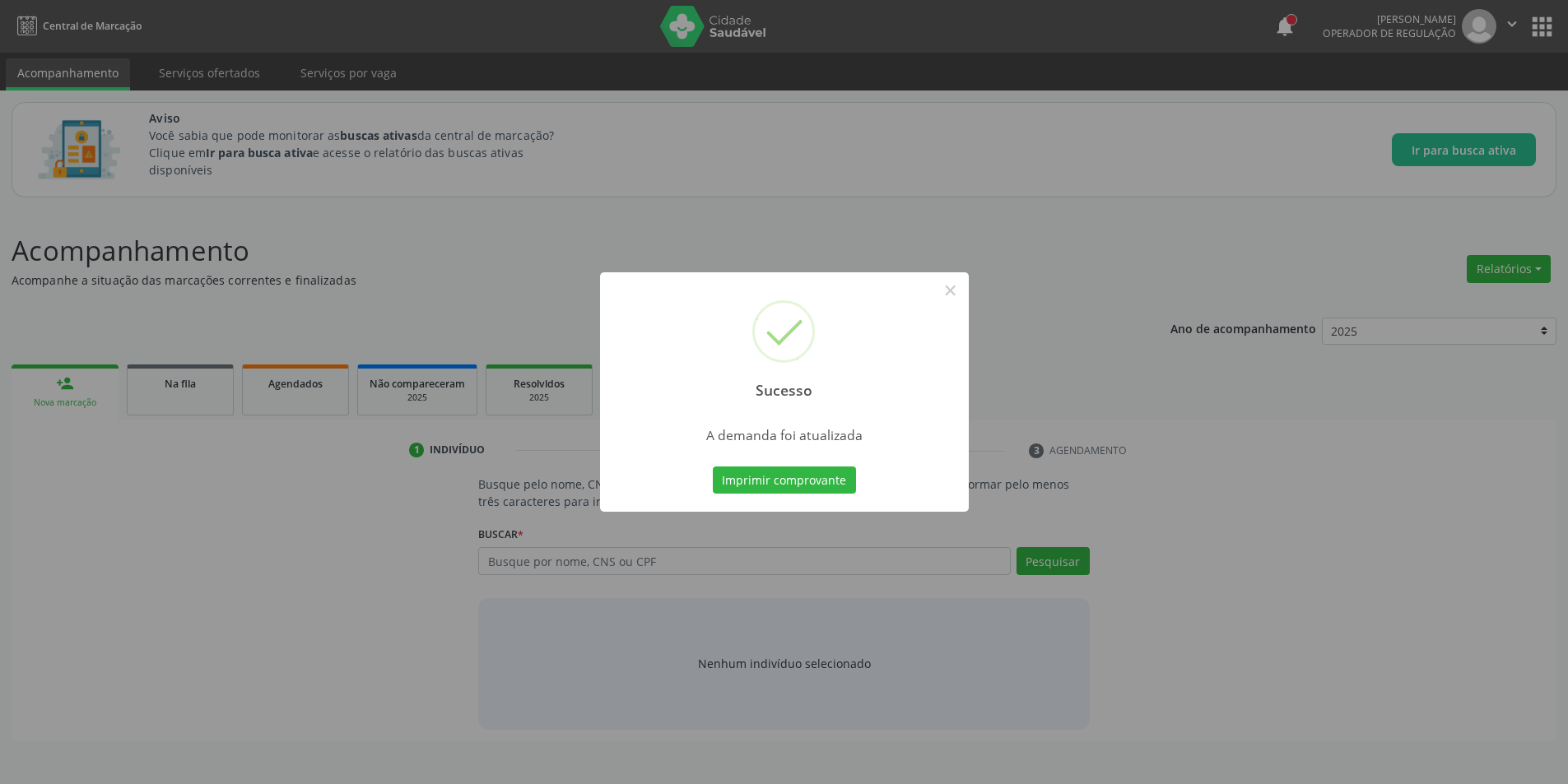
scroll to position [0, 0]
click at [958, 276] on button "×" at bounding box center [956, 290] width 28 height 28
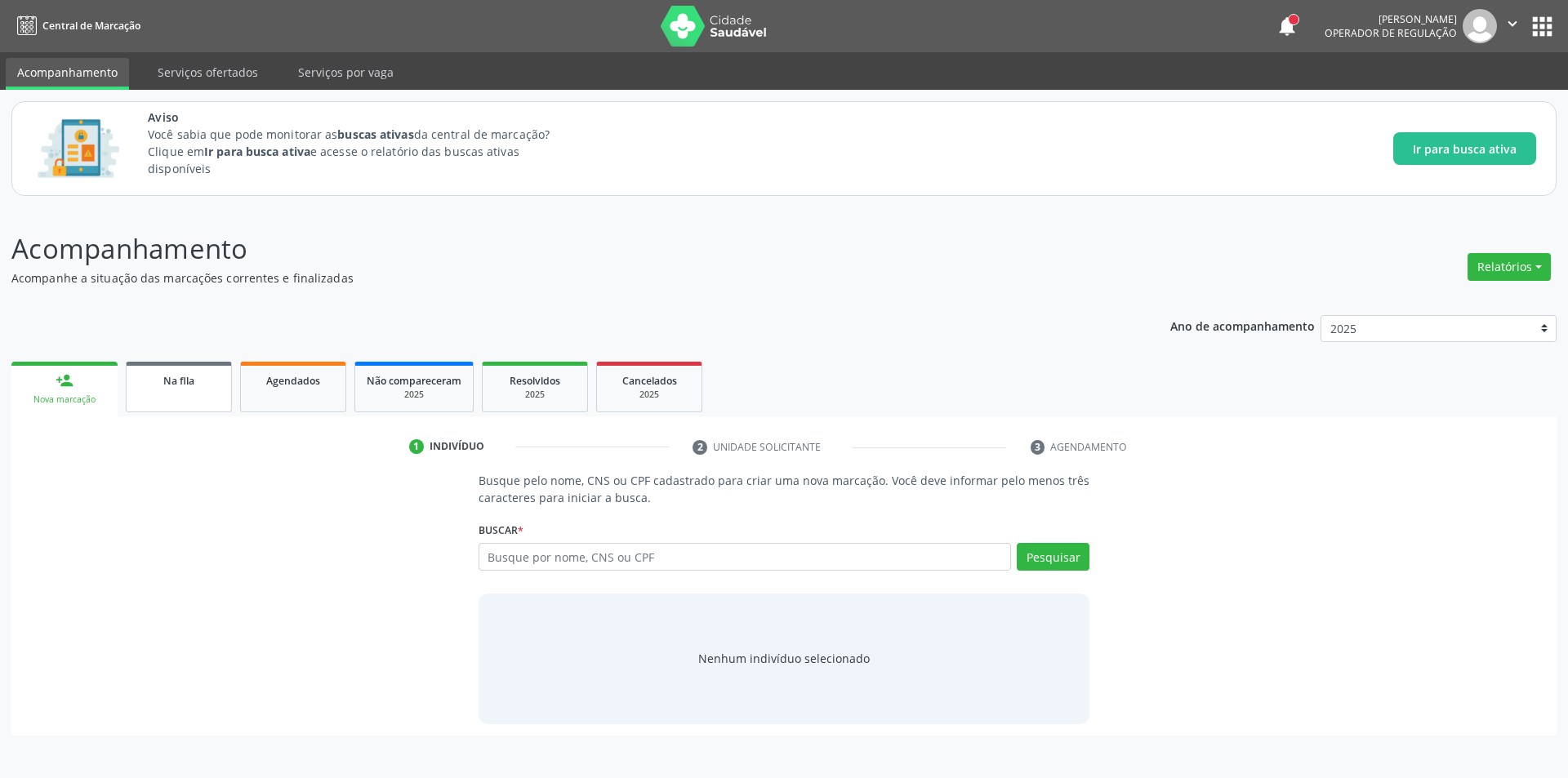
click at [168, 396] on link "Na fila" at bounding box center [179, 386] width 106 height 50
